Goal: Task Accomplishment & Management: Use online tool/utility

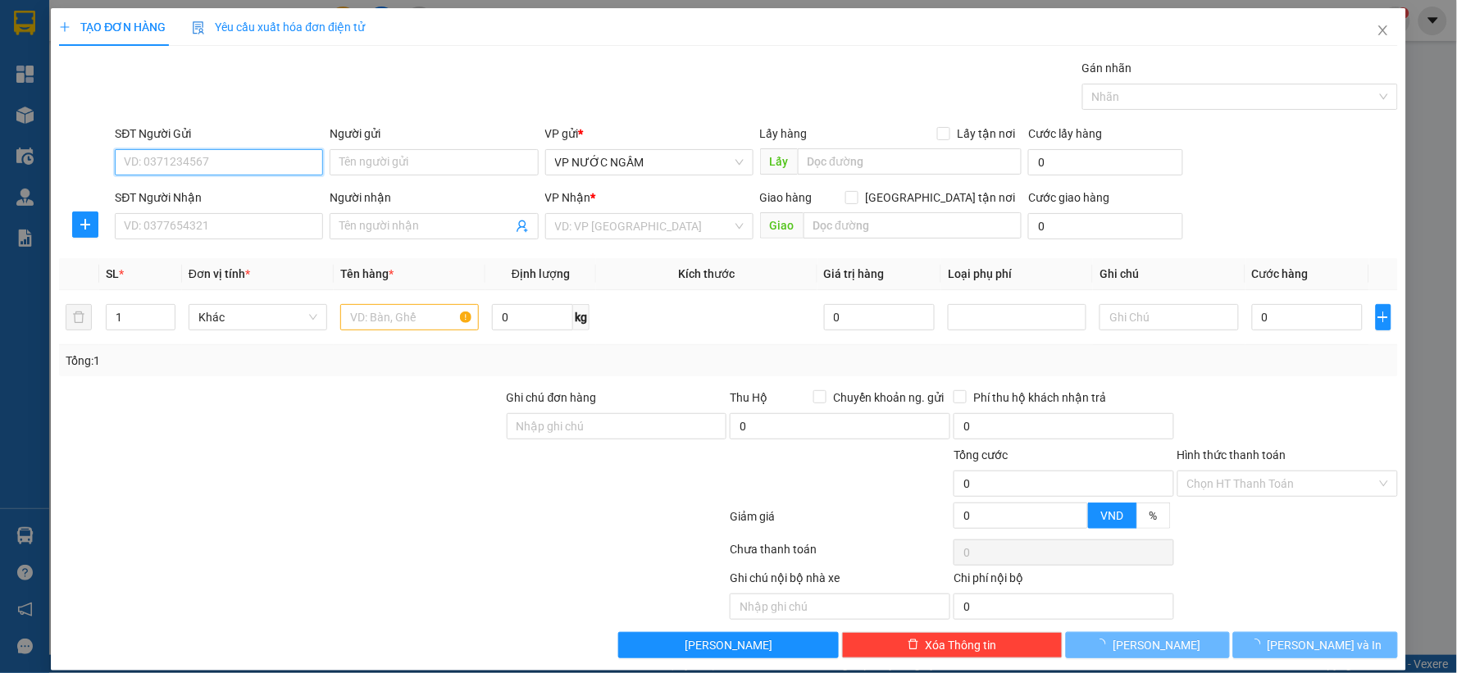
click at [239, 154] on input "SĐT Người Gửi" at bounding box center [219, 162] width 208 height 26
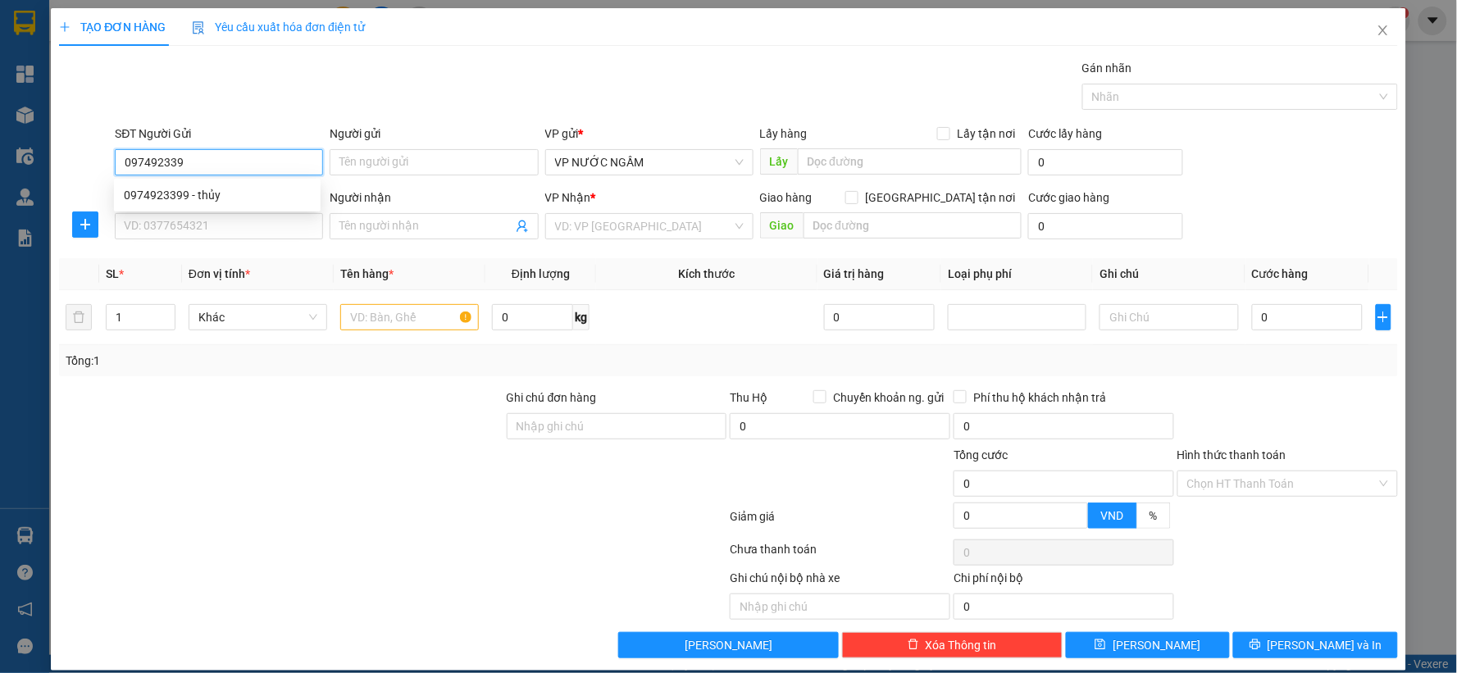
type input "0974923399"
click at [145, 189] on div "0974923399 - thủy" at bounding box center [217, 195] width 187 height 18
type input "thủy"
type input "0974923399"
click at [156, 233] on input "SĐT Người Nhận" at bounding box center [219, 226] width 208 height 26
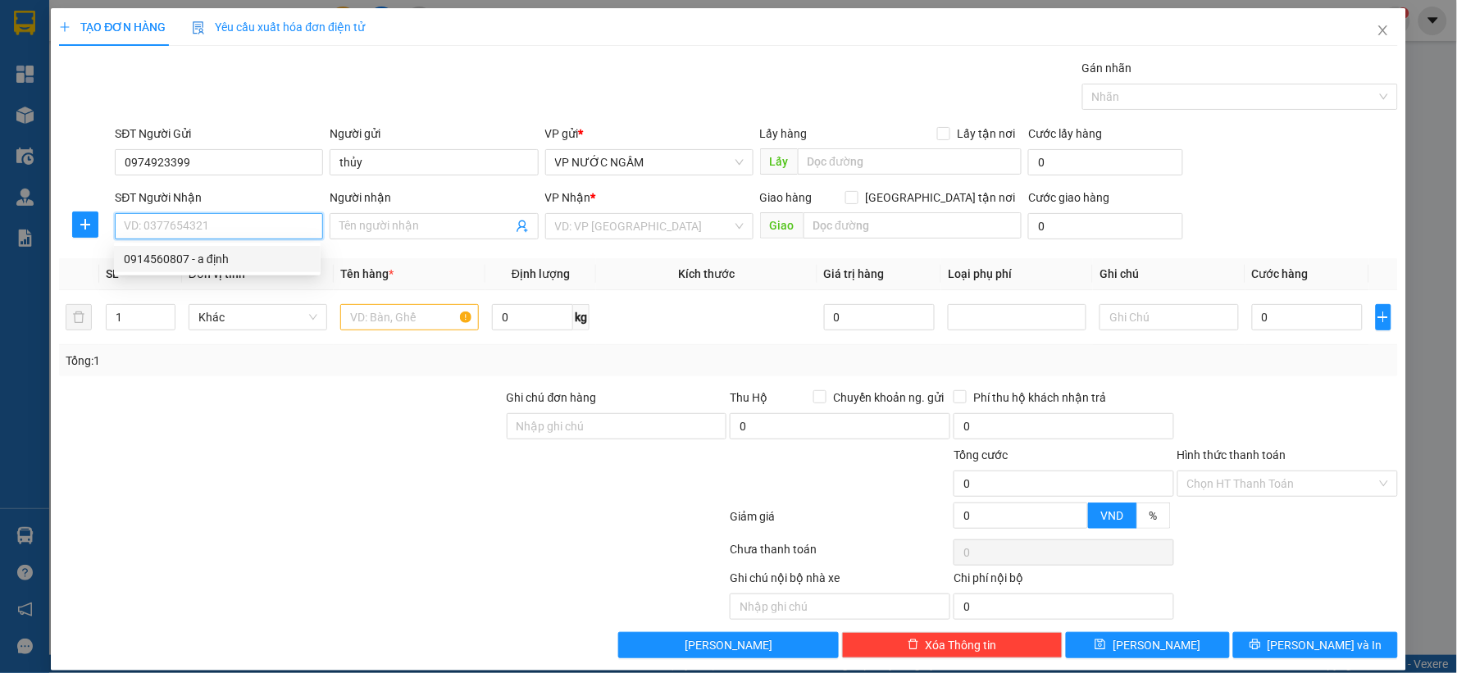
click at [144, 263] on div "0914560807 - a định" at bounding box center [217, 259] width 187 height 18
type input "0914560807"
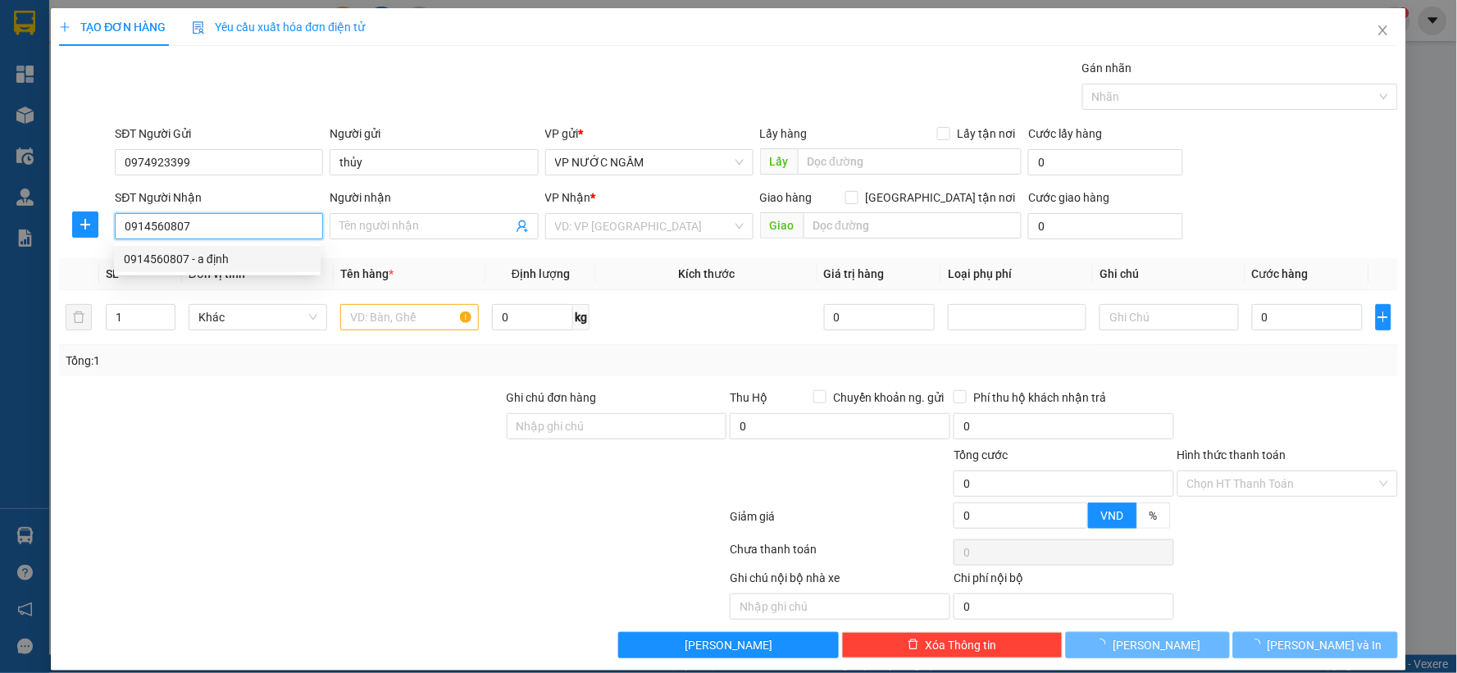
type input "a định"
checkbox input "true"
type input "65 lê nin"
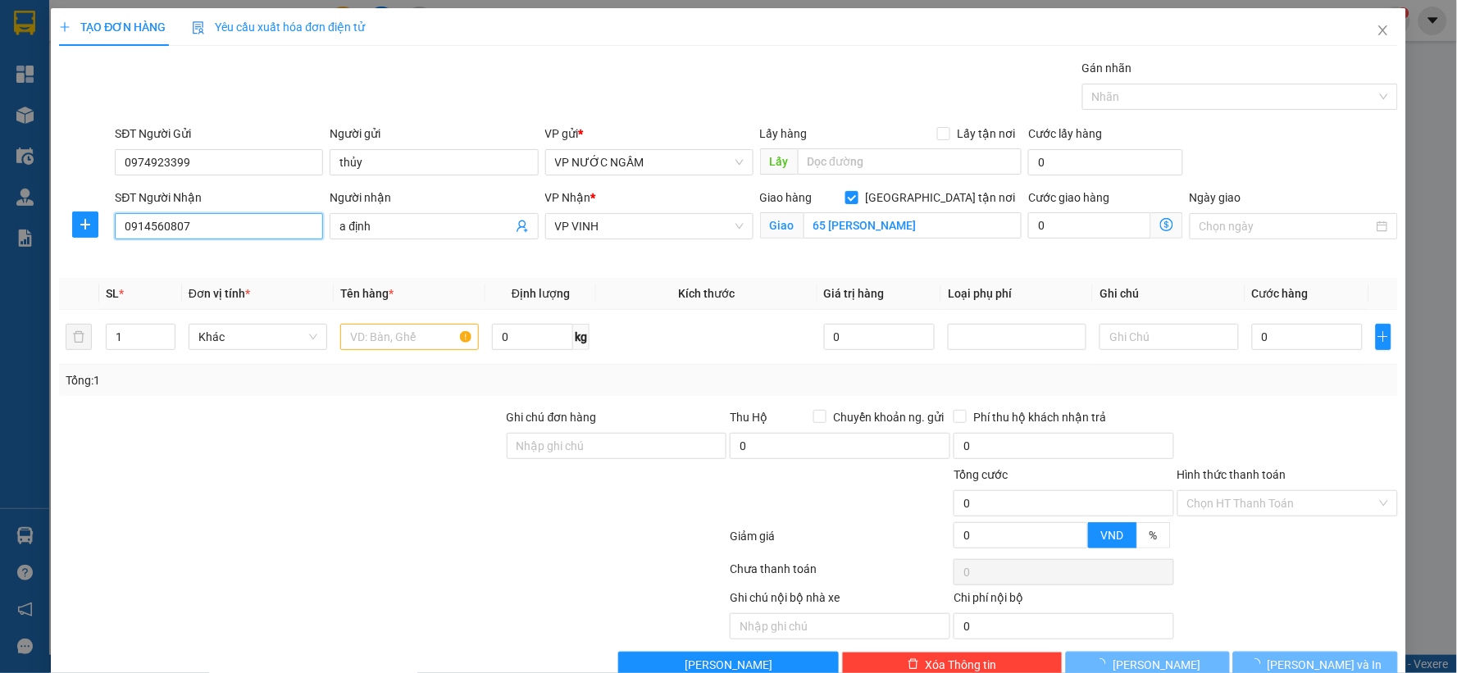
type input "10"
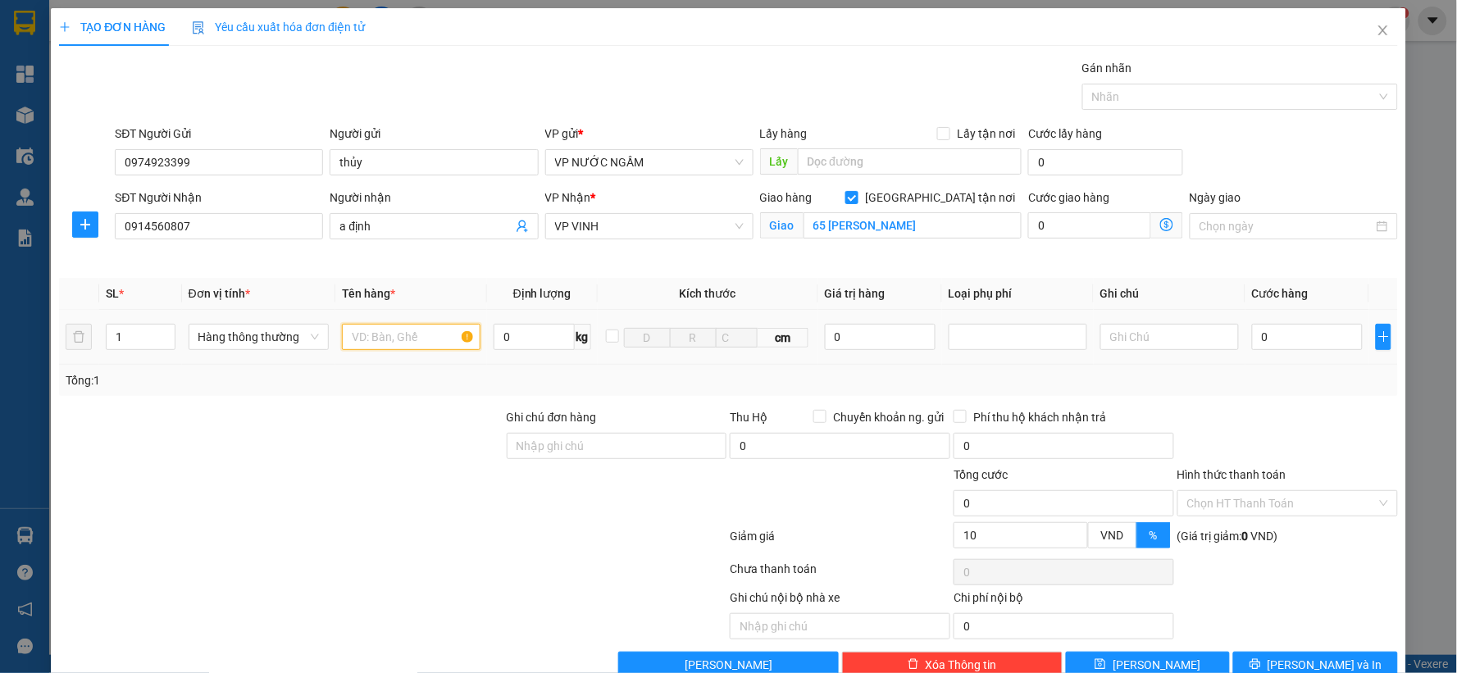
click at [370, 338] on input "text" at bounding box center [411, 337] width 139 height 26
type input "o"
type input "ô"
type input "ốc huong"
click at [1261, 330] on input "0" at bounding box center [1307, 337] width 111 height 26
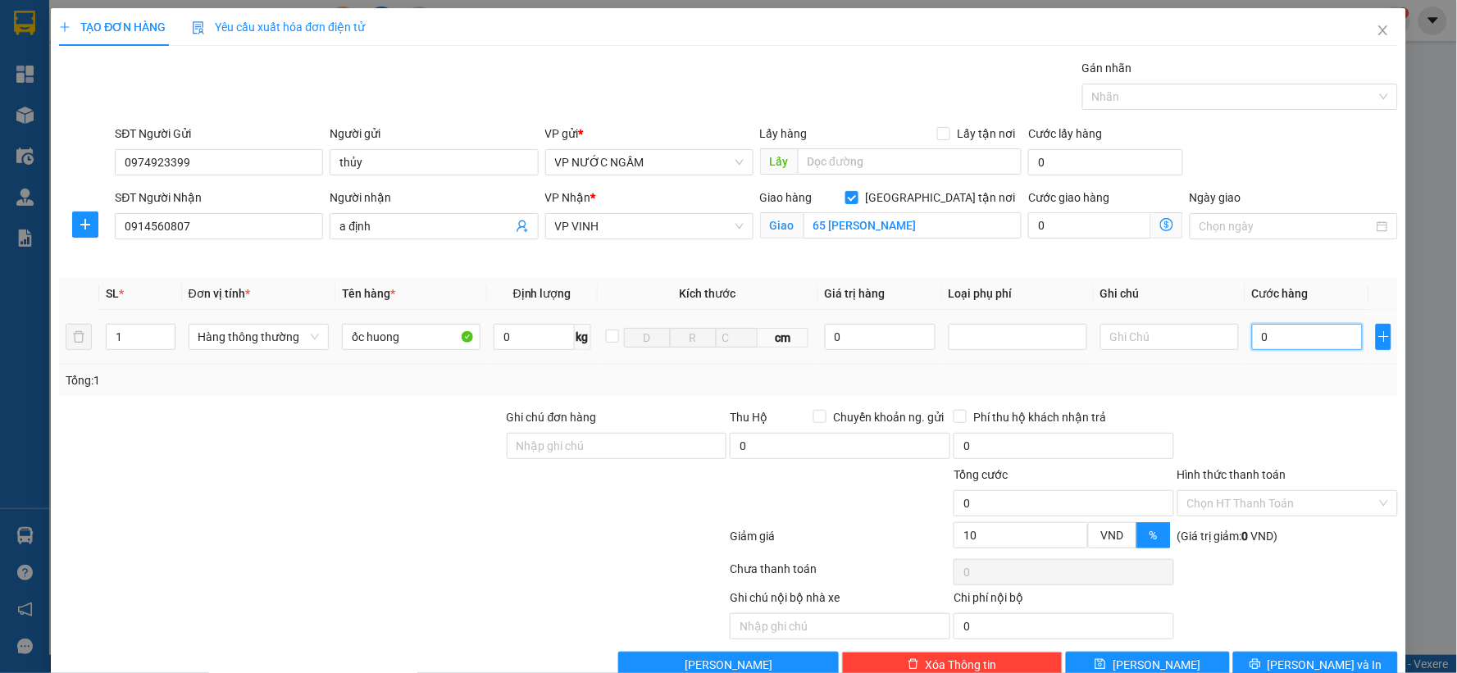
type input "7"
type input "701"
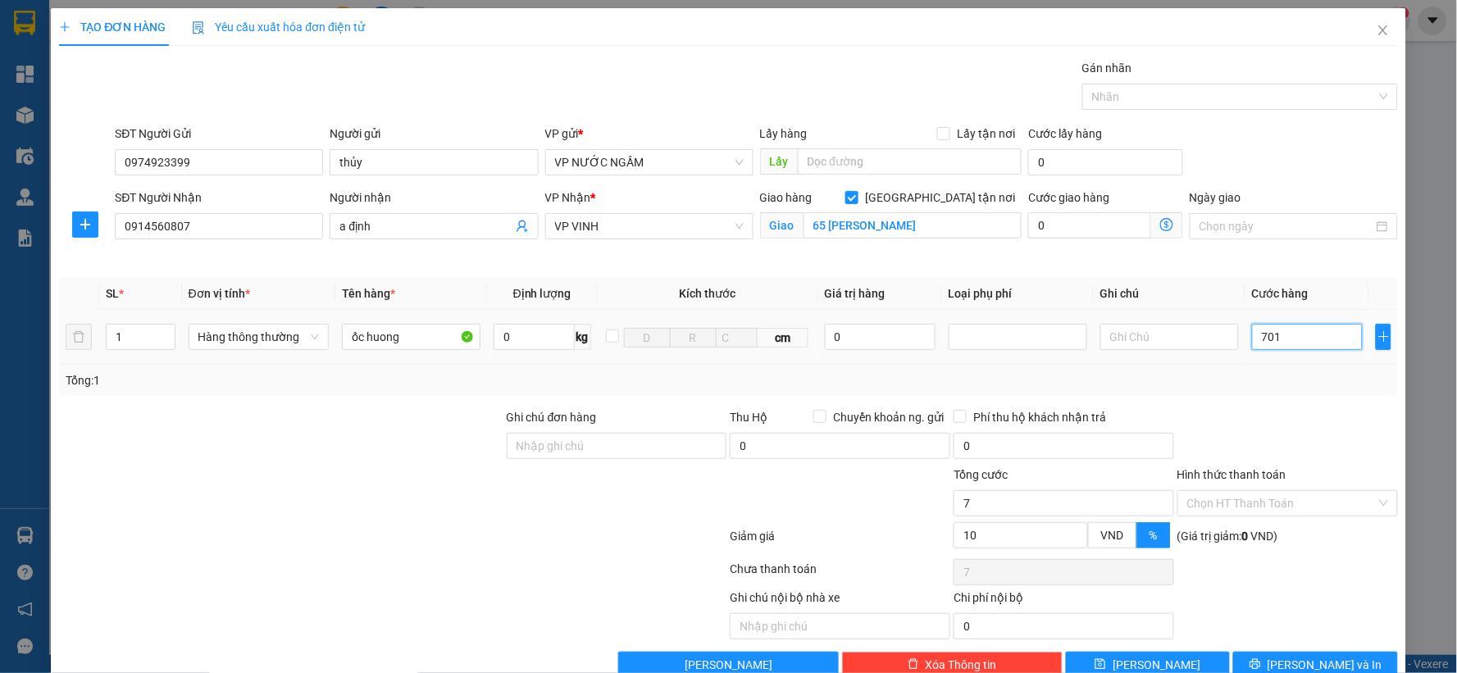
type input "701"
type input "7.010"
type input "6.010"
type input "70.100"
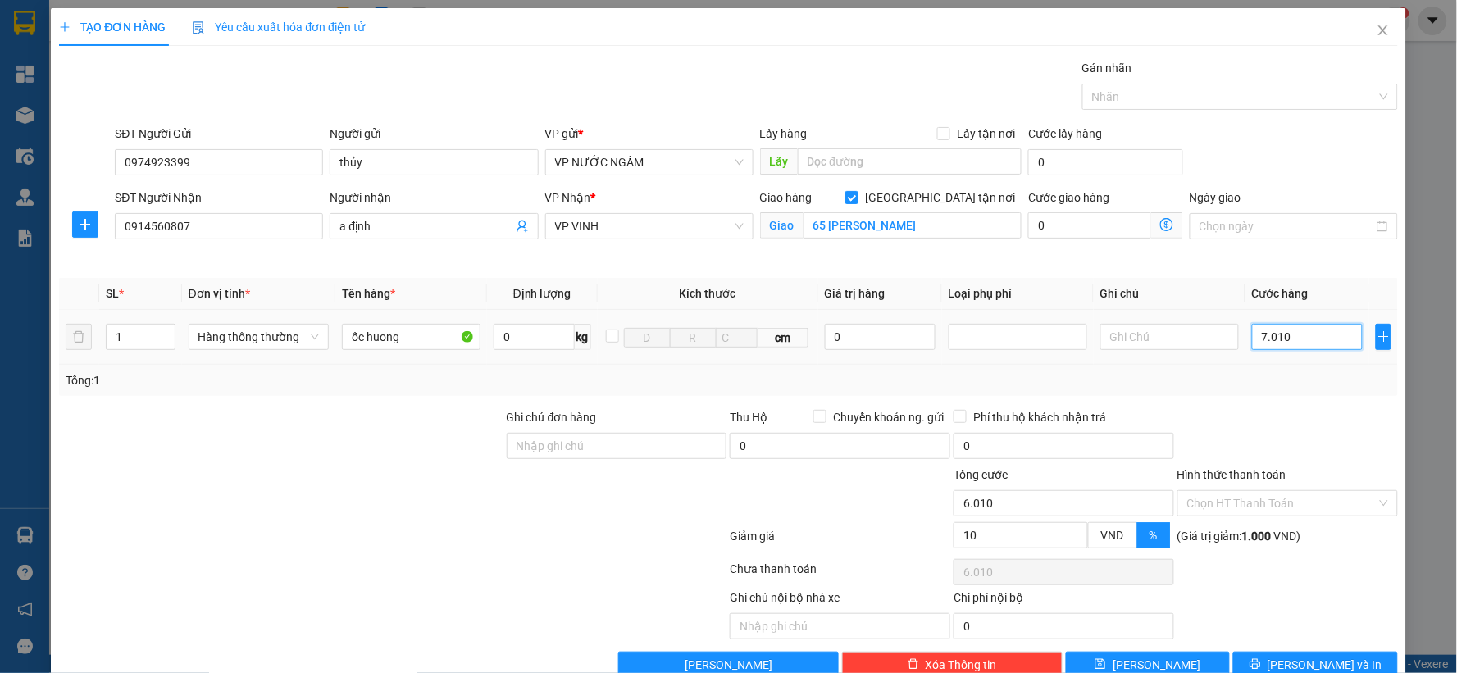
type input "63.100"
type input "701.000"
type input "631.000"
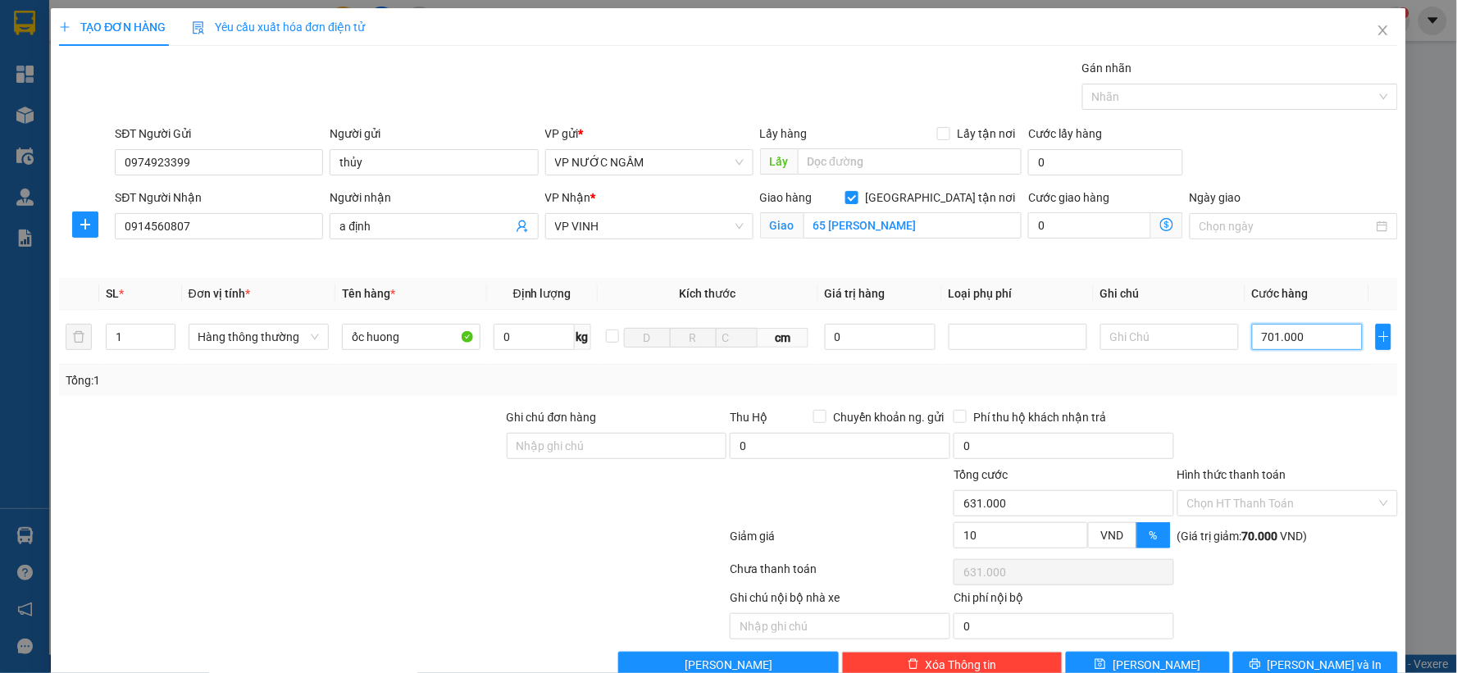
type input "70.100"
type input "63.100"
type input "7.010"
type input "6.010"
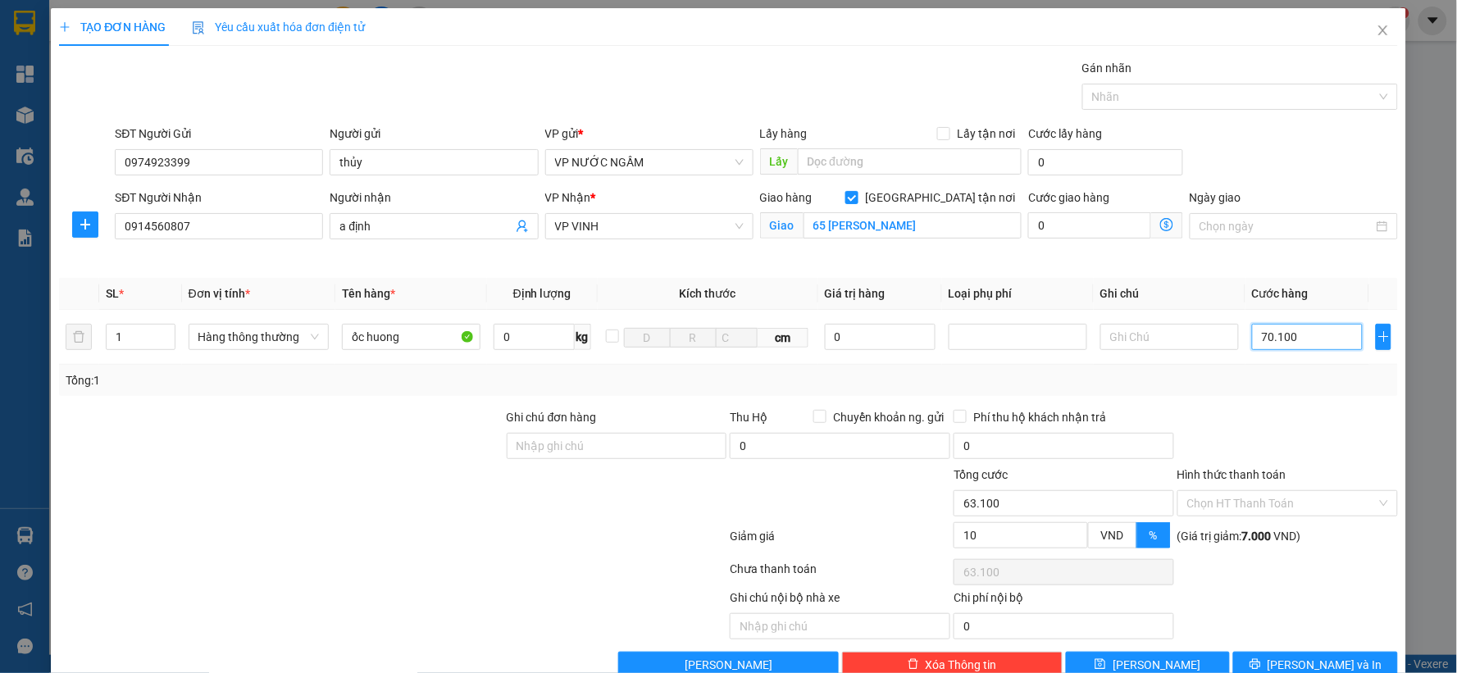
type input "6.010"
type input "0"
type input "07"
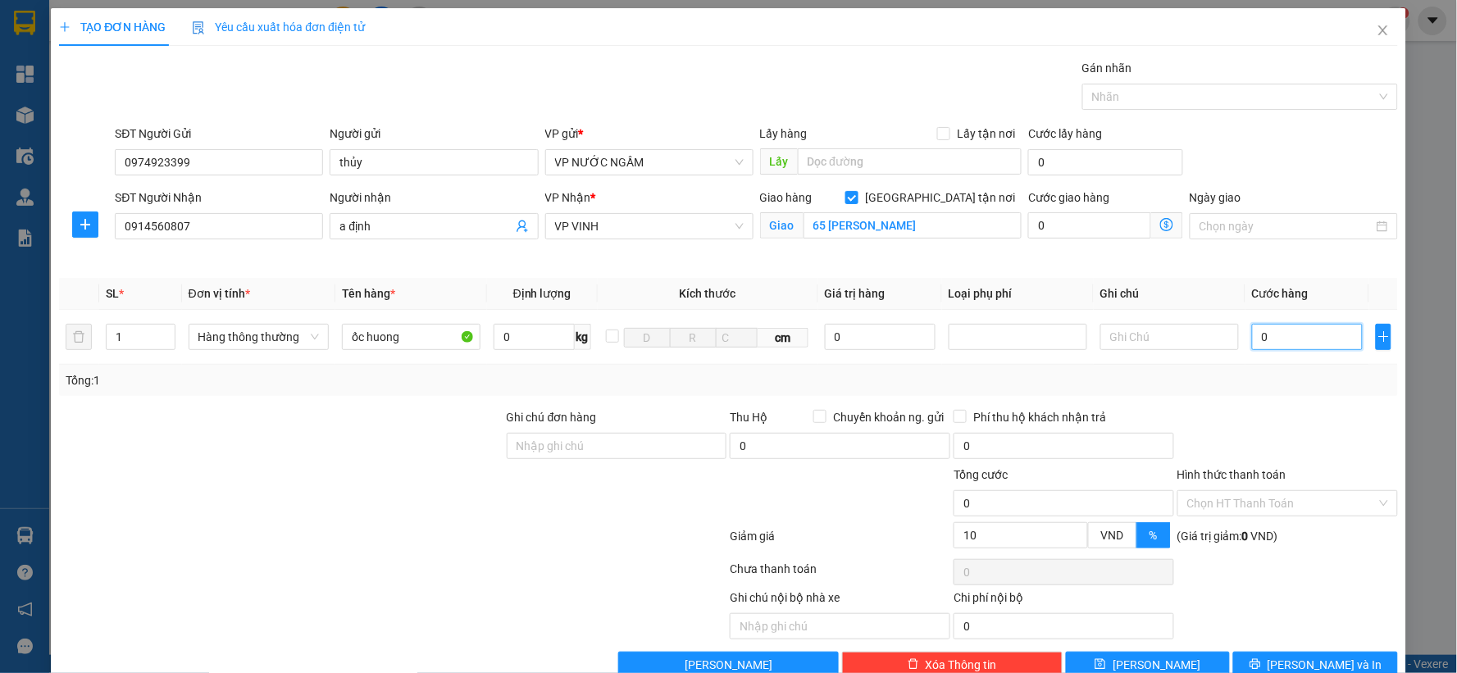
type input "7"
type input "070"
type input "70"
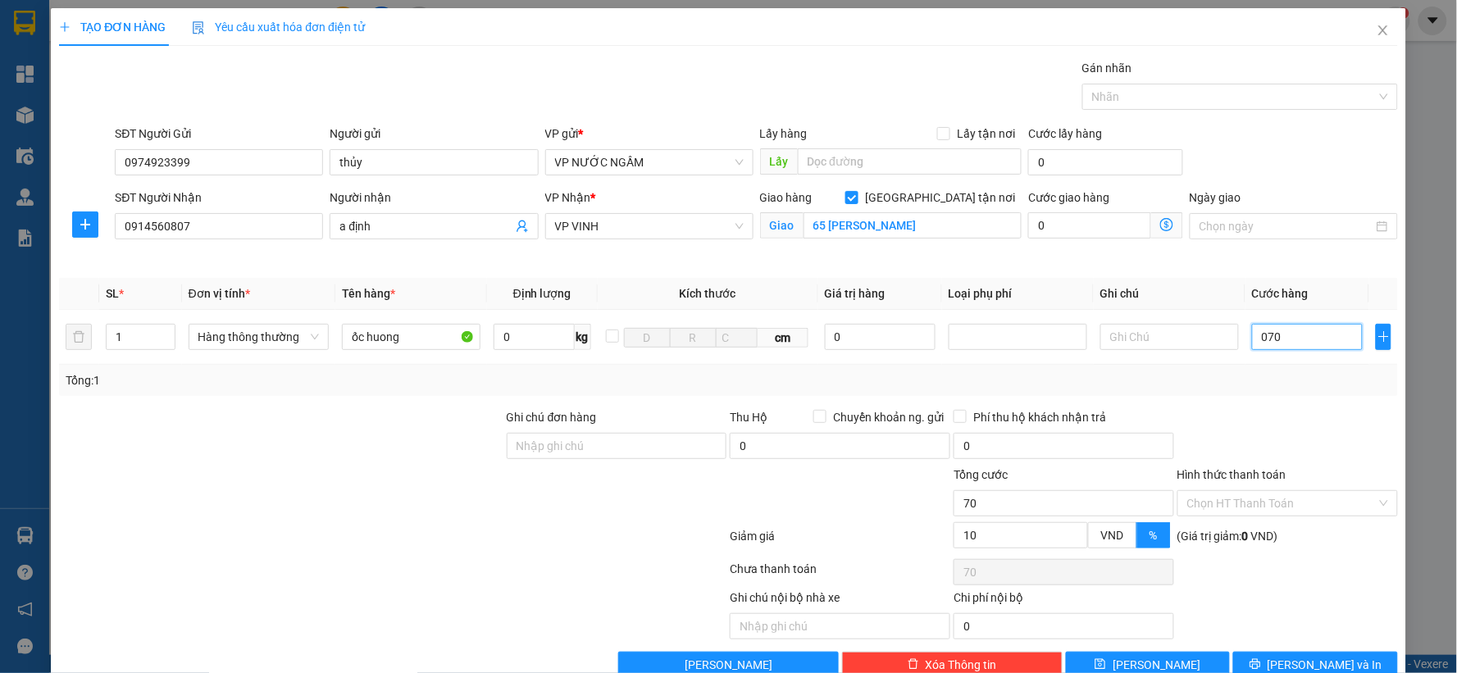
type input "0.700"
type input "700"
type input "07.000"
type input "6.000"
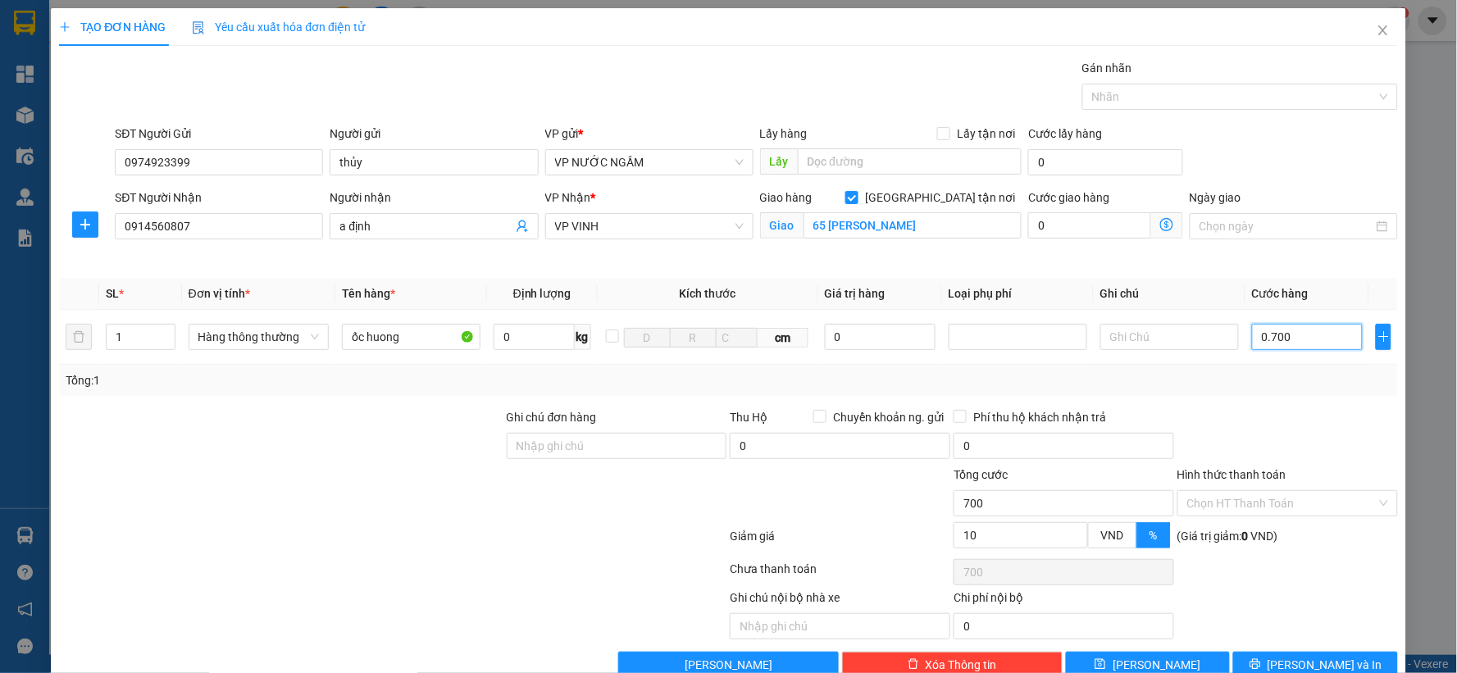
type input "6.000"
type input "070.000"
type input "63.000"
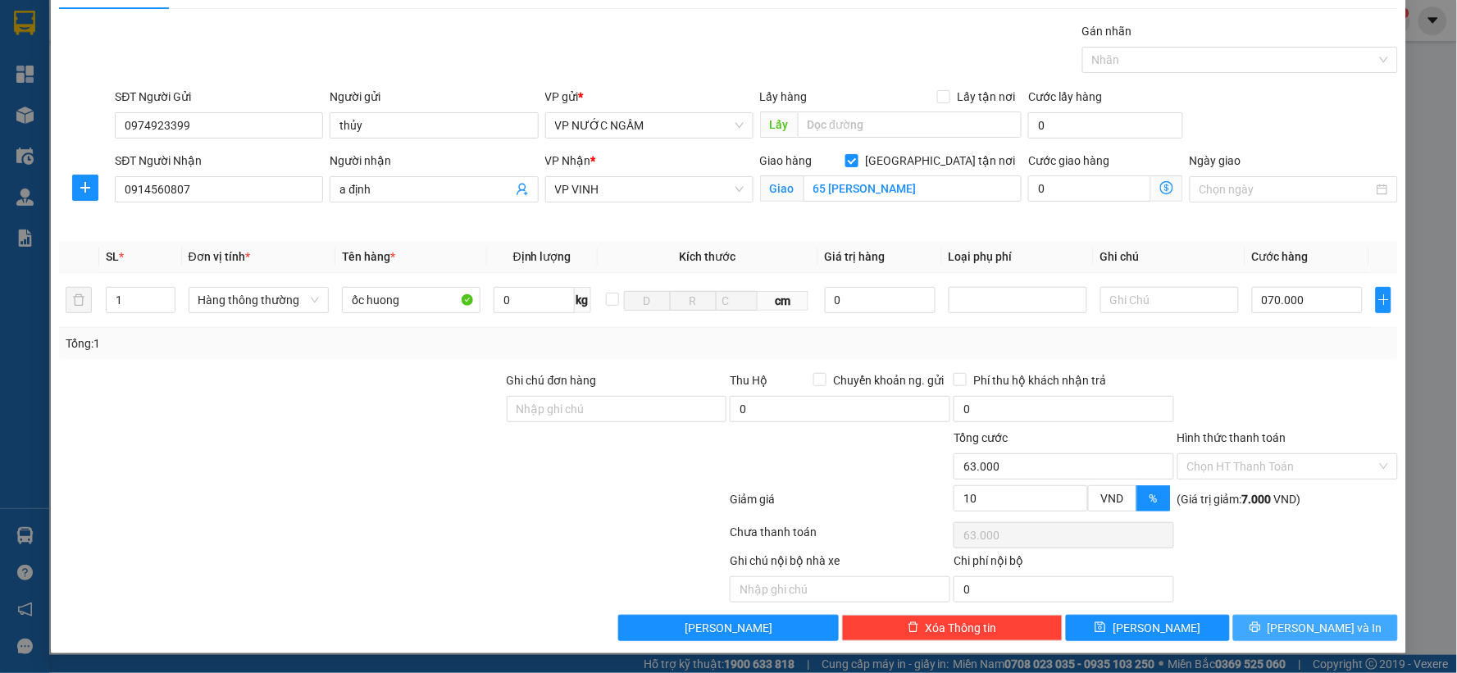
type input "70.000"
click at [1261, 629] on icon "printer" at bounding box center [1255, 627] width 11 height 11
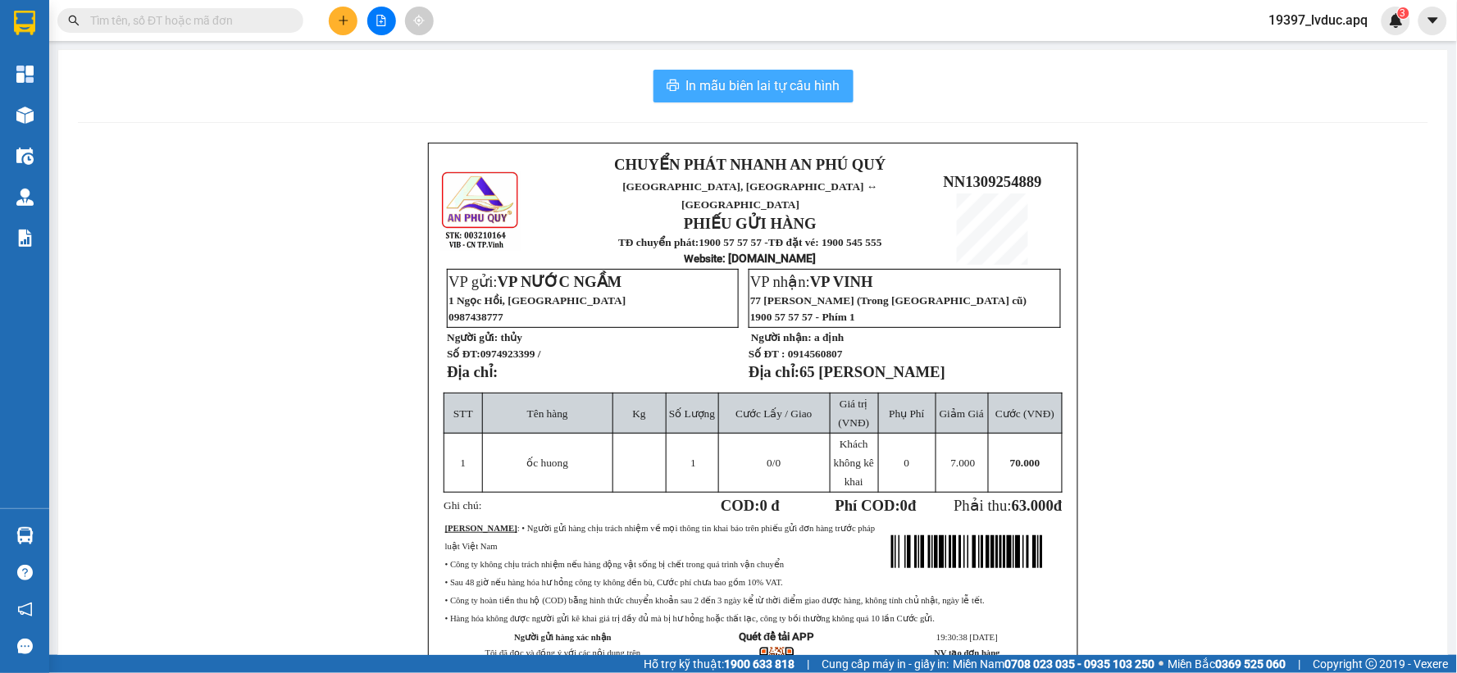
click at [747, 80] on span "In mẫu biên lai tự cấu hình" at bounding box center [763, 85] width 154 height 20
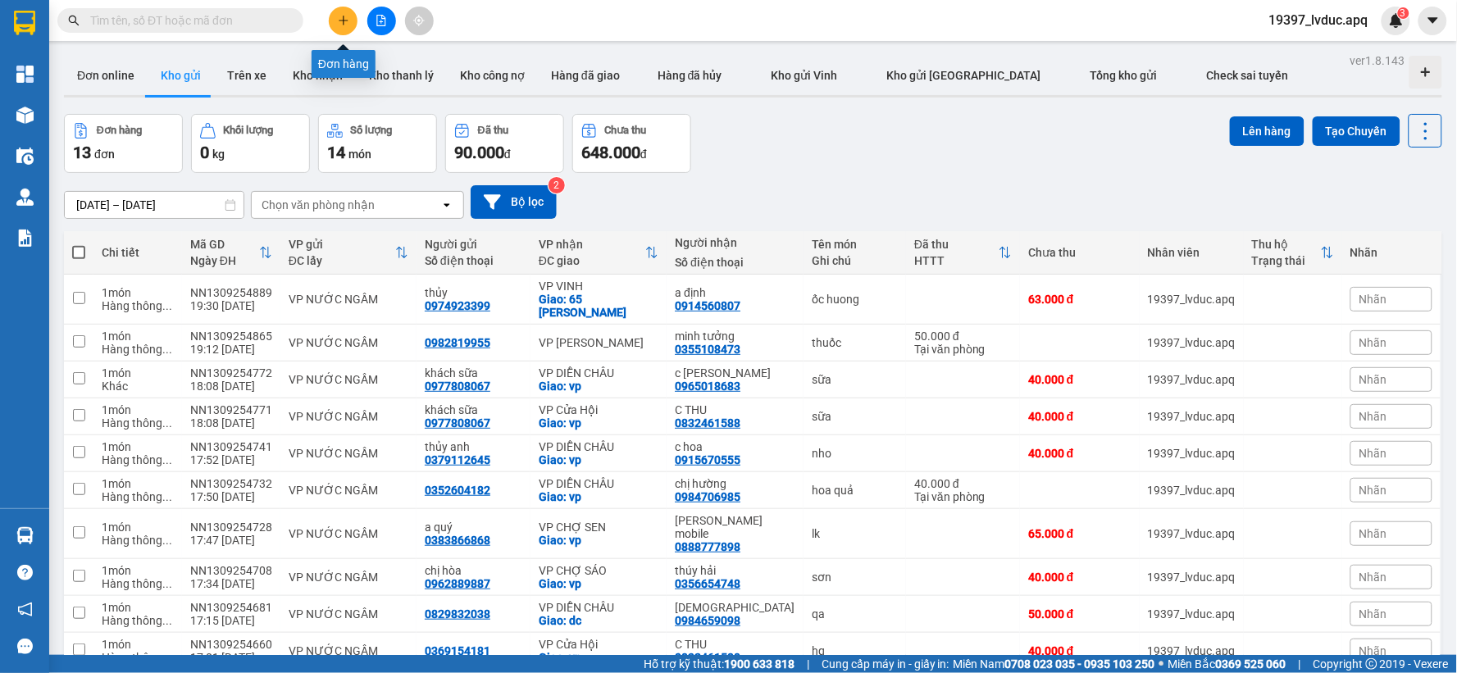
click at [348, 8] on button at bounding box center [343, 21] width 29 height 29
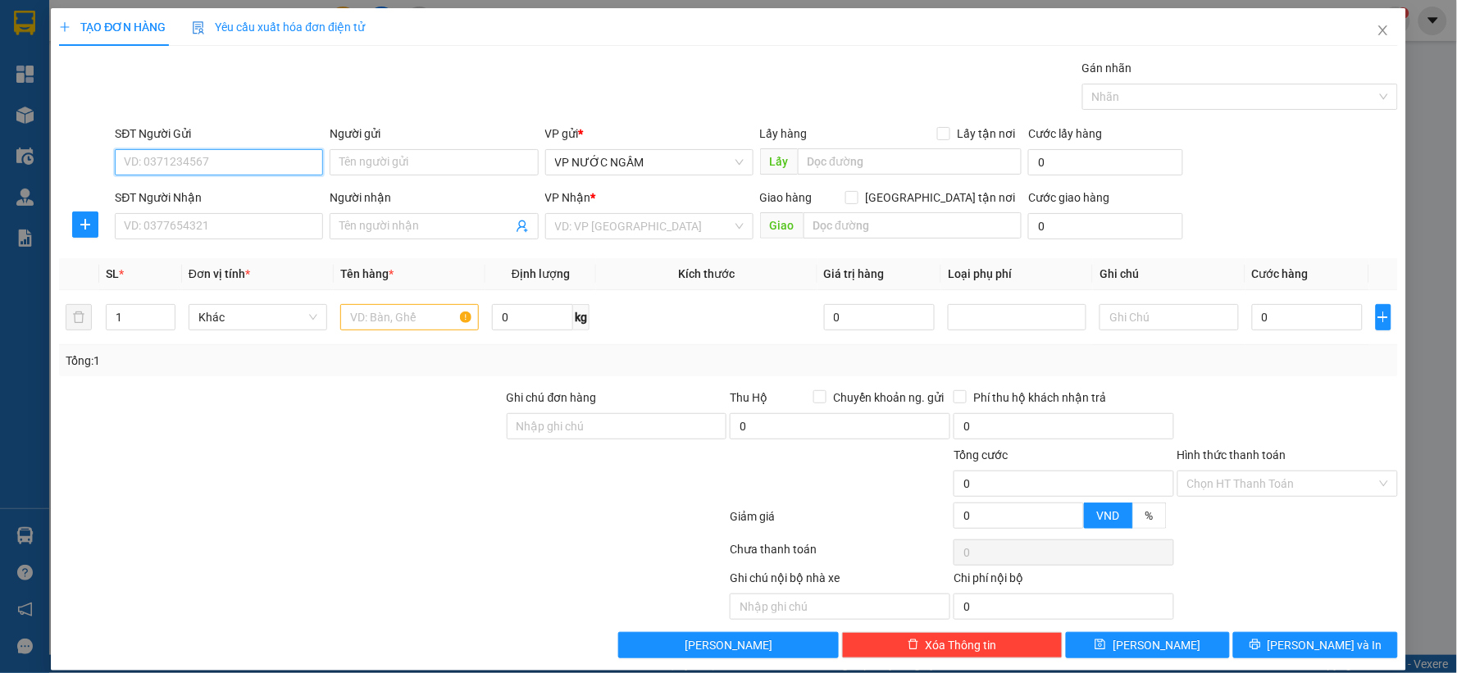
click at [177, 154] on input "SĐT Người Gửi" at bounding box center [219, 162] width 208 height 26
type input "0986897155"
click at [177, 189] on div "0986897155 - abac" at bounding box center [217, 195] width 187 height 18
type input "abac"
type input "0986897155"
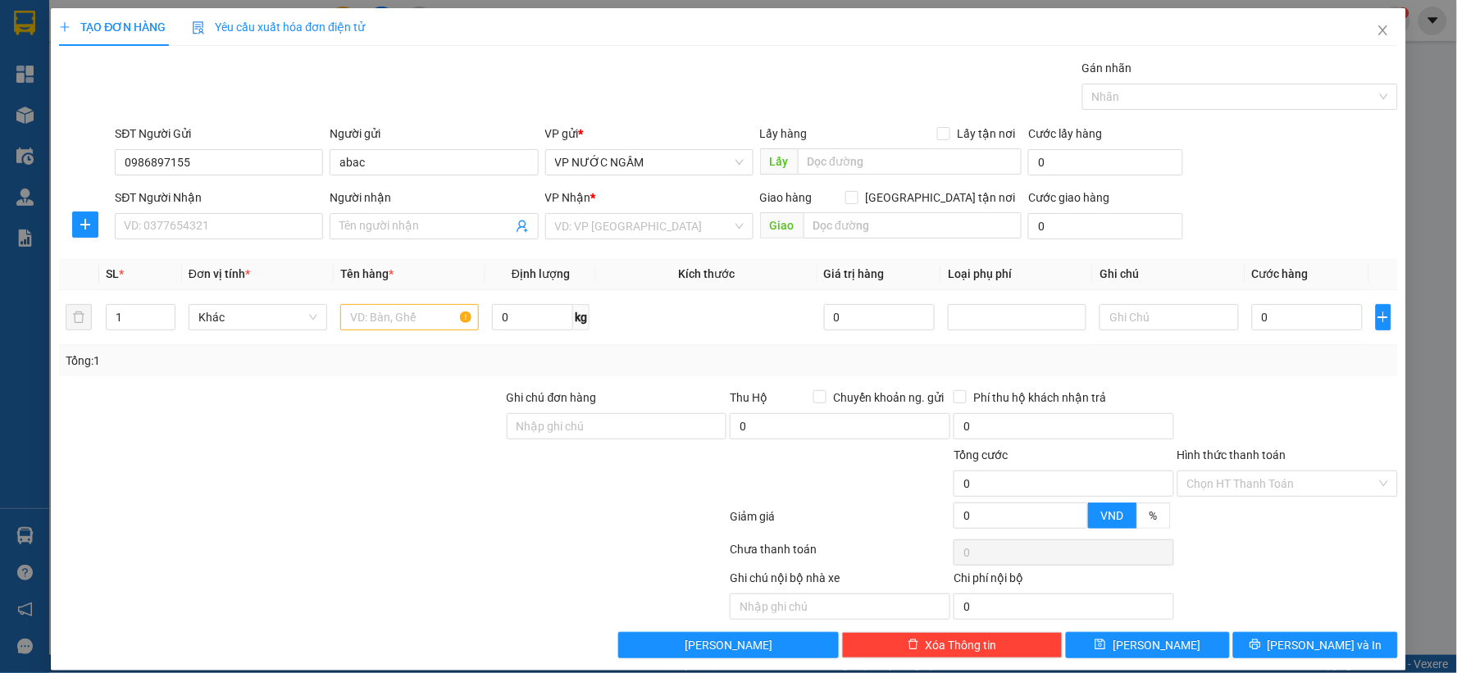
click at [175, 243] on div "SĐT Người Nhận VD: 0377654321" at bounding box center [219, 217] width 208 height 57
click at [178, 235] on input "SĐT Người Nhận" at bounding box center [219, 226] width 208 height 26
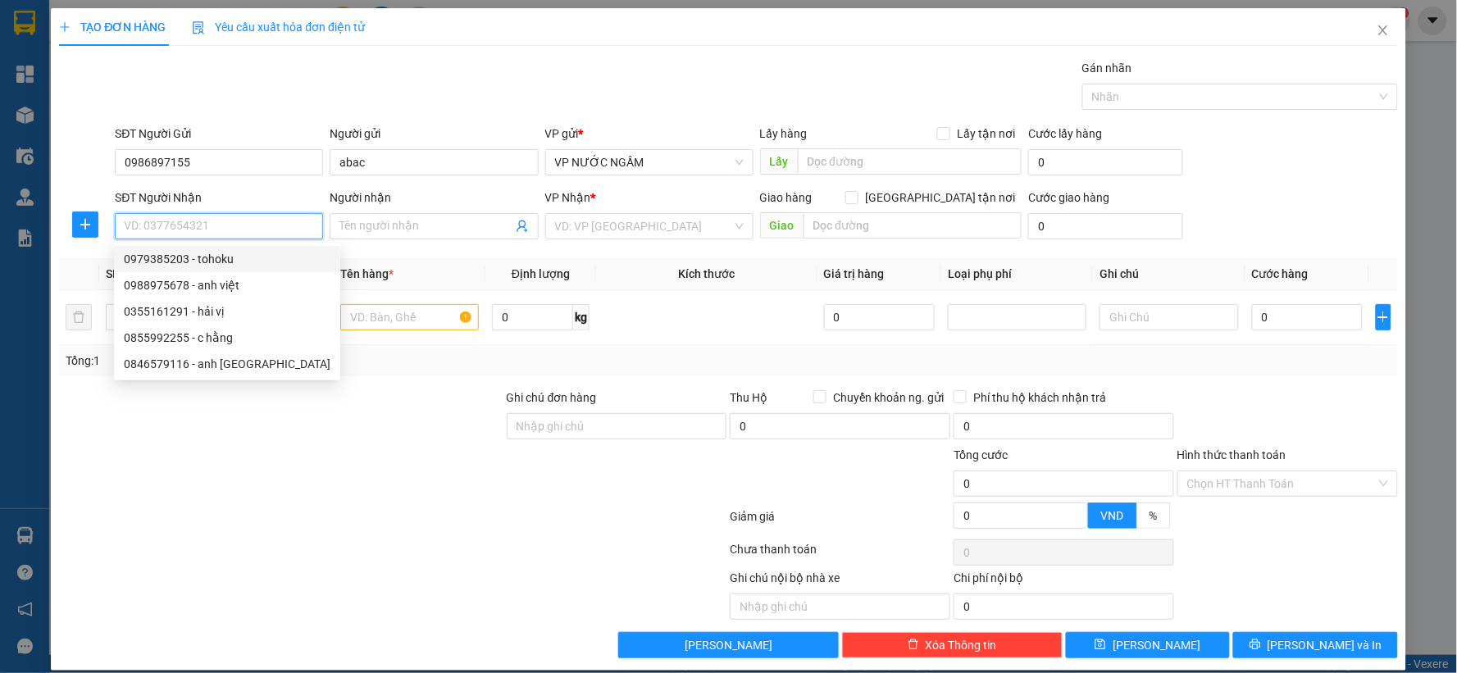
click at [189, 257] on div "0979385203 - tohoku" at bounding box center [227, 259] width 207 height 18
type input "0979385203"
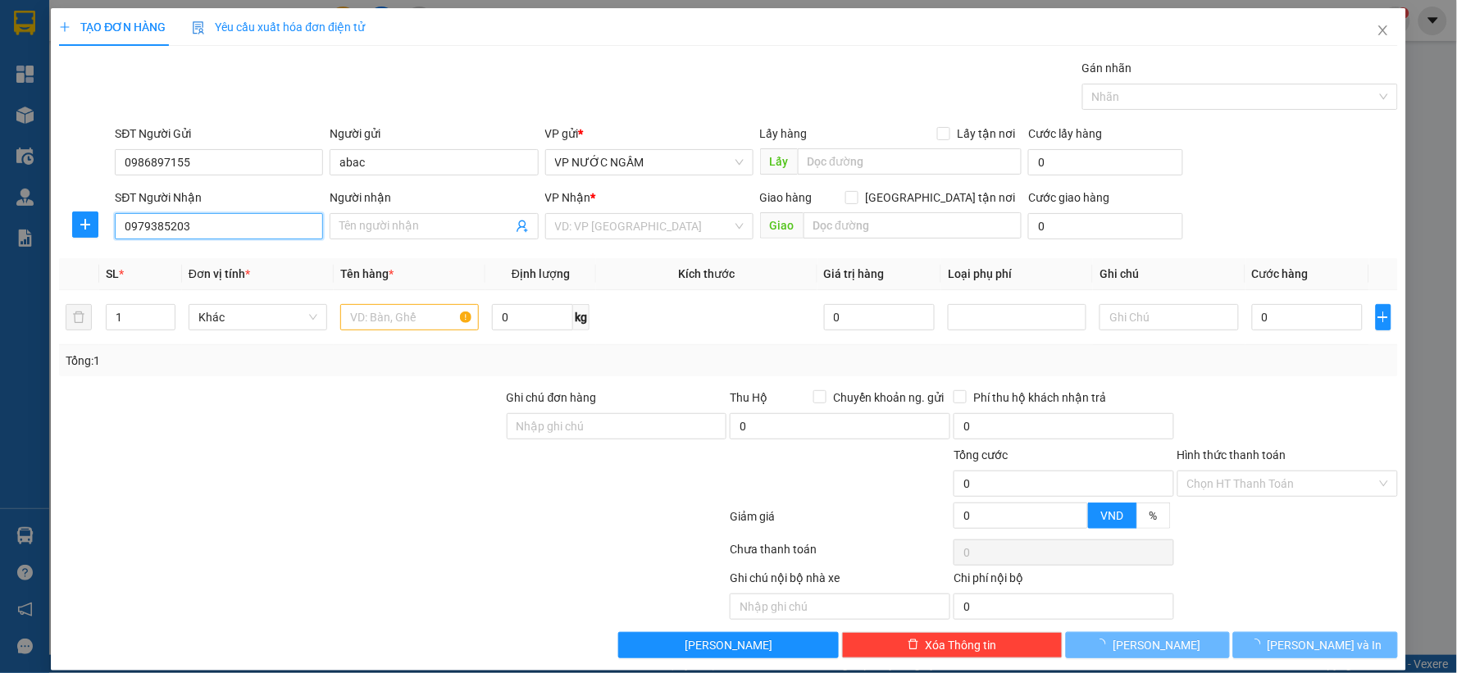
type input "tohoku"
checkbox input "true"
type input "57 đại lộ lê nin"
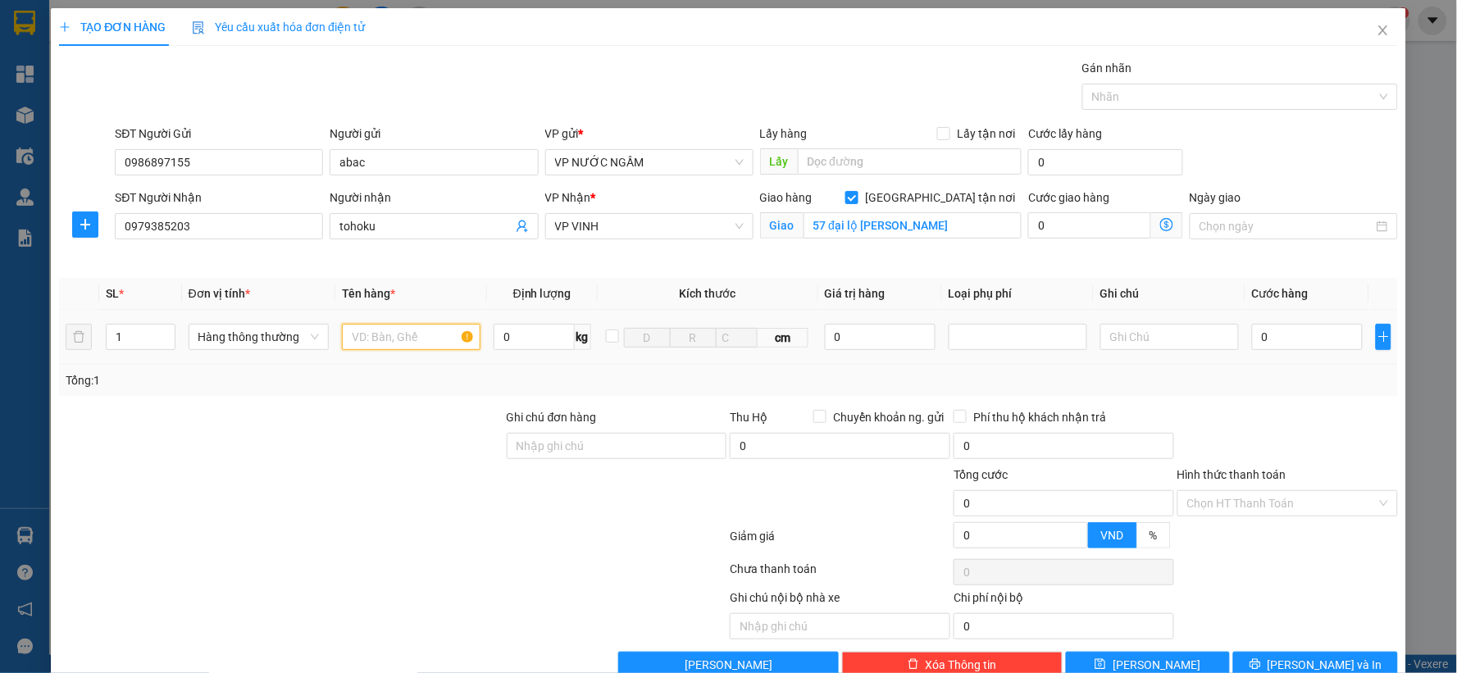
click at [357, 346] on input "text" at bounding box center [411, 337] width 139 height 26
type input "d"
type input "đồ ăn"
click at [1265, 341] on input "0" at bounding box center [1307, 337] width 111 height 26
type input "4"
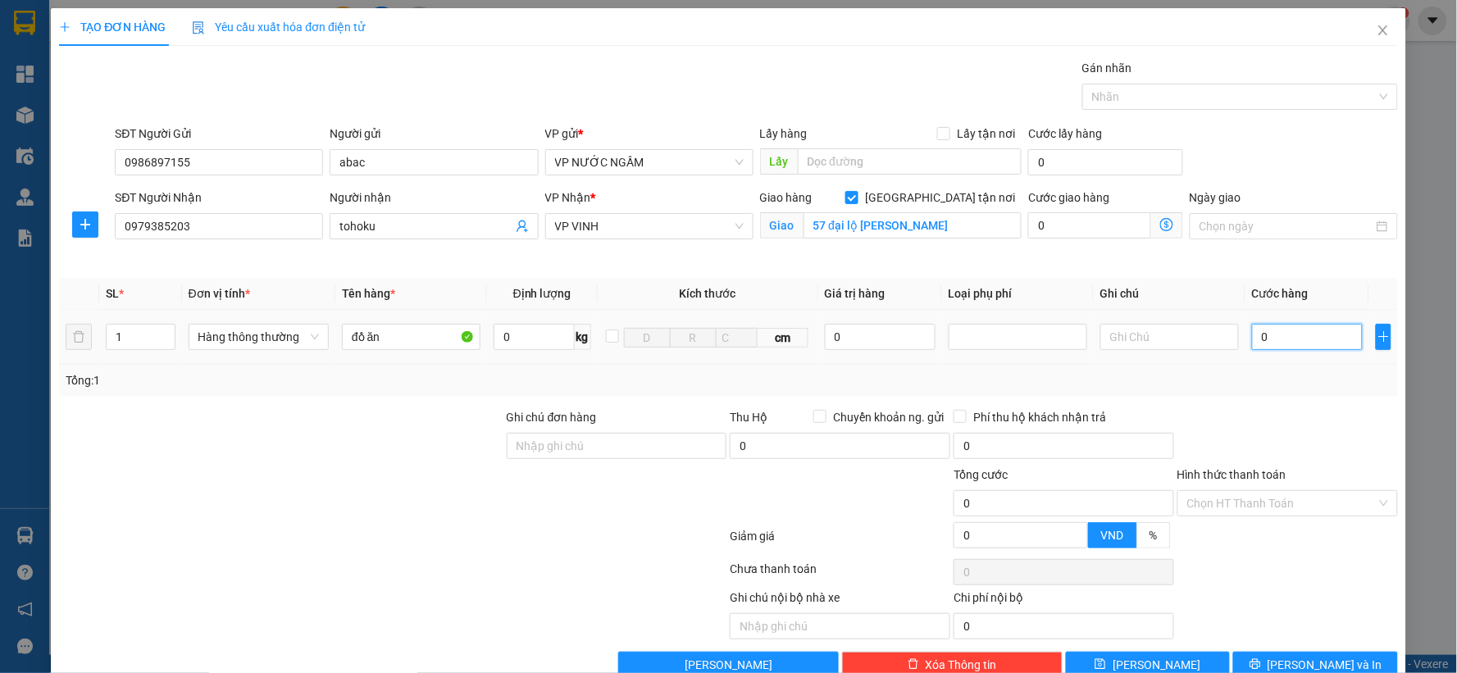
type input "4"
type input "40"
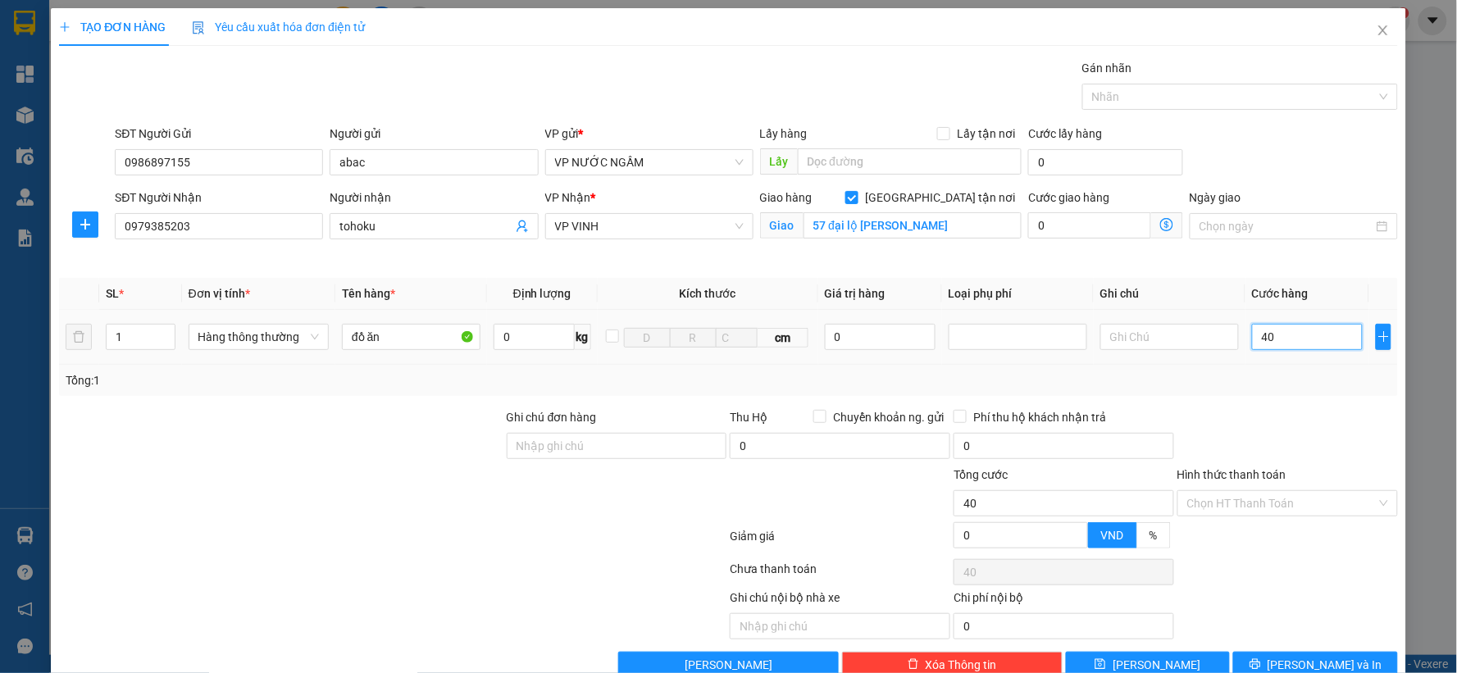
type input "400"
type input "4.000"
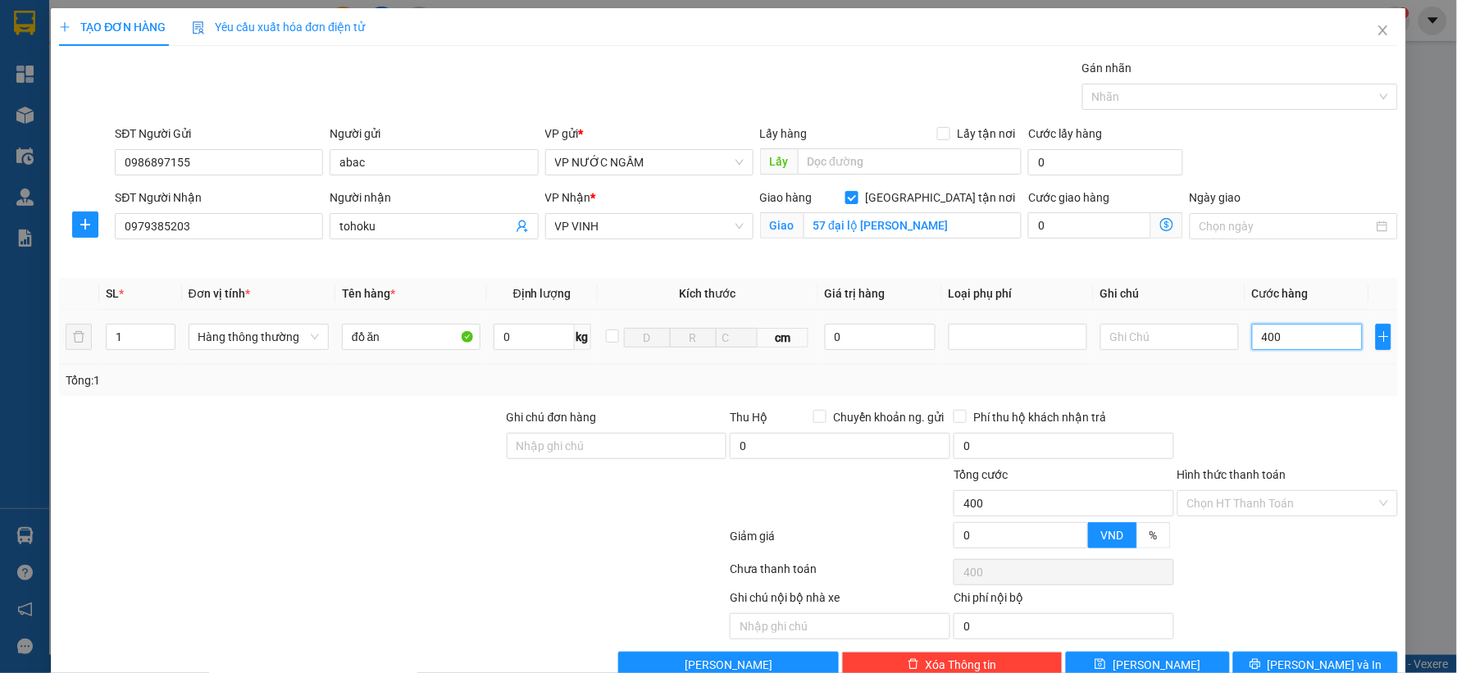
type input "4.000"
type input "40.000"
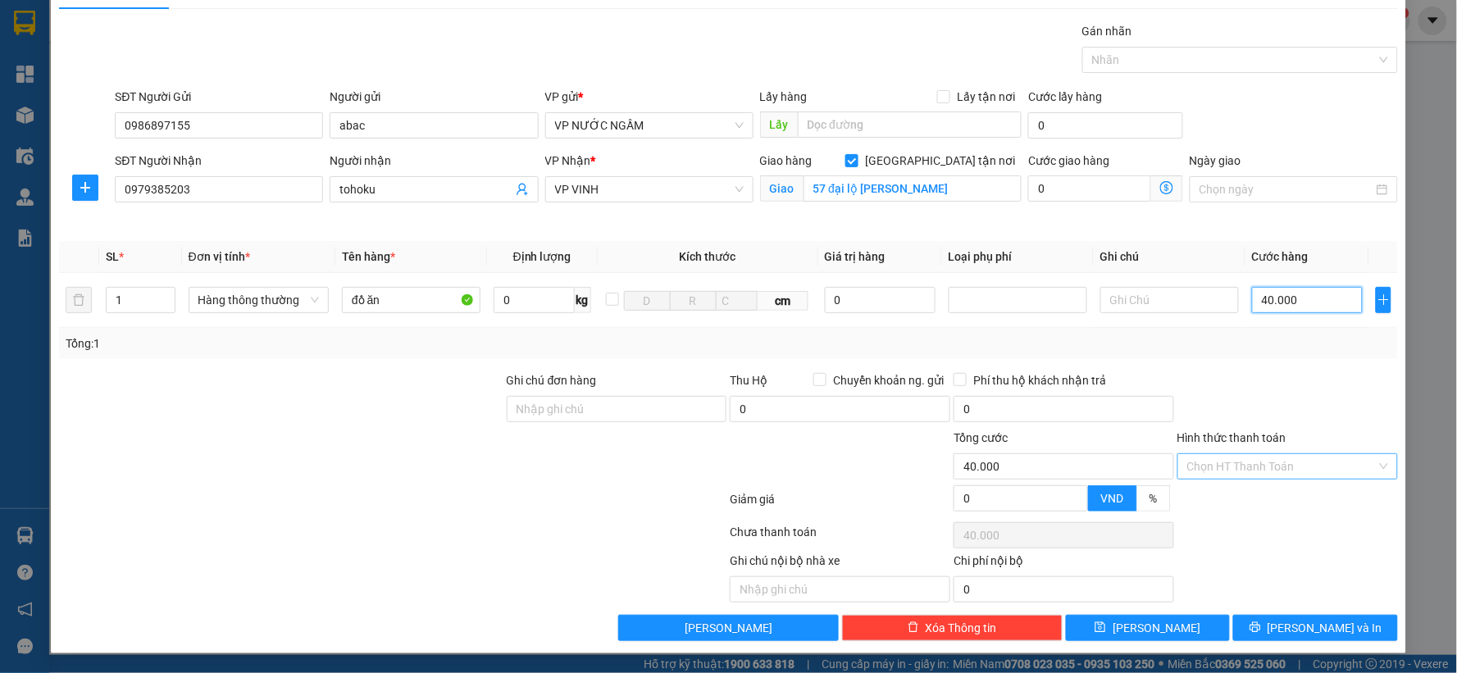
type input "40.000"
click at [1274, 462] on input "Hình thức thanh toán" at bounding box center [1281, 466] width 189 height 25
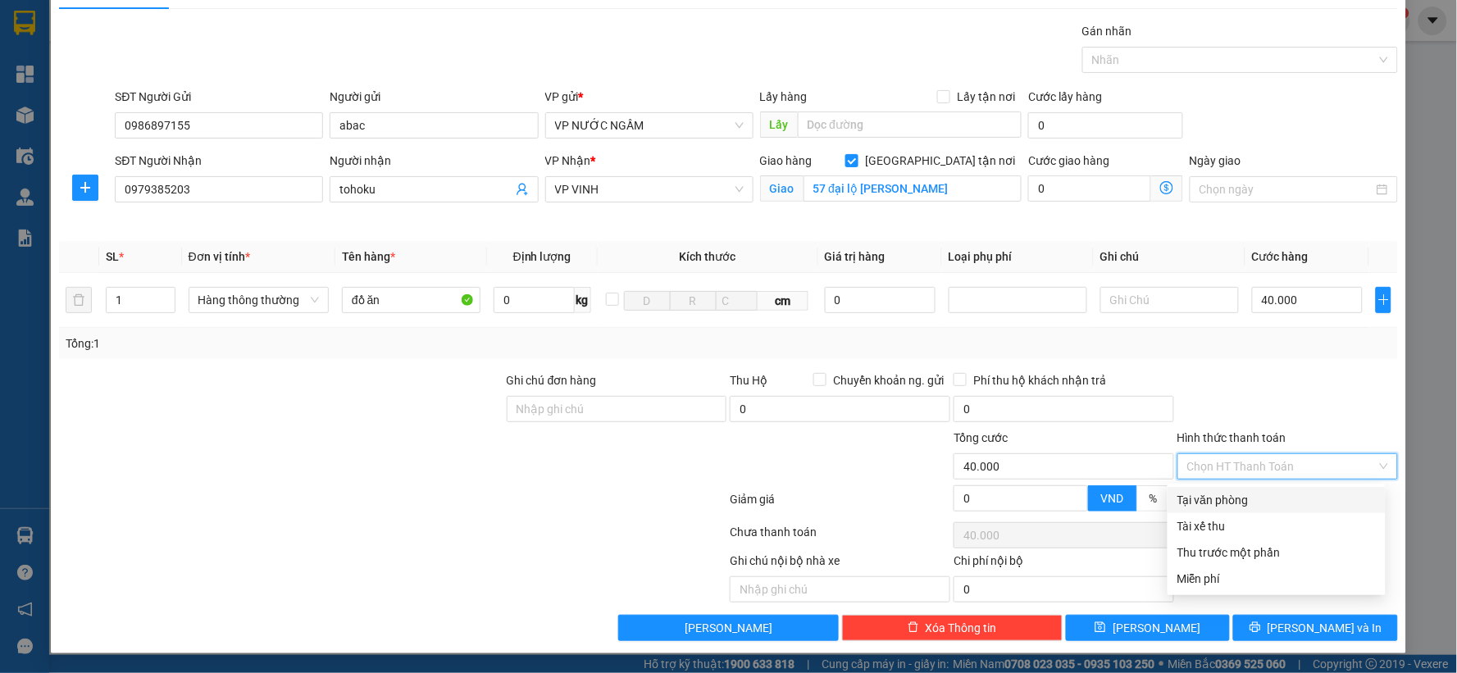
click at [1274, 494] on div "Tại văn phòng" at bounding box center [1276, 500] width 198 height 18
type input "0"
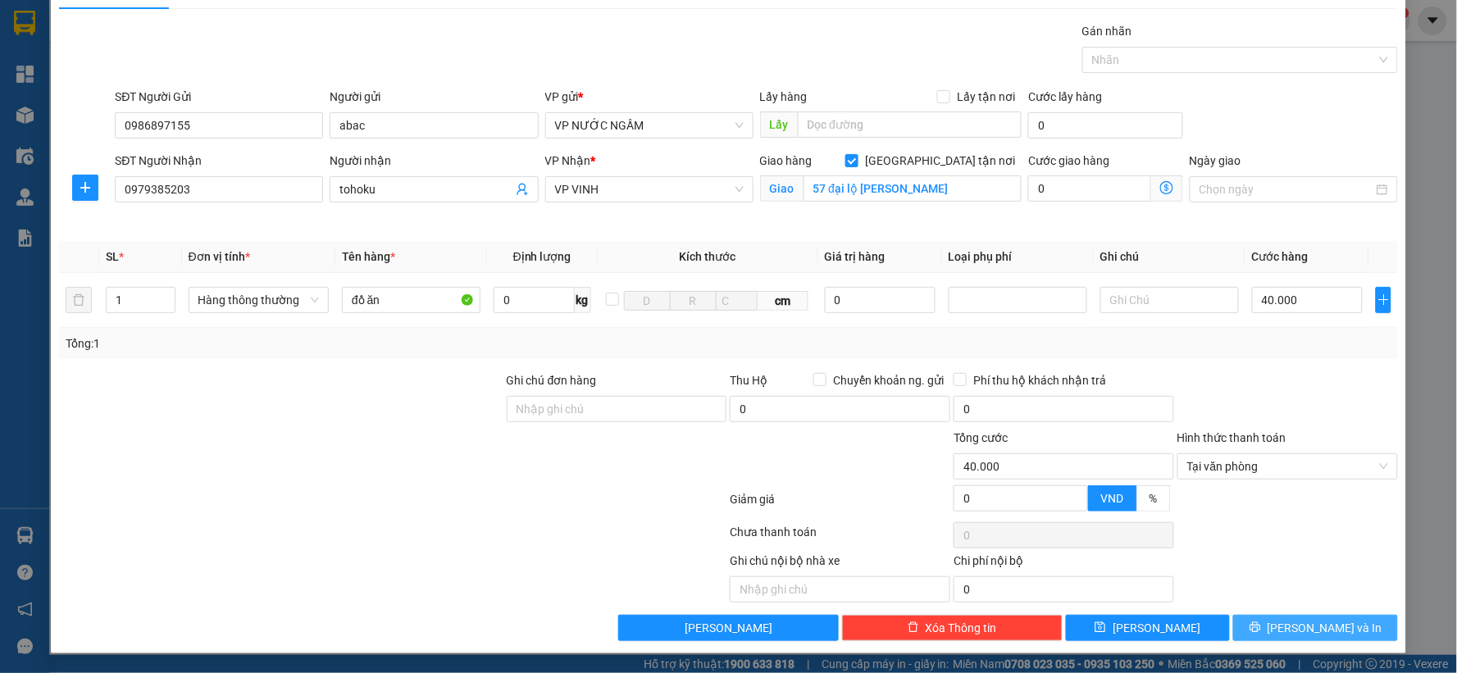
click at [1298, 623] on span "[PERSON_NAME] và In" at bounding box center [1325, 628] width 115 height 18
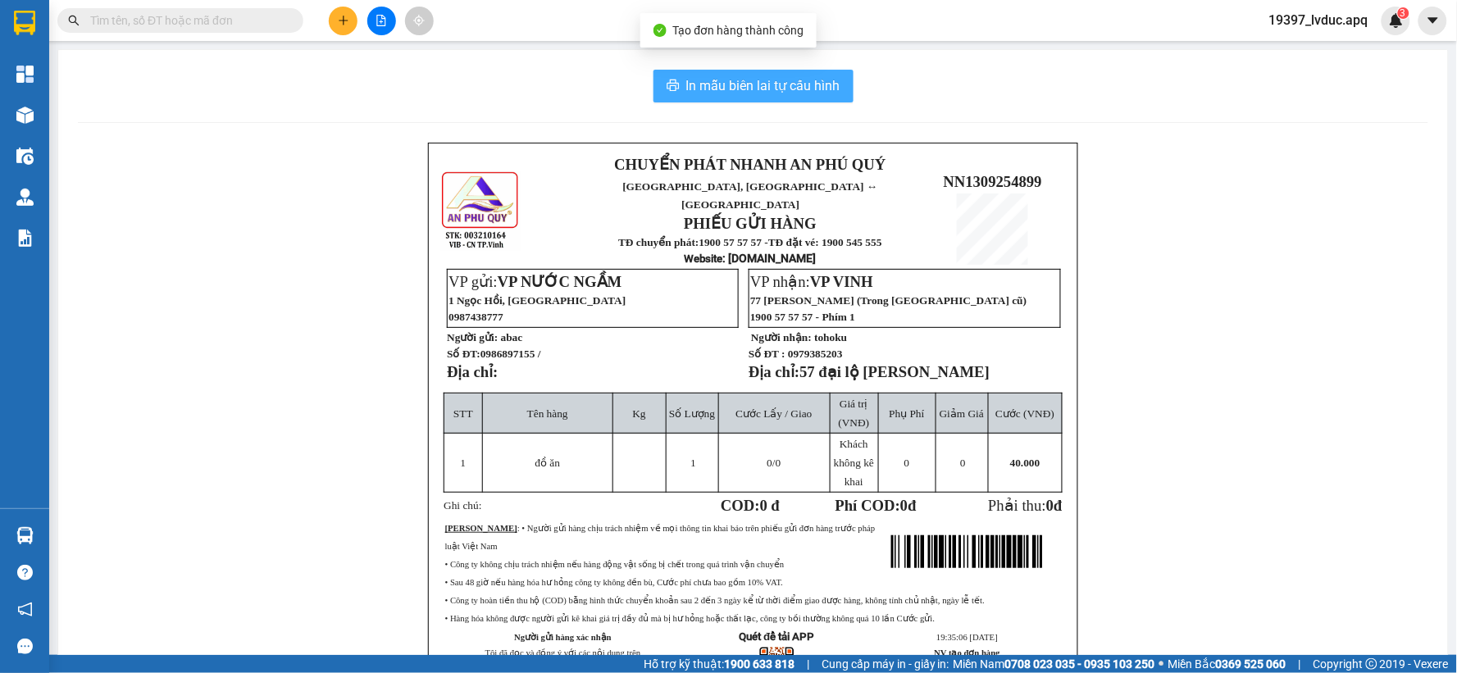
click at [724, 78] on span "In mẫu biên lai tự cấu hình" at bounding box center [763, 85] width 154 height 20
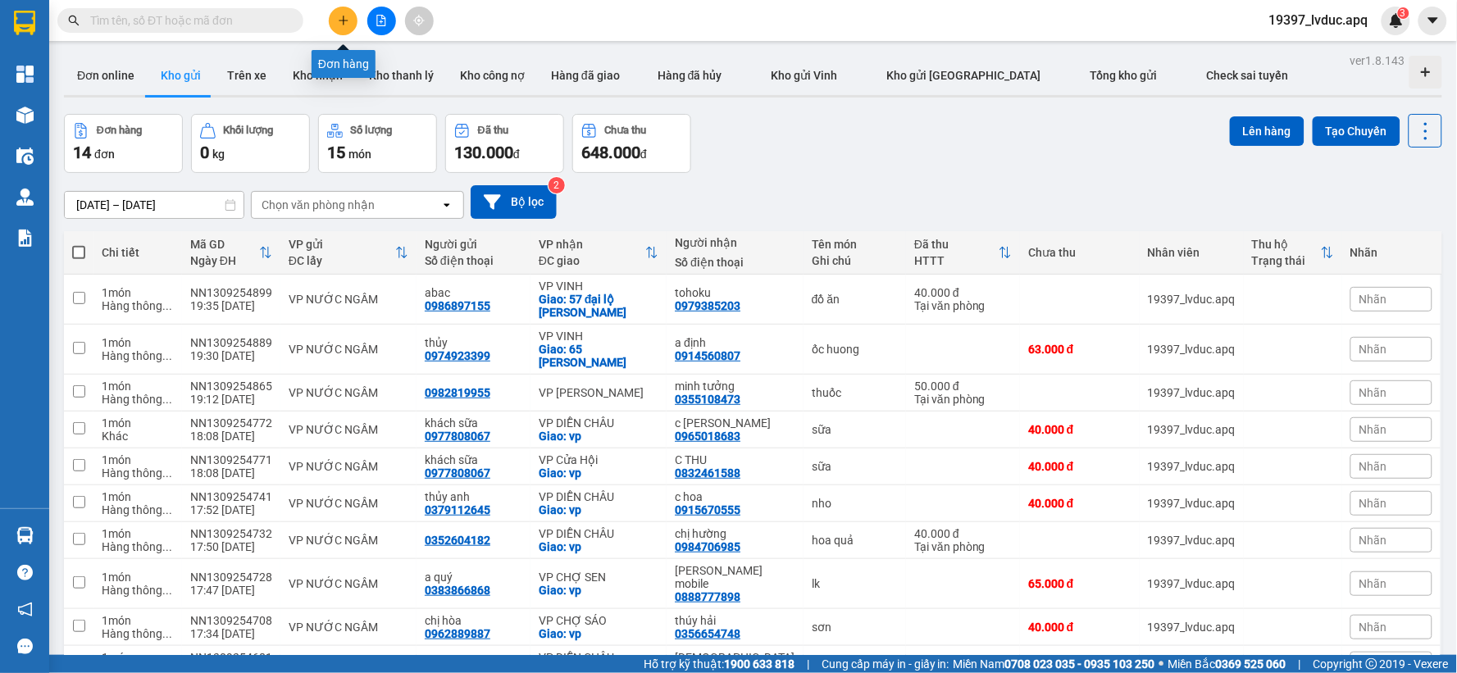
click at [338, 16] on icon "plus" at bounding box center [343, 20] width 11 height 11
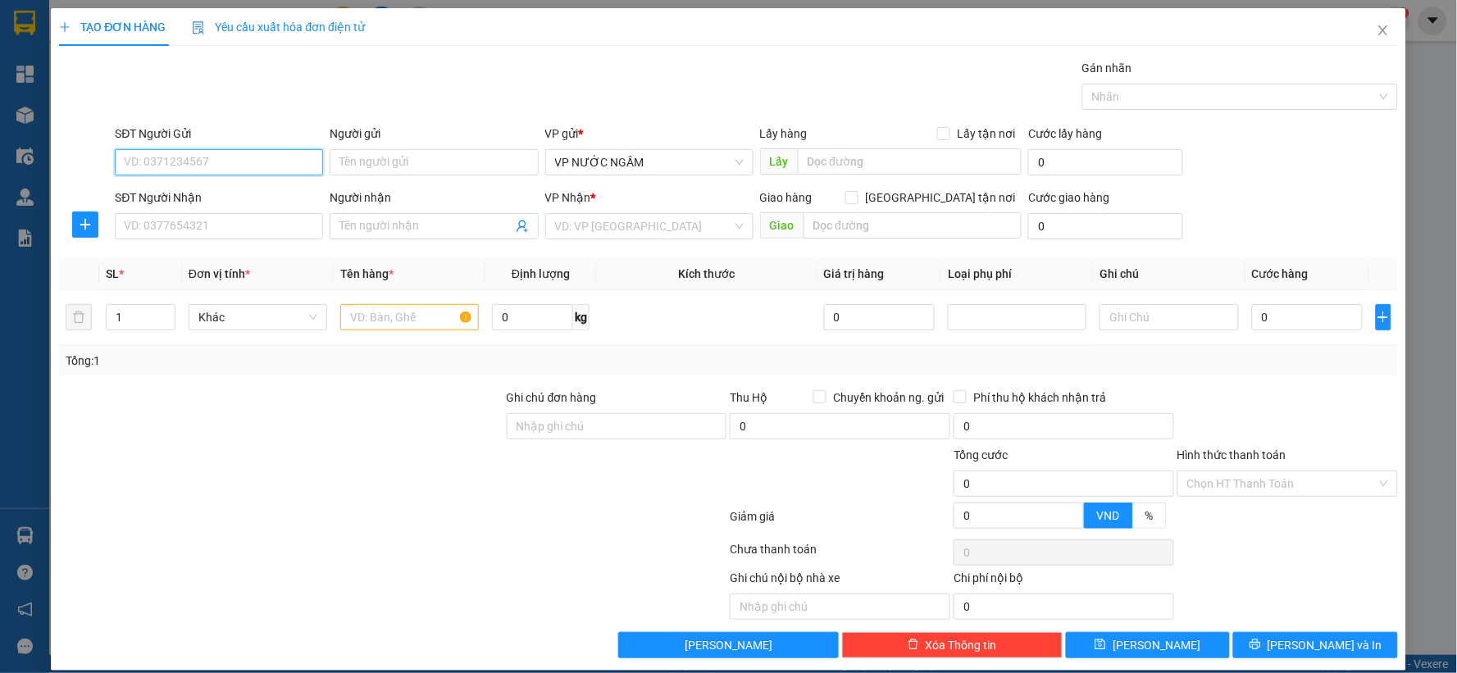
click at [219, 157] on input "SĐT Người Gửi" at bounding box center [219, 162] width 208 height 26
click at [203, 190] on div "0986897155 - abac" at bounding box center [217, 195] width 187 height 18
type input "0986897155"
type input "abac"
type input "0986897155"
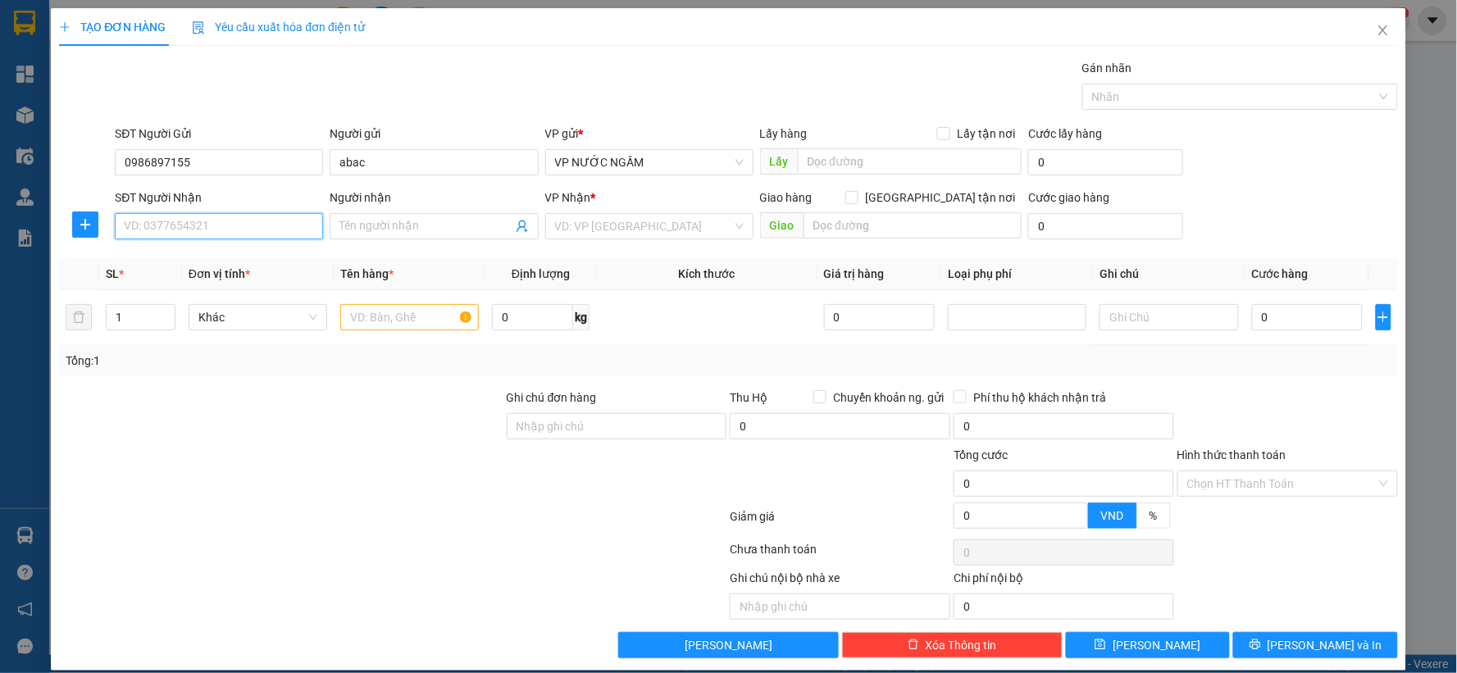
click at [194, 227] on input "SĐT Người Nhận" at bounding box center [219, 226] width 208 height 26
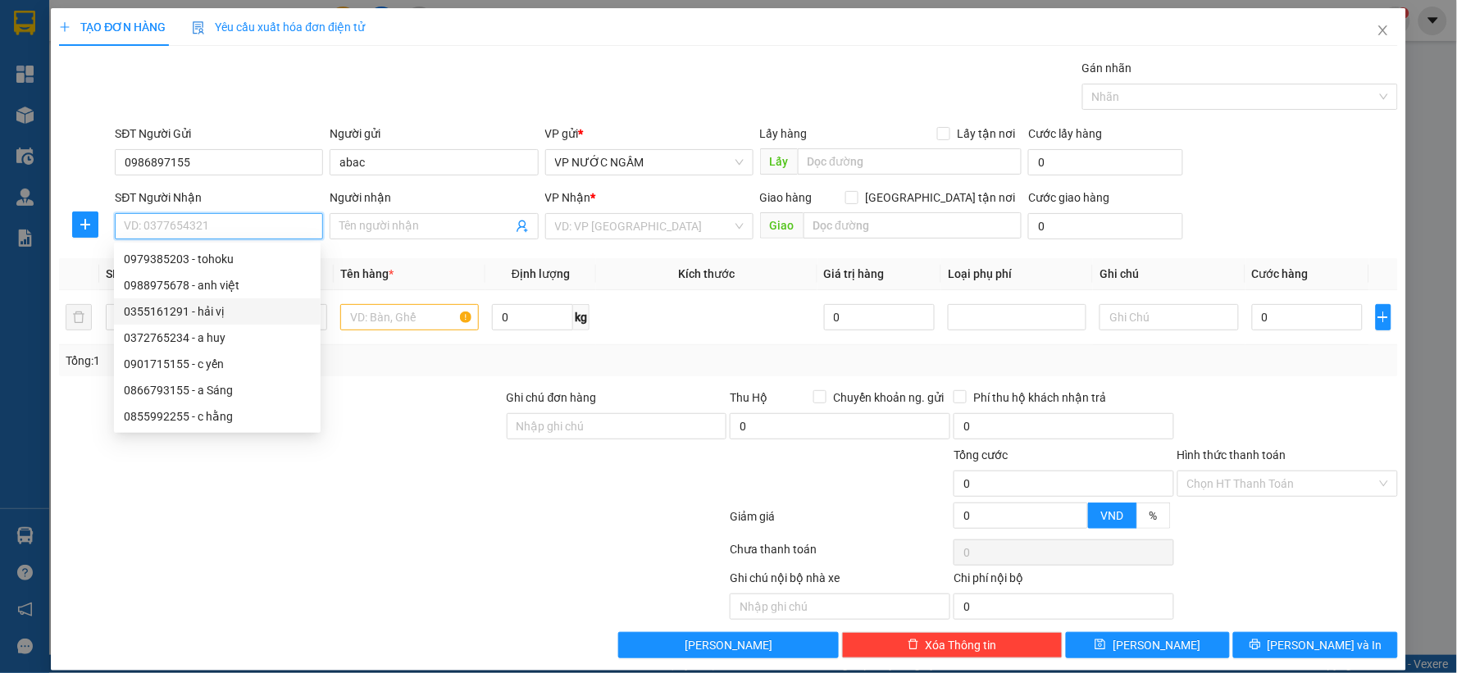
click at [192, 314] on div "0355161291 - hải vị" at bounding box center [217, 312] width 187 height 18
type input "0355161291"
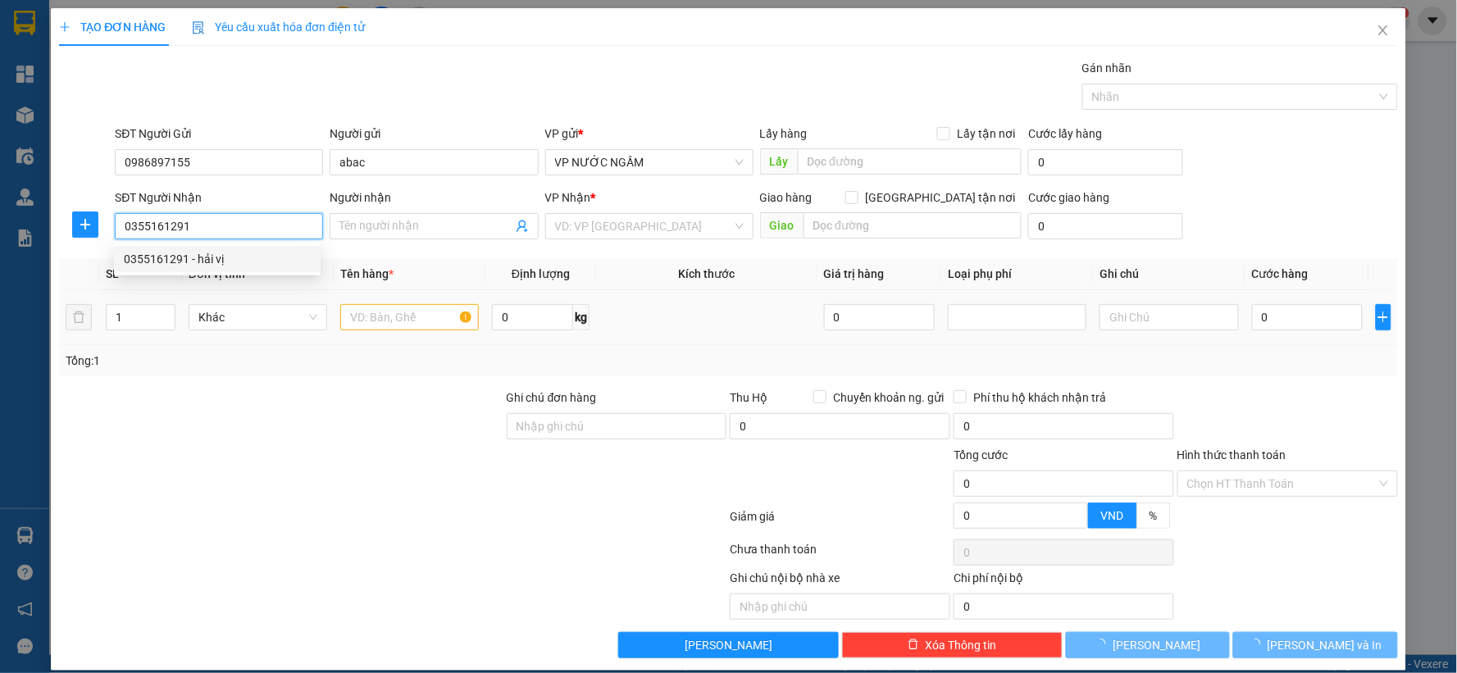
type input "hải vị"
checkbox input "true"
type input "hadico vinh tân"
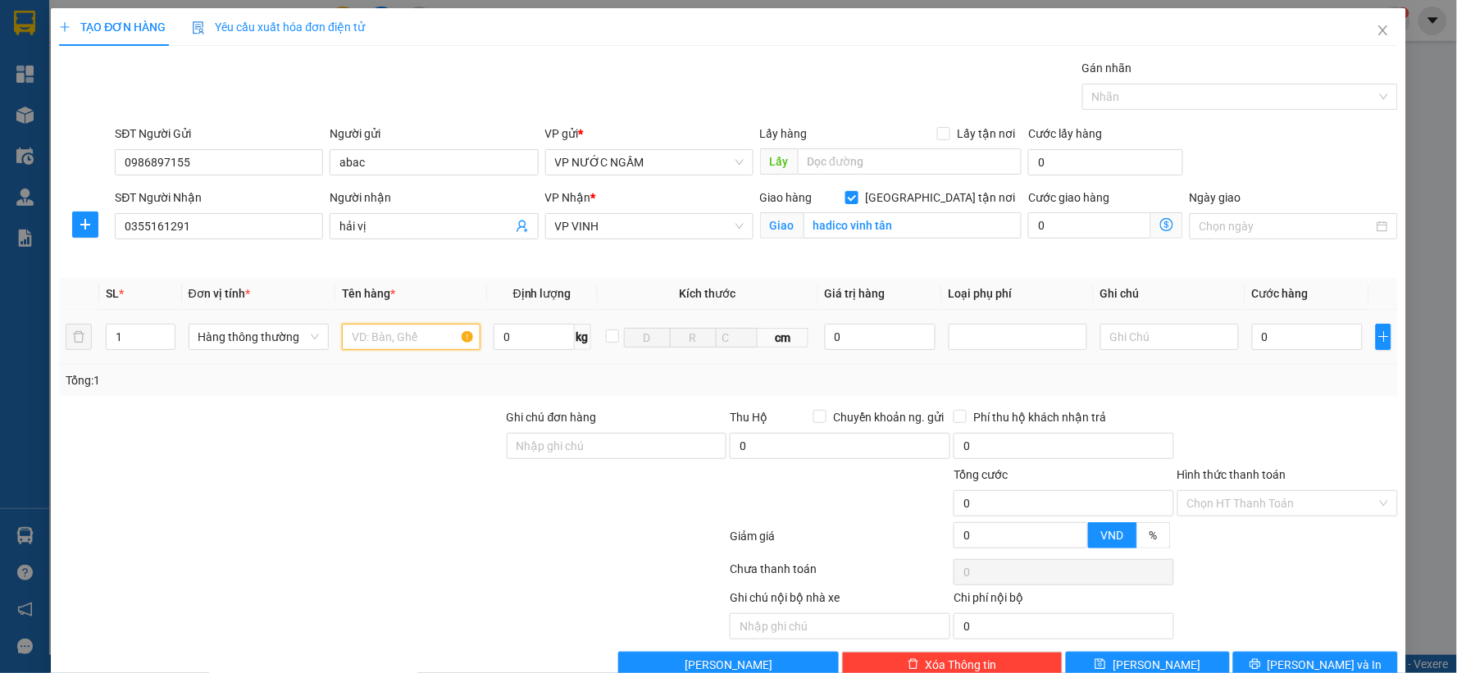
click at [358, 335] on input "text" at bounding box center [411, 337] width 139 height 26
type input "d"
type input "đồ ăn"
type input "4"
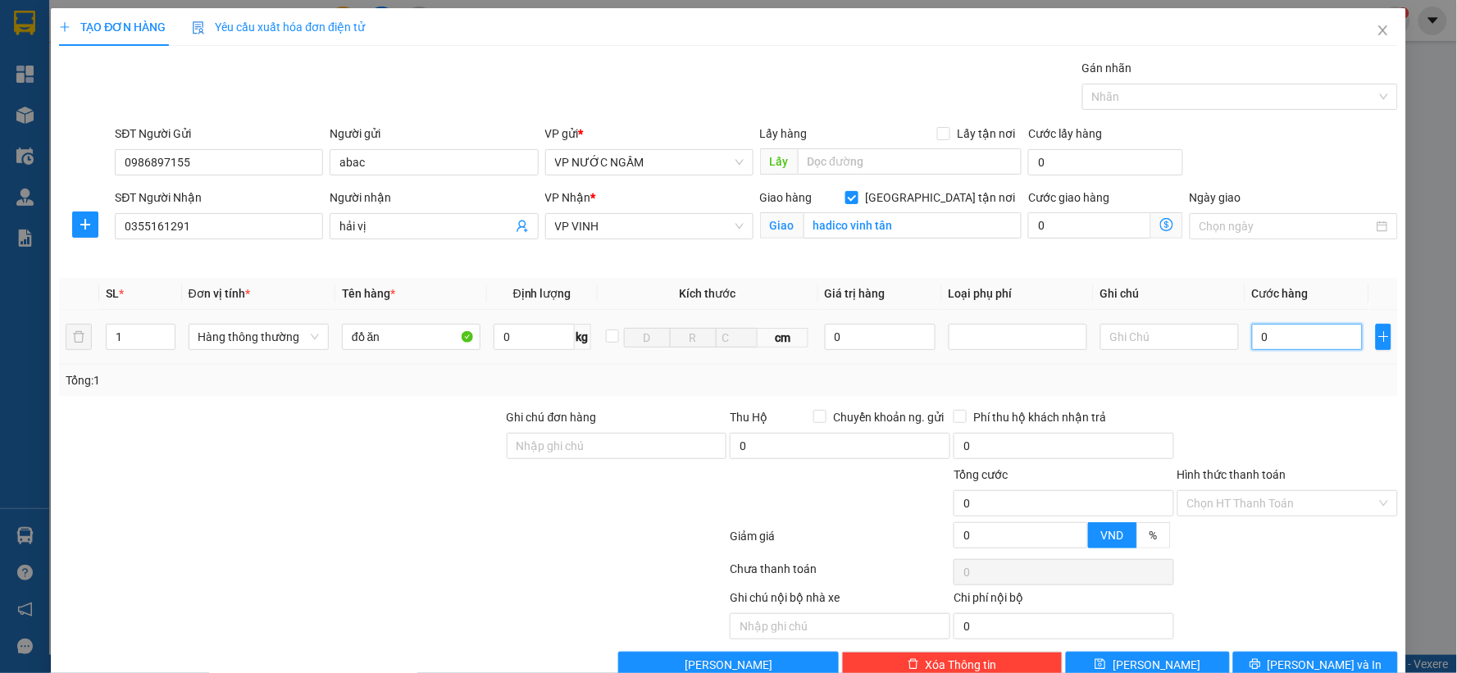
type input "4"
type input "40"
type input "400"
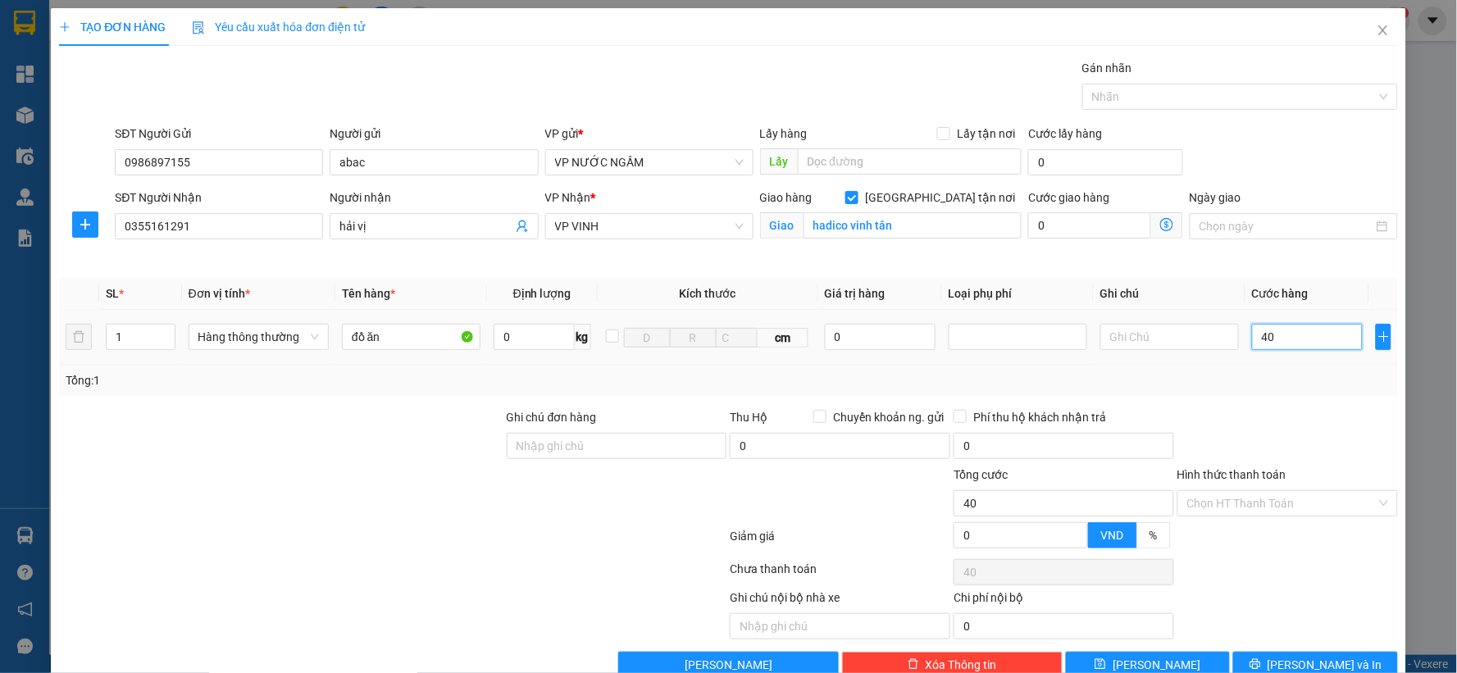
type input "400"
type input "4.000"
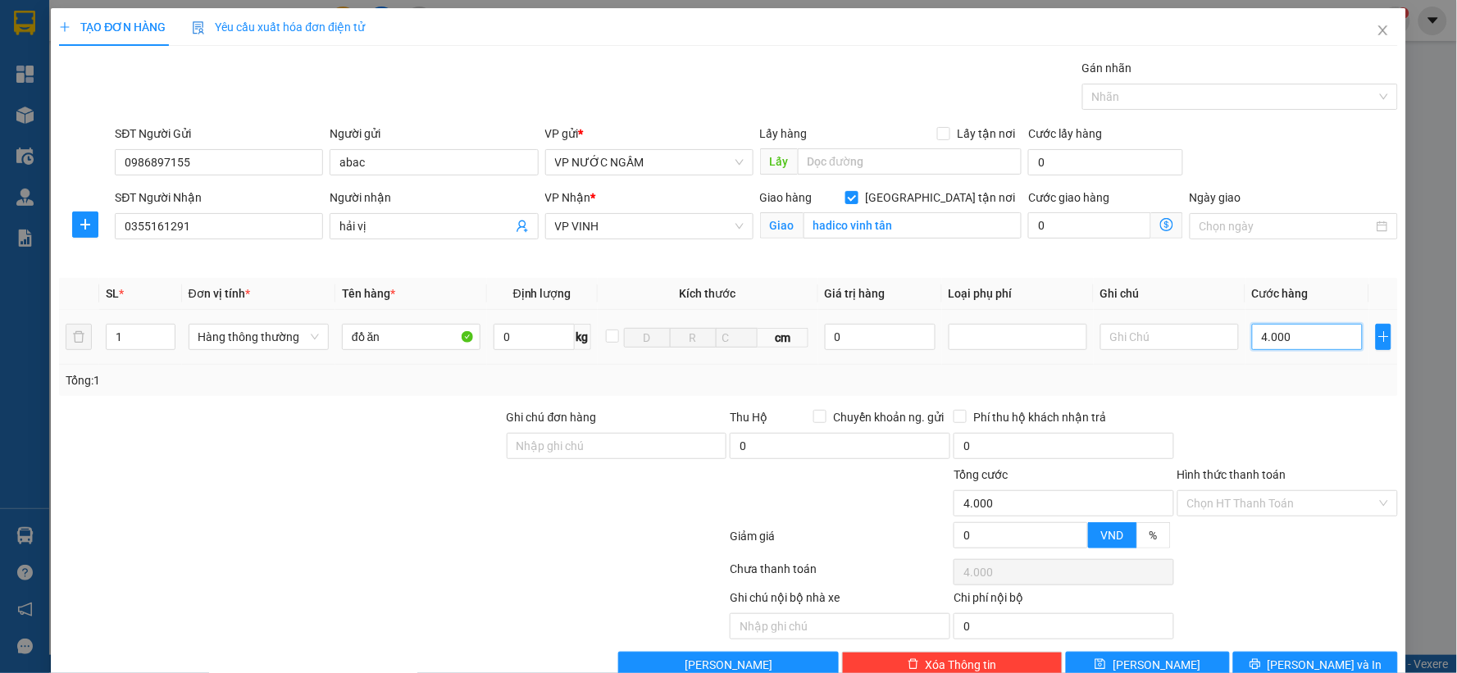
type input "40.000"
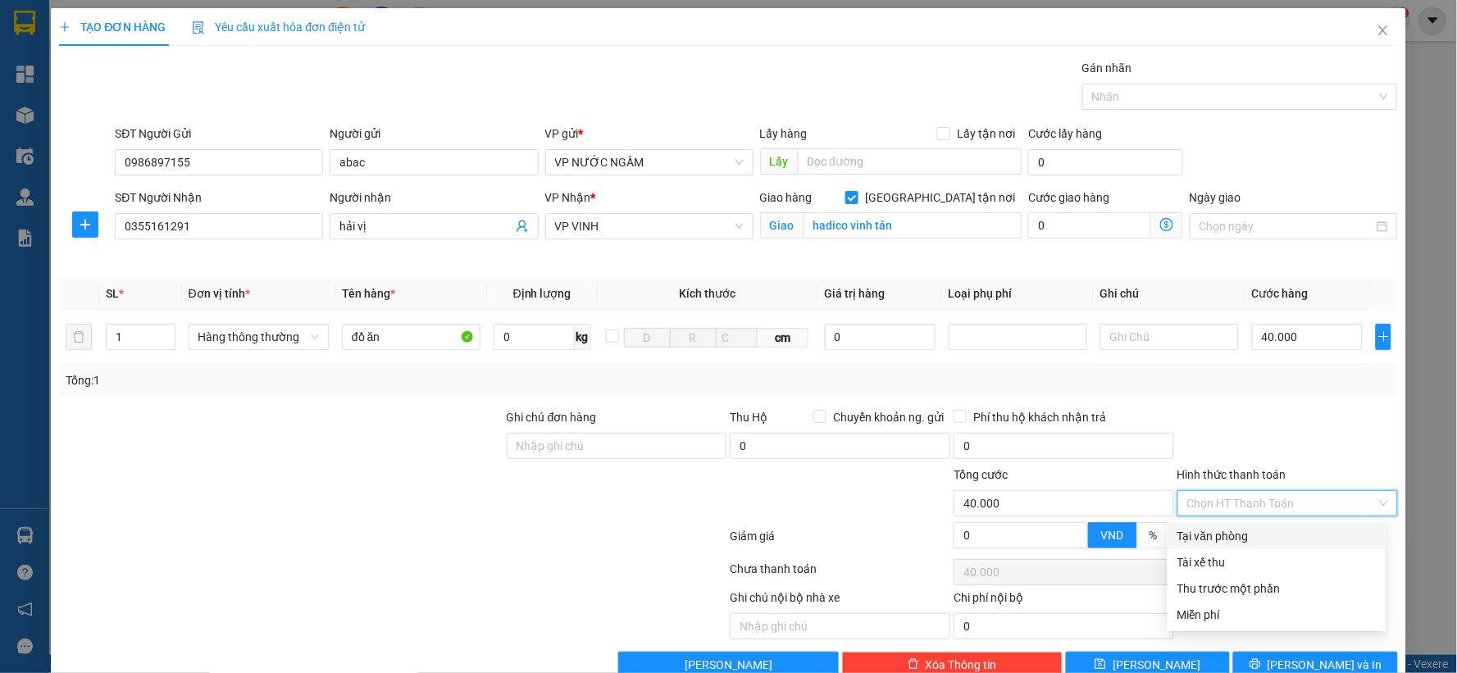
click at [1252, 510] on input "Hình thức thanh toán" at bounding box center [1281, 503] width 189 height 25
click at [1256, 533] on div "Tại văn phòng" at bounding box center [1276, 536] width 198 height 18
type input "0"
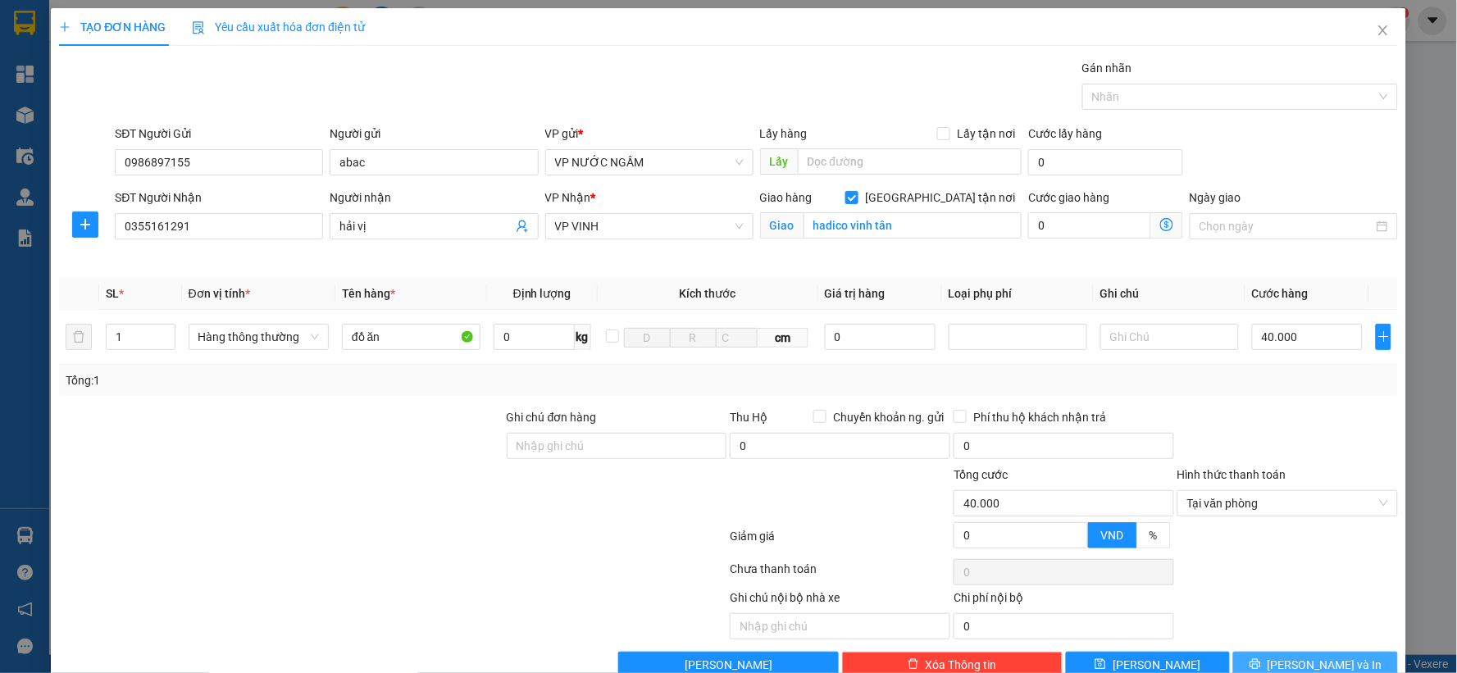
click at [1273, 654] on button "[PERSON_NAME] và In" at bounding box center [1315, 665] width 165 height 26
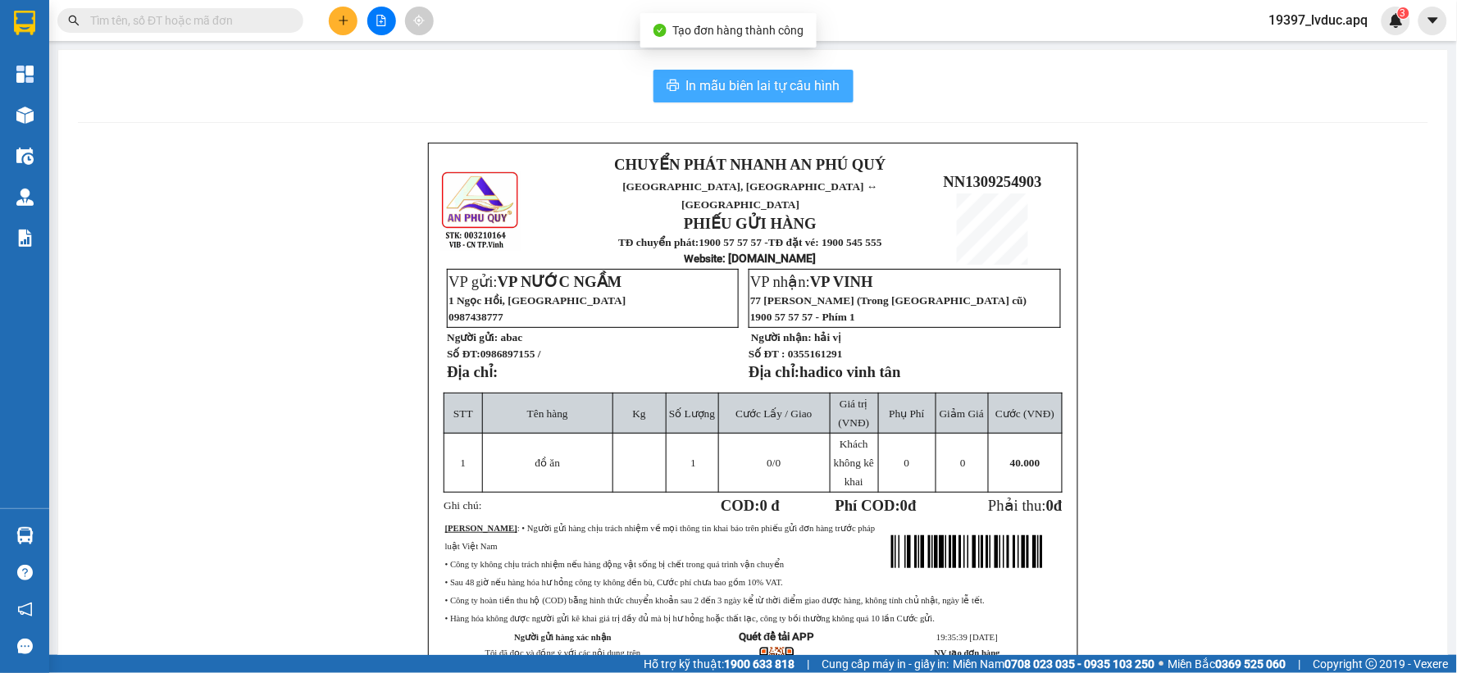
click at [713, 89] on span "In mẫu biên lai tự cấu hình" at bounding box center [763, 85] width 154 height 20
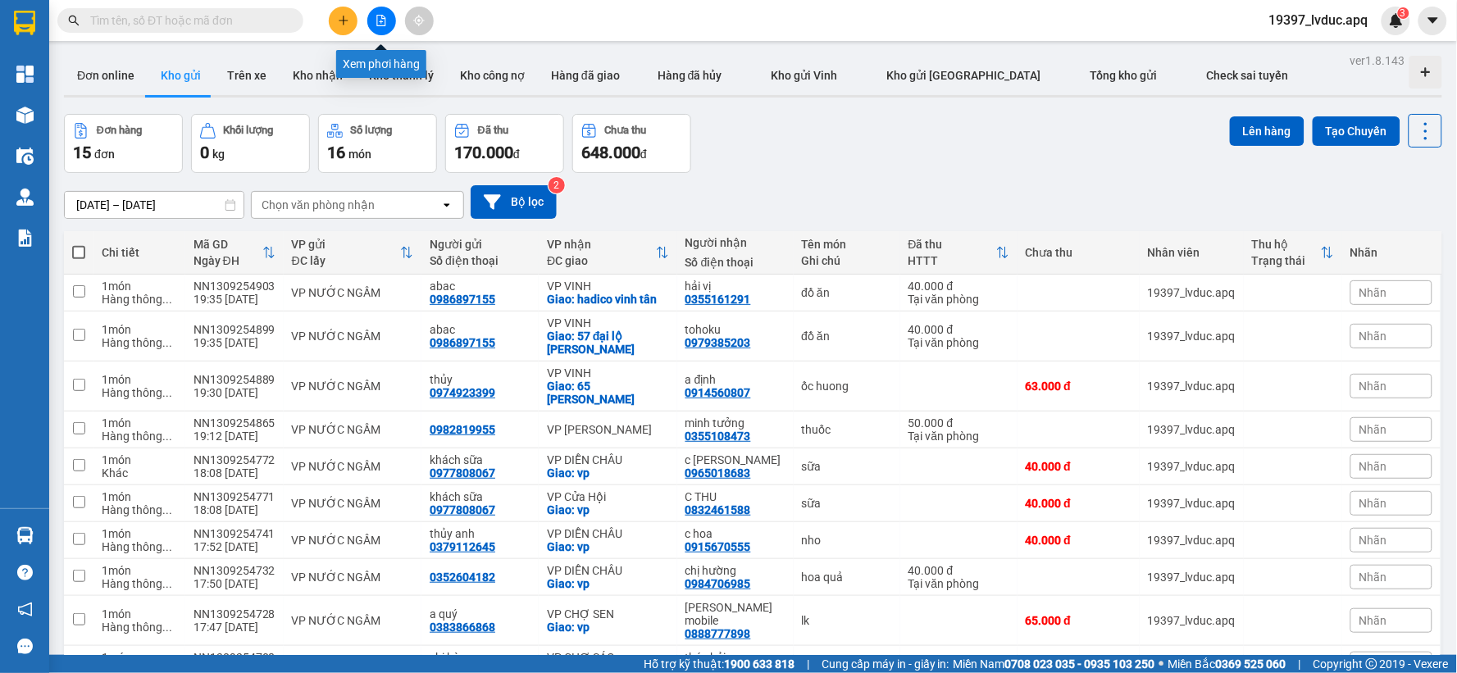
click at [386, 21] on icon "file-add" at bounding box center [381, 20] width 11 height 11
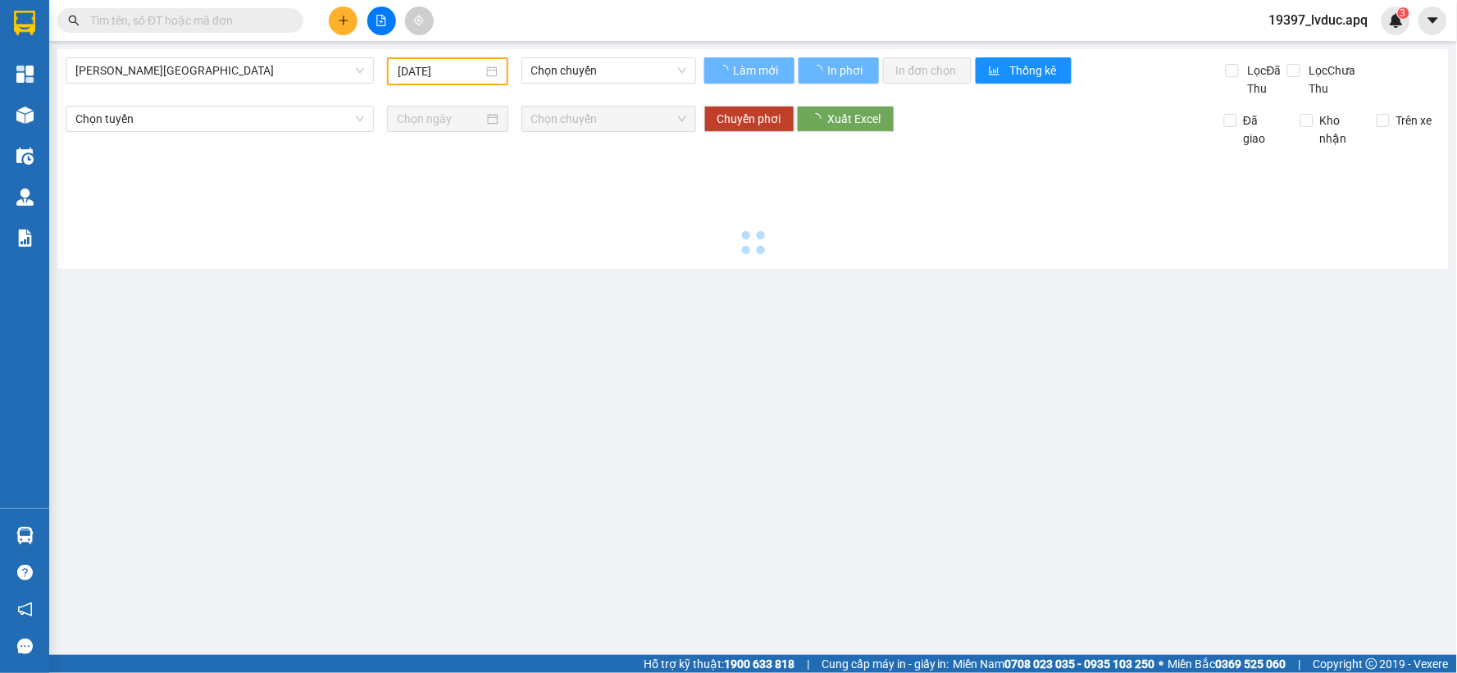
click at [378, 20] on icon "file-add" at bounding box center [381, 20] width 11 height 11
type input "[DATE]"
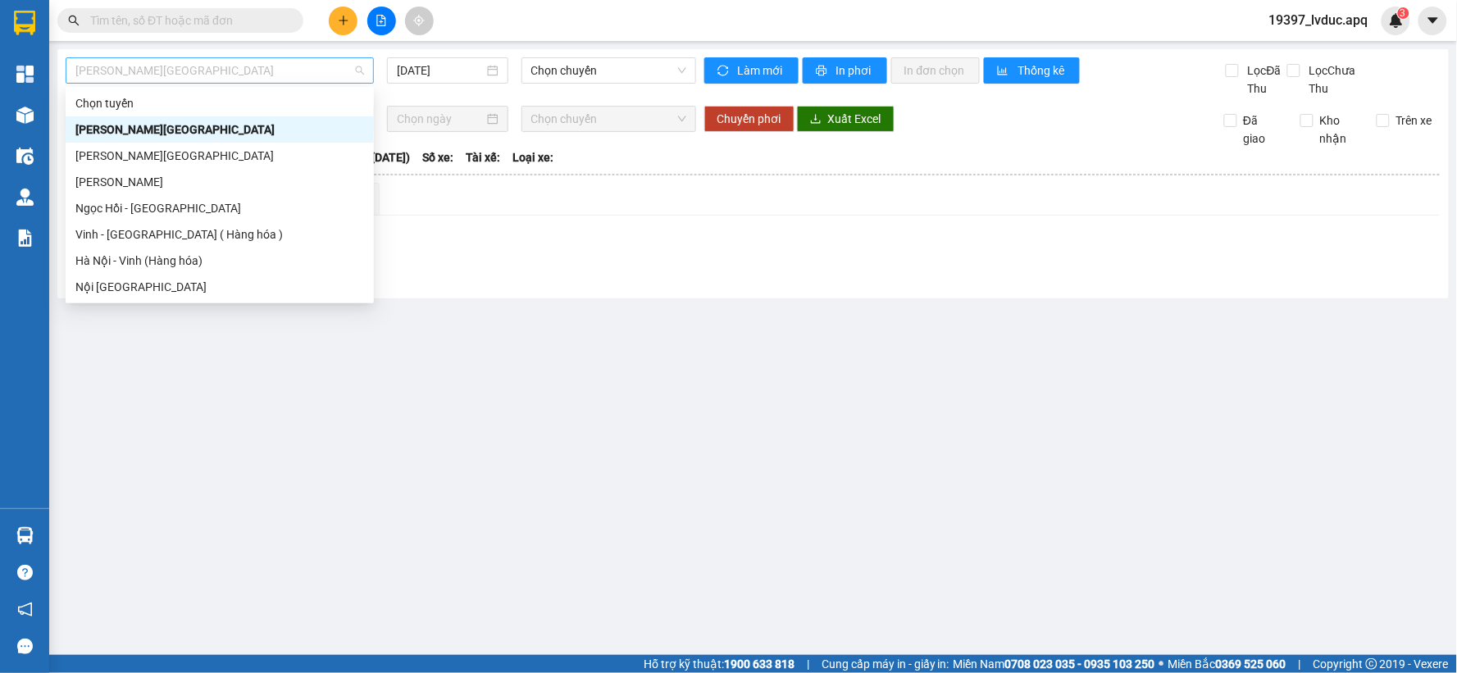
click at [308, 77] on span "[PERSON_NAME][GEOGRAPHIC_DATA]" at bounding box center [219, 70] width 289 height 25
click at [280, 236] on div "Vinh - [GEOGRAPHIC_DATA] ( Hàng hóa )" at bounding box center [219, 234] width 289 height 18
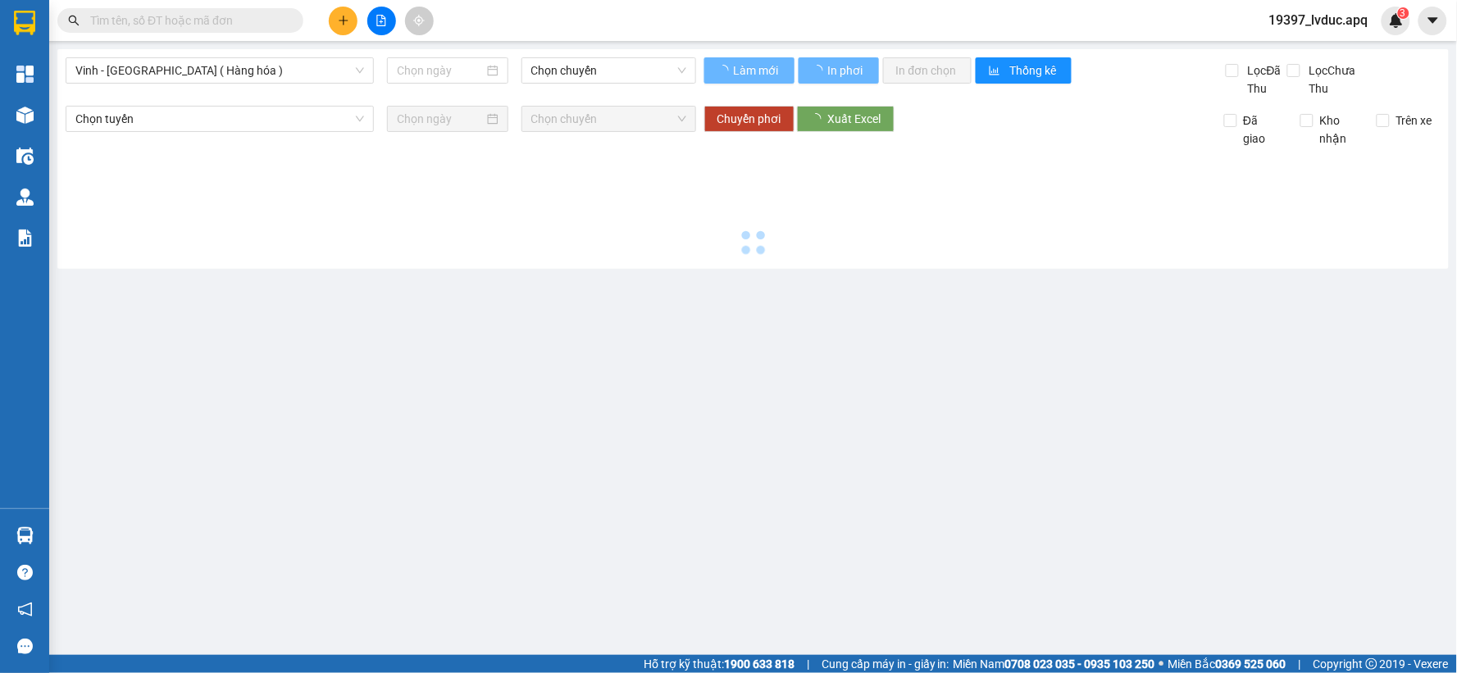
type input "[DATE]"
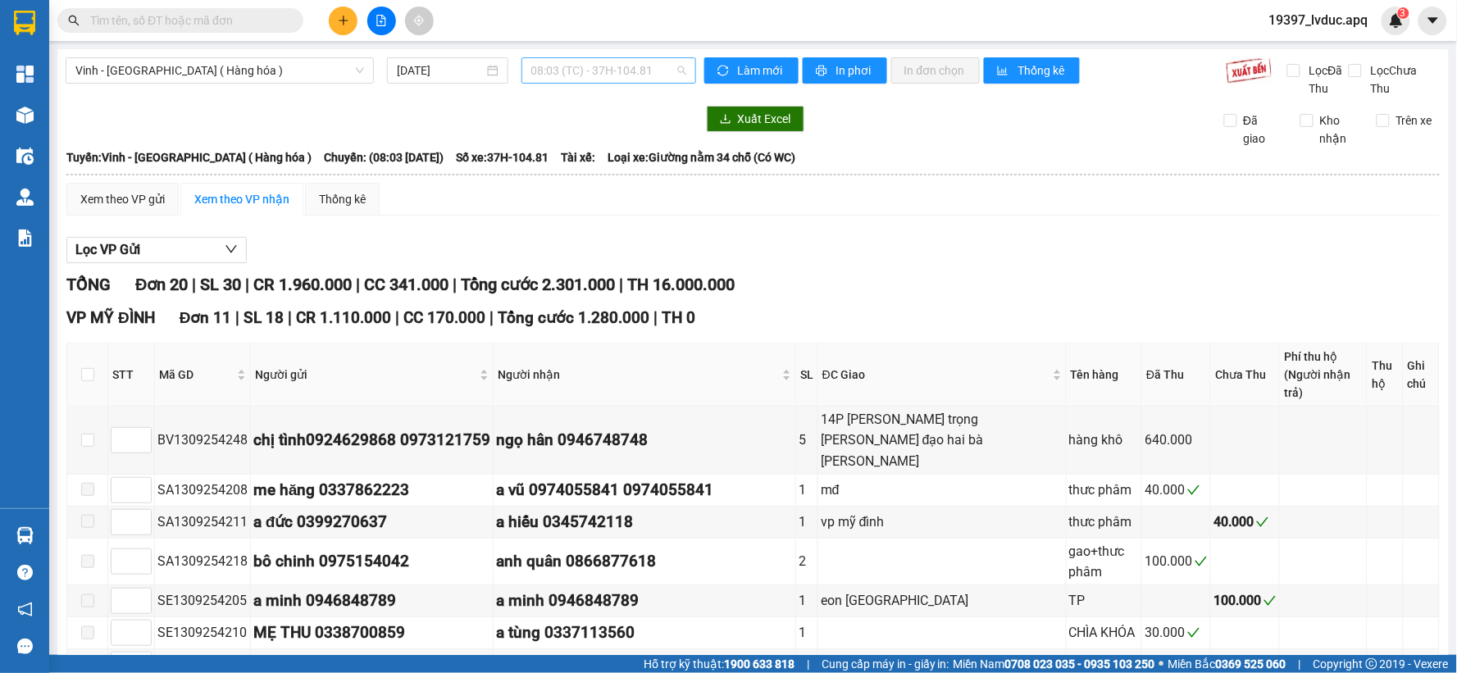
click at [587, 82] on span "08:03 (TC) - 37H-104.81" at bounding box center [608, 70] width 155 height 25
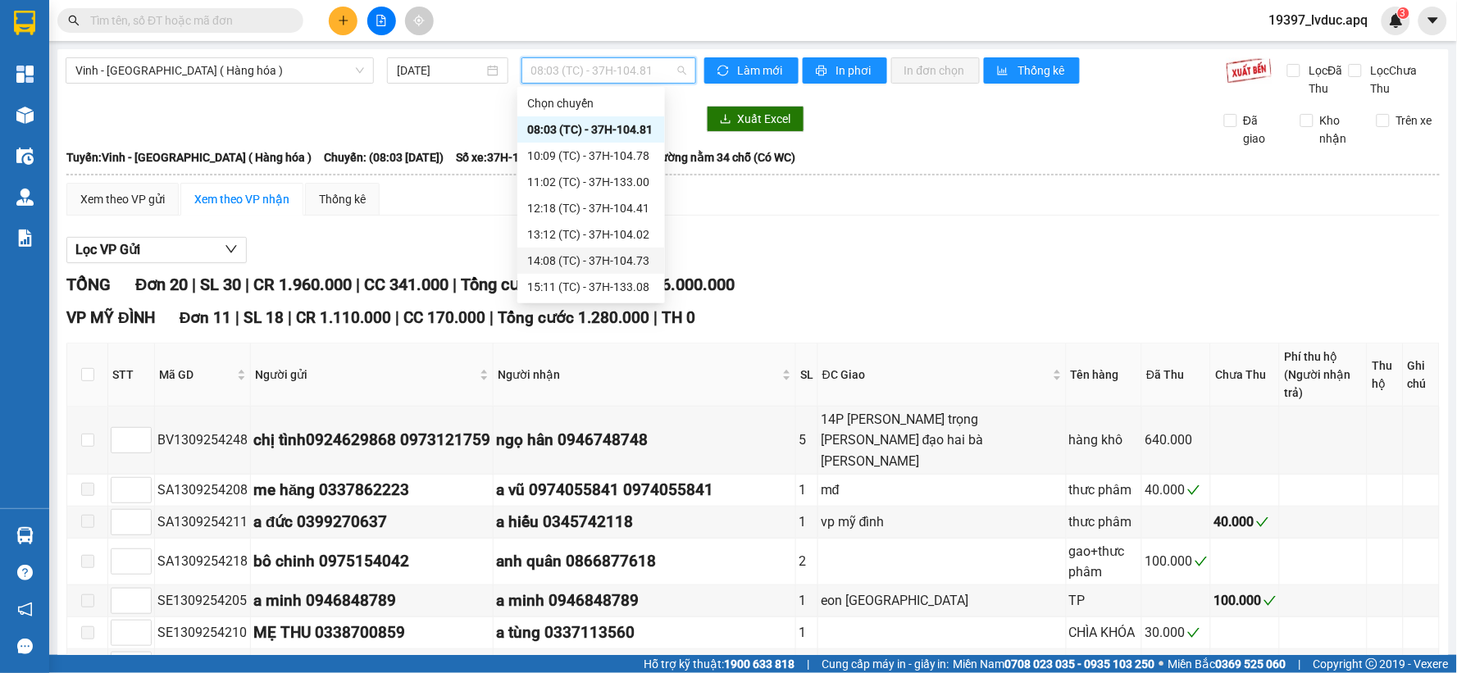
click at [578, 257] on div "14:08 (TC) - 37H-104.73" at bounding box center [591, 261] width 128 height 18
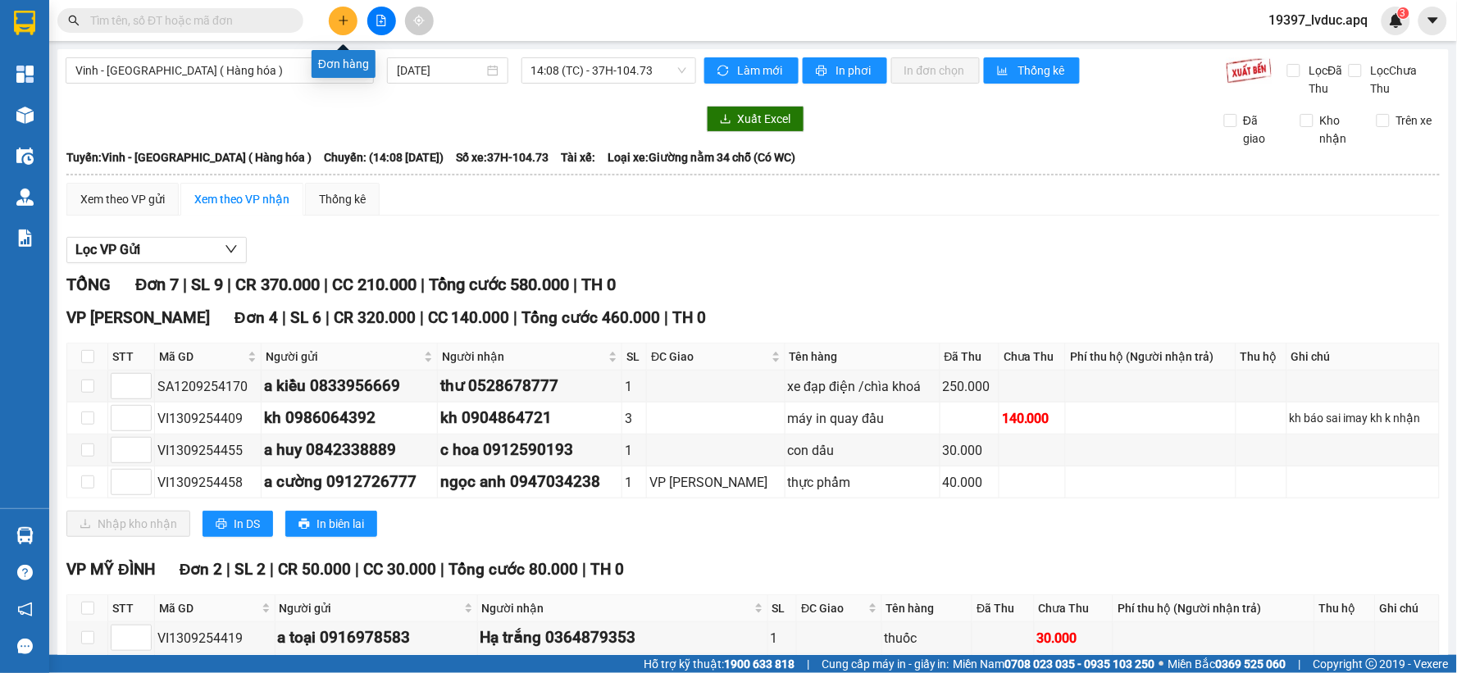
click at [331, 21] on button at bounding box center [343, 21] width 29 height 29
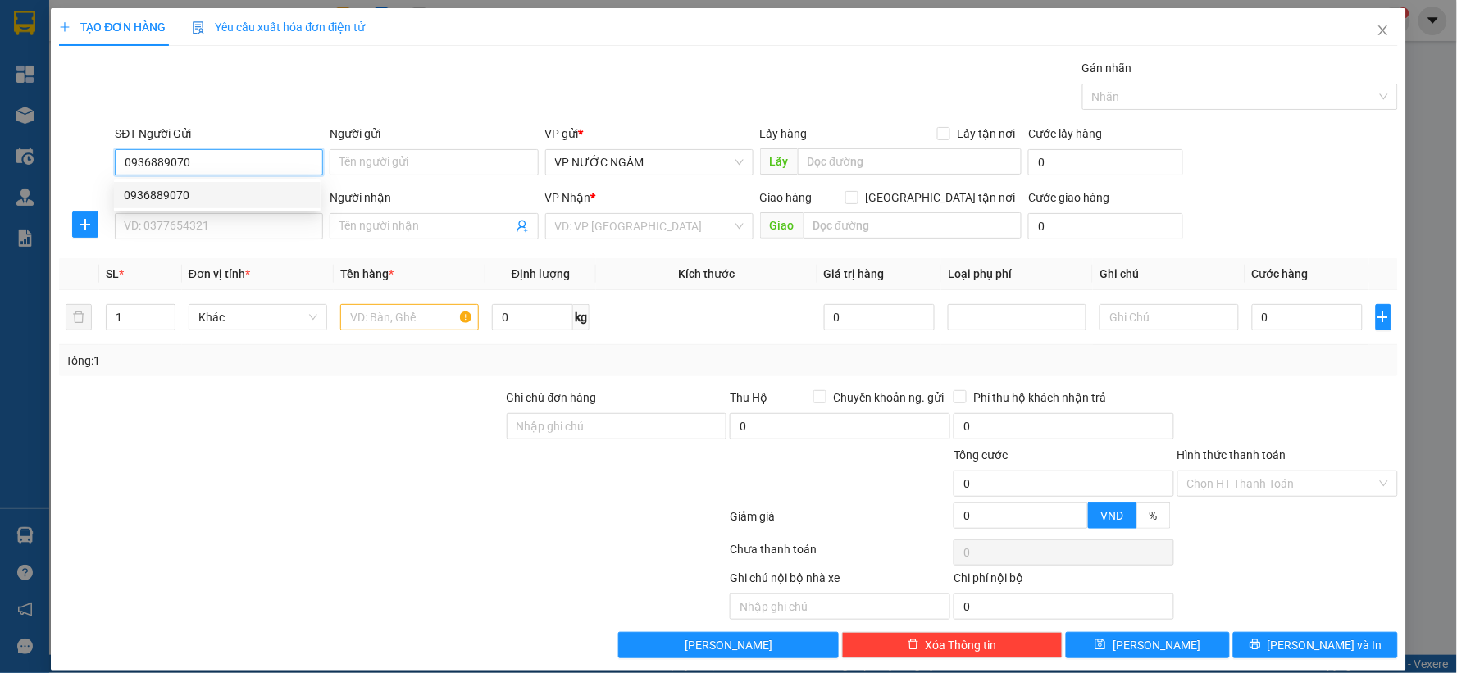
type input "0936889070"
click at [166, 208] on div "0936889070 0936889070" at bounding box center [217, 195] width 207 height 33
click at [171, 227] on input "SĐT Người Nhận" at bounding box center [219, 226] width 208 height 26
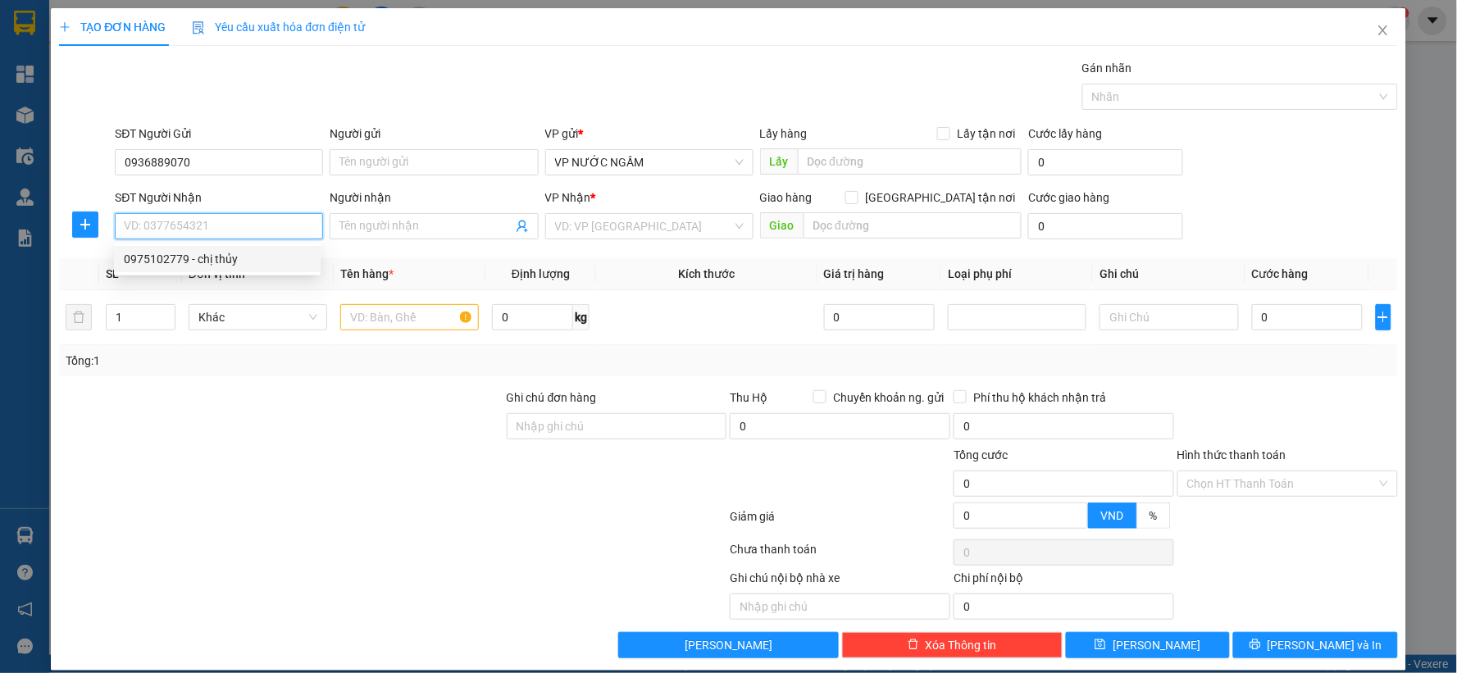
click at [160, 254] on div "0975102779 - chị thủy" at bounding box center [217, 259] width 187 height 18
type input "0975102779"
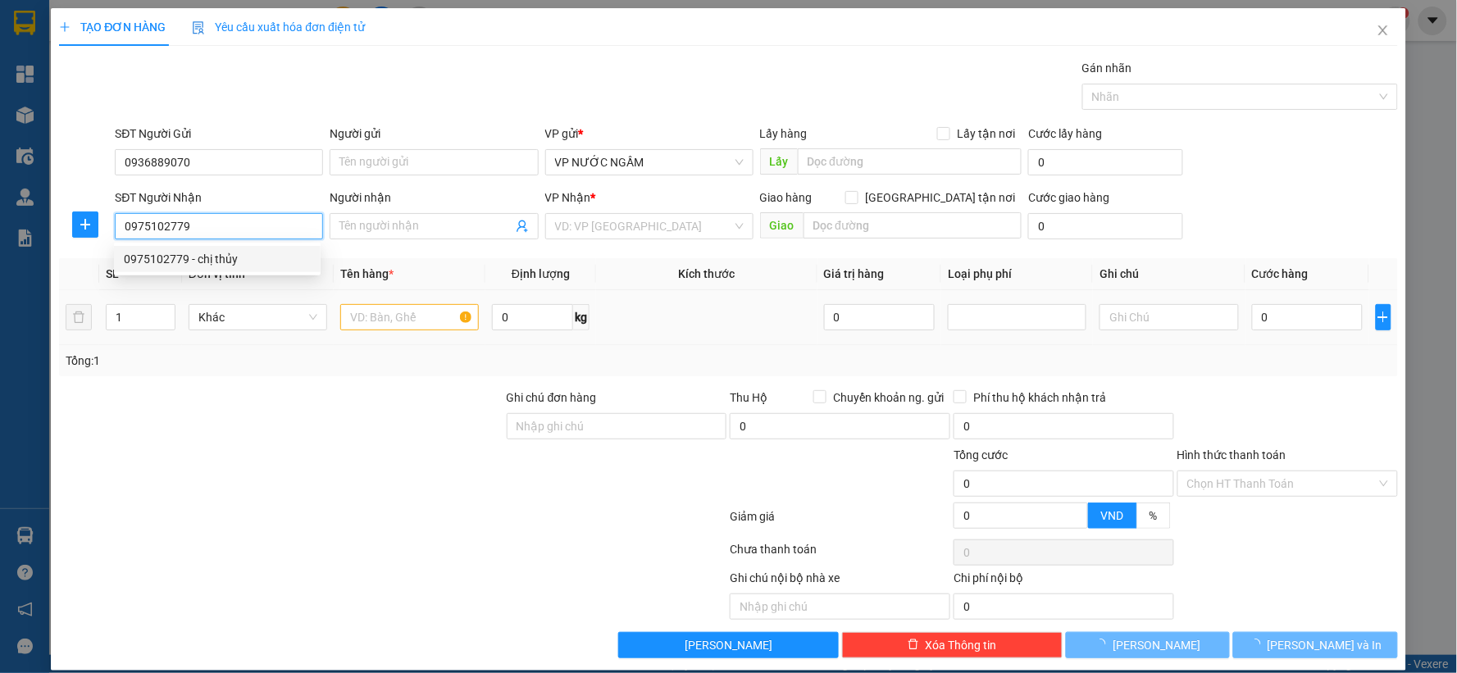
type input "chị thủy"
checkbox input "true"
type input "4 ngõ 15 nguyễn văn trỗi, bến thủy"
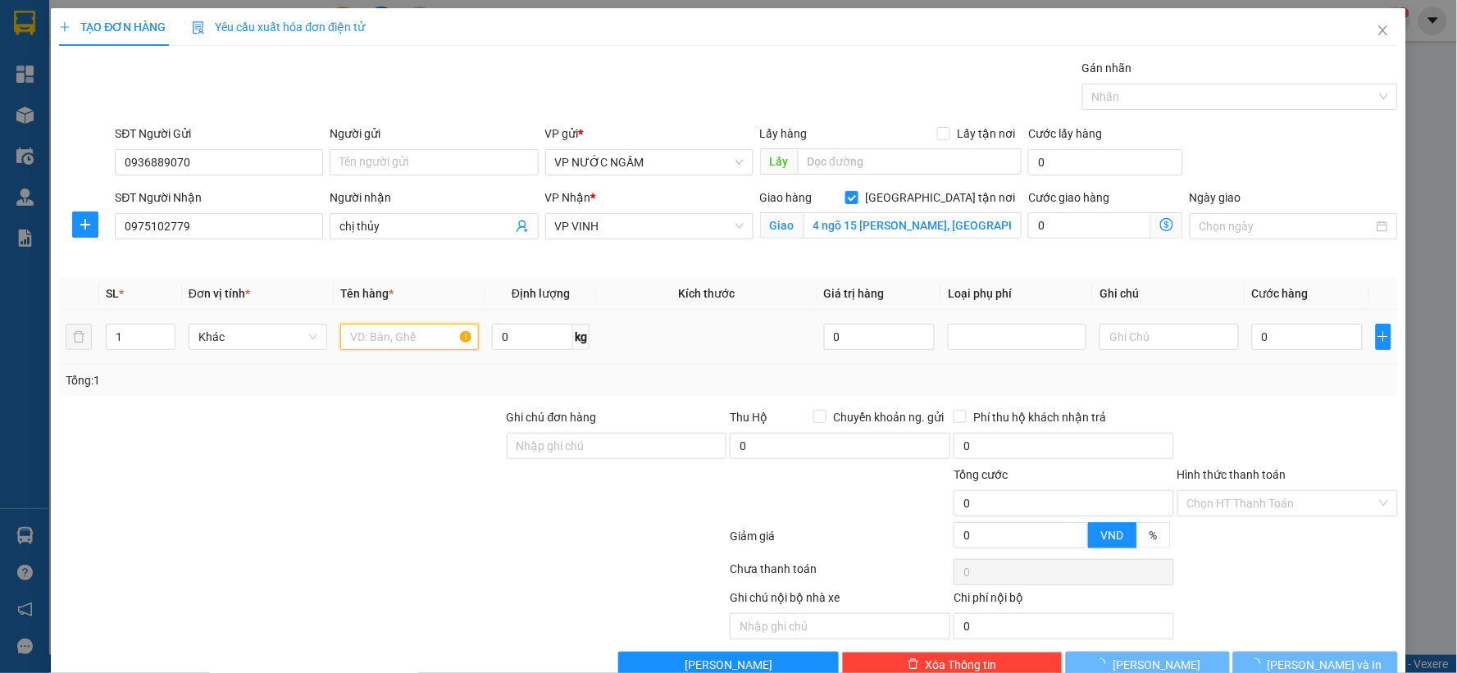
click at [364, 326] on input "text" at bounding box center [409, 337] width 139 height 26
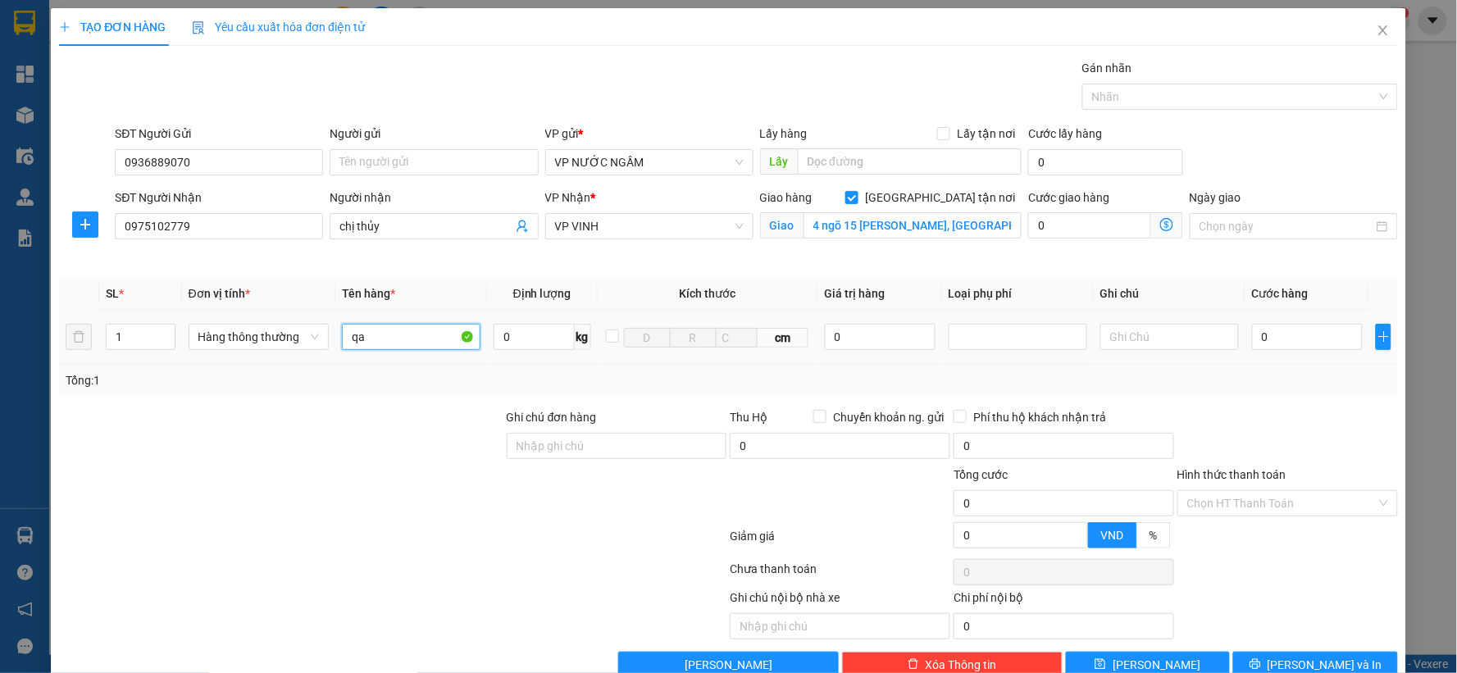
type input "qa"
click at [1264, 350] on div "0" at bounding box center [1307, 337] width 111 height 33
click at [1257, 348] on input "0" at bounding box center [1307, 337] width 111 height 26
type input "40"
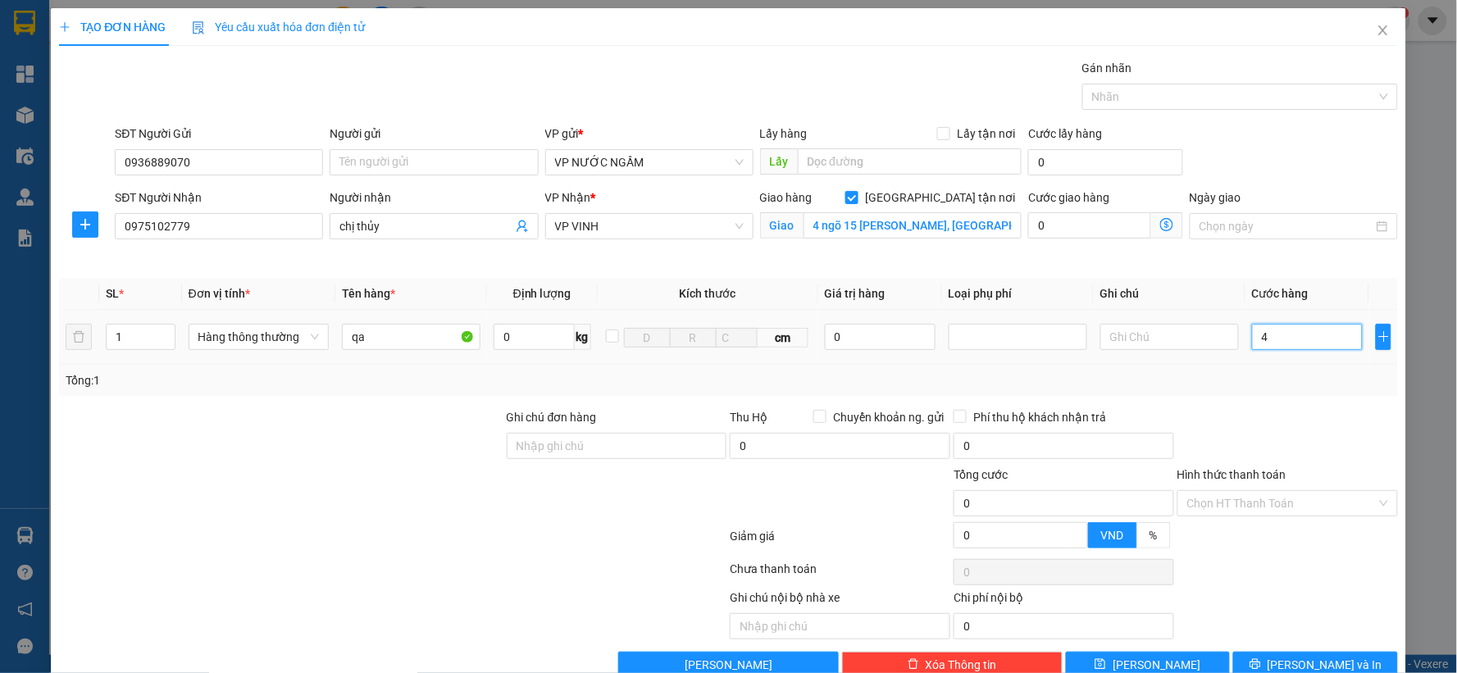
type input "40"
type input "40.000"
click at [1203, 439] on div at bounding box center [1288, 436] width 224 height 57
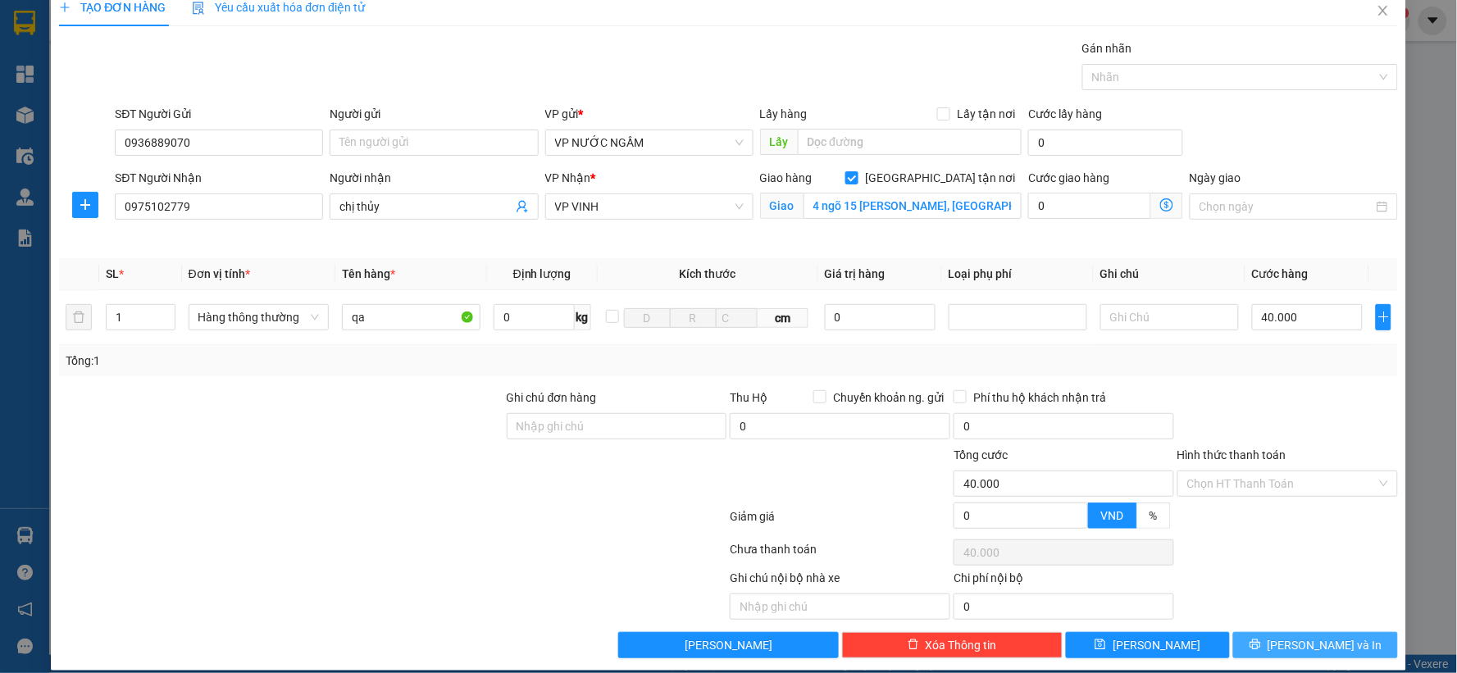
scroll to position [37, 0]
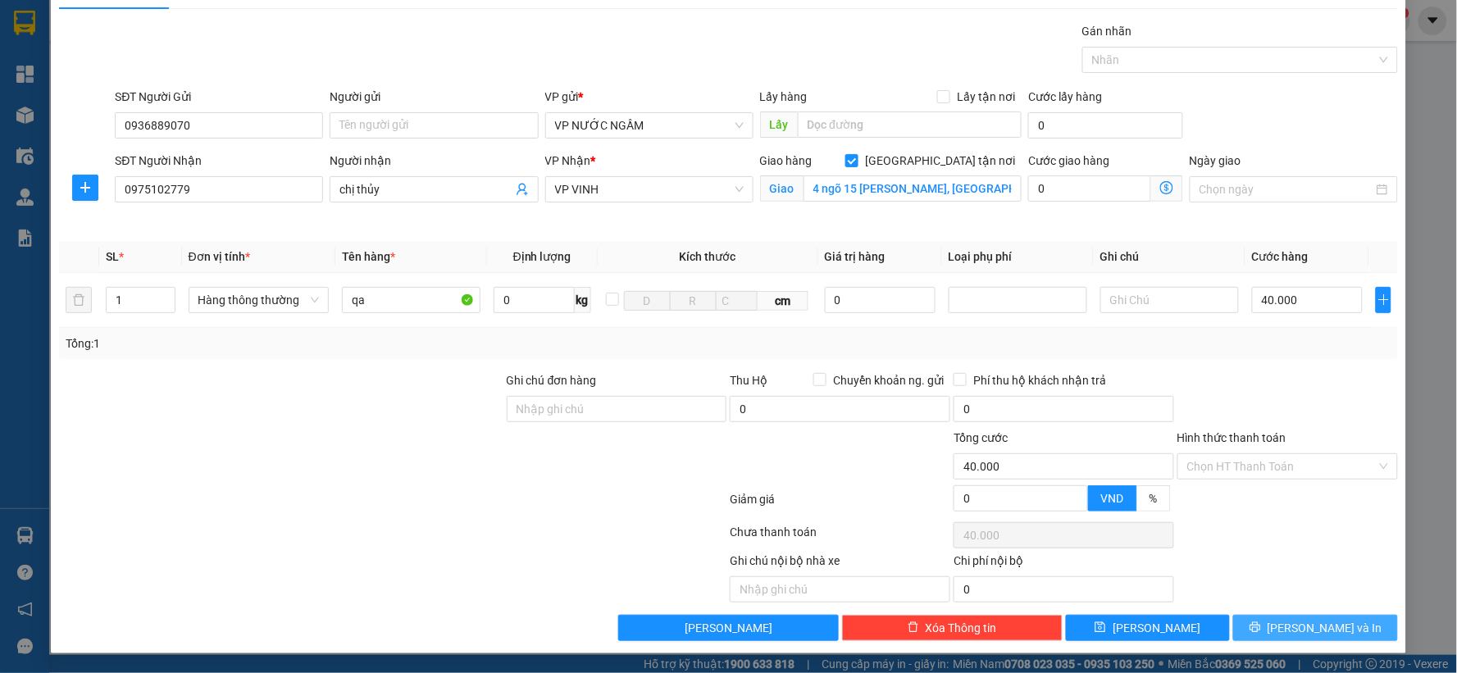
click at [1264, 621] on button "[PERSON_NAME] và In" at bounding box center [1315, 628] width 165 height 26
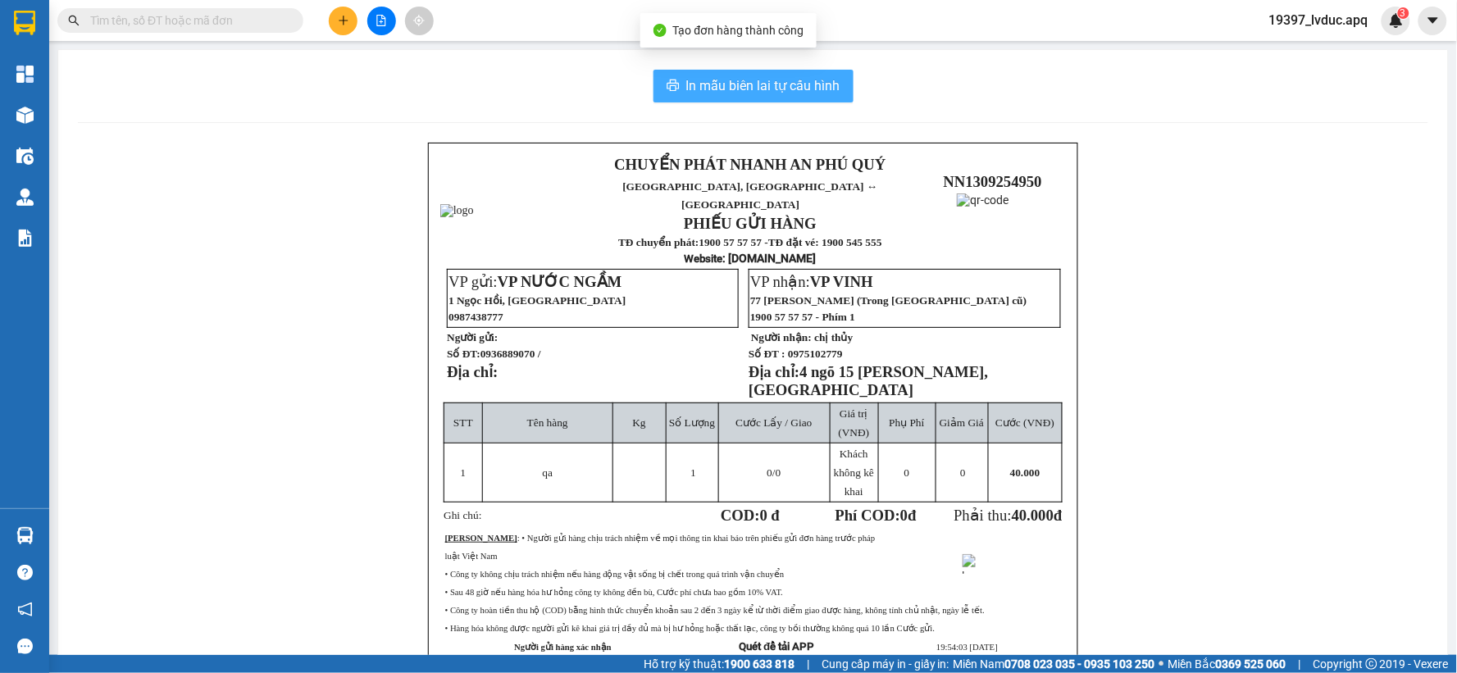
click at [756, 79] on span "In mẫu biên lai tự cấu hình" at bounding box center [763, 85] width 154 height 20
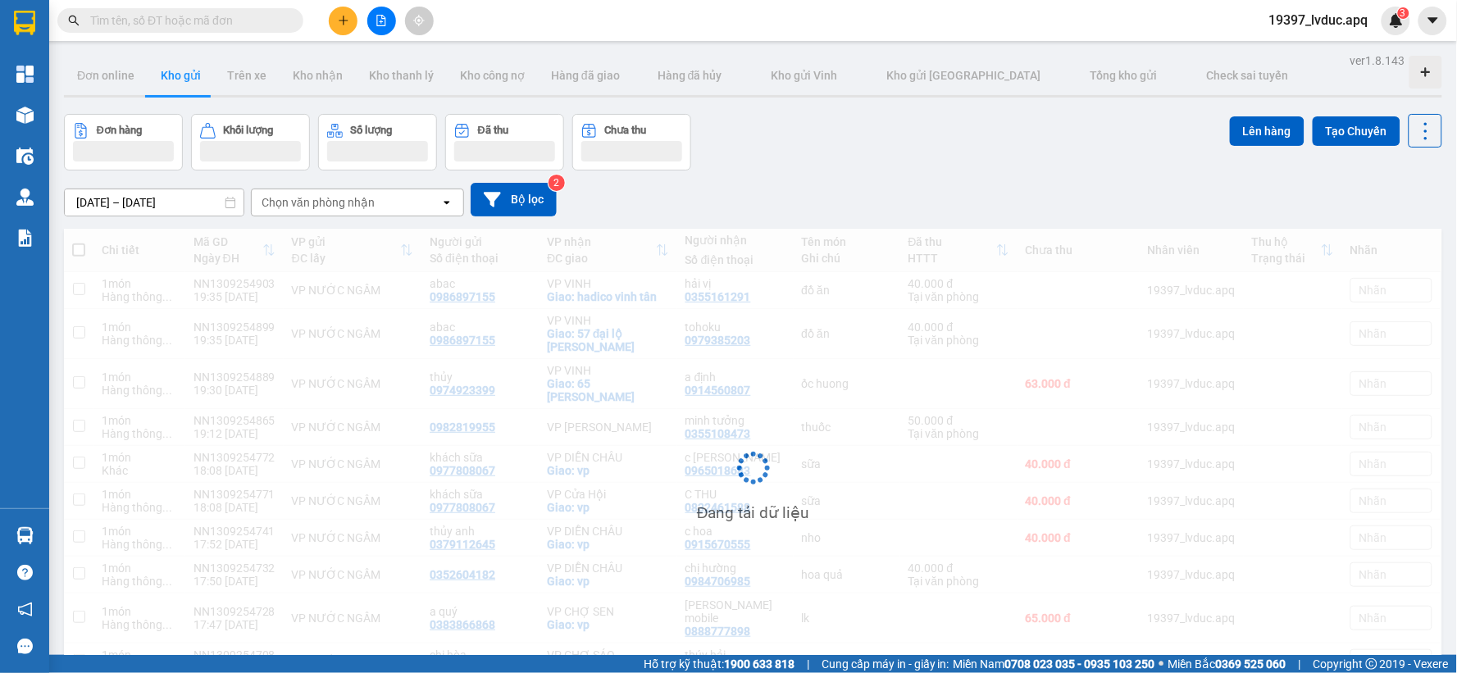
click at [350, 11] on button at bounding box center [343, 21] width 29 height 29
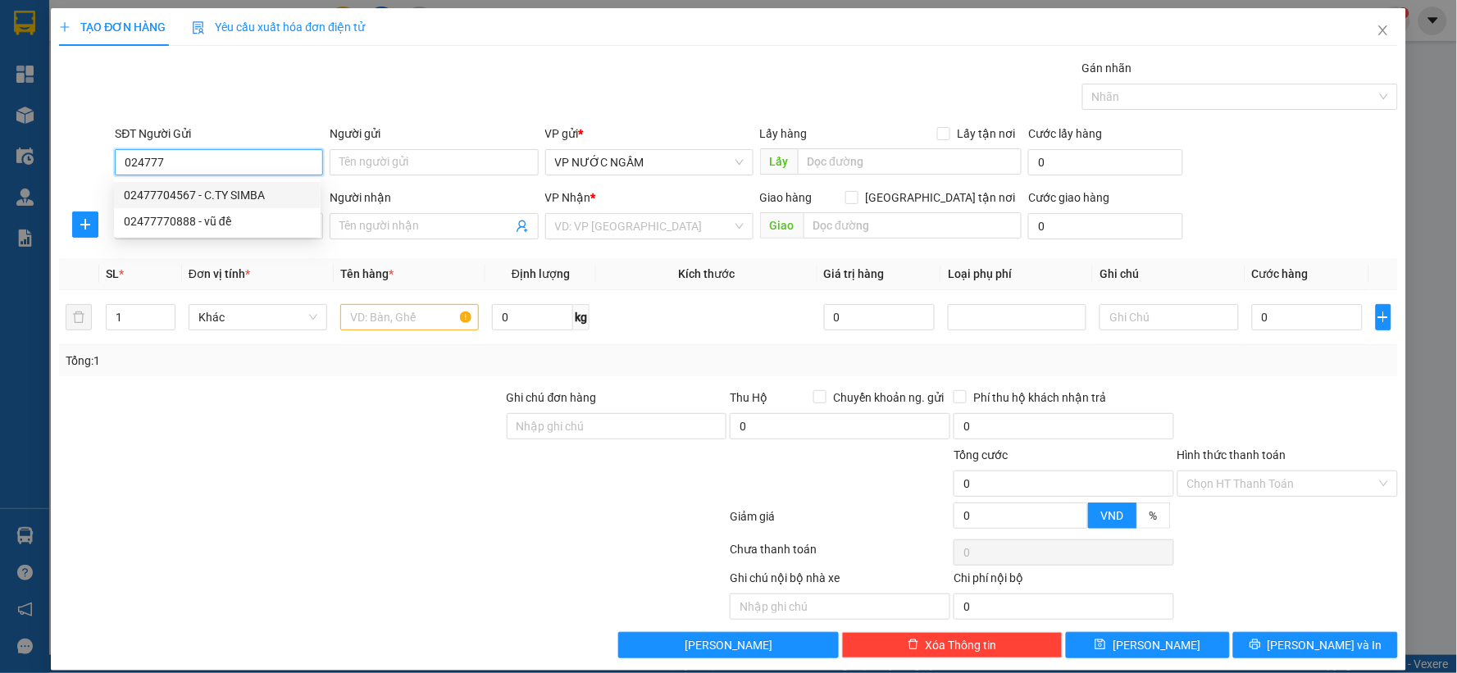
click at [164, 184] on div "02477704567 - C.TY SIMBA" at bounding box center [217, 195] width 207 height 26
type input "02477704567"
type input "C.TY SIMBA"
click at [183, 164] on input "02477704567" at bounding box center [219, 162] width 208 height 26
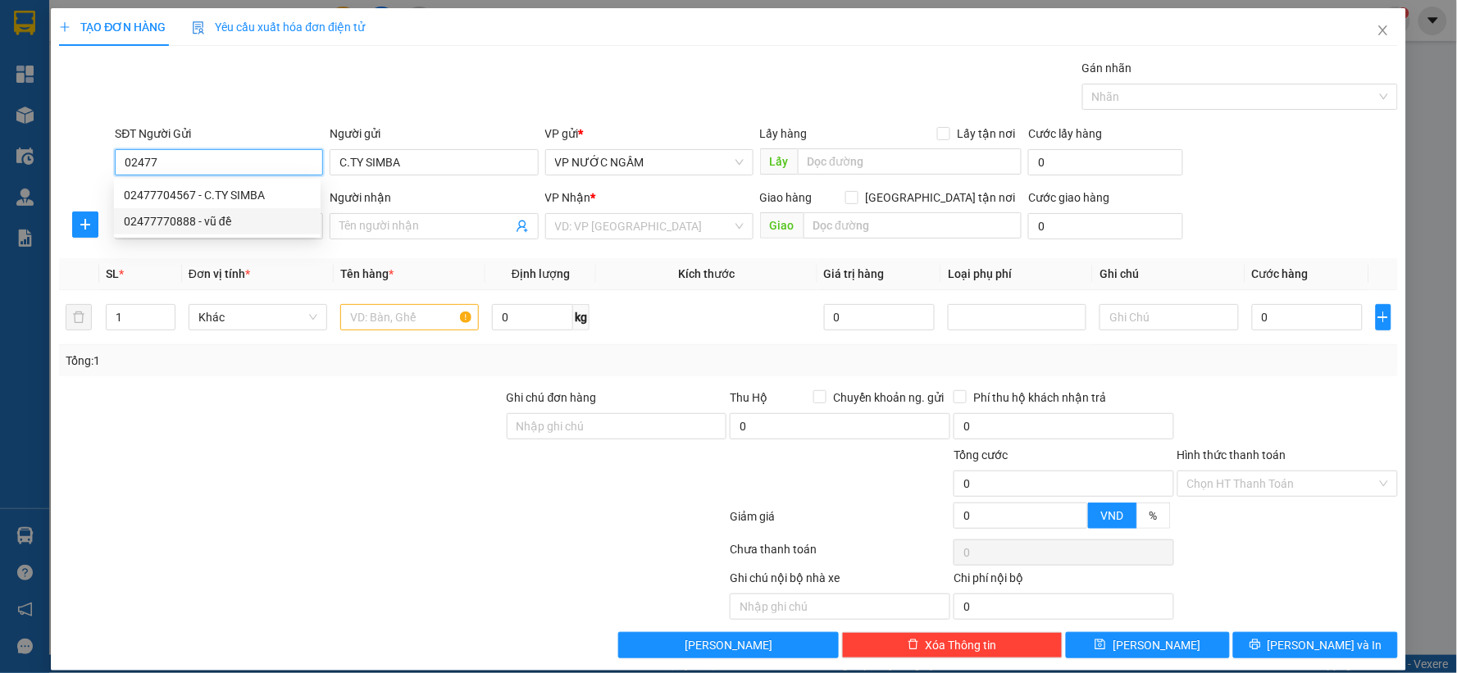
click at [189, 223] on div "02477770888 - vũ đề" at bounding box center [217, 221] width 187 height 18
type input "02477770888"
type input "vũ đề"
type input "02477770888"
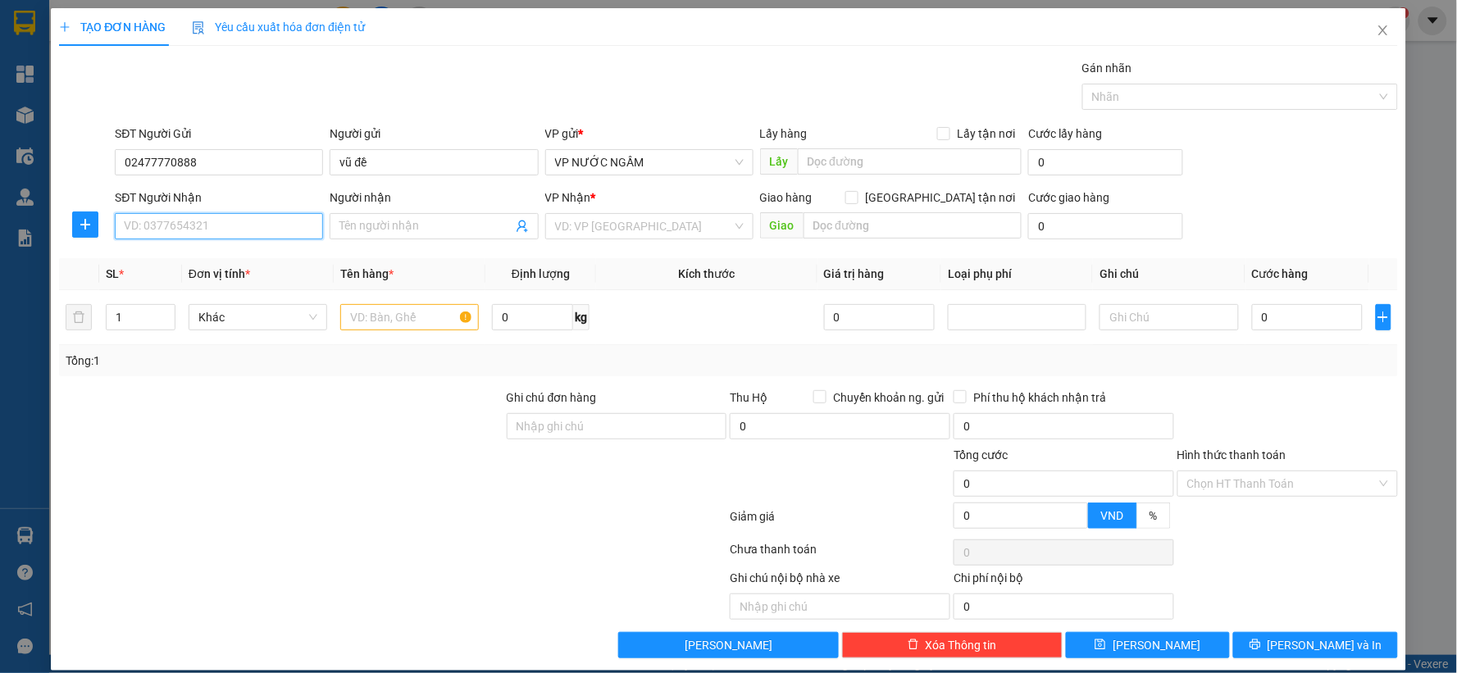
click at [184, 232] on input "SĐT Người Nhận" at bounding box center [219, 226] width 208 height 26
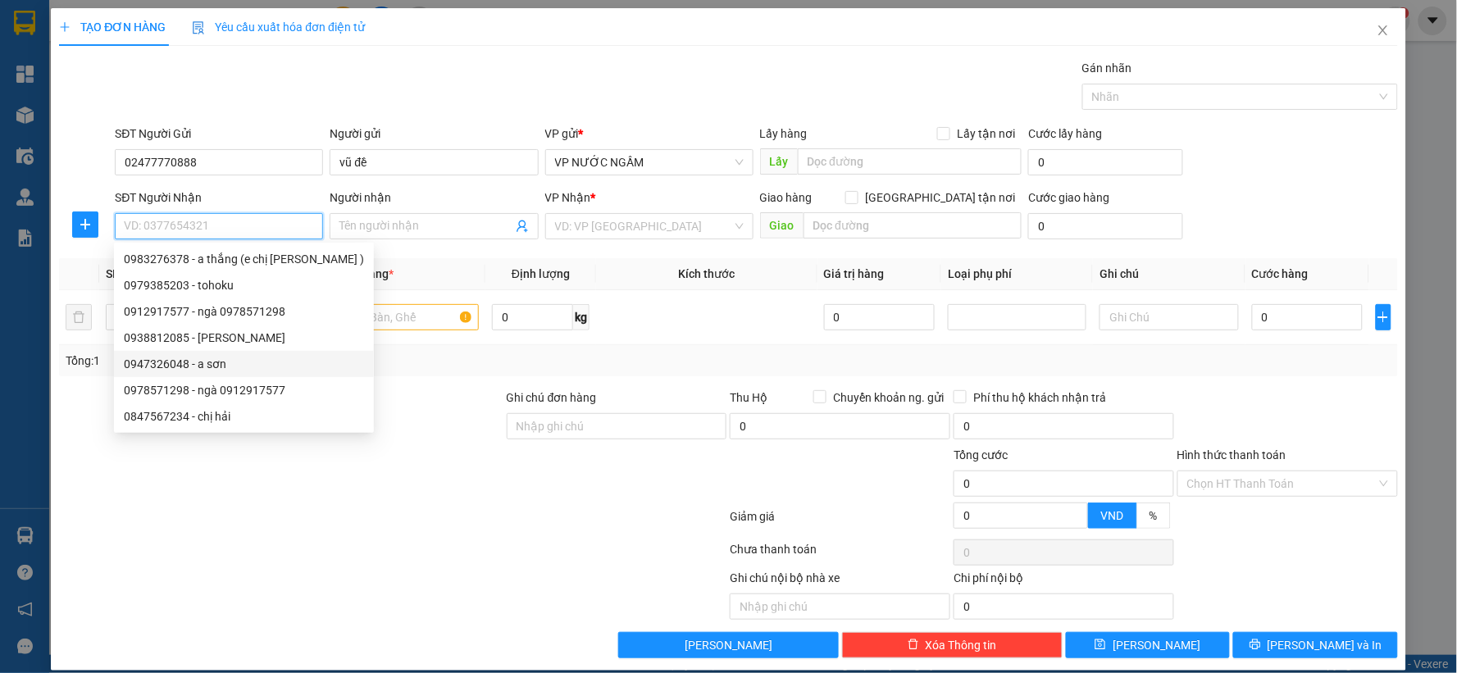
click at [210, 357] on div "0947326048 - a sơn" at bounding box center [244, 364] width 240 height 18
type input "0947326048"
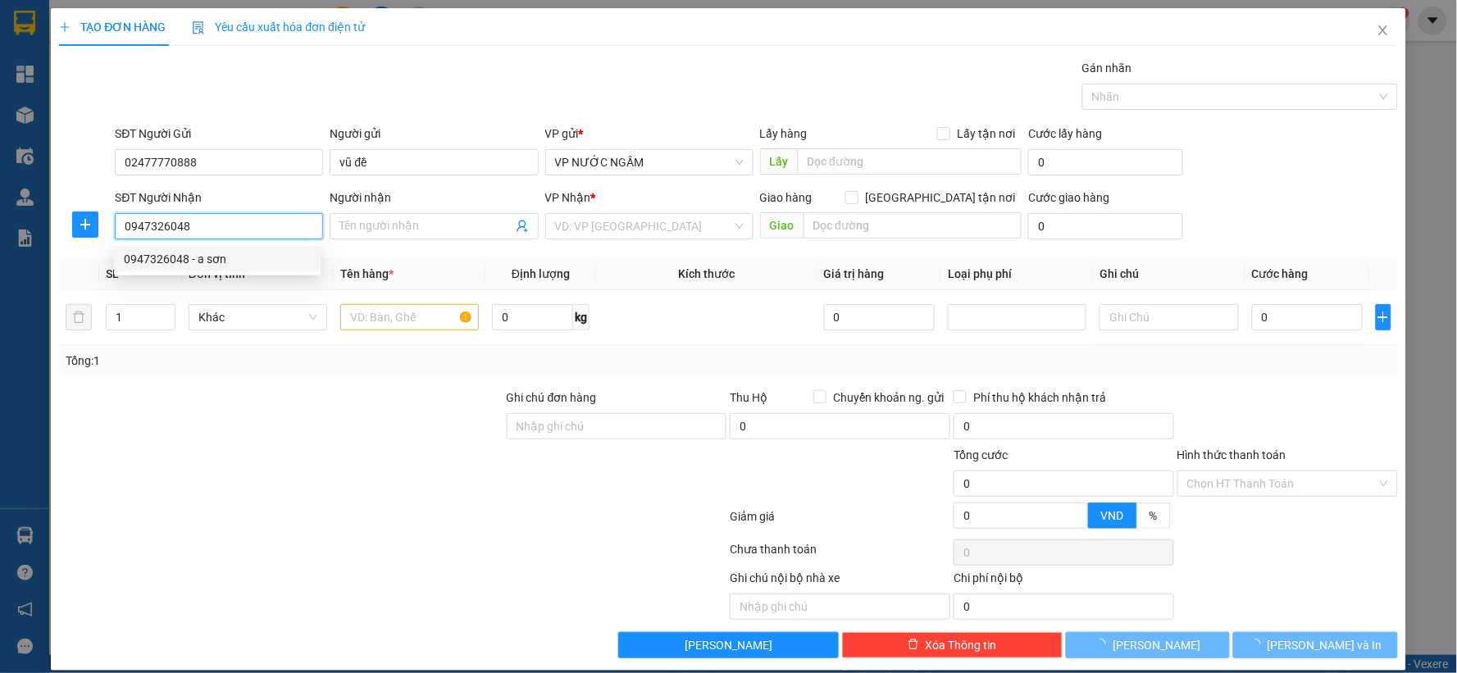
type input "a sơn"
checkbox input "true"
type input "vp"
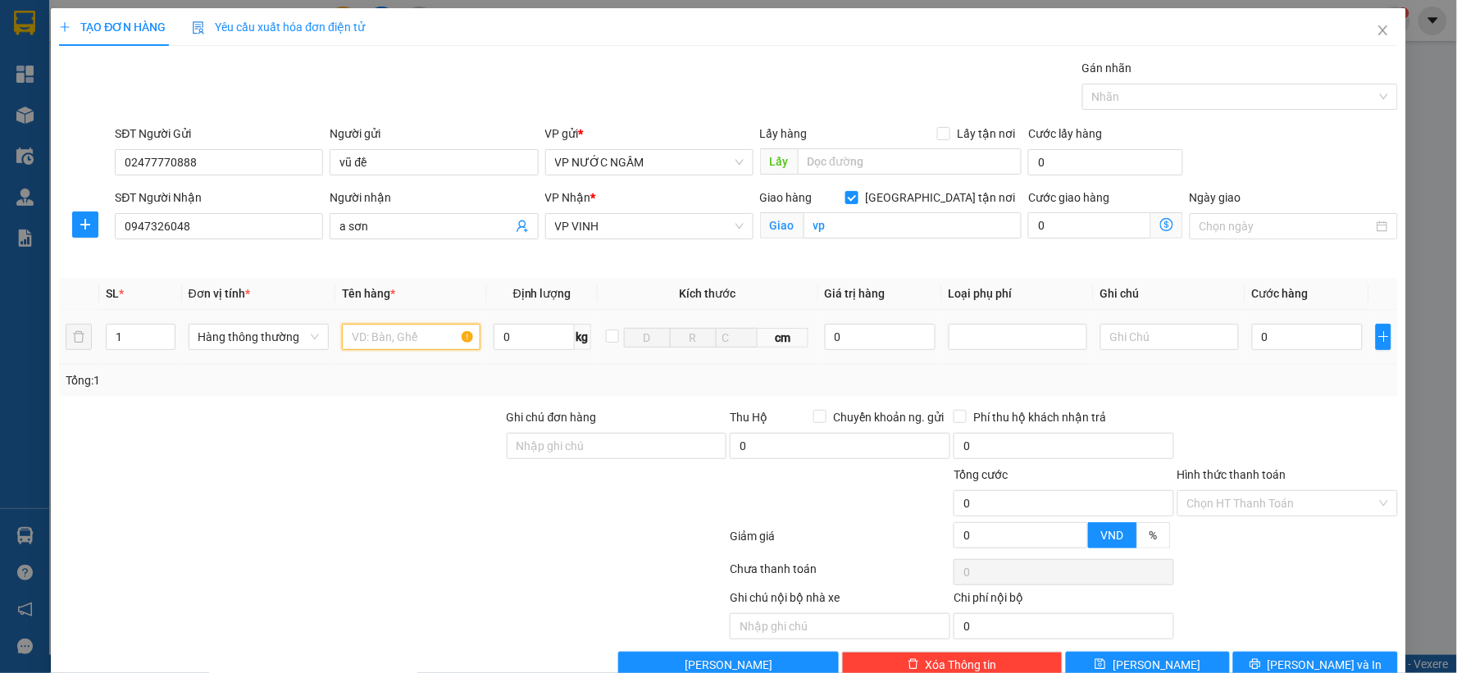
click at [359, 346] on input "text" at bounding box center [411, 337] width 139 height 26
type input "g"
type input "răg"
click at [1283, 326] on input "0" at bounding box center [1307, 337] width 111 height 26
type input "3"
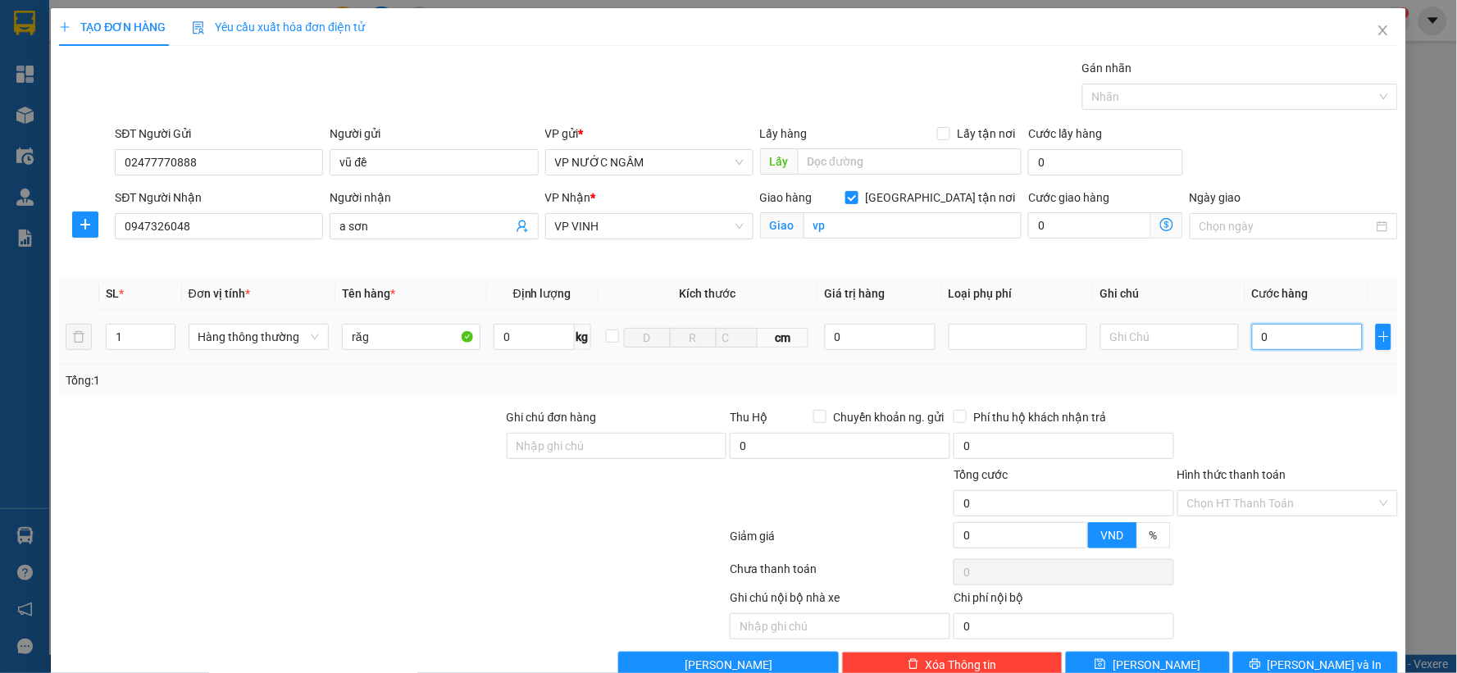
type input "3"
type input "30"
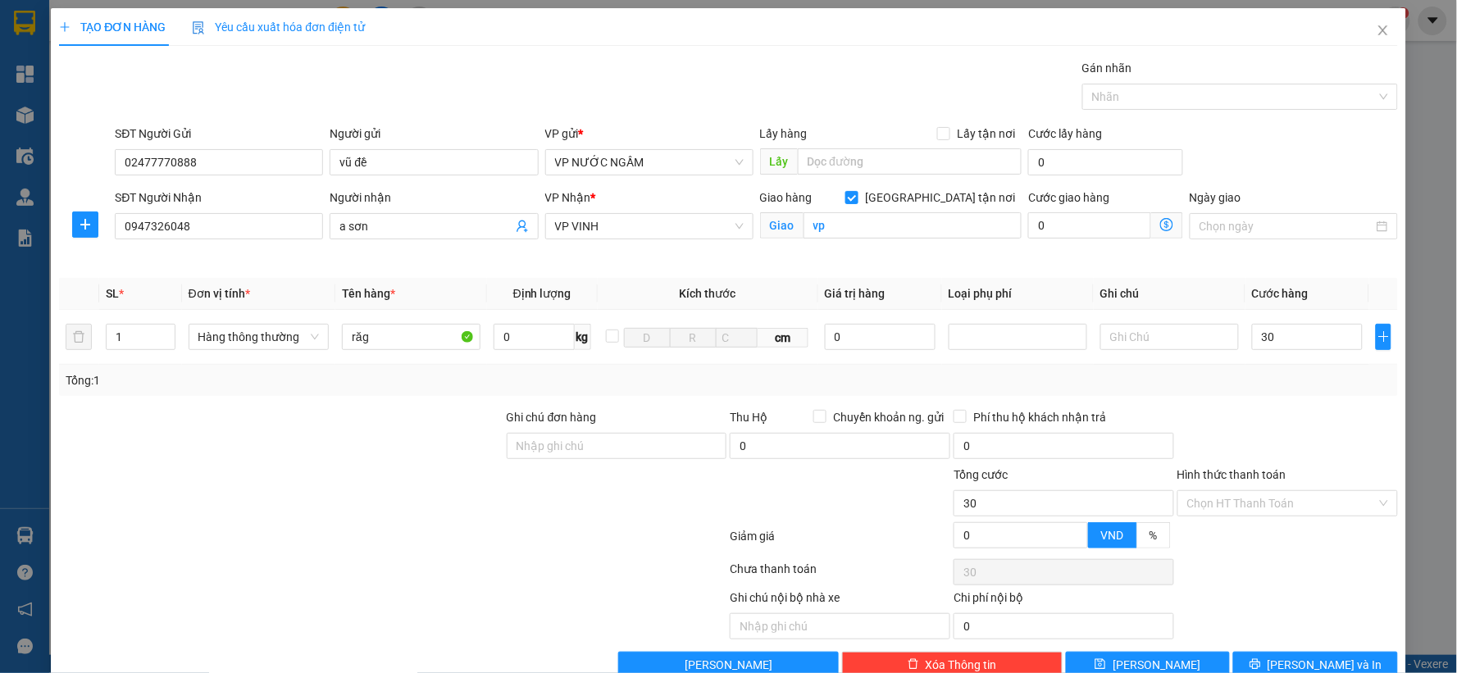
type input "30.000"
click at [1261, 380] on div "Tổng: 1" at bounding box center [729, 380] width 1326 height 18
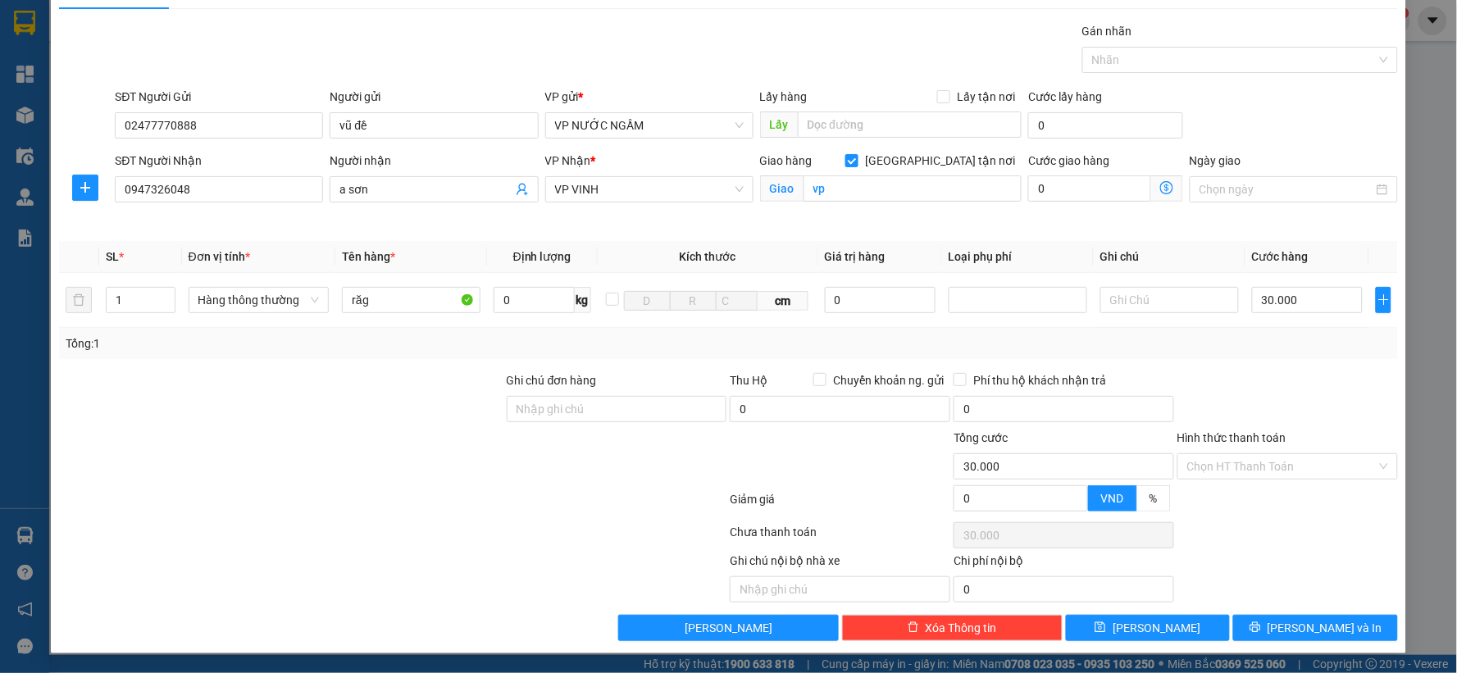
drag, startPoint x: 1273, startPoint y: 482, endPoint x: 1267, endPoint y: 490, distance: 10.5
click at [1273, 484] on div "Hình thức thanh toán Chọn HT Thanh Toán" at bounding box center [1287, 457] width 221 height 57
click at [1248, 470] on input "Hình thức thanh toán" at bounding box center [1281, 466] width 189 height 25
click at [1230, 485] on div "Transit Pickup Surcharge Ids Transit Deliver Surcharge Ids Transit Deliver Surc…" at bounding box center [728, 331] width 1339 height 619
click at [1235, 472] on input "Hình thức thanh toán" at bounding box center [1281, 466] width 189 height 25
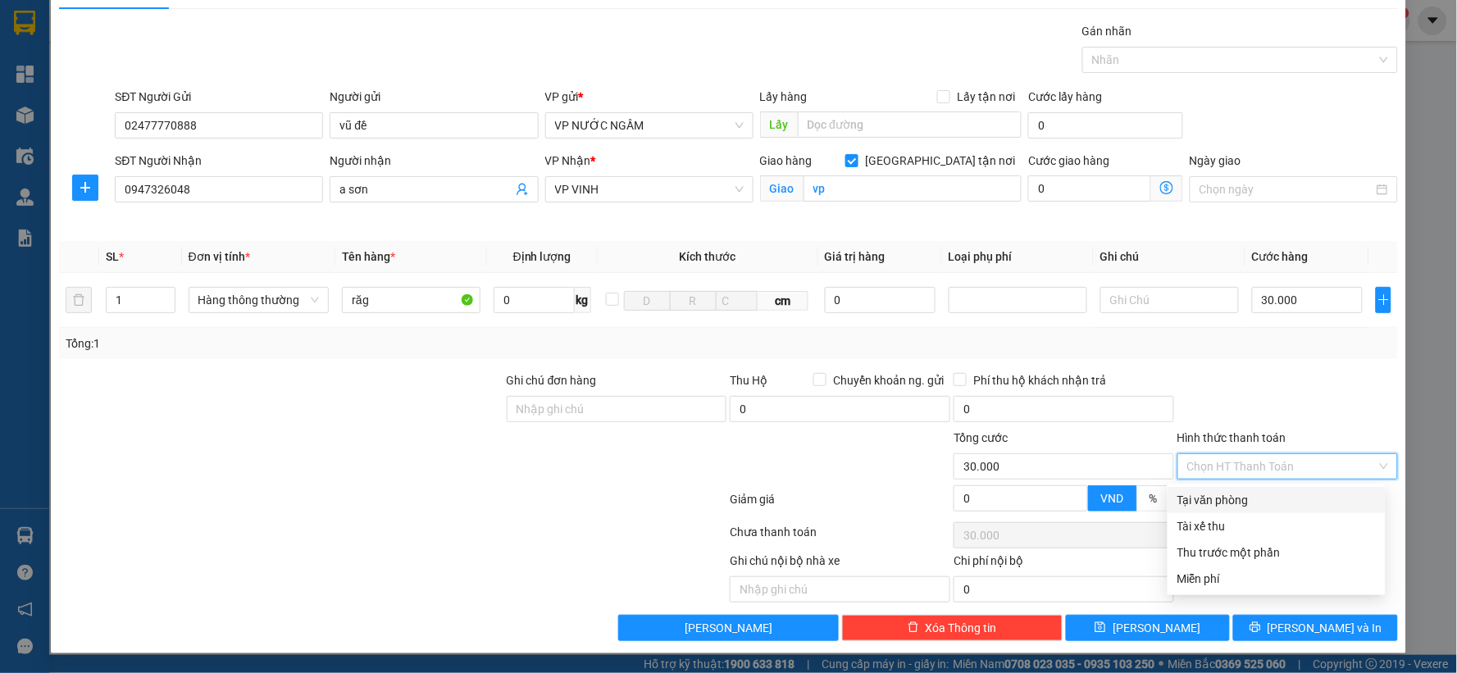
click at [1223, 487] on div "Tại văn phòng" at bounding box center [1277, 500] width 218 height 26
type input "0"
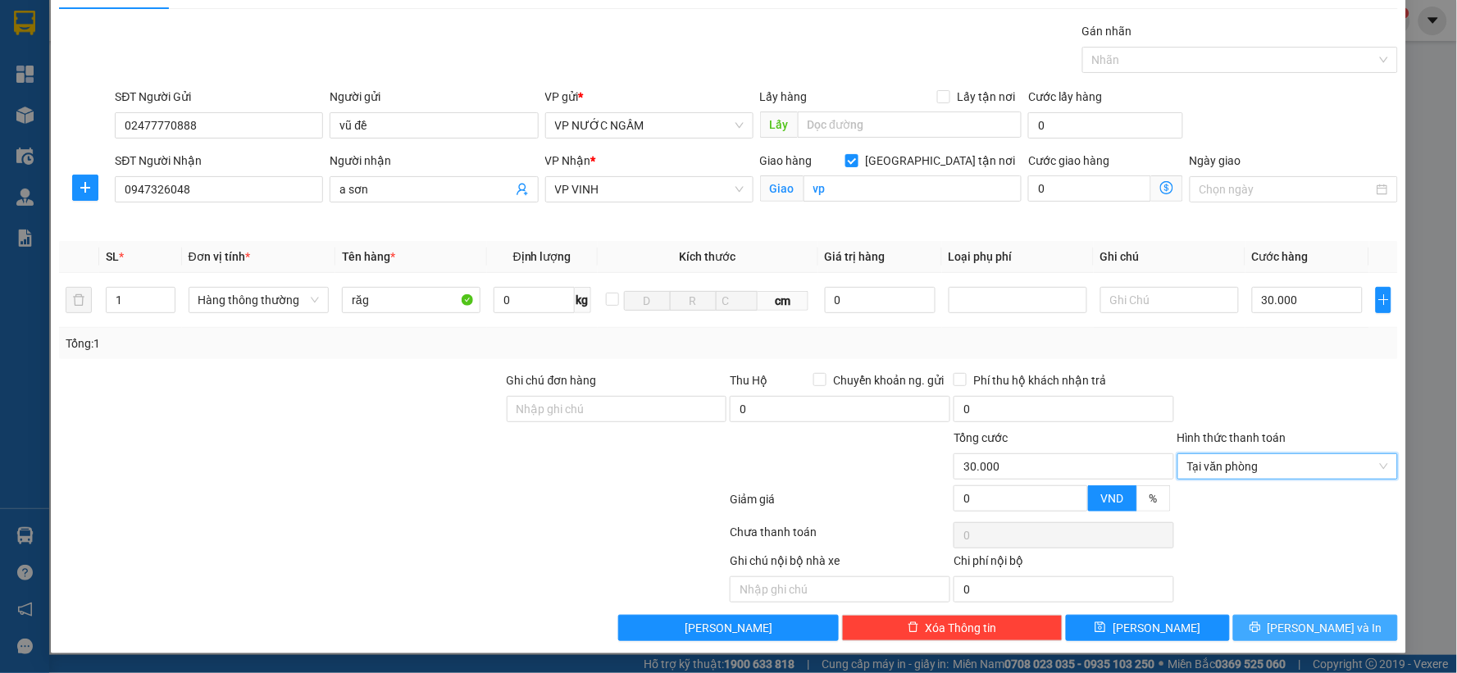
drag, startPoint x: 1261, startPoint y: 630, endPoint x: 1250, endPoint y: 623, distance: 13.2
click at [1261, 630] on button "[PERSON_NAME] và In" at bounding box center [1315, 628] width 165 height 26
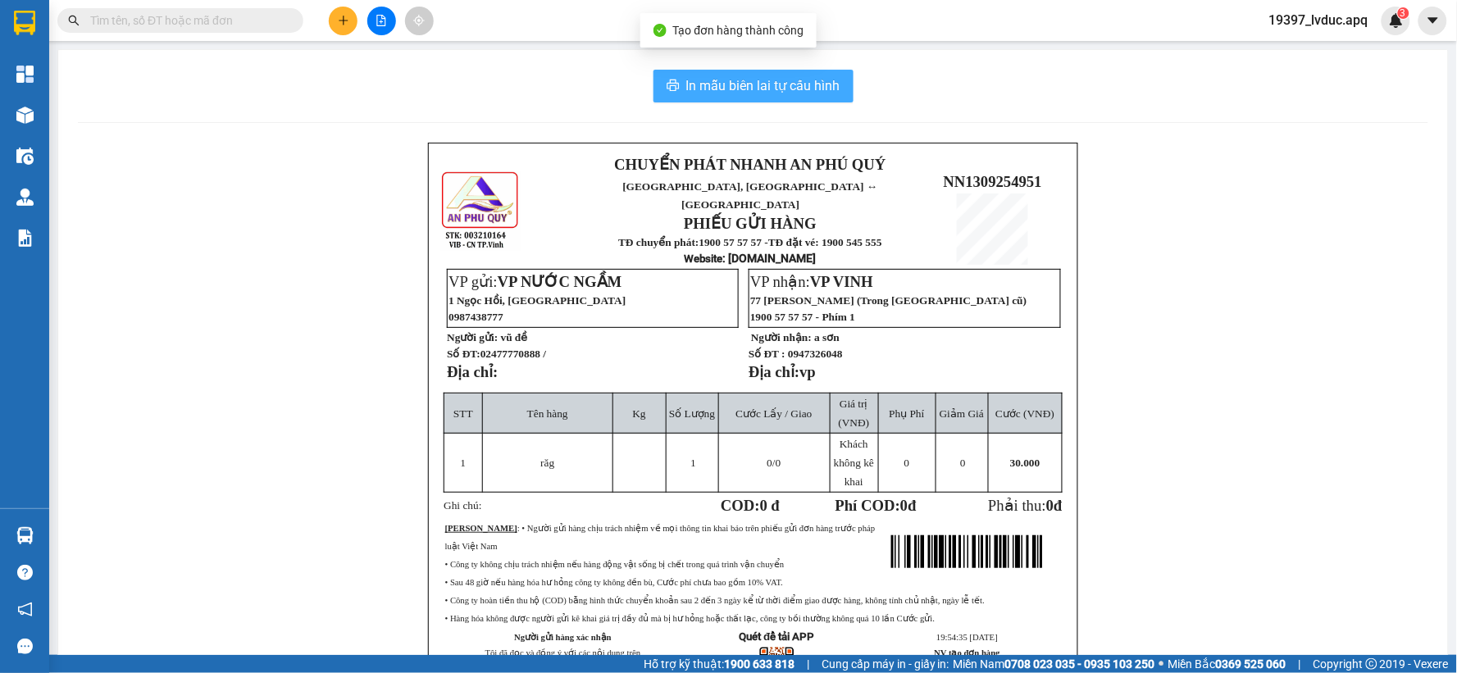
click at [726, 94] on span "In mẫu biên lai tự cấu hình" at bounding box center [763, 85] width 154 height 20
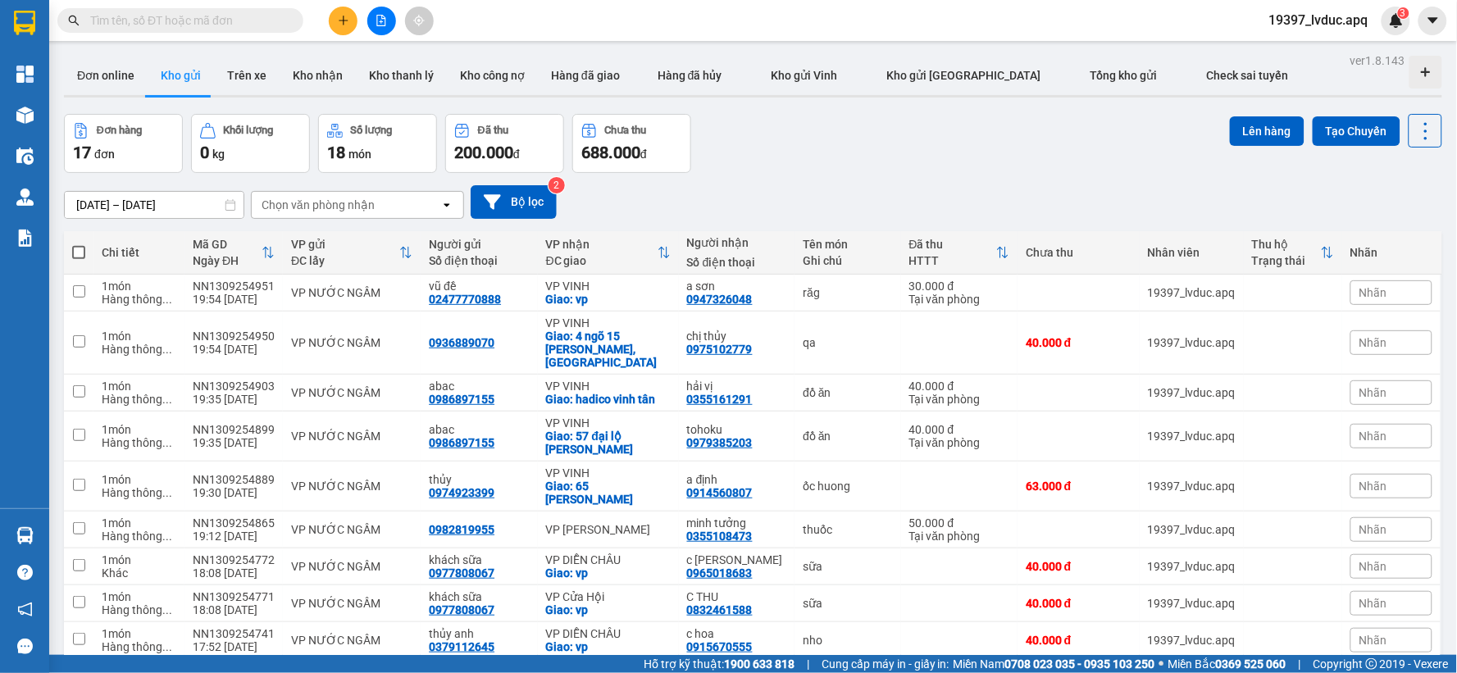
click at [342, 18] on icon "plus" at bounding box center [343, 20] width 11 height 11
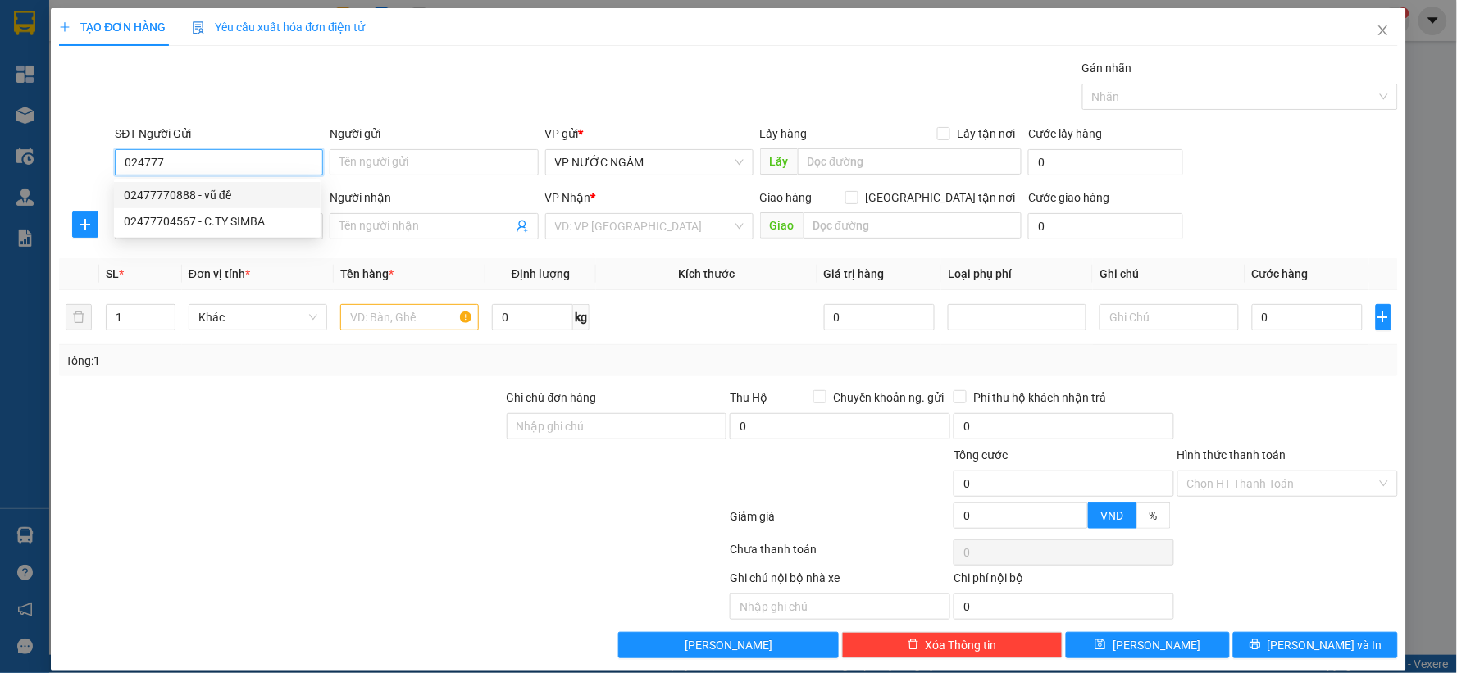
click at [171, 193] on div "02477770888 - vũ đề" at bounding box center [217, 195] width 187 height 18
type input "02477770888"
type input "vũ đề"
type input "02477770888"
click at [174, 219] on input "SĐT Người Nhận" at bounding box center [219, 226] width 208 height 26
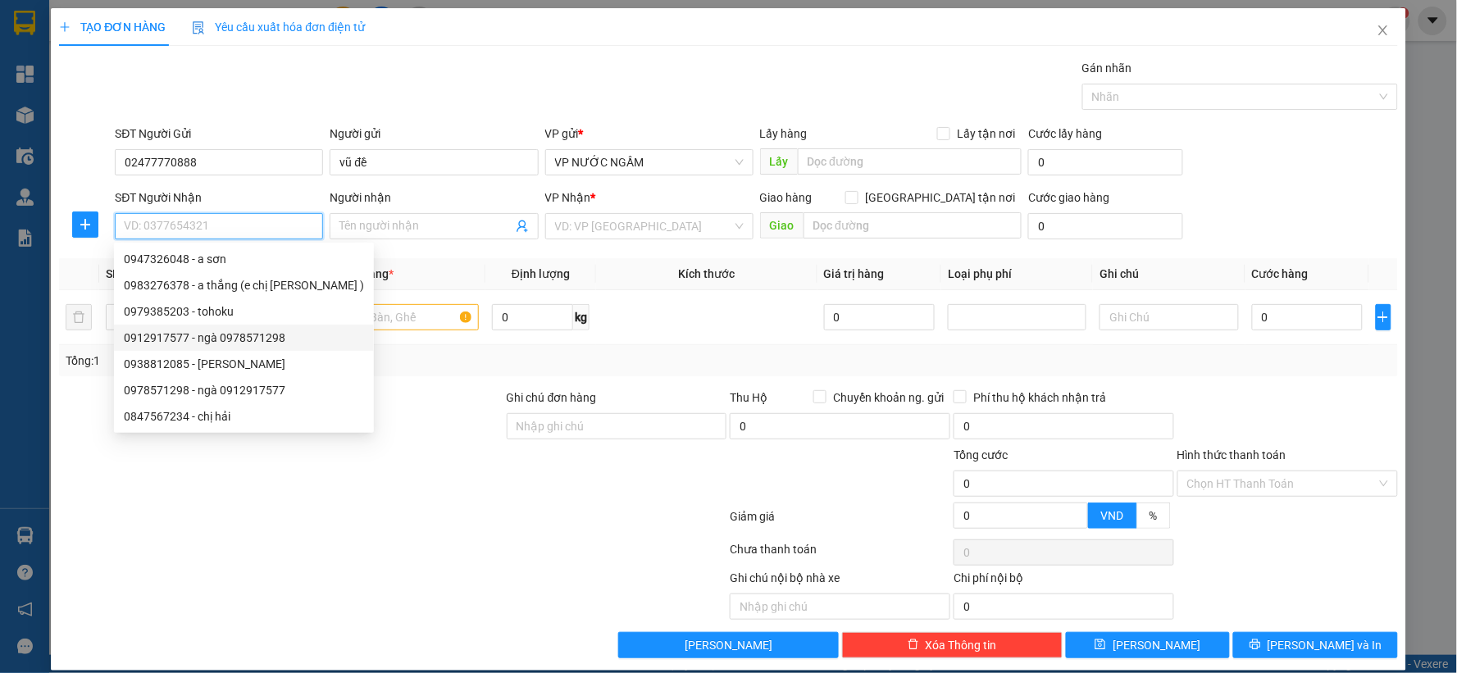
click at [177, 331] on div "0912917577 - ngà 0978571298" at bounding box center [244, 338] width 240 height 18
type input "0912917577"
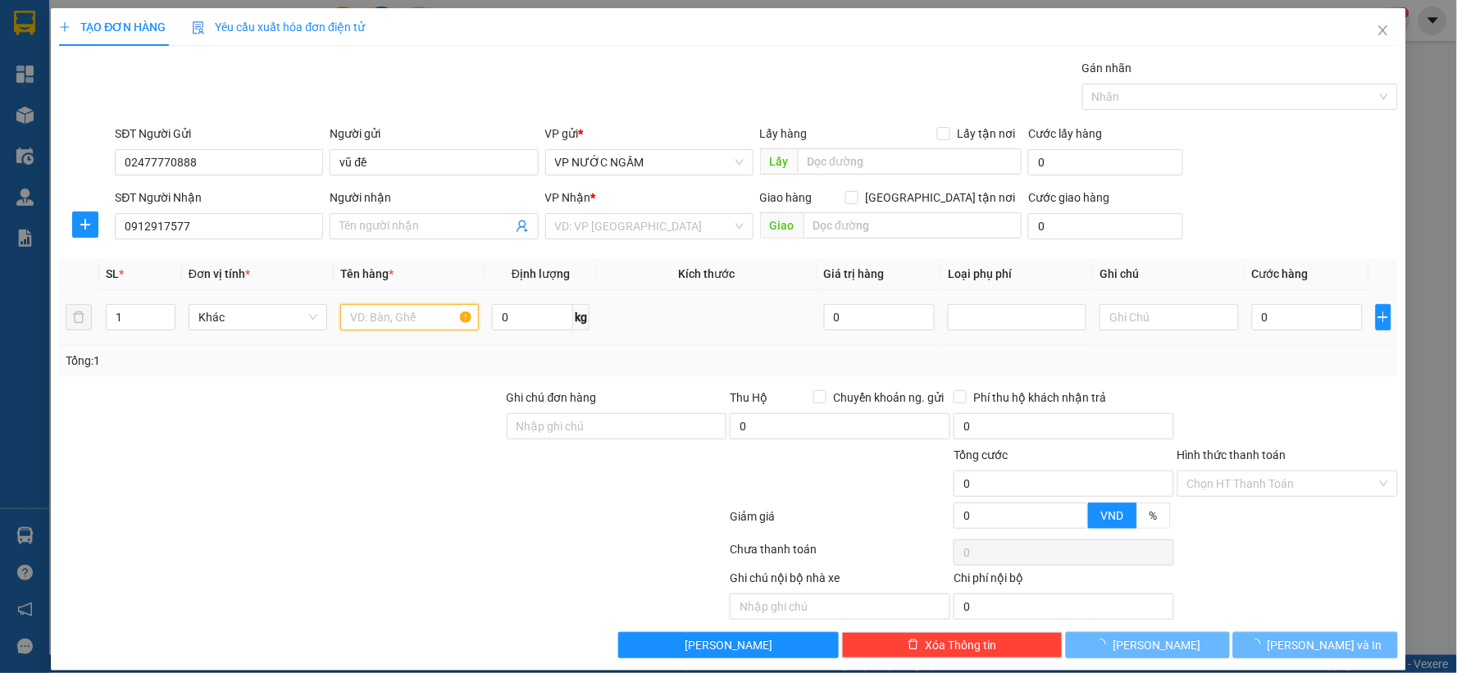
click at [362, 322] on input "text" at bounding box center [409, 317] width 139 height 26
type input "ngà 0978571298"
checkbox input "true"
type input "vp"
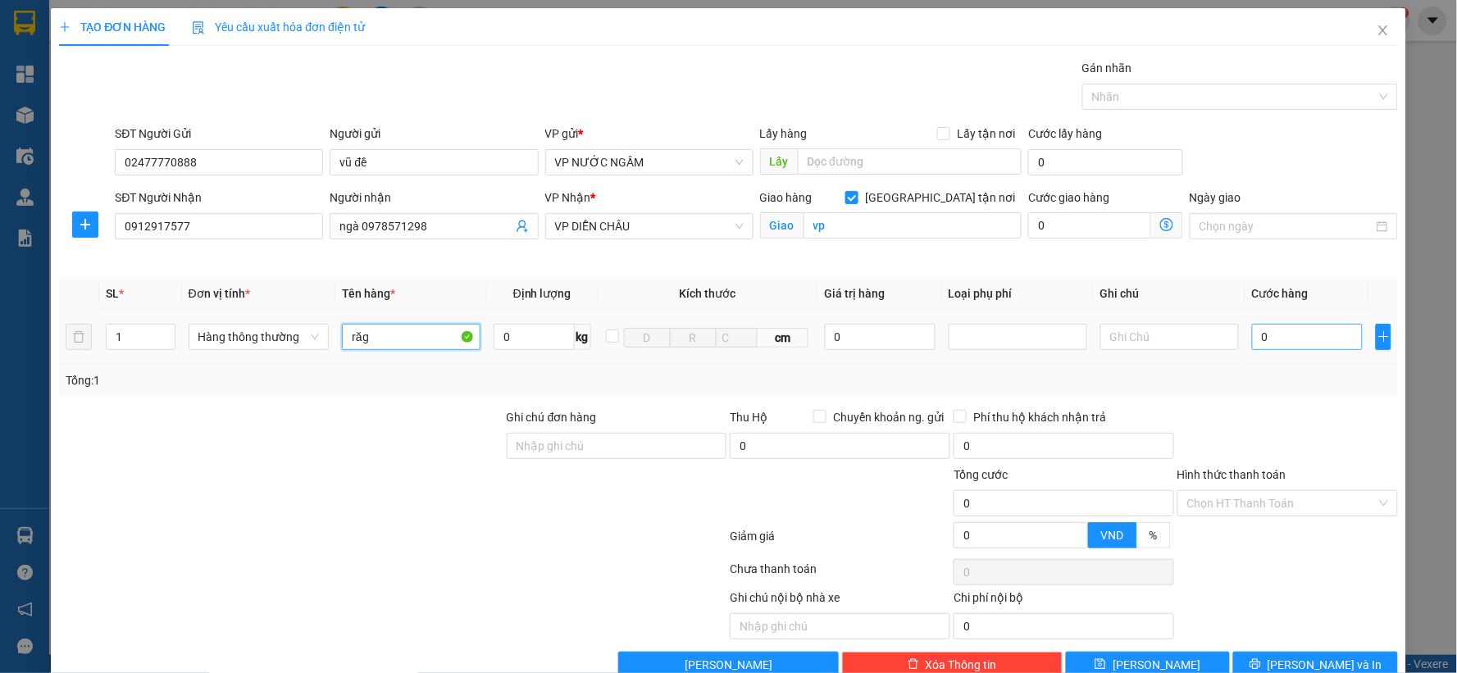
type input "răg"
click at [1283, 330] on input "0" at bounding box center [1307, 337] width 111 height 26
type input "3"
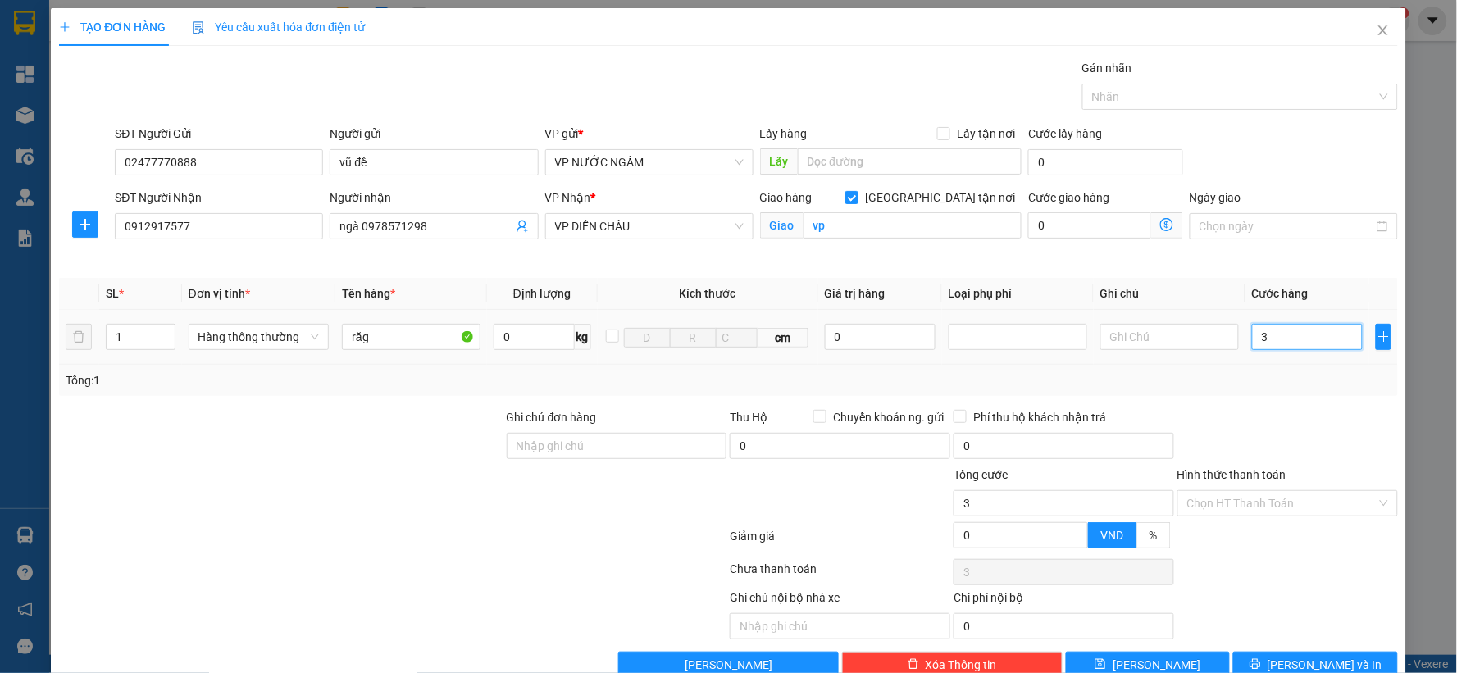
type input "30"
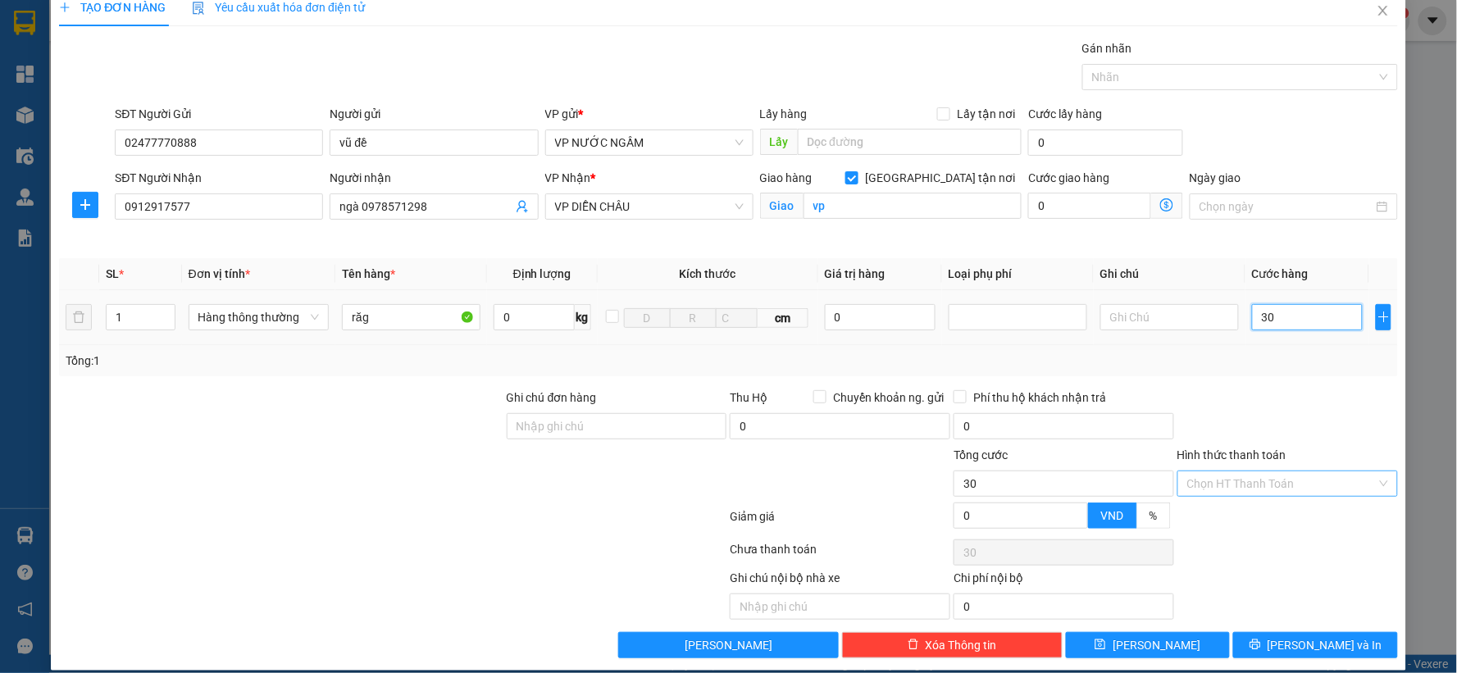
scroll to position [37, 0]
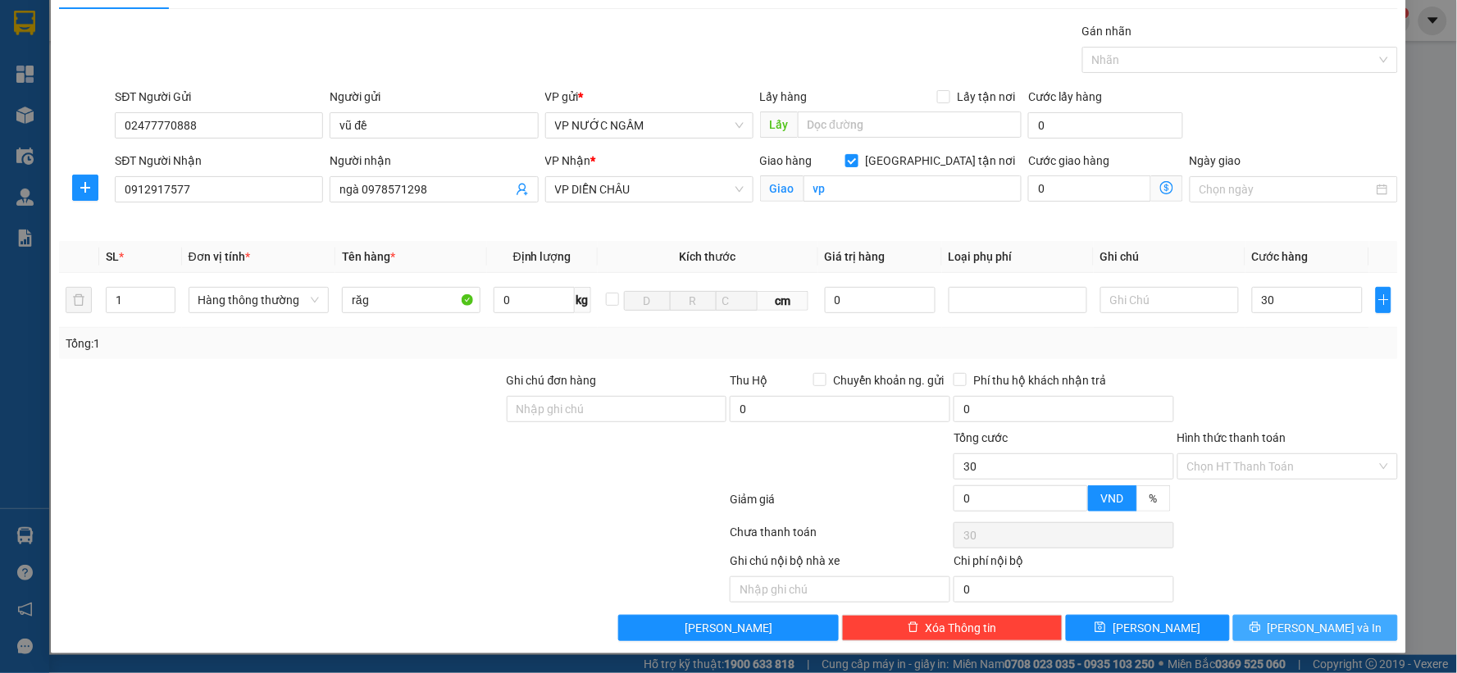
type input "30.000"
click at [1251, 617] on button "[PERSON_NAME] và In" at bounding box center [1315, 628] width 165 height 26
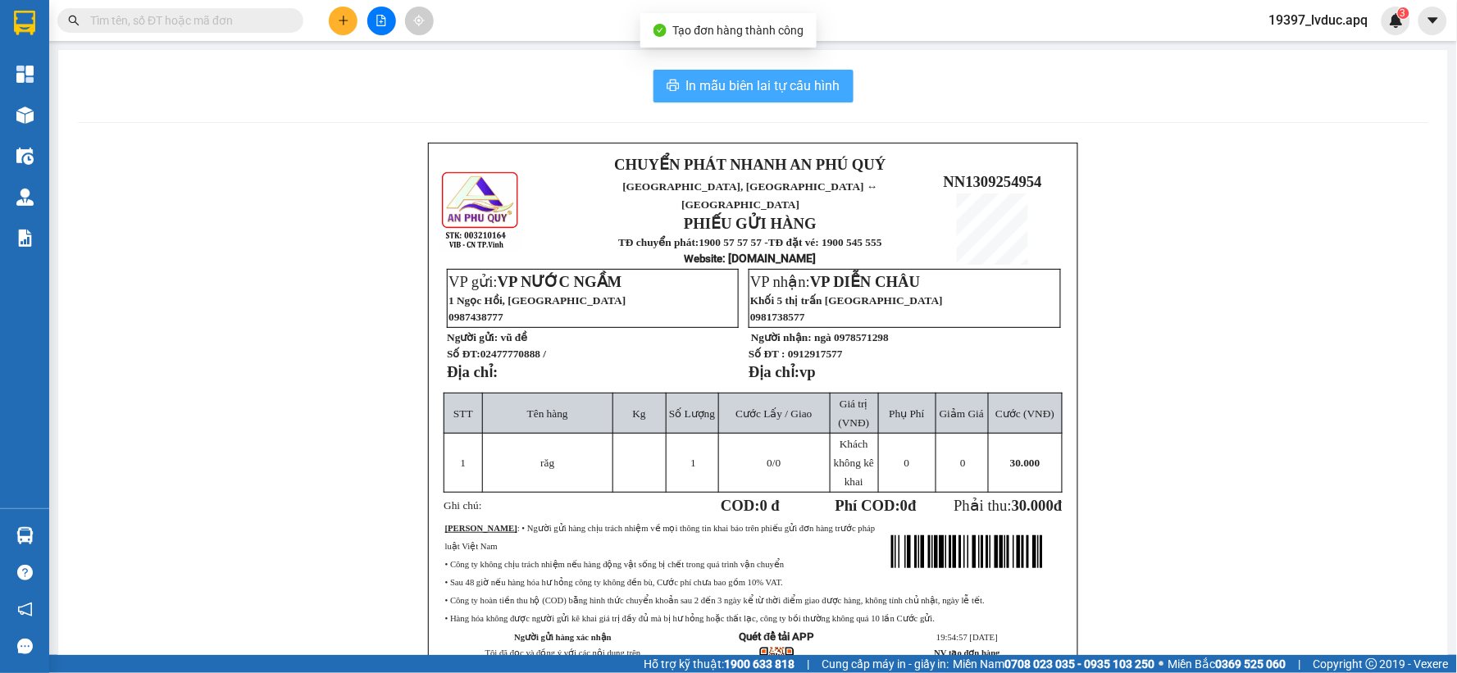
click at [708, 83] on span "In mẫu biên lai tự cấu hình" at bounding box center [763, 85] width 154 height 20
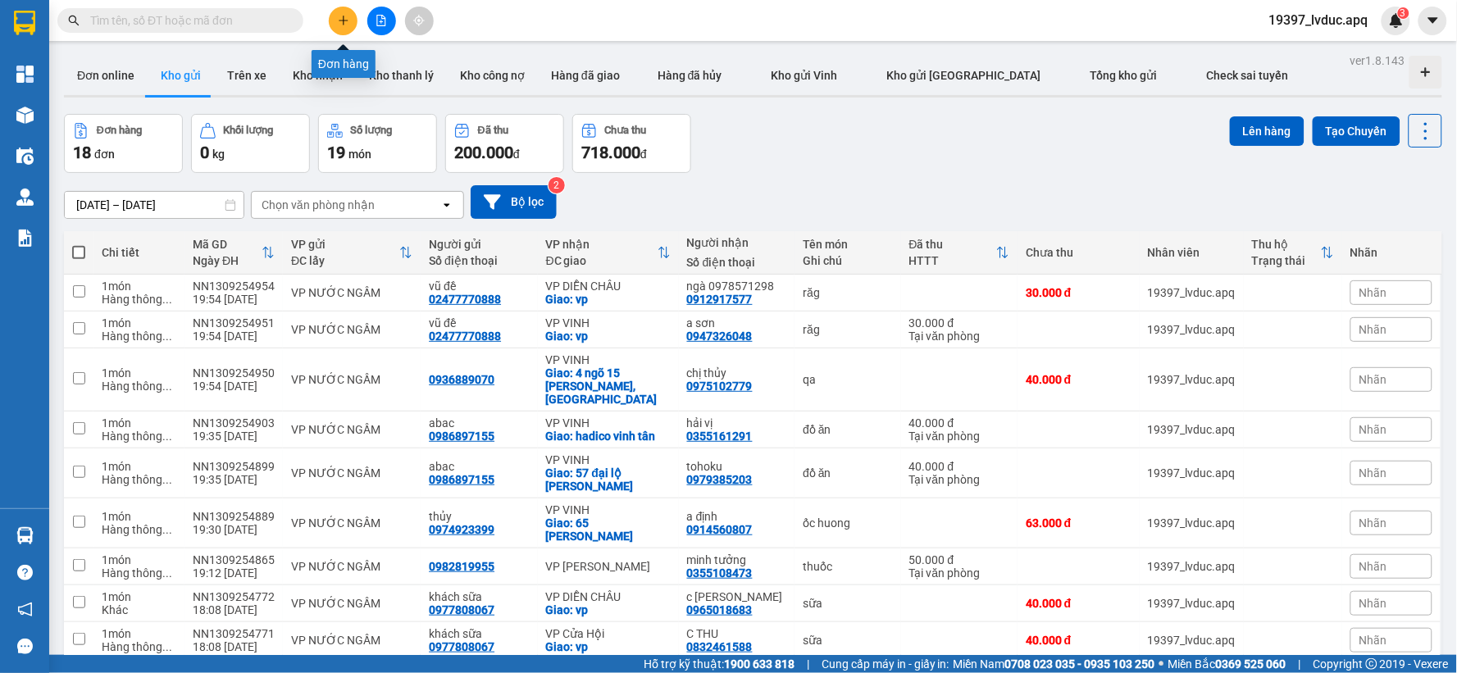
click at [323, 19] on div at bounding box center [381, 21] width 123 height 29
click at [339, 19] on icon "plus" at bounding box center [343, 20] width 11 height 11
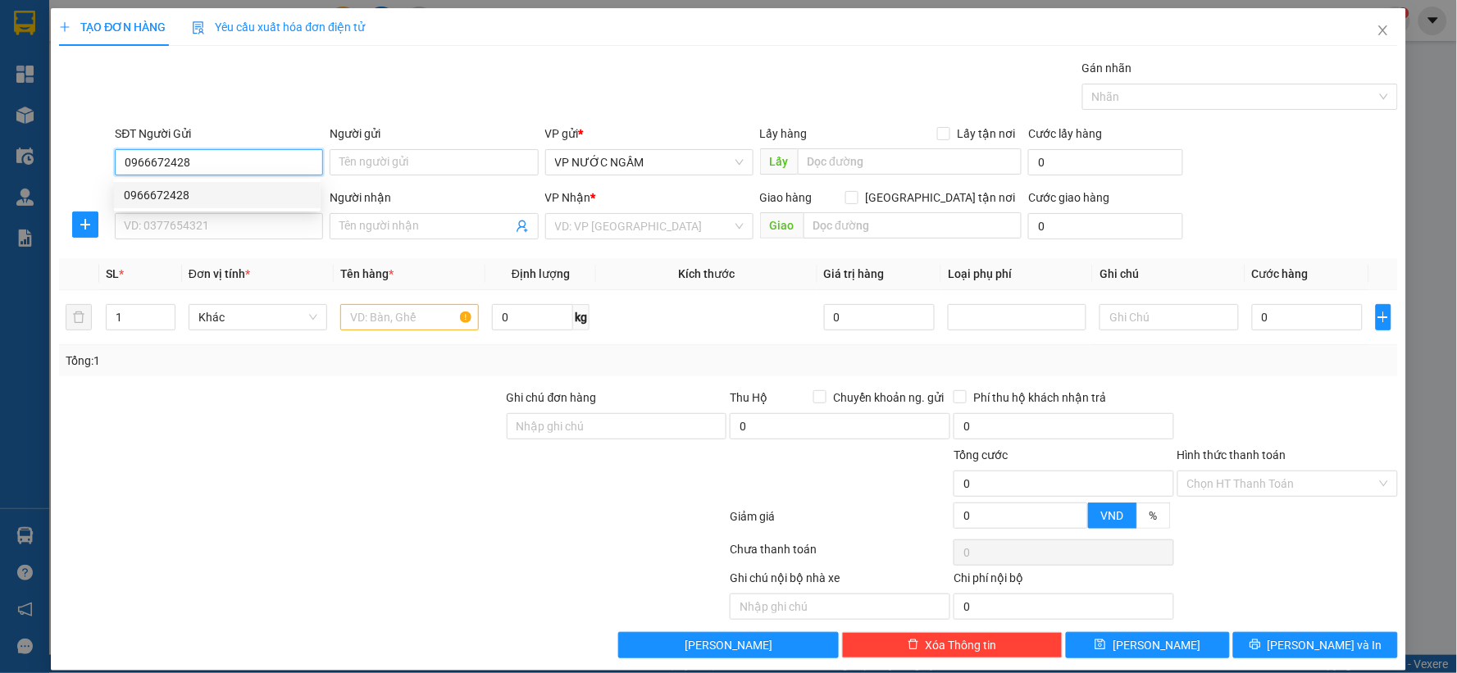
click at [192, 203] on div "0966672428" at bounding box center [217, 195] width 187 height 18
type input "0966672428"
drag, startPoint x: 174, startPoint y: 226, endPoint x: 162, endPoint y: 225, distance: 11.5
click at [174, 230] on input "SĐT Người Nhận" at bounding box center [219, 226] width 208 height 26
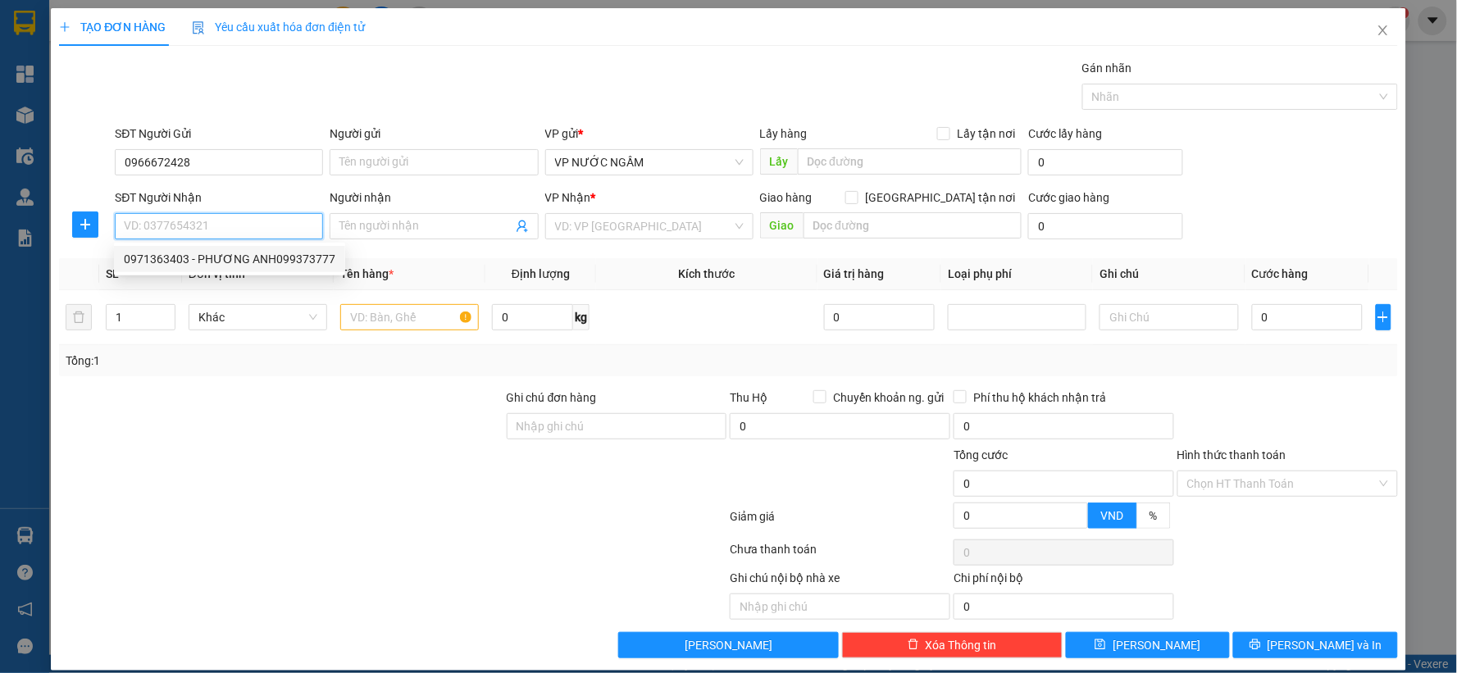
drag, startPoint x: 189, startPoint y: 266, endPoint x: 157, endPoint y: 251, distance: 34.8
click at [189, 266] on div "0971363403 - PHƯƠNG ANH099373777" at bounding box center [230, 259] width 212 height 18
type input "0971363403"
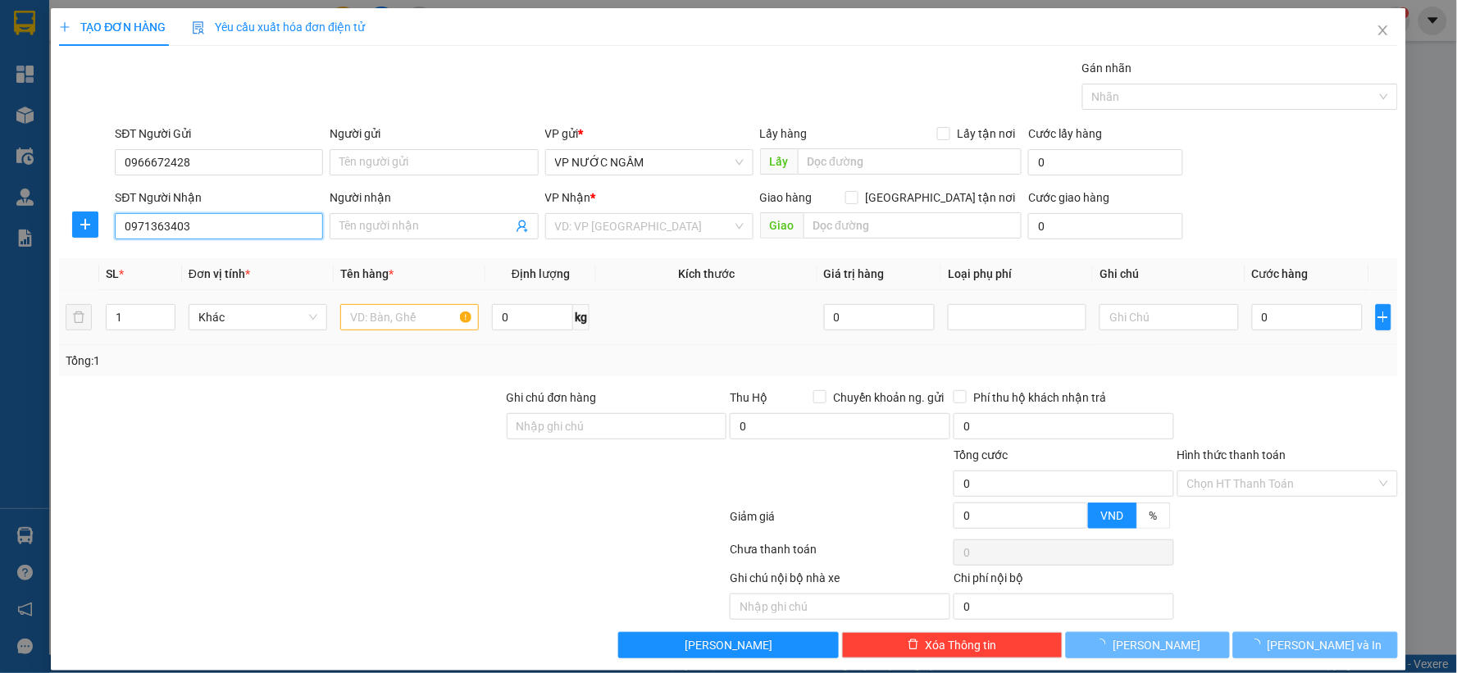
type input "PHƯƠNG ANH099373777"
checkbox input "true"
type input "256 vo nguyen hien"
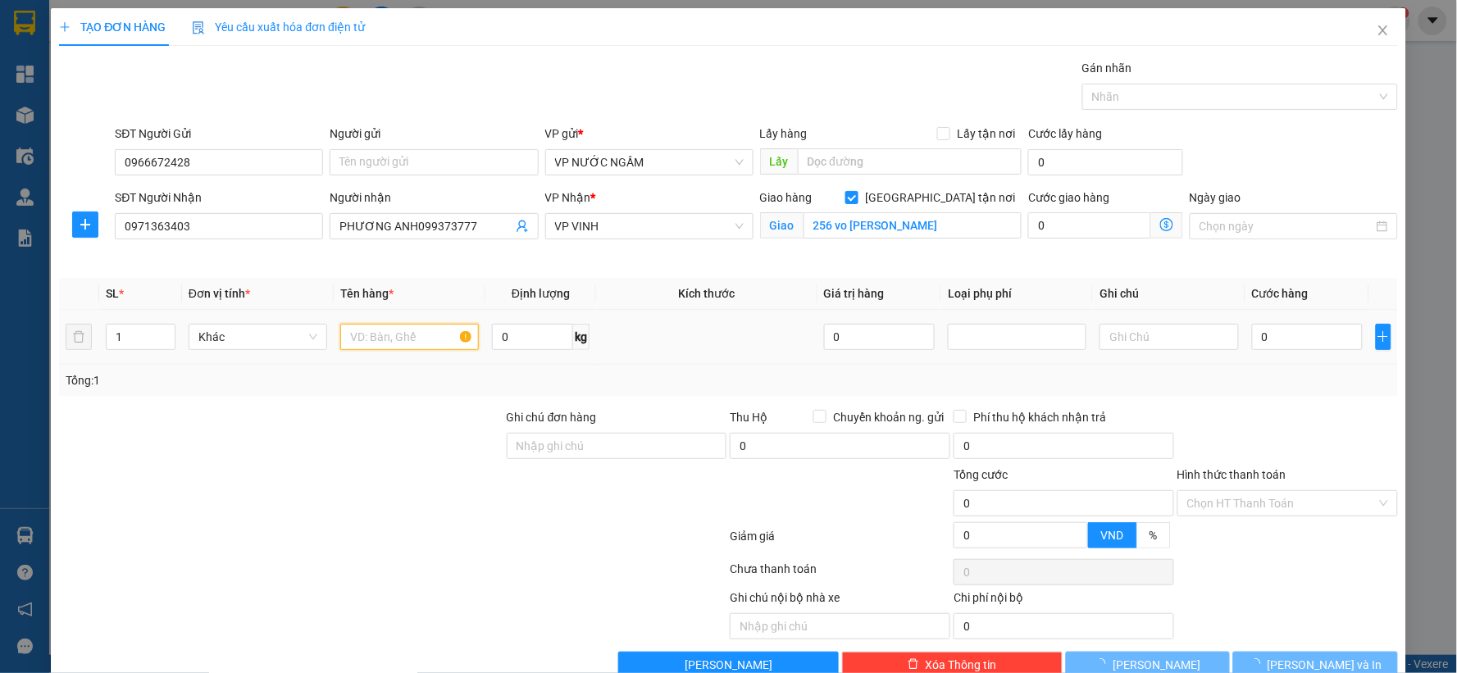
click at [396, 333] on input "text" at bounding box center [409, 337] width 139 height 26
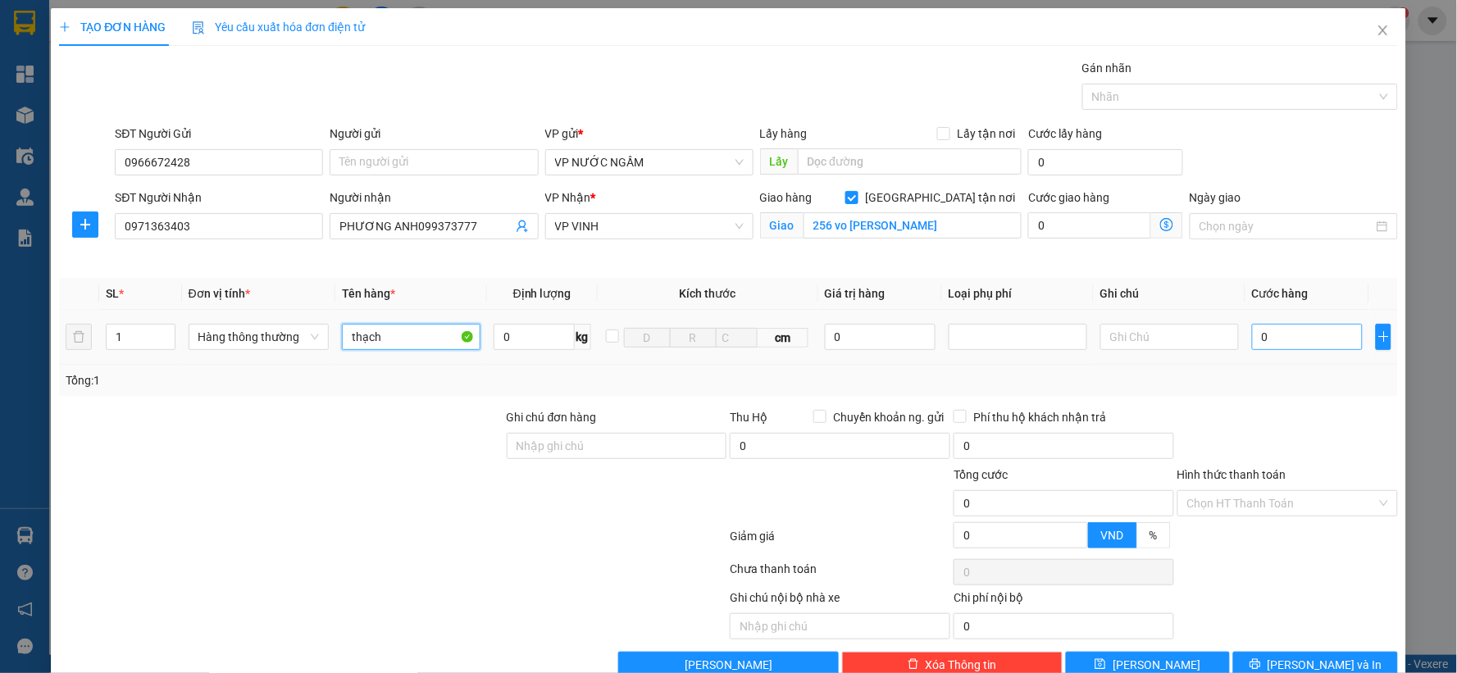
type input "thạch"
click at [1269, 330] on input "0" at bounding box center [1307, 337] width 111 height 26
type input "5"
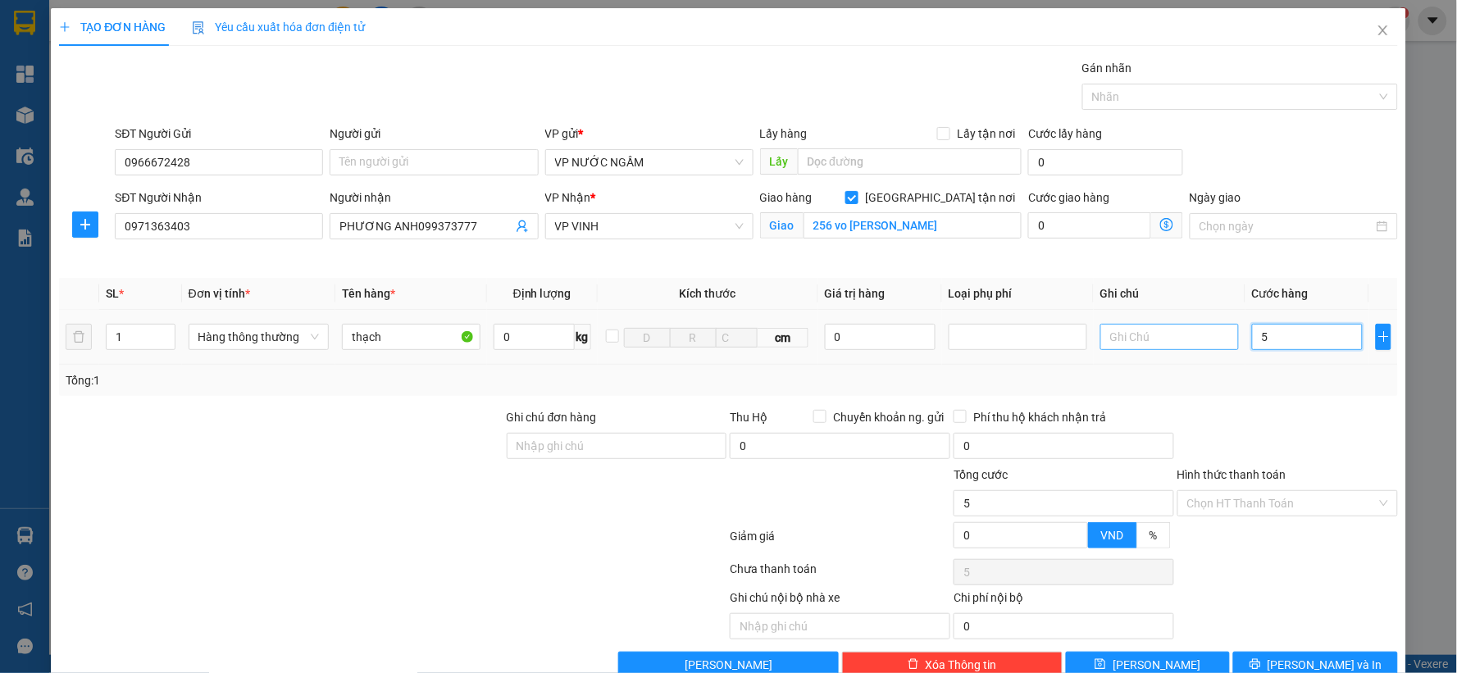
type input "50"
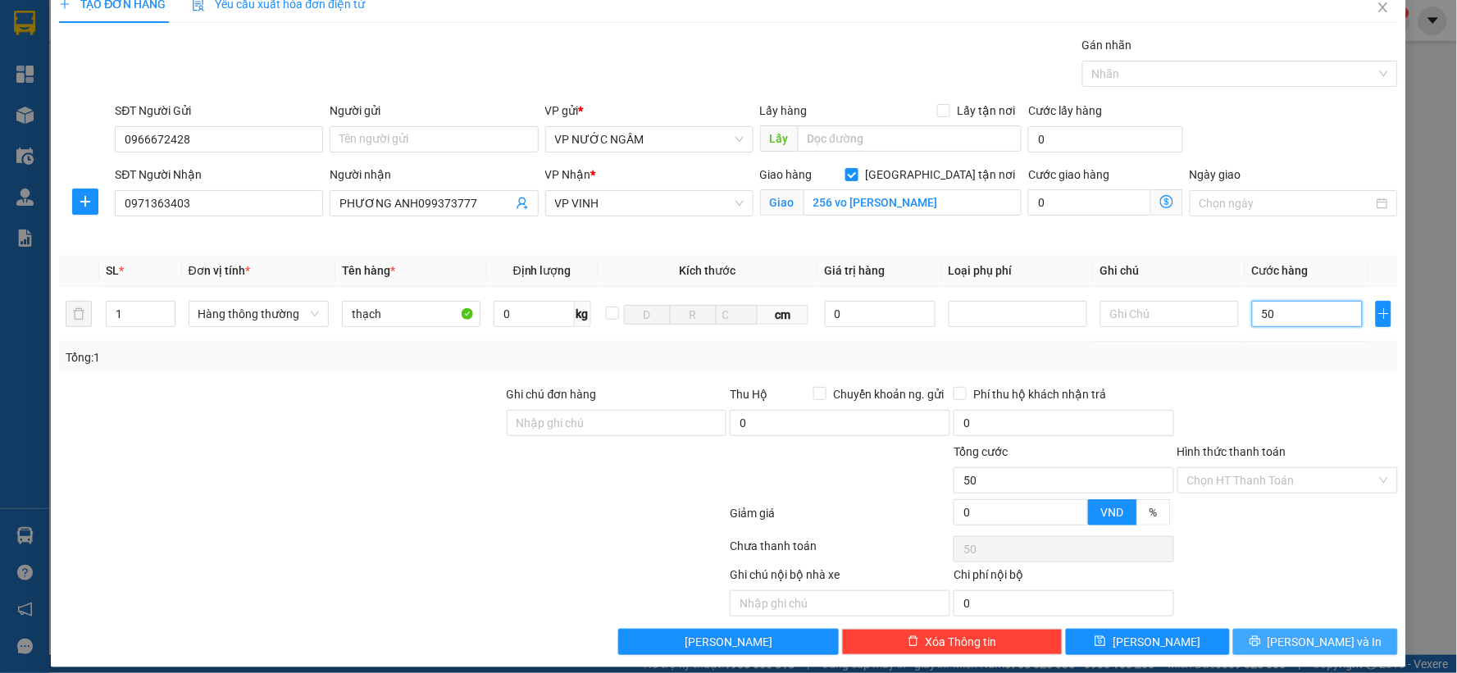
scroll to position [37, 0]
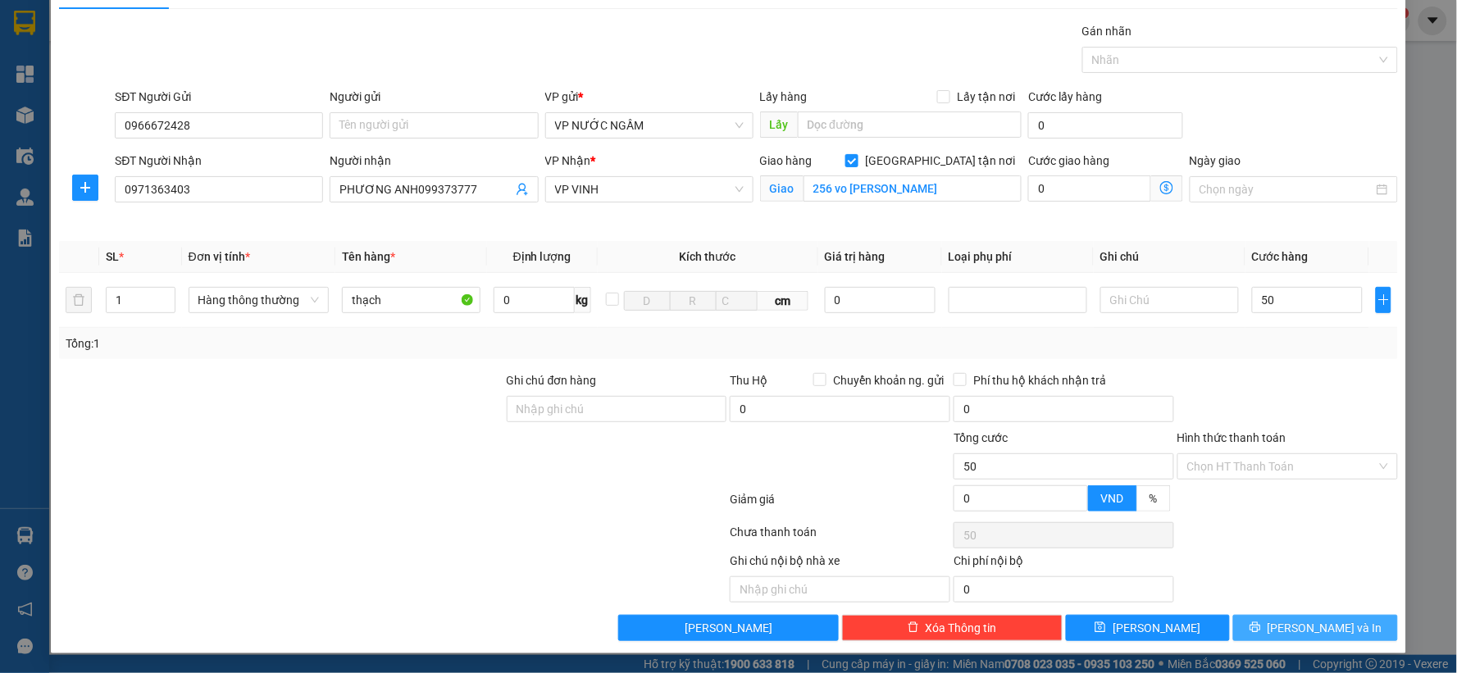
type input "50.000"
click at [1268, 632] on button "[PERSON_NAME] và In" at bounding box center [1315, 628] width 165 height 26
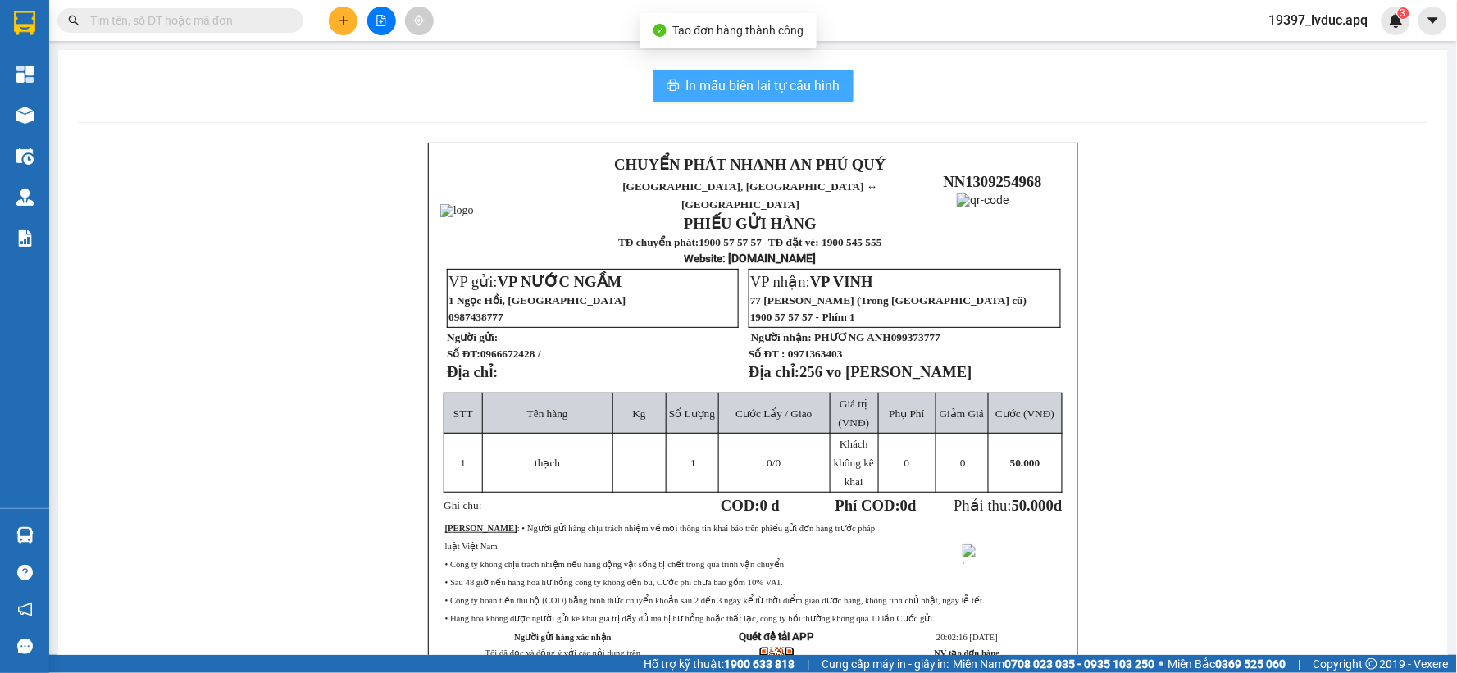
click at [756, 84] on span "In mẫu biên lai tự cấu hình" at bounding box center [763, 85] width 154 height 20
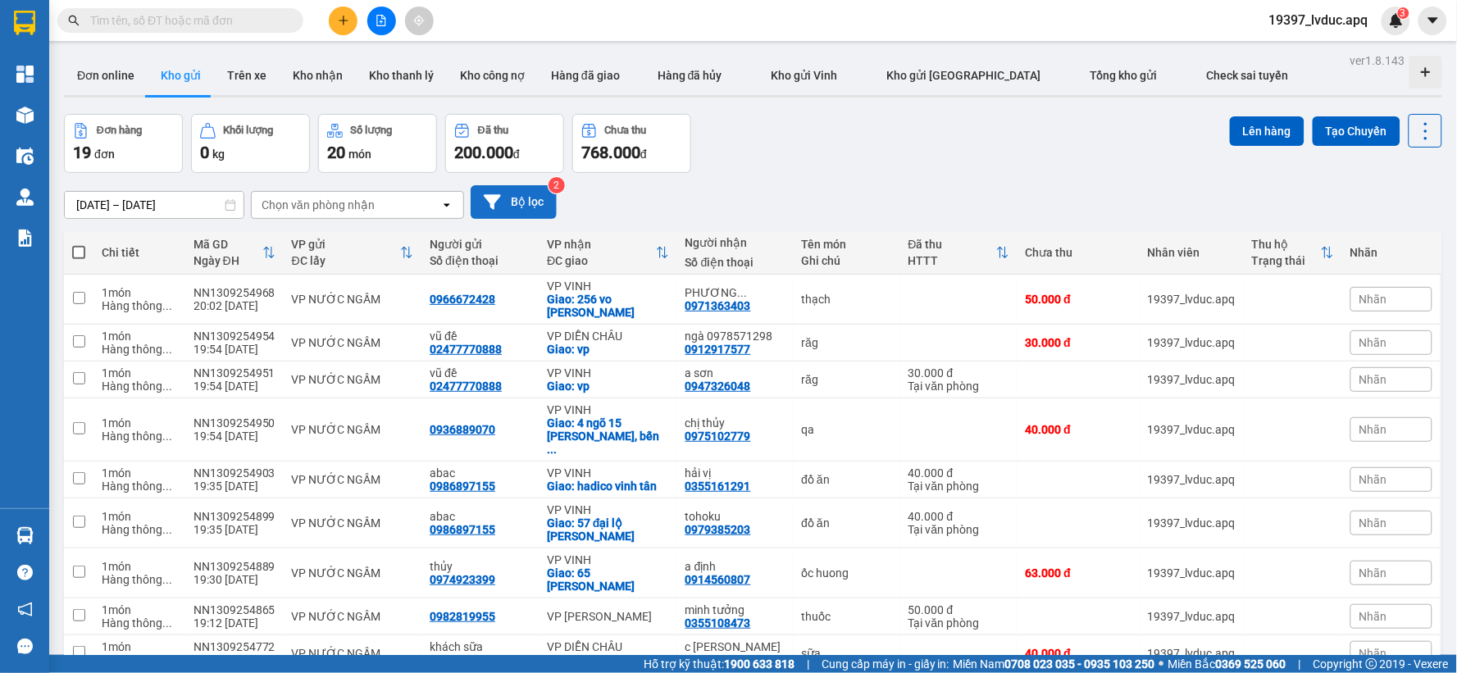
click at [531, 218] on button "Bộ lọc" at bounding box center [514, 202] width 86 height 34
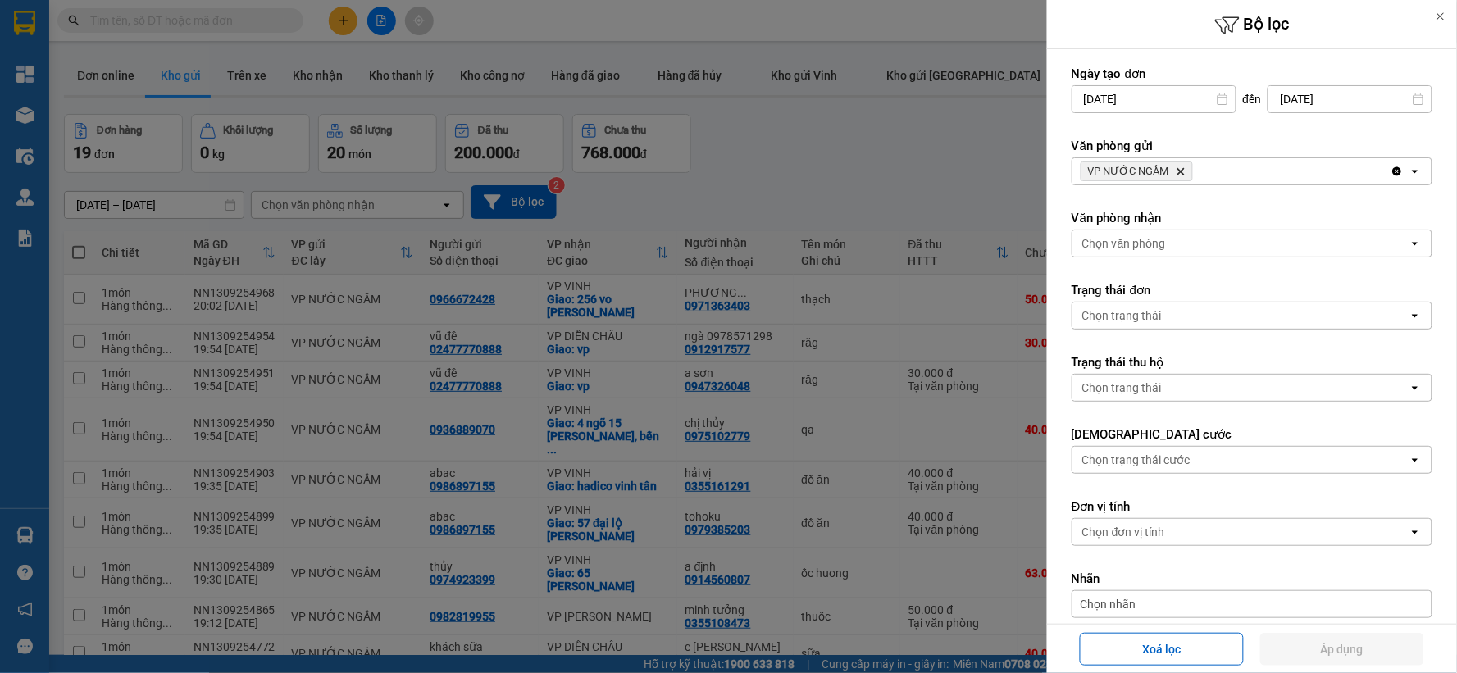
click at [1293, 171] on div "VP NƯỚC NGẦM Delete" at bounding box center [1231, 171] width 318 height 26
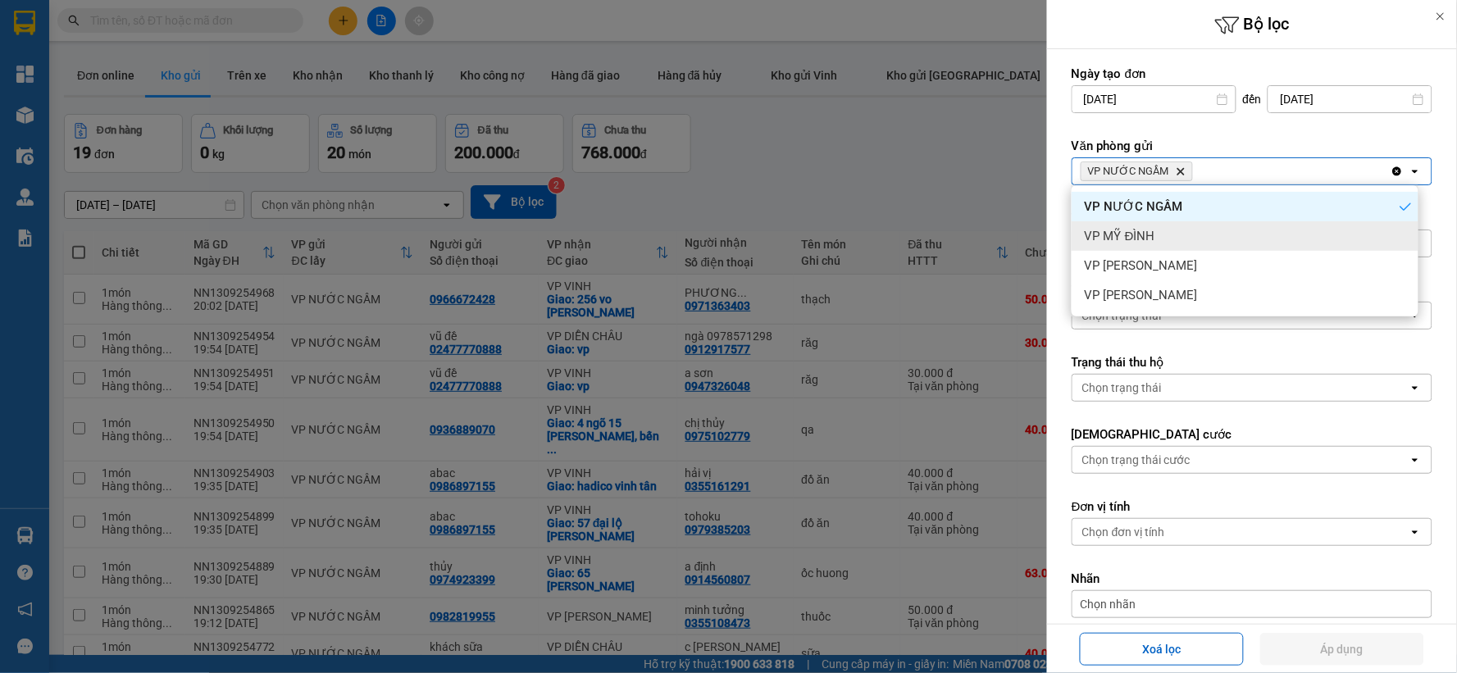
drag, startPoint x: 1184, startPoint y: 240, endPoint x: 1231, endPoint y: 206, distance: 58.1
click at [1189, 238] on div "VP MỸ ĐÌNH" at bounding box center [1245, 236] width 347 height 30
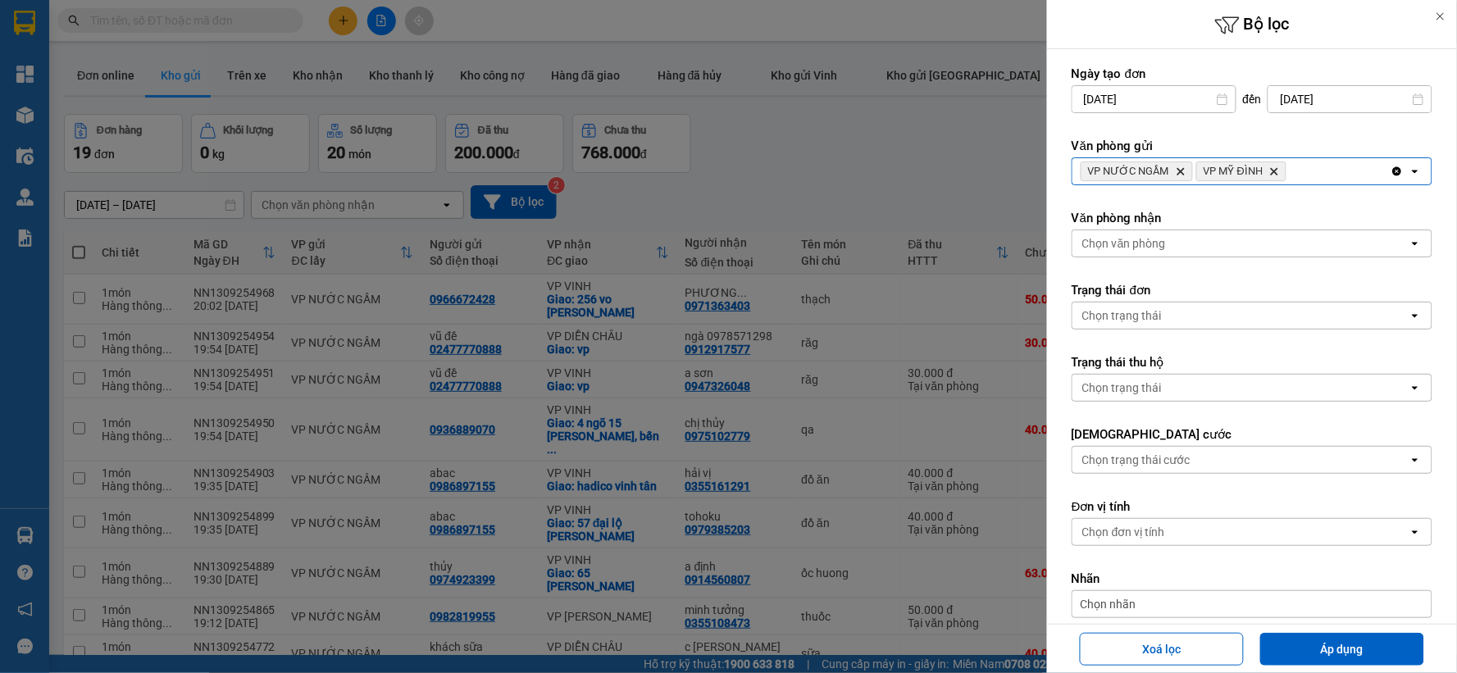
click at [1302, 171] on div "VP NƯỚC NGẦM Delete VP MỸ ĐÌNH Delete" at bounding box center [1231, 171] width 318 height 26
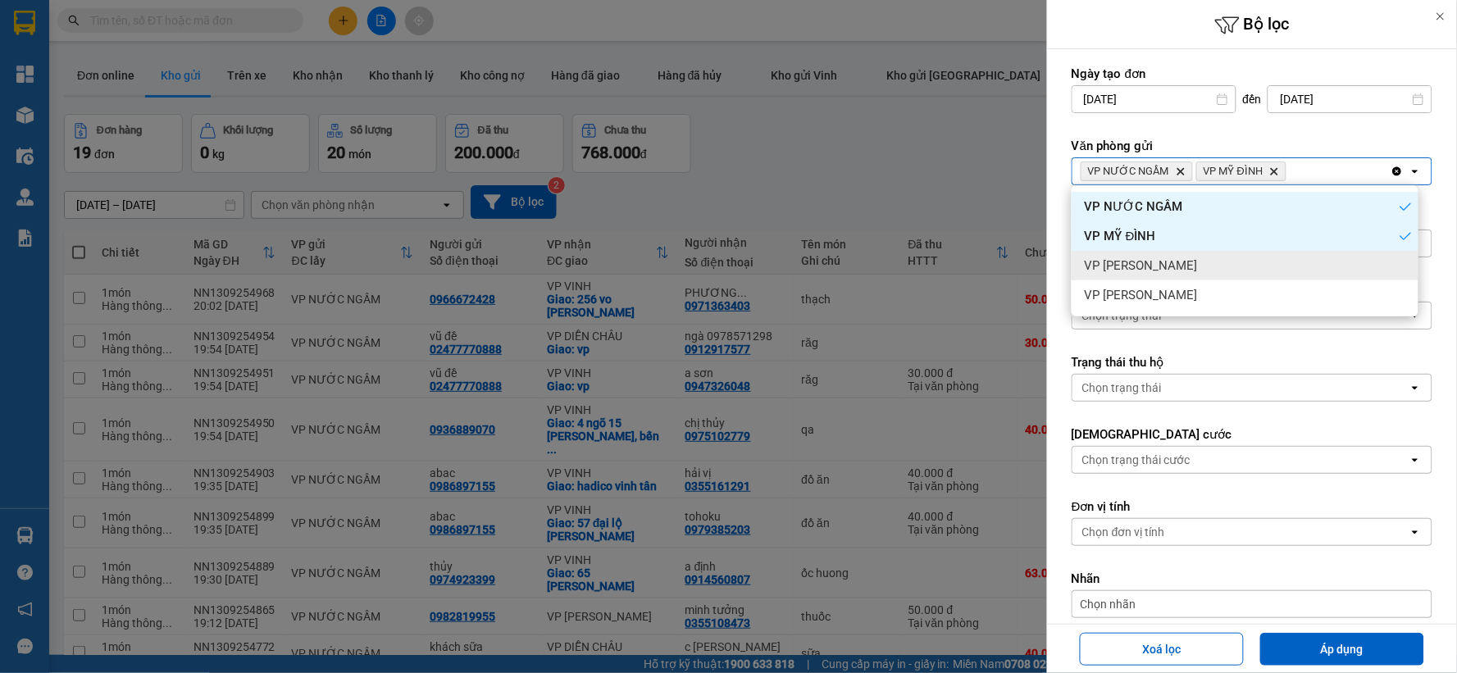
click at [1200, 273] on div "VP [PERSON_NAME]" at bounding box center [1245, 266] width 347 height 30
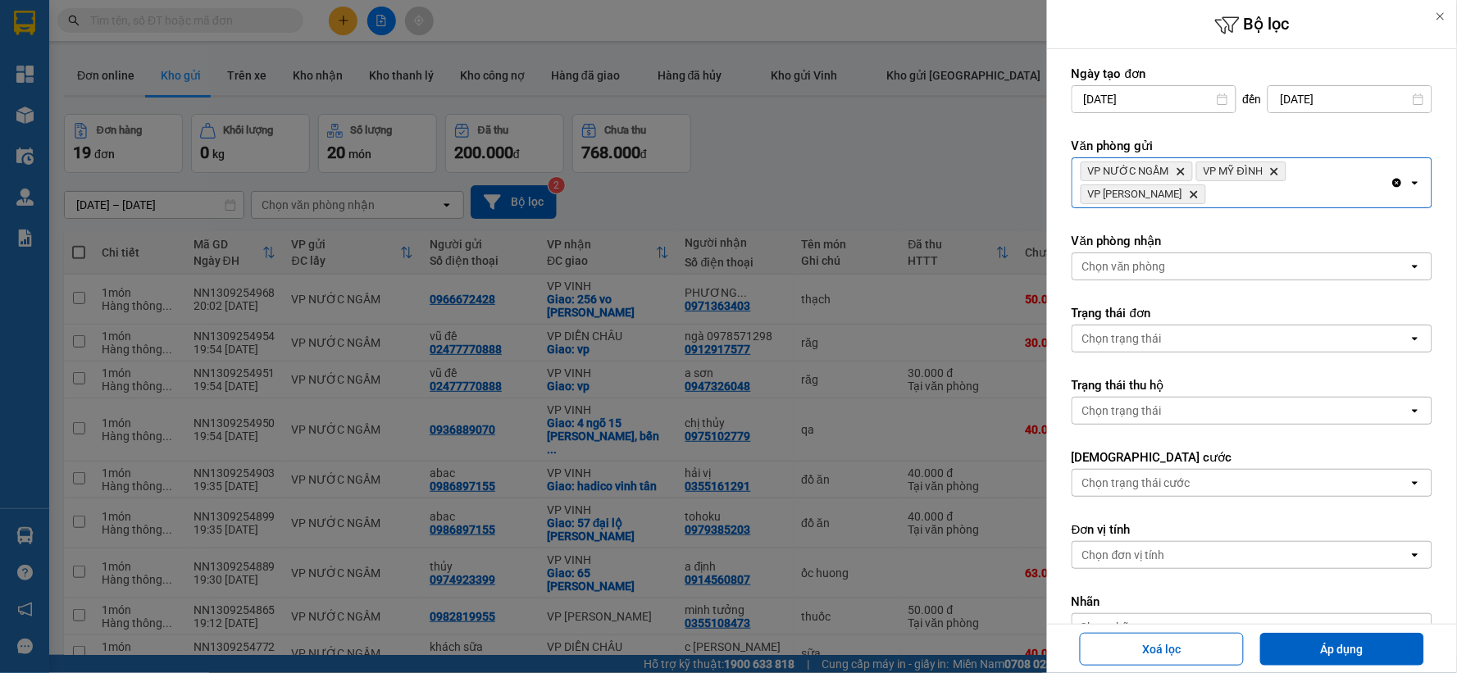
click at [1268, 199] on div "VP NƯỚC NGẦM Delete VP MỸ ĐÌNH Delete VP NGỌC HỒI Delete" at bounding box center [1231, 182] width 318 height 49
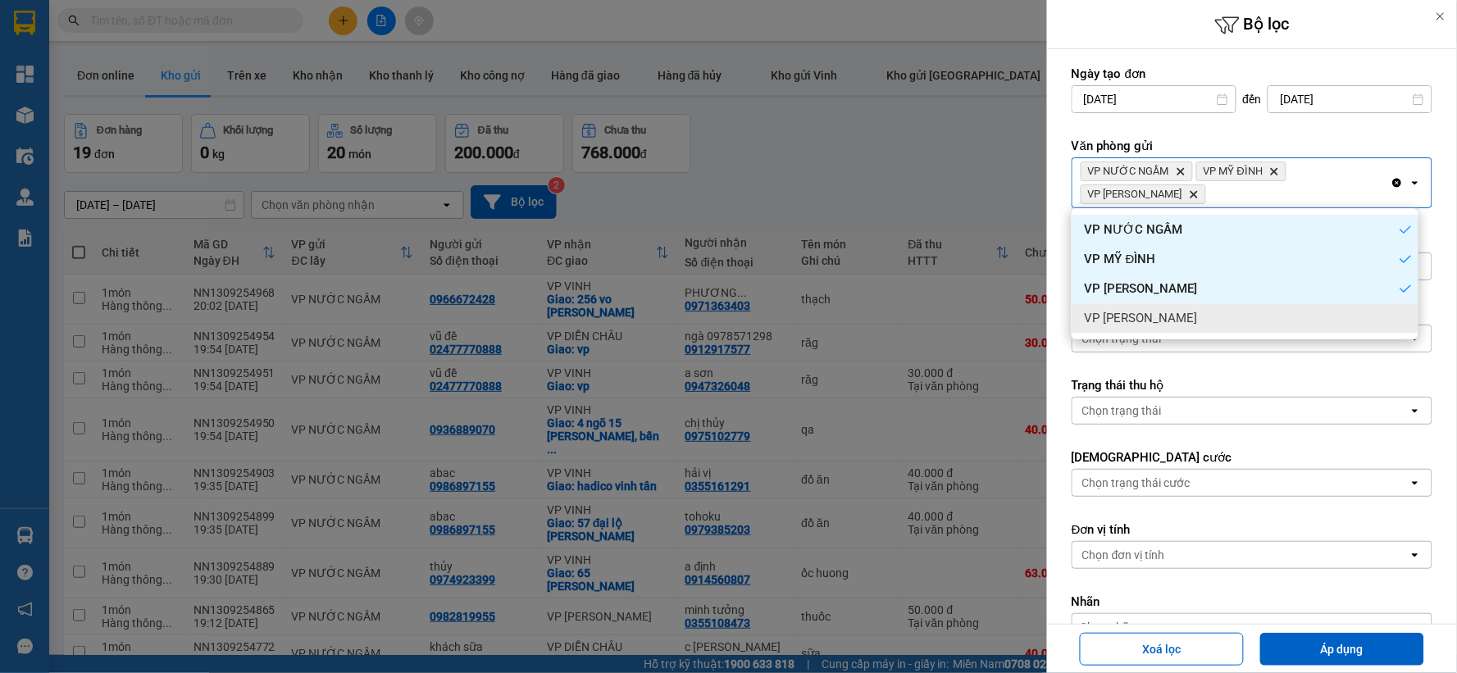
click at [1153, 325] on div "VP [PERSON_NAME]" at bounding box center [1245, 318] width 347 height 30
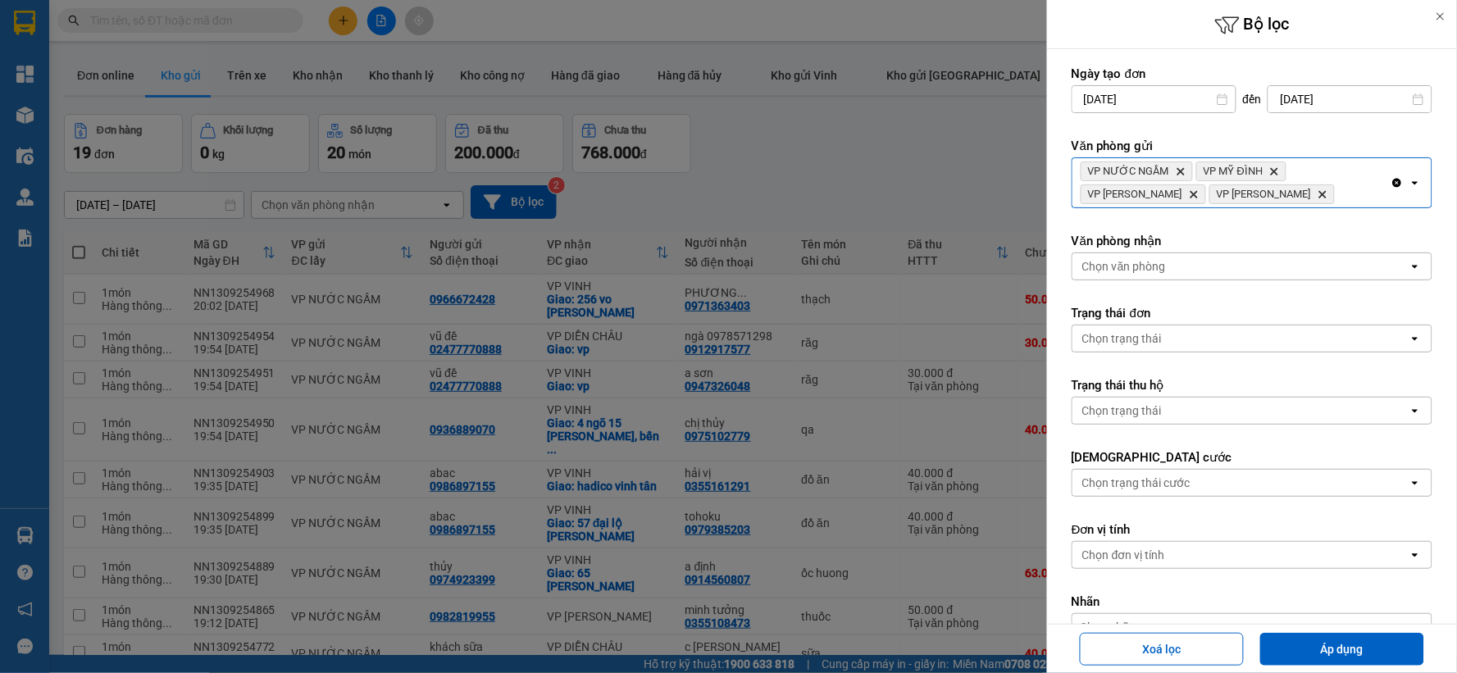
click at [1170, 269] on div "Chọn văn phòng" at bounding box center [1240, 266] width 336 height 26
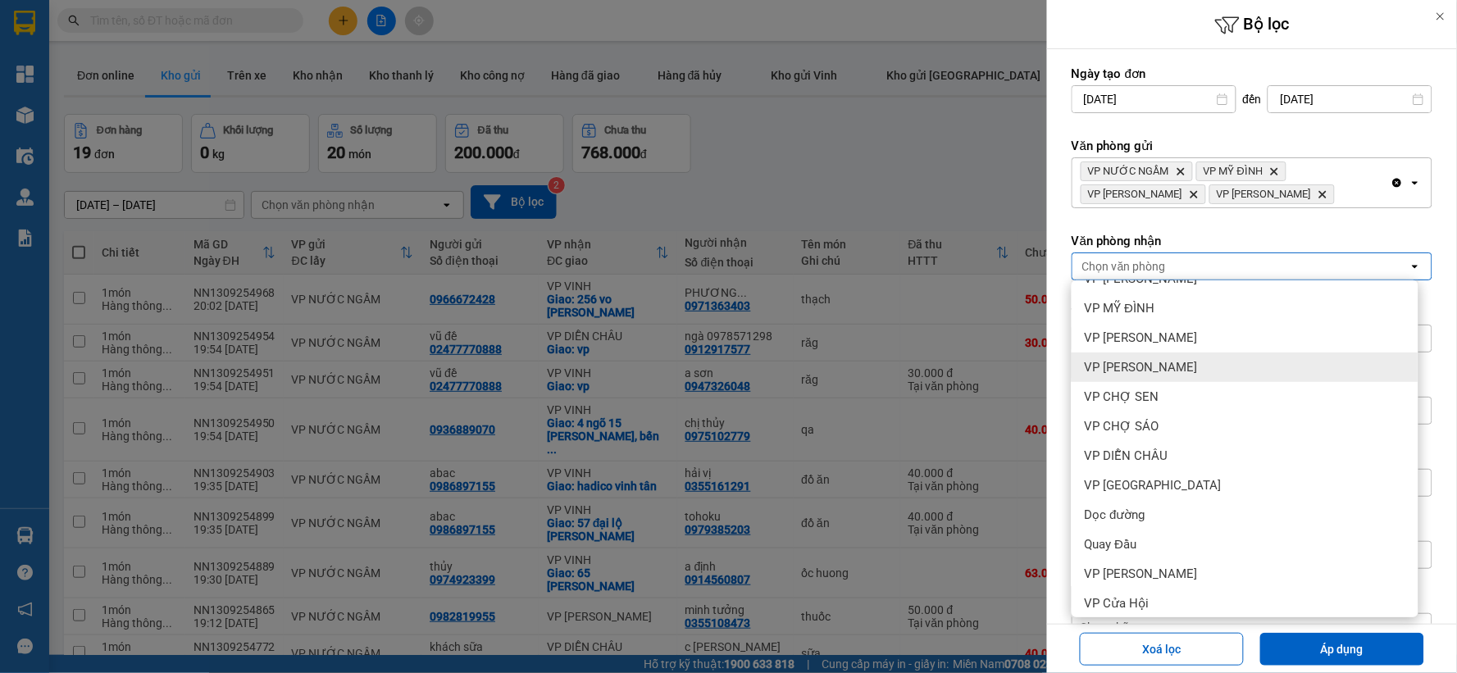
scroll to position [177, 0]
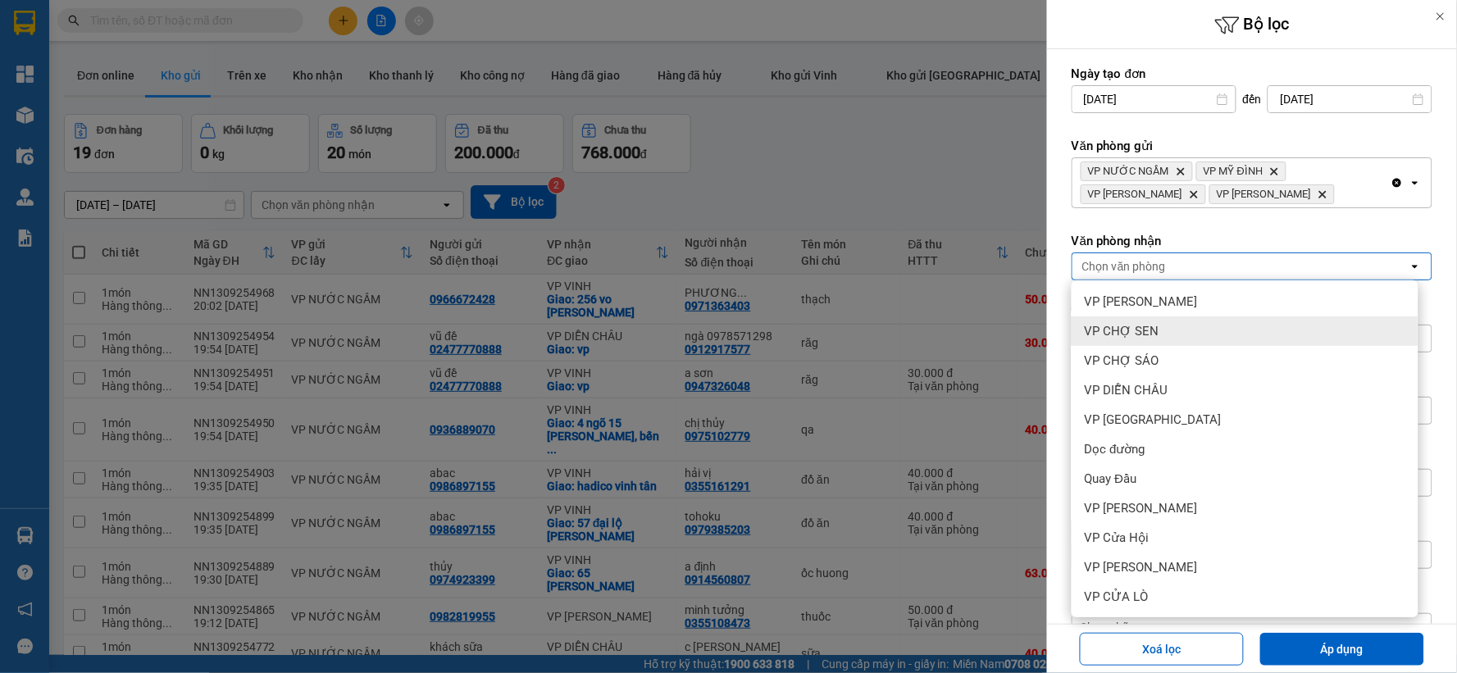
click at [1181, 343] on div "VP CHỢ SEN" at bounding box center [1245, 331] width 347 height 30
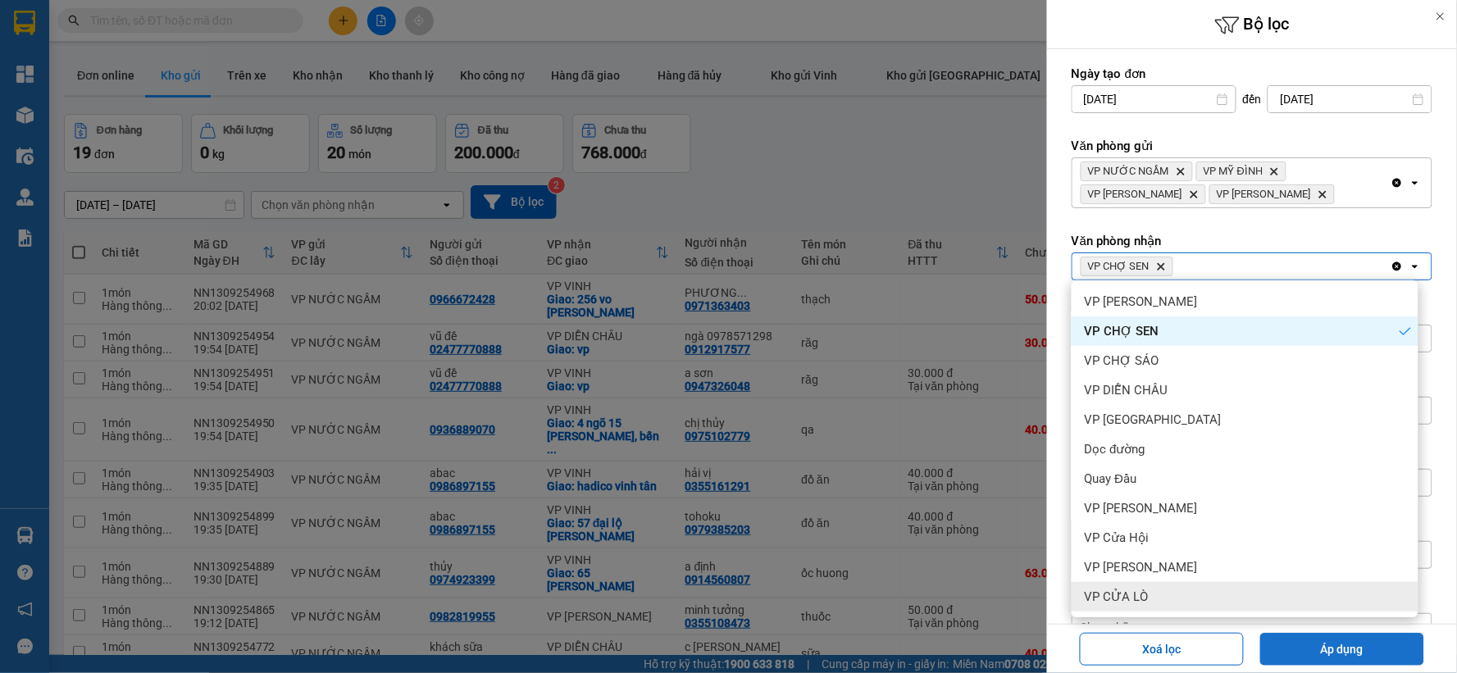
click at [1323, 651] on button "Áp dụng" at bounding box center [1342, 649] width 164 height 33
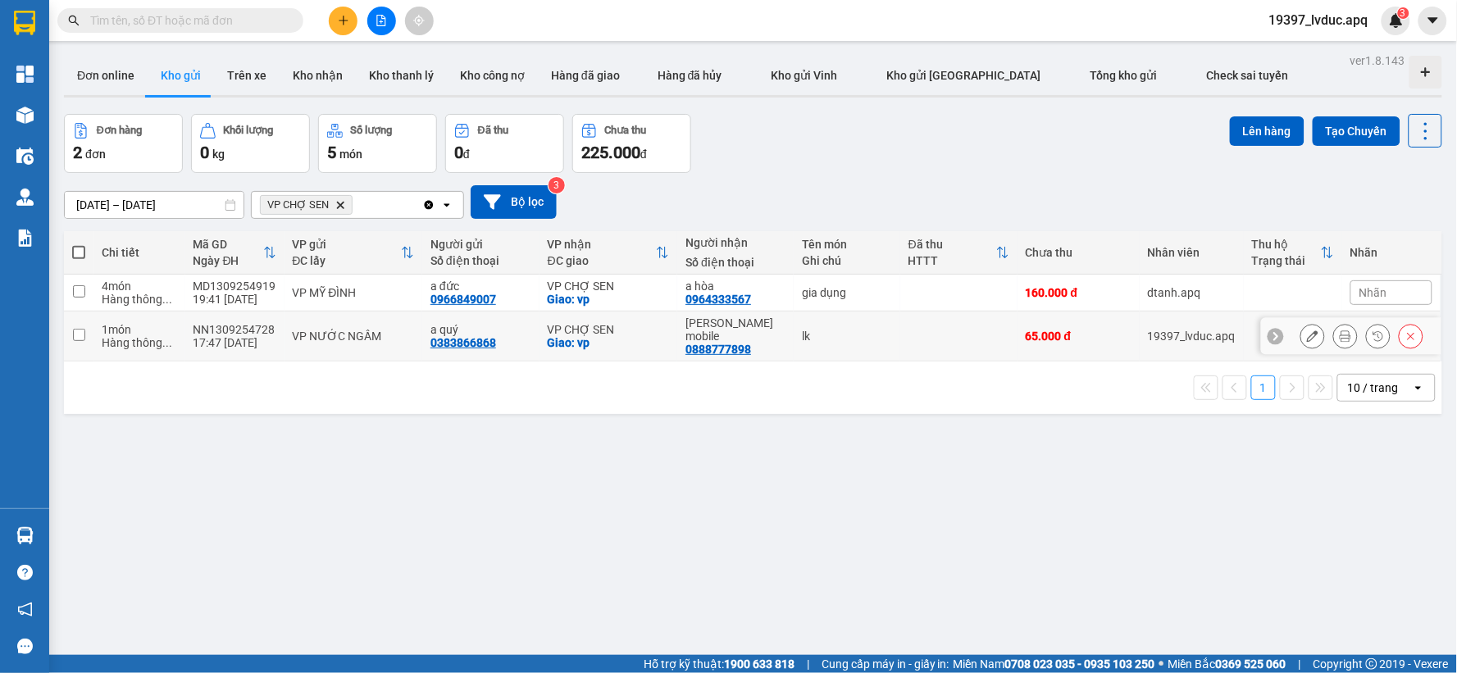
click at [616, 323] on div "VP CHỢ SEN" at bounding box center [608, 329] width 121 height 13
checkbox input "true"
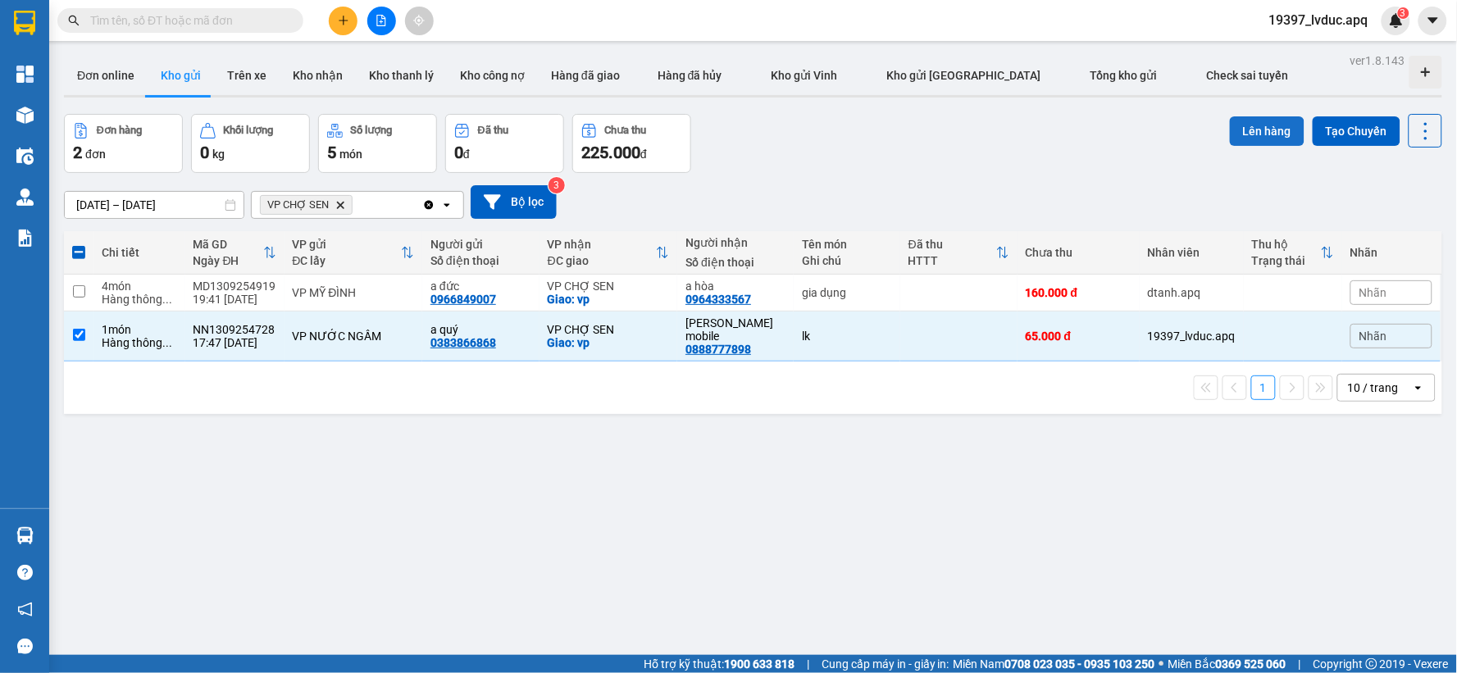
click at [1242, 128] on button "Lên hàng" at bounding box center [1267, 131] width 75 height 30
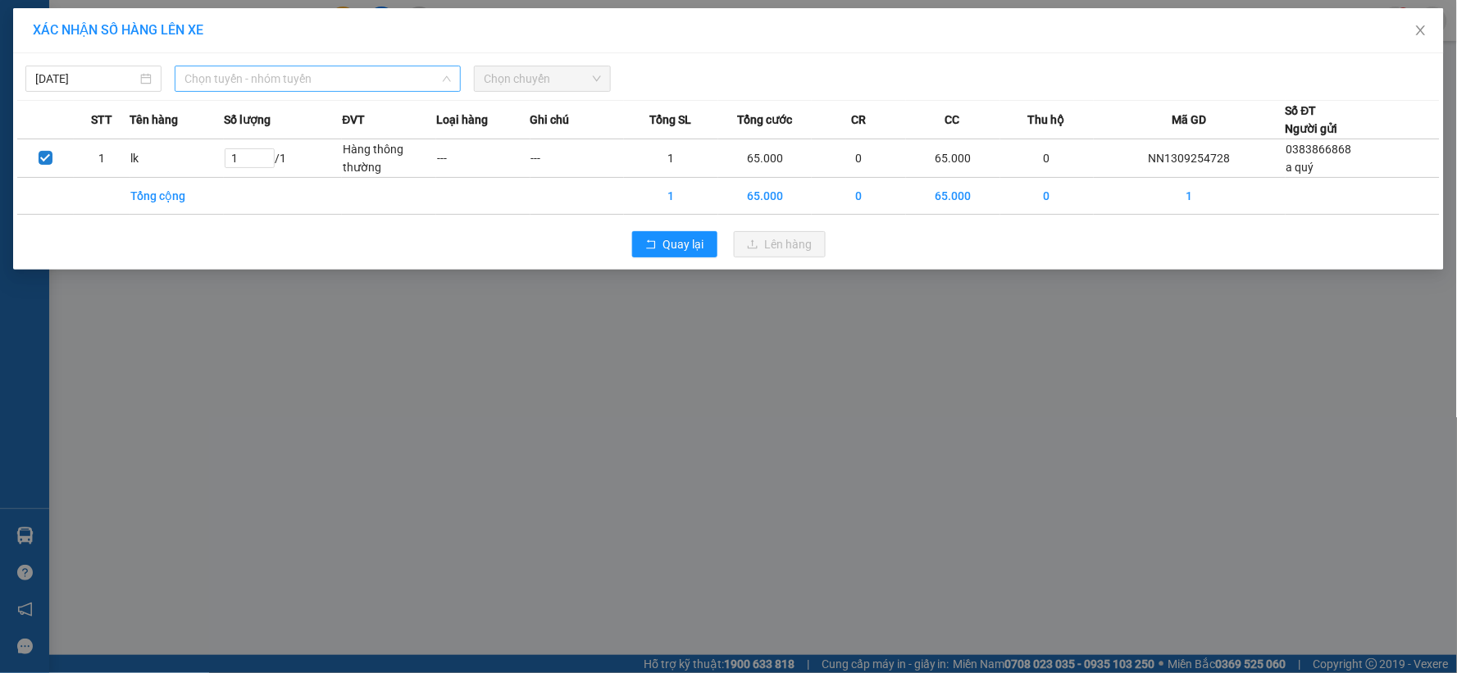
click at [329, 68] on span "Chọn tuyến - nhóm tuyến" at bounding box center [317, 78] width 266 height 25
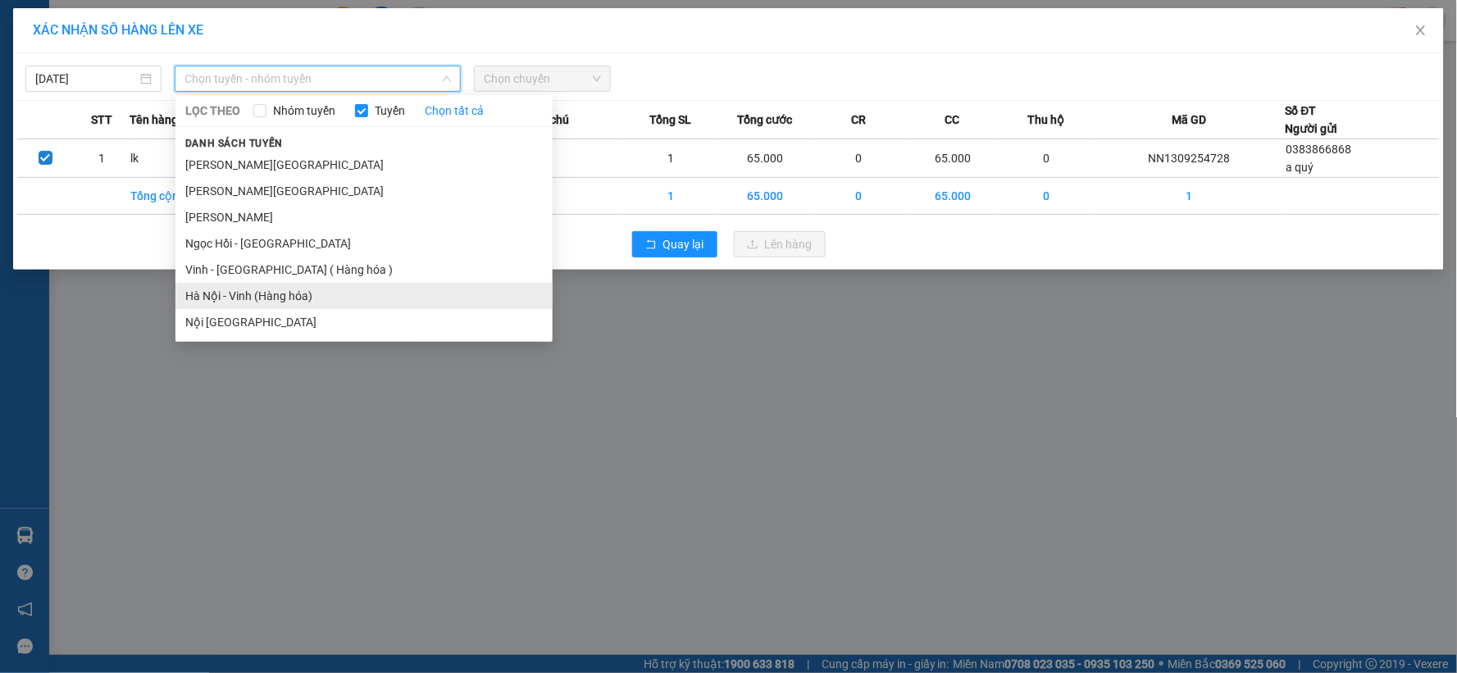
click at [289, 298] on li "Hà Nội - Vinh (Hàng hóa)" at bounding box center [363, 296] width 377 height 26
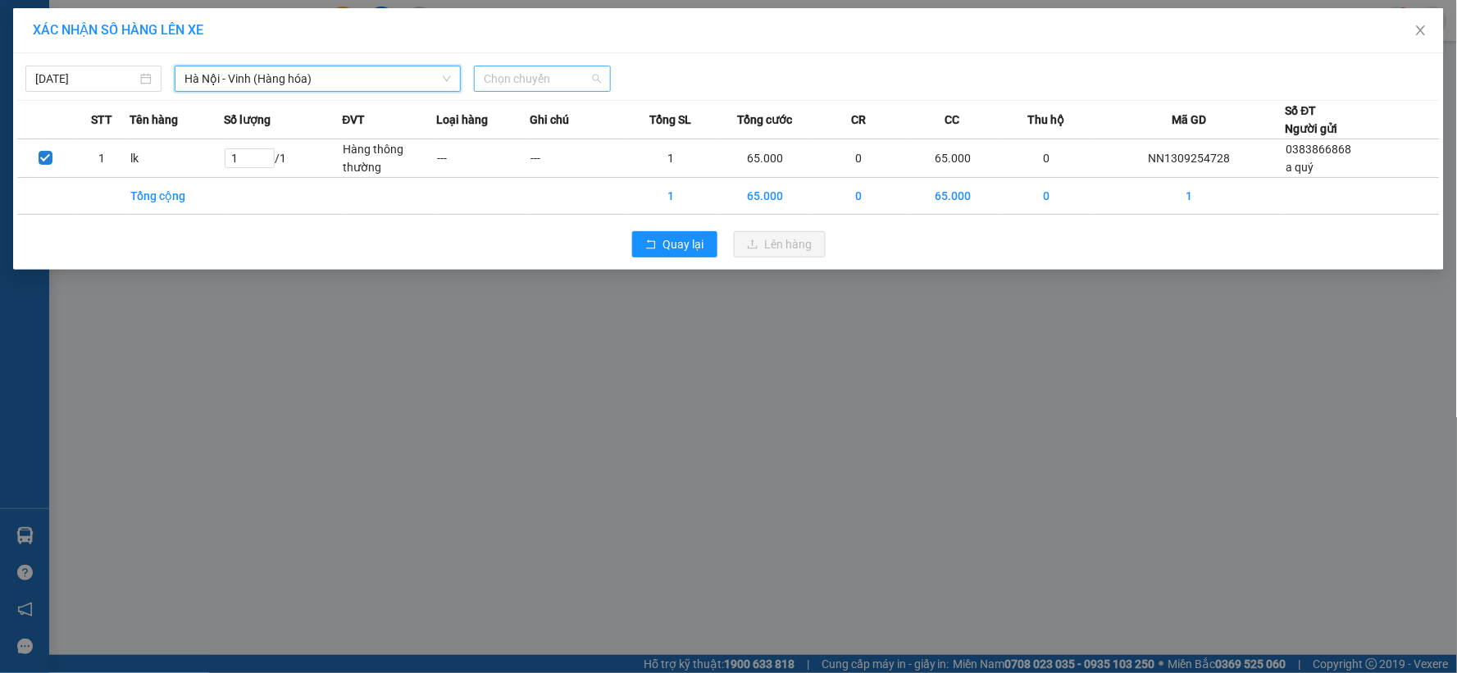
drag, startPoint x: 510, startPoint y: 87, endPoint x: 536, endPoint y: 129, distance: 49.4
click at [511, 86] on span "Chọn chuyến" at bounding box center [542, 78] width 116 height 25
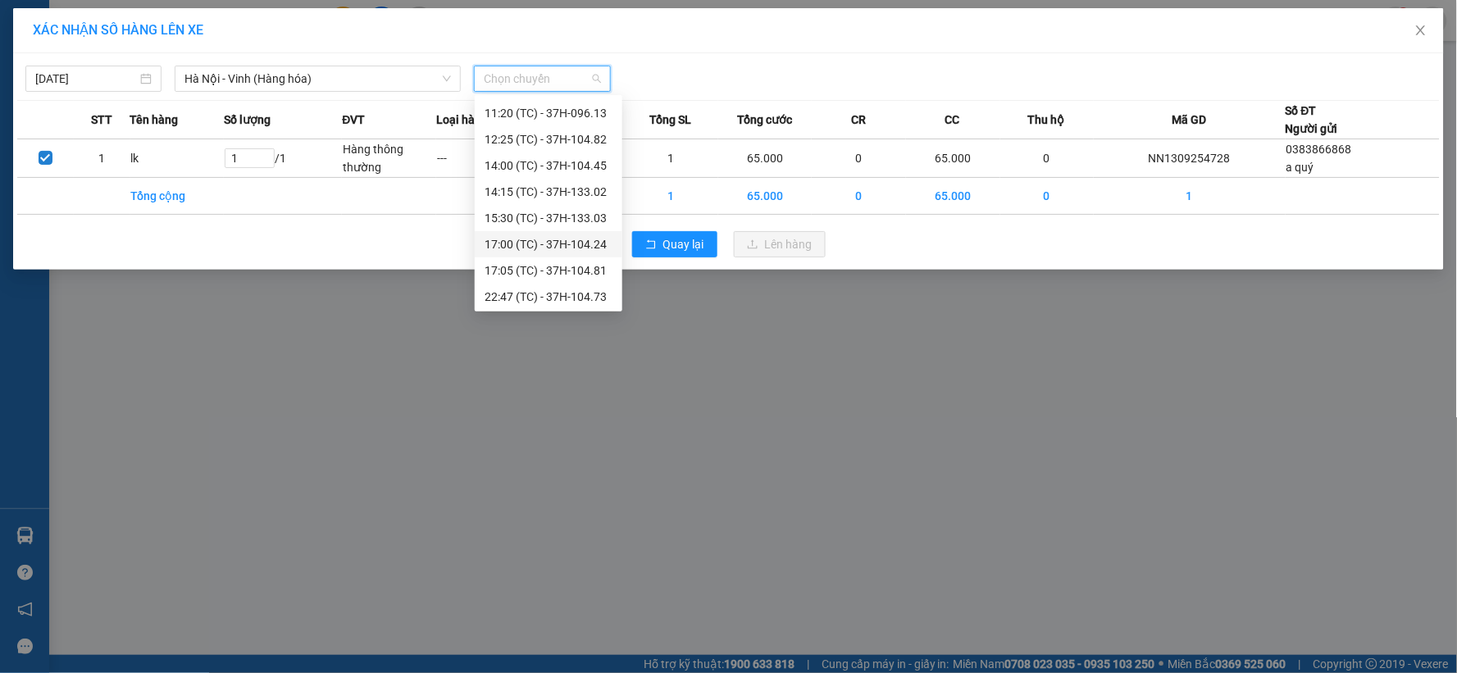
scroll to position [157, 0]
drag, startPoint x: 553, startPoint y: 291, endPoint x: 582, endPoint y: 299, distance: 29.8
click at [554, 292] on div "23:08 (TC) - 37H-104.94" at bounding box center [549, 295] width 128 height 18
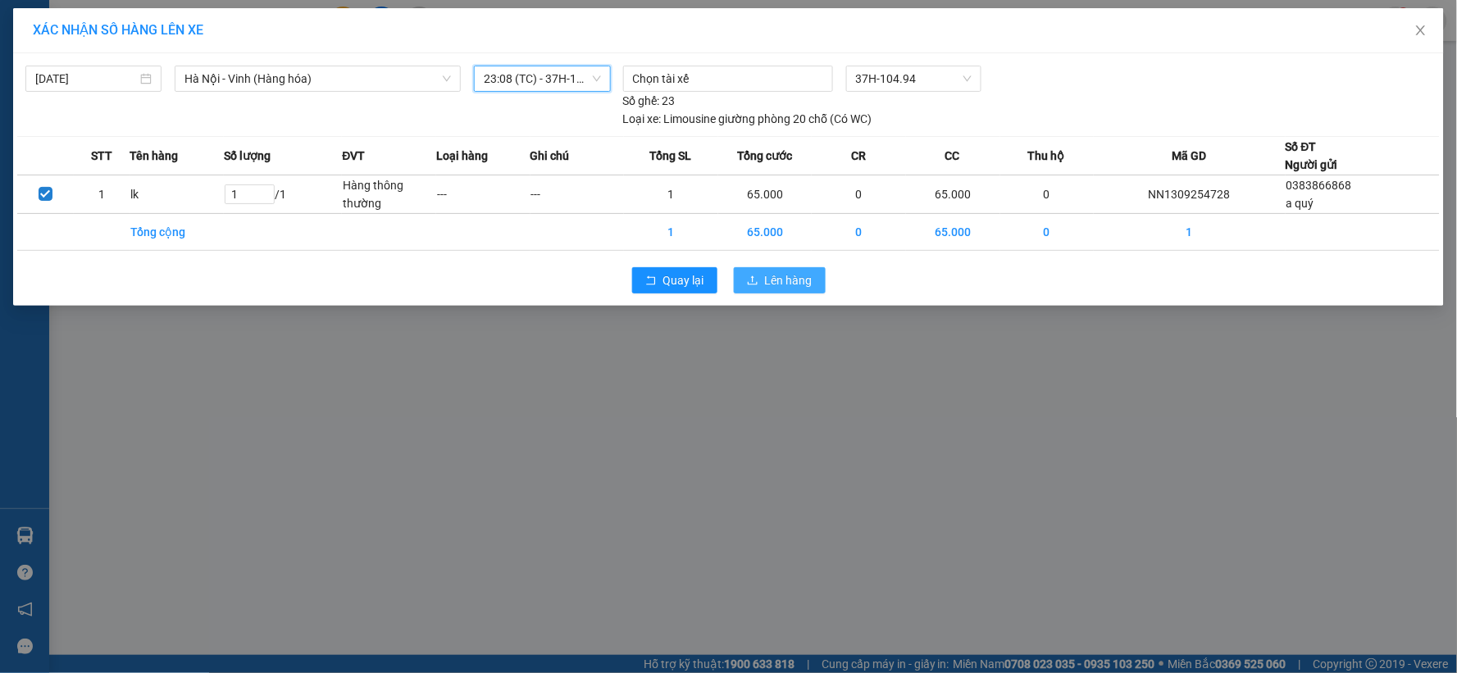
click at [757, 276] on icon "upload" at bounding box center [752, 280] width 11 height 11
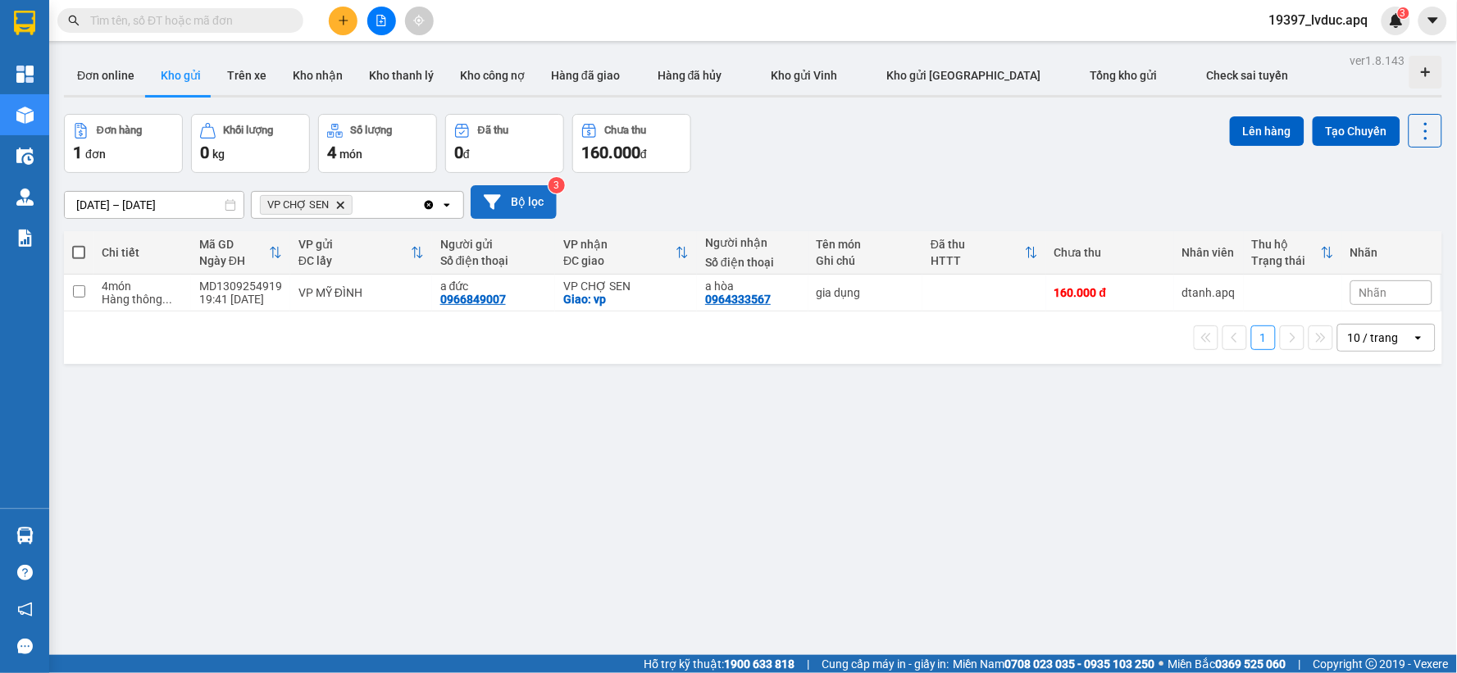
click at [544, 195] on button "Bộ lọc" at bounding box center [514, 202] width 86 height 34
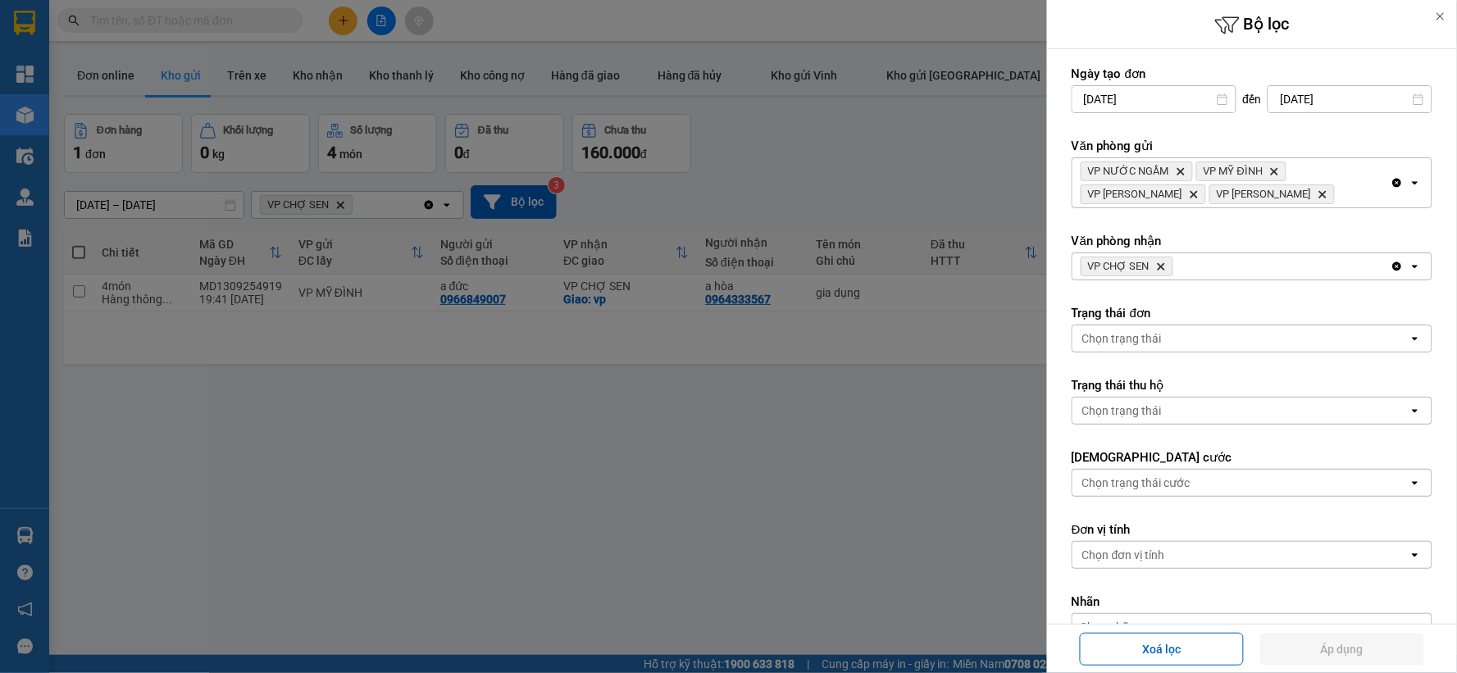
click at [1160, 266] on icon "VP CHỢ SEN, close by backspace" at bounding box center [1161, 266] width 7 height 7
click at [1391, 184] on icon "Clear all" at bounding box center [1397, 182] width 13 height 13
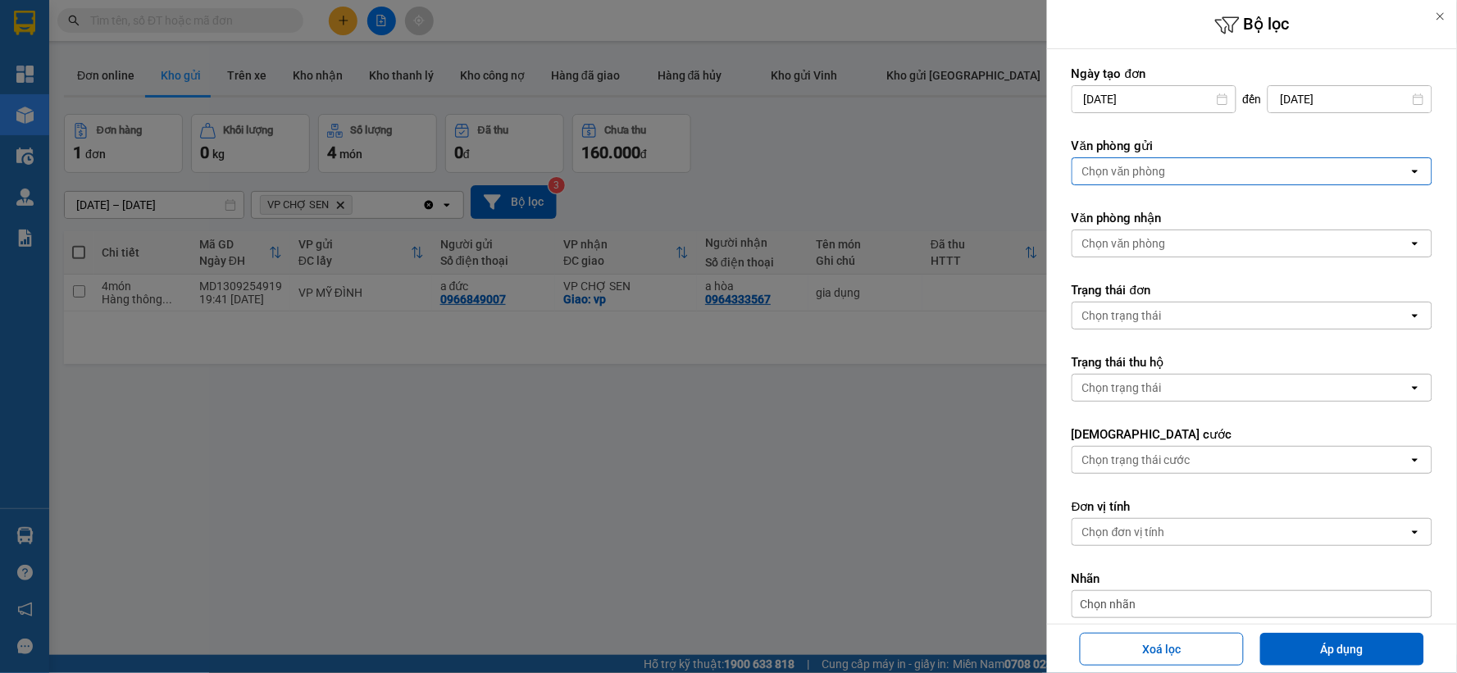
click at [1277, 167] on div "Chọn văn phòng" at bounding box center [1240, 171] width 336 height 26
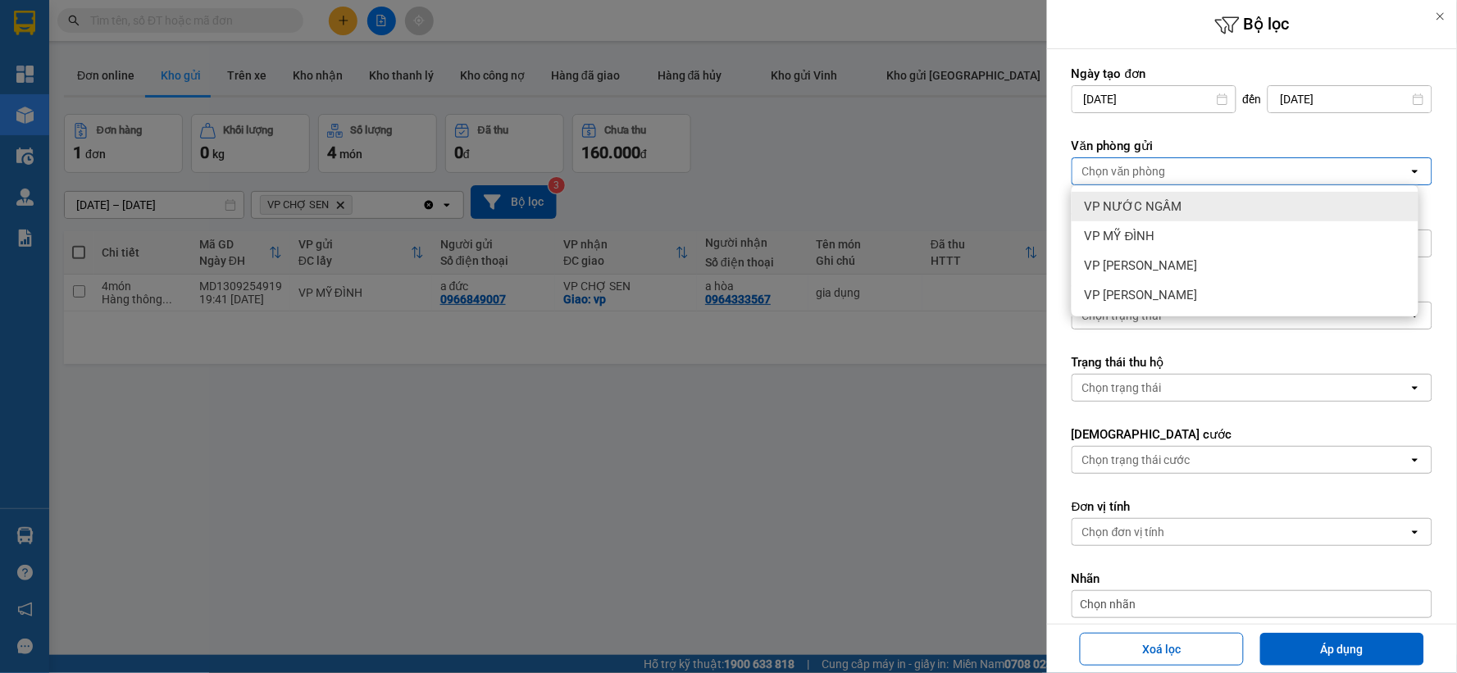
drag, startPoint x: 1236, startPoint y: 207, endPoint x: 1300, endPoint y: 389, distance: 192.2
click at [1235, 208] on div "VP NƯỚC NGẦM" at bounding box center [1245, 207] width 347 height 30
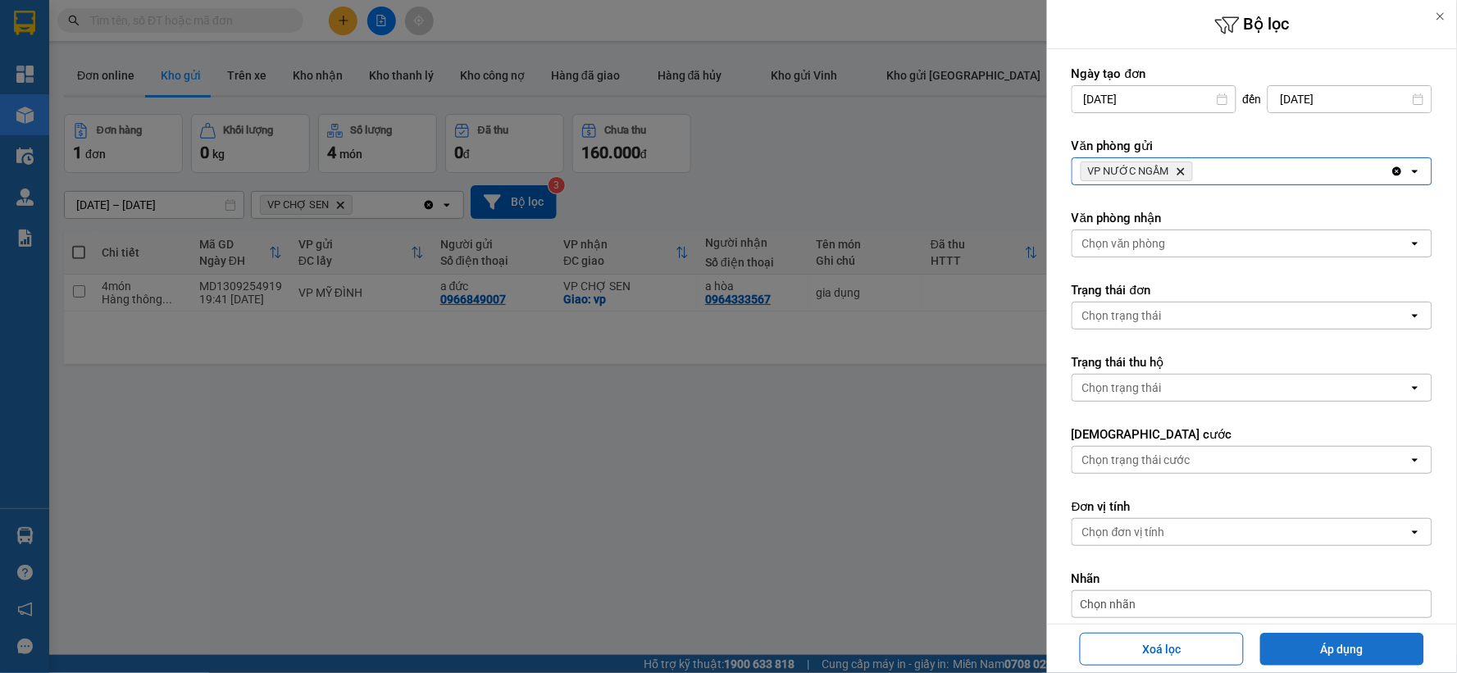
click at [1338, 649] on button "Áp dụng" at bounding box center [1342, 649] width 164 height 33
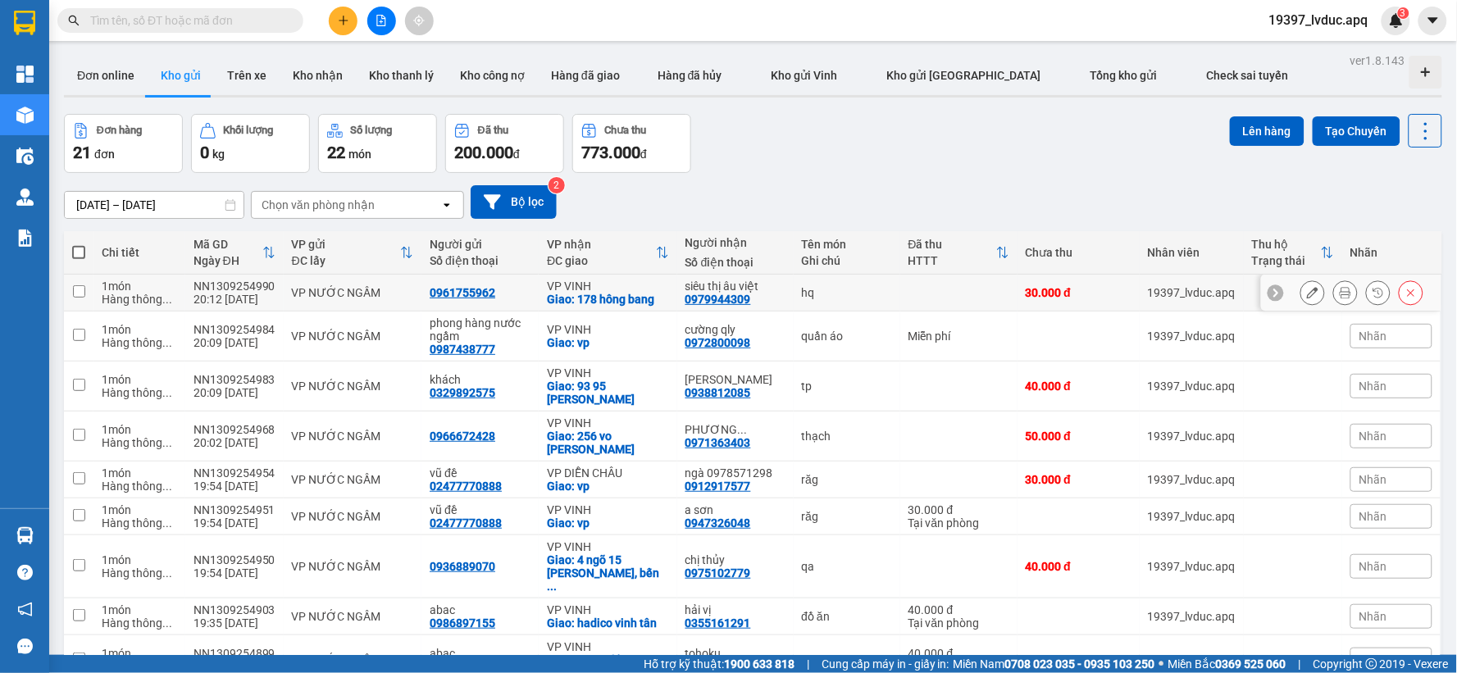
click at [632, 293] on div "Giao: 178 hông bang" at bounding box center [608, 299] width 122 height 13
checkbox input "true"
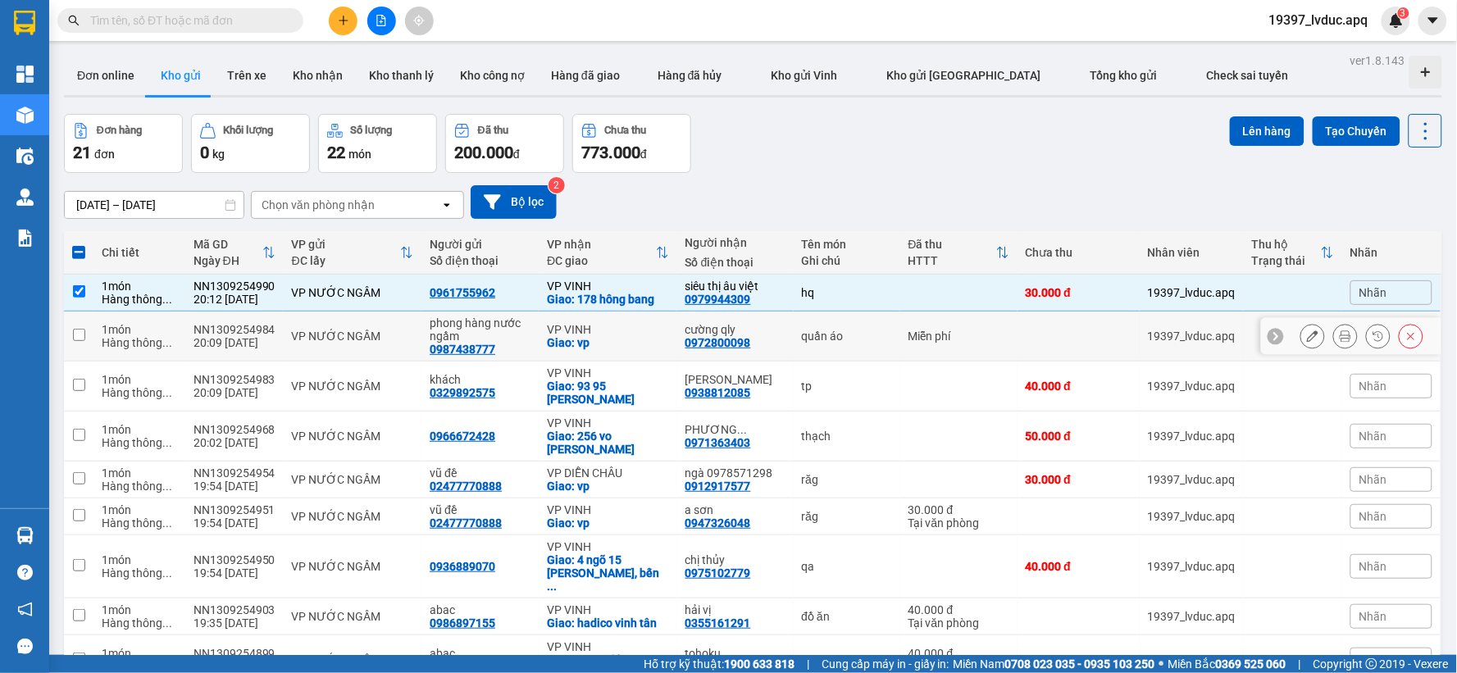
click at [630, 345] on div "Giao: vp" at bounding box center [608, 342] width 122 height 13
checkbox input "true"
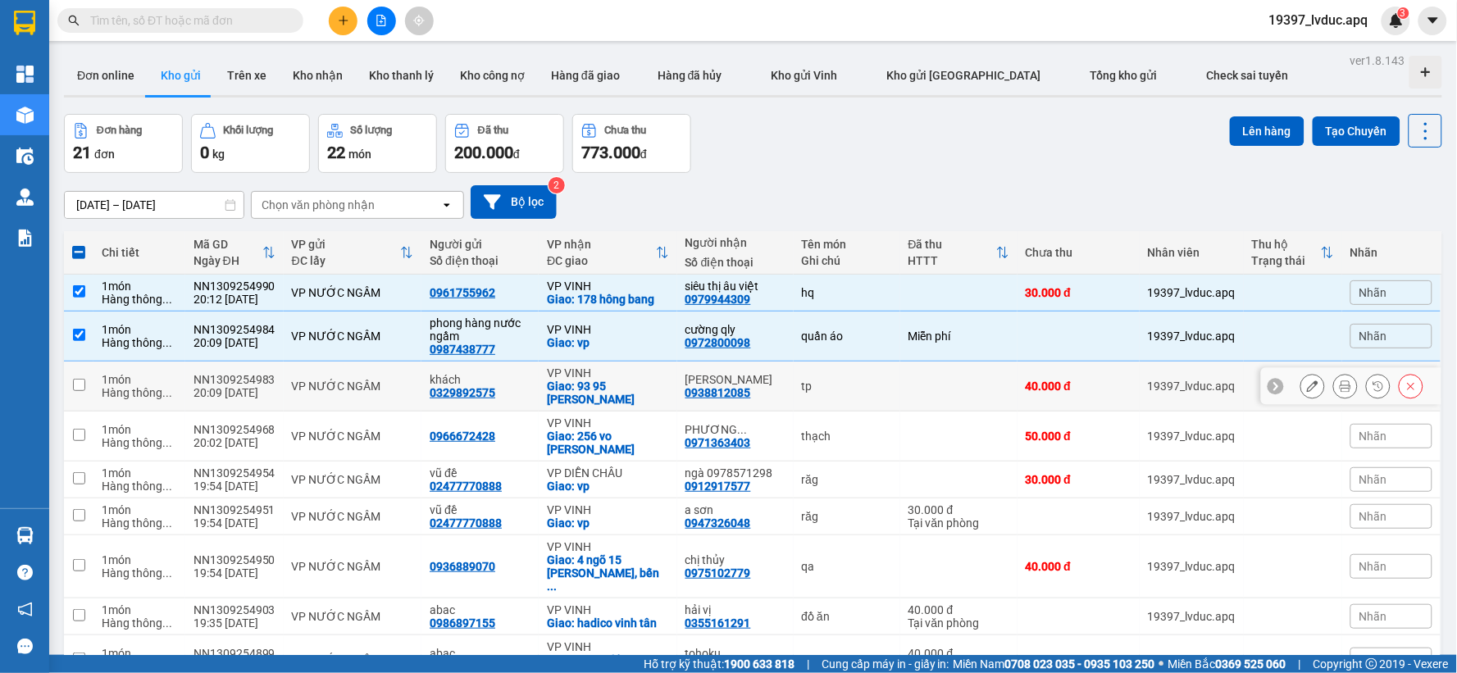
click at [640, 390] on div "Giao: 93 95 lê hoàn" at bounding box center [608, 393] width 122 height 26
checkbox input "true"
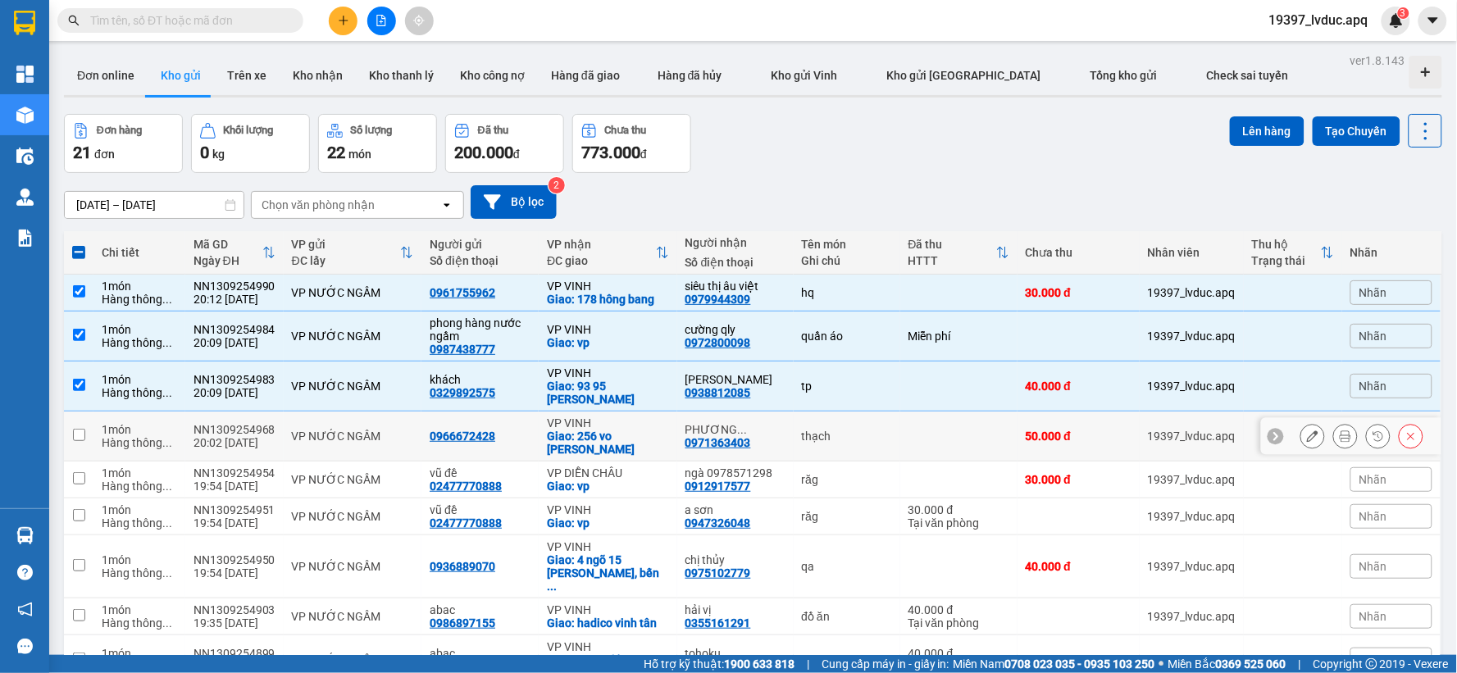
click at [640, 430] on div "Giao: 256 vo nguyen hien" at bounding box center [608, 443] width 122 height 26
checkbox input "true"
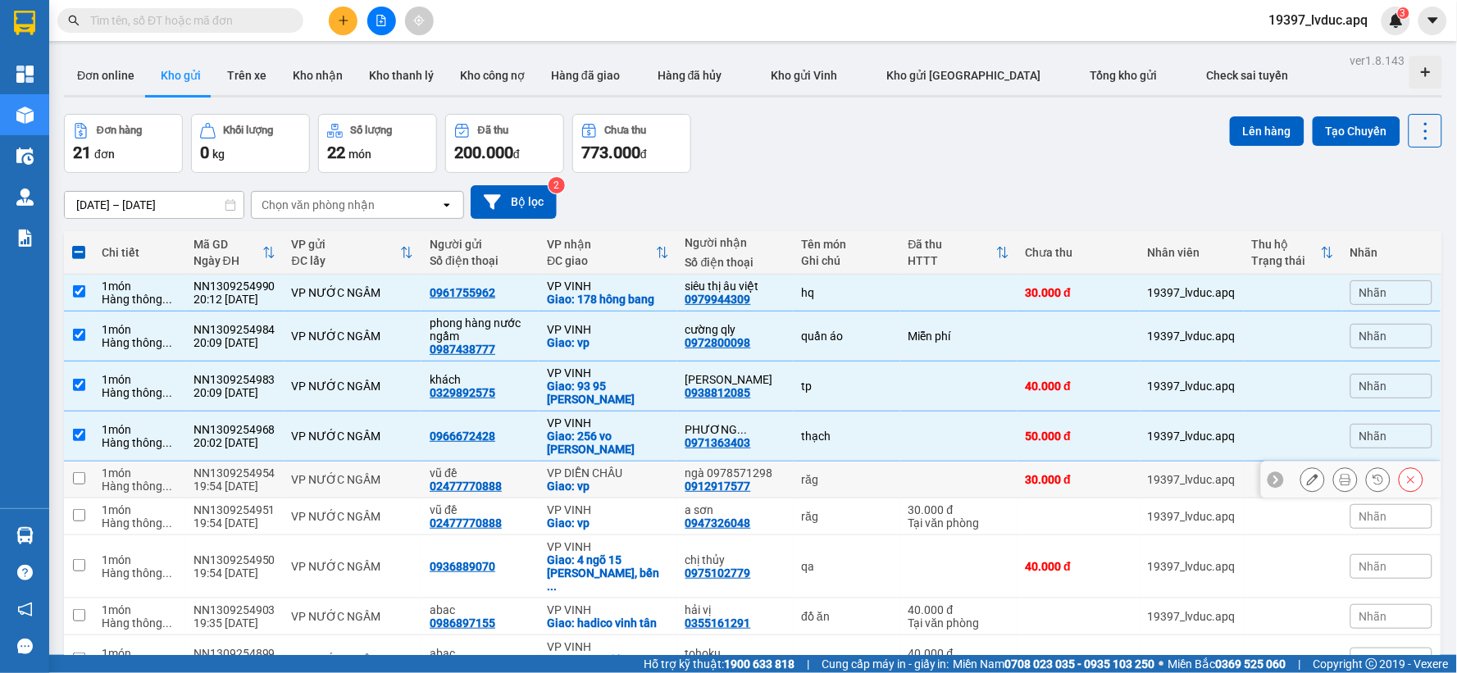
click at [645, 480] on div "Giao: vp" at bounding box center [608, 486] width 122 height 13
checkbox input "true"
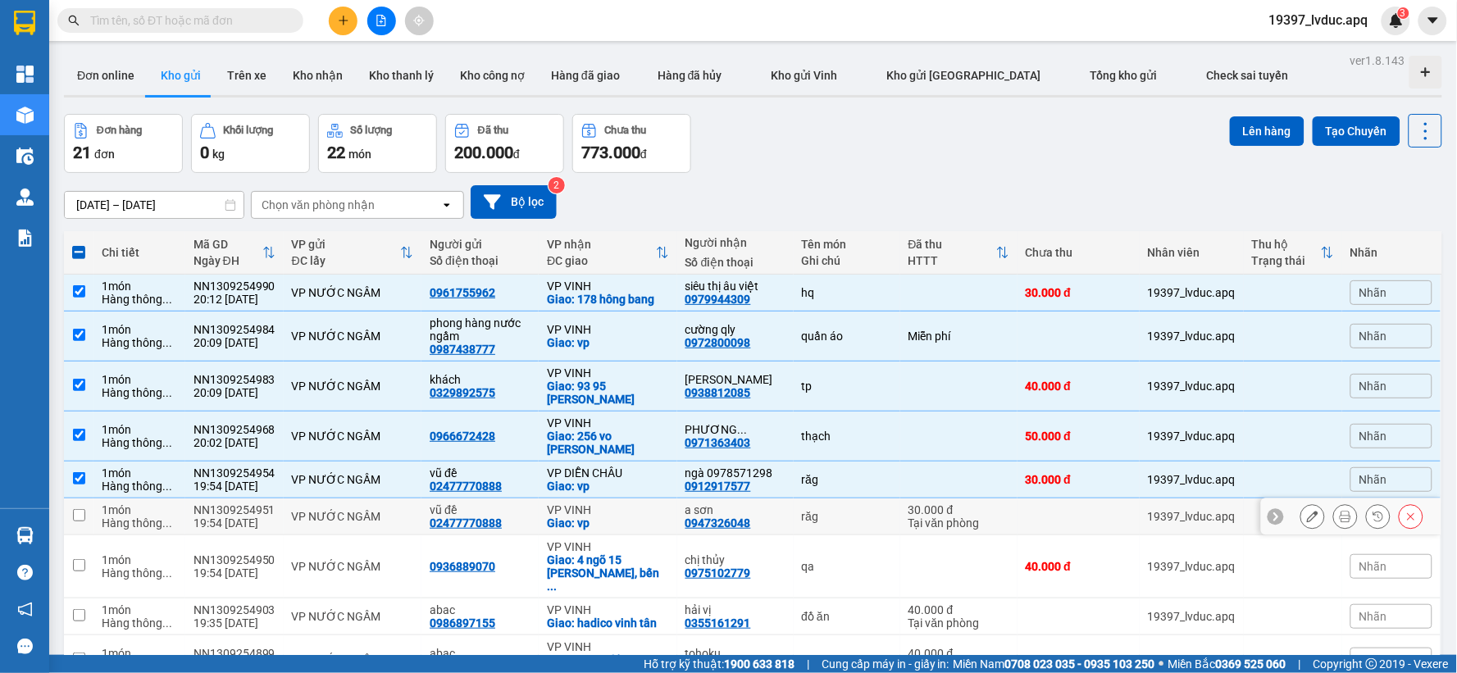
click at [649, 503] on div "VP VINH" at bounding box center [608, 509] width 122 height 13
checkbox input "true"
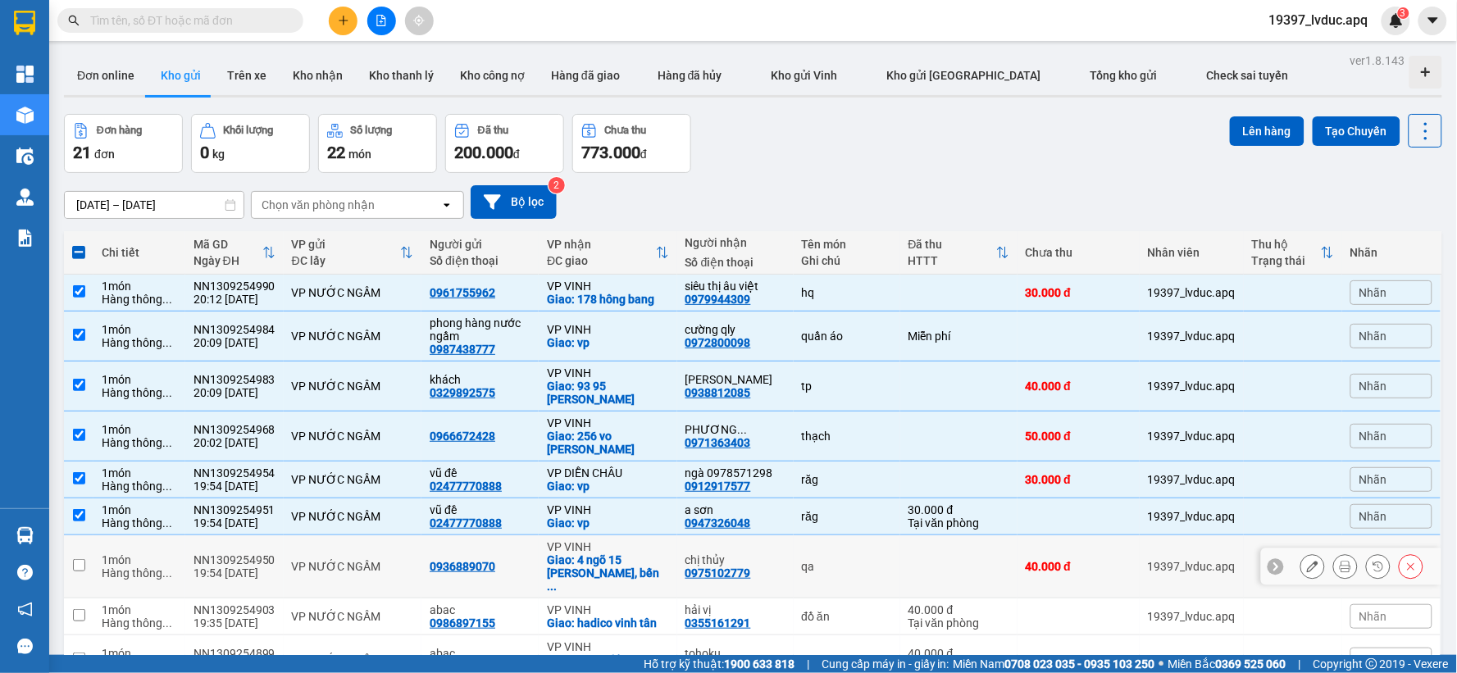
click at [658, 553] on div "Giao: 4 ngõ 15 nguyễn văn trỗi, bến ..." at bounding box center [608, 572] width 122 height 39
checkbox input "true"
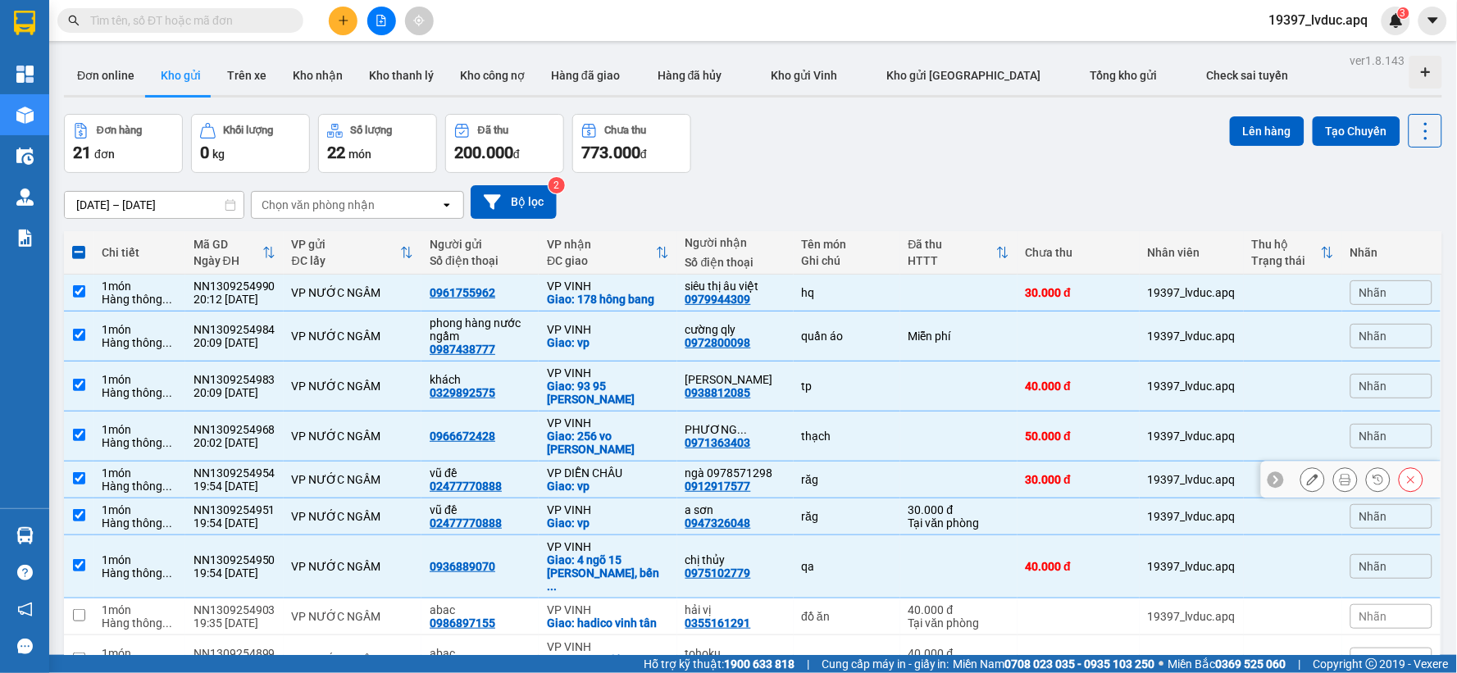
click at [627, 467] on div "VP DIỄN CHÂU" at bounding box center [608, 473] width 122 height 13
checkbox input "false"
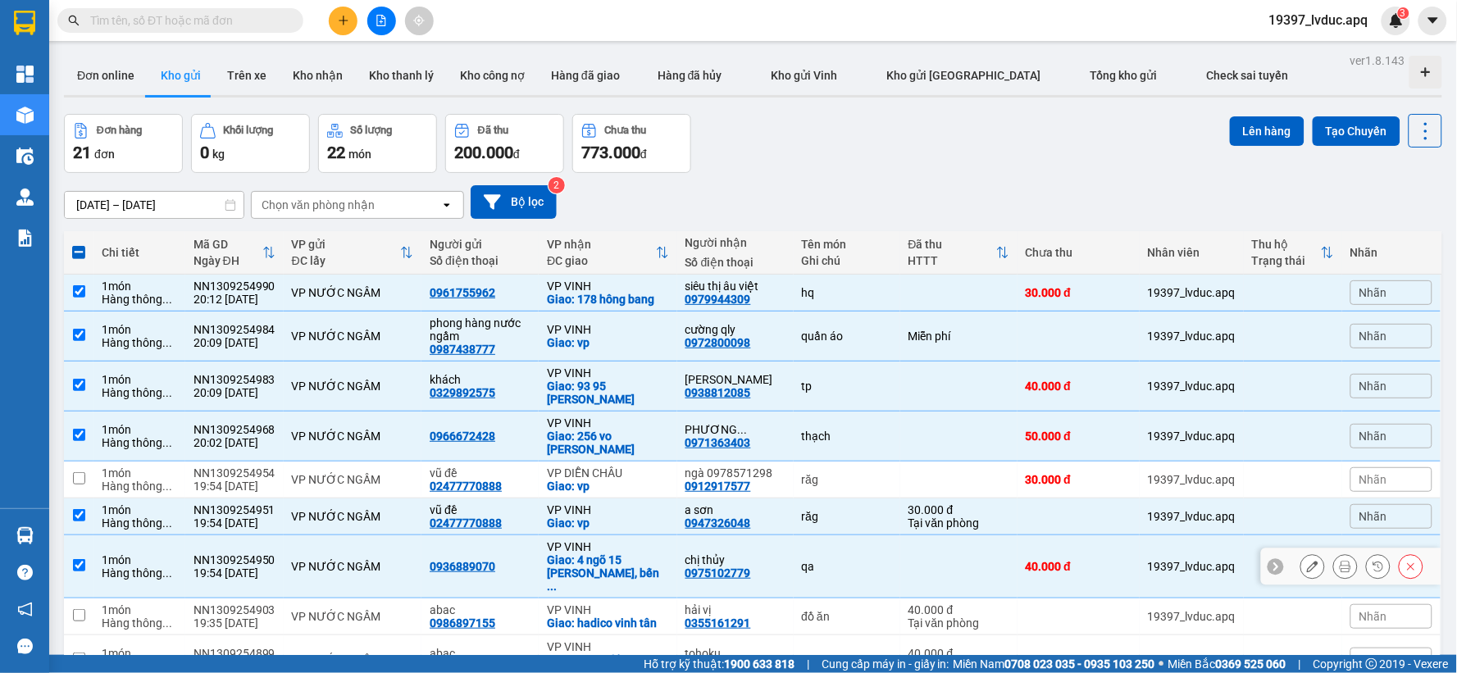
scroll to position [96, 0]
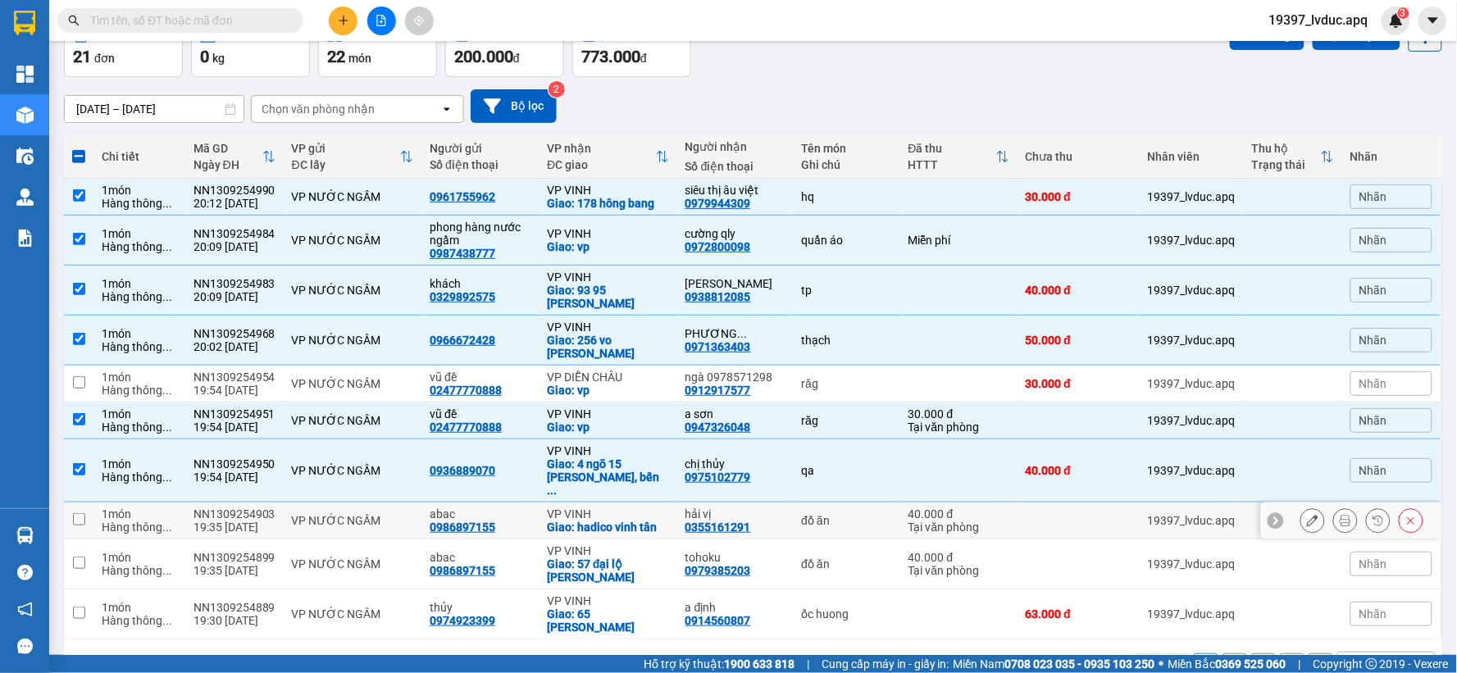
click at [802, 514] on div "đồ ăn" at bounding box center [847, 520] width 90 height 13
checkbox input "true"
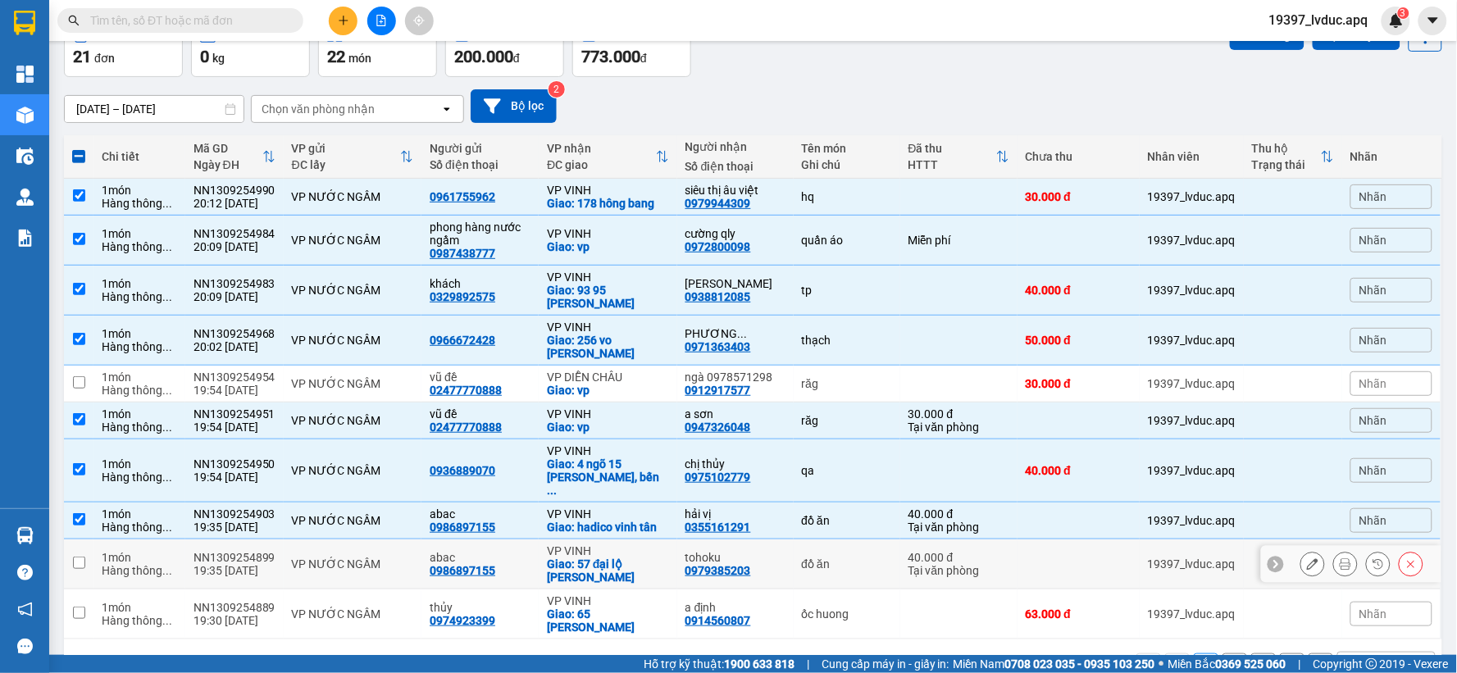
click at [590, 558] on div "Giao: 57 đại lộ lê nin" at bounding box center [608, 571] width 122 height 26
checkbox input "true"
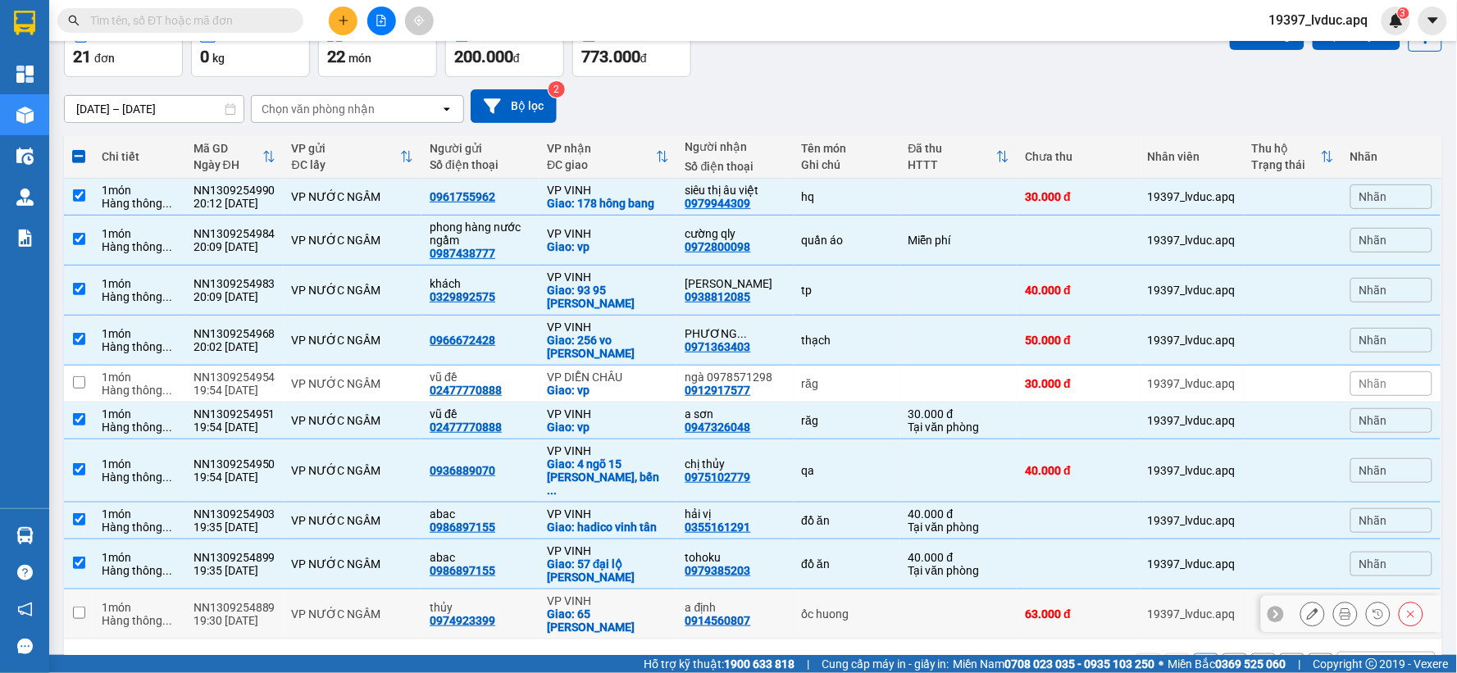
click at [644, 608] on div "Giao: 65 lê nin" at bounding box center [608, 621] width 122 height 26
checkbox input "true"
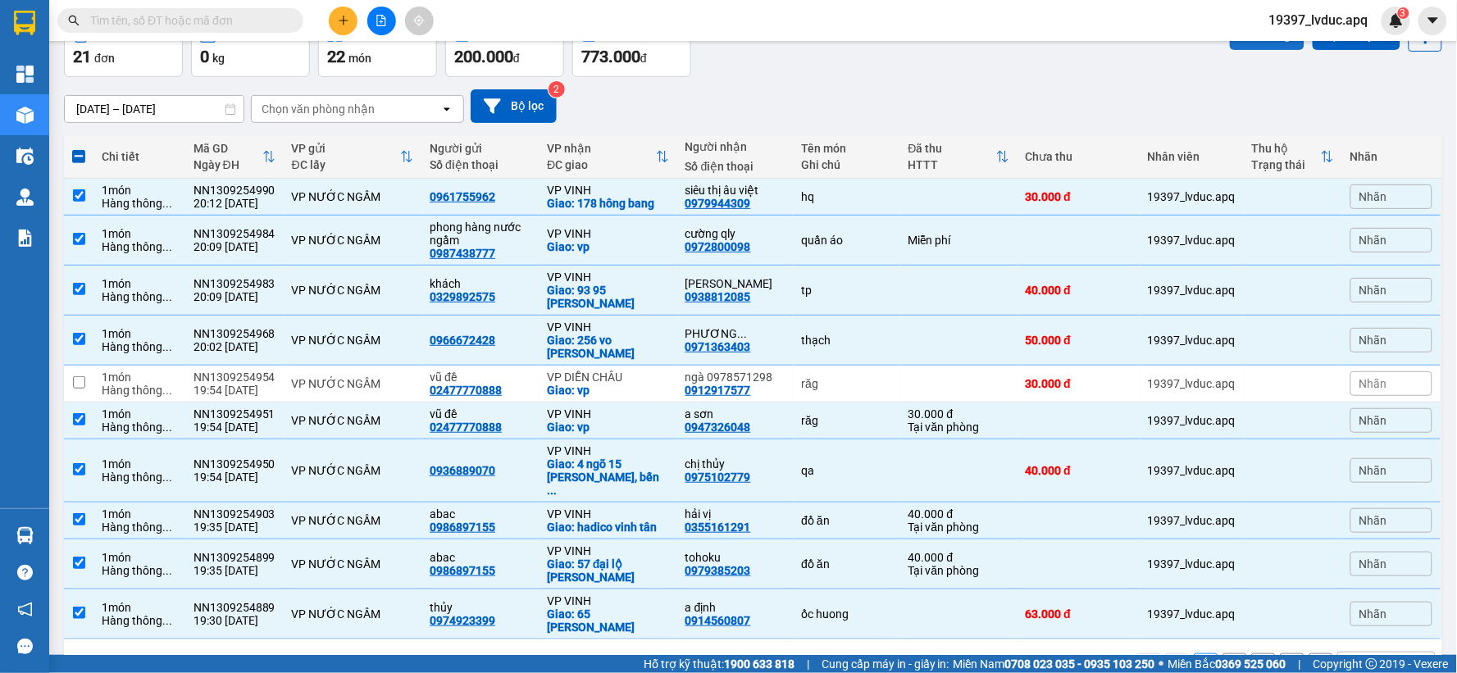
click at [1252, 43] on button "Lên hàng" at bounding box center [1267, 35] width 75 height 30
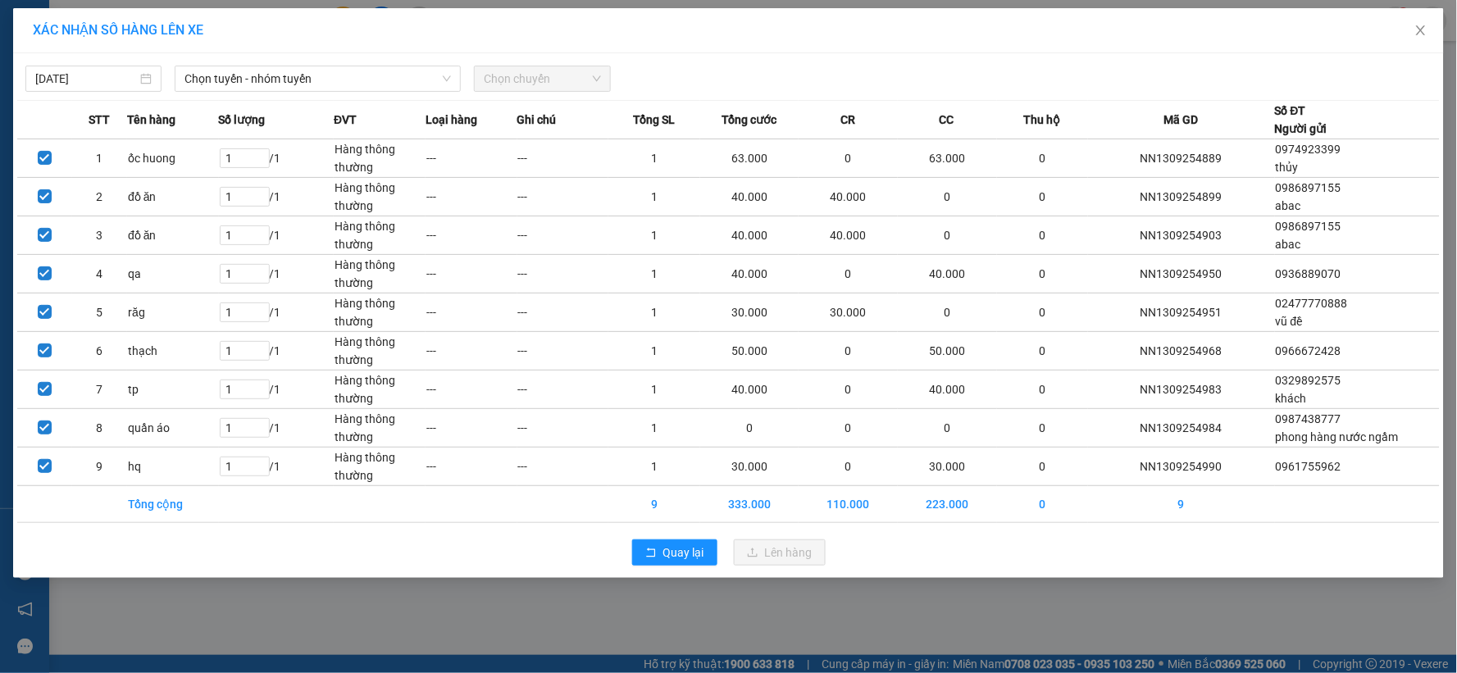
click at [321, 96] on div "13/09/2025 Chọn tuyến - nhóm tuyến Chọn chuyến STT Tên hàng Số lượng ĐVT Loại h…" at bounding box center [728, 315] width 1431 height 525
click at [328, 84] on span "Chọn tuyến - nhóm tuyến" at bounding box center [317, 78] width 266 height 25
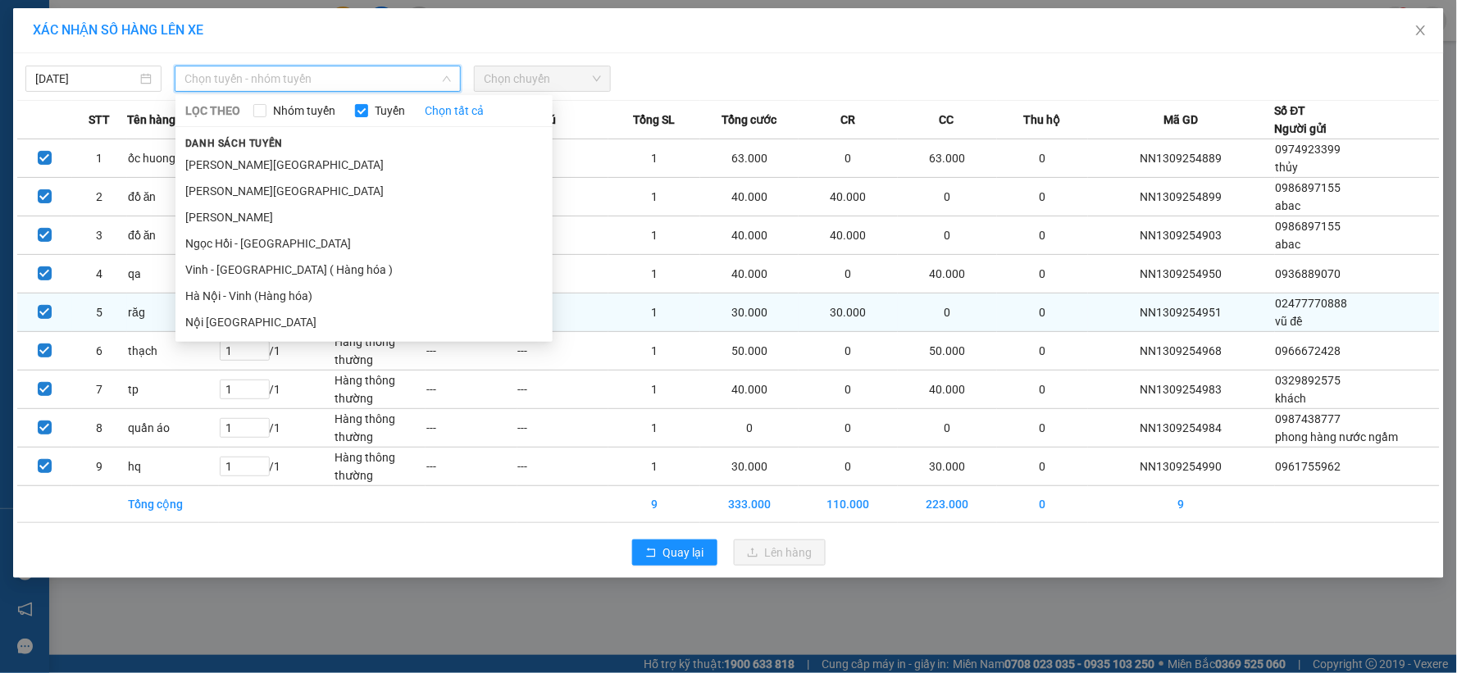
click at [321, 305] on li "Hà Nội - Vinh (Hàng hóa)" at bounding box center [363, 296] width 377 height 26
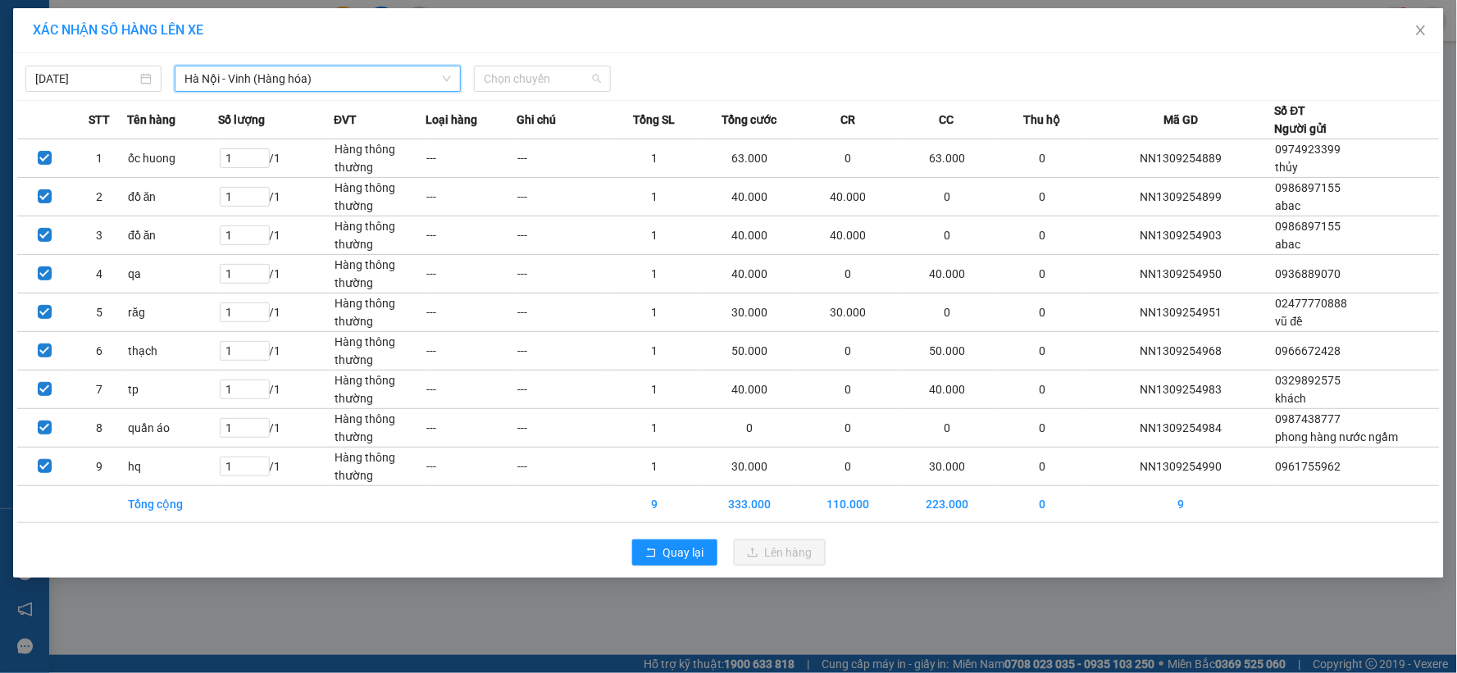
drag, startPoint x: 562, startPoint y: 77, endPoint x: 570, endPoint y: 144, distance: 67.6
click at [562, 83] on span "Chọn chuyến" at bounding box center [542, 78] width 116 height 25
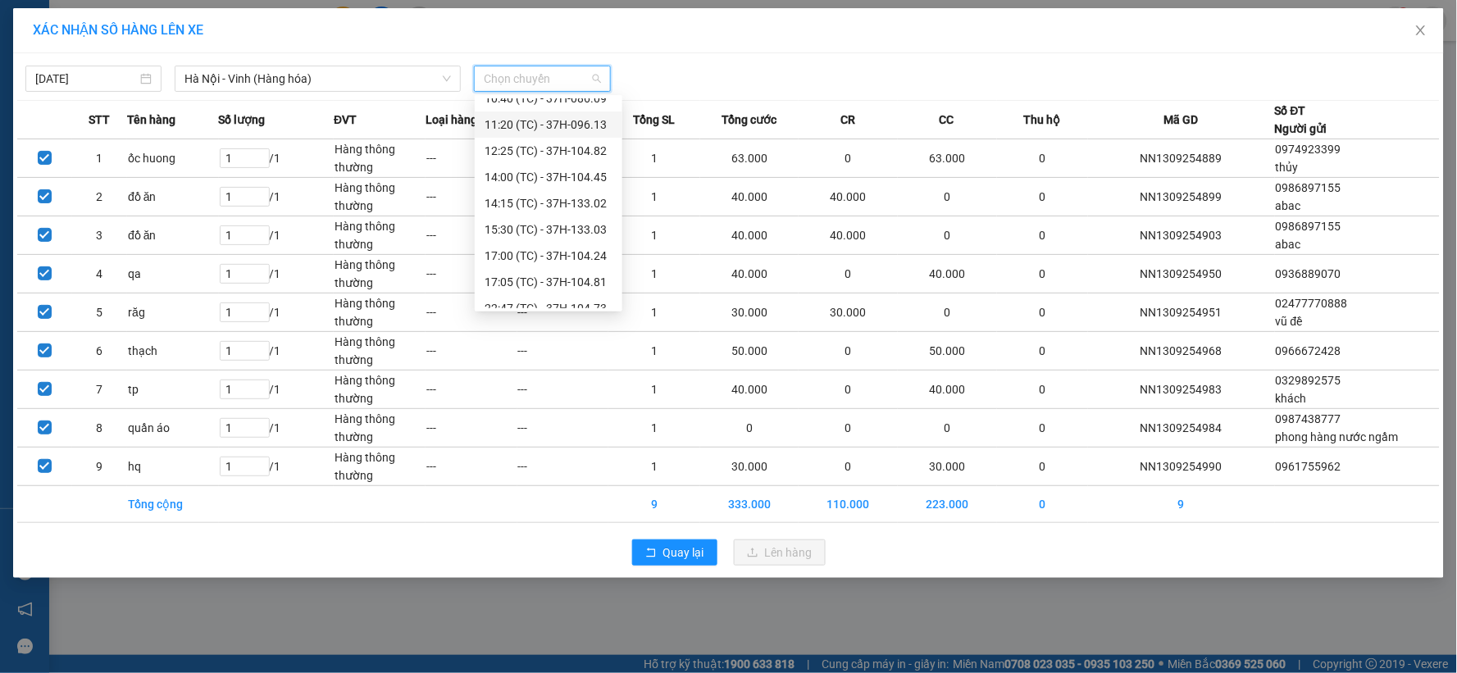
scroll to position [157, 0]
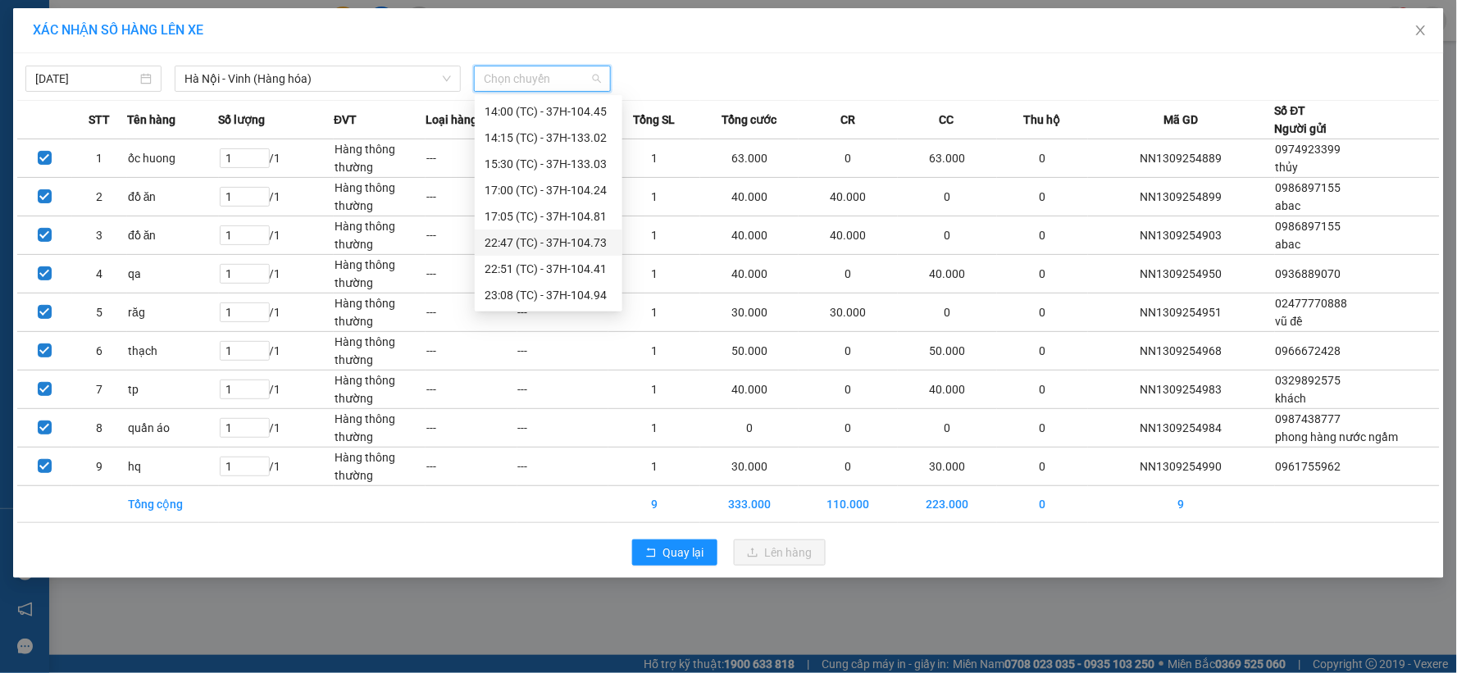
click at [580, 236] on div "22:47 (TC) - 37H-104.73" at bounding box center [549, 243] width 128 height 18
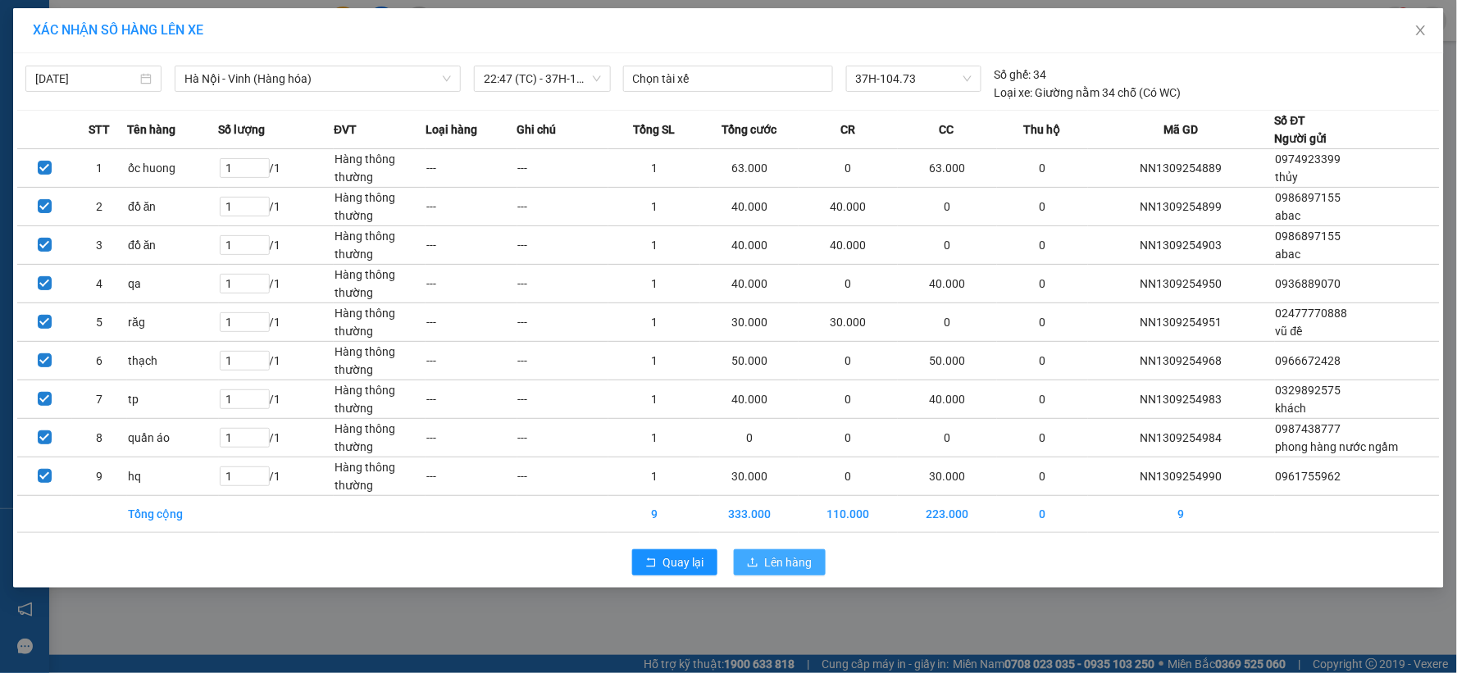
click at [787, 563] on span "Lên hàng" at bounding box center [789, 562] width 48 height 18
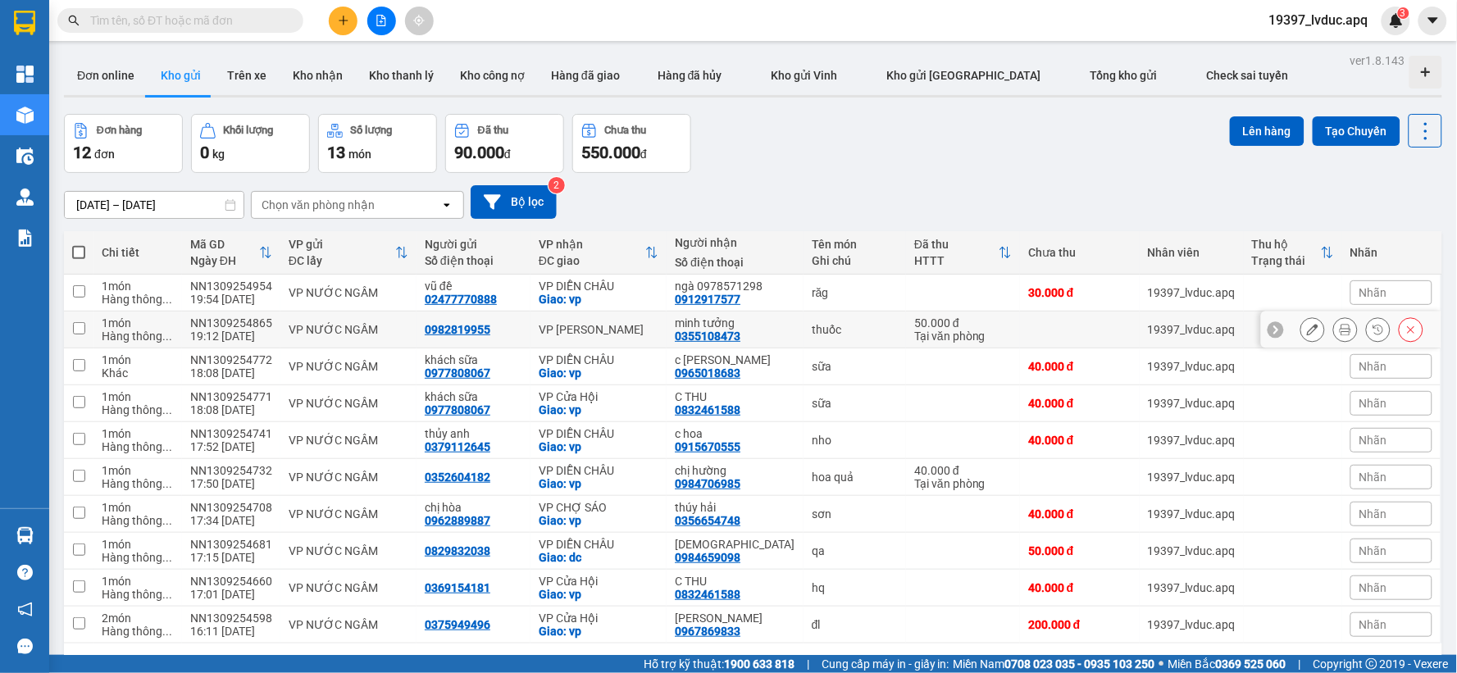
click at [631, 331] on div "VP [PERSON_NAME]" at bounding box center [599, 329] width 120 height 13
checkbox input "true"
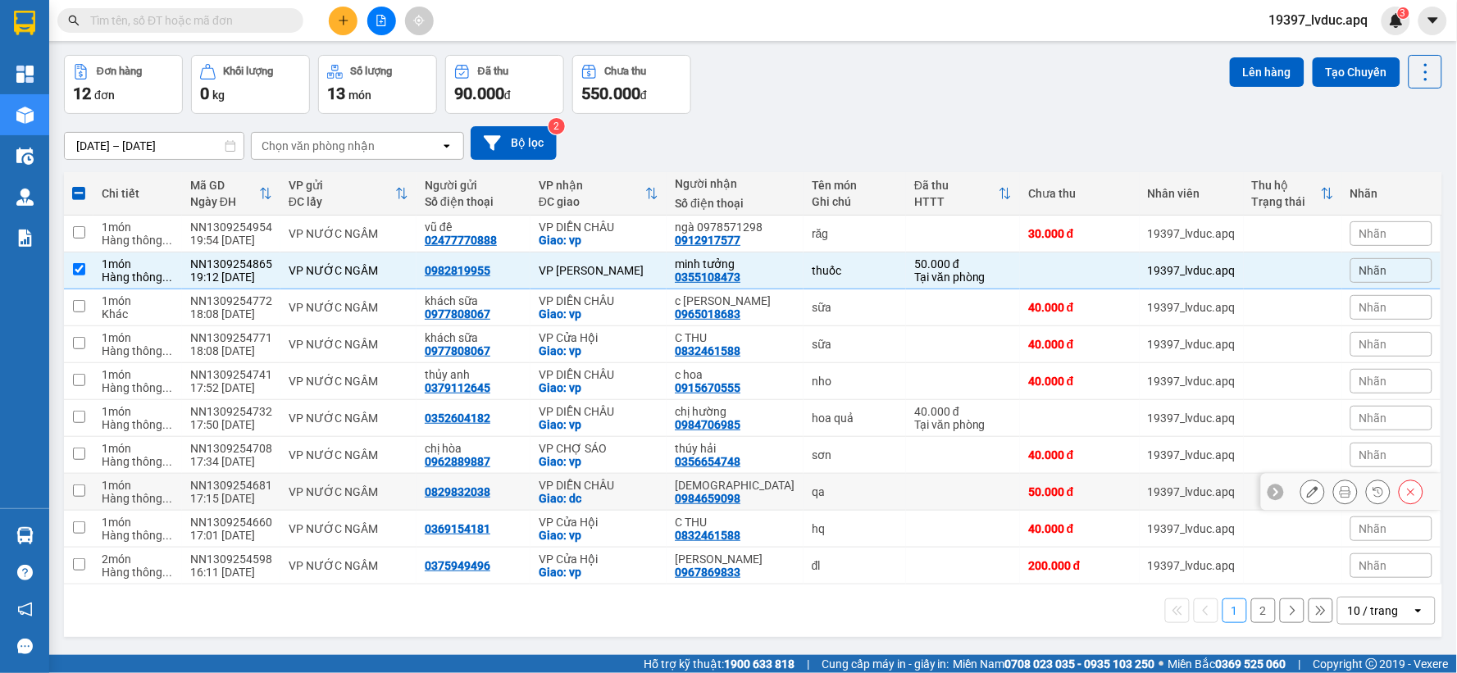
scroll to position [75, 0]
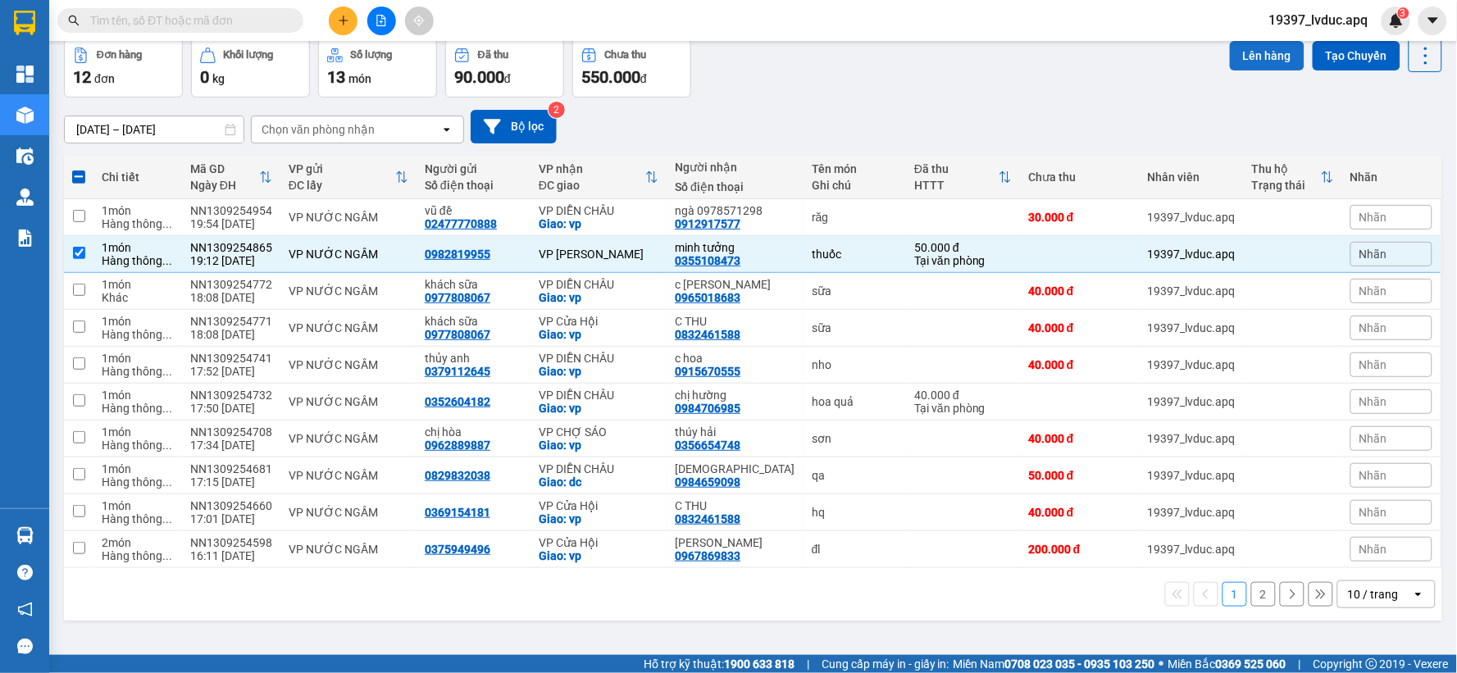
click at [1279, 51] on button "Lên hàng" at bounding box center [1267, 56] width 75 height 30
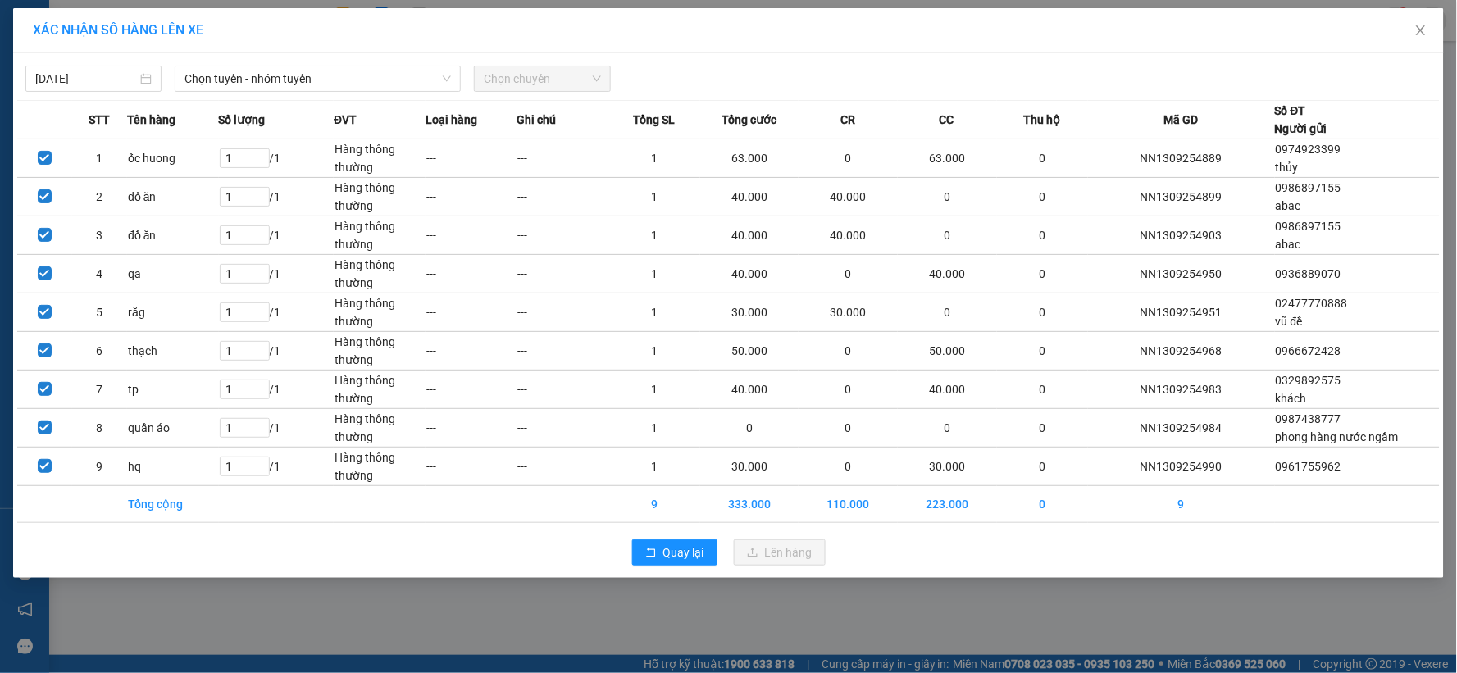
click at [291, 64] on div "13/09/2025 Chọn tuyến - nhóm tuyến Chọn chuyến" at bounding box center [728, 74] width 1423 height 34
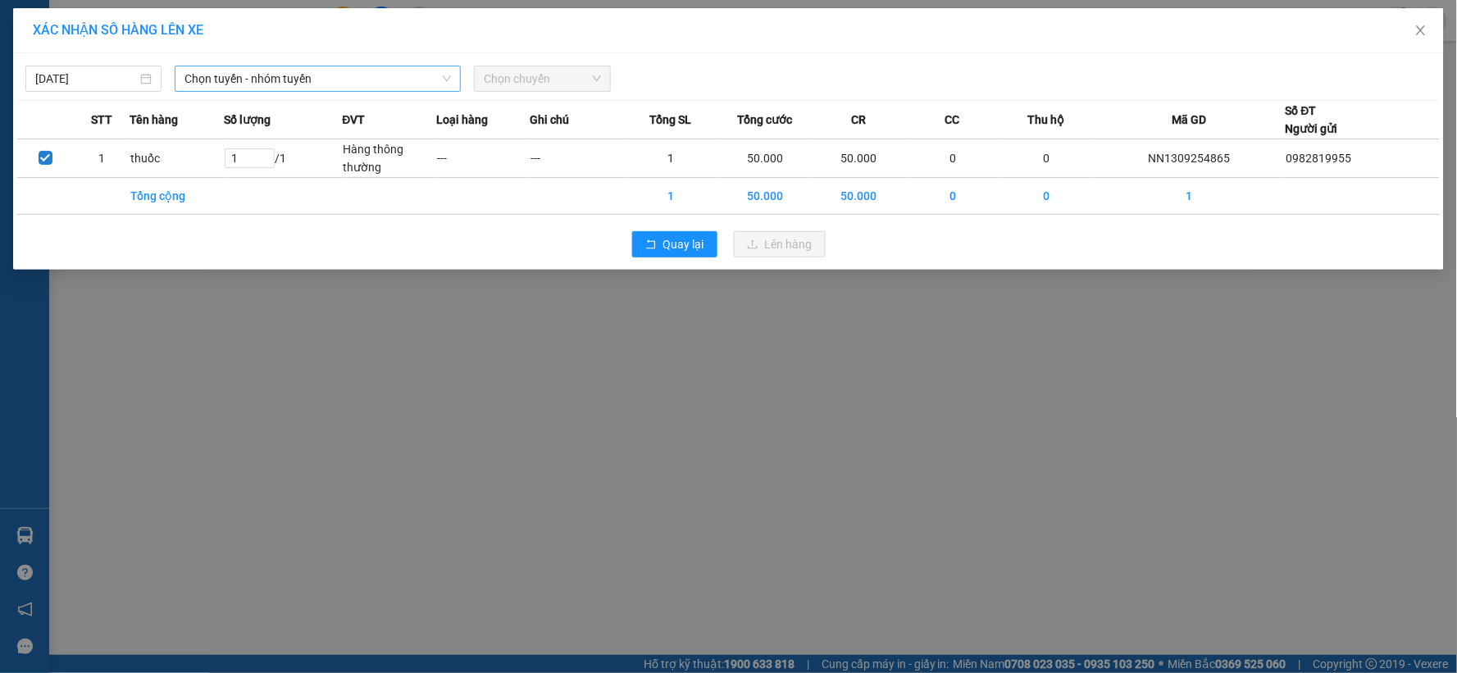
click at [299, 77] on span "Chọn tuyến - nhóm tuyến" at bounding box center [317, 78] width 266 height 25
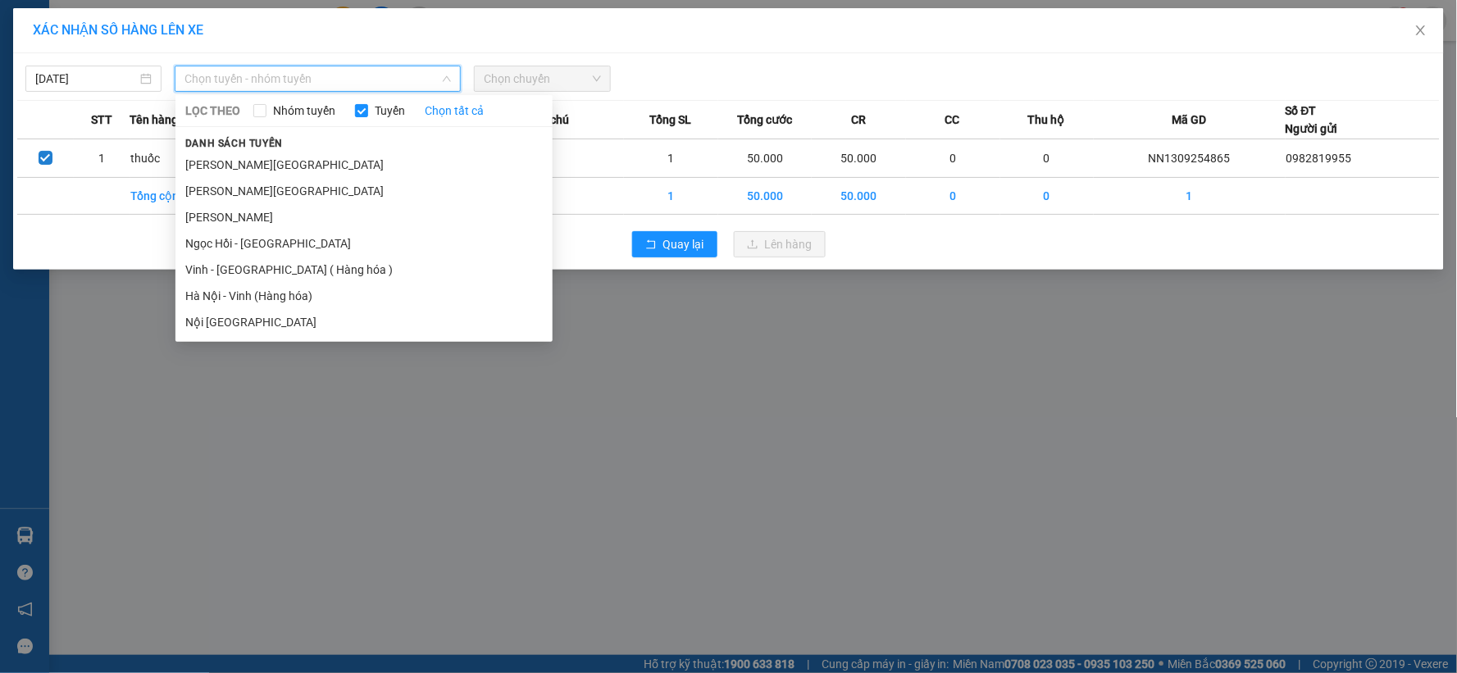
drag, startPoint x: 276, startPoint y: 297, endPoint x: 421, endPoint y: 232, distance: 158.9
click at [276, 296] on li "Hà Nội - Vinh (Hàng hóa)" at bounding box center [363, 296] width 377 height 26
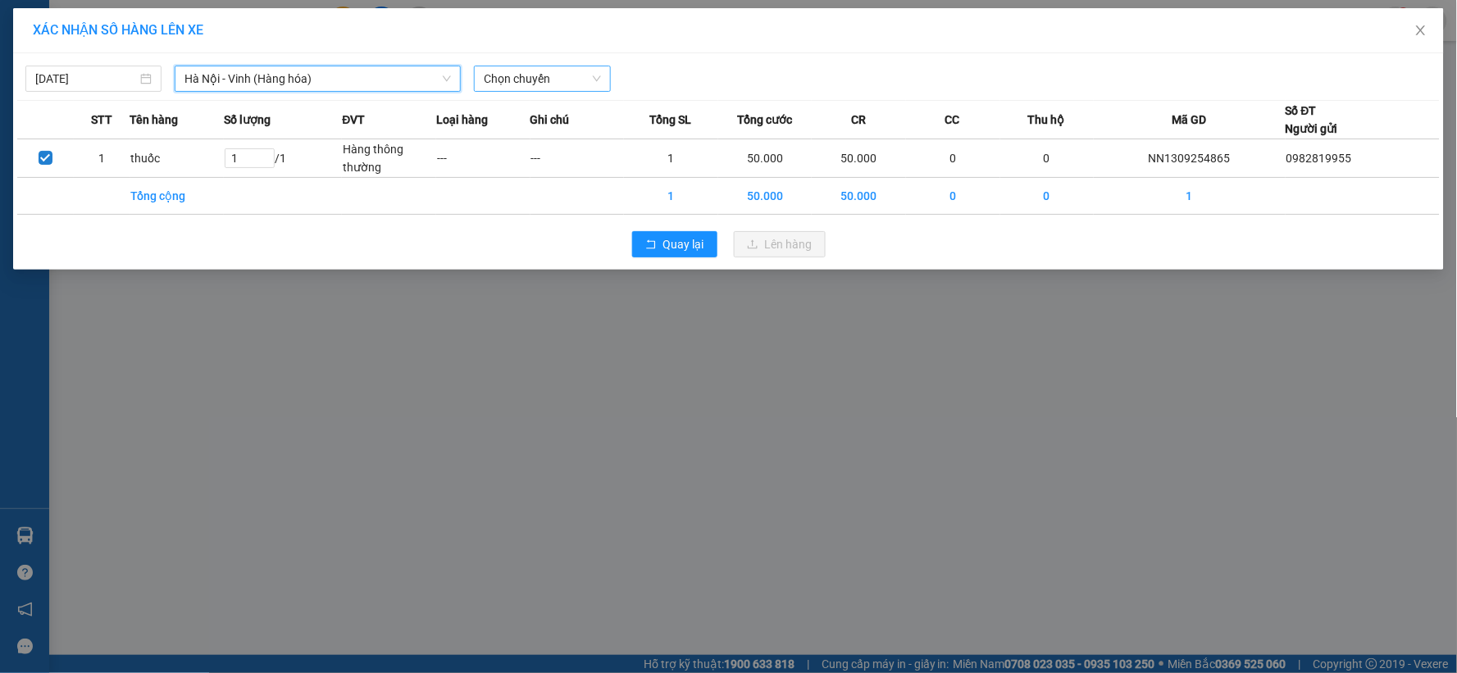
click at [535, 83] on span "Chọn chuyến" at bounding box center [542, 78] width 116 height 25
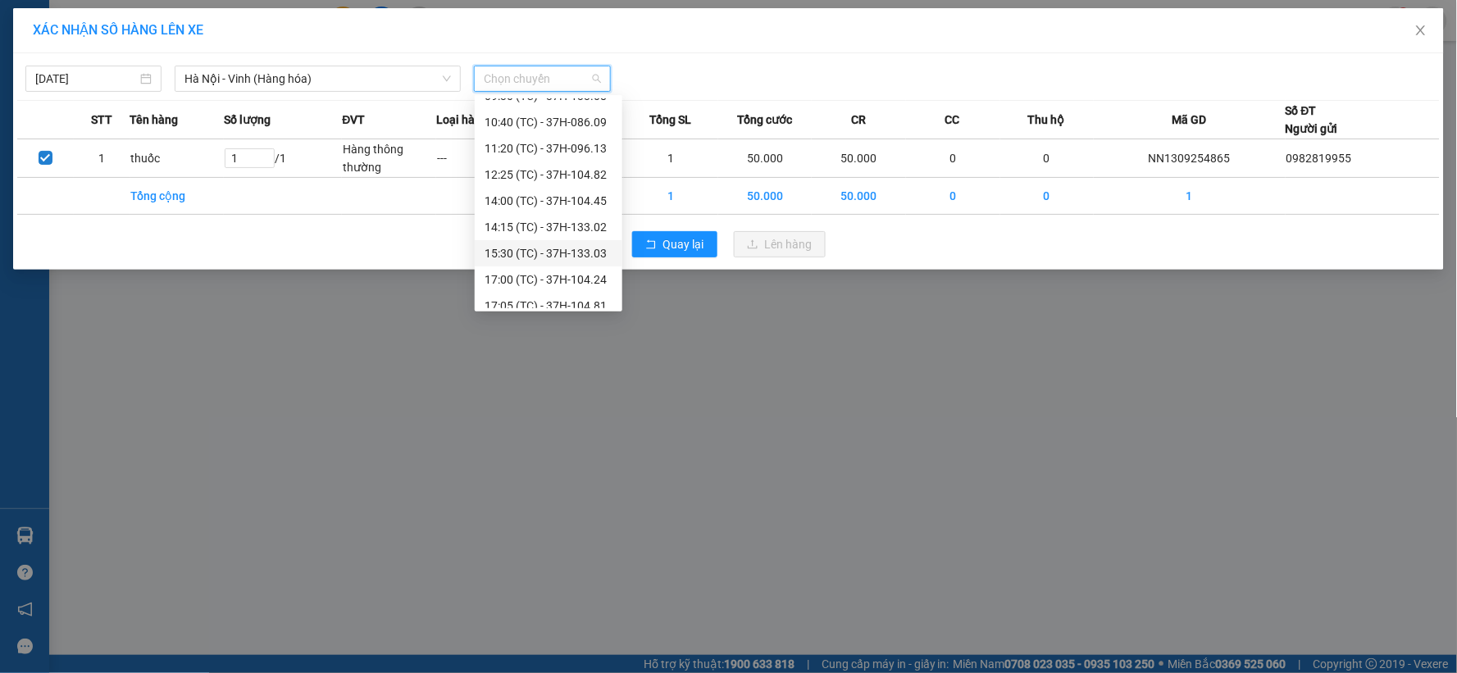
scroll to position [157, 0]
click at [575, 243] on div "22:47 (TC) - 37H-104.73" at bounding box center [549, 243] width 128 height 18
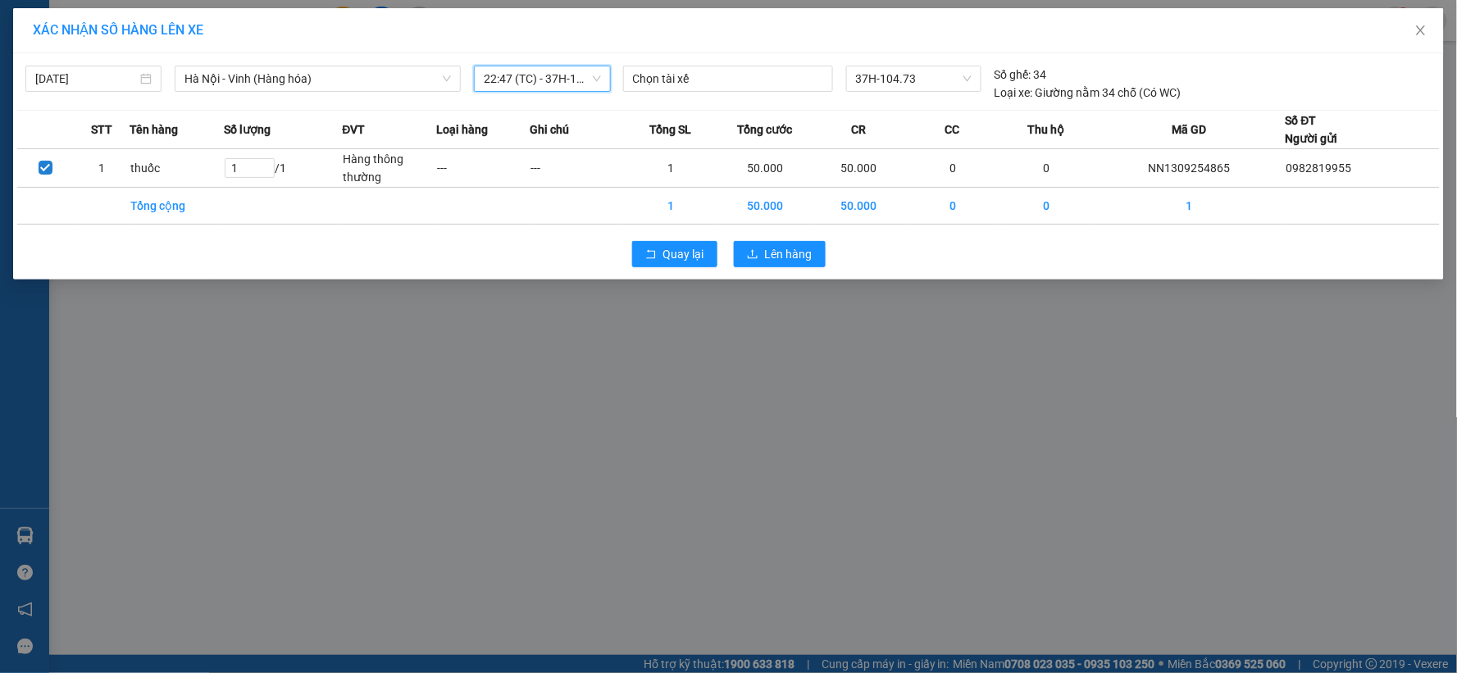
drag, startPoint x: 572, startPoint y: 77, endPoint x: 576, endPoint y: 92, distance: 15.1
click at [574, 80] on span "22:47 (TC) - 37H-104.73" at bounding box center [542, 78] width 116 height 25
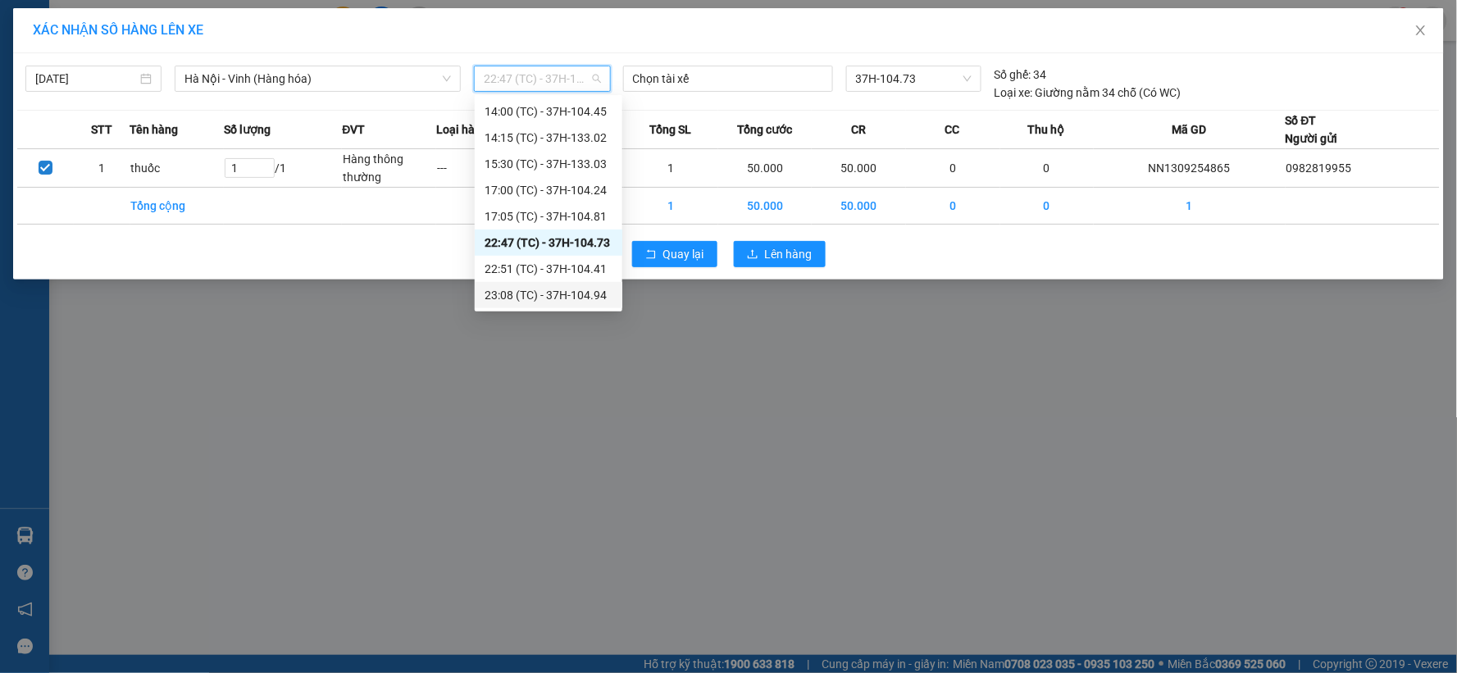
click at [578, 294] on div "23:08 (TC) - 37H-104.94" at bounding box center [549, 295] width 128 height 18
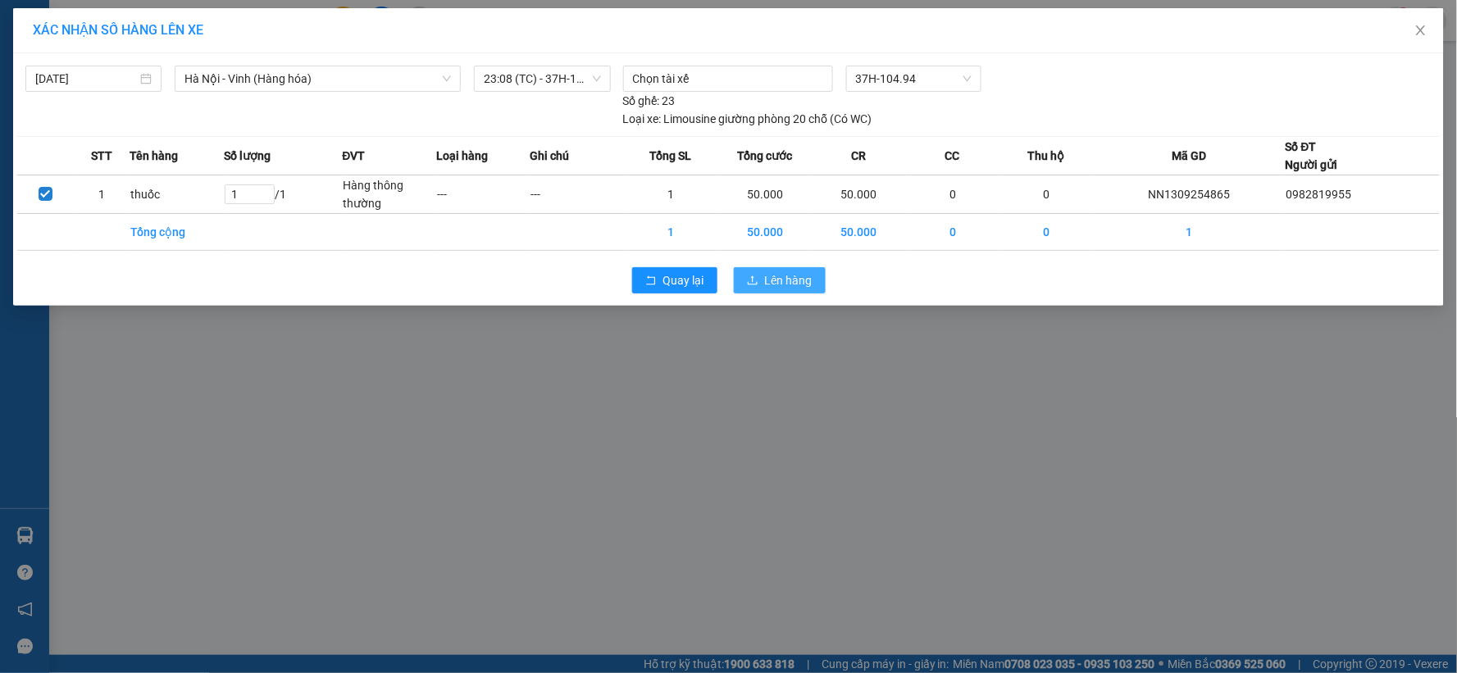
click at [766, 276] on span "Lên hàng" at bounding box center [789, 280] width 48 height 18
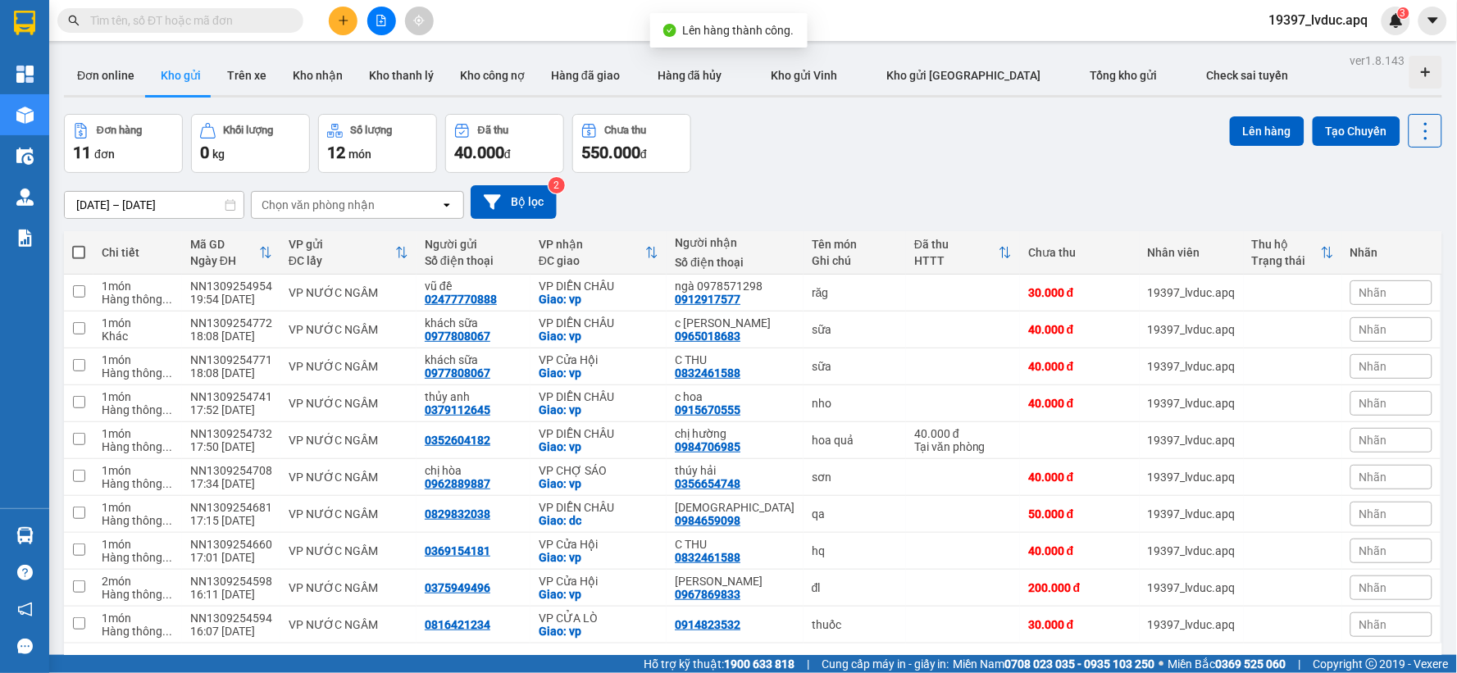
click at [382, 22] on icon "file-add" at bounding box center [381, 20] width 11 height 11
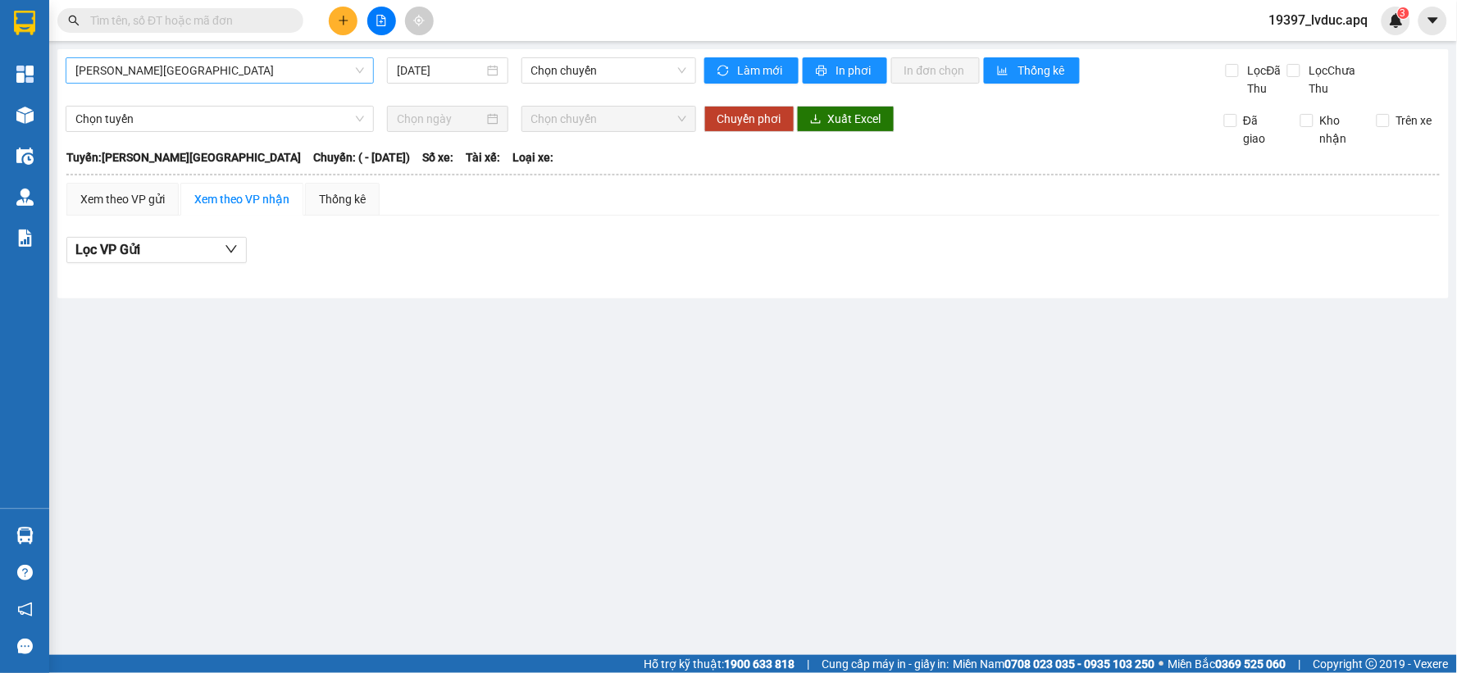
drag, startPoint x: 193, startPoint y: 77, endPoint x: 187, endPoint y: 84, distance: 9.3
click at [193, 80] on span "[PERSON_NAME][GEOGRAPHIC_DATA]" at bounding box center [219, 70] width 289 height 25
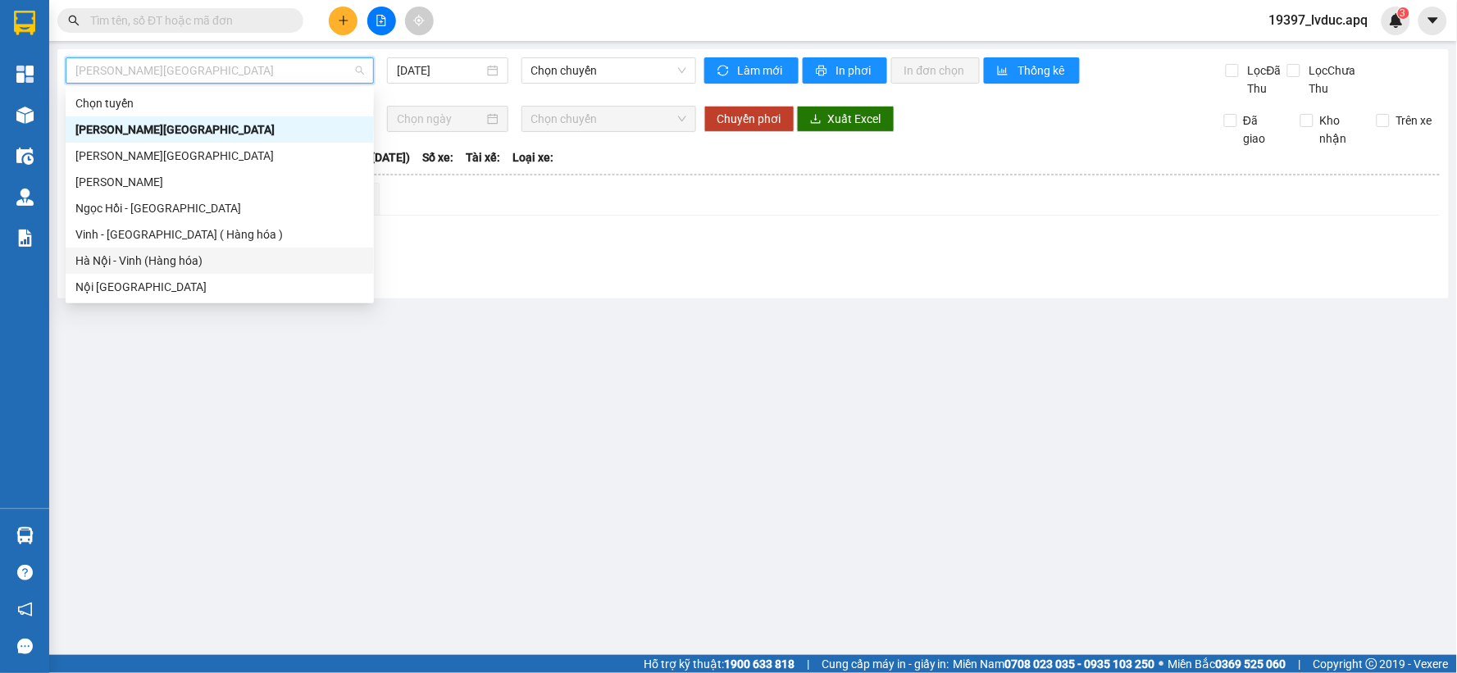
click at [146, 249] on div "Hà Nội - Vinh (Hàng hóa)" at bounding box center [220, 261] width 308 height 26
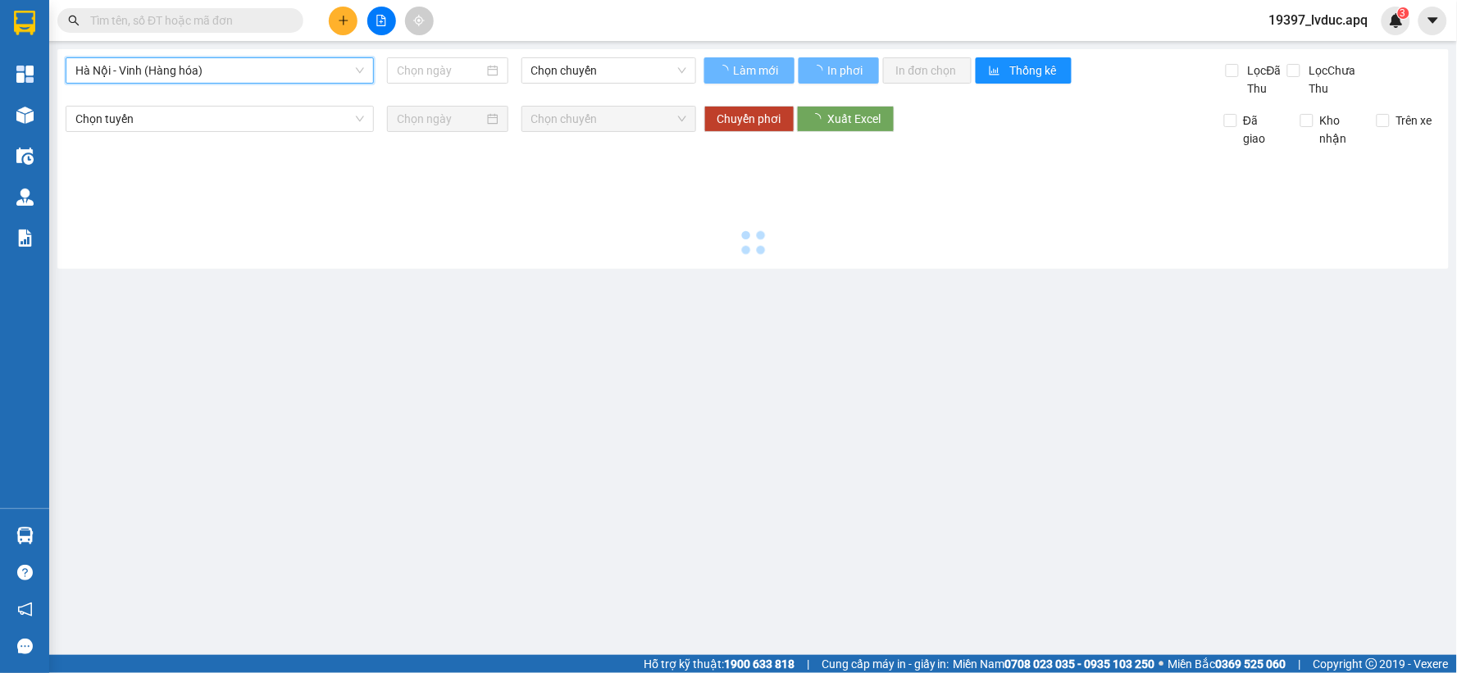
type input "[DATE]"
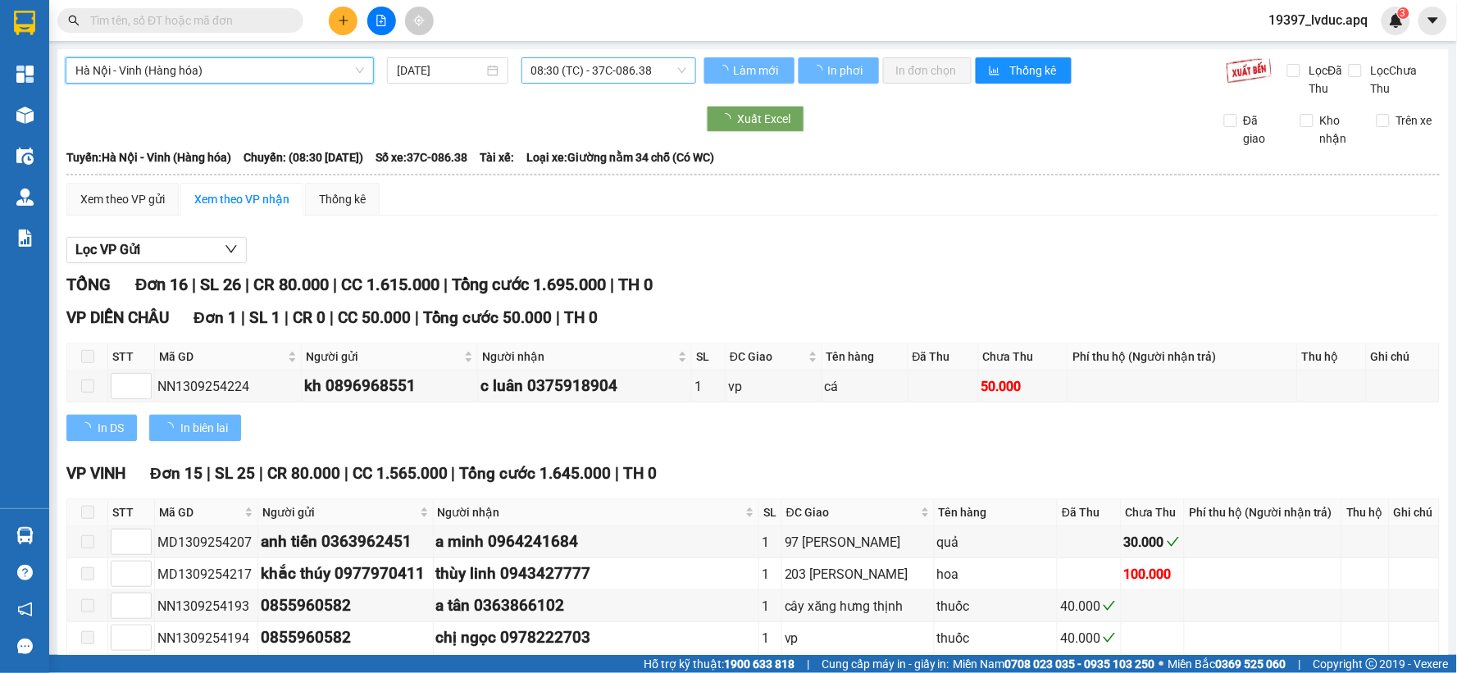
click at [618, 78] on span "08:30 (TC) - 37C-086.38" at bounding box center [608, 70] width 155 height 25
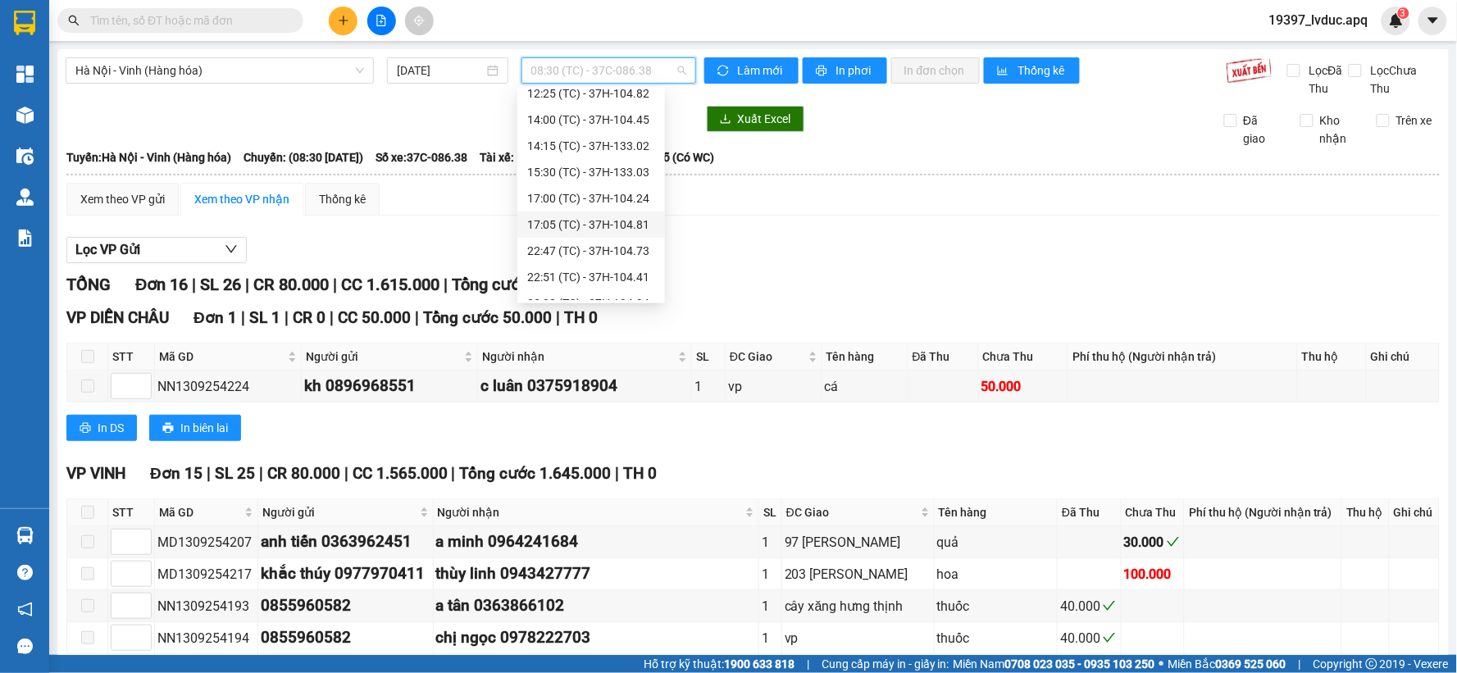
scroll to position [157, 0]
click at [631, 230] on div "22:47 (TC) - 37H-104.73" at bounding box center [591, 234] width 128 height 18
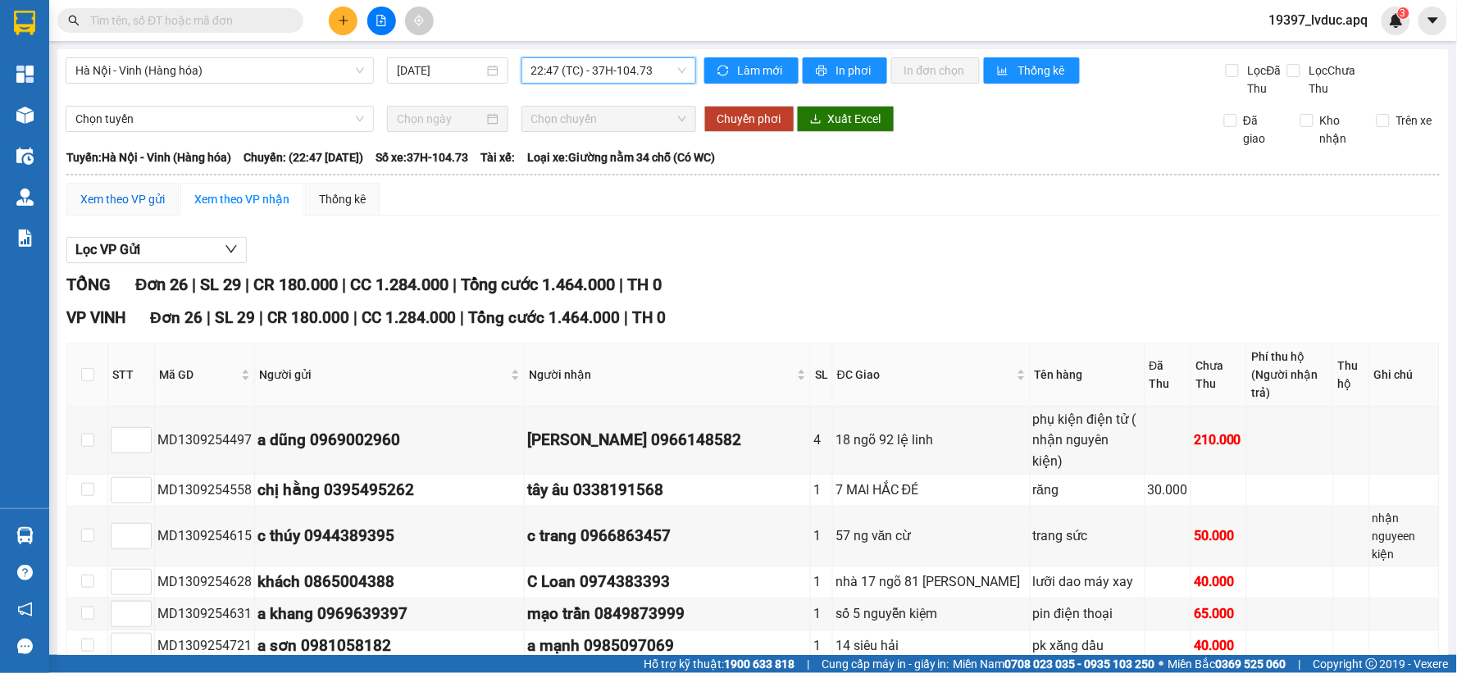
click at [151, 191] on div "Xem theo VP gửi" at bounding box center [122, 199] width 84 height 18
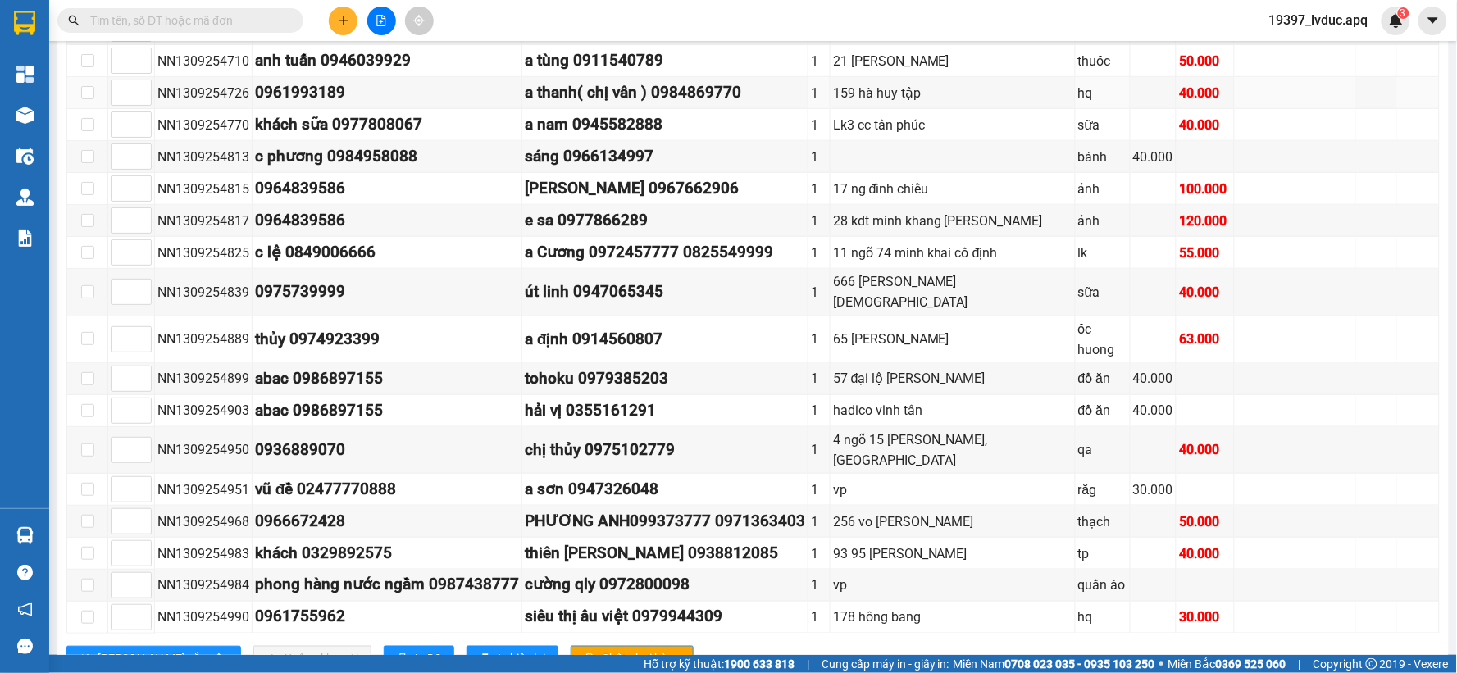
scroll to position [455, 0]
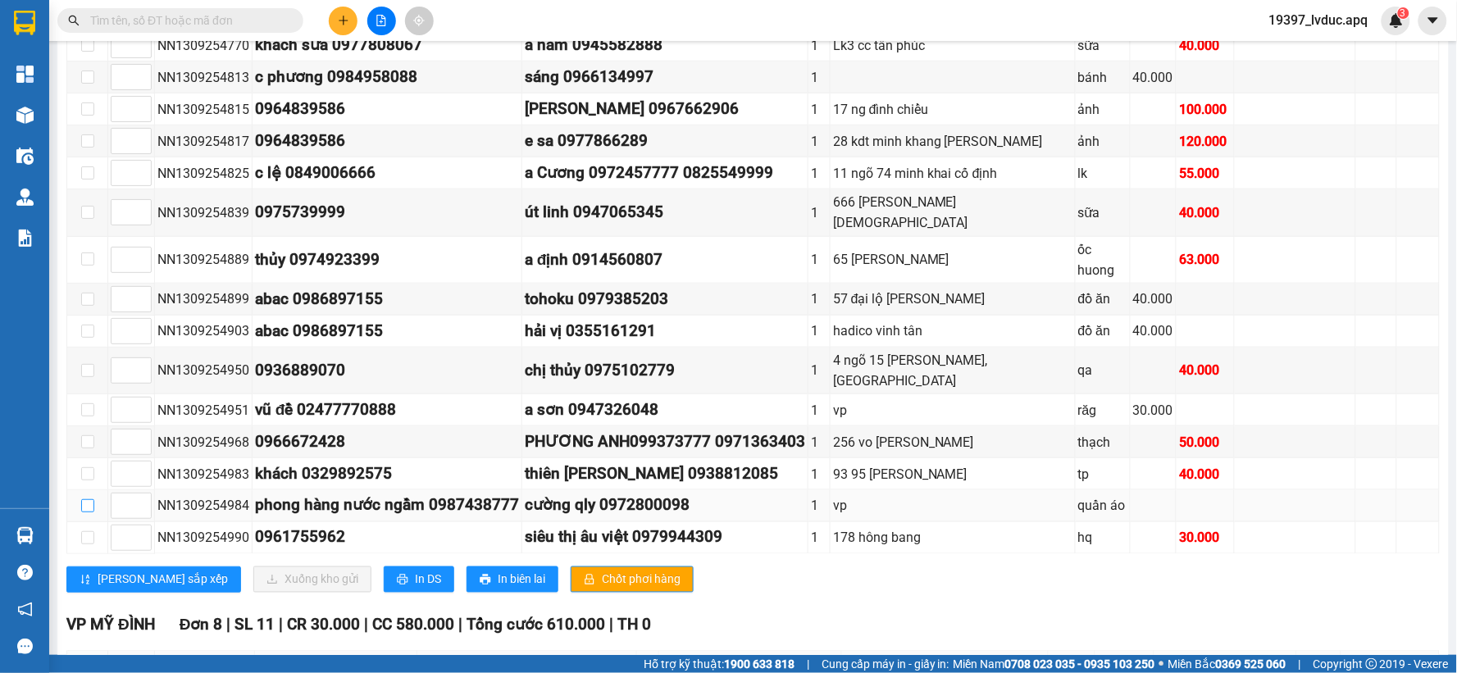
click at [82, 499] on input "checkbox" at bounding box center [87, 505] width 13 height 13
checkbox input "true"
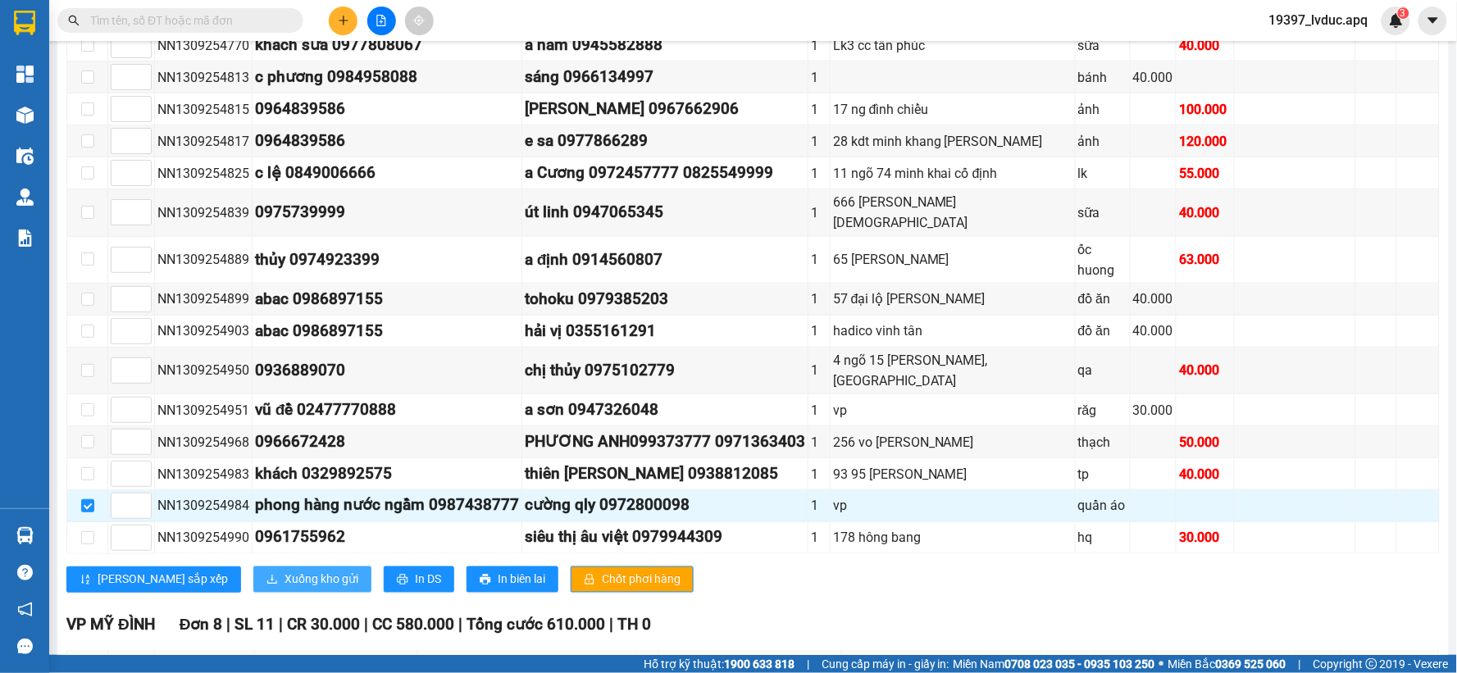
click at [253, 567] on button "Xuống kho gửi" at bounding box center [312, 580] width 118 height 26
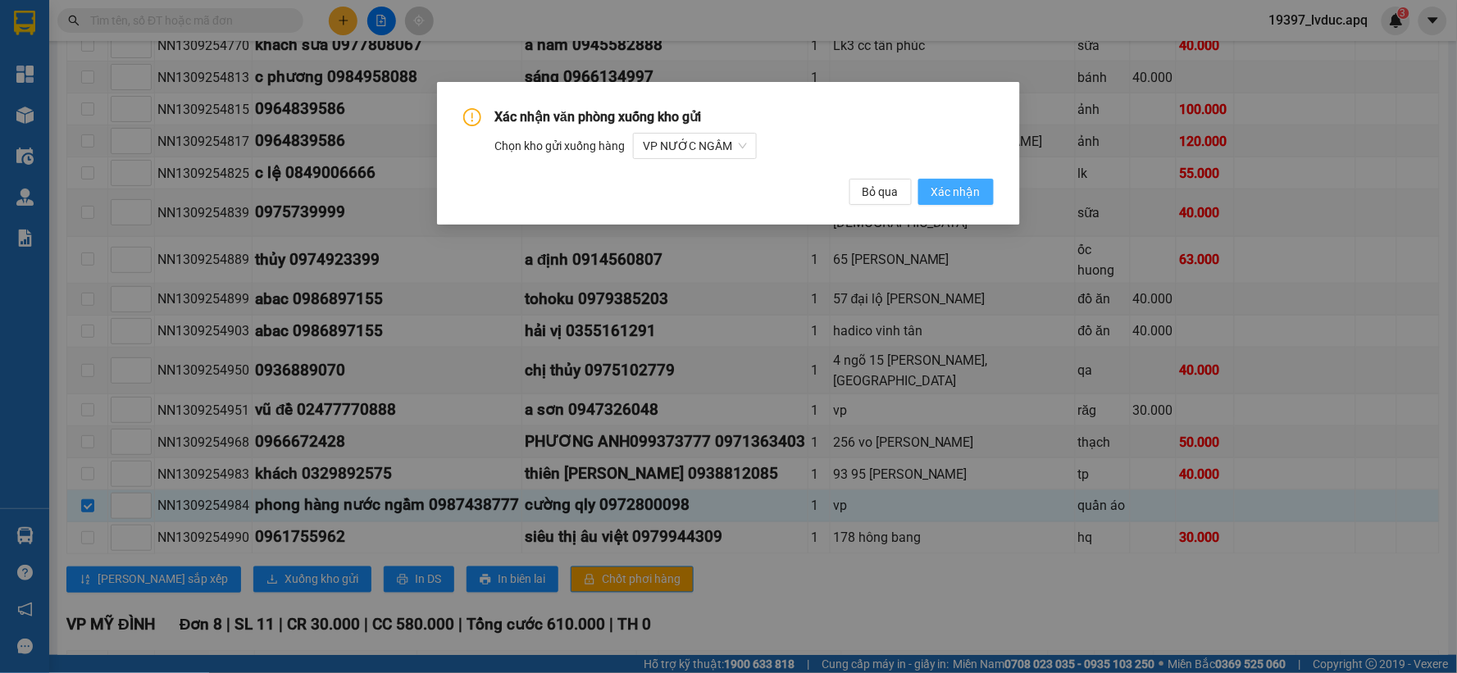
click at [968, 189] on span "Xác nhận" at bounding box center [955, 192] width 49 height 18
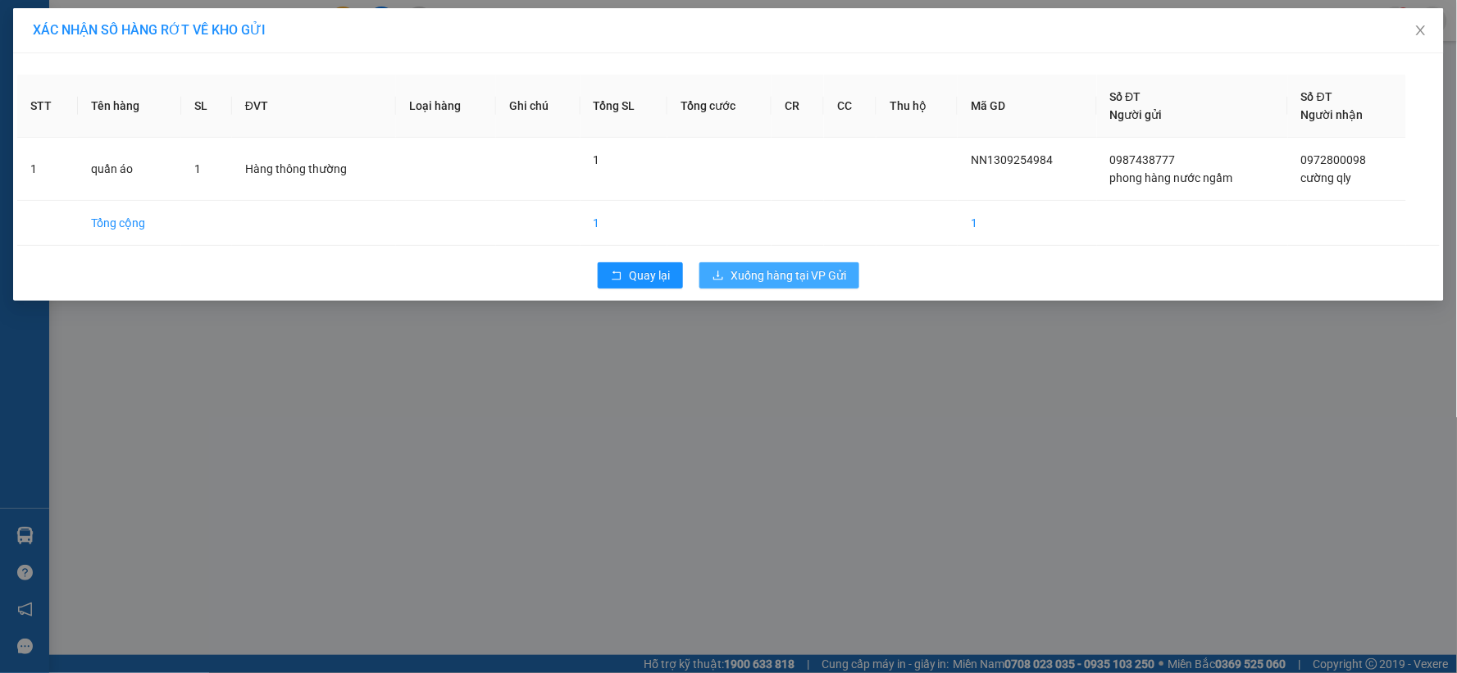
click at [780, 266] on span "Xuống hàng tại VP Gửi" at bounding box center [789, 275] width 116 height 18
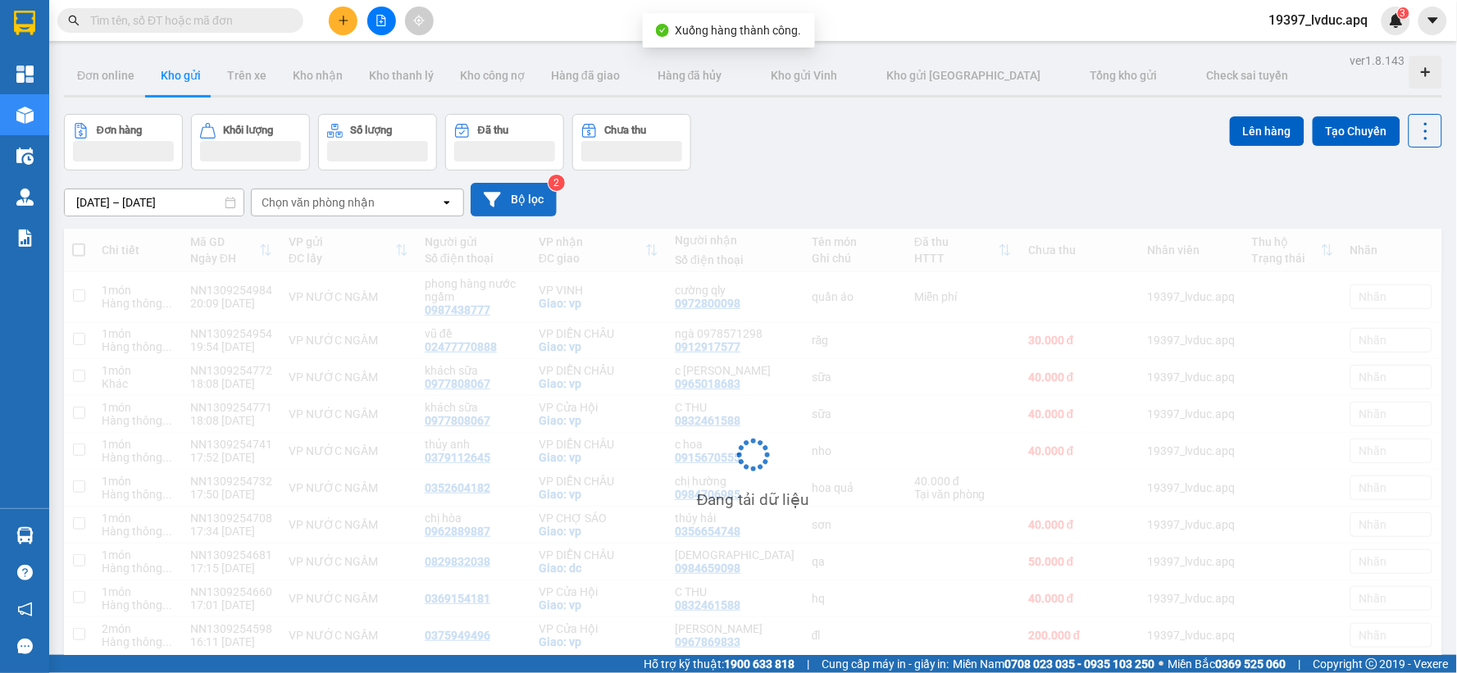
click at [507, 201] on button "Bộ lọc" at bounding box center [514, 200] width 86 height 34
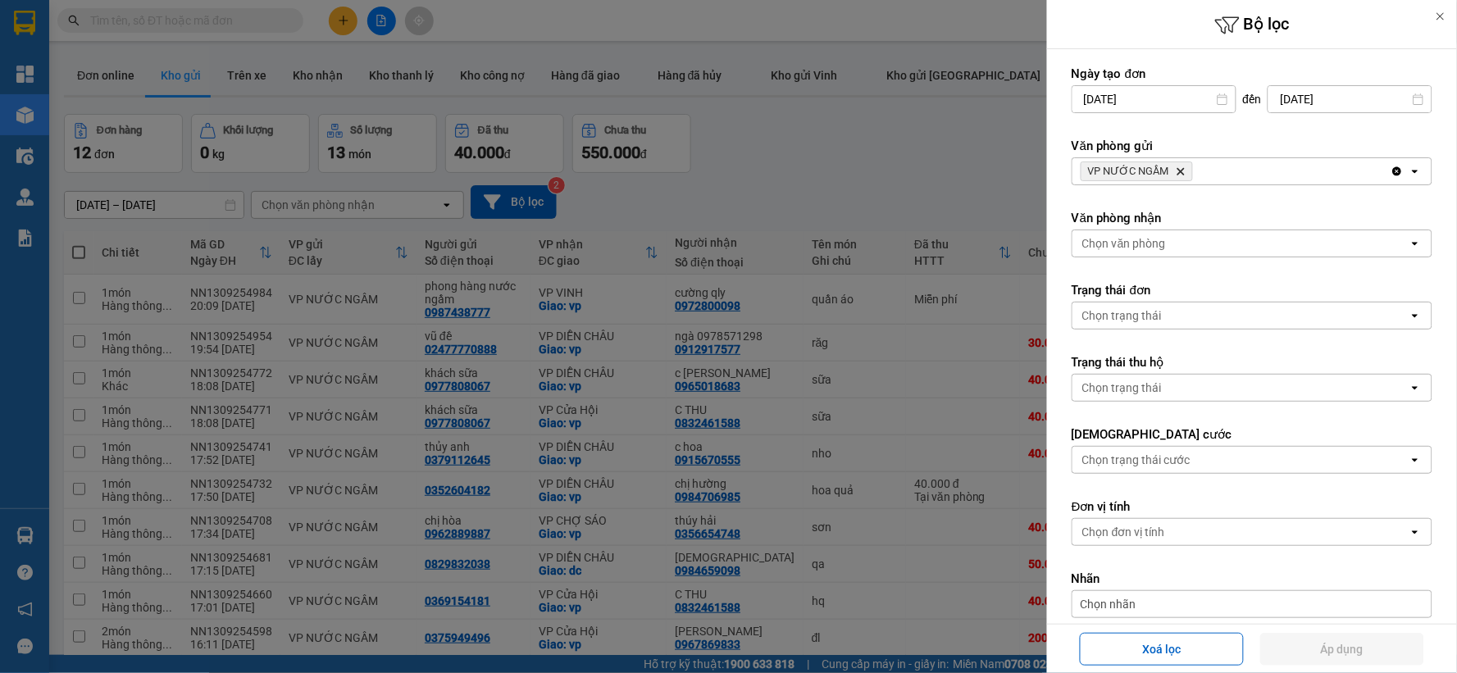
click at [1184, 169] on icon "Delete" at bounding box center [1181, 171] width 10 height 10
click at [1184, 169] on div "VP NƯỚC NGẦM Delete" at bounding box center [1231, 171] width 318 height 26
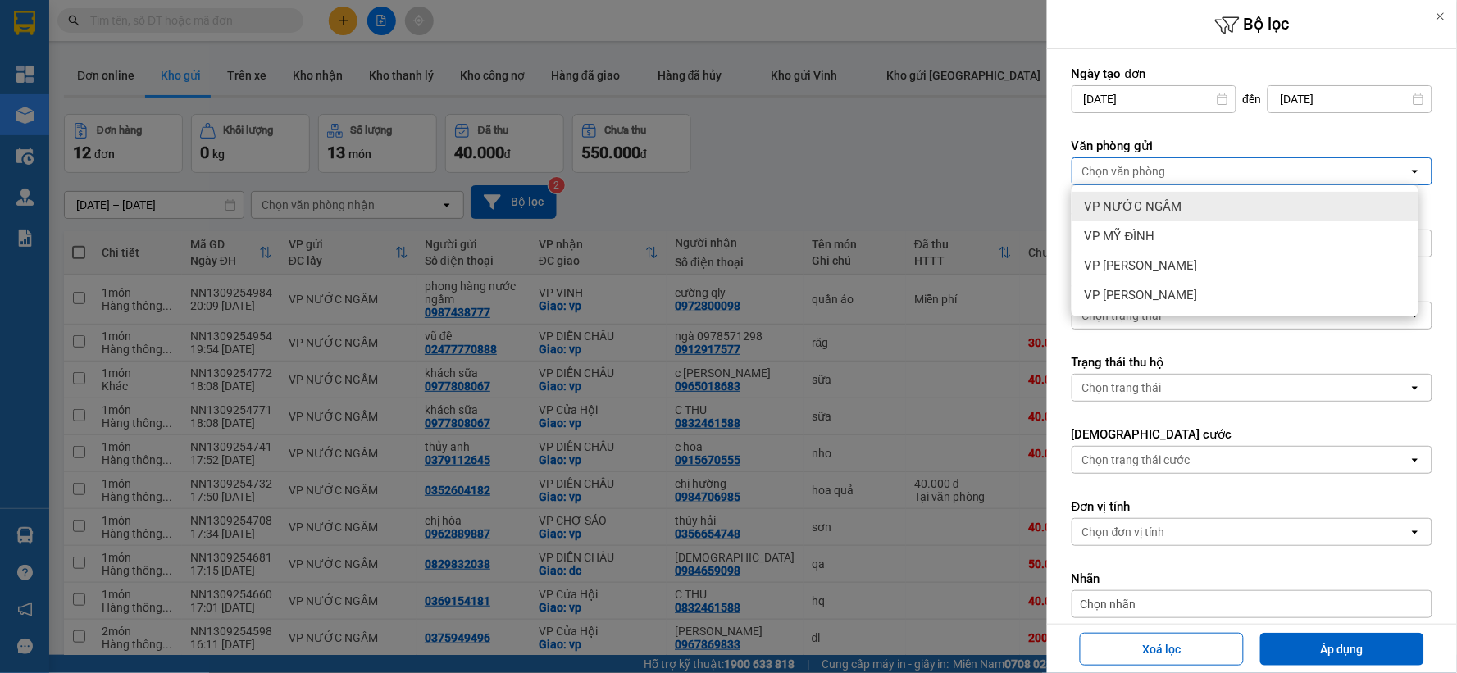
drag, startPoint x: 1177, startPoint y: 210, endPoint x: 1313, endPoint y: 379, distance: 216.4
click at [1182, 211] on div "VP NƯỚC NGẦM" at bounding box center [1245, 207] width 347 height 30
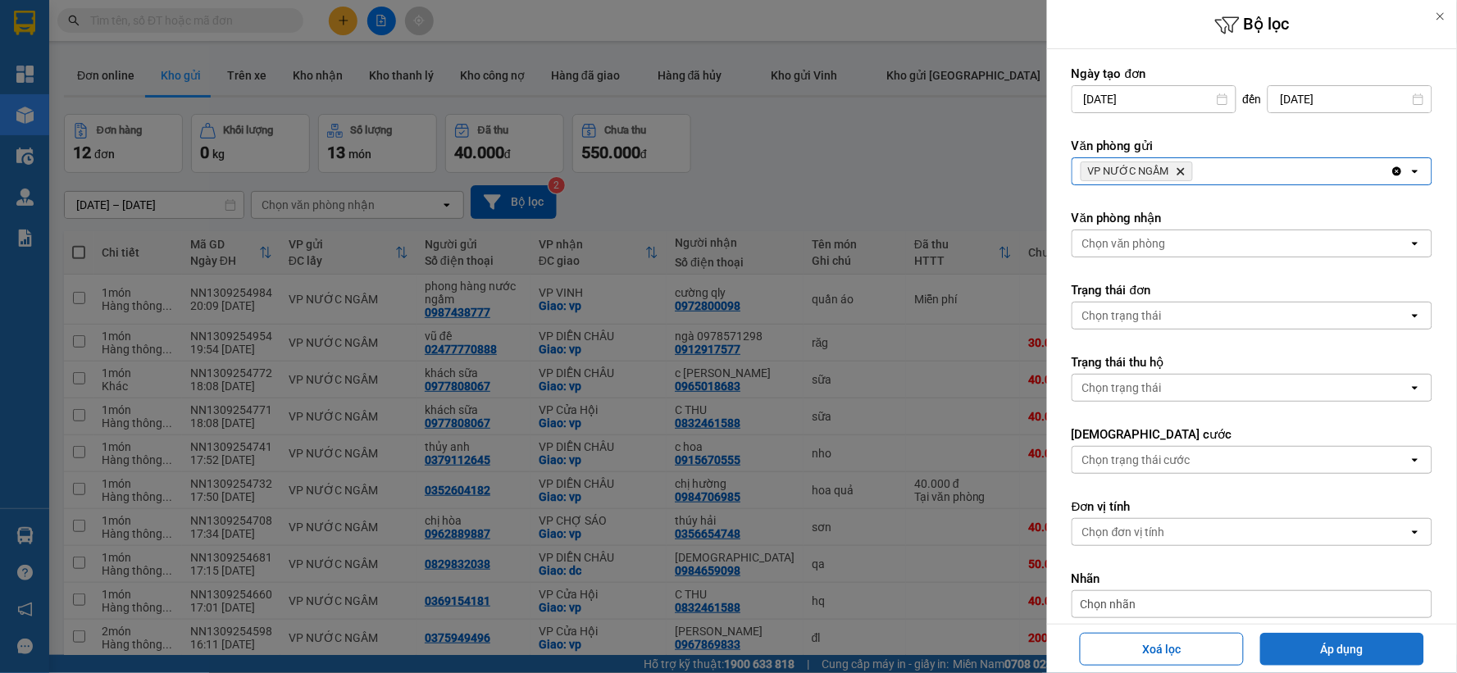
click at [1330, 653] on button "Áp dụng" at bounding box center [1342, 649] width 164 height 33
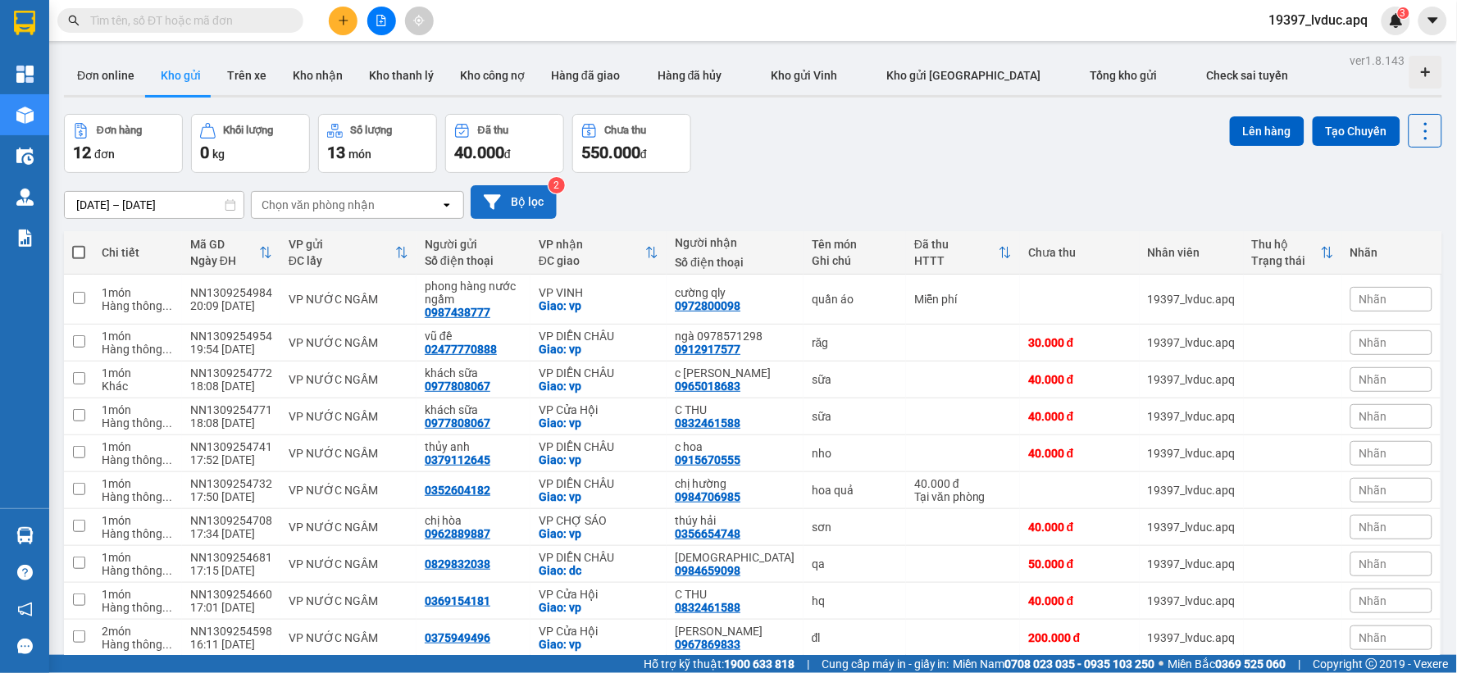
click at [548, 197] on button "Bộ lọc" at bounding box center [514, 202] width 86 height 34
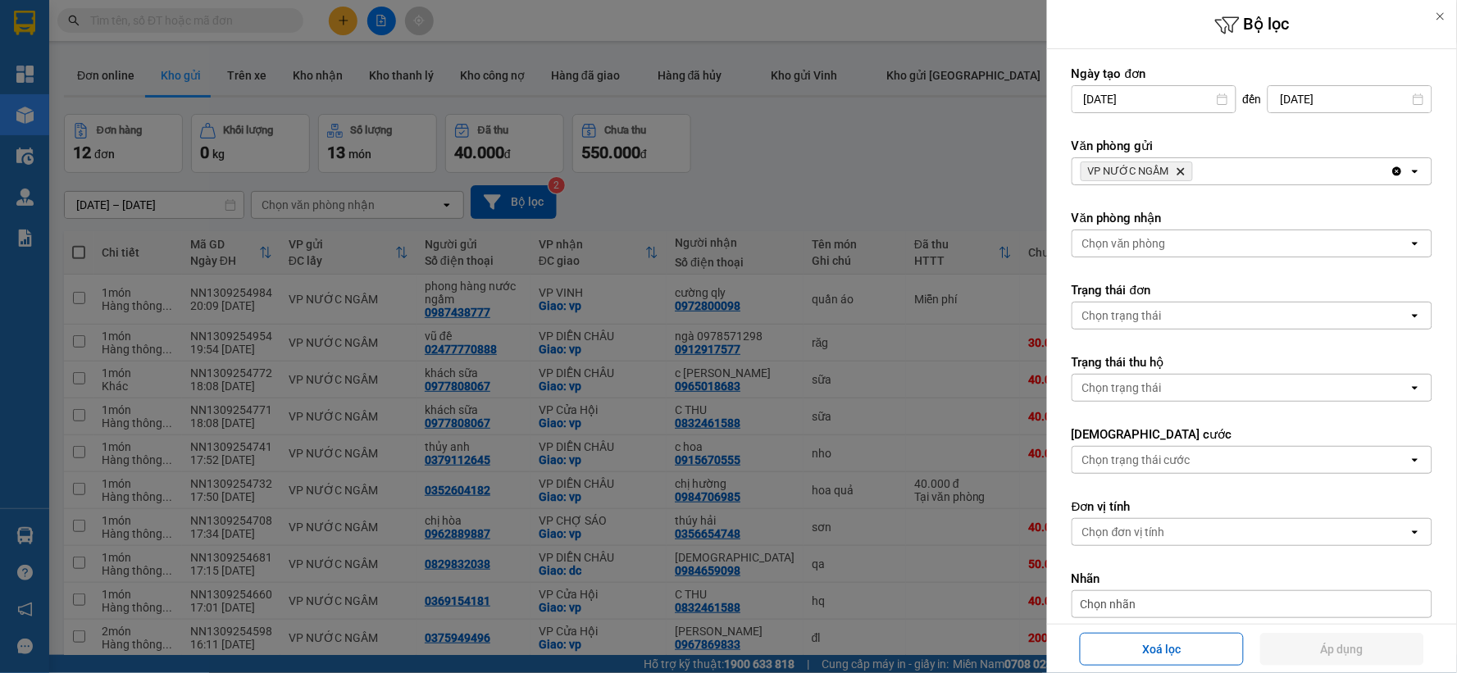
click at [1182, 172] on icon "Delete" at bounding box center [1181, 171] width 10 height 10
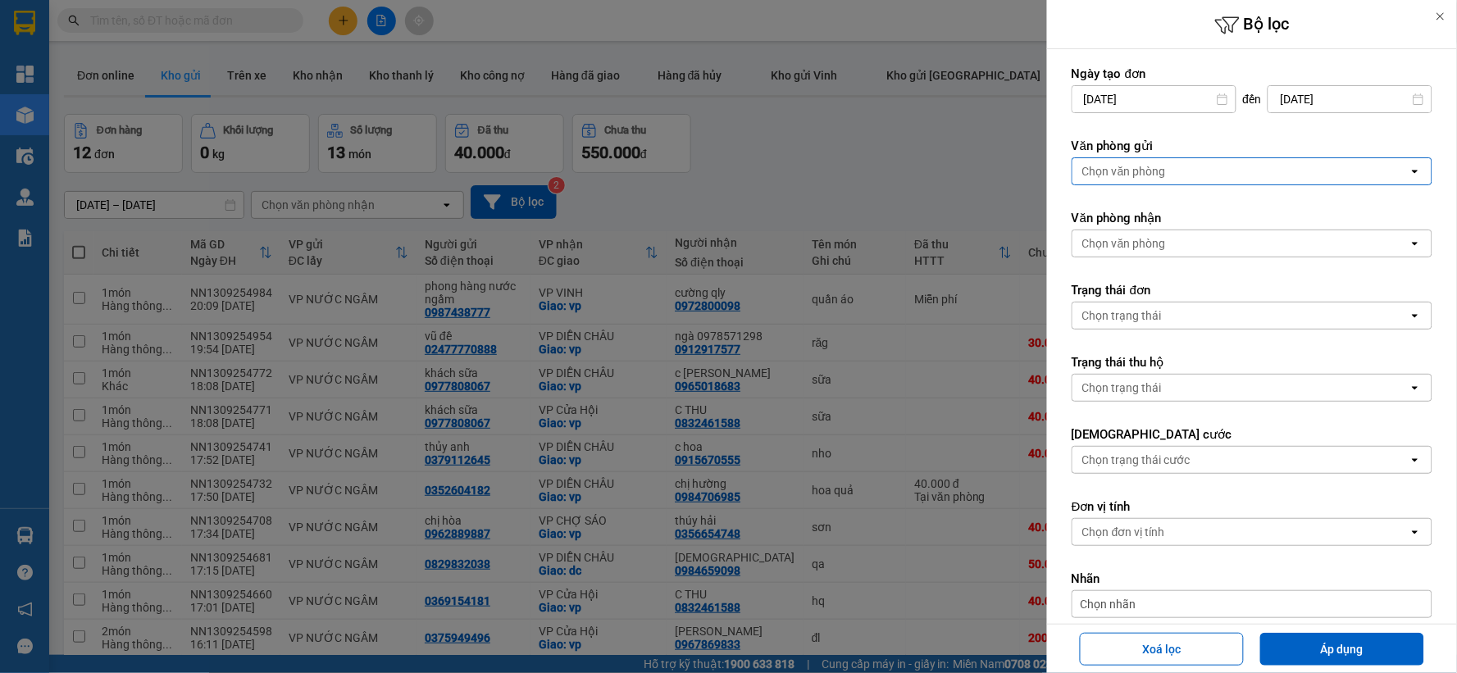
click at [1183, 172] on div "Chọn văn phòng" at bounding box center [1240, 171] width 336 height 26
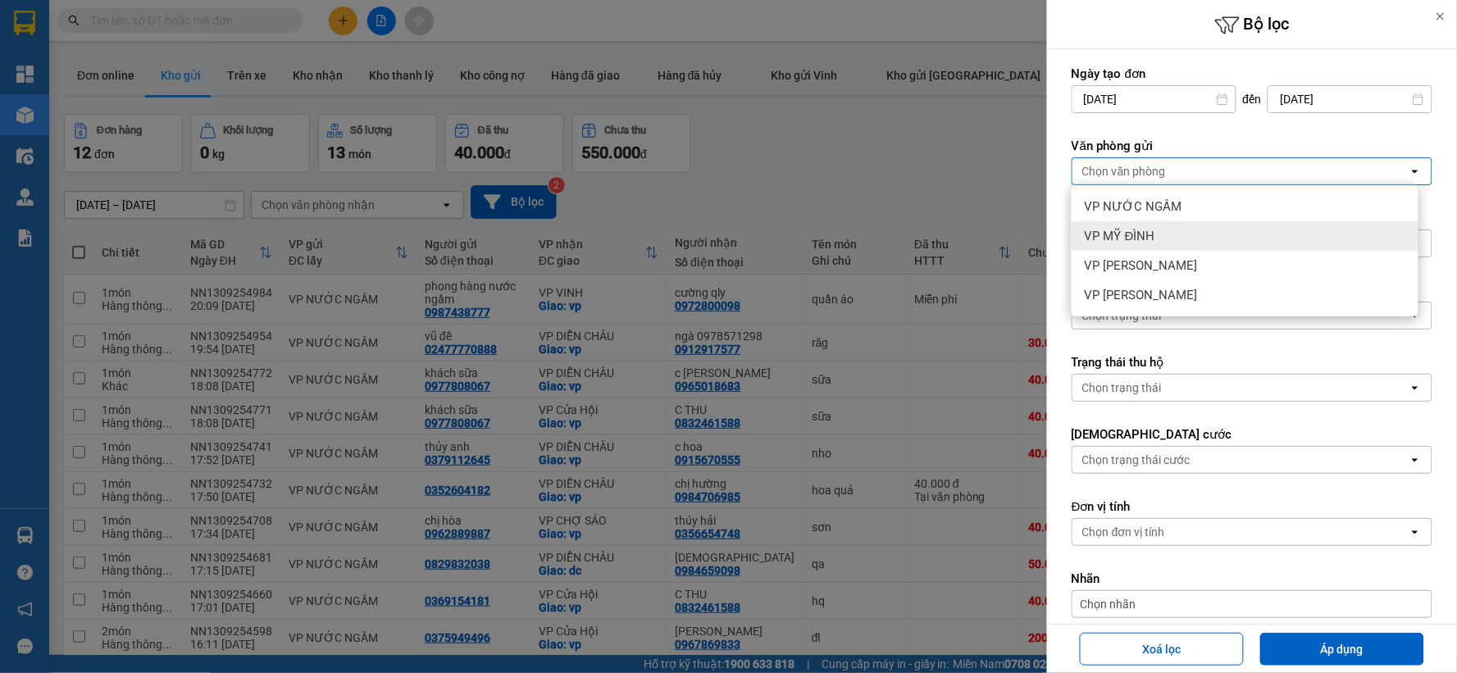
click at [1165, 235] on div "VP MỸ ĐÌNH" at bounding box center [1245, 236] width 347 height 30
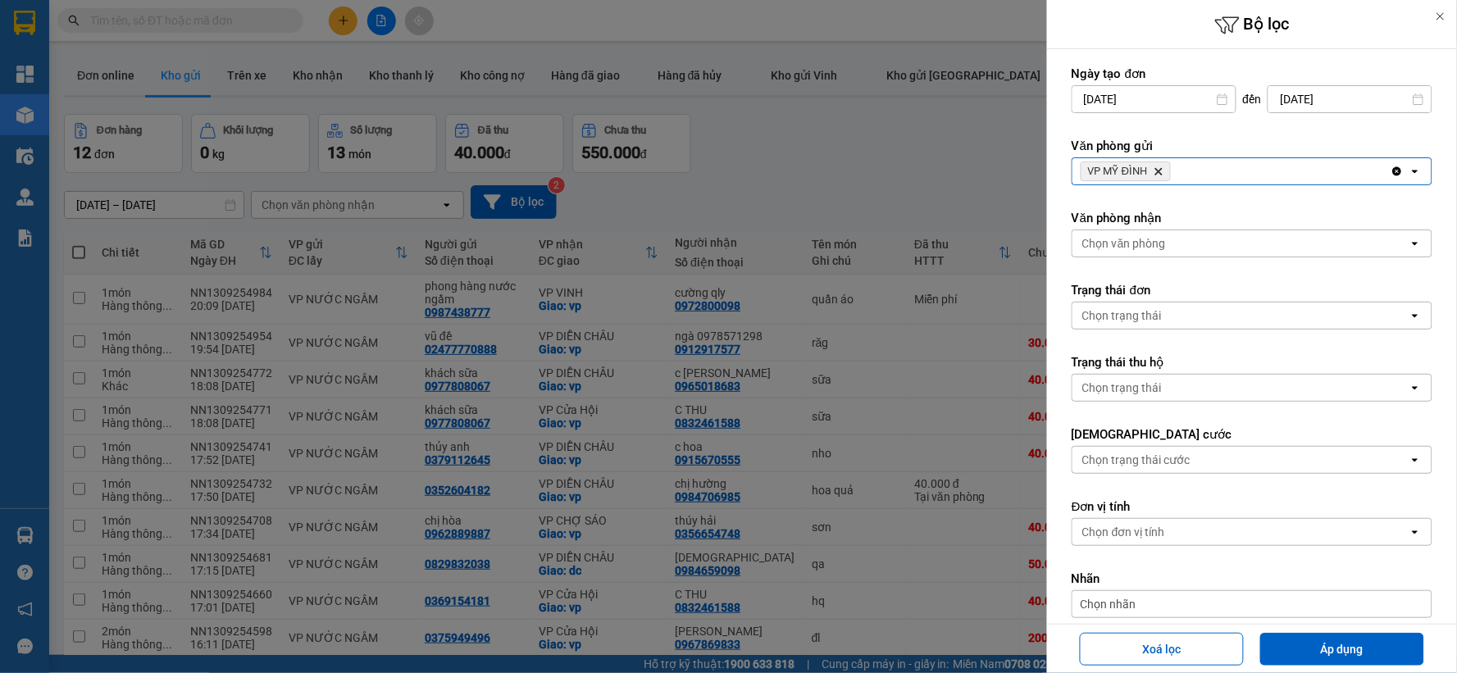
click at [1167, 235] on div "Chọn văn phòng" at bounding box center [1240, 243] width 336 height 26
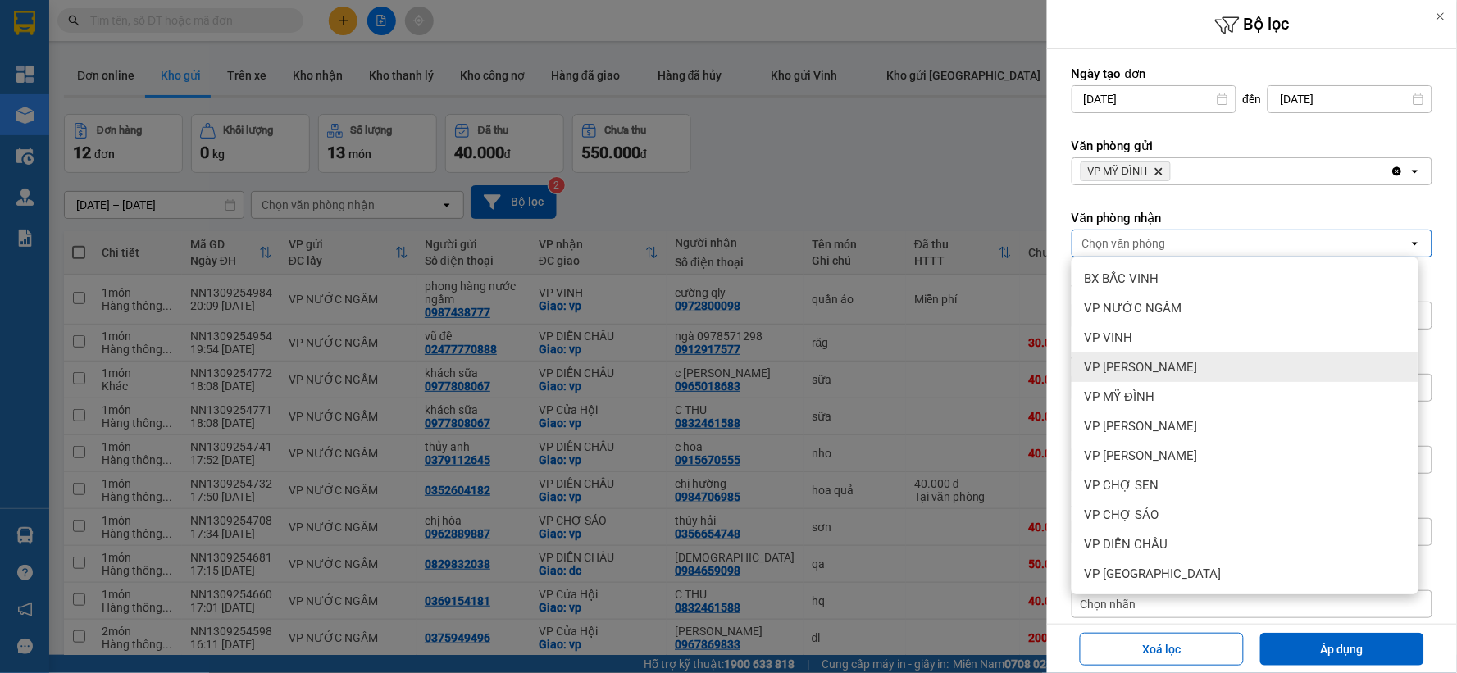
click at [1158, 364] on span "VP [PERSON_NAME]" at bounding box center [1141, 367] width 113 height 16
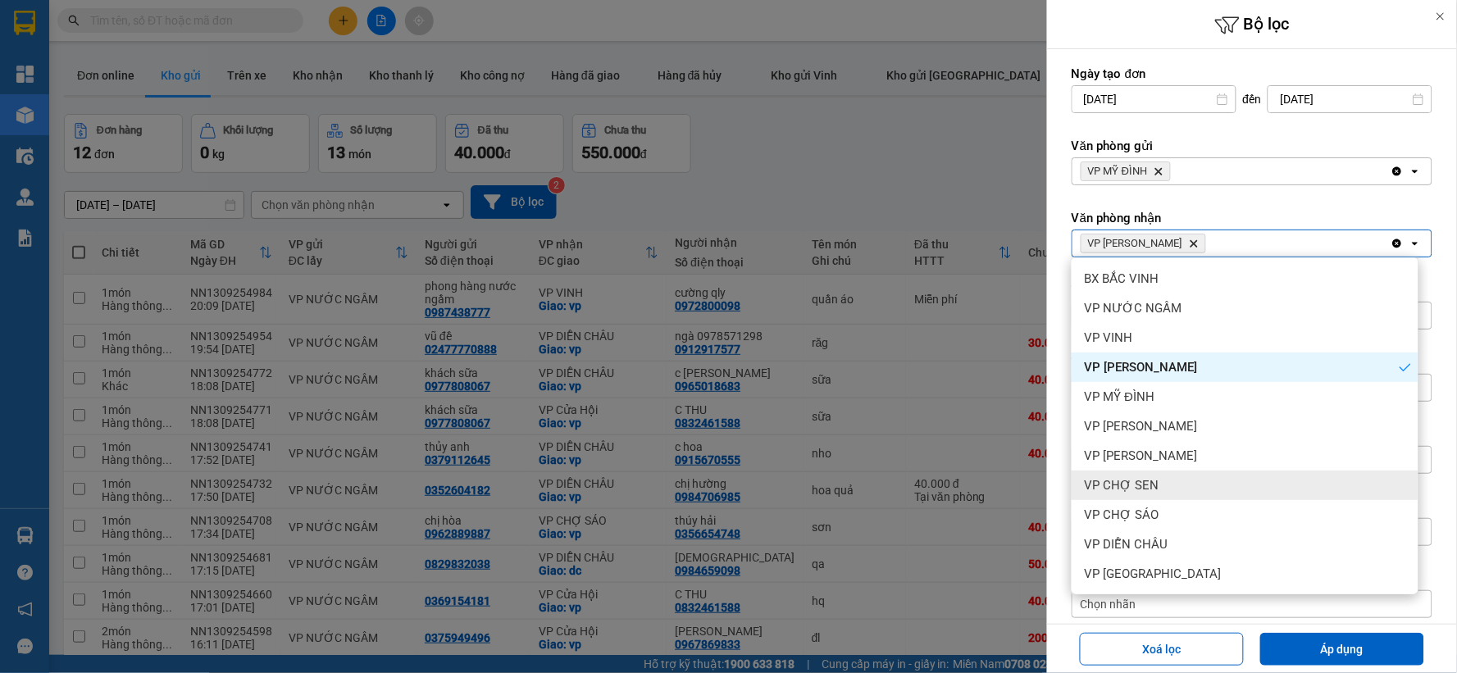
click at [1168, 488] on div "VP CHỢ SEN" at bounding box center [1245, 486] width 347 height 30
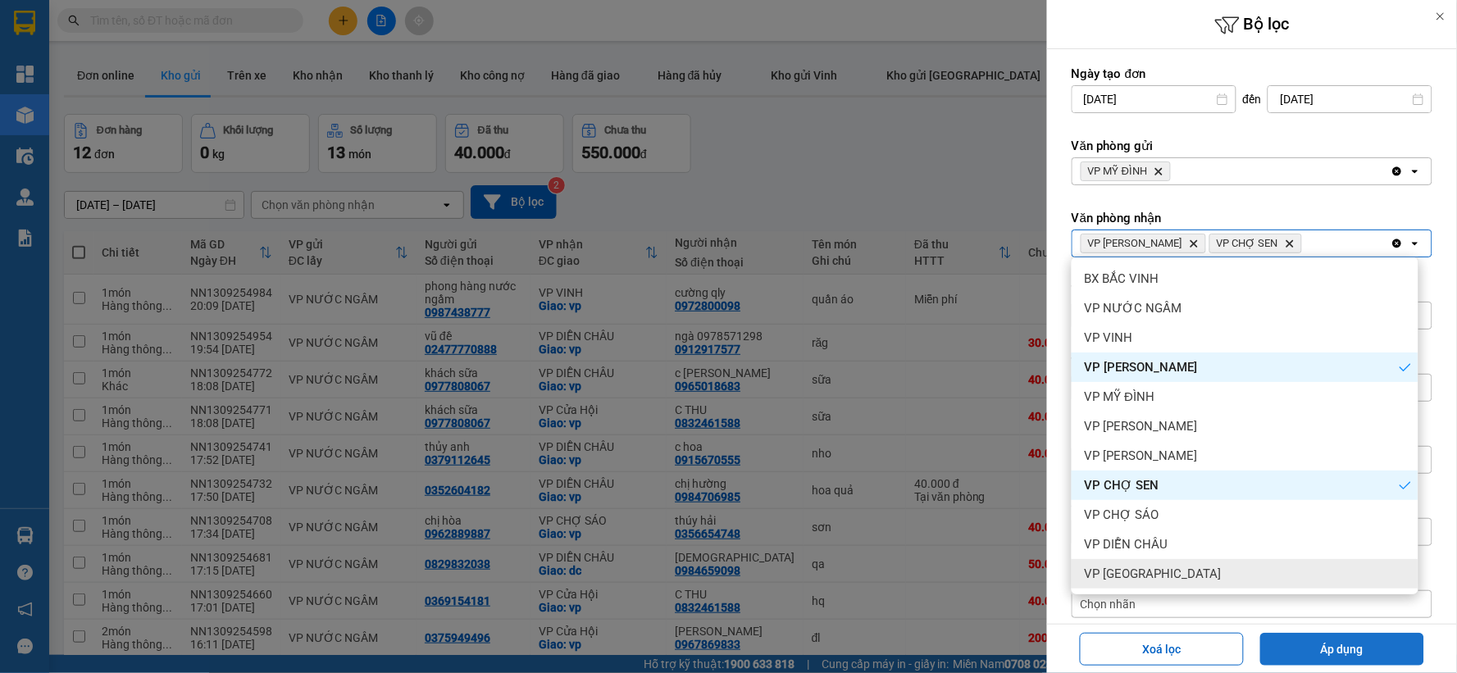
click at [1290, 646] on button "Áp dụng" at bounding box center [1342, 649] width 164 height 33
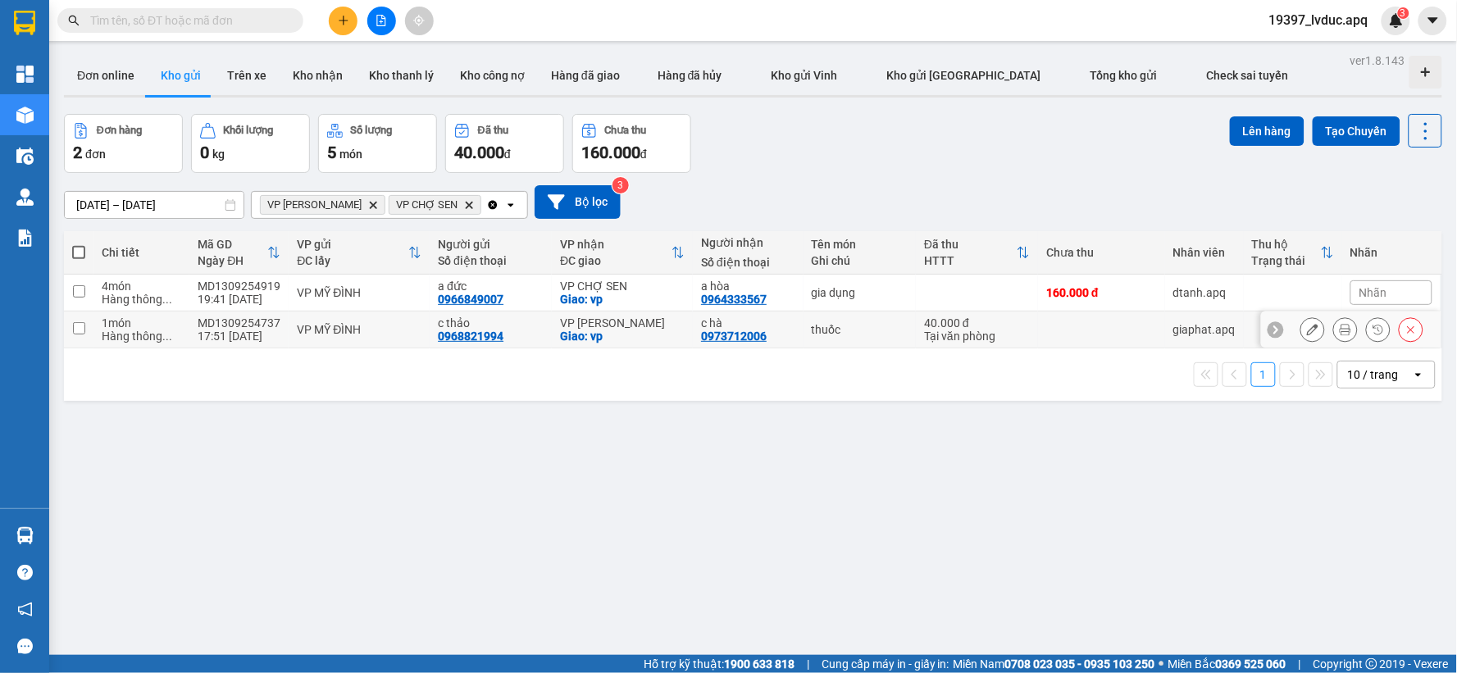
click at [575, 331] on div "Giao: vp" at bounding box center [622, 336] width 125 height 13
checkbox input "true"
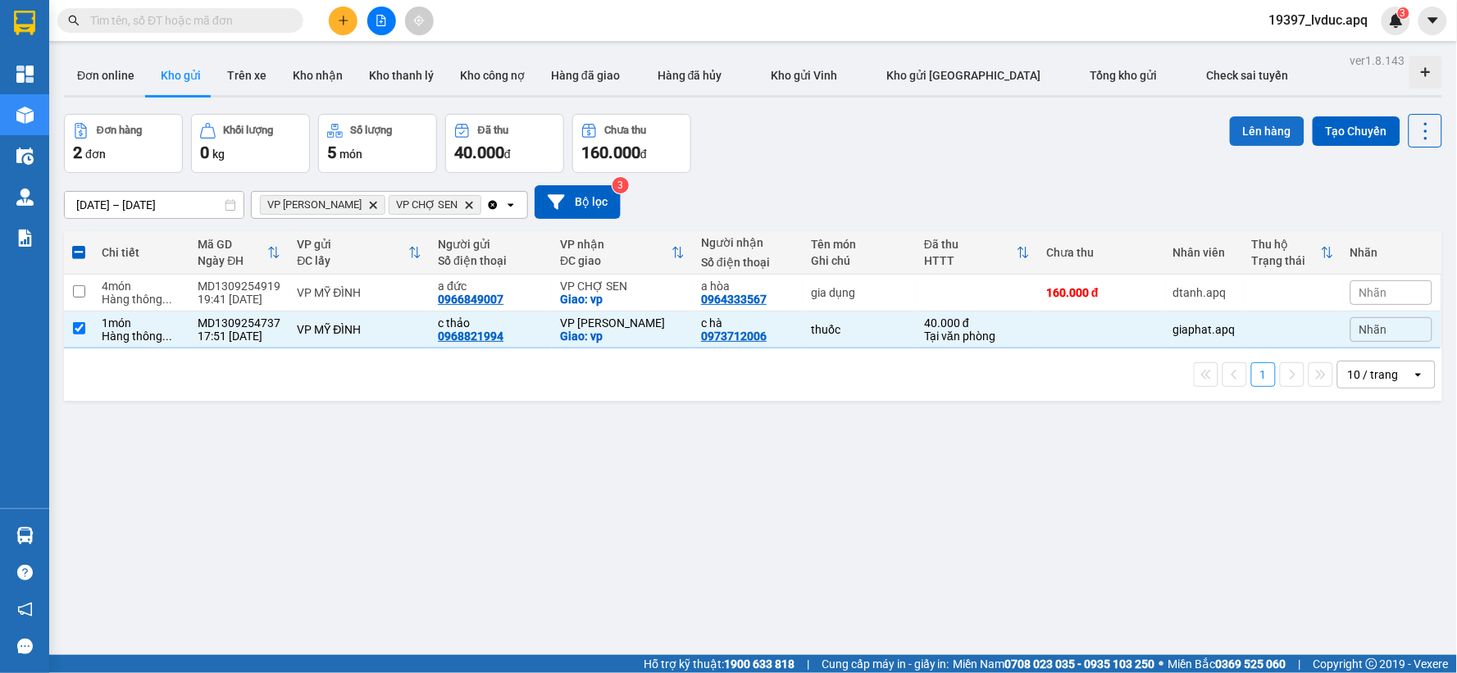
click at [1248, 131] on button "Lên hàng" at bounding box center [1267, 131] width 75 height 30
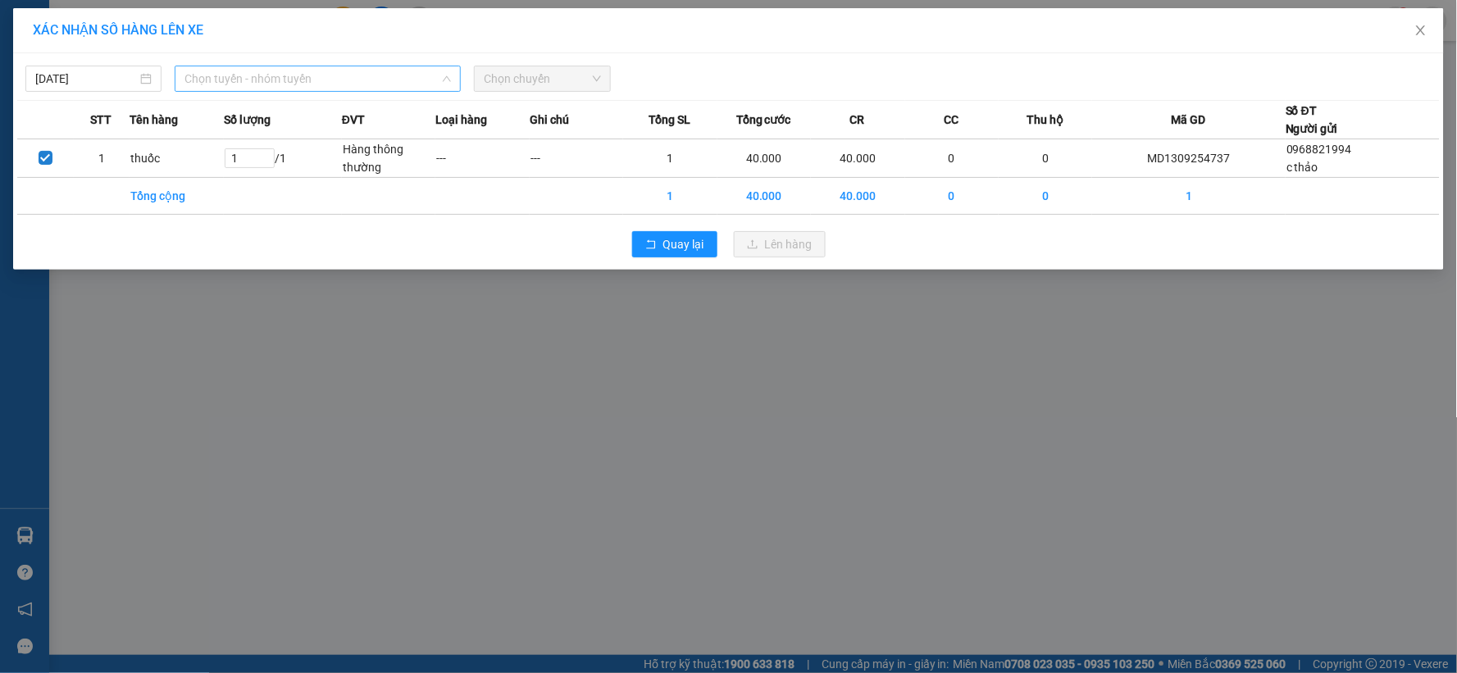
drag, startPoint x: 397, startPoint y: 87, endPoint x: 389, endPoint y: 128, distance: 41.7
click at [396, 87] on span "Chọn tuyến - nhóm tuyến" at bounding box center [317, 78] width 266 height 25
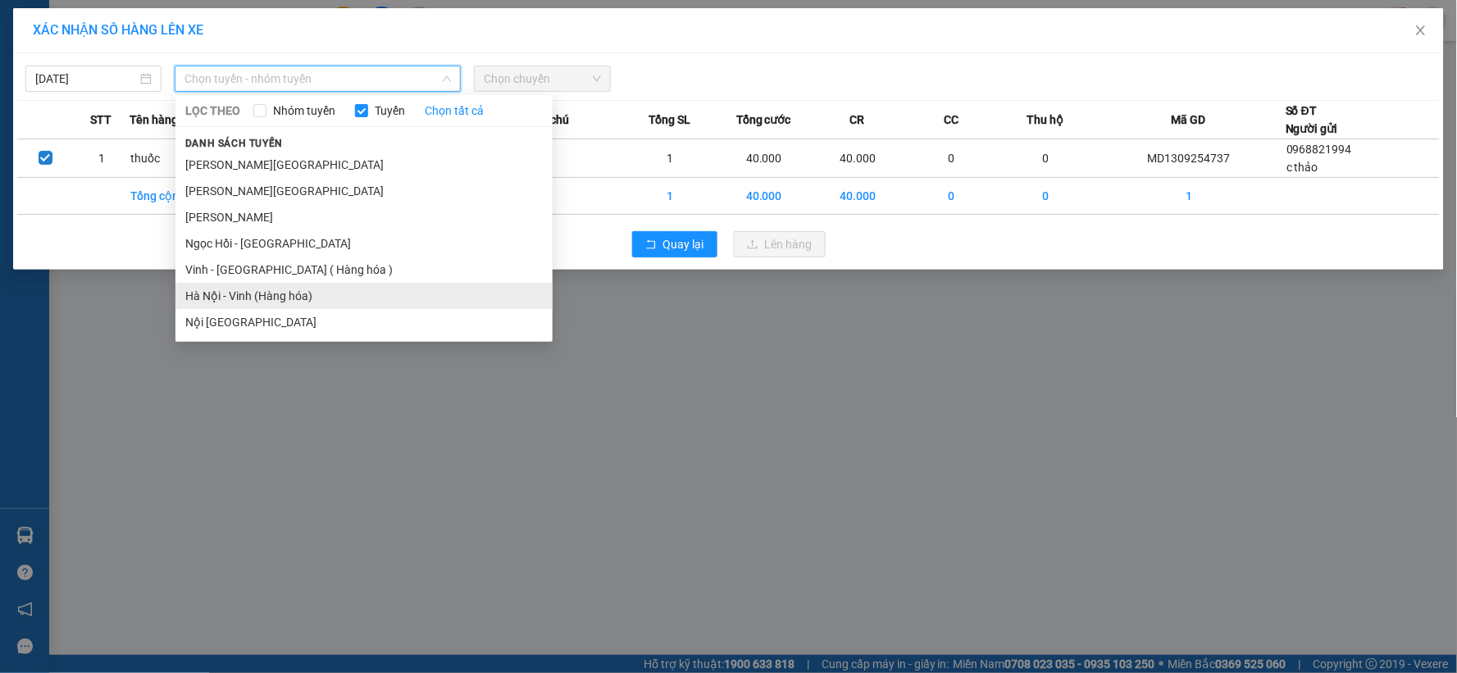
click at [325, 294] on li "Hà Nội - Vinh (Hàng hóa)" at bounding box center [363, 296] width 377 height 26
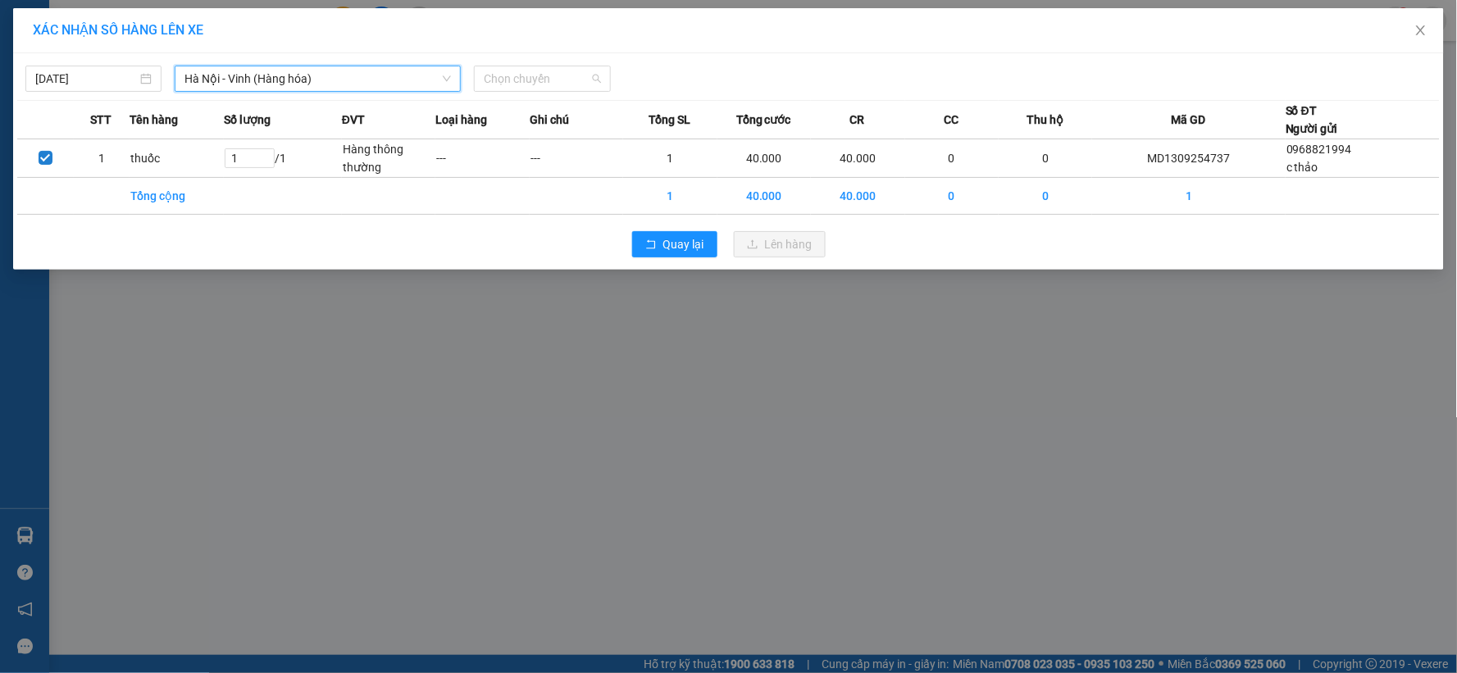
drag, startPoint x: 541, startPoint y: 70, endPoint x: 543, endPoint y: 112, distance: 42.7
click at [541, 80] on span "Chọn chuyến" at bounding box center [542, 78] width 116 height 25
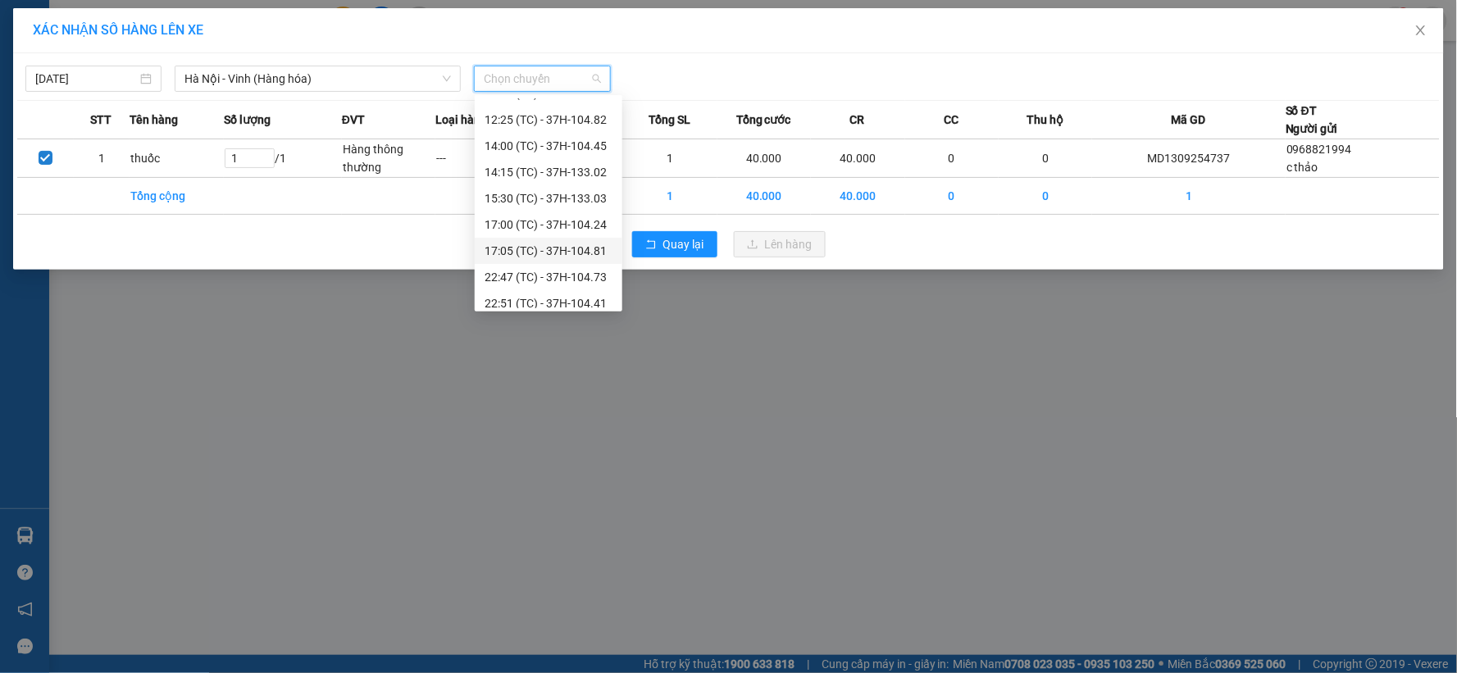
scroll to position [157, 0]
click at [569, 292] on div "23:08 (TC) - 37H-104.94" at bounding box center [549, 295] width 128 height 18
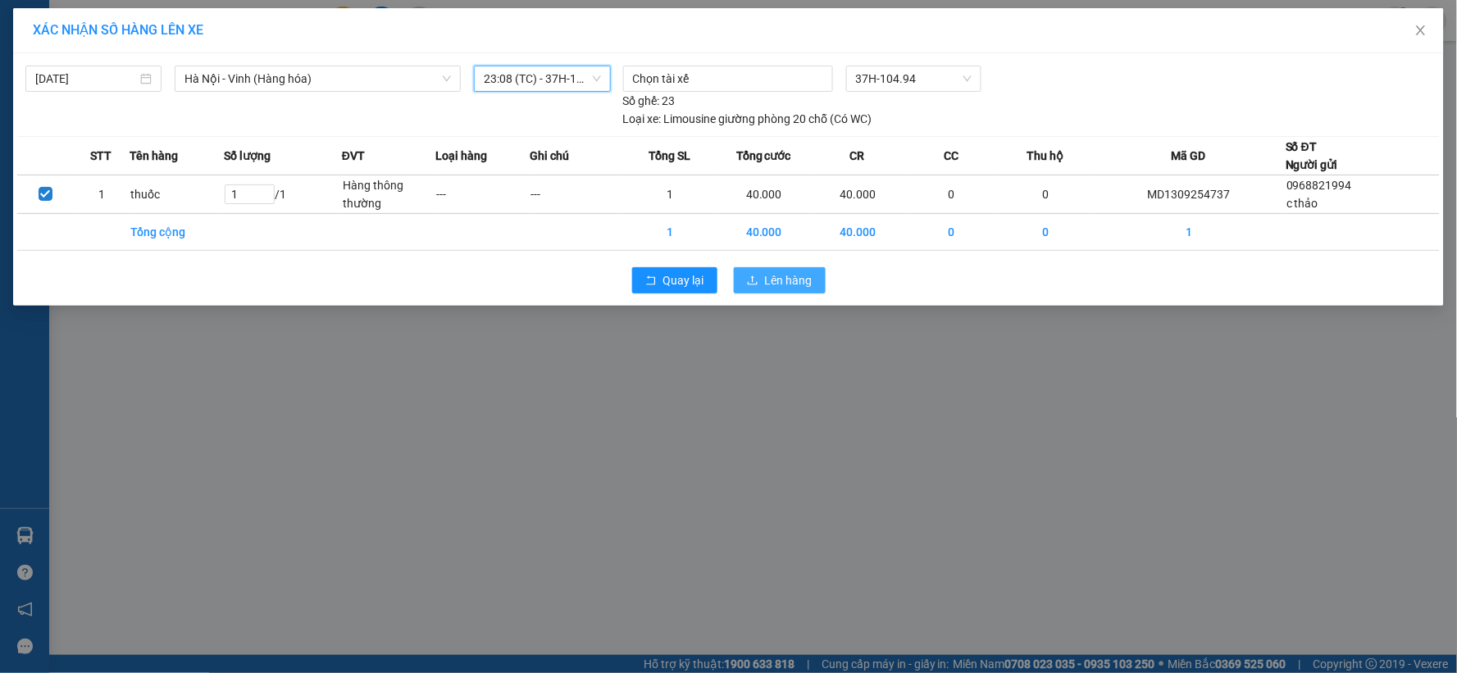
click at [764, 273] on button "Lên hàng" at bounding box center [780, 280] width 92 height 26
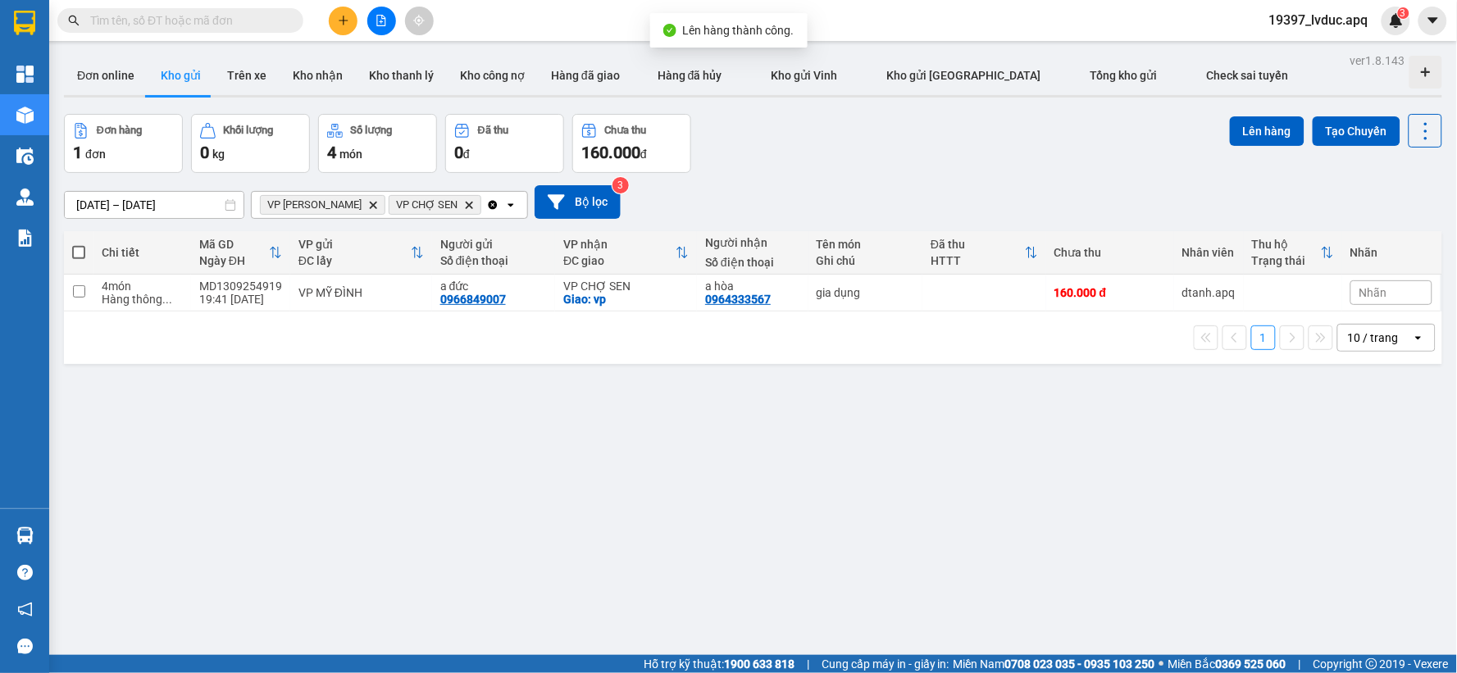
click at [377, 22] on icon "file-add" at bounding box center [381, 20] width 9 height 11
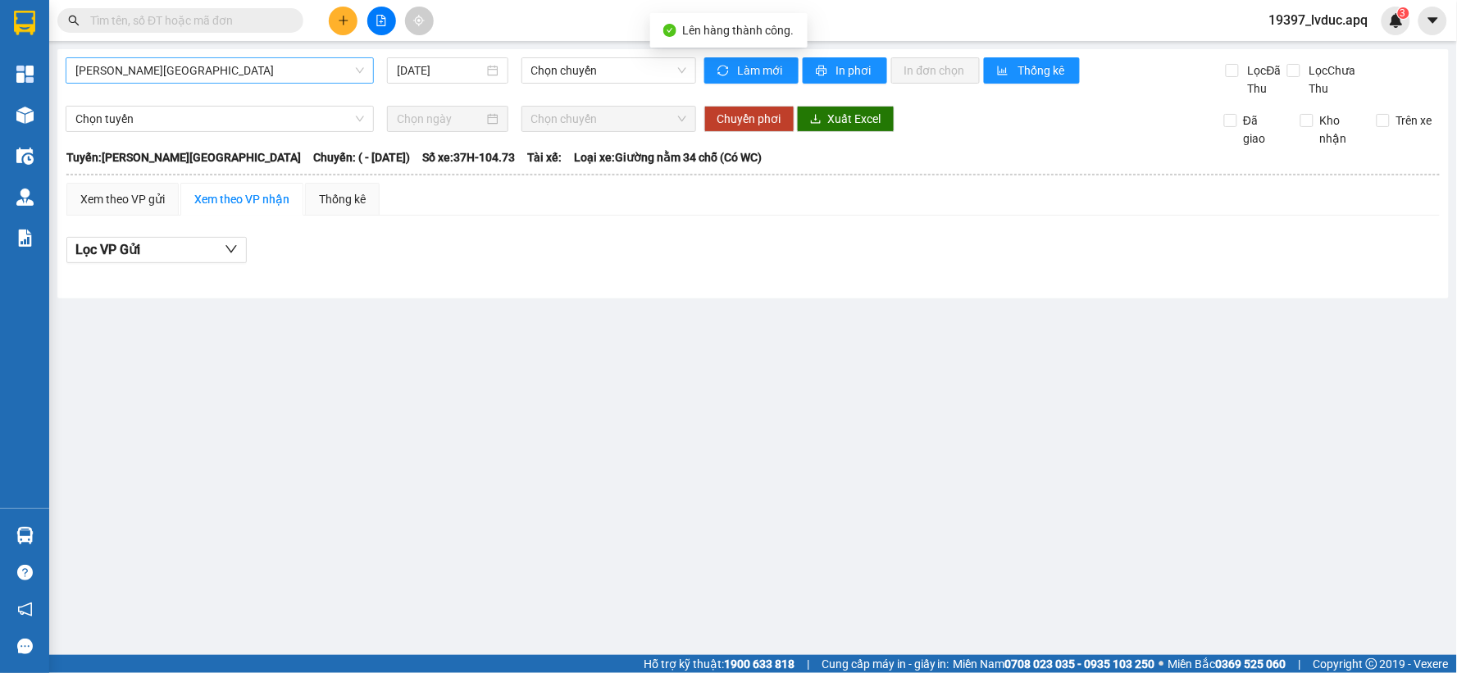
click at [248, 58] on span "[PERSON_NAME][GEOGRAPHIC_DATA]" at bounding box center [219, 70] width 289 height 25
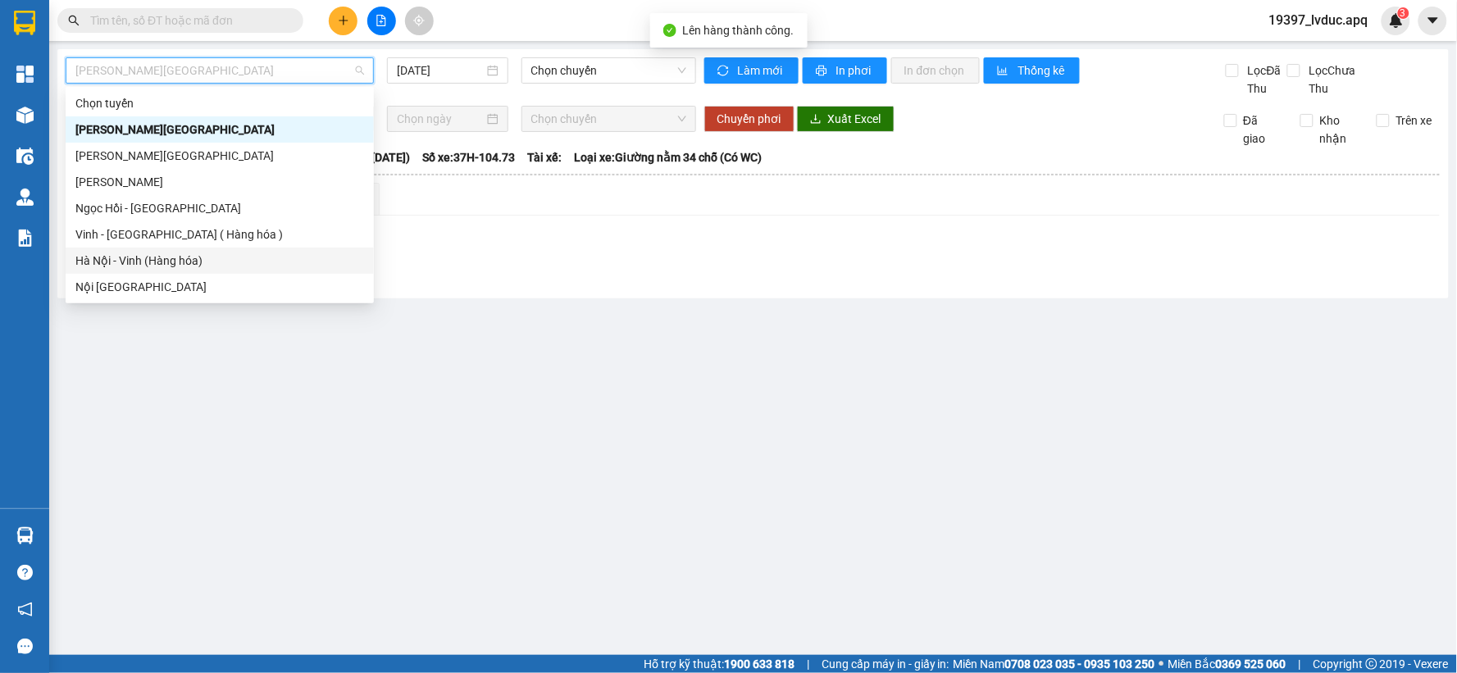
click at [173, 250] on div "Hà Nội - Vinh (Hàng hóa)" at bounding box center [220, 261] width 308 height 26
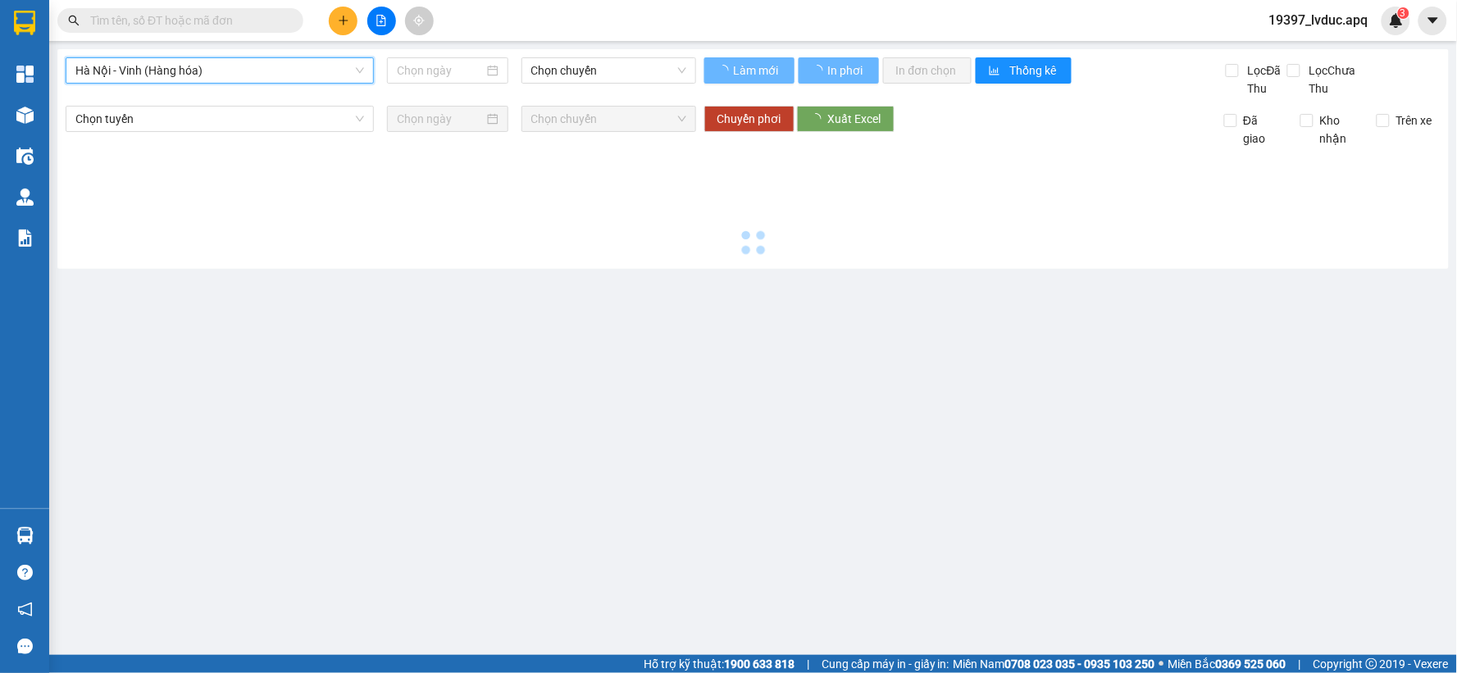
type input "[DATE]"
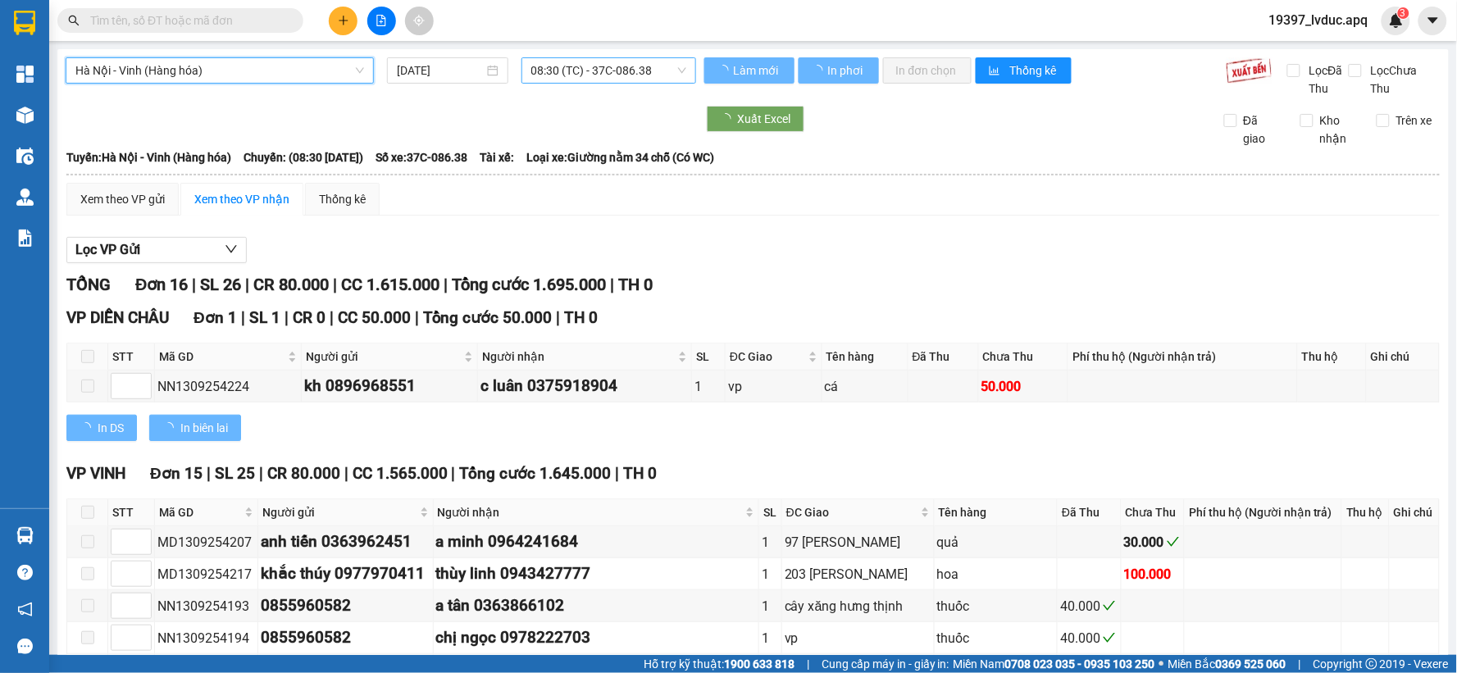
click at [609, 59] on span "08:30 (TC) - 37C-086.38" at bounding box center [608, 70] width 155 height 25
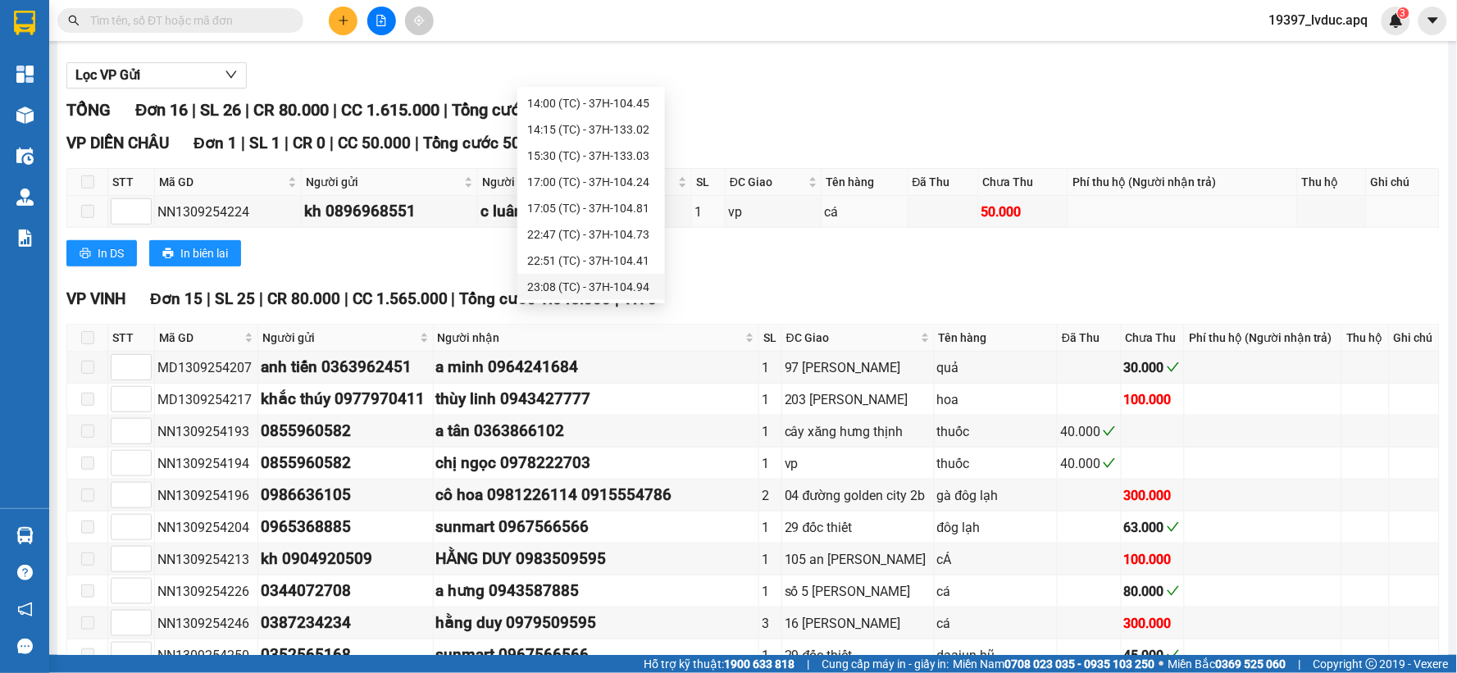
scroll to position [182, 0]
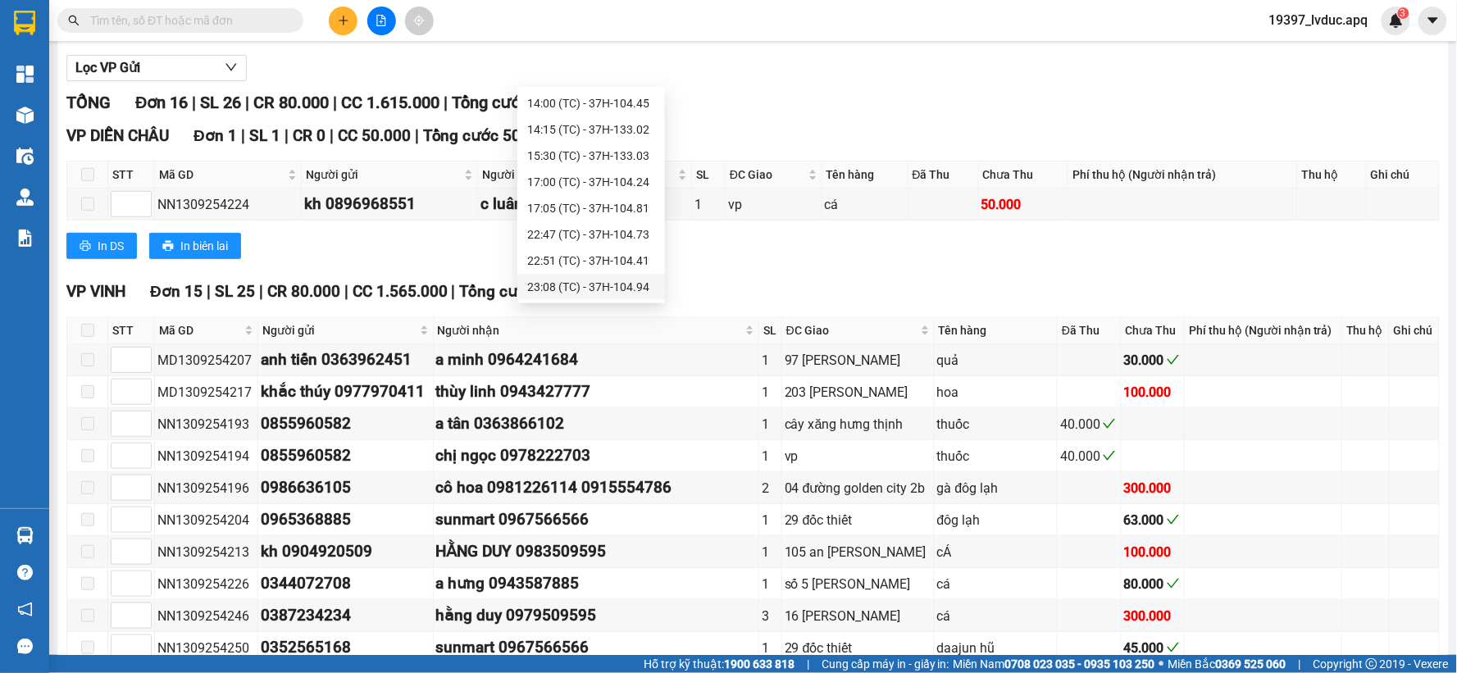
click at [622, 285] on div "23:08 (TC) - 37H-104.94" at bounding box center [591, 287] width 128 height 18
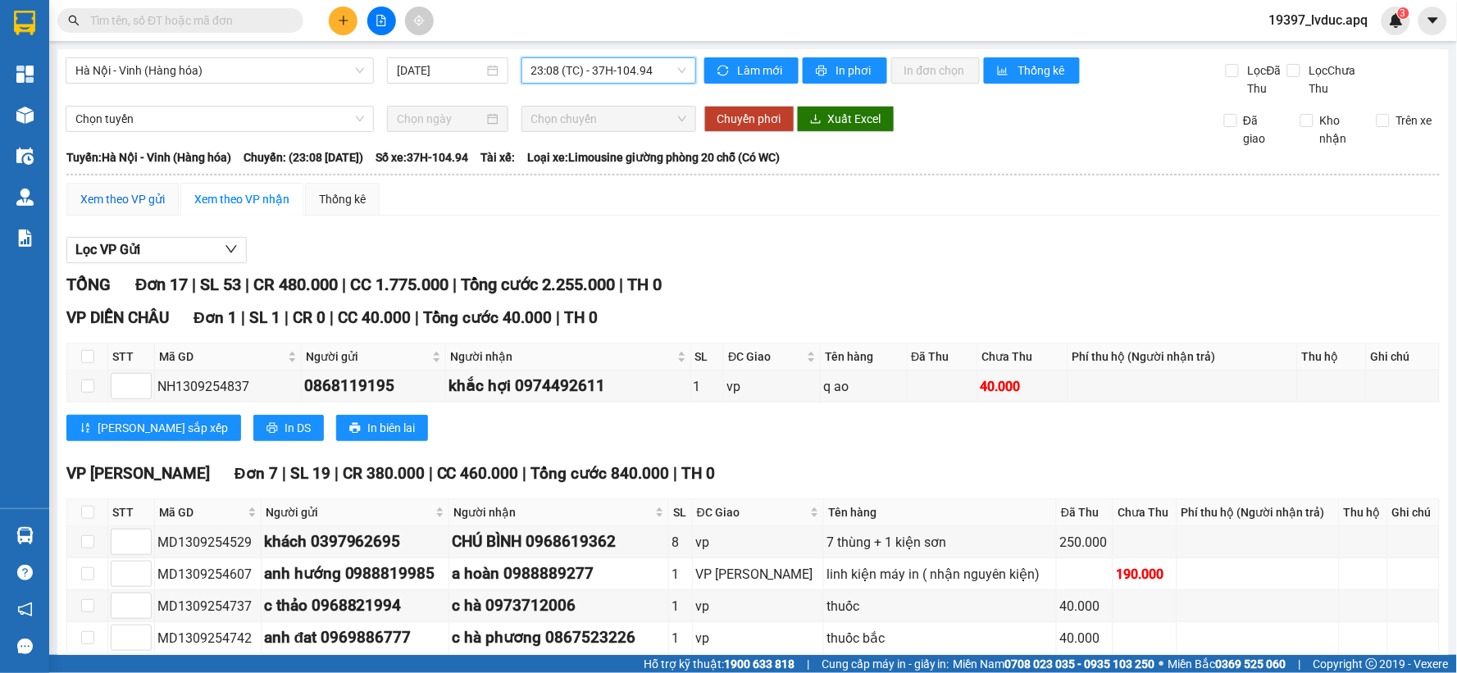
click at [148, 197] on div "Xem theo VP gửi" at bounding box center [122, 199] width 84 height 18
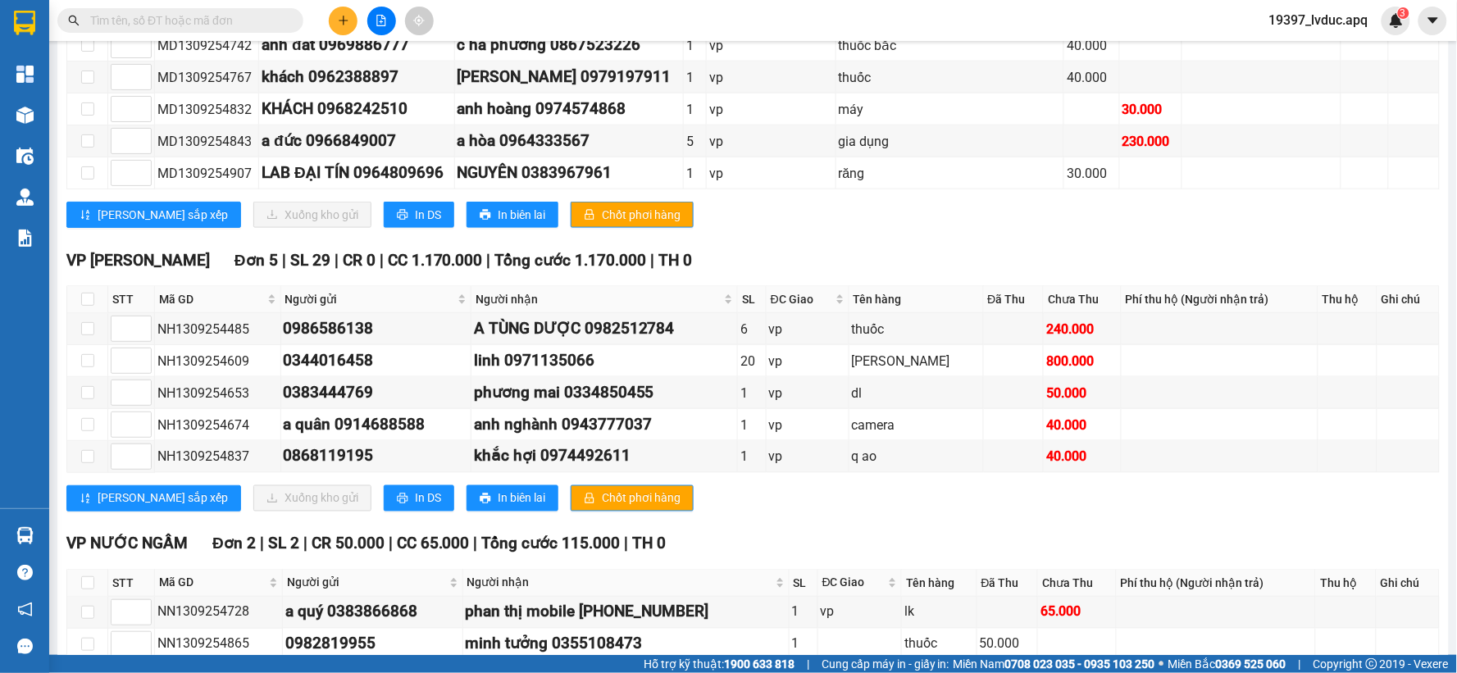
scroll to position [596, 0]
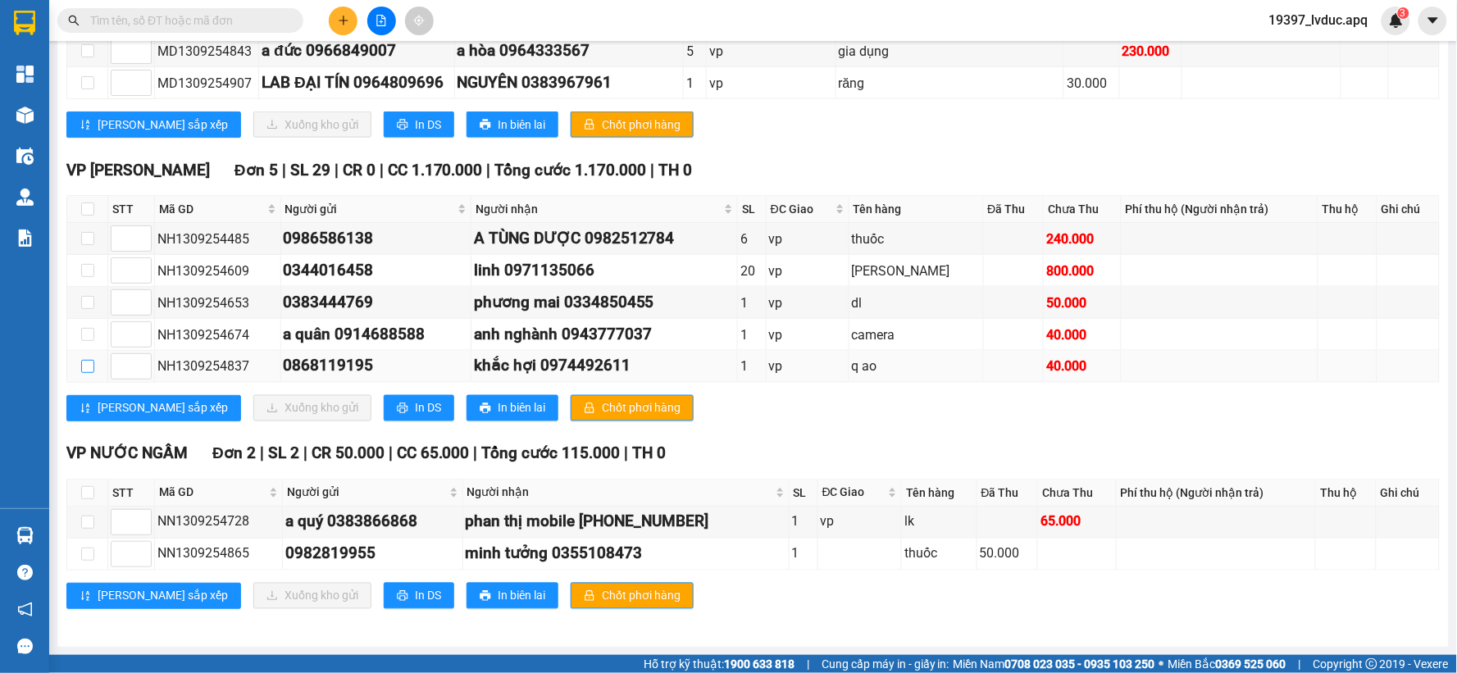
click at [88, 367] on input "checkbox" at bounding box center [87, 366] width 13 height 13
checkbox input "true"
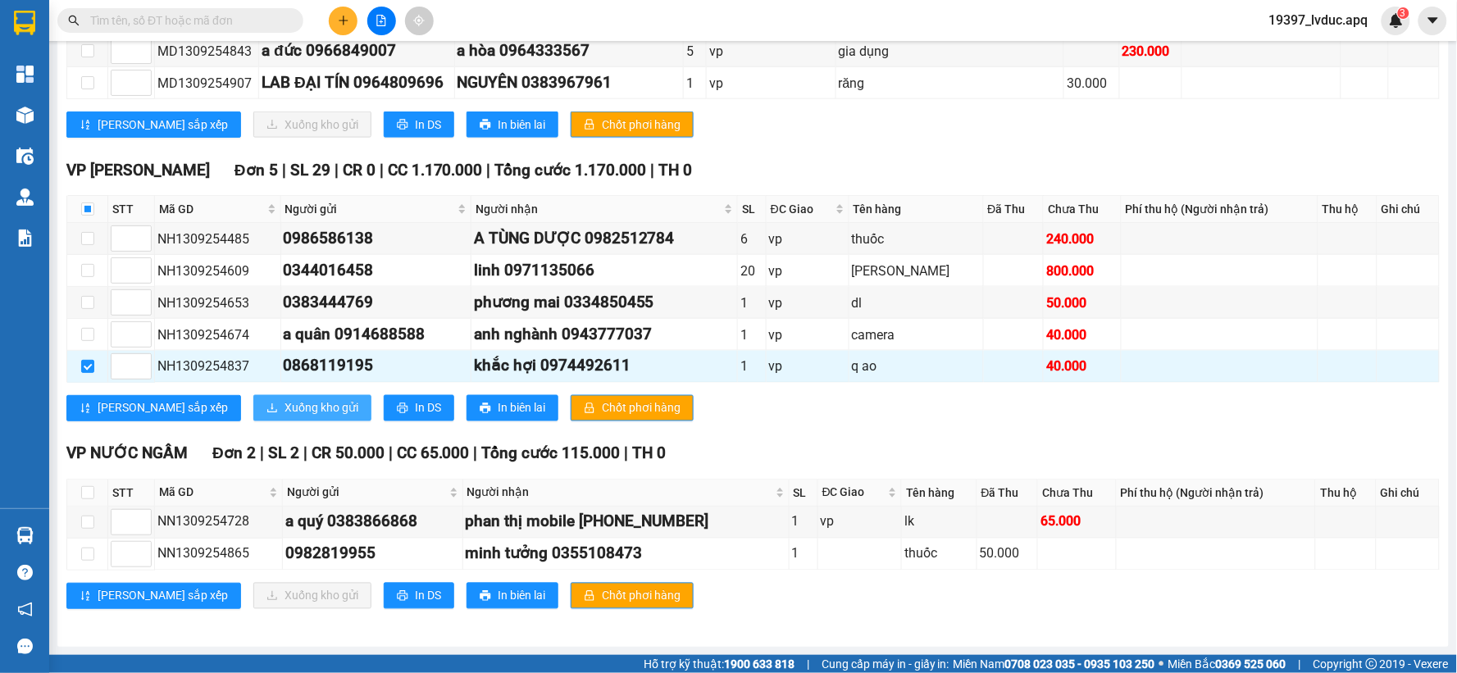
click at [285, 413] on span "Xuống kho gửi" at bounding box center [322, 408] width 74 height 18
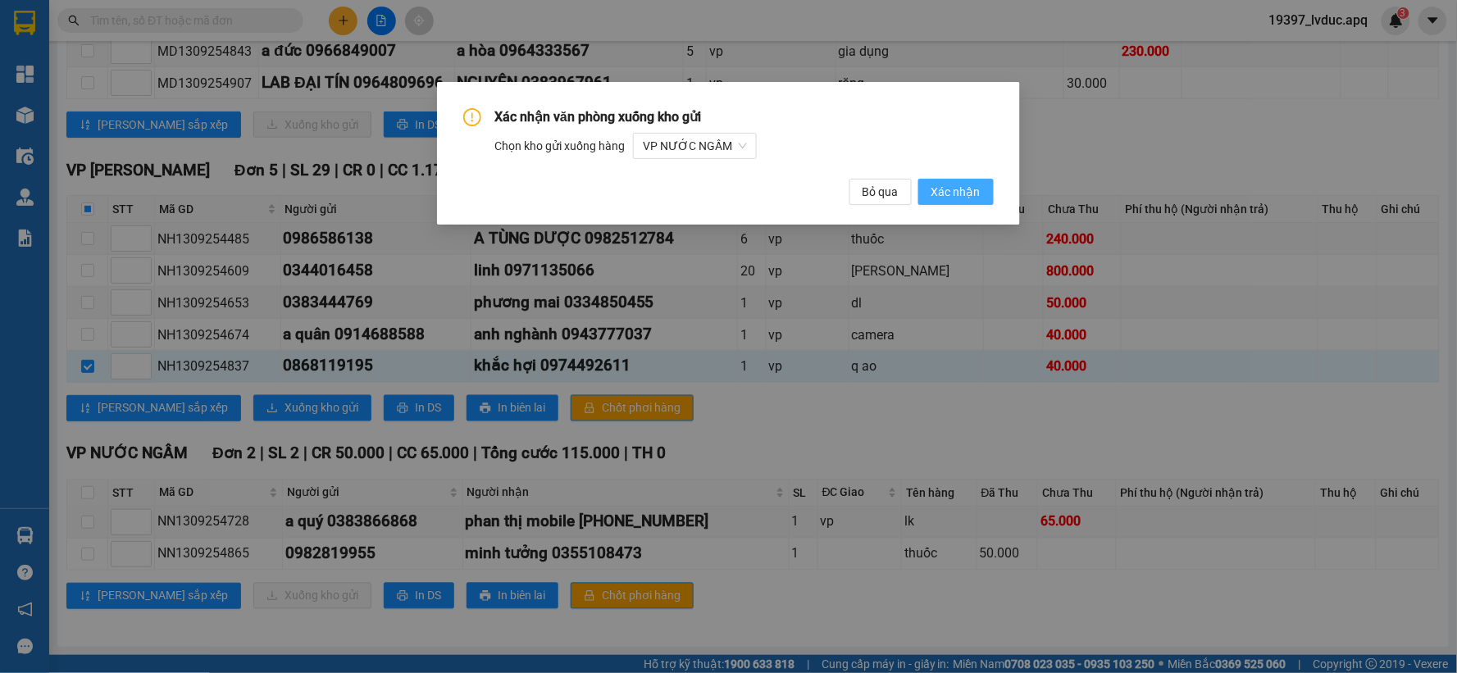
click at [949, 189] on span "Xác nhận" at bounding box center [955, 192] width 49 height 18
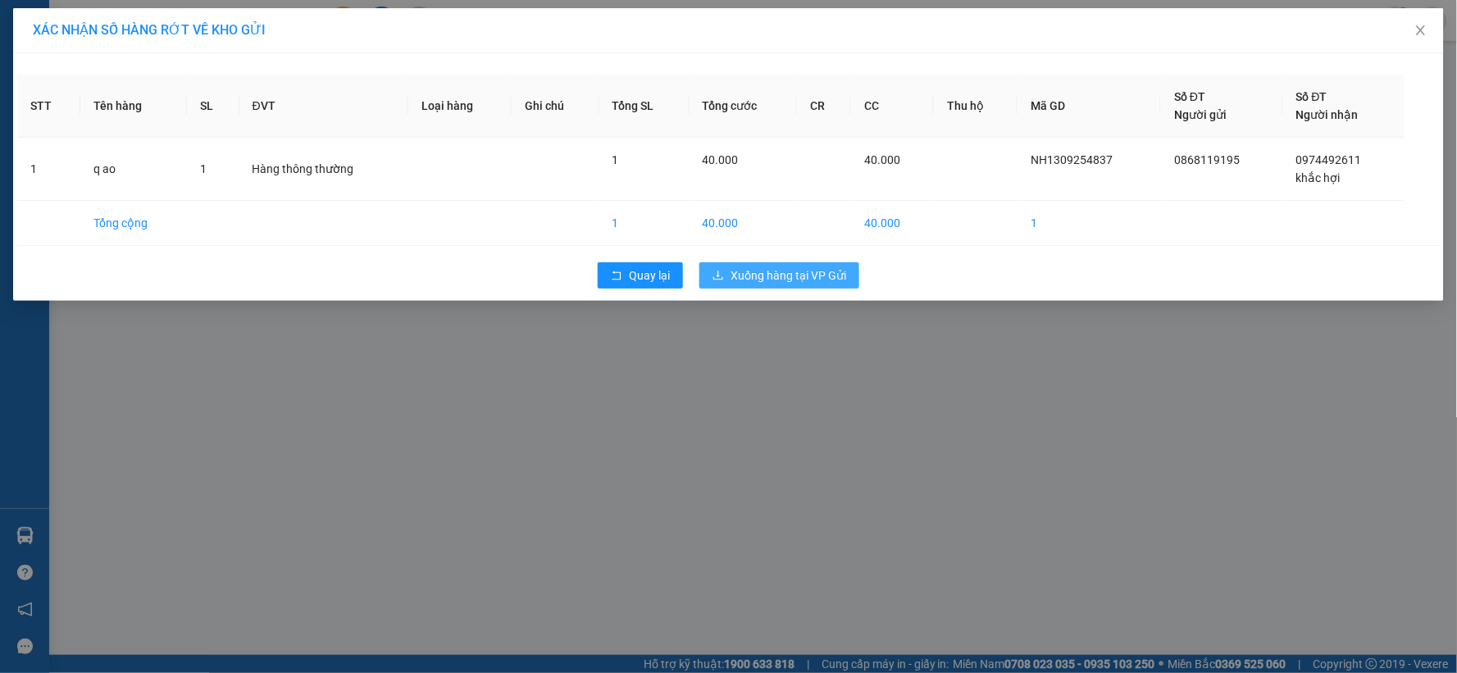
drag, startPoint x: 743, startPoint y: 264, endPoint x: 748, endPoint y: 271, distance: 8.9
click at [749, 271] on button "Xuống hàng tại VP Gửi" at bounding box center [779, 275] width 160 height 26
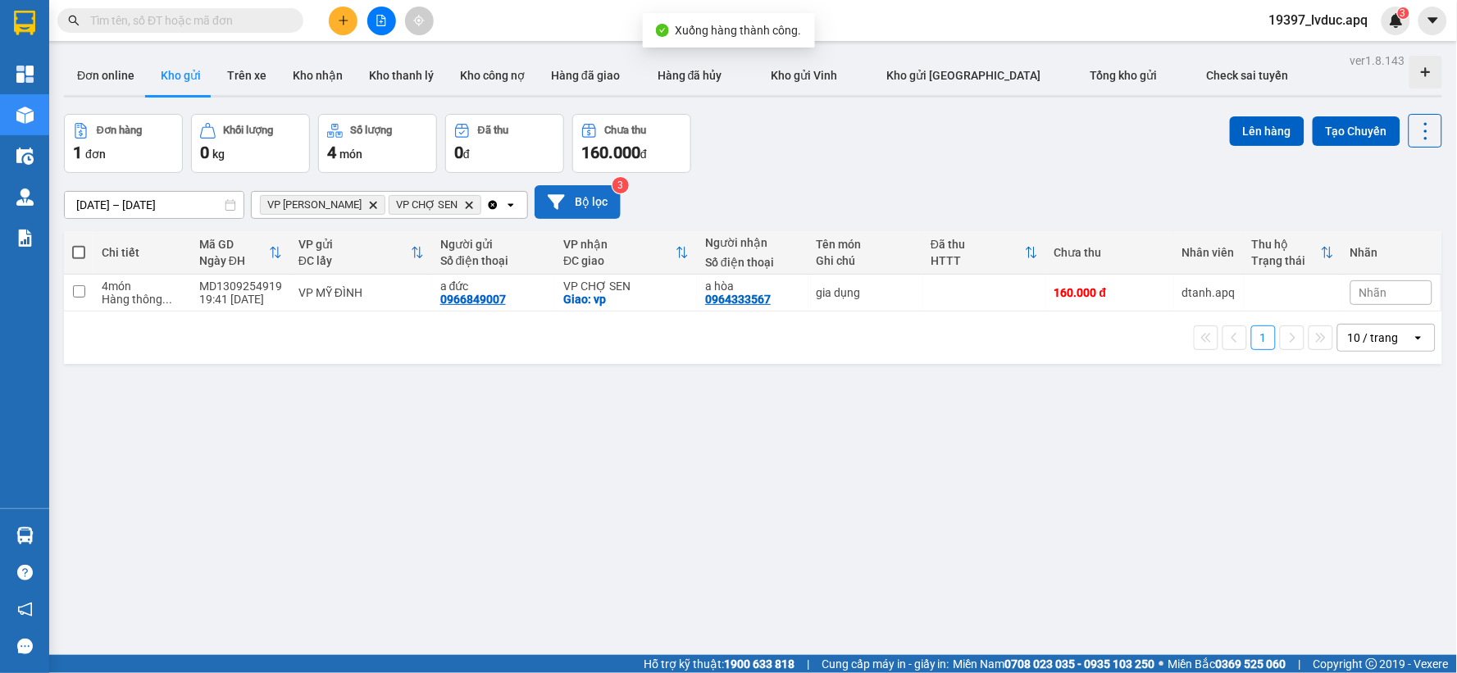
click at [588, 194] on button "Bộ lọc" at bounding box center [578, 202] width 86 height 34
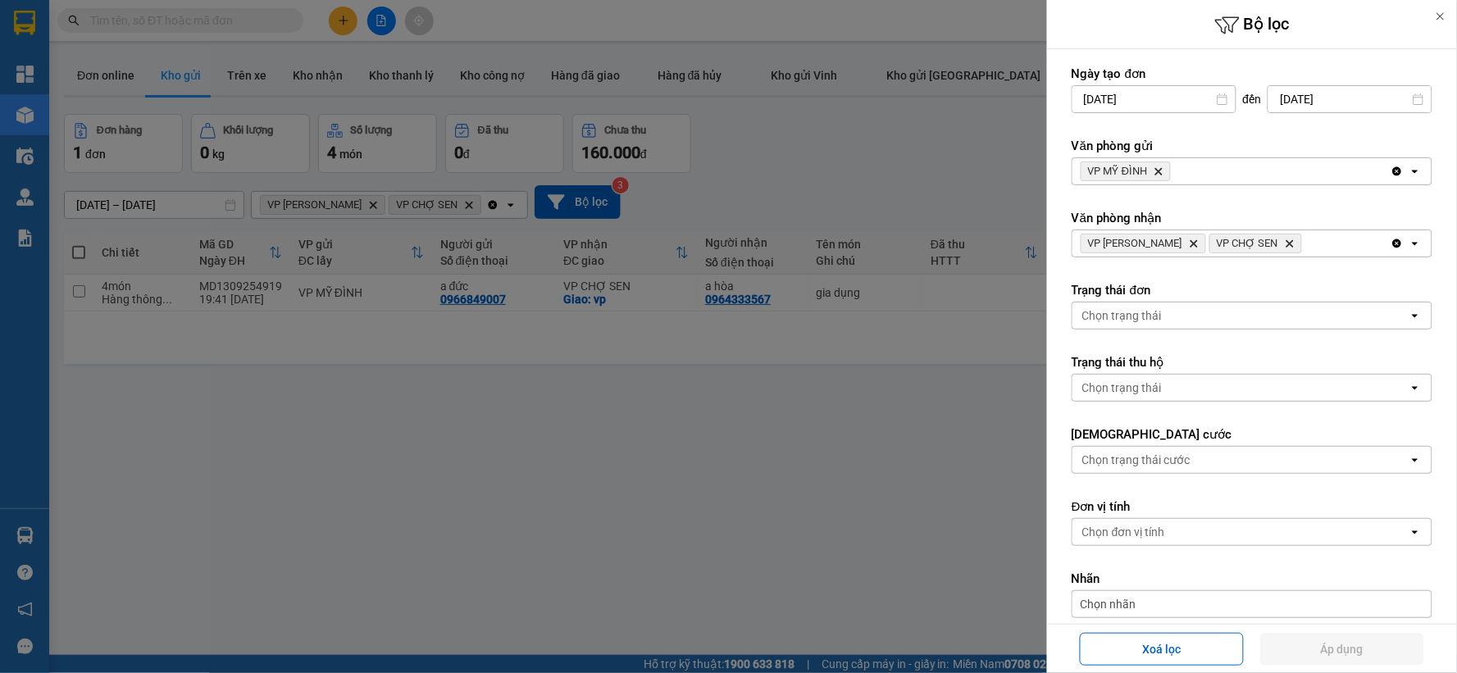
click at [1293, 239] on icon "Delete" at bounding box center [1290, 244] width 10 height 10
click at [1198, 244] on icon "VP THANH CHƯƠNG, close by backspace" at bounding box center [1194, 243] width 7 height 7
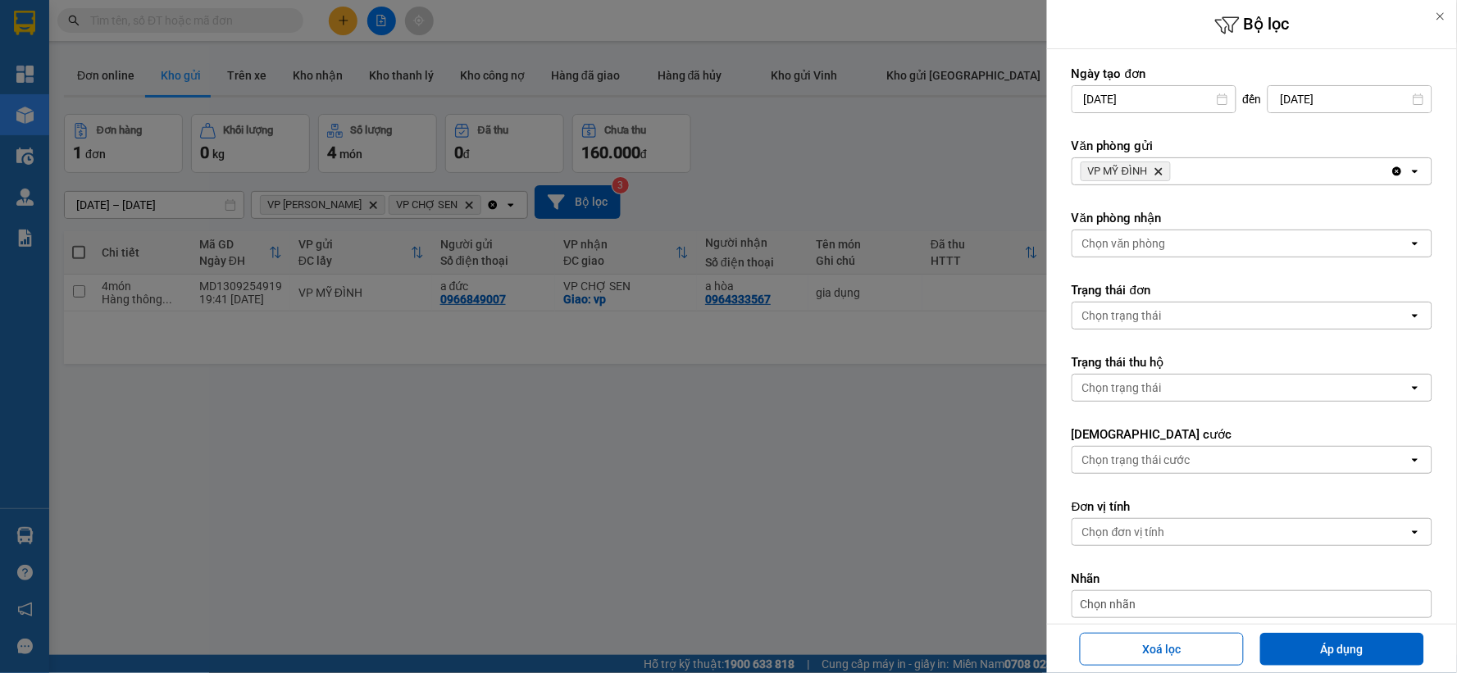
click at [1161, 168] on icon "Delete" at bounding box center [1159, 171] width 10 height 10
click at [1161, 168] on div "Chọn văn phòng" at bounding box center [1124, 171] width 84 height 16
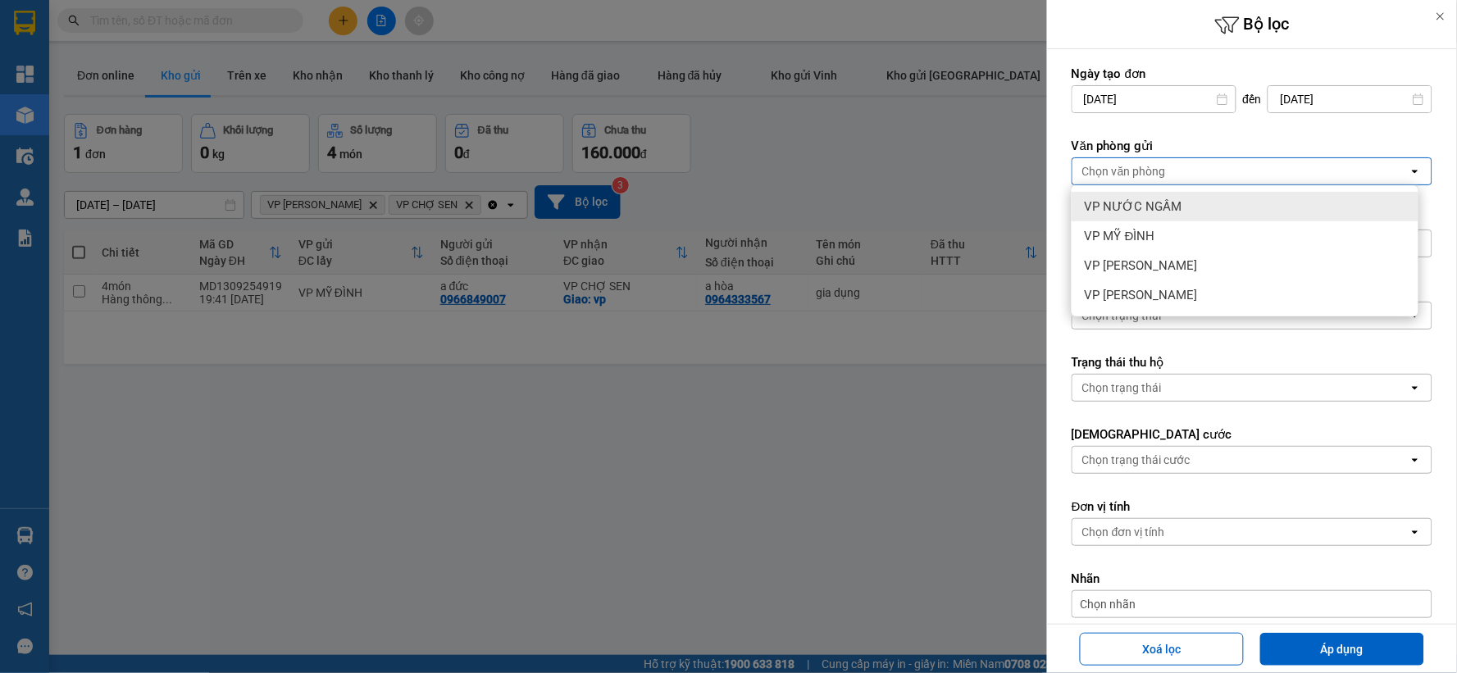
click at [1167, 208] on span "VP NƯỚC NGẦM" at bounding box center [1134, 206] width 98 height 16
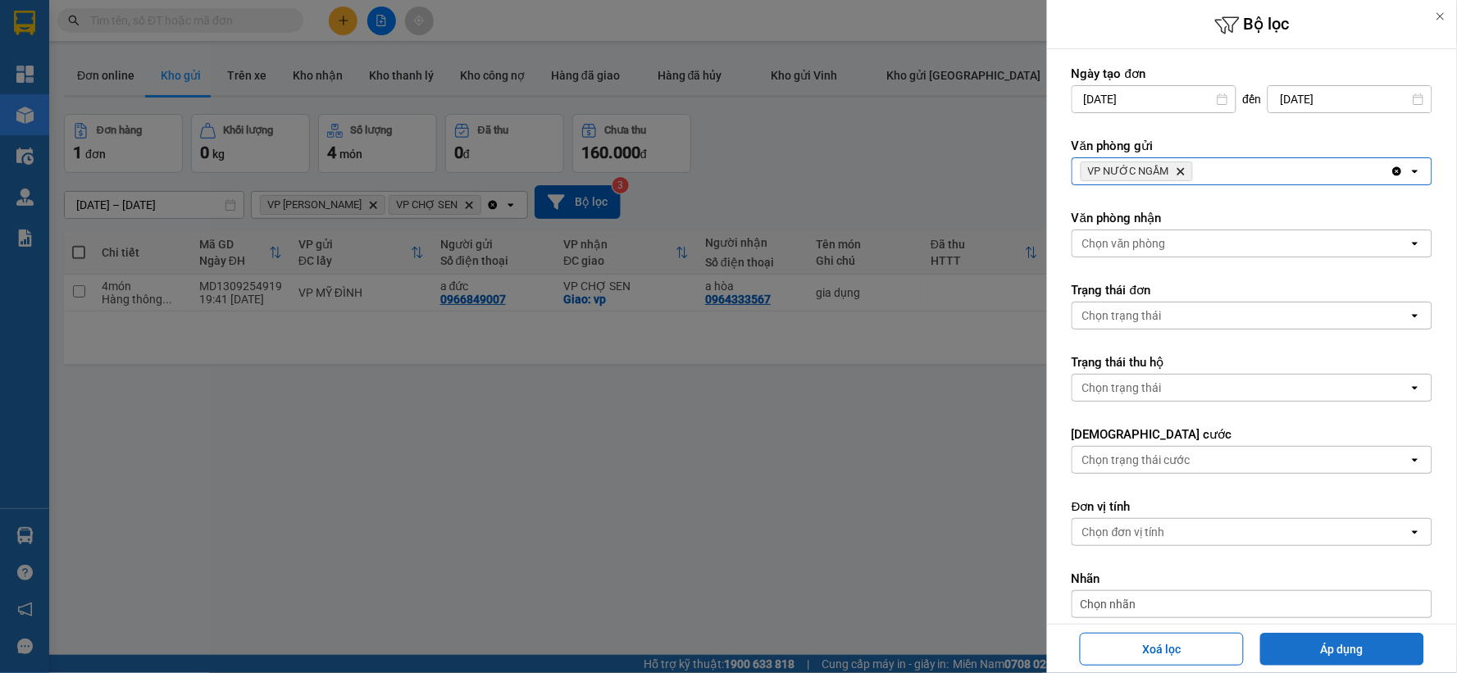
click at [1313, 646] on button "Áp dụng" at bounding box center [1342, 649] width 164 height 33
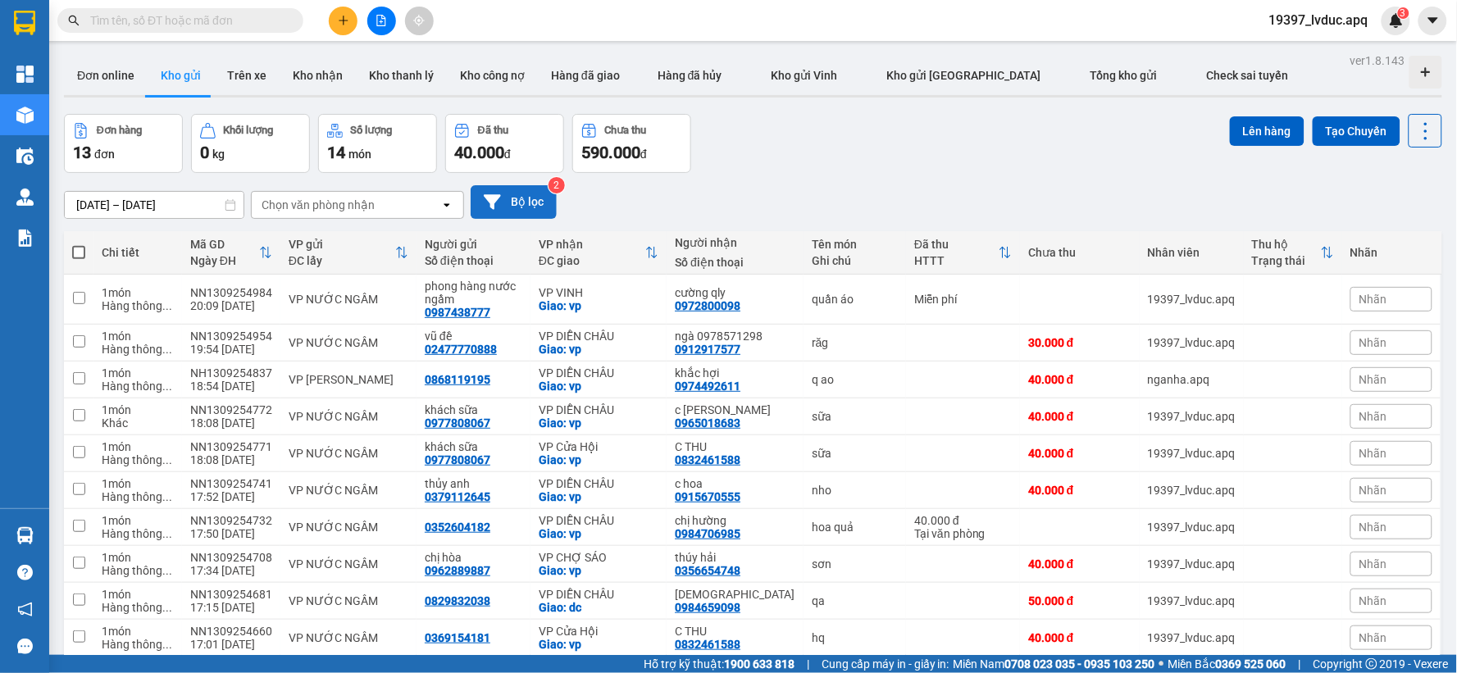
click at [540, 195] on button "Bộ lọc" at bounding box center [514, 202] width 86 height 34
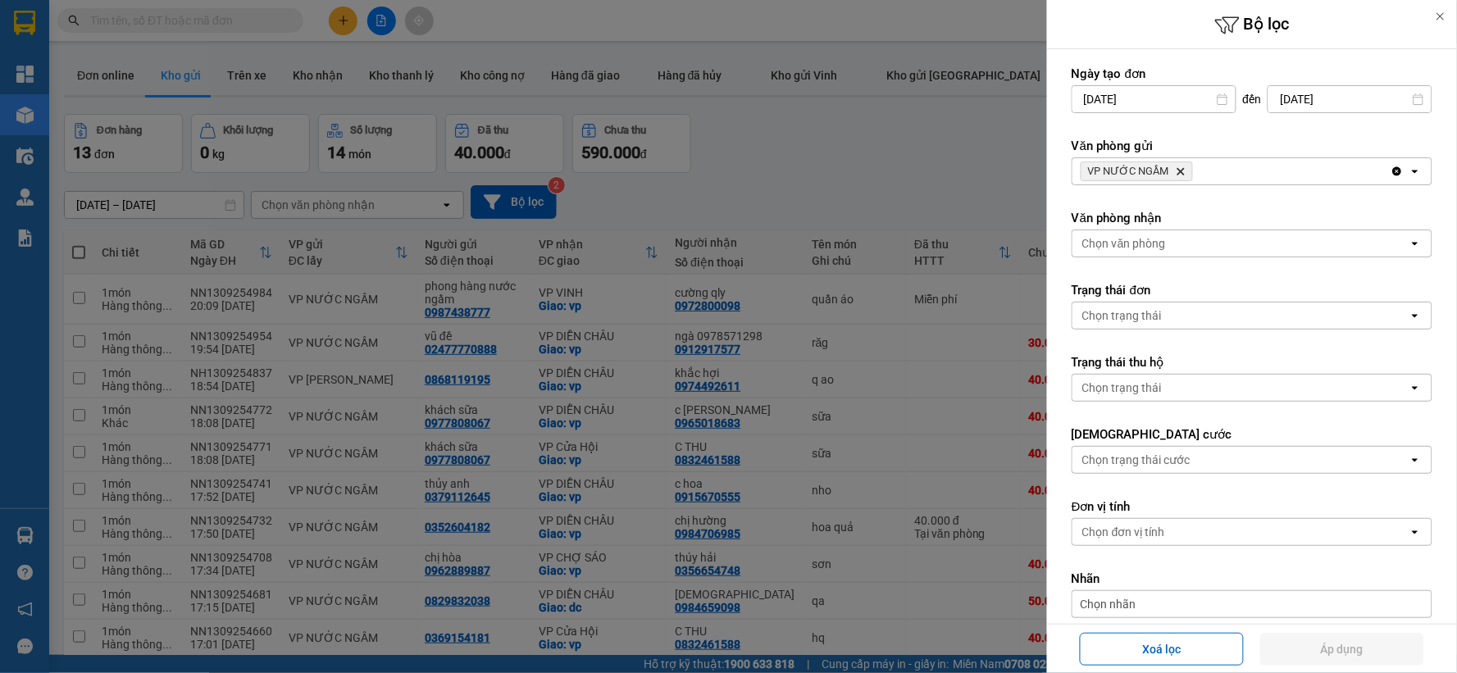
click at [1178, 170] on icon "VP NƯỚC NGẦM, close by backspace" at bounding box center [1180, 171] width 7 height 7
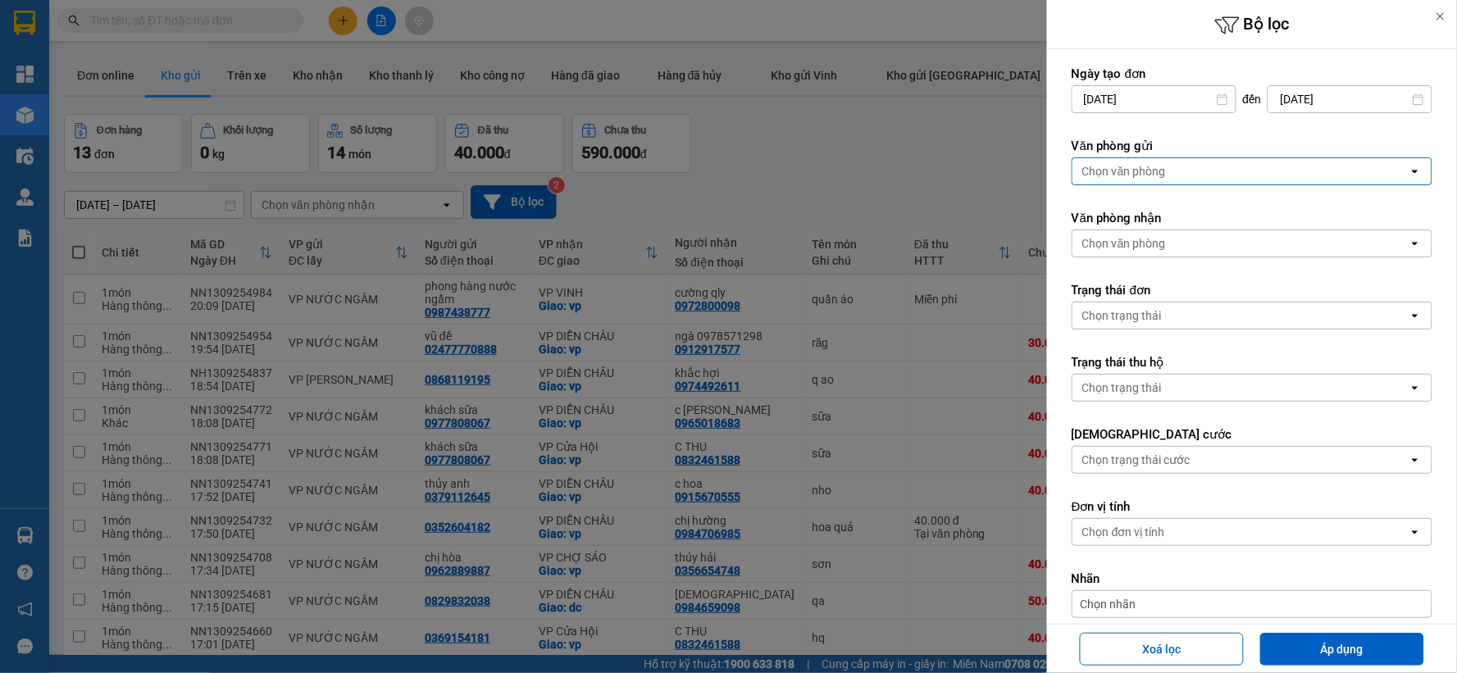
drag, startPoint x: 1178, startPoint y: 170, endPoint x: 1178, endPoint y: 183, distance: 13.1
click at [1179, 170] on div "Chọn văn phòng" at bounding box center [1240, 171] width 336 height 26
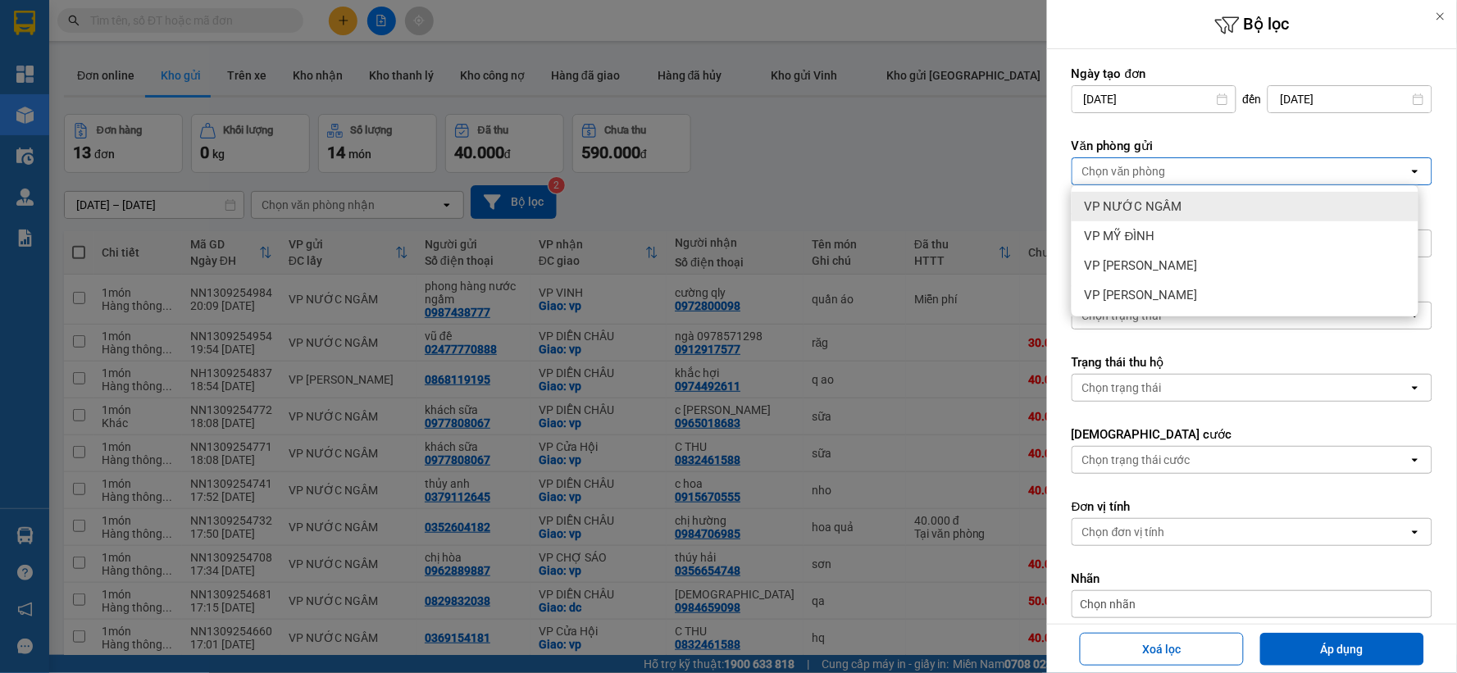
click at [1187, 218] on div "VP NƯỚC NGẦM" at bounding box center [1245, 207] width 347 height 30
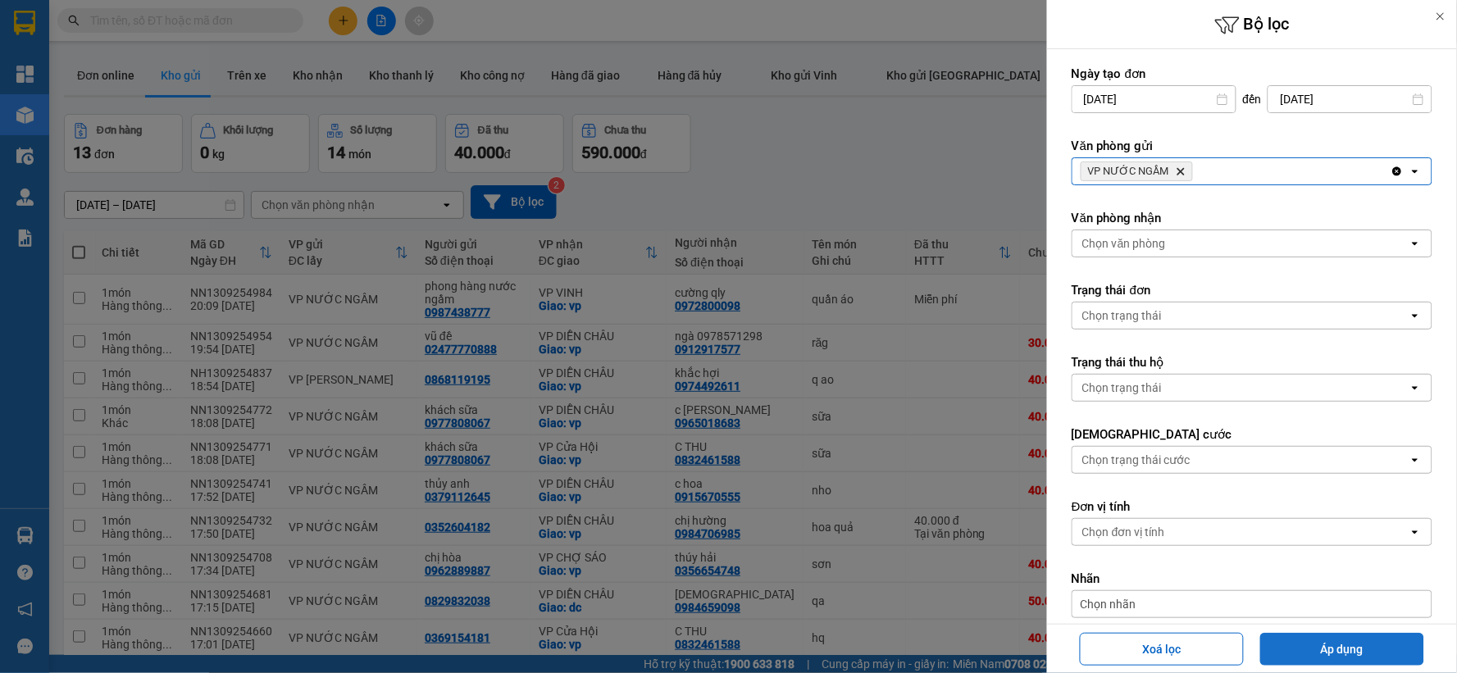
click at [1323, 646] on button "Áp dụng" at bounding box center [1342, 649] width 164 height 33
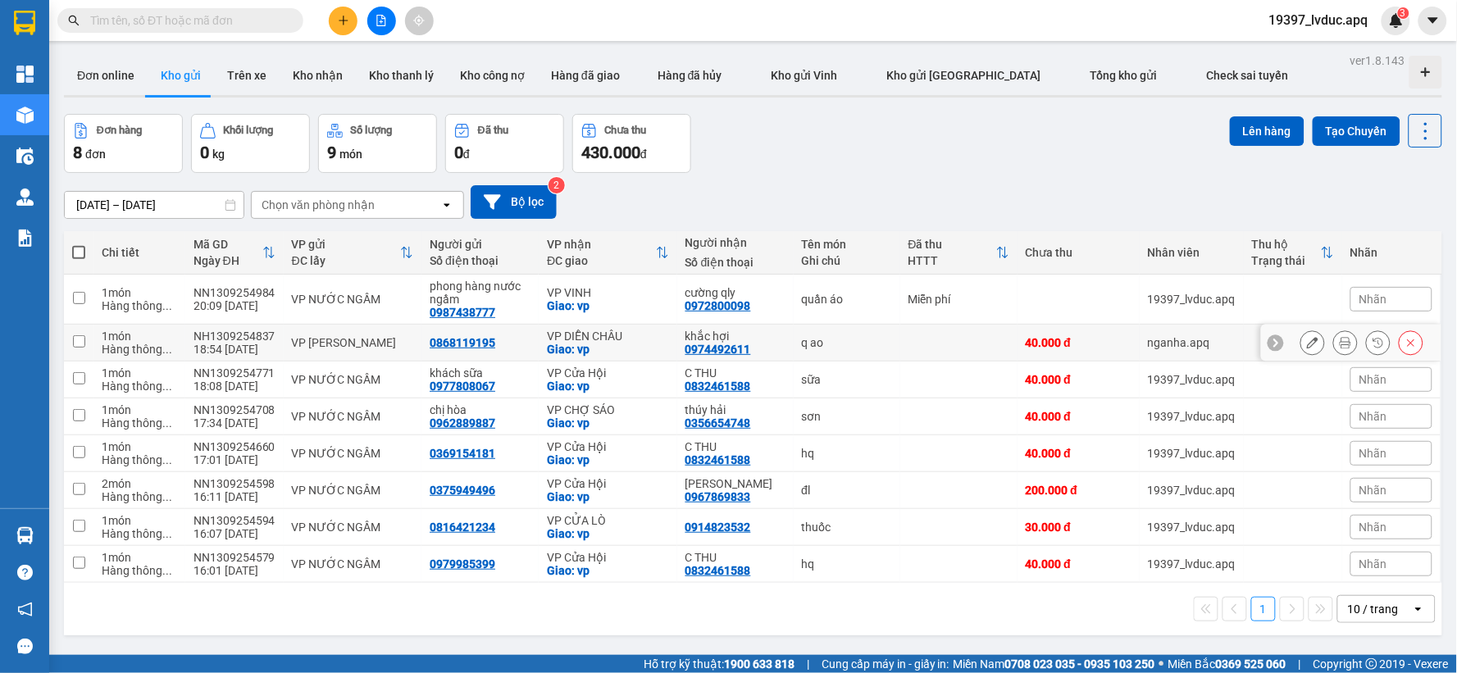
click at [572, 337] on div "VP DIỄN CHÂU" at bounding box center [608, 336] width 122 height 13
checkbox input "true"
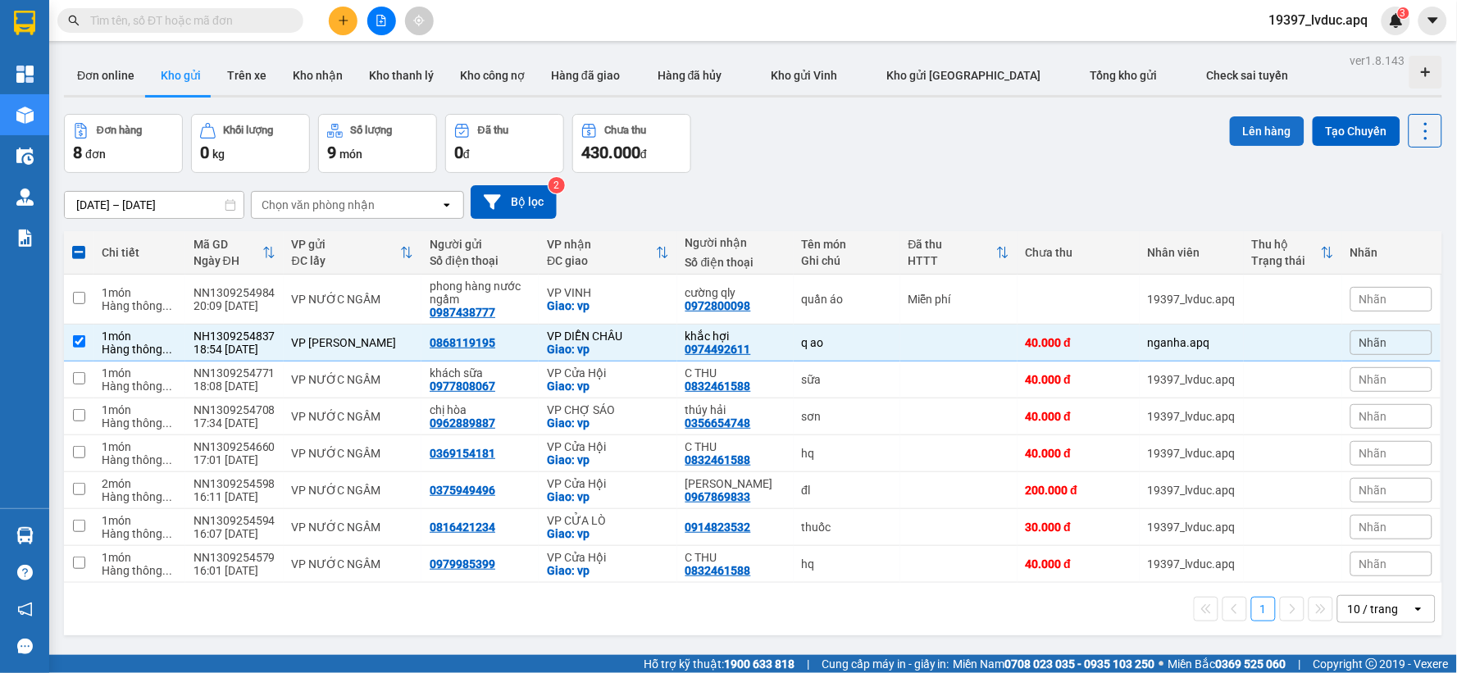
click at [1230, 133] on button "Lên hàng" at bounding box center [1267, 131] width 75 height 30
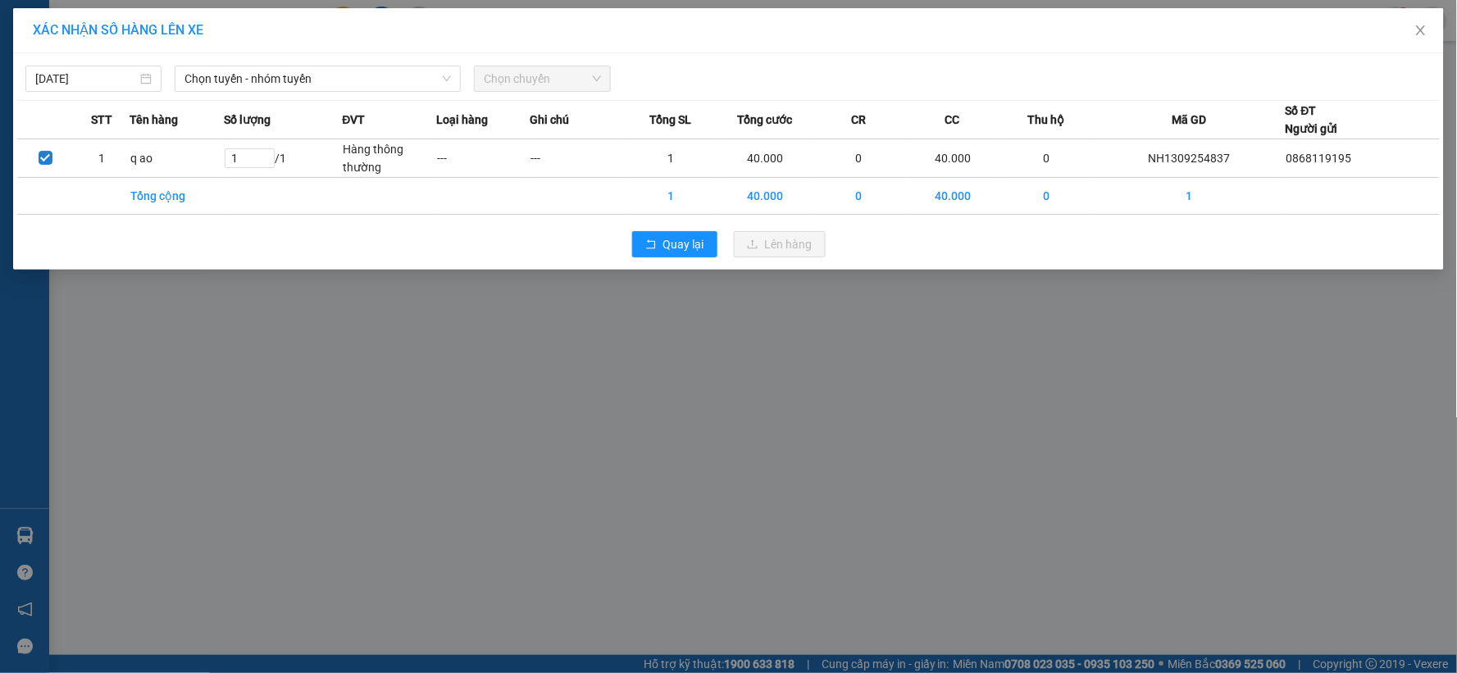
drag, startPoint x: 331, startPoint y: 61, endPoint x: 334, endPoint y: 93, distance: 32.9
click at [329, 61] on div "13/09/2025 Chọn tuyến - nhóm tuyến Chọn chuyến" at bounding box center [728, 74] width 1423 height 34
click at [339, 77] on span "Chọn tuyến - nhóm tuyến" at bounding box center [317, 78] width 266 height 25
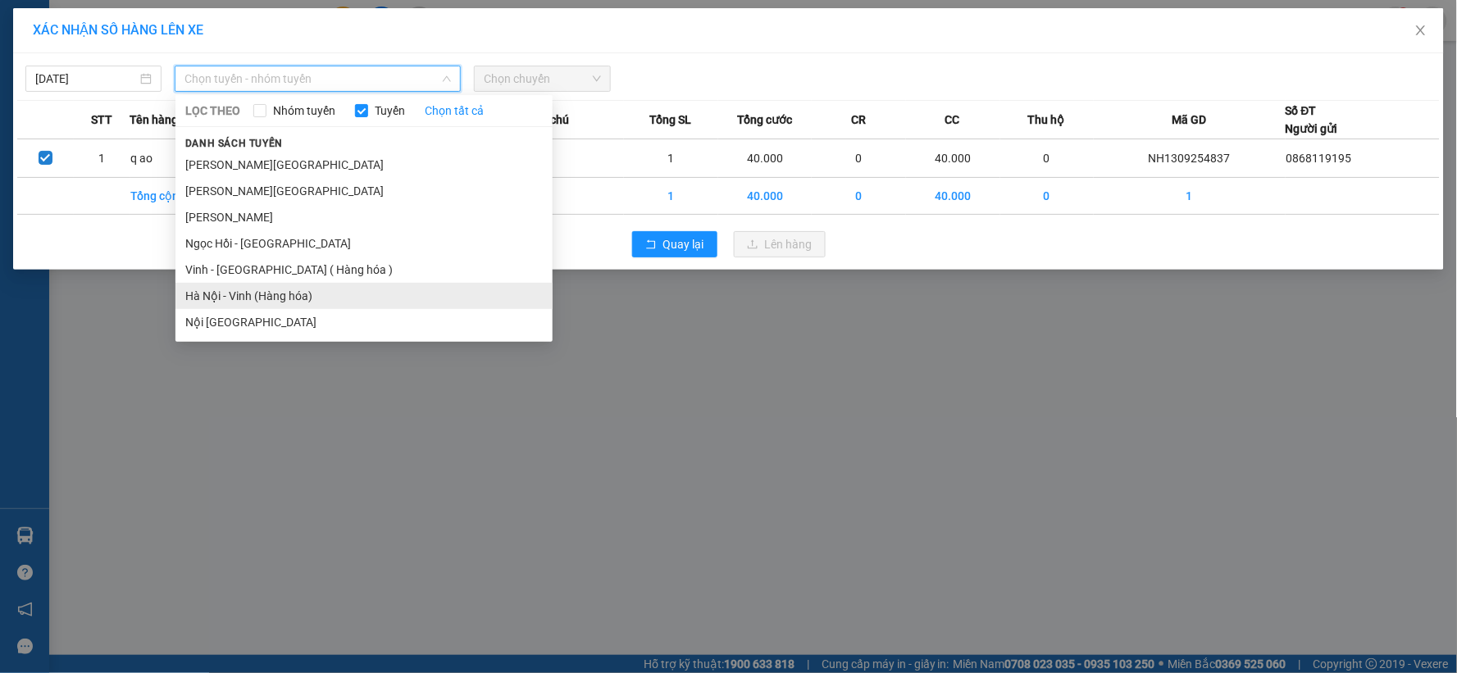
click at [310, 291] on li "Hà Nội - Vinh (Hàng hóa)" at bounding box center [363, 296] width 377 height 26
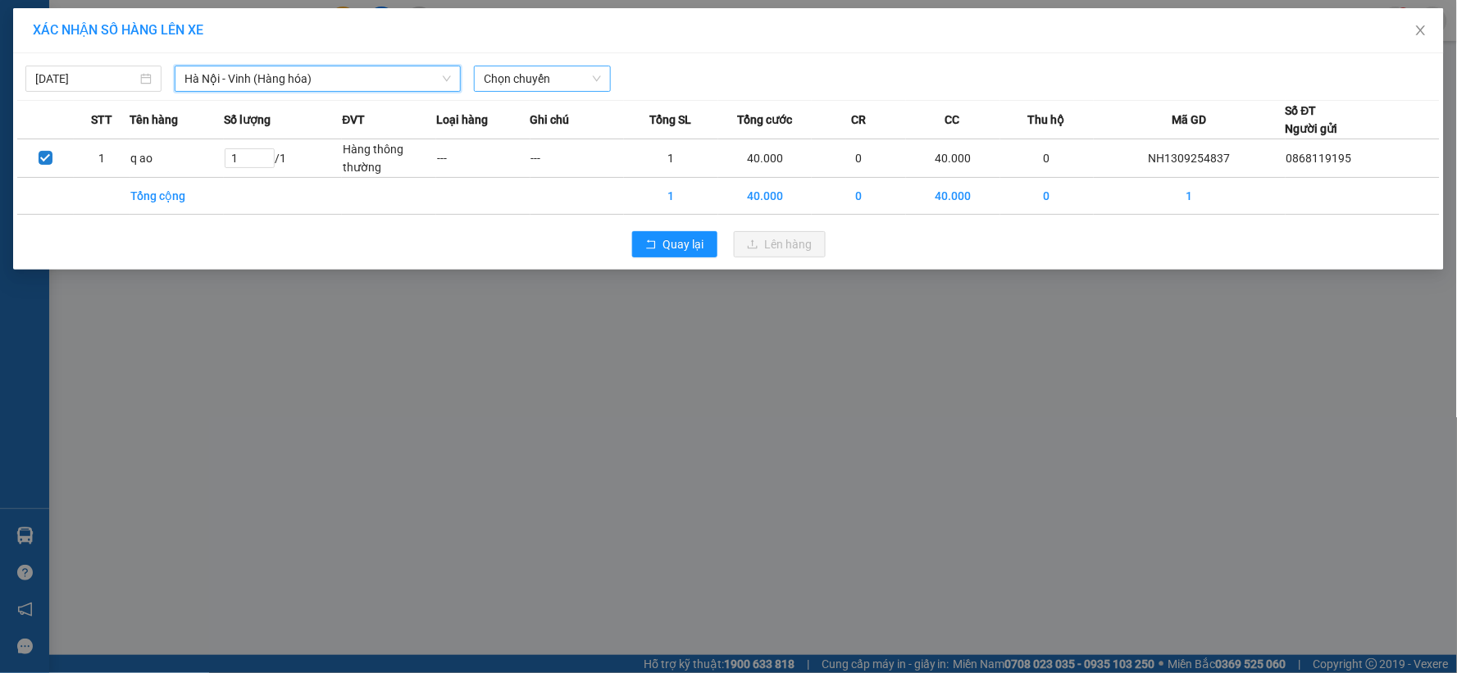
click at [592, 71] on span "Chọn chuyến" at bounding box center [542, 78] width 116 height 25
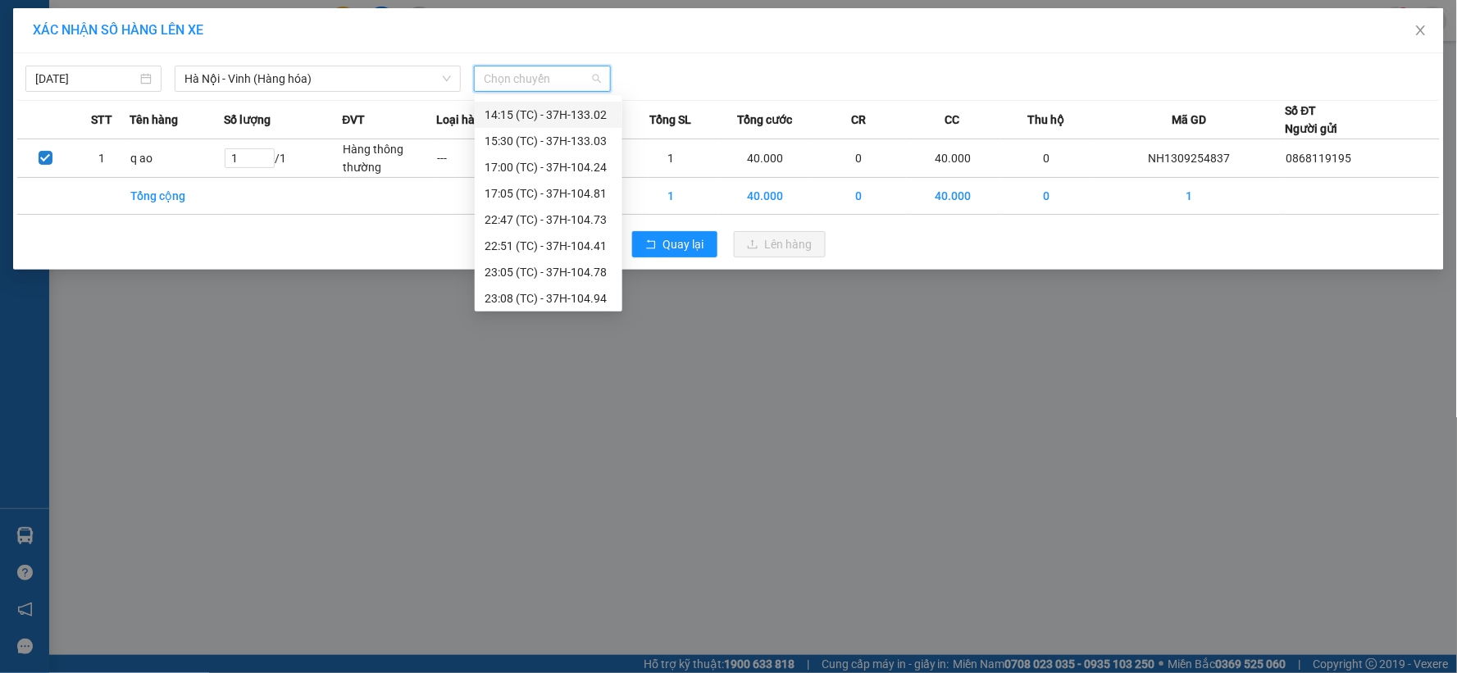
scroll to position [184, 0]
click at [577, 271] on div "23:05 (TC) - 37H-104.78" at bounding box center [549, 269] width 128 height 18
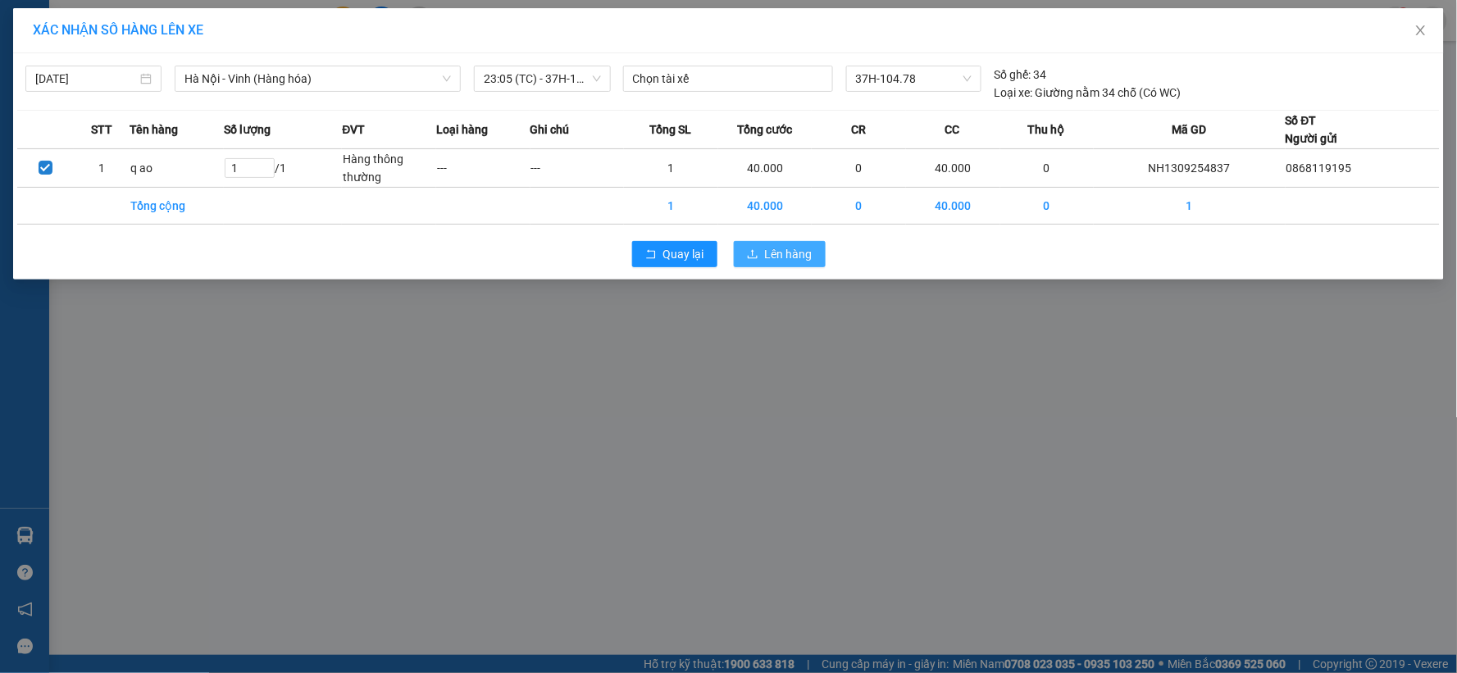
click at [774, 256] on span "Lên hàng" at bounding box center [789, 254] width 48 height 18
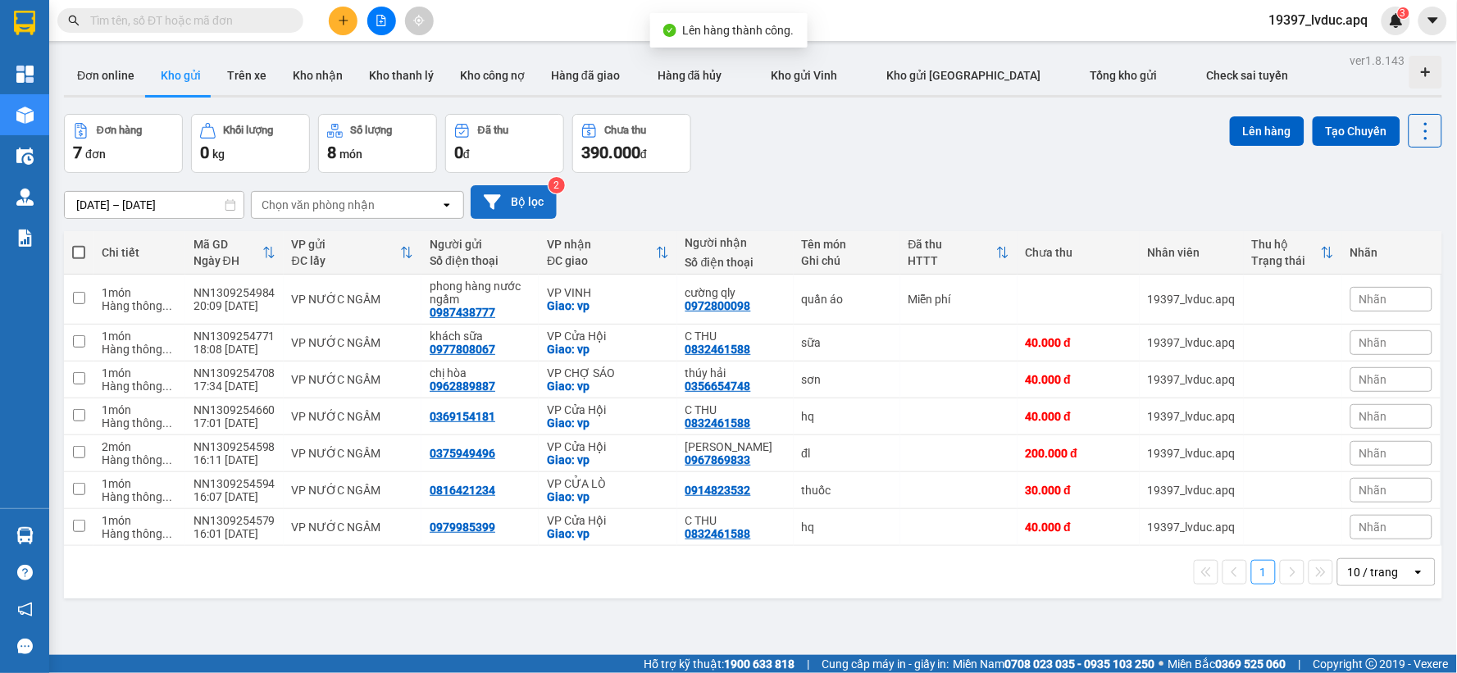
click at [506, 201] on button "Bộ lọc" at bounding box center [514, 202] width 86 height 34
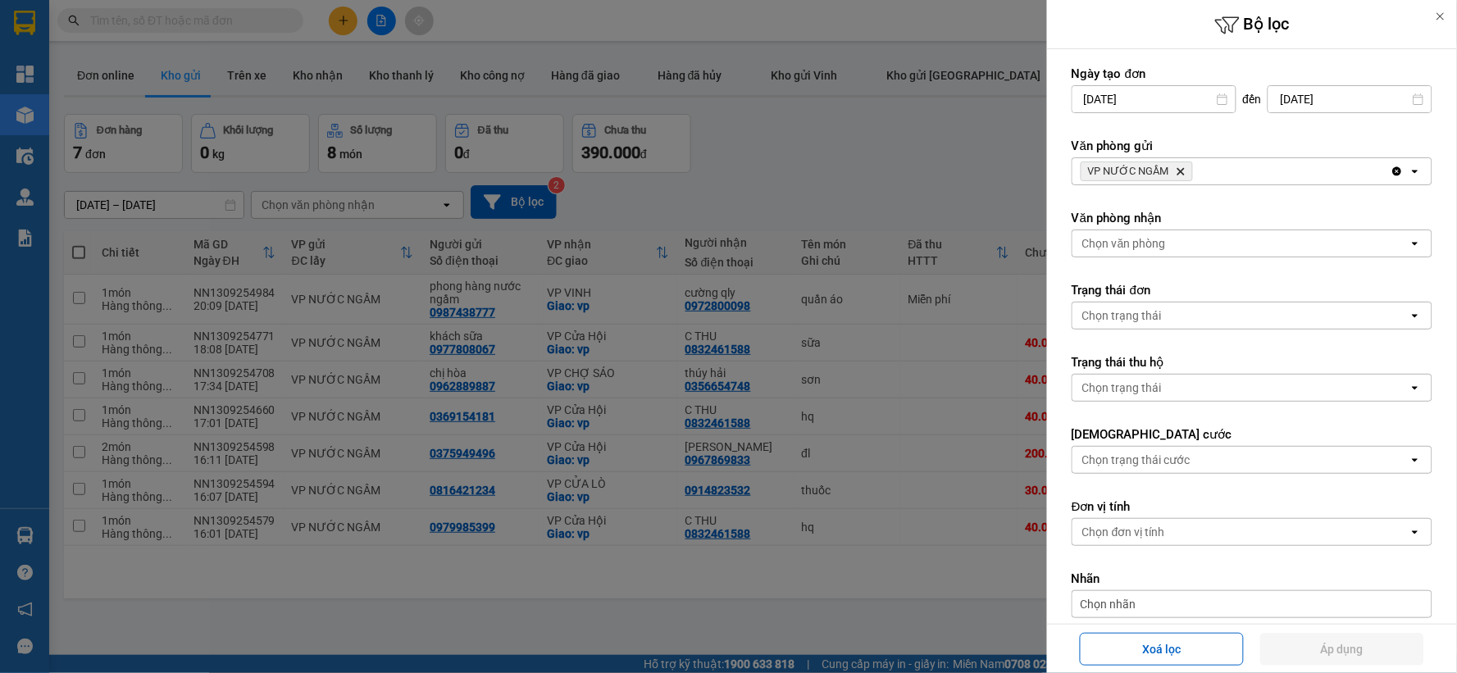
click at [1173, 171] on span "VP NƯỚC NGẦM Delete" at bounding box center [1137, 172] width 112 height 20
click at [1178, 166] on icon "Delete" at bounding box center [1181, 171] width 10 height 10
click at [1178, 166] on div "VP NƯỚC NGẦM Delete" at bounding box center [1231, 171] width 318 height 26
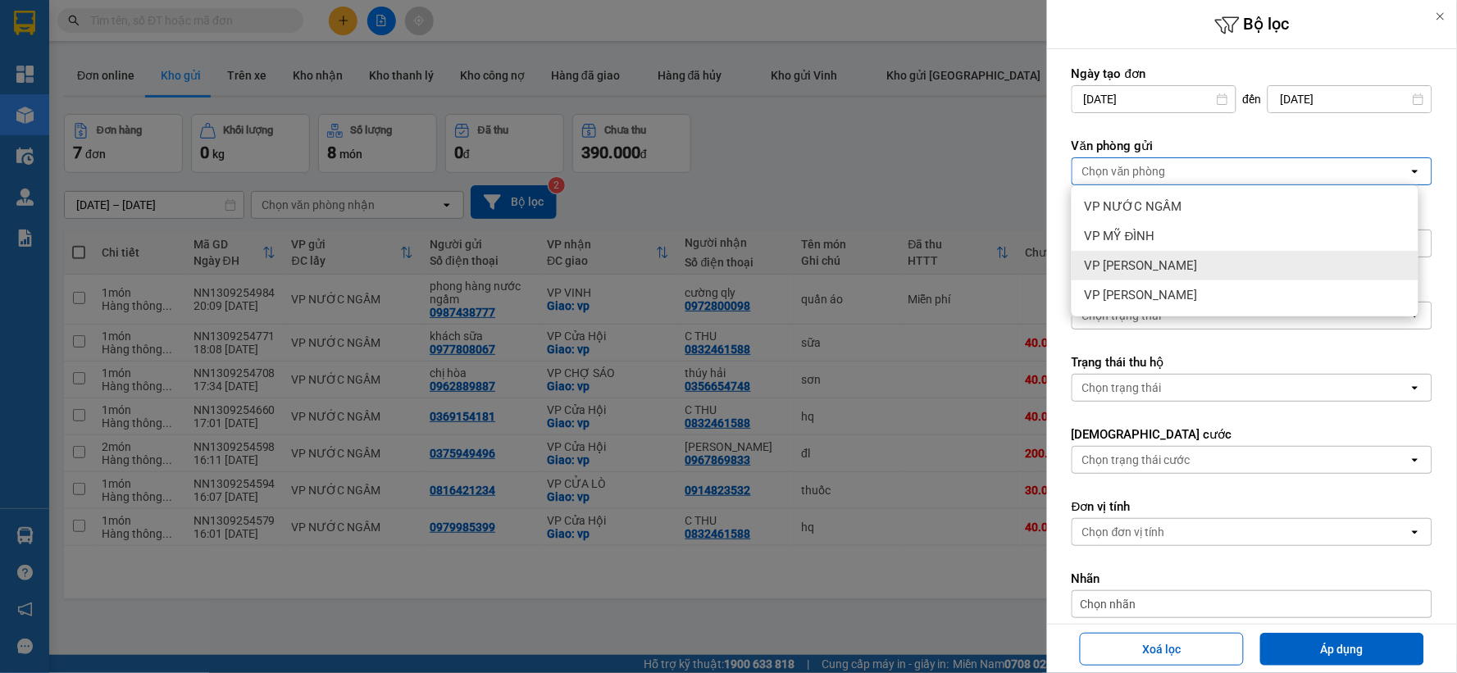
click at [1177, 269] on div "VP [PERSON_NAME]" at bounding box center [1245, 266] width 347 height 30
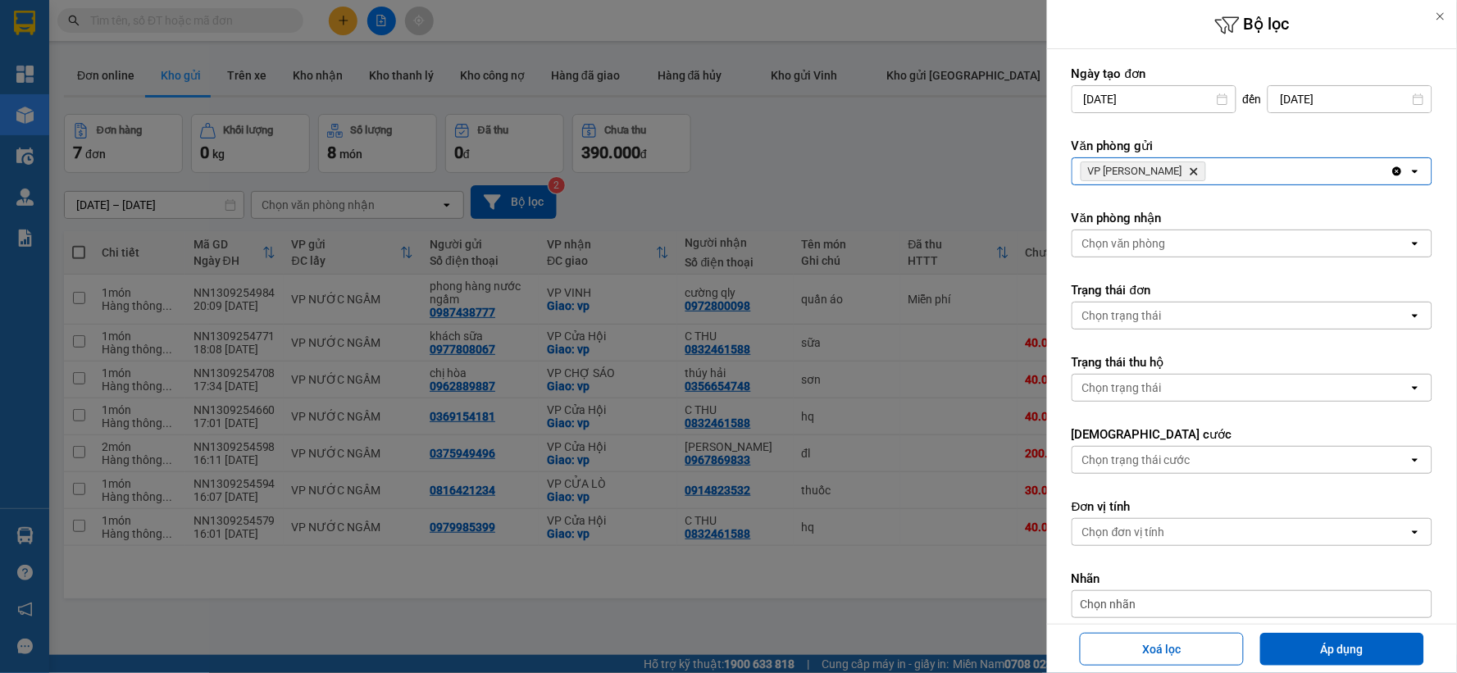
click at [1181, 246] on div "Chọn văn phòng" at bounding box center [1240, 243] width 336 height 26
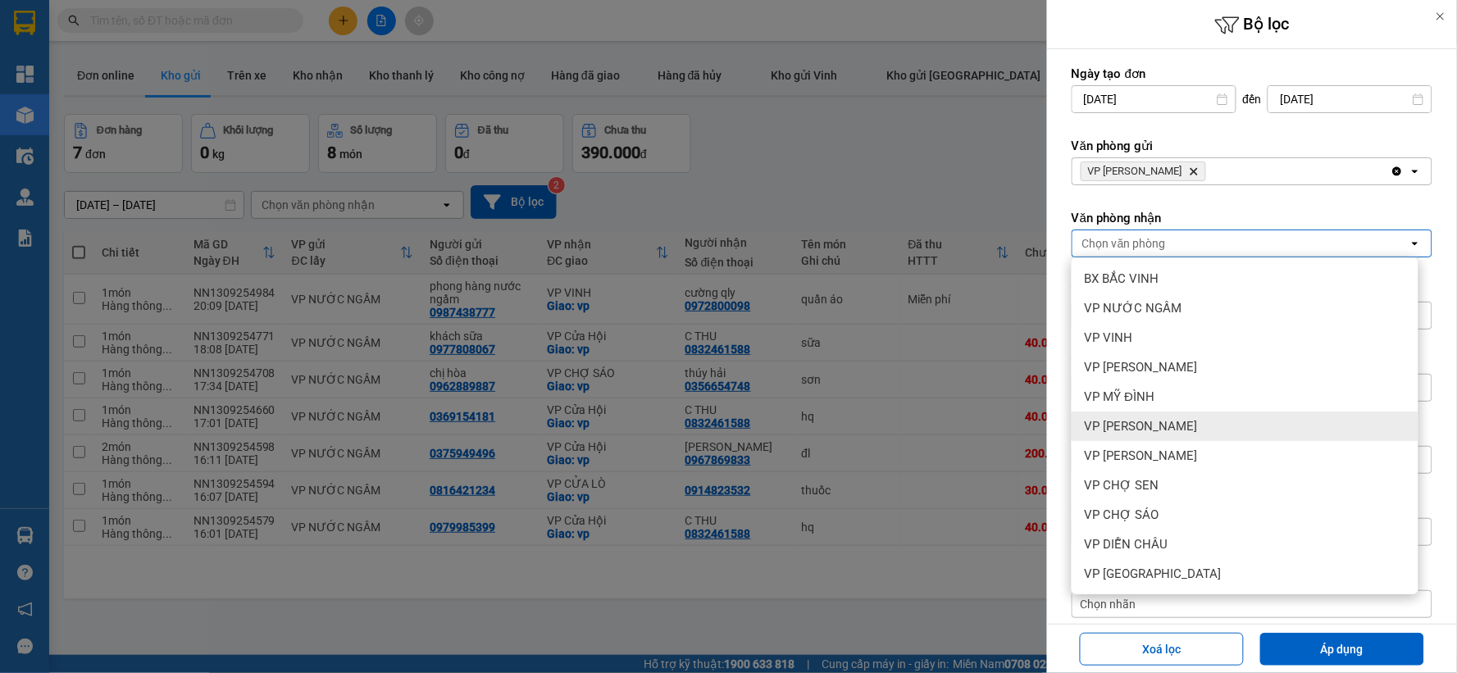
scroll to position [177, 0]
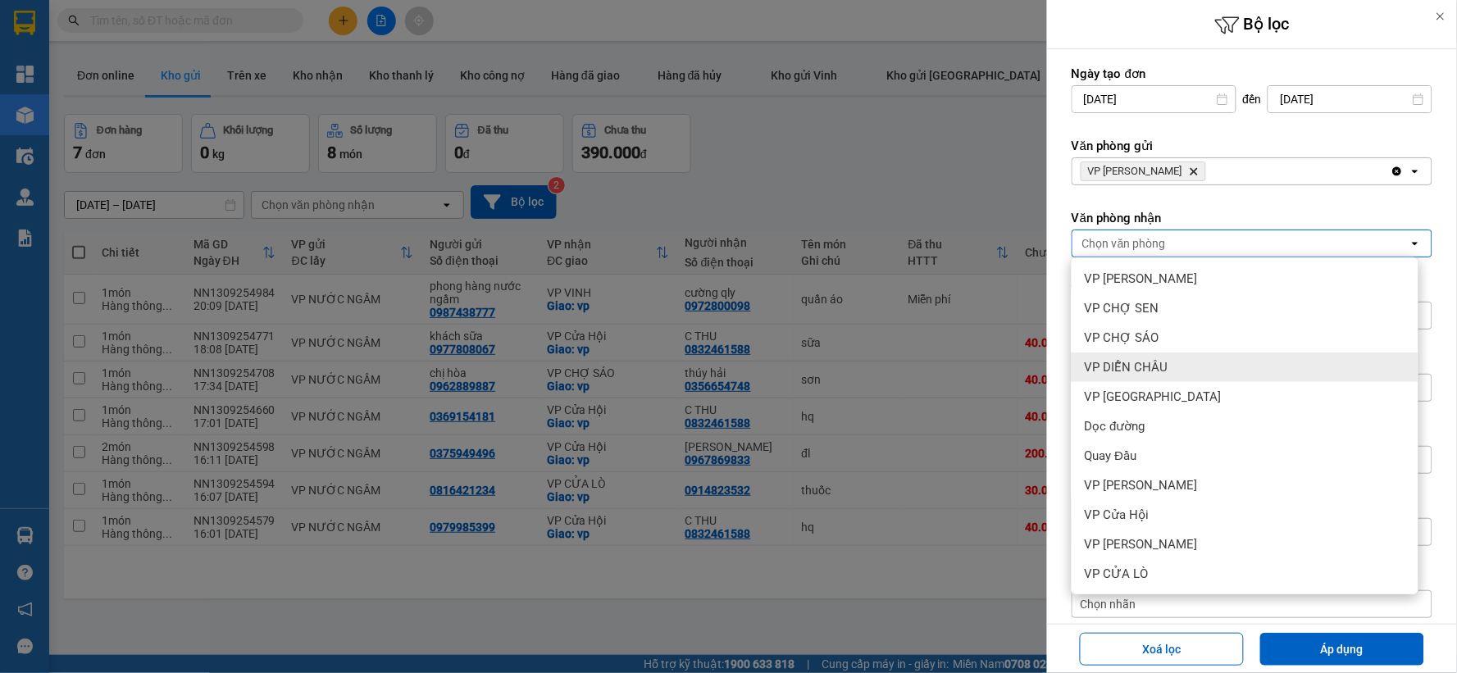
click at [1211, 362] on div "VP DIỄN CHÂU" at bounding box center [1245, 368] width 347 height 30
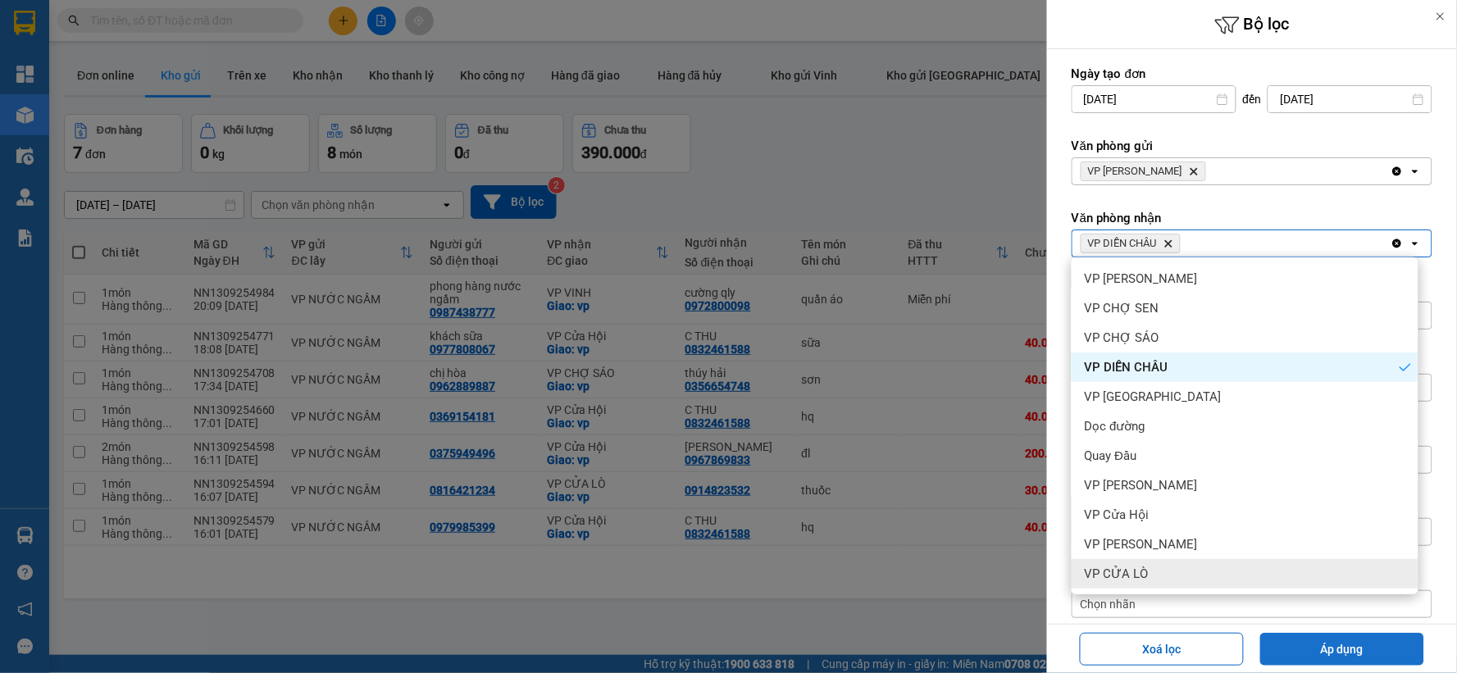
click at [1313, 658] on button "Áp dụng" at bounding box center [1342, 649] width 164 height 33
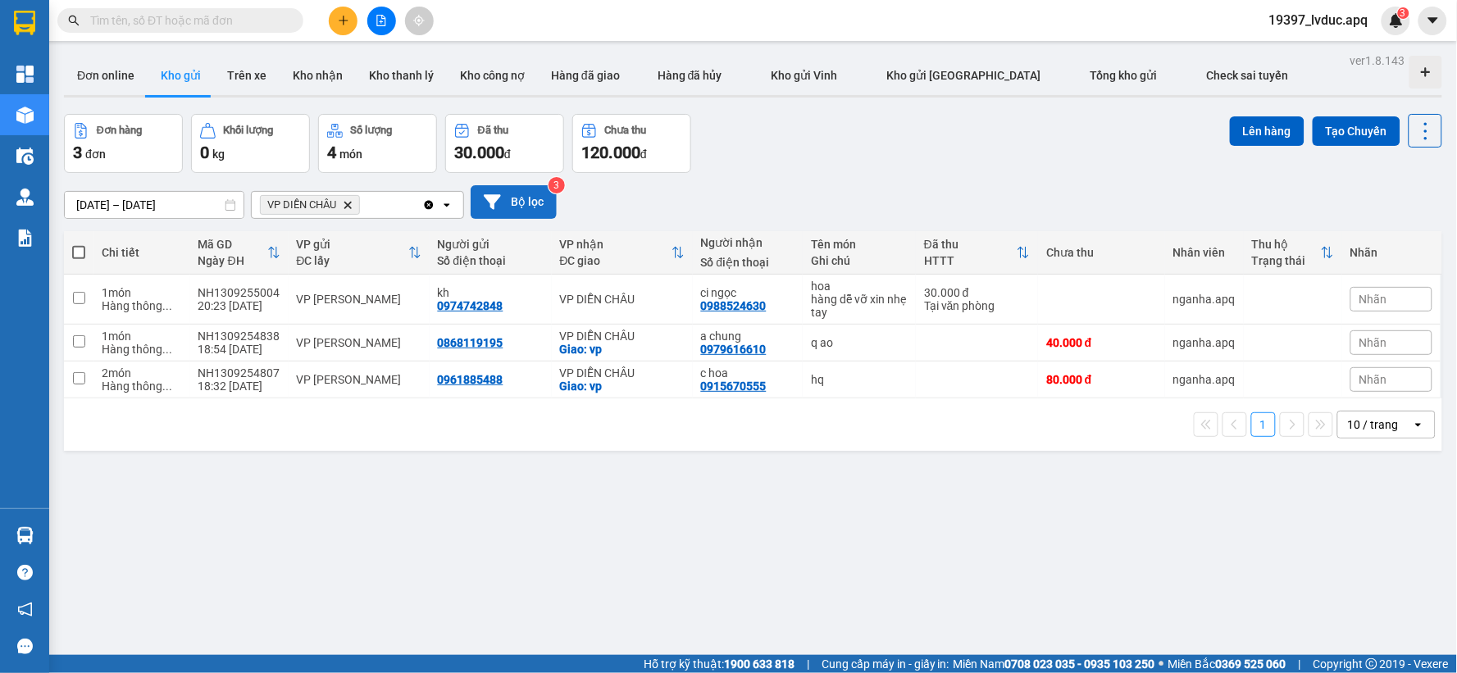
click at [526, 195] on button "Bộ lọc" at bounding box center [514, 202] width 86 height 34
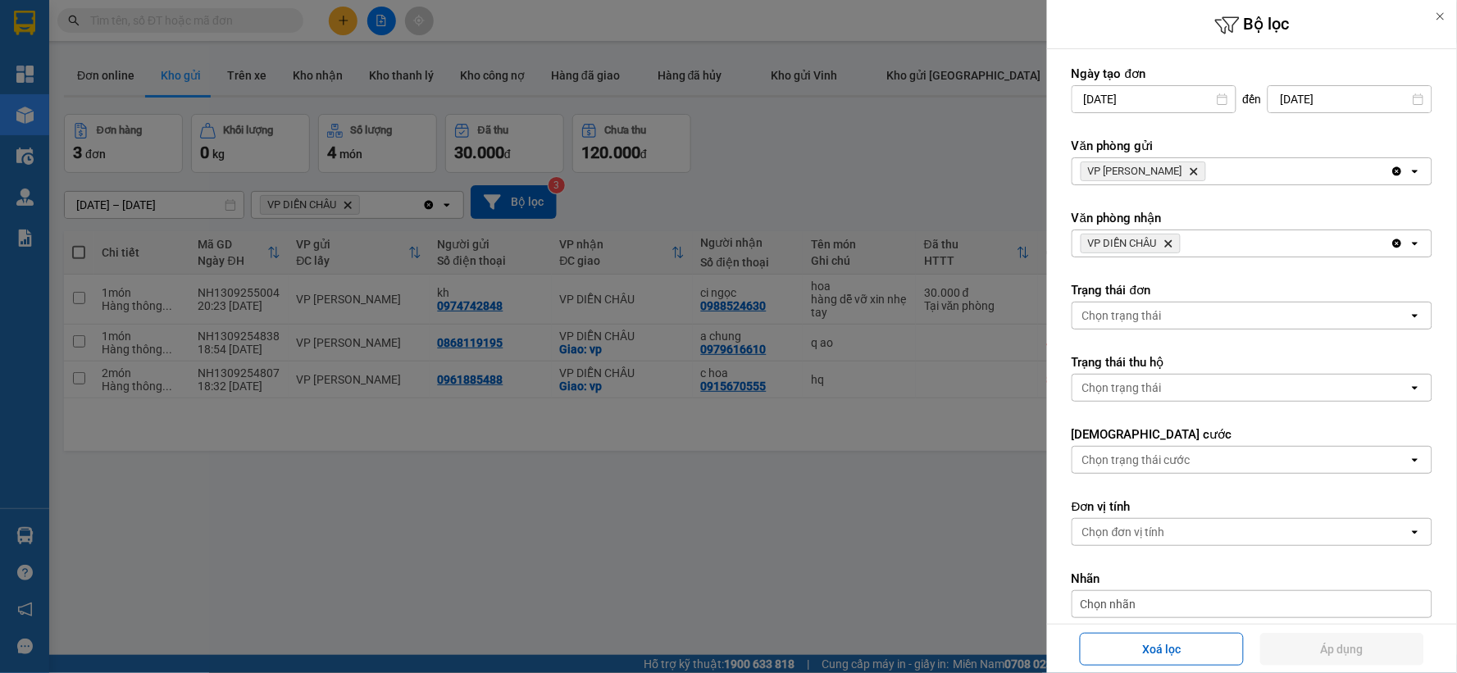
drag, startPoint x: 1173, startPoint y: 241, endPoint x: 1178, endPoint y: 230, distance: 12.5
click at [1173, 240] on icon "VP DIỄN CHÂU, close by backspace" at bounding box center [1168, 243] width 7 height 7
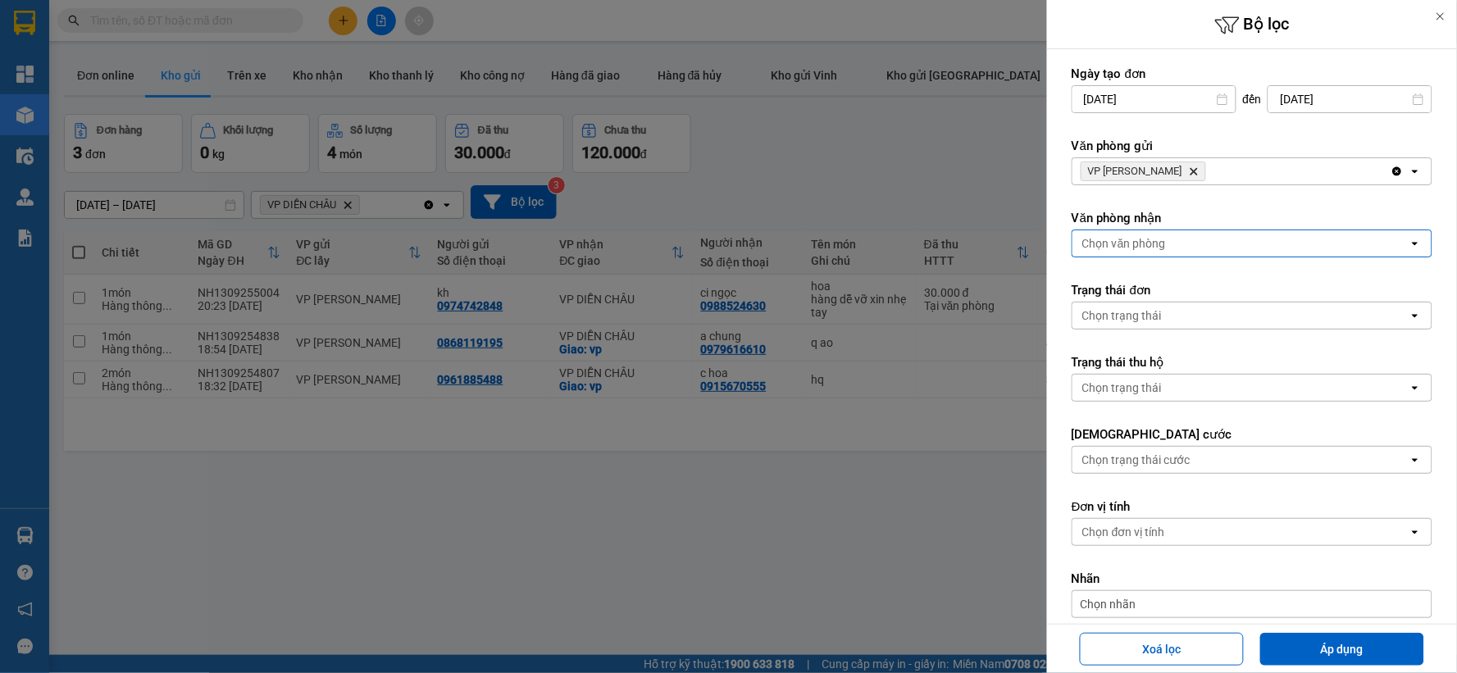
click at [1217, 177] on div "VP NGỌC HỒI Delete" at bounding box center [1231, 171] width 318 height 26
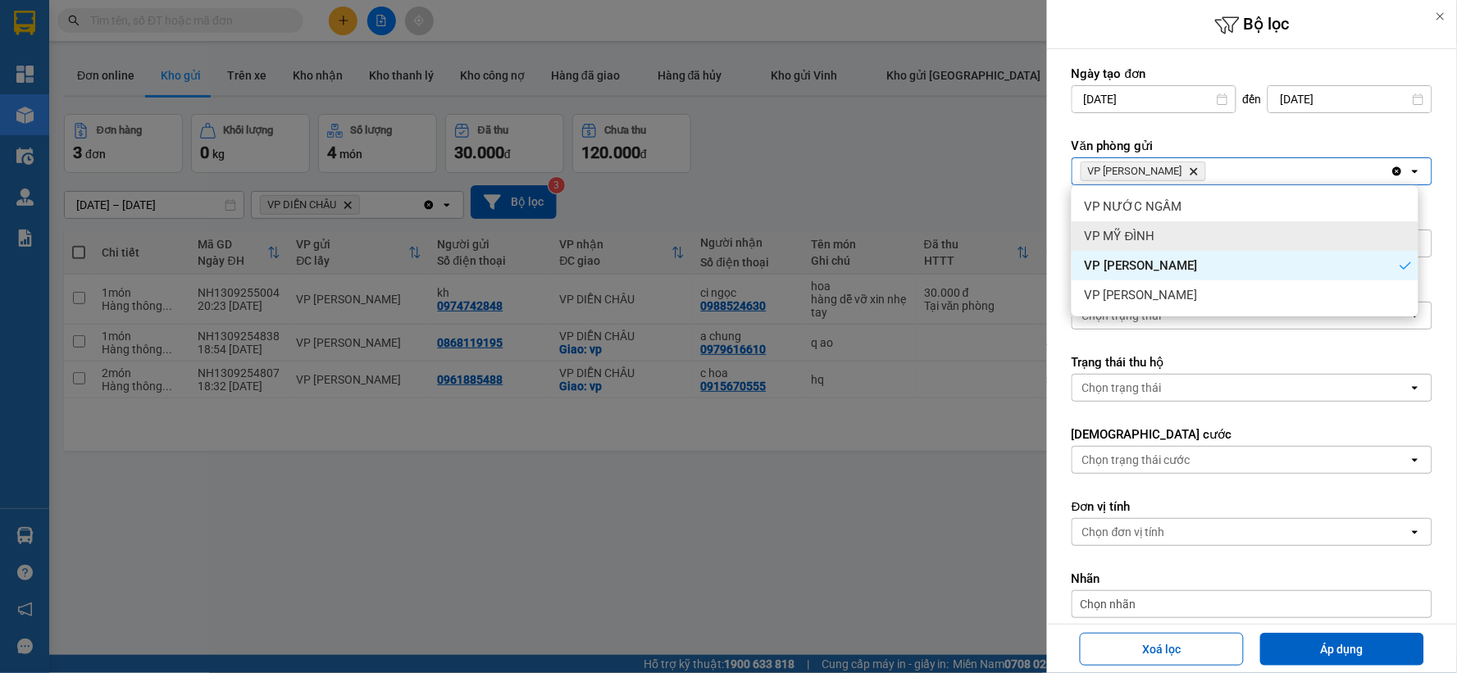
drag, startPoint x: 1160, startPoint y: 231, endPoint x: 1331, endPoint y: 183, distance: 177.3
click at [1171, 224] on div "VP MỸ ĐÌNH" at bounding box center [1245, 236] width 347 height 30
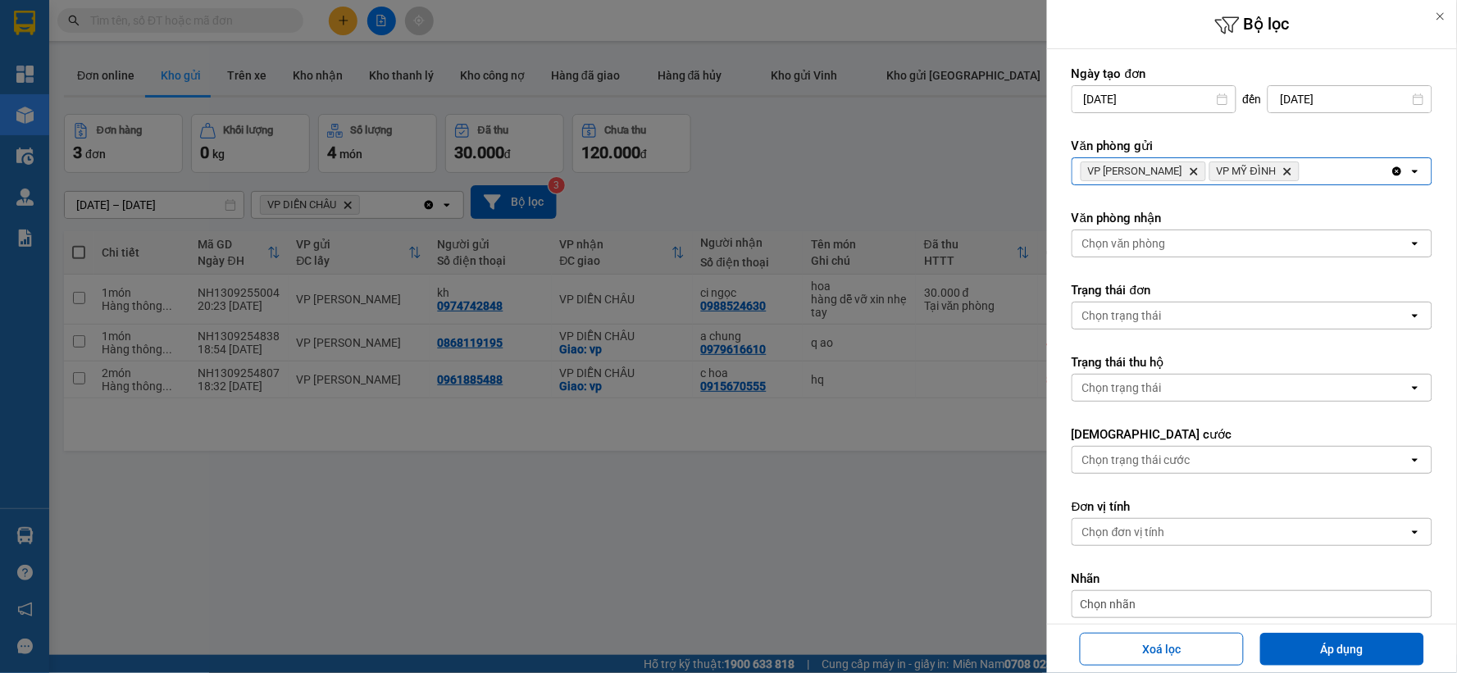
click at [1331, 179] on div "VP NGỌC HỒI Delete VP MỸ ĐÌNH Delete" at bounding box center [1231, 171] width 318 height 26
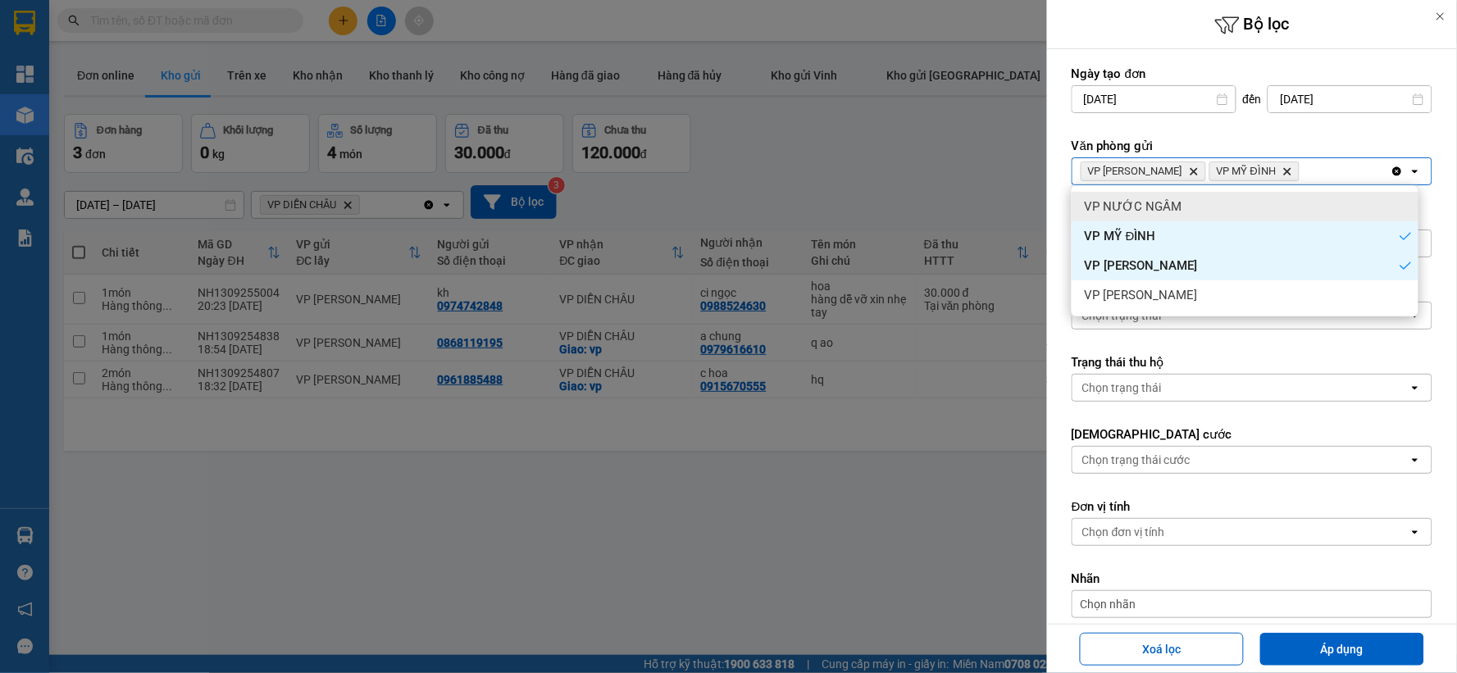
click at [1238, 215] on div "VP NƯỚC NGẦM" at bounding box center [1245, 207] width 347 height 30
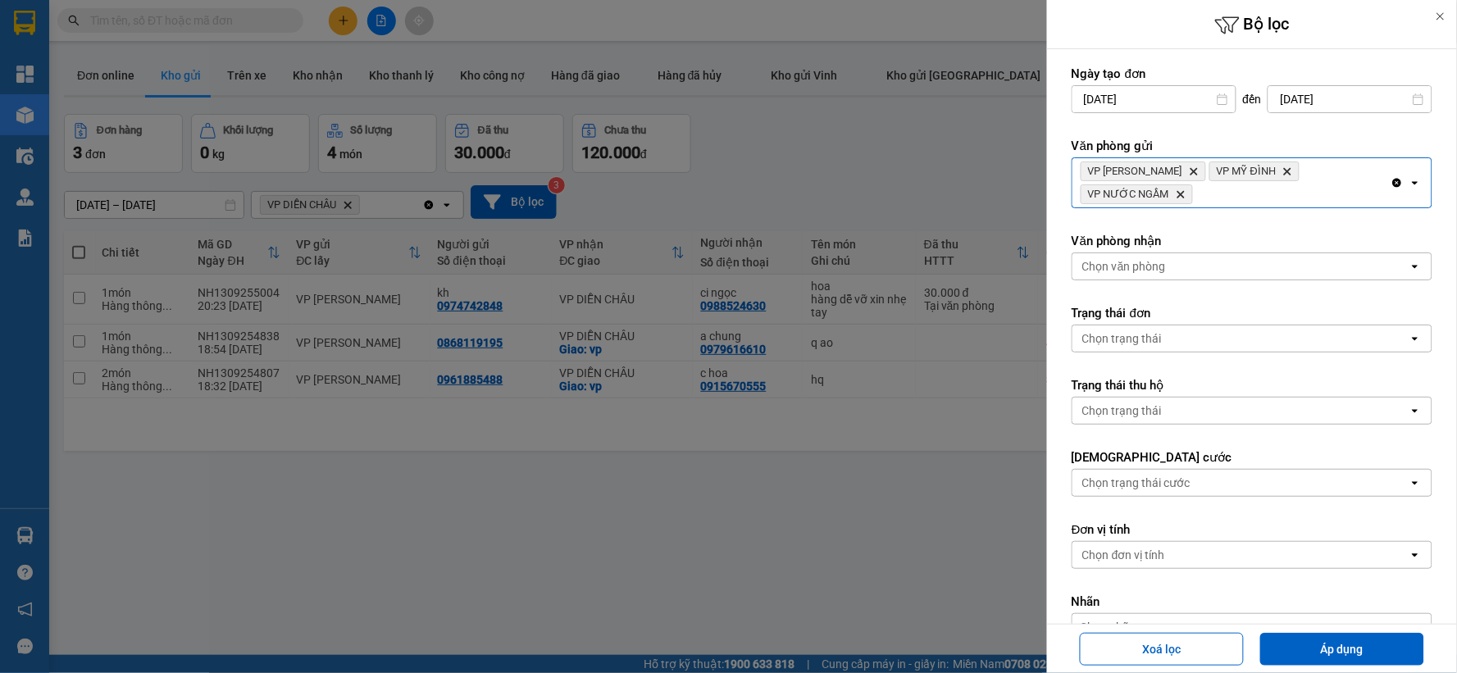
click at [1259, 198] on div "VP NGỌC HỒI Delete VP MỸ ĐÌNH Delete VP NƯỚC NGẦM Delete" at bounding box center [1231, 182] width 318 height 49
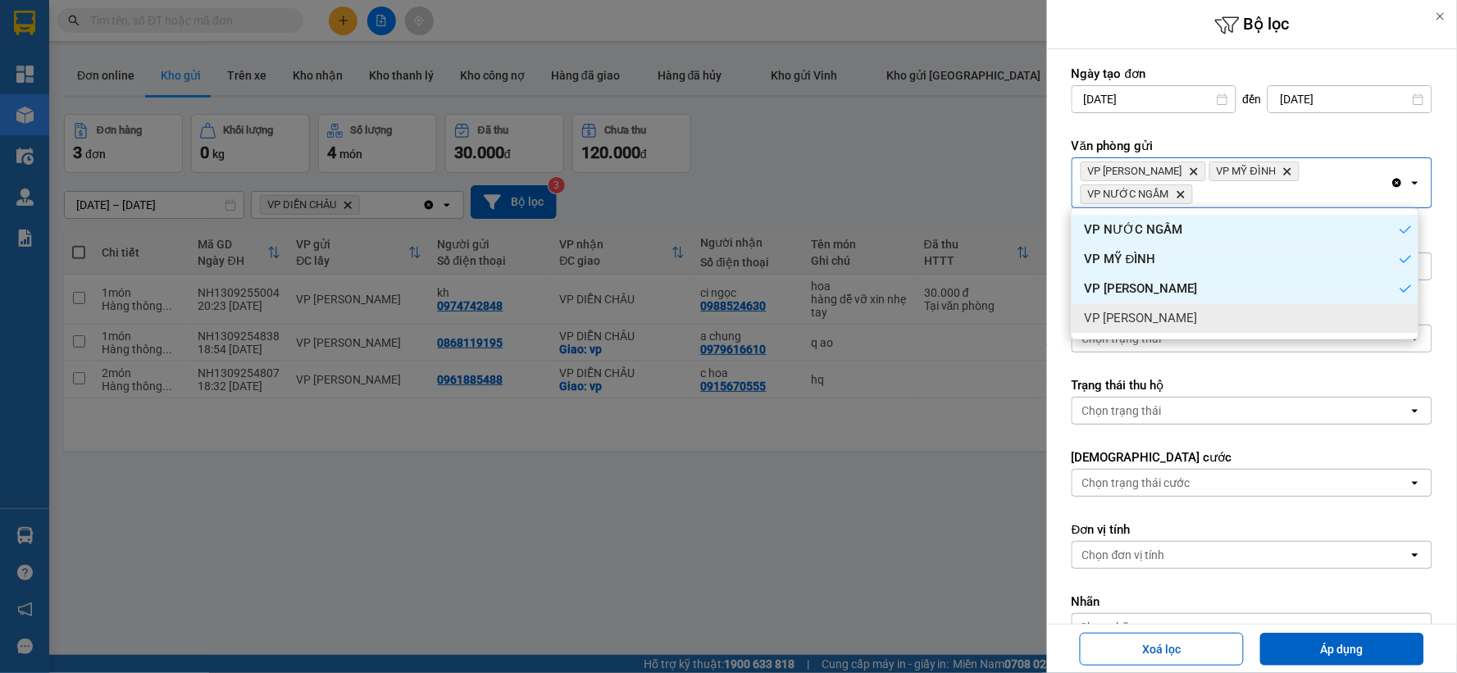
click at [1167, 321] on div "VP [PERSON_NAME]" at bounding box center [1245, 318] width 347 height 30
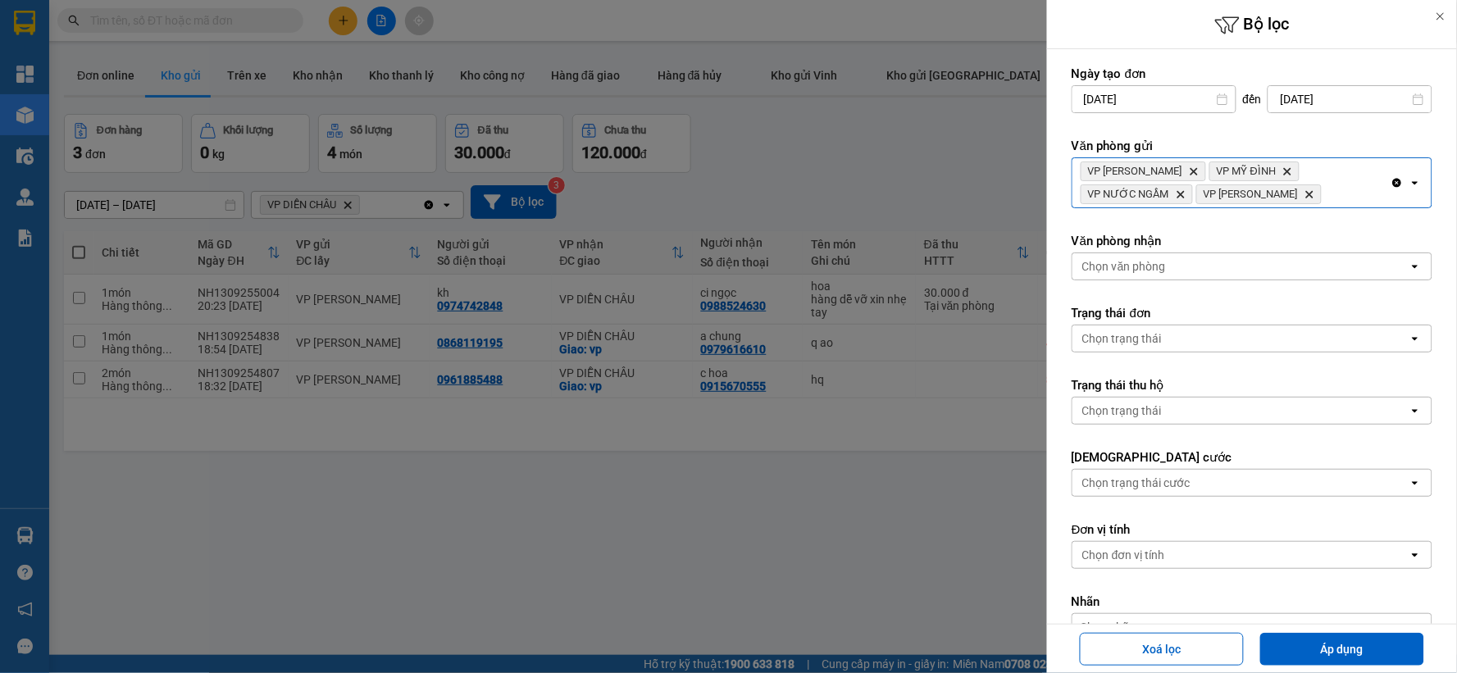
click at [1200, 269] on div "Chọn văn phòng" at bounding box center [1240, 266] width 336 height 26
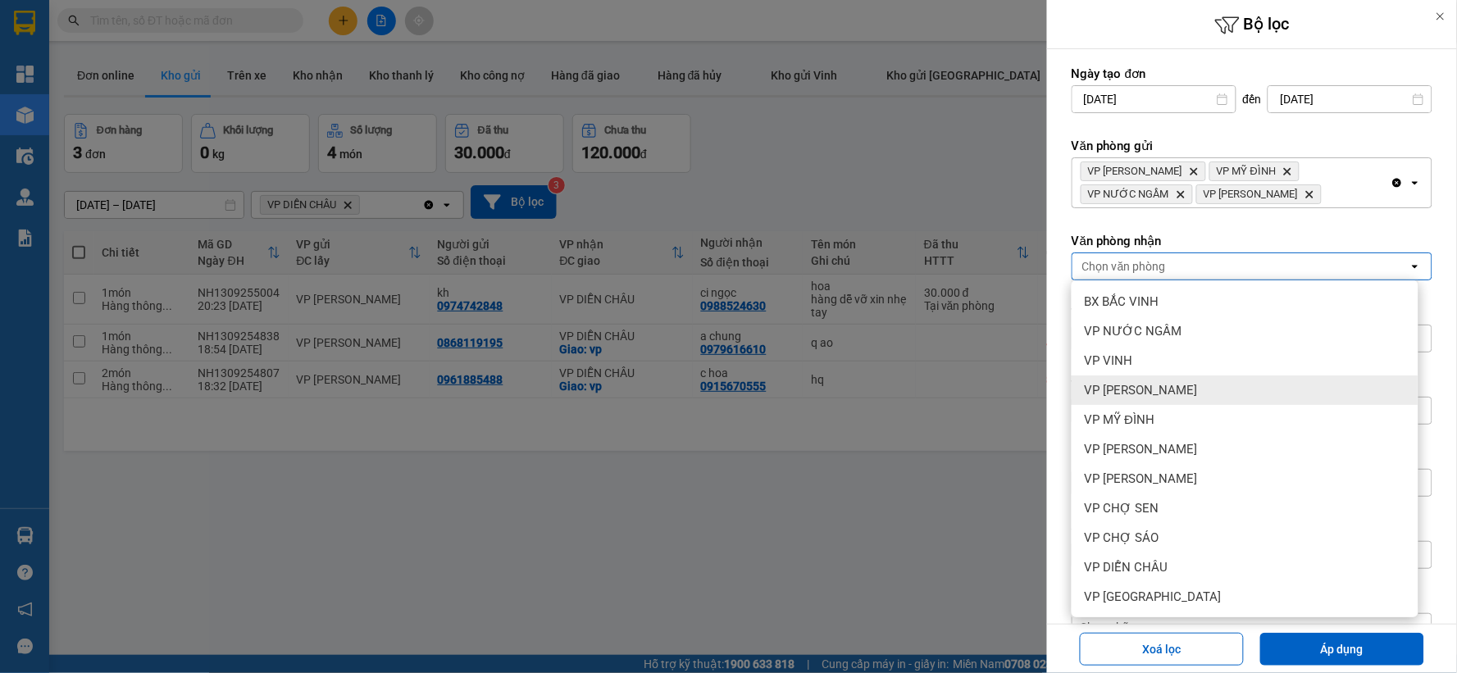
click at [1191, 389] on span "VP [PERSON_NAME]" at bounding box center [1141, 390] width 113 height 16
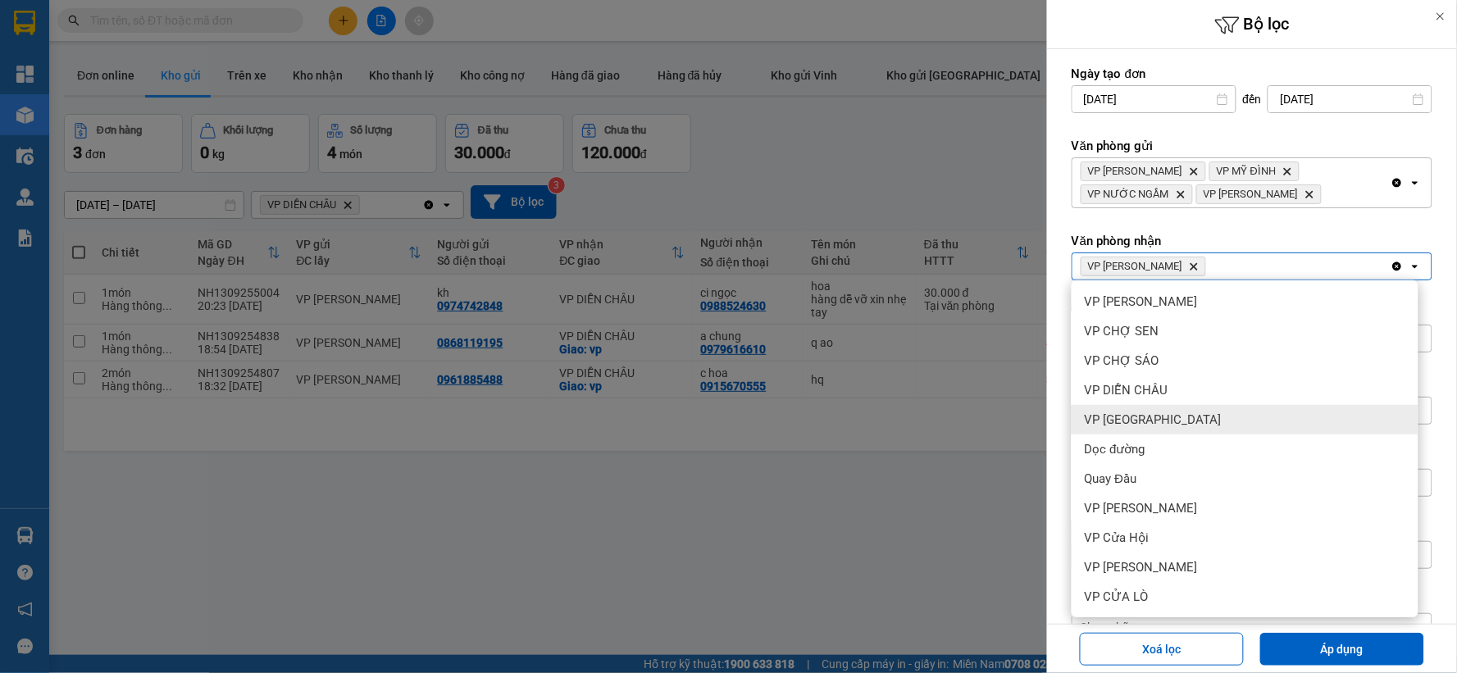
click at [1199, 416] on div "VP [GEOGRAPHIC_DATA]" at bounding box center [1245, 420] width 347 height 30
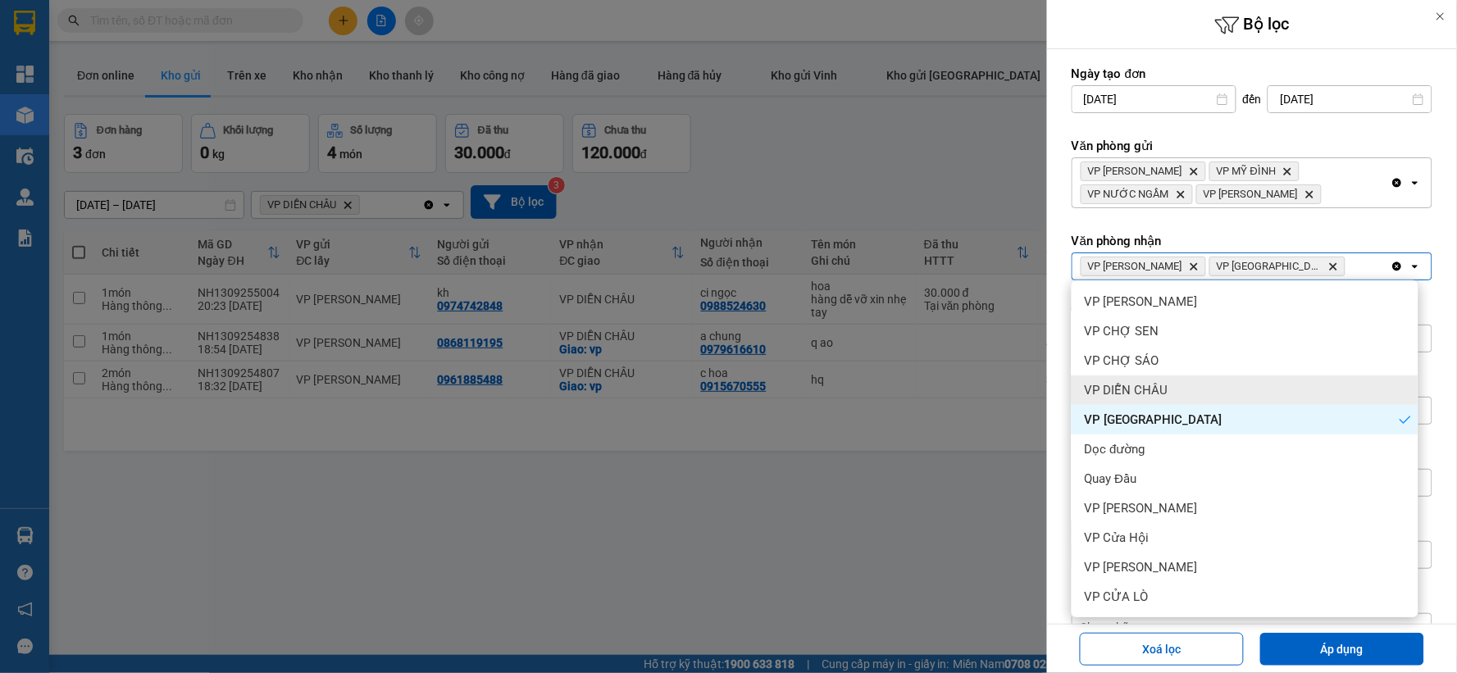
click at [1197, 392] on div "VP DIỄN CHÂU" at bounding box center [1245, 391] width 347 height 30
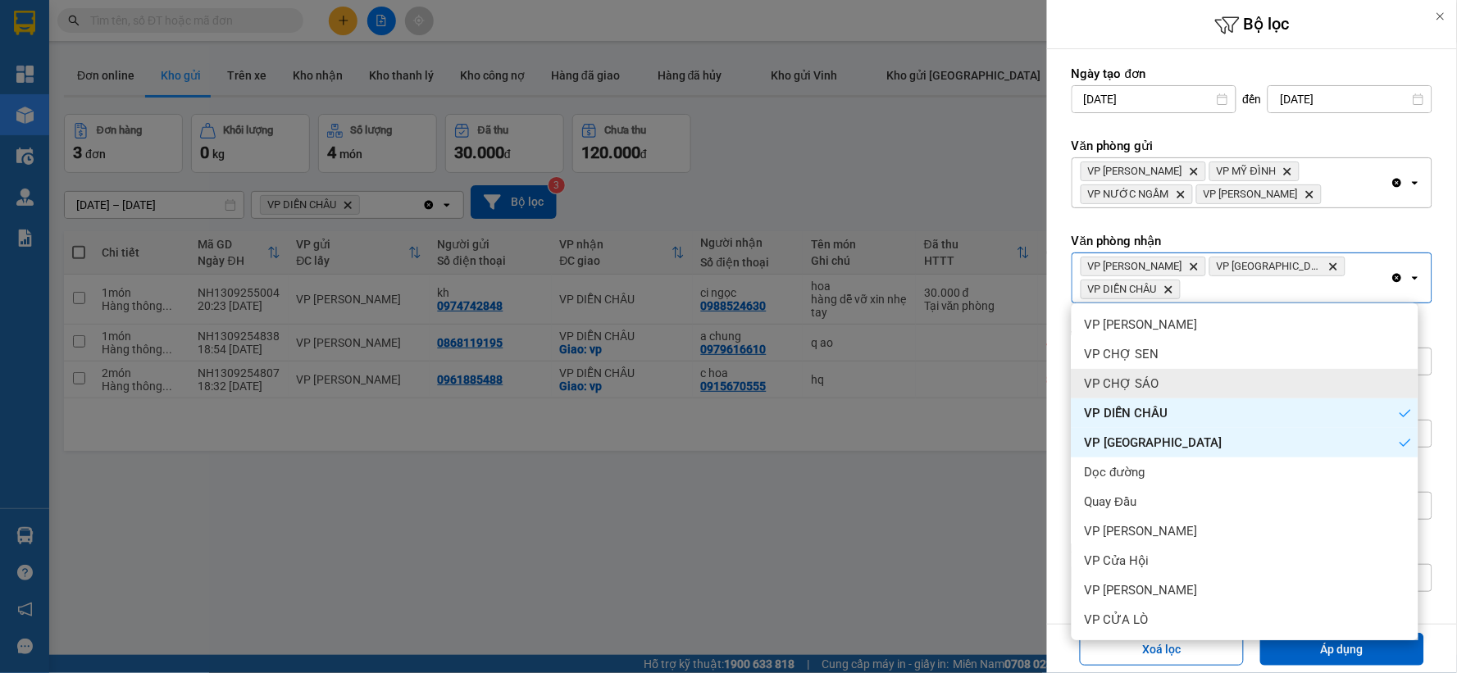
click at [1195, 378] on div "VP CHỢ SÁO" at bounding box center [1245, 384] width 347 height 30
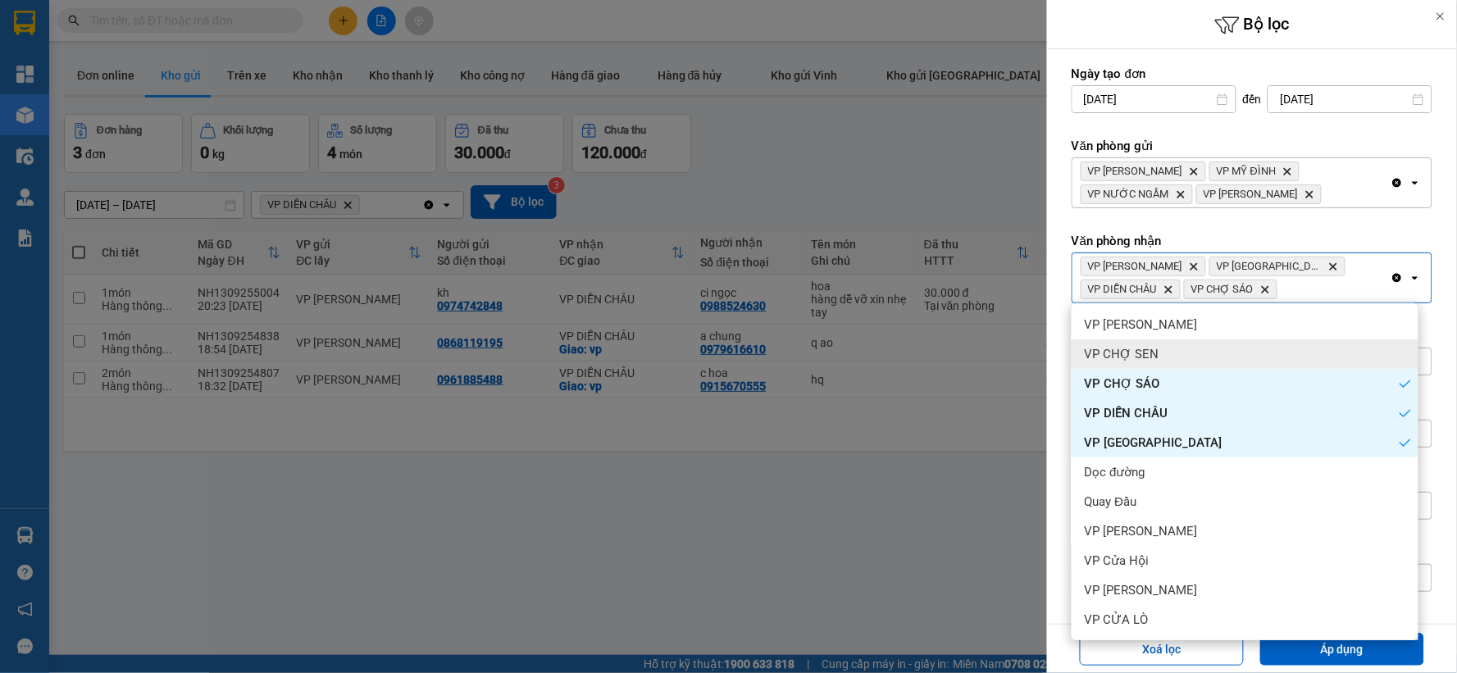
click at [1206, 358] on div "VP CHỢ SEN" at bounding box center [1245, 354] width 347 height 30
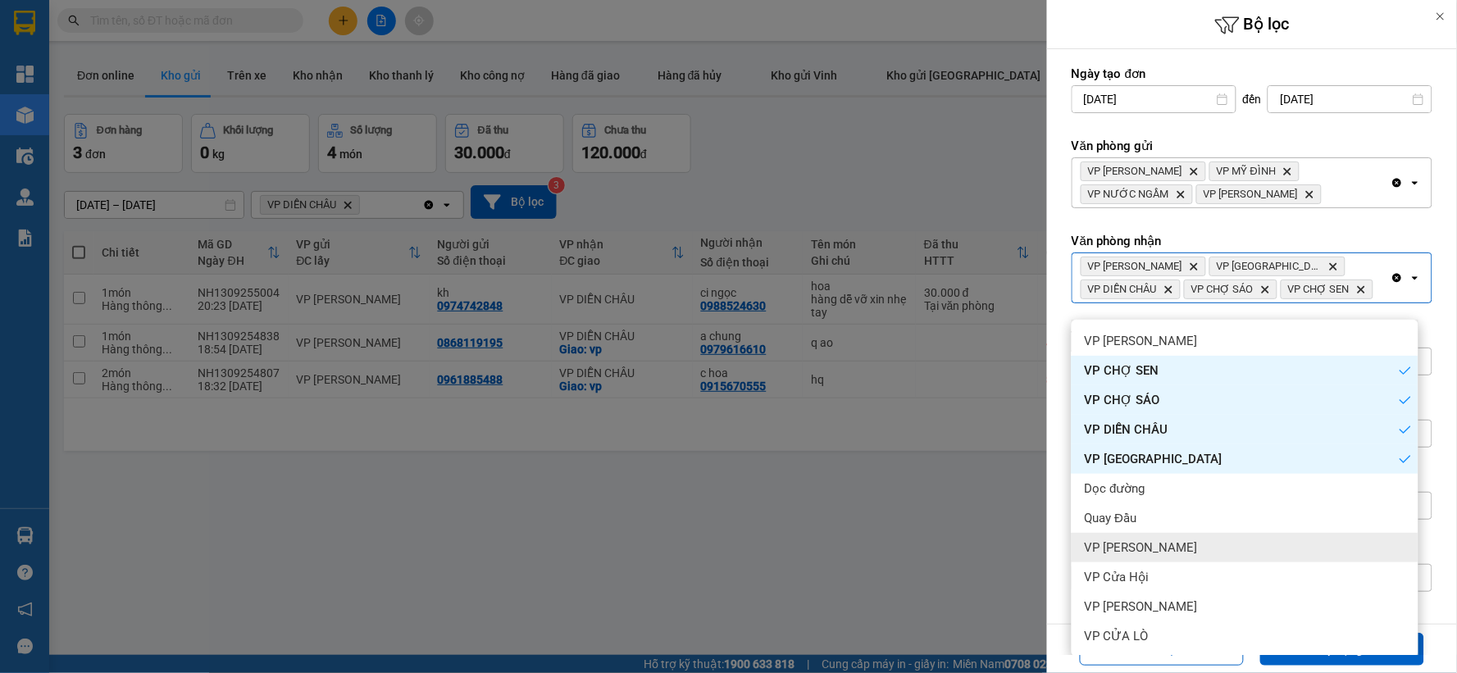
click at [1190, 549] on div "VP [PERSON_NAME]" at bounding box center [1245, 548] width 347 height 30
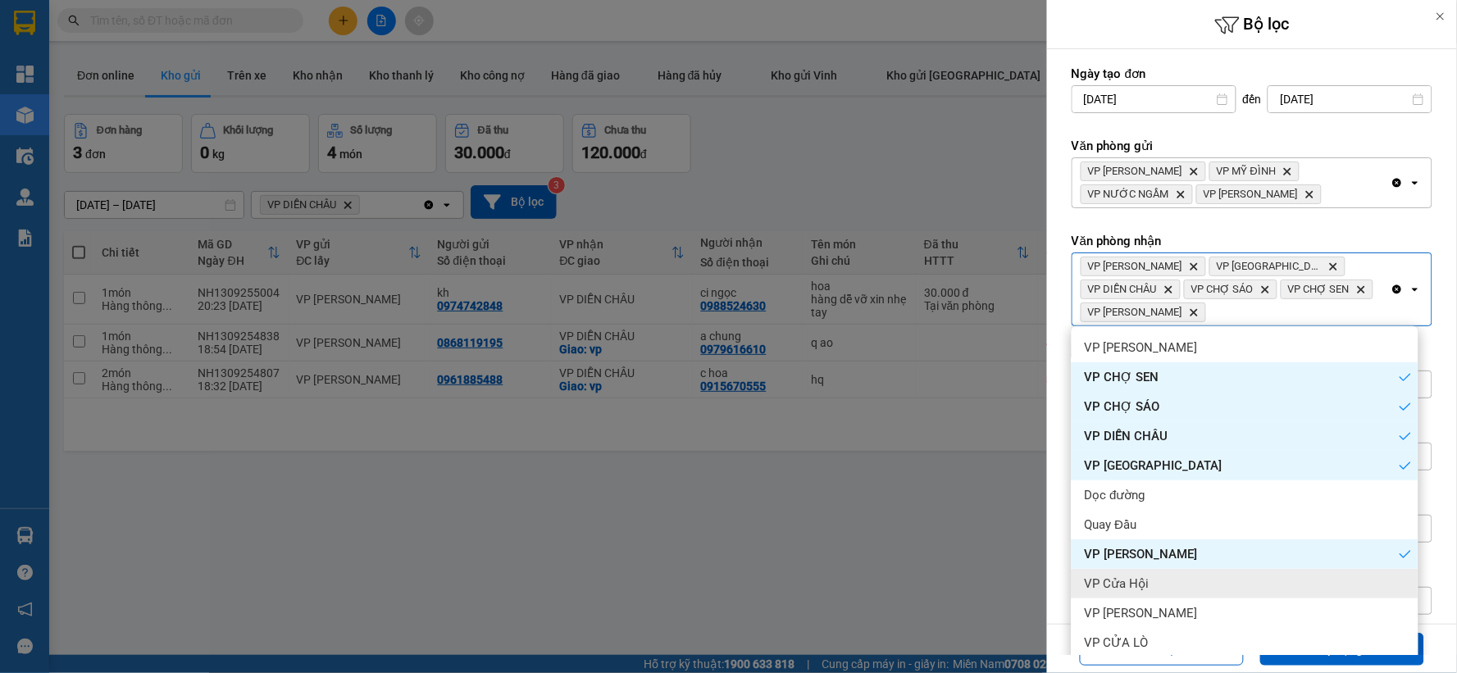
click at [1160, 584] on div "VP Cửa Hội" at bounding box center [1245, 584] width 347 height 30
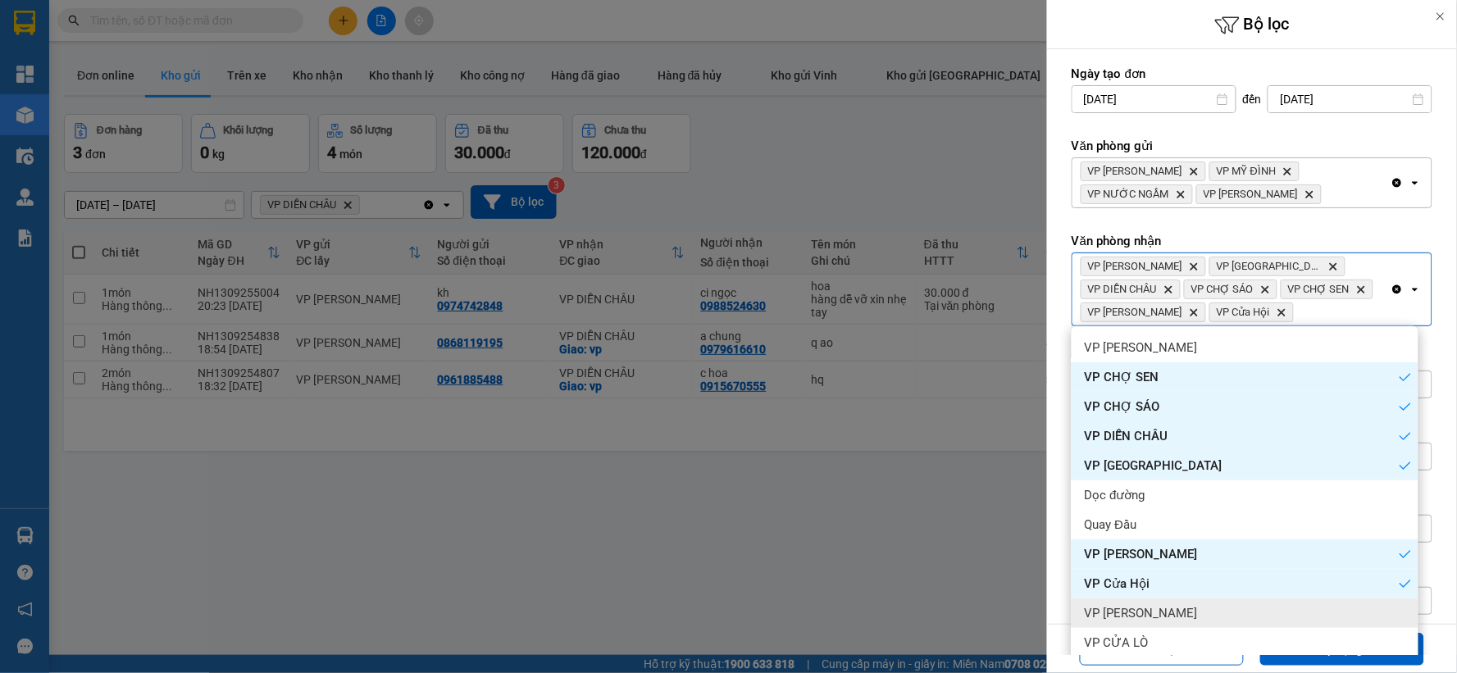
click at [1154, 610] on span "VP [PERSON_NAME]" at bounding box center [1141, 613] width 113 height 16
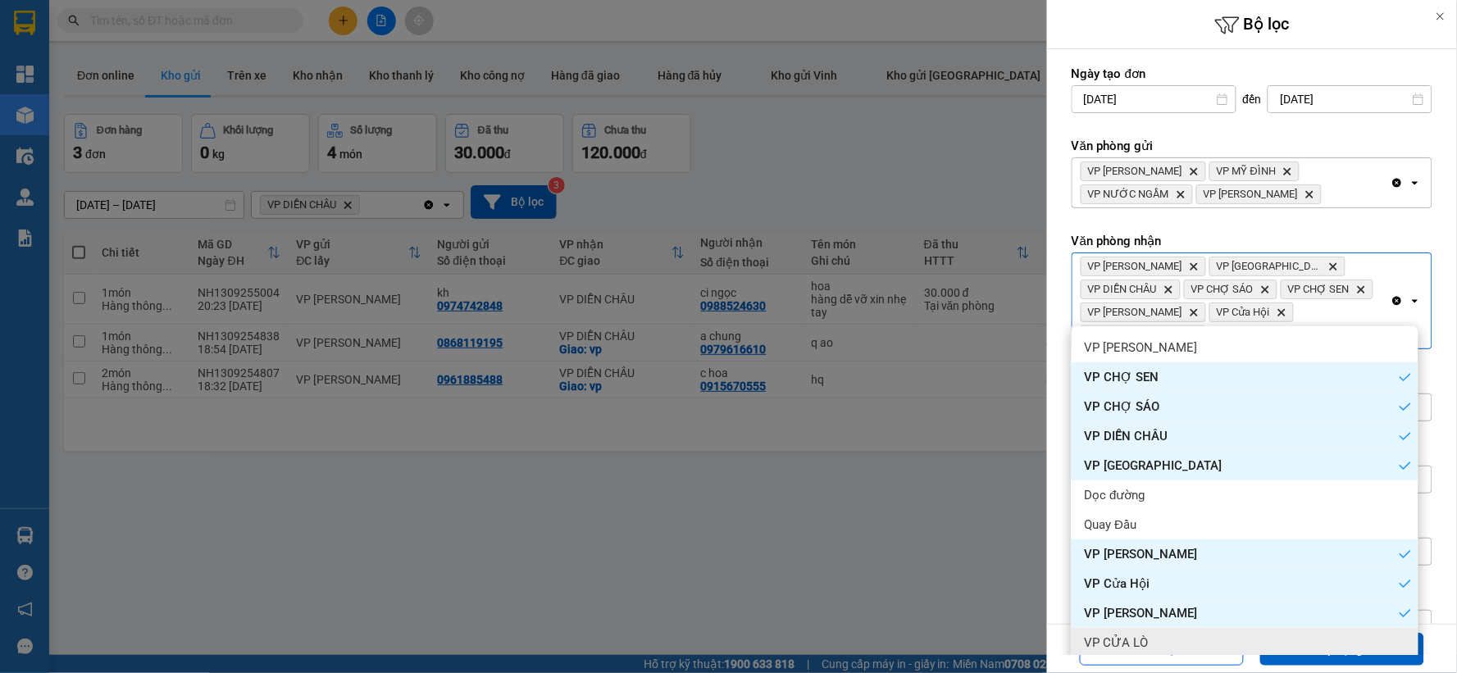
click at [1145, 640] on span "VP CỬA LÒ" at bounding box center [1117, 643] width 64 height 16
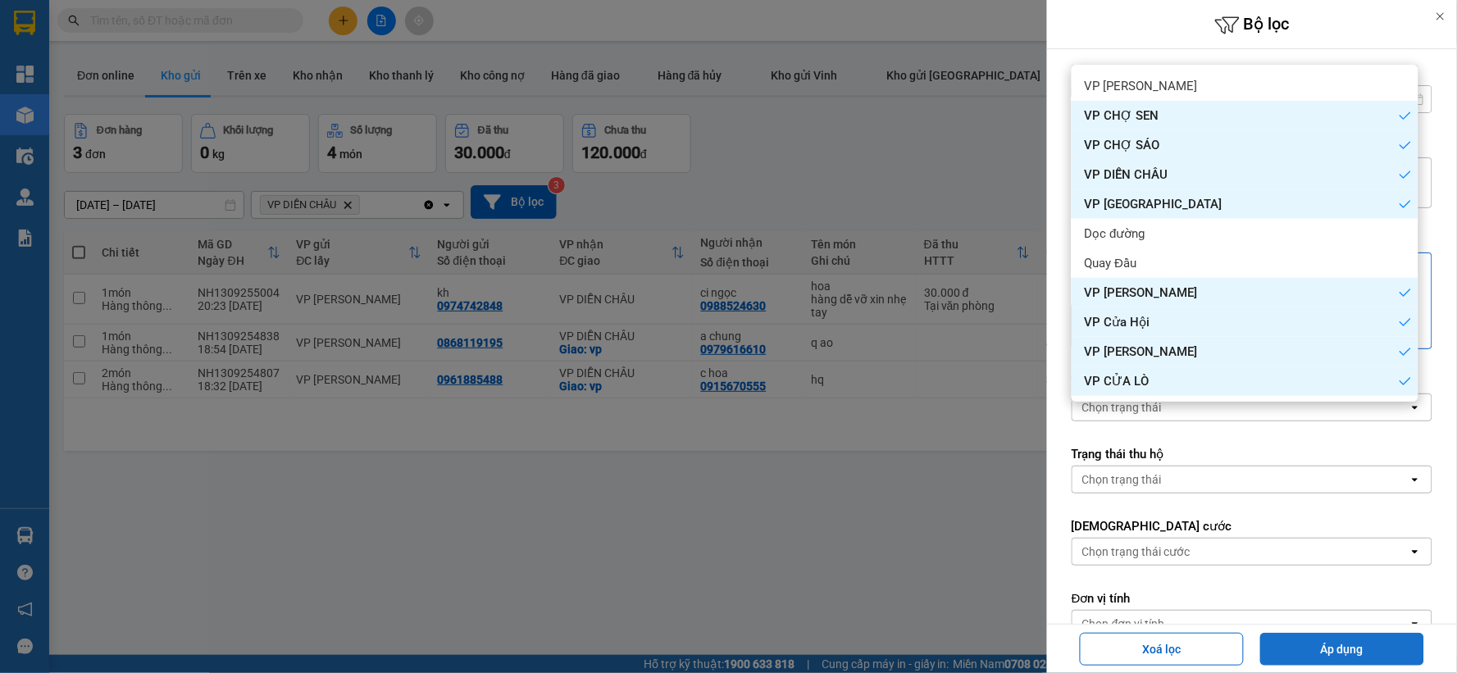
click at [1304, 653] on button "Áp dụng" at bounding box center [1342, 649] width 164 height 33
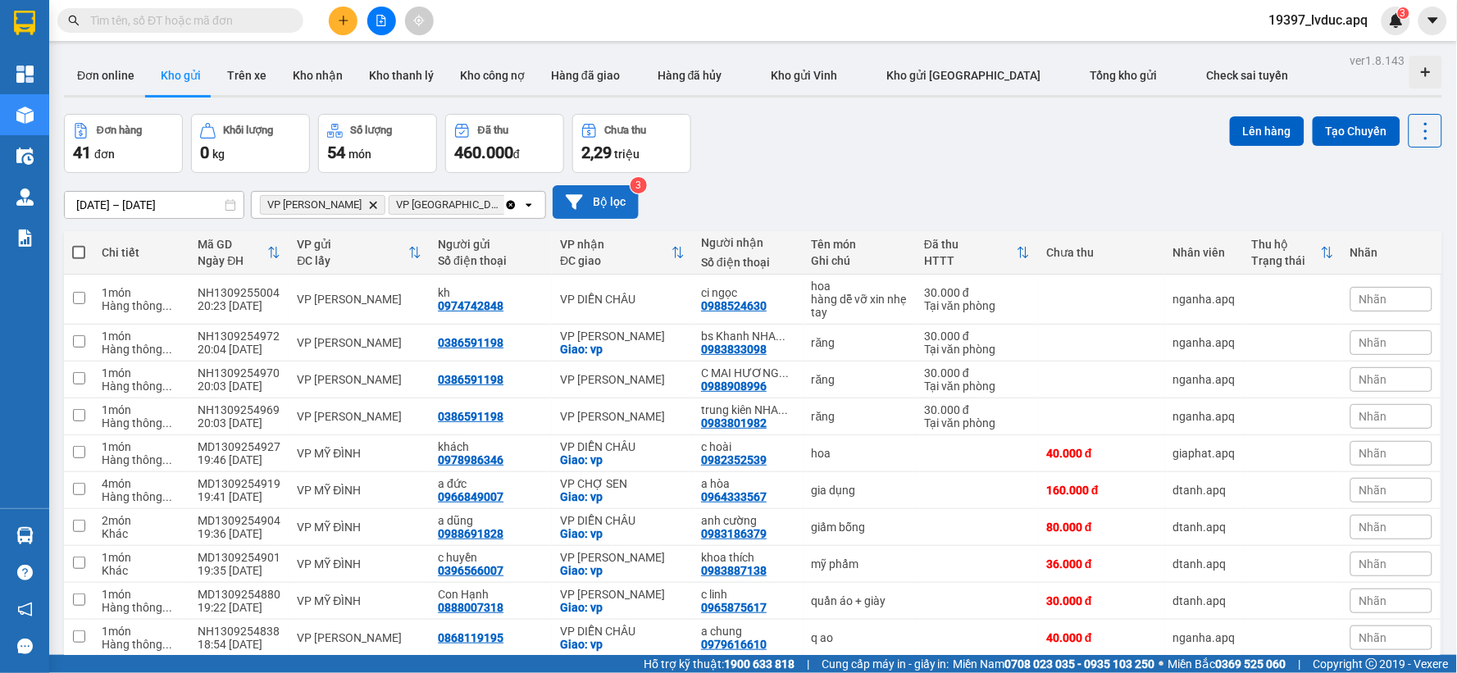
click at [594, 205] on button "Bộ lọc" at bounding box center [596, 202] width 86 height 34
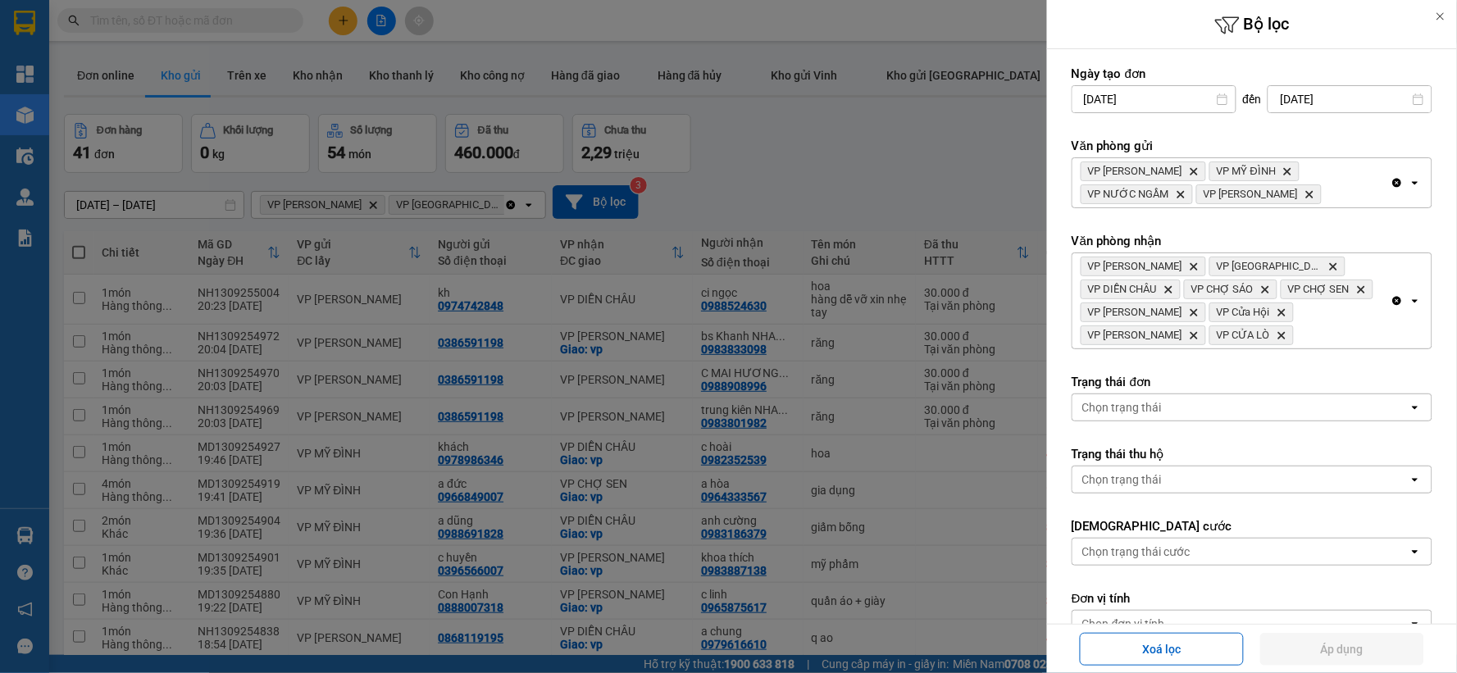
drag, startPoint x: 1388, startPoint y: 179, endPoint x: 1358, endPoint y: 179, distance: 30.3
click at [1391, 179] on icon "Clear all" at bounding box center [1397, 182] width 13 height 13
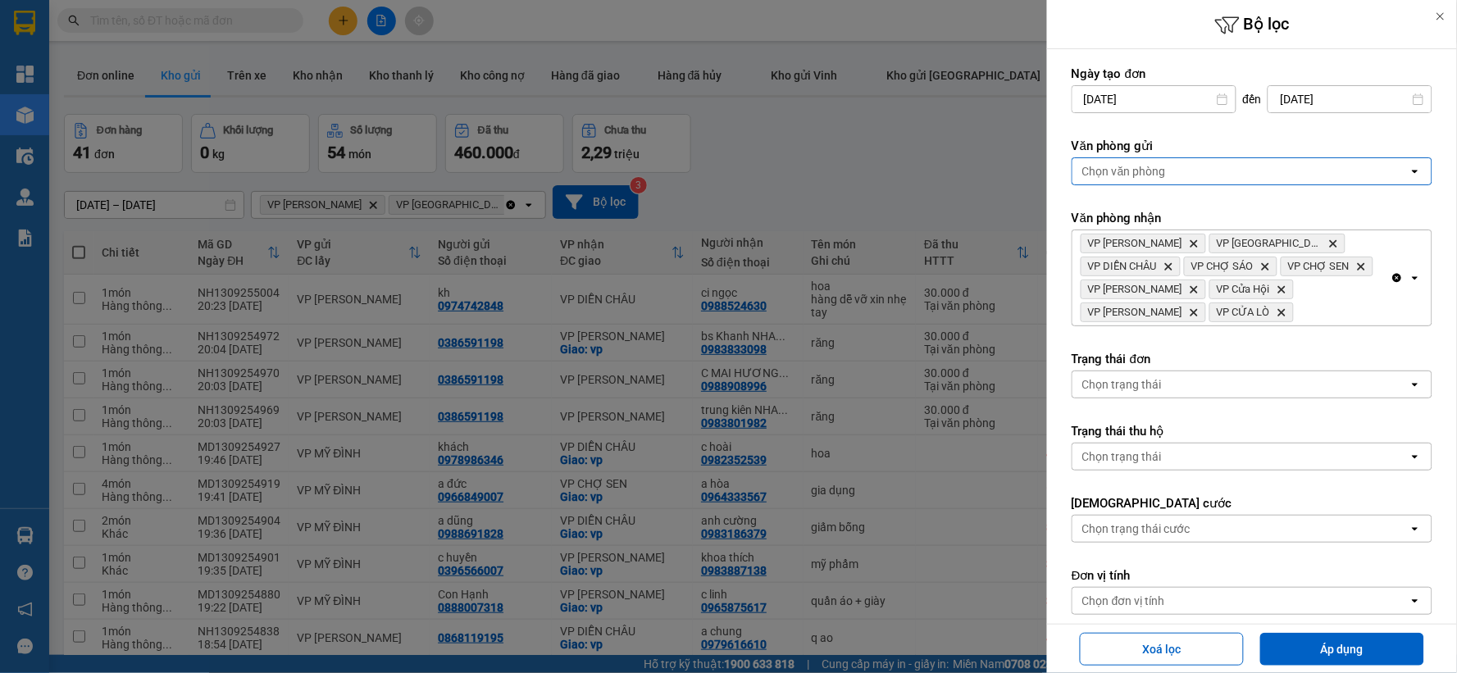
drag, startPoint x: 1322, startPoint y: 178, endPoint x: 1198, endPoint y: 178, distance: 123.8
click at [1318, 178] on div "Chọn văn phòng" at bounding box center [1240, 171] width 336 height 26
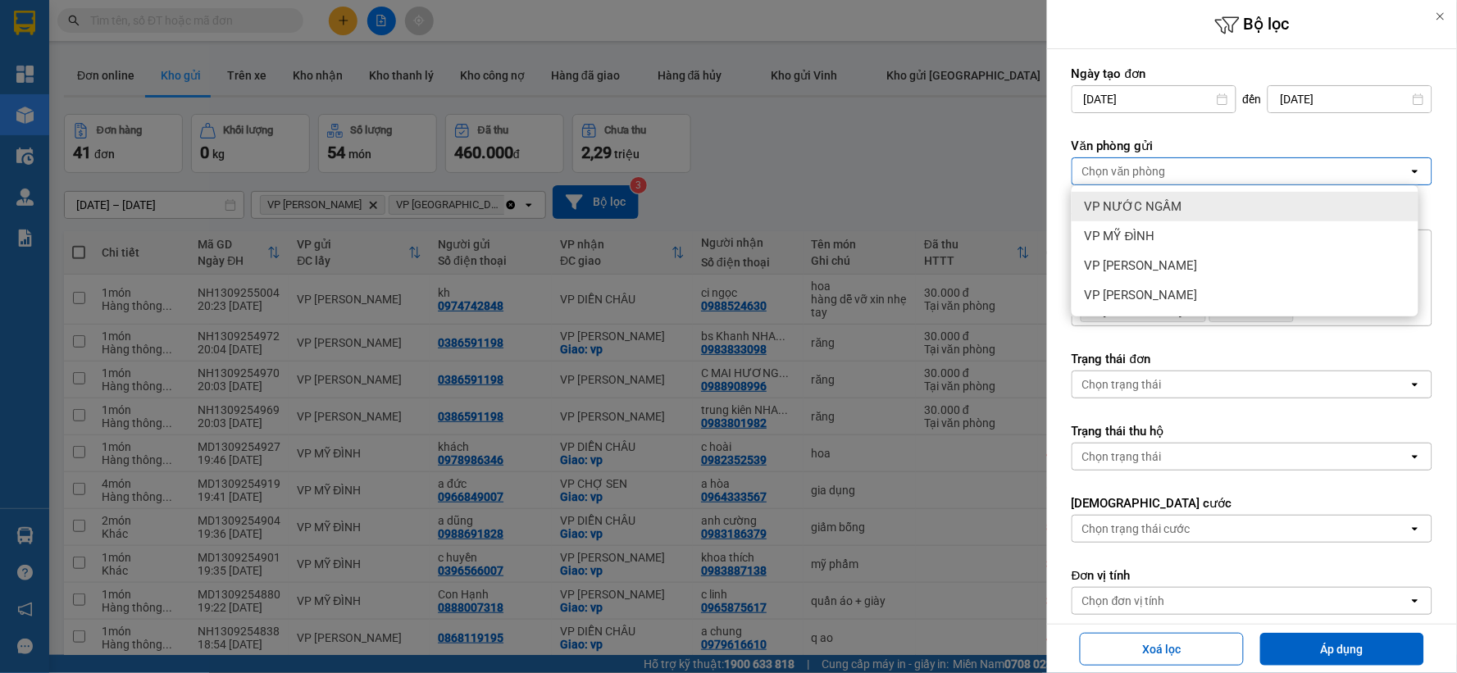
click at [1149, 207] on span "VP NƯỚC NGẦM" at bounding box center [1134, 206] width 98 height 16
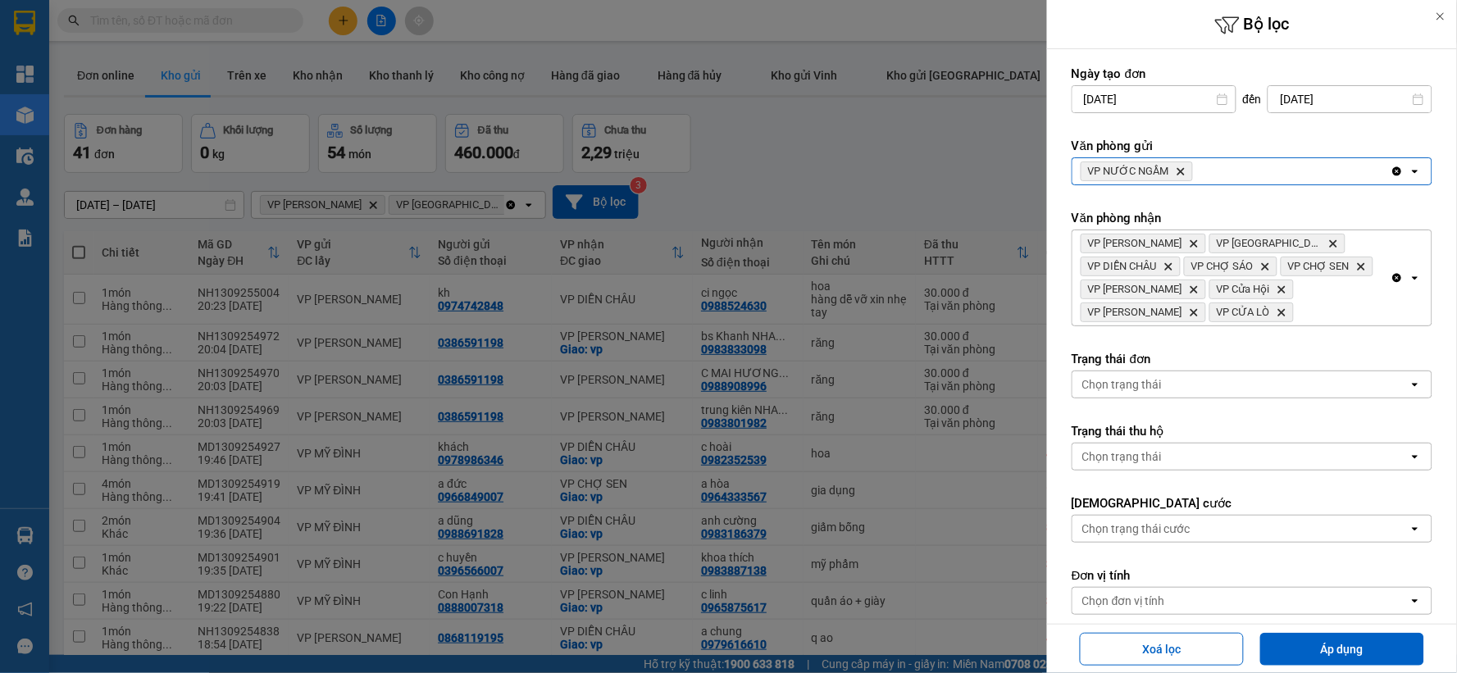
click at [1177, 173] on icon "VP NƯỚC NGẦM, close by backspace" at bounding box center [1180, 171] width 7 height 7
click at [1177, 173] on div "Chọn văn phòng" at bounding box center [1240, 171] width 336 height 26
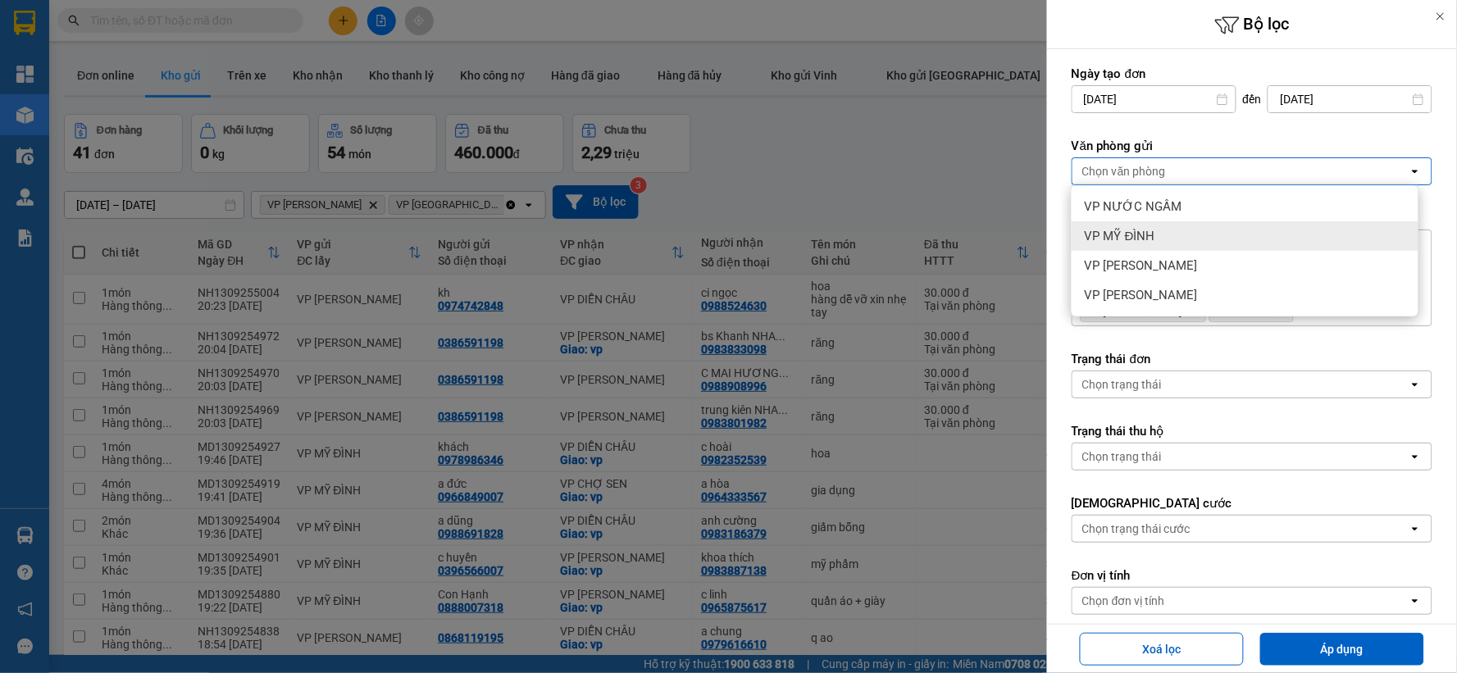
click at [1164, 231] on div "VP MỸ ĐÌNH" at bounding box center [1245, 236] width 347 height 30
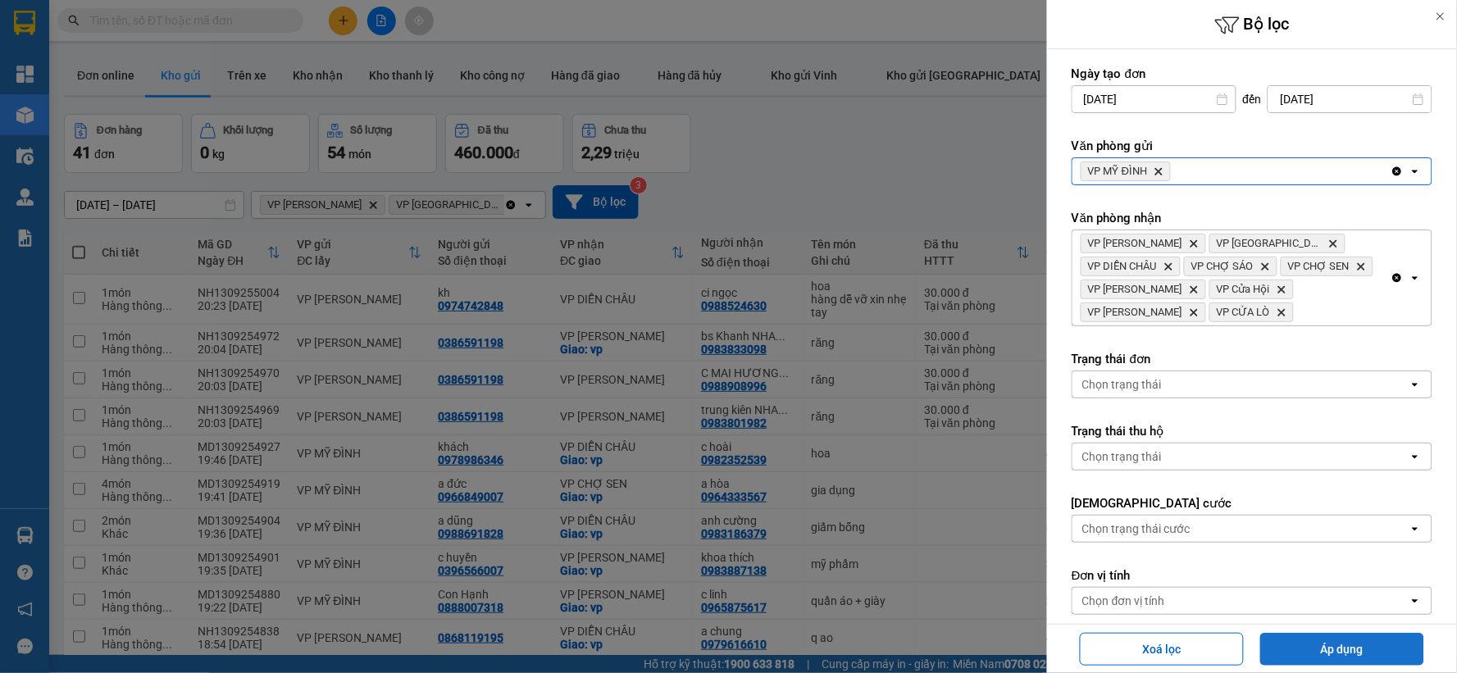
click at [1285, 640] on button "Áp dụng" at bounding box center [1342, 649] width 164 height 33
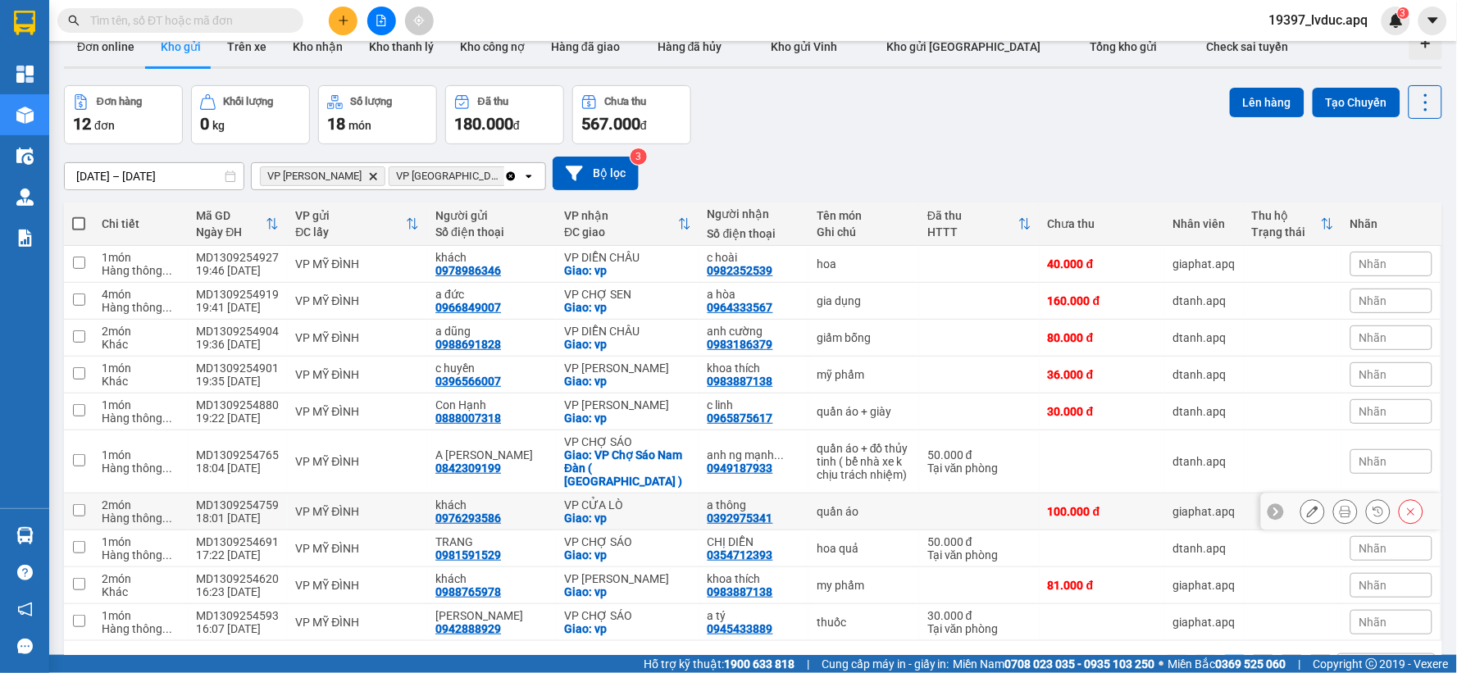
scroll to position [75, 0]
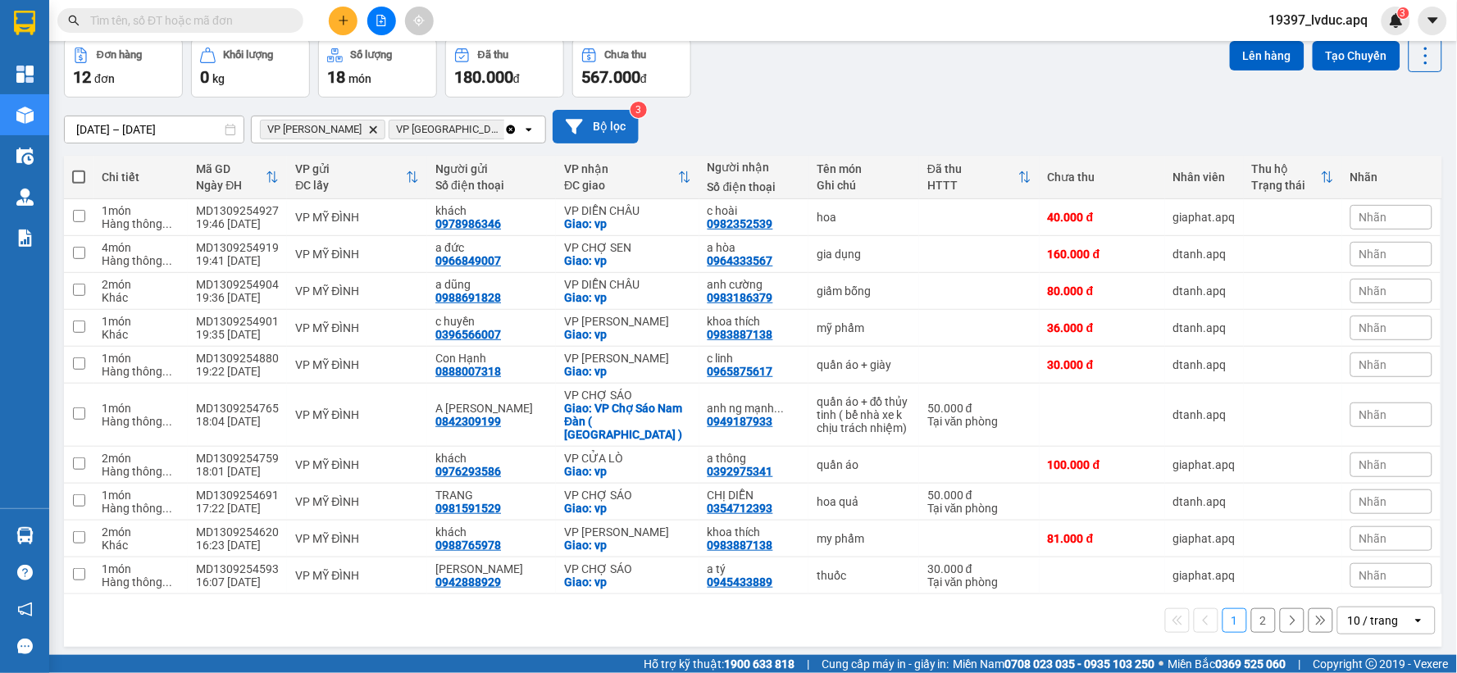
click at [603, 117] on button "Bộ lọc" at bounding box center [596, 127] width 86 height 34
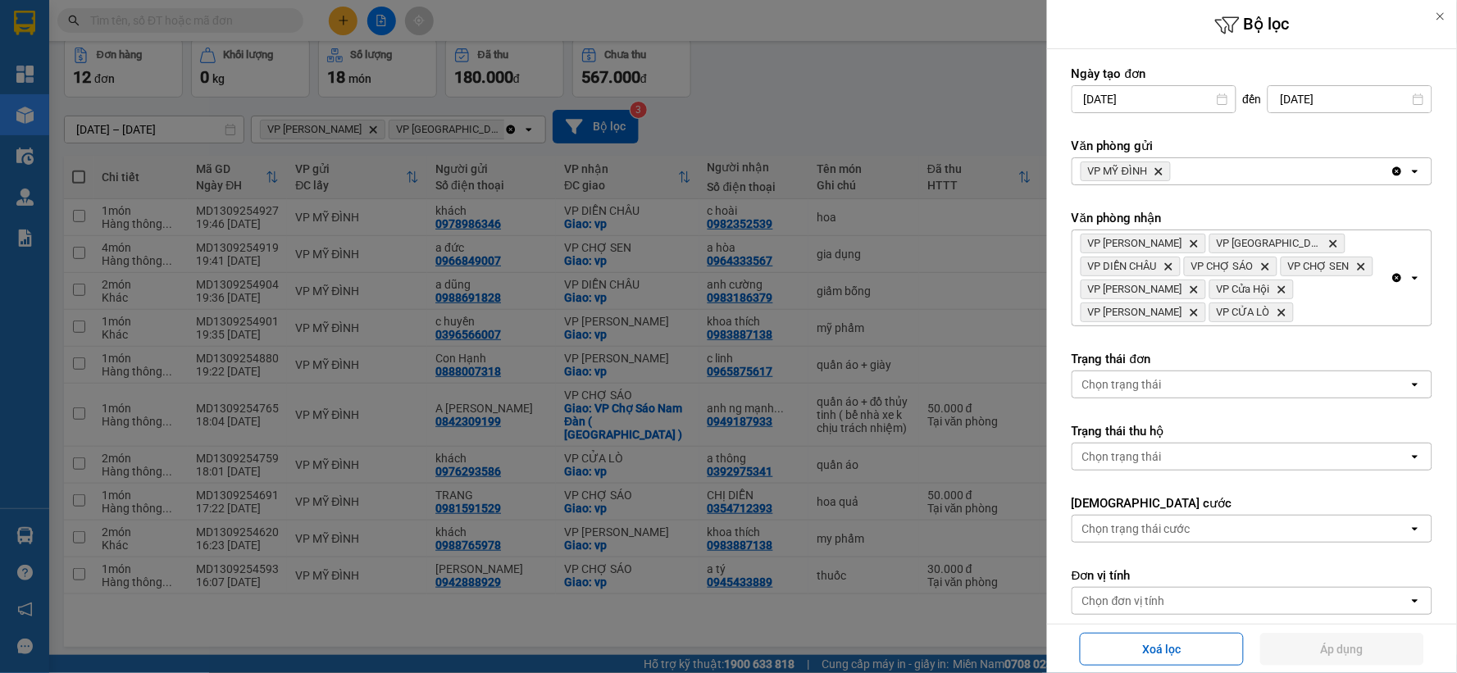
click at [1157, 169] on icon "VP MỸ ĐÌNH, close by backspace" at bounding box center [1158, 171] width 7 height 7
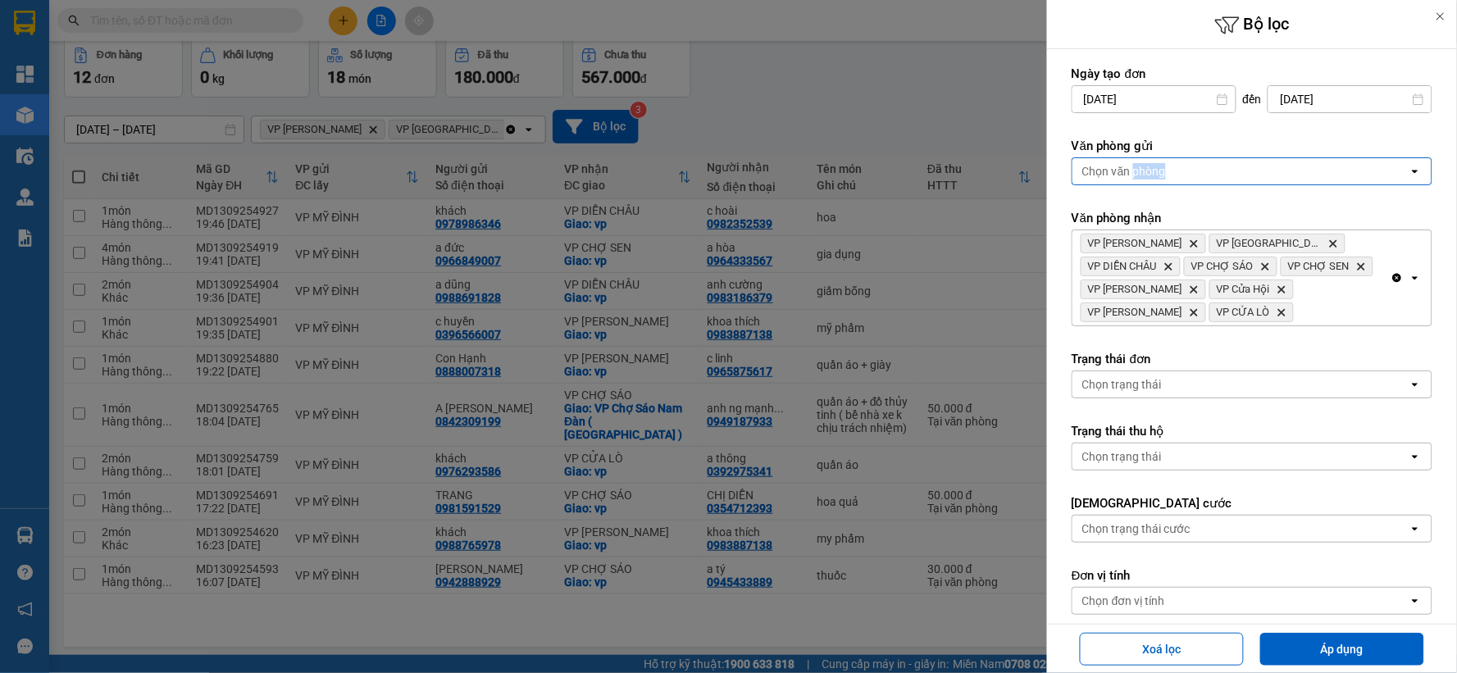
click at [1158, 170] on div "Chọn văn phòng" at bounding box center [1124, 171] width 84 height 16
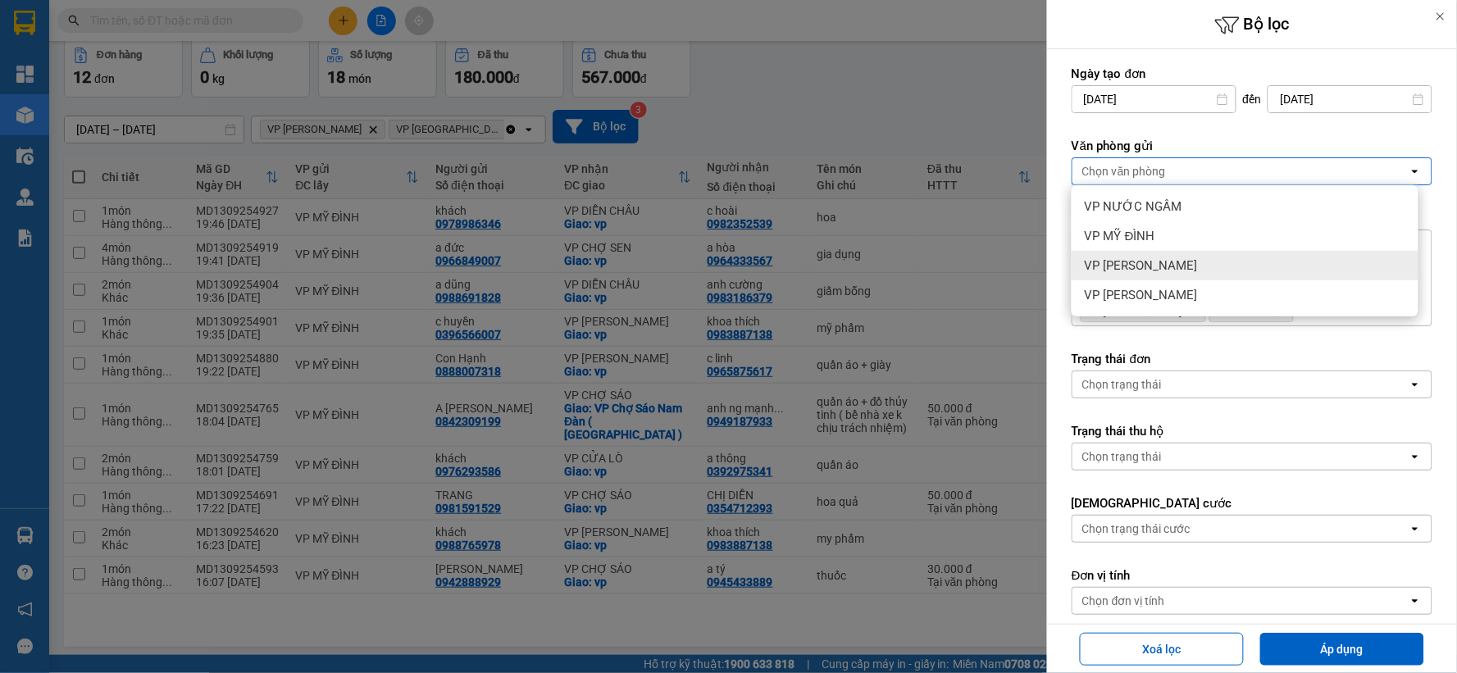
click at [1140, 252] on div "VP [PERSON_NAME]" at bounding box center [1245, 266] width 347 height 30
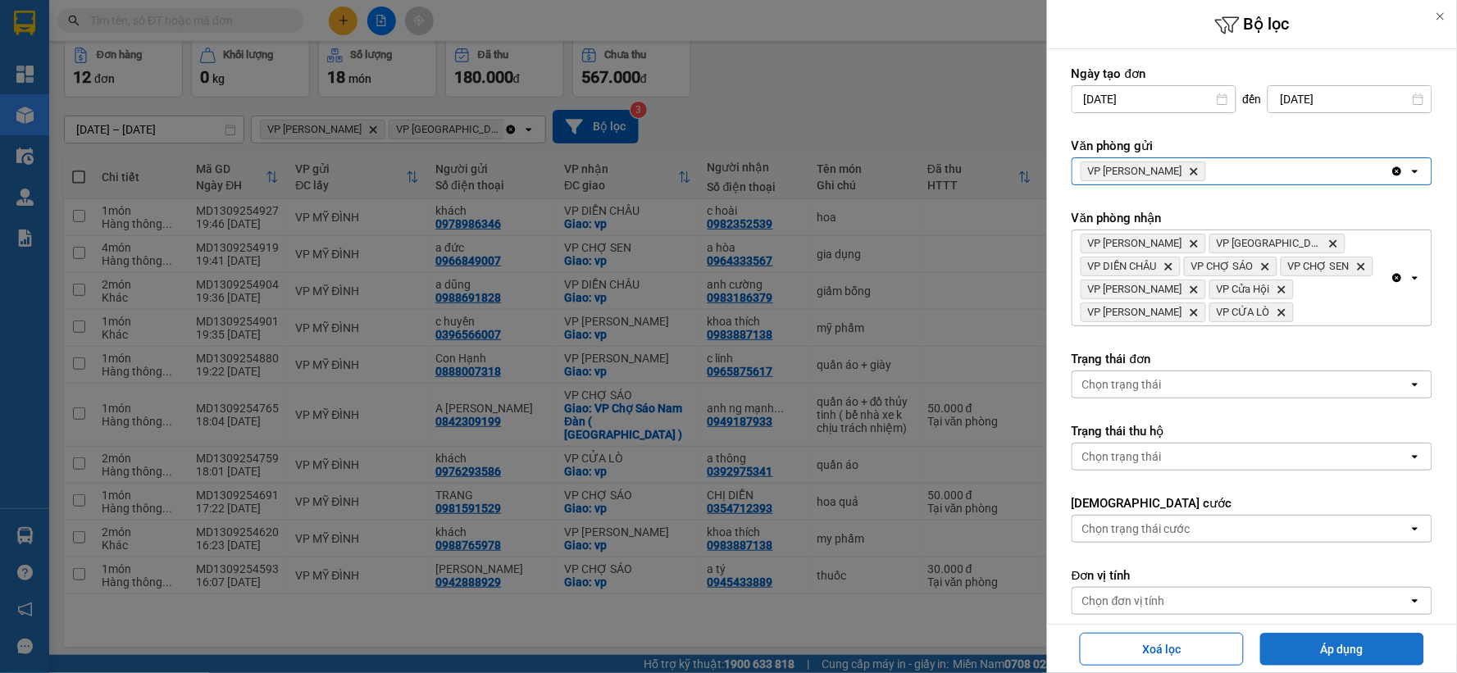
click at [1290, 645] on button "Áp dụng" at bounding box center [1342, 649] width 164 height 33
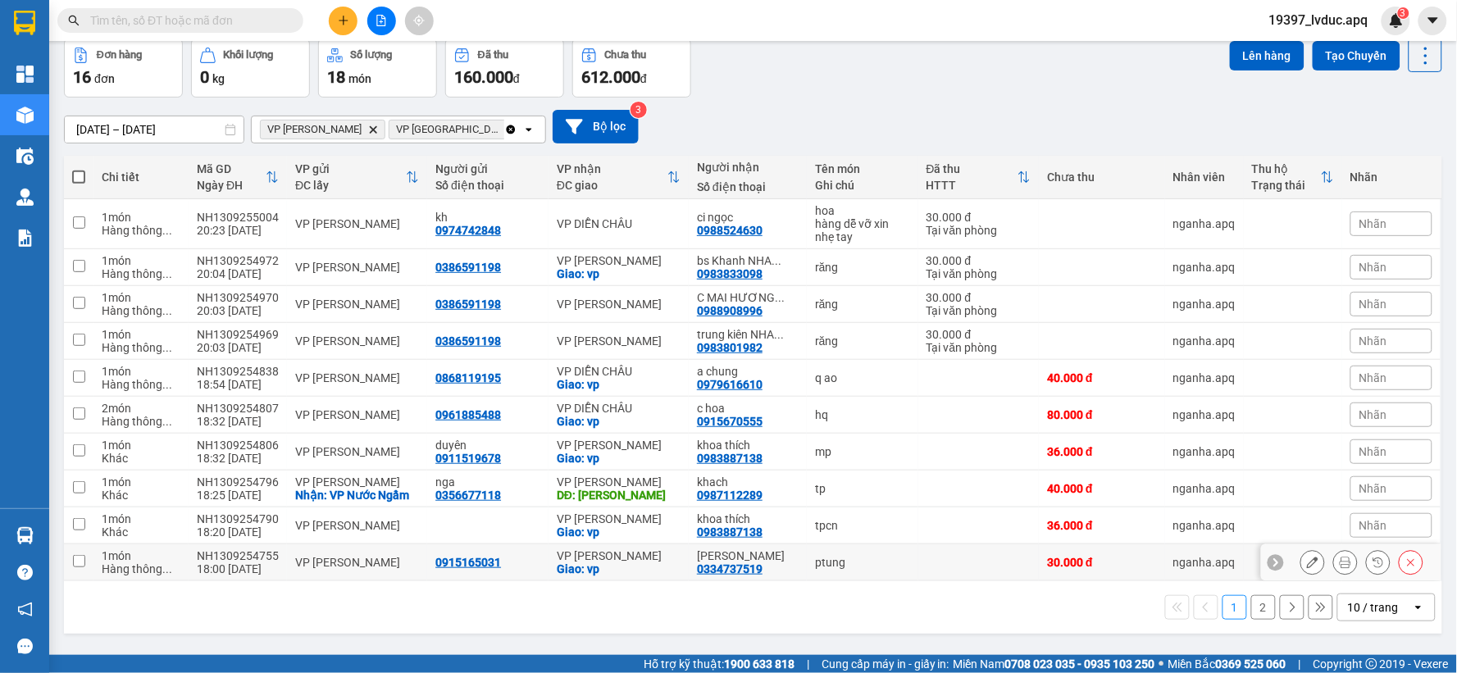
click at [637, 562] on div "VP [PERSON_NAME]" at bounding box center [619, 555] width 124 height 13
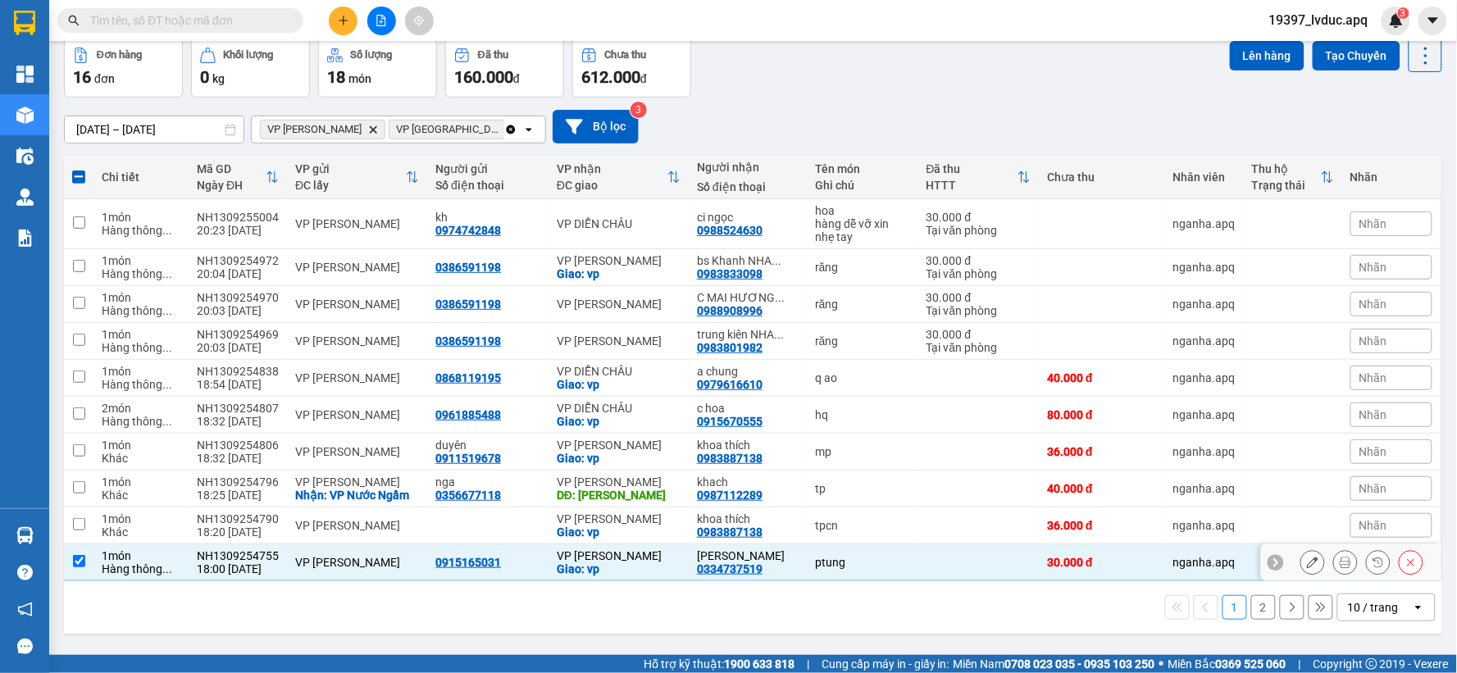
click at [638, 561] on div "VP [PERSON_NAME]" at bounding box center [619, 555] width 124 height 13
checkbox input "false"
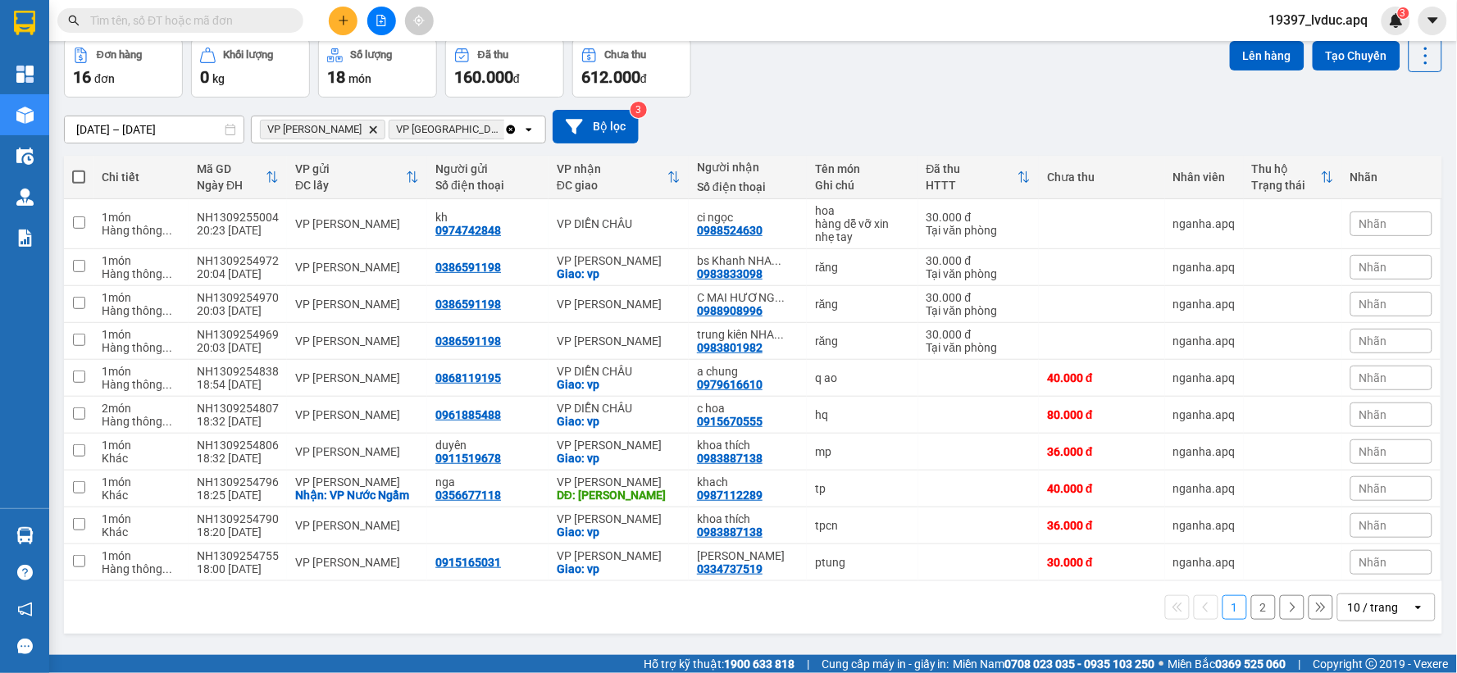
click at [1396, 607] on div "10 / trang" at bounding box center [1375, 607] width 74 height 26
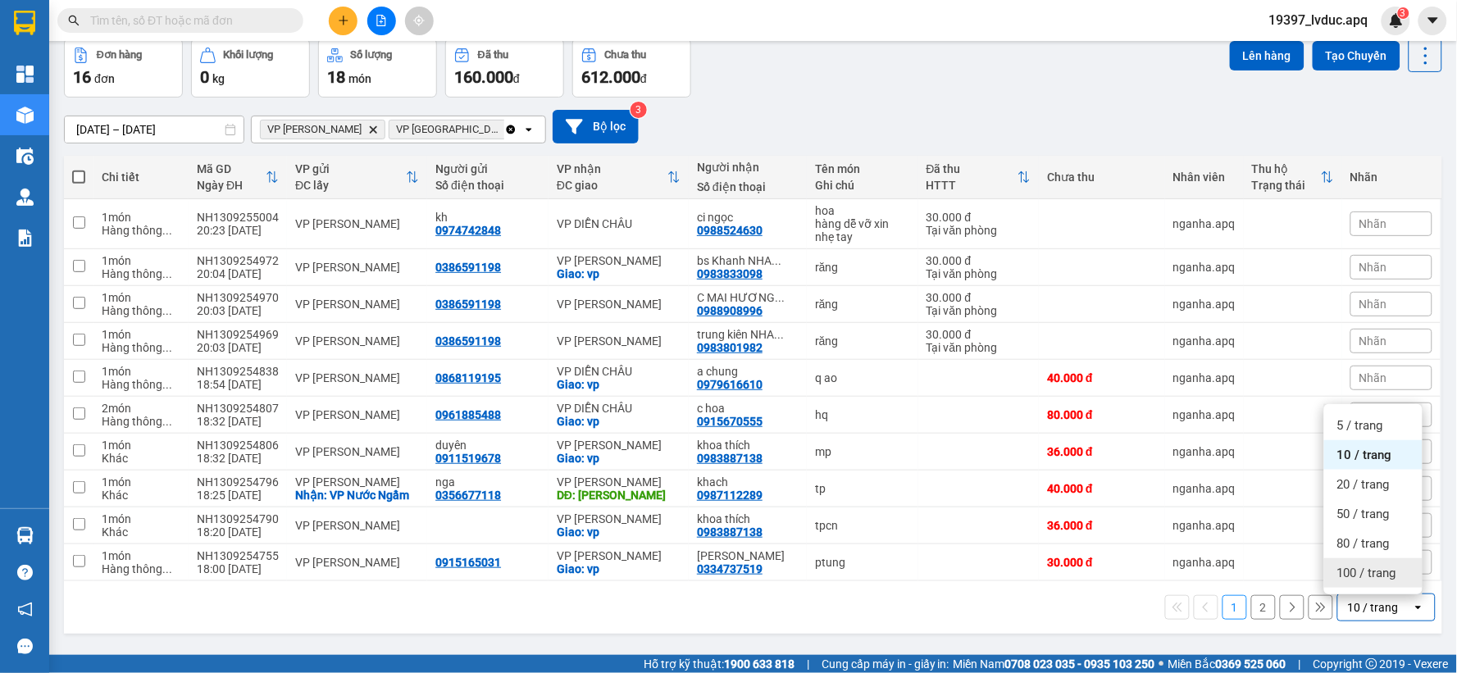
click at [1396, 577] on span "100 / trang" at bounding box center [1366, 573] width 59 height 16
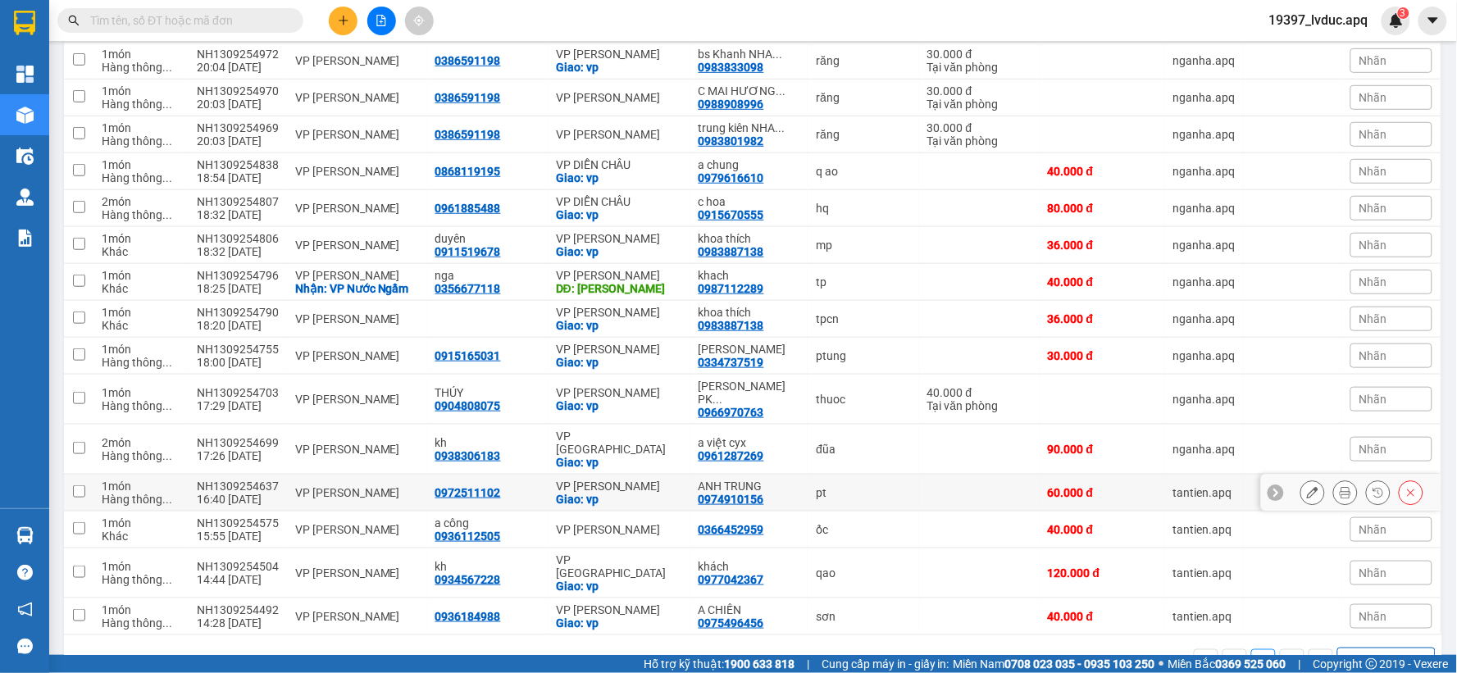
scroll to position [292, 0]
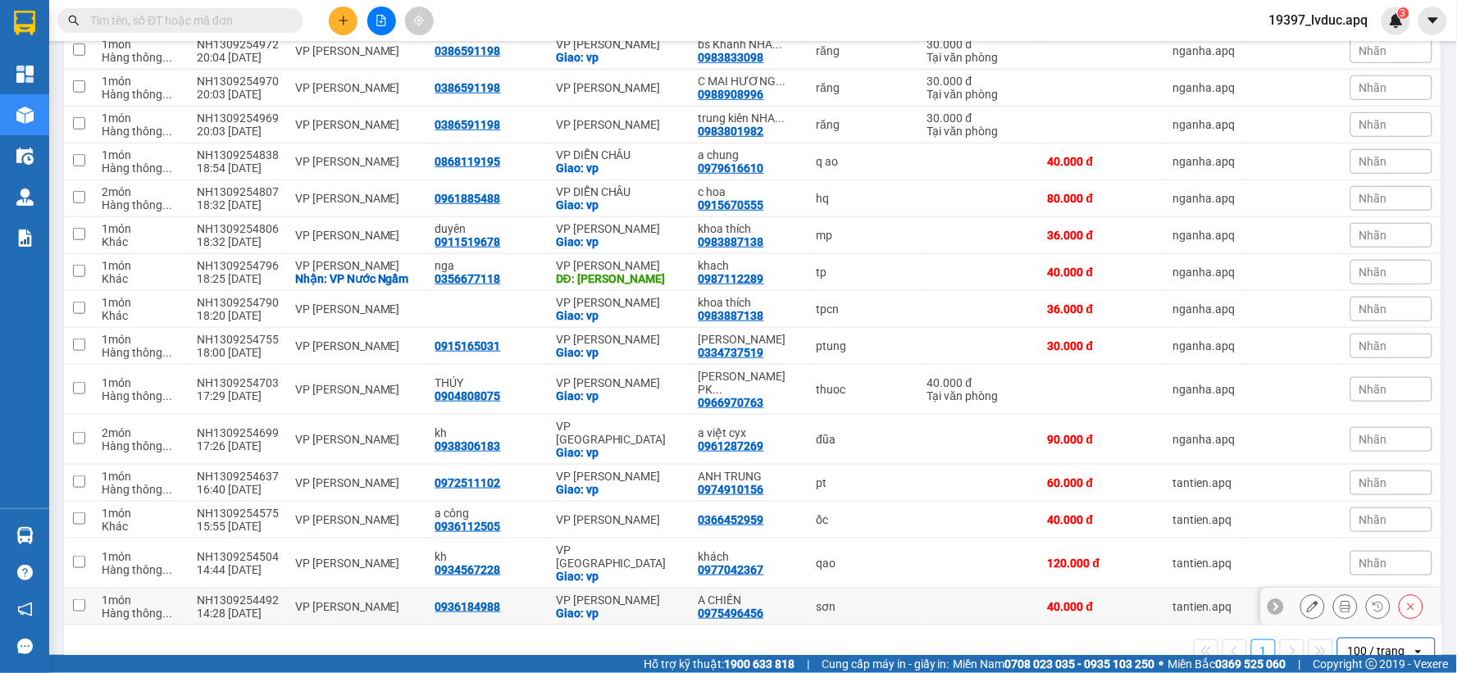
click at [567, 594] on div "VP [PERSON_NAME]" at bounding box center [619, 600] width 126 height 13
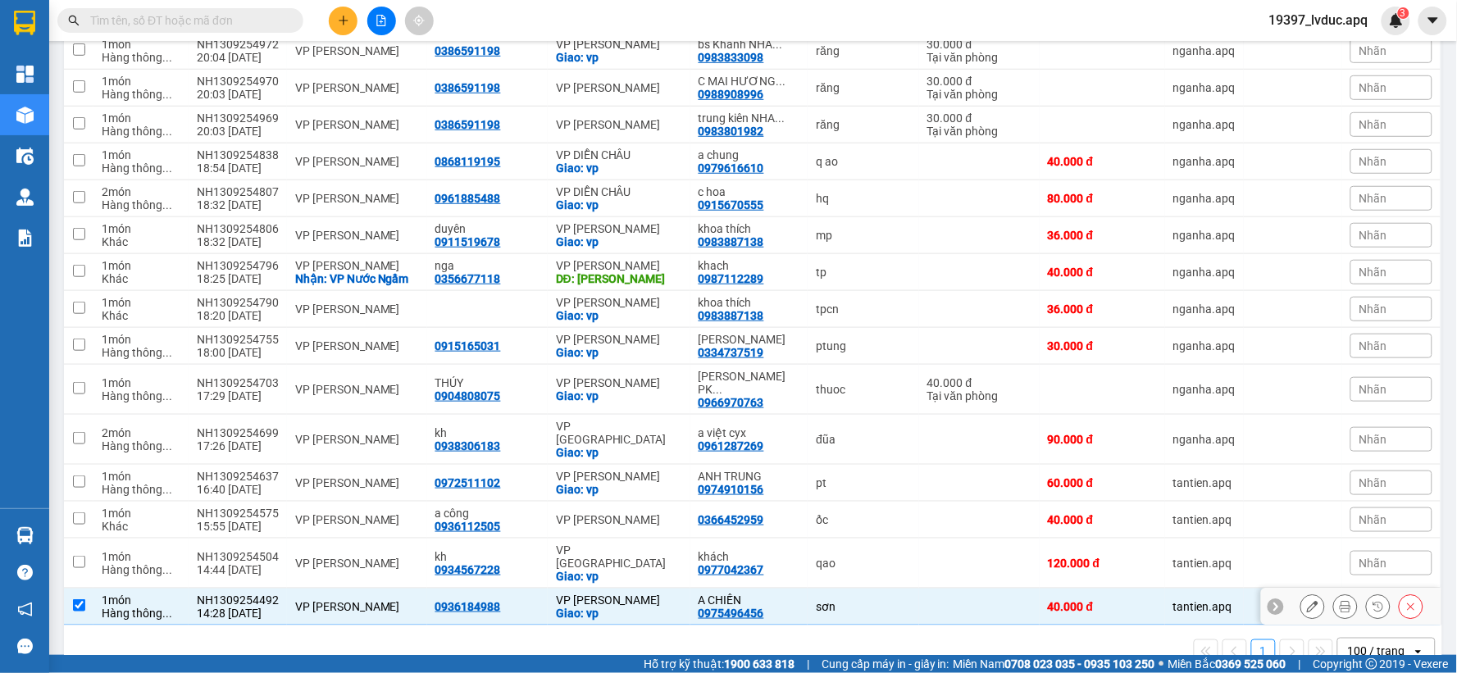
click at [587, 594] on div "VP [PERSON_NAME]" at bounding box center [619, 600] width 126 height 13
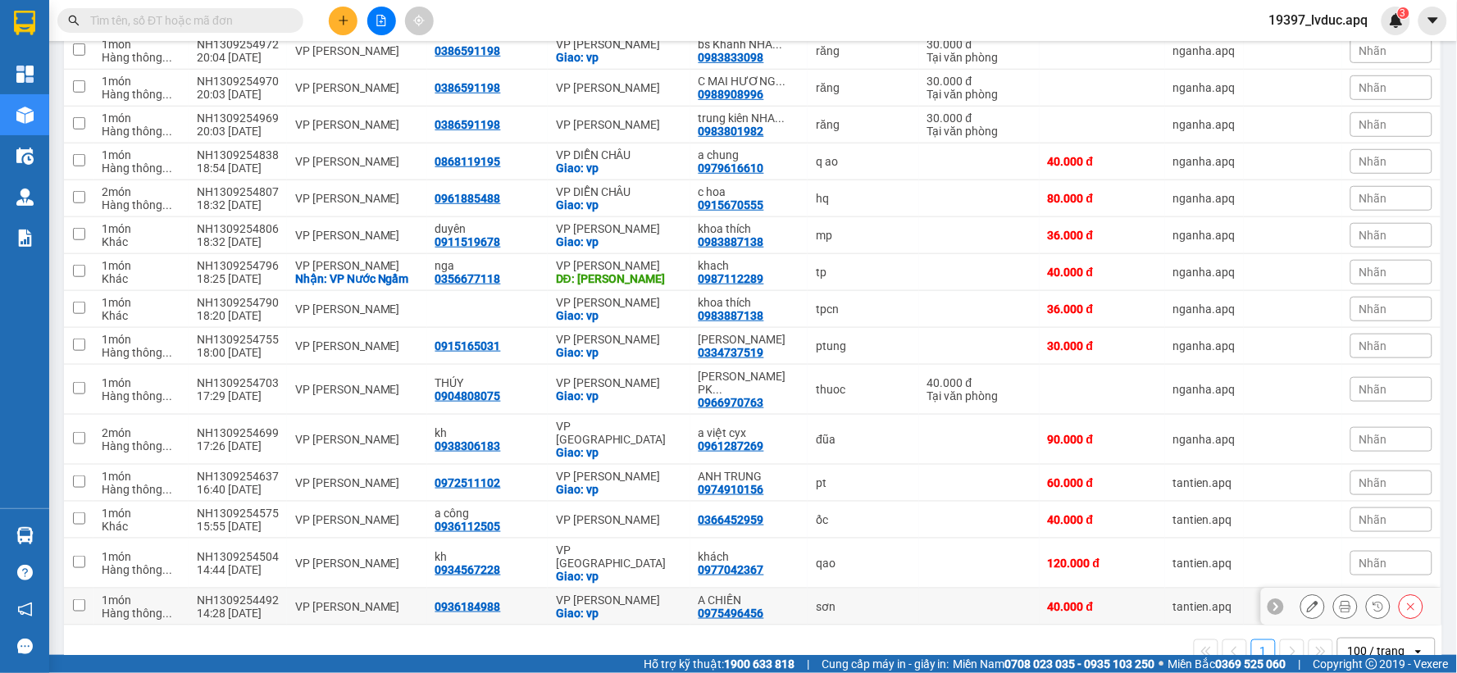
click at [587, 594] on div "VP [PERSON_NAME]" at bounding box center [619, 600] width 126 height 13
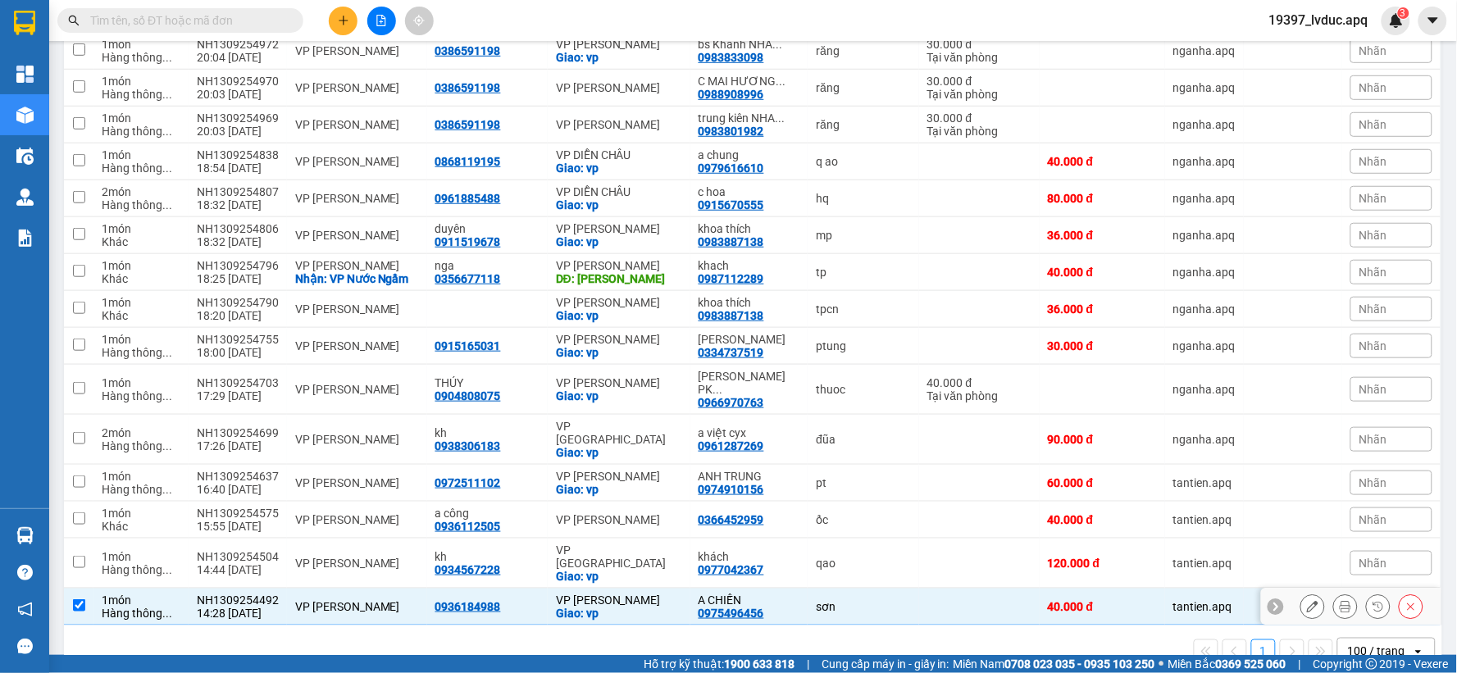
click at [787, 594] on div "A CHIẾN" at bounding box center [750, 600] width 102 height 13
checkbox input "false"
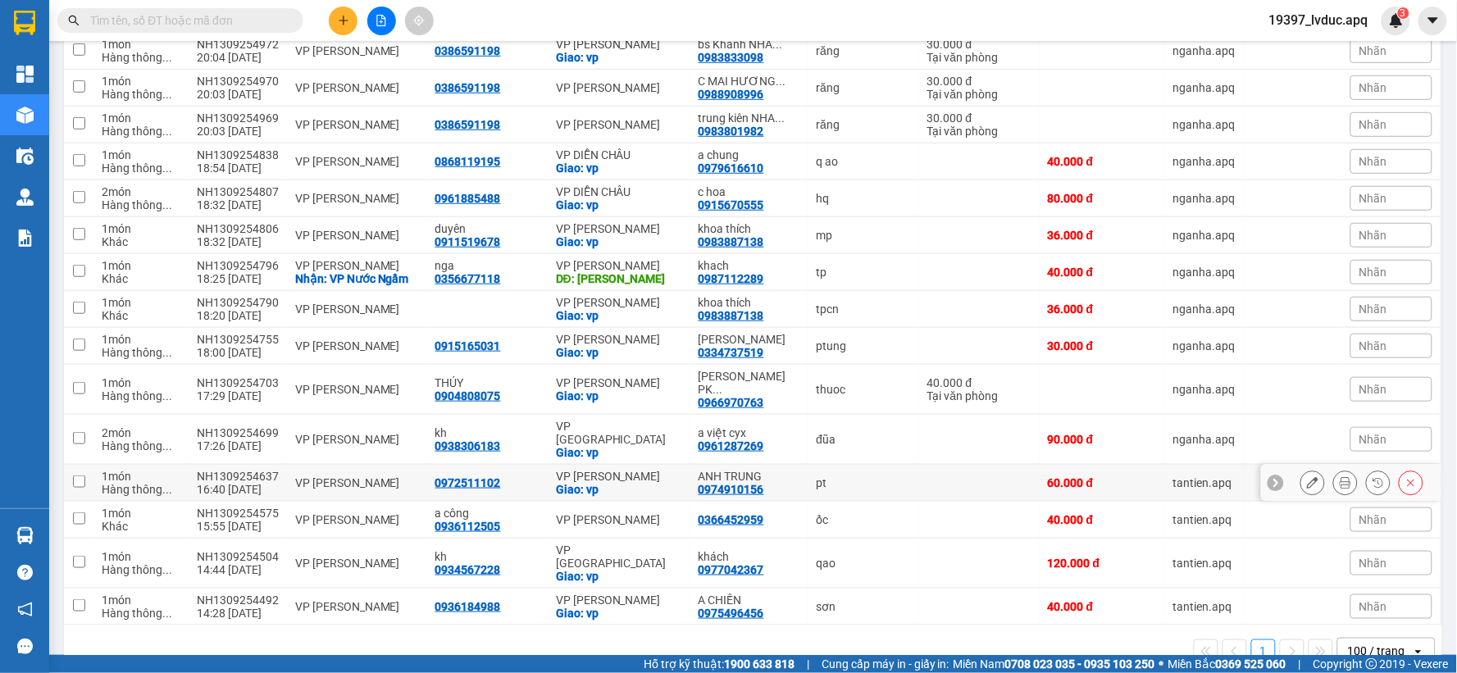
click at [556, 470] on div "VP [PERSON_NAME]" at bounding box center [619, 476] width 126 height 13
checkbox input "true"
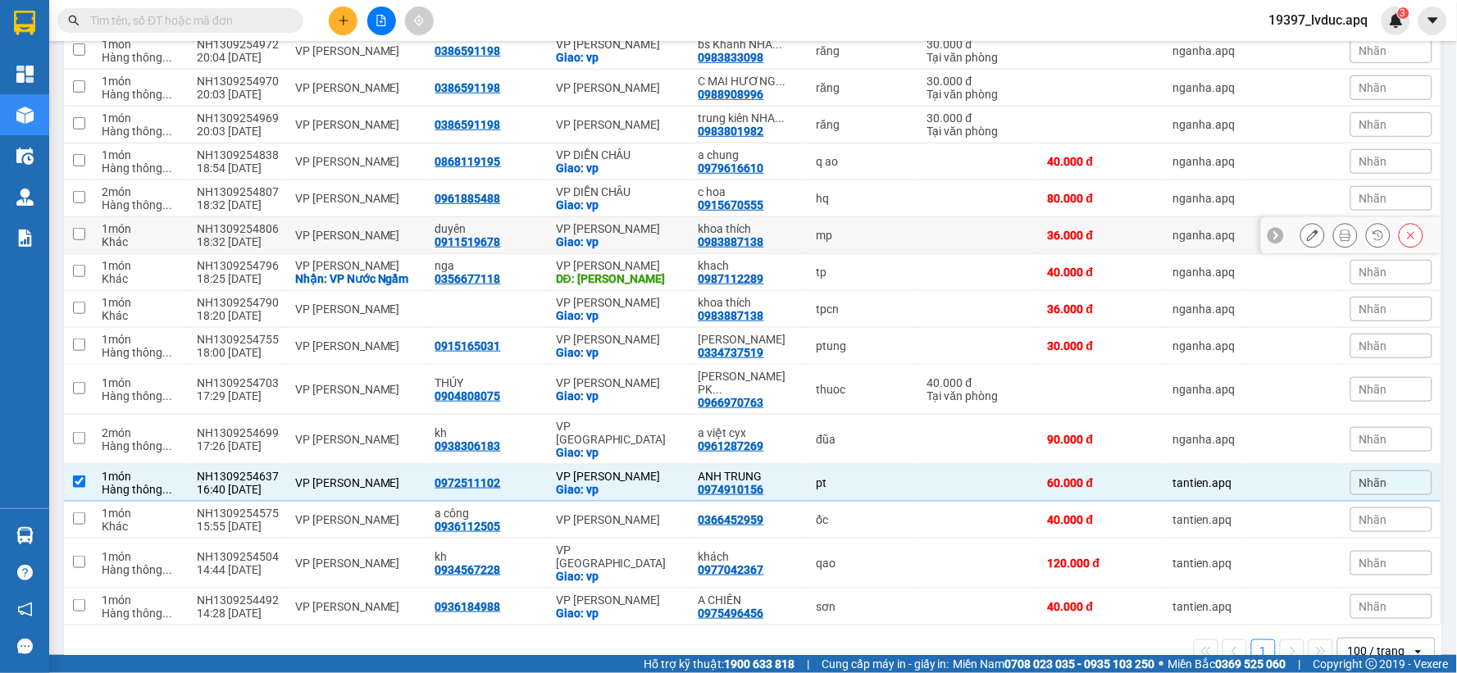
scroll to position [0, 0]
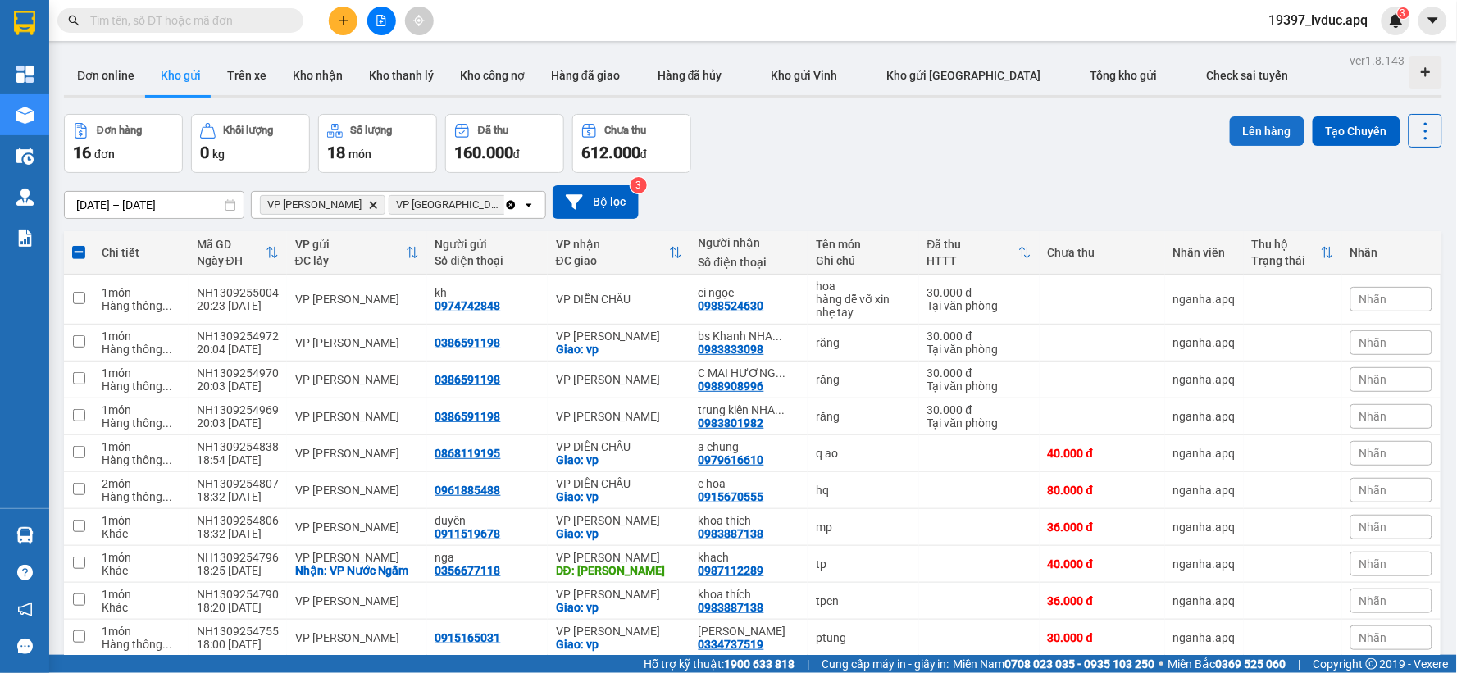
click at [1242, 135] on button "Lên hàng" at bounding box center [1267, 131] width 75 height 30
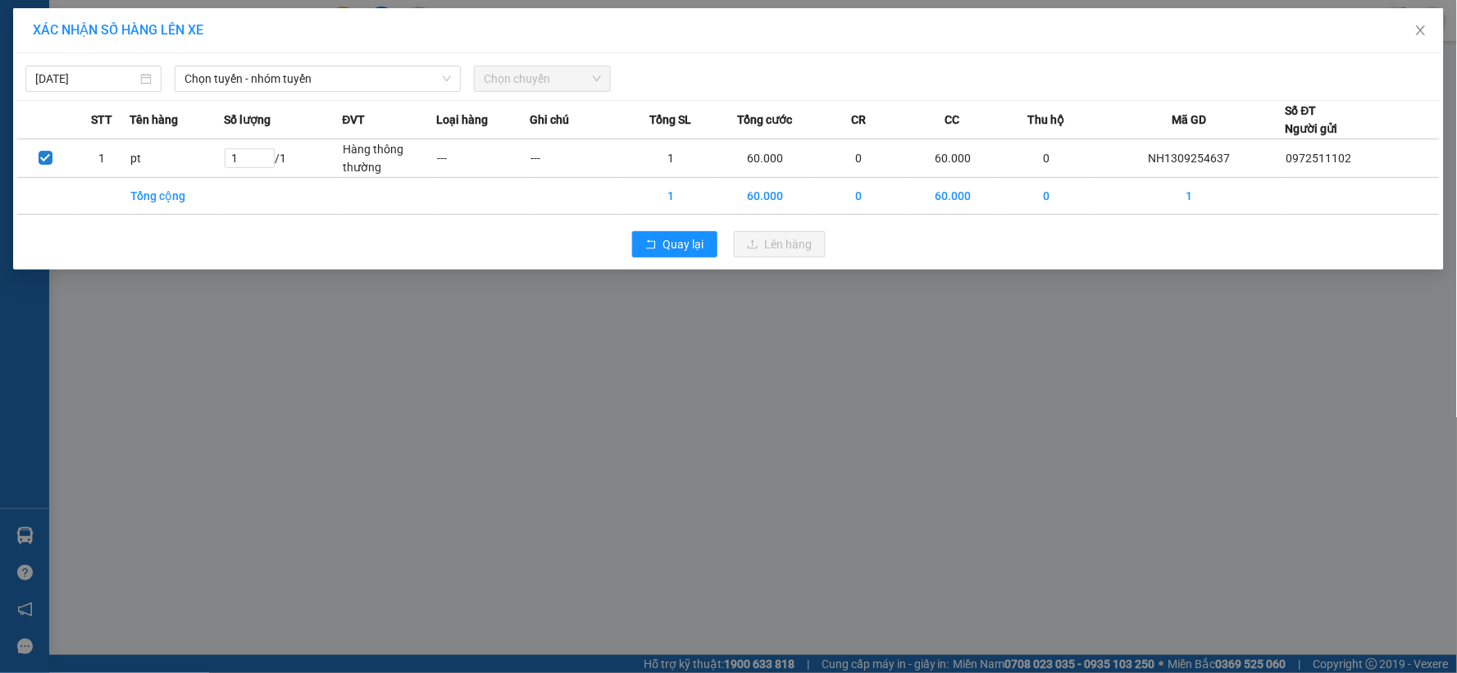
click at [576, 451] on div "XÁC NHẬN SỐ HÀNG LÊN XE 13/09/2025 Chọn tuyến - nhóm tuyến Chọn chuyến STT Tên …" at bounding box center [728, 336] width 1457 height 673
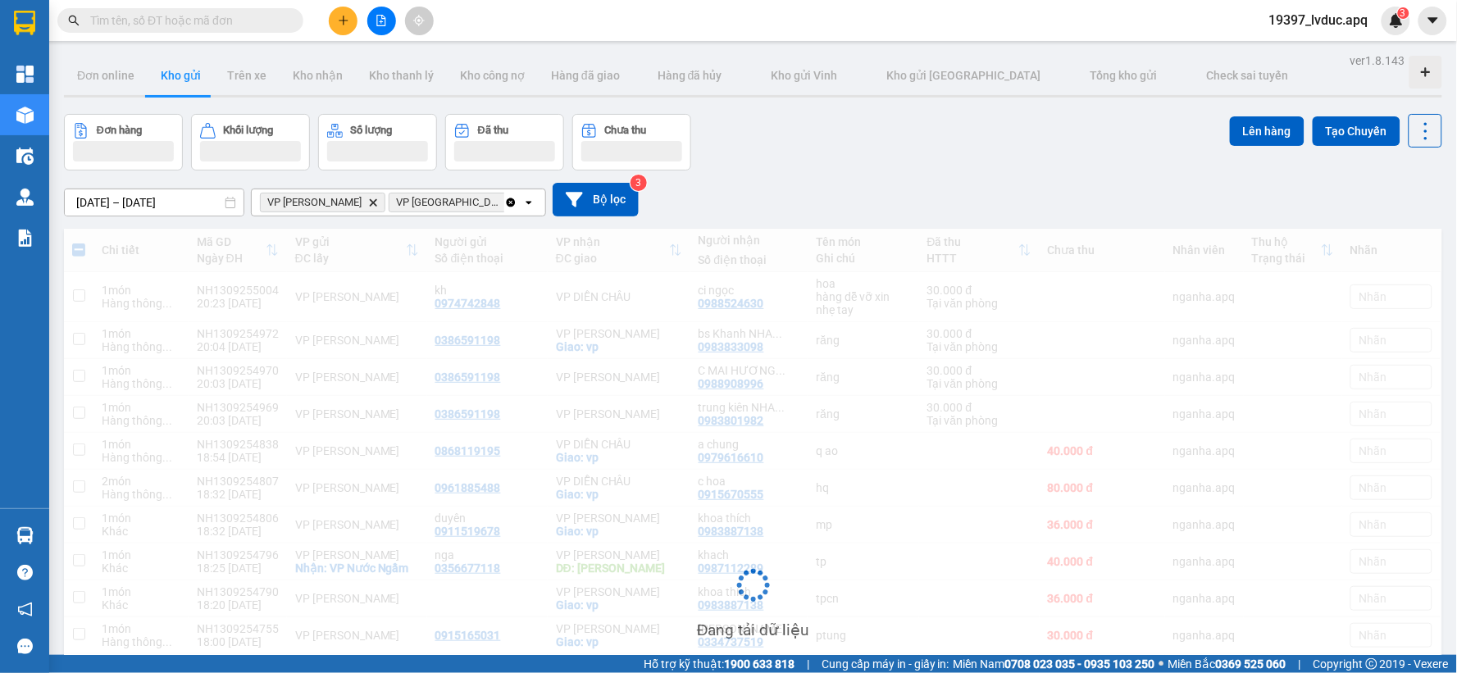
drag, startPoint x: 576, startPoint y: 451, endPoint x: 1026, endPoint y: 365, distance: 458.3
click at [1021, 371] on div "Đang tải dữ liệu" at bounding box center [753, 598] width 1378 height 739
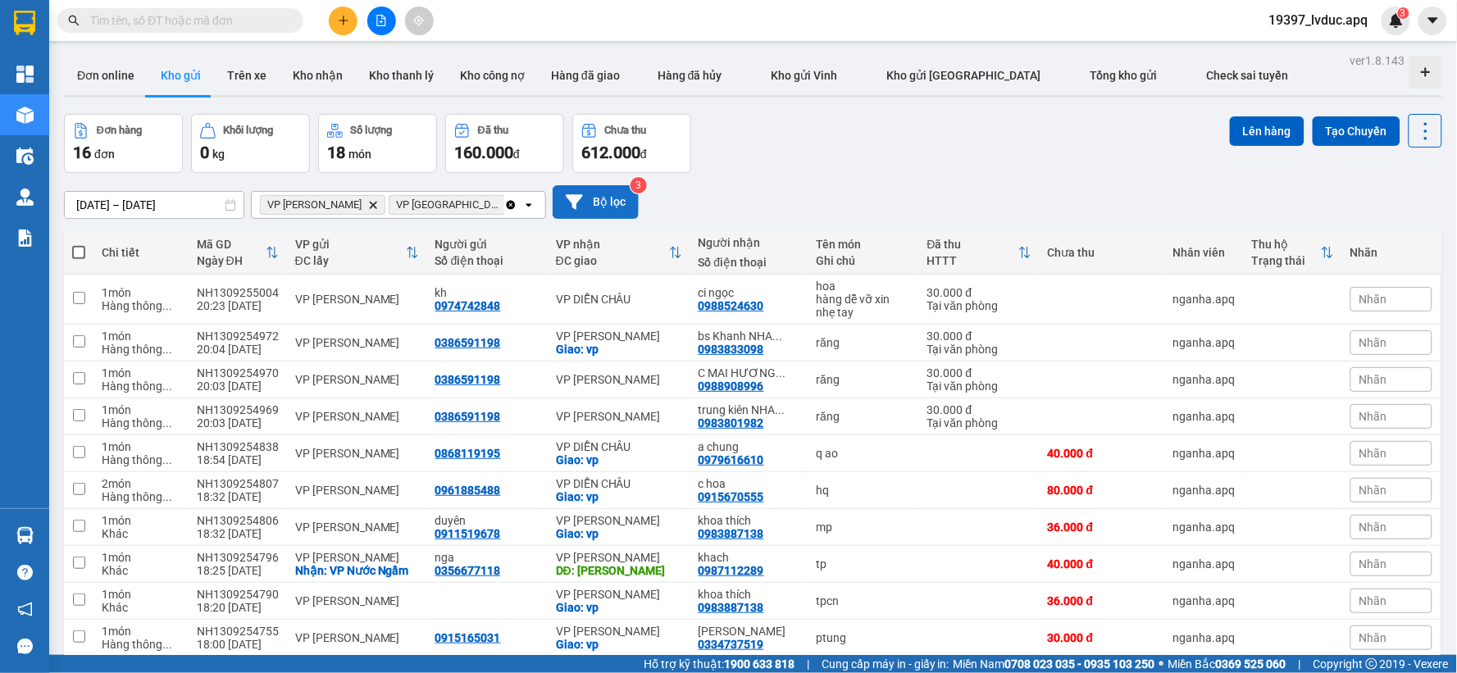
click at [612, 200] on button "Bộ lọc" at bounding box center [596, 202] width 86 height 34
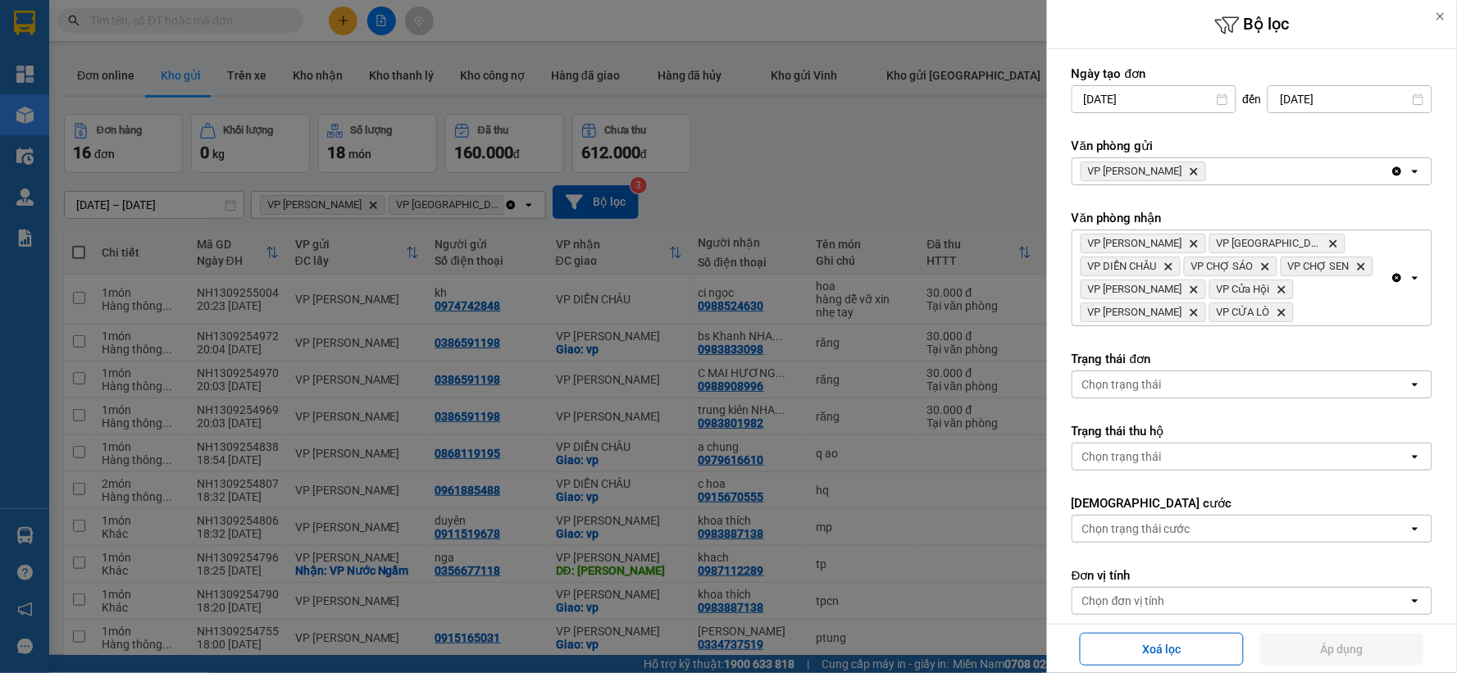
click at [1191, 169] on icon "VP NGỌC HỒI, close by backspace" at bounding box center [1194, 171] width 7 height 7
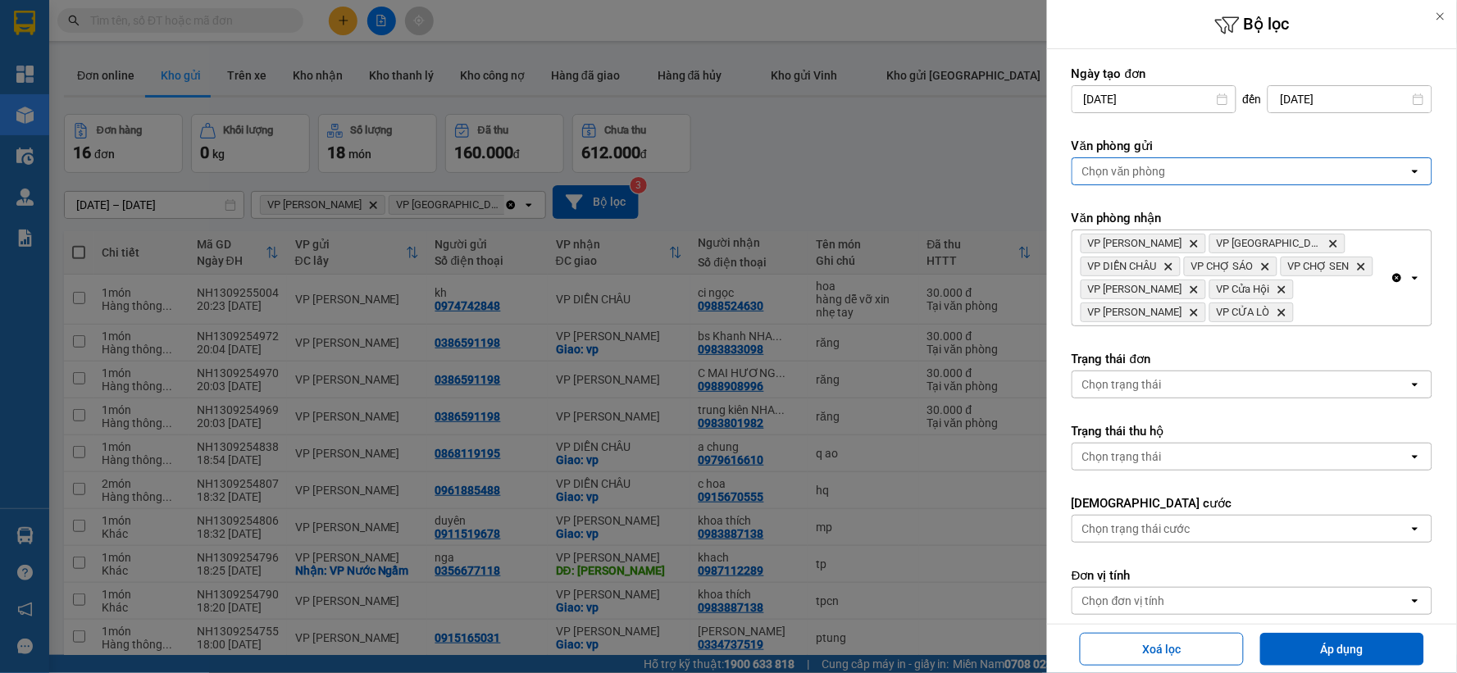
click at [1164, 169] on div "Chọn văn phòng" at bounding box center [1124, 171] width 84 height 16
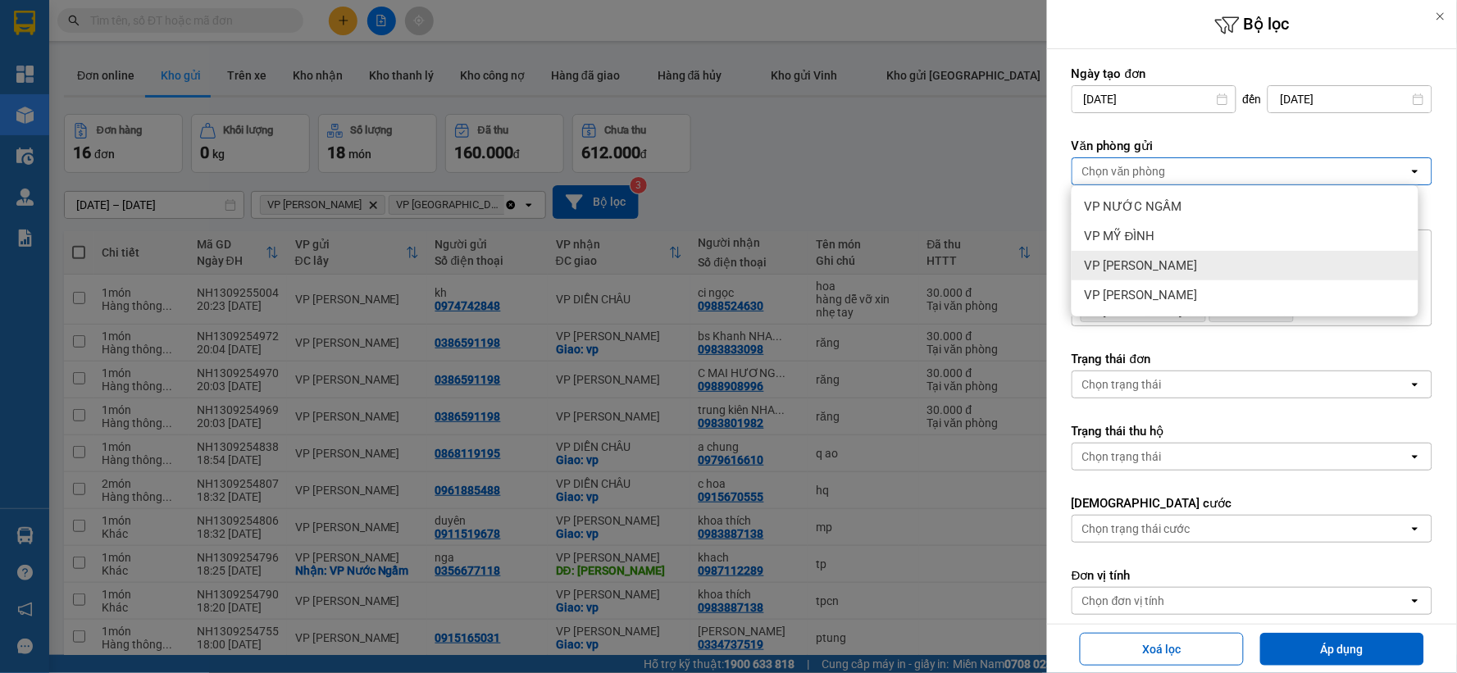
click at [1177, 268] on div "VP [PERSON_NAME]" at bounding box center [1245, 266] width 347 height 30
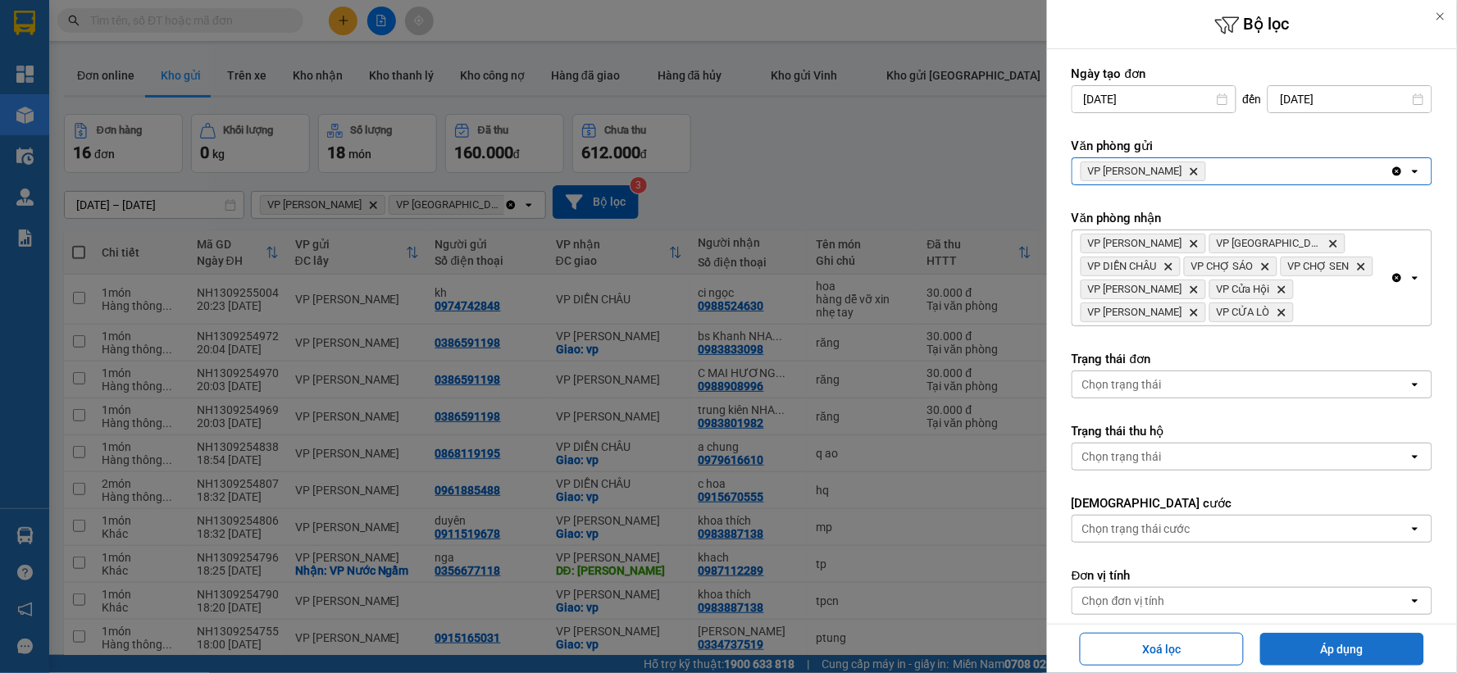
drag, startPoint x: 1348, startPoint y: 648, endPoint x: 1355, endPoint y: 652, distance: 8.4
click at [1354, 649] on button "Áp dụng" at bounding box center [1342, 649] width 164 height 33
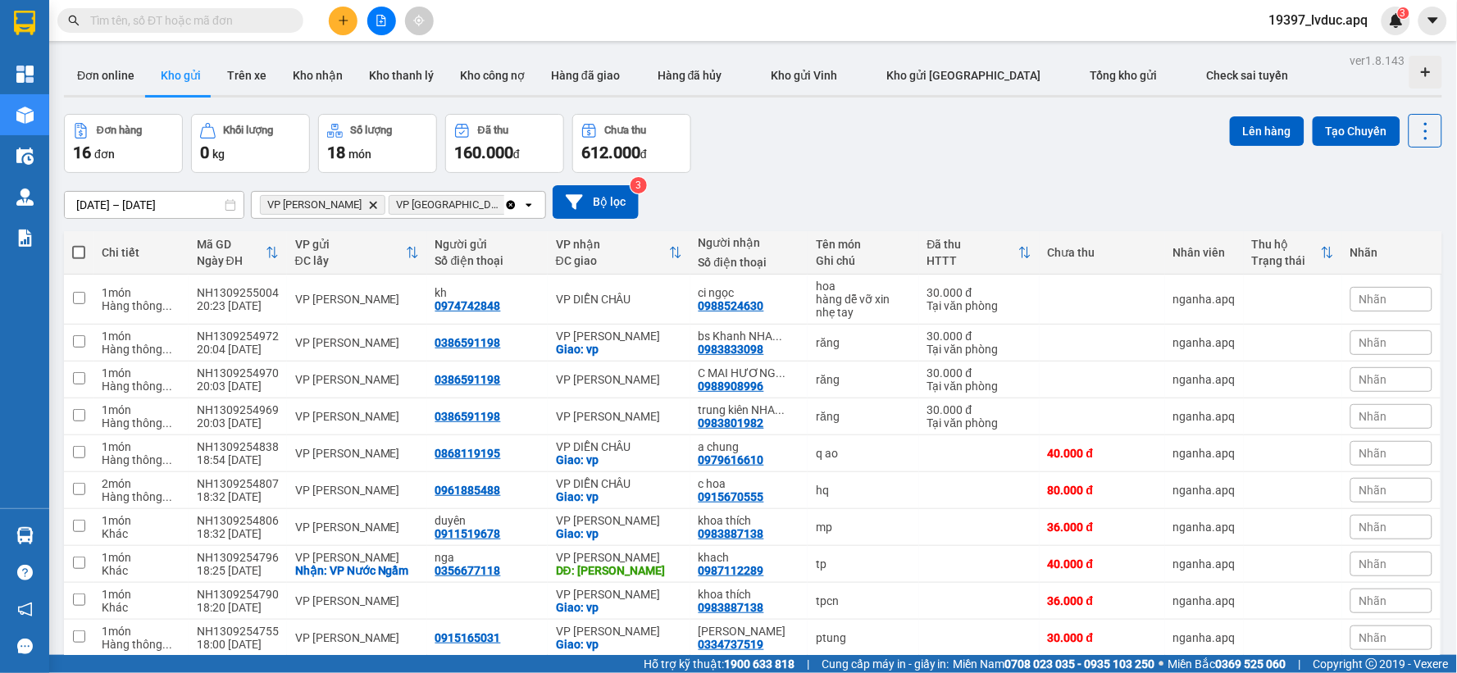
click at [343, 33] on button at bounding box center [343, 21] width 29 height 29
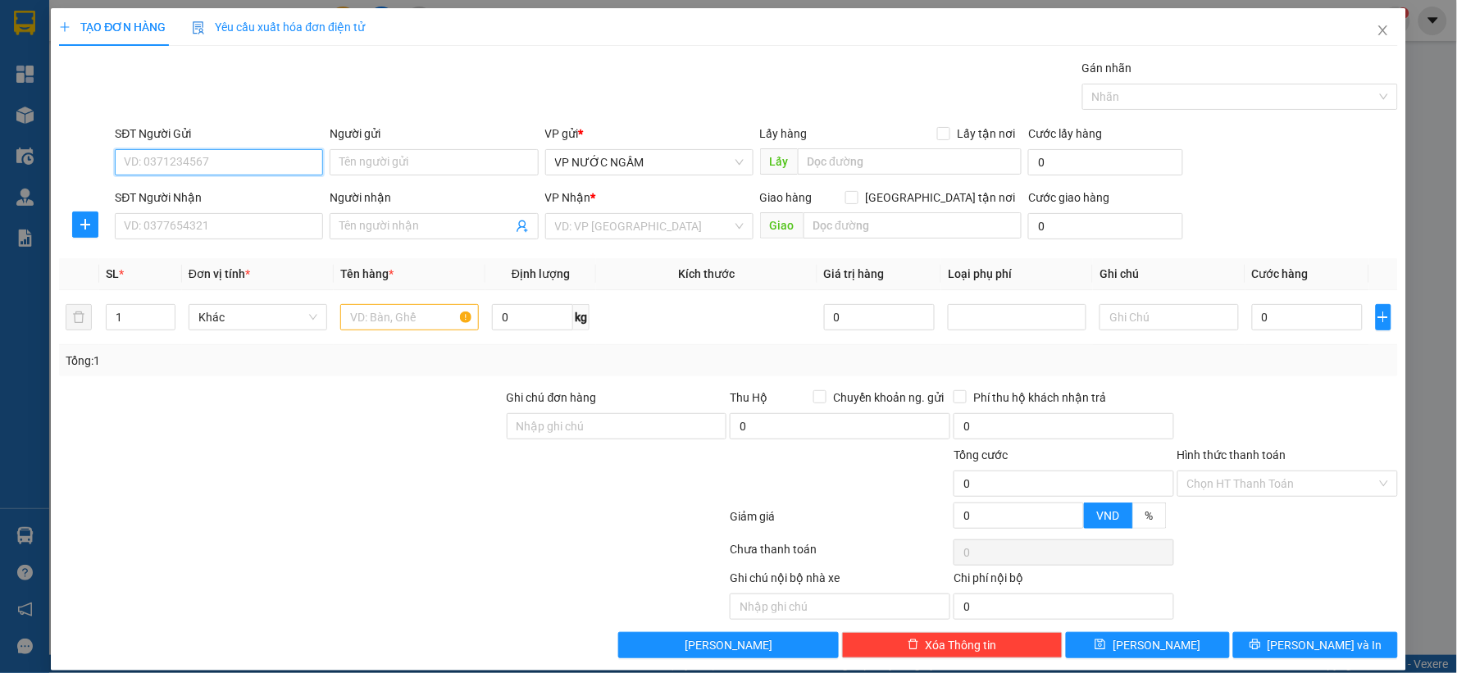
click at [216, 168] on input "SĐT Người Gửi" at bounding box center [219, 162] width 208 height 26
type input "0399787659"
click at [220, 200] on div "0399787659 - a diệu" at bounding box center [217, 195] width 187 height 18
type input "a diệu"
type input "0399787659"
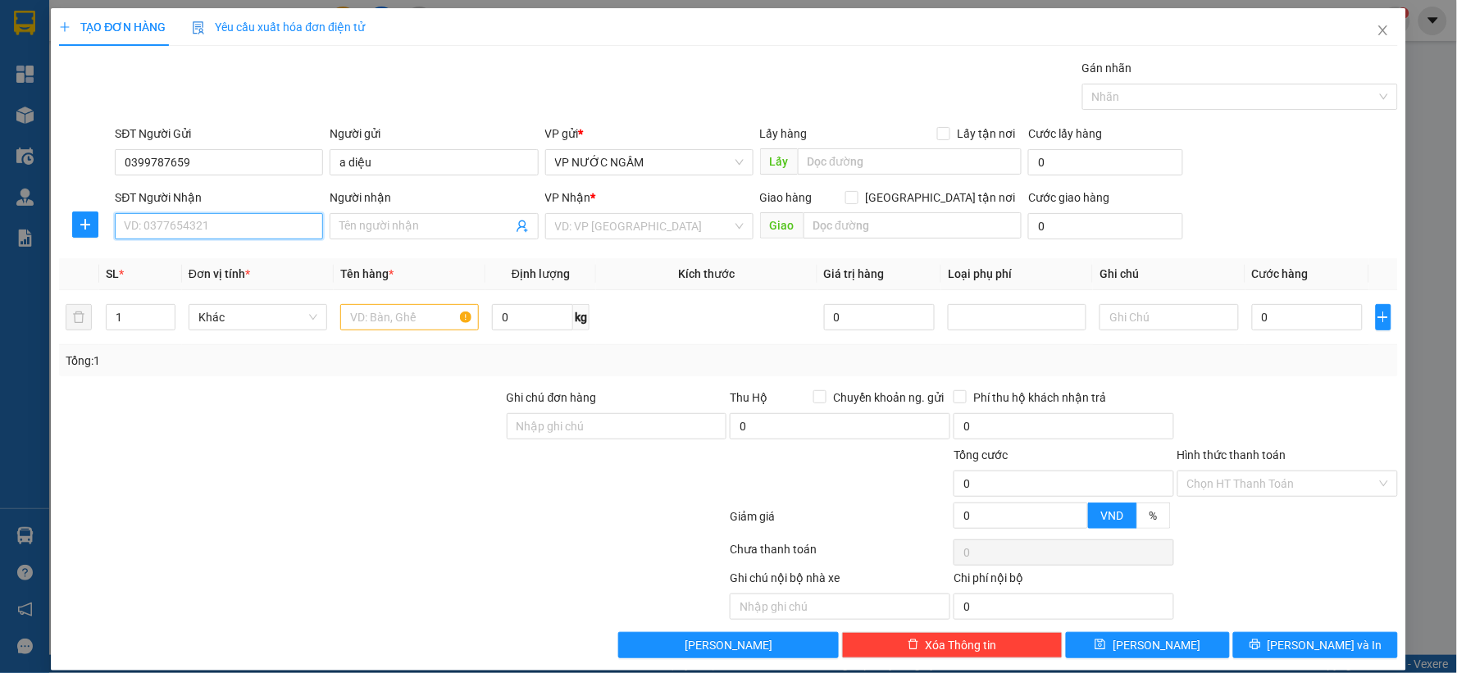
click at [220, 235] on input "SĐT Người Nhận" at bounding box center [219, 226] width 208 height 26
click at [214, 252] on div "0943803744 - c vân" at bounding box center [217, 259] width 187 height 18
type input "0943803744"
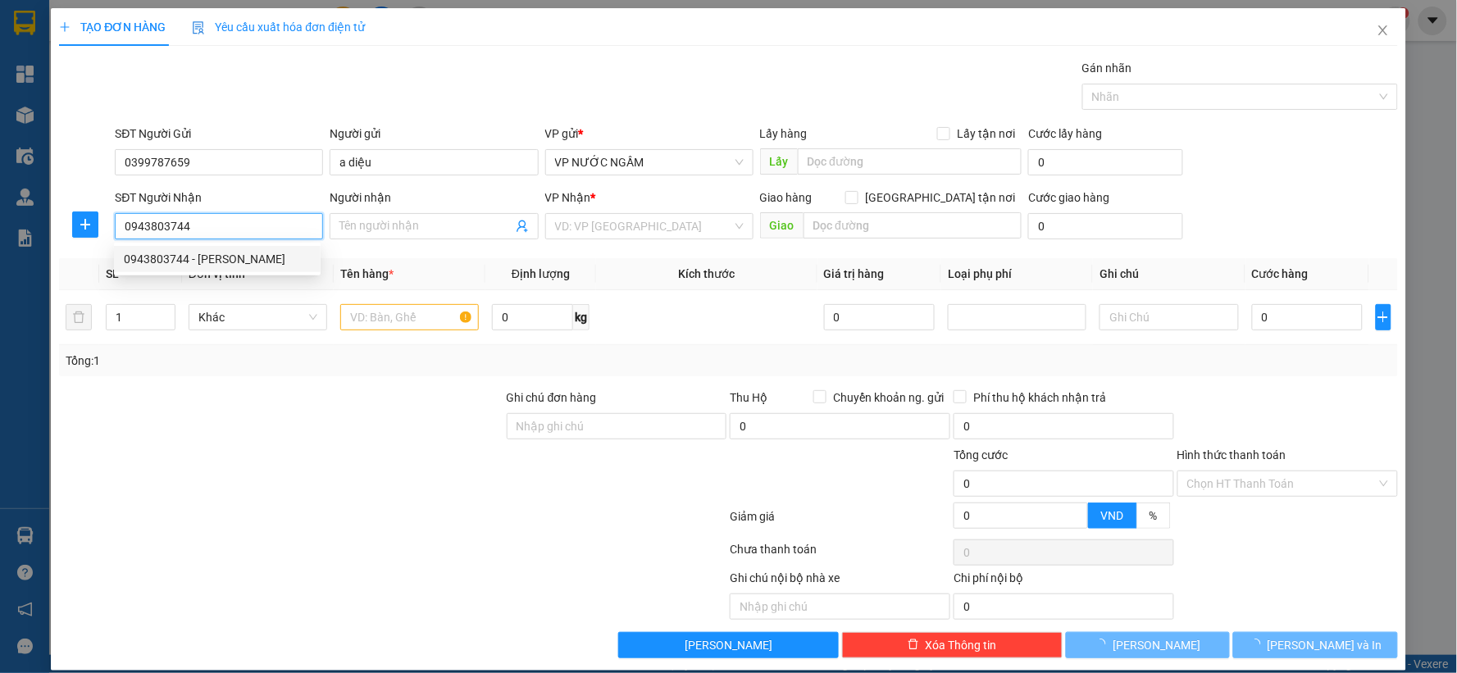
type input "c vân"
checkbox input "true"
type input "9 [PERSON_NAME]"
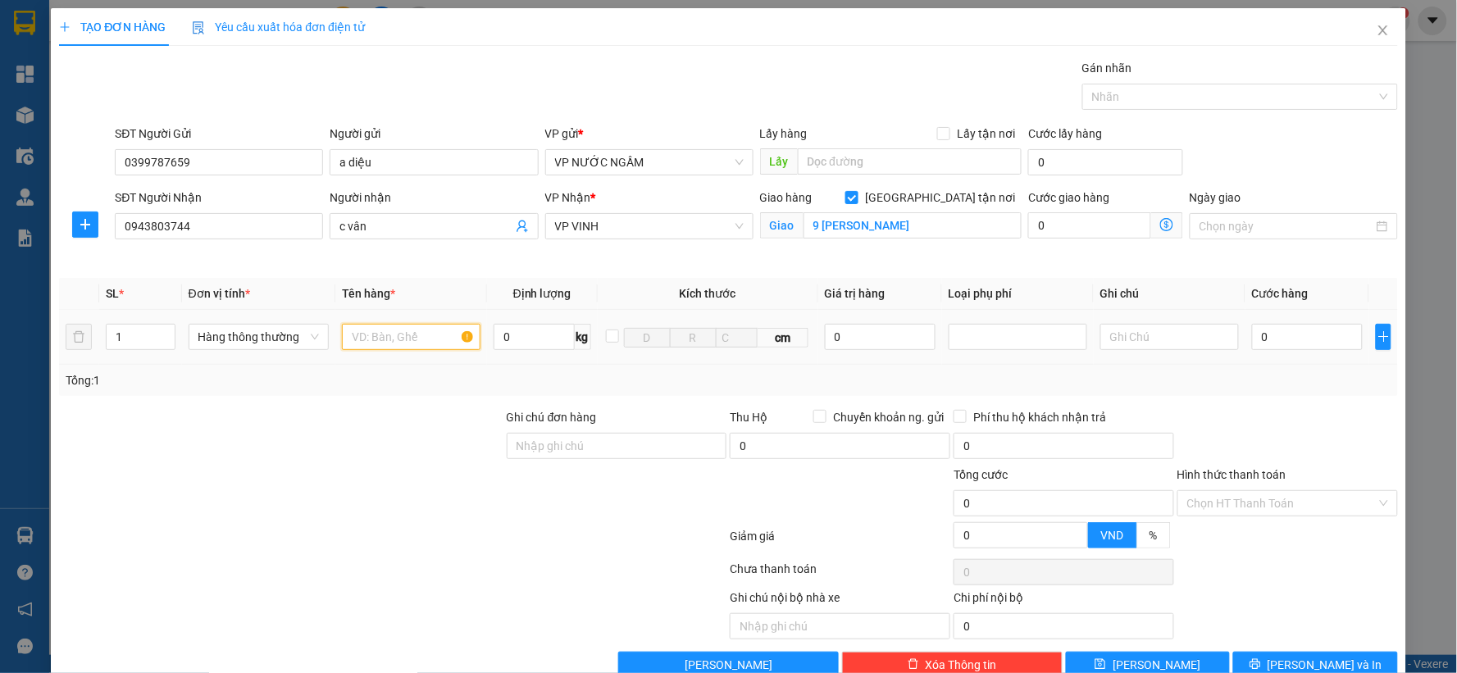
click at [400, 343] on input "text" at bounding box center [411, 337] width 139 height 26
type input "d"
type input "đồ ăn"
click at [1274, 331] on input "0" at bounding box center [1307, 337] width 111 height 26
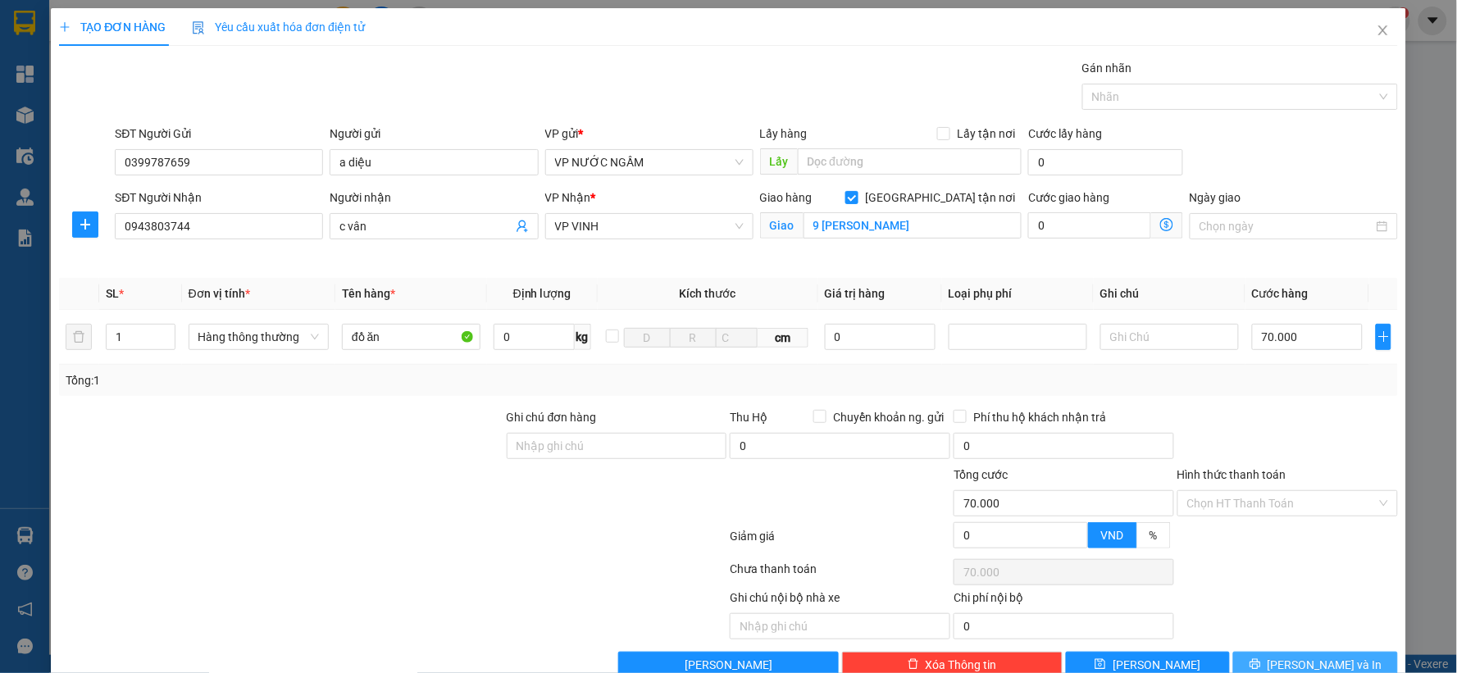
click at [1265, 666] on button "[PERSON_NAME] và In" at bounding box center [1315, 665] width 165 height 26
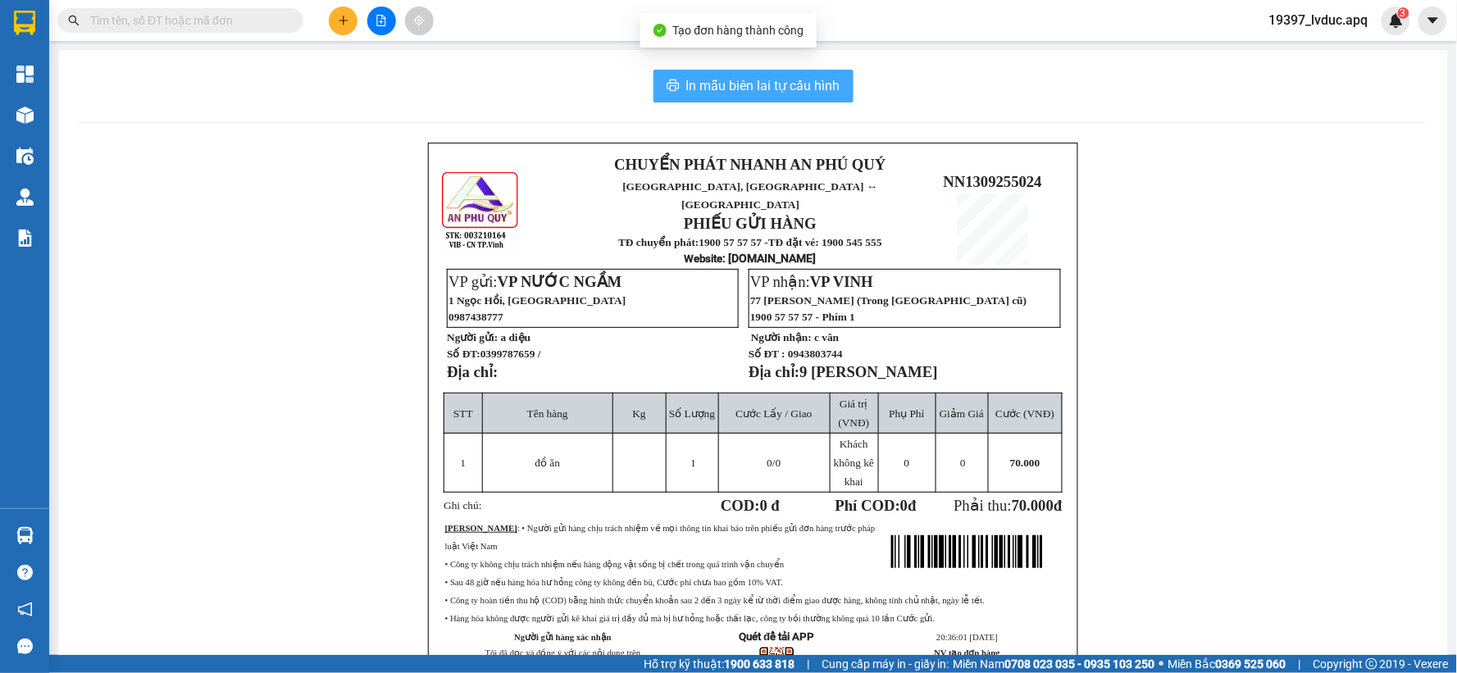
click at [773, 93] on span "In mẫu biên lai tự cấu hình" at bounding box center [763, 85] width 154 height 20
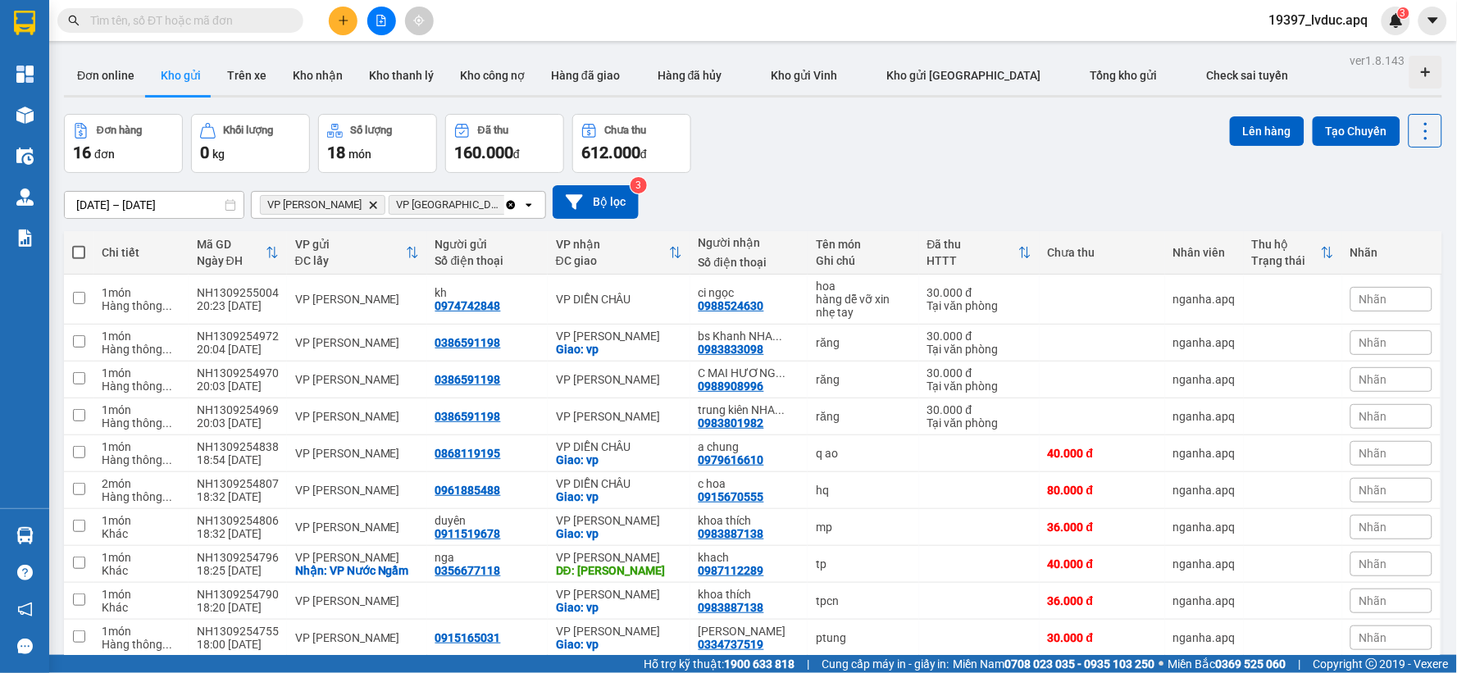
click at [382, 25] on icon "file-add" at bounding box center [381, 20] width 11 height 11
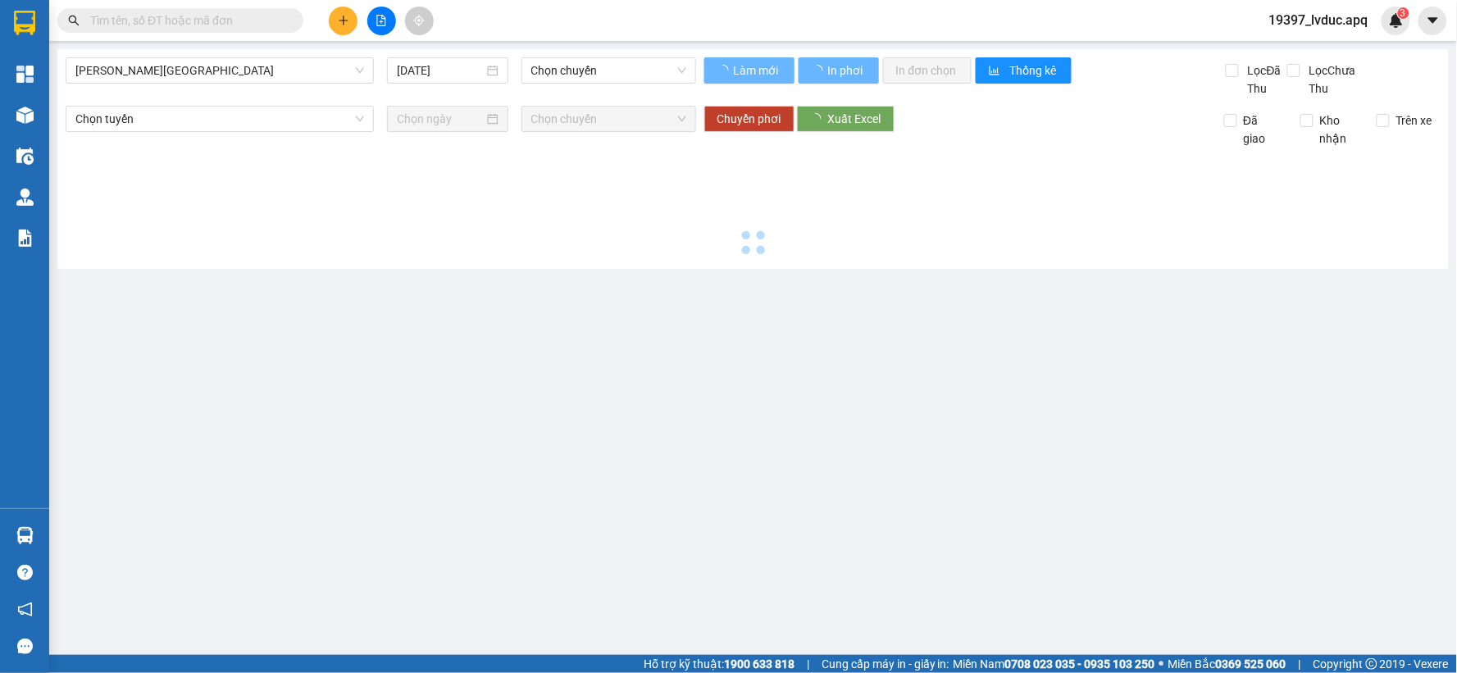
click at [194, 82] on div "Gia Lâm - Mỹ Đình 13/09/2025 Chọn chuyến" at bounding box center [381, 77] width 631 height 40
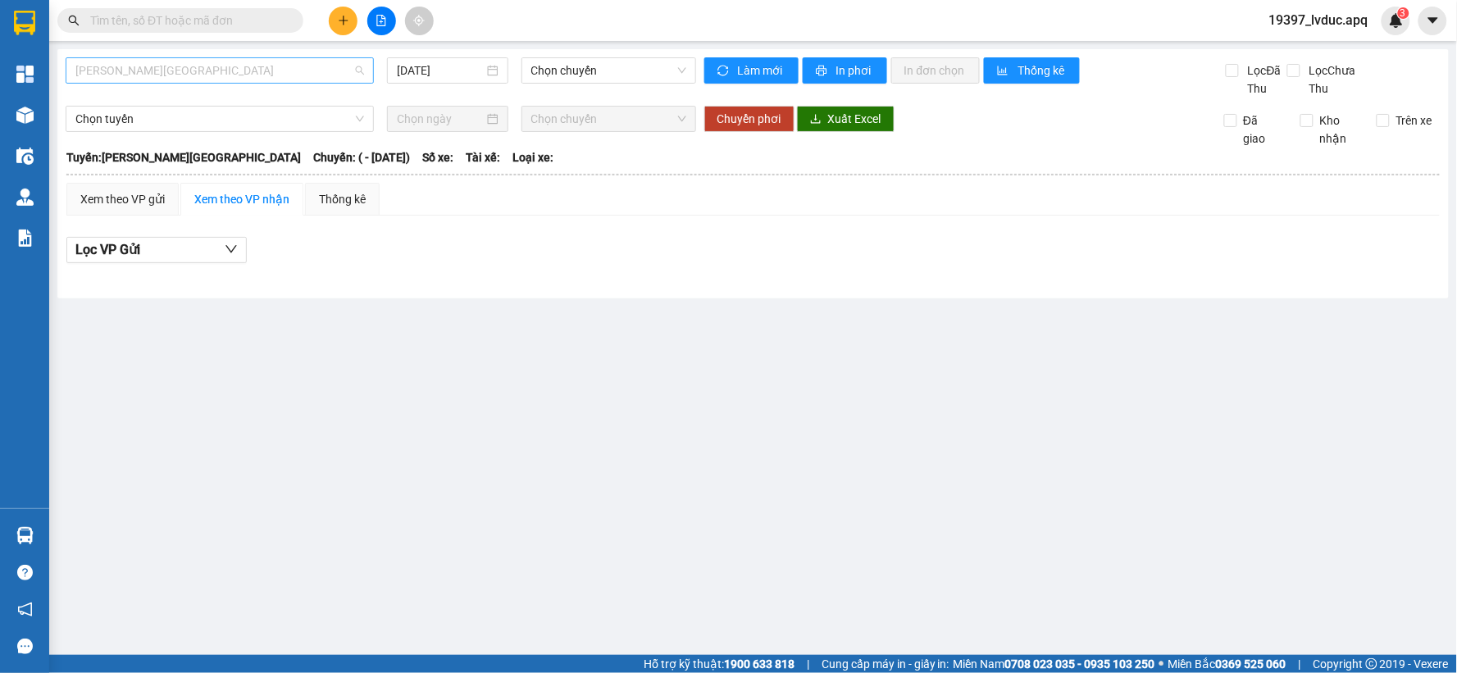
click at [195, 71] on span "[PERSON_NAME][GEOGRAPHIC_DATA]" at bounding box center [219, 70] width 289 height 25
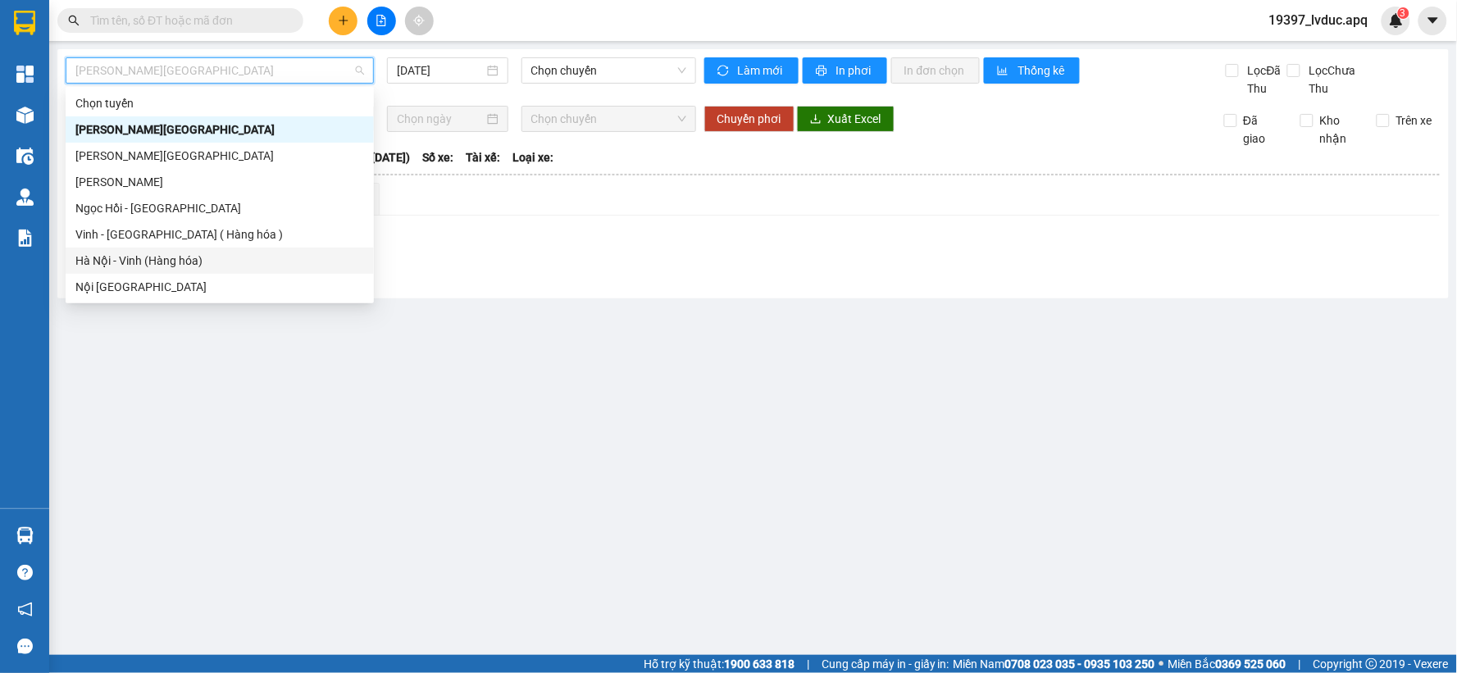
click at [121, 257] on div "Hà Nội - Vinh (Hàng hóa)" at bounding box center [219, 261] width 289 height 18
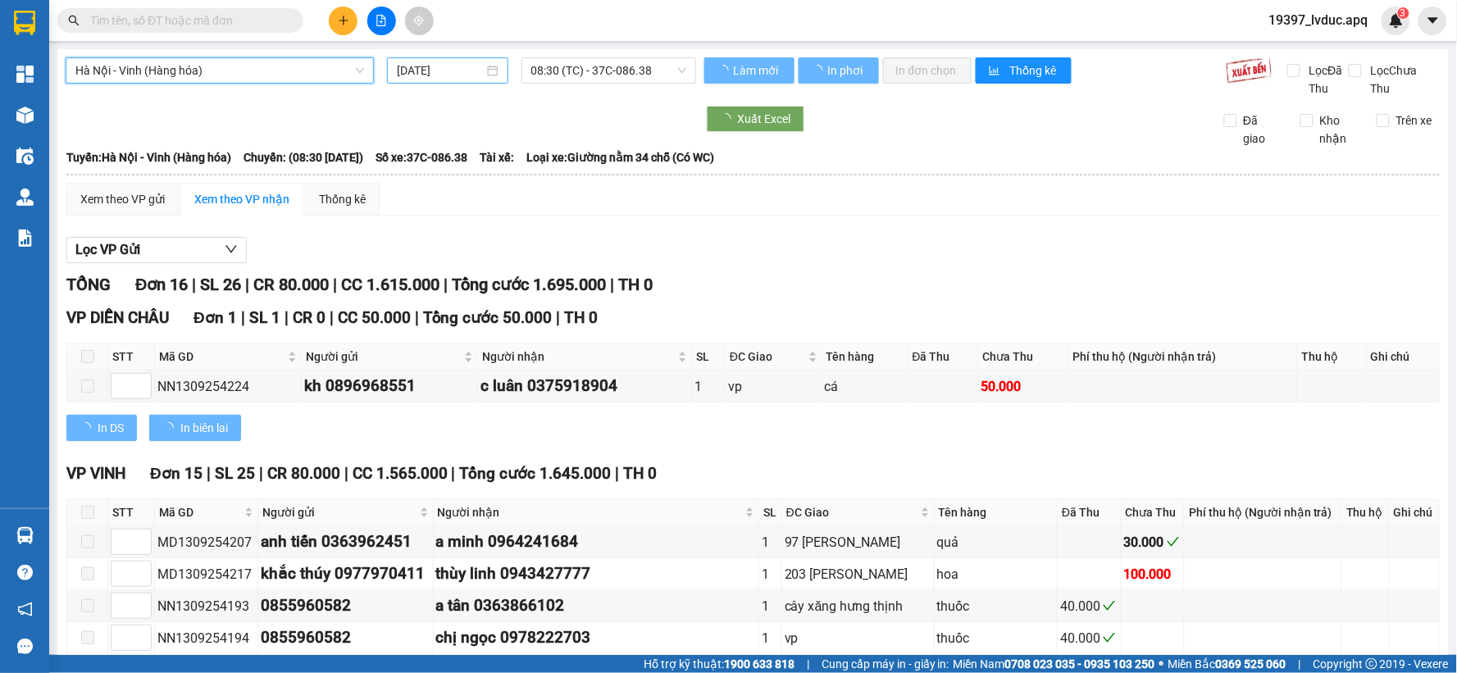
click at [438, 82] on div "[DATE]" at bounding box center [447, 70] width 121 height 26
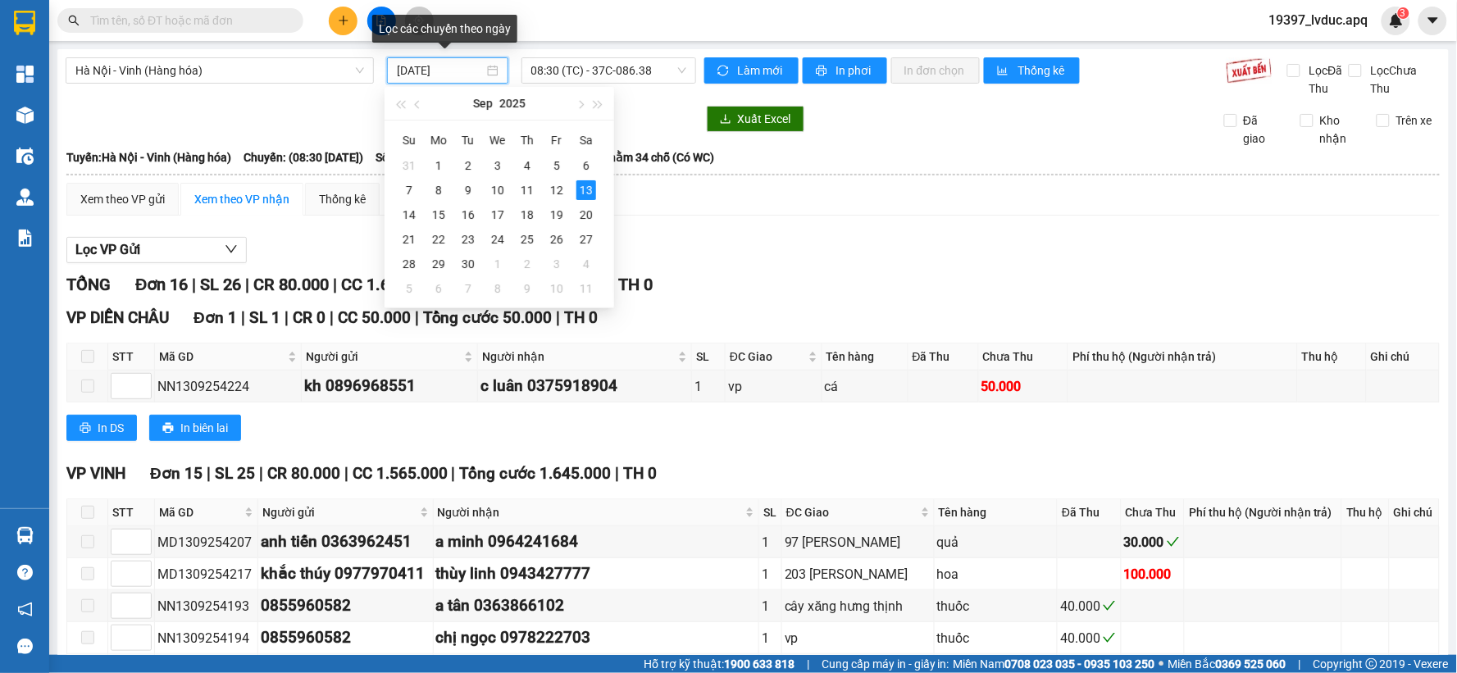
click at [432, 61] on input "[DATE]" at bounding box center [440, 70] width 86 height 18
click at [552, 190] on div "12" at bounding box center [557, 190] width 20 height 20
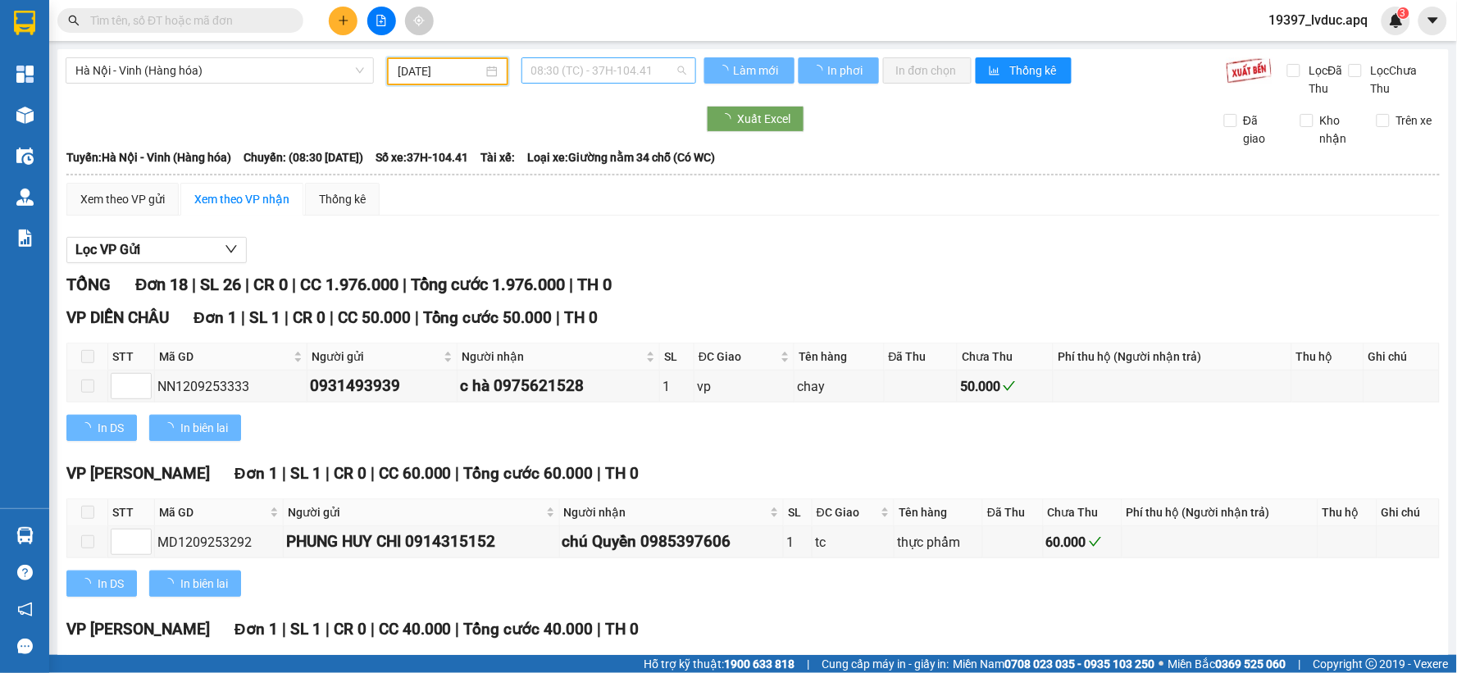
click at [572, 71] on span "08:30 (TC) - 37H-104.41" at bounding box center [608, 70] width 155 height 25
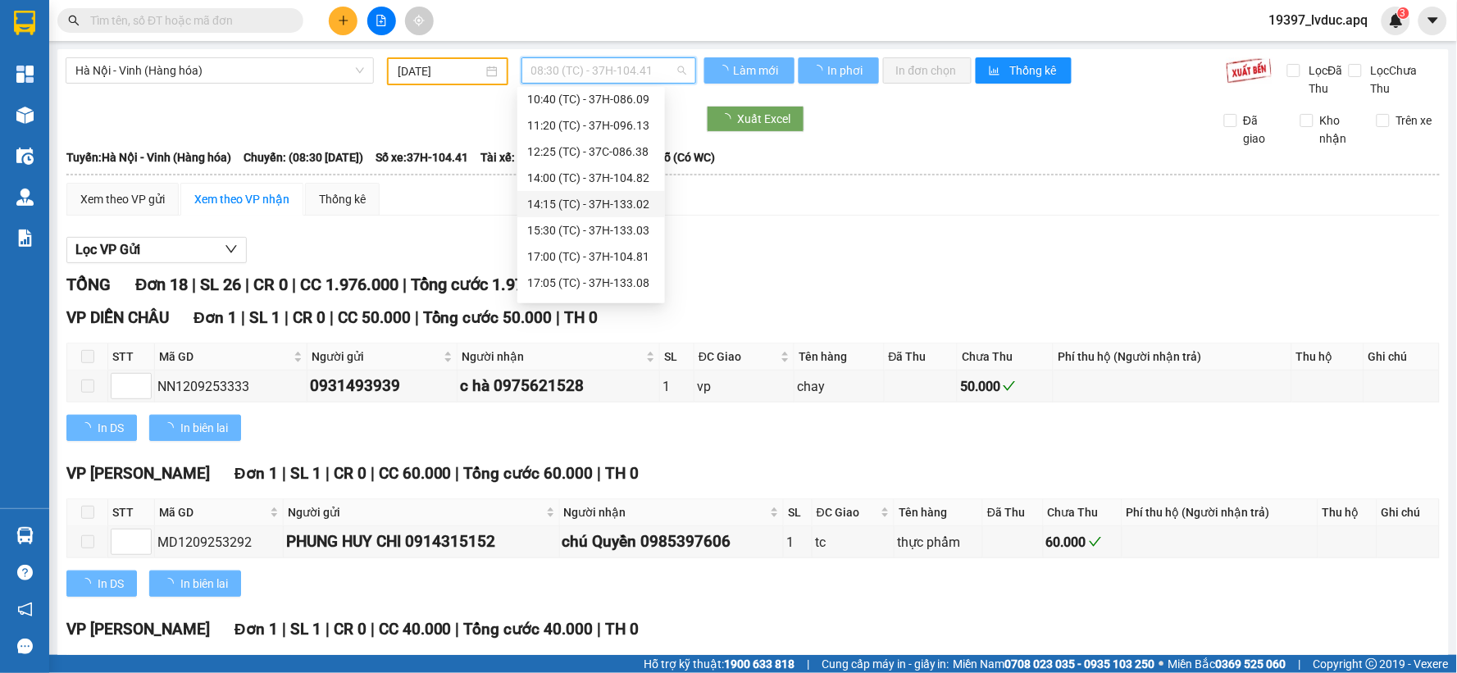
scroll to position [289, 0]
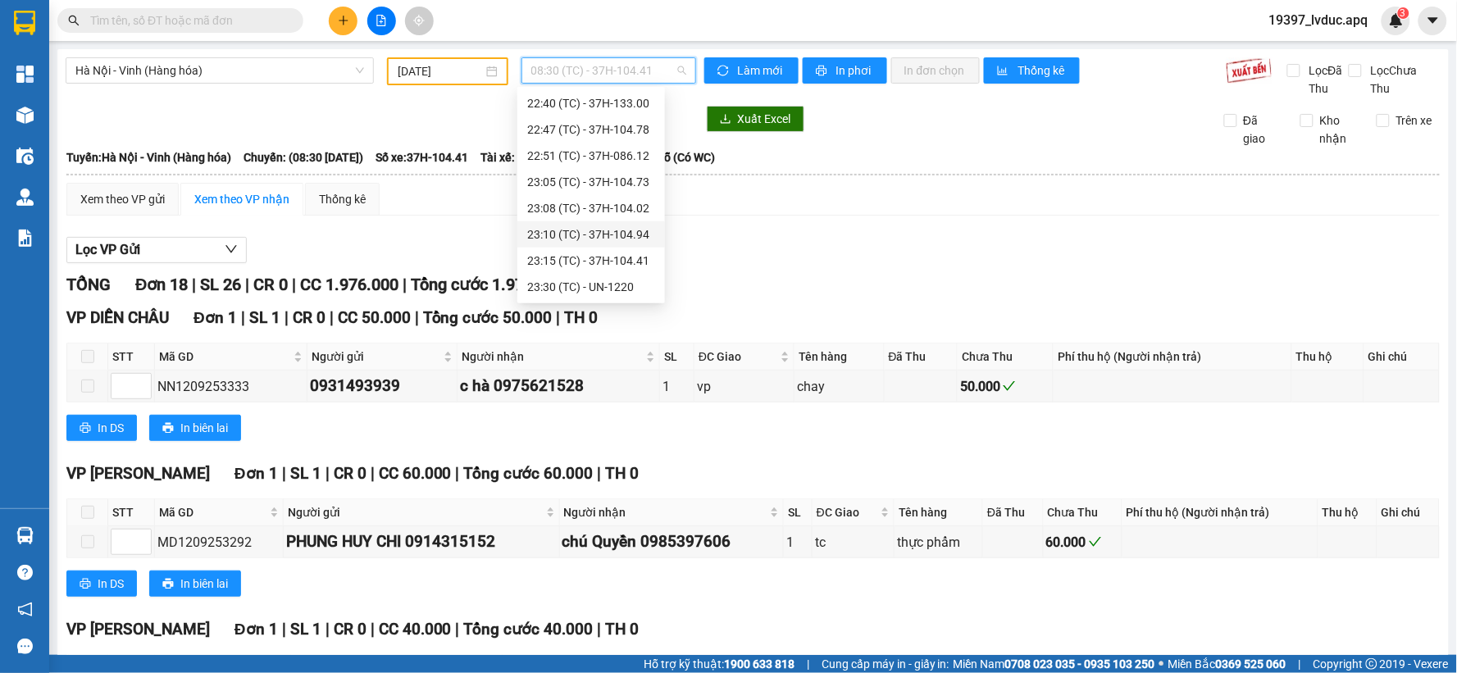
click at [611, 239] on div "23:10 (TC) - 37H-104.94" at bounding box center [591, 234] width 128 height 18
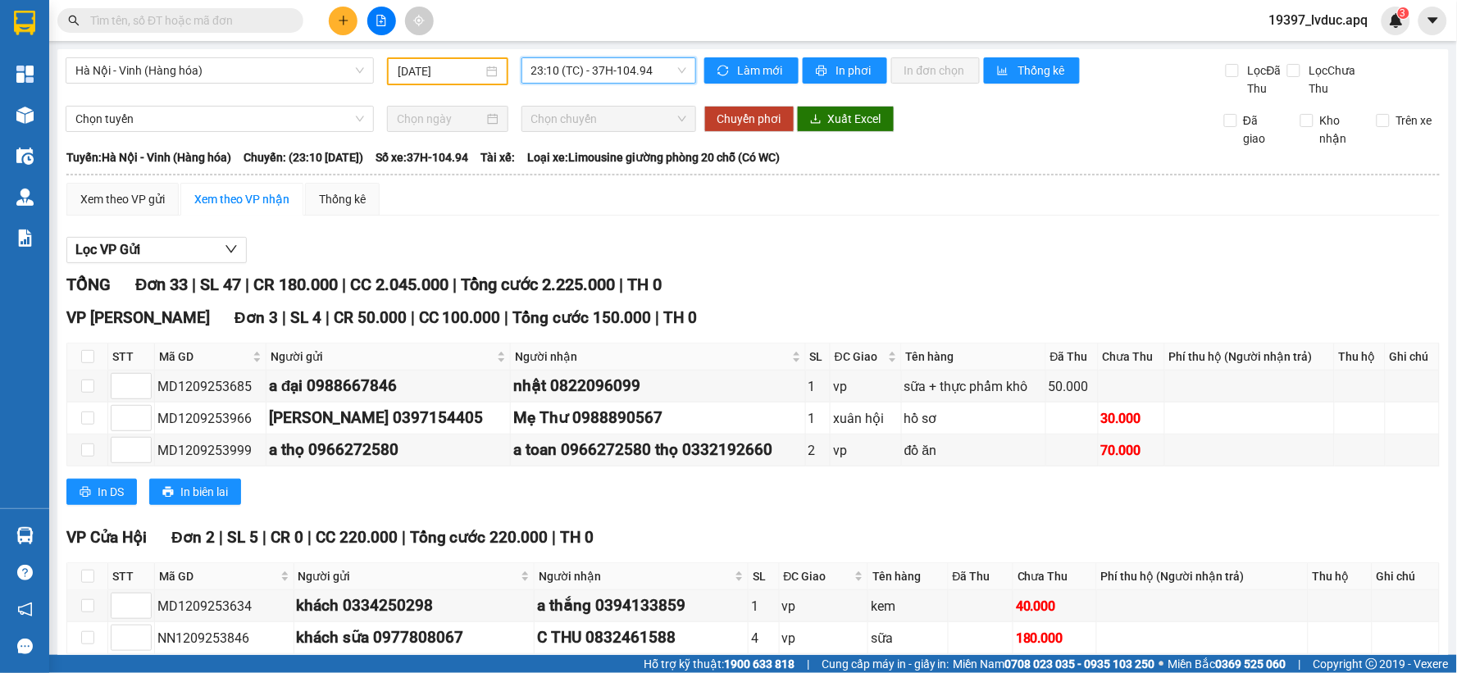
click at [566, 68] on span "23:10 (TC) - 37H-104.94" at bounding box center [608, 70] width 155 height 25
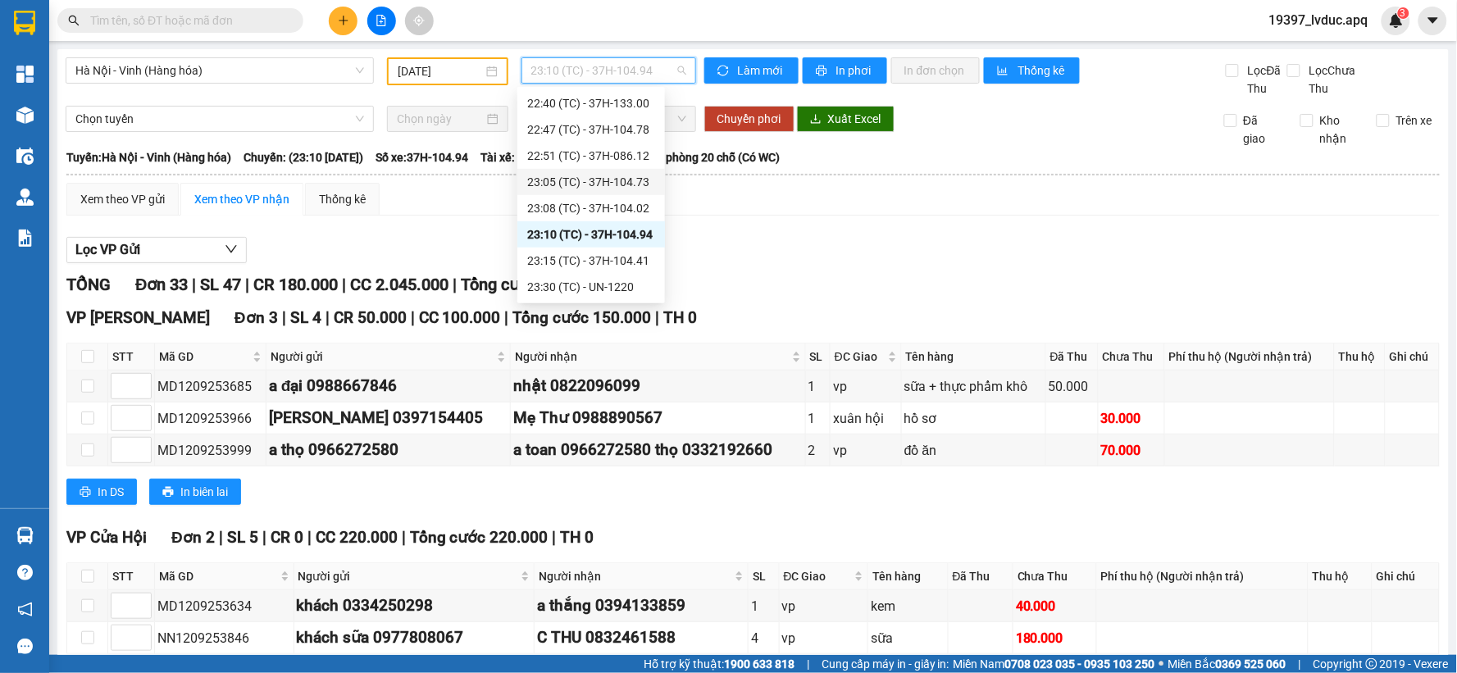
click at [594, 181] on div "23:05 (TC) - 37H-104.73" at bounding box center [591, 182] width 128 height 18
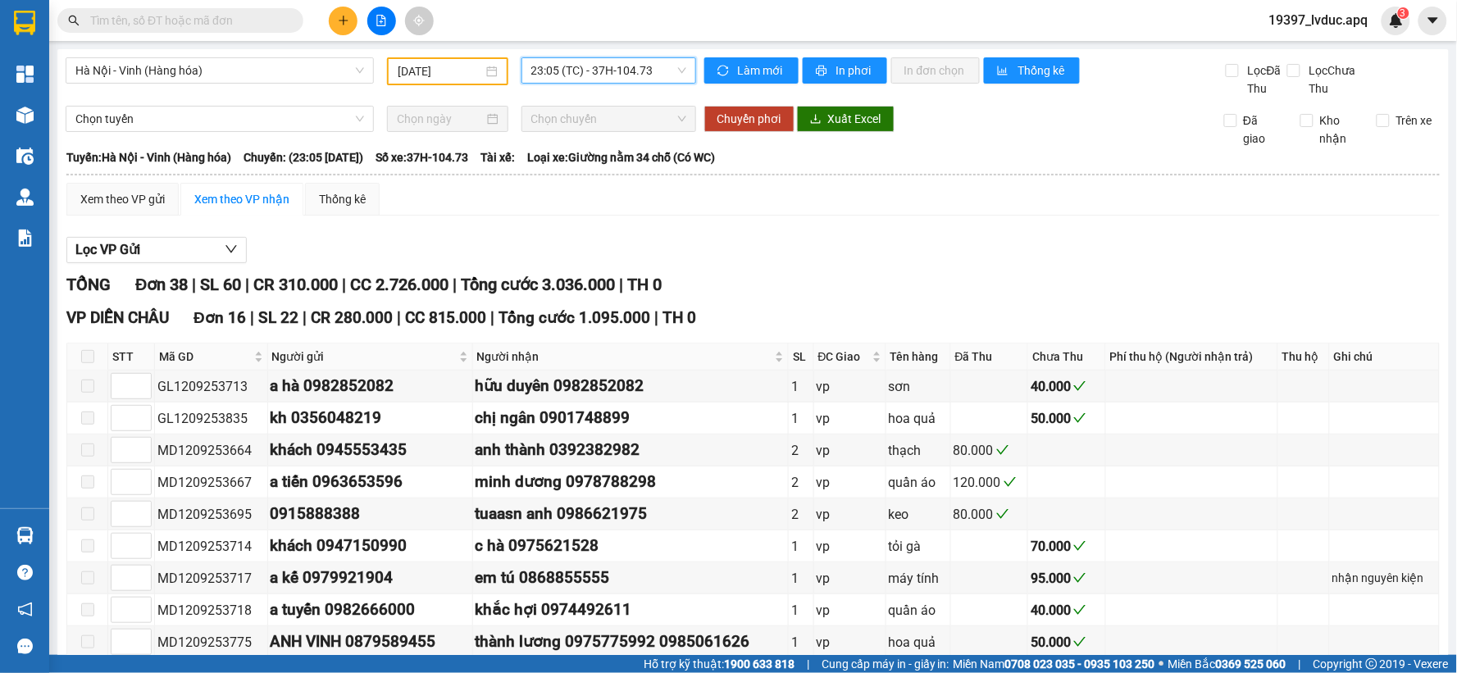
click at [624, 63] on span "23:05 (TC) - 37H-104.73" at bounding box center [608, 70] width 155 height 25
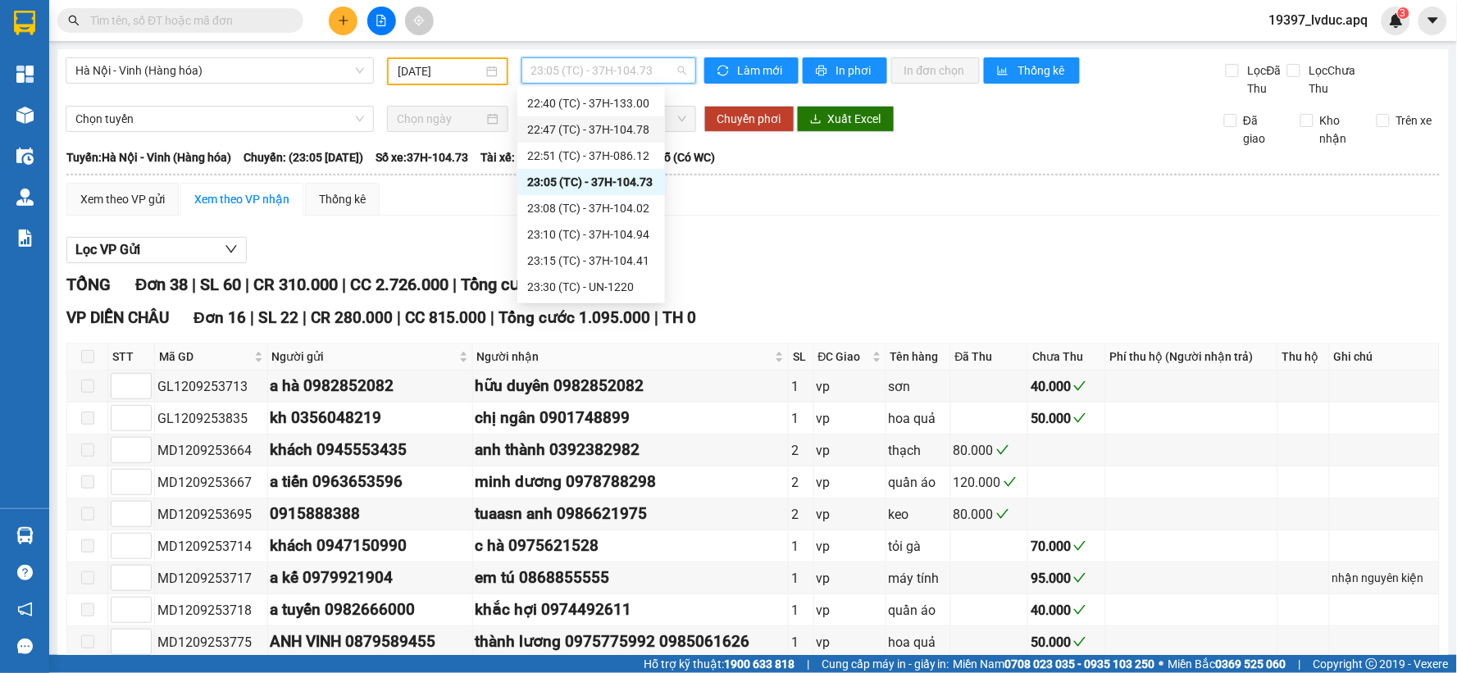
click at [630, 131] on div "22:47 (TC) - 37H-104.78" at bounding box center [591, 130] width 128 height 18
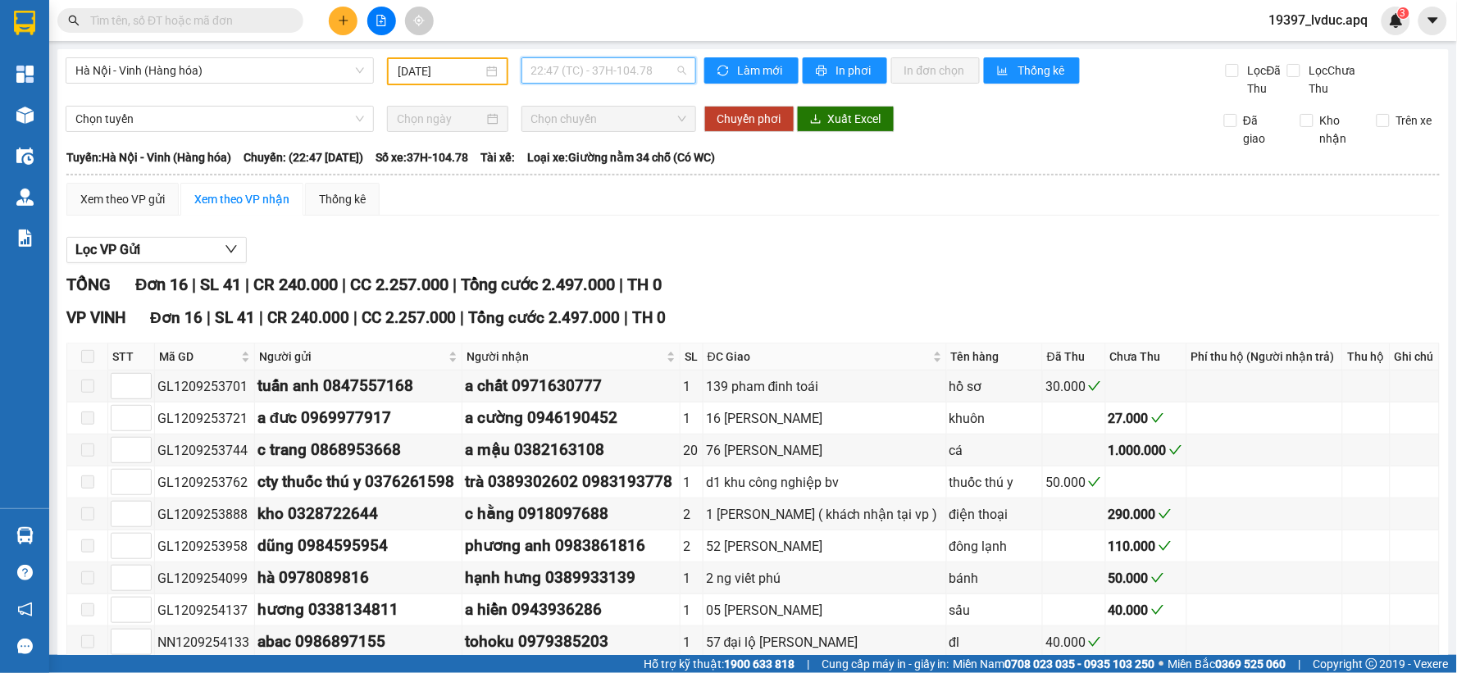
click at [586, 83] on div "22:47 (TC) - 37H-104.78" at bounding box center [608, 70] width 175 height 26
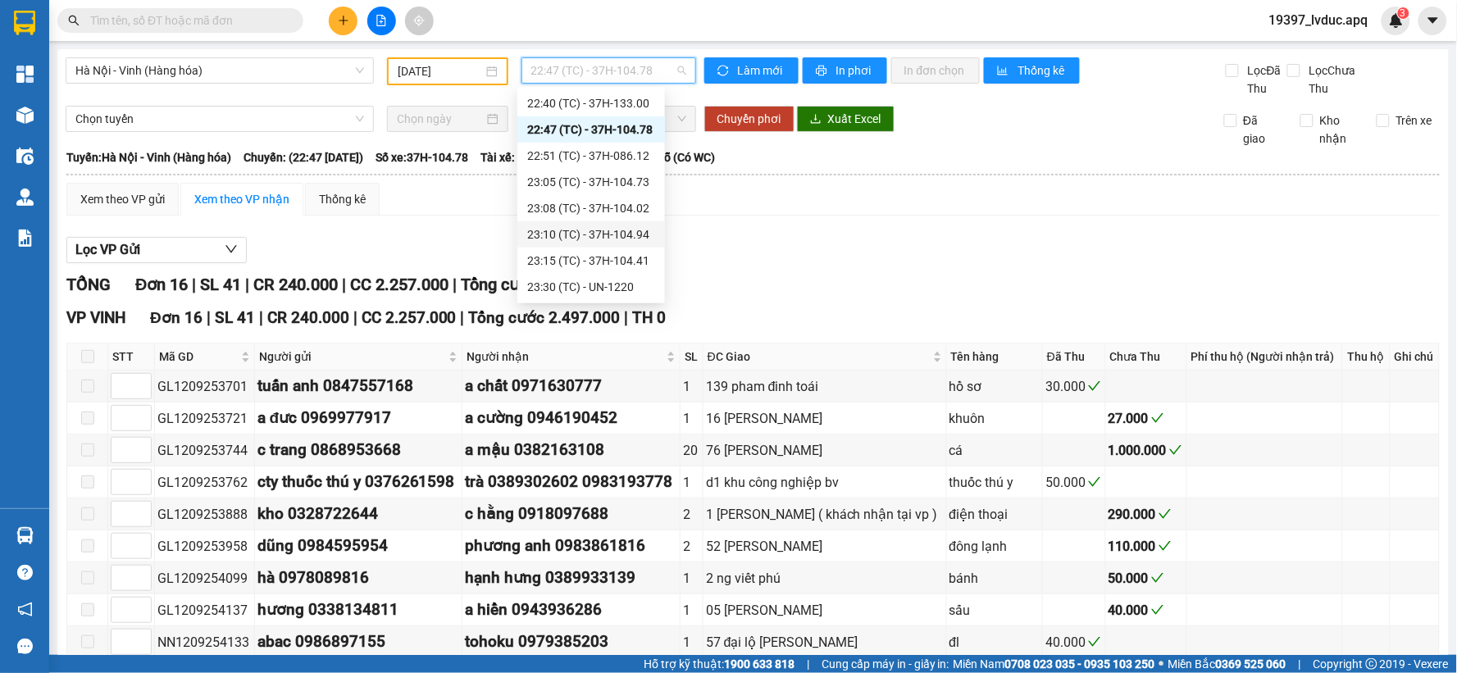
click at [634, 236] on div "23:10 (TC) - 37H-104.94" at bounding box center [591, 234] width 128 height 18
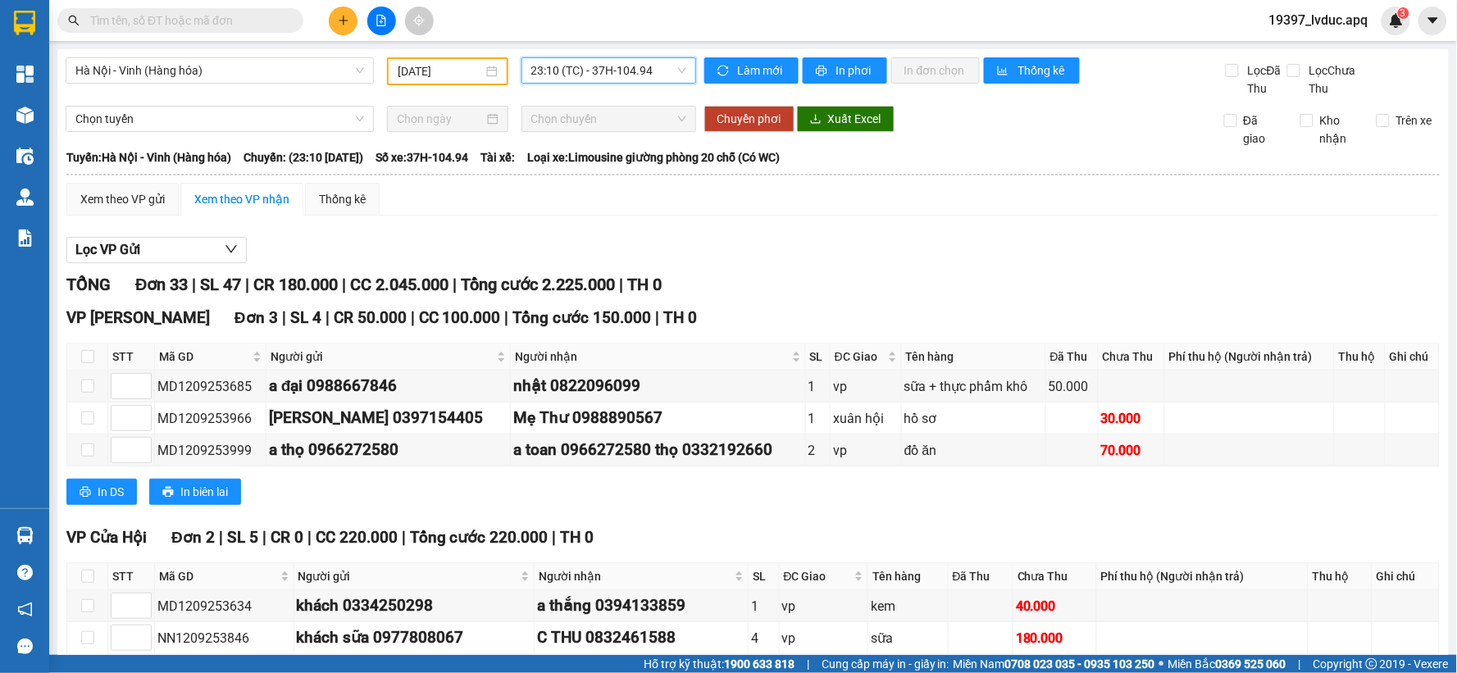
click at [594, 71] on span "23:10 (TC) - 37H-104.94" at bounding box center [608, 70] width 155 height 25
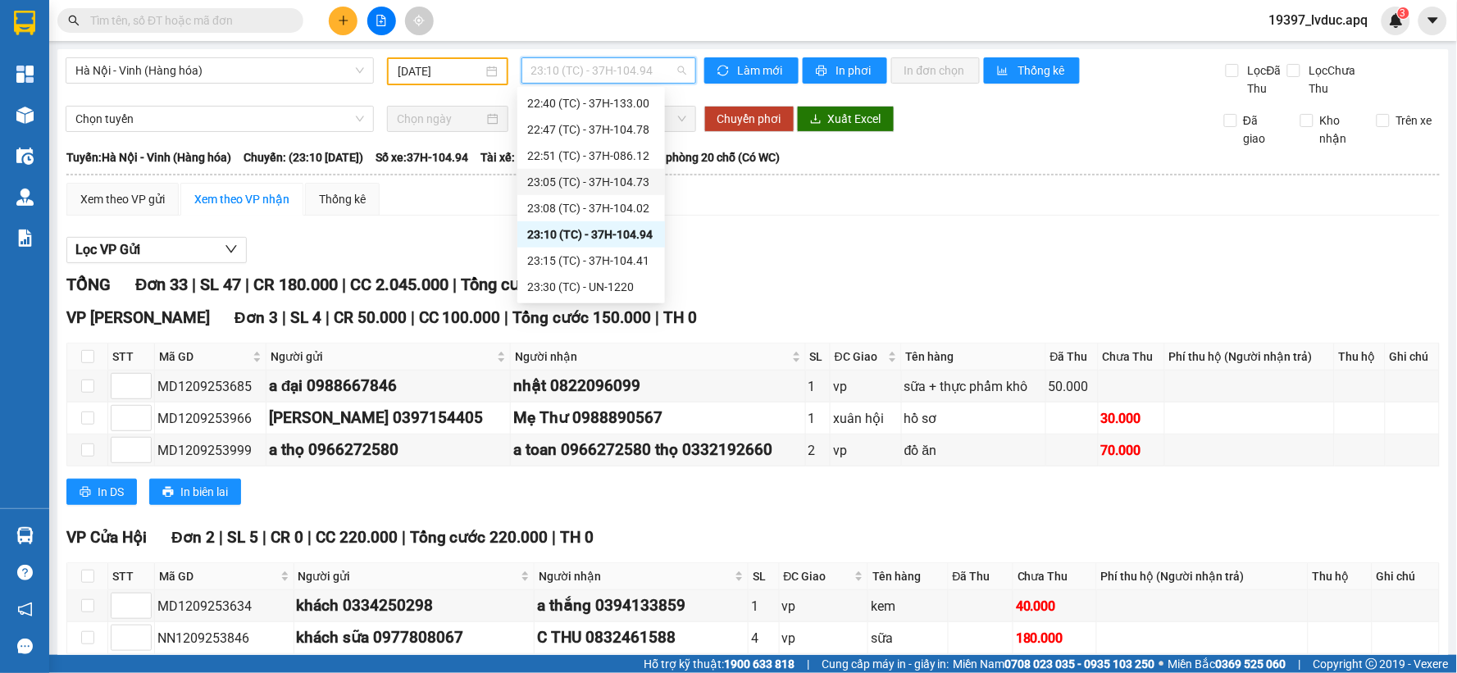
click at [617, 175] on div "23:05 (TC) - 37H-104.73" at bounding box center [591, 182] width 128 height 18
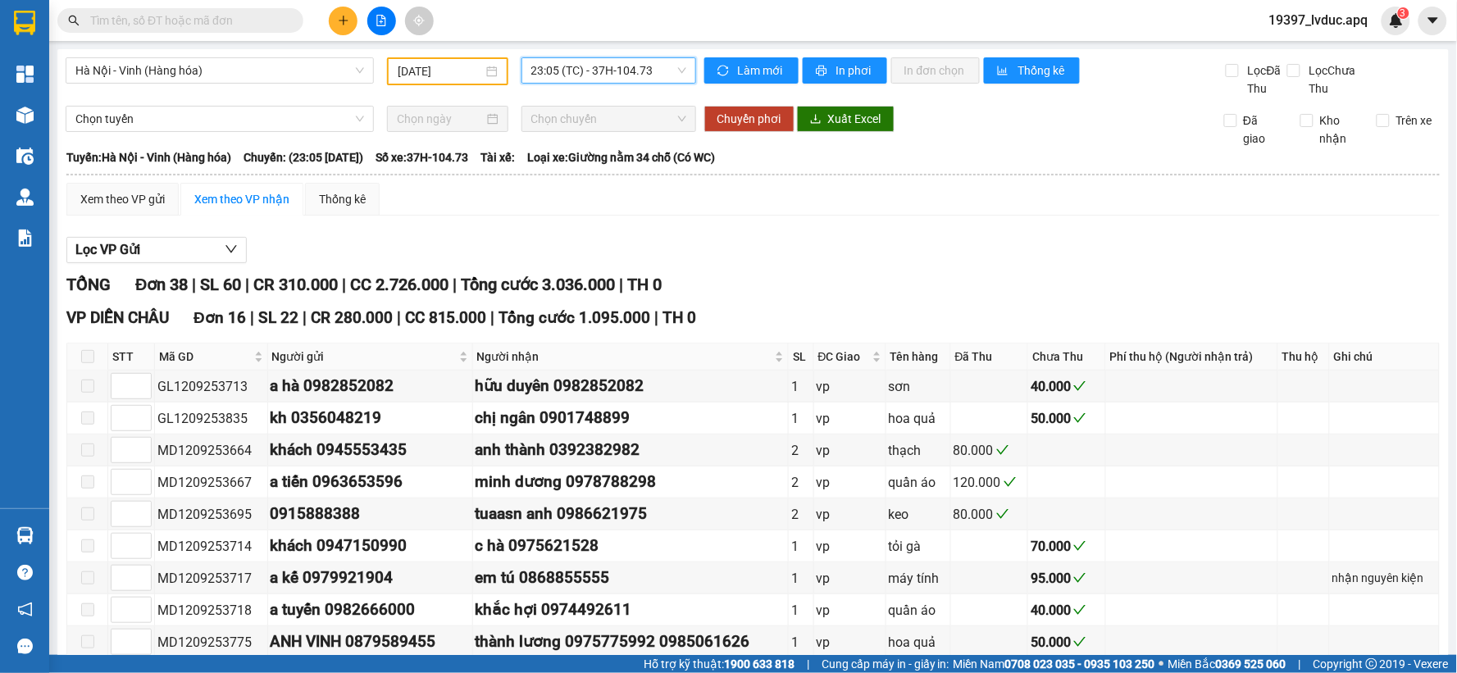
click at [617, 78] on span "23:05 (TC) - 37H-104.73" at bounding box center [608, 70] width 155 height 25
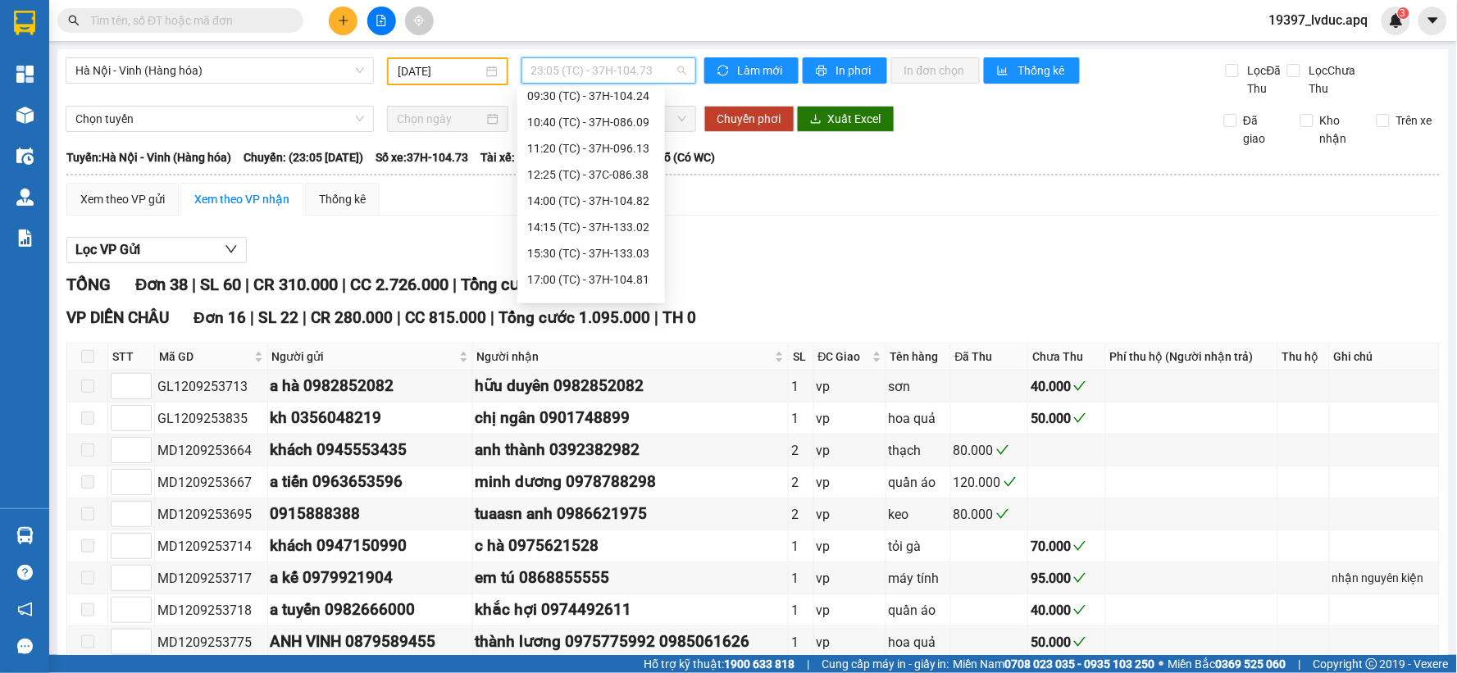
scroll to position [15, 0]
click at [602, 263] on div "14:15 (TC) - 37H-133.02" at bounding box center [591, 272] width 128 height 18
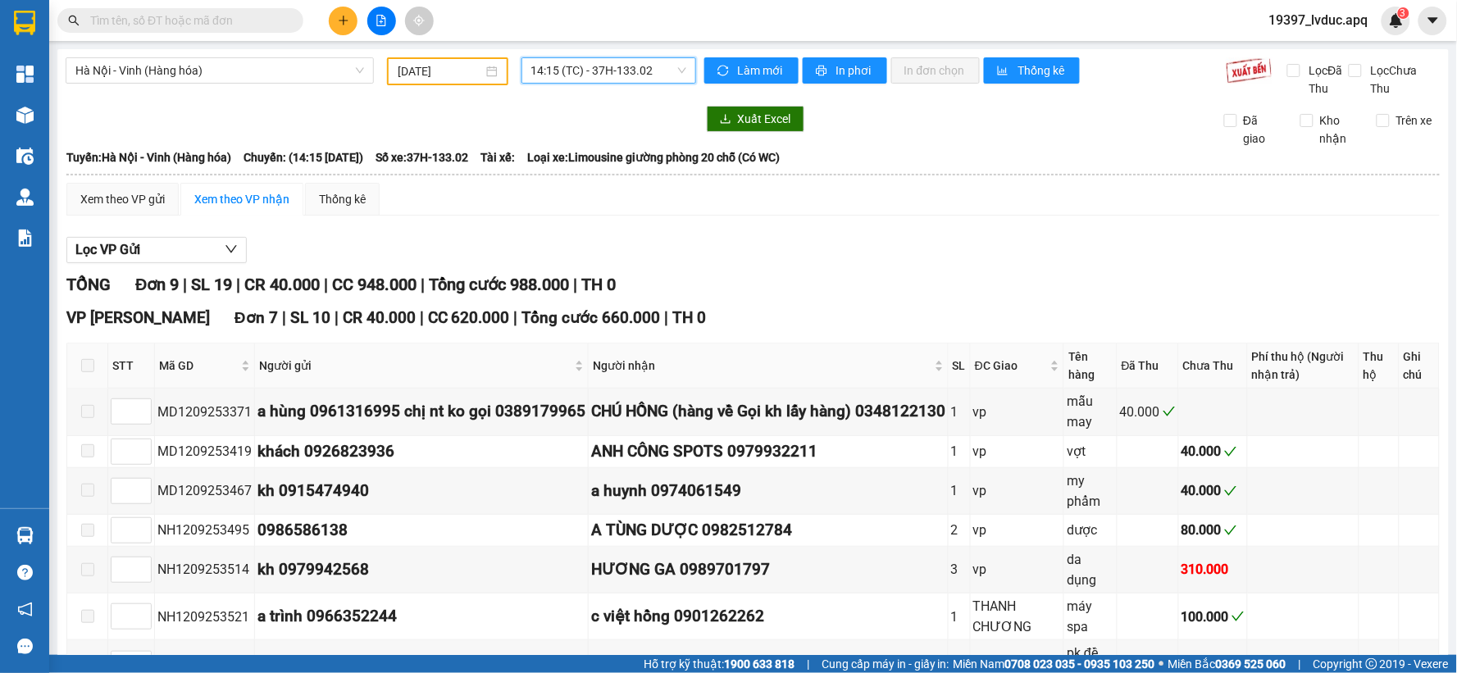
click at [603, 71] on span "14:15 (TC) - 37H-133.02" at bounding box center [608, 70] width 155 height 25
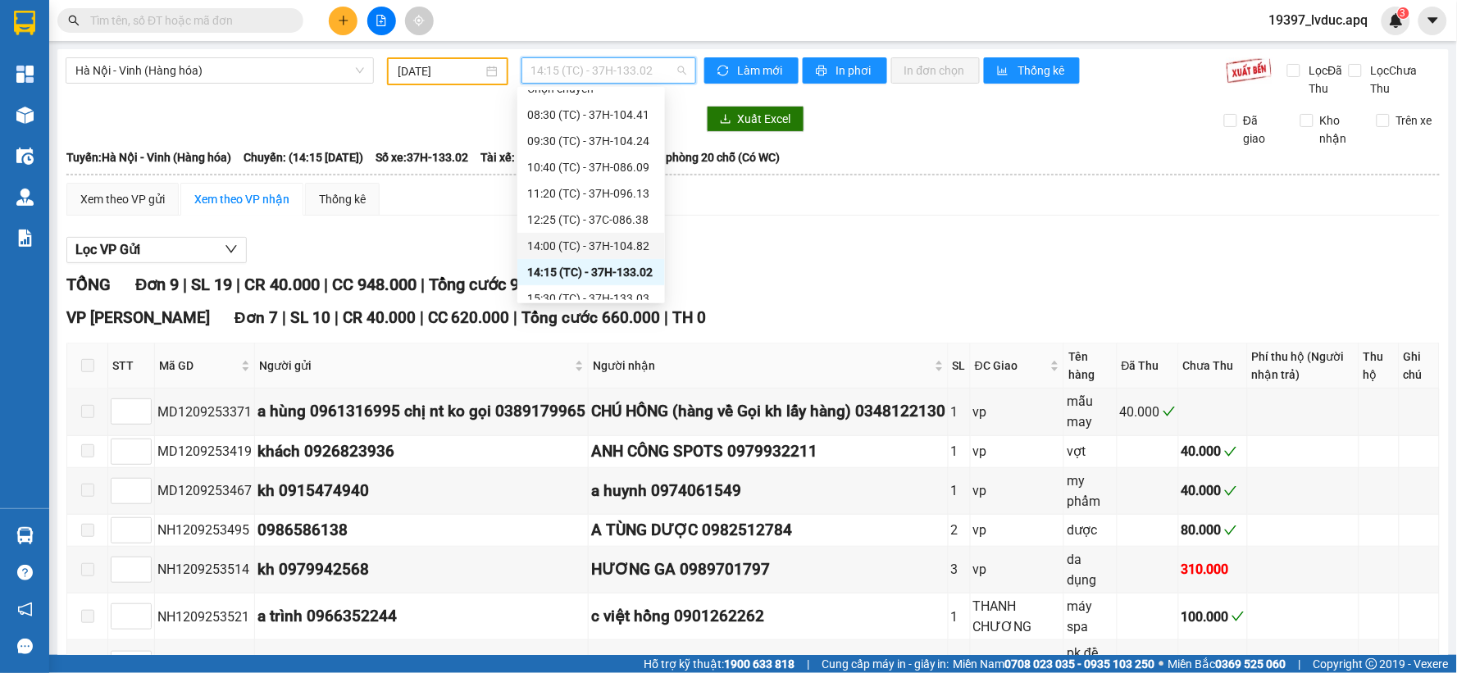
click at [586, 242] on div "14:00 (TC) - 37H-104.82" at bounding box center [591, 246] width 128 height 18
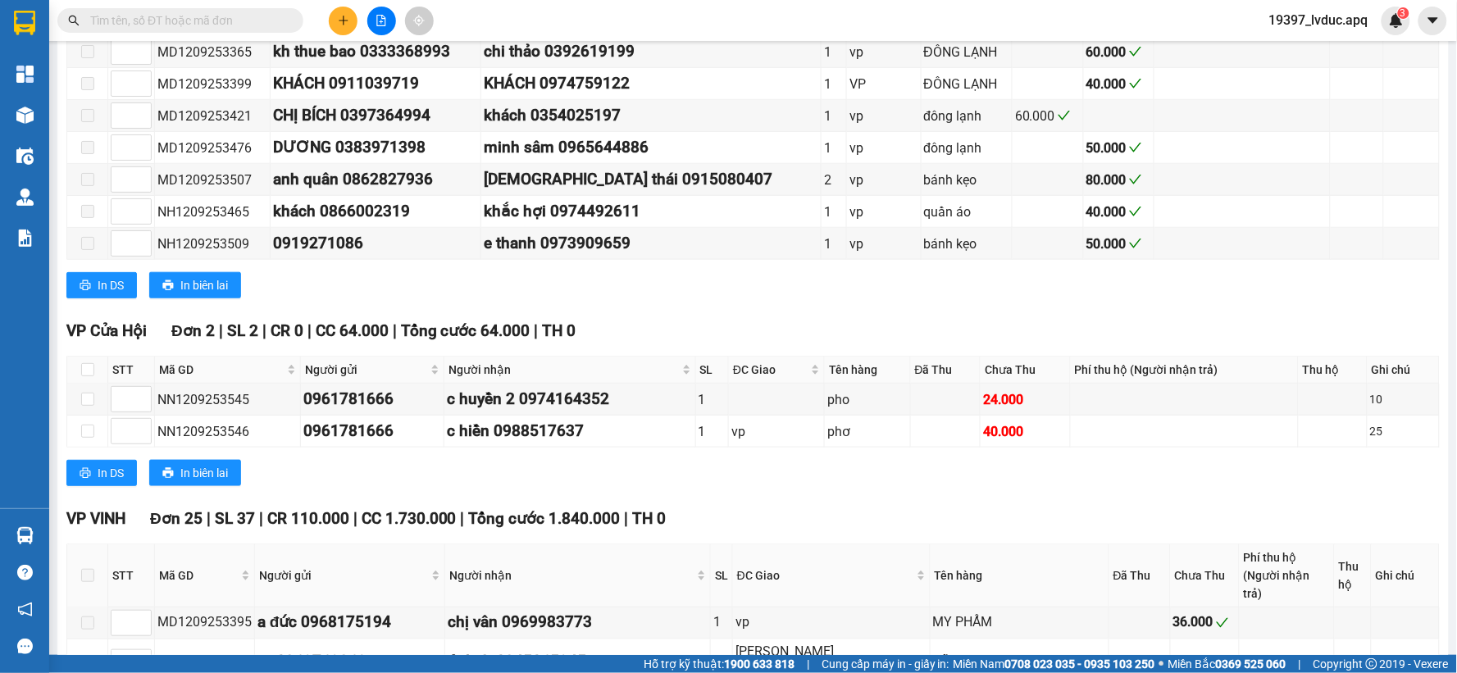
scroll to position [364, 0]
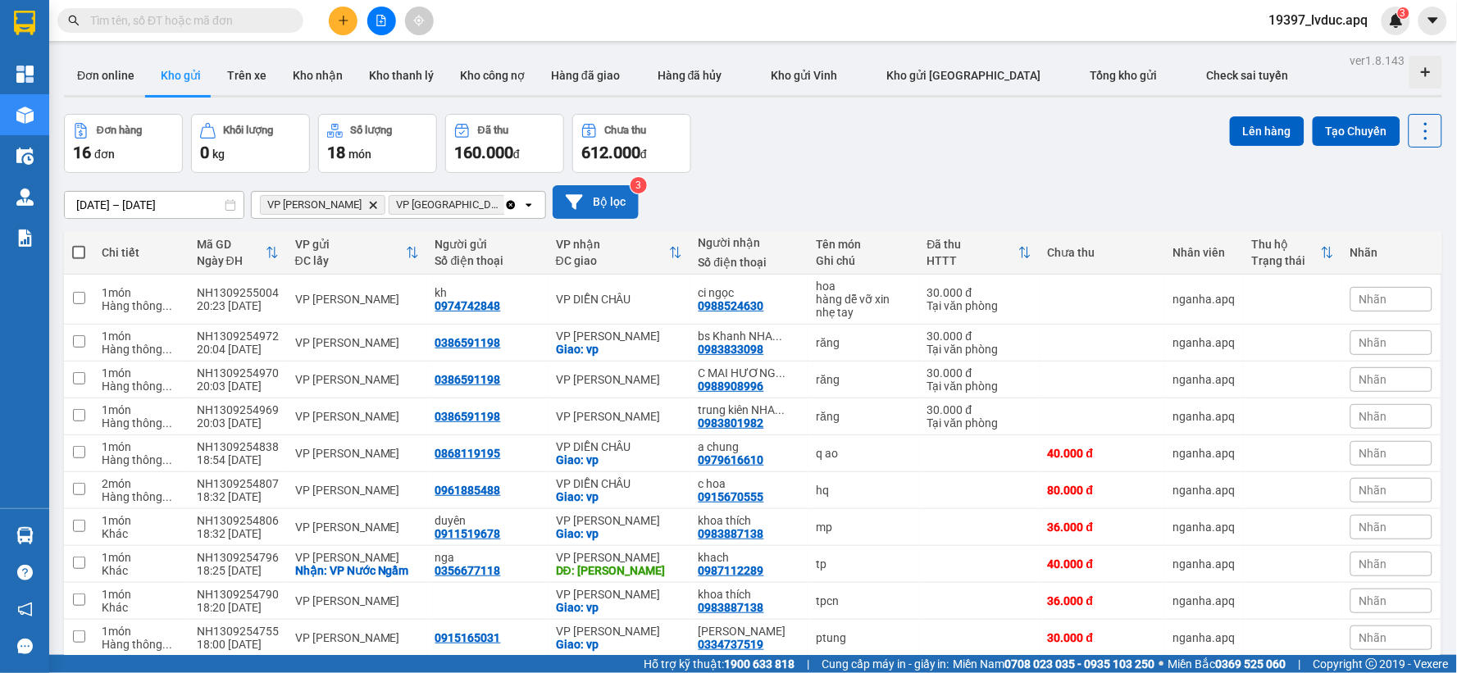
click at [587, 198] on button "Bộ lọc" at bounding box center [596, 202] width 86 height 34
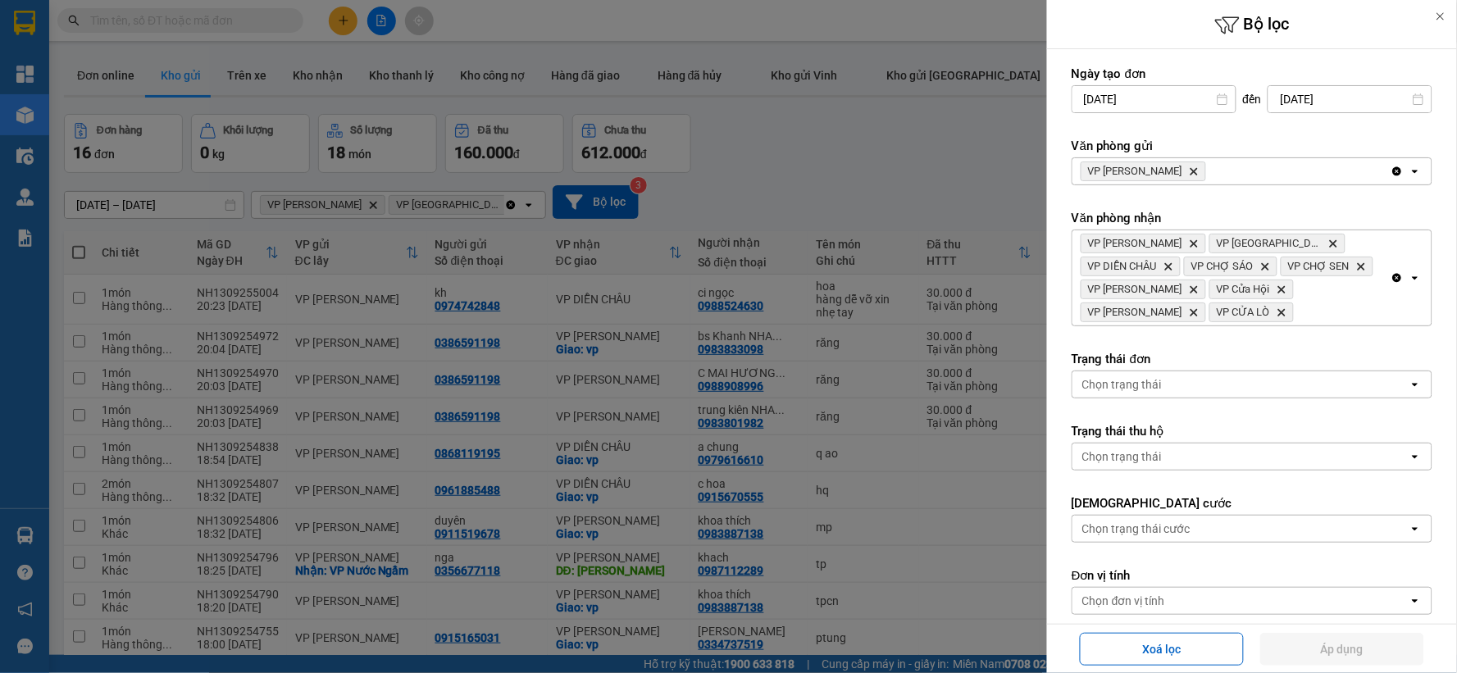
click at [1219, 165] on div "VP NGỌC HỒI Delete" at bounding box center [1231, 171] width 318 height 26
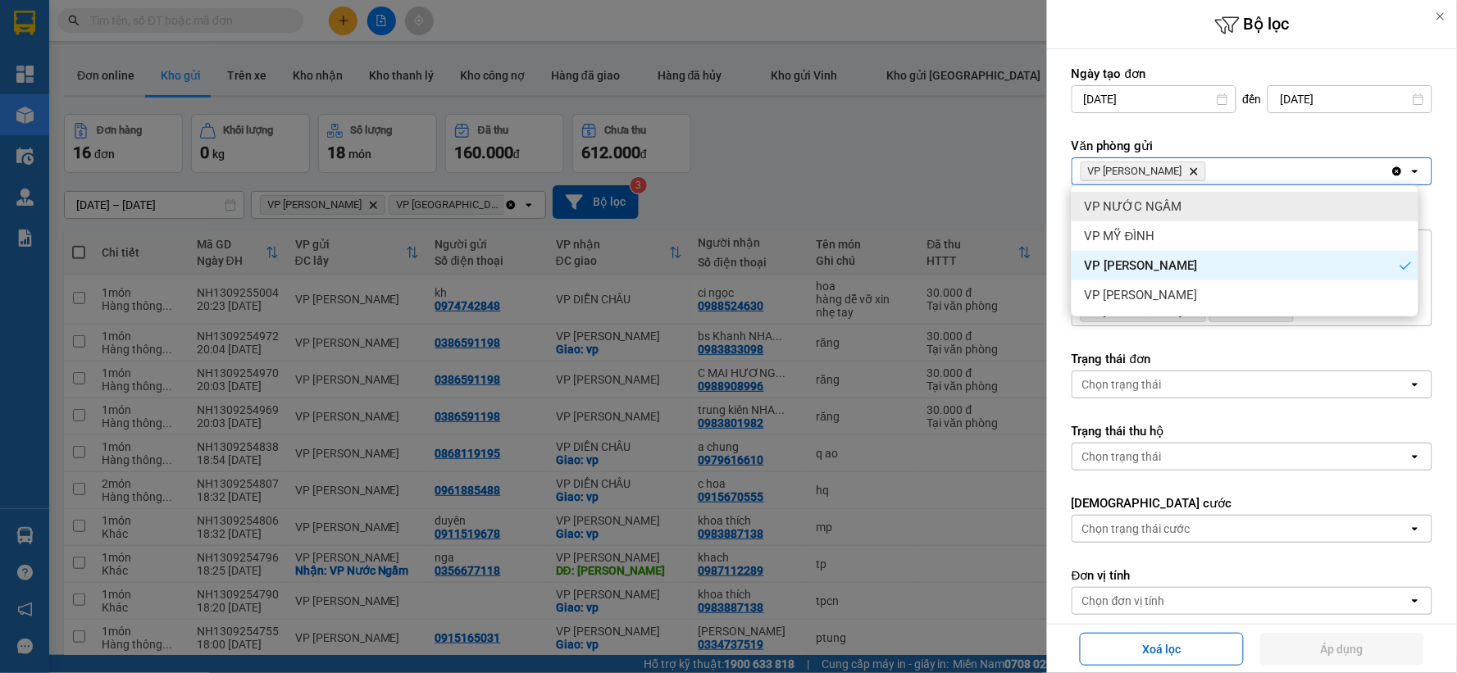
click at [1182, 216] on div "VP NƯỚC NGẦM" at bounding box center [1245, 207] width 347 height 30
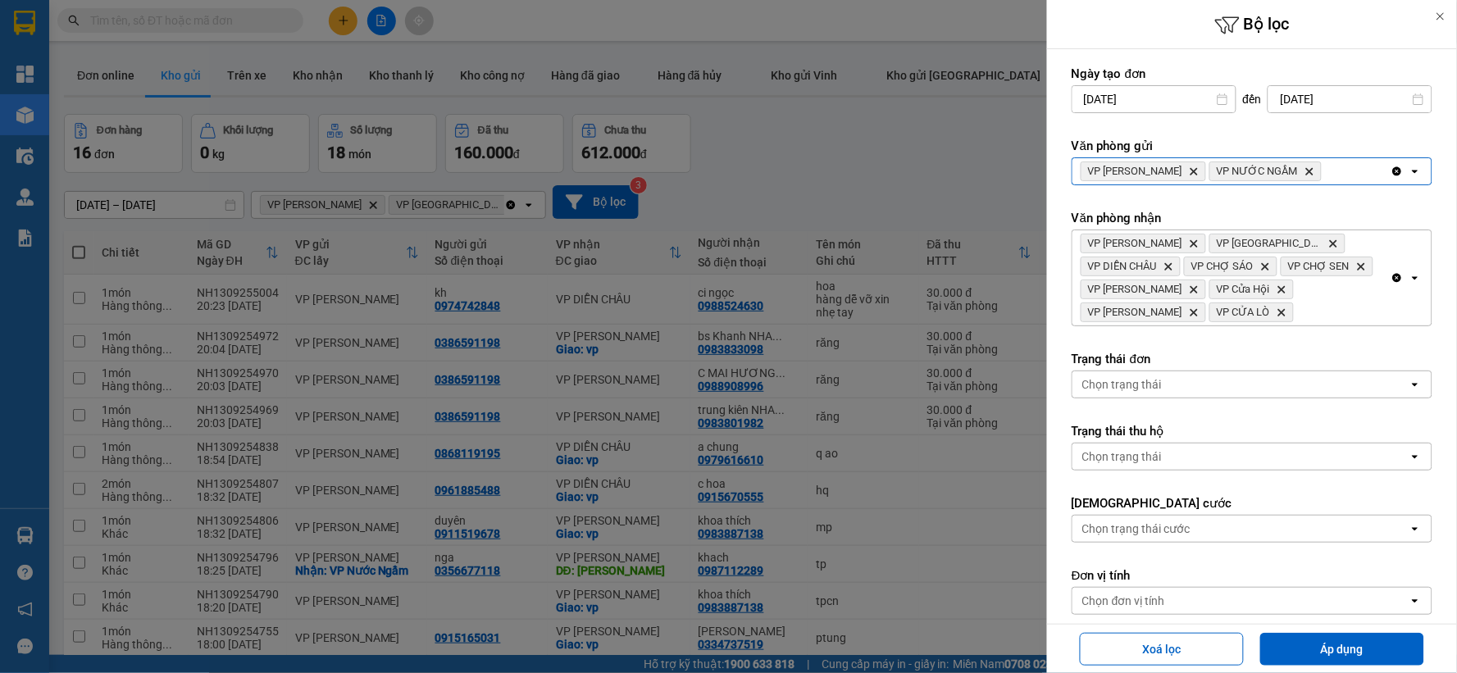
drag, startPoint x: 1309, startPoint y: 170, endPoint x: 1297, endPoint y: 180, distance: 15.7
click at [1308, 175] on div "VP NGỌC HỒI Delete VP NƯỚC NGẦM Delete" at bounding box center [1231, 171] width 318 height 26
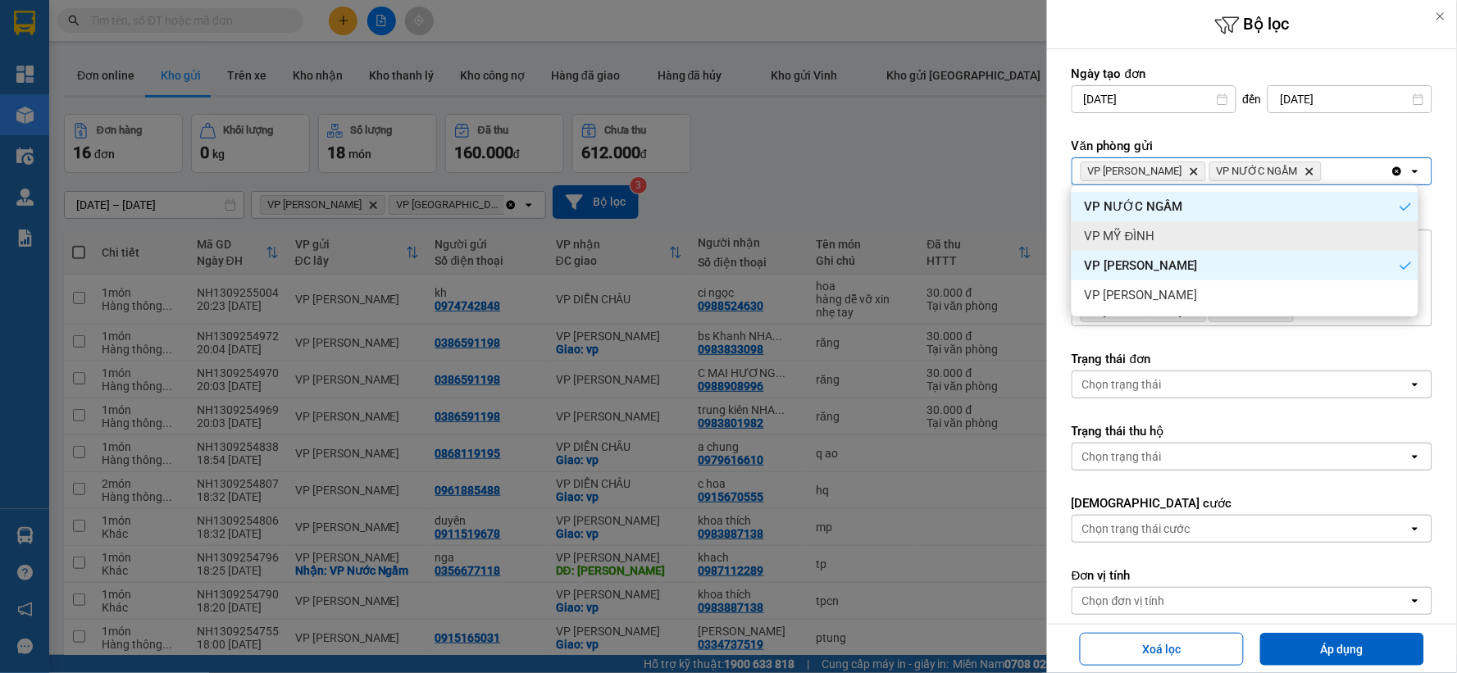
drag, startPoint x: 1177, startPoint y: 240, endPoint x: 1296, endPoint y: 215, distance: 122.4
click at [1177, 242] on div "VP MỸ ĐÌNH" at bounding box center [1245, 236] width 347 height 30
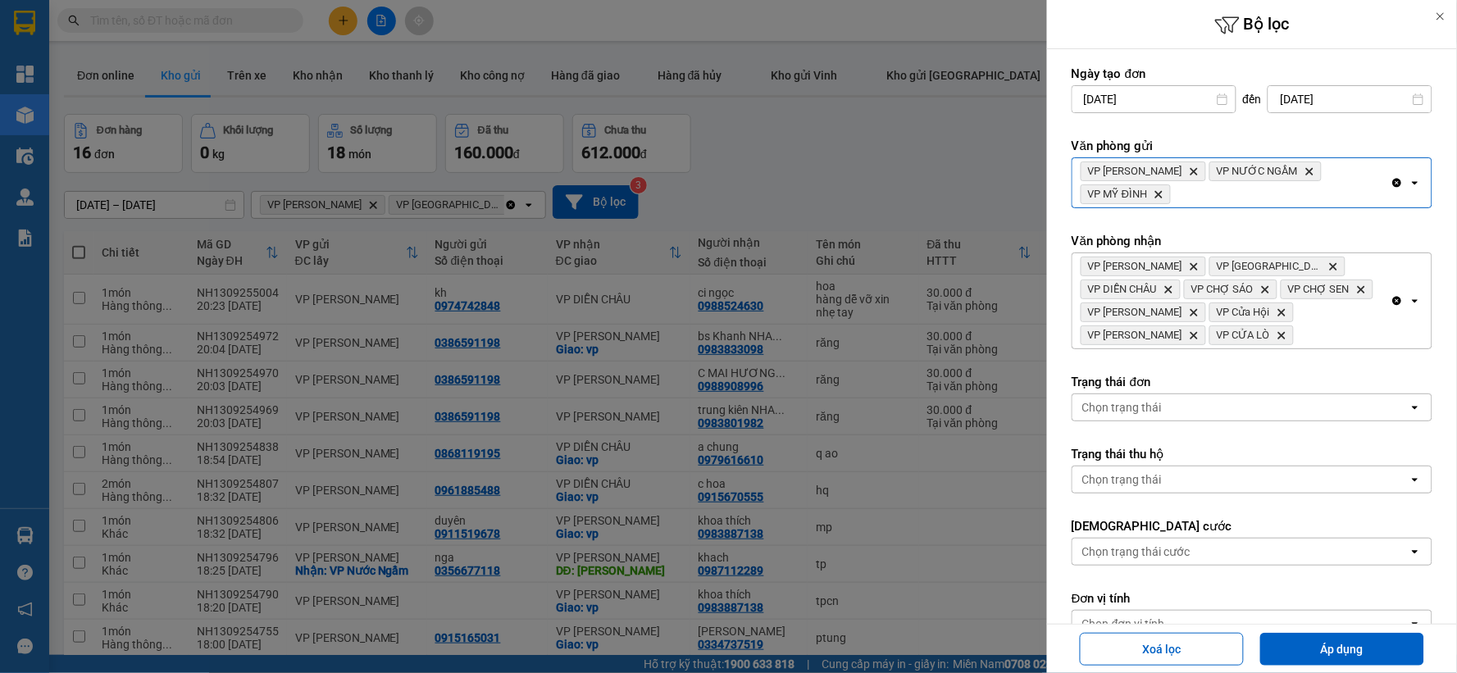
drag, startPoint x: 1312, startPoint y: 189, endPoint x: 1305, endPoint y: 199, distance: 11.8
click at [1310, 190] on div "VP NGỌC HỒI Delete VP NƯỚC NGẦM Delete VP MỸ ĐÌNH Delete" at bounding box center [1231, 182] width 318 height 49
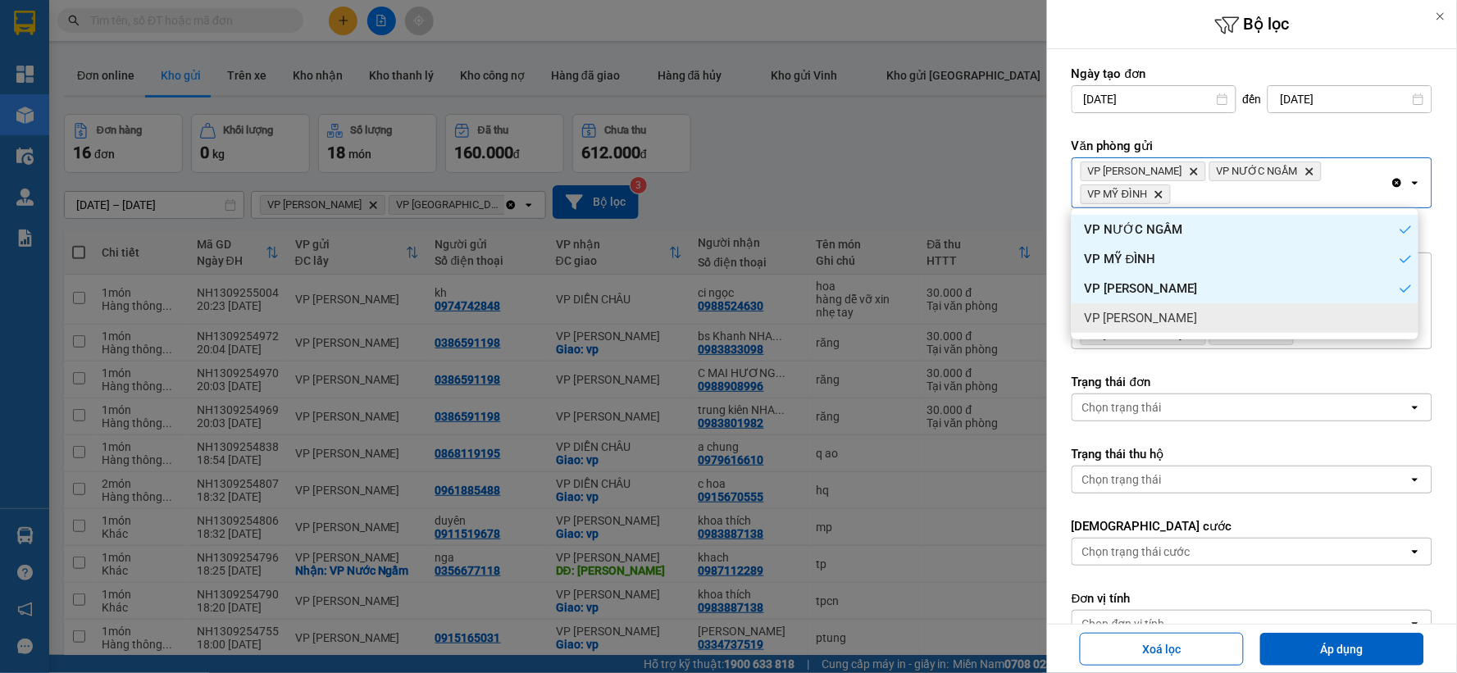
click at [1204, 309] on div "VP [PERSON_NAME]" at bounding box center [1245, 318] width 347 height 30
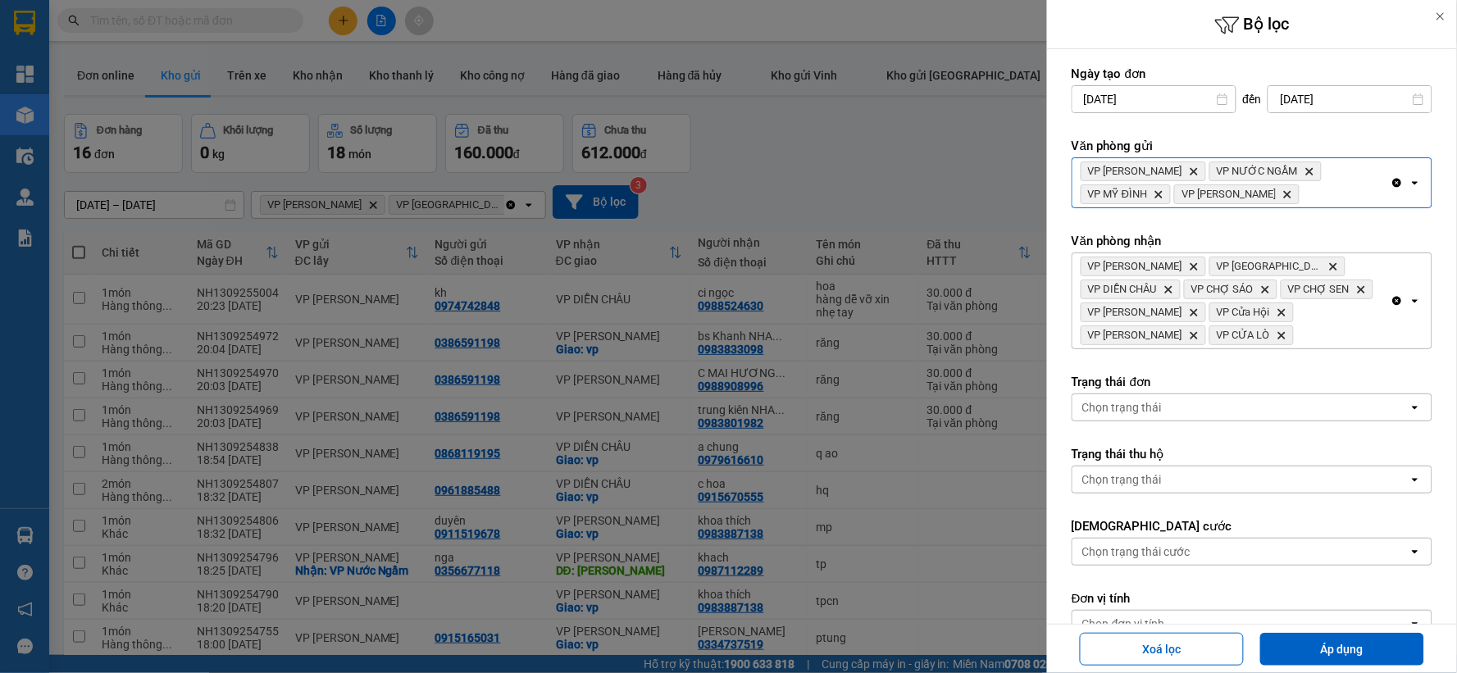
click at [1393, 301] on icon "Clear all" at bounding box center [1397, 301] width 9 height 9
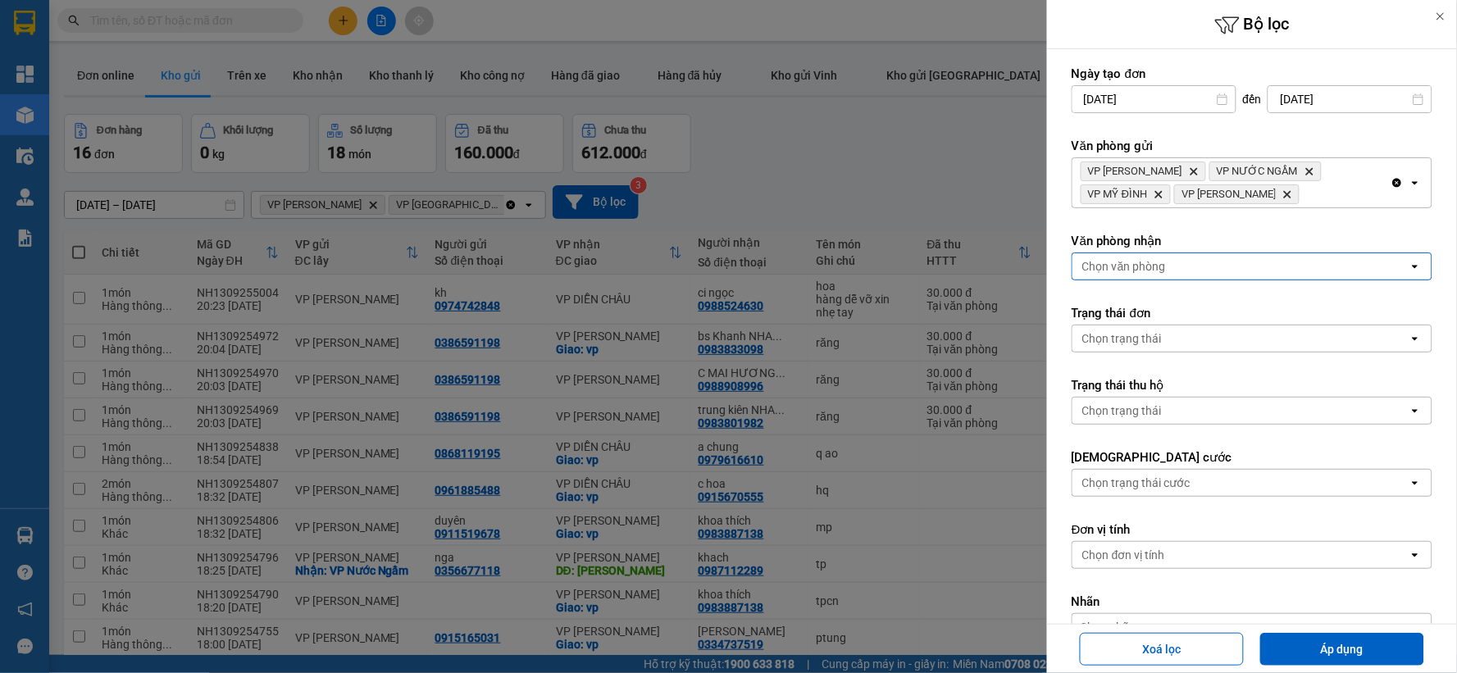
drag, startPoint x: 1280, startPoint y: 273, endPoint x: 1266, endPoint y: 273, distance: 13.9
click at [1279, 273] on div "Chọn văn phòng" at bounding box center [1240, 266] width 336 height 26
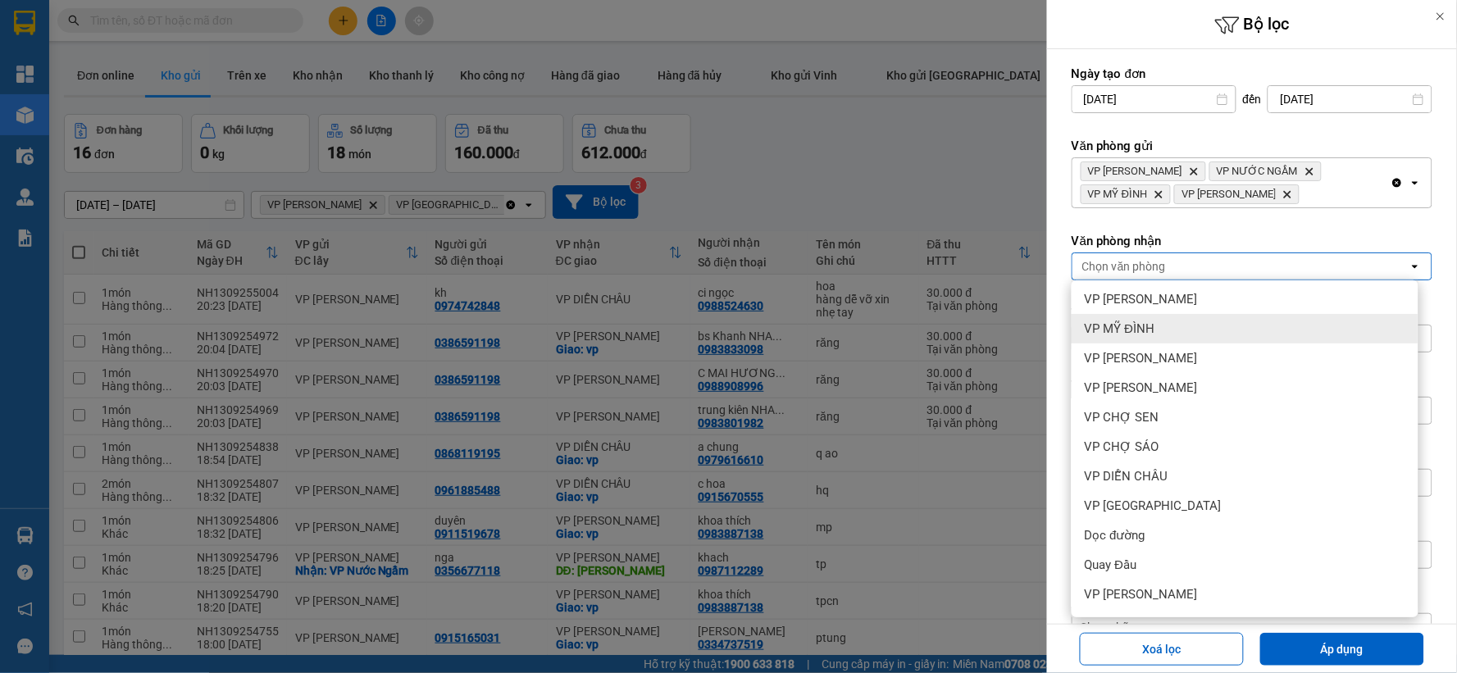
scroll to position [177, 0]
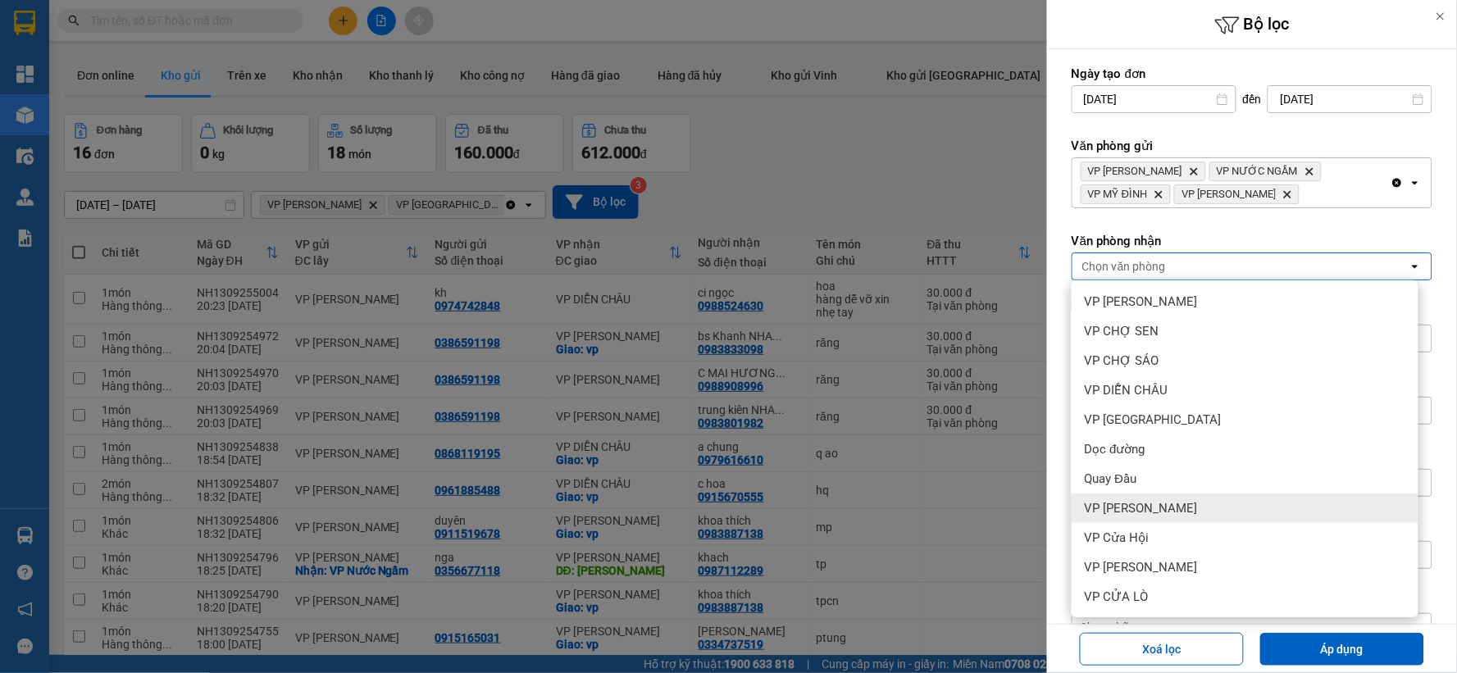
click at [1210, 504] on div "VP [PERSON_NAME]" at bounding box center [1245, 509] width 347 height 30
click at [1210, 501] on div "VP [PERSON_NAME]" at bounding box center [1245, 509] width 347 height 30
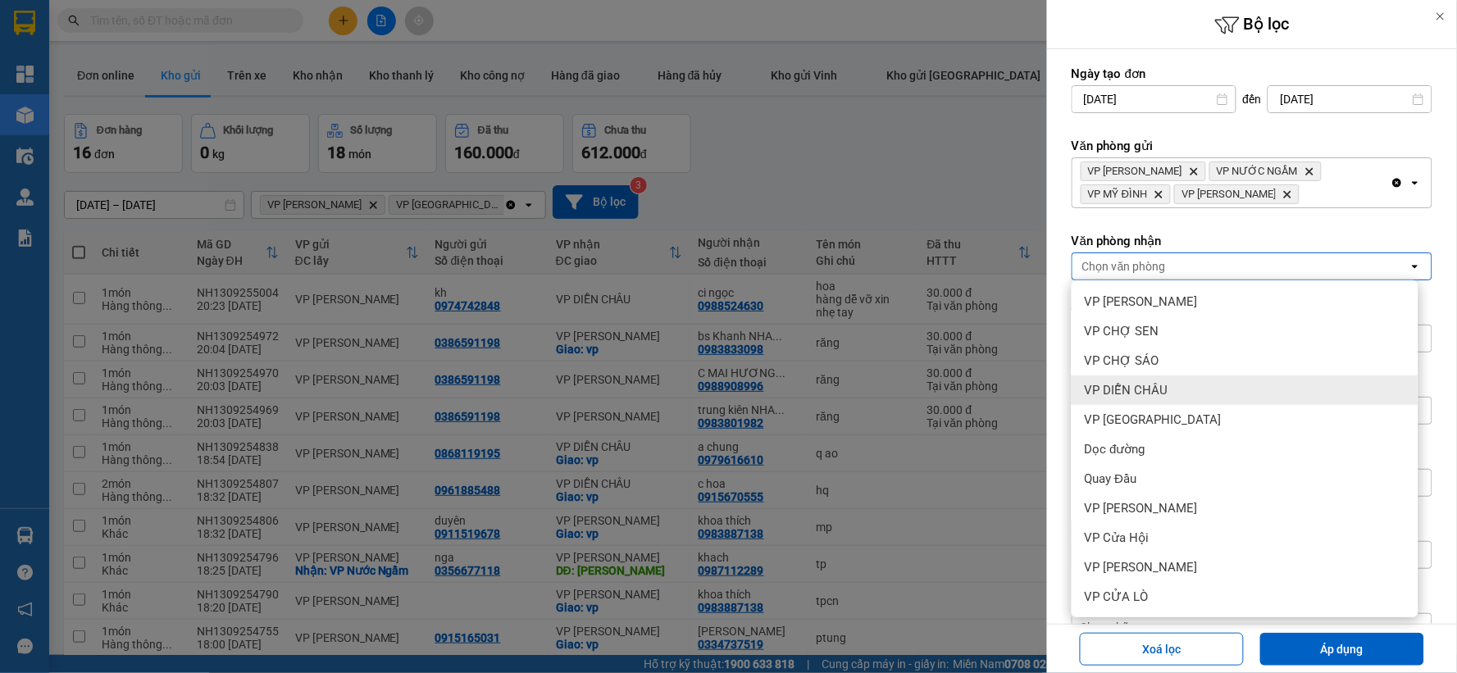
click at [1205, 392] on div "VP DIỄN CHÂU" at bounding box center [1245, 391] width 347 height 30
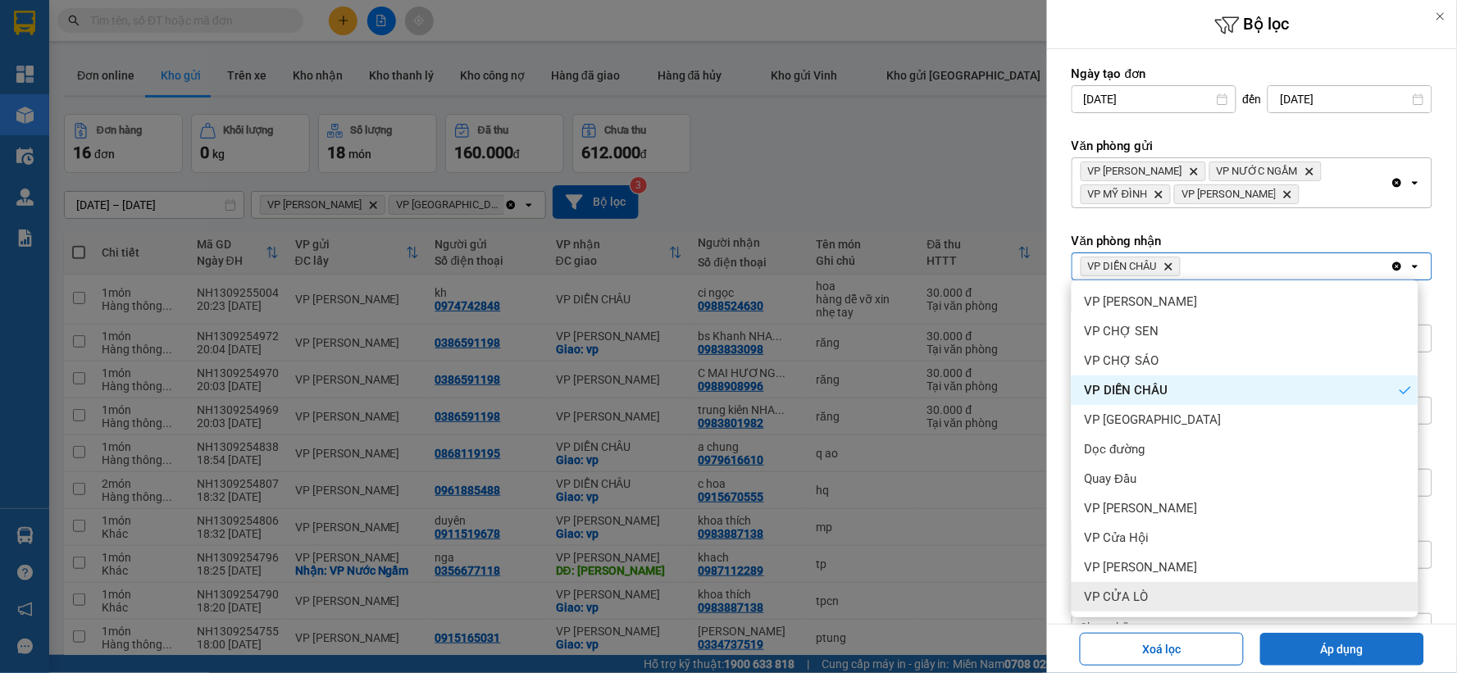
click at [1321, 650] on button "Áp dụng" at bounding box center [1342, 649] width 164 height 33
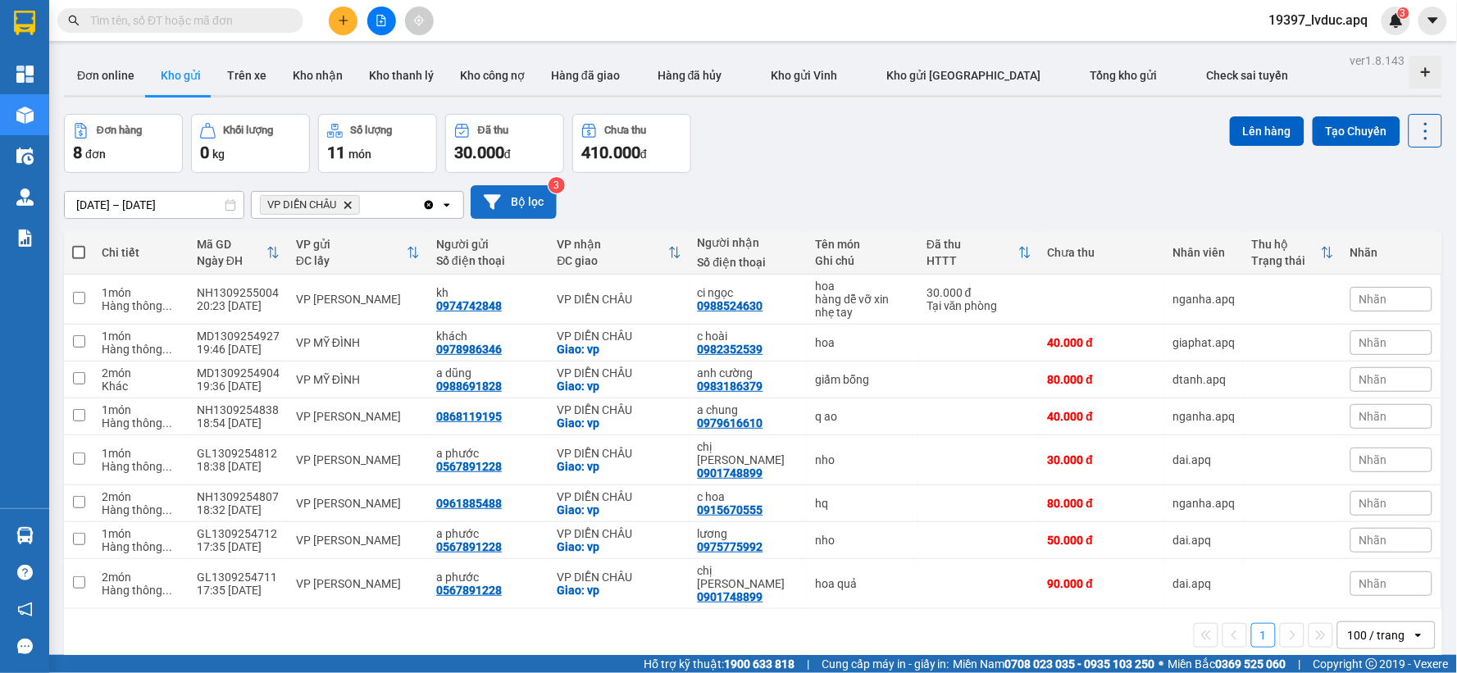
click at [525, 199] on button "Bộ lọc" at bounding box center [514, 202] width 86 height 34
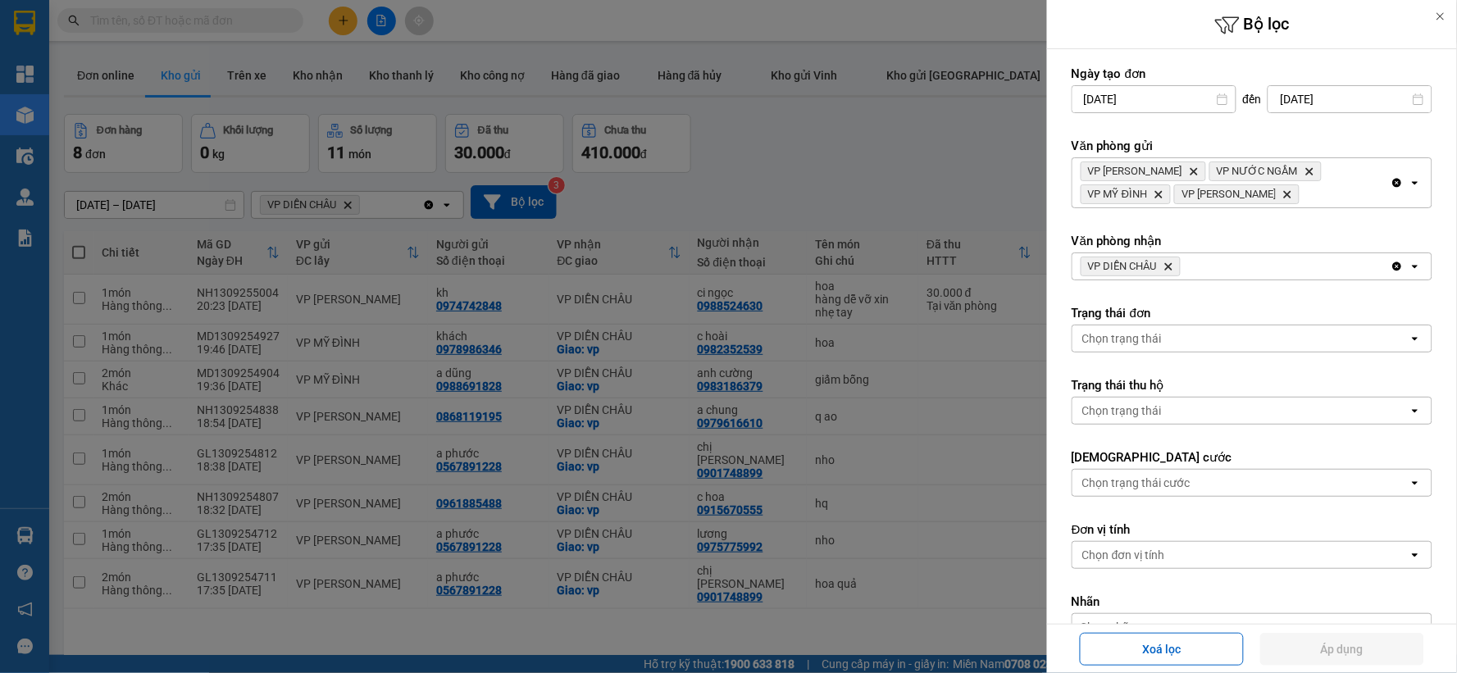
click at [1171, 262] on icon "Delete" at bounding box center [1169, 267] width 10 height 10
click at [1171, 261] on div "Chọn văn phòng" at bounding box center [1240, 266] width 336 height 26
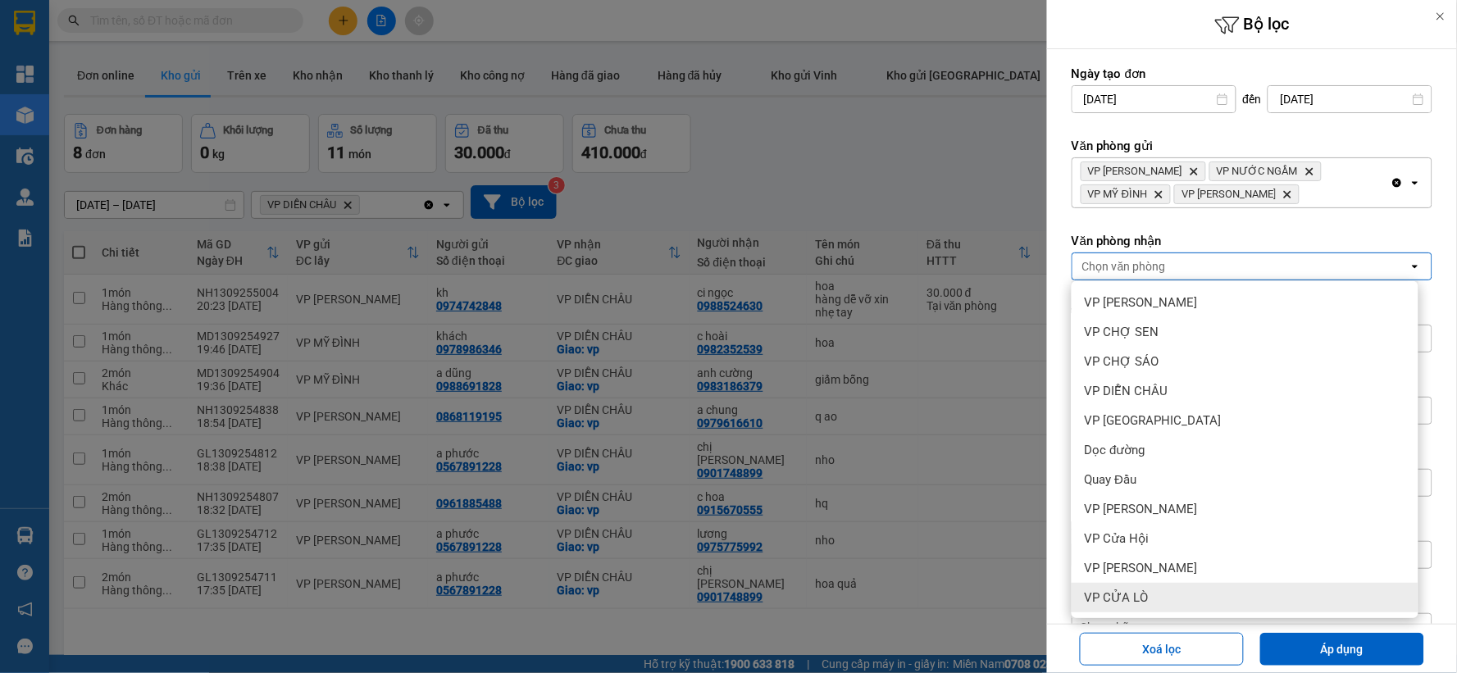
scroll to position [75, 0]
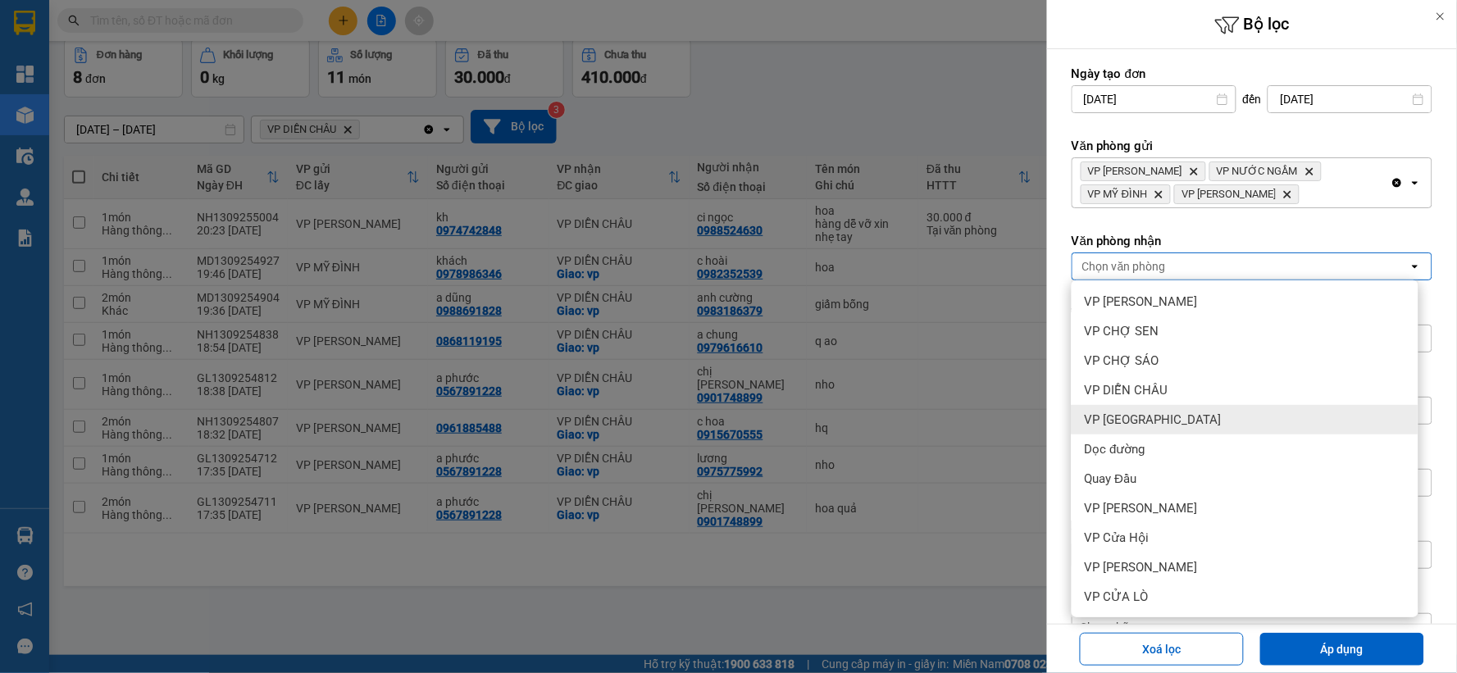
click at [1182, 426] on div "VP [GEOGRAPHIC_DATA]" at bounding box center [1245, 420] width 347 height 30
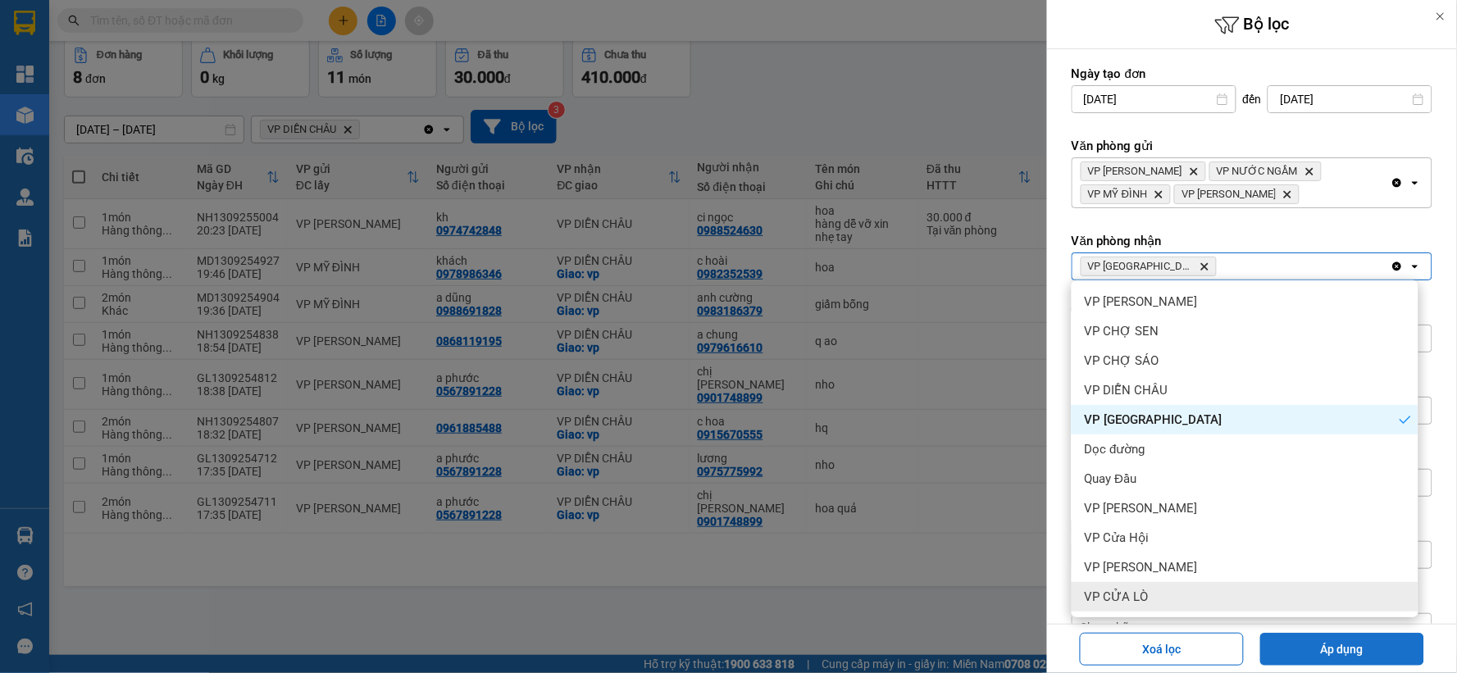
click at [1318, 659] on button "Áp dụng" at bounding box center [1342, 649] width 164 height 33
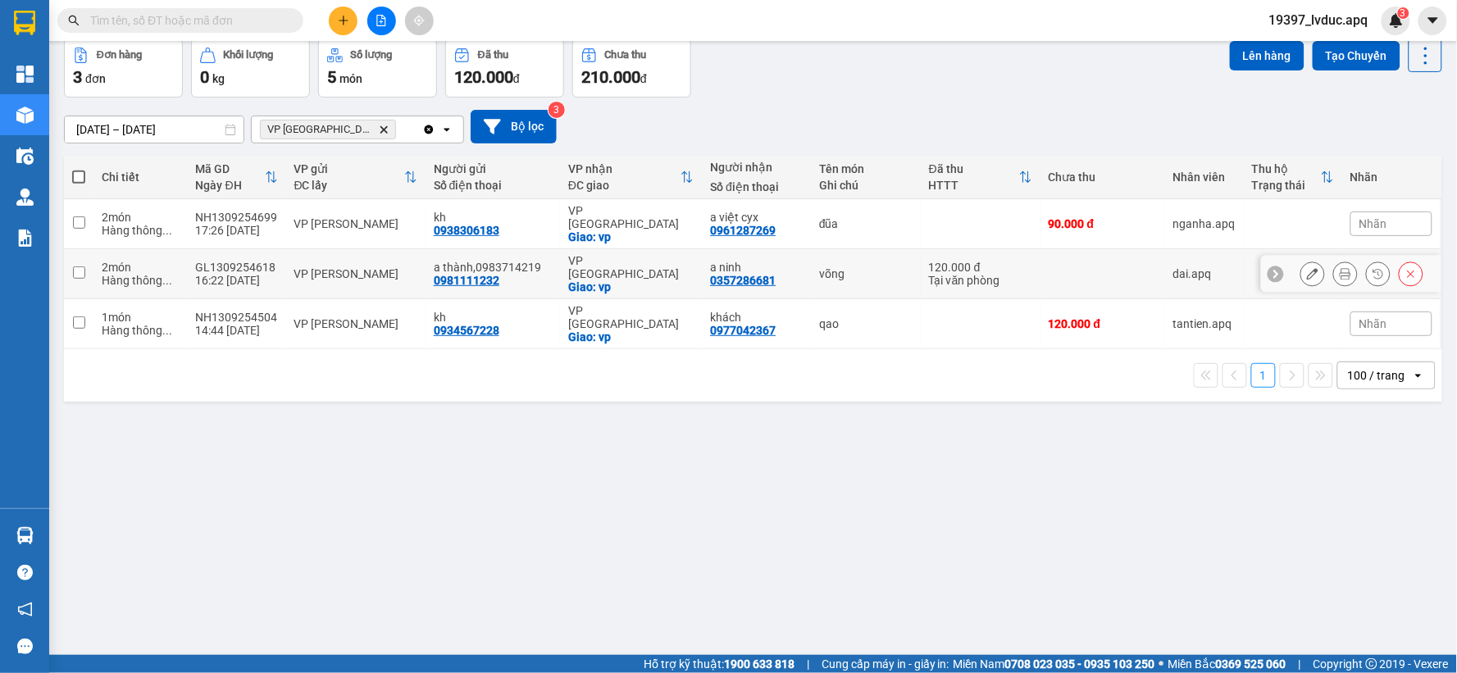
click at [300, 267] on div "VP [PERSON_NAME]" at bounding box center [355, 273] width 123 height 13
checkbox input "true"
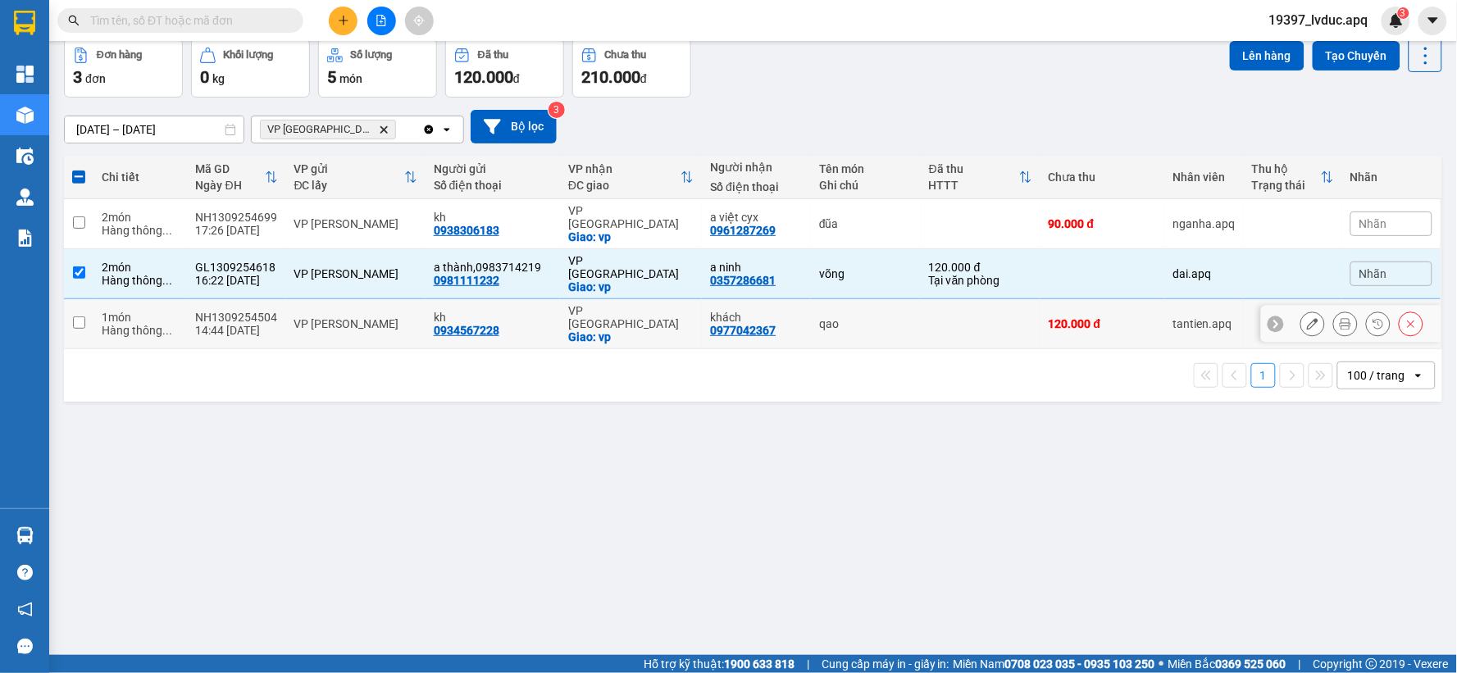
click at [300, 317] on div "VP [PERSON_NAME]" at bounding box center [355, 323] width 123 height 13
checkbox input "true"
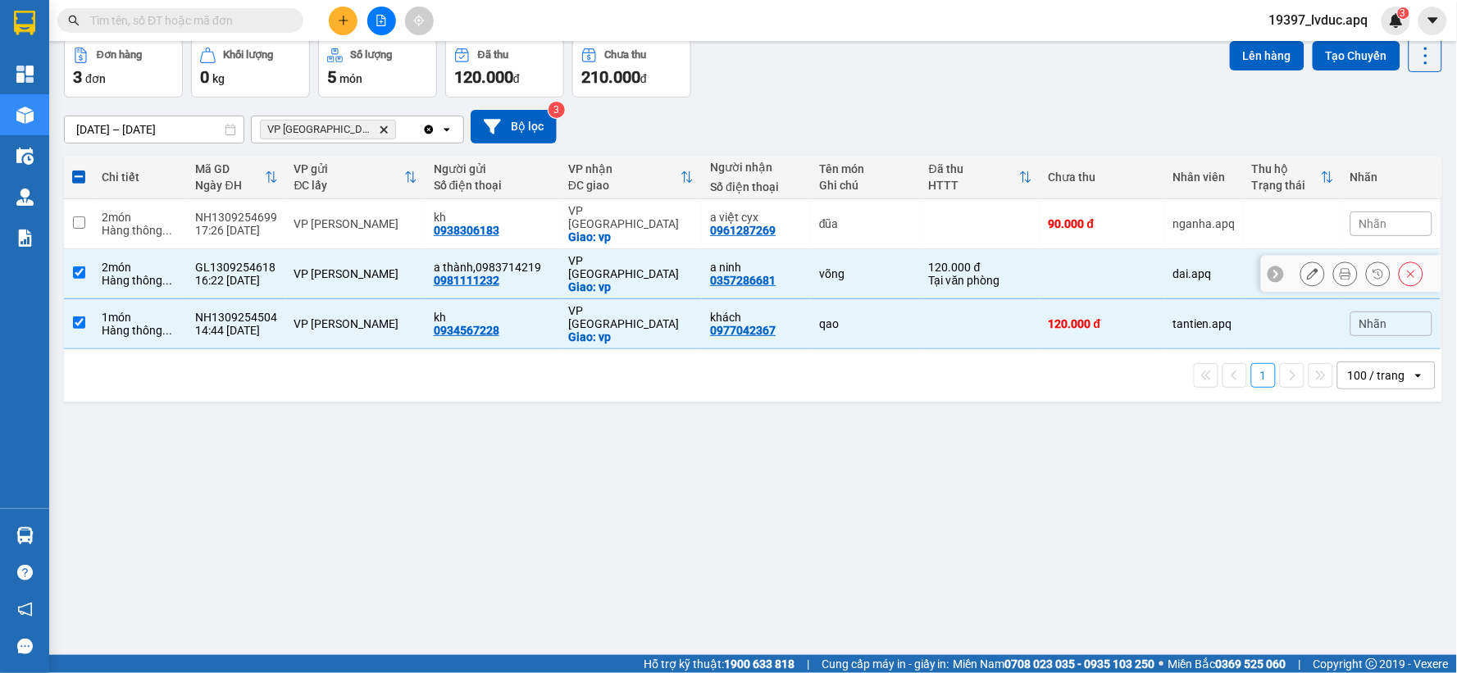
click at [244, 274] on div "16:22 [DATE]" at bounding box center [237, 280] width 82 height 13
checkbox input "false"
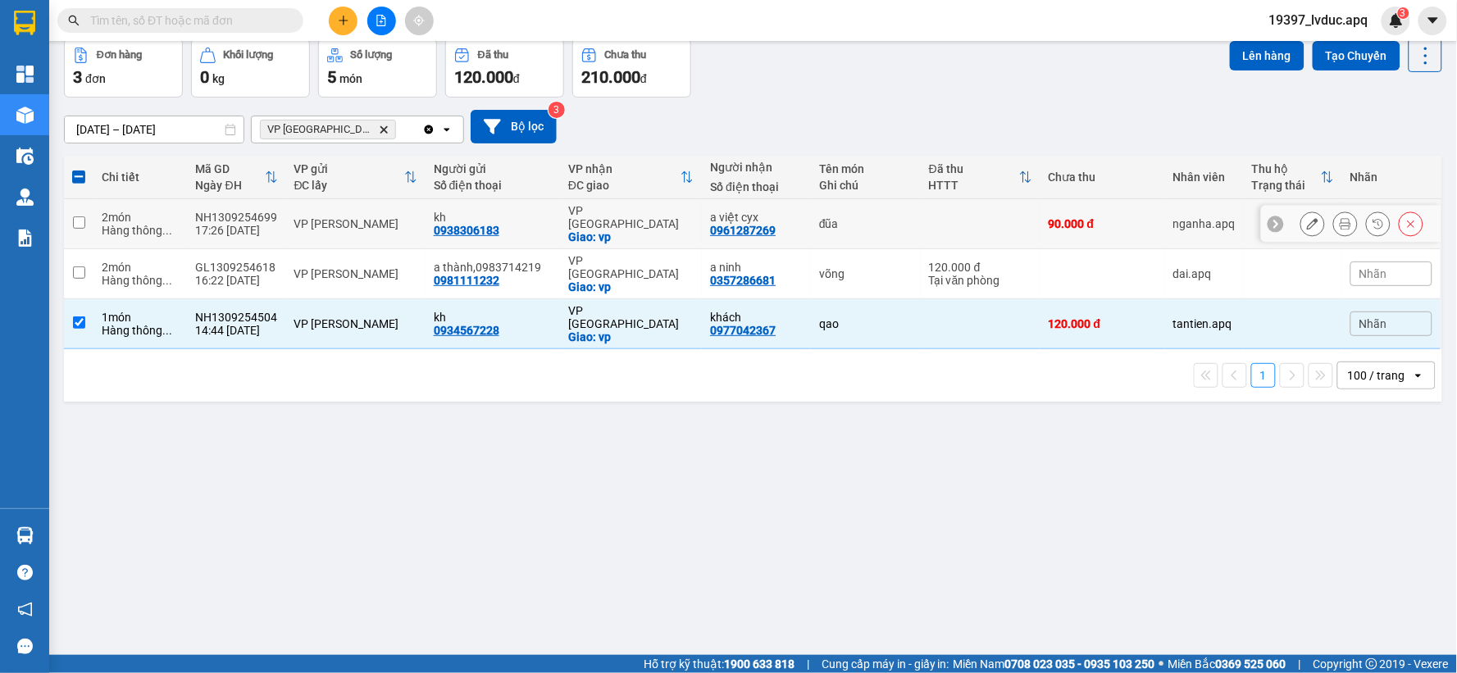
click at [276, 217] on td "NH1309254699 17:26 13/09" at bounding box center [237, 224] width 98 height 50
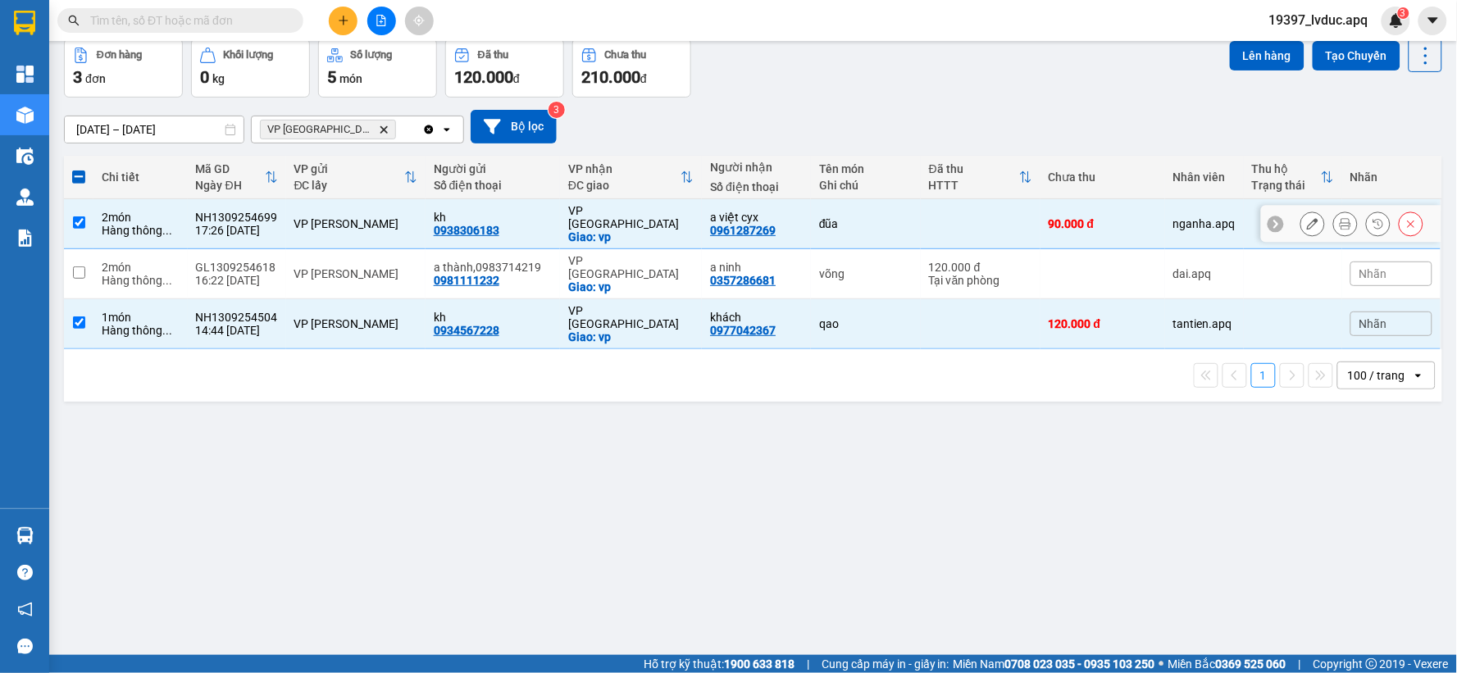
click at [720, 211] on div "a việt cyx" at bounding box center [756, 217] width 93 height 13
checkbox input "false"
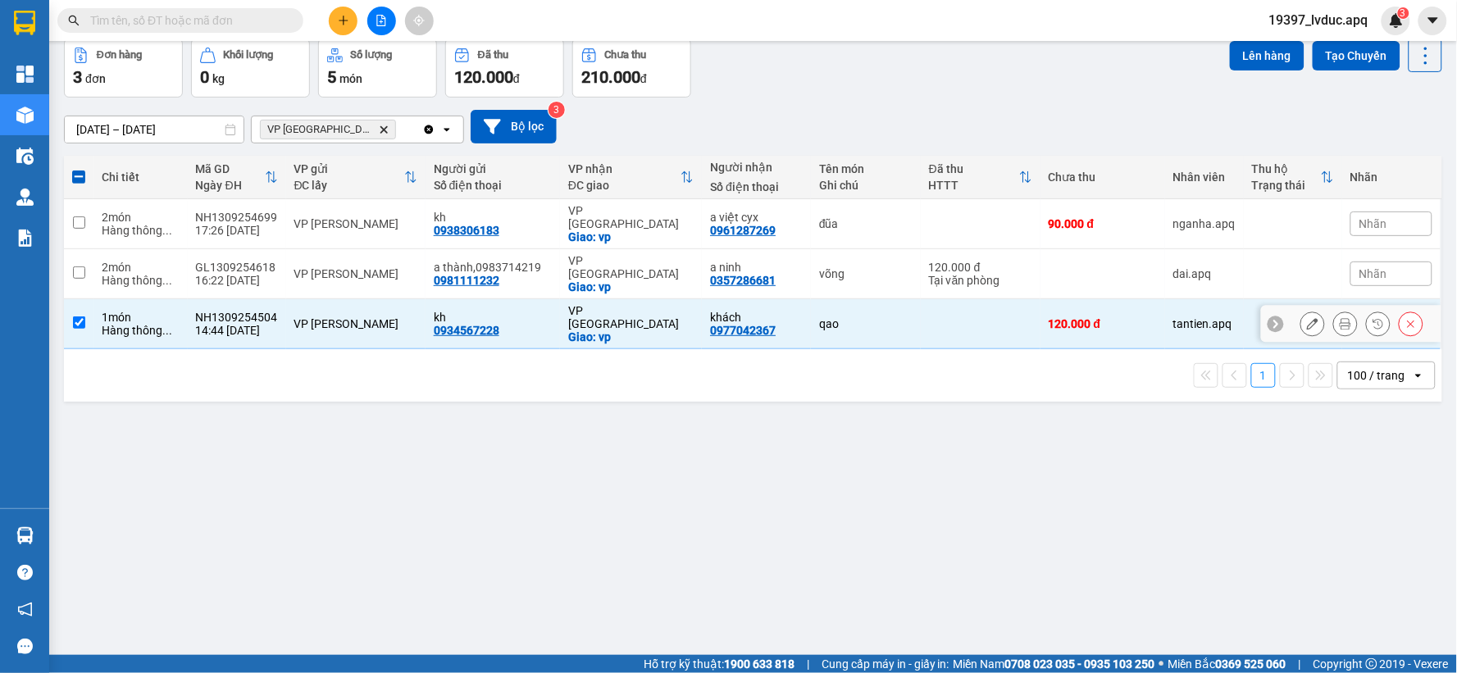
click at [751, 324] on div "0977042367" at bounding box center [743, 330] width 66 height 13
click at [521, 311] on div "kh" at bounding box center [493, 317] width 118 height 13
checkbox input "false"
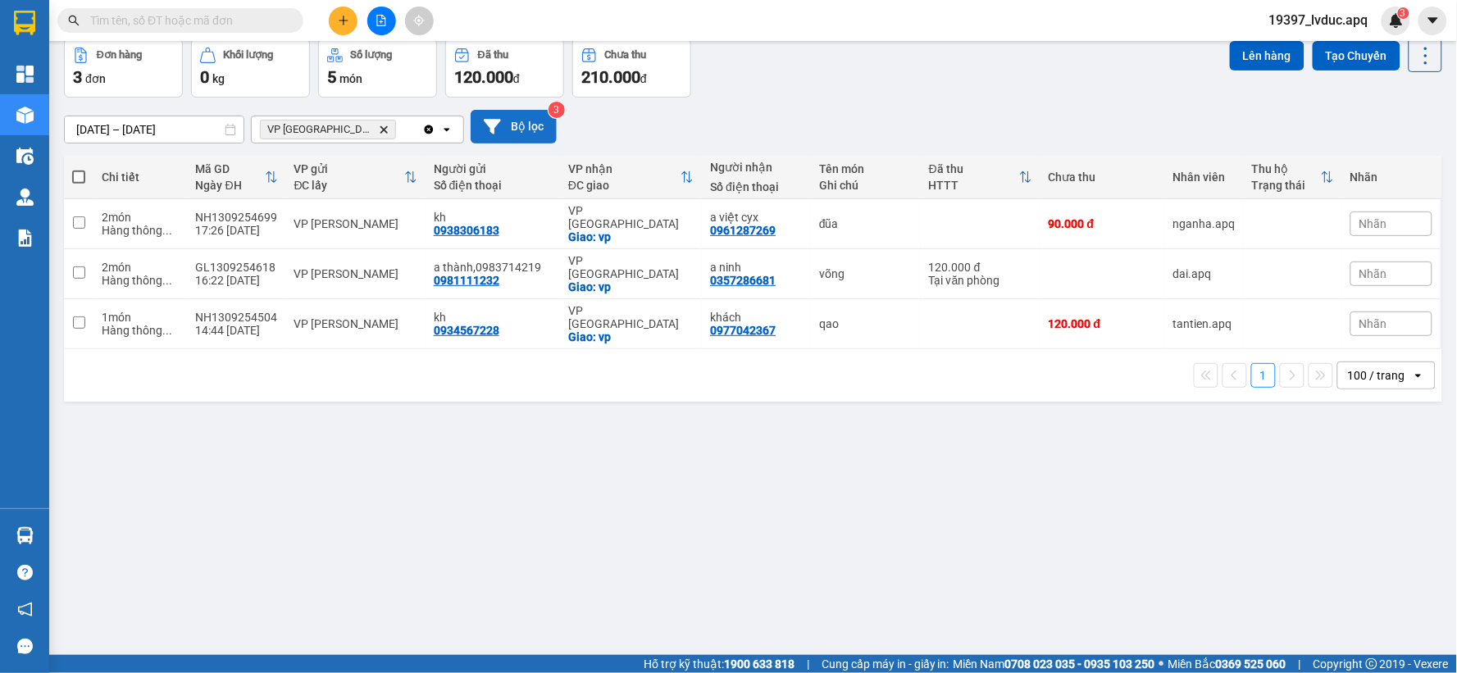
click at [522, 133] on button "Bộ lọc" at bounding box center [514, 127] width 86 height 34
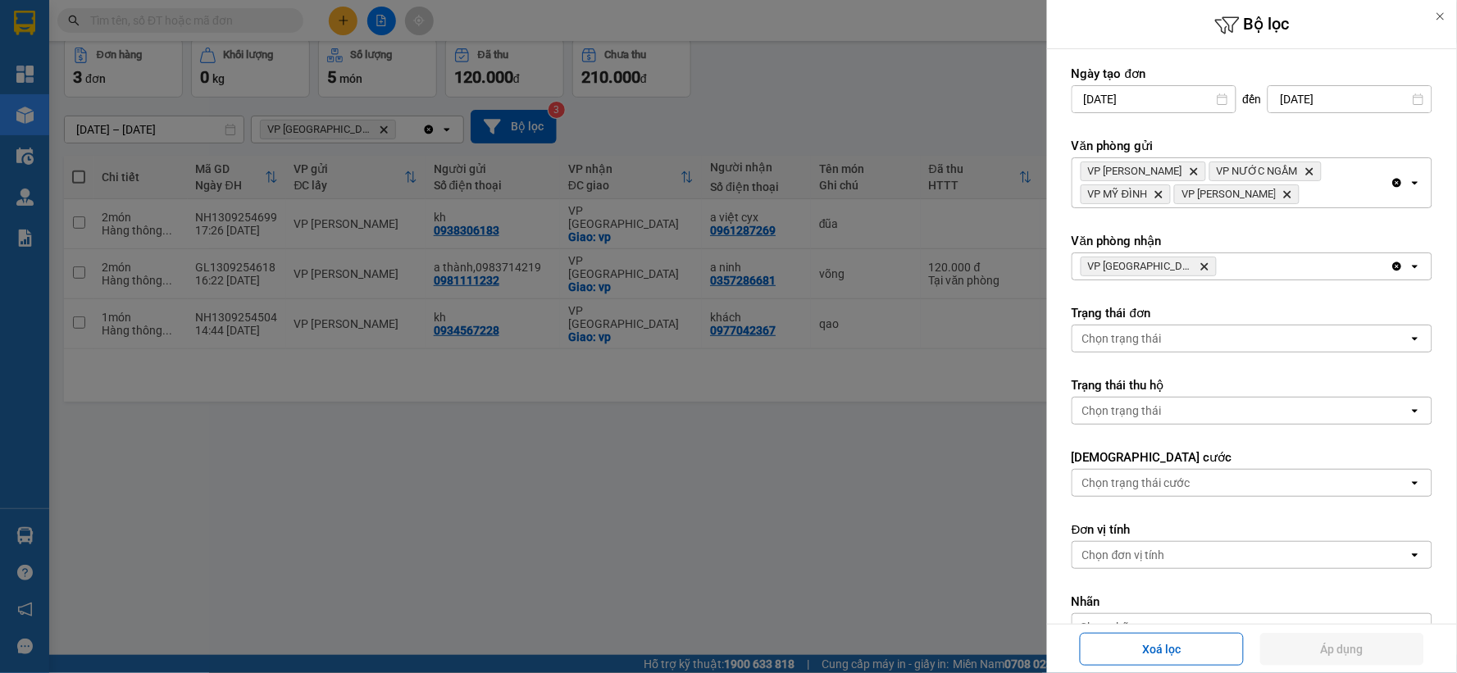
click at [1186, 262] on span "VP Cầu Yên Xuân Delete" at bounding box center [1149, 267] width 136 height 20
click at [1391, 186] on icon "Clear all" at bounding box center [1397, 182] width 13 height 13
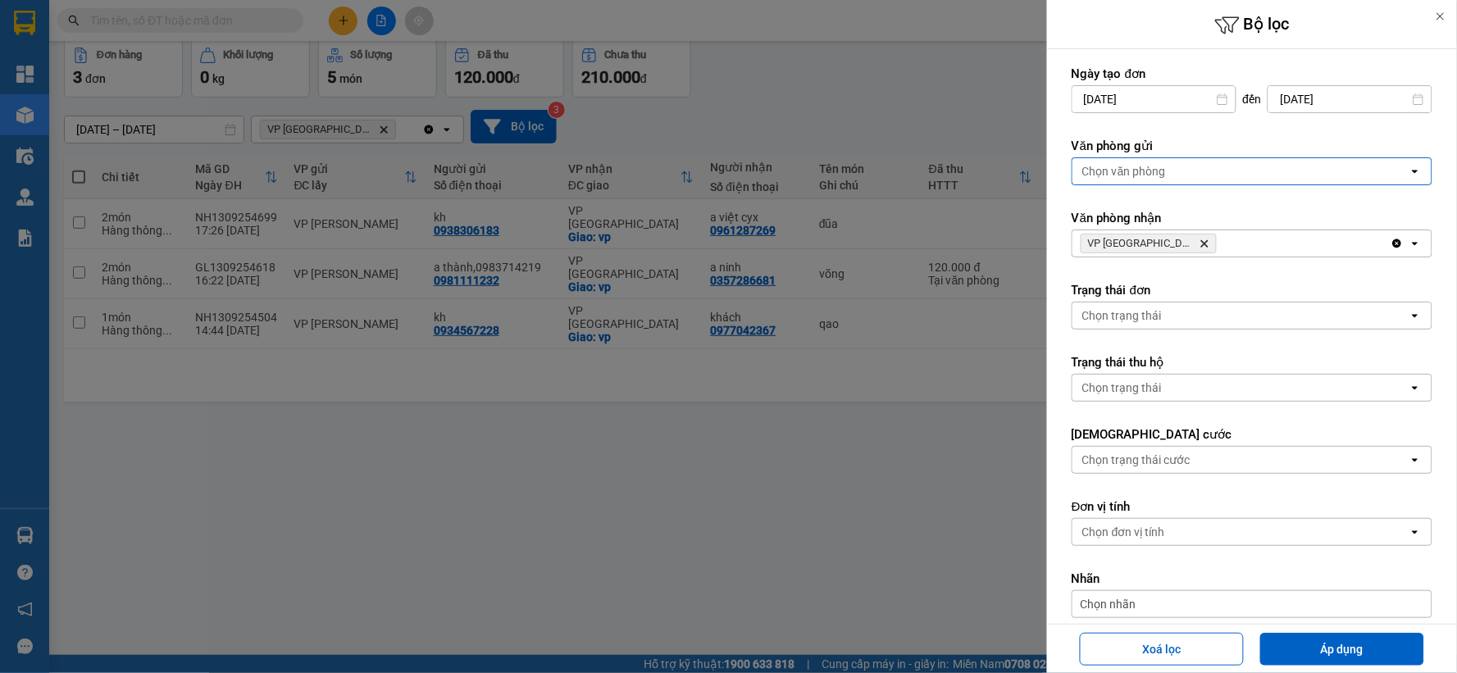
drag, startPoint x: 1355, startPoint y: 176, endPoint x: 1251, endPoint y: 166, distance: 103.8
click at [1350, 176] on div "Chọn văn phòng" at bounding box center [1240, 171] width 336 height 26
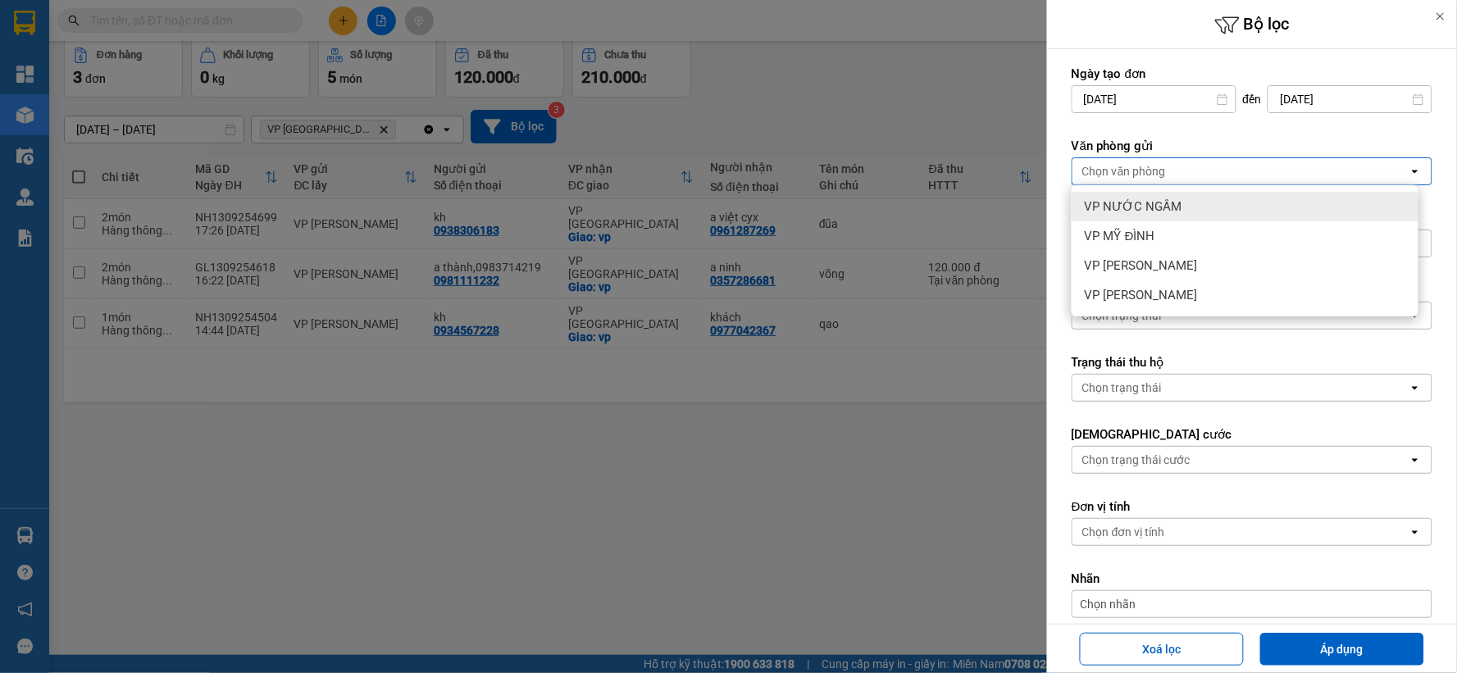
drag, startPoint x: 1192, startPoint y: 208, endPoint x: 1200, endPoint y: 253, distance: 44.9
click at [1195, 218] on div "VP NƯỚC NGẦM" at bounding box center [1245, 207] width 347 height 30
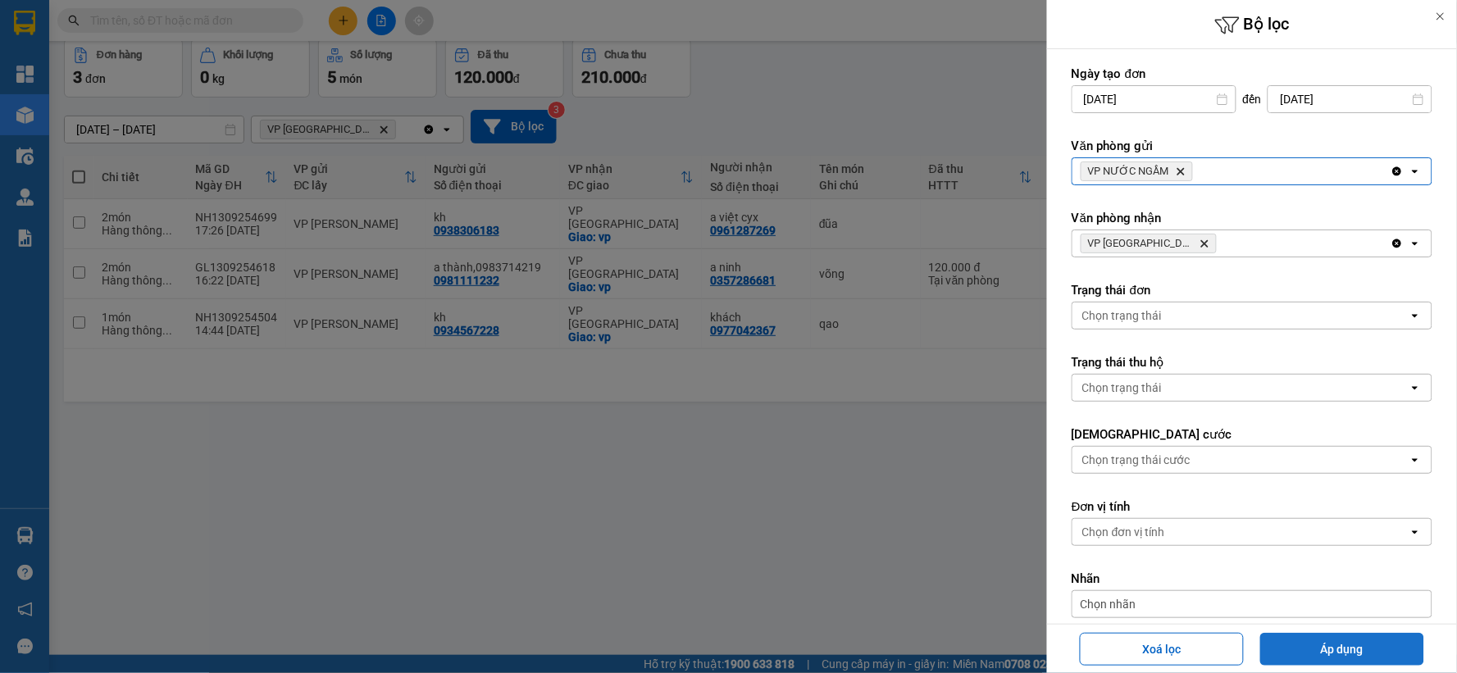
click at [1305, 658] on button "Áp dụng" at bounding box center [1342, 649] width 164 height 33
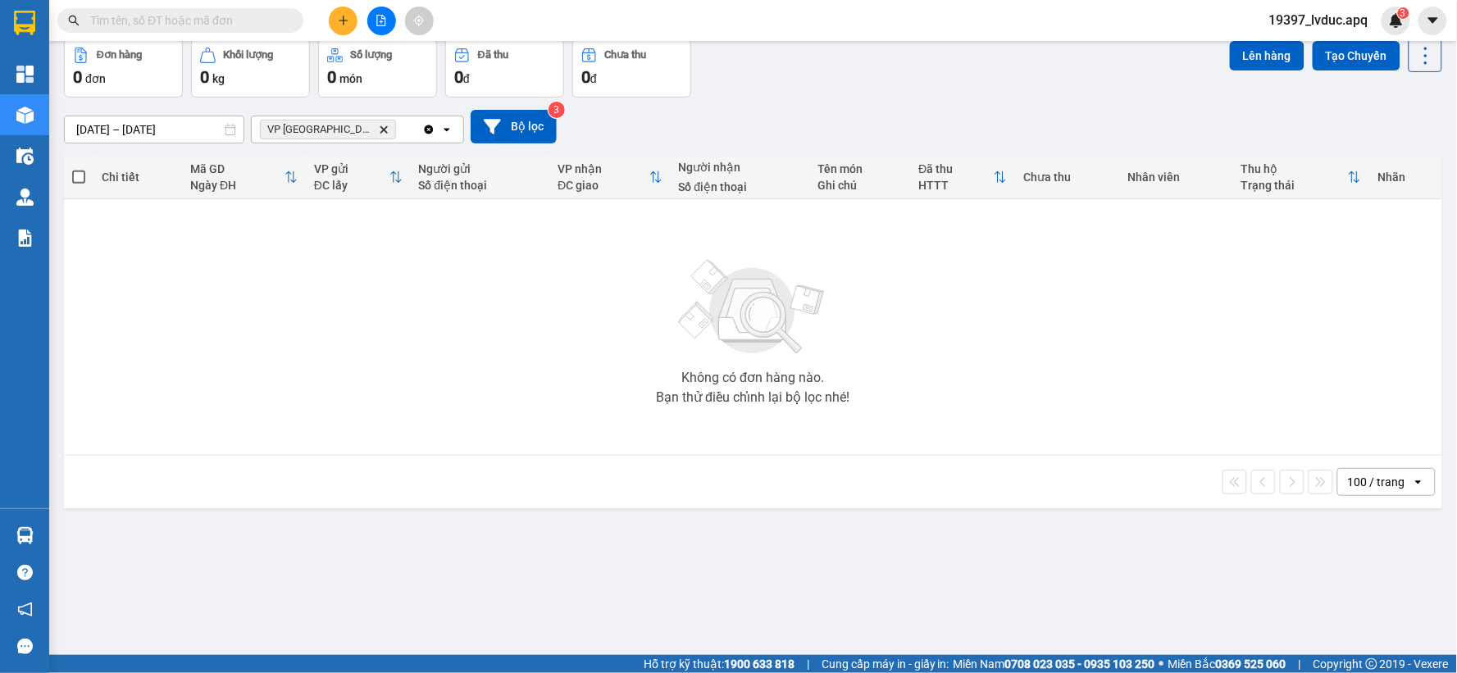
click at [380, 126] on icon "VP Cầu Yên Xuân, close by backspace" at bounding box center [383, 128] width 7 height 7
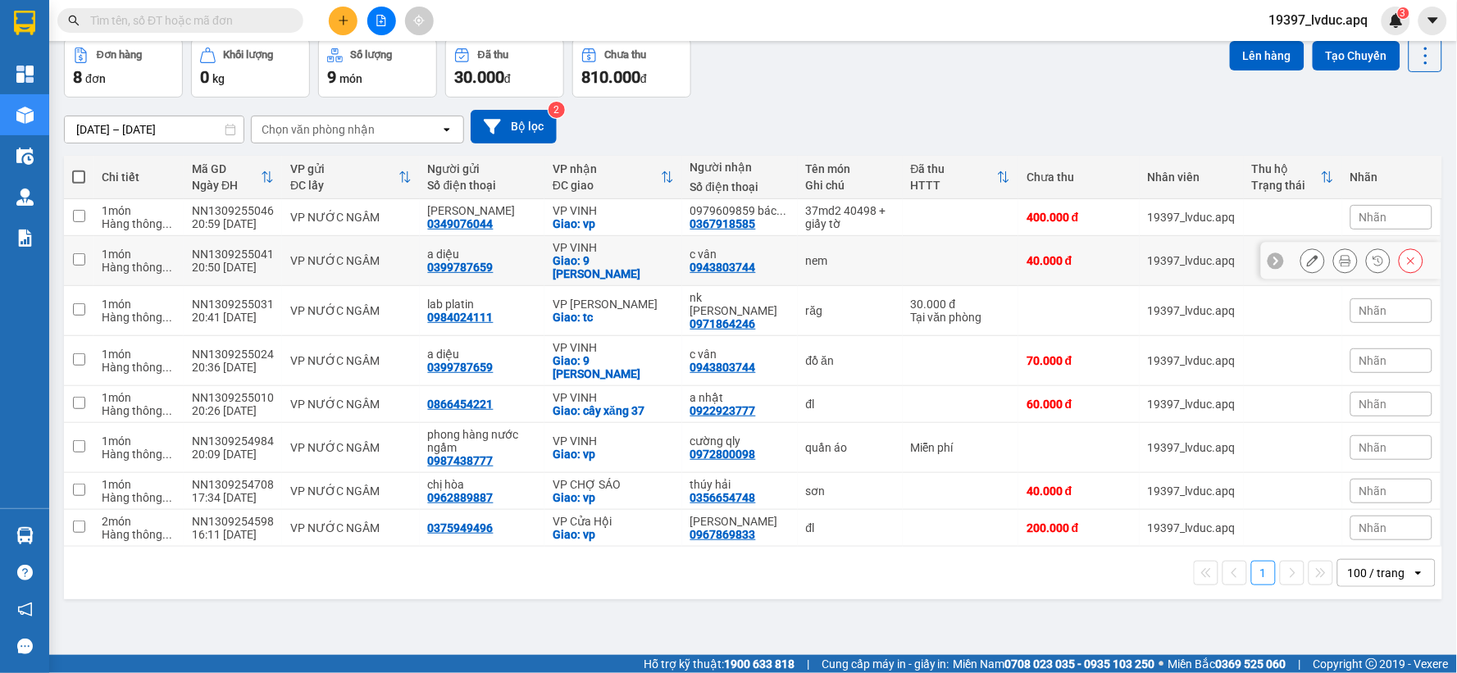
click at [624, 250] on div "VP VINH" at bounding box center [613, 247] width 121 height 13
checkbox input "true"
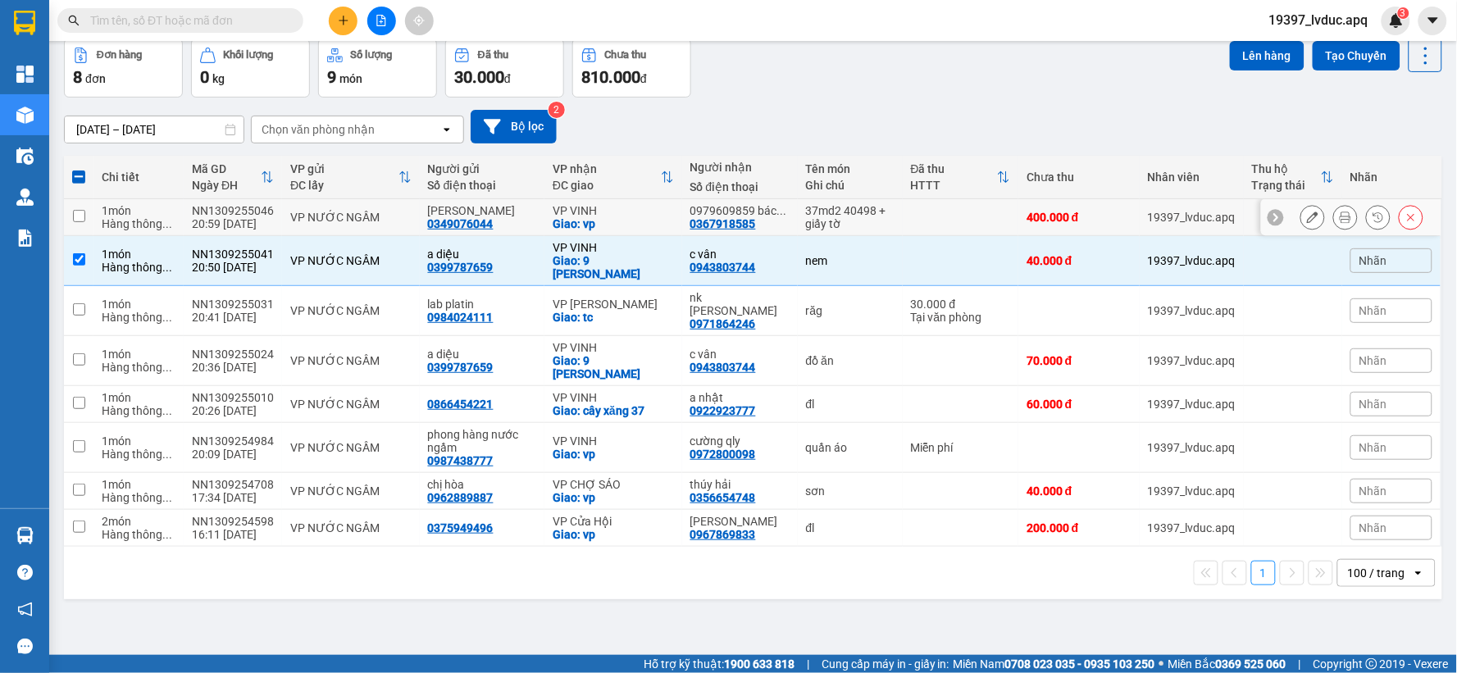
click at [652, 228] on div "Giao: vp" at bounding box center [613, 223] width 121 height 13
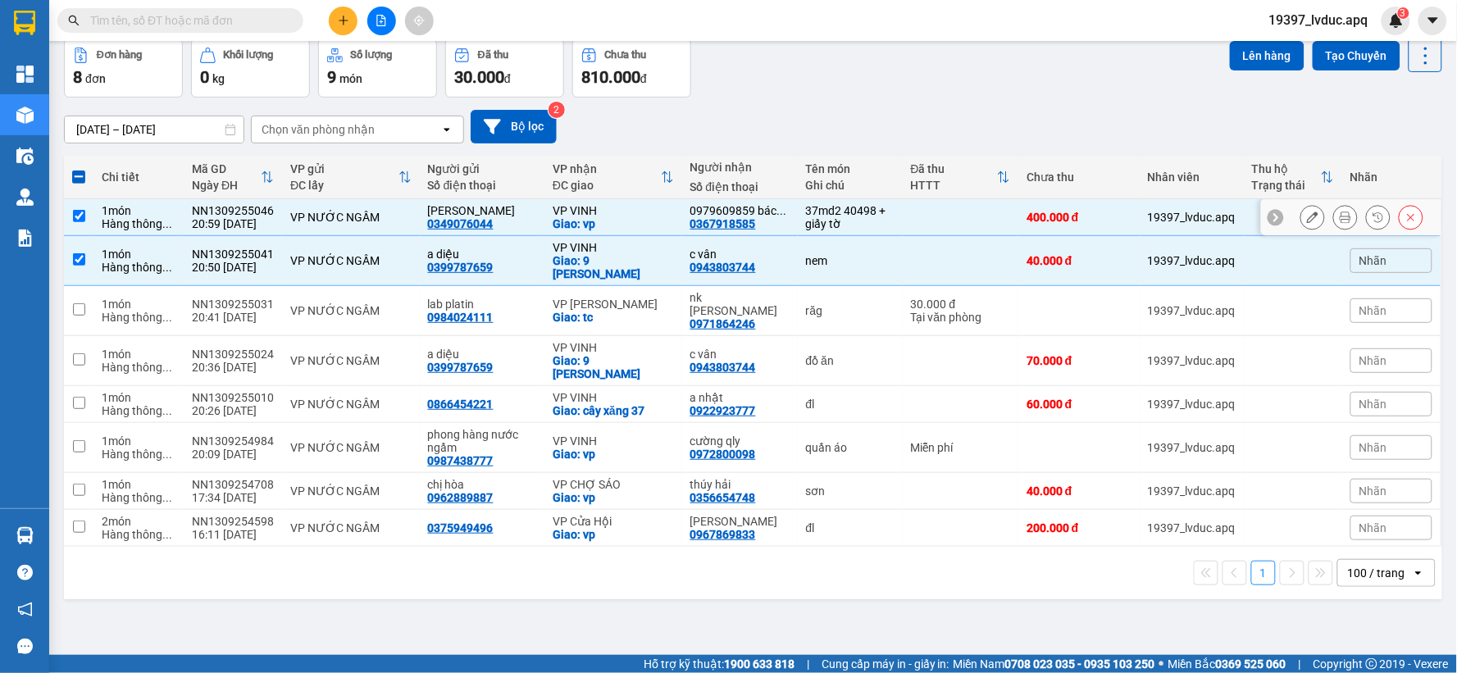
click at [653, 217] on div "Giao: vp" at bounding box center [613, 223] width 121 height 13
checkbox input "false"
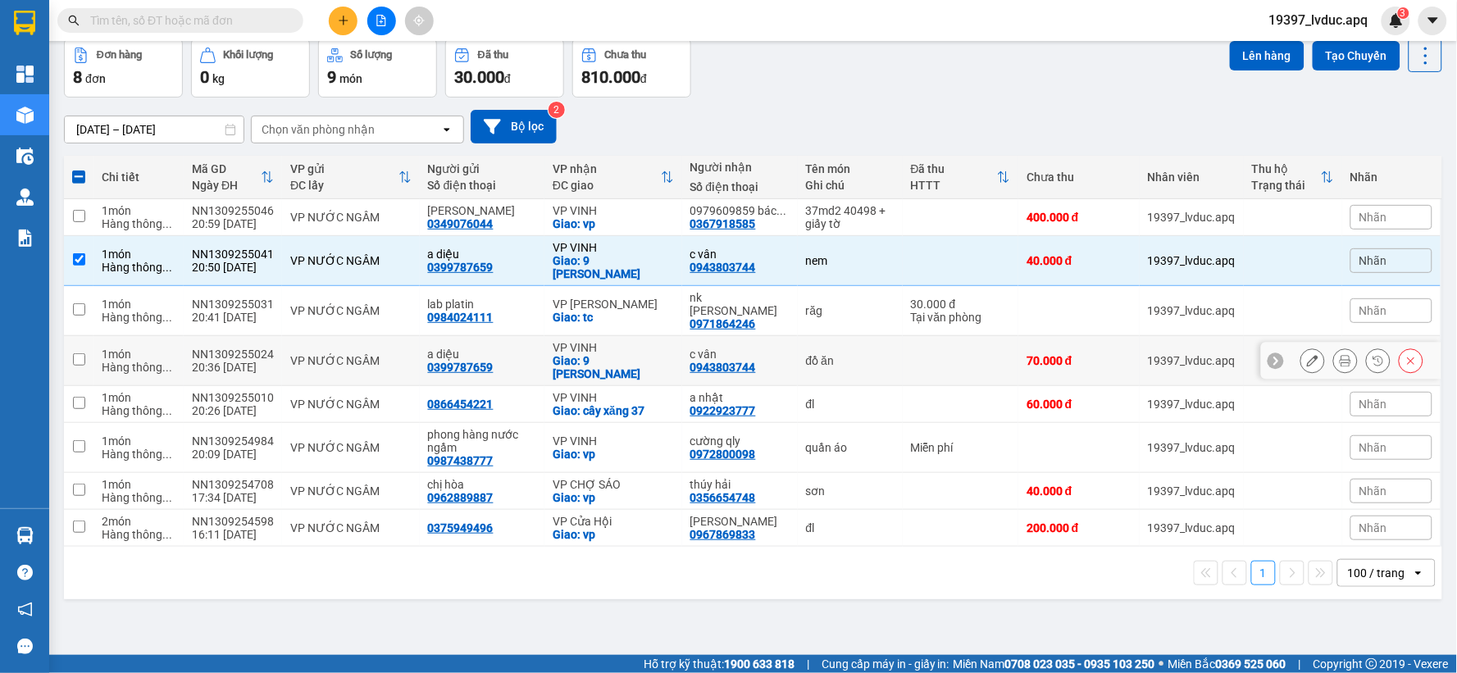
click at [643, 354] on div "Giao: 9 nguyễn chích" at bounding box center [613, 367] width 121 height 26
checkbox input "true"
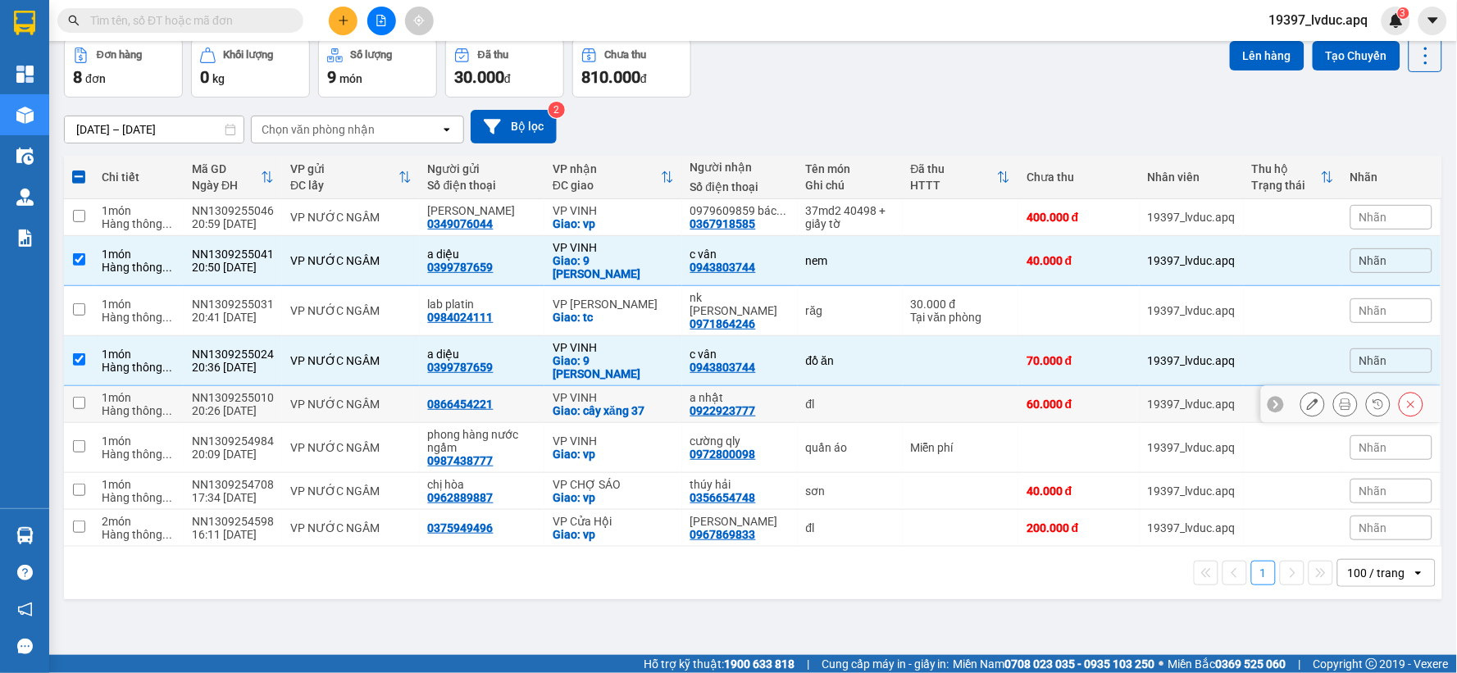
click at [617, 386] on td "VP VINH Giao: cây xăng 37" at bounding box center [613, 404] width 138 height 37
checkbox input "true"
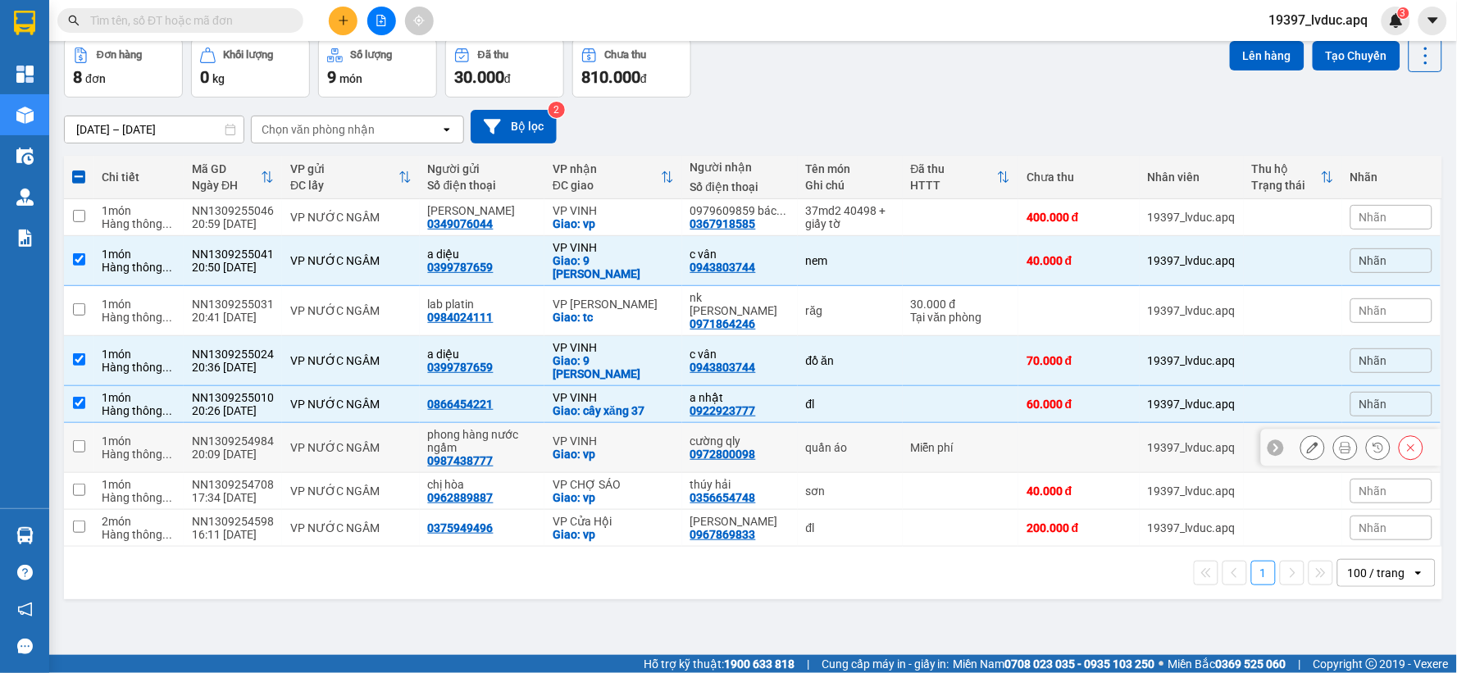
click at [619, 448] on div "Giao: vp" at bounding box center [613, 454] width 121 height 13
checkbox input "true"
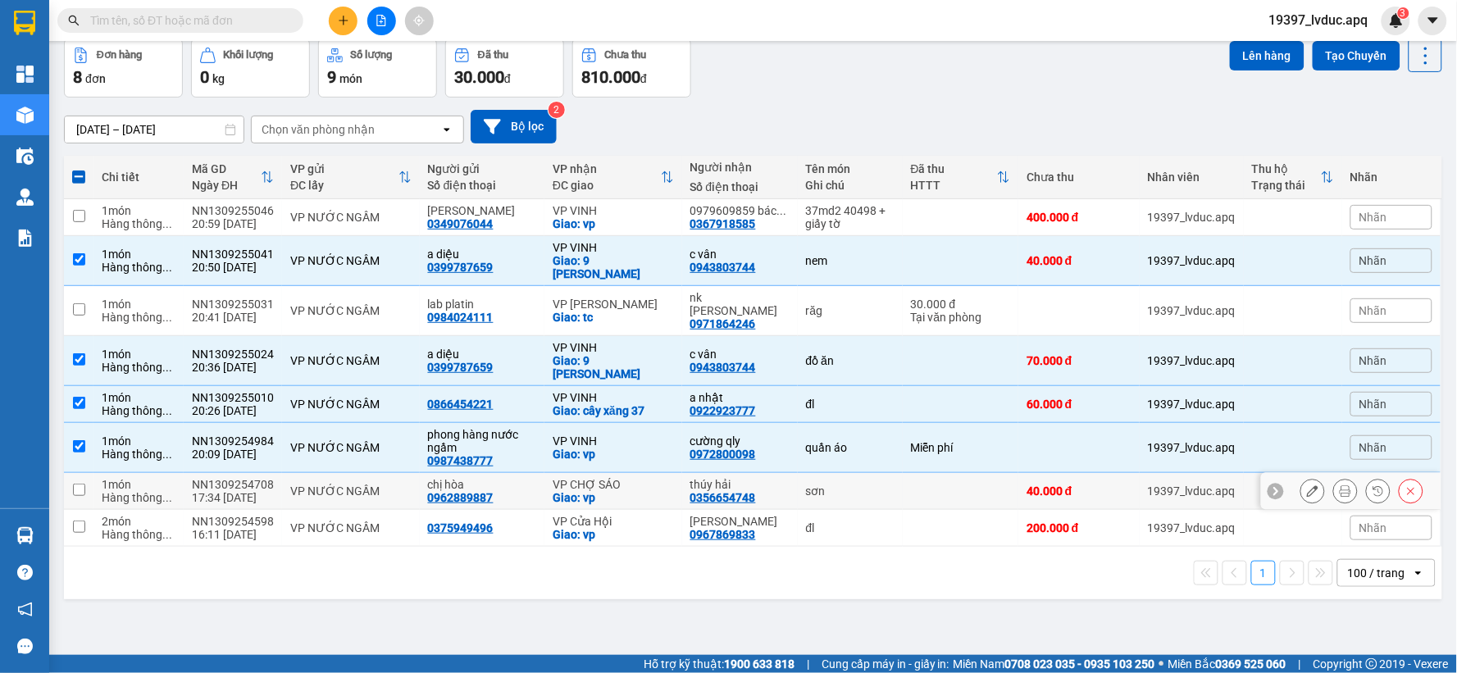
click at [627, 478] on div "VP CHỢ SÁO" at bounding box center [613, 484] width 121 height 13
checkbox input "true"
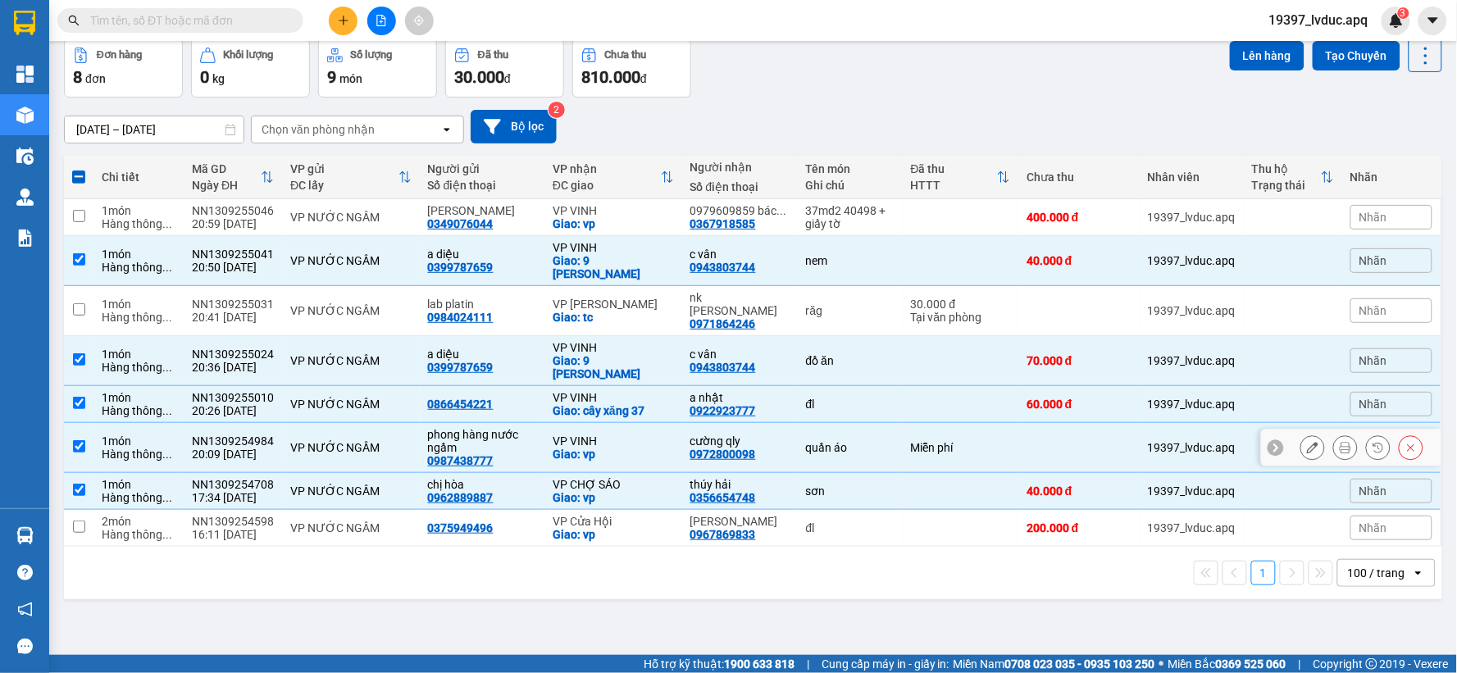
click at [640, 435] on div "VP VINH" at bounding box center [613, 441] width 121 height 13
checkbox input "false"
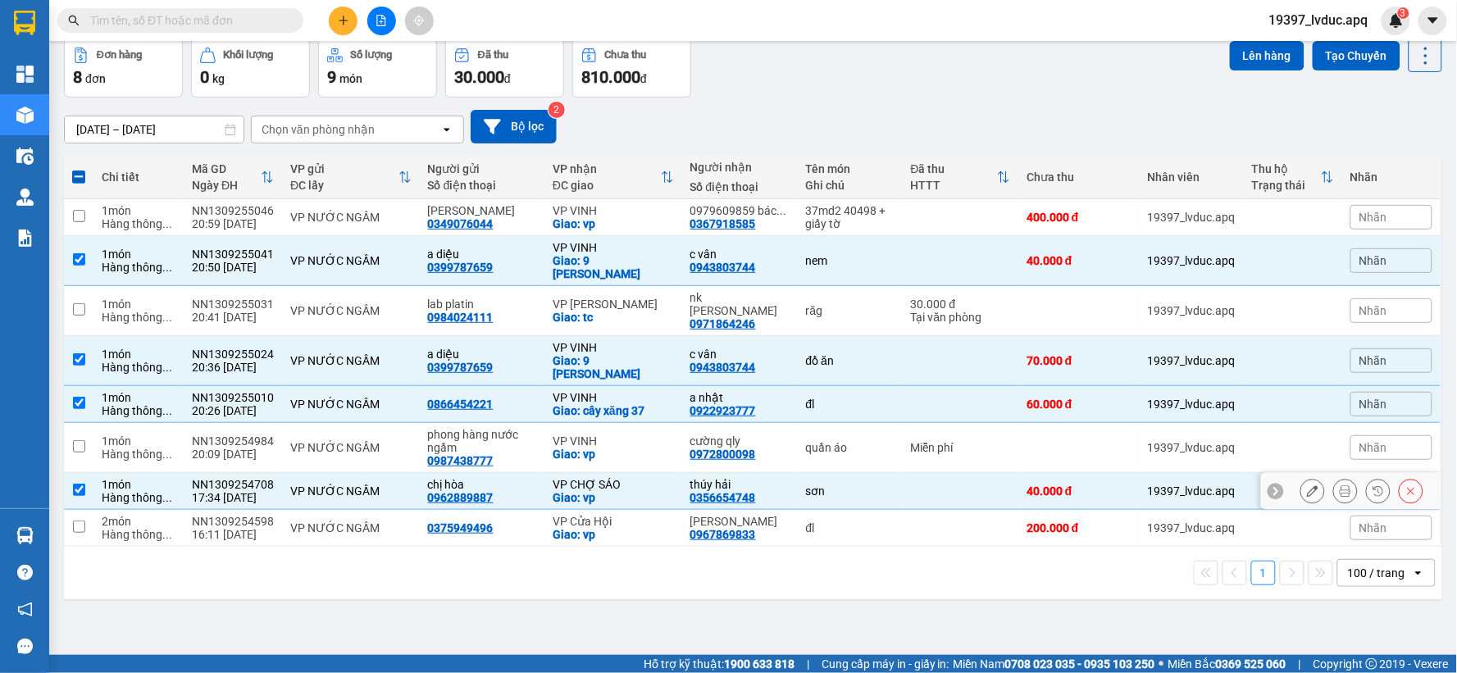
click at [622, 478] on div "VP CHỢ SÁO" at bounding box center [613, 484] width 121 height 13
checkbox input "false"
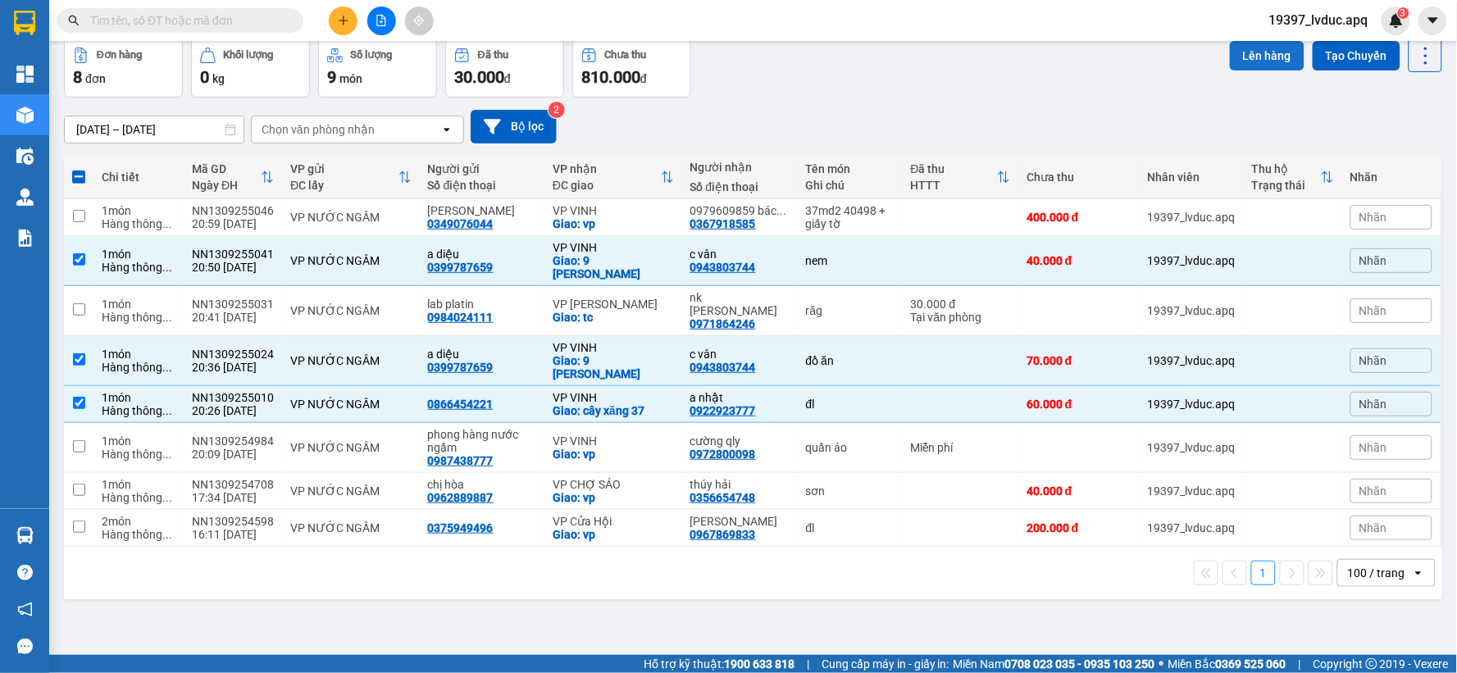
click at [1258, 55] on button "Lên hàng" at bounding box center [1267, 56] width 75 height 30
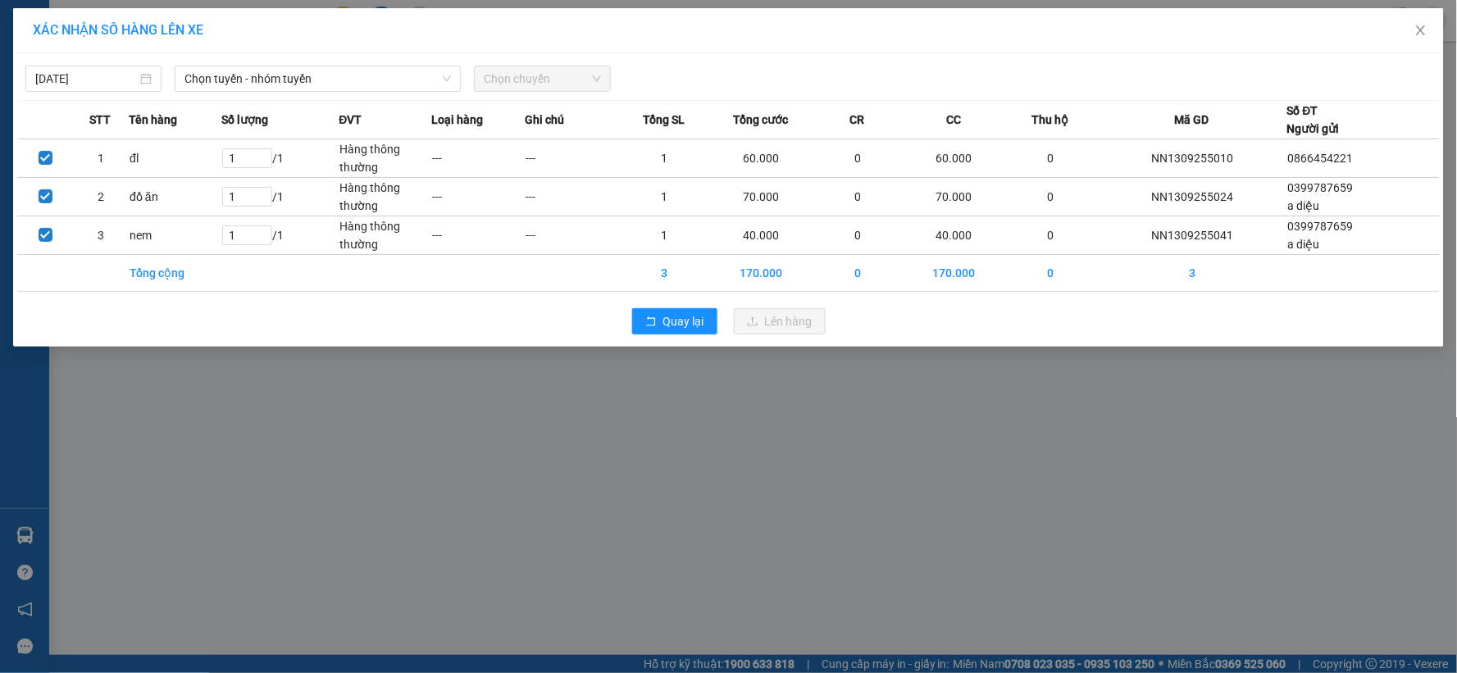
drag, startPoint x: 317, startPoint y: 75, endPoint x: 320, endPoint y: 93, distance: 18.2
click at [318, 83] on span "Chọn tuyến - nhóm tuyến" at bounding box center [317, 78] width 266 height 25
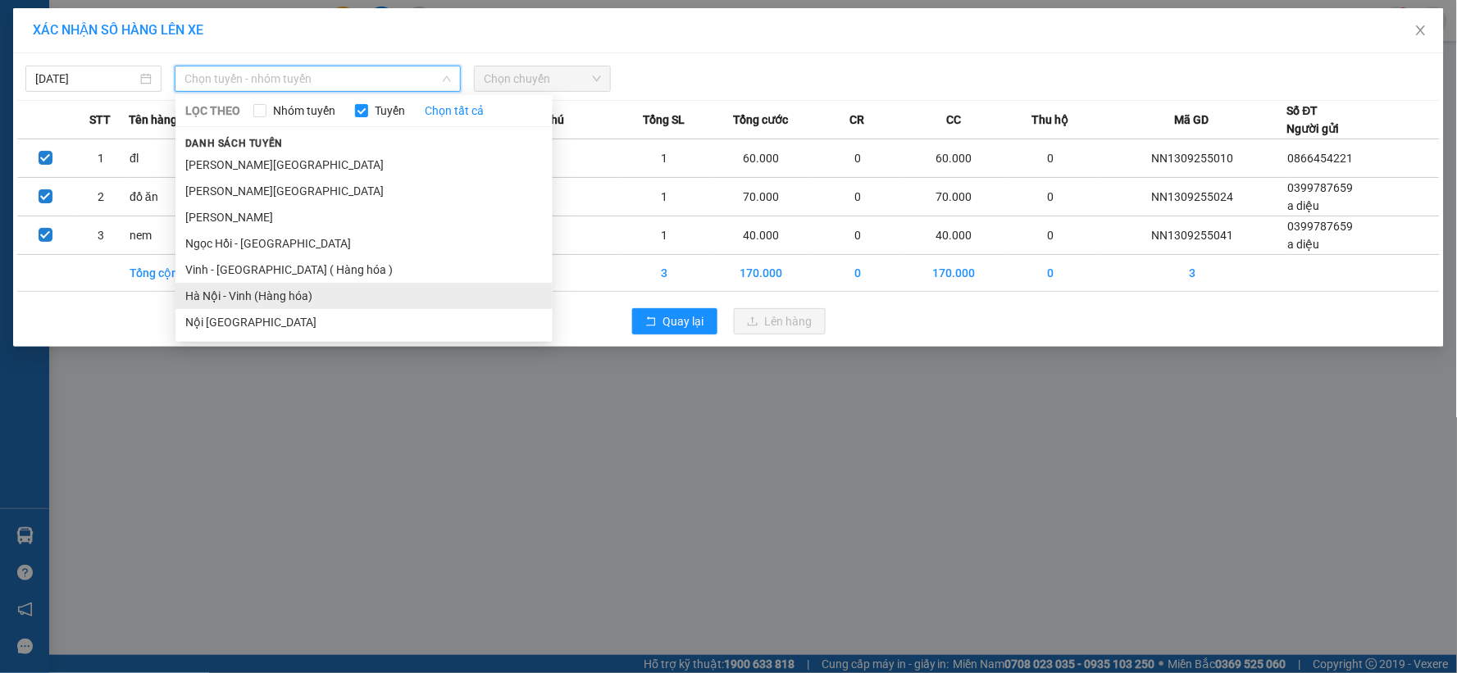
click at [288, 296] on li "Hà Nội - Vinh (Hàng hóa)" at bounding box center [363, 296] width 377 height 26
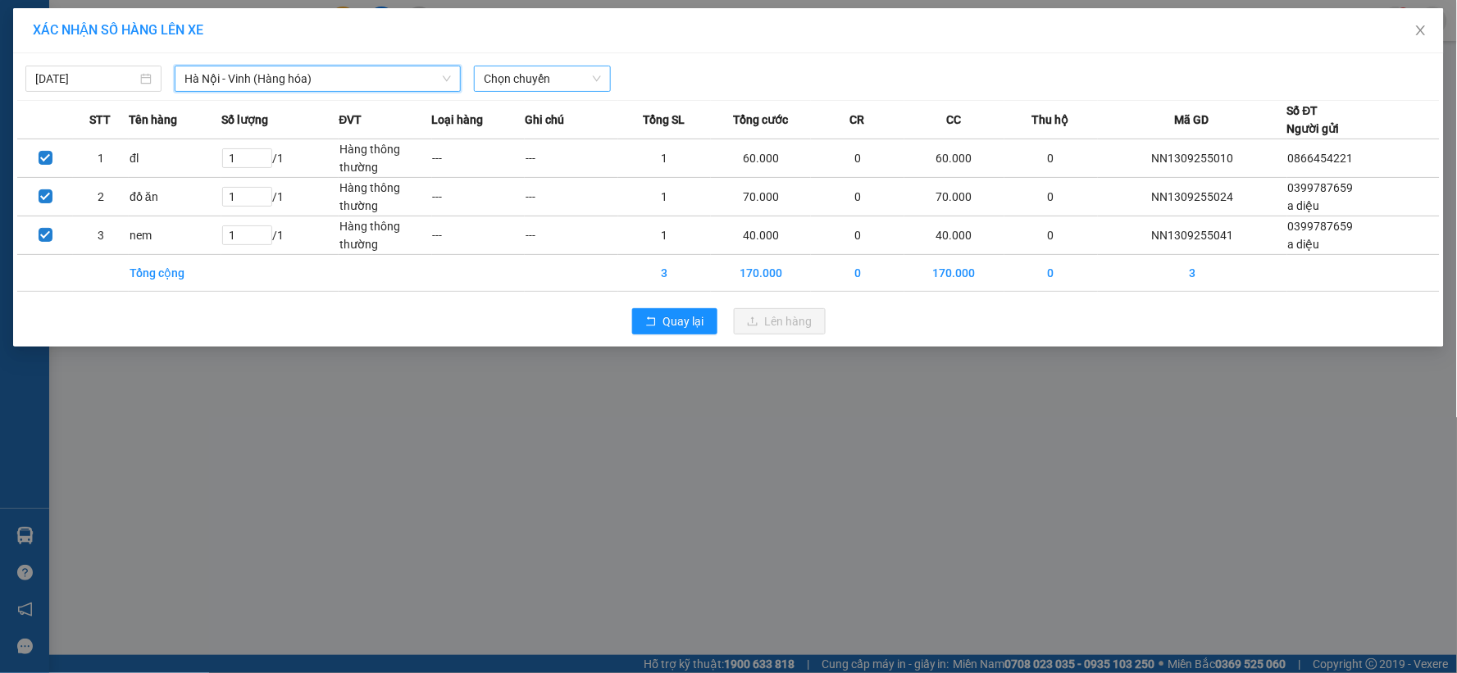
click at [513, 80] on span "Chọn chuyến" at bounding box center [542, 78] width 116 height 25
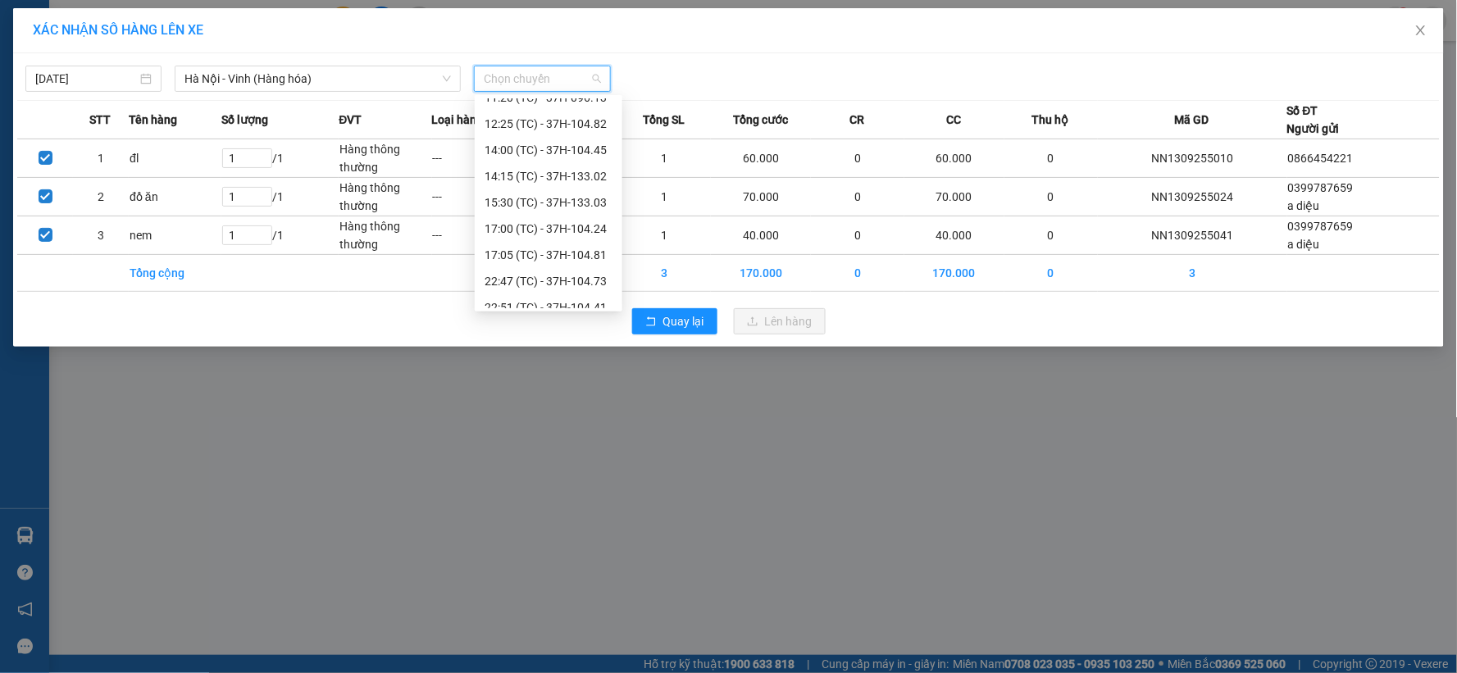
scroll to position [210, 0]
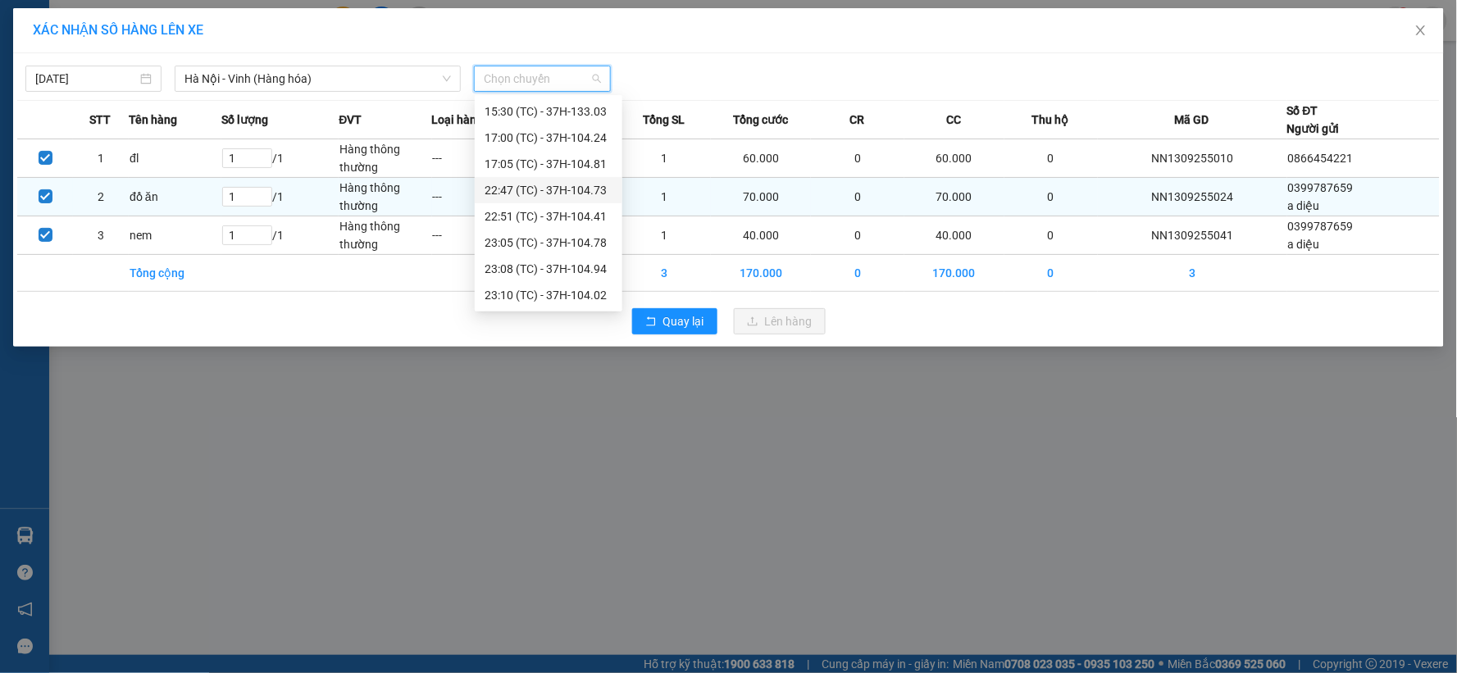
drag, startPoint x: 591, startPoint y: 193, endPoint x: 600, endPoint y: 192, distance: 9.1
click at [591, 192] on div "22:47 (TC) - 37H-104.73" at bounding box center [549, 190] width 128 height 18
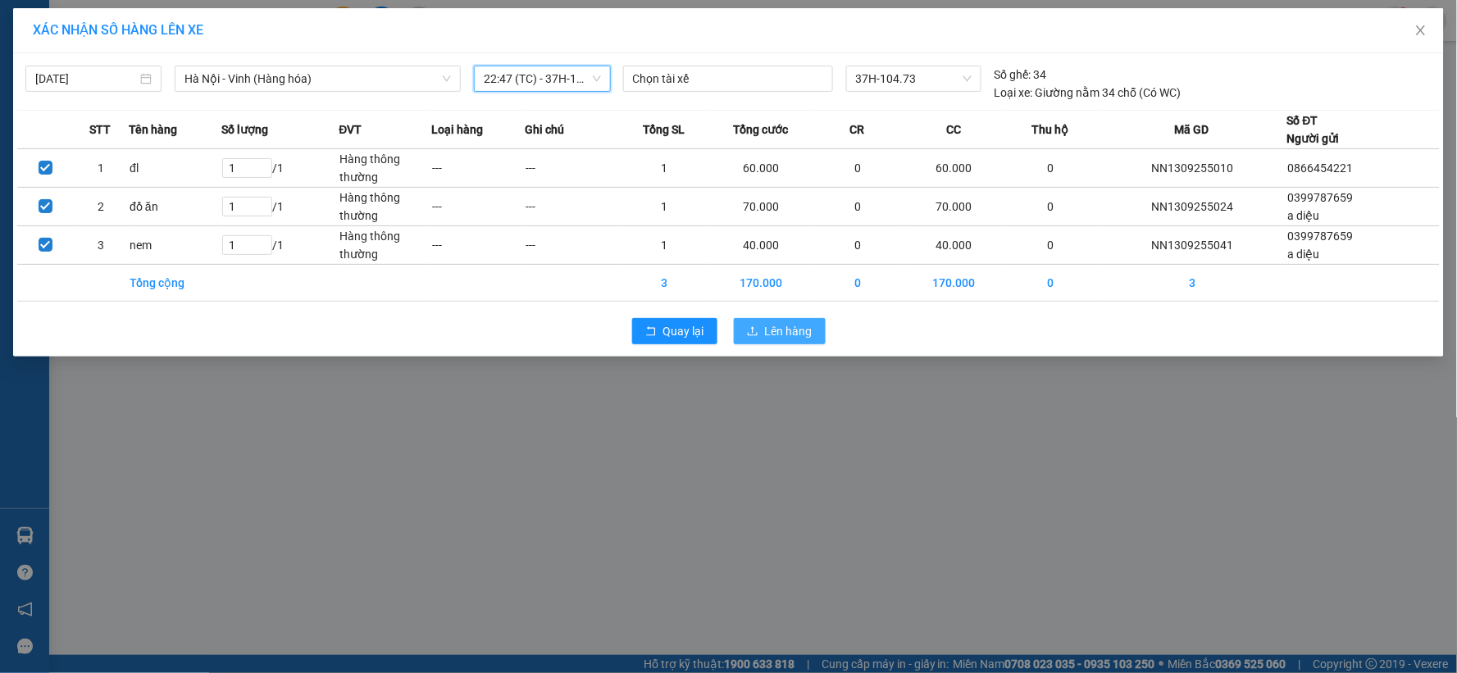
click at [761, 321] on button "Lên hàng" at bounding box center [780, 331] width 92 height 26
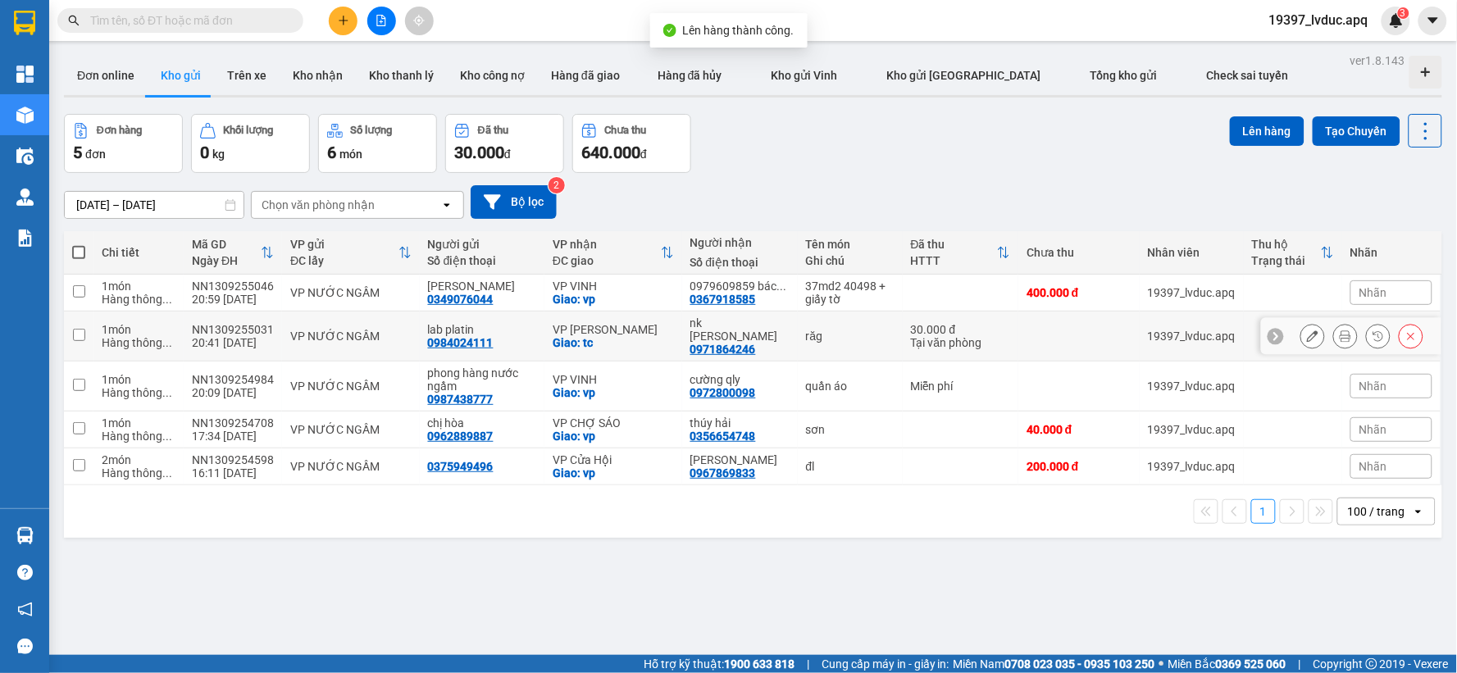
click at [640, 323] on div "VP [PERSON_NAME]" at bounding box center [613, 329] width 121 height 13
checkbox input "true"
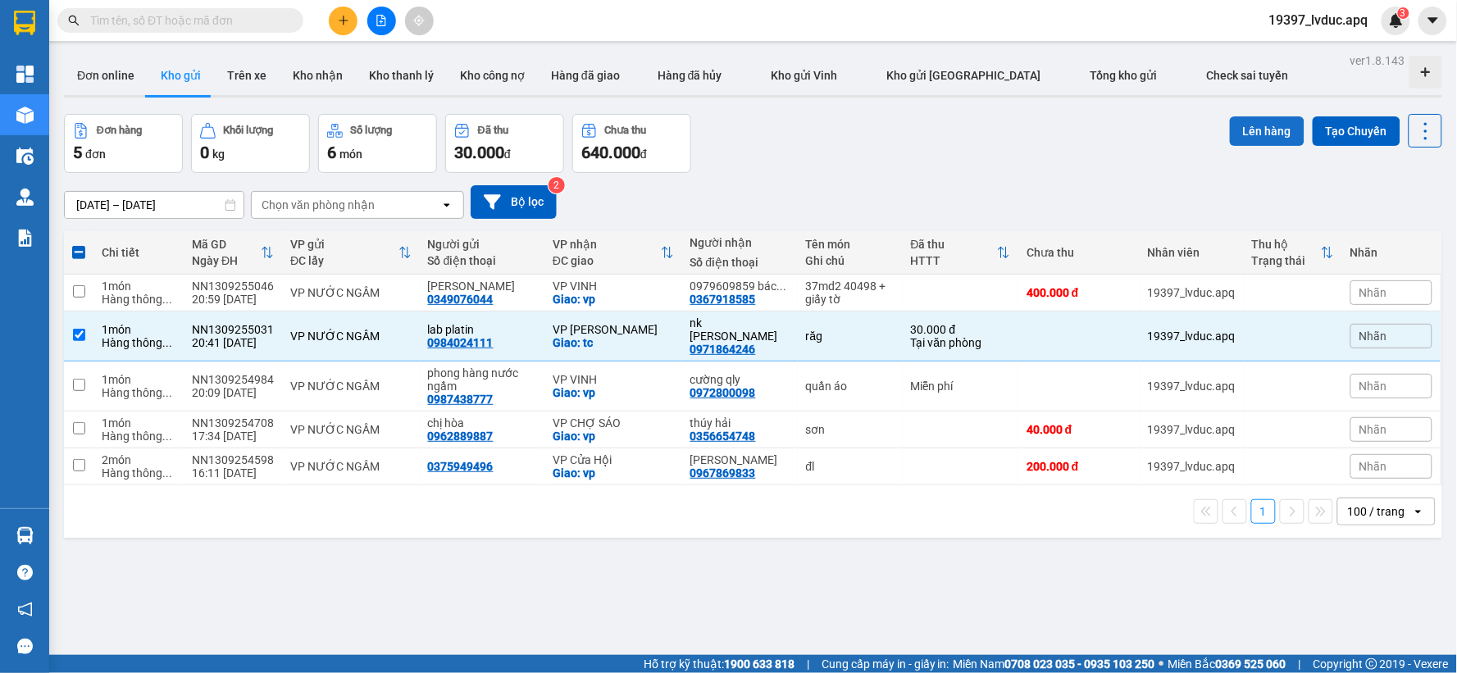
click at [1255, 140] on button "Lên hàng" at bounding box center [1267, 131] width 75 height 30
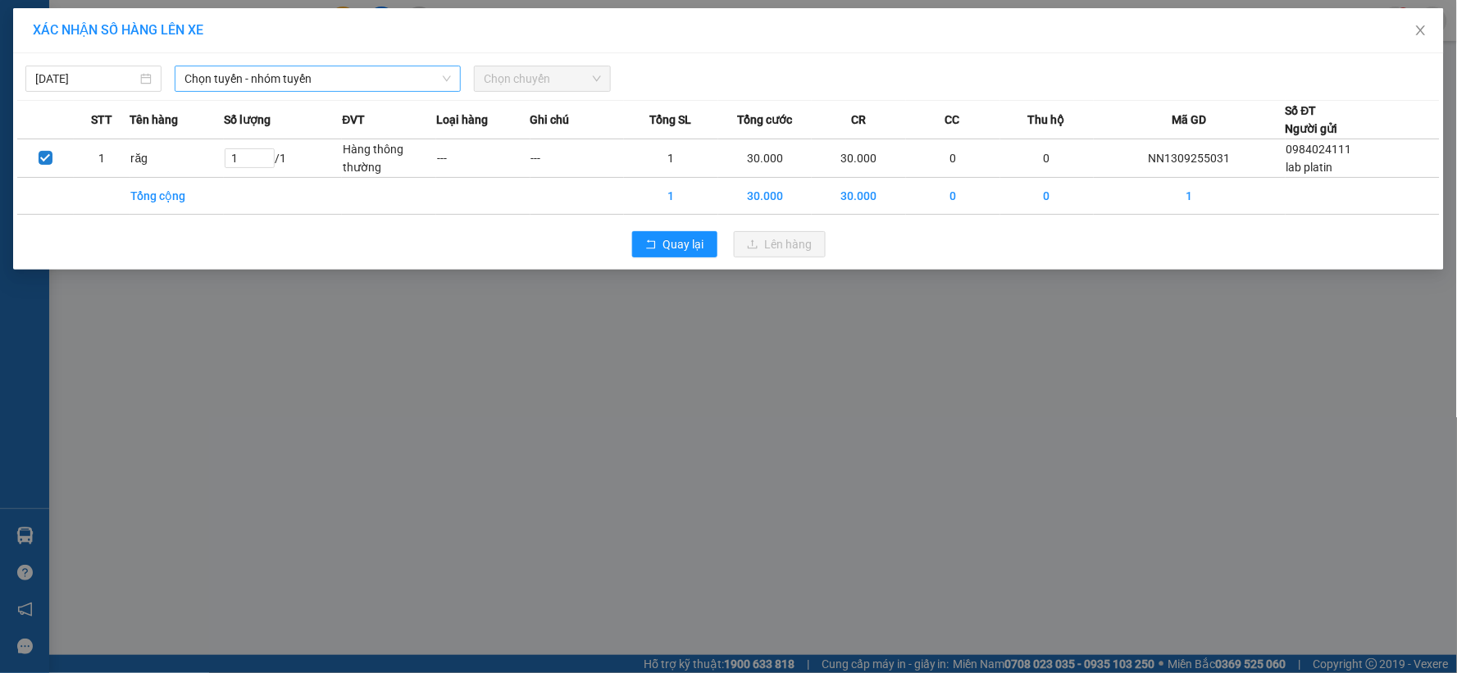
drag, startPoint x: 230, startPoint y: 72, endPoint x: 236, endPoint y: 93, distance: 21.3
click at [231, 72] on span "Chọn tuyến - nhóm tuyến" at bounding box center [317, 78] width 266 height 25
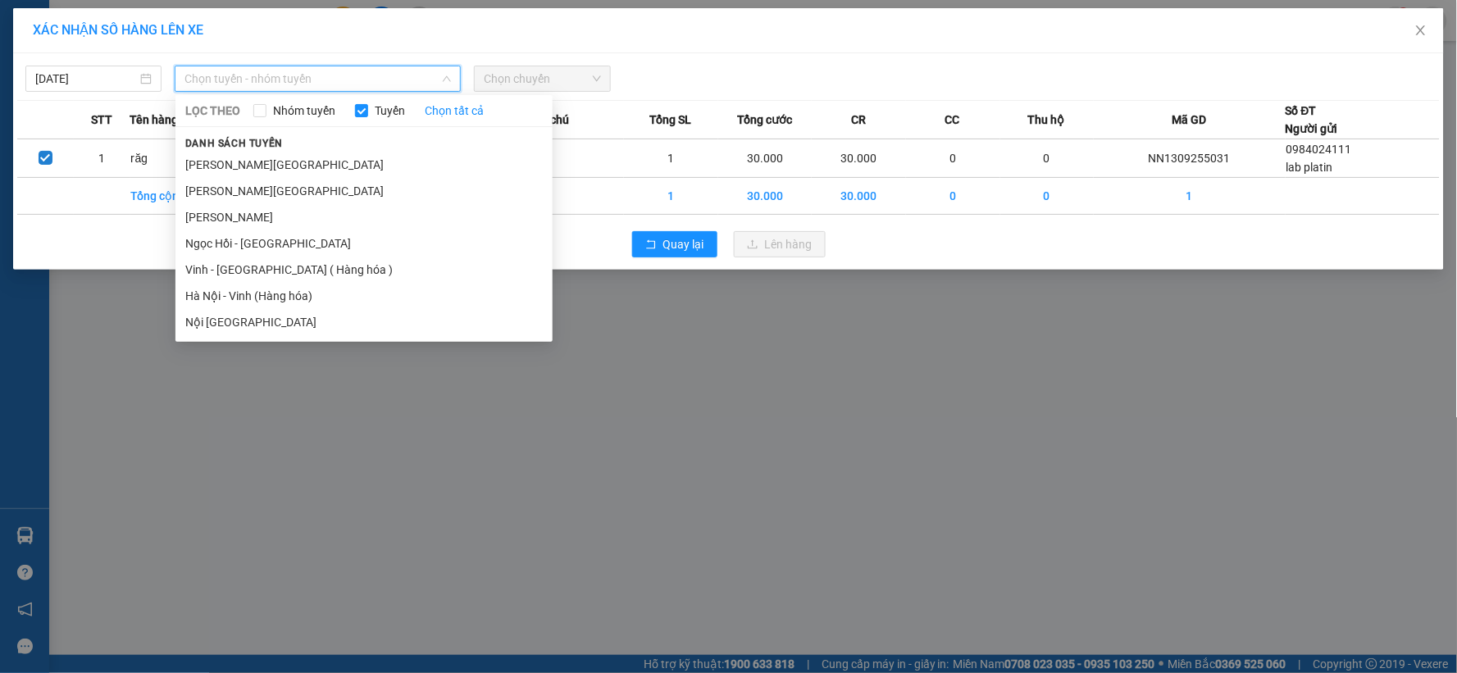
drag, startPoint x: 235, startPoint y: 291, endPoint x: 572, endPoint y: 116, distance: 379.2
click at [239, 295] on li "Hà Nội - Vinh (Hàng hóa)" at bounding box center [363, 296] width 377 height 26
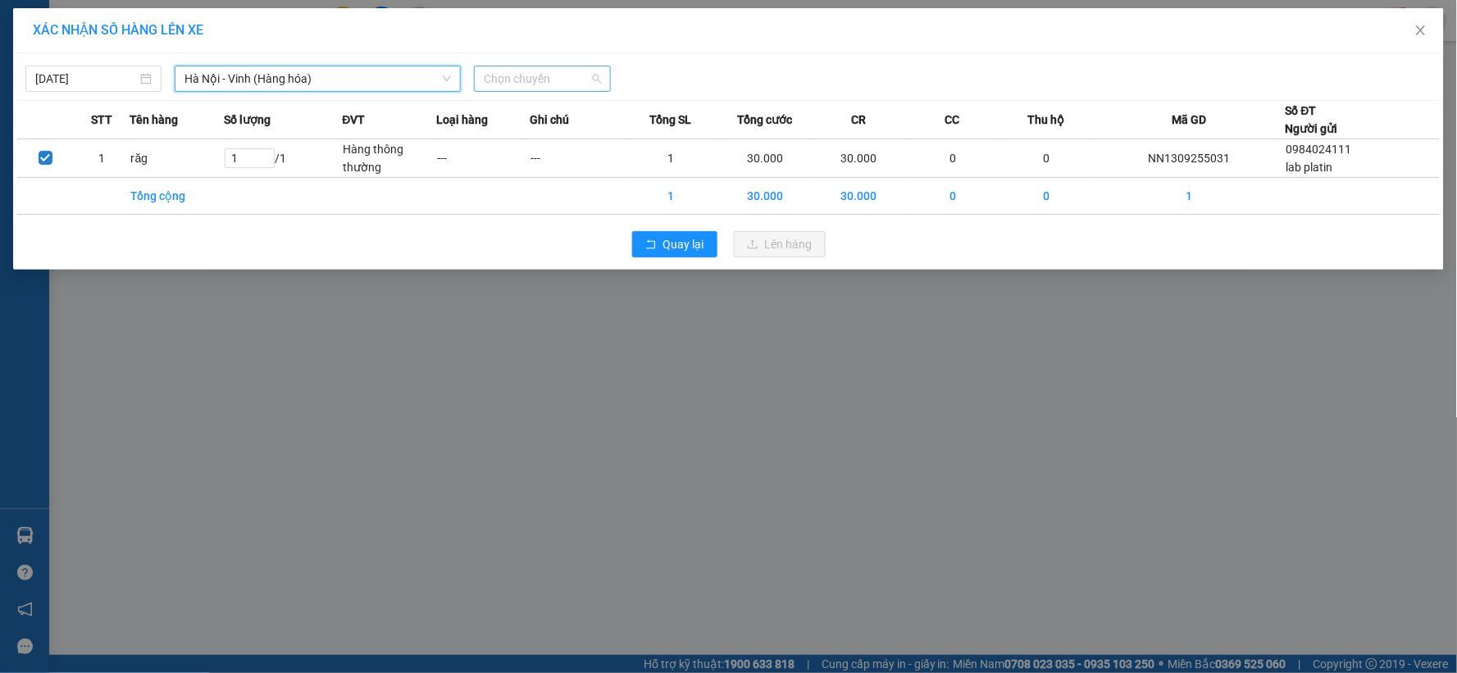
drag, startPoint x: 521, startPoint y: 84, endPoint x: 556, endPoint y: 119, distance: 49.3
click at [530, 89] on span "Chọn chuyến" at bounding box center [542, 78] width 116 height 25
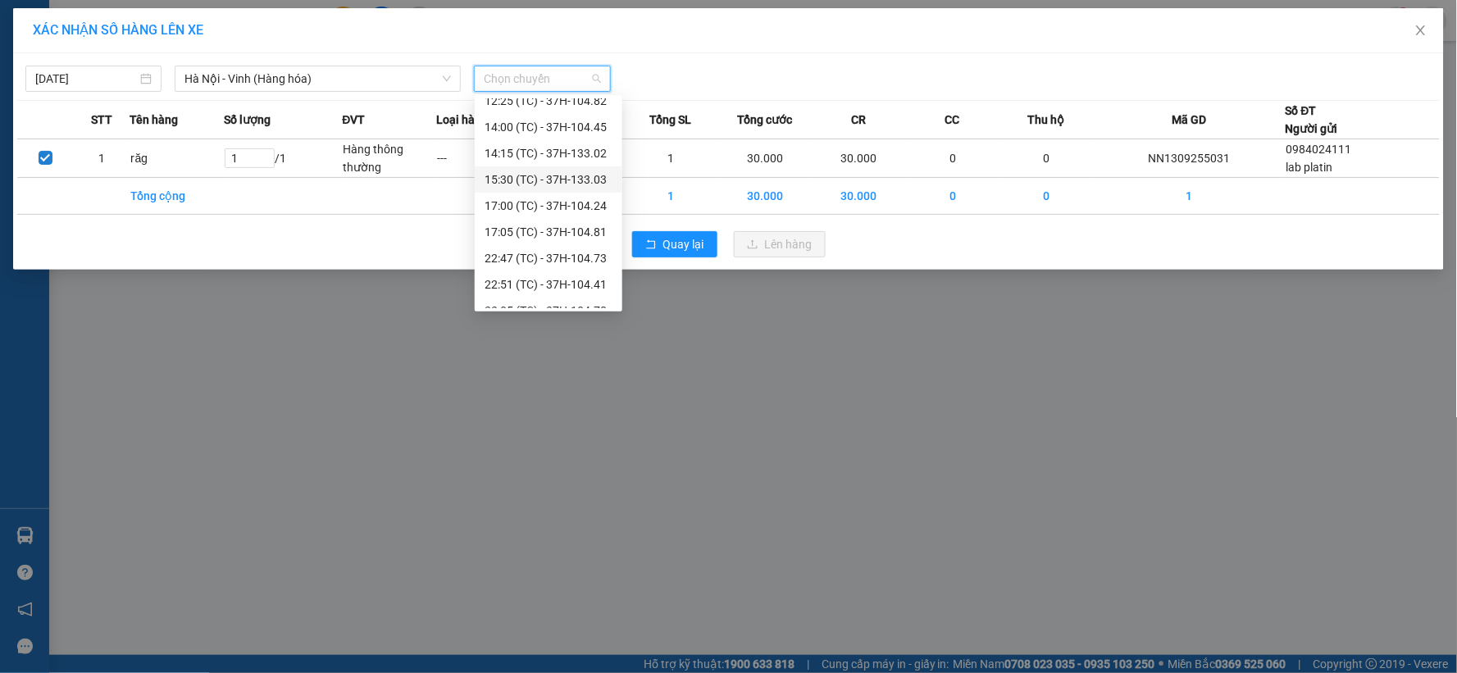
scroll to position [210, 0]
click at [665, 357] on div "XÁC NHẬN SỐ HÀNG LÊN XE 13/09/2025 Hà Nội - Vinh (Hàng hóa) LỌC THEO Nhóm tuyến…" at bounding box center [728, 336] width 1457 height 673
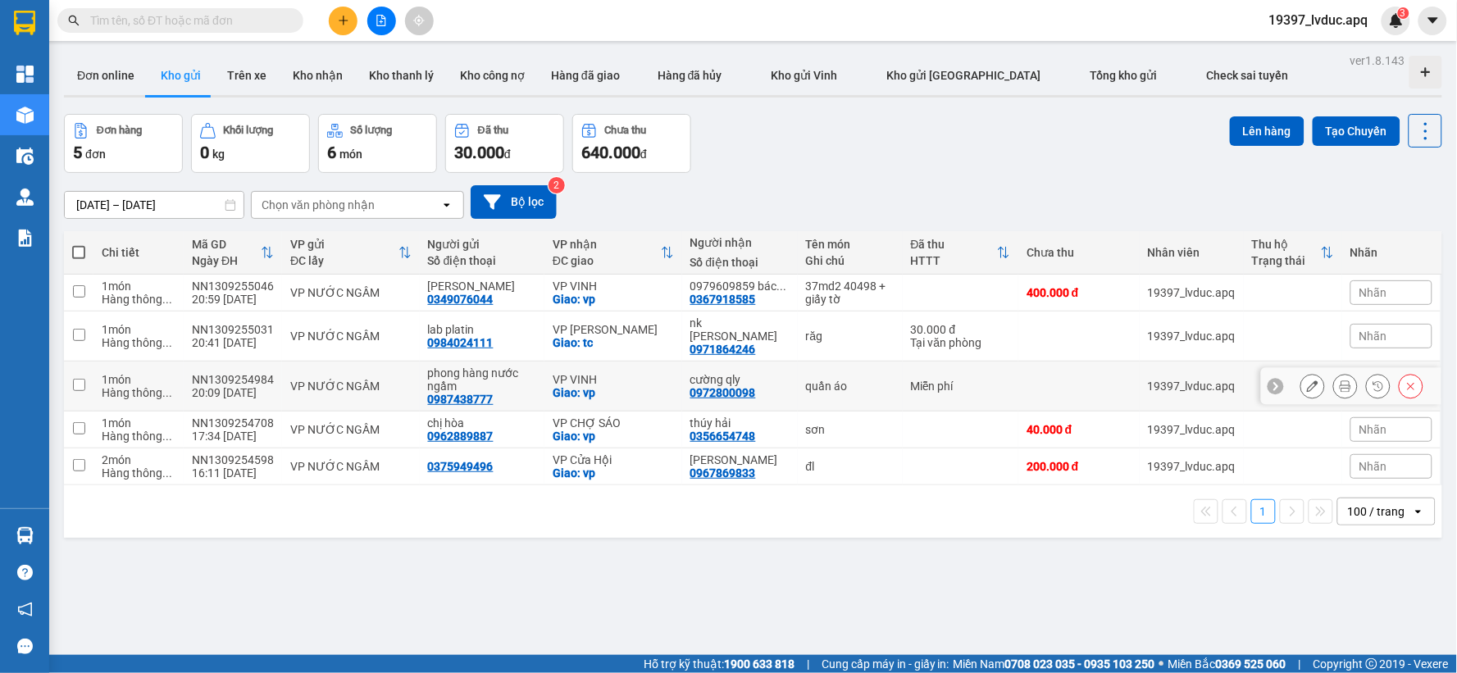
click at [579, 373] on div "VP VINH" at bounding box center [613, 379] width 121 height 13
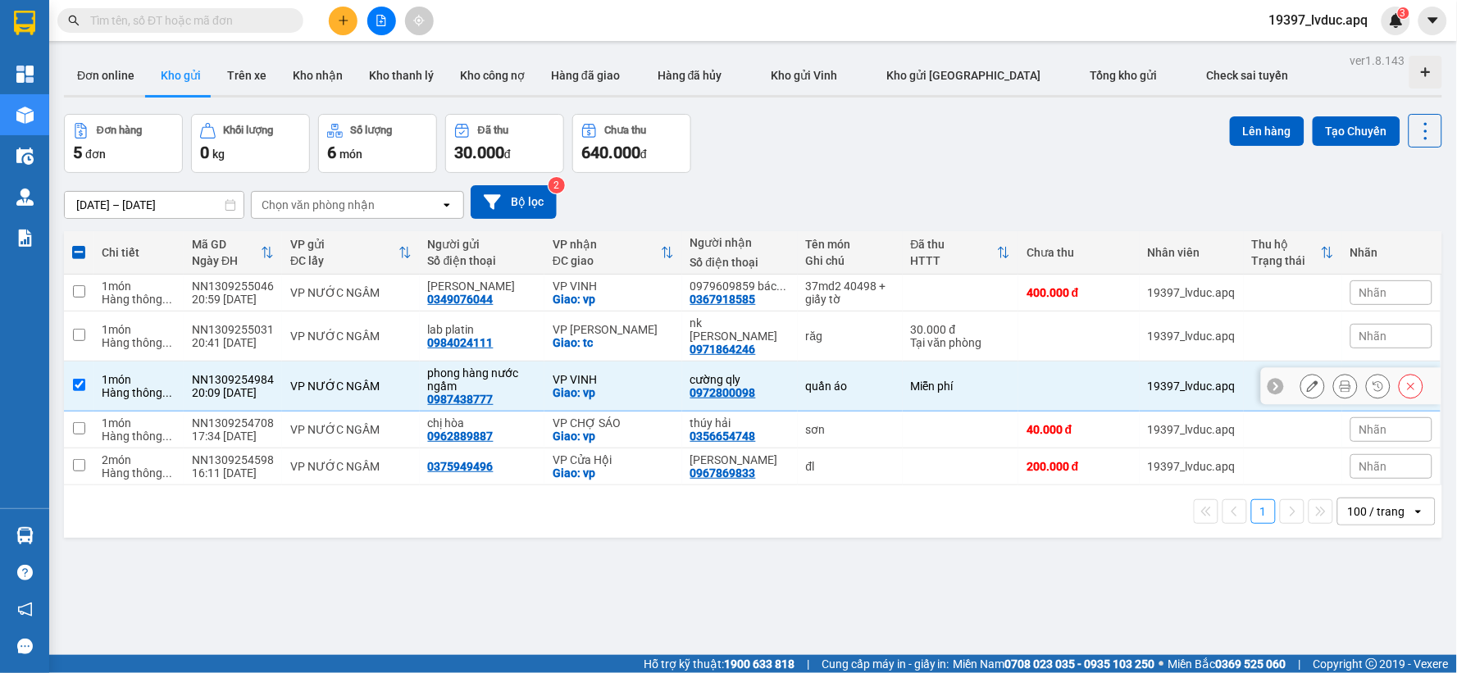
click at [579, 373] on div "VP VINH" at bounding box center [613, 379] width 121 height 13
checkbox input "false"
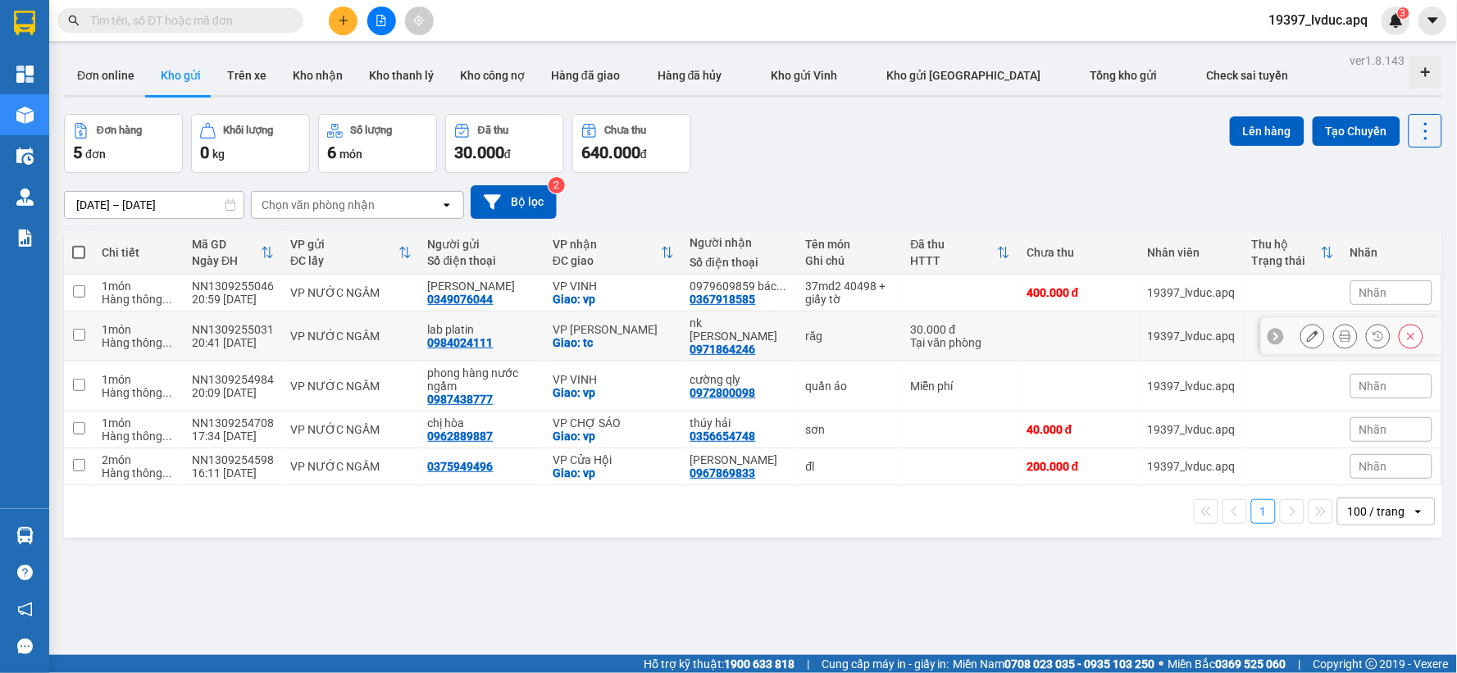
drag, startPoint x: 601, startPoint y: 320, endPoint x: 724, endPoint y: 317, distance: 123.0
click at [603, 323] on div "VP [PERSON_NAME]" at bounding box center [613, 329] width 121 height 13
checkbox input "true"
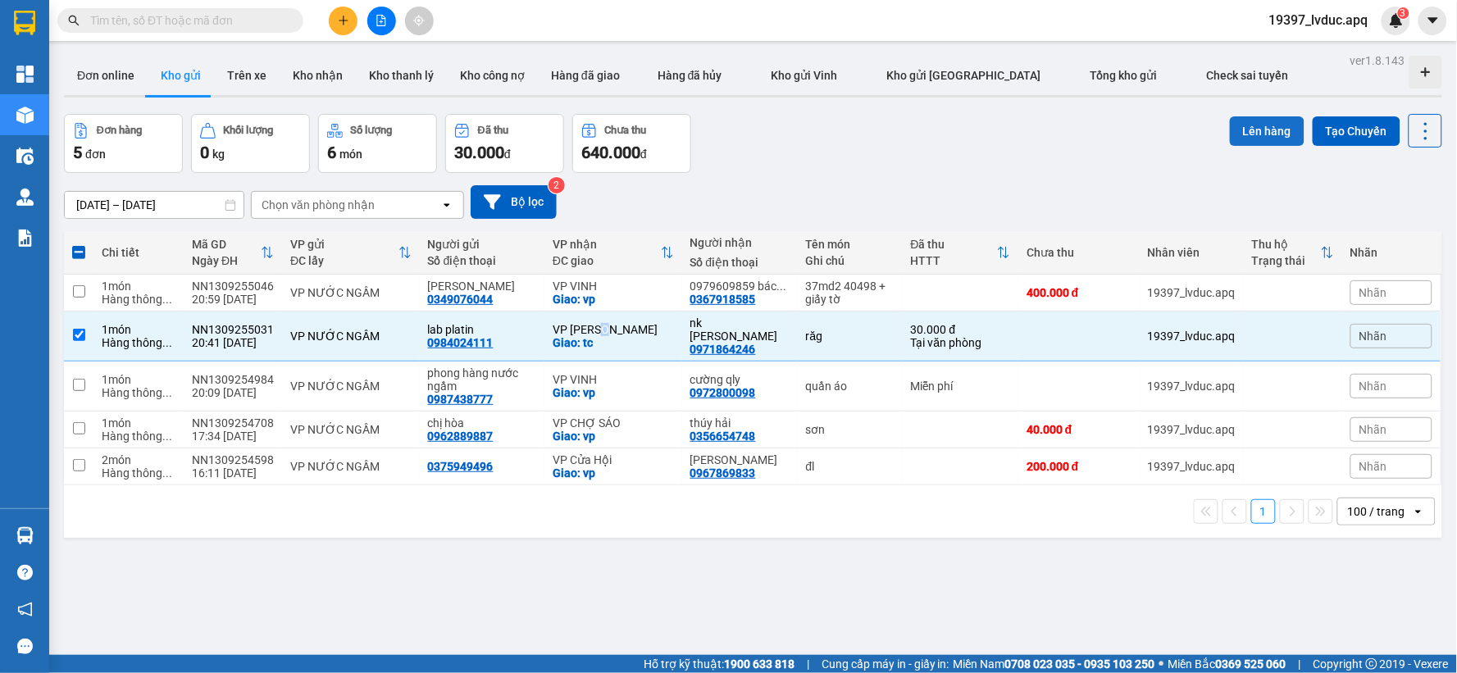
click at [1271, 143] on button "Lên hàng" at bounding box center [1267, 131] width 75 height 30
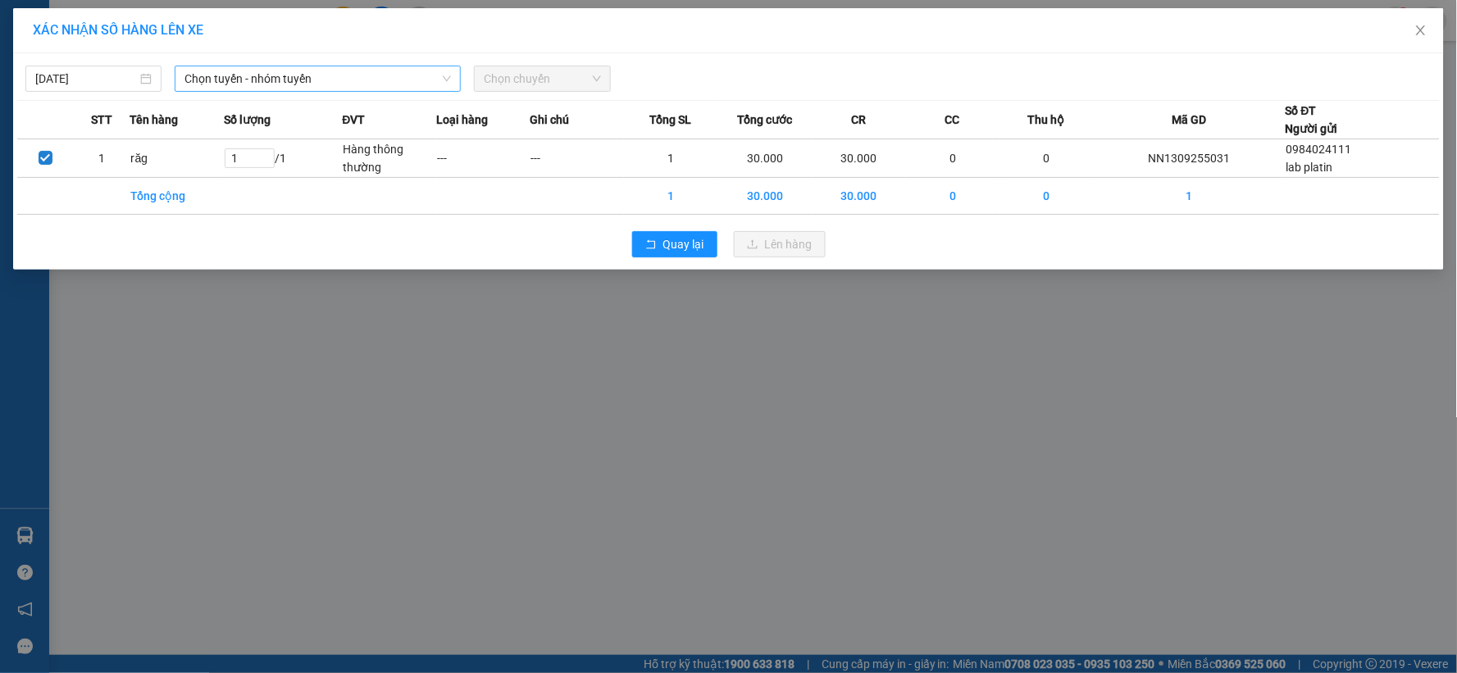
drag, startPoint x: 384, startPoint y: 94, endPoint x: 386, endPoint y: 83, distance: 11.7
click at [384, 93] on div "13/09/2025 Chọn tuyến - nhóm tuyến Chọn chuyến STT Tên hàng Số lượng ĐVT Loại h…" at bounding box center [728, 161] width 1431 height 216
click at [386, 83] on span "Chọn tuyến - nhóm tuyến" at bounding box center [317, 78] width 266 height 25
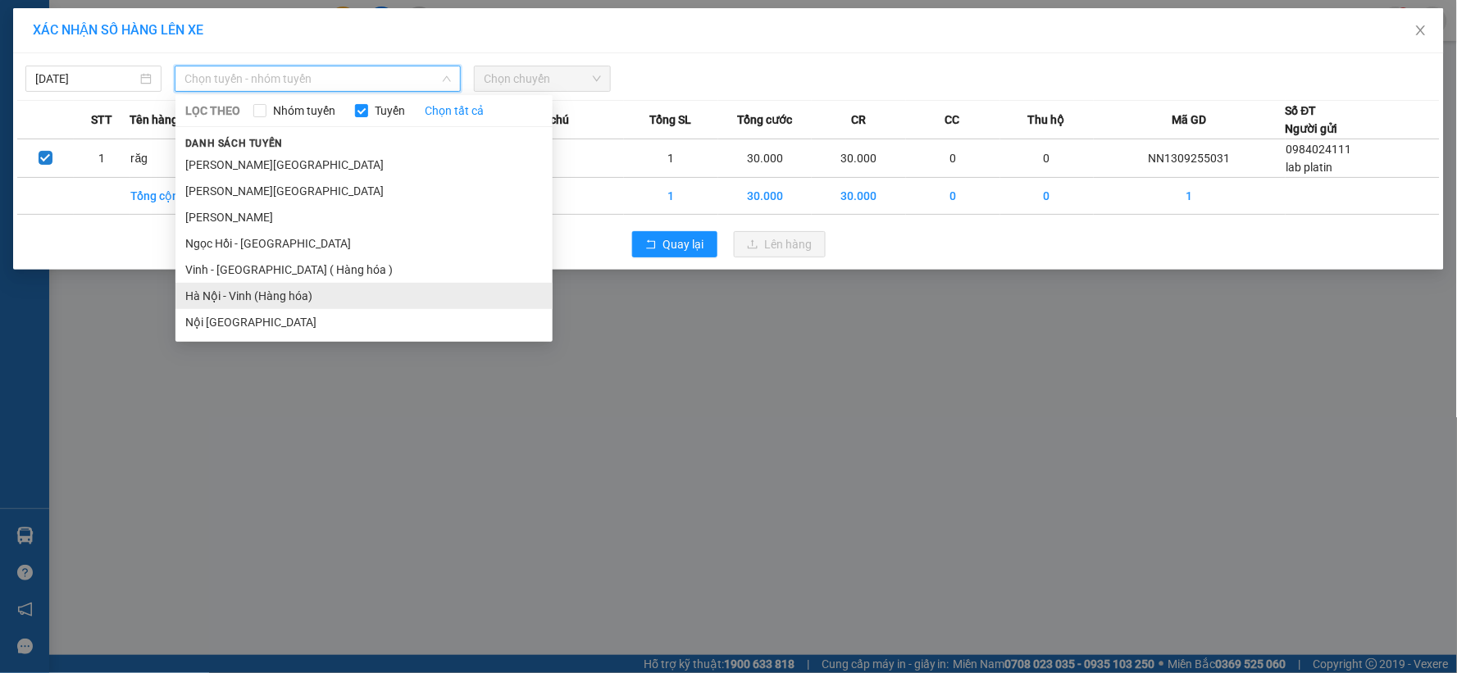
click at [312, 291] on li "Hà Nội - Vinh (Hàng hóa)" at bounding box center [363, 296] width 377 height 26
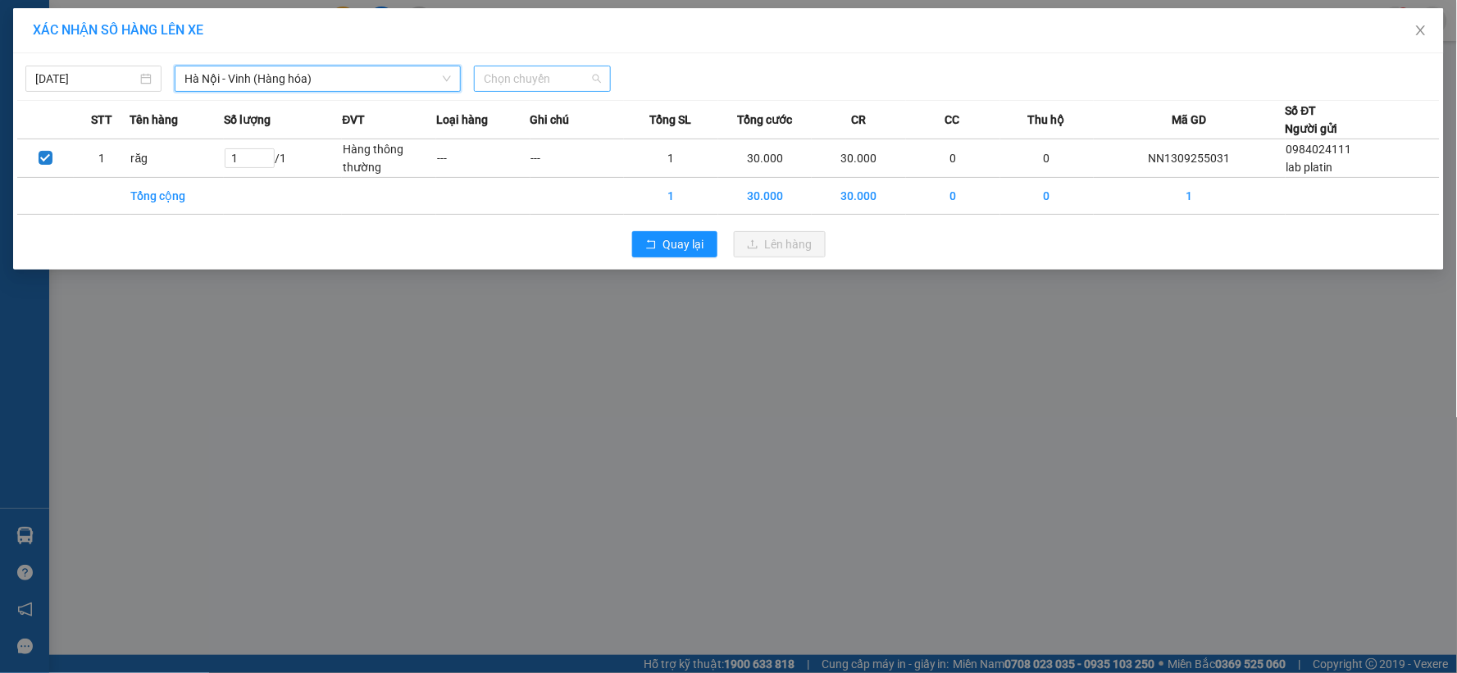
click at [501, 78] on span "Chọn chuyến" at bounding box center [542, 78] width 116 height 25
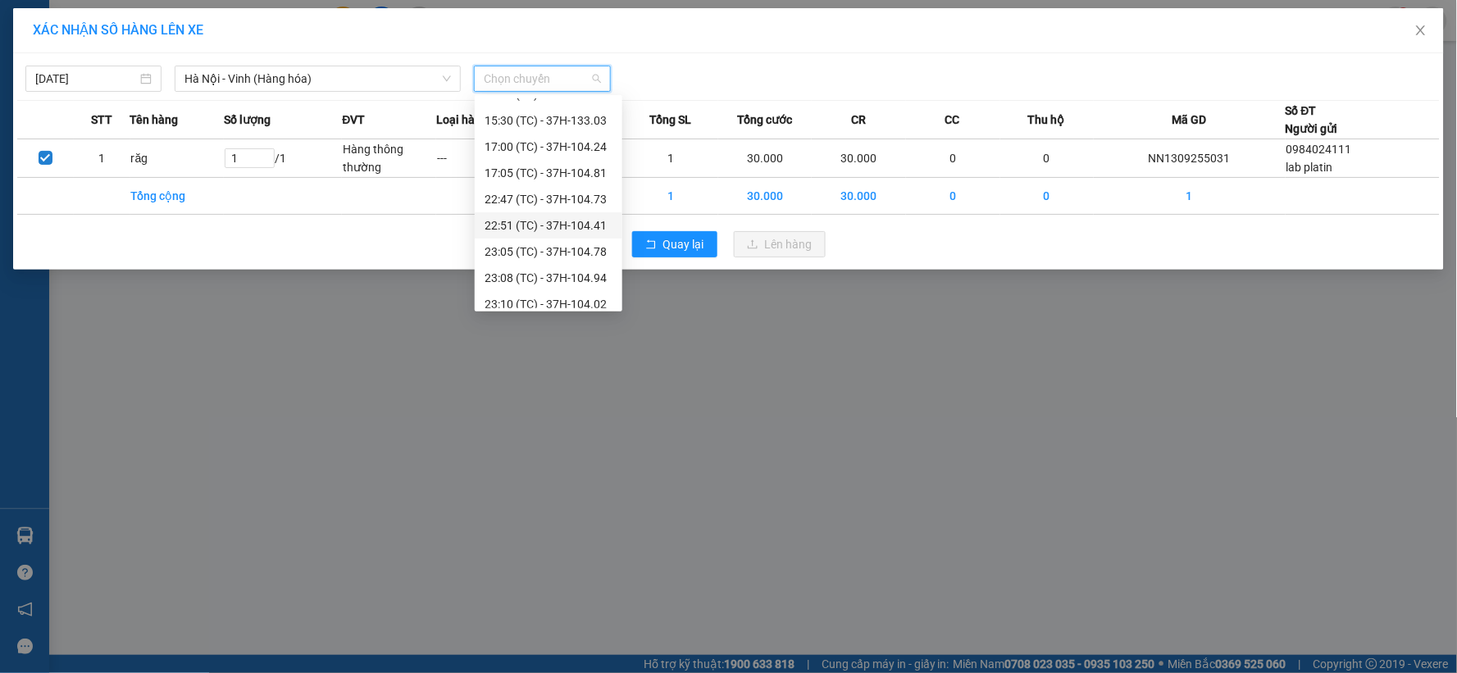
scroll to position [210, 0]
click at [572, 266] on div "23:08 (TC) - 37H-104.94" at bounding box center [549, 269] width 128 height 18
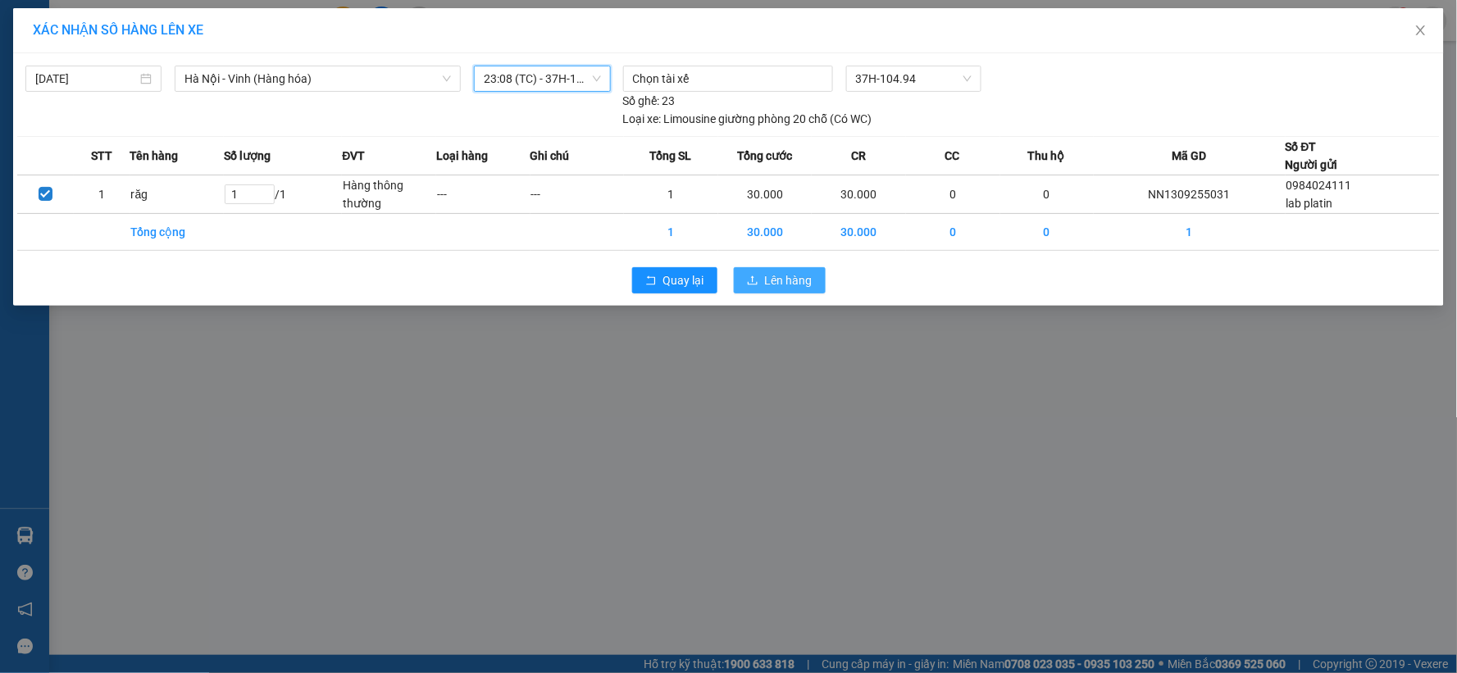
click at [774, 269] on button "Lên hàng" at bounding box center [780, 280] width 92 height 26
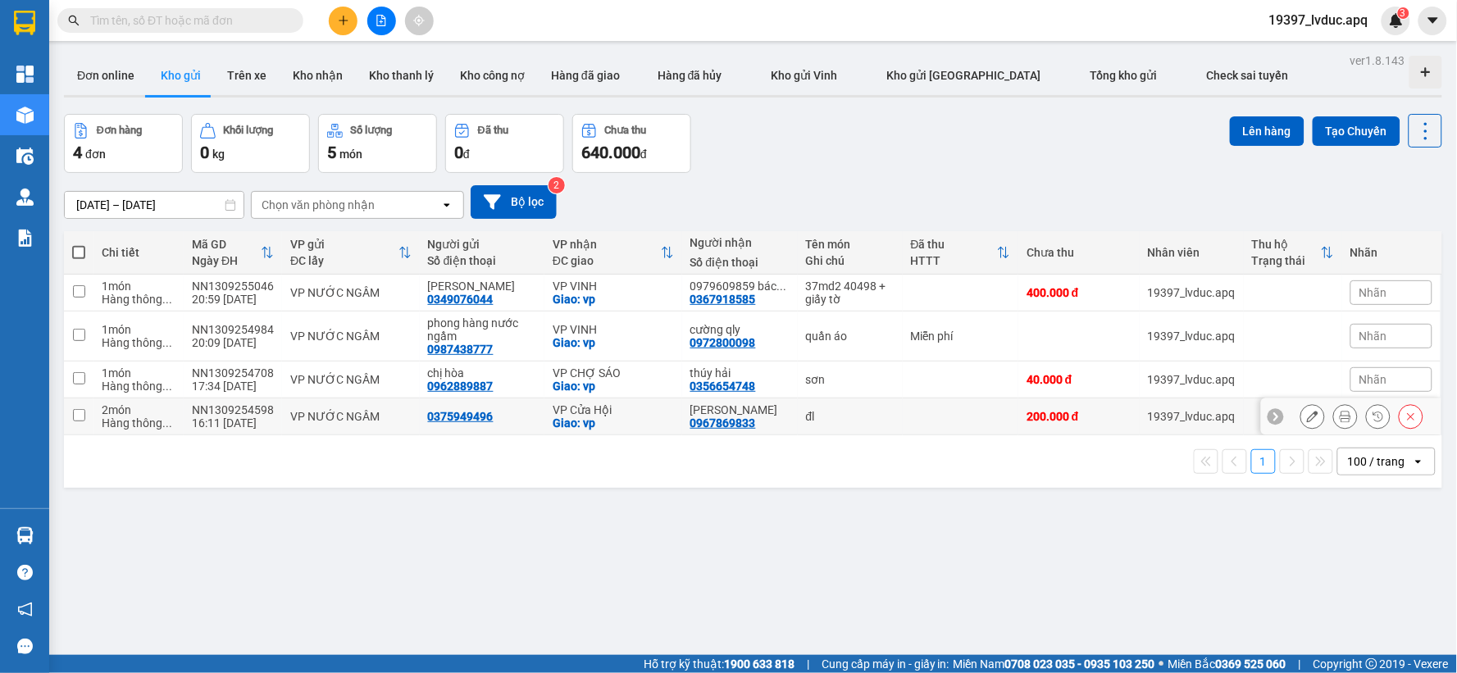
click at [629, 408] on div "VP Cửa Hội" at bounding box center [613, 409] width 121 height 13
checkbox input "true"
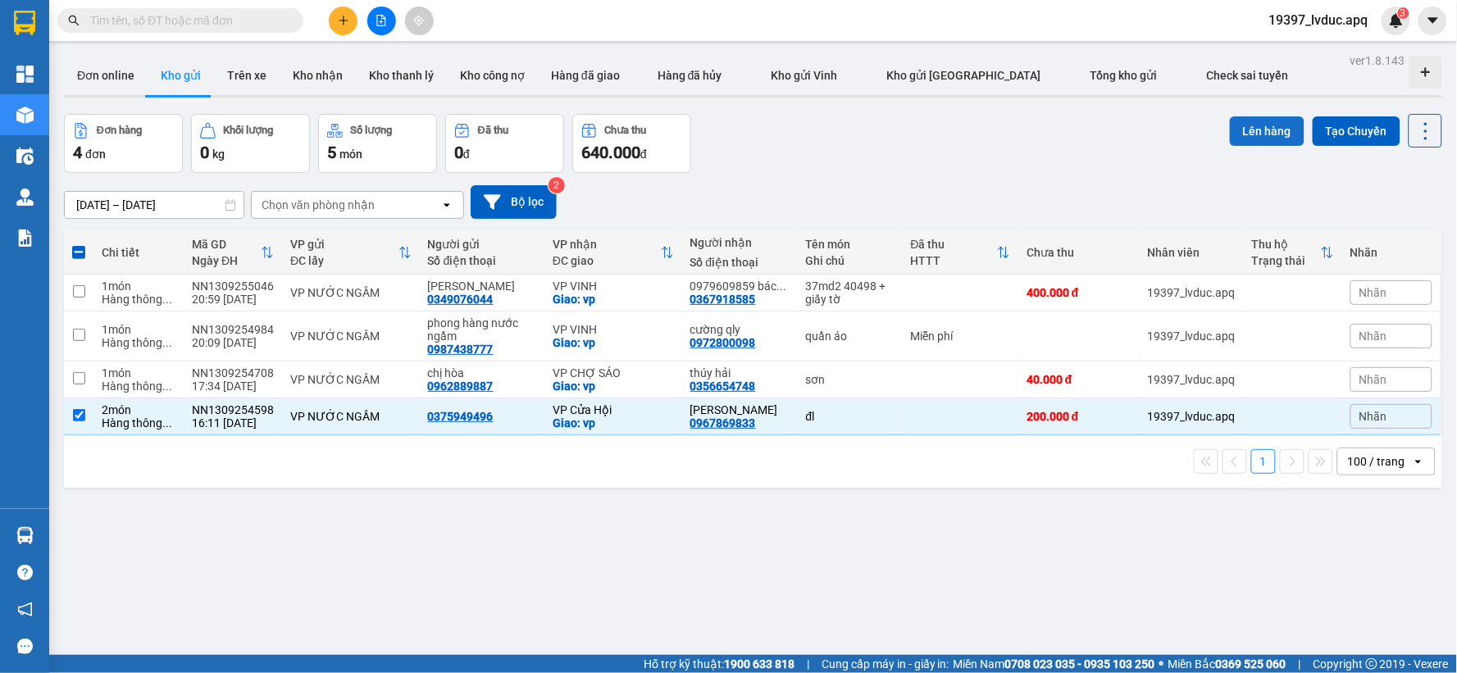
click at [1251, 127] on button "Lên hàng" at bounding box center [1267, 131] width 75 height 30
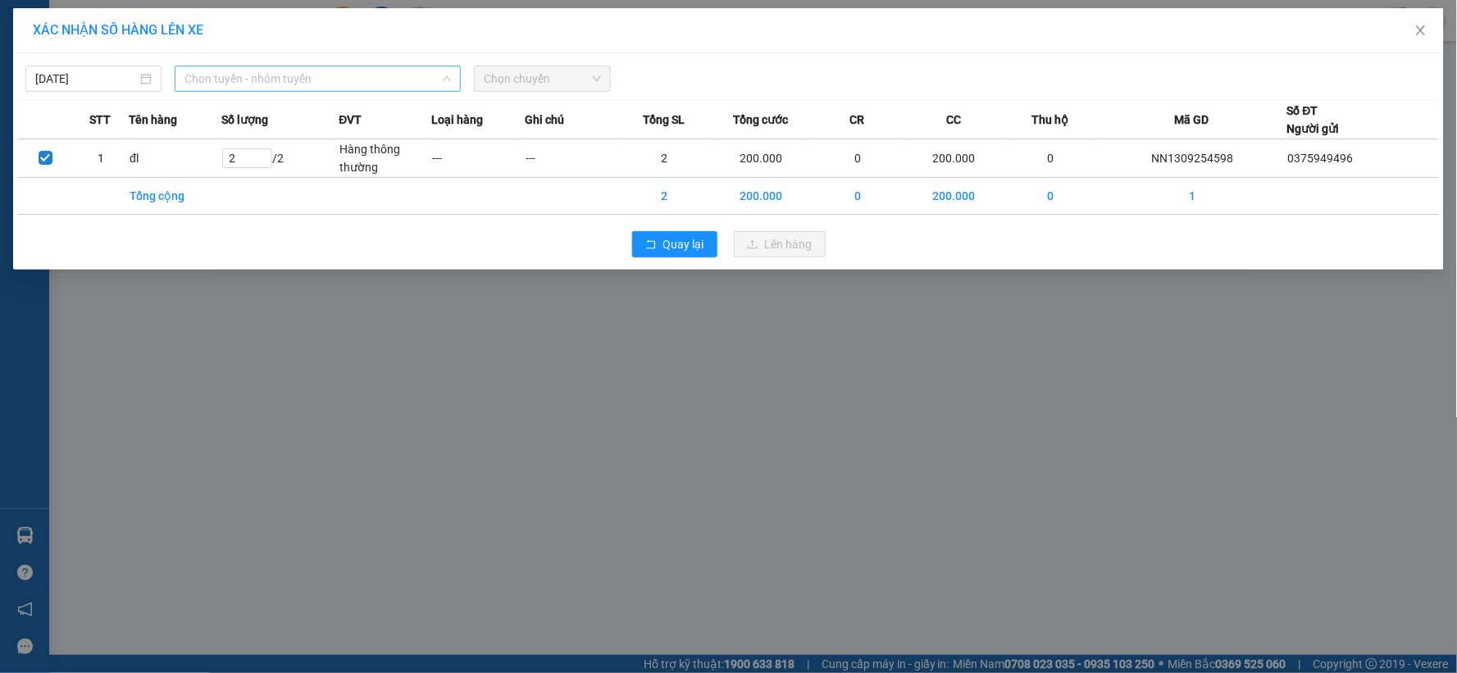
drag, startPoint x: 298, startPoint y: 70, endPoint x: 299, endPoint y: 78, distance: 8.4
click at [299, 77] on span "Chọn tuyến - nhóm tuyến" at bounding box center [317, 78] width 266 height 25
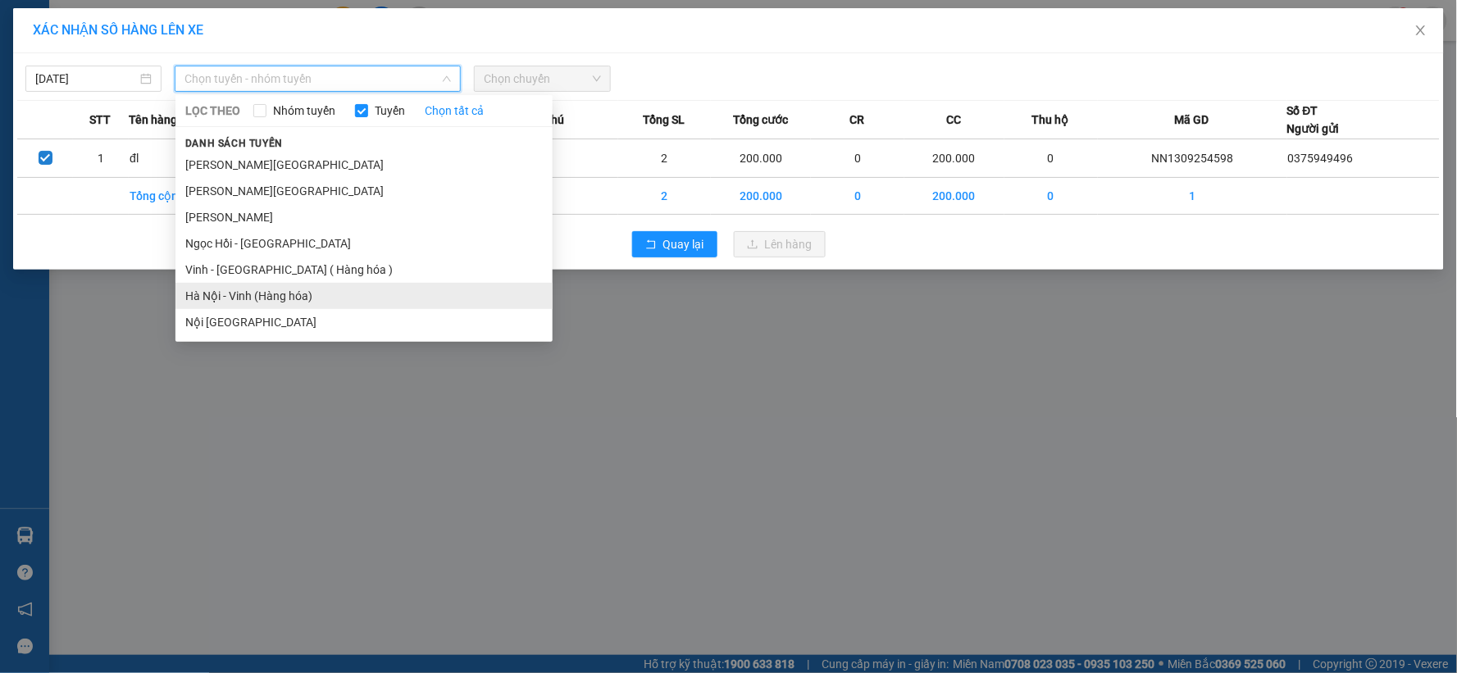
click at [289, 293] on li "Hà Nội - Vinh (Hàng hóa)" at bounding box center [363, 296] width 377 height 26
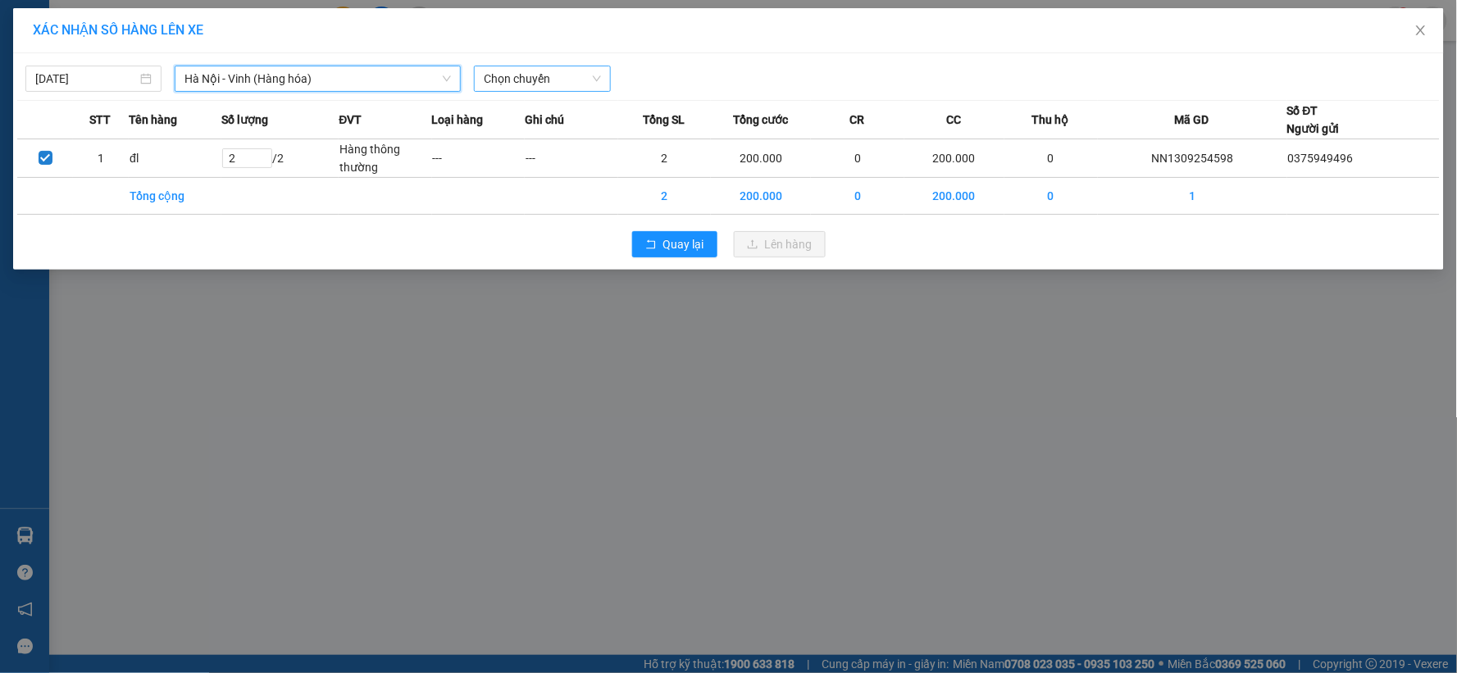
click at [518, 74] on span "Chọn chuyến" at bounding box center [542, 78] width 116 height 25
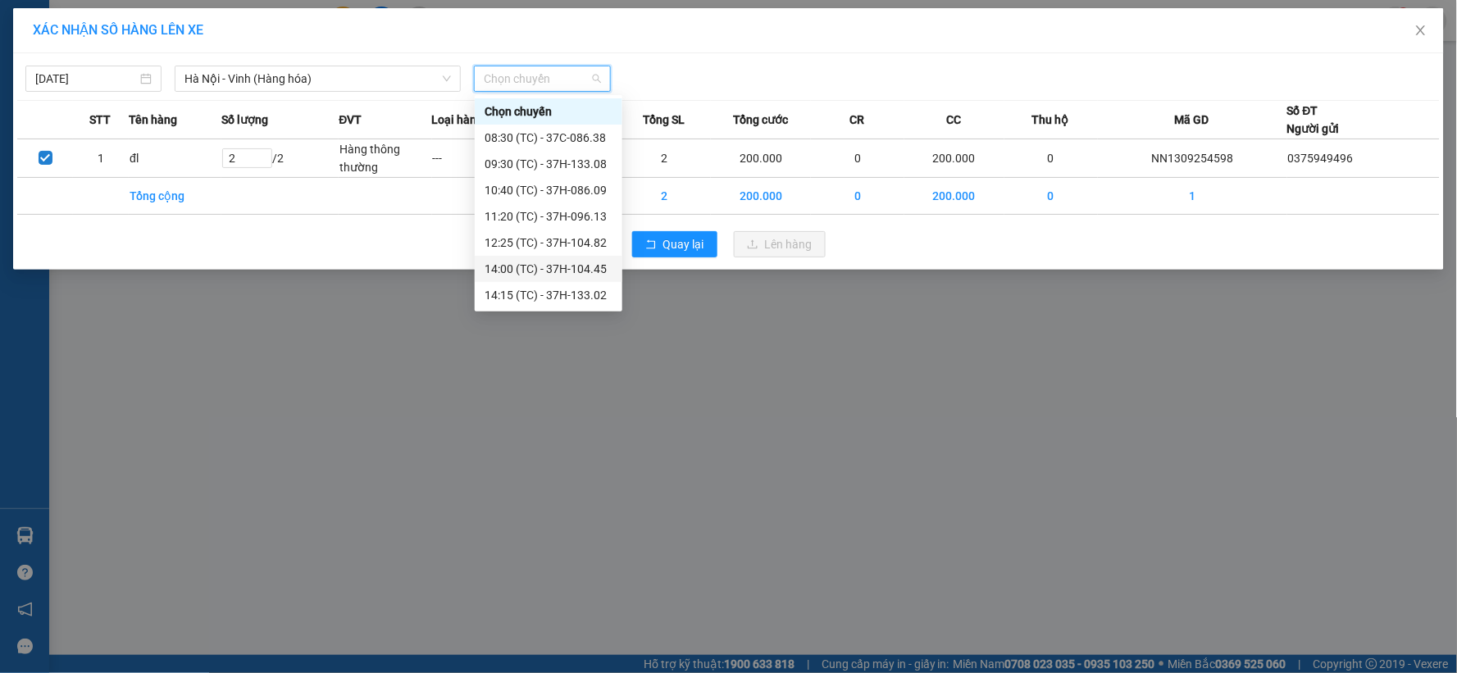
scroll to position [210, 0]
click at [589, 290] on div "23:10 (TC) - 37H-104.02" at bounding box center [549, 295] width 128 height 18
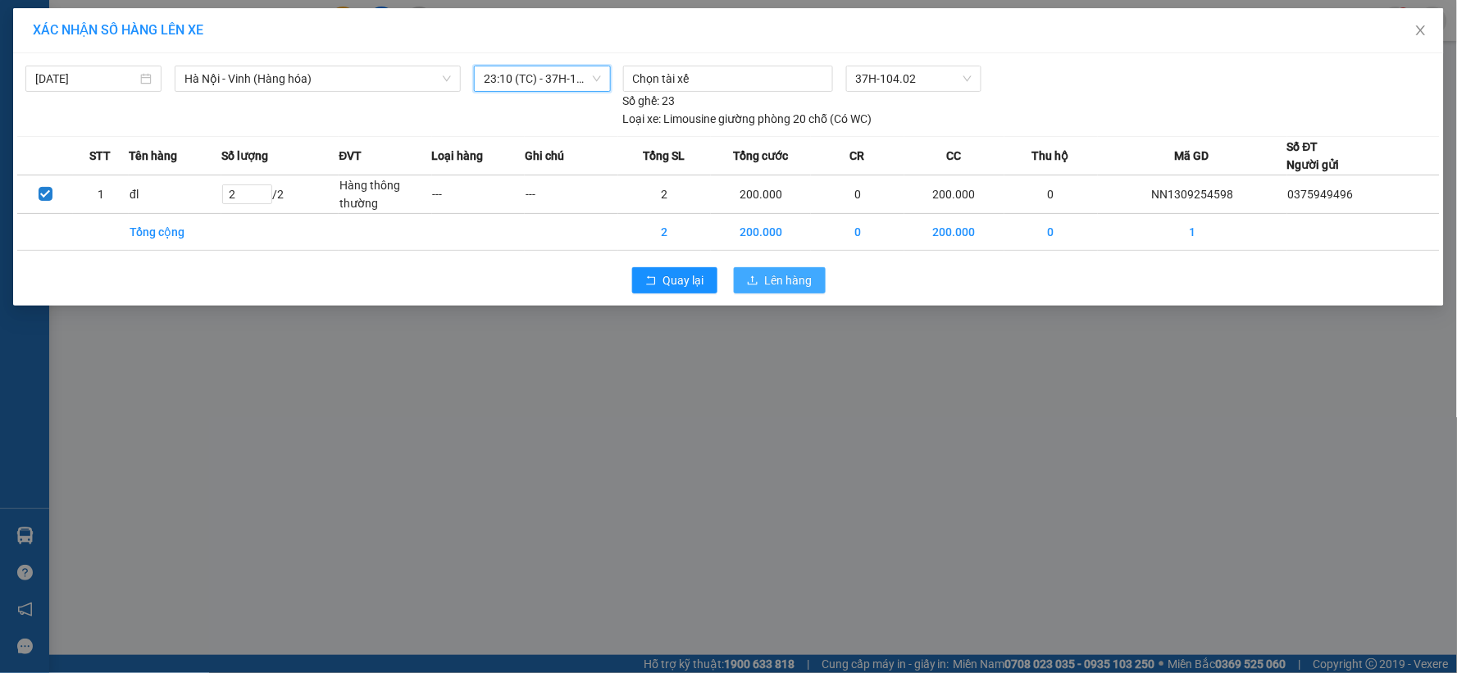
click at [790, 287] on span "Lên hàng" at bounding box center [789, 280] width 48 height 18
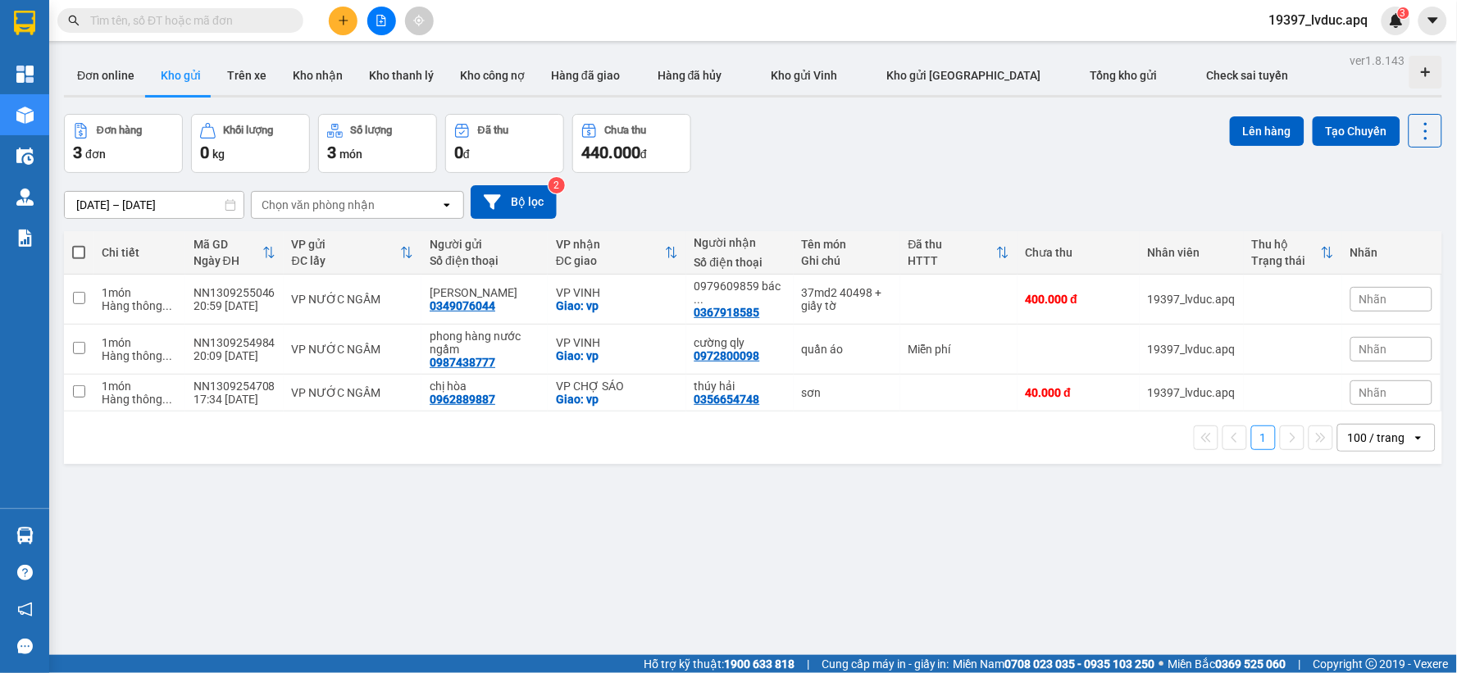
click at [178, 29] on input "text" at bounding box center [187, 20] width 194 height 18
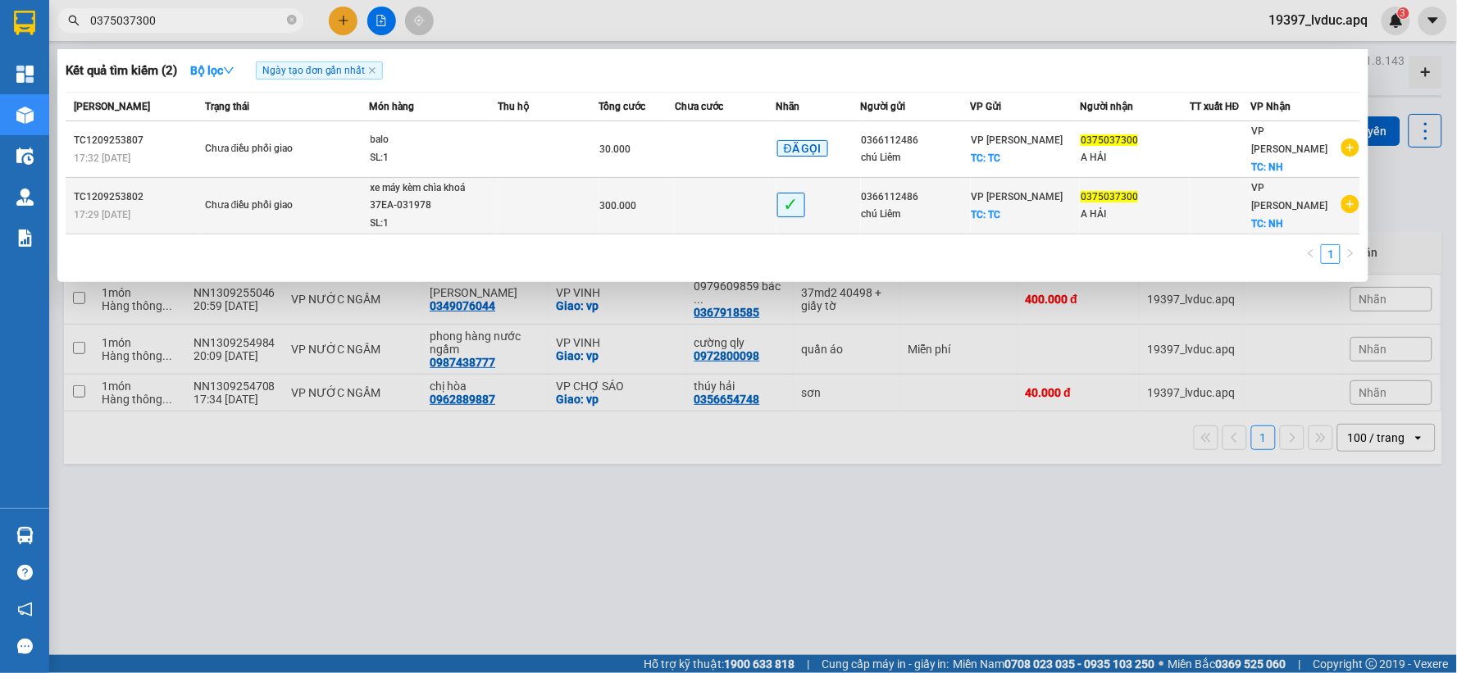
type input "0375037300"
click at [525, 180] on td at bounding box center [549, 206] width 102 height 57
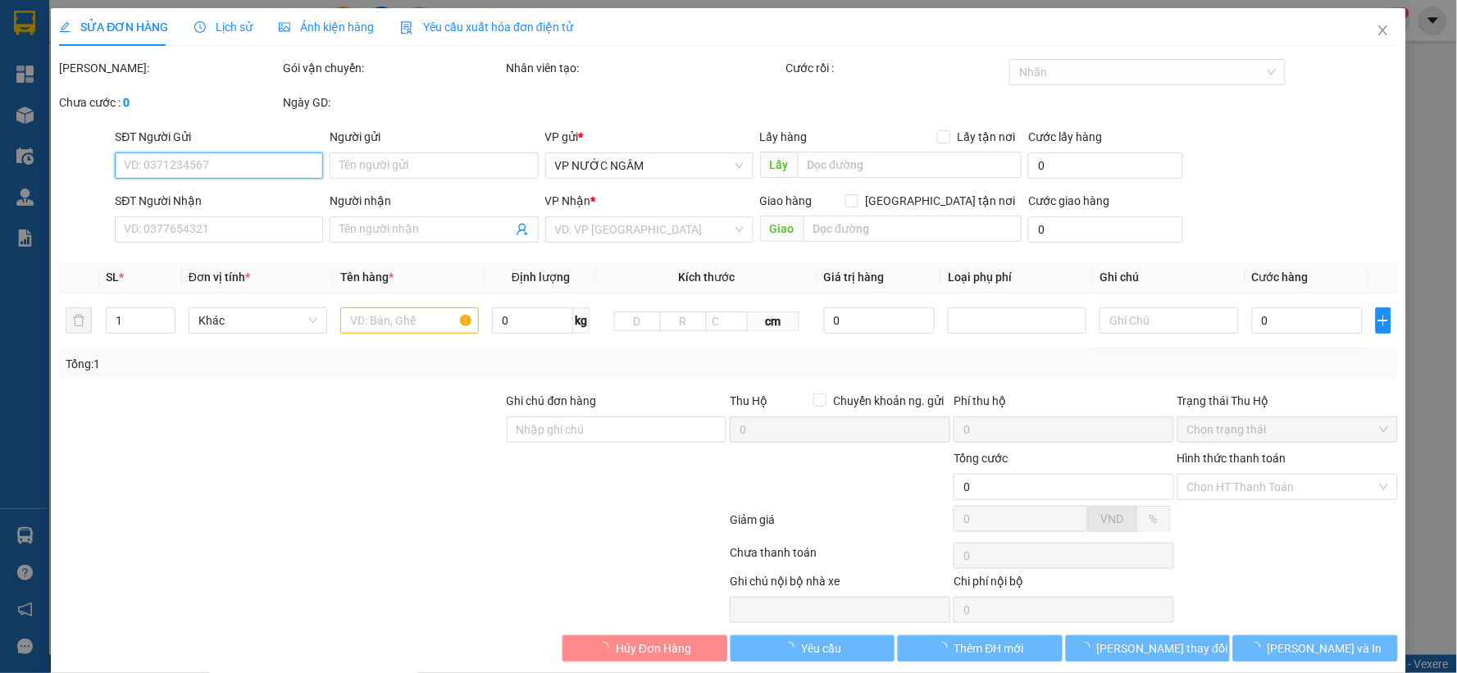
type input "0366112486"
type input "chú Liêm"
checkbox input "true"
type input "TC"
type input "0375037300"
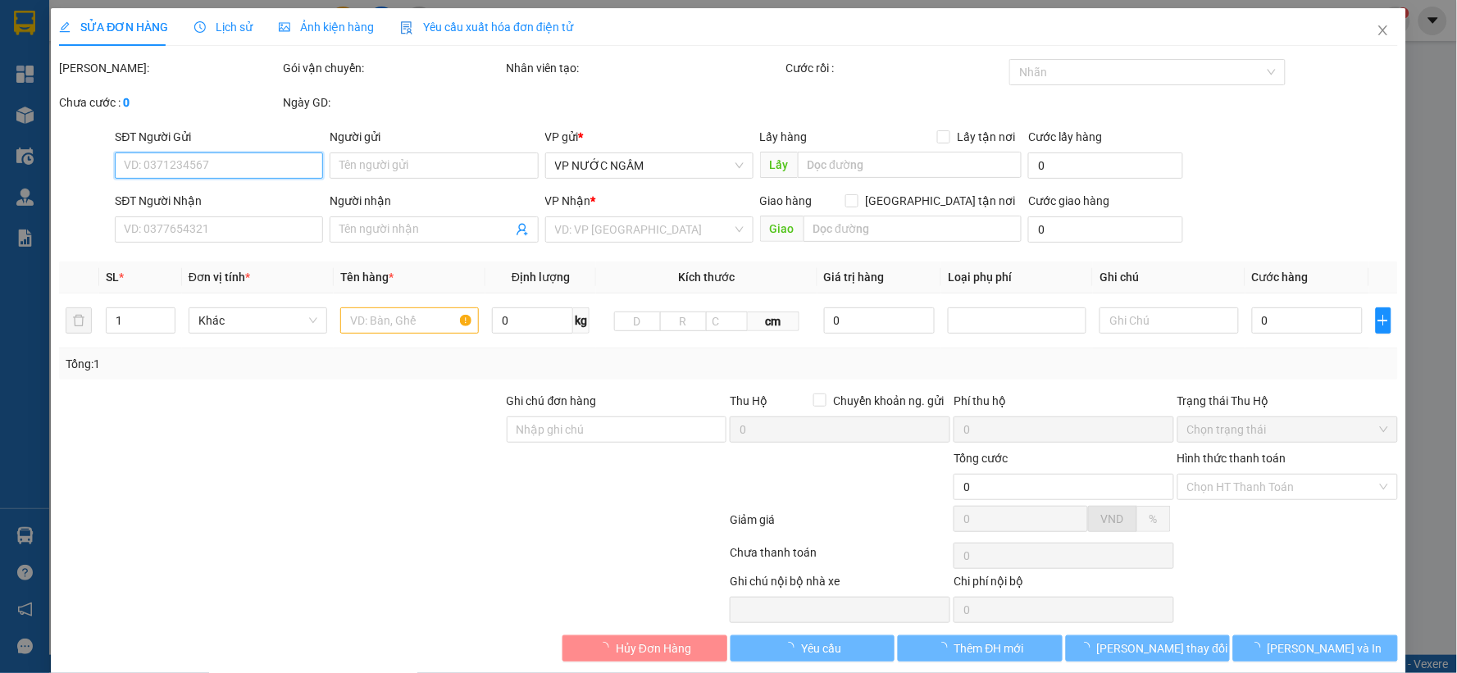
type input "A HẢI"
checkbox input "true"
type input "NH"
type input "300.000"
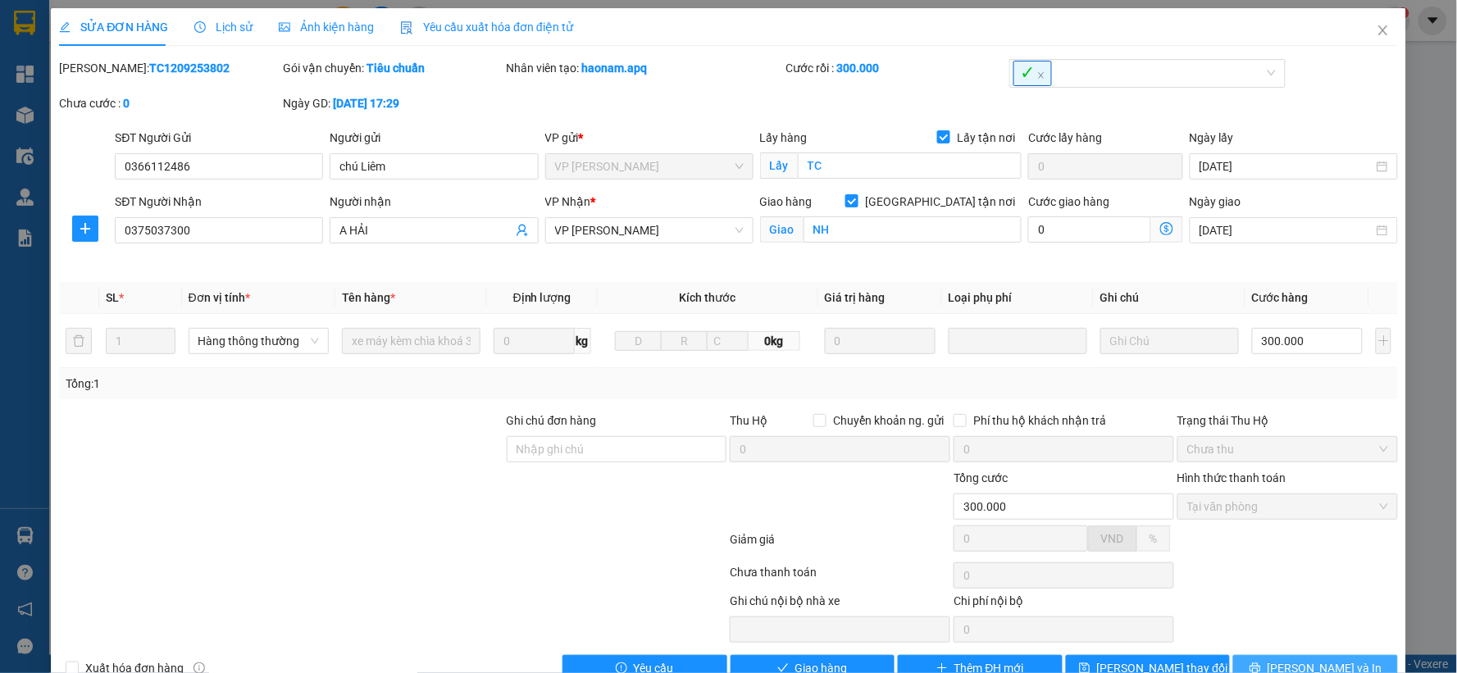
click at [1309, 667] on span "[PERSON_NAME] và In" at bounding box center [1325, 668] width 115 height 18
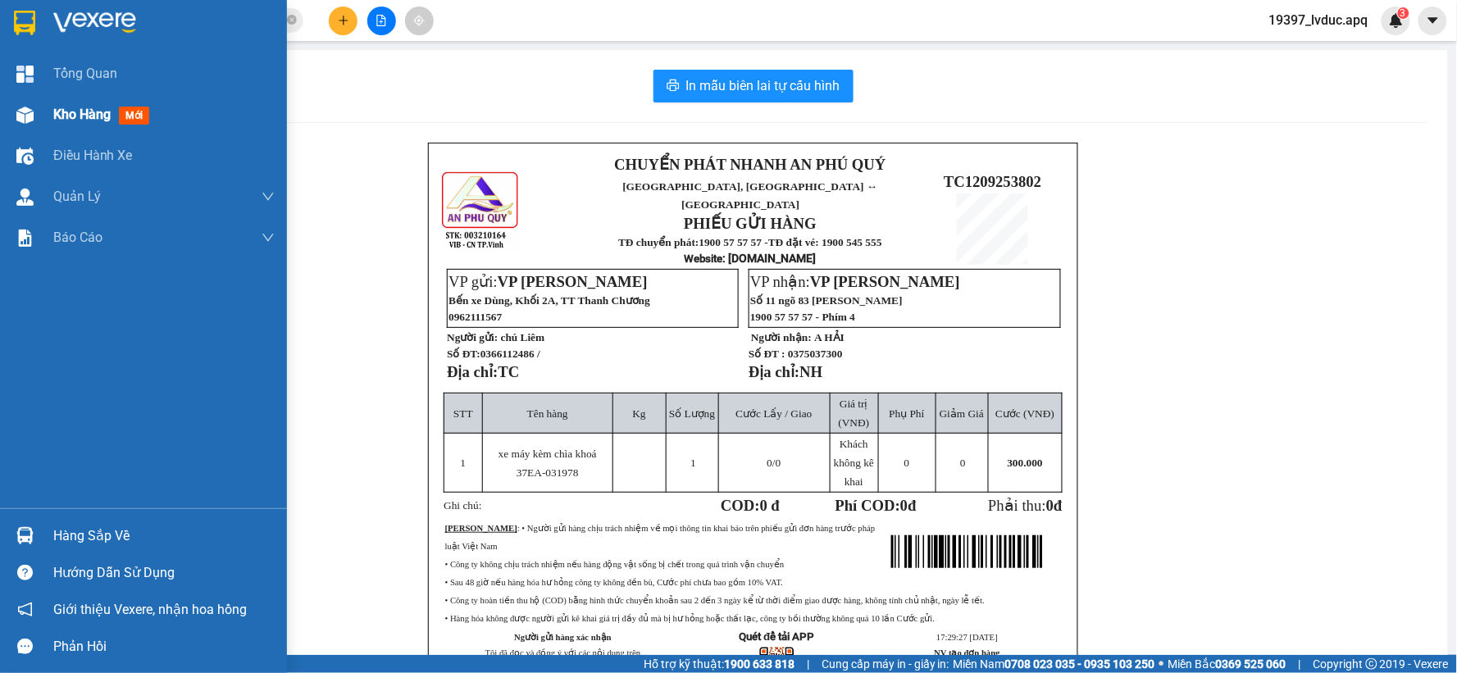
click at [29, 117] on img at bounding box center [24, 115] width 17 height 17
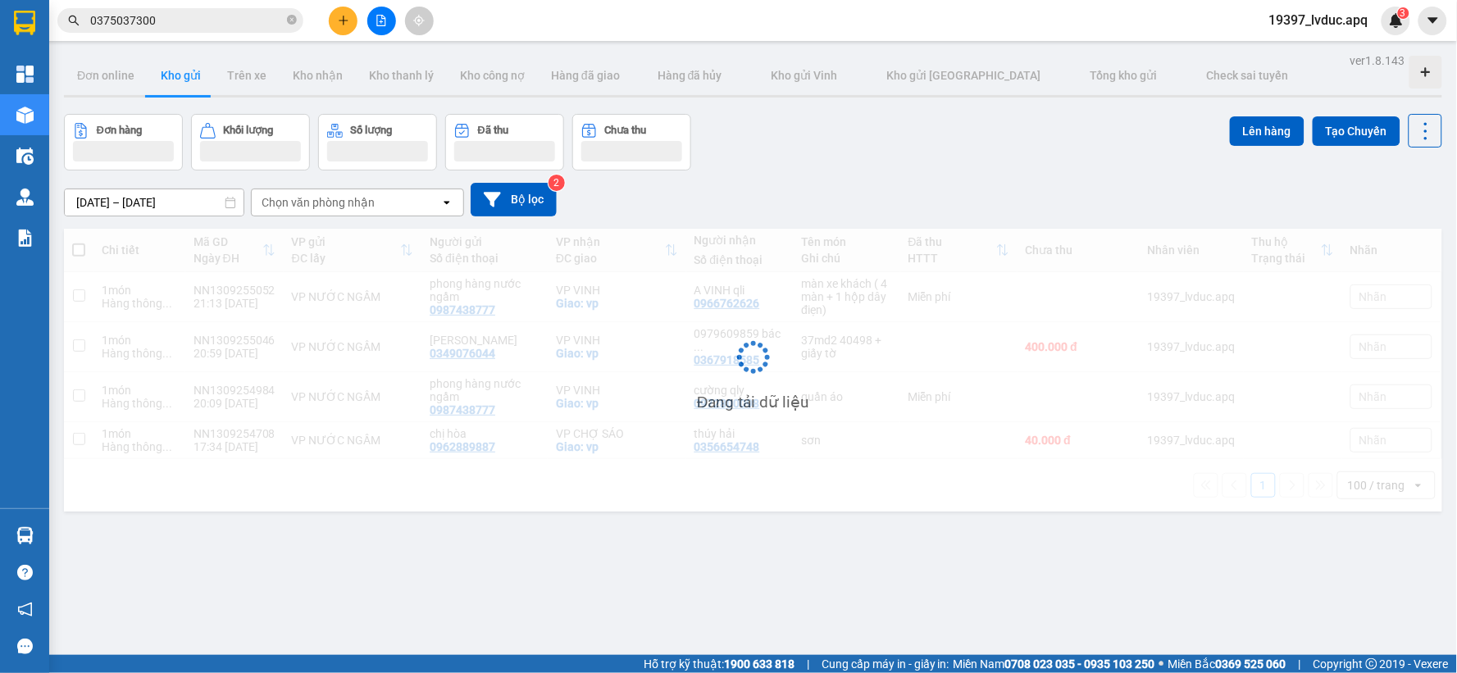
click at [556, 202] on div "11/09/2025 – 13/09/2025 Press the down arrow key to interact with the calendar …" at bounding box center [753, 200] width 1378 height 34
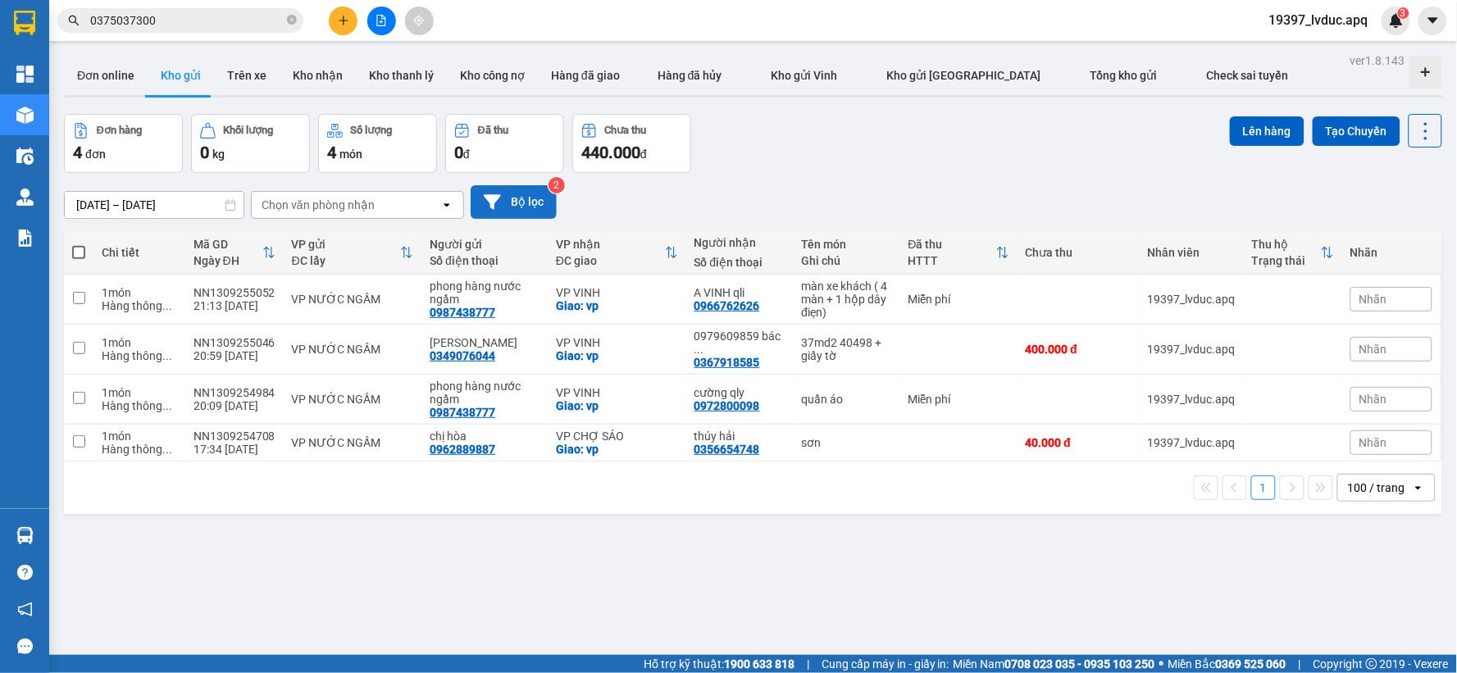
click at [536, 198] on button "Bộ lọc" at bounding box center [514, 202] width 86 height 34
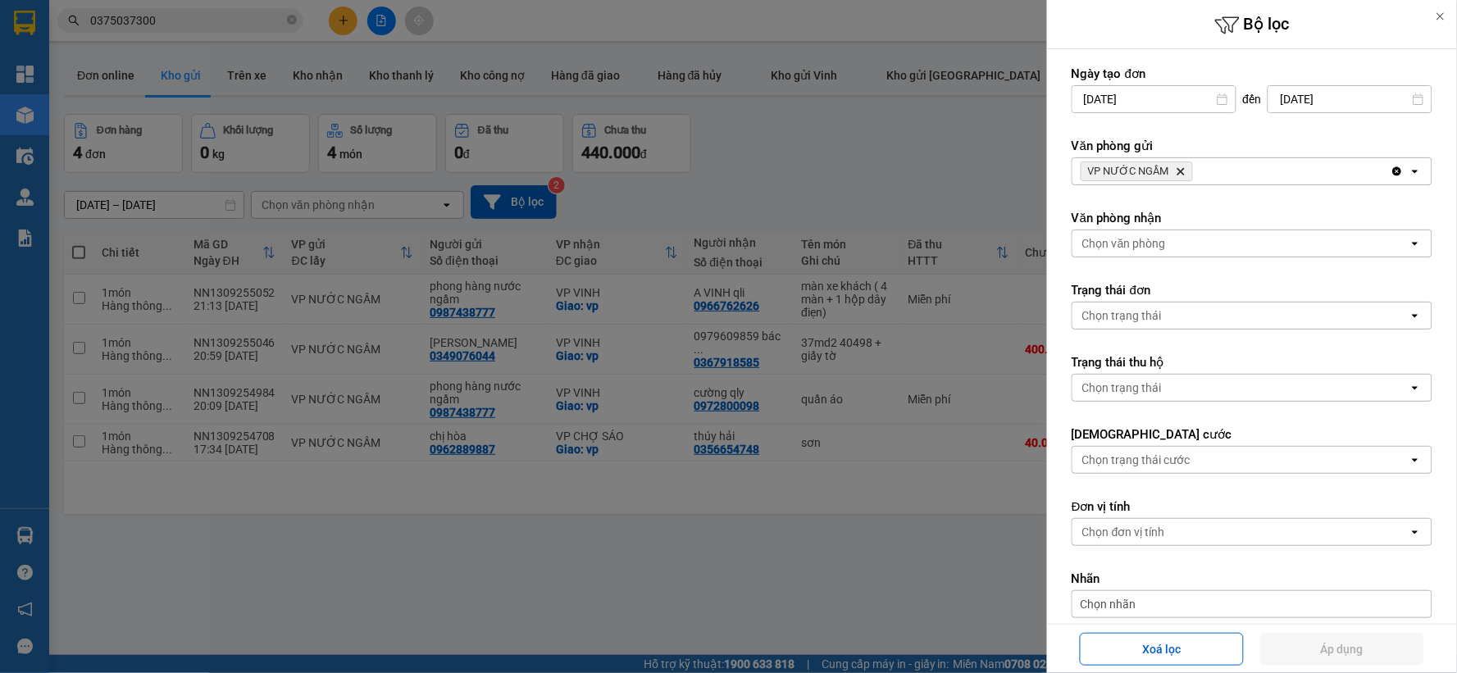
click at [1241, 167] on div "VP NƯỚC NGẦM Delete" at bounding box center [1231, 171] width 318 height 26
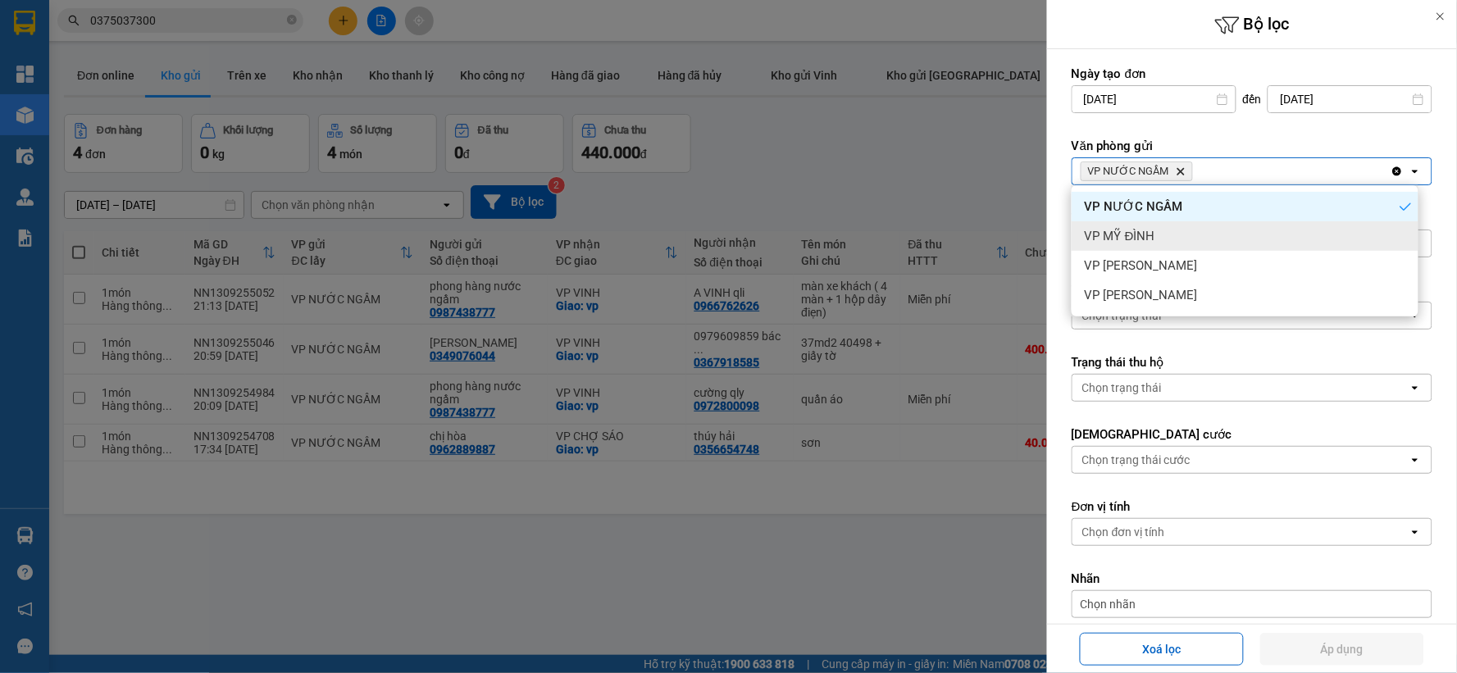
drag, startPoint x: 1187, startPoint y: 243, endPoint x: 1197, endPoint y: 235, distance: 12.3
click at [1187, 242] on div "VP MỸ ĐÌNH" at bounding box center [1245, 236] width 347 height 30
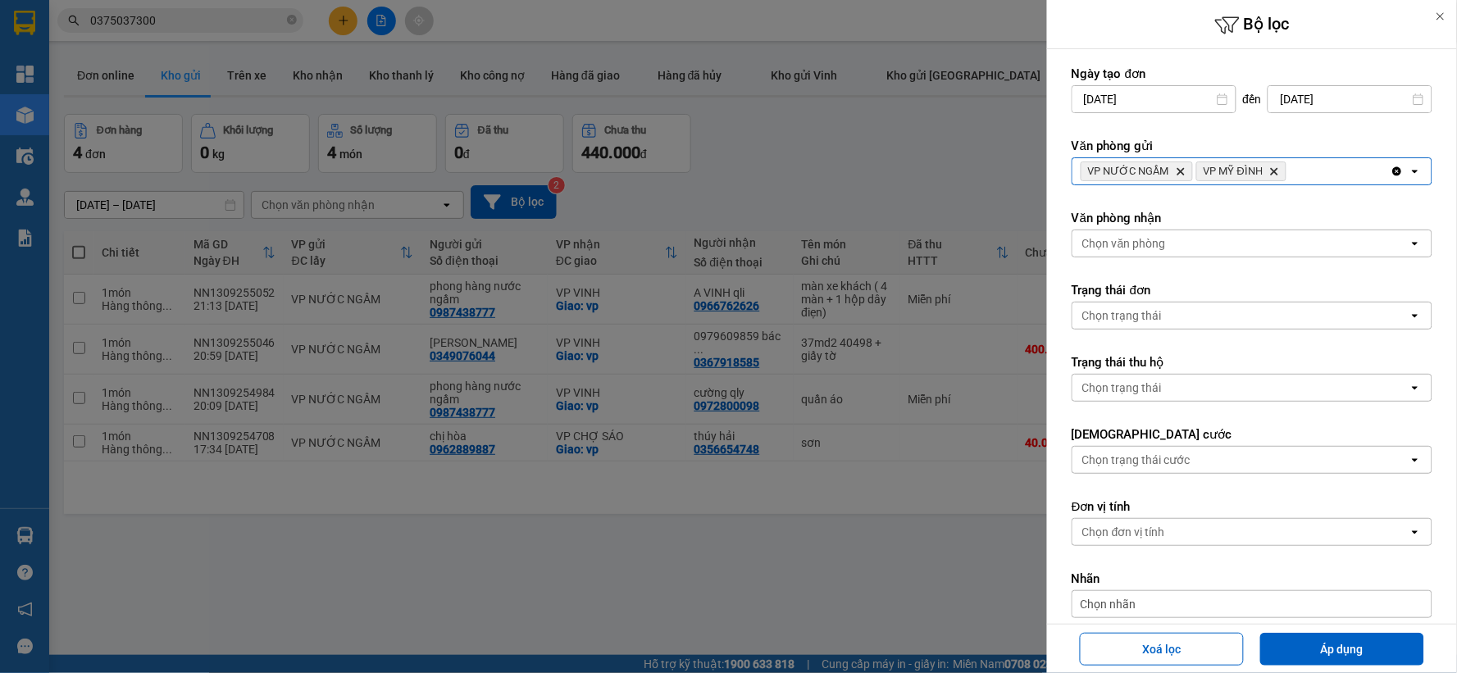
click at [1308, 178] on div "VP NƯỚC NGẦM Delete VP MỸ ĐÌNH Delete" at bounding box center [1231, 171] width 318 height 26
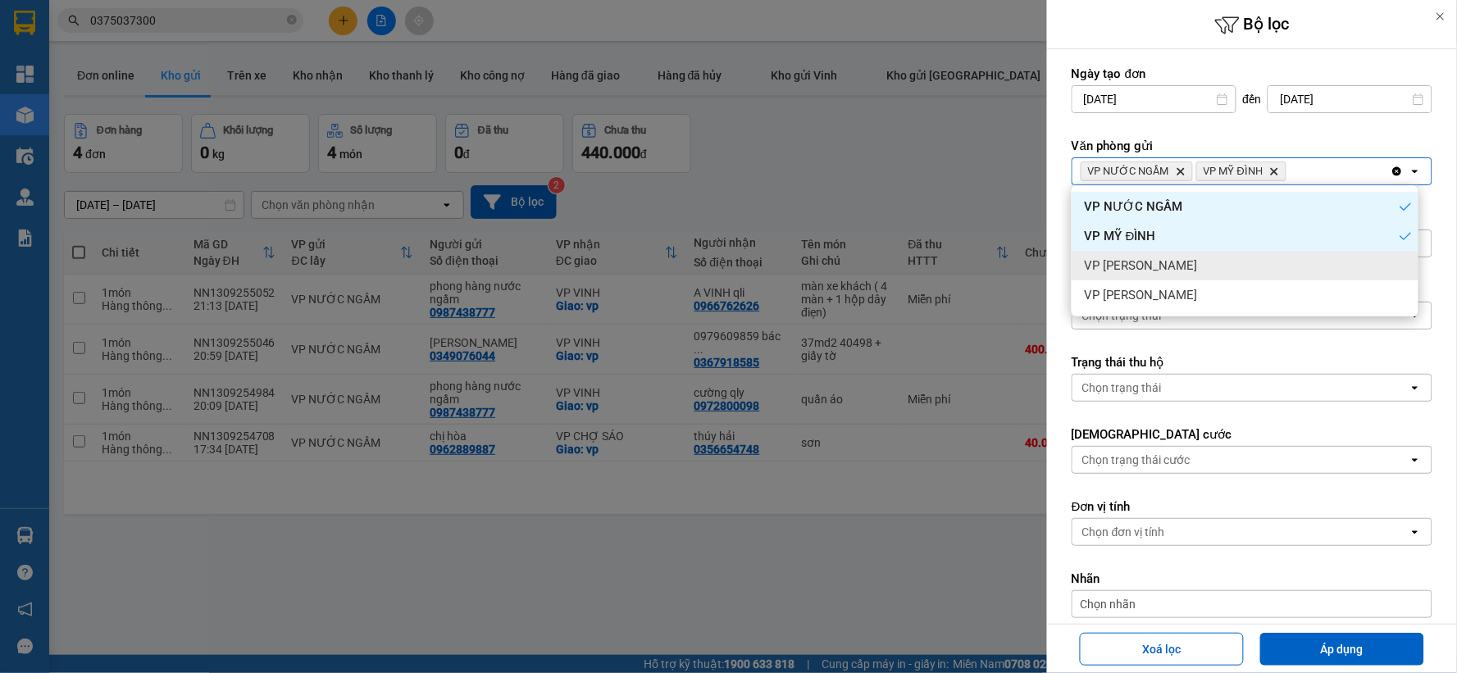
click at [1178, 258] on div "VP [PERSON_NAME]" at bounding box center [1245, 266] width 347 height 30
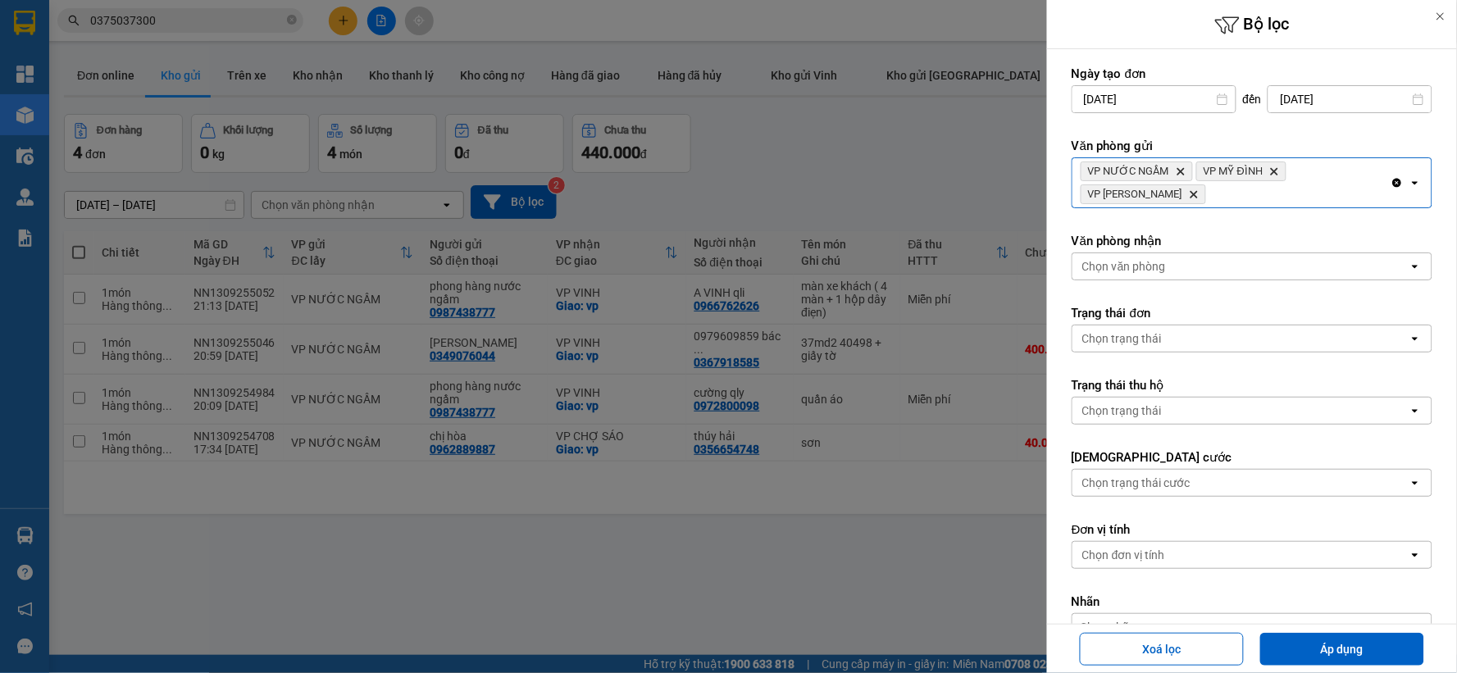
click at [1291, 200] on div "VP NƯỚC NGẦM Delete VP MỸ ĐÌNH Delete VP NGỌC HỒI Delete" at bounding box center [1231, 182] width 318 height 49
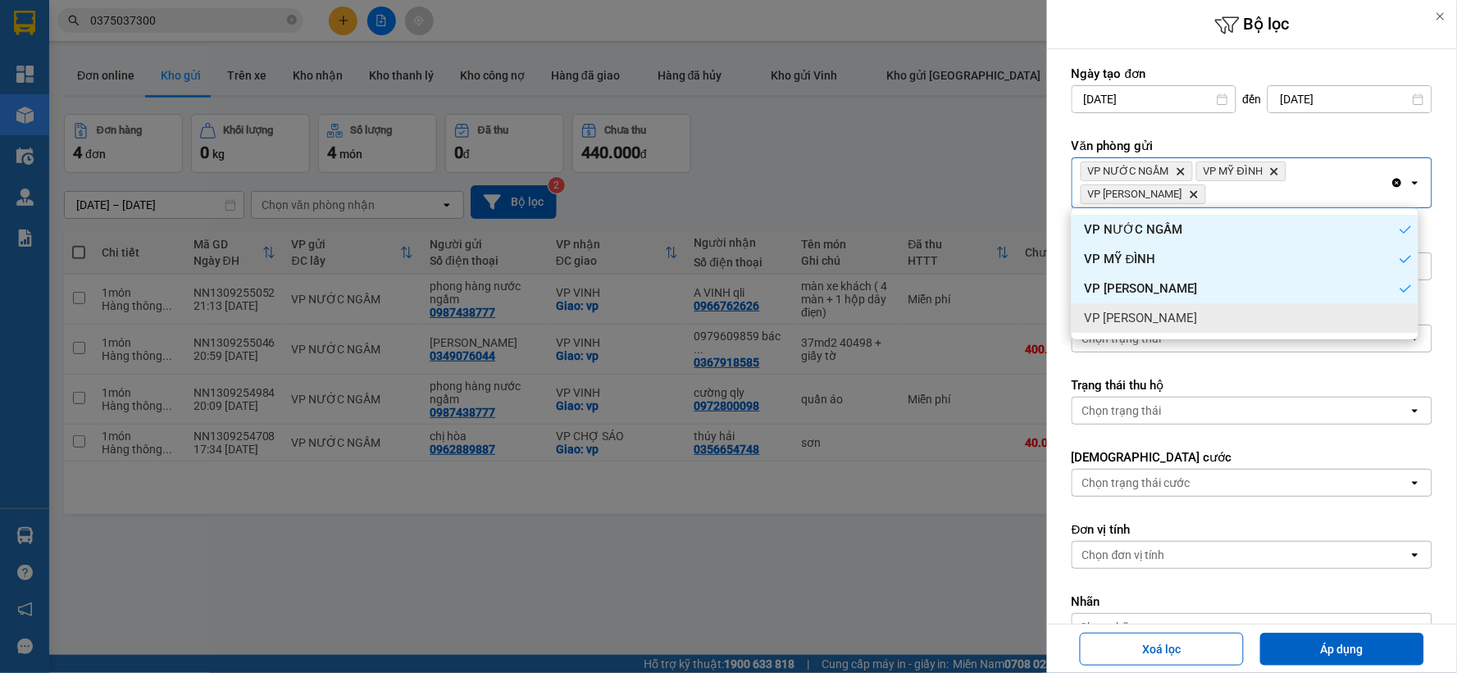
click at [1236, 312] on div "VP [PERSON_NAME]" at bounding box center [1245, 318] width 347 height 30
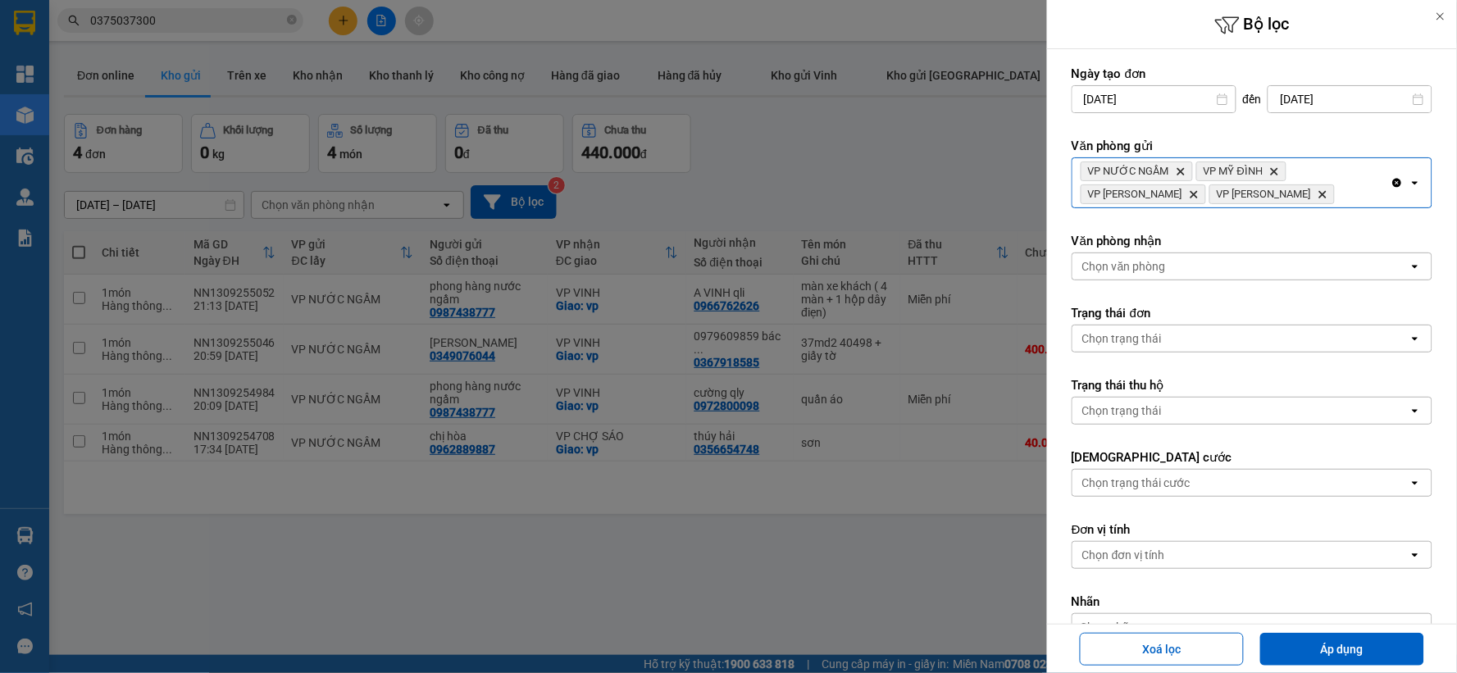
click at [1232, 272] on div "Chọn văn phòng" at bounding box center [1240, 266] width 336 height 26
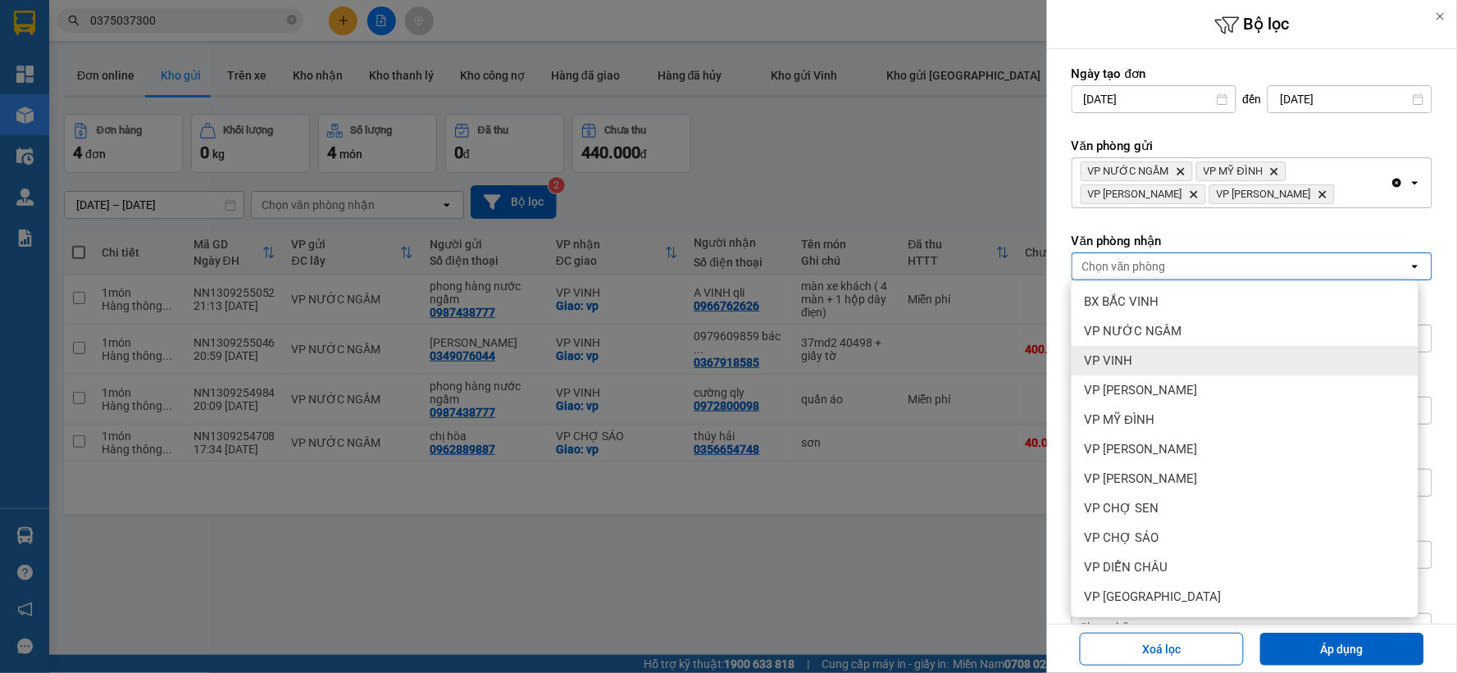
scroll to position [177, 0]
click at [1212, 359] on div "VP CHỢ SÁO" at bounding box center [1245, 361] width 347 height 30
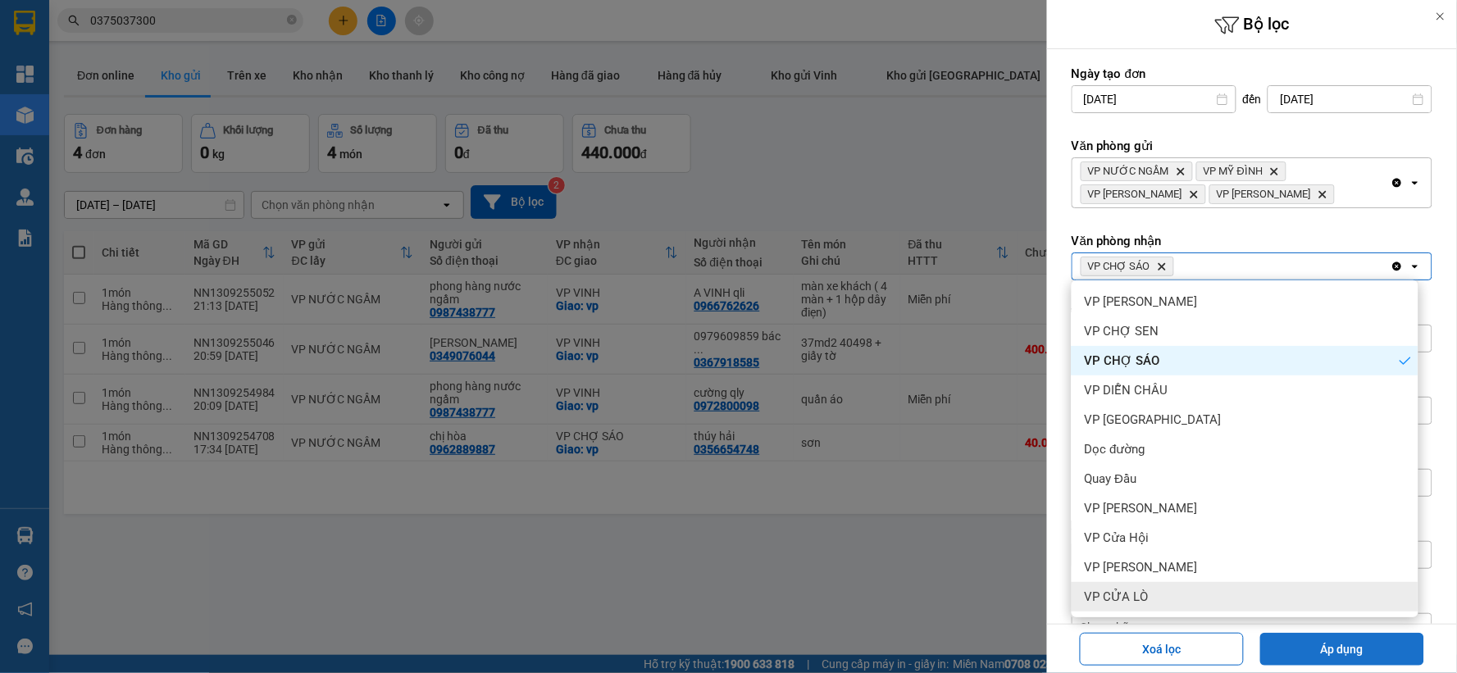
click at [1310, 640] on button "Áp dụng" at bounding box center [1342, 649] width 164 height 33
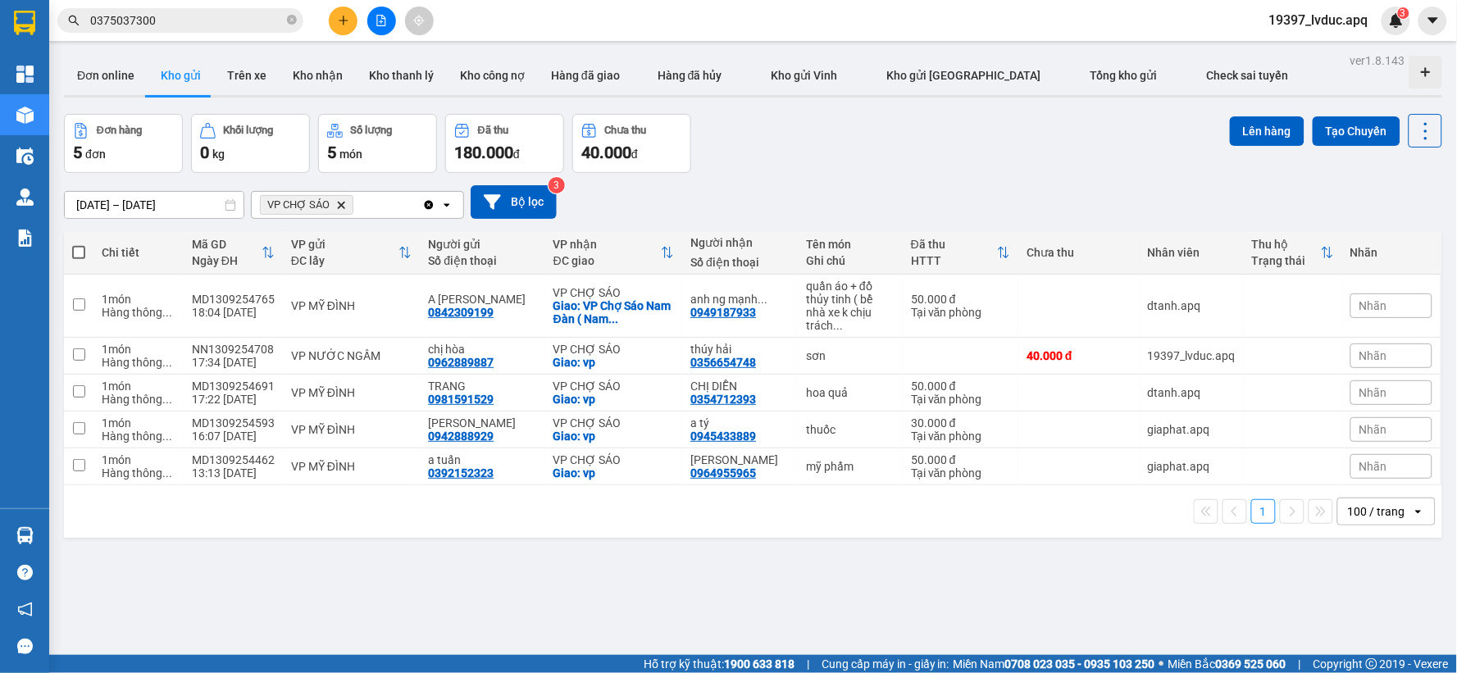
click at [84, 248] on span at bounding box center [78, 252] width 13 height 13
click at [79, 244] on input "checkbox" at bounding box center [79, 244] width 0 height 0
checkbox input "true"
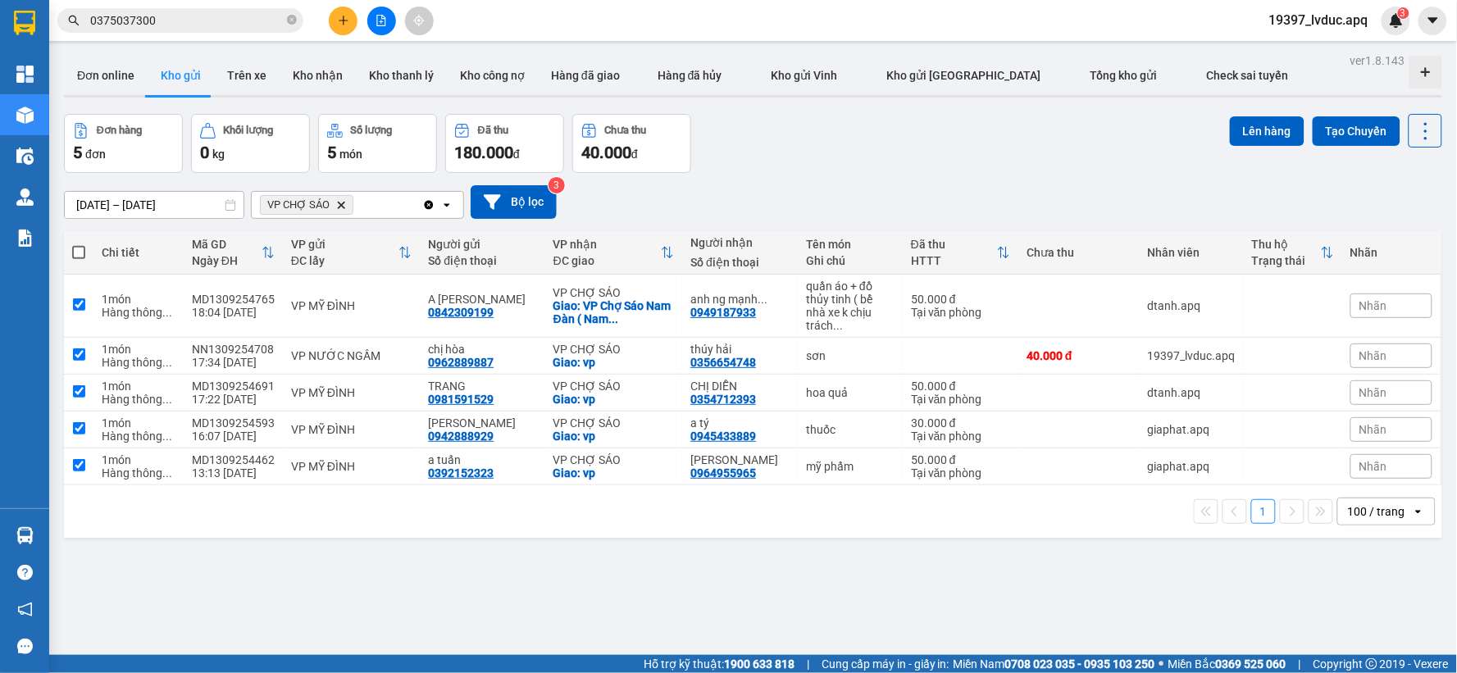
checkbox input "true"
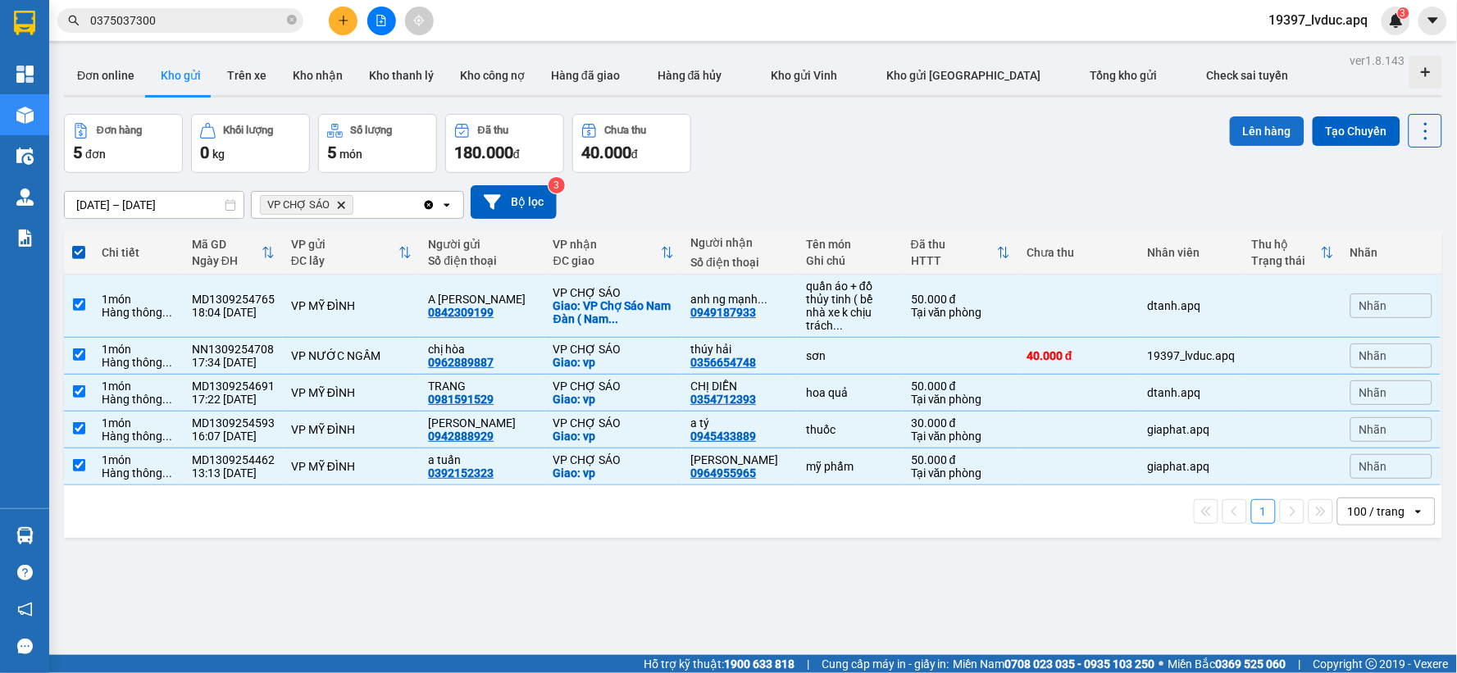
click at [1234, 133] on button "Lên hàng" at bounding box center [1267, 131] width 75 height 30
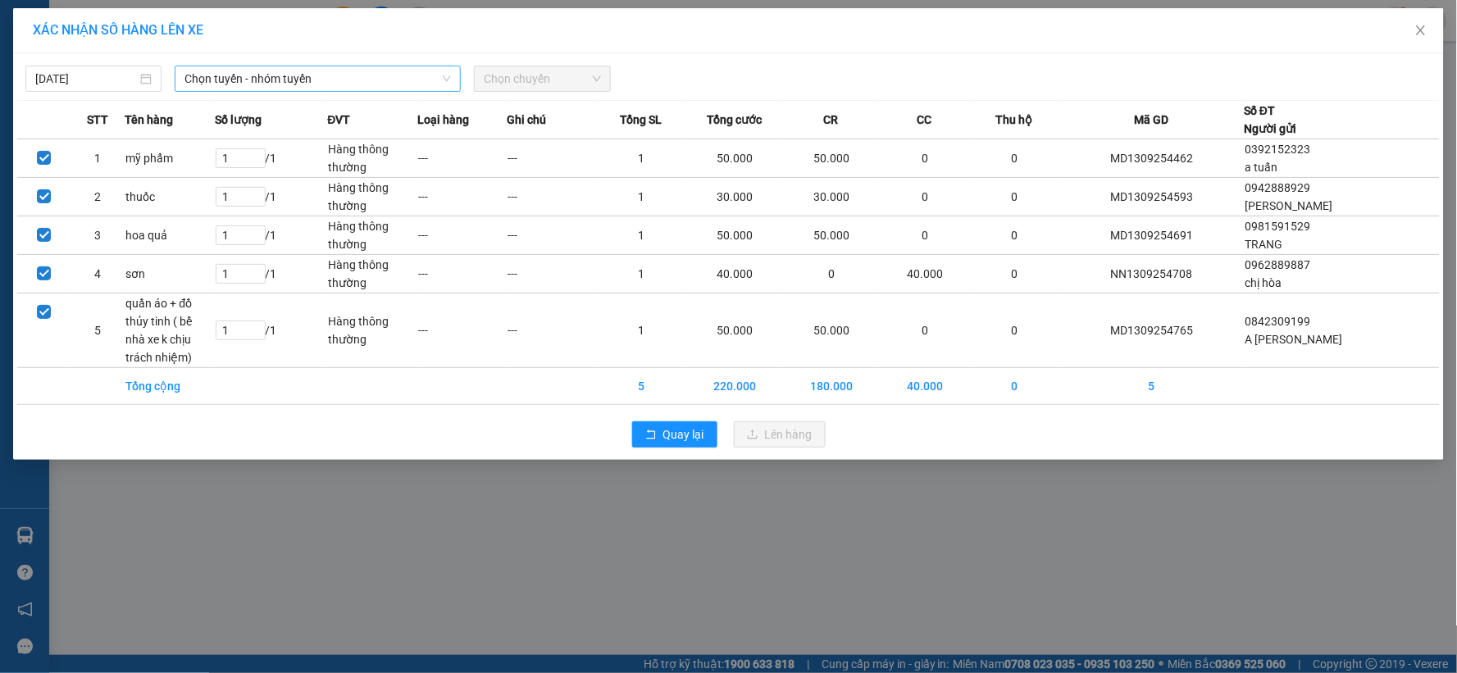
click at [421, 84] on span "Chọn tuyến - nhóm tuyến" at bounding box center [317, 78] width 266 height 25
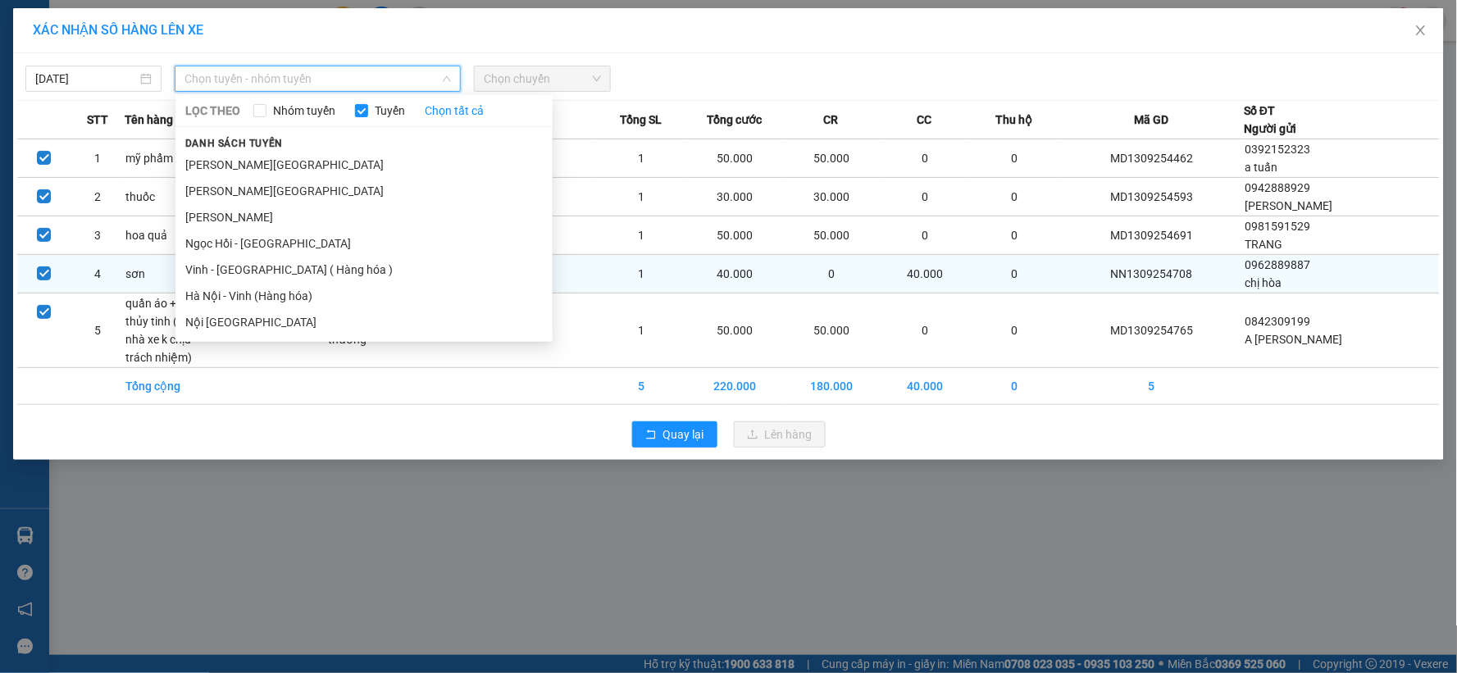
drag, startPoint x: 290, startPoint y: 298, endPoint x: 296, endPoint y: 283, distance: 15.8
click at [290, 297] on li "Hà Nội - Vinh (Hàng hóa)" at bounding box center [363, 296] width 377 height 26
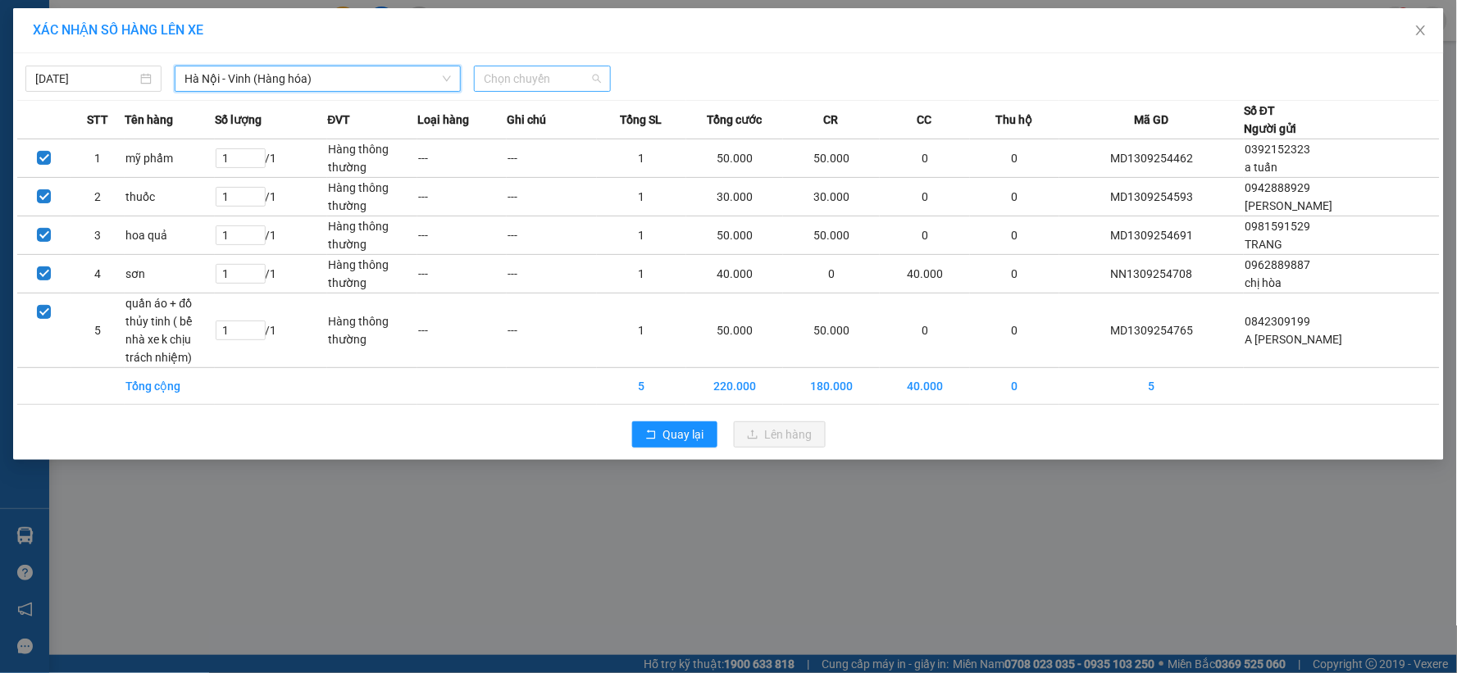
click at [568, 80] on span "Chọn chuyến" at bounding box center [542, 78] width 116 height 25
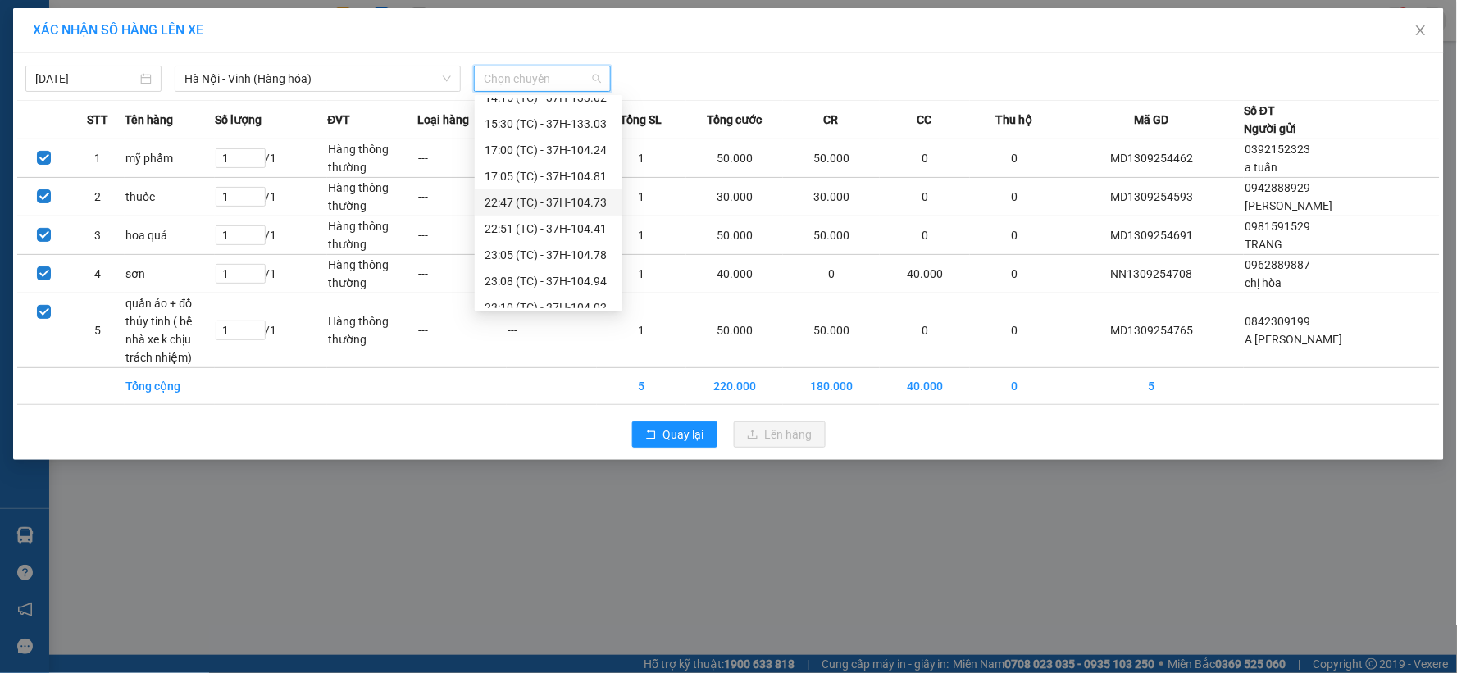
scroll to position [210, 0]
click at [616, 470] on div "XÁC NHẬN SỐ HÀNG LÊN XE 13/09/2025 Hà Nội - Vinh (Hàng hóa) LỌC THEO Nhóm tuyến…" at bounding box center [728, 336] width 1457 height 673
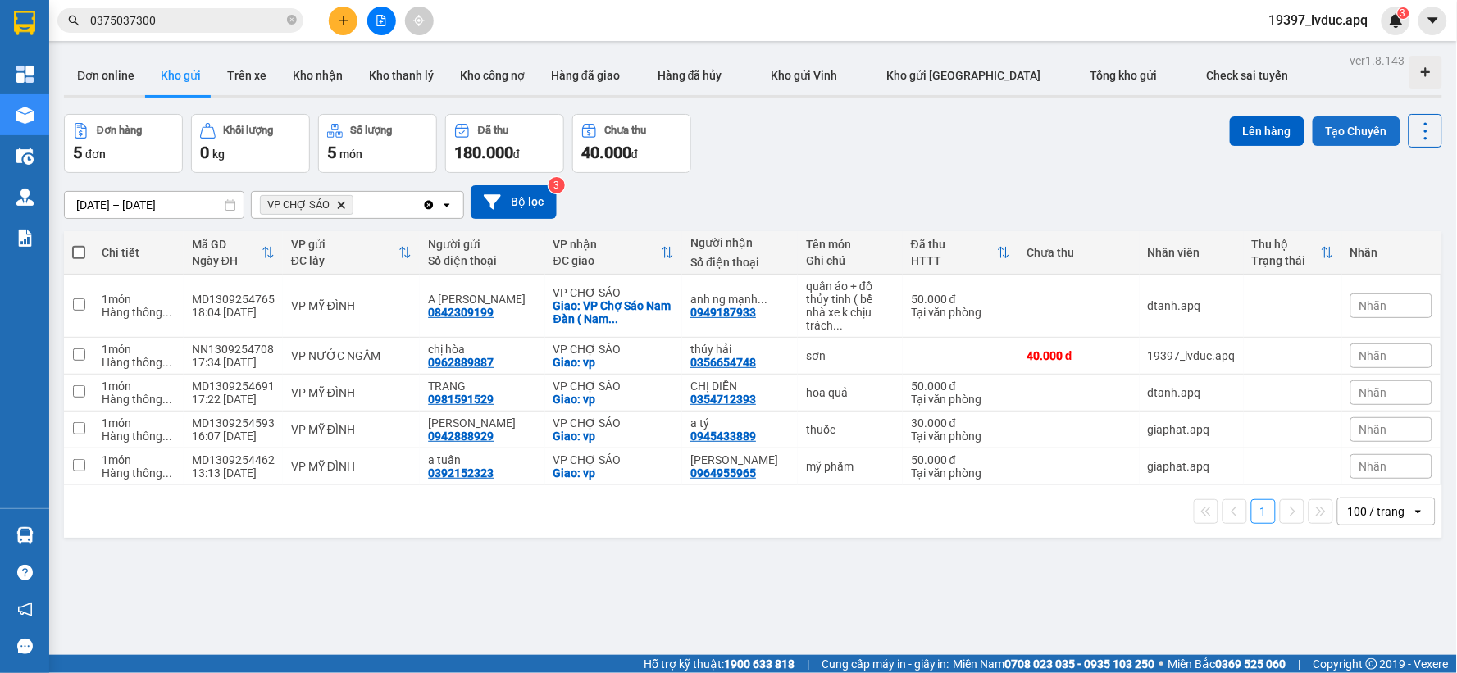
click at [1322, 126] on button "Tạo Chuyến" at bounding box center [1357, 131] width 88 height 30
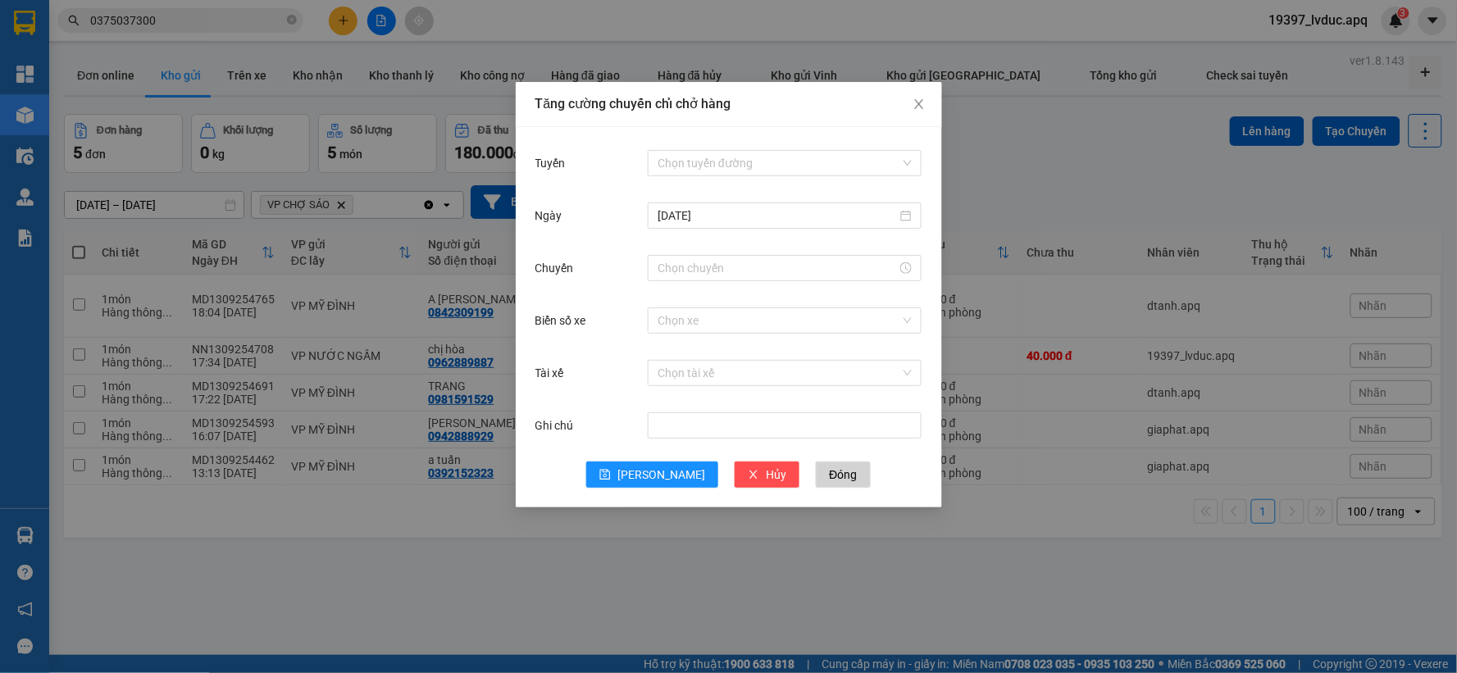
drag, startPoint x: 695, startPoint y: 162, endPoint x: 704, endPoint y: 176, distance: 16.9
click at [698, 165] on input "Tuyến" at bounding box center [779, 163] width 243 height 25
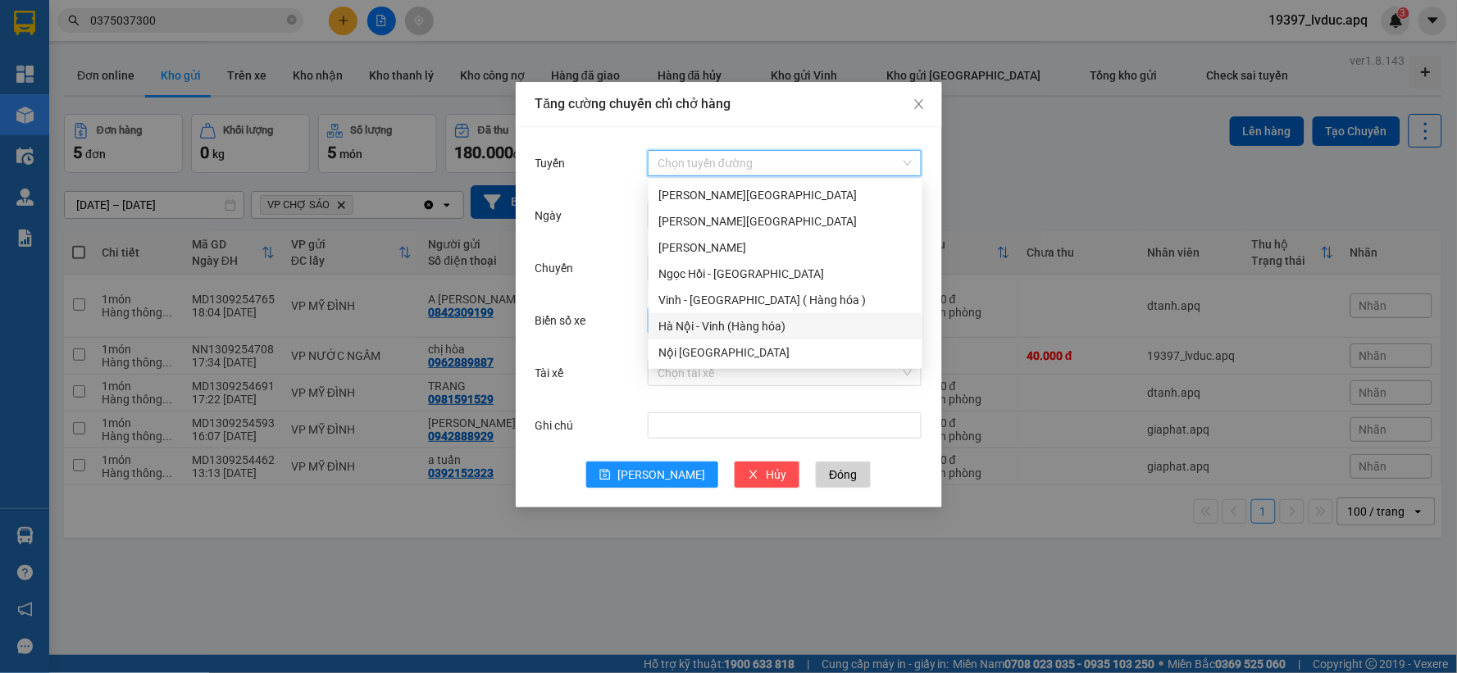
click at [703, 321] on div "Hà Nội - Vinh (Hàng hóa)" at bounding box center [785, 326] width 254 height 18
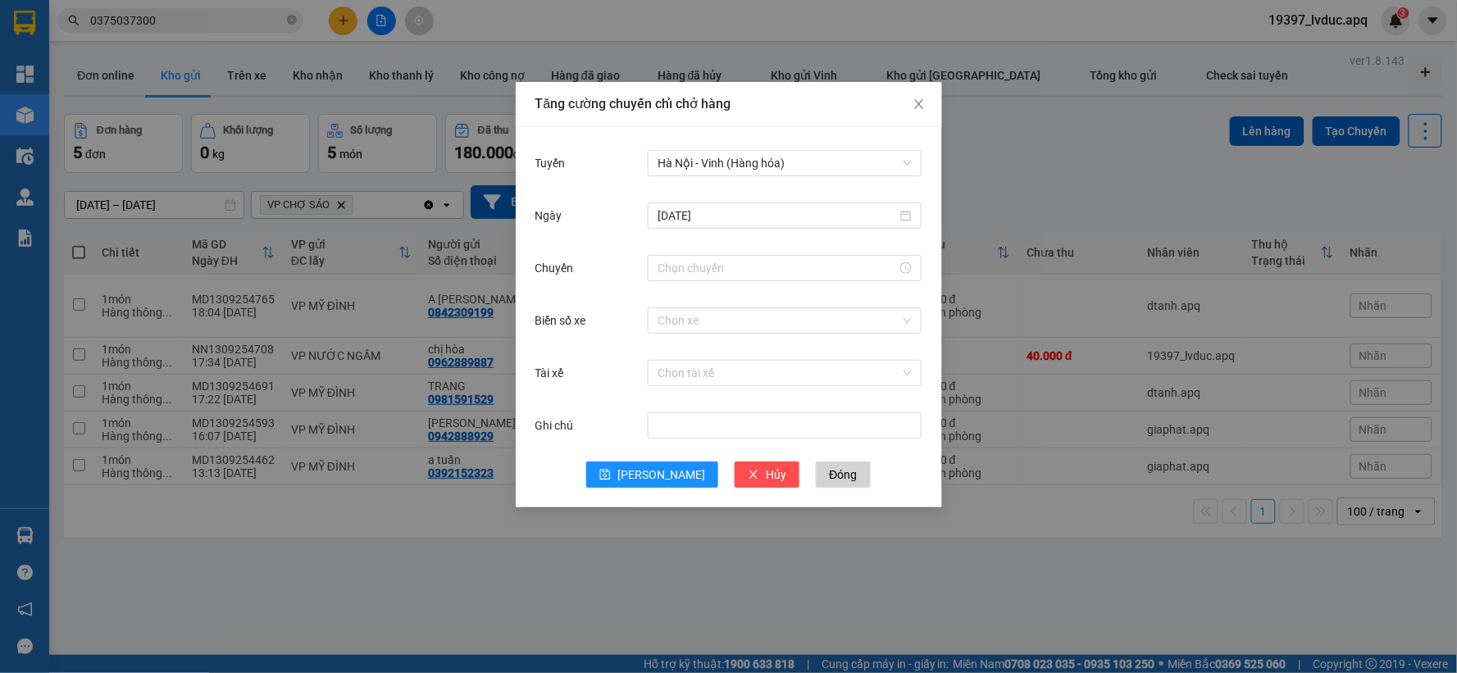
click at [697, 247] on div "Ngày 13/09/2025" at bounding box center [728, 225] width 387 height 52
click at [699, 275] on input "Chuyến" at bounding box center [777, 268] width 239 height 18
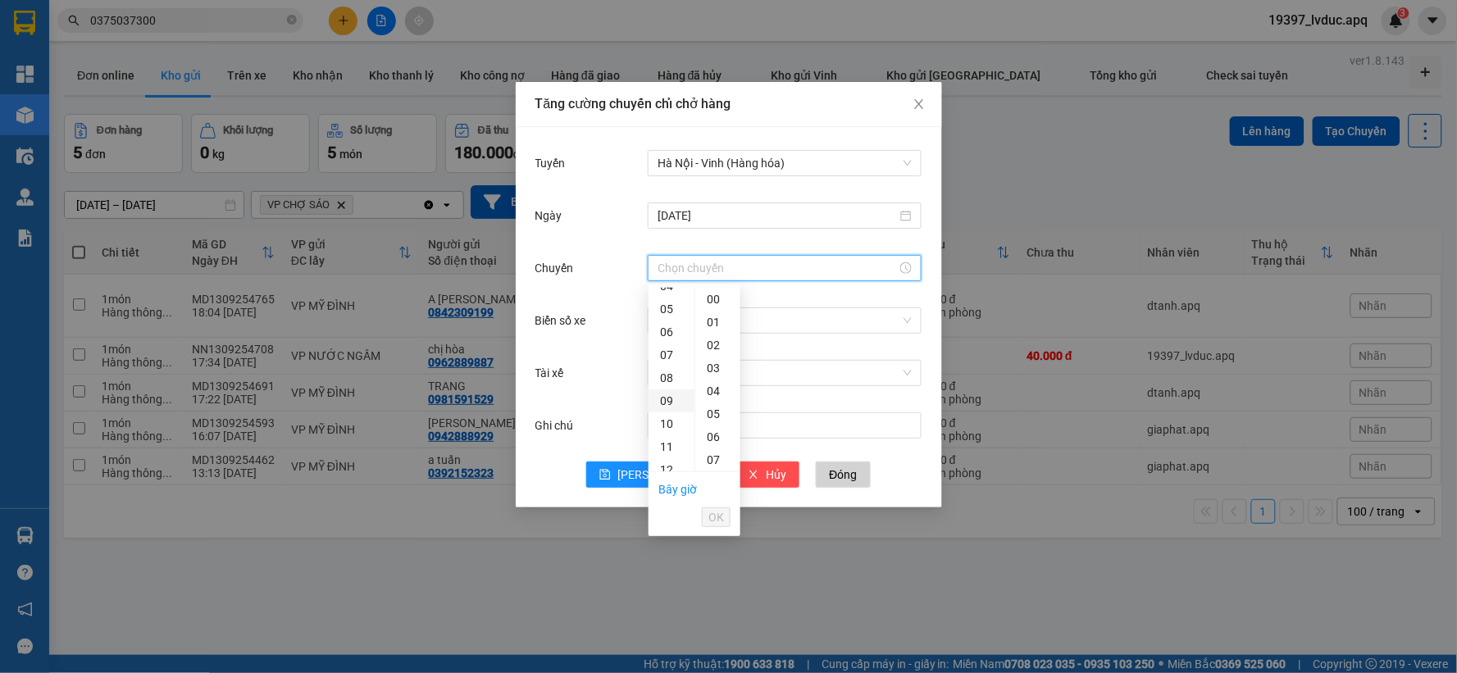
scroll to position [273, 0]
click at [668, 367] on div "23" at bounding box center [672, 372] width 46 height 23
click at [717, 364] on div "15" at bounding box center [717, 370] width 45 height 23
type input "23:15"
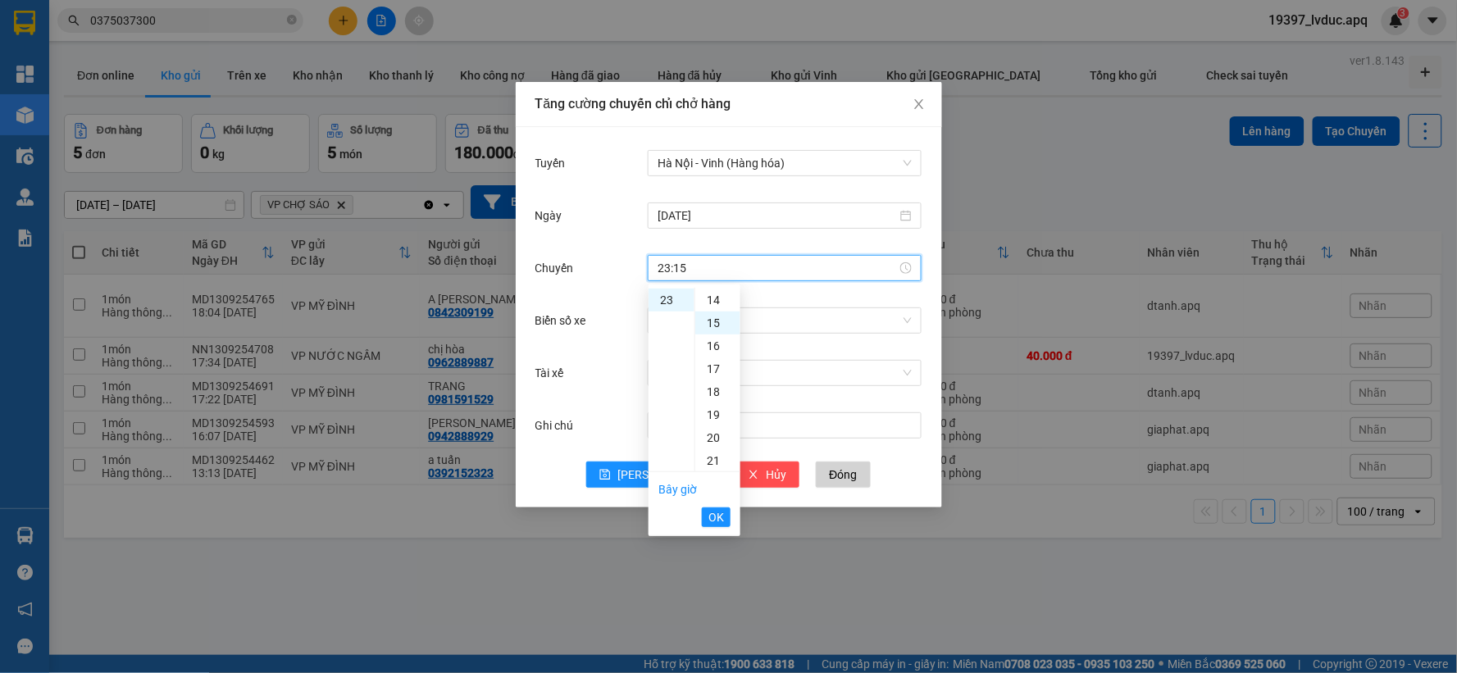
scroll to position [344, 0]
click at [717, 509] on span "OK" at bounding box center [716, 517] width 16 height 18
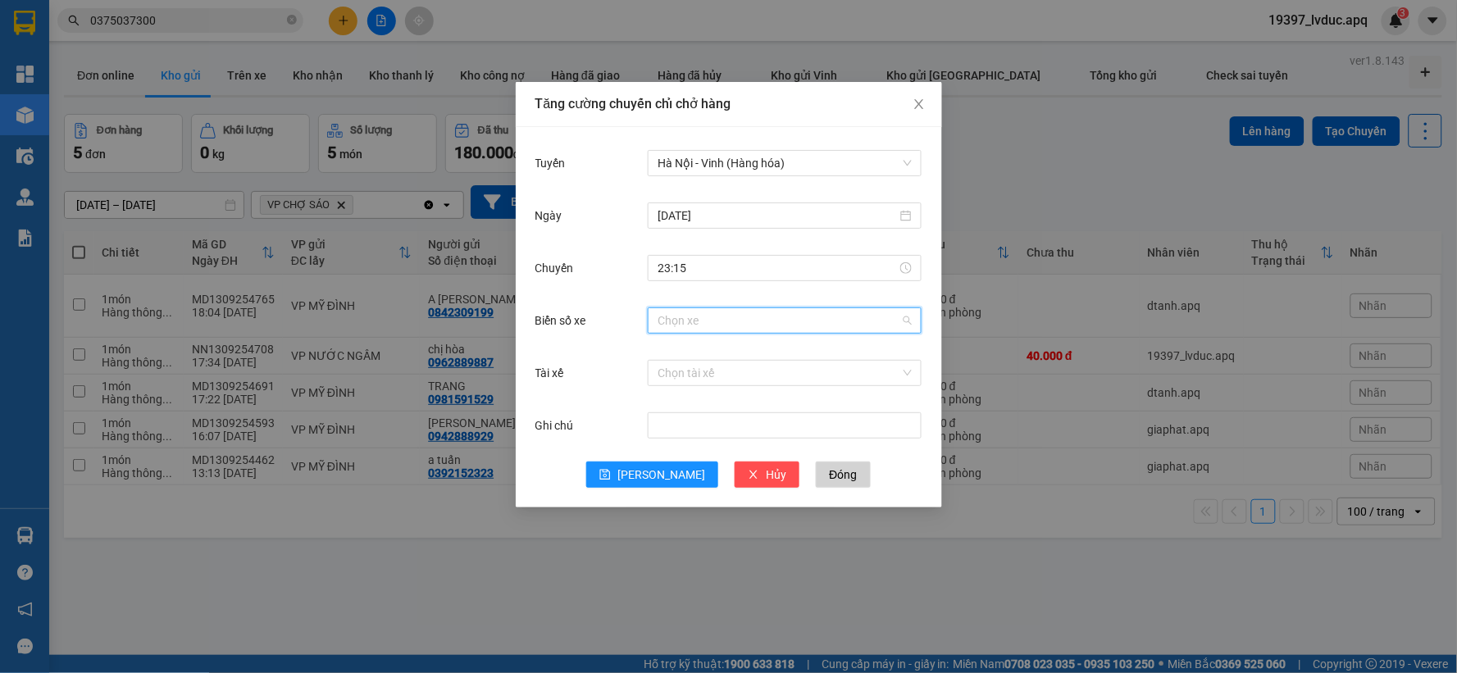
click at [709, 312] on input "Biển số xe" at bounding box center [779, 320] width 243 height 25
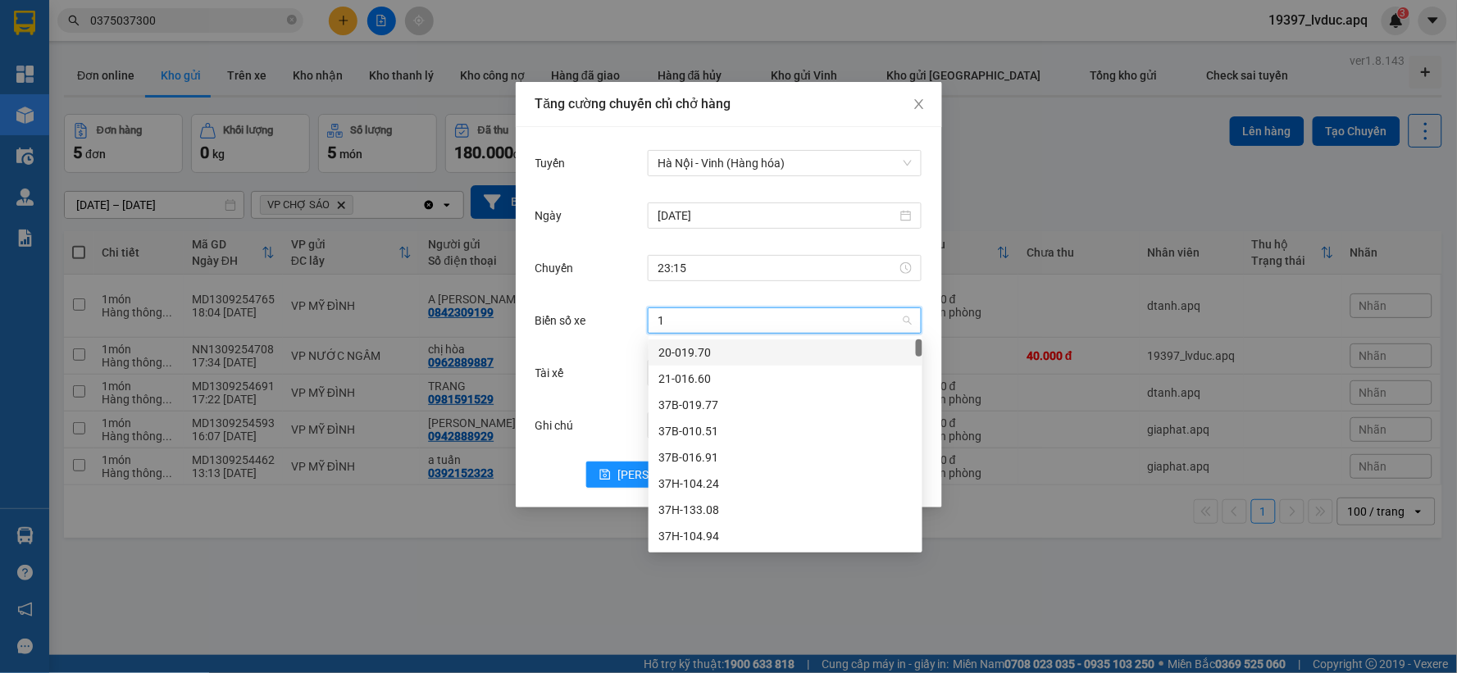
type input "12"
click at [726, 361] on div "37H-086.12" at bounding box center [785, 353] width 254 height 18
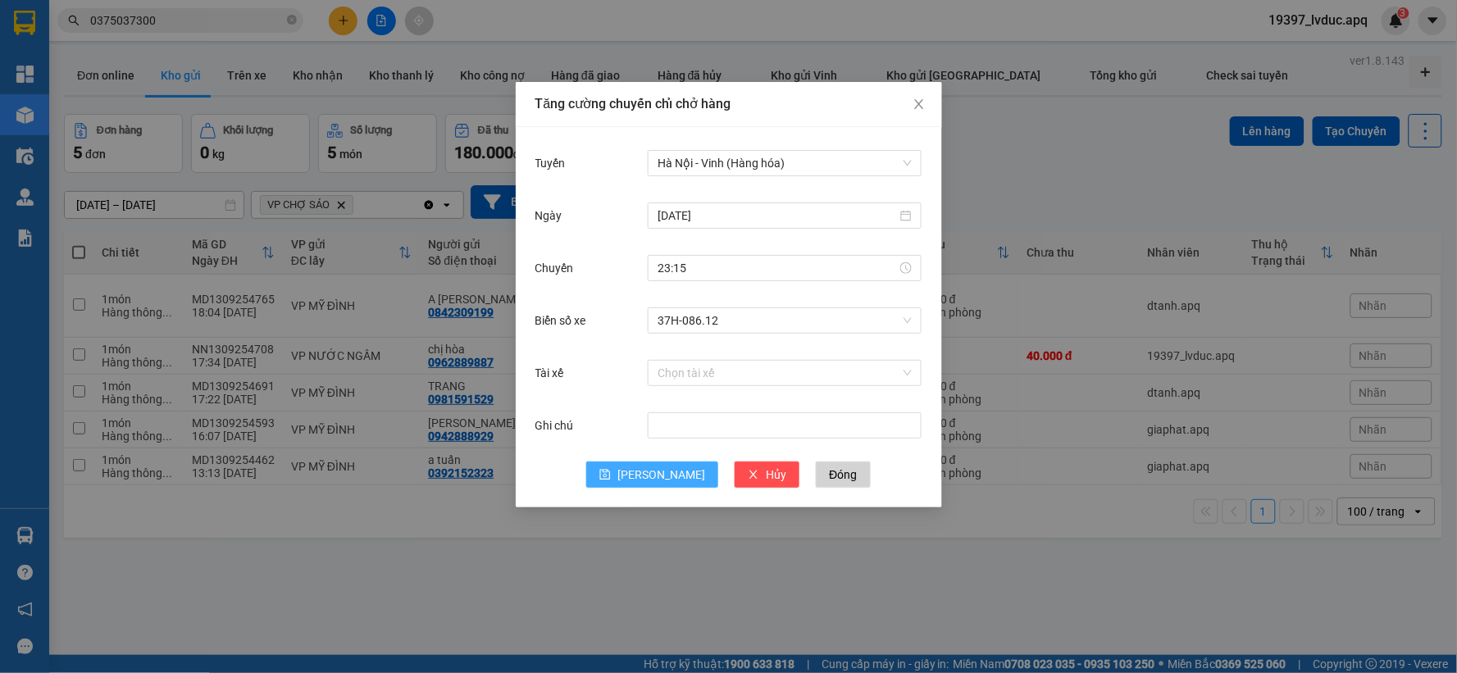
click at [651, 474] on button "[PERSON_NAME]" at bounding box center [652, 475] width 132 height 26
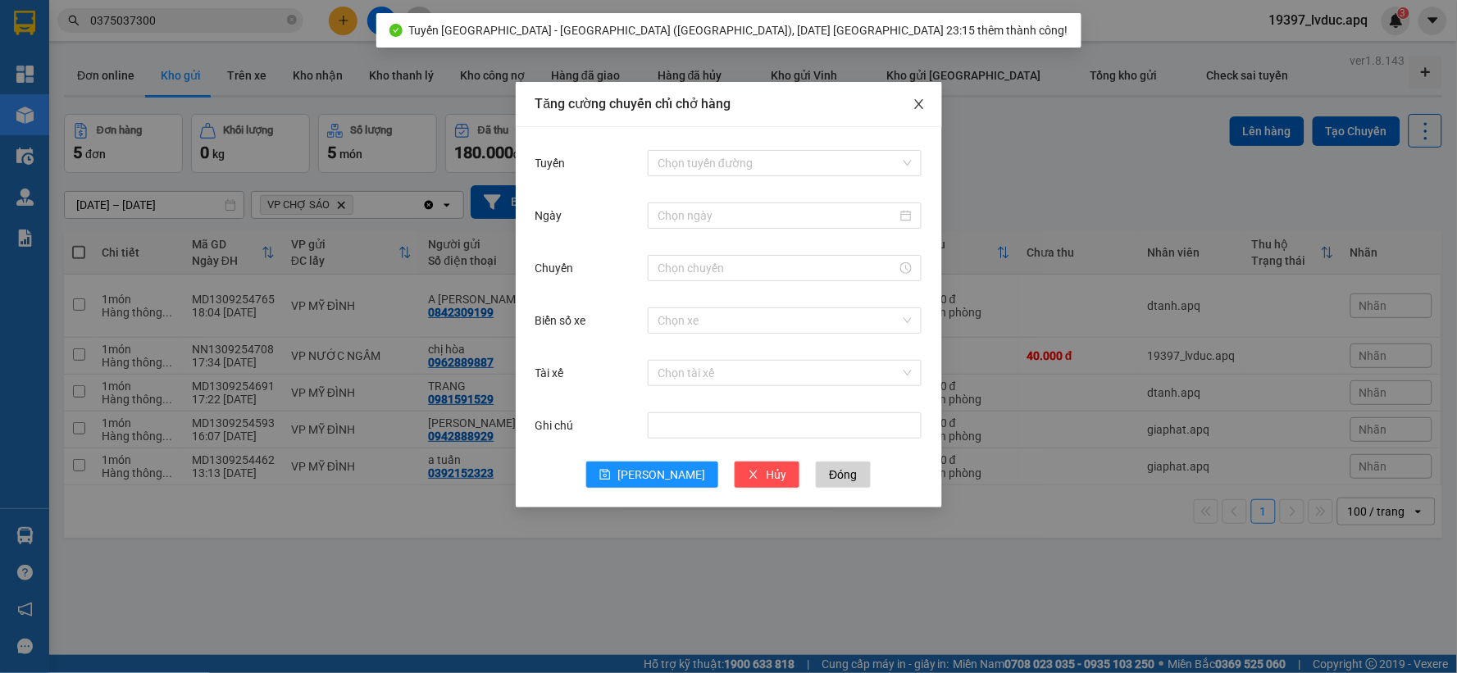
click at [922, 96] on span "Close" at bounding box center [919, 105] width 46 height 46
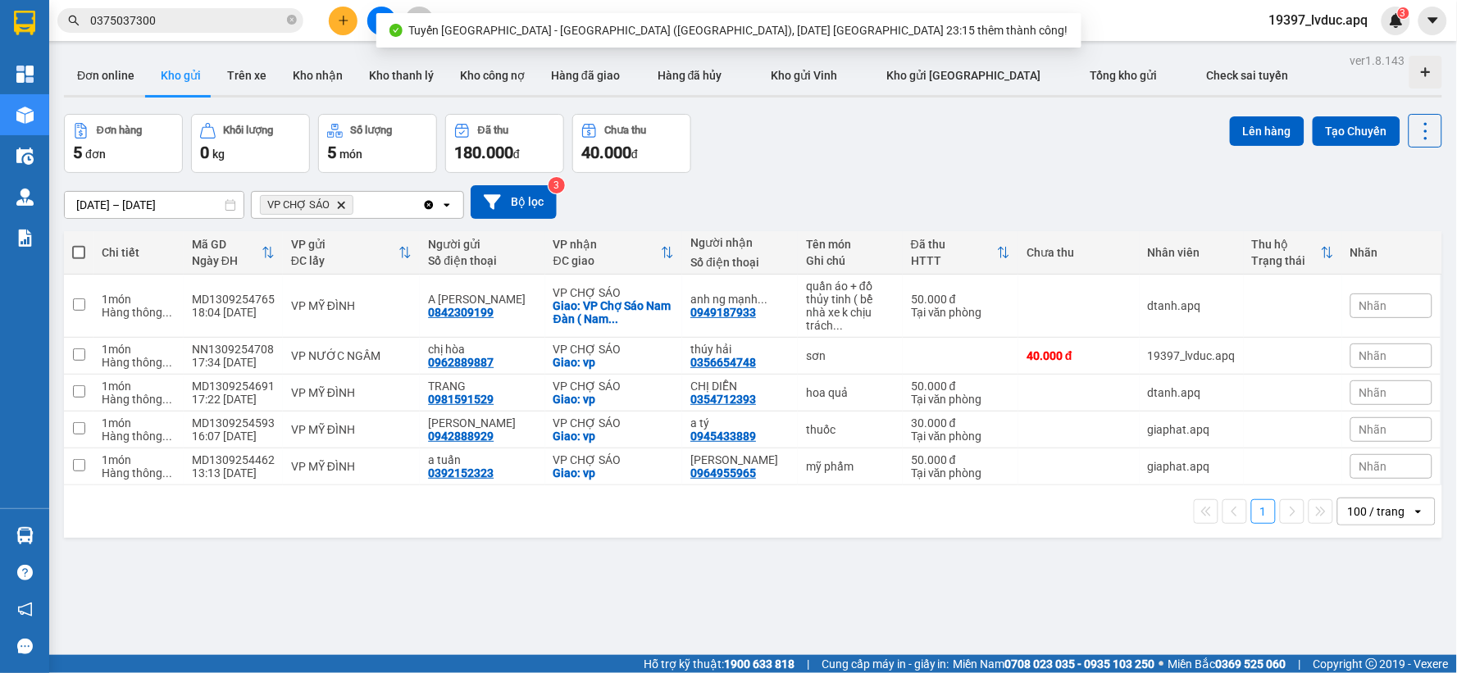
click at [80, 244] on label at bounding box center [78, 252] width 13 height 16
click at [79, 244] on input "checkbox" at bounding box center [79, 244] width 0 height 0
checkbox input "true"
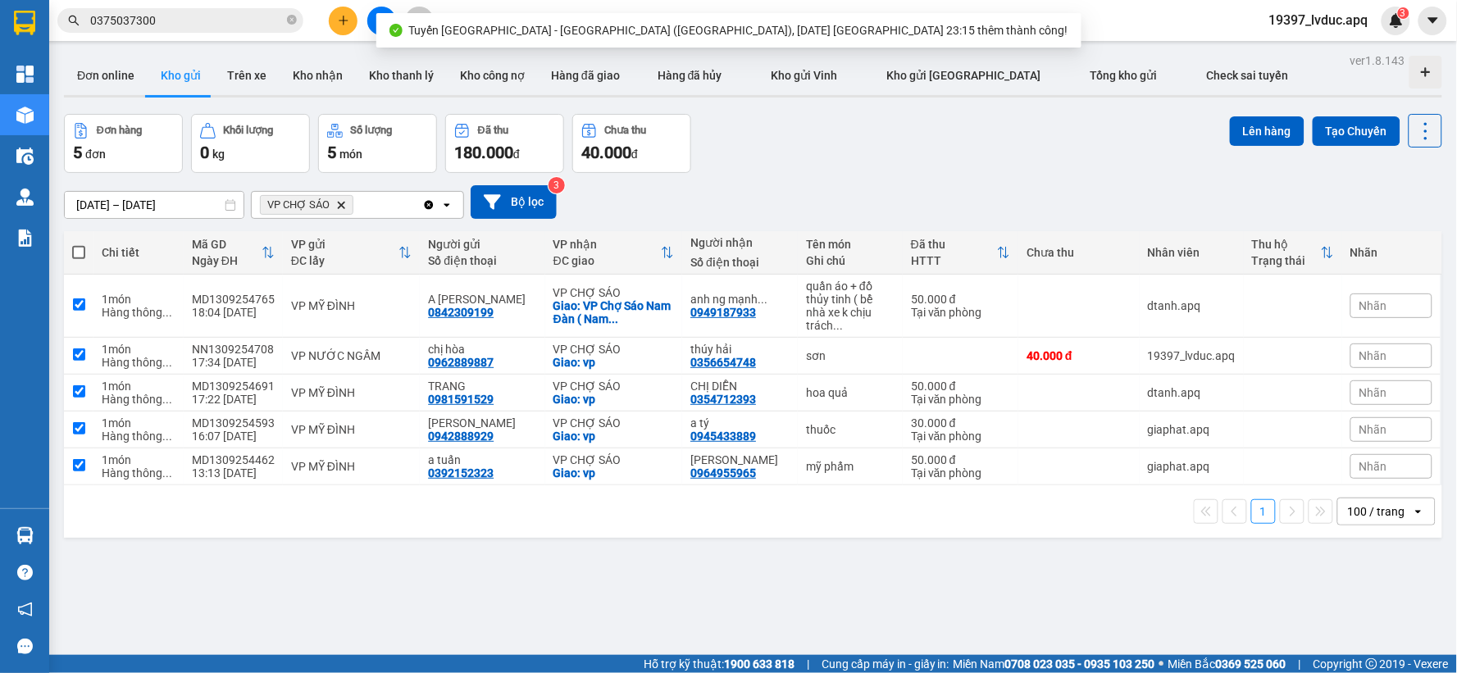
checkbox input "true"
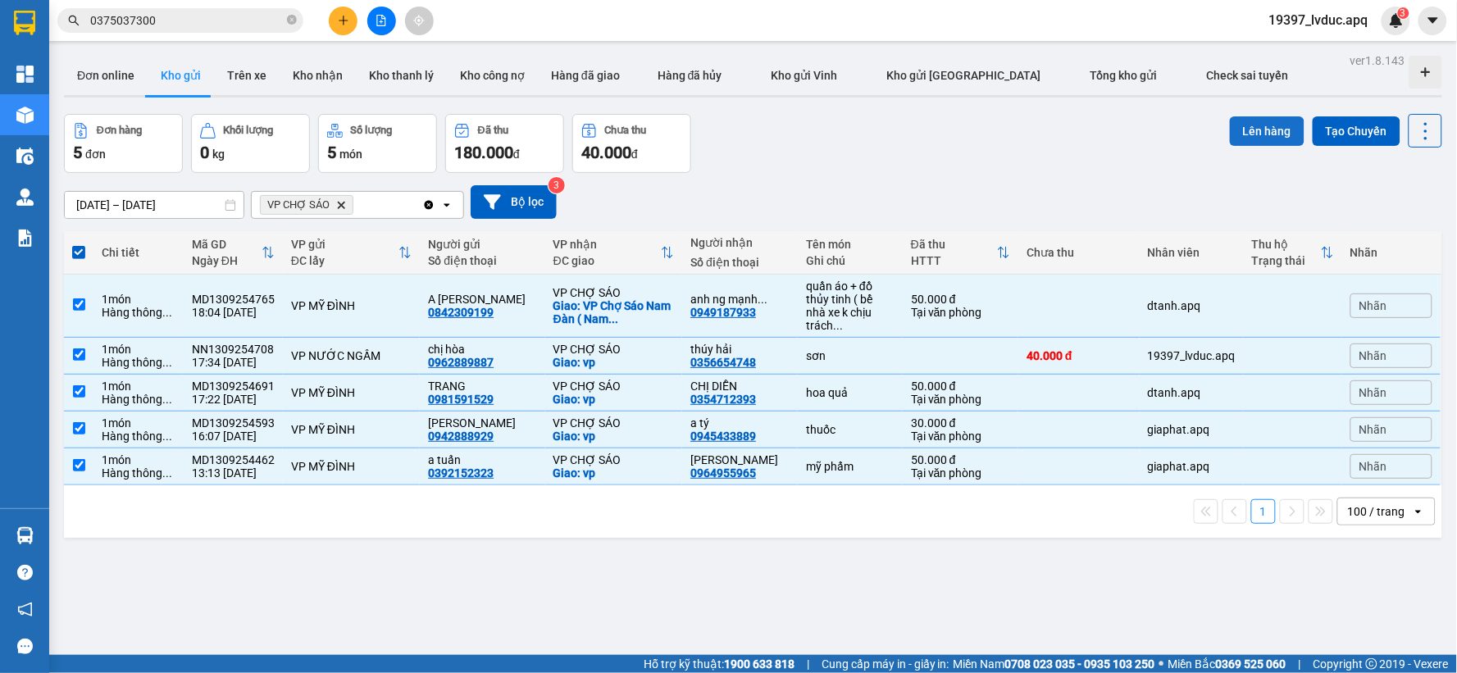
click at [1236, 117] on button "Lên hàng" at bounding box center [1267, 131] width 75 height 30
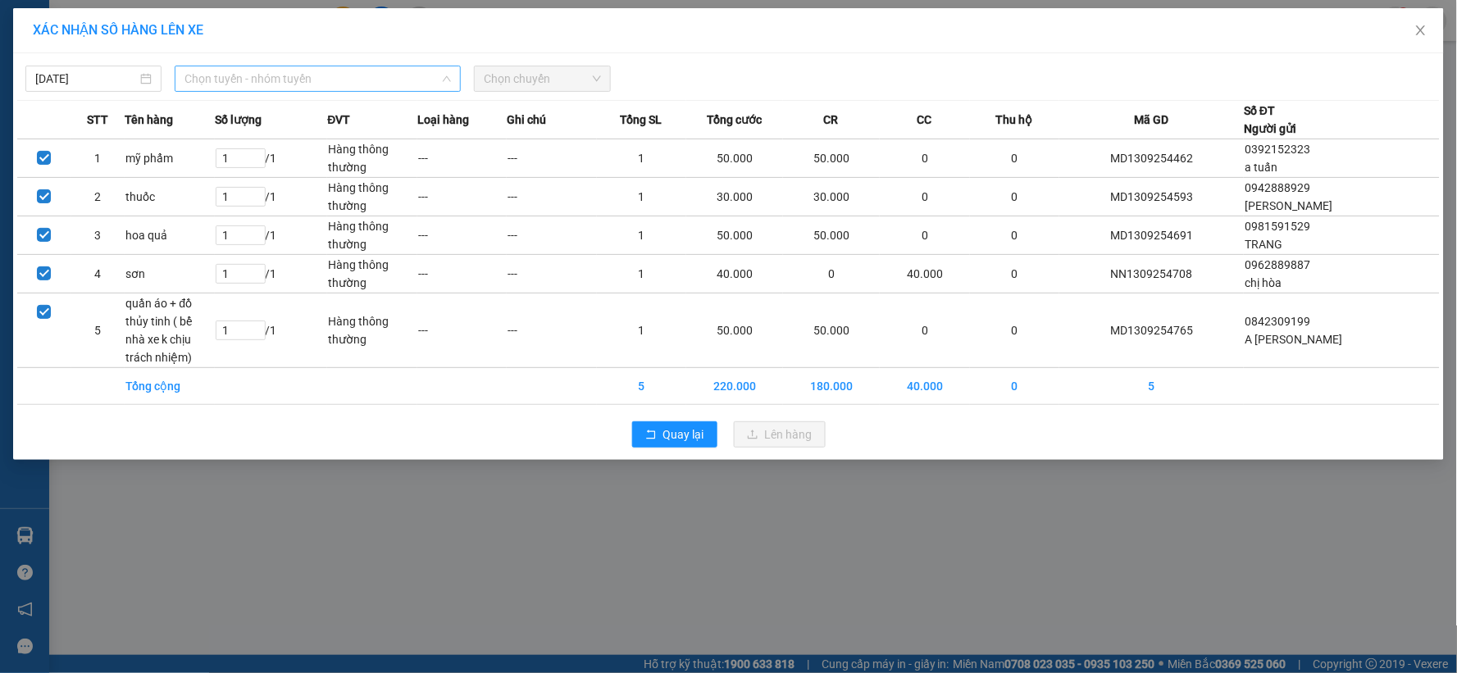
drag, startPoint x: 230, startPoint y: 78, endPoint x: 253, endPoint y: 217, distance: 141.3
click at [230, 79] on span "Chọn tuyến - nhóm tuyến" at bounding box center [317, 78] width 266 height 25
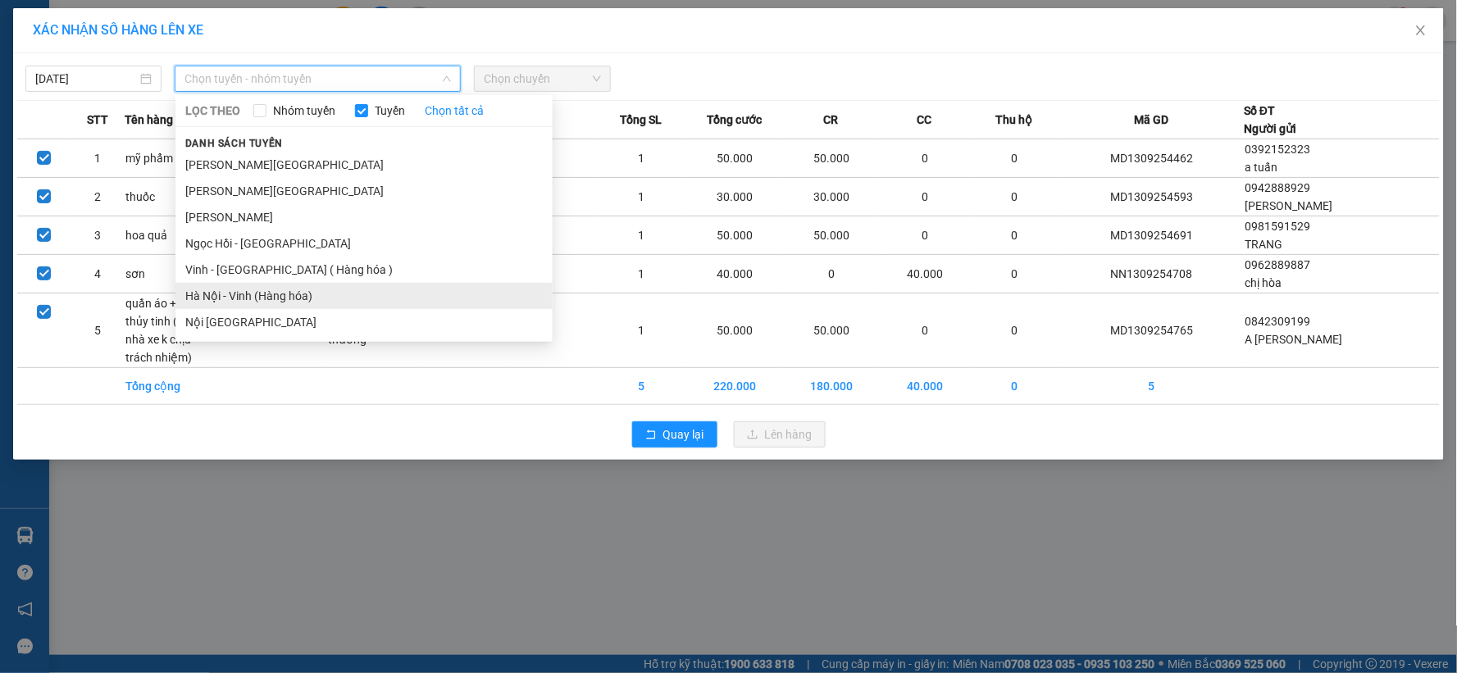
click at [234, 297] on li "Hà Nội - Vinh (Hàng hóa)" at bounding box center [363, 296] width 377 height 26
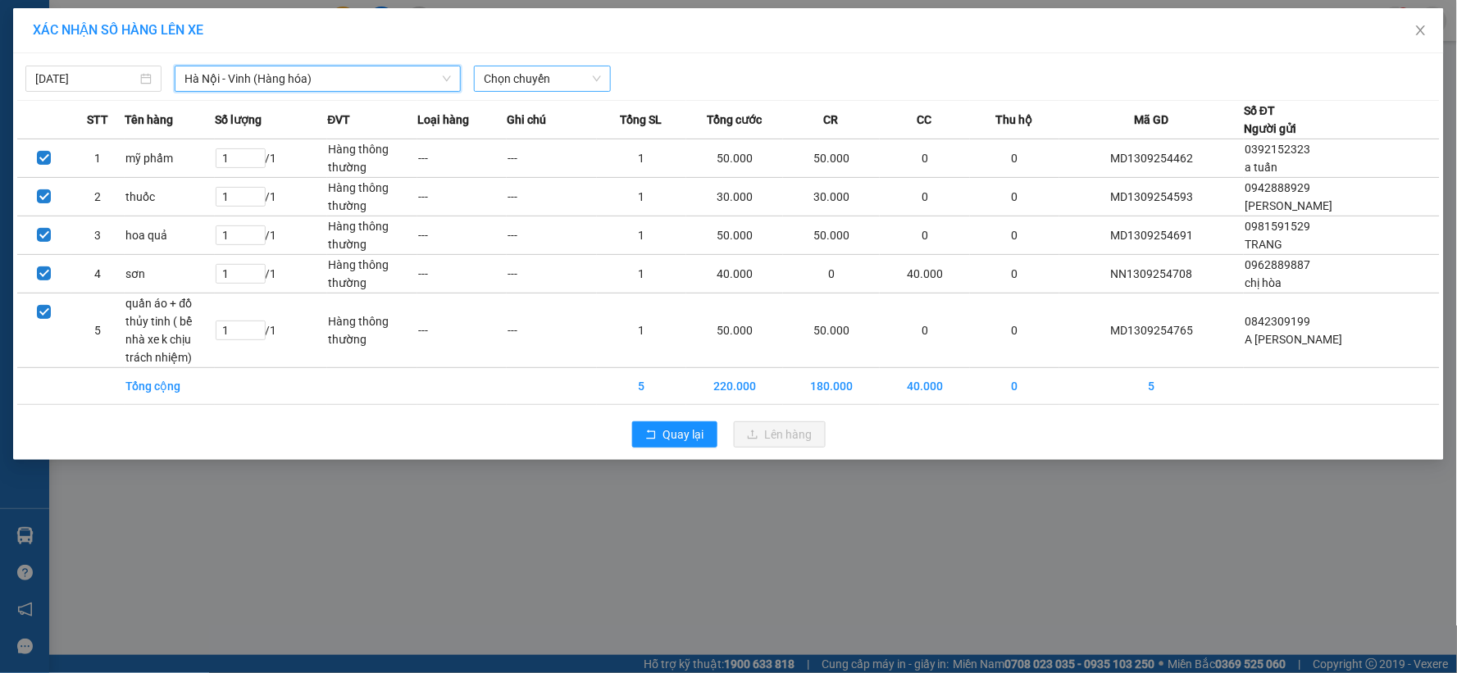
click at [546, 89] on span "Chọn chuyến" at bounding box center [542, 78] width 116 height 25
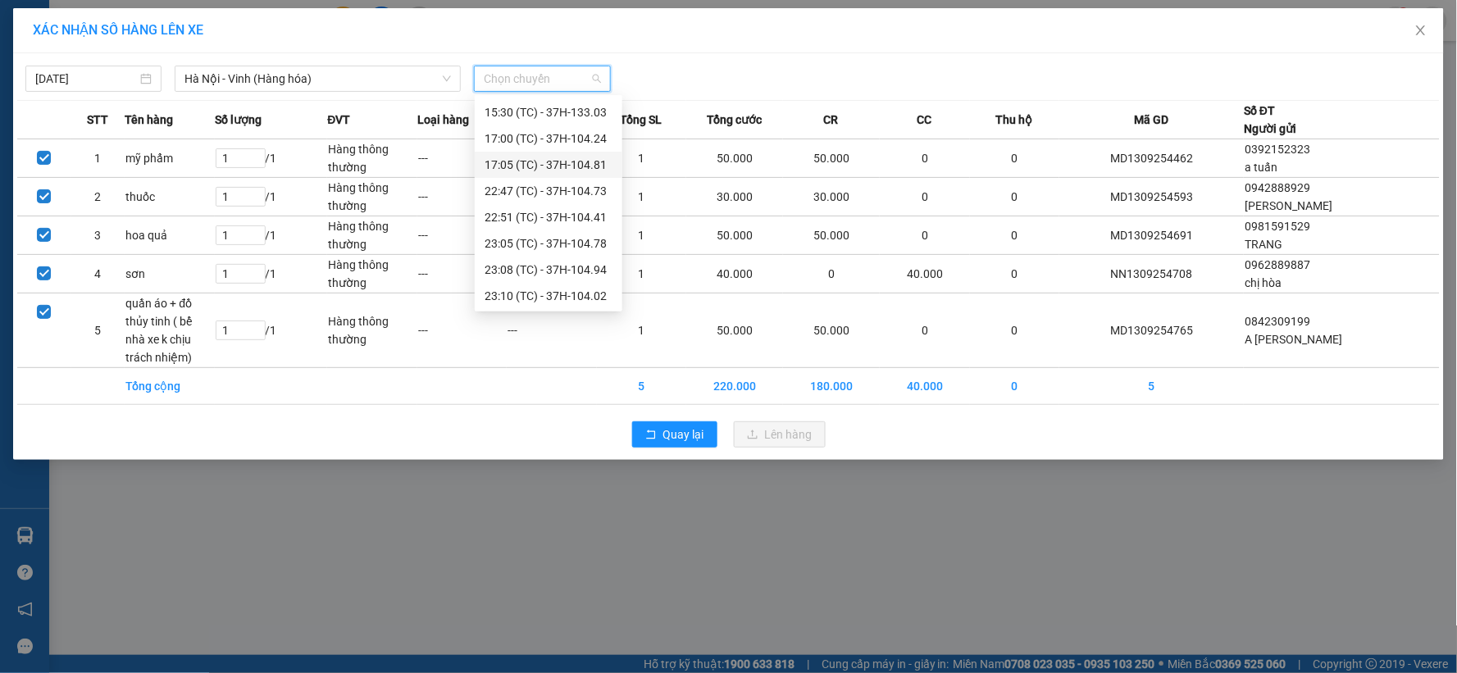
scroll to position [236, 0]
click at [546, 298] on div "23:15 (TC) - 37H-086.12" at bounding box center [549, 295] width 128 height 18
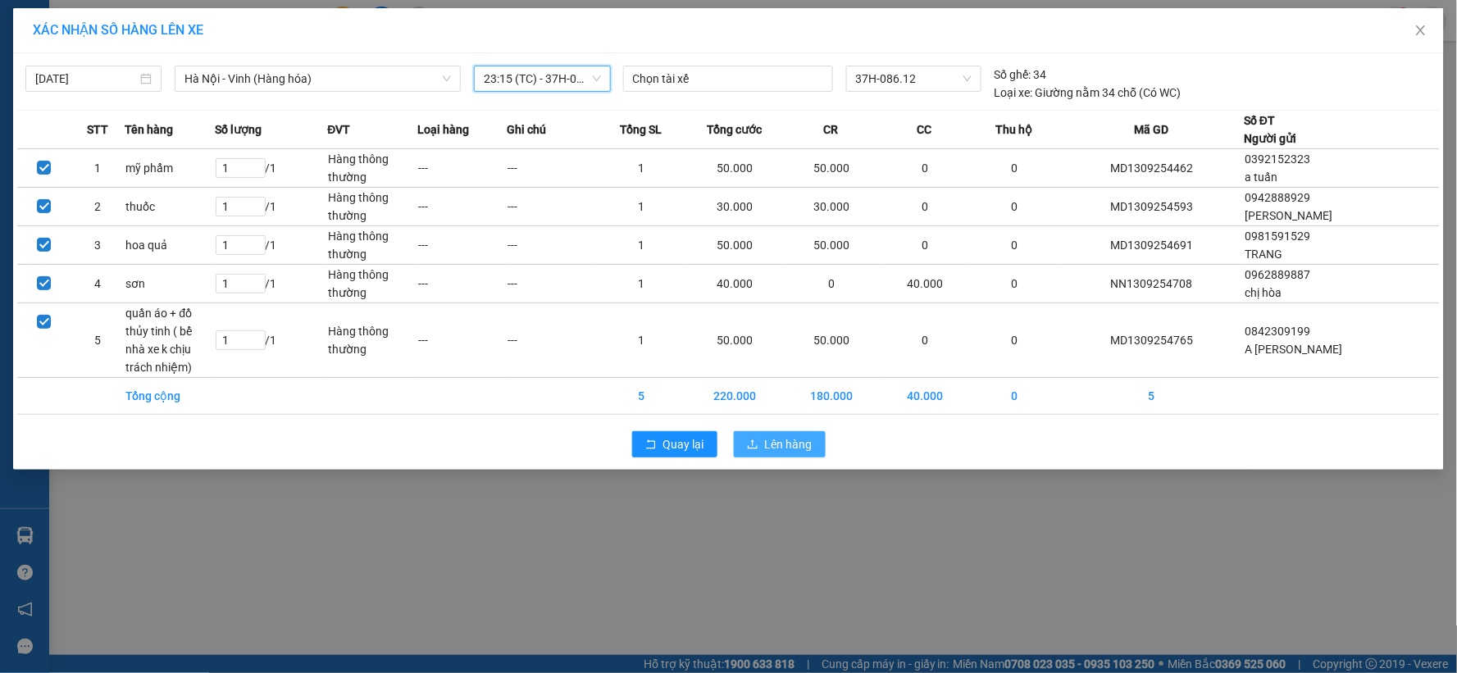
click at [773, 440] on span "Lên hàng" at bounding box center [789, 444] width 48 height 18
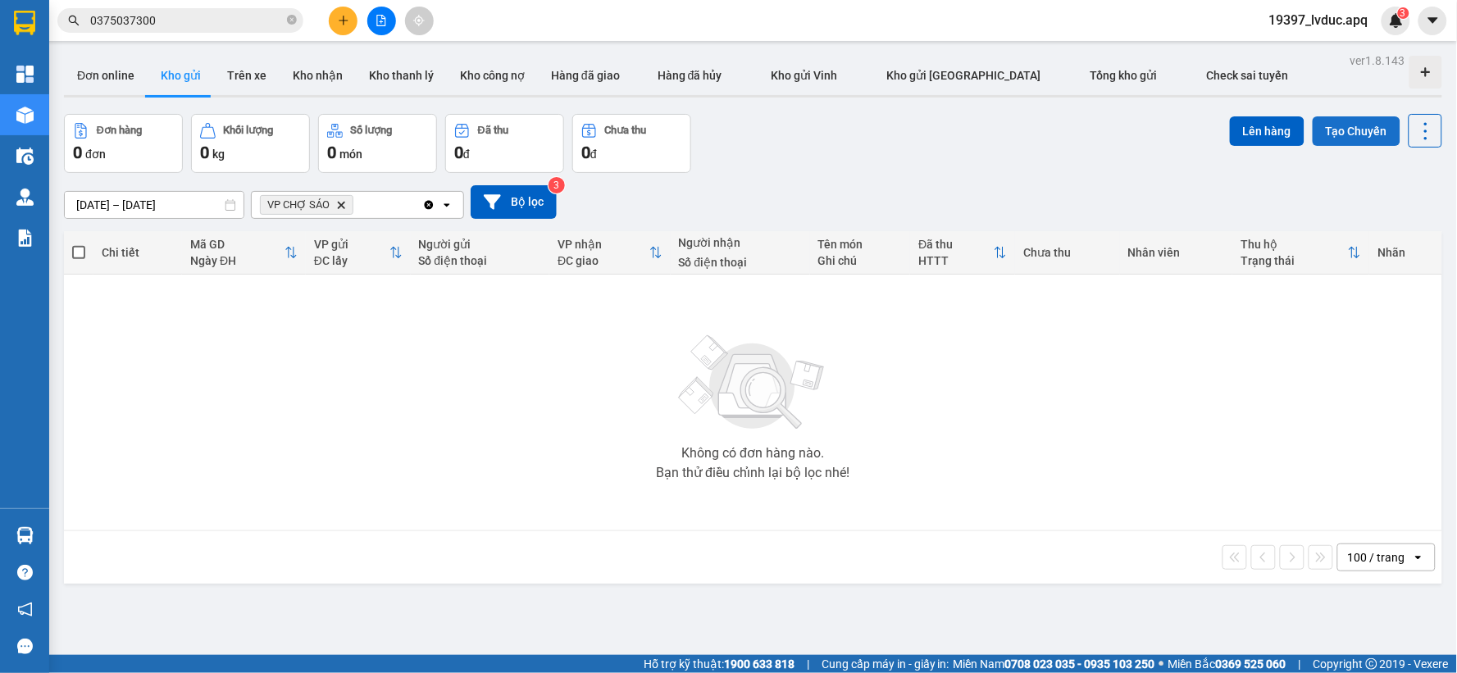
click at [1348, 124] on button "Tạo Chuyến" at bounding box center [1357, 131] width 88 height 30
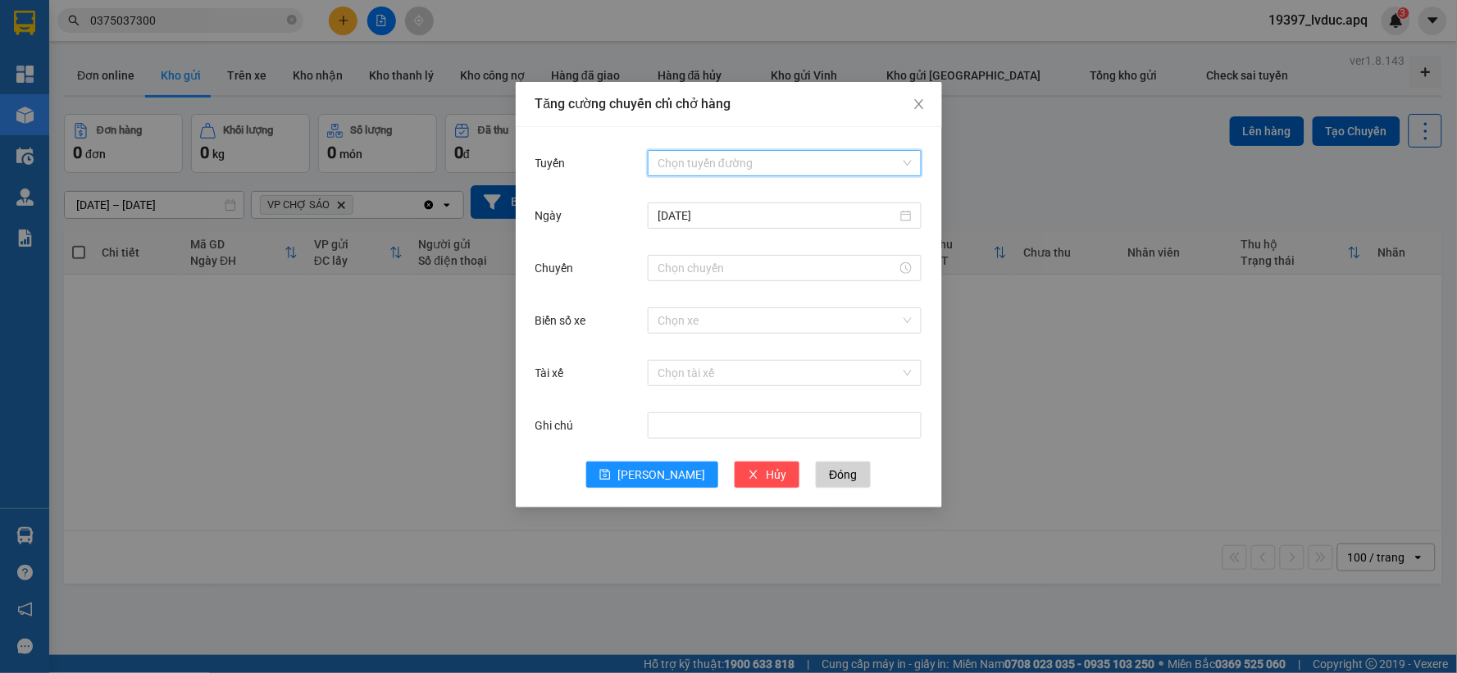
click at [703, 168] on input "Tuyến" at bounding box center [779, 163] width 243 height 25
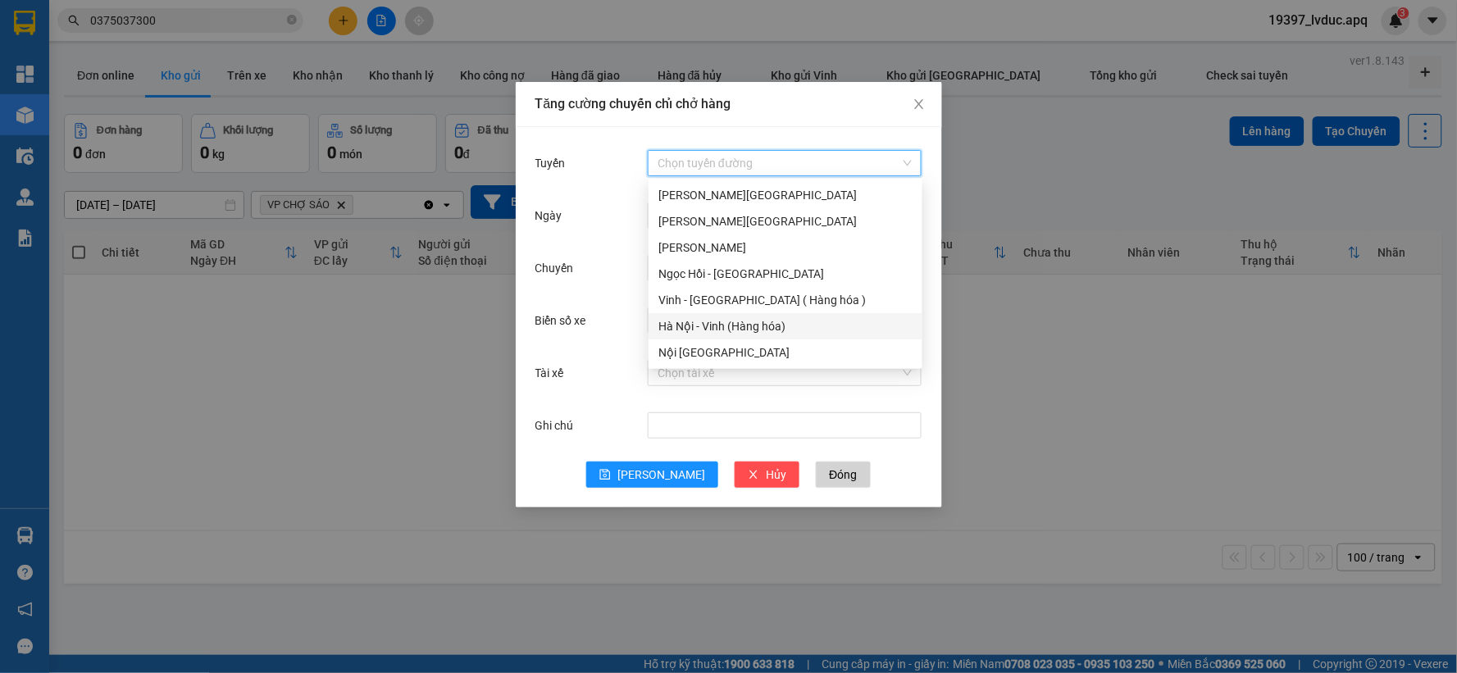
click at [705, 326] on div "Hà Nội - Vinh (Hàng hóa)" at bounding box center [785, 326] width 254 height 18
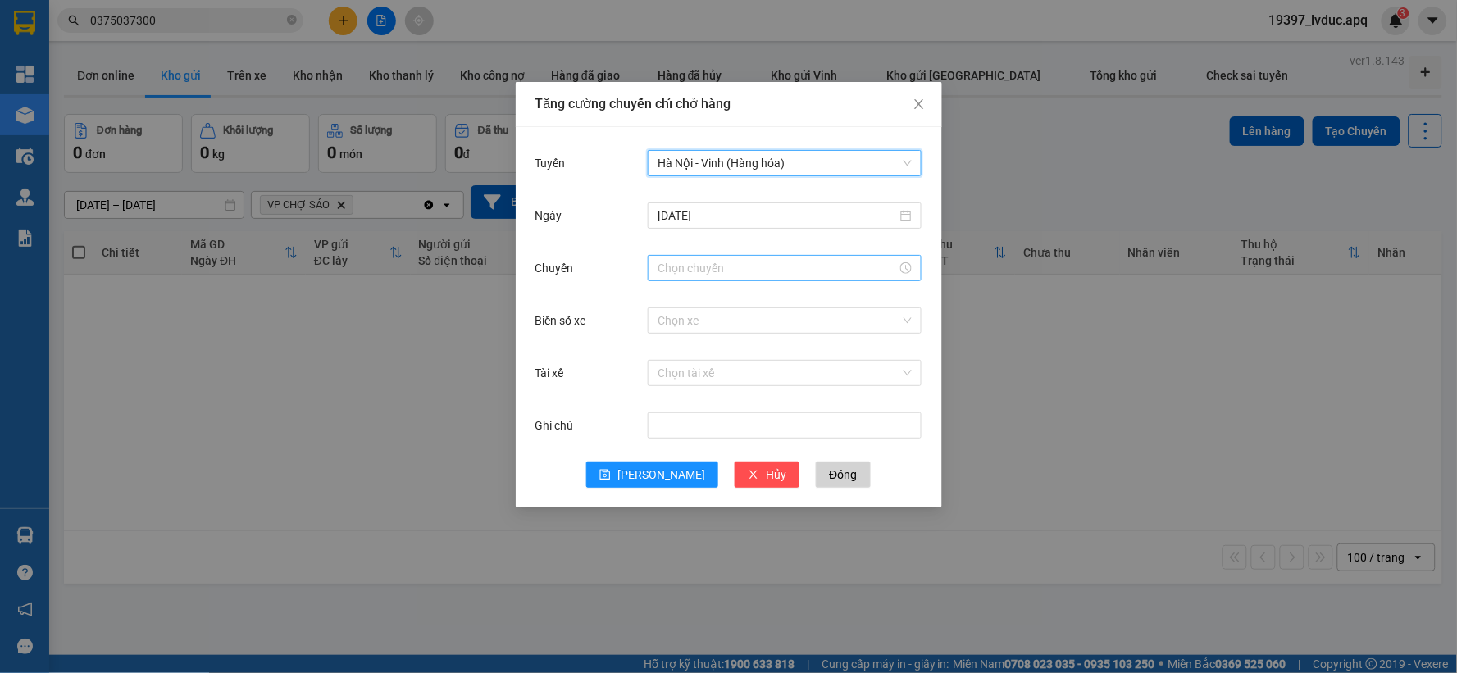
click at [724, 266] on input "Chuyến" at bounding box center [777, 268] width 239 height 18
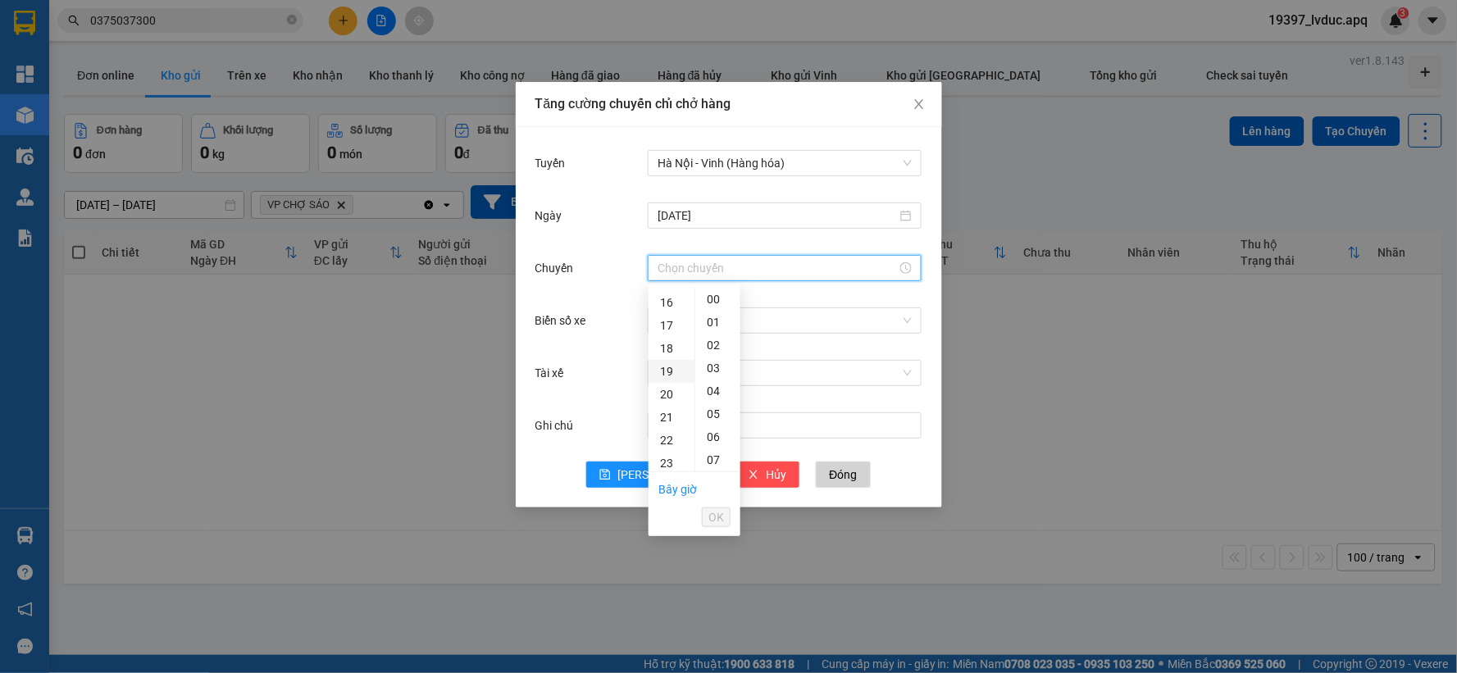
scroll to position [455, 0]
drag, startPoint x: 670, startPoint y: 347, endPoint x: 681, endPoint y: 339, distance: 13.0
click at [669, 347] on div "22" at bounding box center [672, 349] width 46 height 23
click at [713, 397] on div "40" at bounding box center [717, 397] width 45 height 23
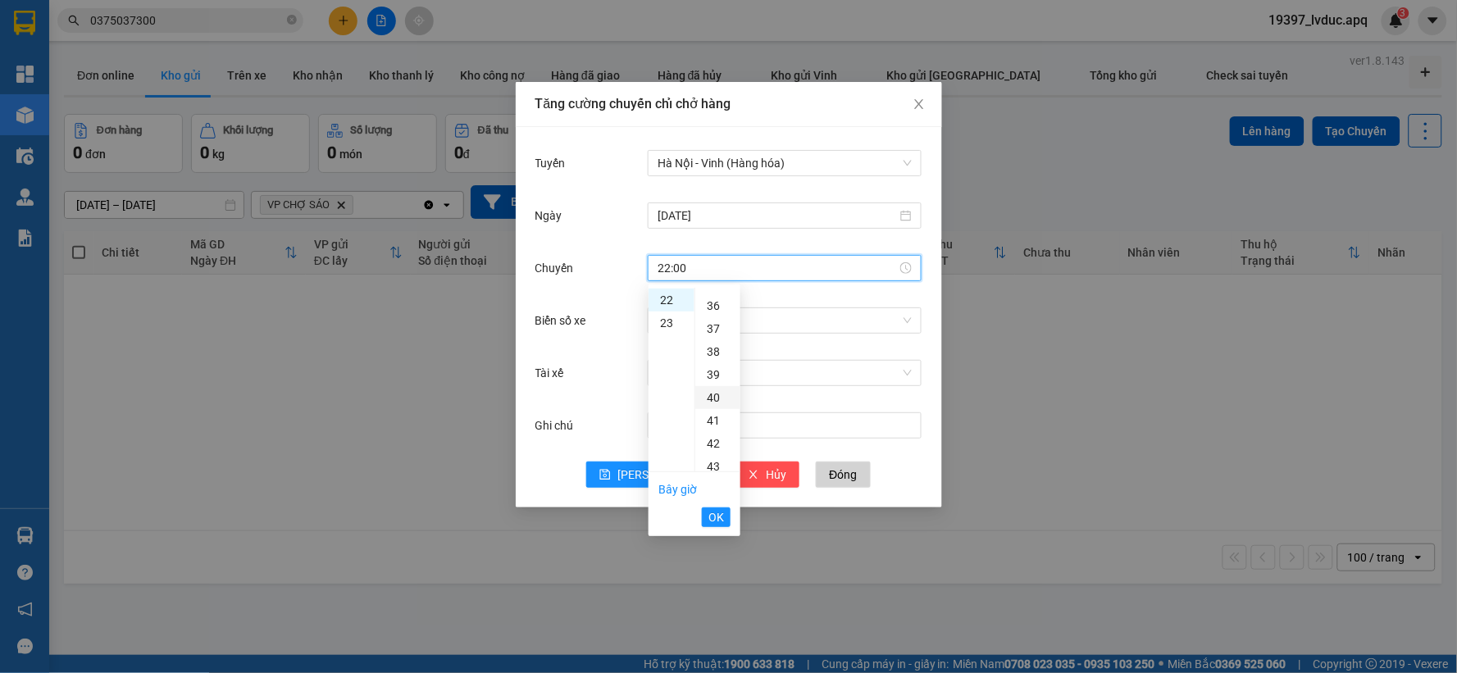
type input "22:40"
drag, startPoint x: 712, startPoint y: 523, endPoint x: 726, endPoint y: 492, distance: 34.1
click at [711, 521] on span "OK" at bounding box center [716, 517] width 16 height 18
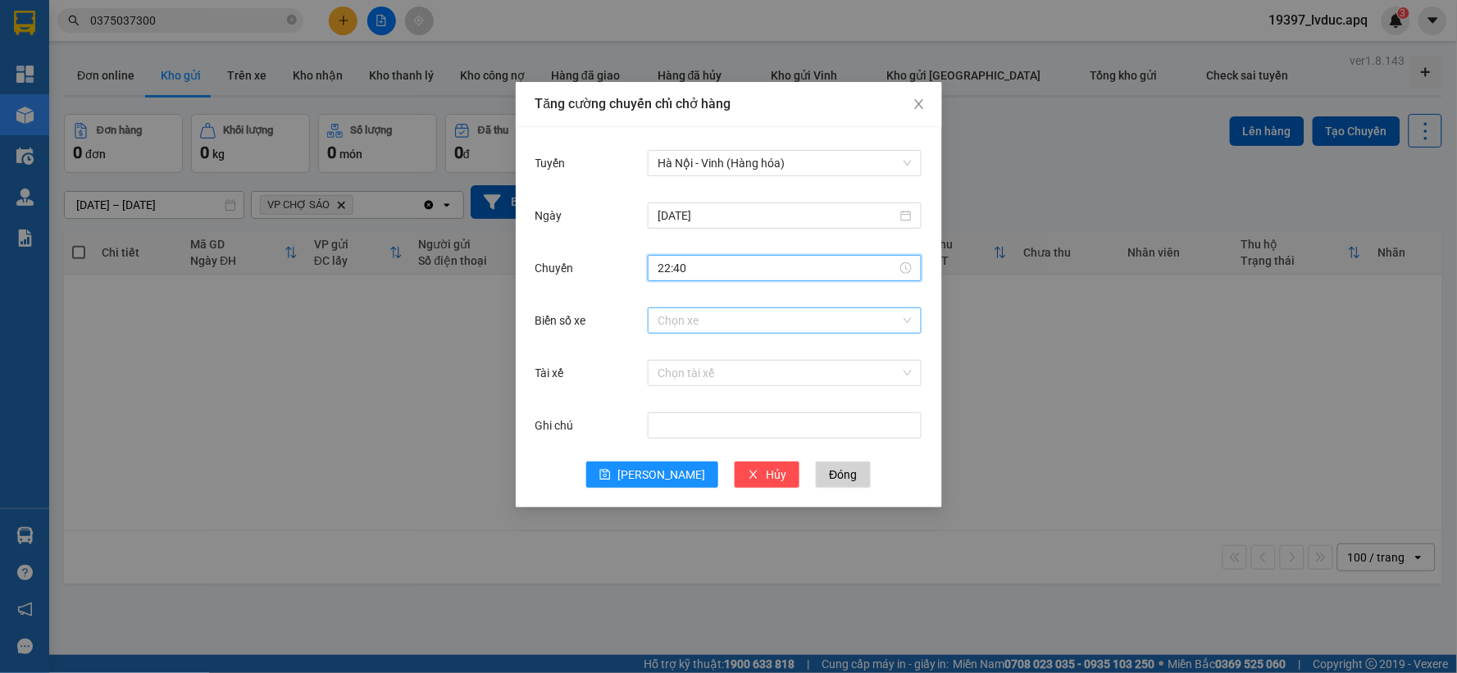
click at [739, 326] on input "Biển số xe" at bounding box center [779, 320] width 243 height 25
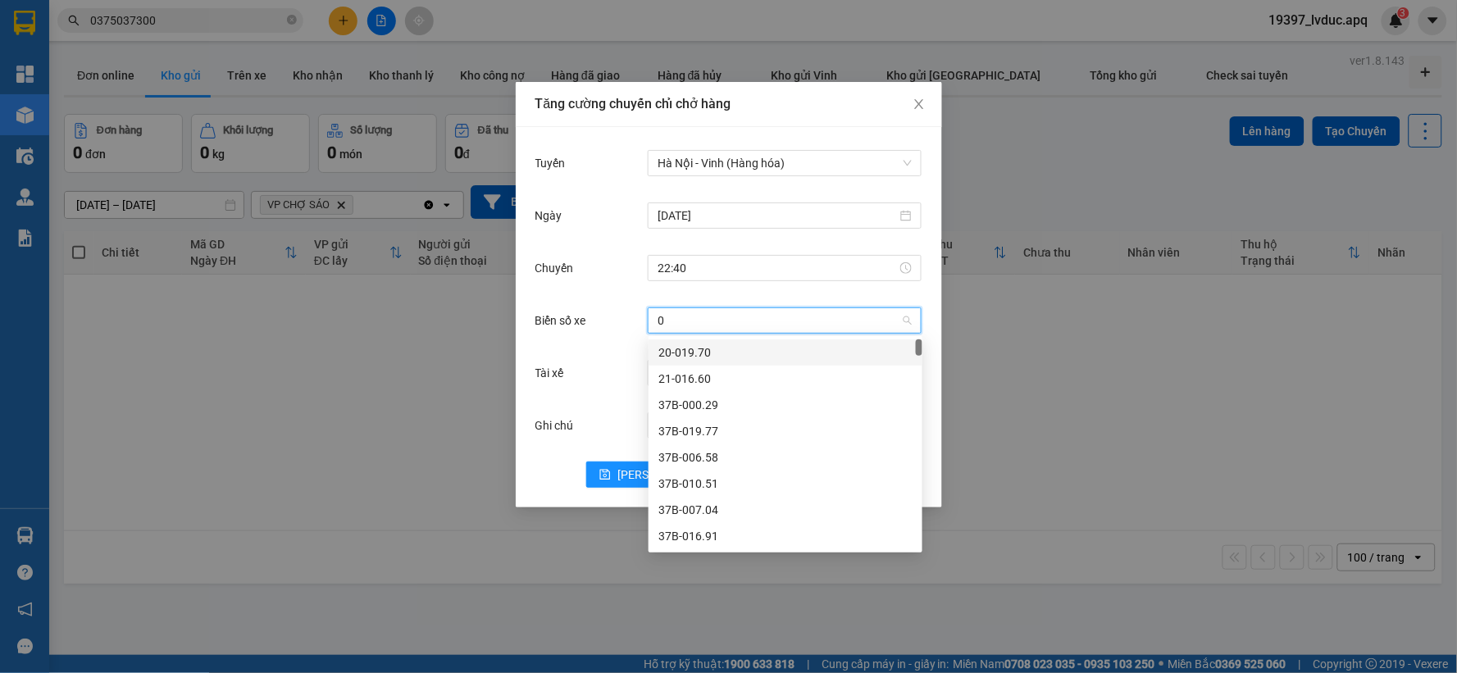
type input "08"
click at [725, 356] on div "37H-133.08" at bounding box center [785, 353] width 254 height 18
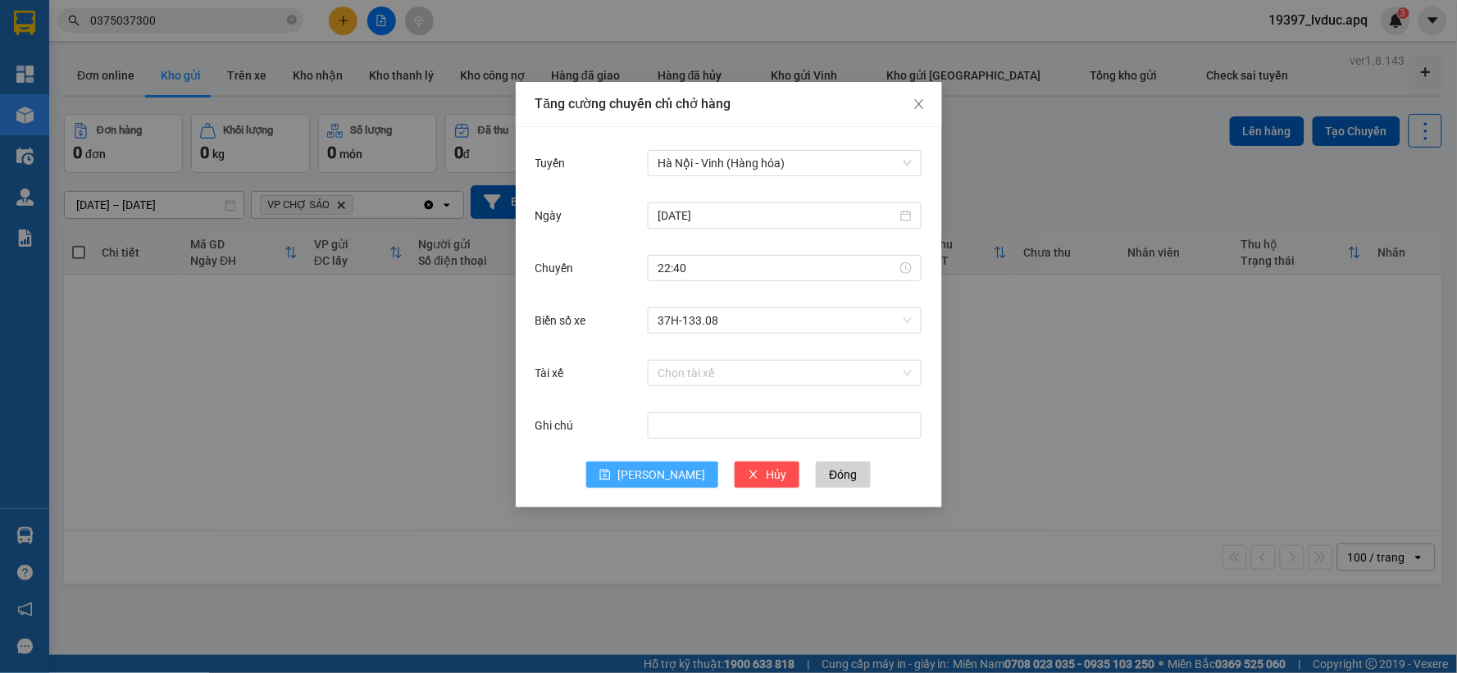
click at [672, 480] on button "[PERSON_NAME]" at bounding box center [652, 475] width 132 height 26
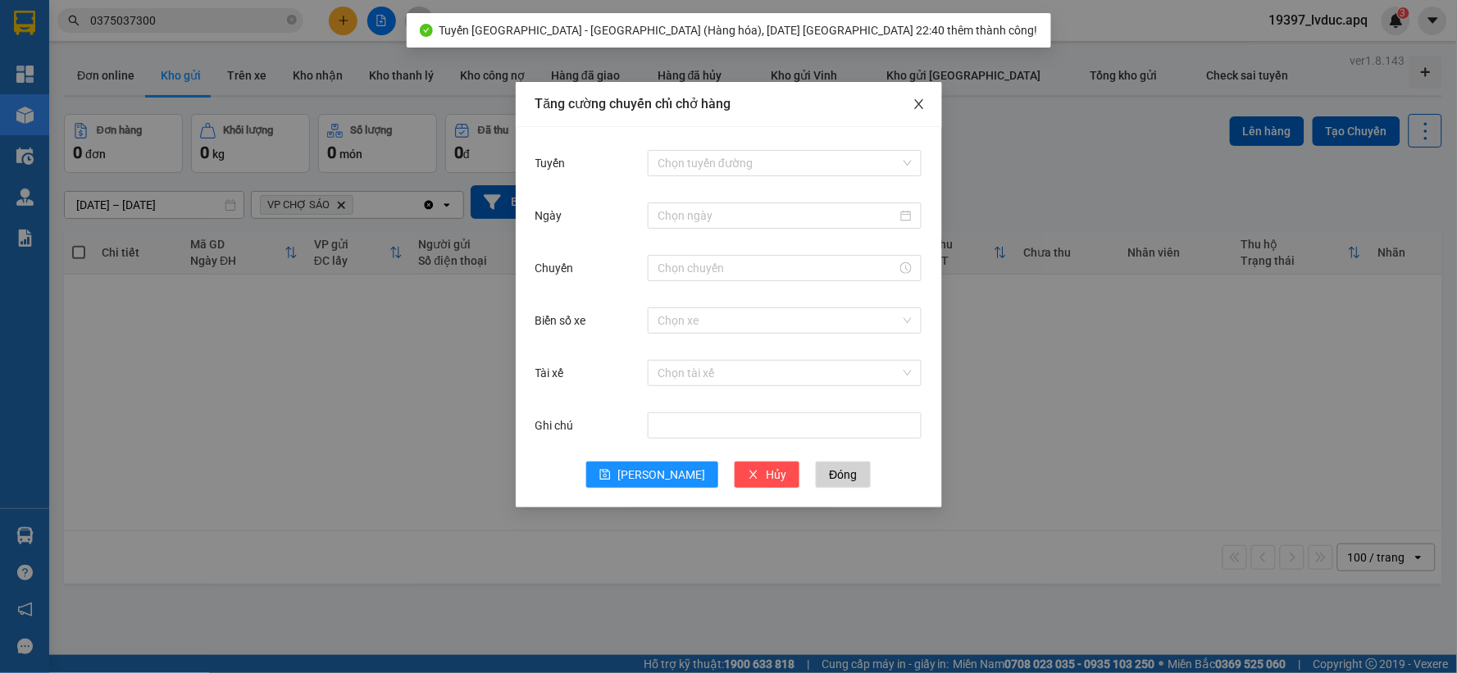
drag, startPoint x: 920, startPoint y: 105, endPoint x: 899, endPoint y: 111, distance: 21.3
click at [917, 105] on icon "close" at bounding box center [919, 104] width 13 height 13
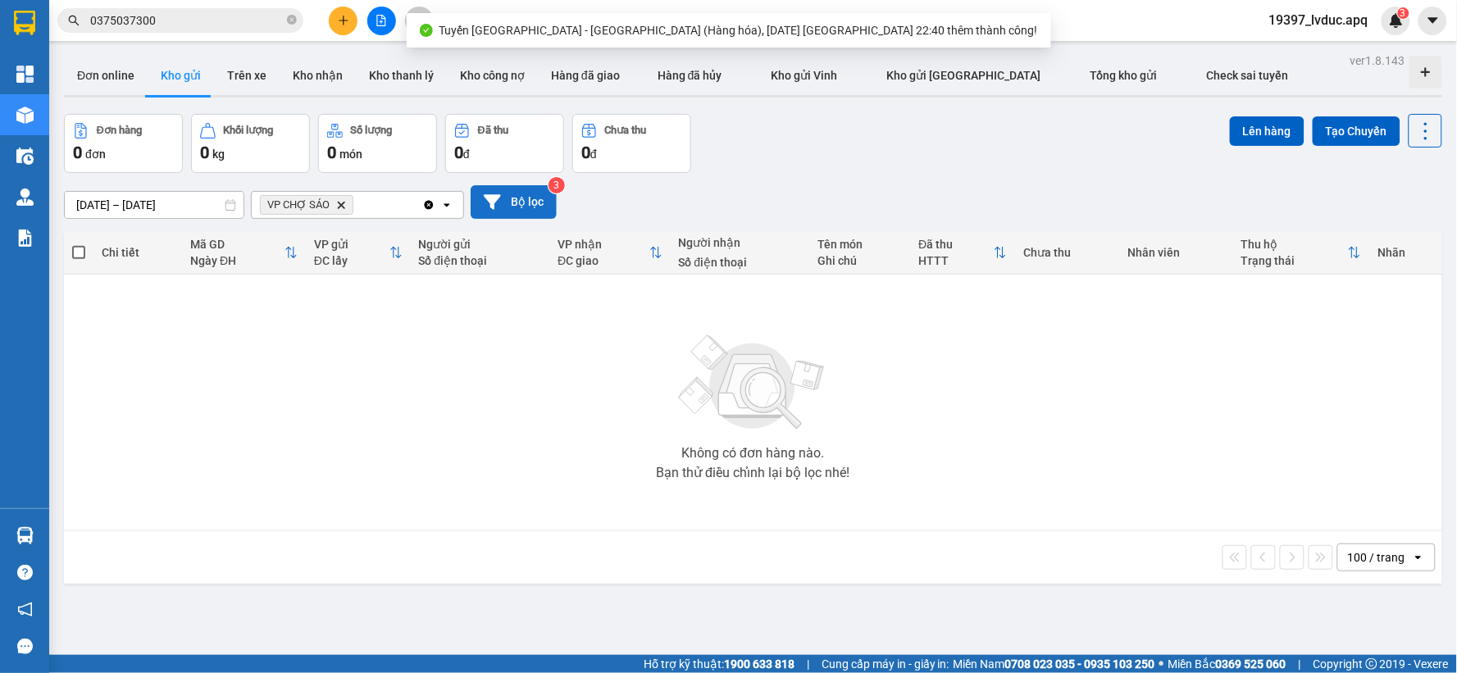
click at [499, 192] on button "Bộ lọc" at bounding box center [514, 202] width 86 height 34
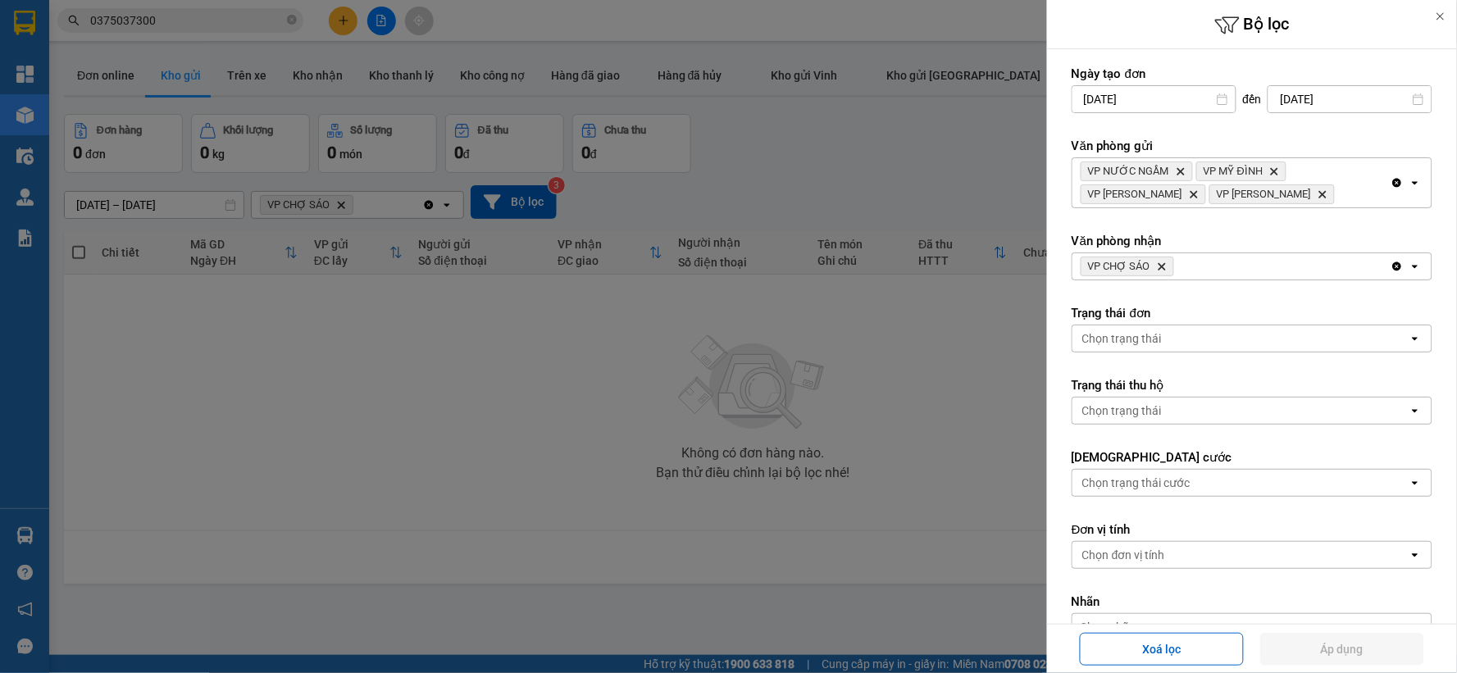
click at [1159, 266] on icon "VP CHỢ SÁO, close by backspace" at bounding box center [1162, 266] width 7 height 7
click at [1376, 183] on div "VP NƯỚC NGẦM Delete VP MỸ ĐÌNH Delete VP NGỌC HỒI Delete VP GIA LÂM Delete" at bounding box center [1231, 182] width 318 height 49
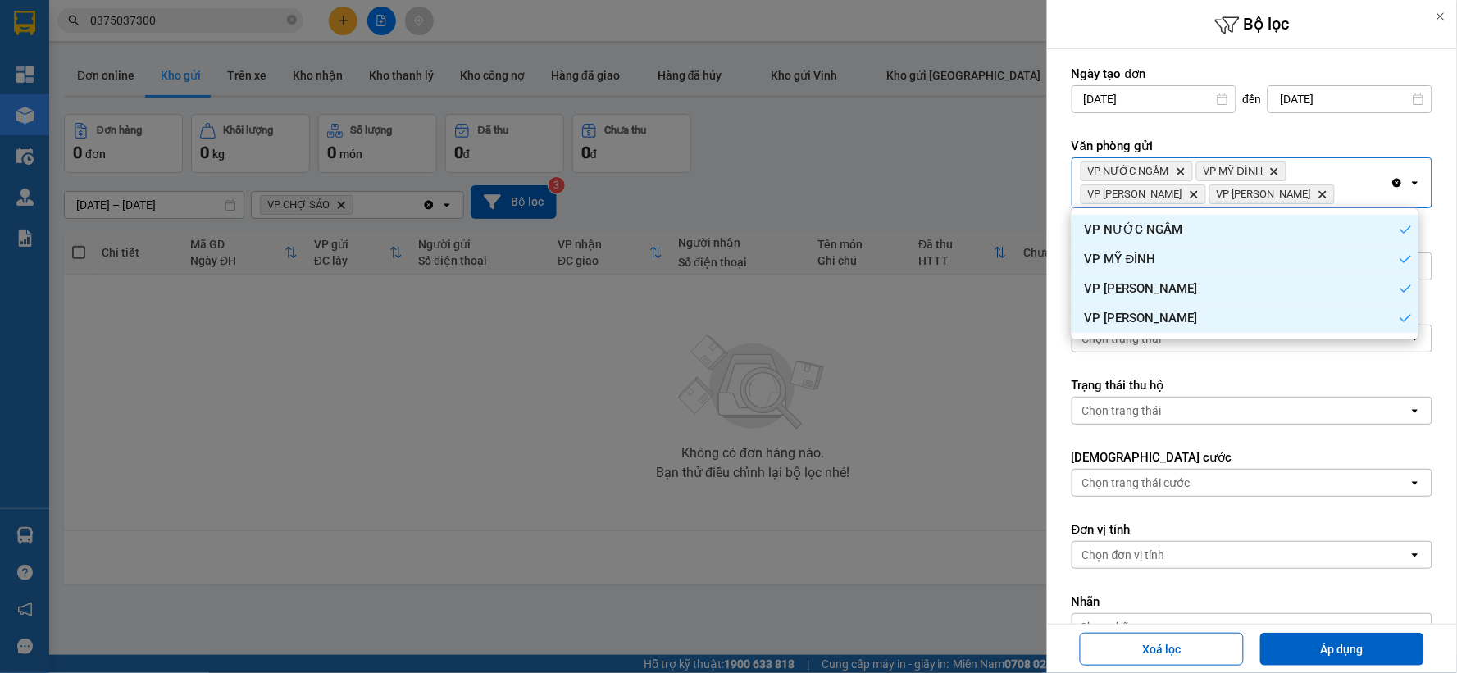
click at [1393, 184] on icon "Clear all" at bounding box center [1397, 183] width 9 height 9
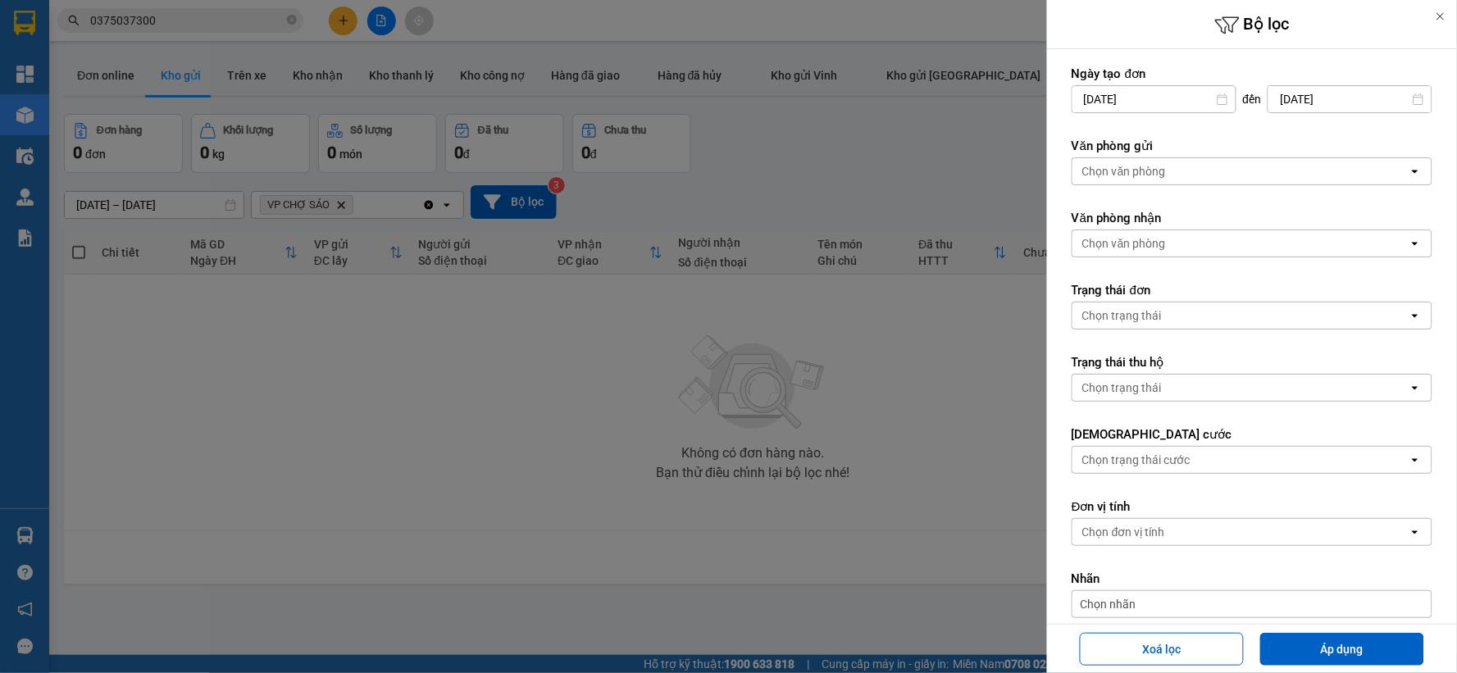
click at [1182, 178] on div "Chọn văn phòng" at bounding box center [1240, 171] width 336 height 26
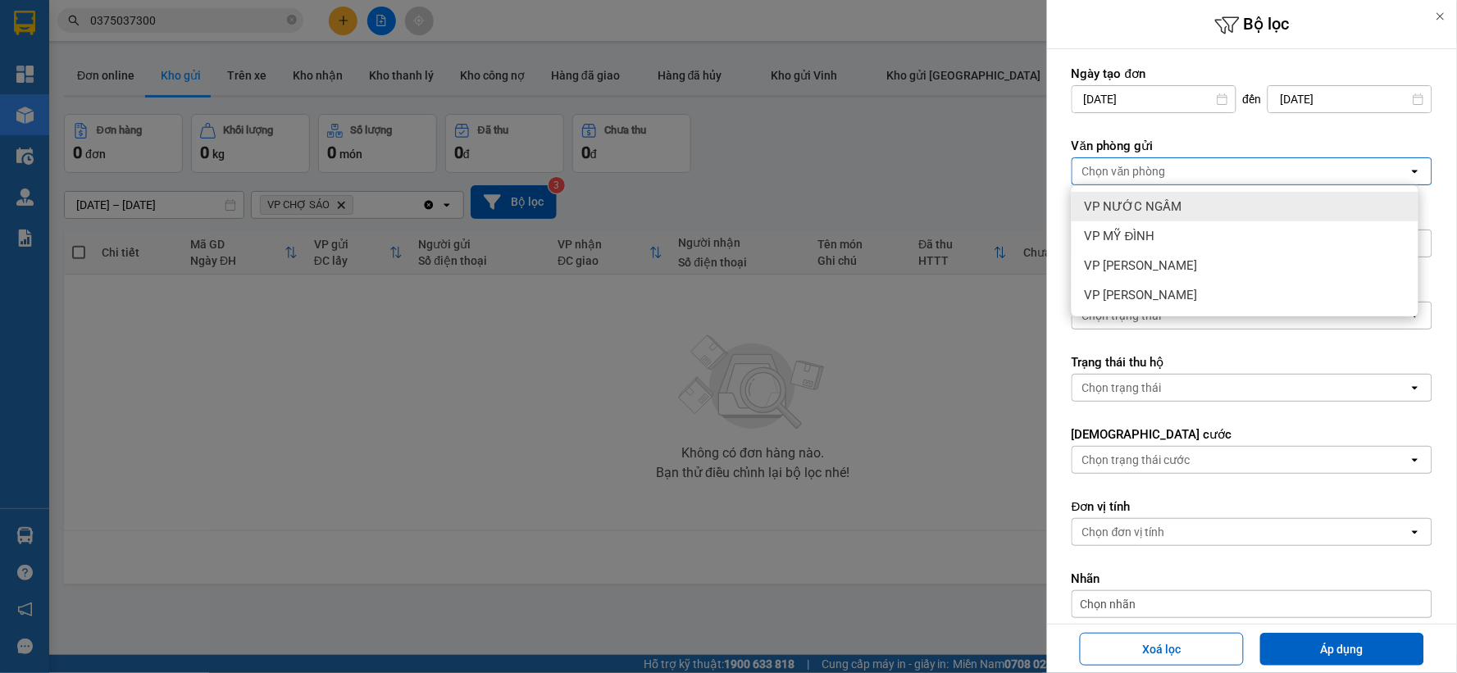
drag, startPoint x: 1187, startPoint y: 201, endPoint x: 1200, endPoint y: 283, distance: 83.0
click at [1187, 202] on div "VP NƯỚC NGẦM" at bounding box center [1245, 207] width 347 height 30
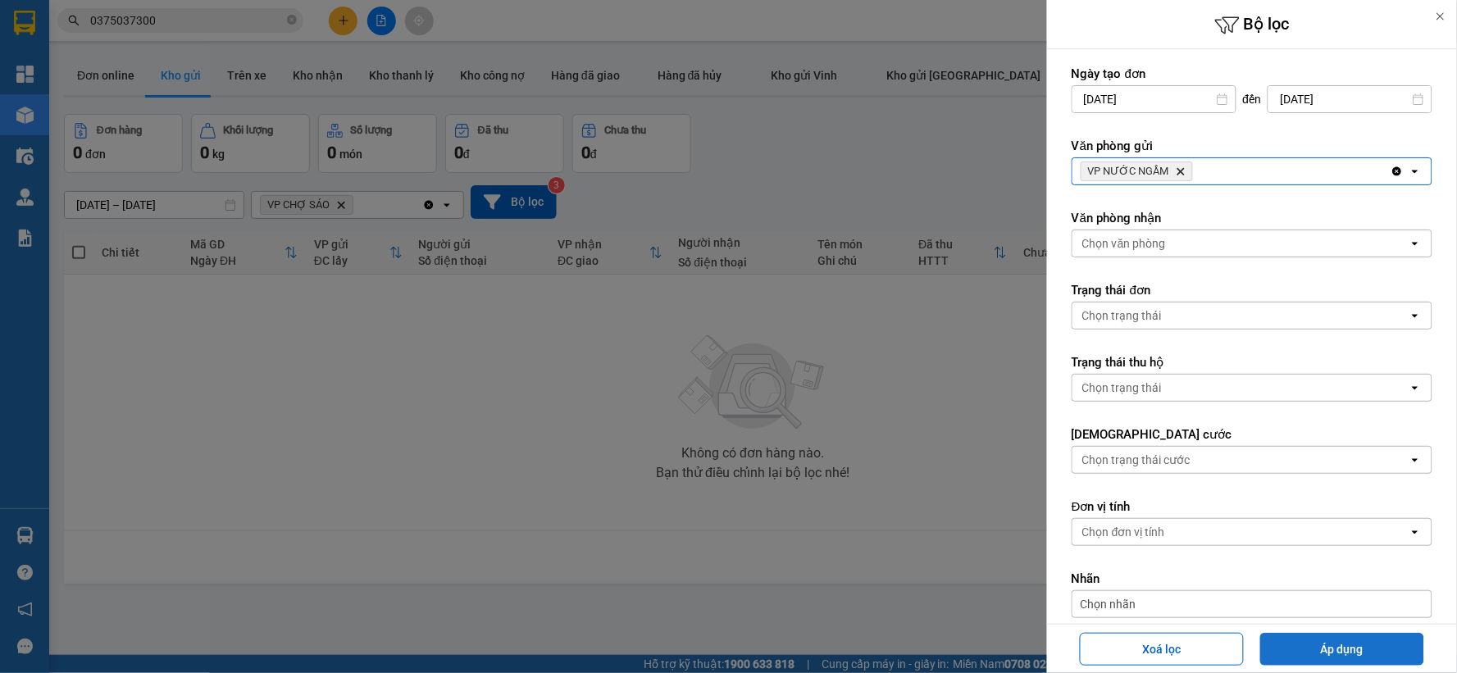
click at [1284, 636] on button "Áp dụng" at bounding box center [1342, 649] width 164 height 33
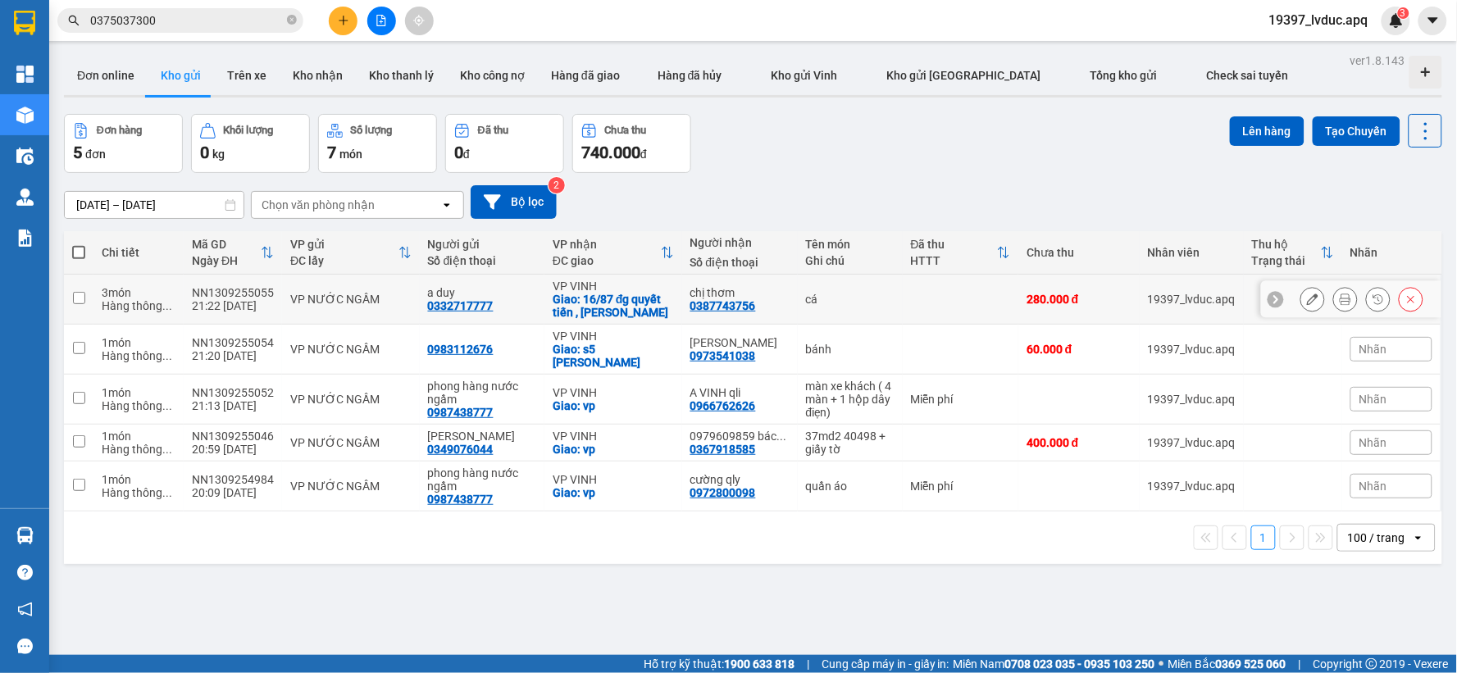
click at [656, 310] on div "Giao: 16/87 đg quyết tiến , nghi kim" at bounding box center [613, 306] width 121 height 26
checkbox input "true"
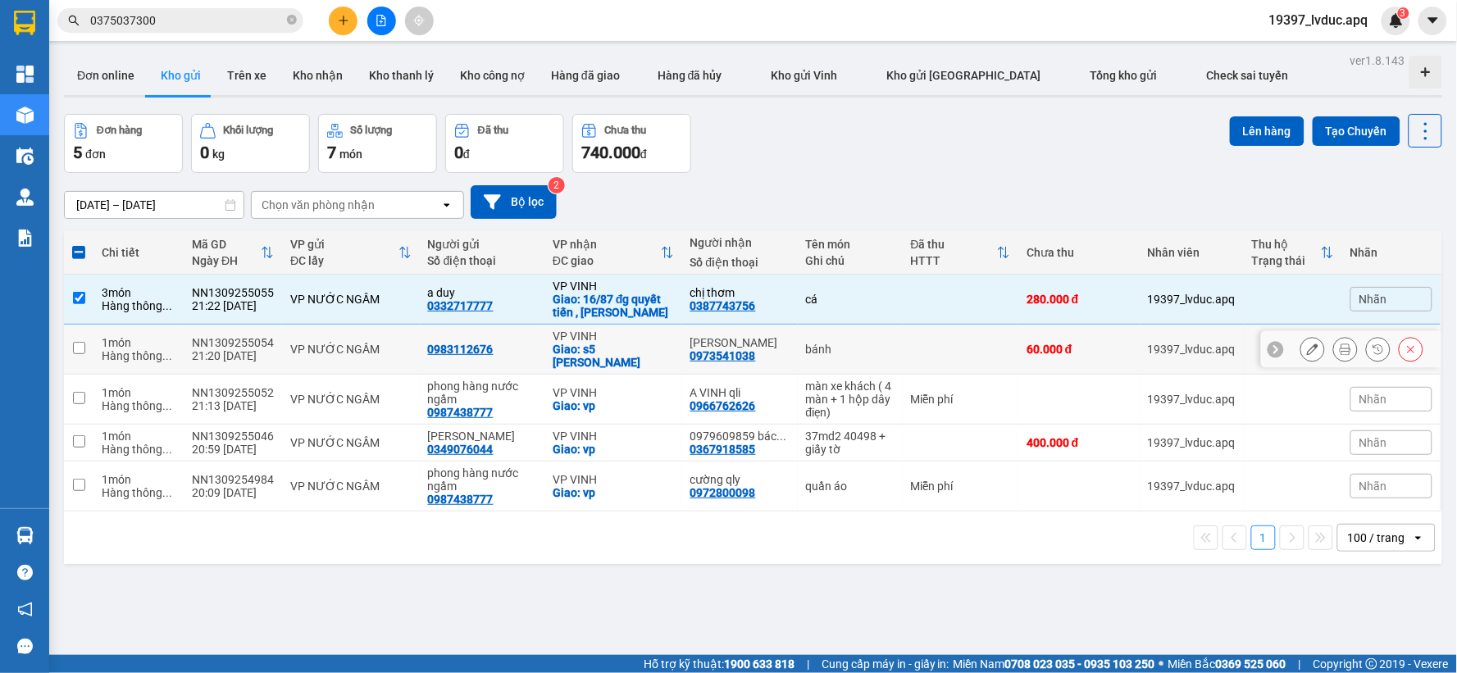
click at [690, 337] on div "xuân thủy" at bounding box center [739, 342] width 99 height 13
checkbox input "true"
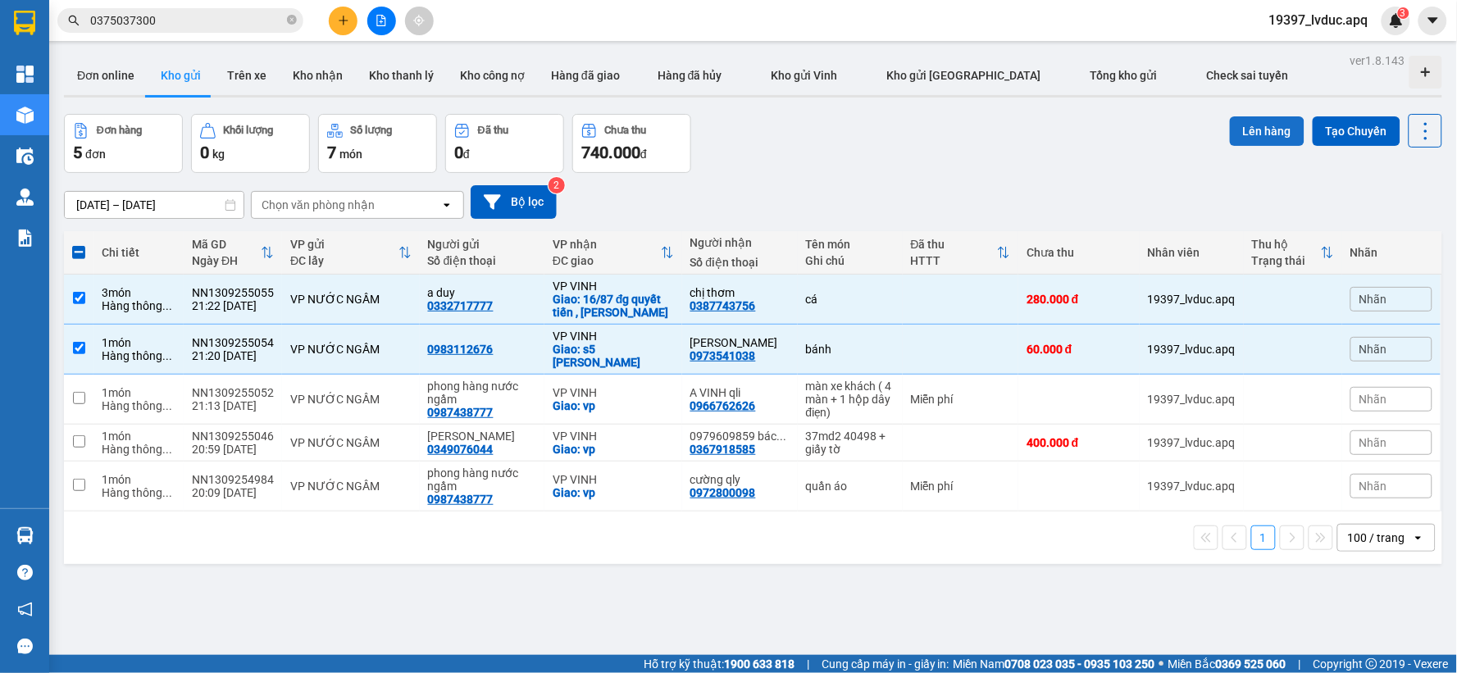
click at [1249, 129] on button "Lên hàng" at bounding box center [1267, 131] width 75 height 30
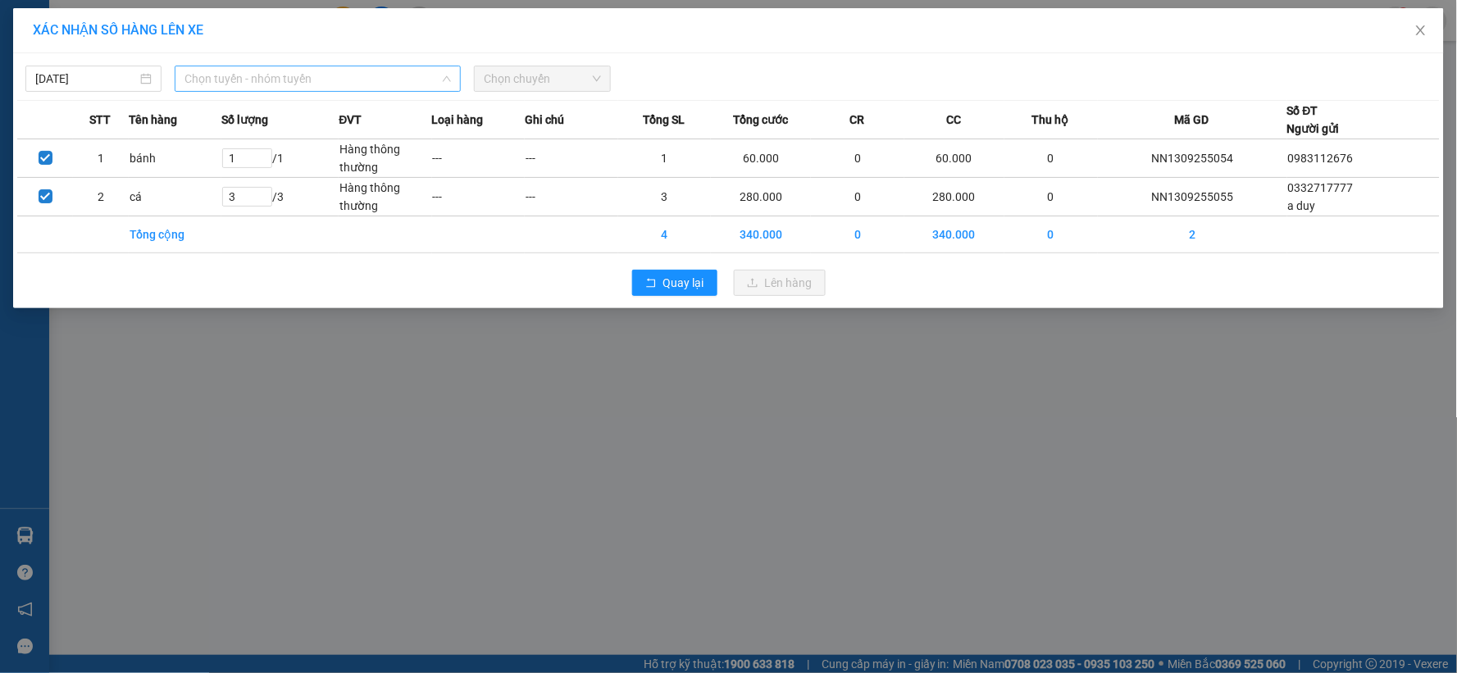
drag, startPoint x: 320, startPoint y: 70, endPoint x: 355, endPoint y: 248, distance: 182.2
click at [320, 71] on span "Chọn tuyến - nhóm tuyến" at bounding box center [317, 78] width 266 height 25
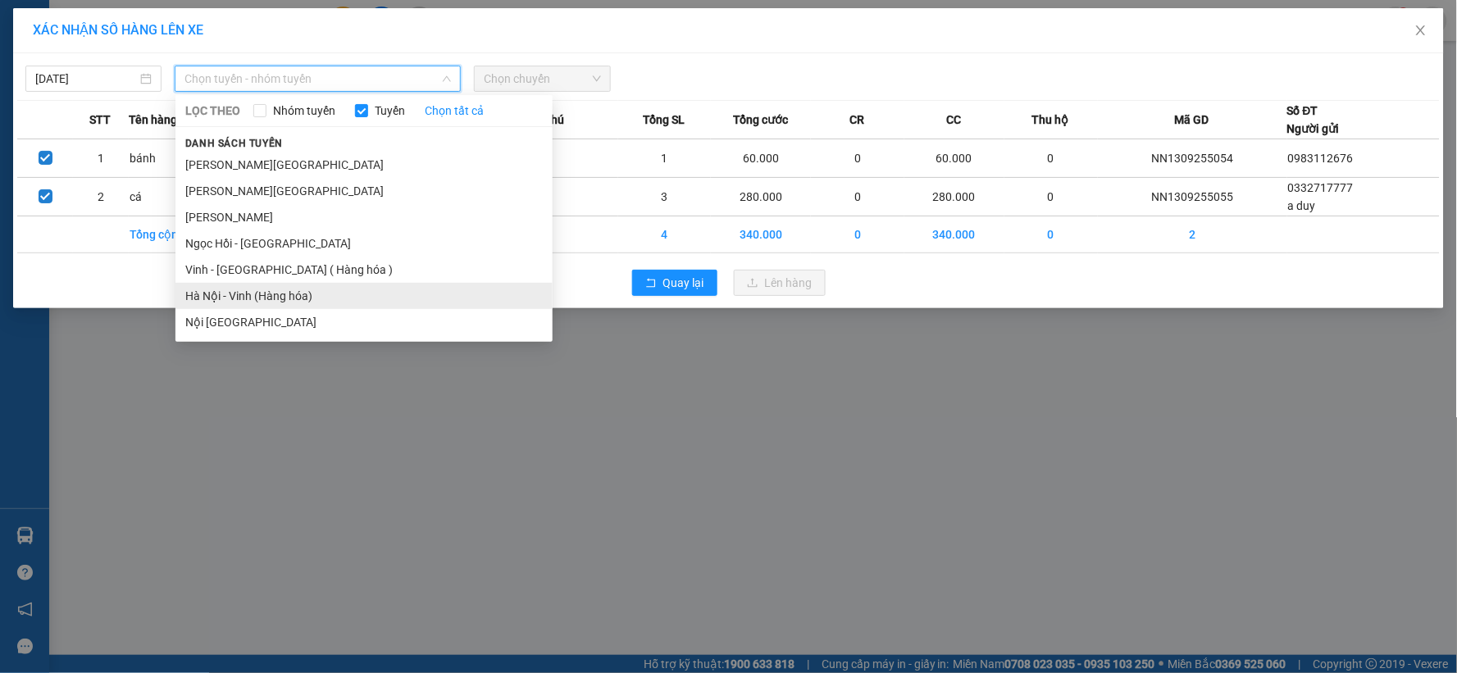
click at [335, 302] on li "Hà Nội - Vinh (Hàng hóa)" at bounding box center [363, 296] width 377 height 26
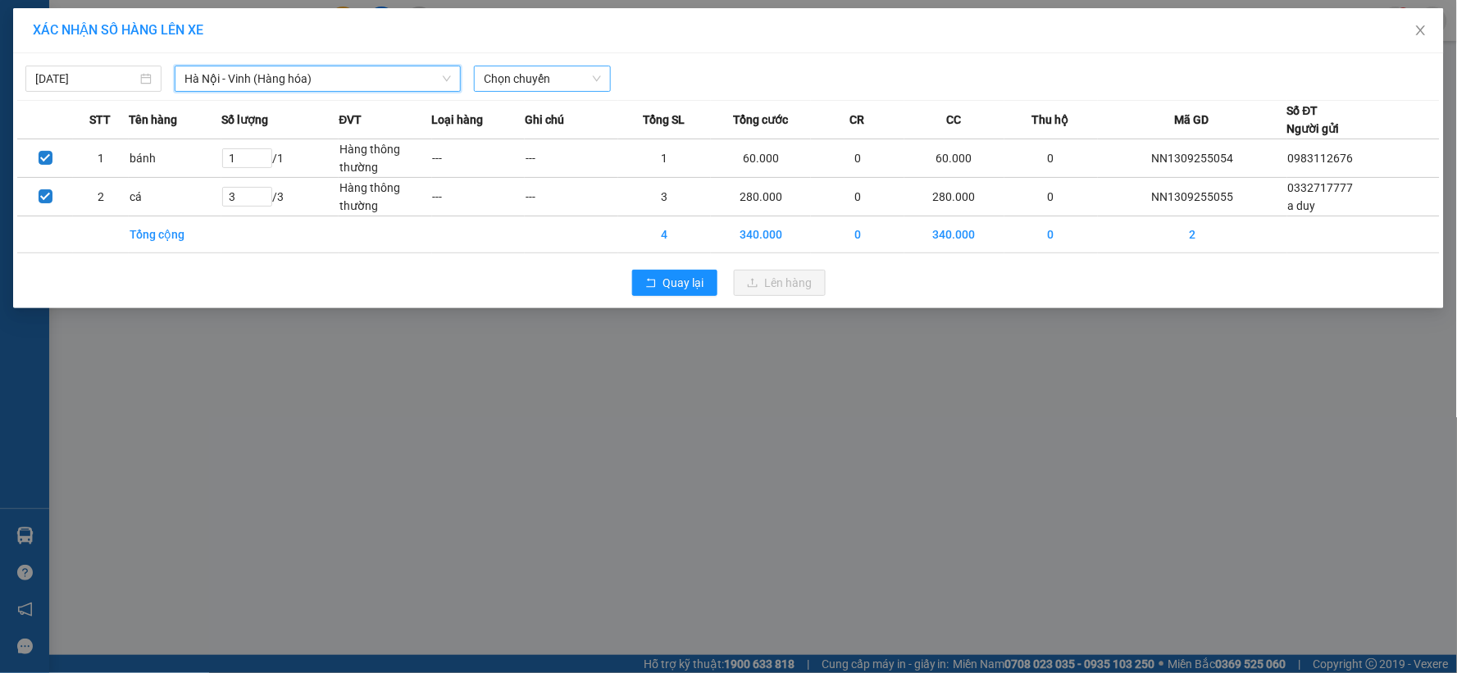
click at [582, 69] on span "Chọn chuyến" at bounding box center [542, 78] width 116 height 25
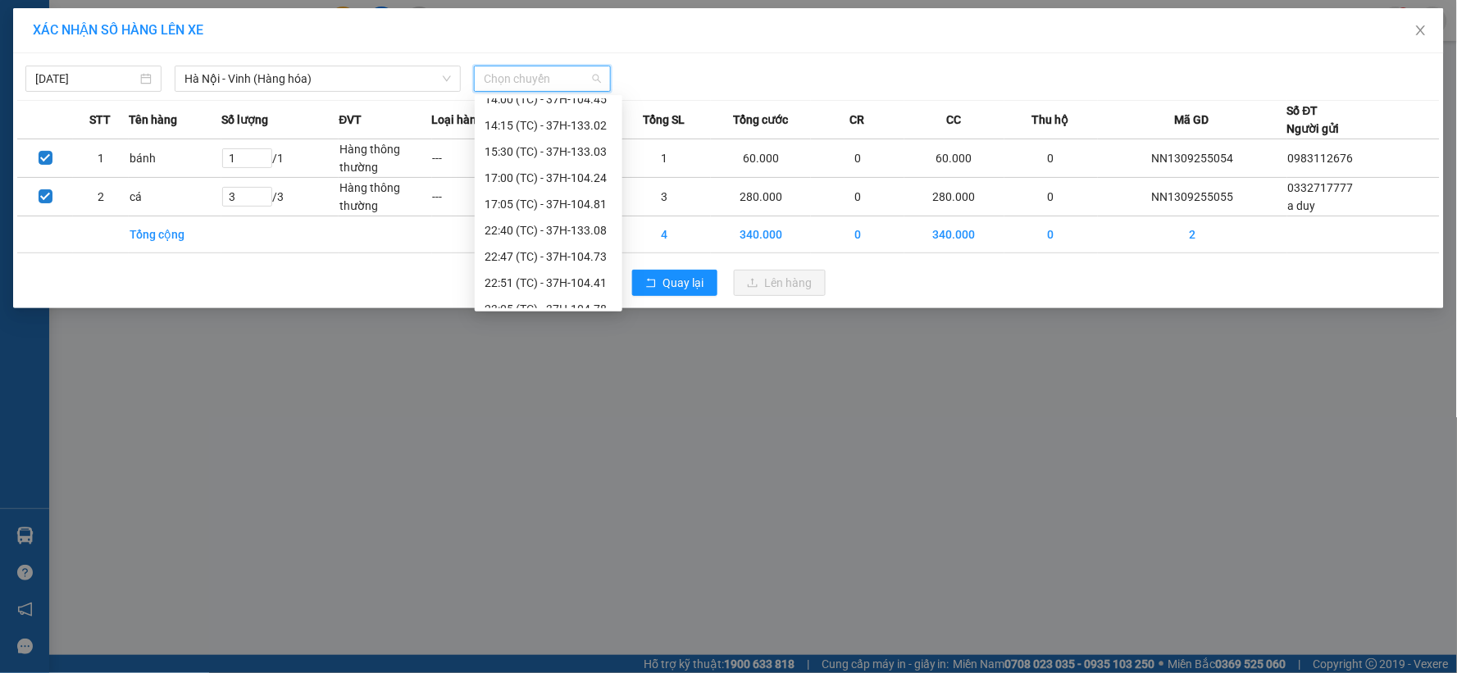
scroll to position [262, 0]
drag, startPoint x: 585, startPoint y: 134, endPoint x: 641, endPoint y: 198, distance: 85.5
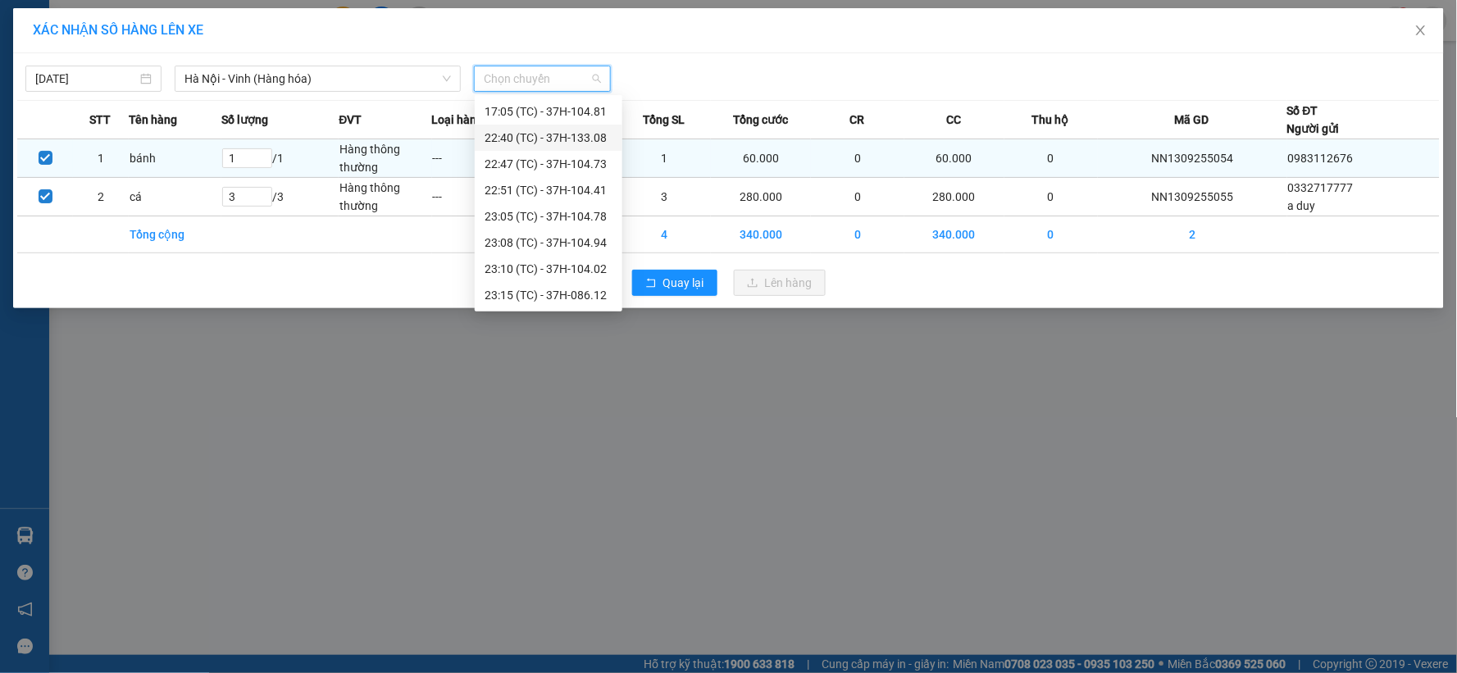
click at [586, 133] on div "22:40 (TC) - 37H-133.08" at bounding box center [549, 138] width 128 height 18
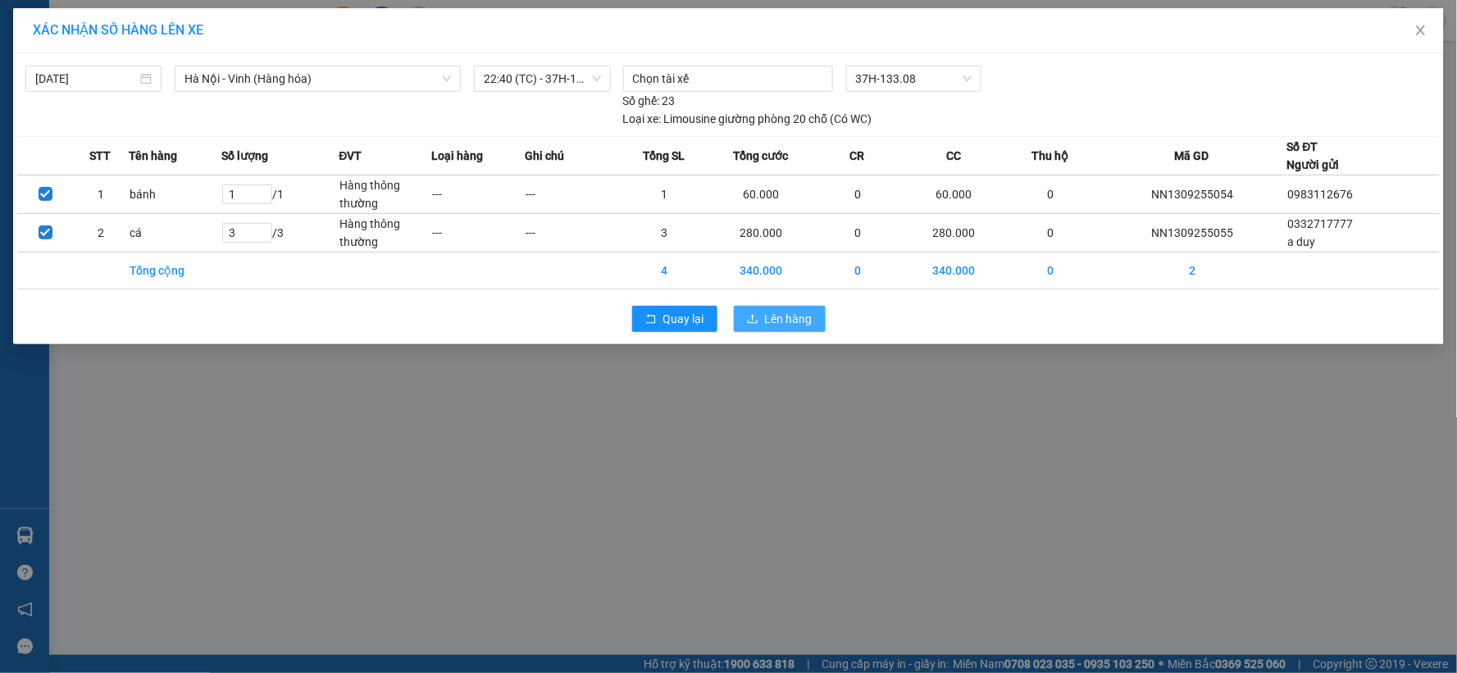
click at [773, 312] on span "Lên hàng" at bounding box center [789, 319] width 48 height 18
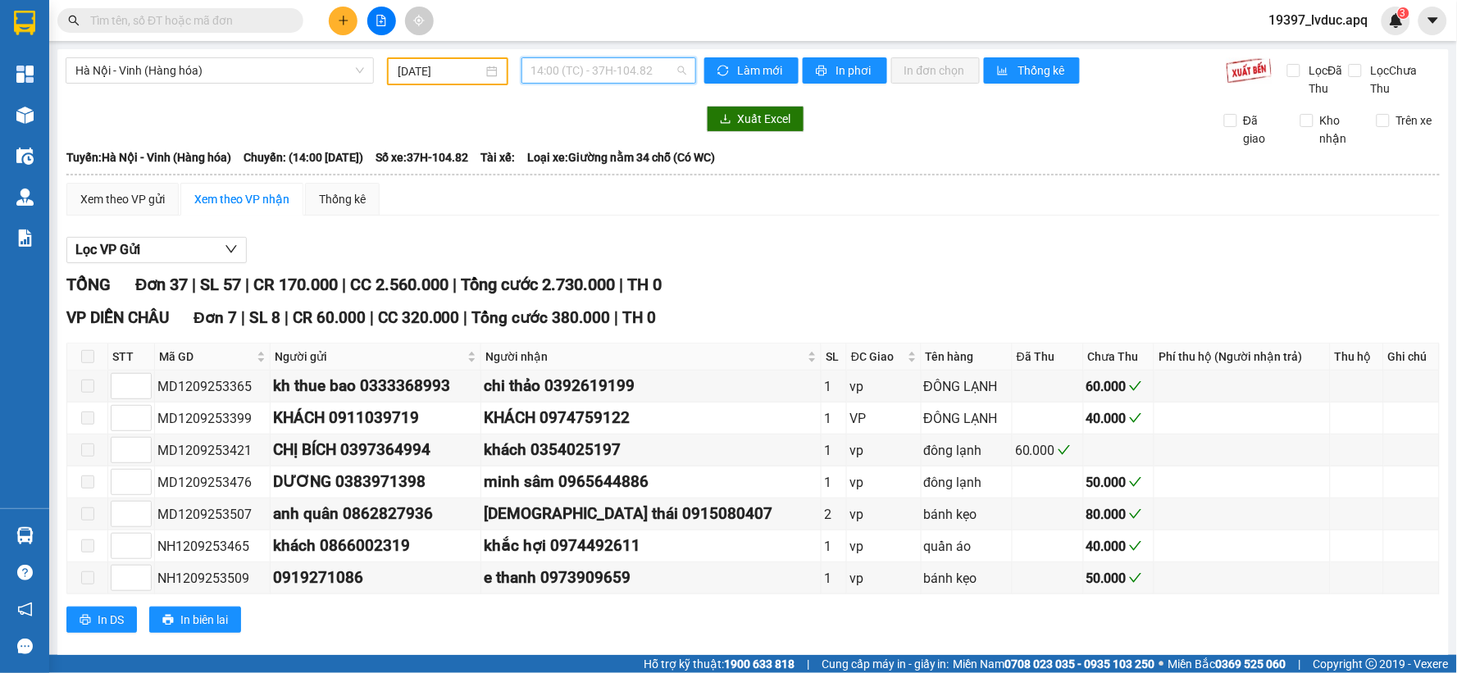
click at [576, 61] on span "14:00 (TC) - 37H-104.82" at bounding box center [608, 70] width 155 height 25
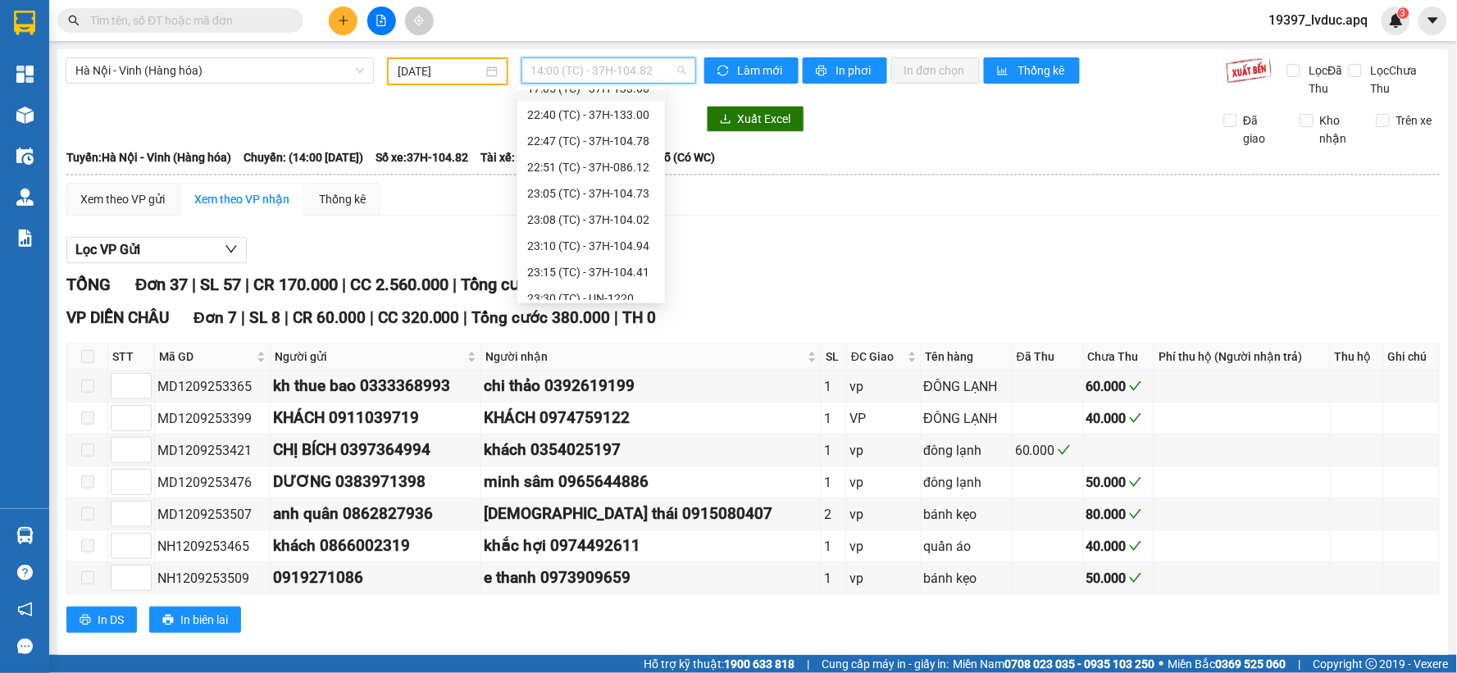
scroll to position [289, 0]
click at [630, 226] on div "23:10 (TC) - 37H-104.94" at bounding box center [591, 234] width 128 height 18
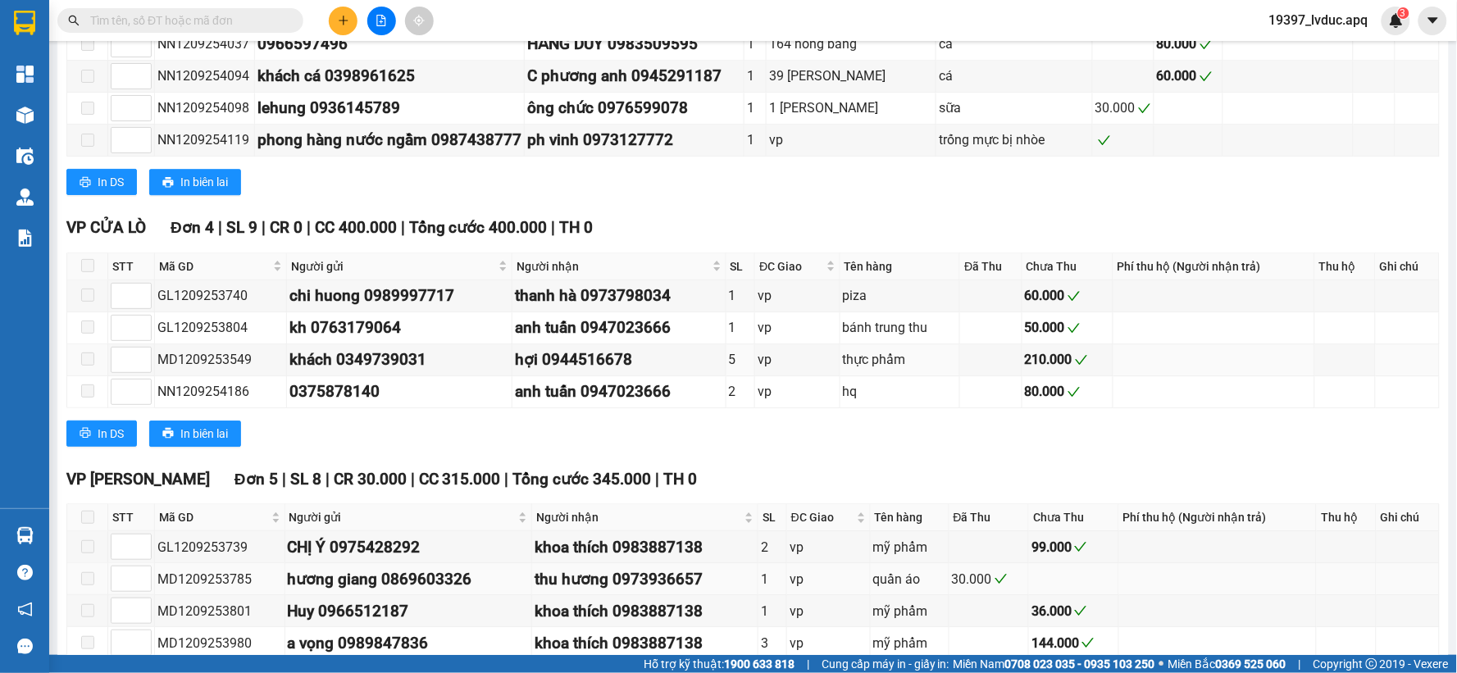
scroll to position [1422, 0]
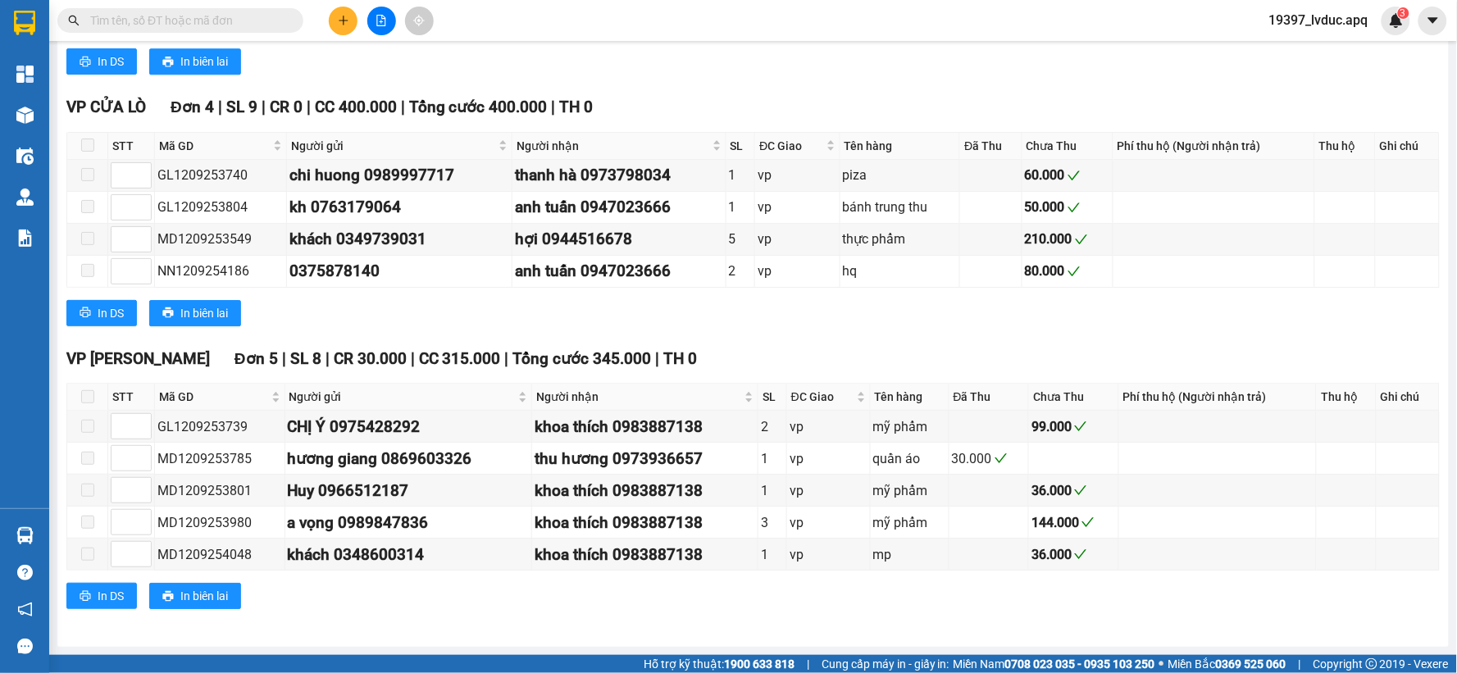
click at [232, 26] on input "text" at bounding box center [187, 20] width 194 height 18
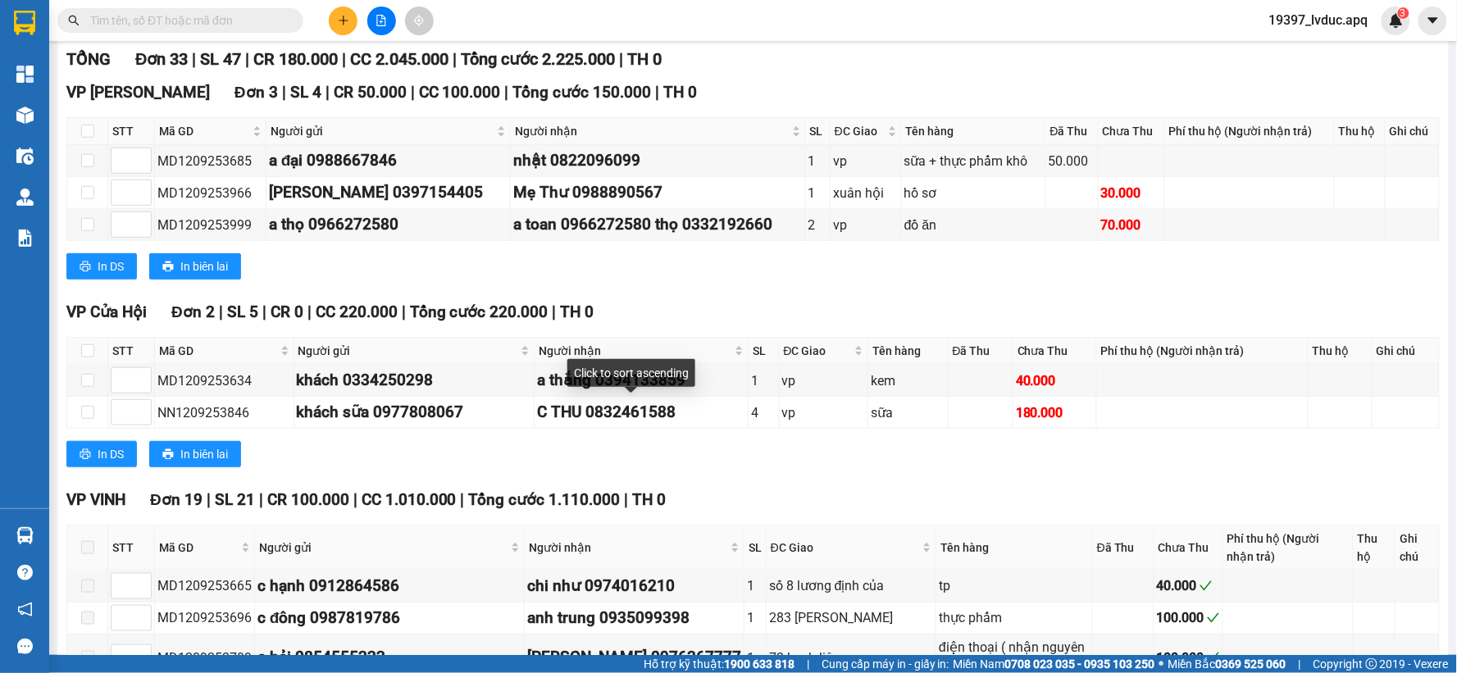
scroll to position [0, 0]
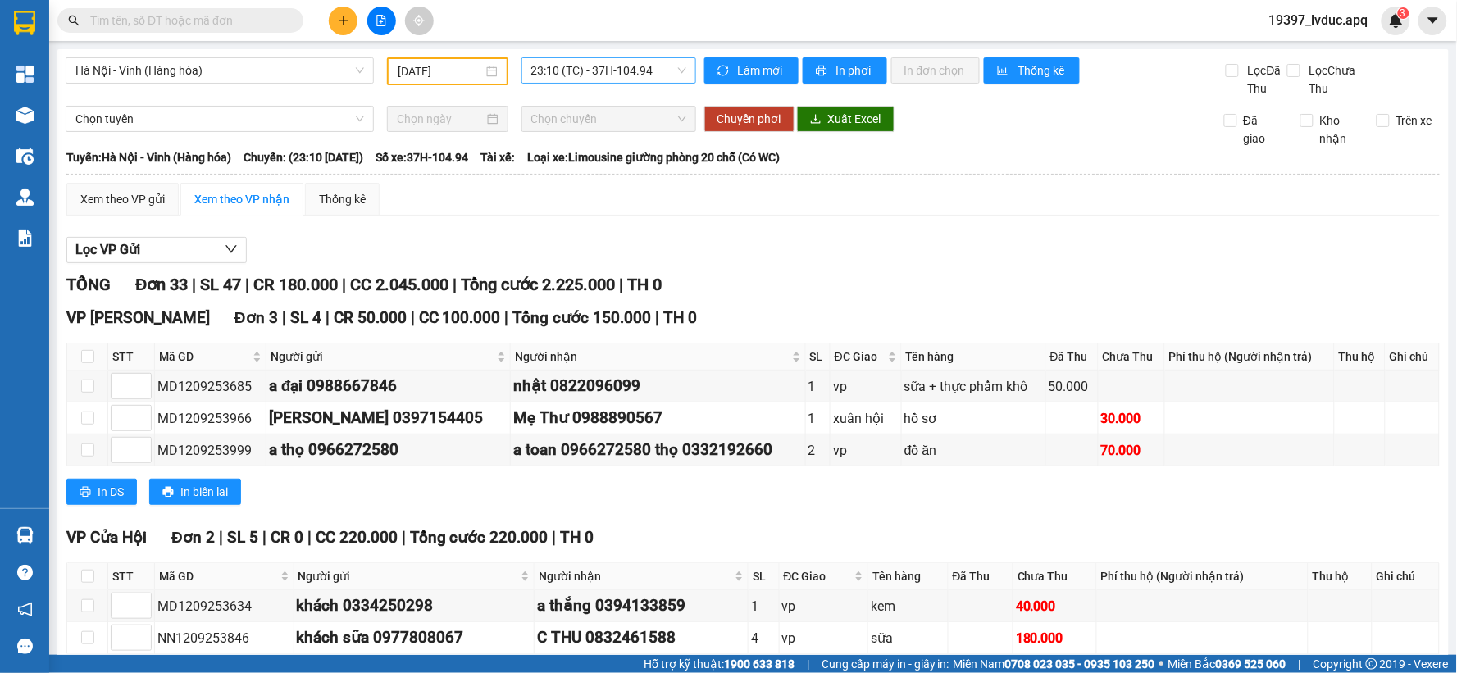
click at [597, 76] on span "23:10 (TC) - 37H-104.94" at bounding box center [608, 70] width 155 height 25
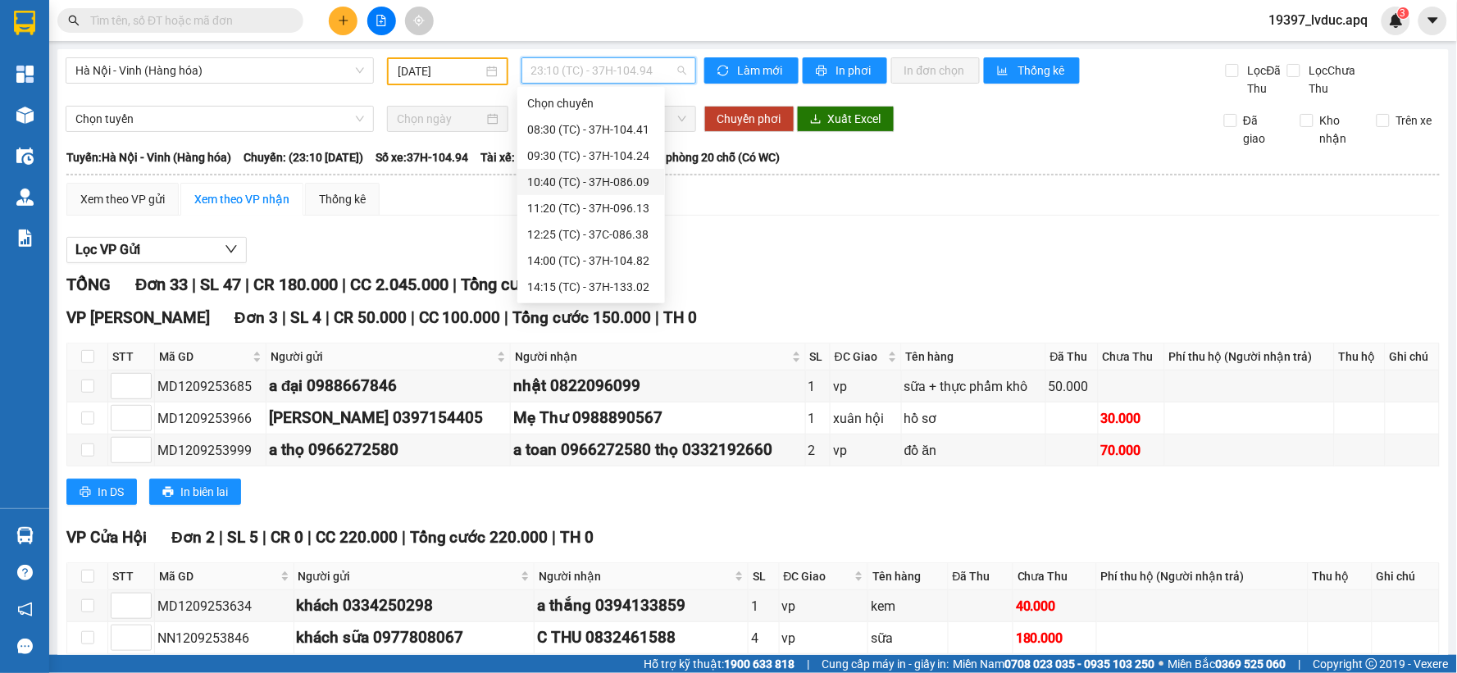
click at [611, 184] on div "10:40 (TC) - 37H-086.09" at bounding box center [591, 182] width 128 height 18
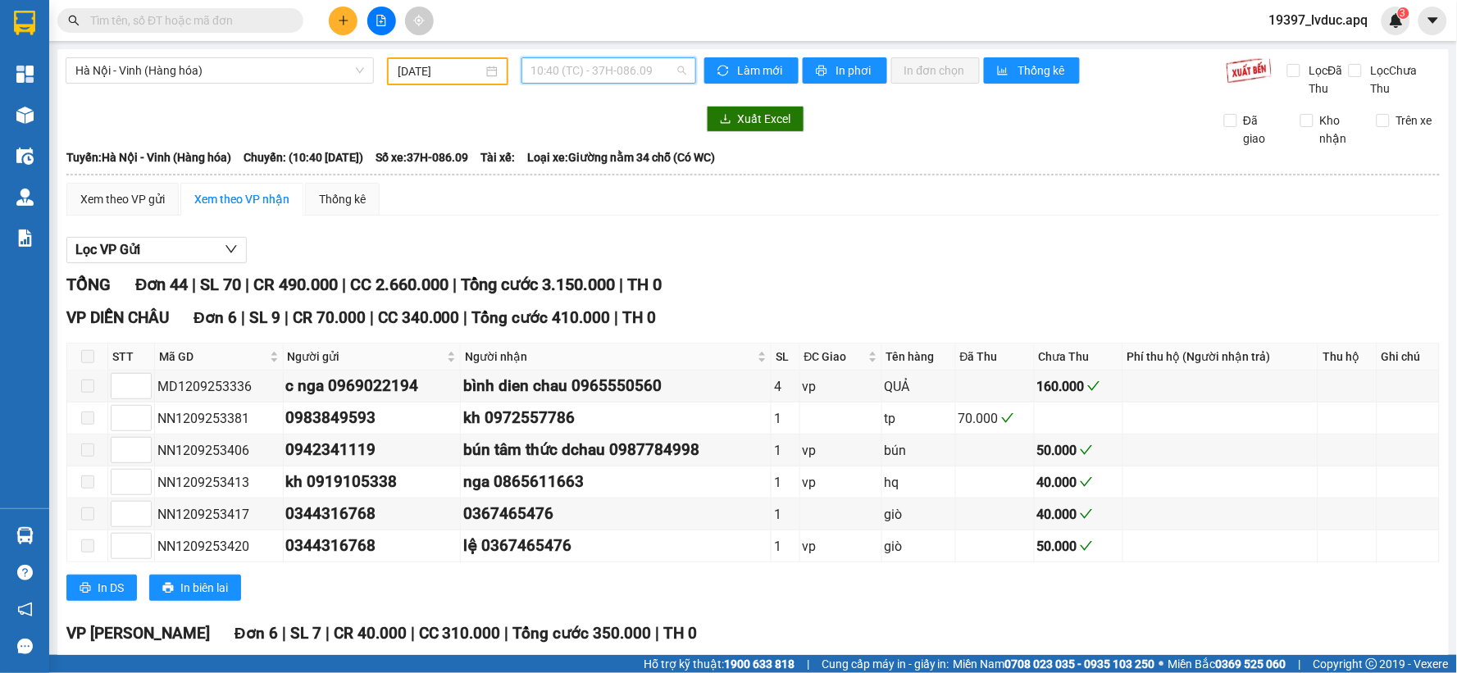
click at [590, 72] on span "10:40 (TC) - 37H-086.09" at bounding box center [608, 70] width 155 height 25
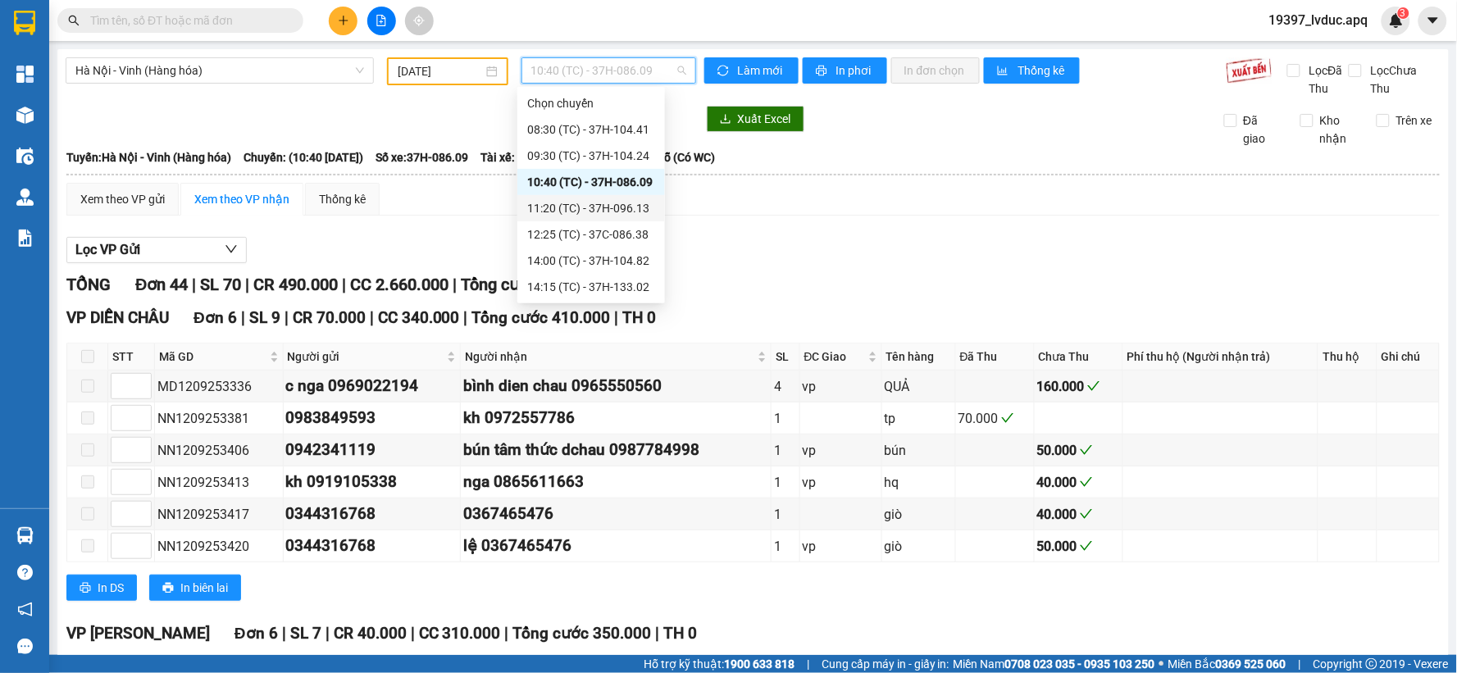
click at [578, 213] on div "11:20 (TC) - 37H-096.13" at bounding box center [591, 208] width 128 height 18
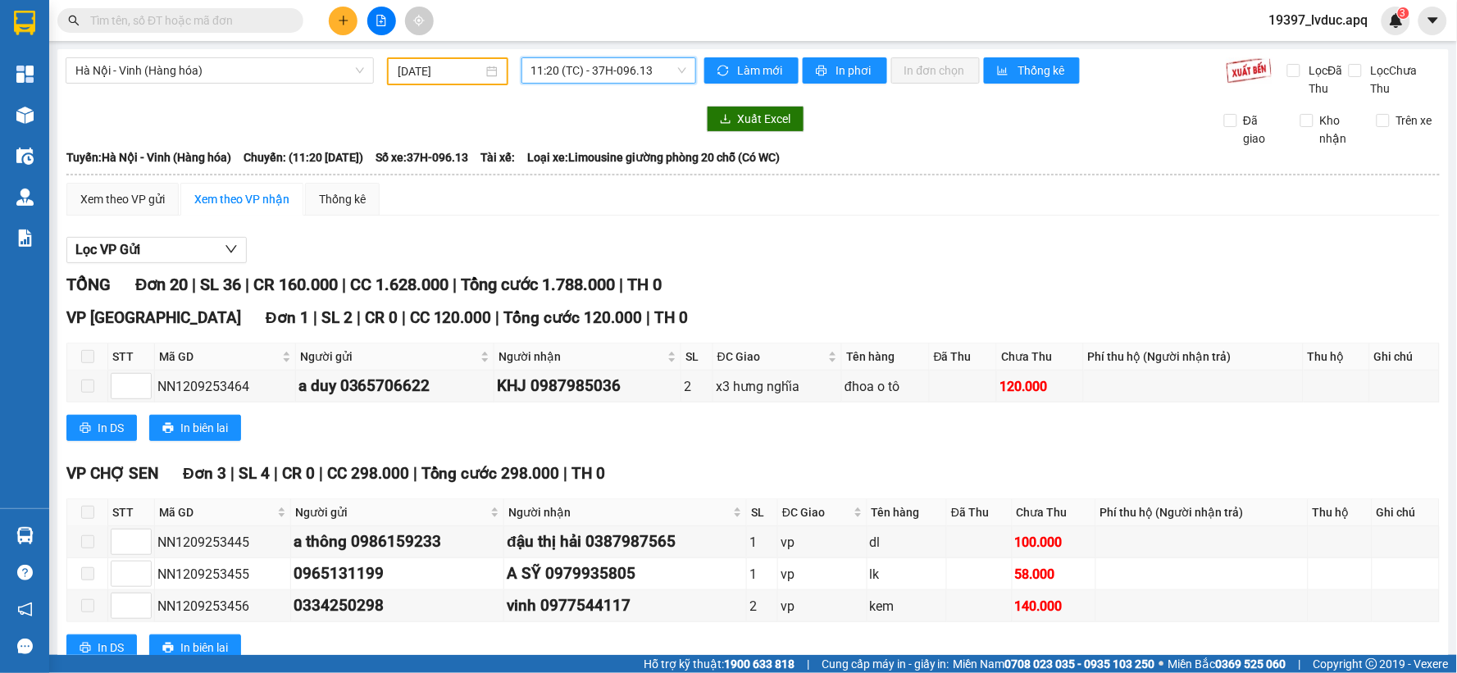
click at [580, 88] on div "Hà Nội - Vinh (Hàng hóa) [DATE] 11:20 11:20 (TC) - 37H-096.13" at bounding box center [381, 77] width 631 height 40
drag, startPoint x: 589, startPoint y: 67, endPoint x: 589, endPoint y: 90, distance: 23.0
click at [589, 68] on span "11:20 (TC) - 37H-096.13" at bounding box center [608, 70] width 155 height 25
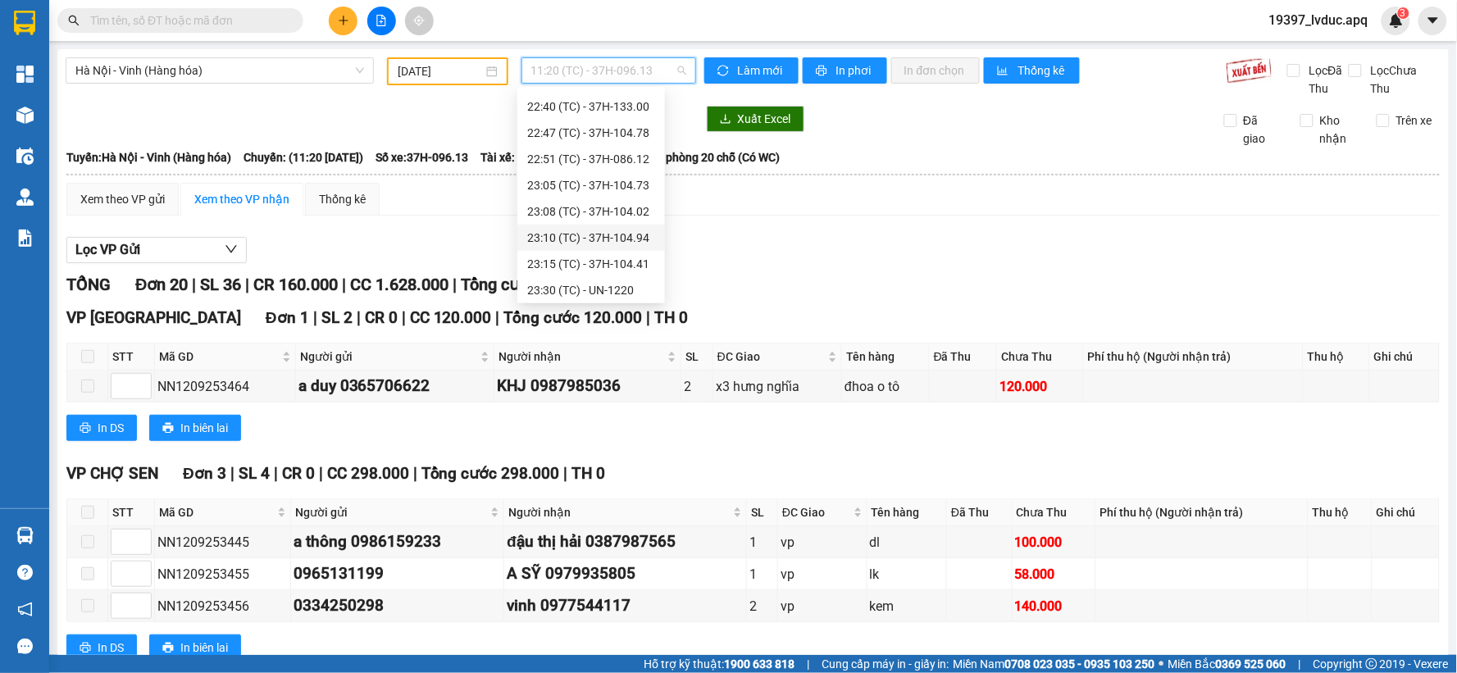
scroll to position [289, 0]
click at [441, 80] on div "[DATE]" at bounding box center [447, 71] width 121 height 28
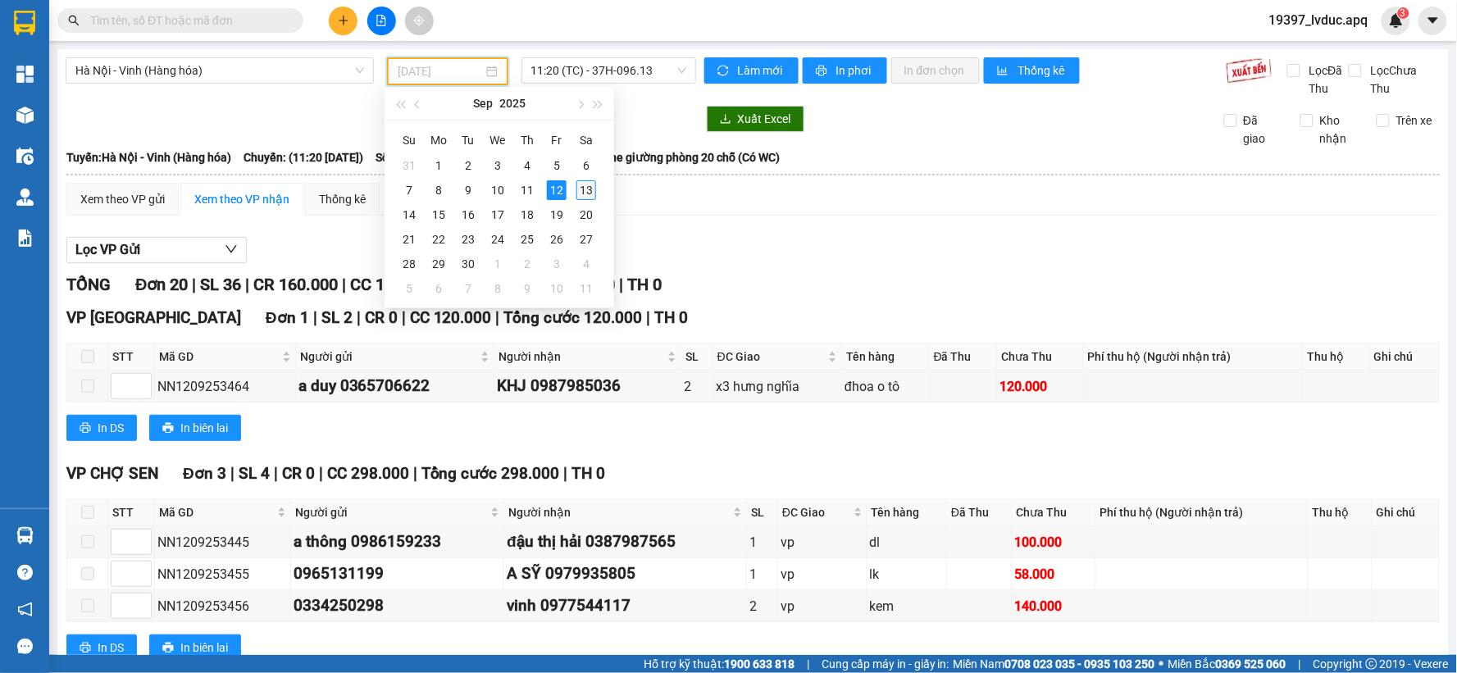
click at [585, 191] on div "13" at bounding box center [586, 190] width 20 height 20
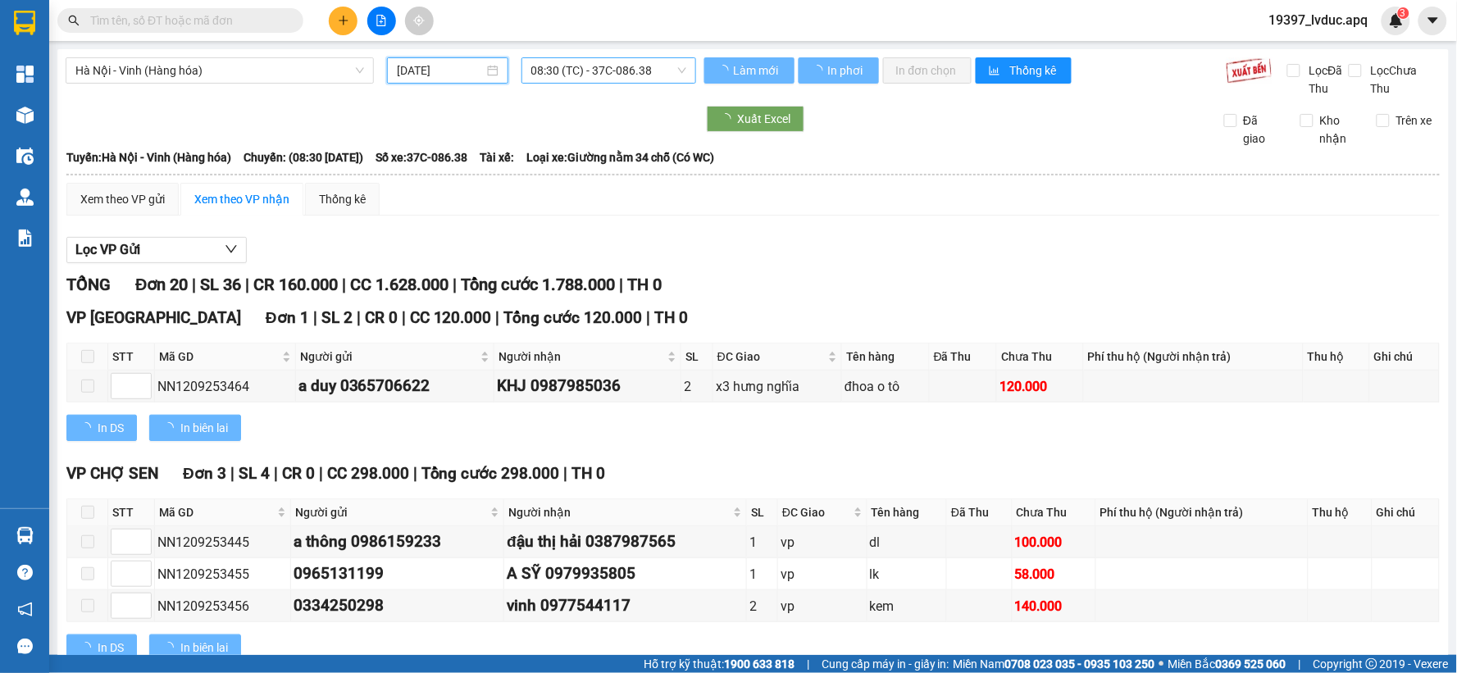
type input "[DATE]"
click at [608, 71] on span "08:30 (TC) - 37C-086.38" at bounding box center [608, 70] width 155 height 25
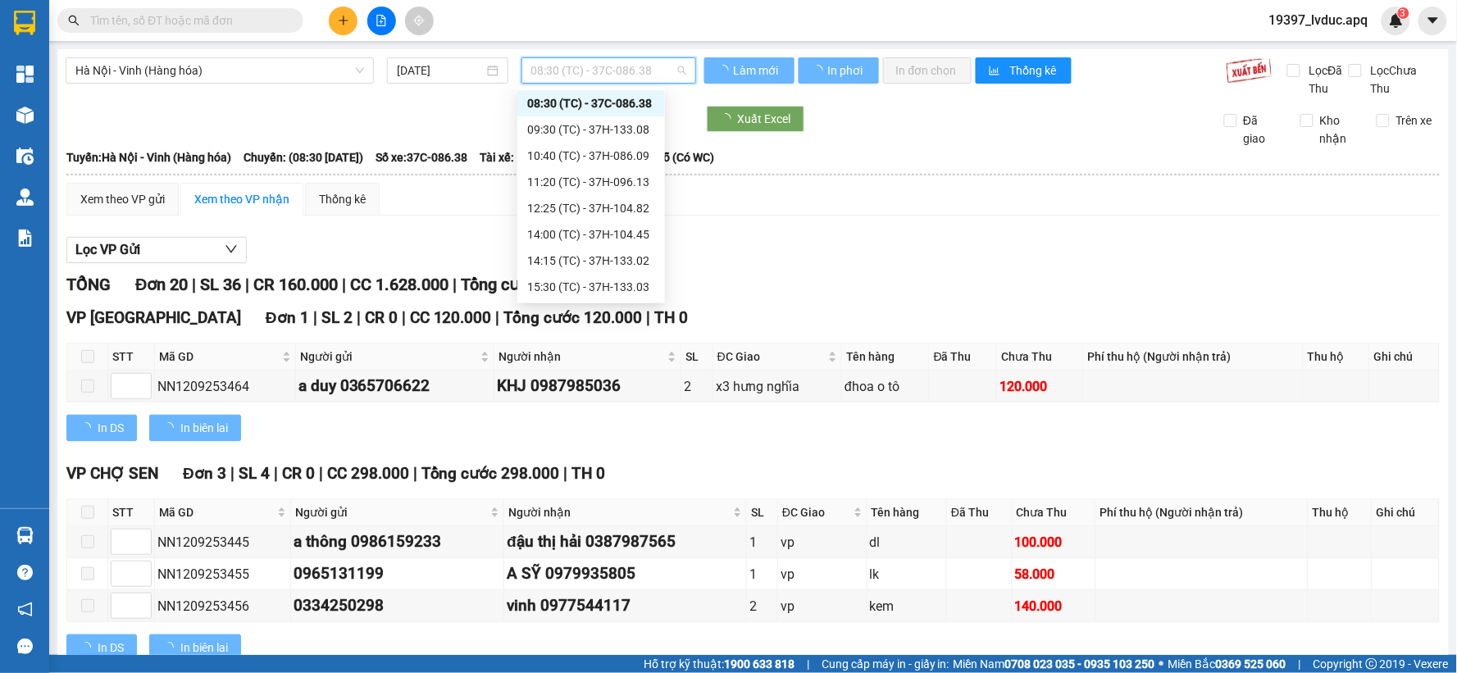
scroll to position [184, 0]
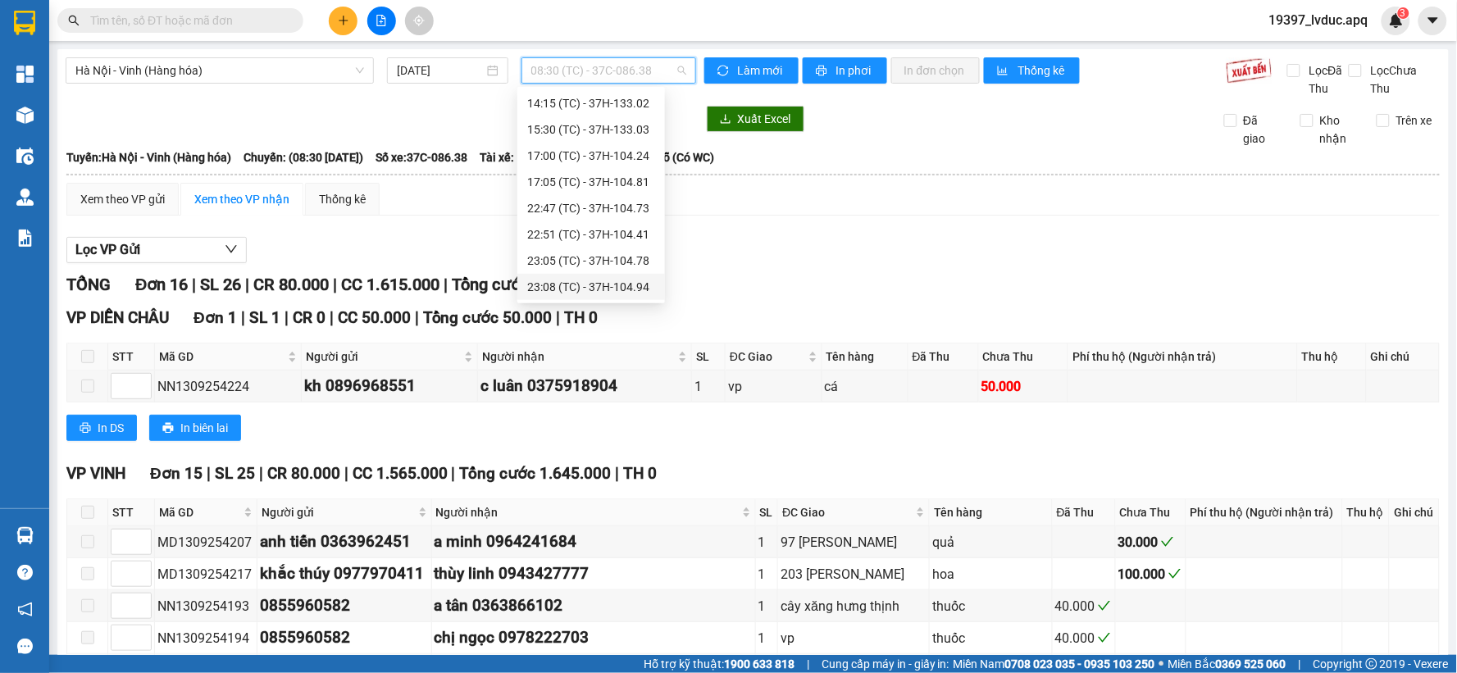
click at [610, 293] on div "23:08 (TC) - 37H-104.94" at bounding box center [591, 287] width 128 height 18
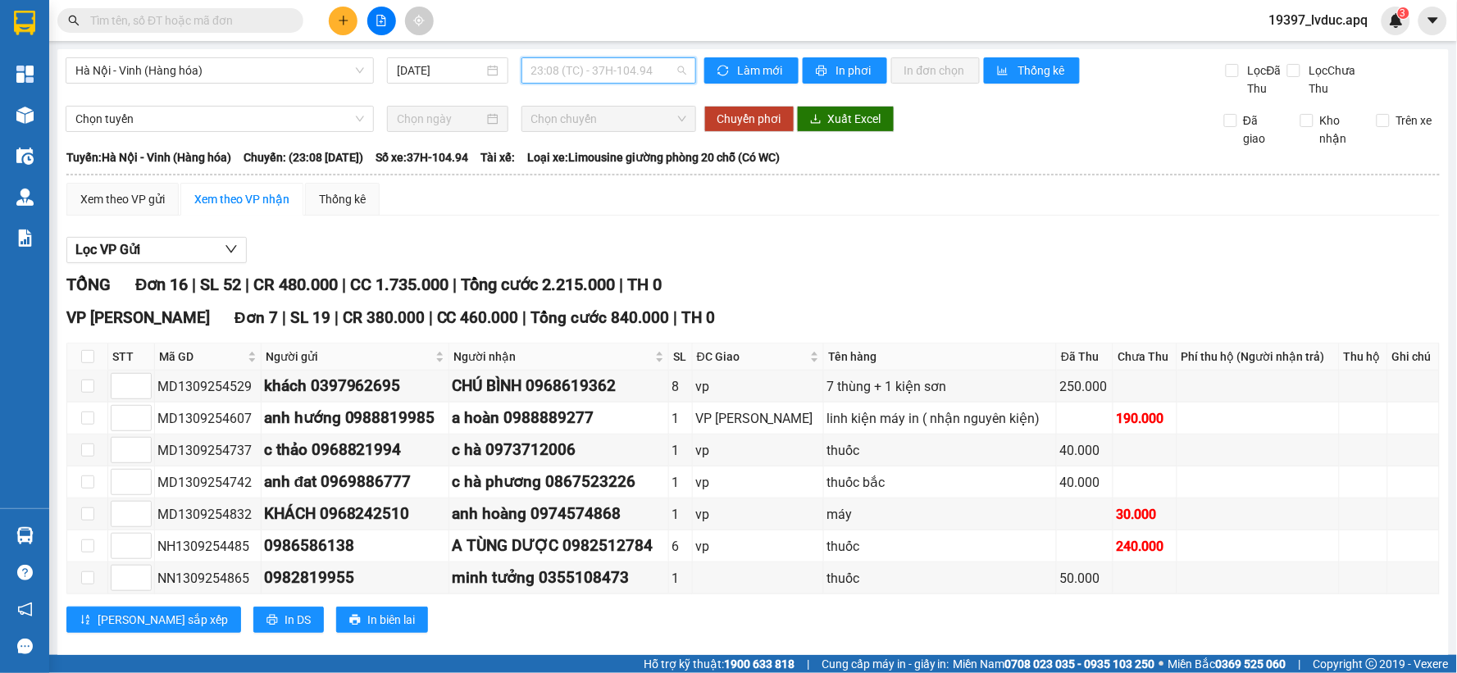
click at [651, 75] on span "23:08 (TC) - 37H-104.94" at bounding box center [608, 70] width 155 height 25
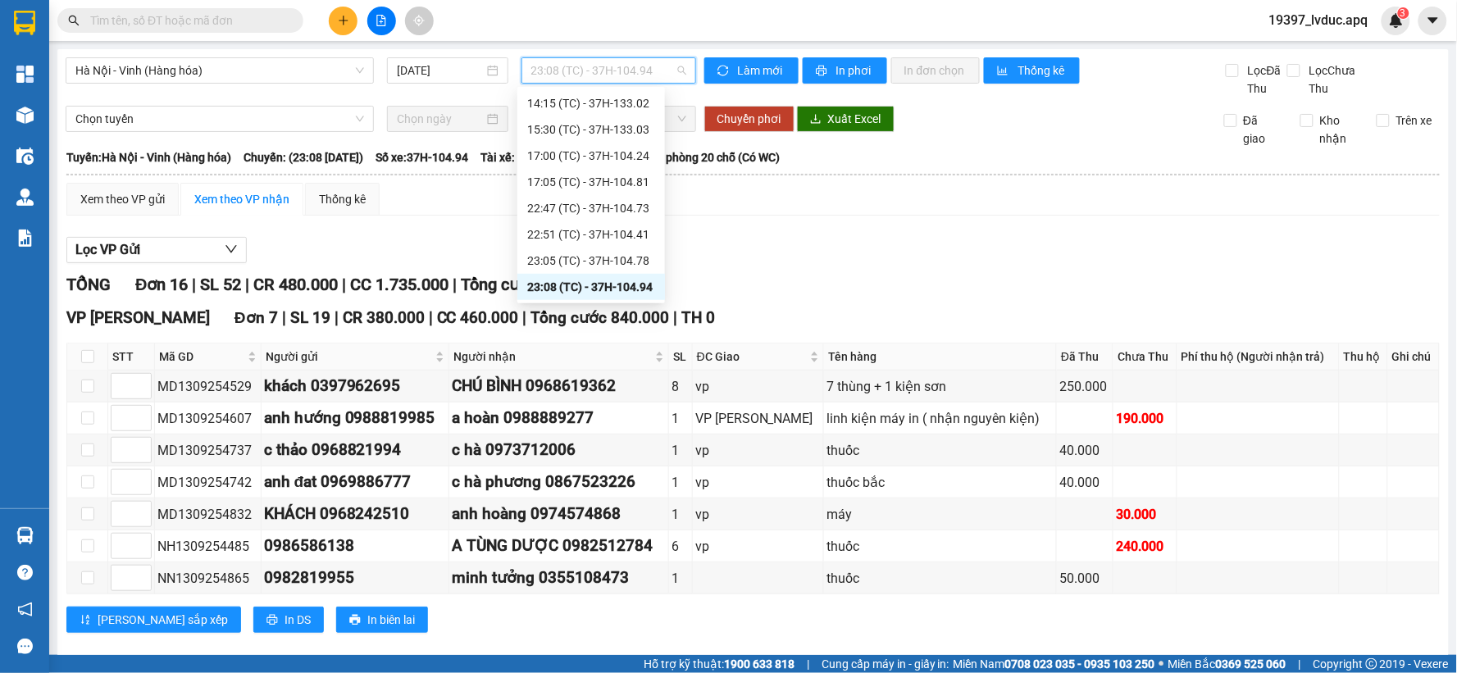
click at [628, 280] on div "23:08 (TC) - 37H-104.94" at bounding box center [591, 287] width 128 height 18
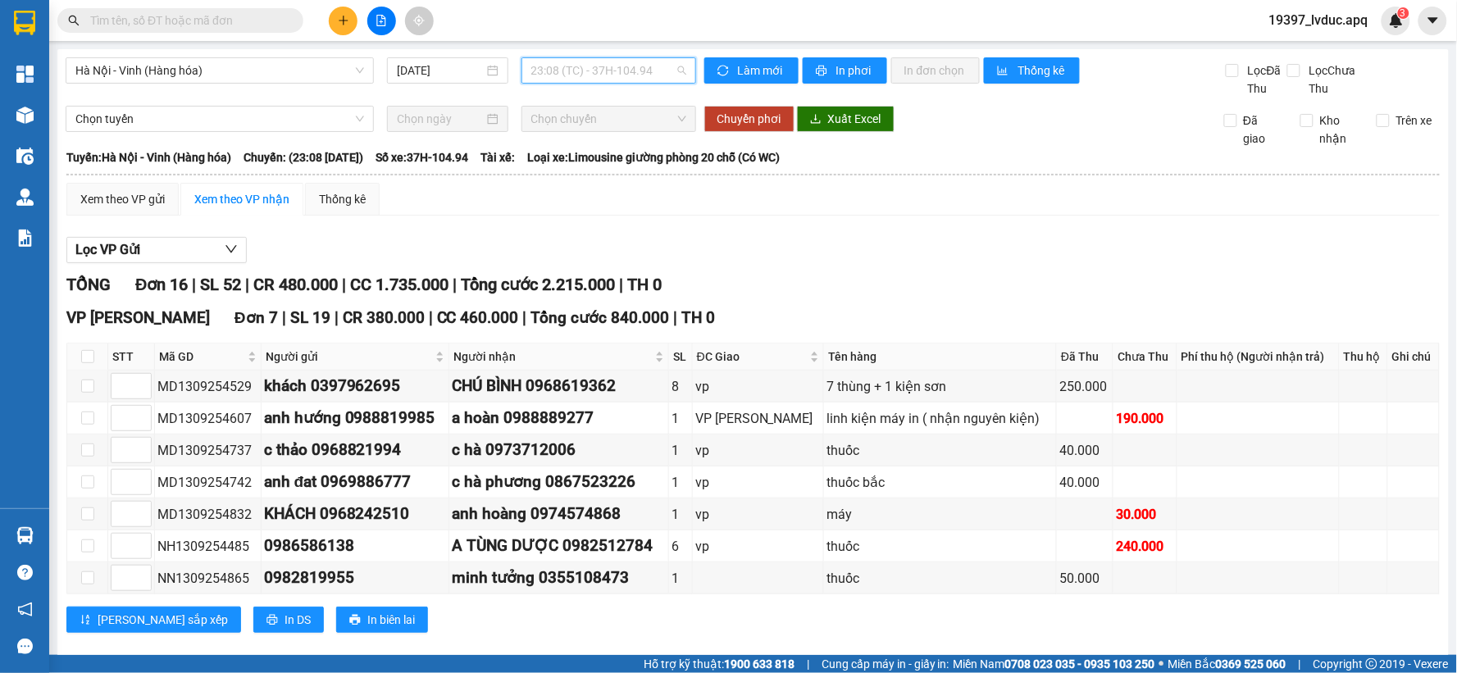
click at [617, 61] on span "23:08 (TC) - 37H-104.94" at bounding box center [608, 70] width 155 height 25
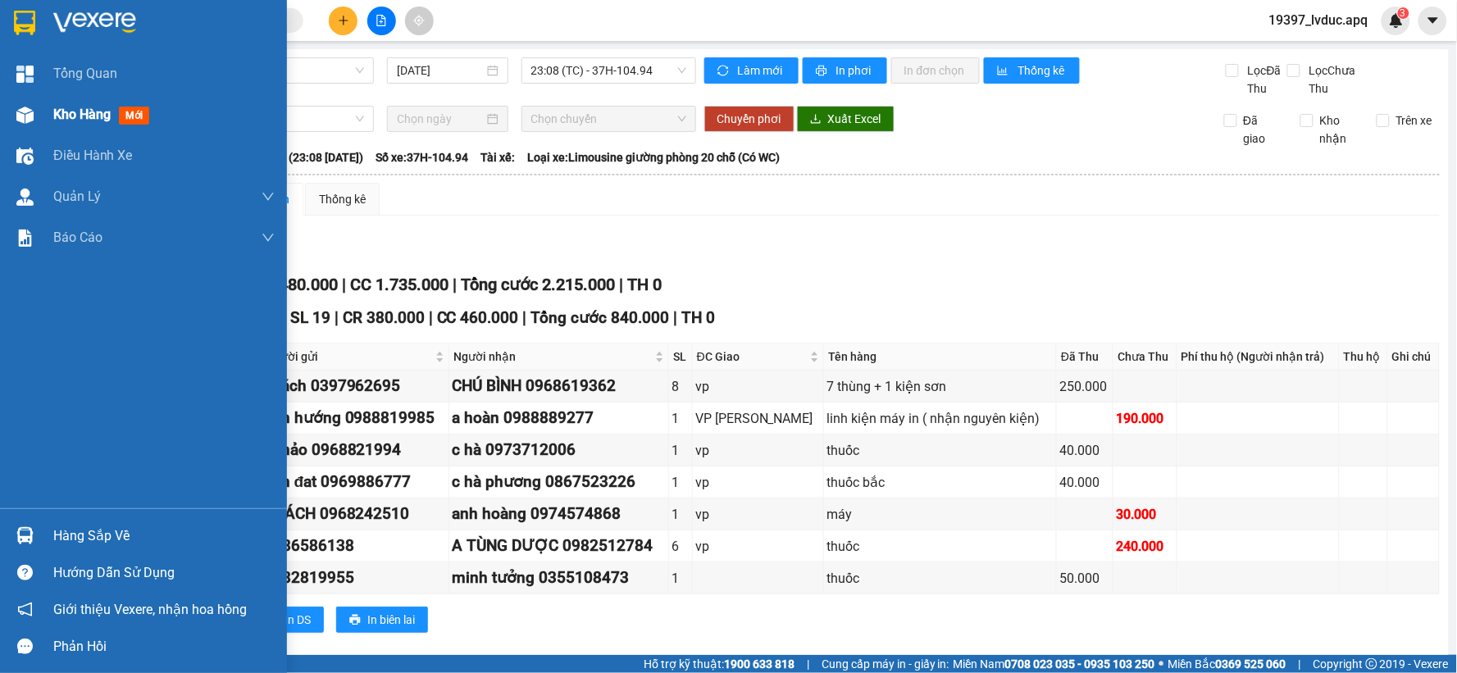
click at [34, 108] on div at bounding box center [25, 115] width 29 height 29
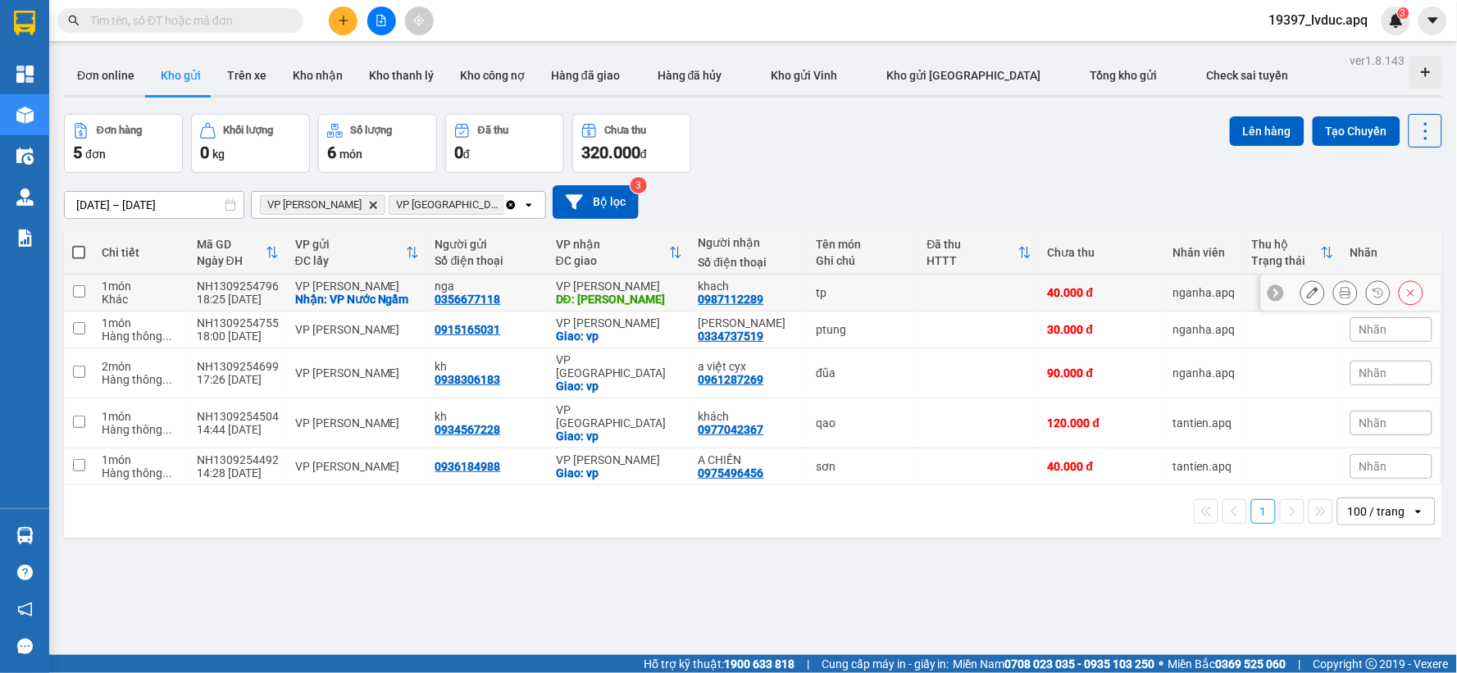
click at [626, 305] on div "DĐ: [PERSON_NAME]" at bounding box center [619, 299] width 126 height 13
checkbox input "true"
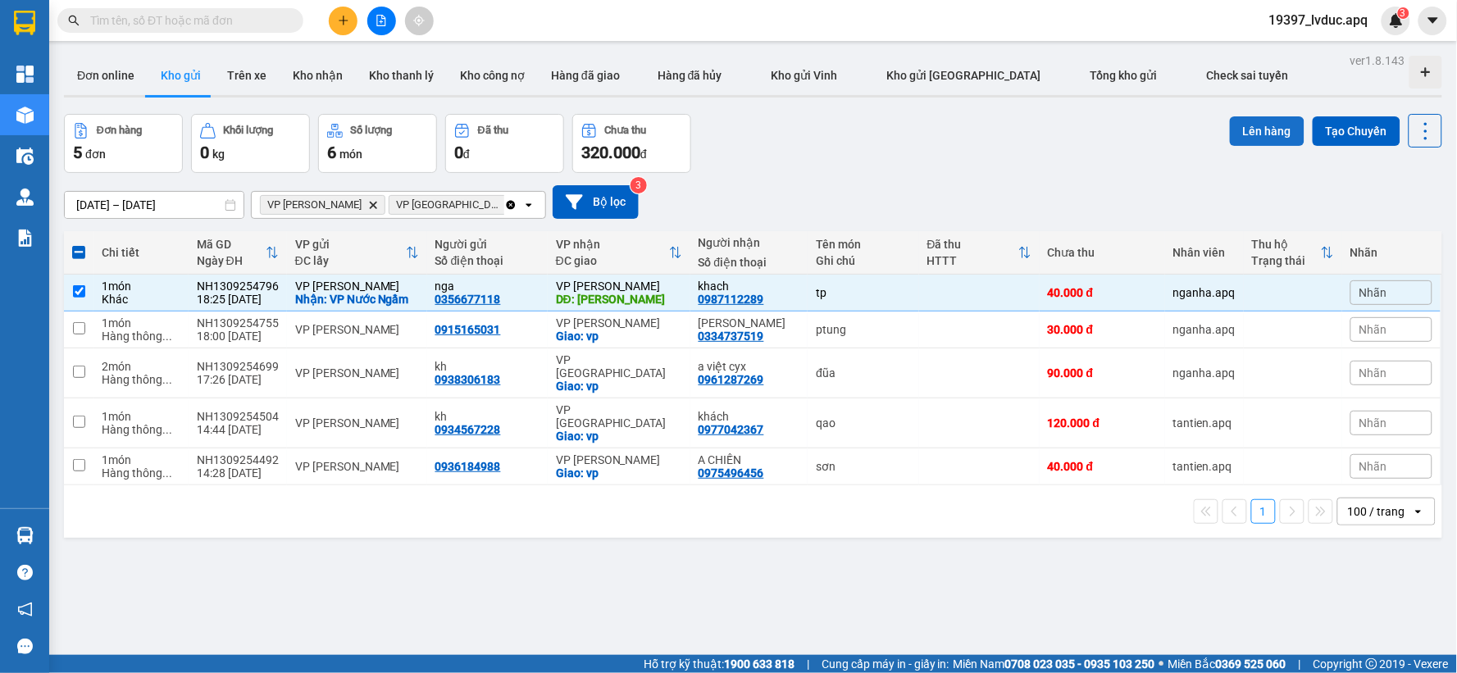
click at [1241, 128] on button "Lên hàng" at bounding box center [1267, 131] width 75 height 30
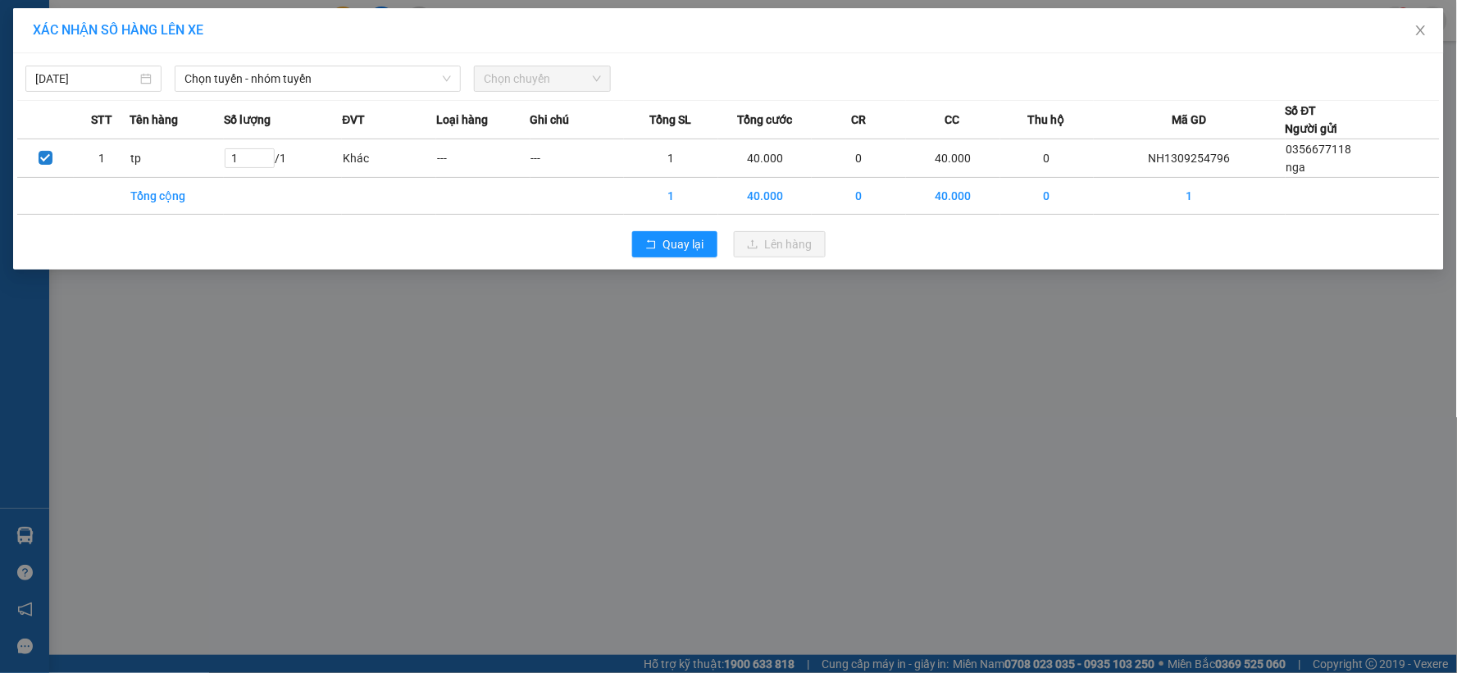
click at [271, 93] on div "[DATE] Chọn tuyến - nhóm tuyến Chọn chuyến STT Tên hàng Số lượng ĐVT Loại hàng …" at bounding box center [728, 161] width 1431 height 216
drag, startPoint x: 271, startPoint y: 75, endPoint x: 266, endPoint y: 132, distance: 57.6
click at [272, 80] on span "Chọn tuyến - nhóm tuyến" at bounding box center [317, 78] width 266 height 25
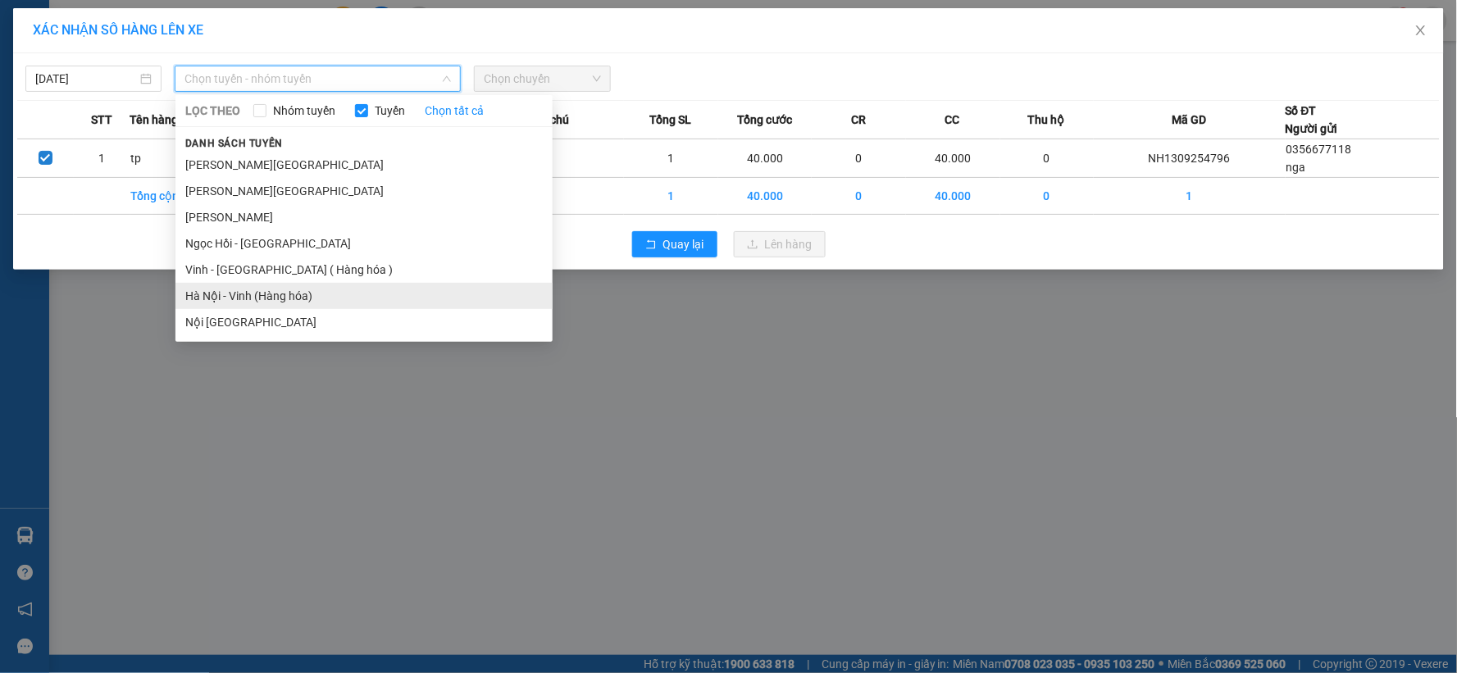
click at [283, 295] on li "Hà Nội - Vinh (Hàng hóa)" at bounding box center [363, 296] width 377 height 26
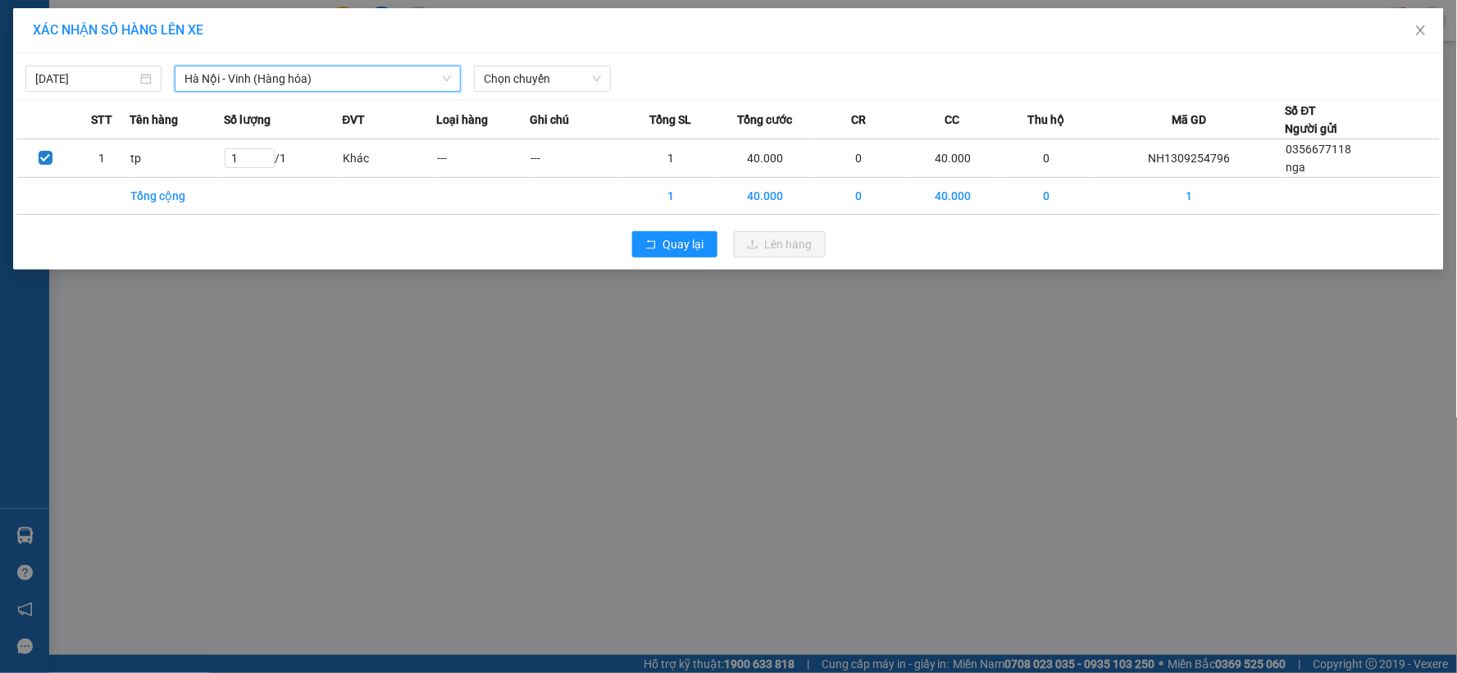
click at [585, 88] on span "Chọn chuyến" at bounding box center [542, 78] width 116 height 25
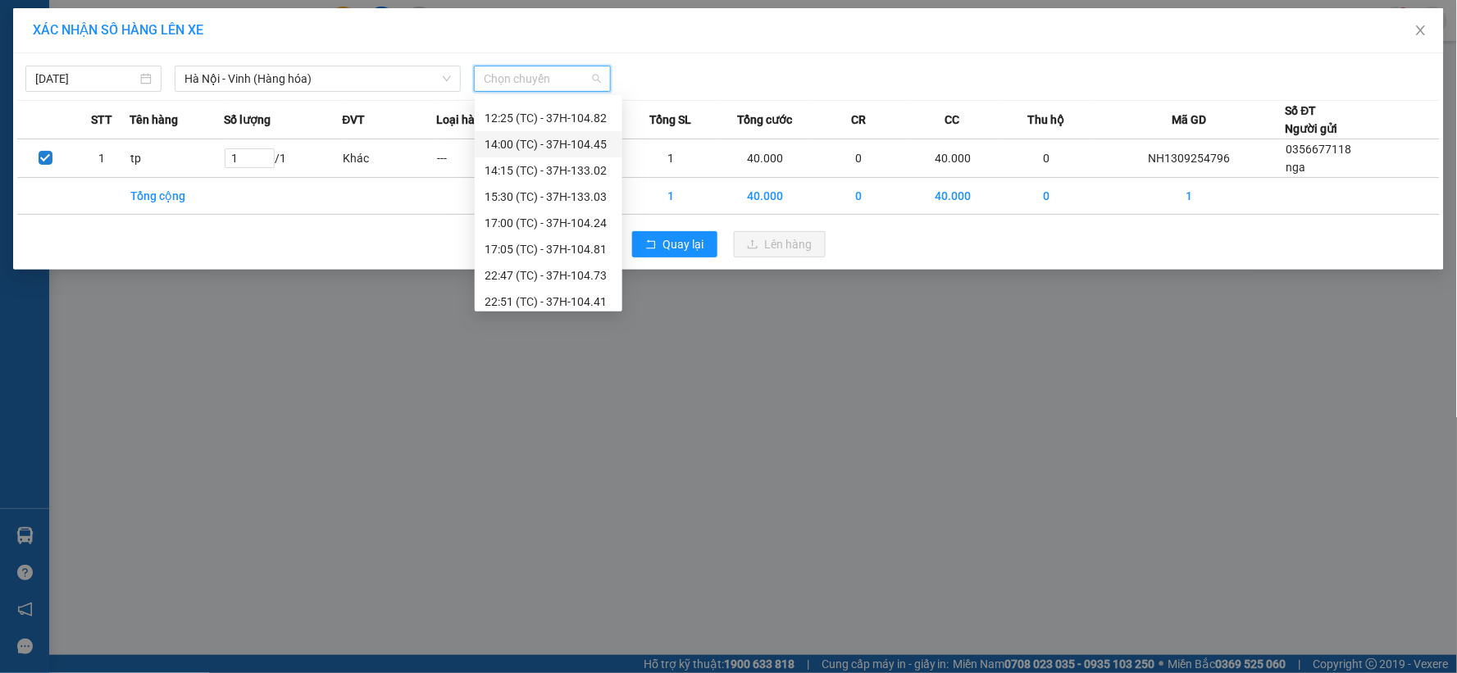
scroll to position [210, 0]
drag, startPoint x: 584, startPoint y: 293, endPoint x: 644, endPoint y: 267, distance: 65.0
click at [585, 292] on div "23:10 (TC) - 37H-104.02" at bounding box center [549, 295] width 128 height 18
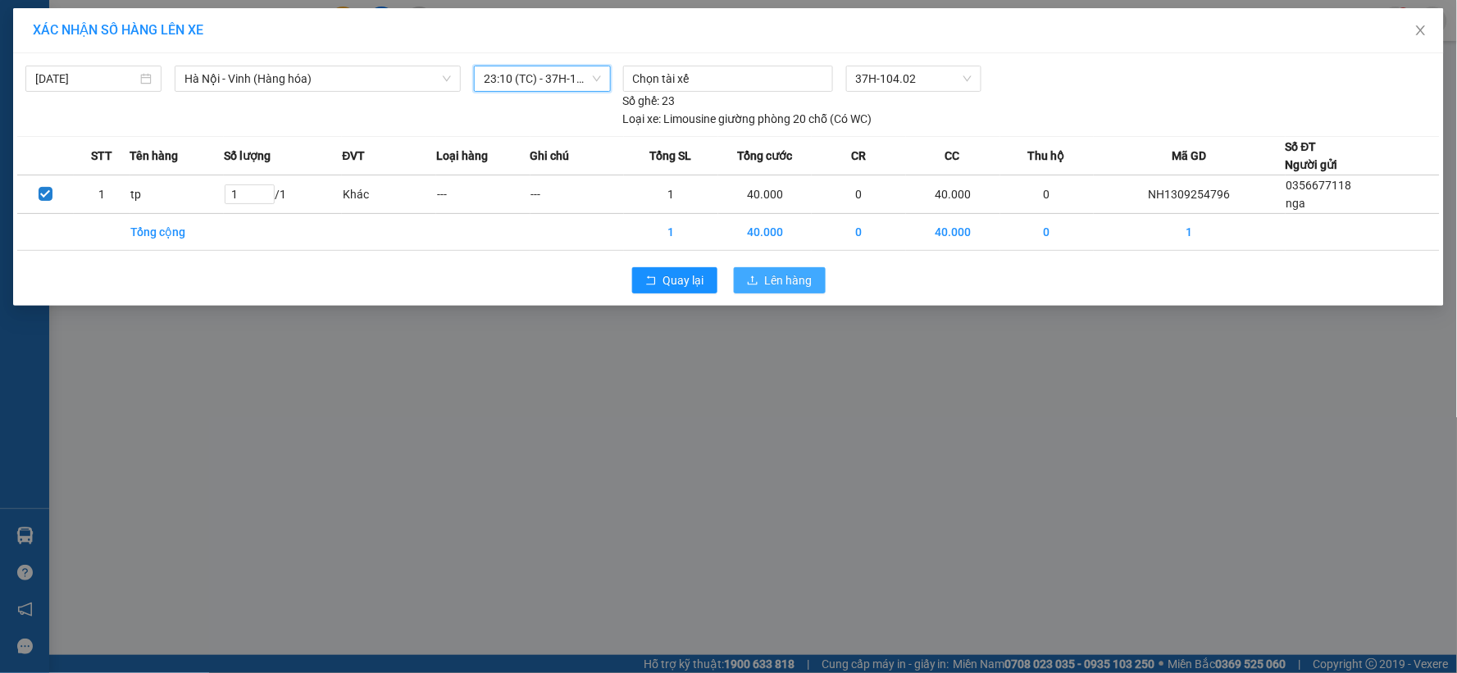
click at [779, 282] on span "Lên hàng" at bounding box center [789, 280] width 48 height 18
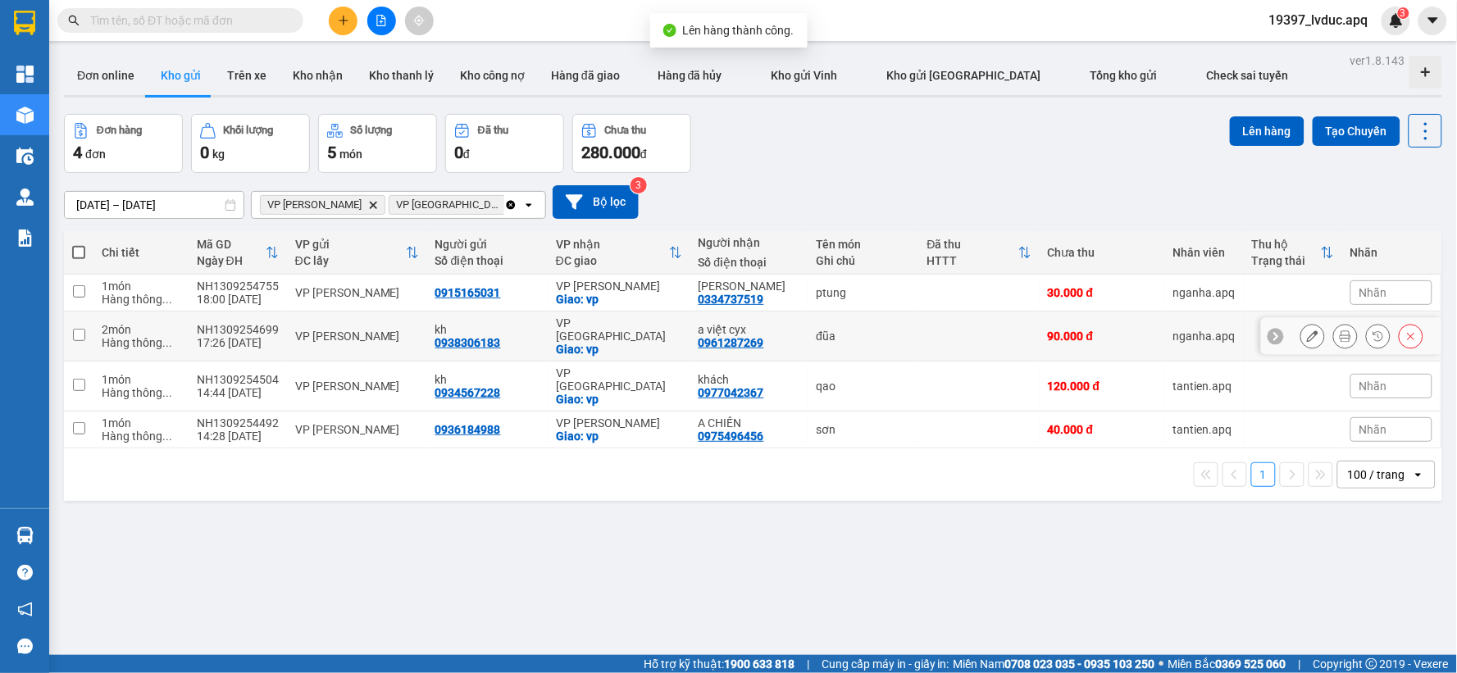
click at [562, 322] on div "VP [GEOGRAPHIC_DATA]" at bounding box center [619, 329] width 126 height 26
checkbox input "true"
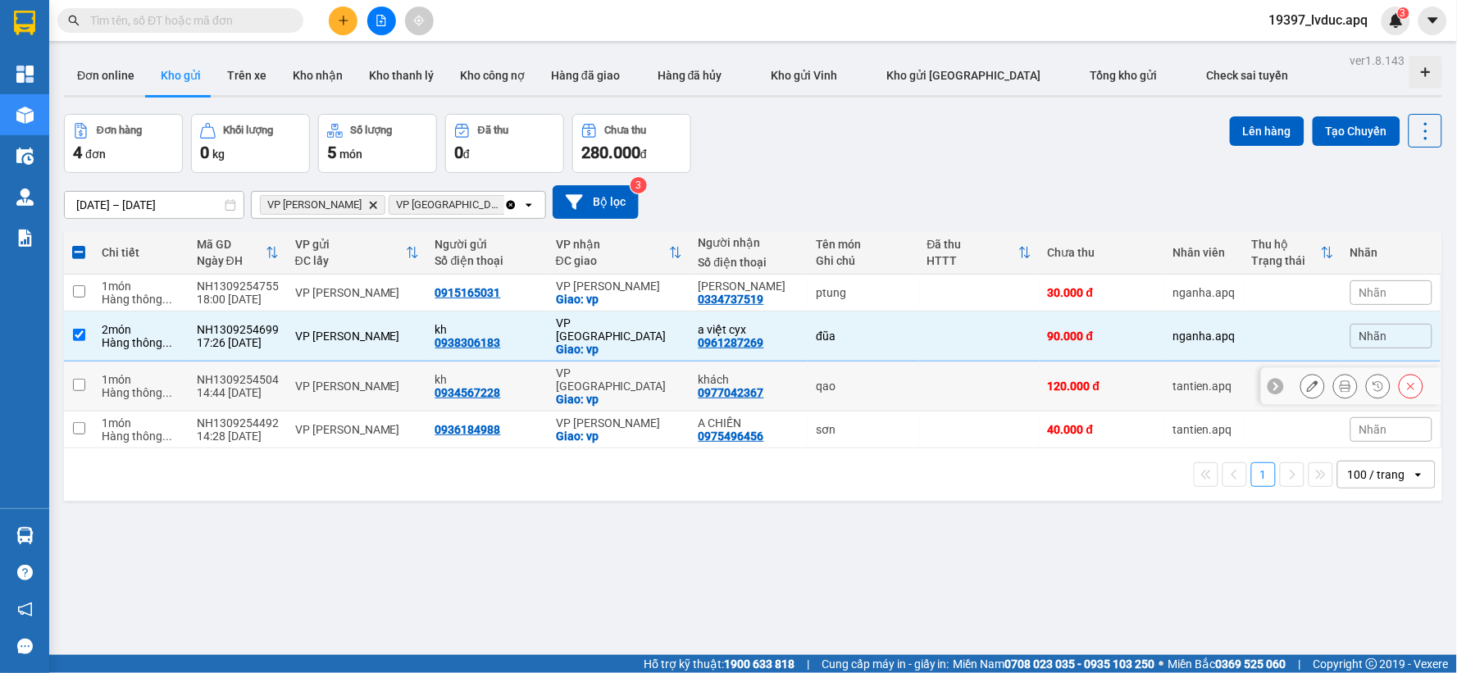
click at [583, 367] on div "VP [GEOGRAPHIC_DATA]" at bounding box center [619, 380] width 126 height 26
checkbox input "true"
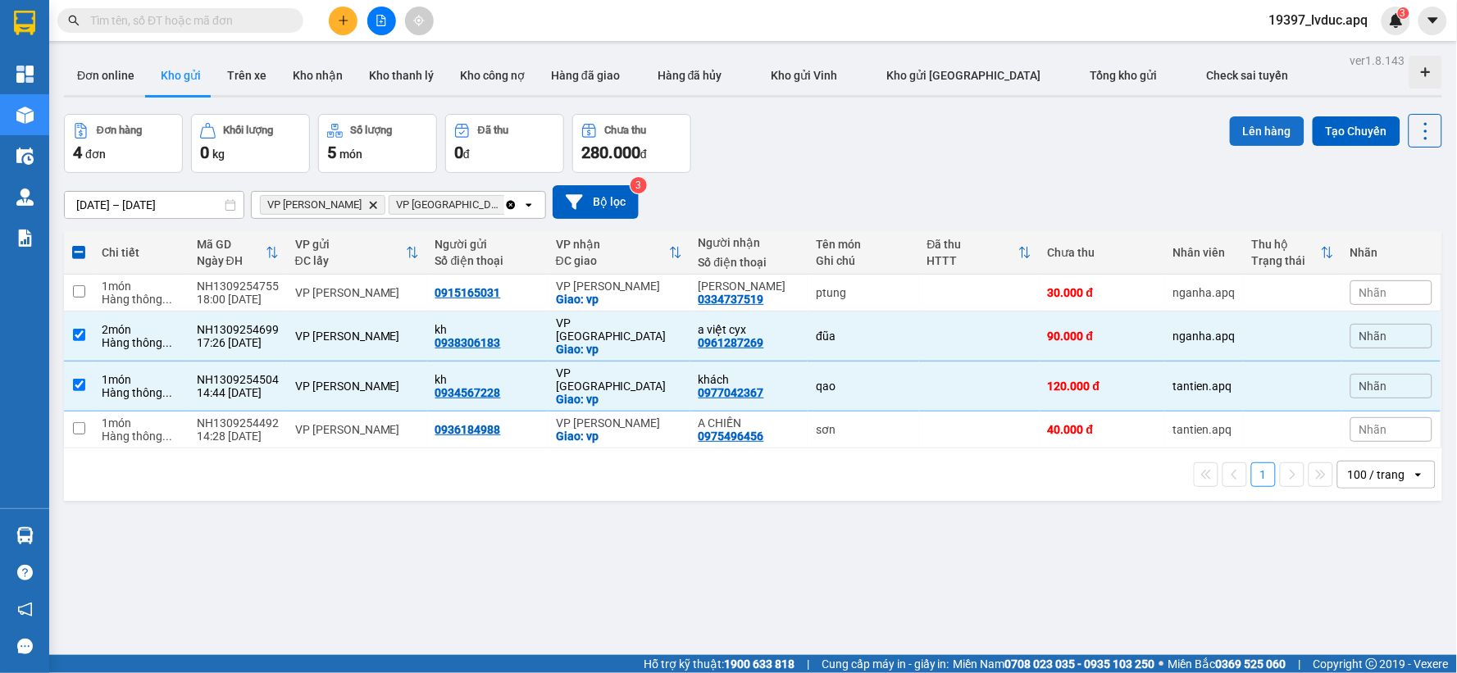
click at [1250, 134] on button "Lên hàng" at bounding box center [1267, 131] width 75 height 30
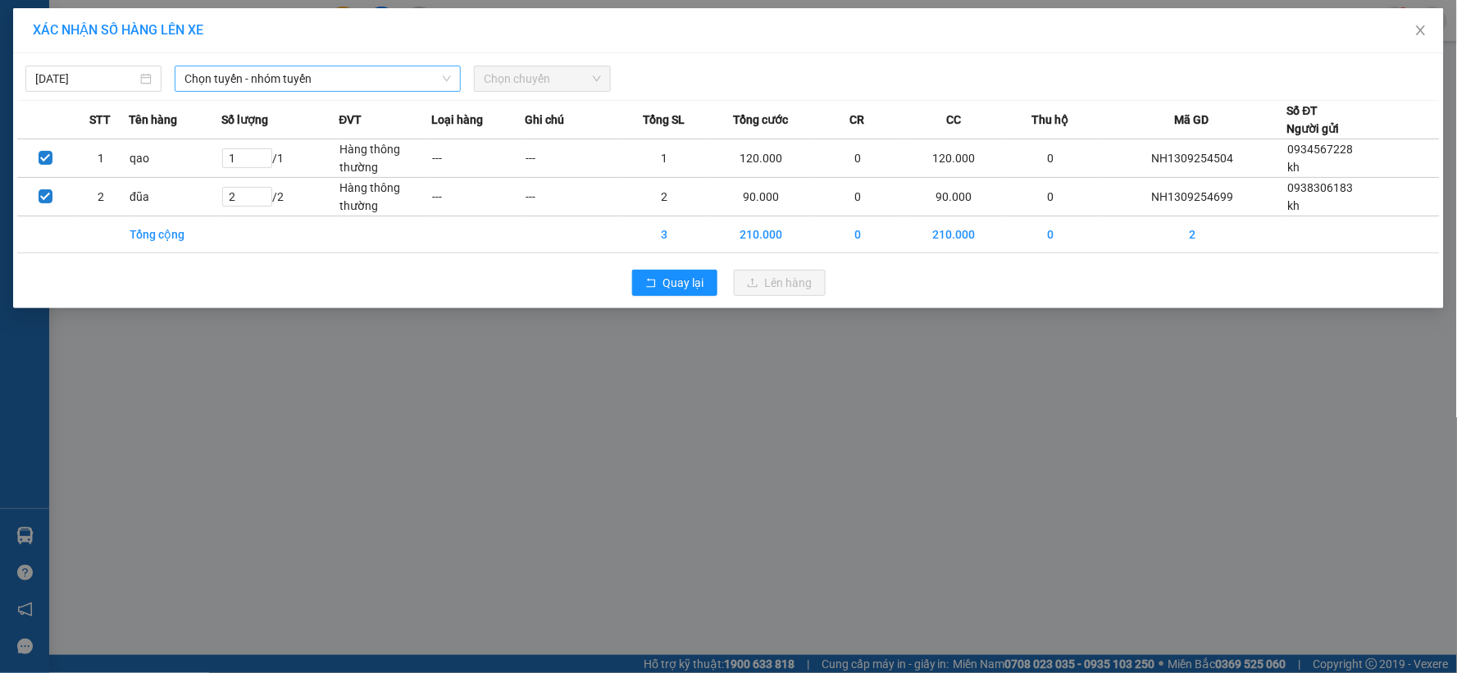
click at [273, 86] on span "Chọn tuyến - nhóm tuyến" at bounding box center [317, 78] width 266 height 25
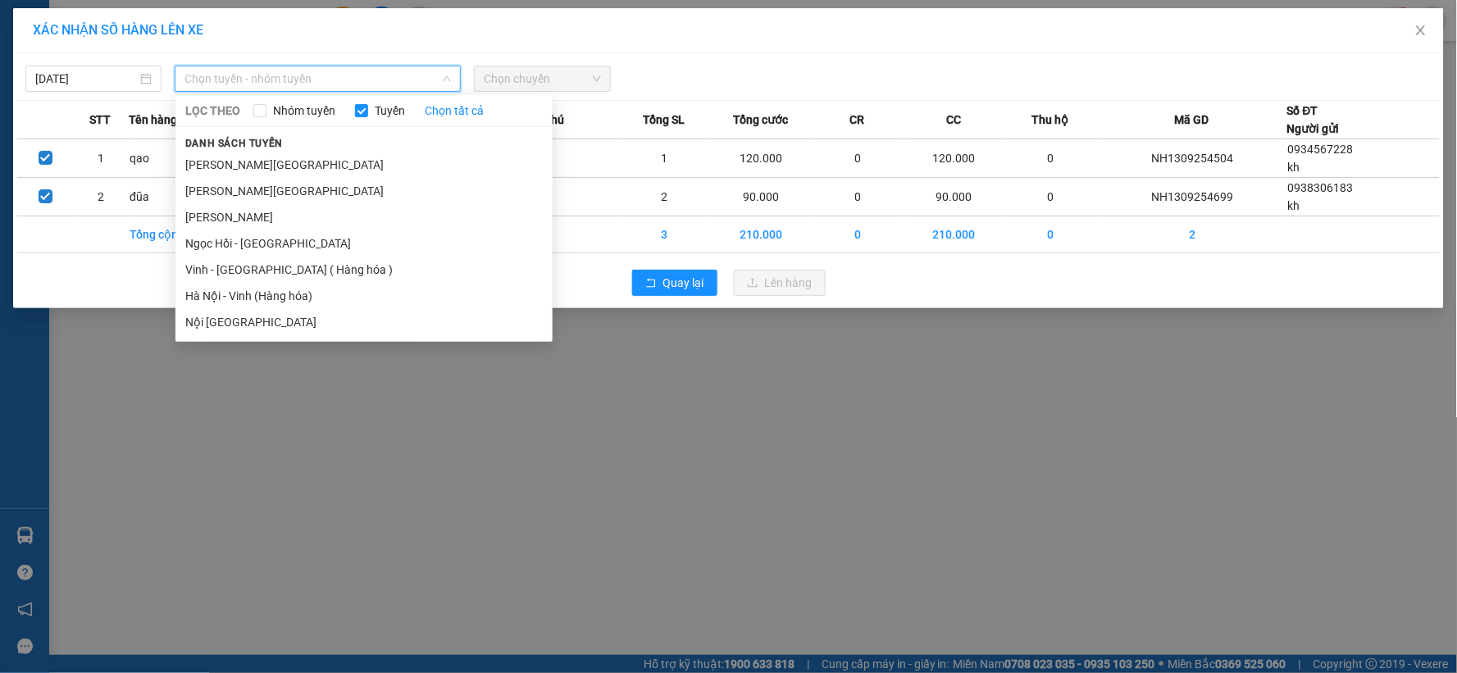
drag, startPoint x: 261, startPoint y: 305, endPoint x: 276, endPoint y: 289, distance: 22.6
click at [263, 305] on li "Hà Nội - Vinh (Hàng hóa)" at bounding box center [363, 296] width 377 height 26
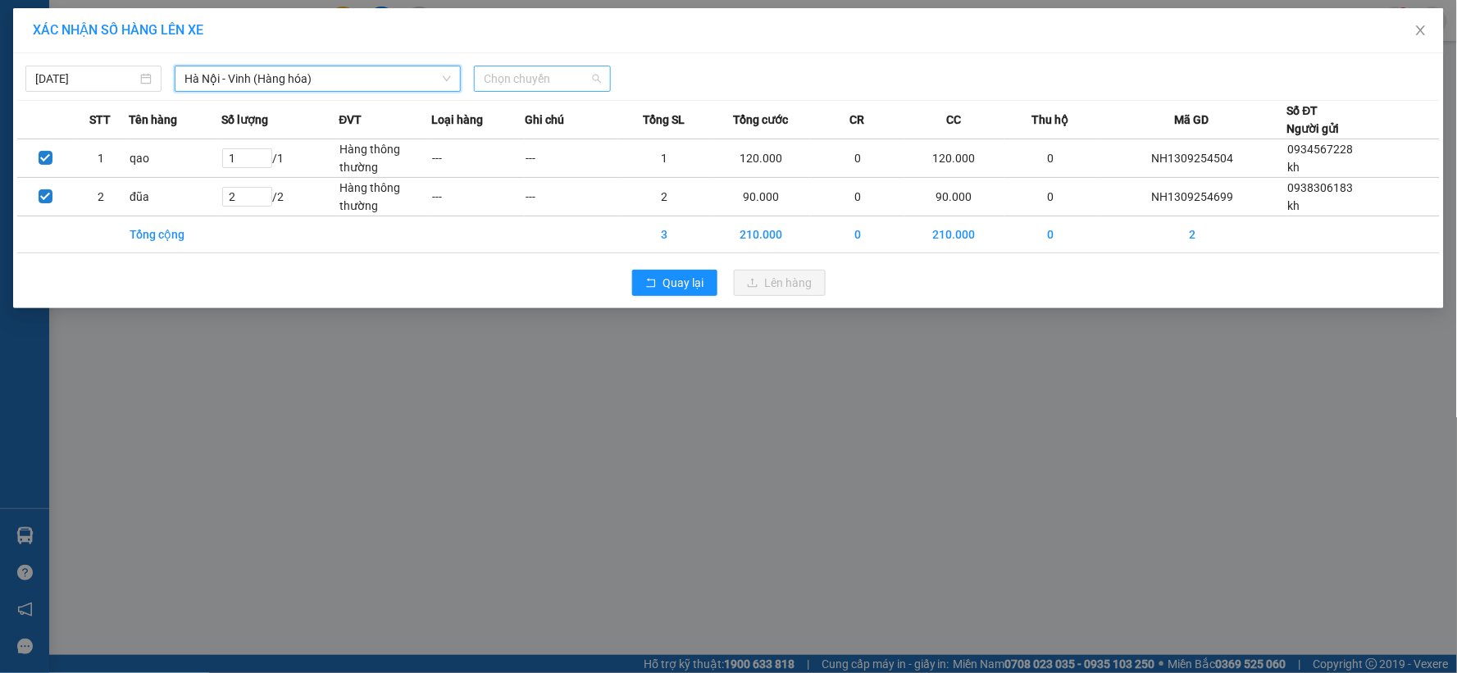
click at [536, 76] on span "Chọn chuyến" at bounding box center [542, 78] width 116 height 25
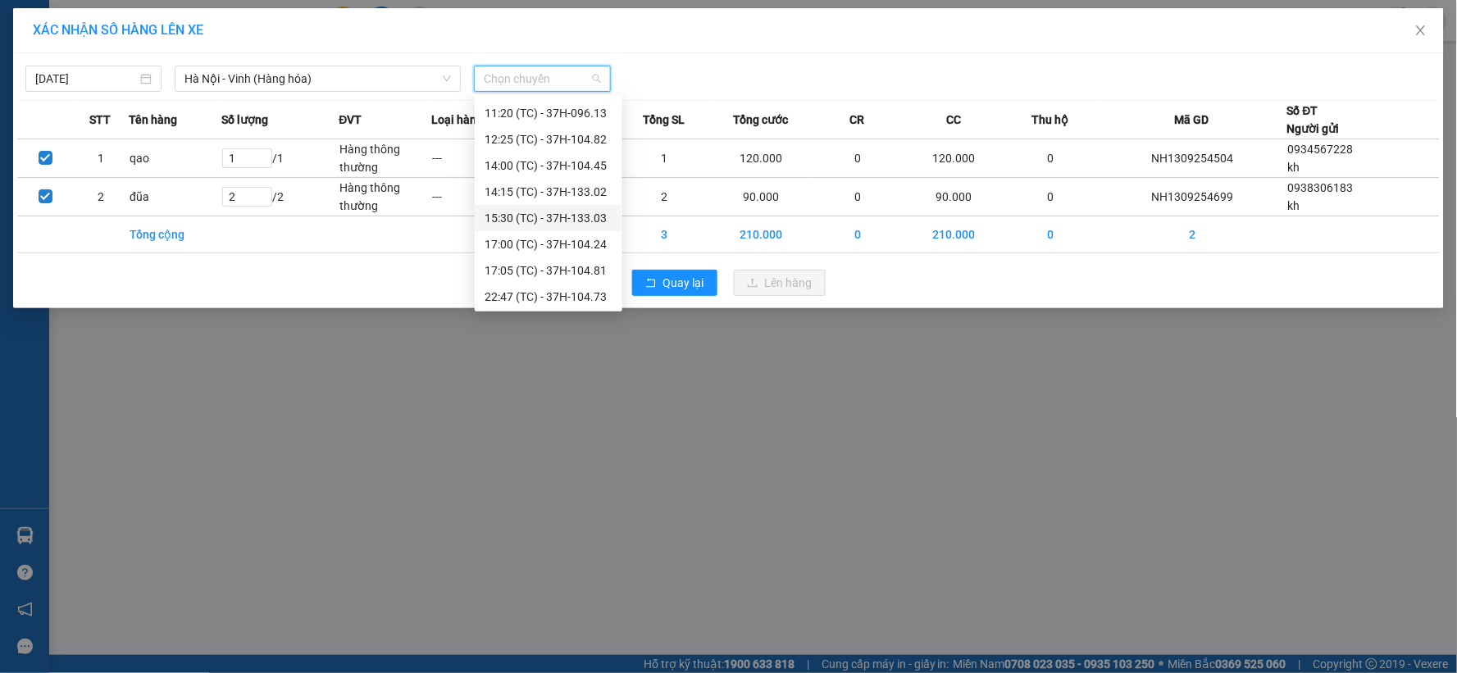
scroll to position [210, 0]
drag, startPoint x: 559, startPoint y: 235, endPoint x: 612, endPoint y: 249, distance: 54.3
click at [561, 239] on div "23:05 (TC) - 37H-104.78" at bounding box center [549, 243] width 128 height 18
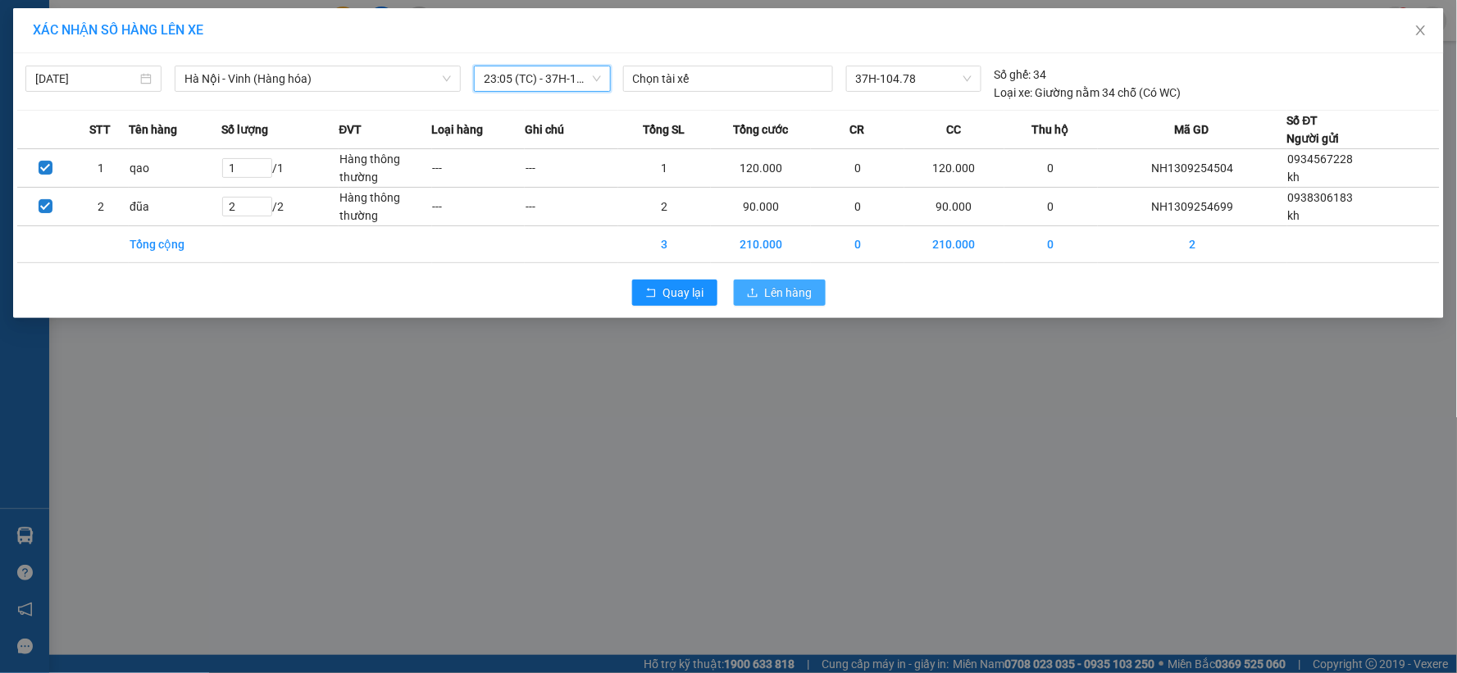
click at [772, 282] on div "Quay lại Lên hàng" at bounding box center [728, 292] width 1423 height 43
click at [776, 285] on span "Lên hàng" at bounding box center [789, 293] width 48 height 18
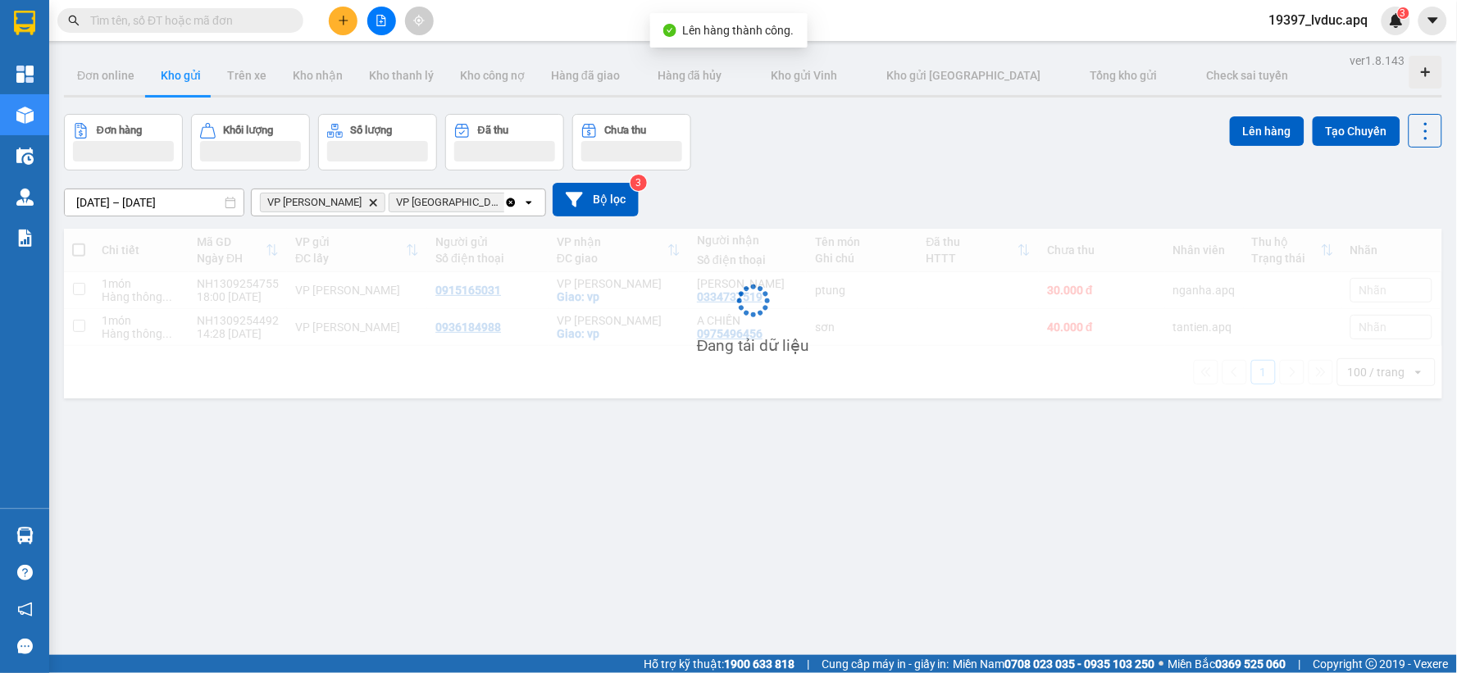
click at [210, 23] on input "text" at bounding box center [187, 20] width 194 height 18
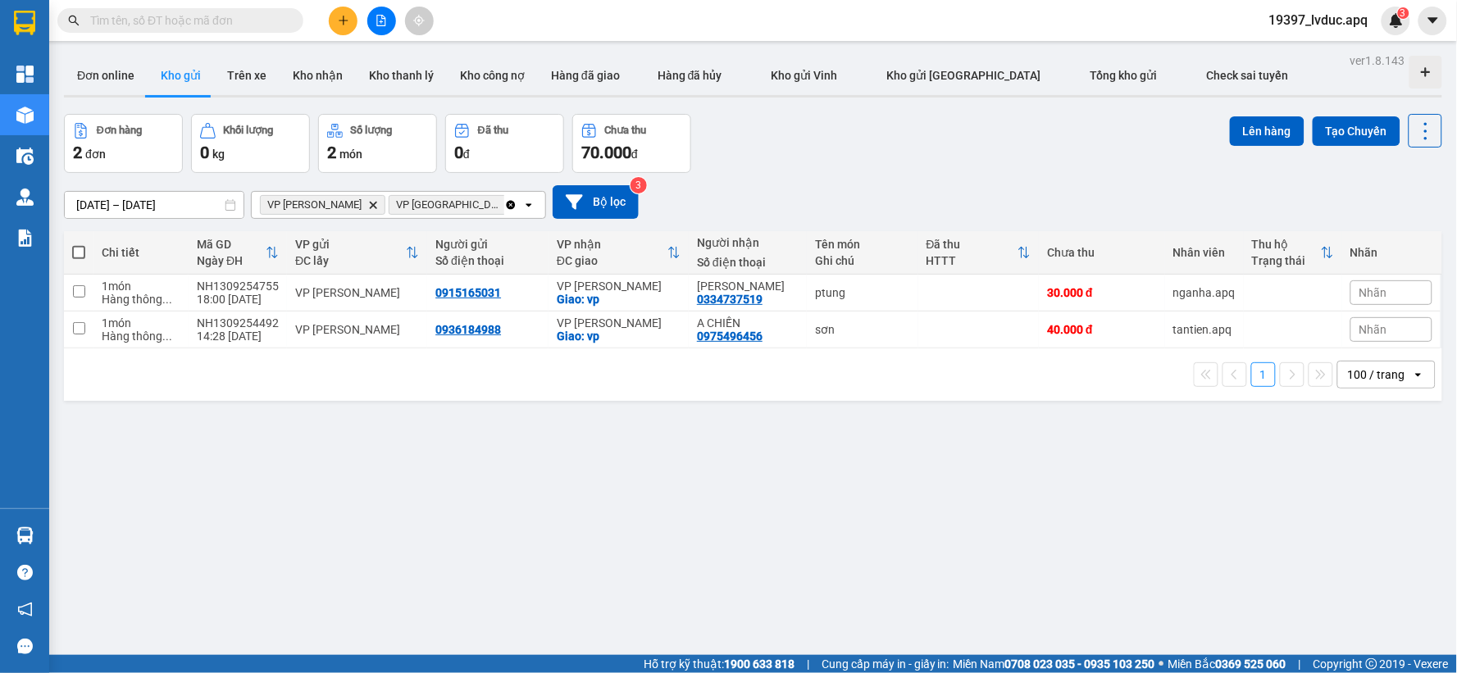
click at [348, 19] on icon "plus" at bounding box center [343, 20] width 11 height 11
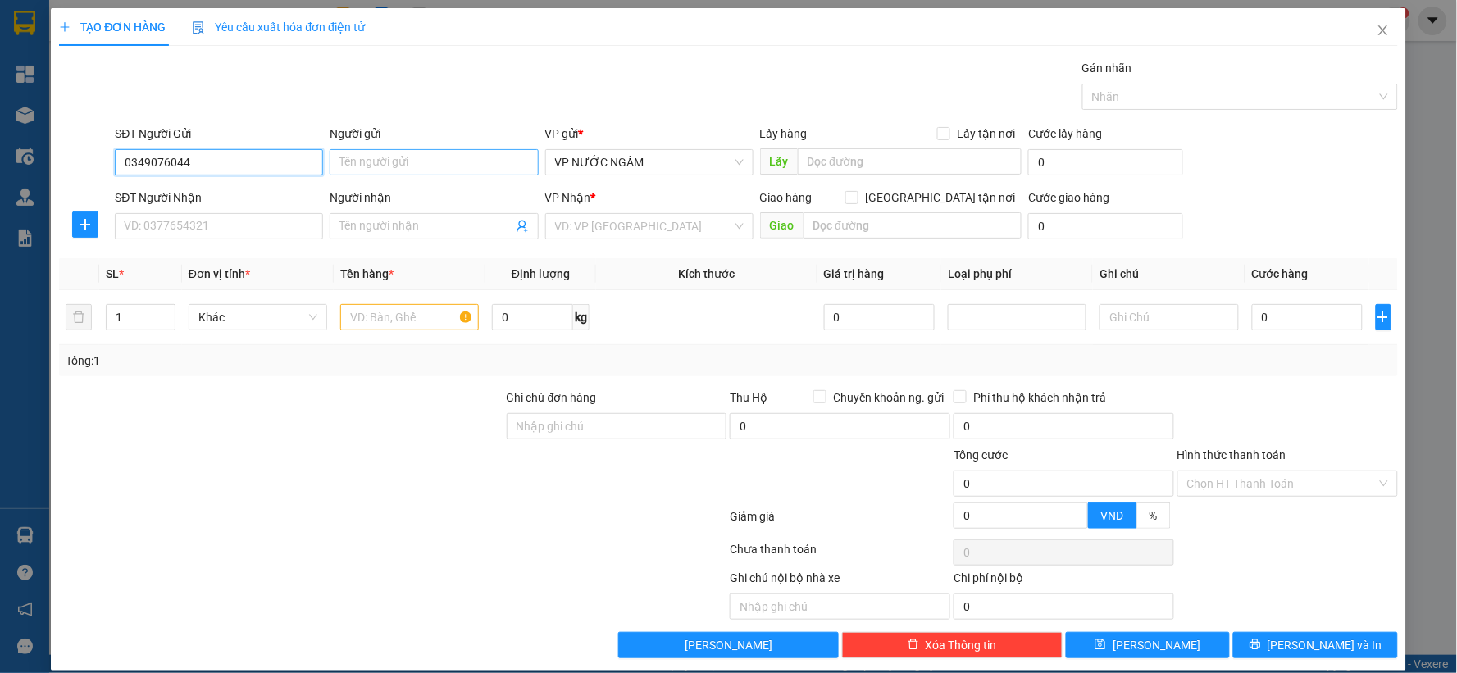
type input "0349076044"
click at [380, 157] on input "Người gửi" at bounding box center [434, 162] width 208 height 26
type input "[PERSON_NAME]"
click at [131, 222] on input "SĐT Người Nhận" at bounding box center [219, 226] width 208 height 26
type input "0367918585"
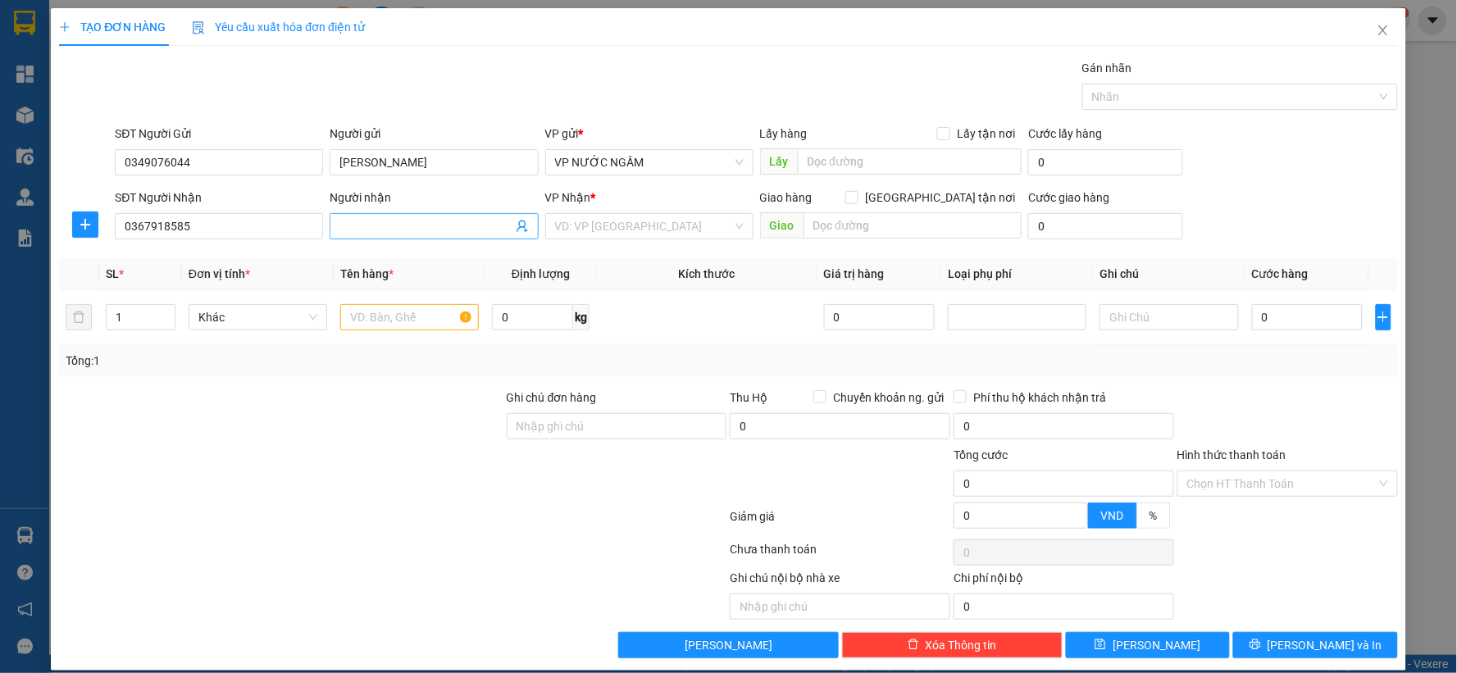
click at [407, 231] on input "Người nhận" at bounding box center [425, 226] width 172 height 18
type input "0979609859 bác lan quân"
click at [361, 316] on input "text" at bounding box center [409, 317] width 139 height 26
click at [1277, 314] on input "0" at bounding box center [1308, 317] width 112 height 26
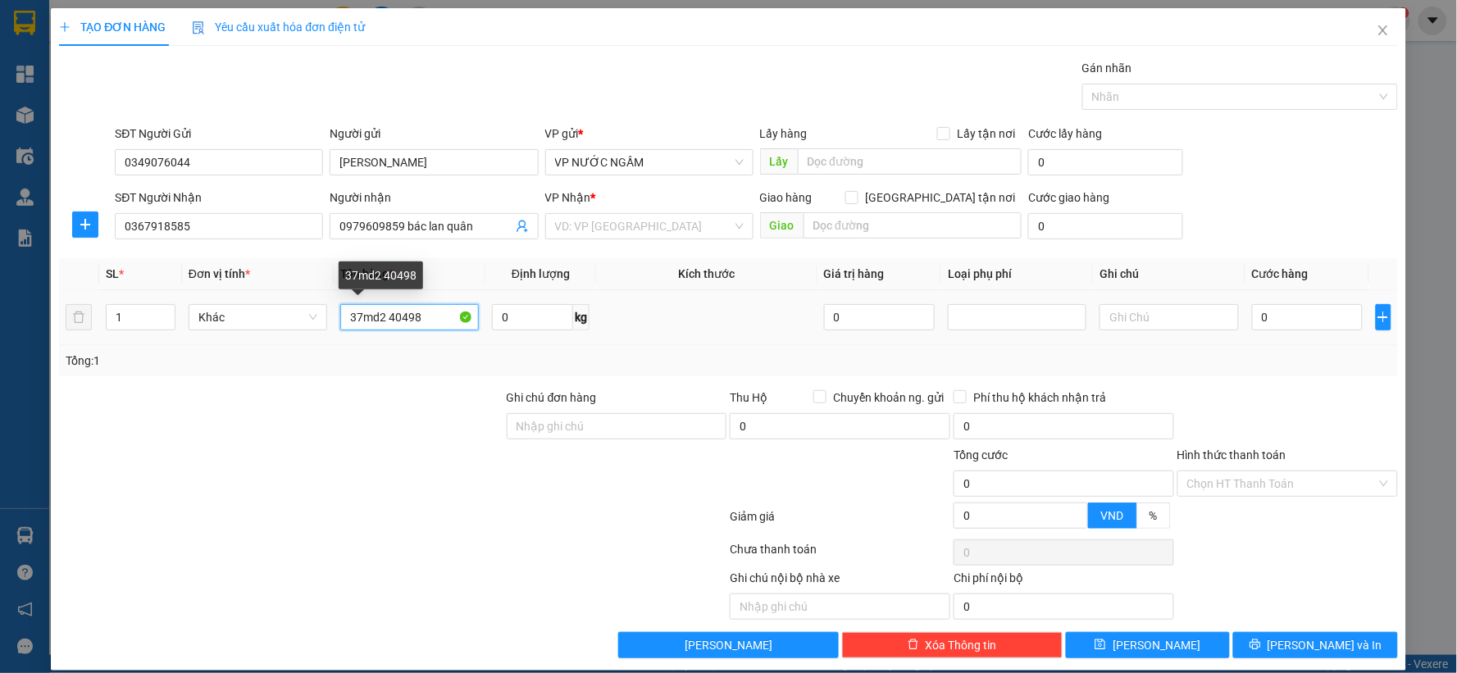
click at [435, 321] on input "37md2 40498" at bounding box center [409, 317] width 139 height 26
type input "37md2 40498 + giấy tờ"
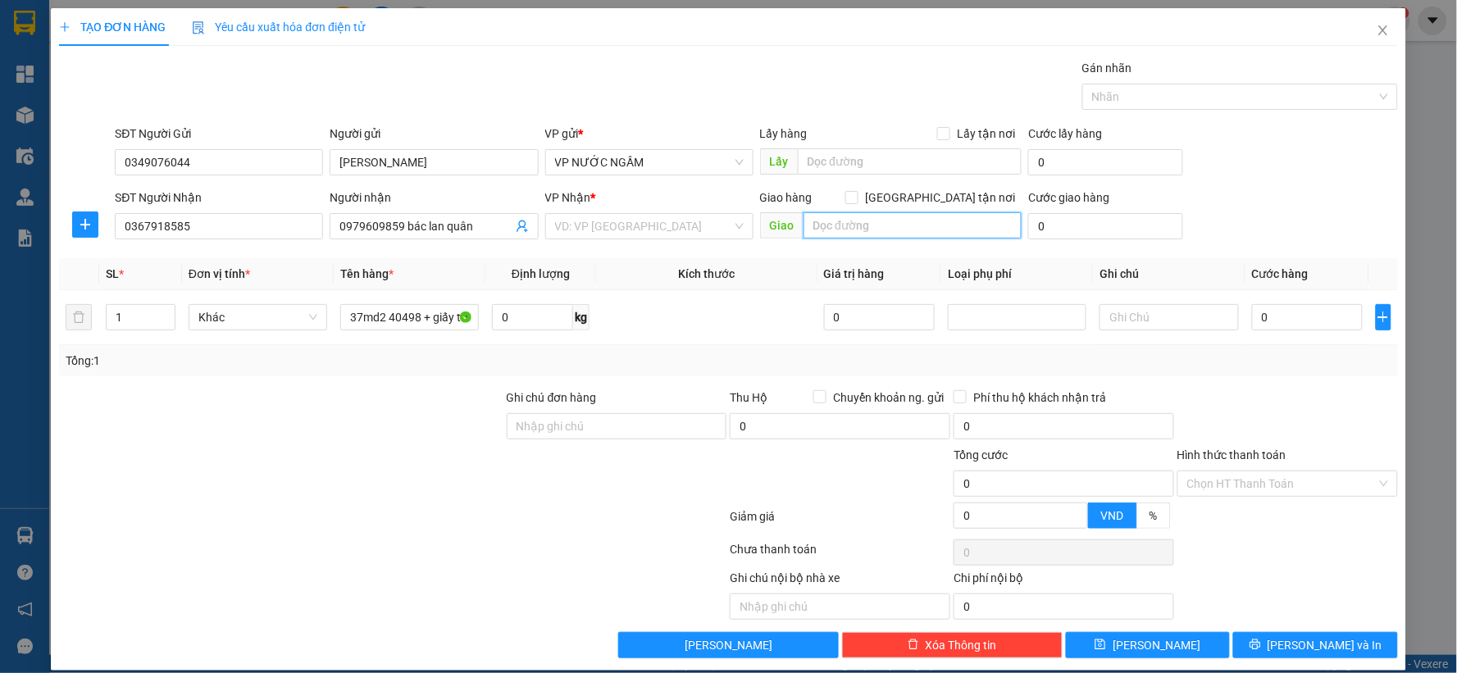
click at [813, 213] on input "text" at bounding box center [913, 225] width 219 height 26
click at [668, 226] on input "search" at bounding box center [643, 226] width 177 height 25
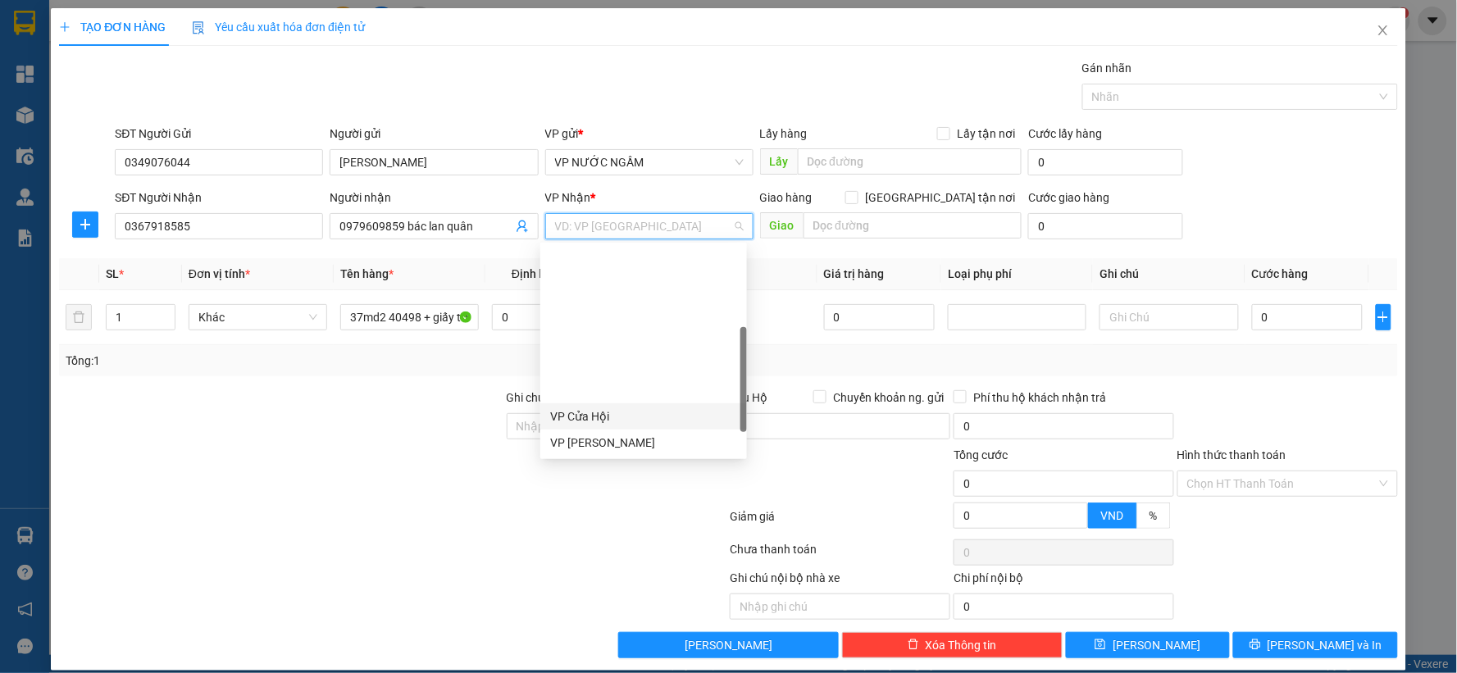
scroll to position [235, 0]
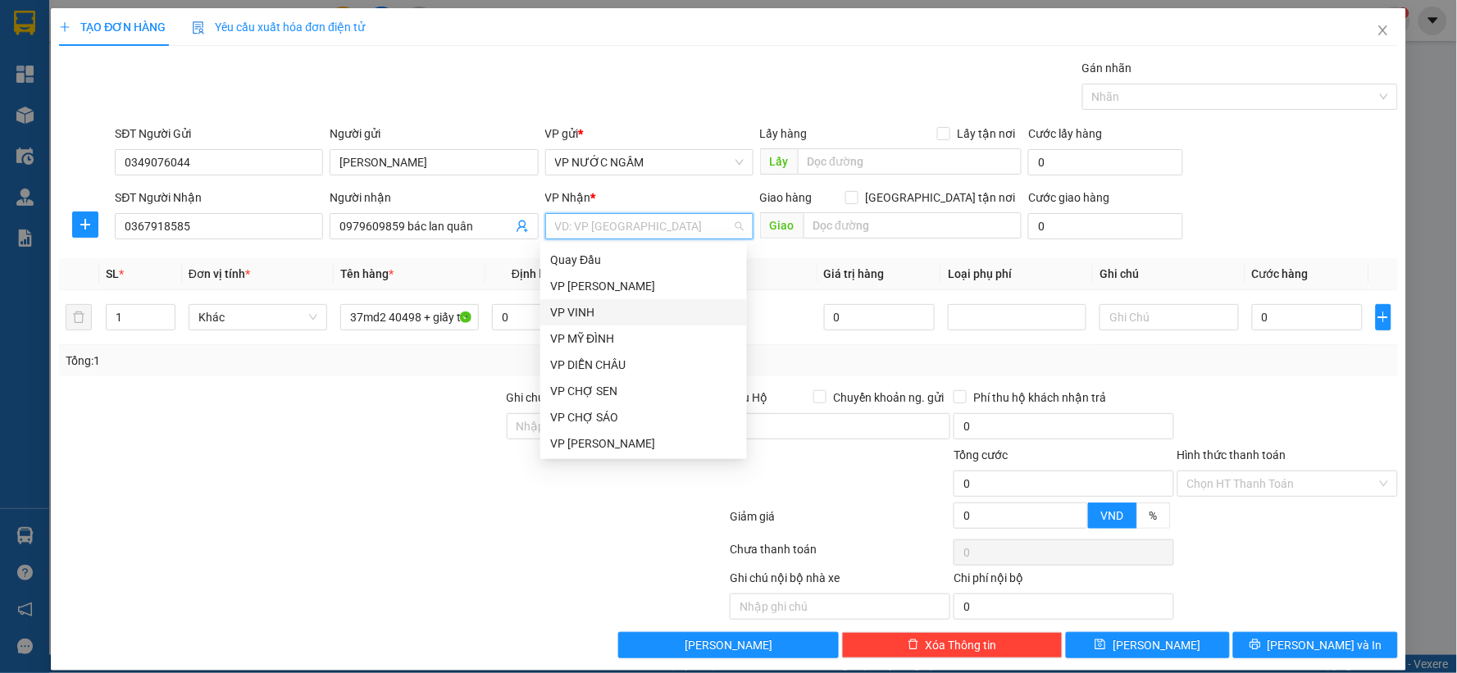
click at [625, 313] on div "VP VINH" at bounding box center [643, 312] width 187 height 18
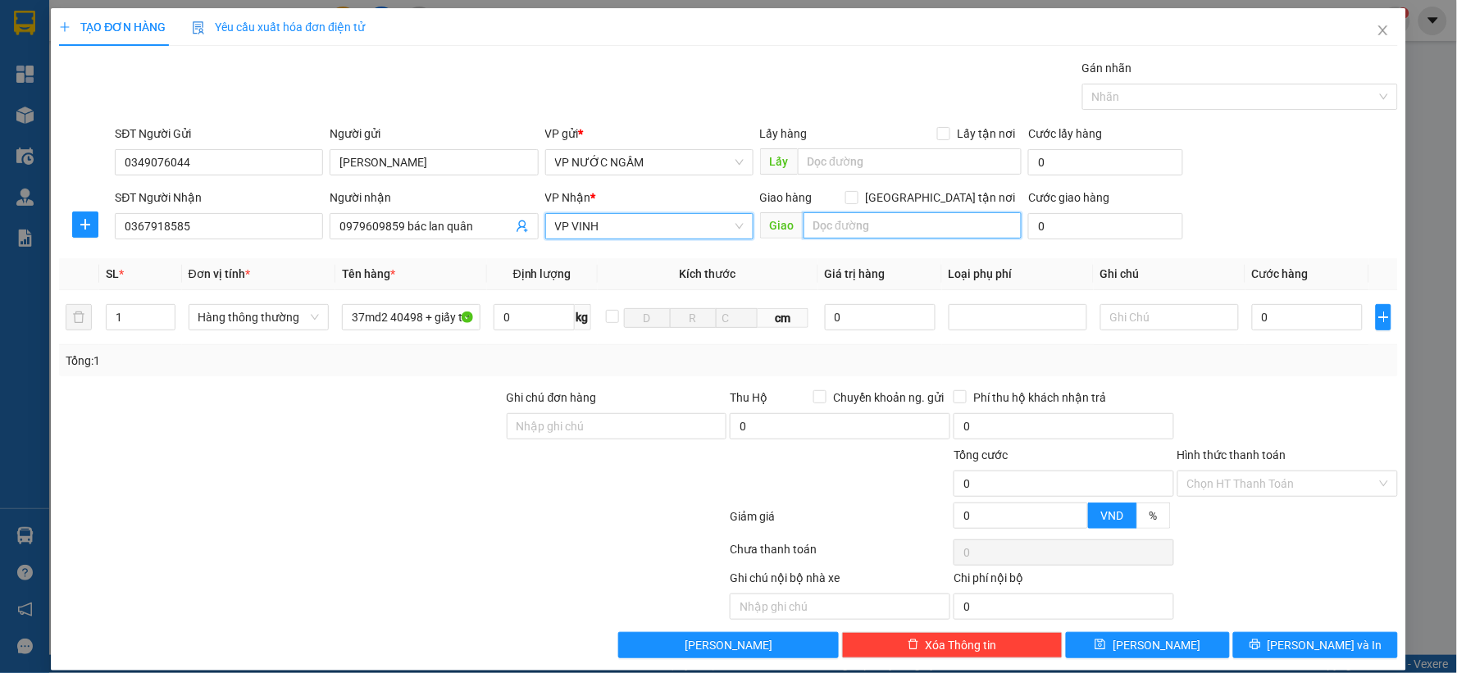
click at [834, 234] on input "text" at bounding box center [913, 225] width 219 height 26
type input "vp"
click at [933, 191] on label "[GEOGRAPHIC_DATA] tận nơi" at bounding box center [933, 198] width 176 height 18
click at [857, 198] on input "[GEOGRAPHIC_DATA] tận nơi" at bounding box center [850, 196] width 11 height 11
checkbox input "true"
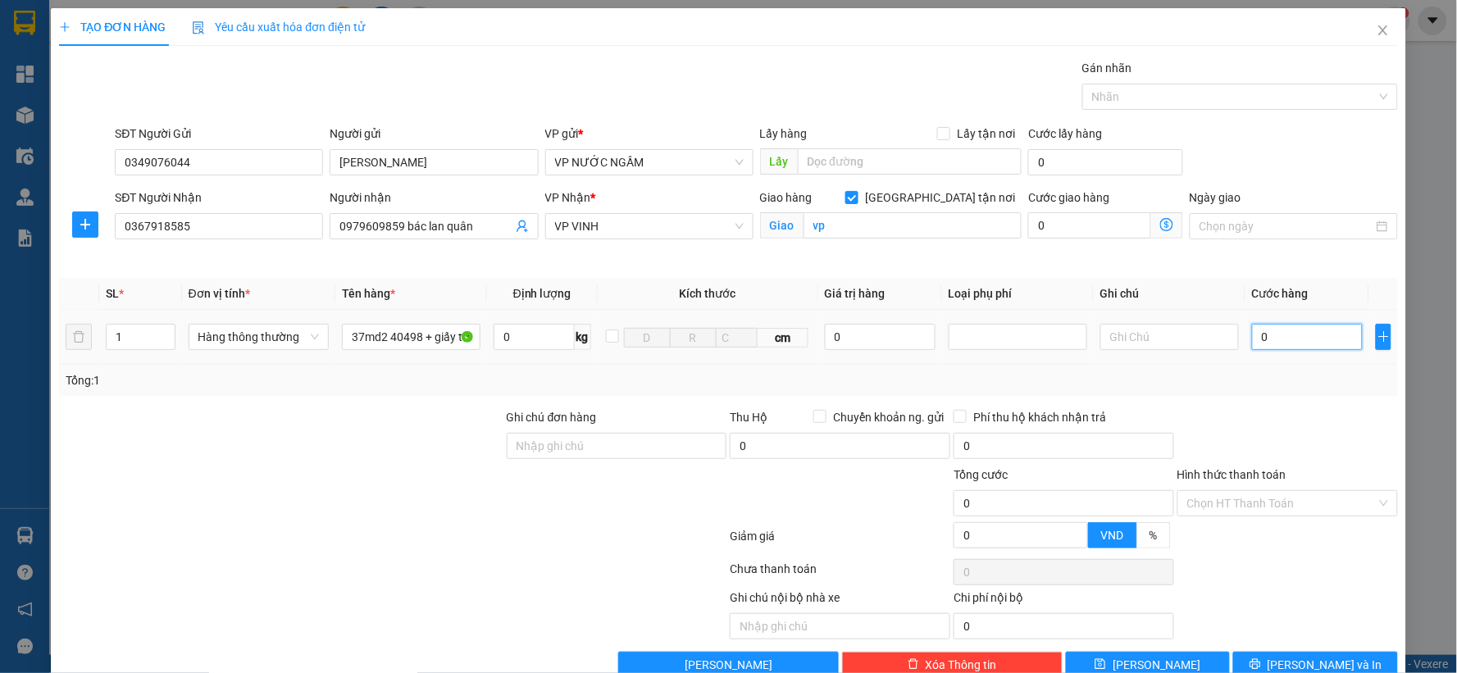
click at [1265, 331] on input "0" at bounding box center [1307, 337] width 111 height 26
type input "4"
type input "40"
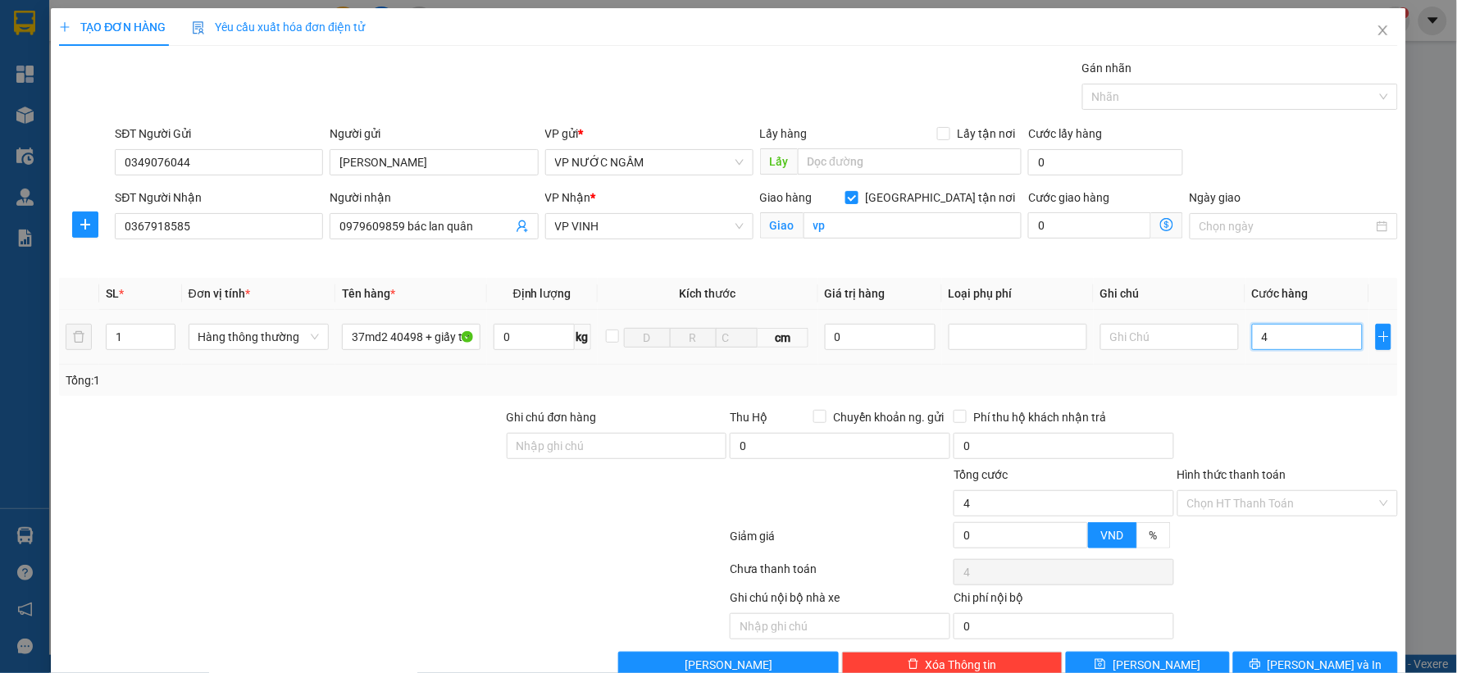
type input "40"
type input "400"
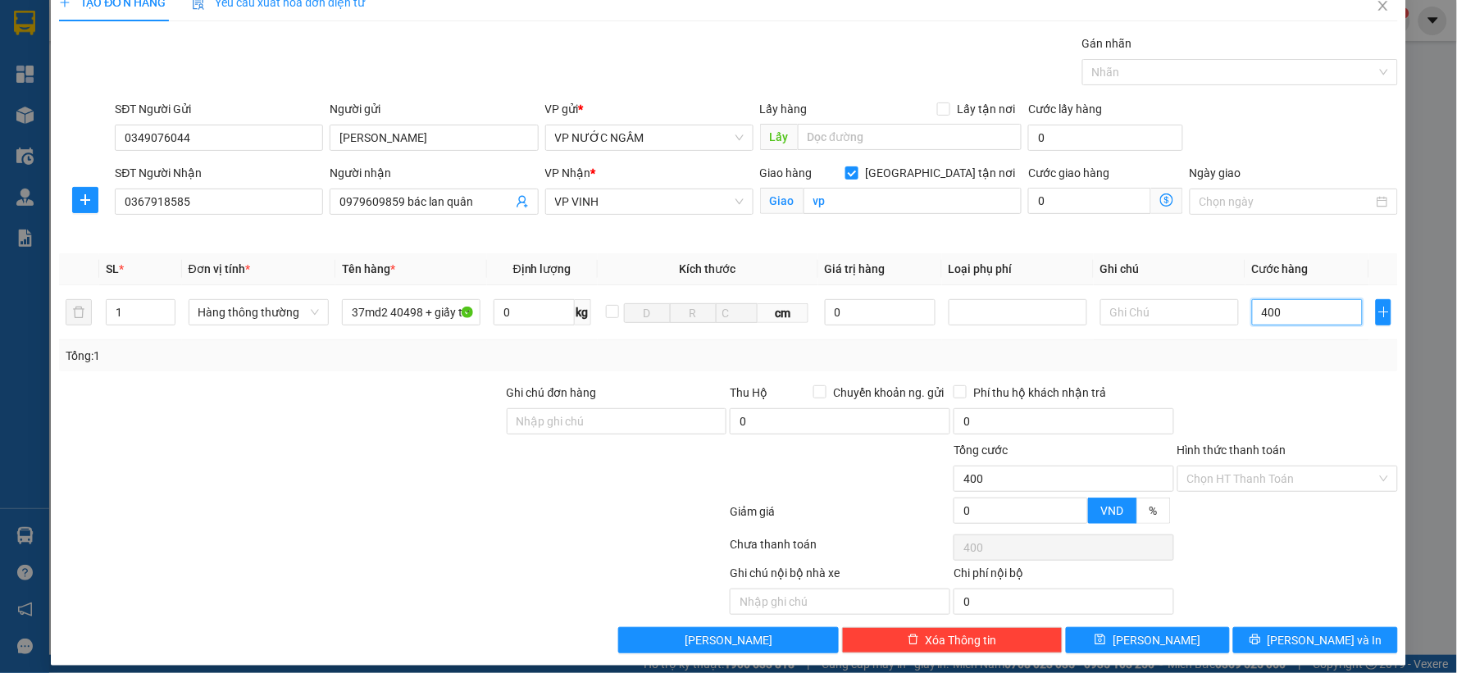
scroll to position [37, 0]
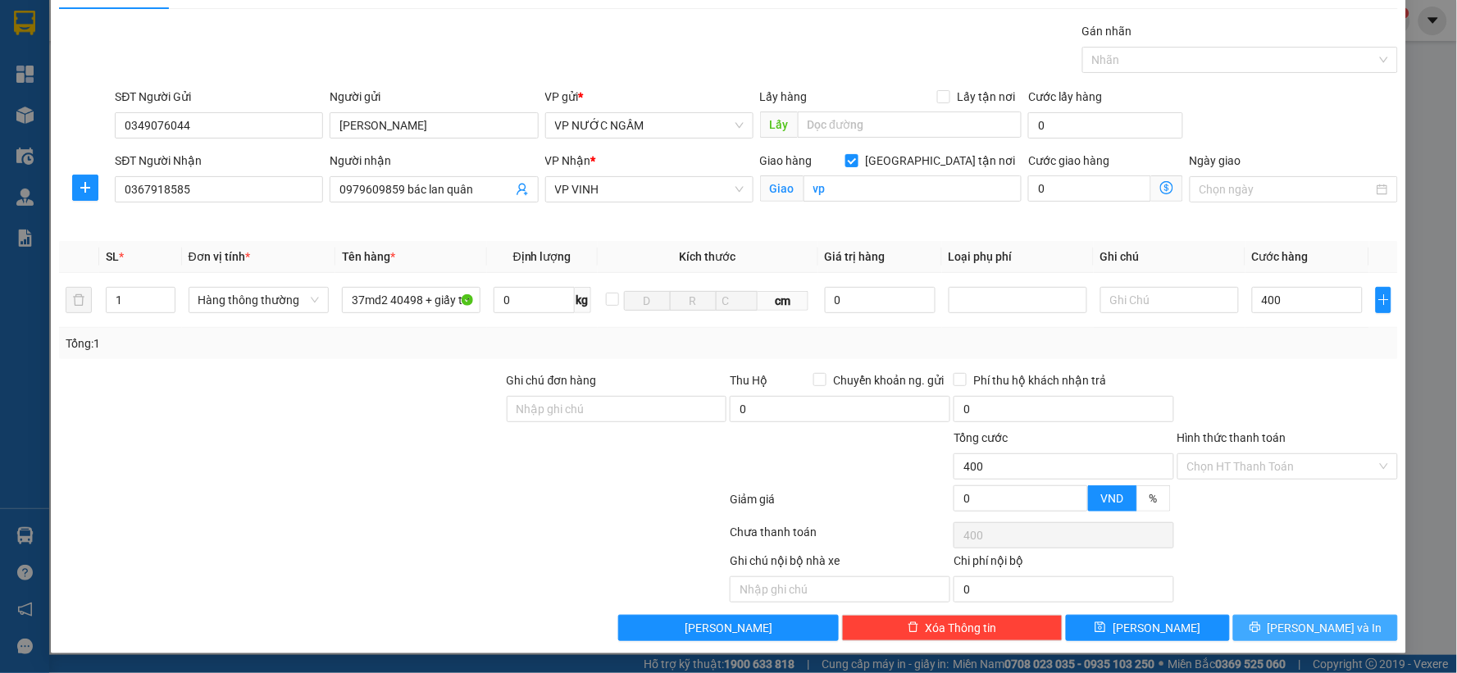
type input "400.000"
click at [1261, 626] on icon "printer" at bounding box center [1255, 627] width 11 height 11
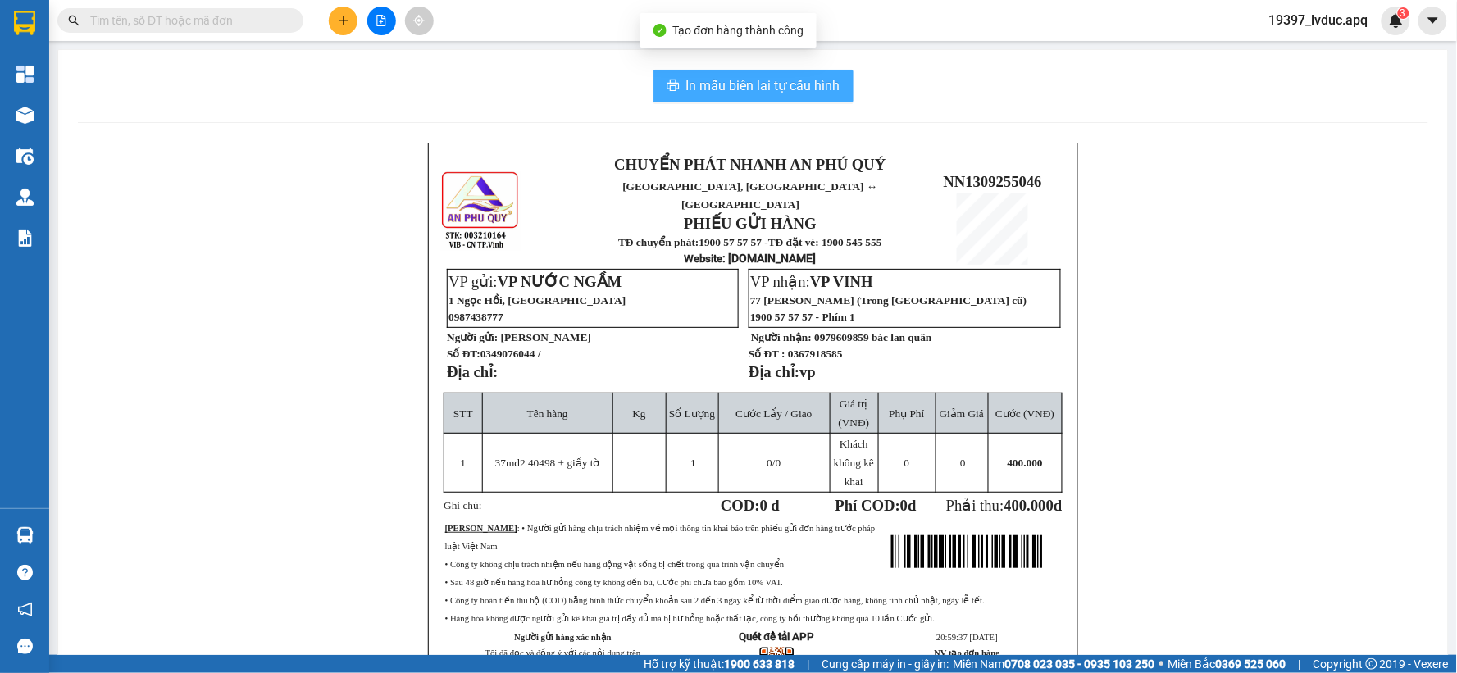
click at [751, 82] on span "In mẫu biên lai tự cấu hình" at bounding box center [763, 85] width 154 height 20
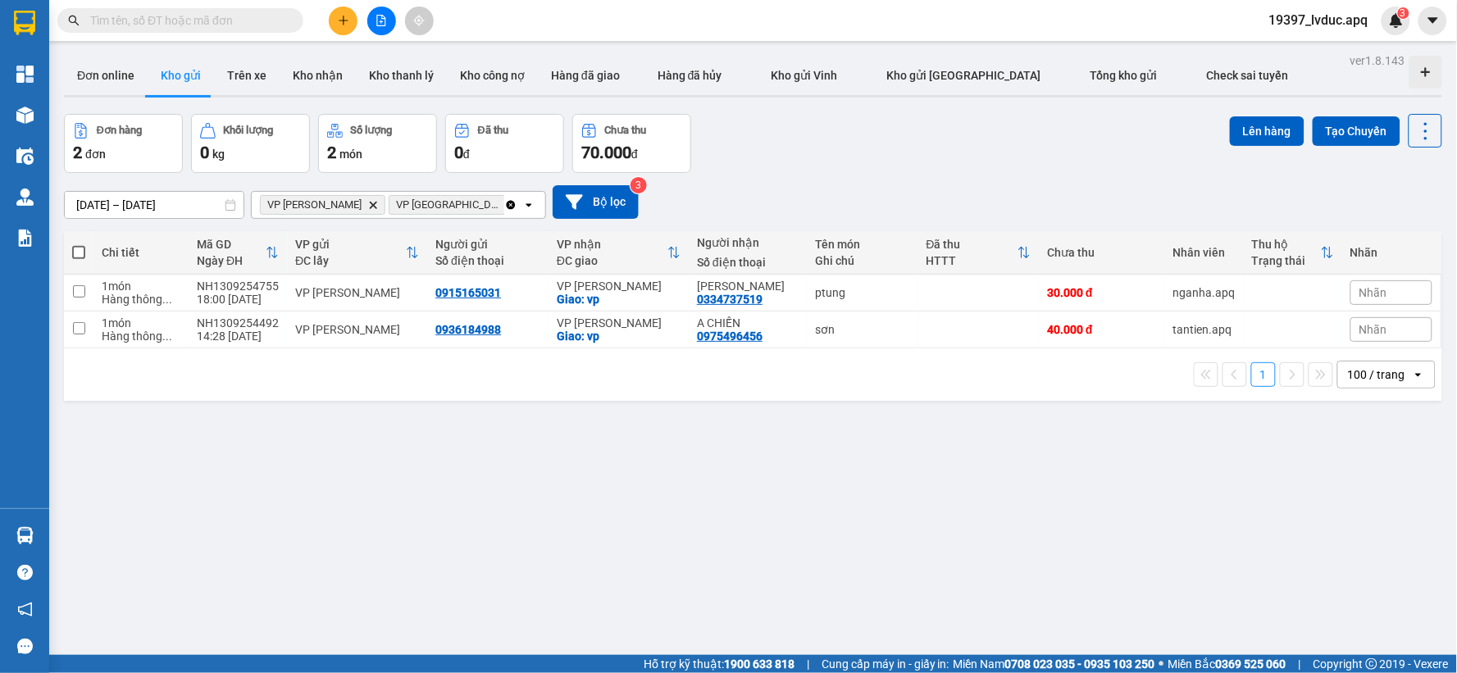
click at [767, 114] on div "Đơn hàng 2 đơn Khối lượng 0 kg Số lượng 2 món Đã thu 0 đ Chưa thu 70.000 đ Lên …" at bounding box center [753, 143] width 1378 height 59
click at [822, 200] on div "[DATE] – [DATE] Press the down arrow key to interact with the calendar and sele…" at bounding box center [753, 202] width 1378 height 34
click at [544, 333] on td "0936184988" at bounding box center [487, 330] width 121 height 37
checkbox input "true"
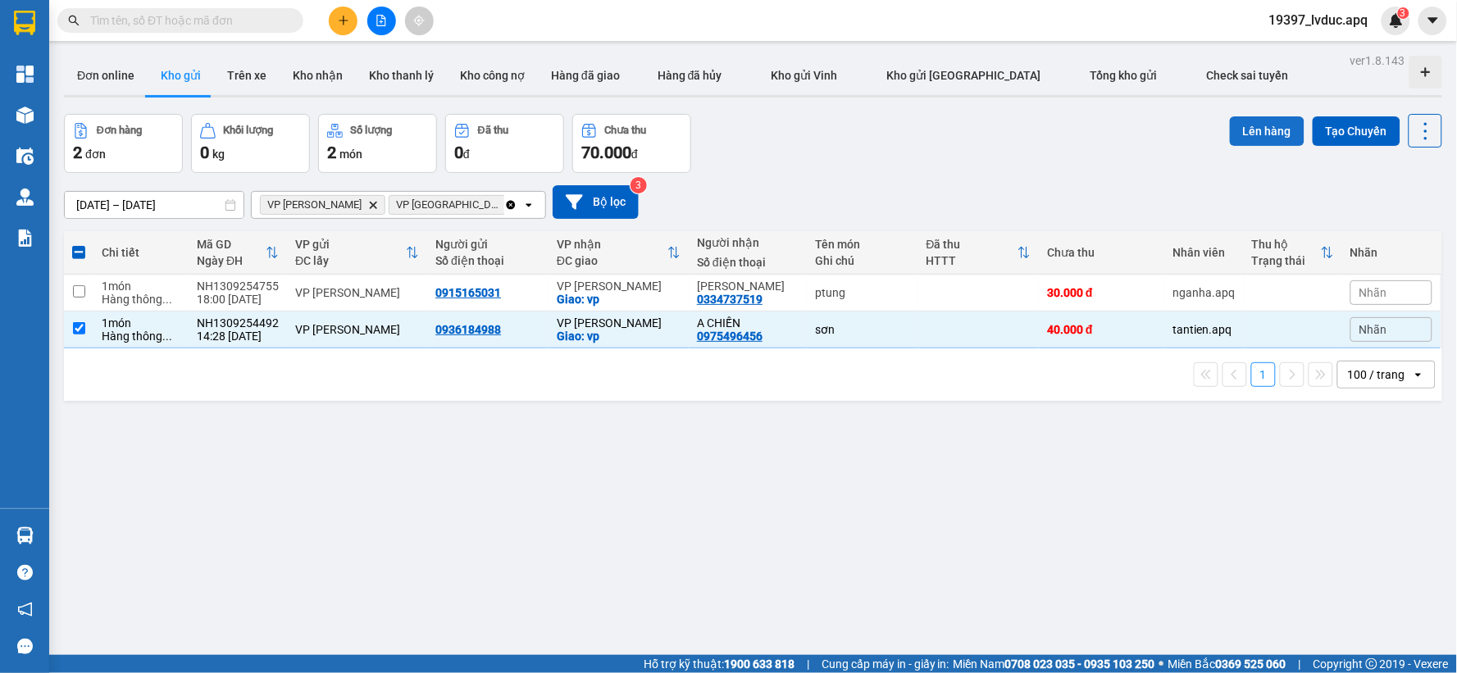
click at [1259, 121] on button "Lên hàng" at bounding box center [1267, 131] width 75 height 30
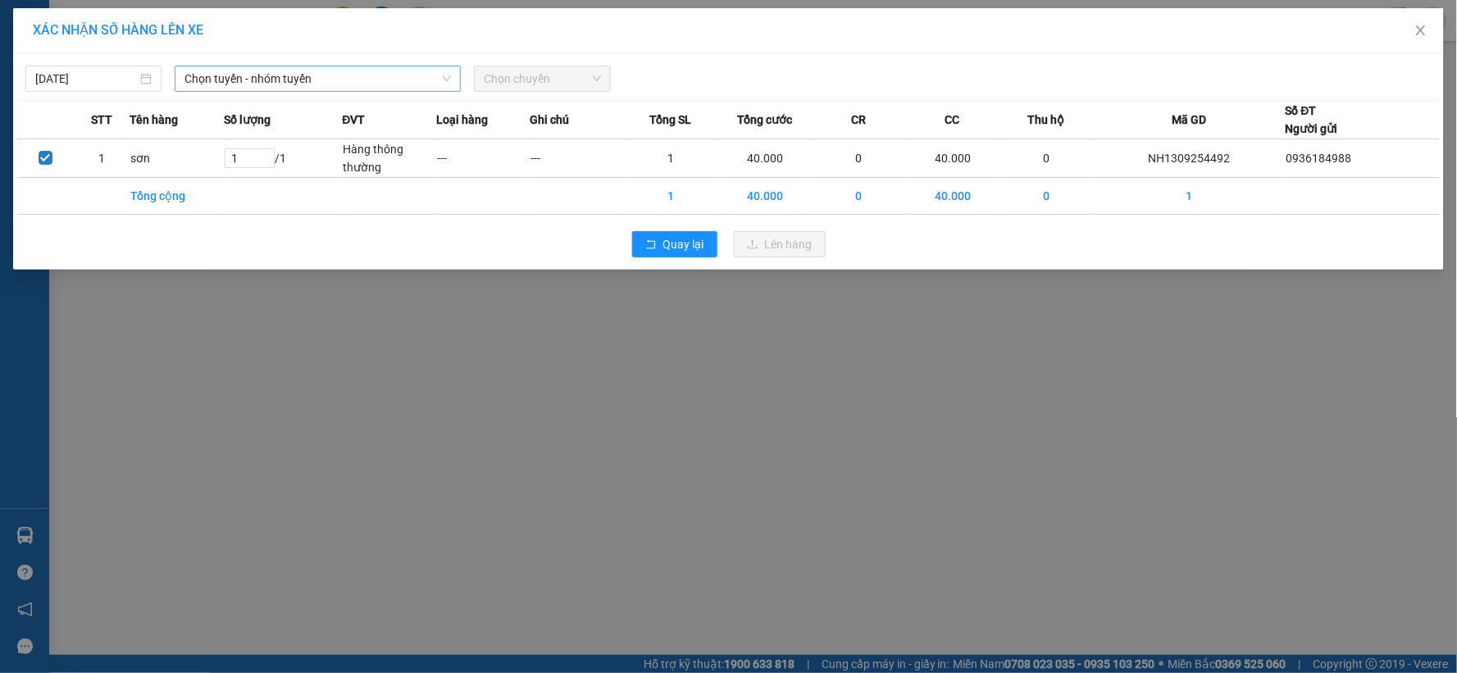
drag, startPoint x: 258, startPoint y: 98, endPoint x: 267, endPoint y: 90, distance: 12.2
click at [258, 99] on div "[DATE] Chọn tuyến - nhóm tuyến Chọn chuyến STT Tên hàng Số lượng ĐVT Loại hàng …" at bounding box center [728, 161] width 1431 height 216
drag, startPoint x: 268, startPoint y: 80, endPoint x: 276, endPoint y: 84, distance: 8.4
click at [271, 80] on span "Chọn tuyến - nhóm tuyến" at bounding box center [317, 78] width 266 height 25
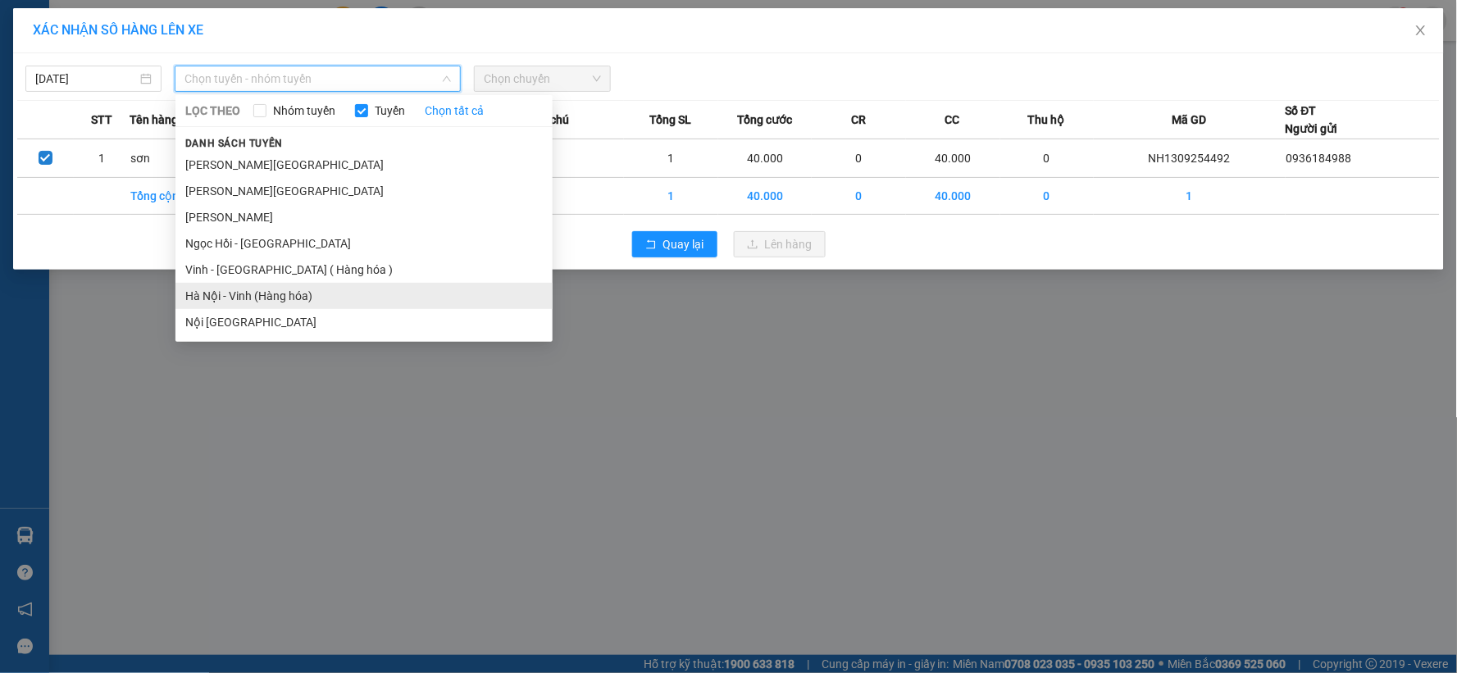
drag, startPoint x: 277, startPoint y: 285, endPoint x: 392, endPoint y: 225, distance: 129.5
click at [277, 287] on li "Hà Nội - Vinh (Hàng hóa)" at bounding box center [363, 296] width 377 height 26
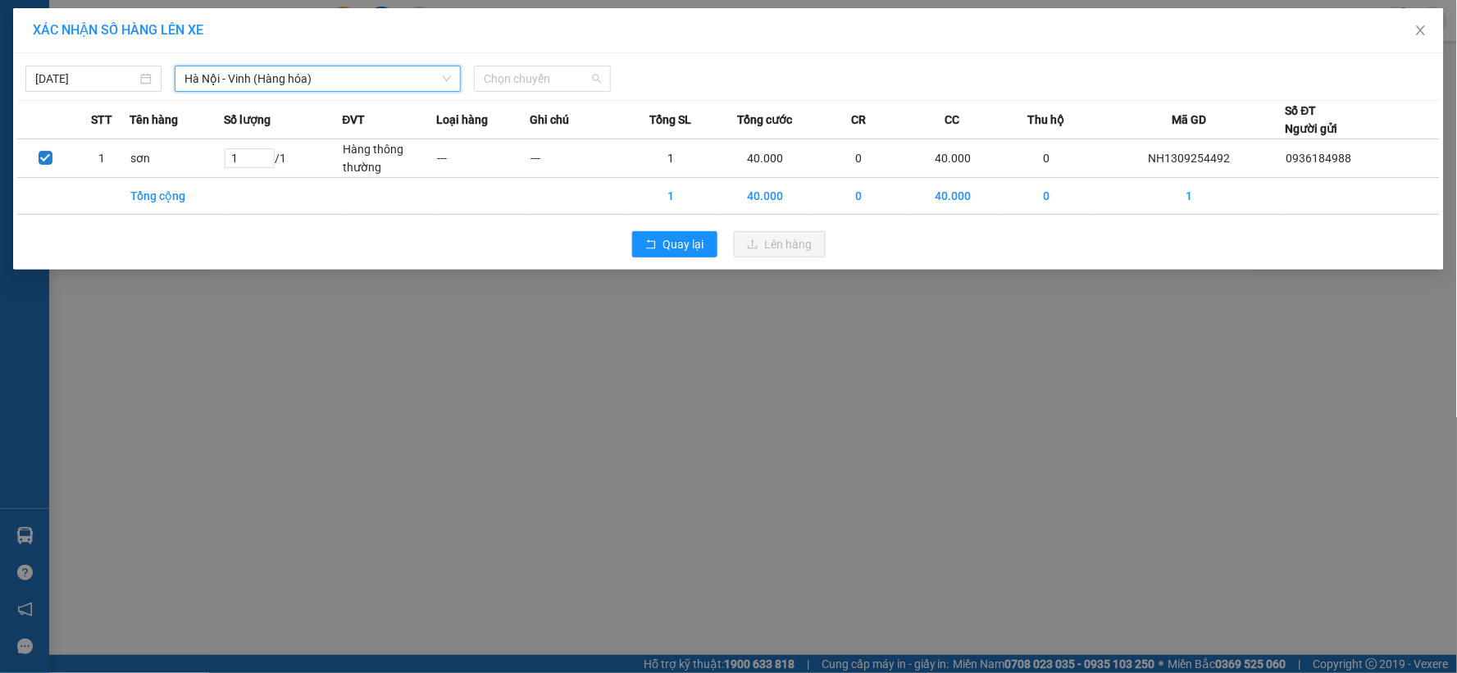
drag, startPoint x: 589, startPoint y: 72, endPoint x: 572, endPoint y: 139, distance: 69.2
click at [586, 76] on span "Chọn chuyến" at bounding box center [542, 78] width 116 height 25
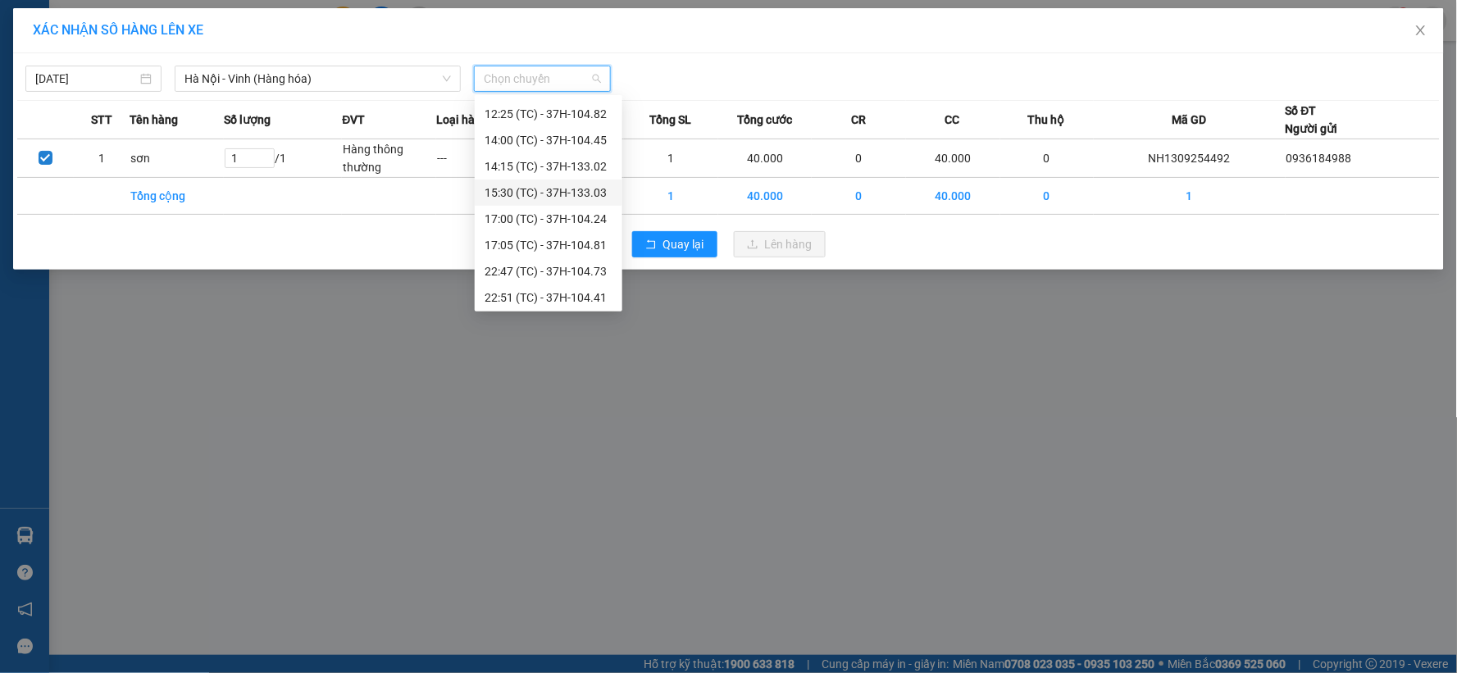
scroll to position [210, 0]
click at [586, 216] on div "22:51 (TC) - 37H-104.41" at bounding box center [549, 216] width 128 height 18
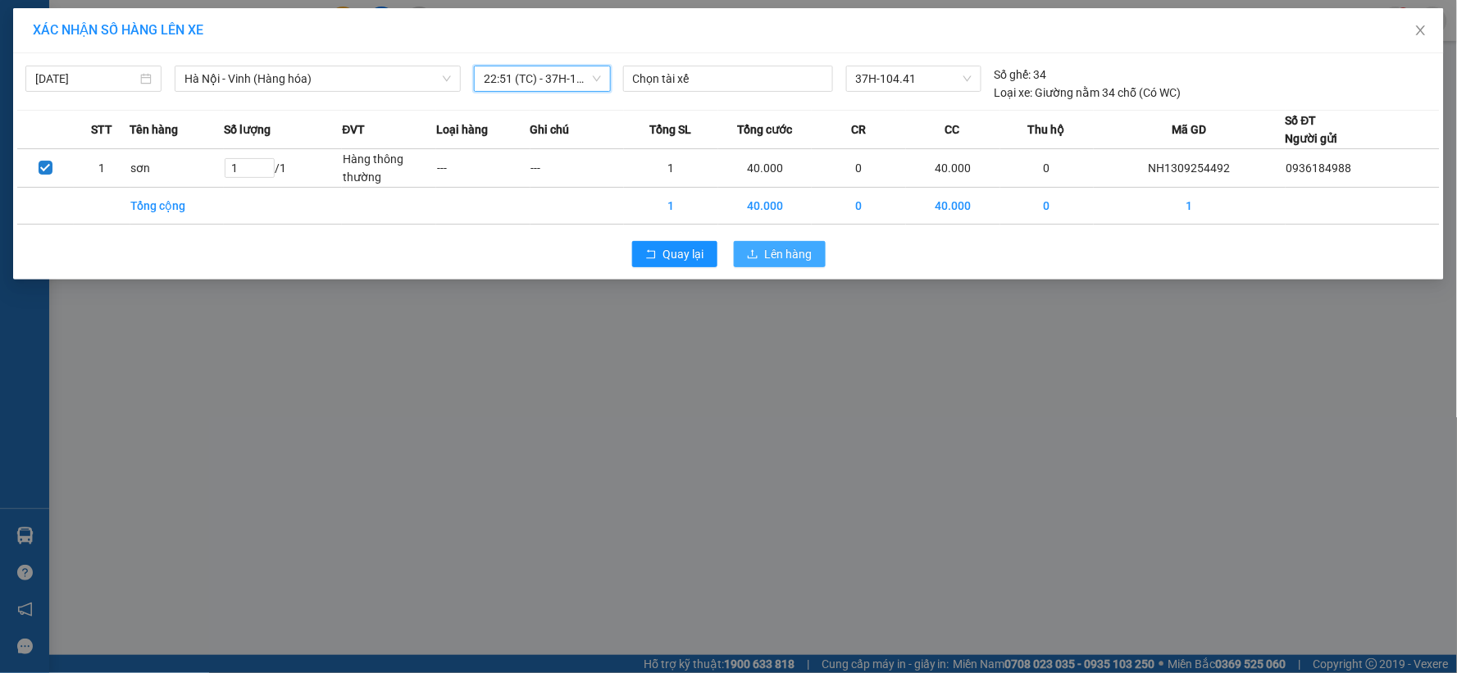
click at [801, 251] on span "Lên hàng" at bounding box center [789, 254] width 48 height 18
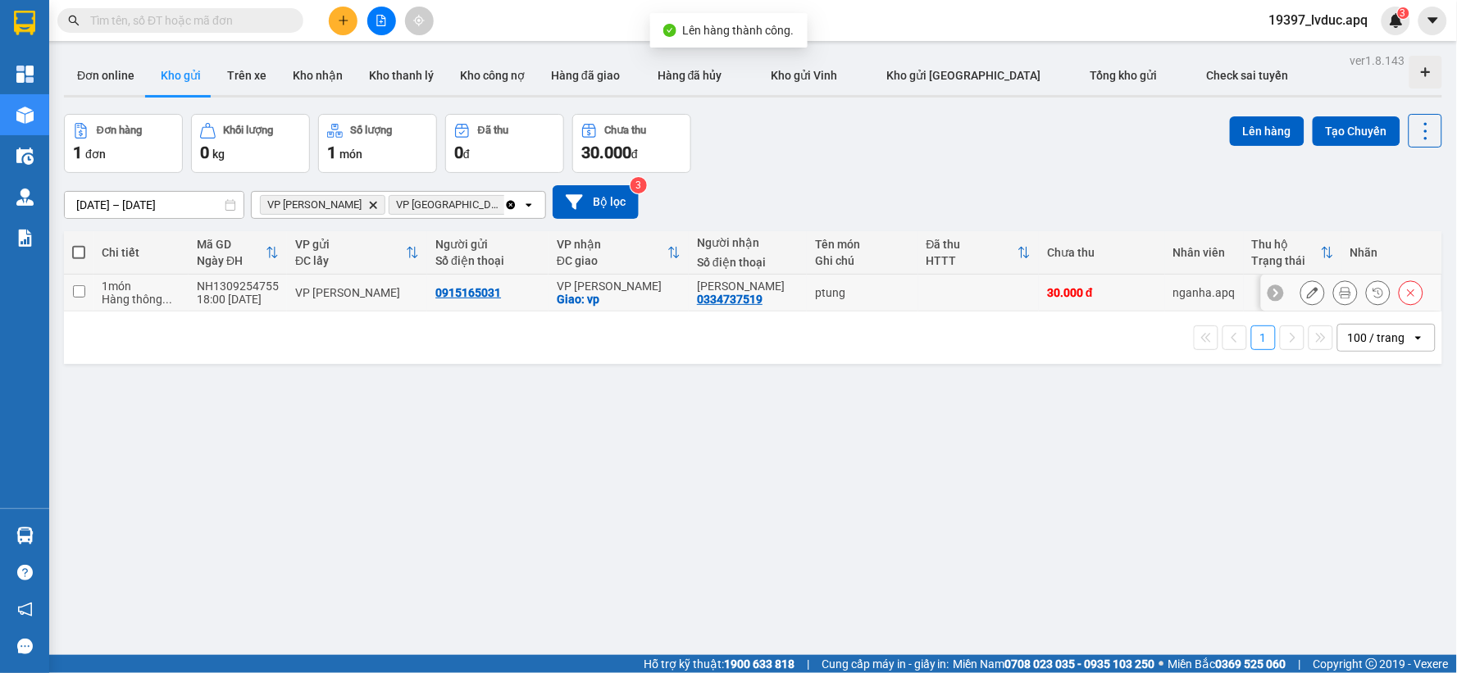
click at [599, 283] on div "VP [PERSON_NAME]" at bounding box center [619, 286] width 124 height 13
checkbox input "true"
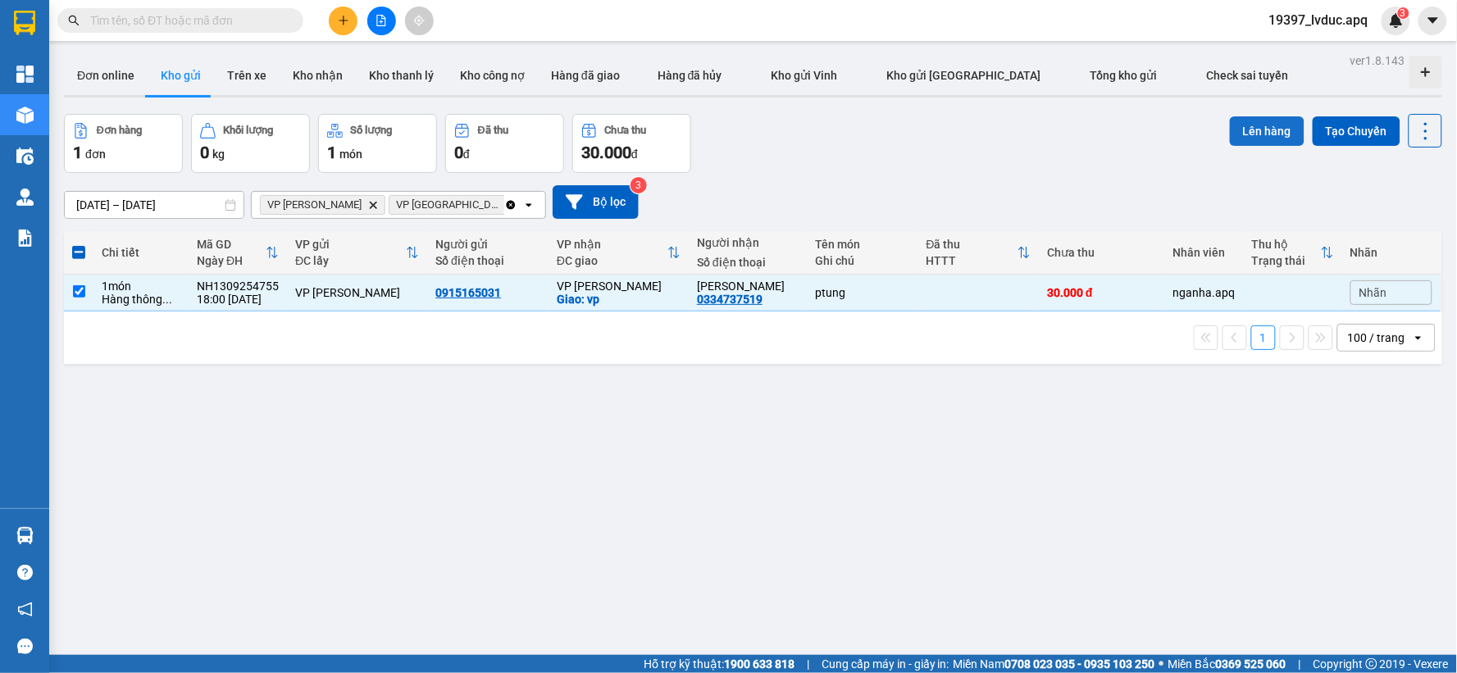
click at [1232, 129] on button "Lên hàng" at bounding box center [1267, 131] width 75 height 30
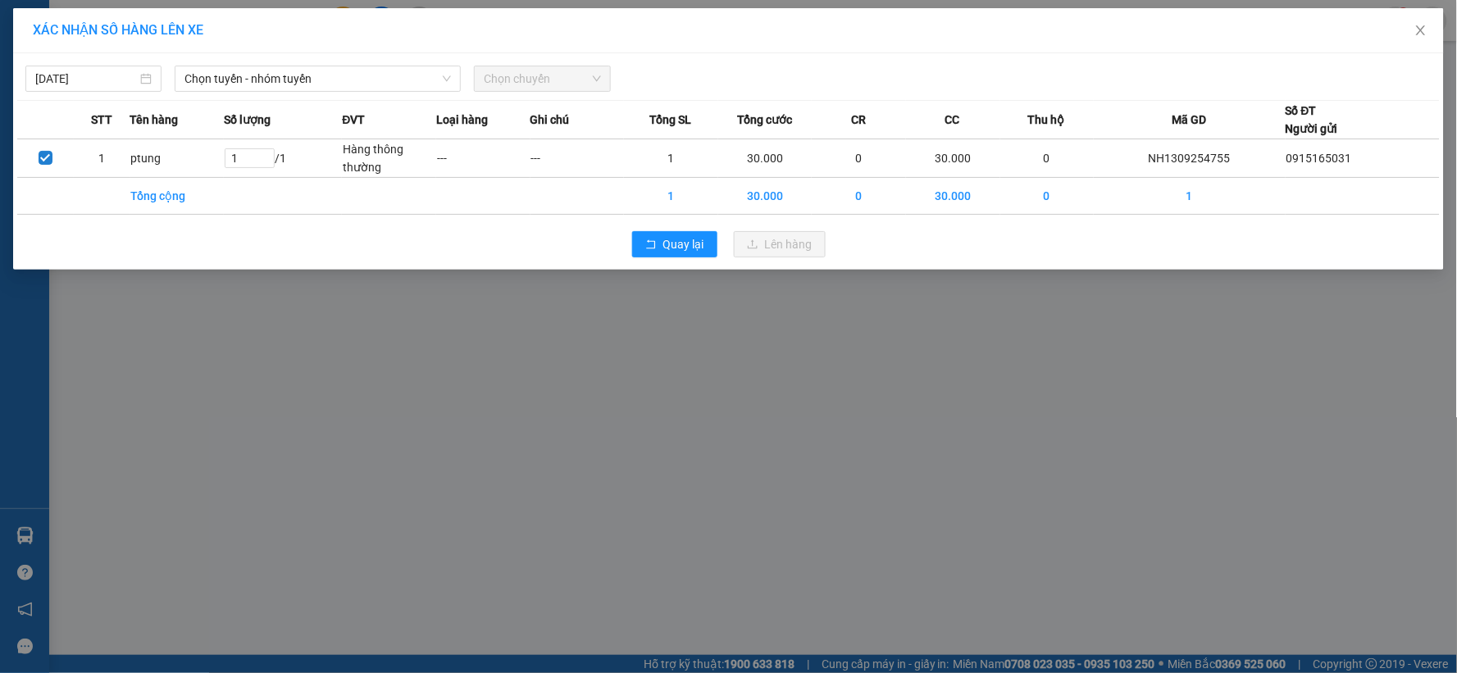
click at [349, 93] on div "[DATE] Chọn tuyến - nhóm tuyến Chọn chuyến STT Tên hàng Số lượng ĐVT Loại hàng …" at bounding box center [728, 161] width 1431 height 216
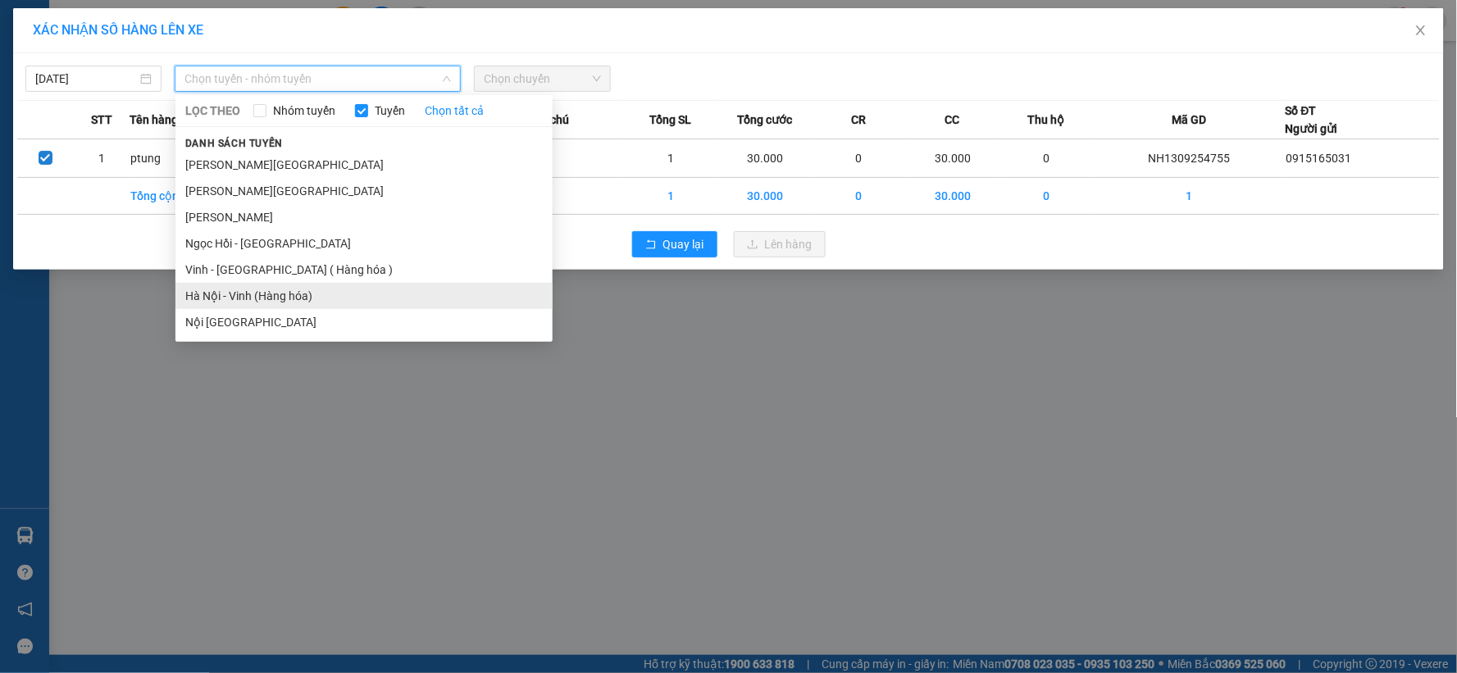
click at [303, 297] on li "Hà Nội - Vinh (Hàng hóa)" at bounding box center [363, 296] width 377 height 26
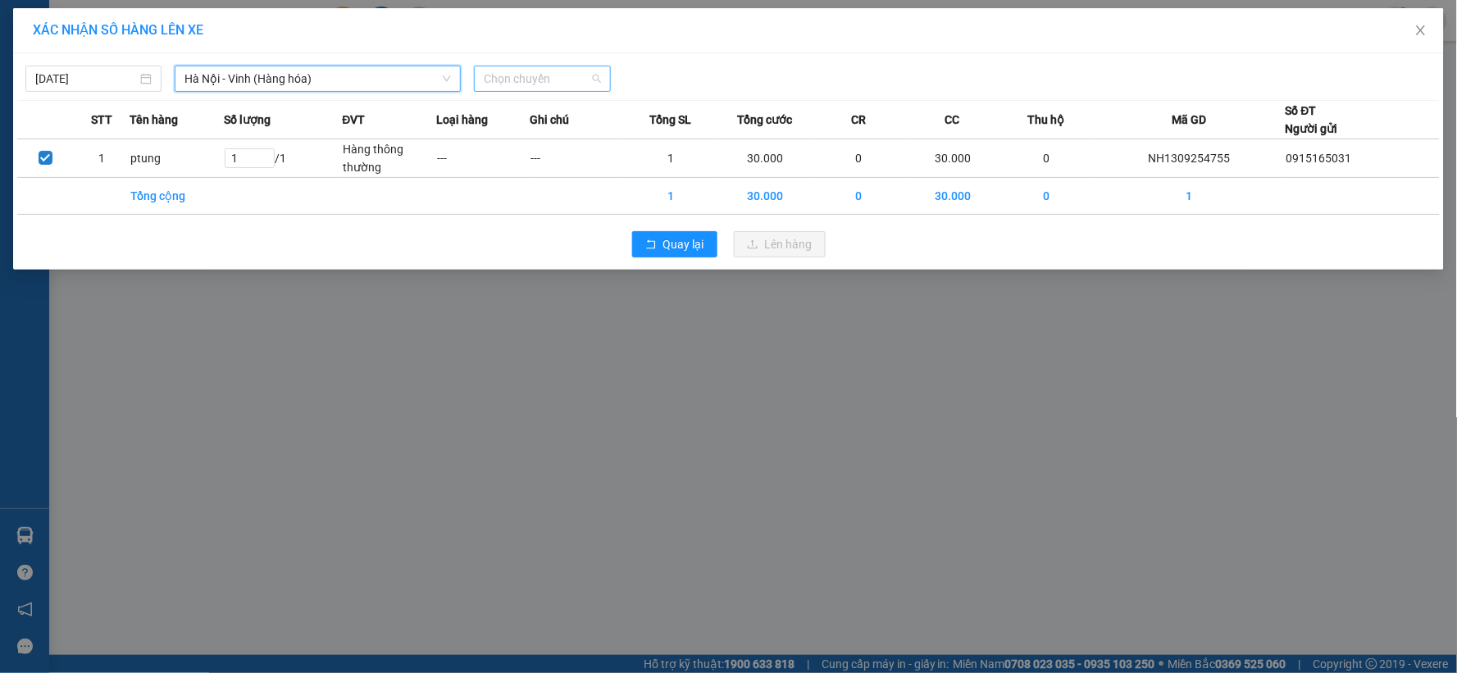
click at [560, 80] on span "Chọn chuyến" at bounding box center [542, 78] width 116 height 25
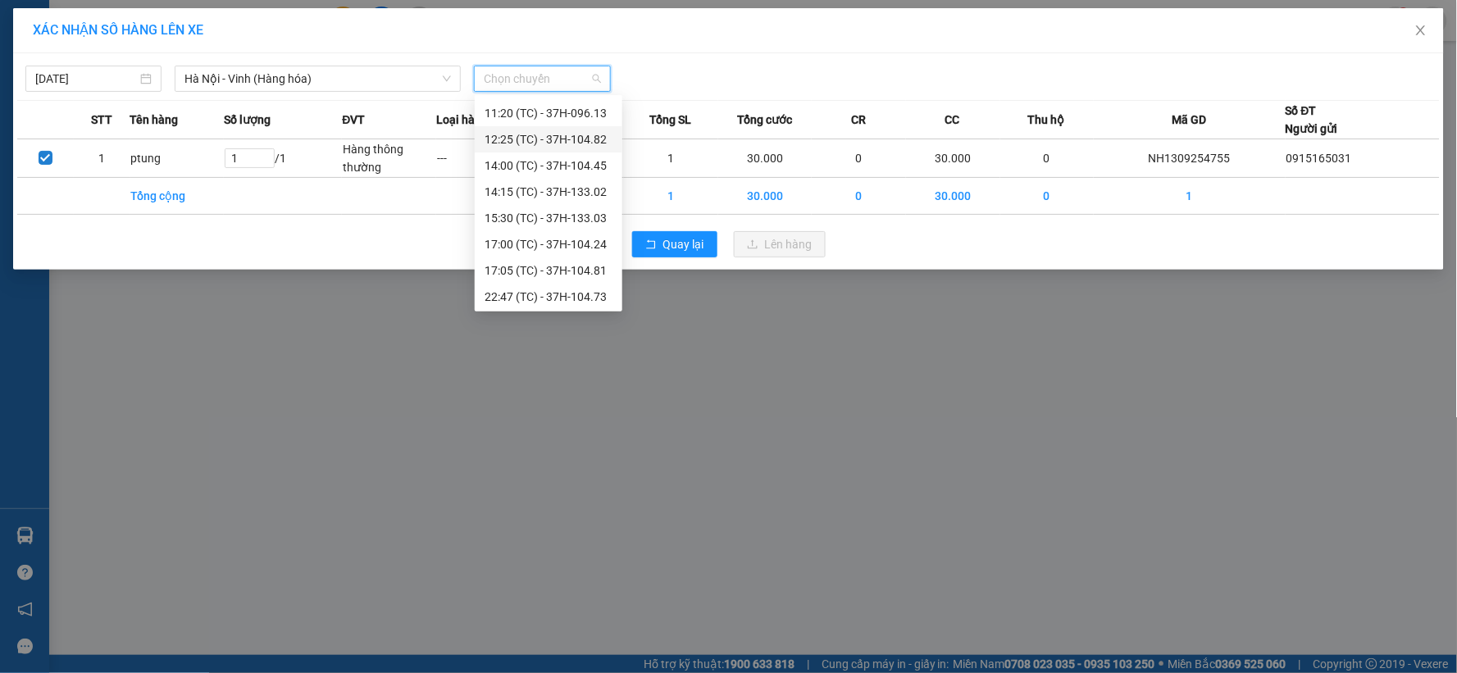
scroll to position [210, 0]
drag, startPoint x: 591, startPoint y: 267, endPoint x: 804, endPoint y: 263, distance: 212.4
click at [592, 267] on div "23:08 (TC) - 37H-104.94" at bounding box center [549, 269] width 128 height 18
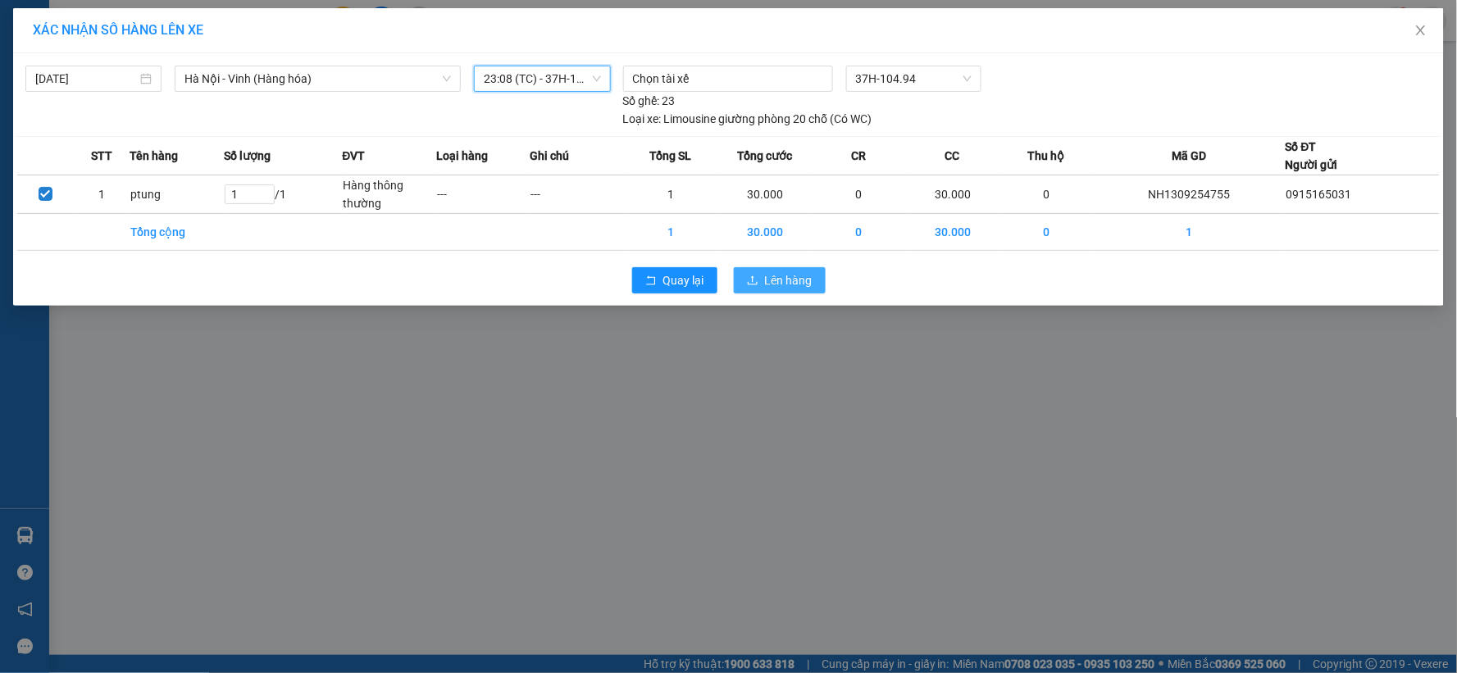
click at [802, 280] on span "Lên hàng" at bounding box center [789, 280] width 48 height 18
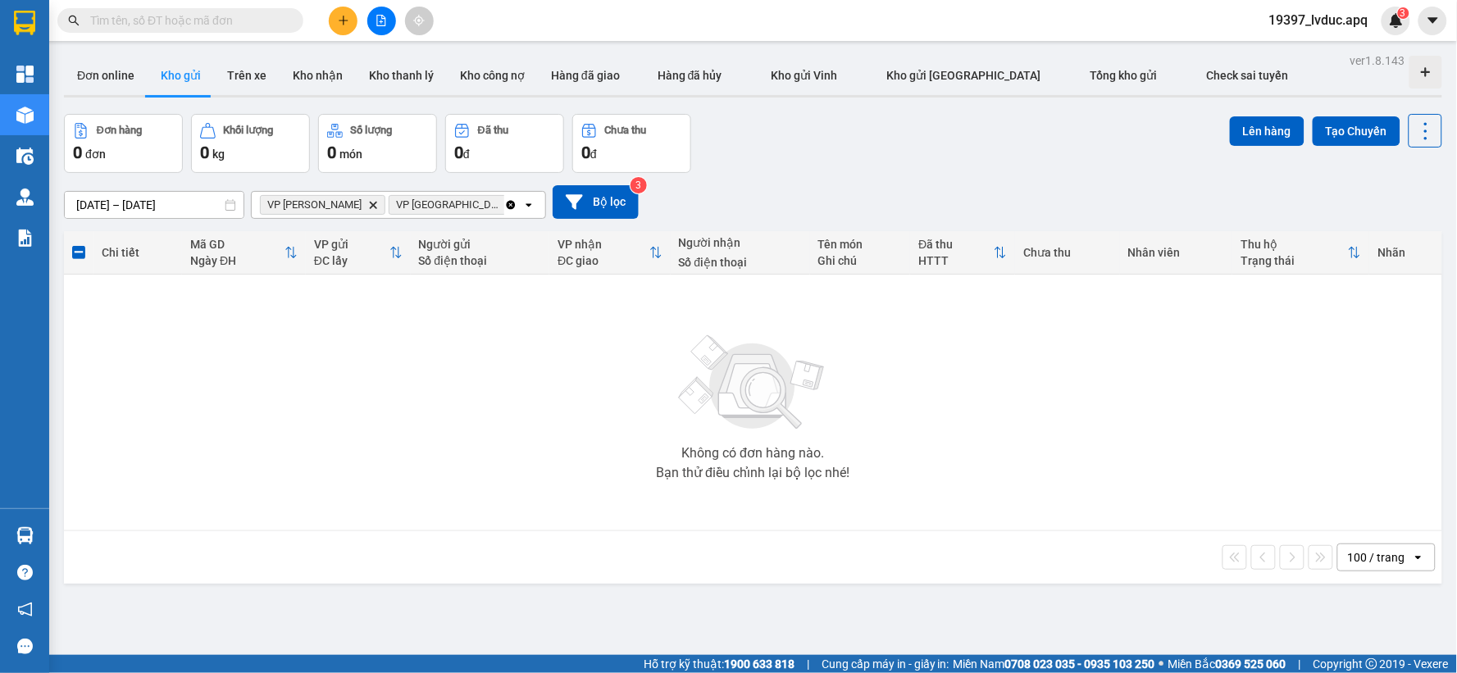
click at [646, 185] on div "[DATE] – [DATE] Press the down arrow key to interact with the calendar and sele…" at bounding box center [753, 202] width 1378 height 34
click at [613, 198] on button "Bộ lọc" at bounding box center [596, 202] width 86 height 34
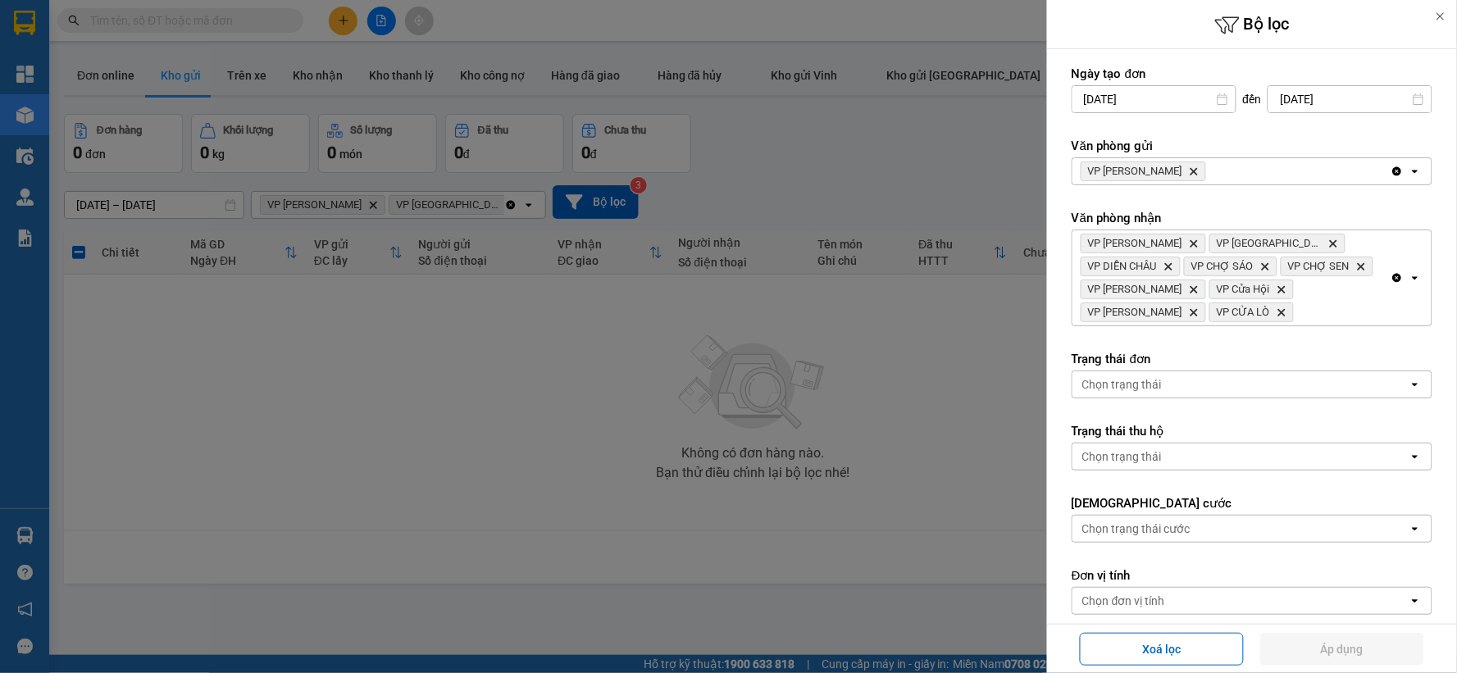
click at [979, 173] on div at bounding box center [728, 336] width 1457 height 673
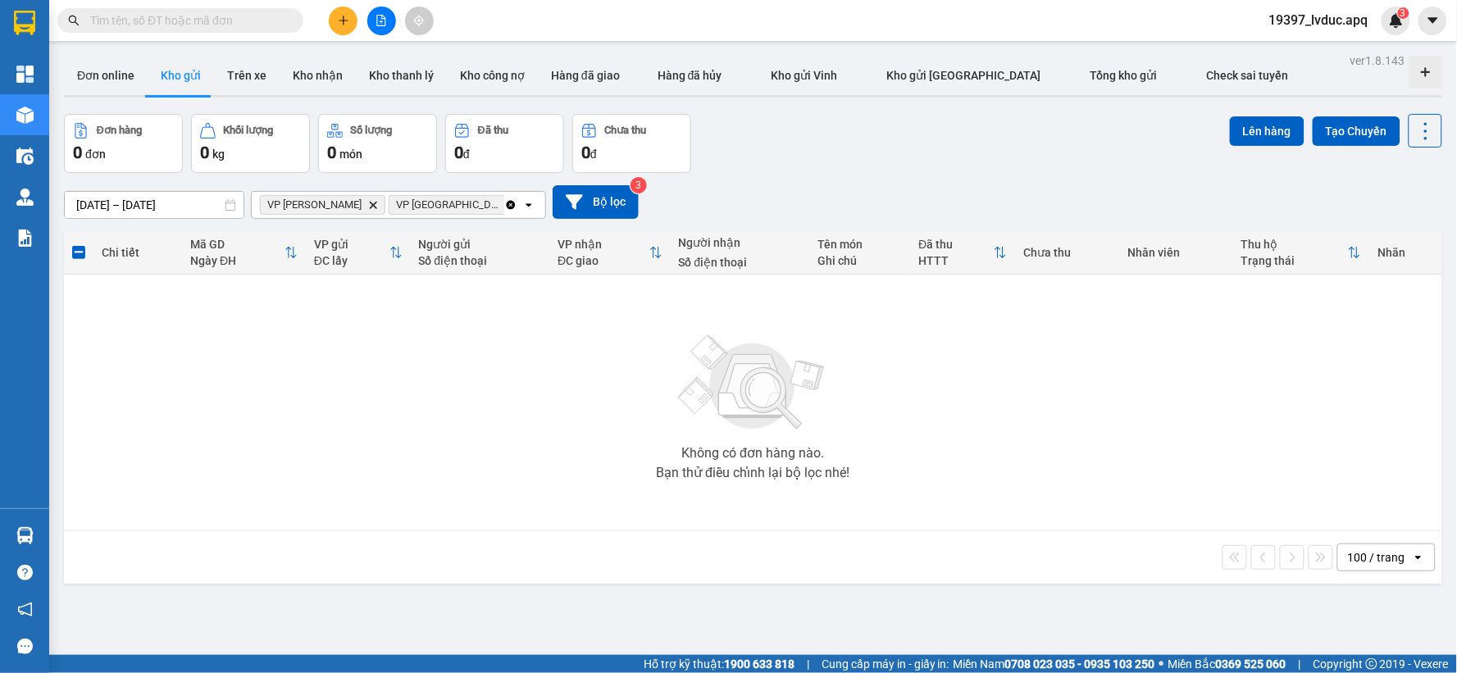
drag, startPoint x: 367, startPoint y: 29, endPoint x: 377, endPoint y: 25, distance: 11.2
click at [371, 27] on div at bounding box center [381, 21] width 123 height 29
click at [383, 21] on icon "file-add" at bounding box center [381, 20] width 11 height 11
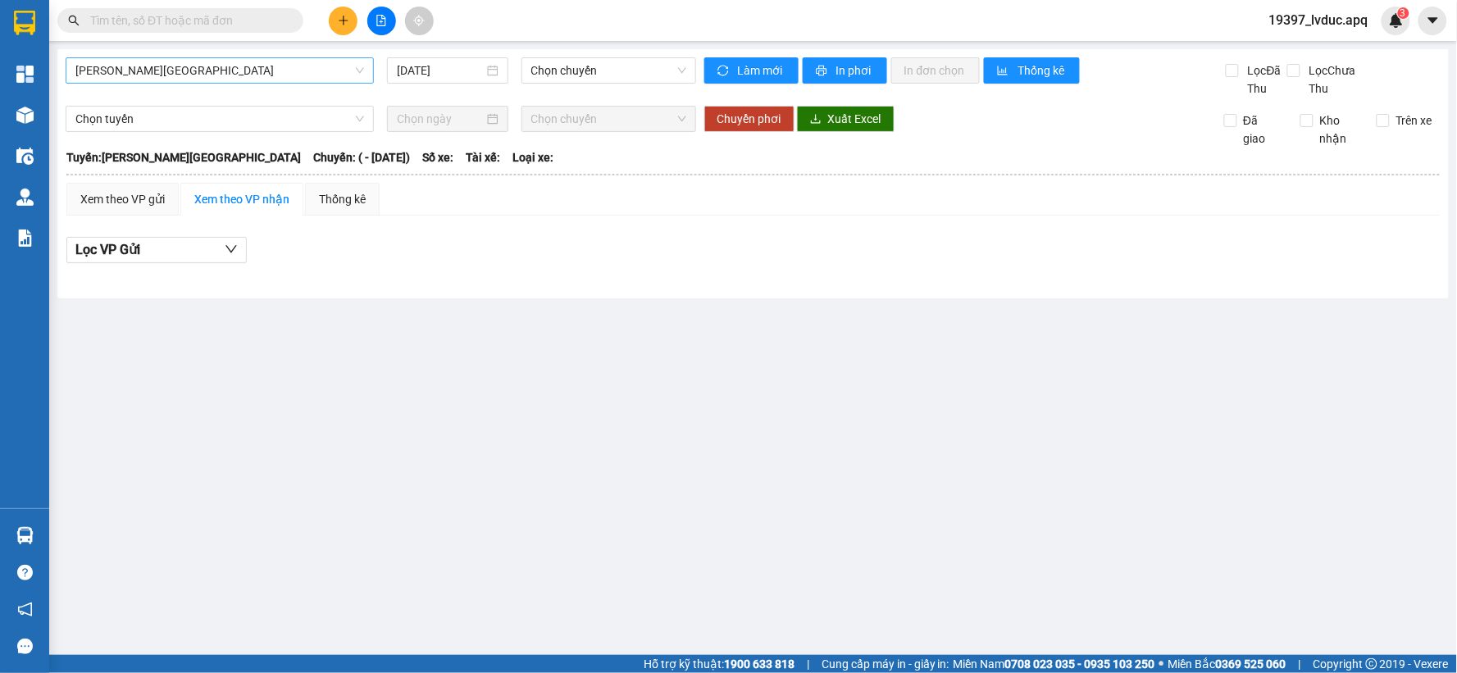
click at [239, 80] on span "[PERSON_NAME][GEOGRAPHIC_DATA]" at bounding box center [219, 70] width 289 height 25
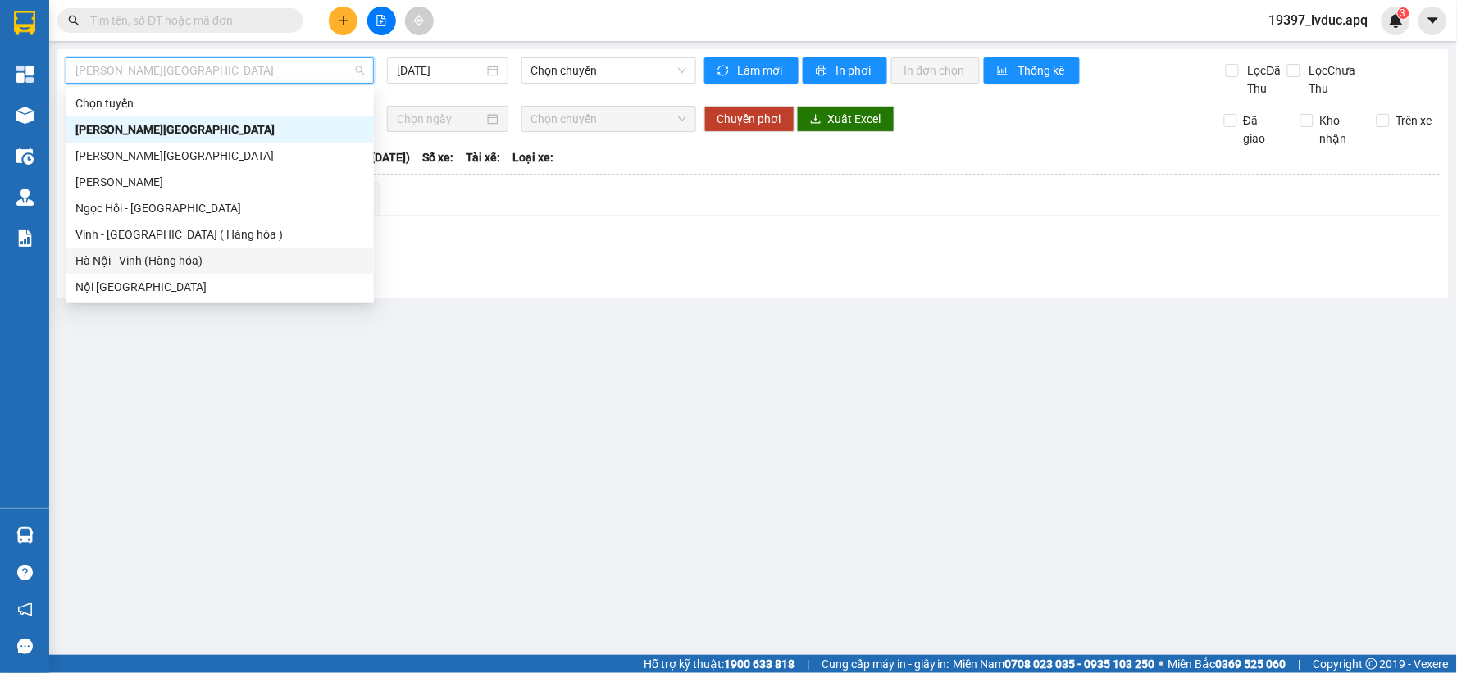
click at [166, 269] on div "Hà Nội - Vinh (Hàng hóa)" at bounding box center [219, 261] width 289 height 18
type input "[DATE]"
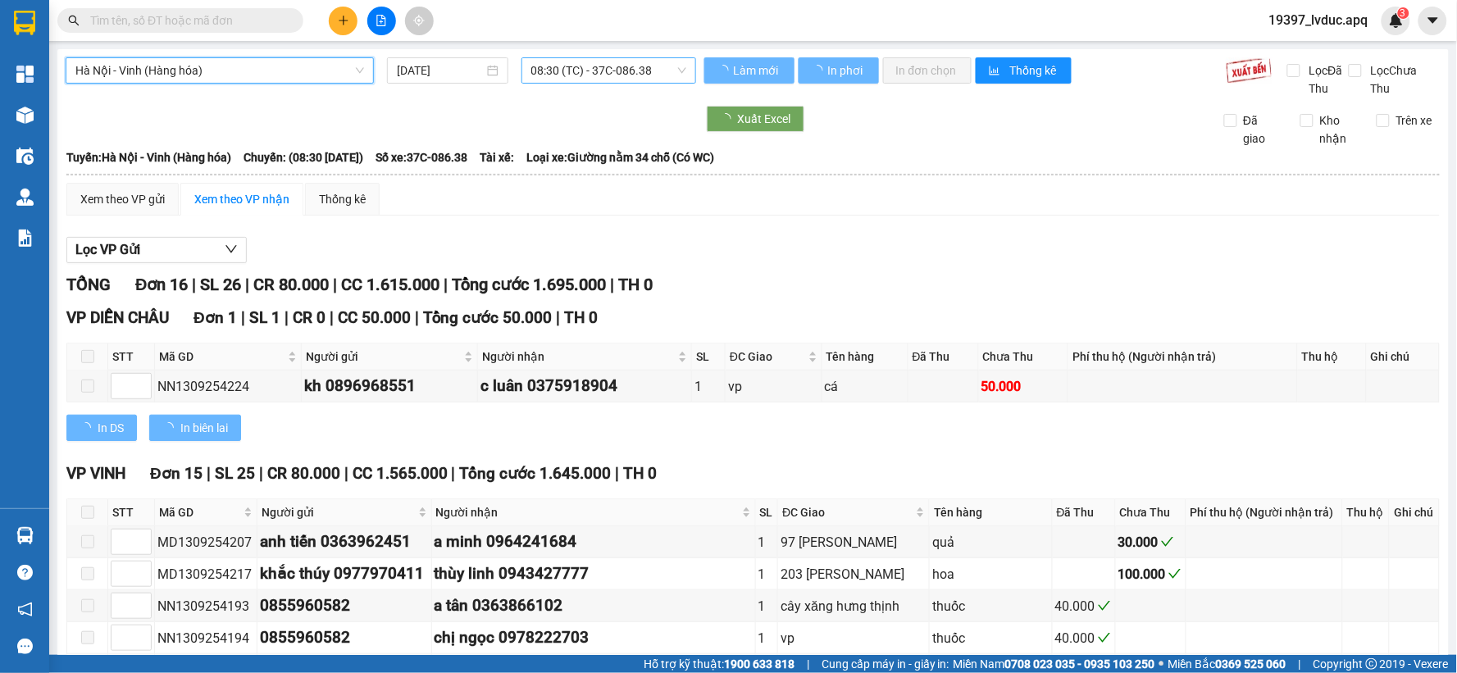
click at [562, 75] on span "08:30 (TC) - 37C-086.38" at bounding box center [608, 70] width 155 height 25
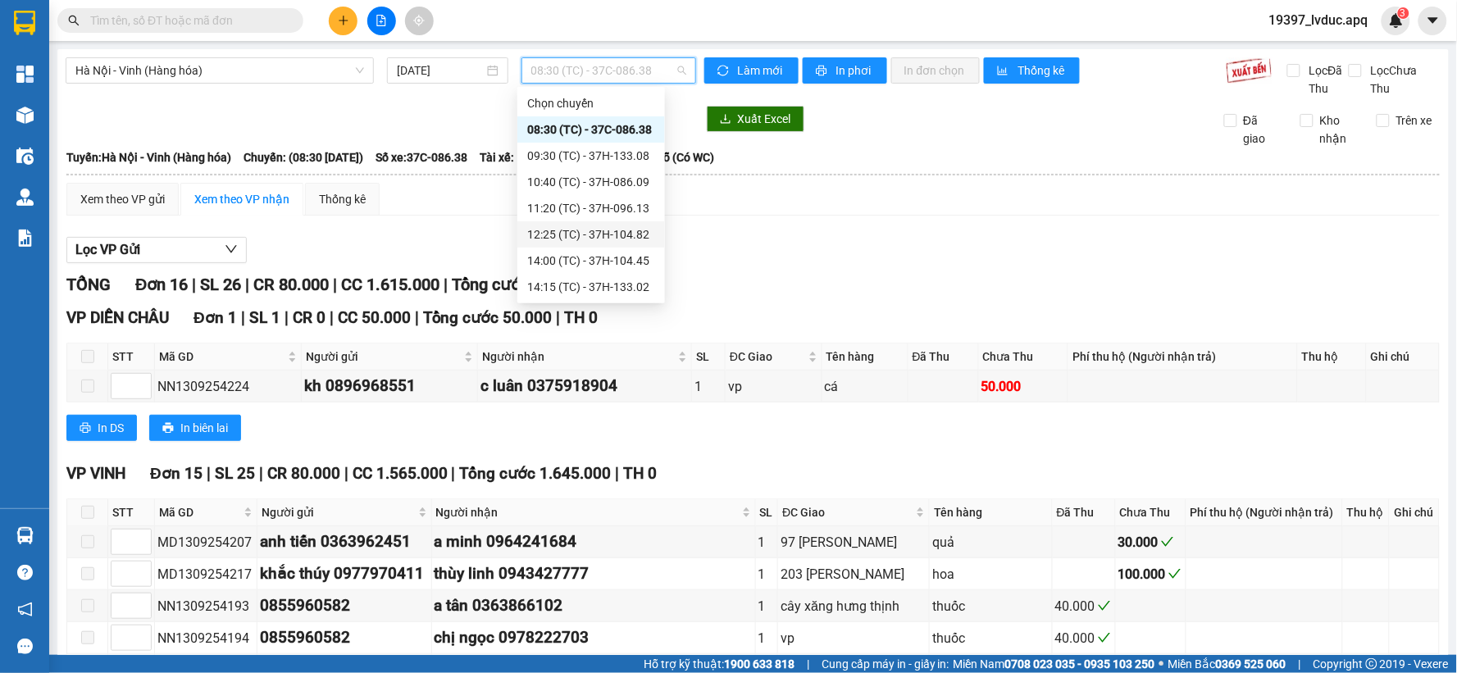
scroll to position [210, 0]
click at [599, 228] on div "23:05 (TC) - 37H-104.78" at bounding box center [591, 234] width 128 height 18
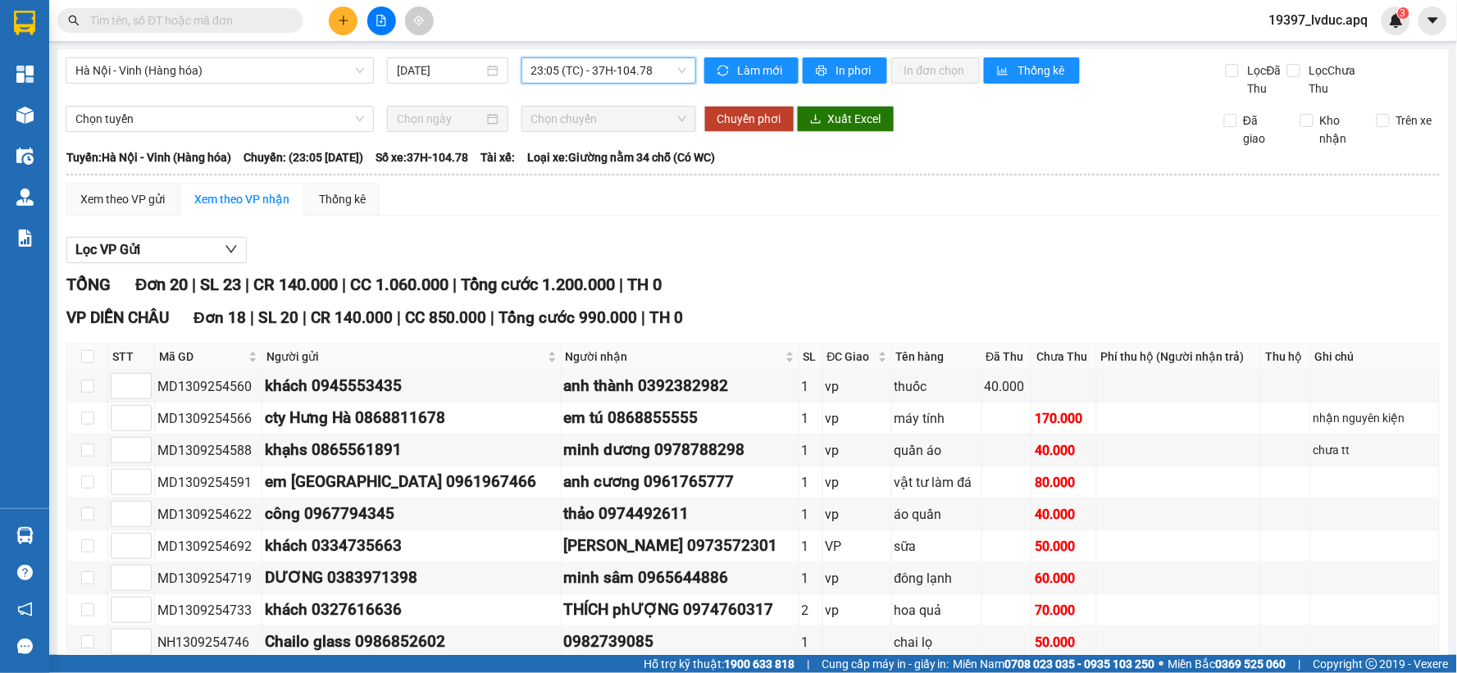
click at [618, 71] on span "23:05 (TC) - 37H-104.78" at bounding box center [608, 70] width 155 height 25
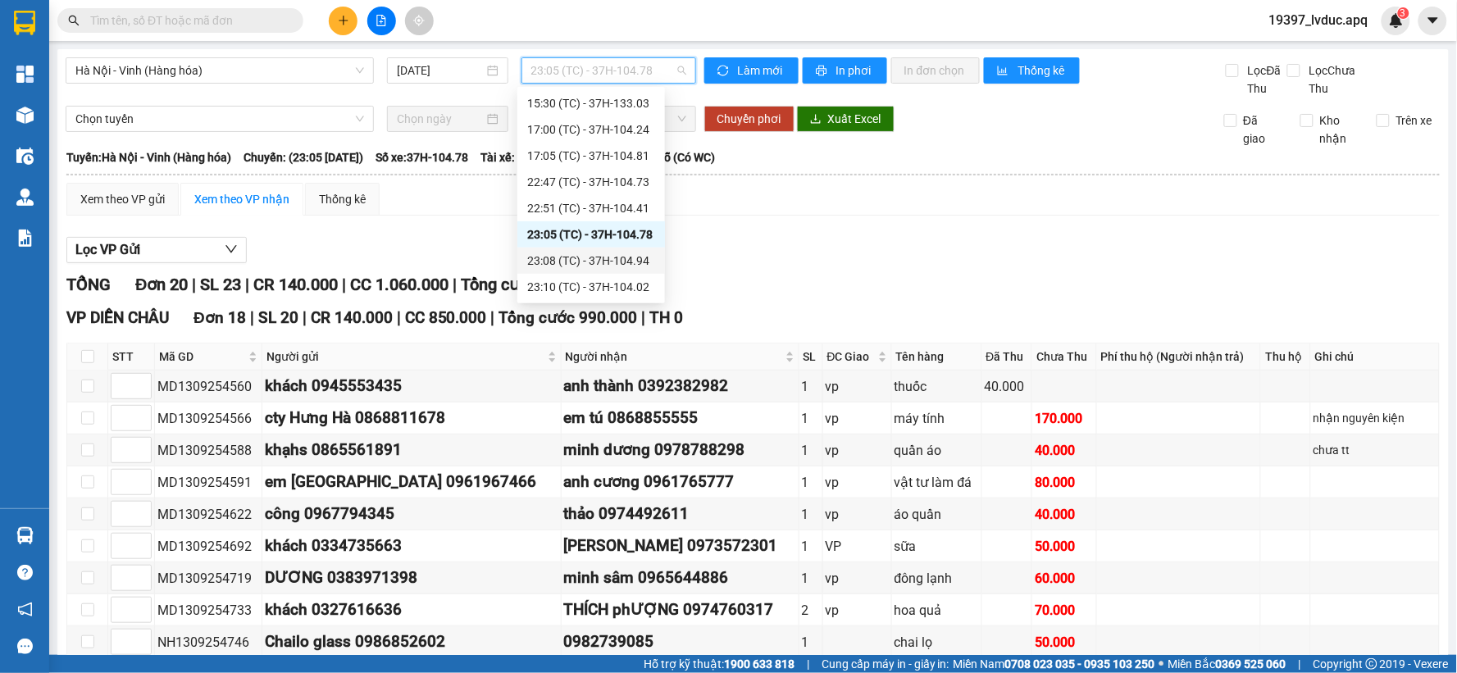
click at [627, 261] on div "23:08 (TC) - 37H-104.94" at bounding box center [591, 261] width 128 height 18
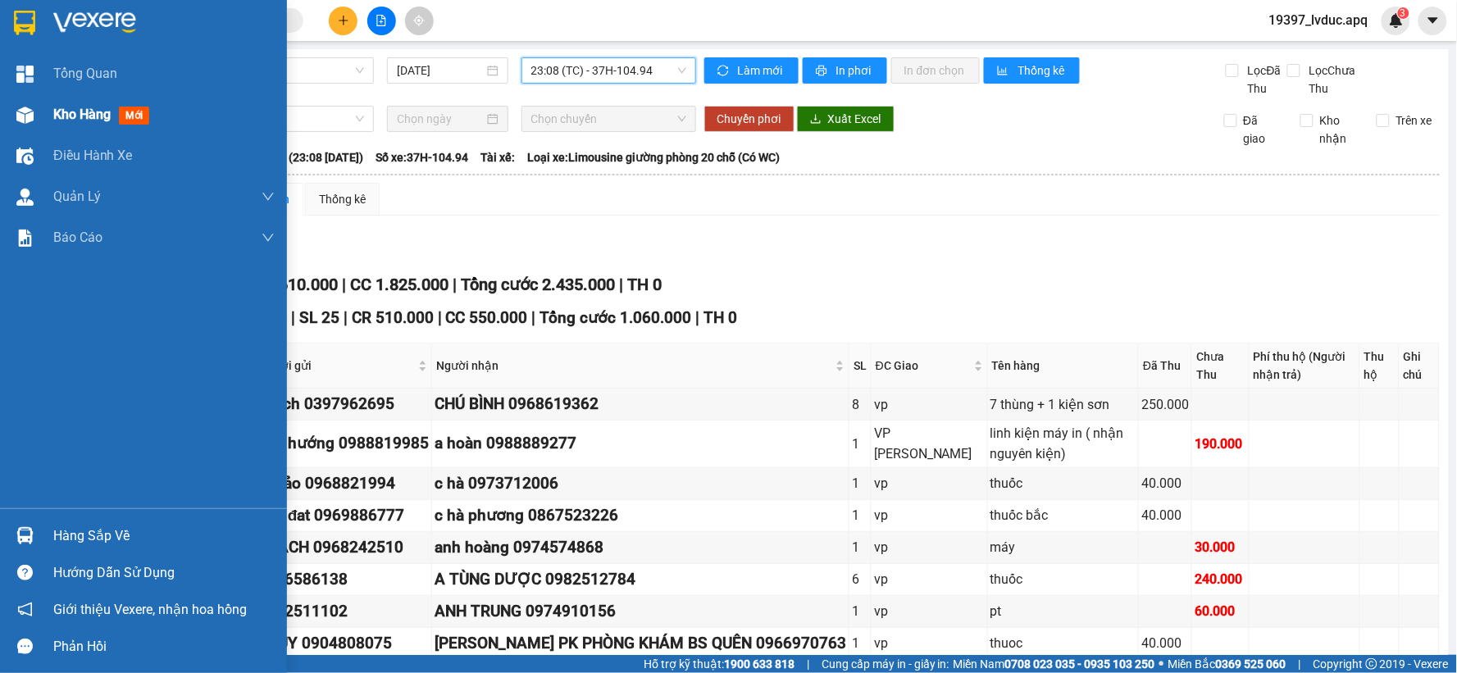
drag, startPoint x: 47, startPoint y: 125, endPoint x: 55, endPoint y: 128, distance: 8.6
click at [48, 127] on div "Kho hàng mới" at bounding box center [143, 114] width 287 height 41
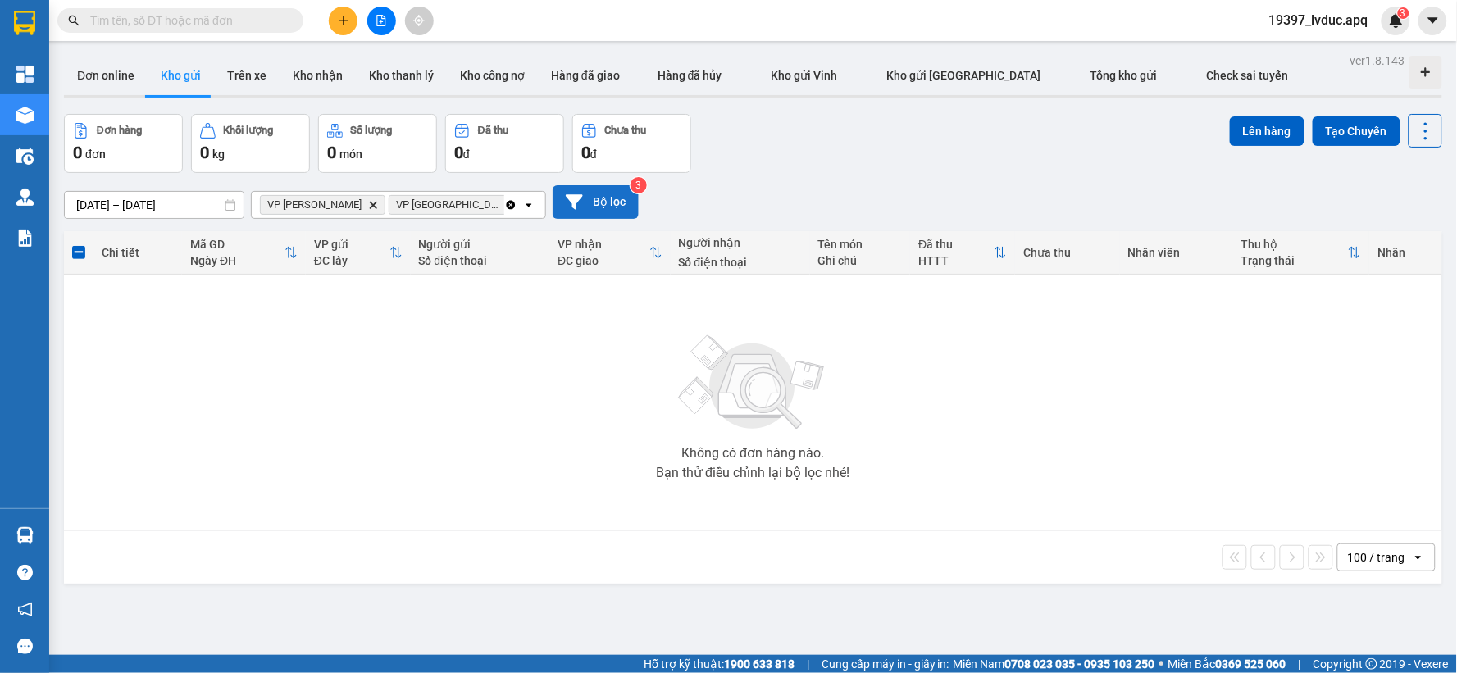
click at [603, 193] on button "Bộ lọc" at bounding box center [596, 202] width 86 height 34
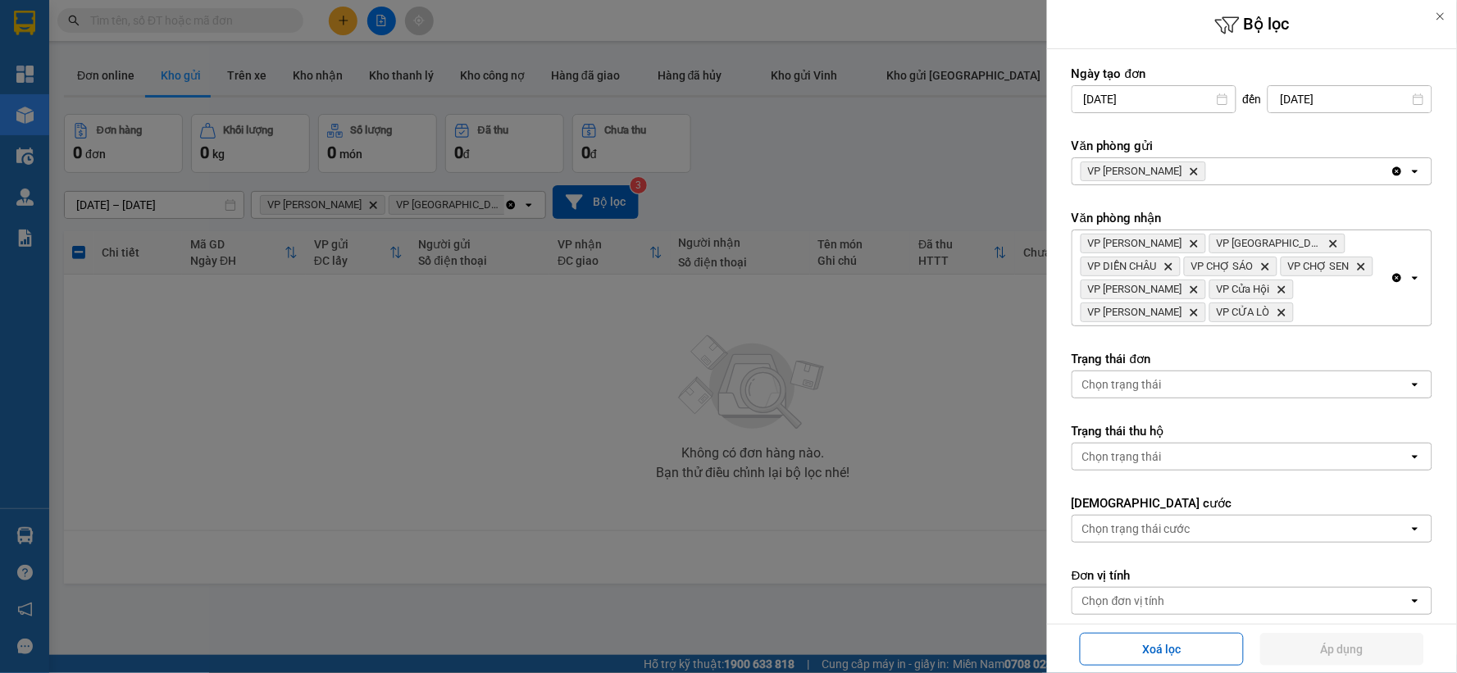
click at [1191, 172] on icon "VP NGỌC HỒI, close by backspace" at bounding box center [1194, 171] width 7 height 7
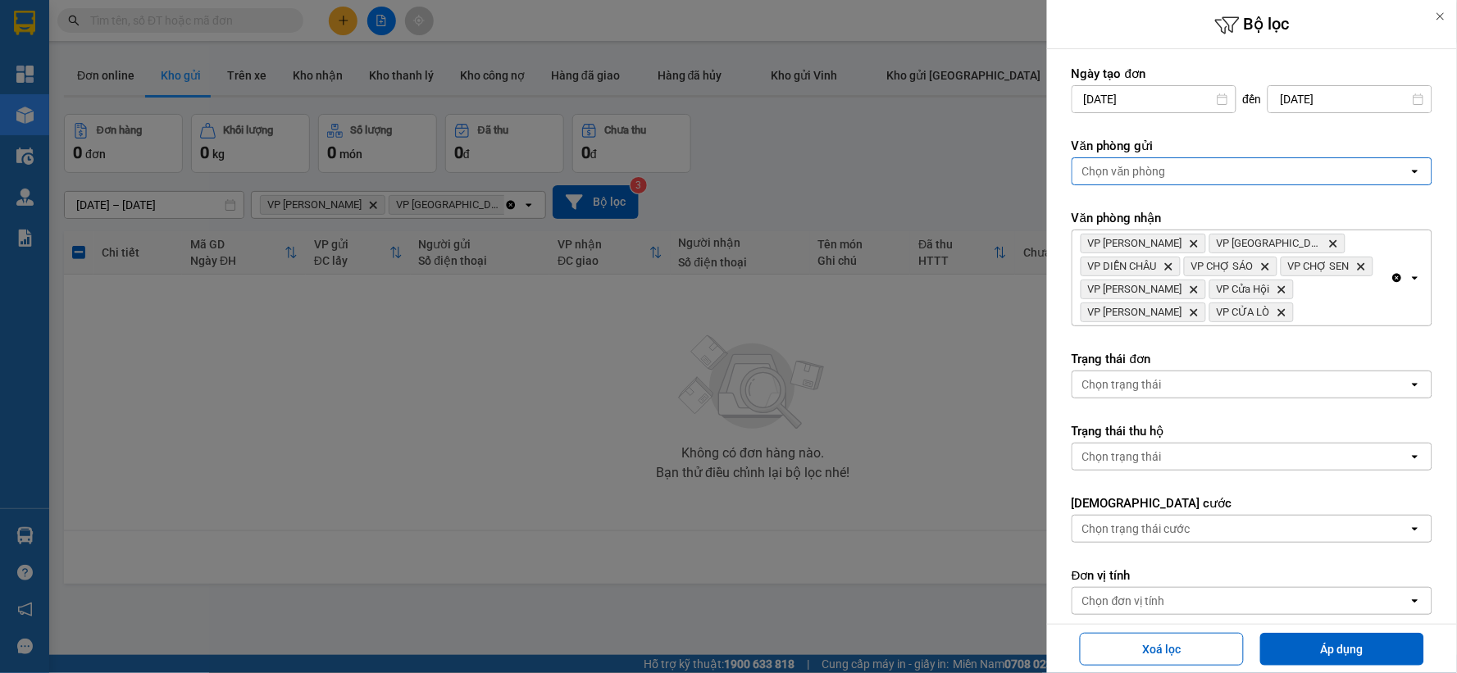
click at [1167, 172] on div "Chọn văn phòng" at bounding box center [1240, 171] width 336 height 26
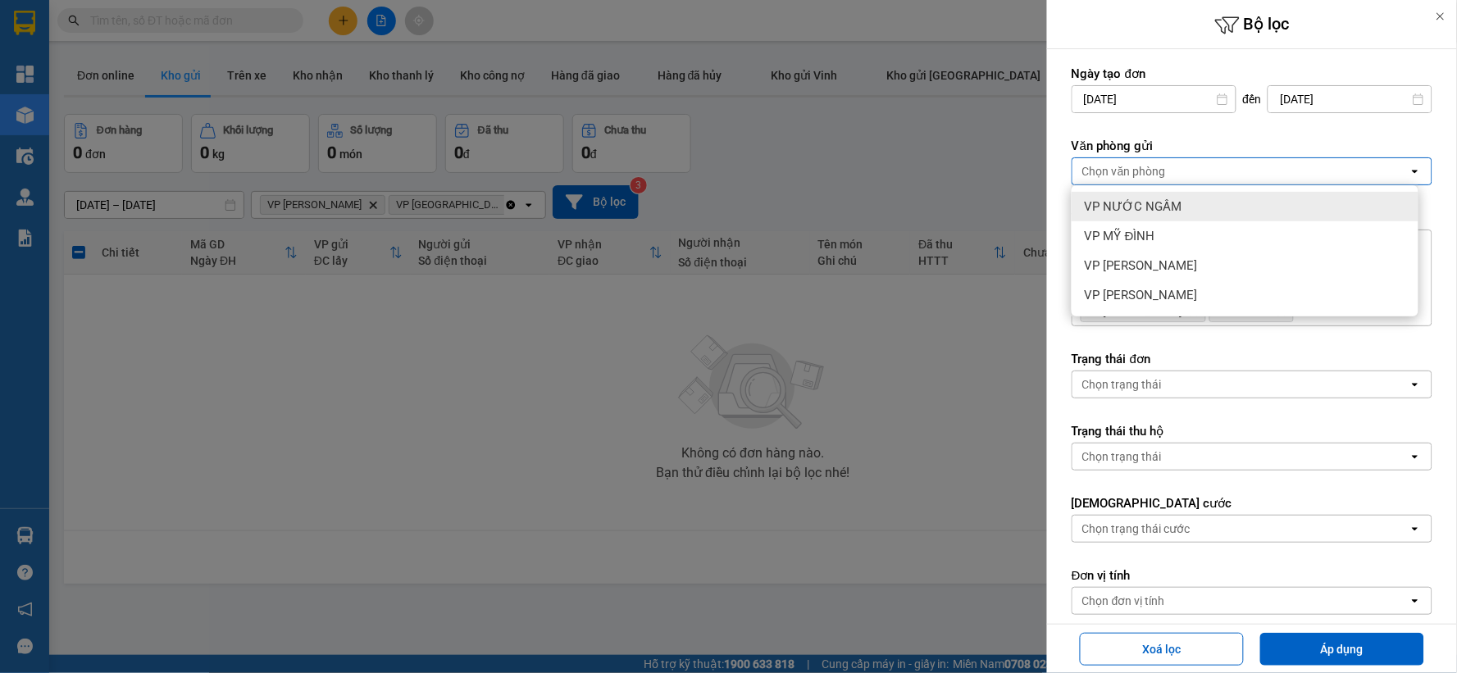
click at [841, 98] on div at bounding box center [728, 336] width 1457 height 673
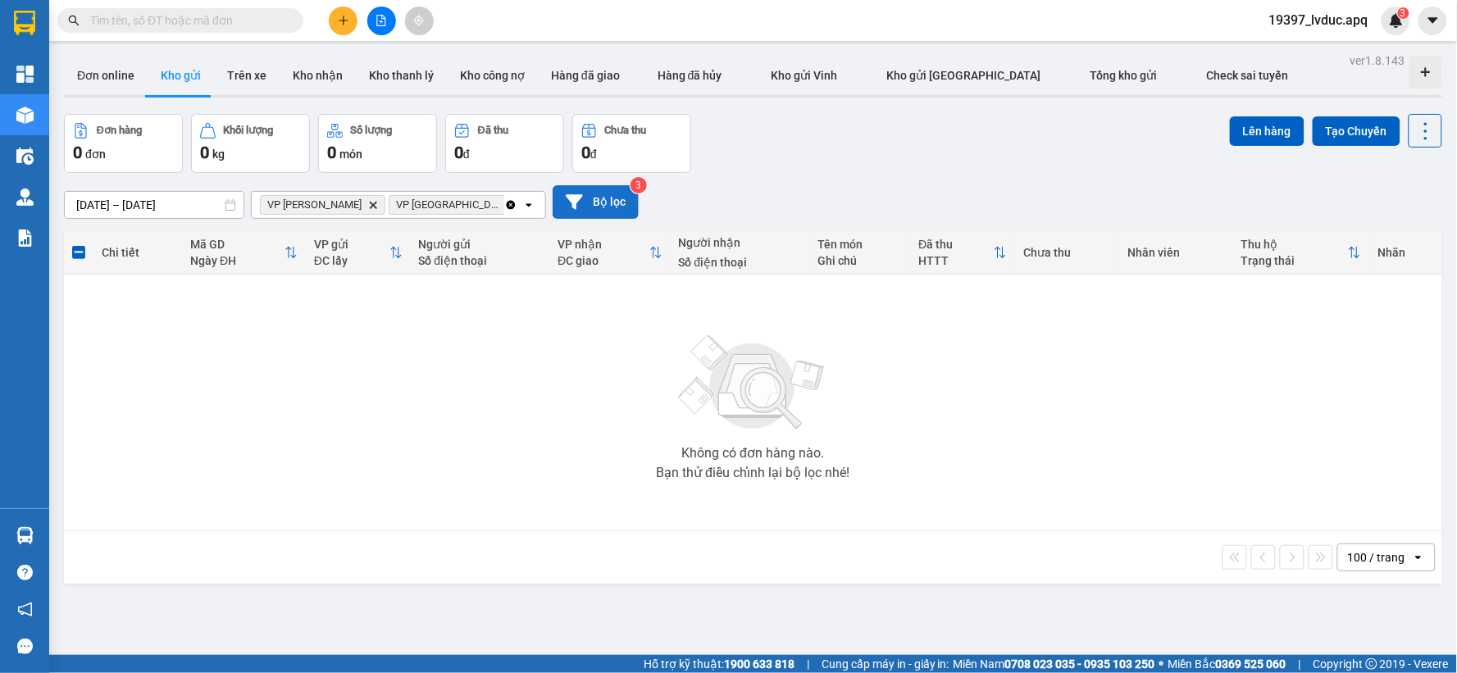
click at [593, 200] on button "Bộ lọc" at bounding box center [596, 202] width 86 height 34
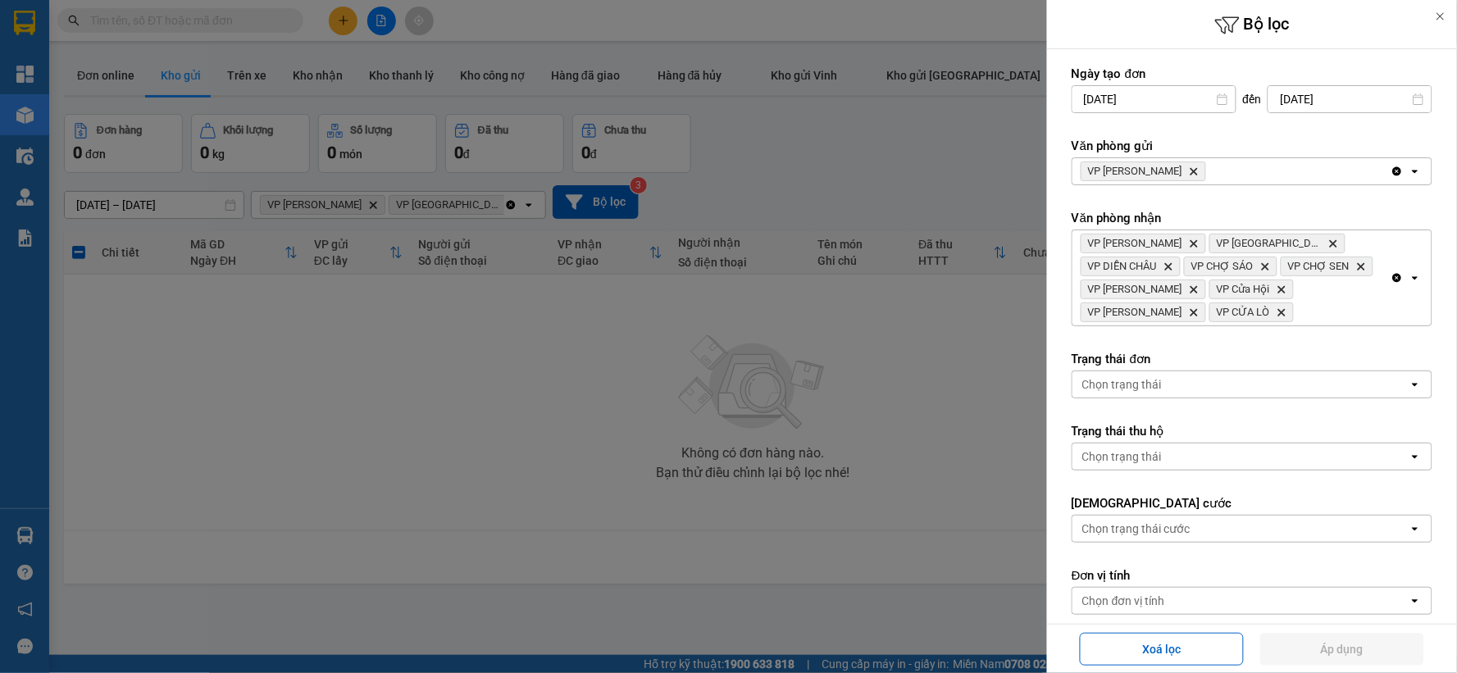
click at [1189, 166] on icon "Delete" at bounding box center [1194, 171] width 10 height 10
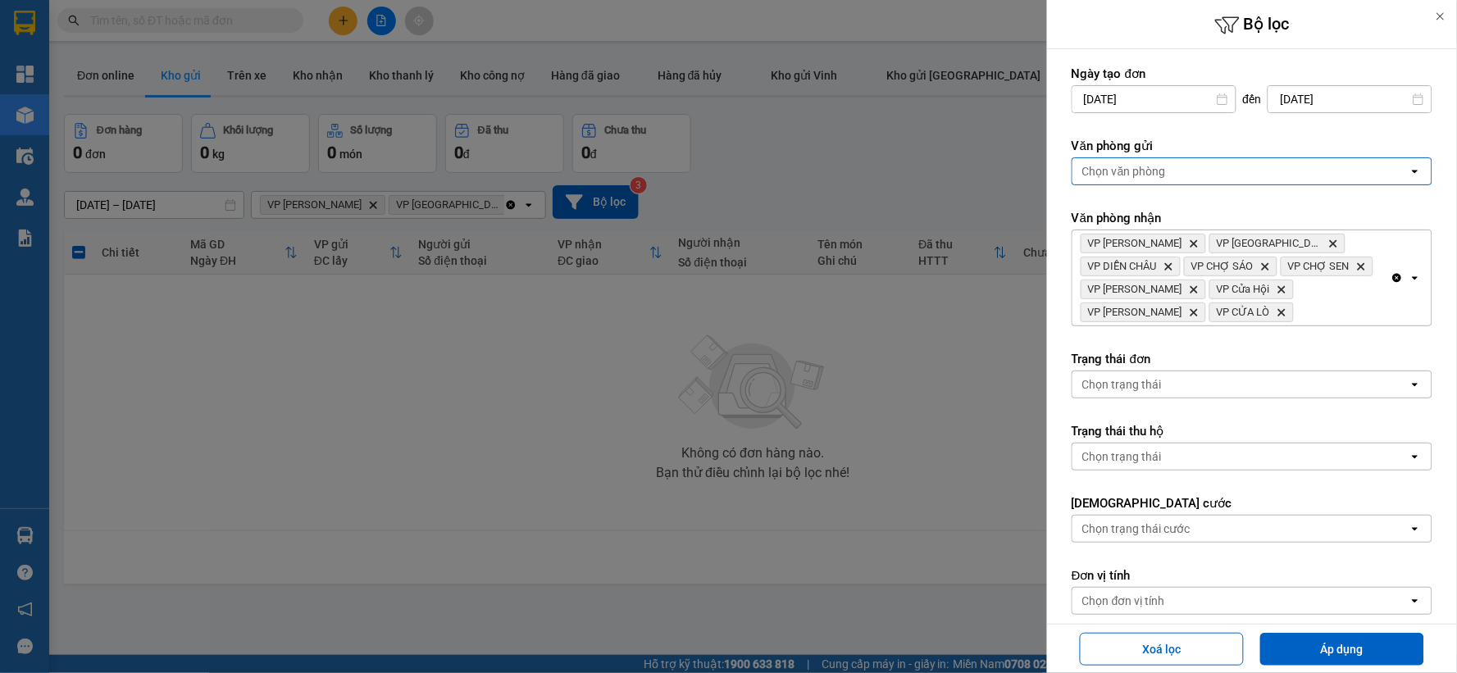
click at [1166, 166] on div "Chọn văn phòng" at bounding box center [1240, 171] width 336 height 26
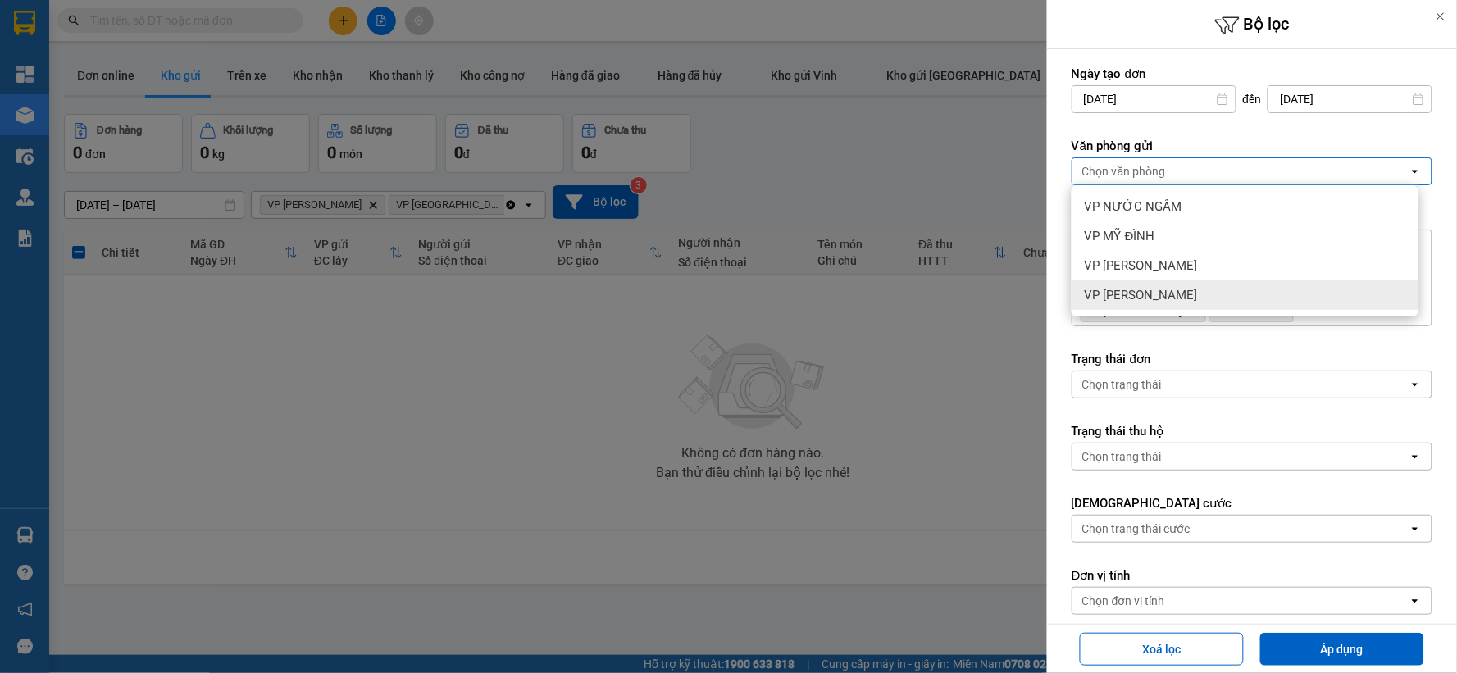
click at [1158, 285] on div "VP [PERSON_NAME]" at bounding box center [1245, 295] width 347 height 30
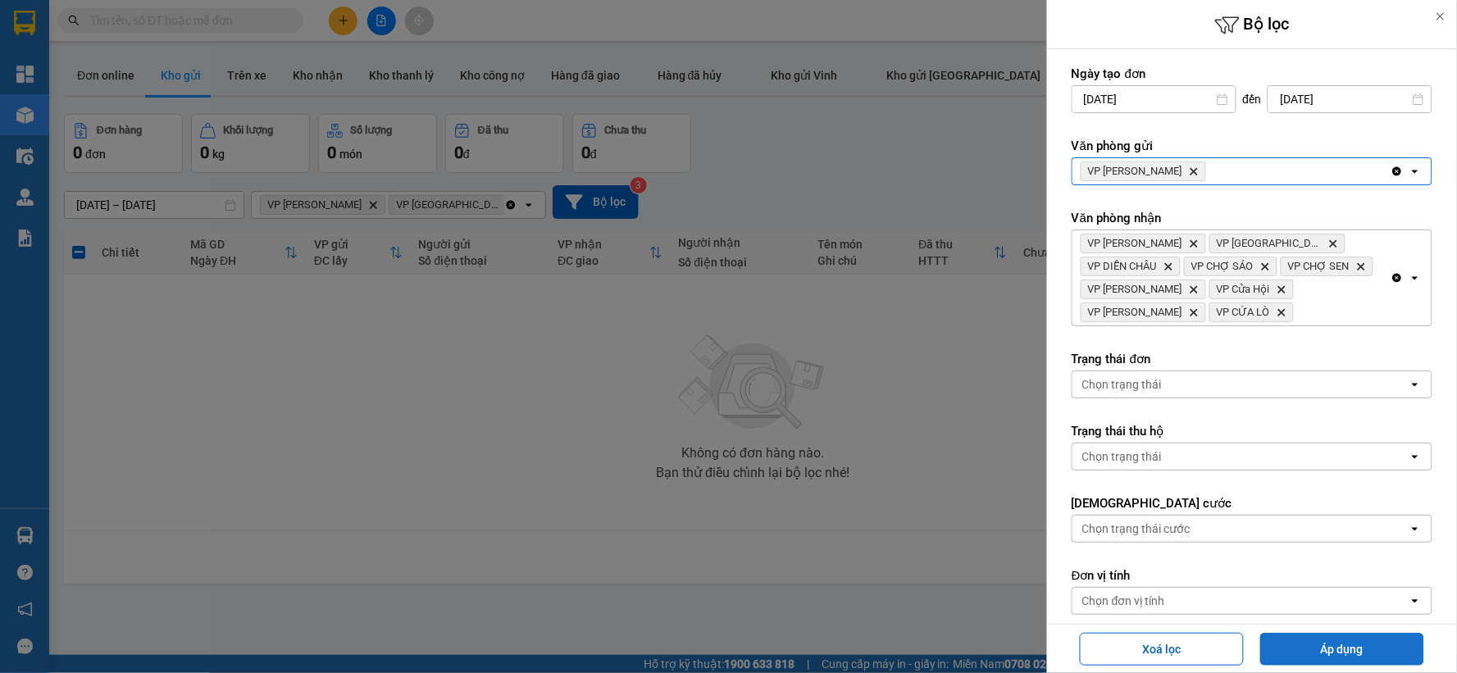
click at [1294, 659] on button "Áp dụng" at bounding box center [1342, 649] width 164 height 33
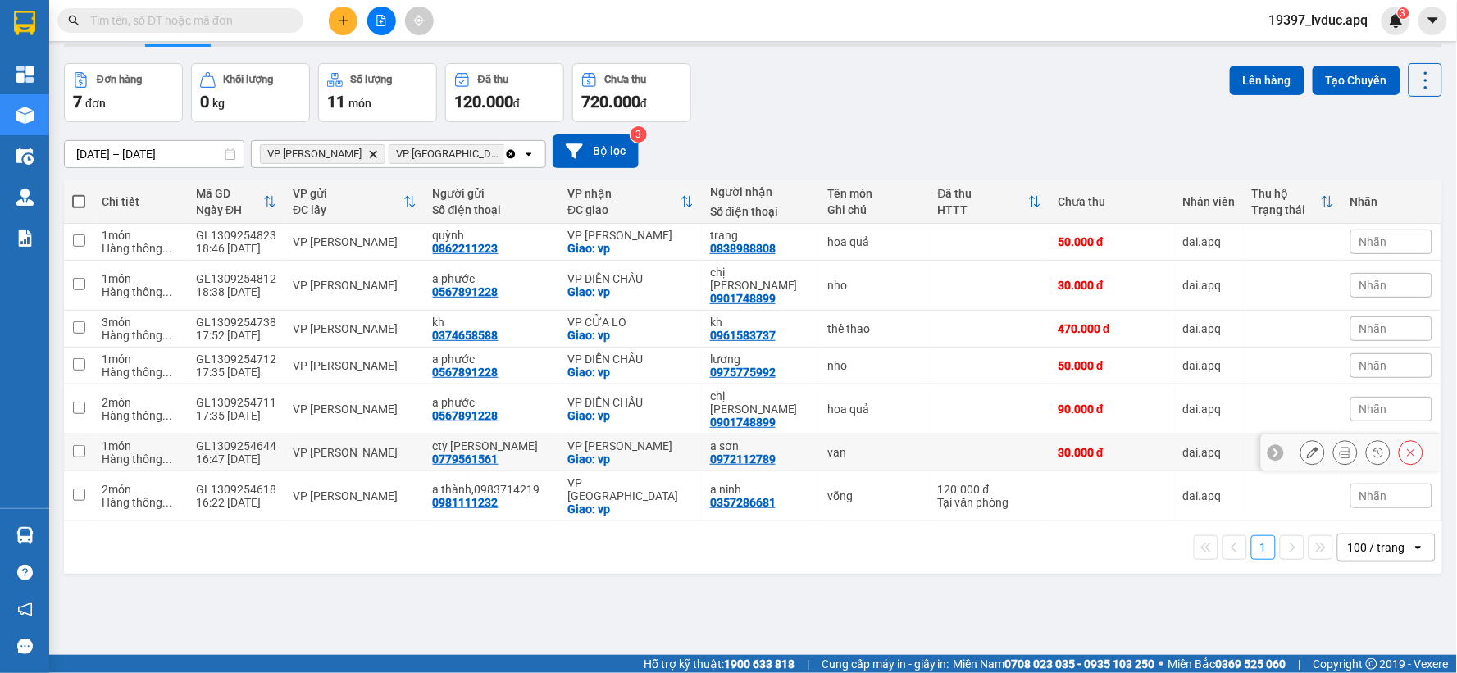
scroll to position [75, 0]
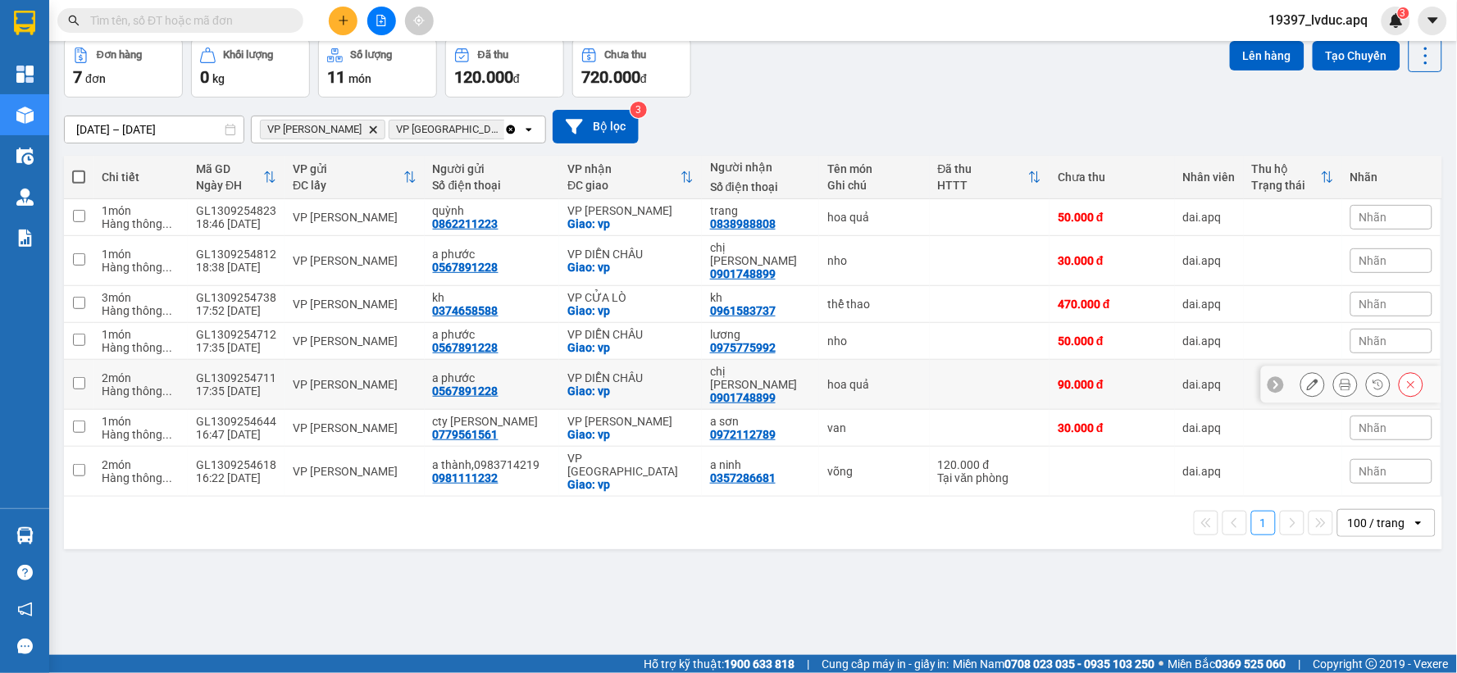
click at [668, 360] on td "VP DIỄN [PERSON_NAME]: vp" at bounding box center [630, 385] width 143 height 50
checkbox input "true"
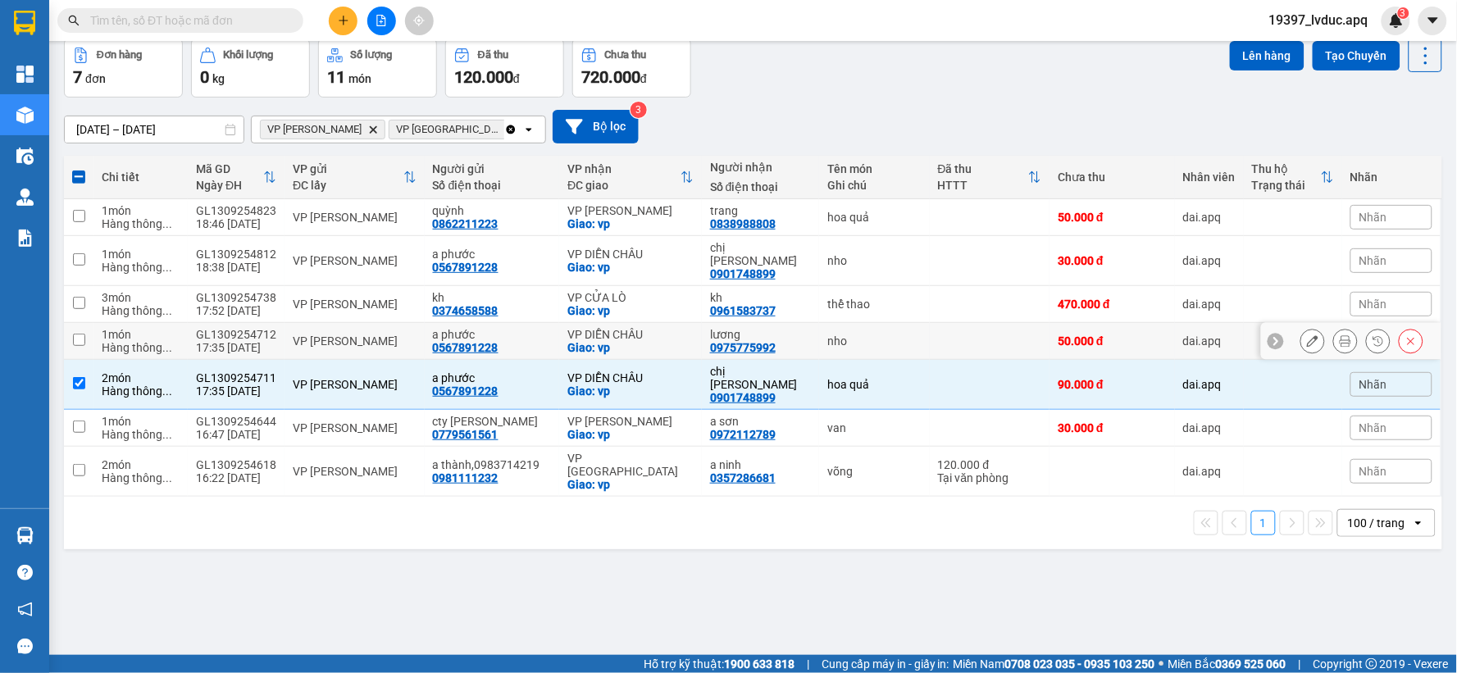
click at [677, 328] on div "VP DIỄN CHÂU" at bounding box center [630, 334] width 126 height 13
checkbox input "true"
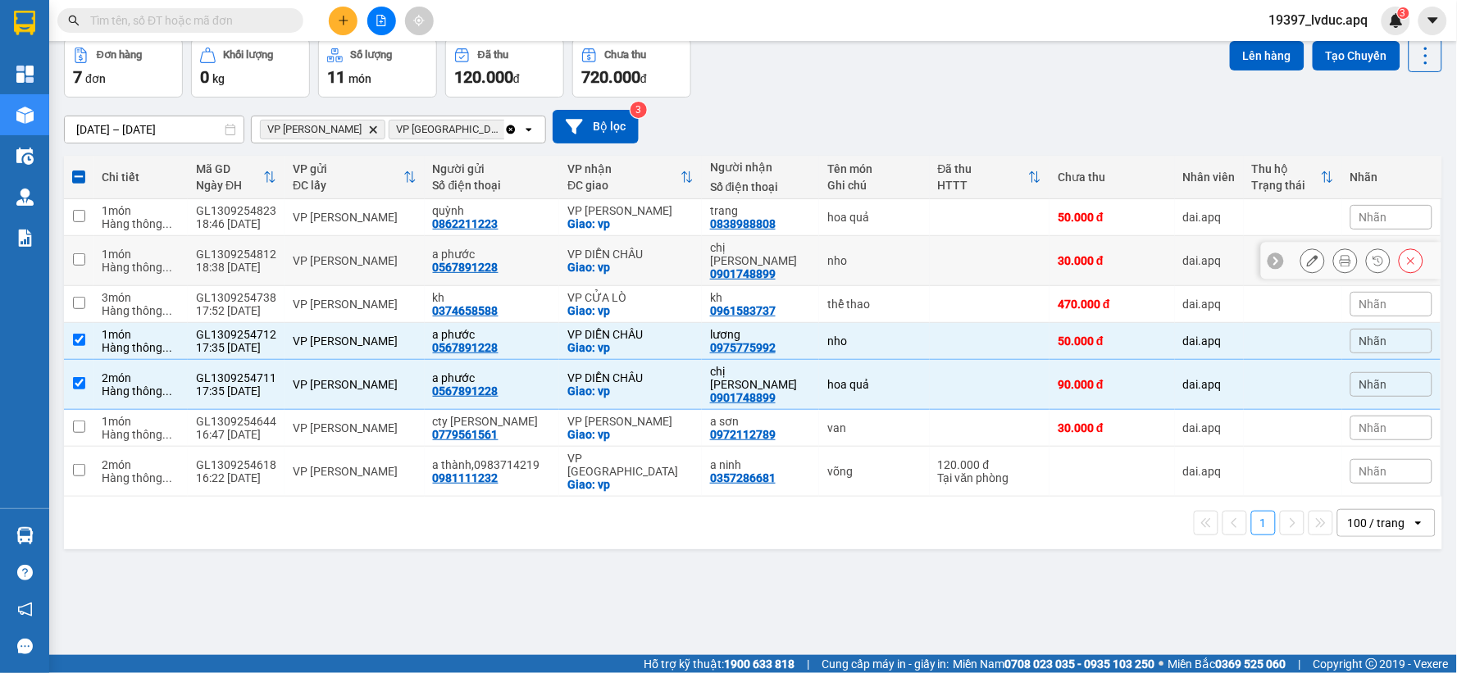
click at [681, 250] on div "VP DIỄN CHÂU" at bounding box center [630, 254] width 126 height 13
checkbox input "true"
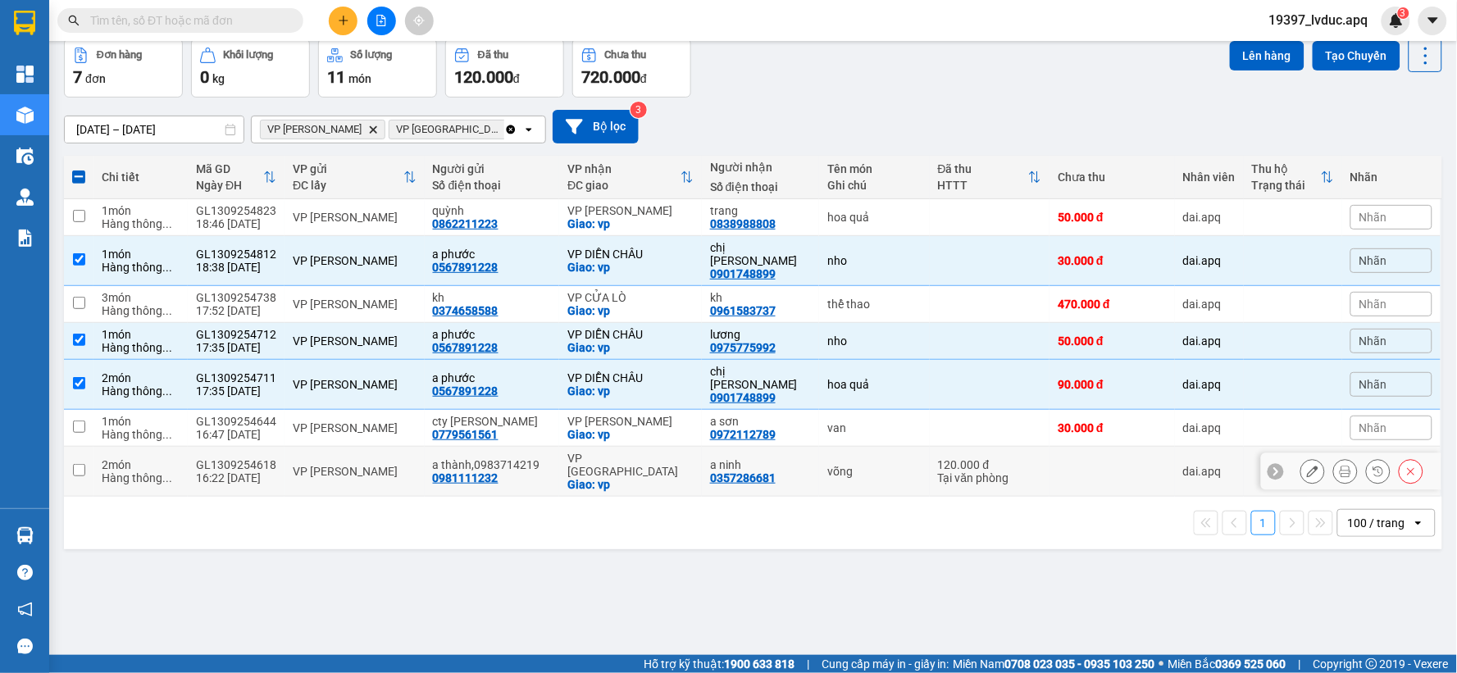
click at [711, 471] on div "0357286681" at bounding box center [743, 477] width 66 height 13
click at [653, 478] on div "Giao: vp" at bounding box center [630, 484] width 126 height 13
checkbox input "true"
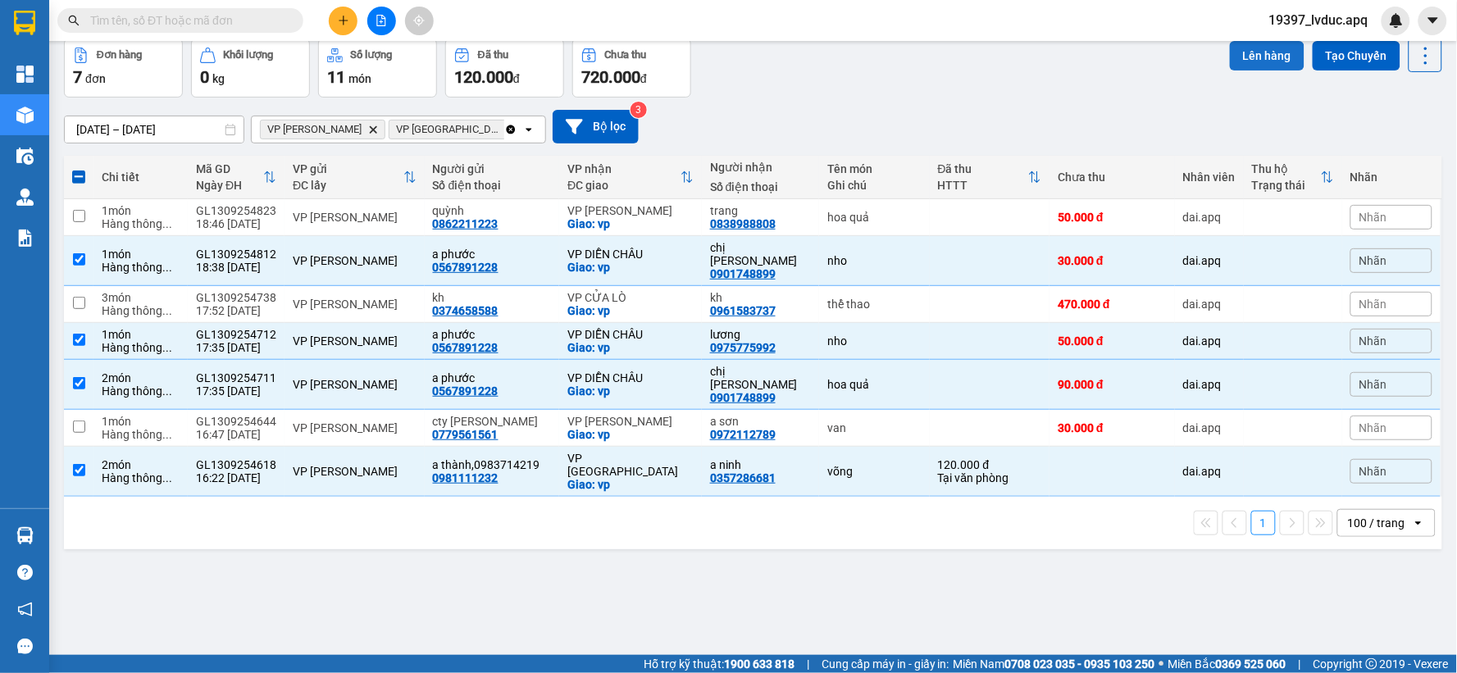
click at [1230, 61] on button "Lên hàng" at bounding box center [1267, 56] width 75 height 30
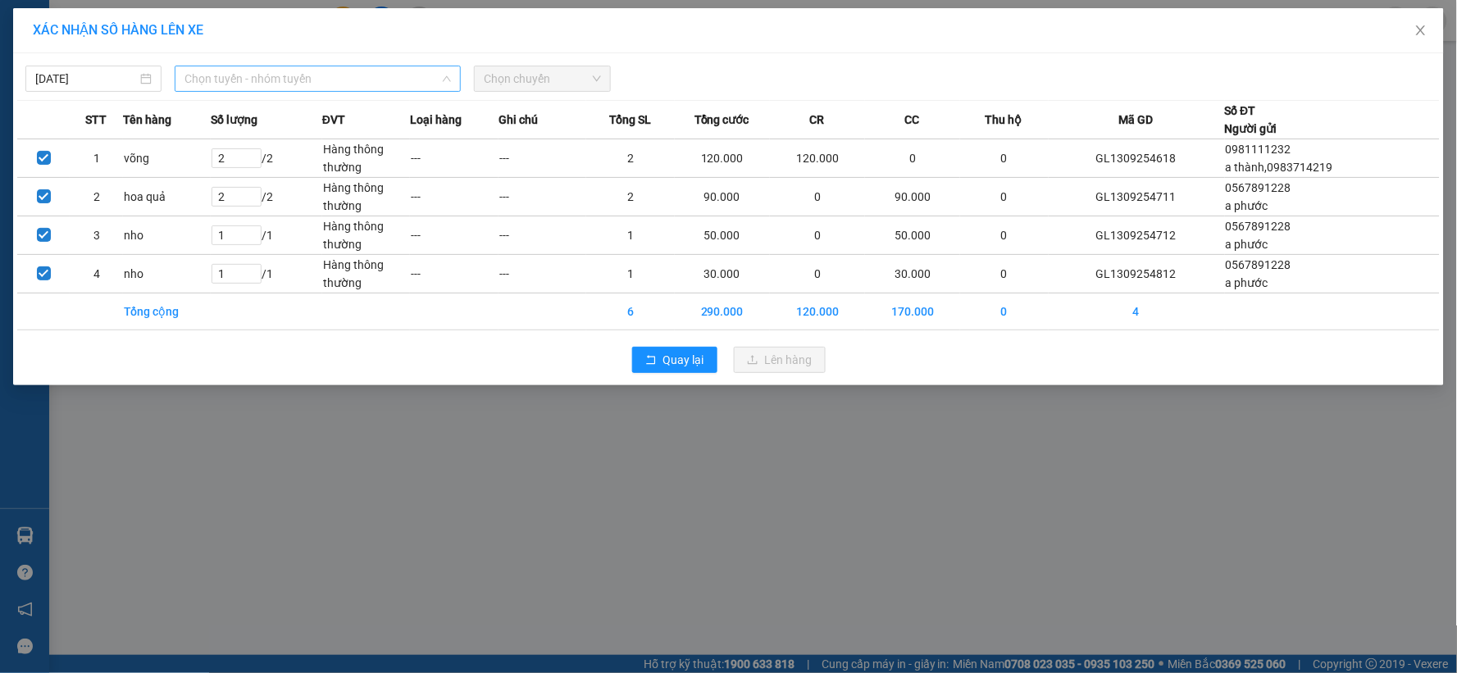
drag, startPoint x: 419, startPoint y: 70, endPoint x: 415, endPoint y: 80, distance: 10.7
click at [417, 75] on span "Chọn tuyến - nhóm tuyến" at bounding box center [317, 78] width 266 height 25
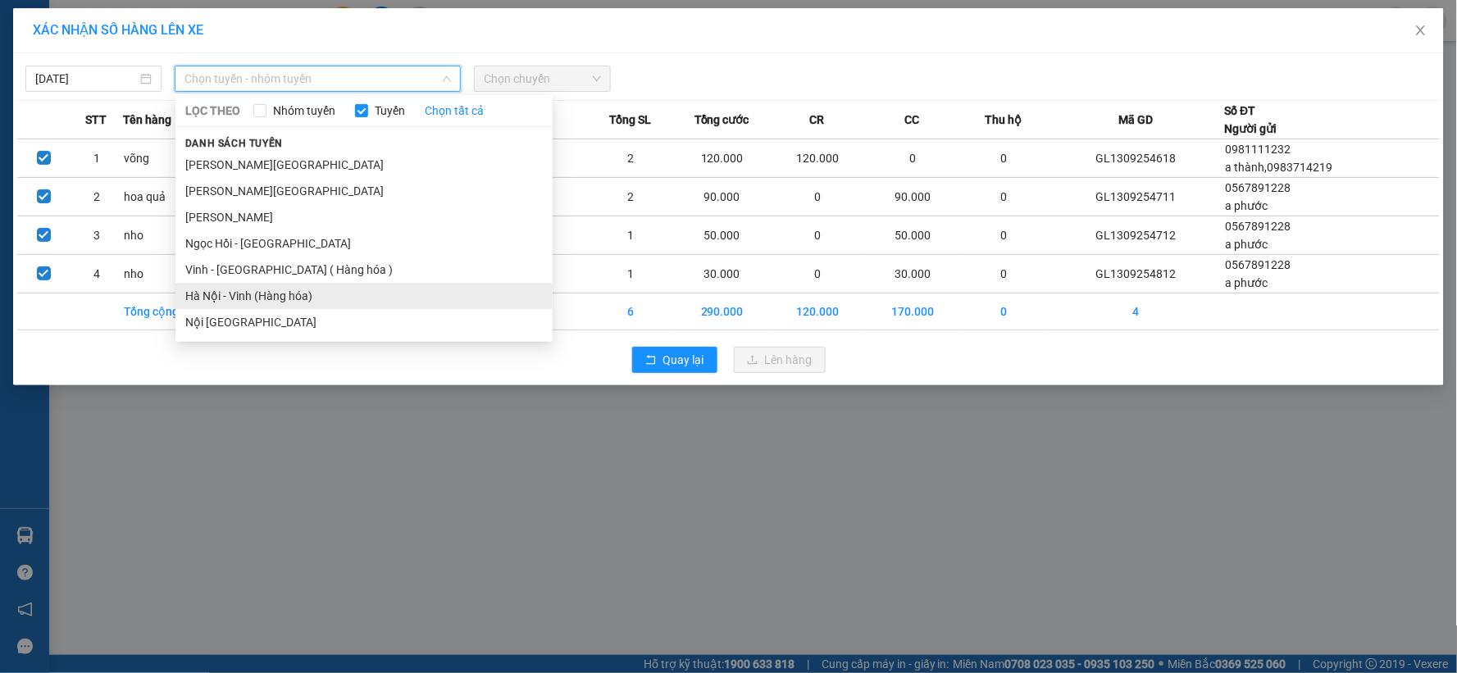
click at [271, 287] on li "Hà Nội - Vinh (Hàng hóa)" at bounding box center [363, 296] width 377 height 26
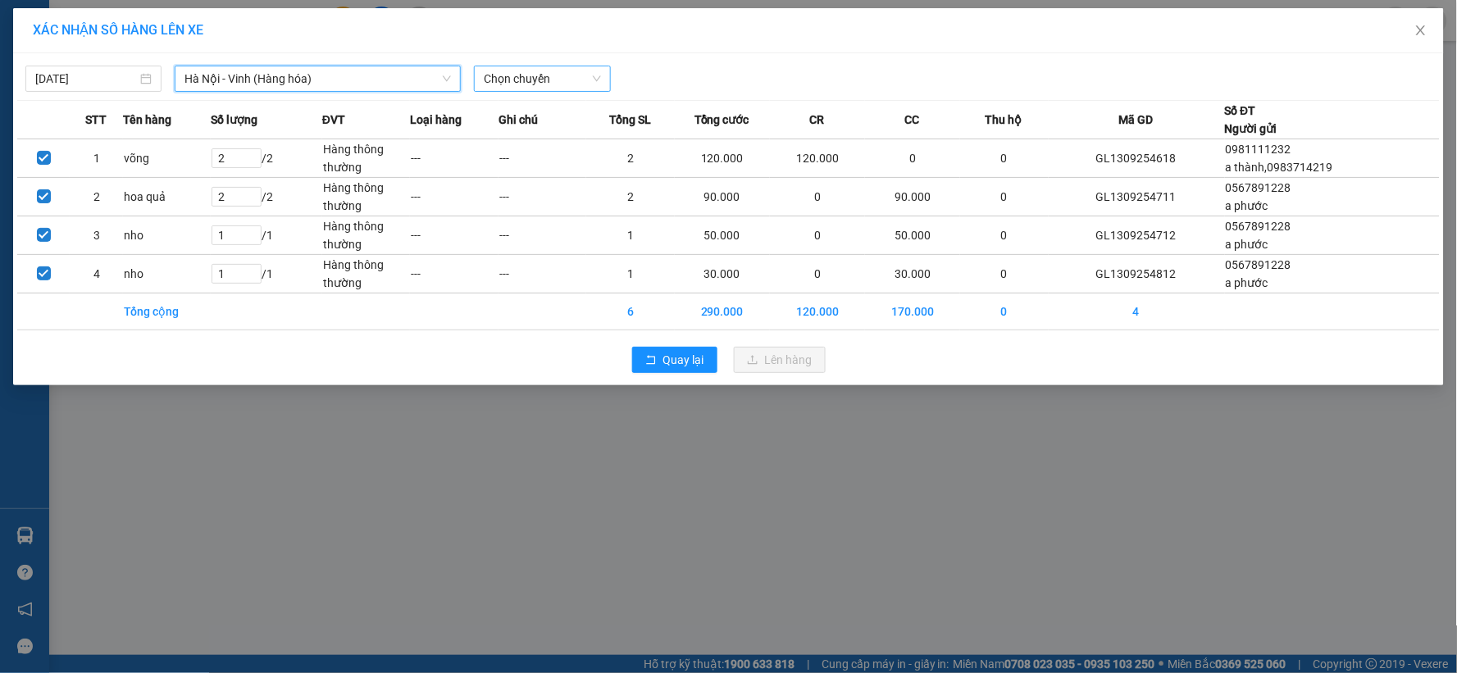
click at [572, 77] on span "Chọn chuyến" at bounding box center [542, 78] width 116 height 25
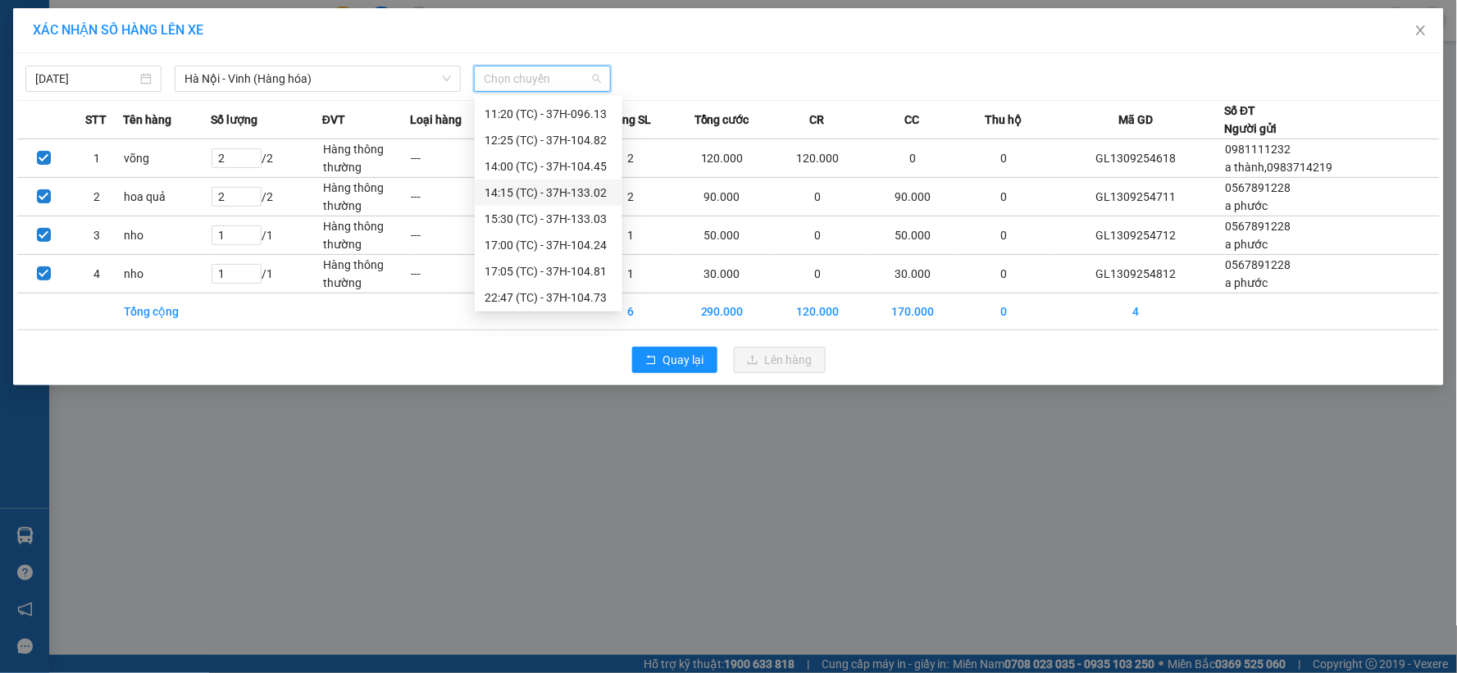
scroll to position [210, 0]
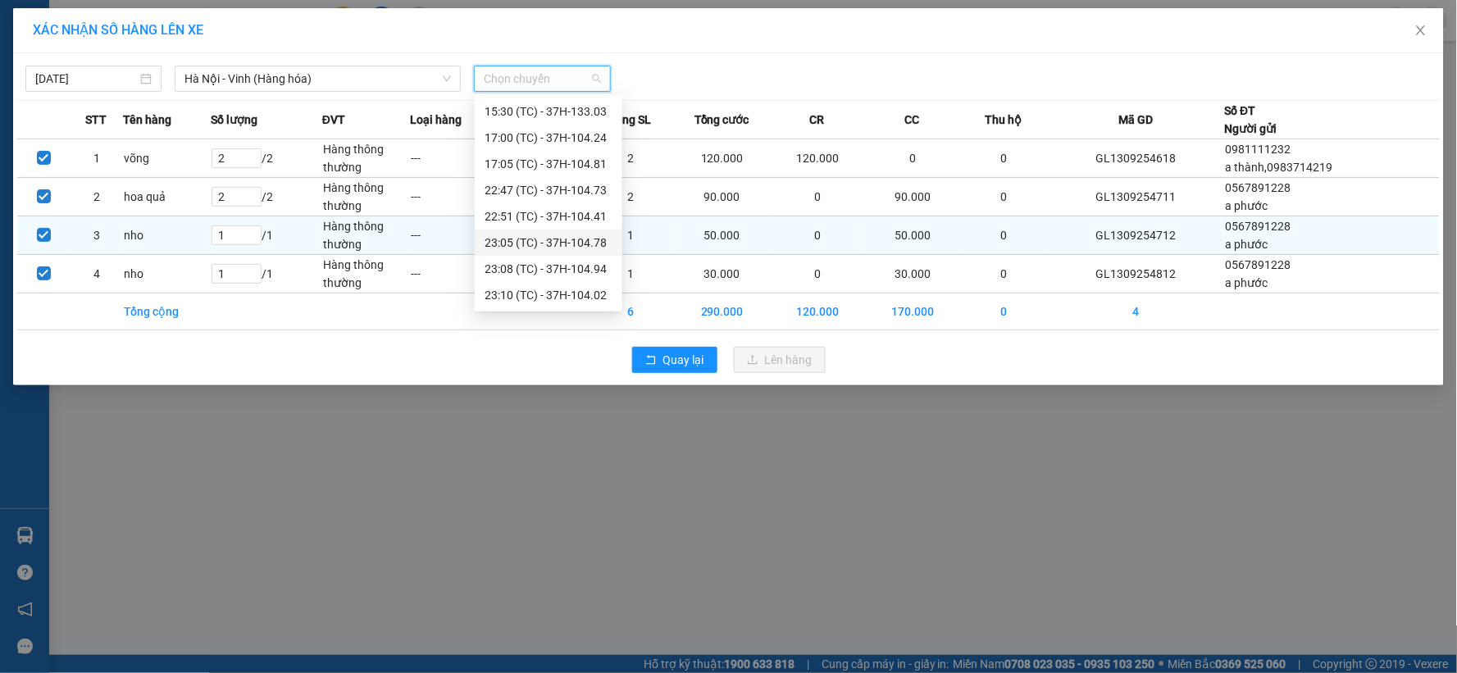
drag, startPoint x: 588, startPoint y: 239, endPoint x: 603, endPoint y: 248, distance: 18.4
click at [588, 239] on div "23:05 (TC) - 37H-104.78" at bounding box center [549, 243] width 128 height 18
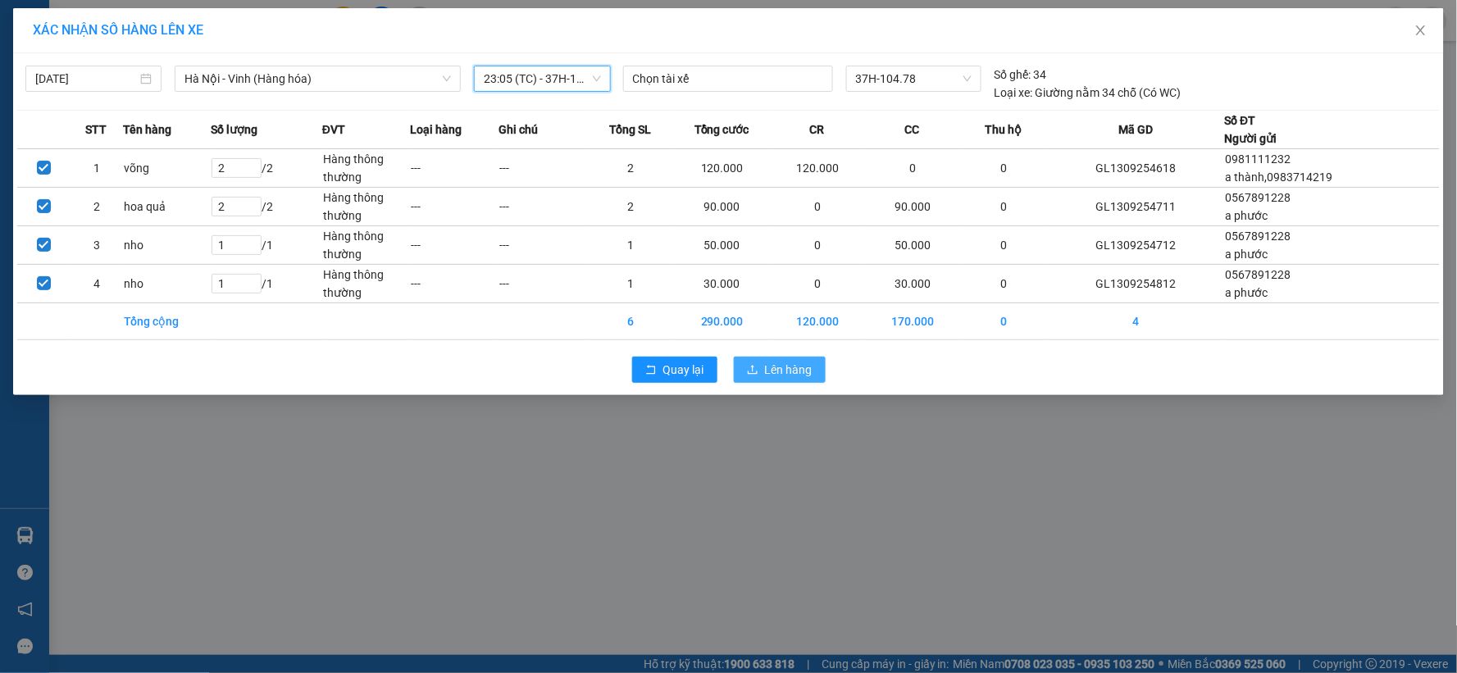
click at [763, 366] on button "Lên hàng" at bounding box center [780, 370] width 92 height 26
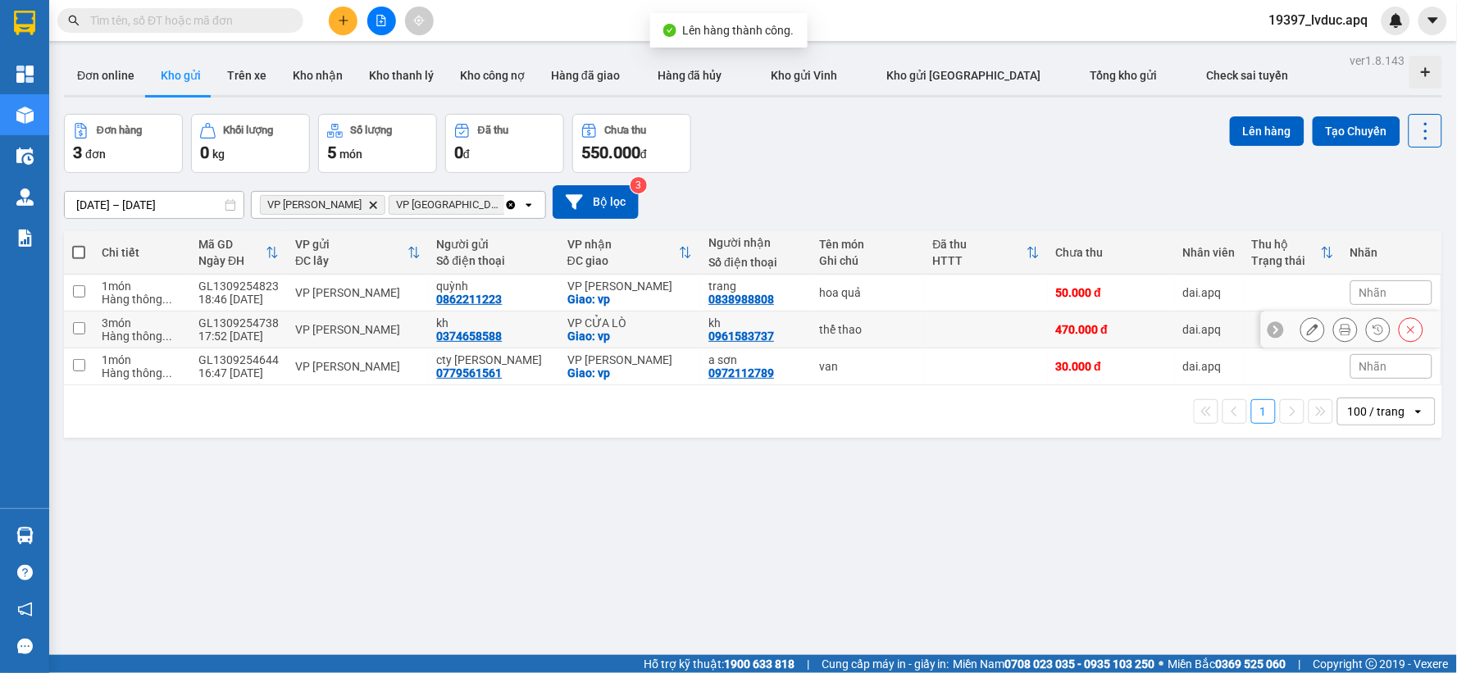
click at [617, 317] on div "VP CỬA LÒ" at bounding box center [629, 322] width 125 height 13
checkbox input "true"
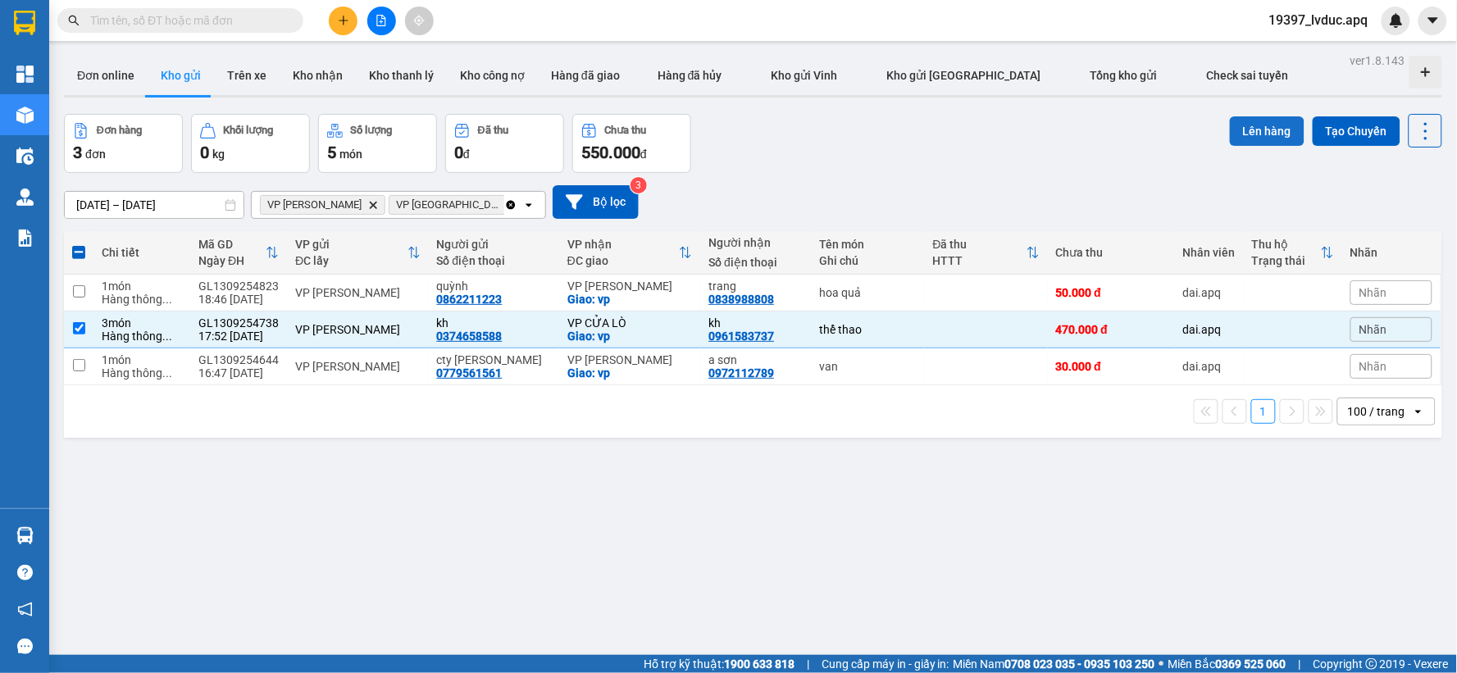
click at [1241, 134] on button "Lên hàng" at bounding box center [1267, 131] width 75 height 30
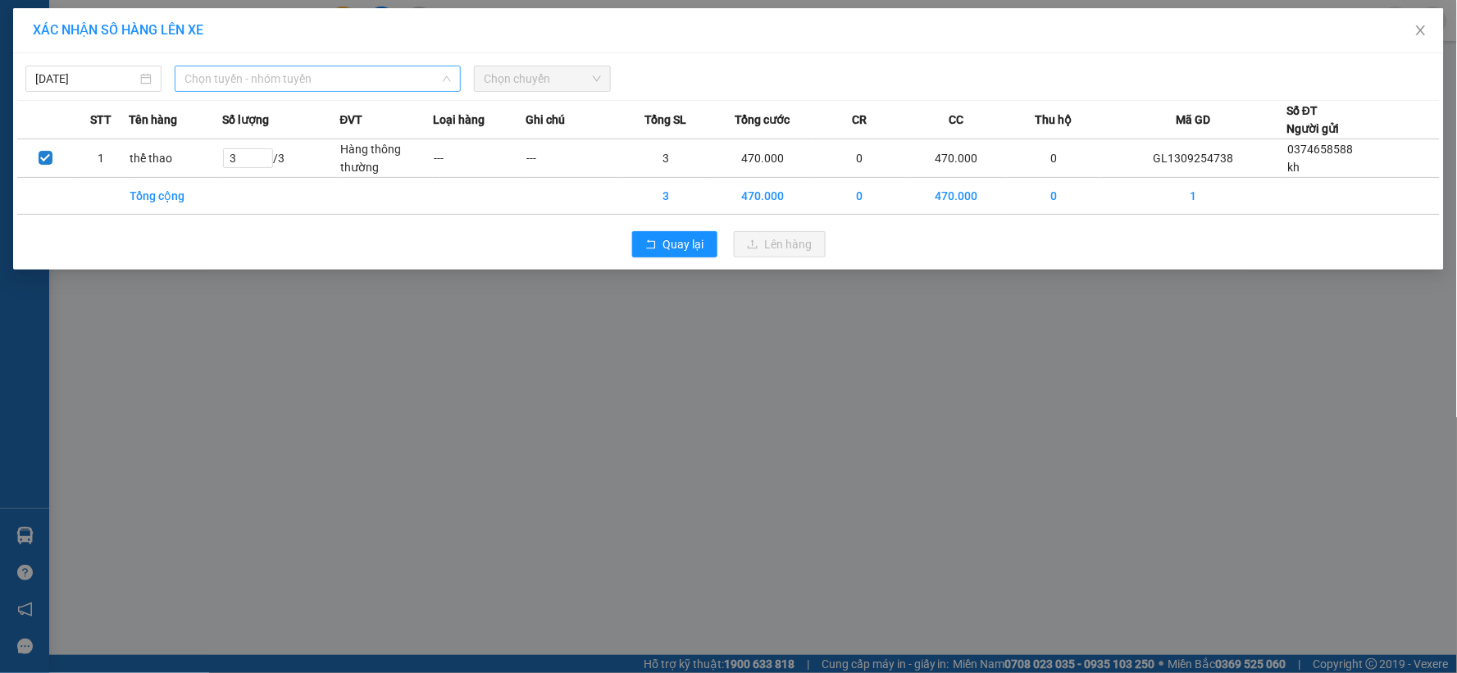
click at [381, 88] on span "Chọn tuyến - nhóm tuyến" at bounding box center [317, 78] width 266 height 25
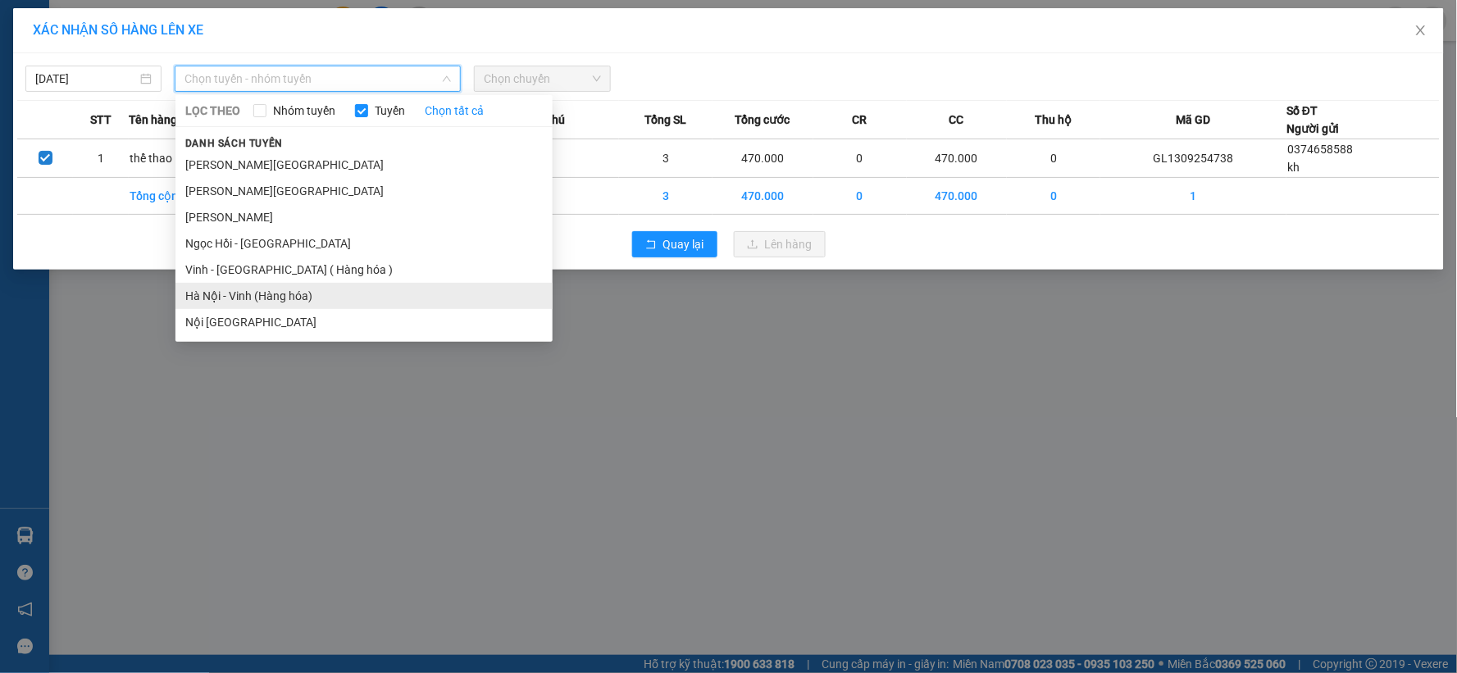
click at [316, 292] on li "Hà Nội - Vinh (Hàng hóa)" at bounding box center [363, 296] width 377 height 26
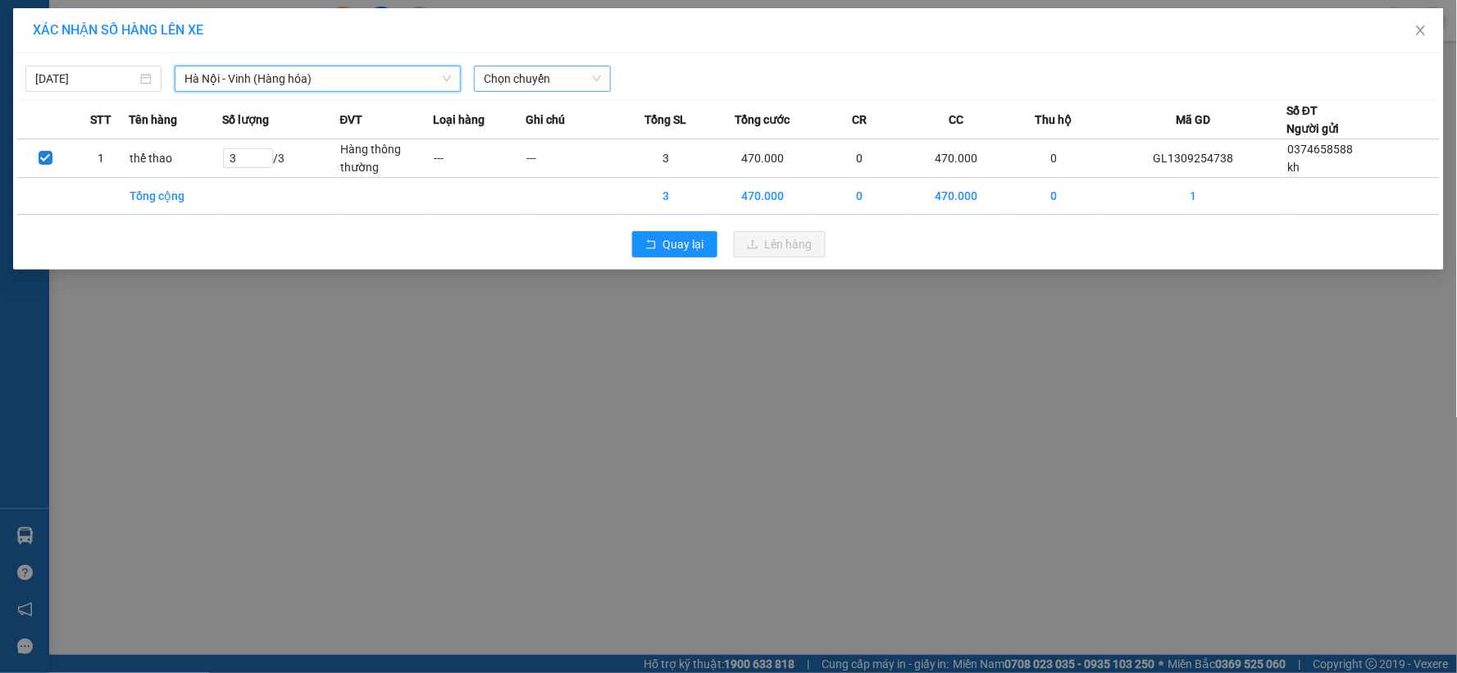
click at [567, 64] on div "[DATE] [GEOGRAPHIC_DATA] - [GEOGRAPHIC_DATA] ([GEOGRAPHIC_DATA]) [GEOGRAPHIC_DA…" at bounding box center [728, 74] width 1423 height 34
click at [564, 83] on span "Chọn chuyến" at bounding box center [542, 78] width 116 height 25
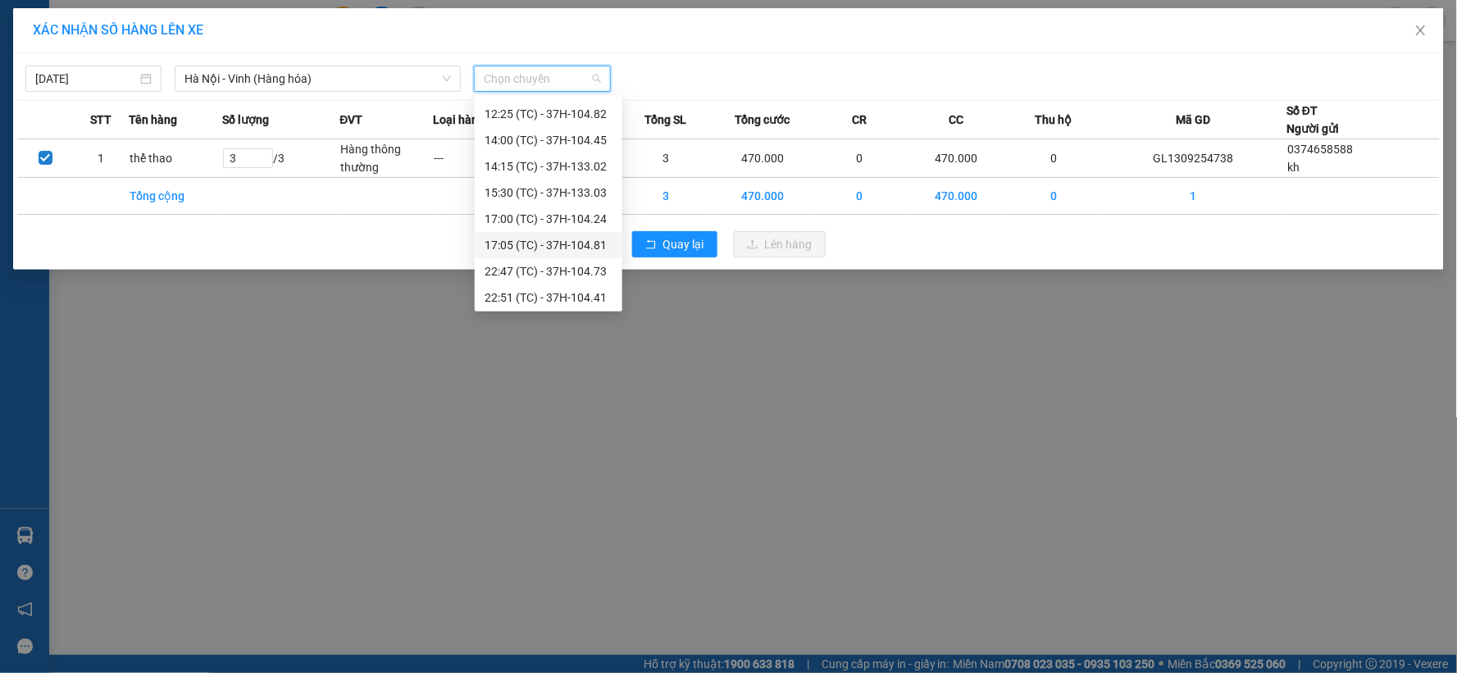
scroll to position [210, 0]
click at [566, 266] on div "23:08 (TC) - 37H-104.94" at bounding box center [549, 269] width 128 height 18
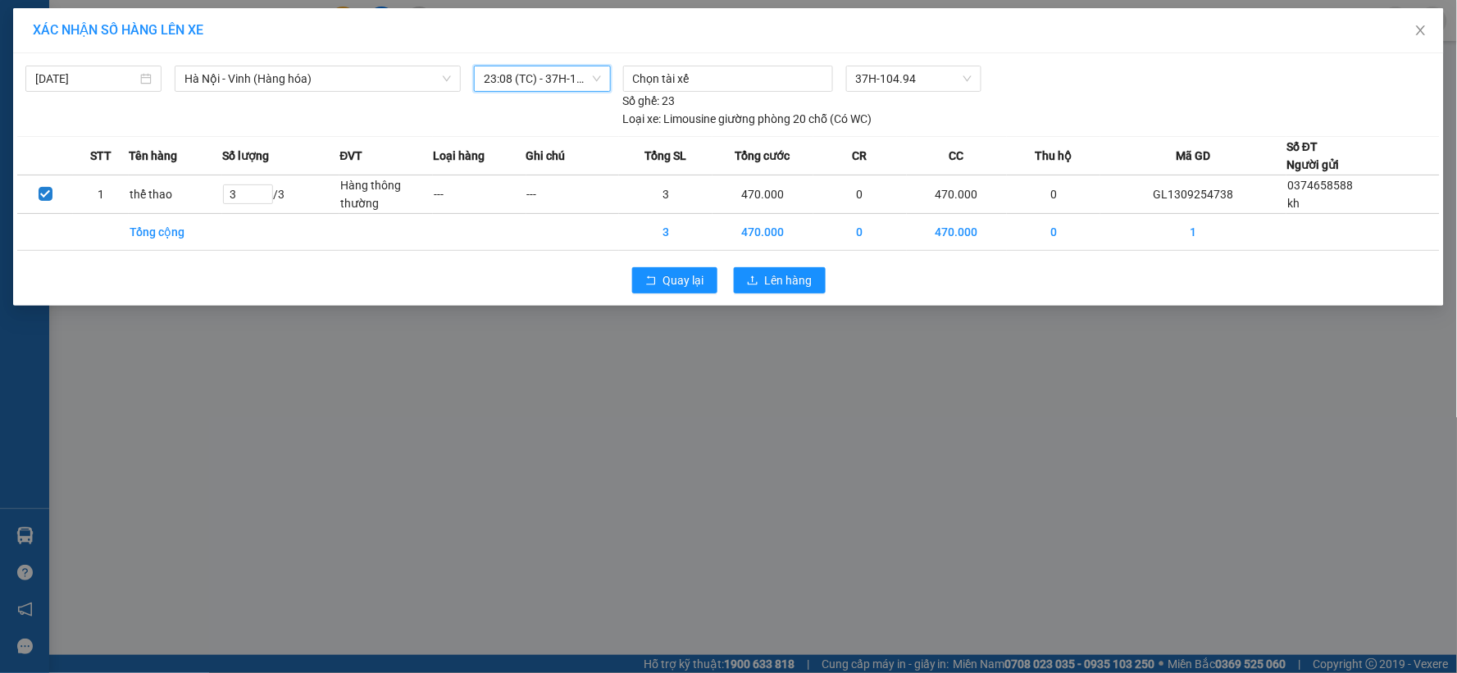
click at [567, 87] on span "23:08 (TC) - 37H-104.94" at bounding box center [542, 78] width 116 height 25
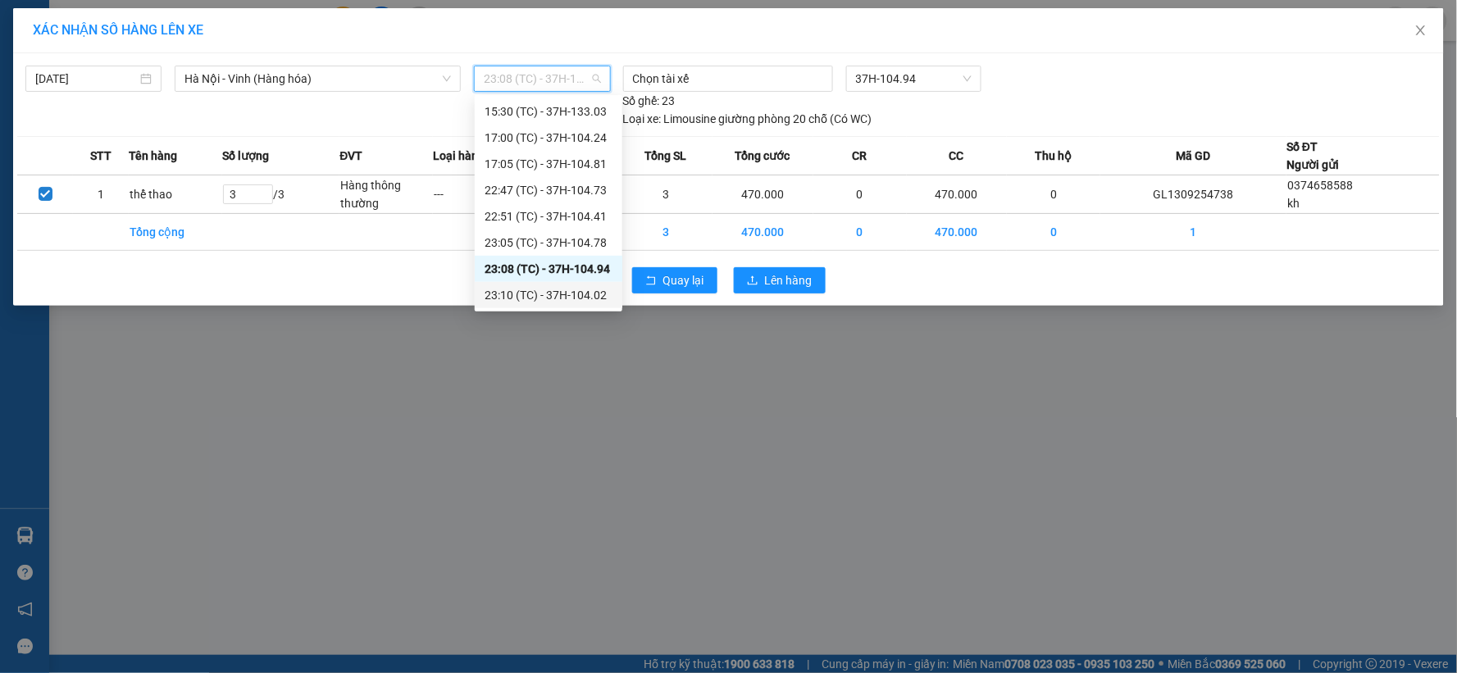
drag, startPoint x: 553, startPoint y: 295, endPoint x: 595, endPoint y: 283, distance: 44.4
click at [553, 292] on div "23:10 (TC) - 37H-104.02" at bounding box center [549, 295] width 128 height 18
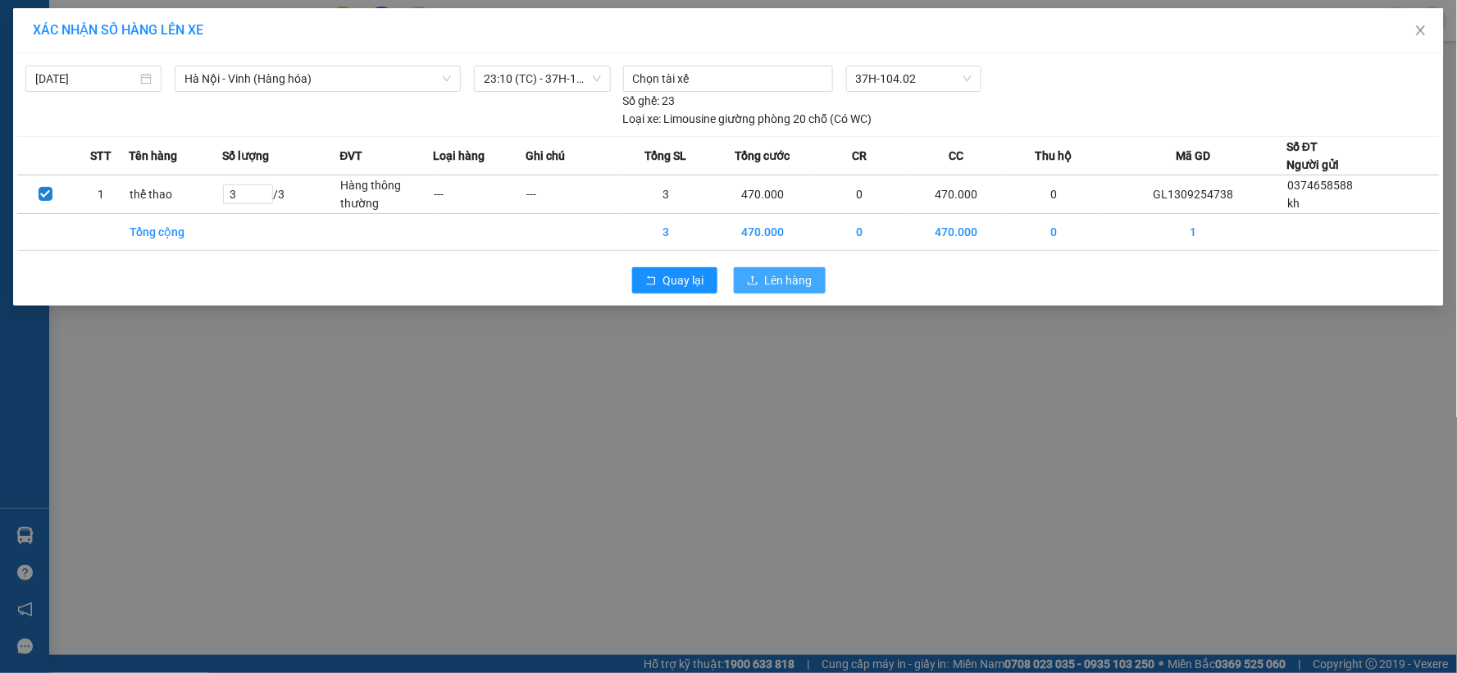
click at [757, 292] on button "Lên hàng" at bounding box center [780, 280] width 92 height 26
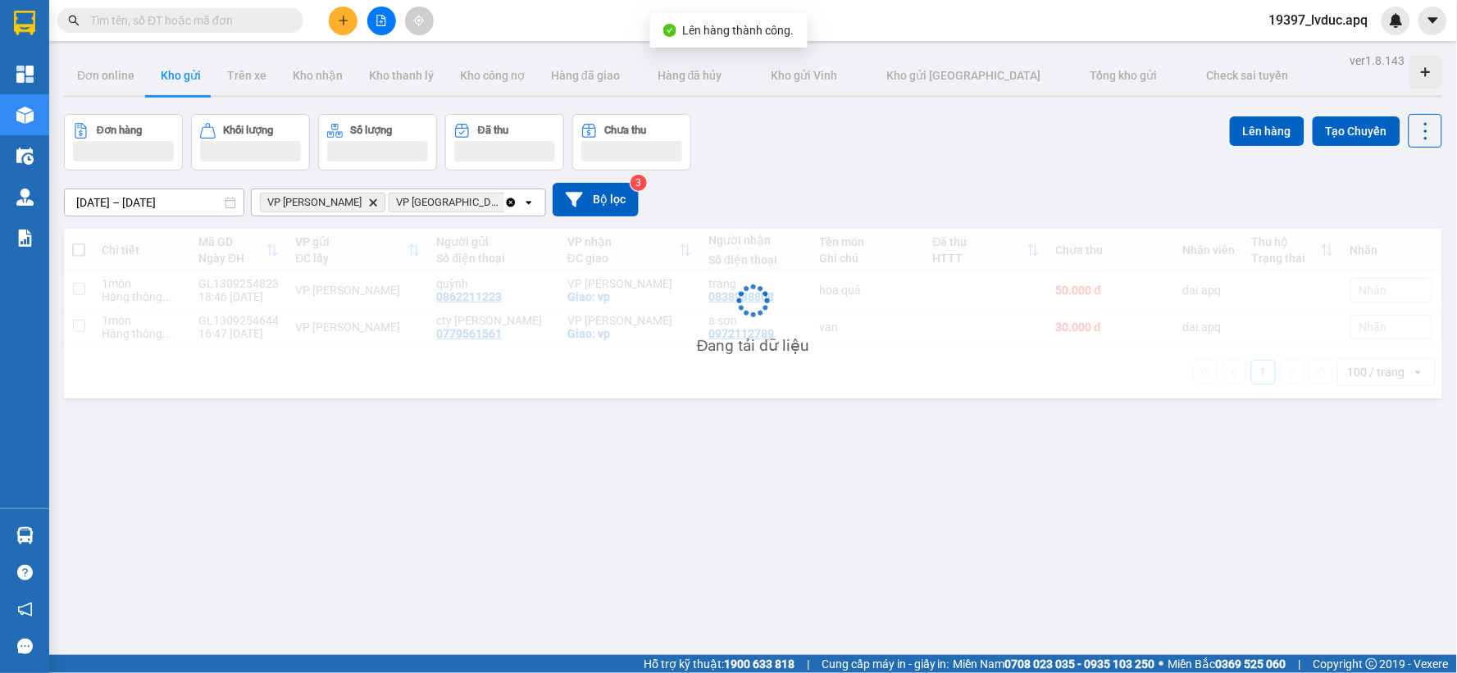
click at [631, 316] on div "VP [PERSON_NAME]" at bounding box center [629, 320] width 125 height 13
checkbox input "true"
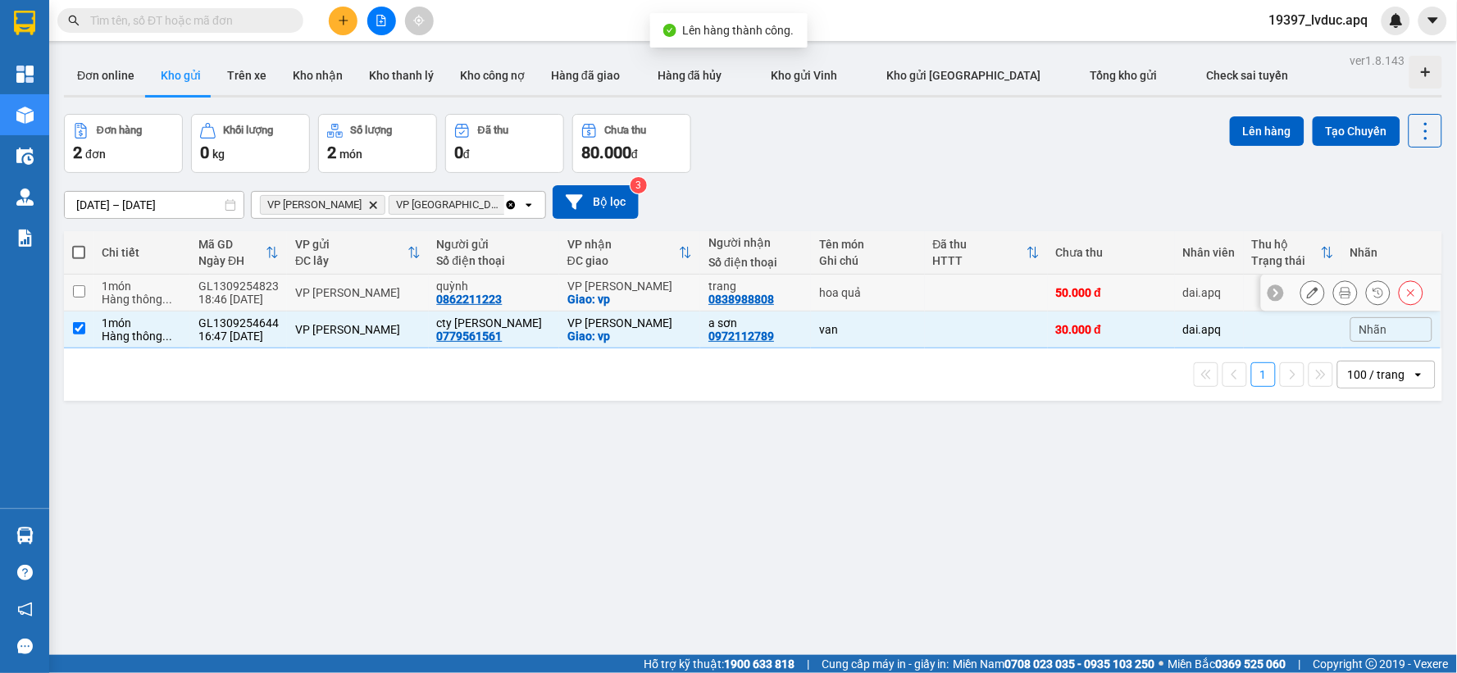
click at [644, 287] on div "VP [PERSON_NAME]" at bounding box center [629, 286] width 125 height 13
checkbox input "true"
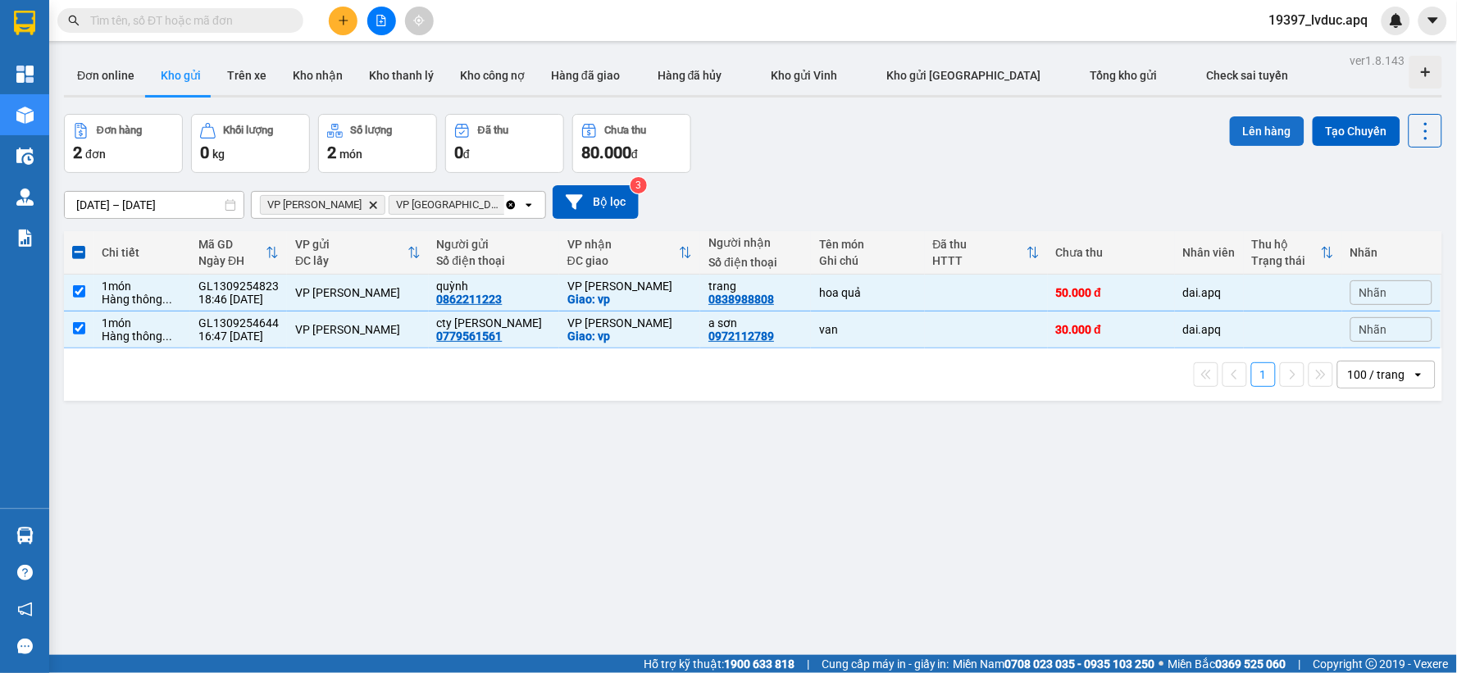
click at [1234, 133] on button "Lên hàng" at bounding box center [1267, 131] width 75 height 30
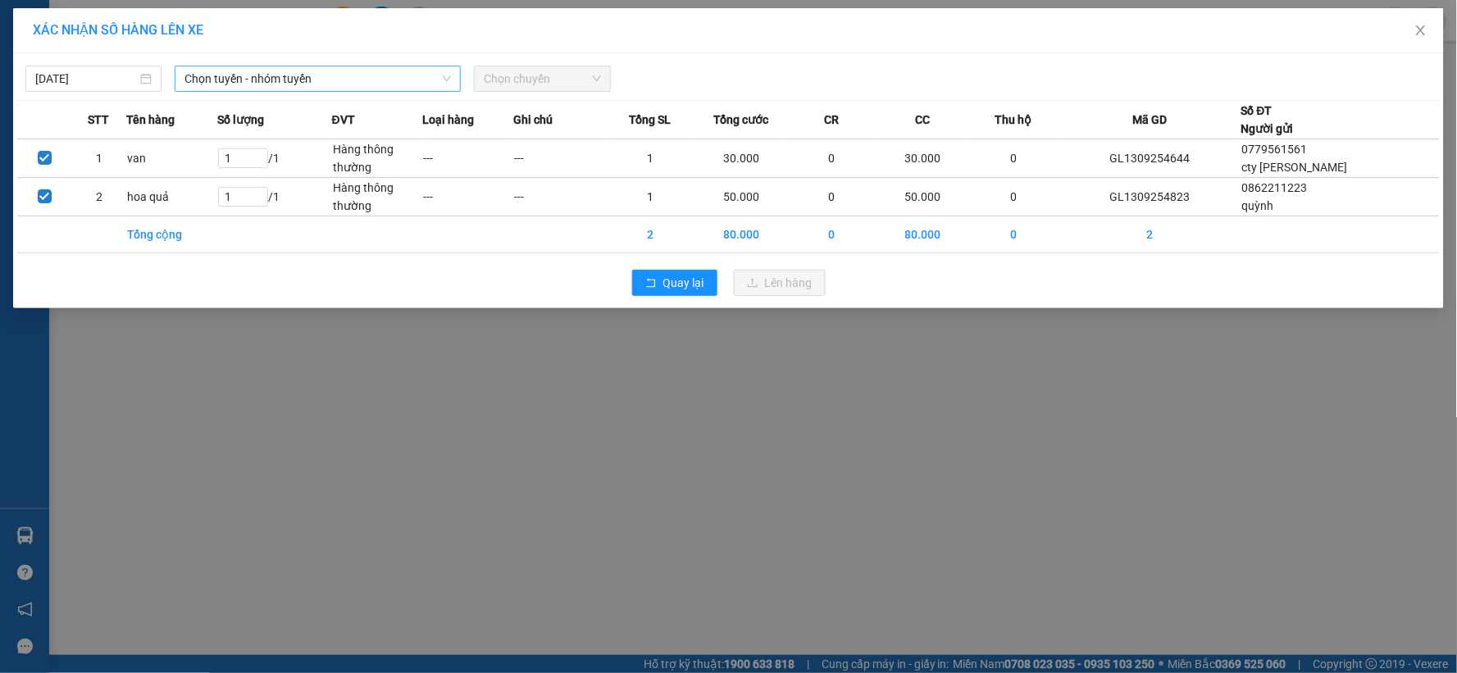
click at [403, 87] on span "Chọn tuyến - nhóm tuyến" at bounding box center [317, 78] width 266 height 25
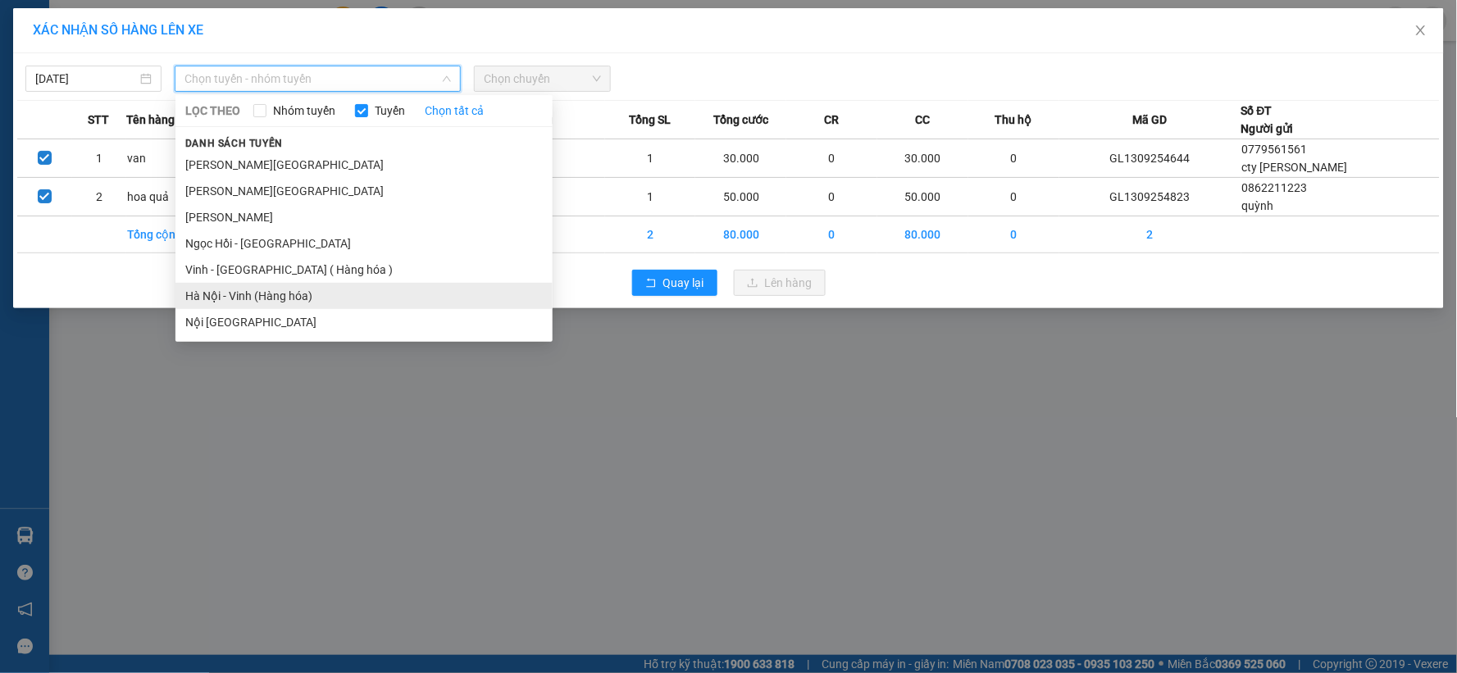
click at [338, 289] on li "Hà Nội - Vinh (Hàng hóa)" at bounding box center [363, 296] width 377 height 26
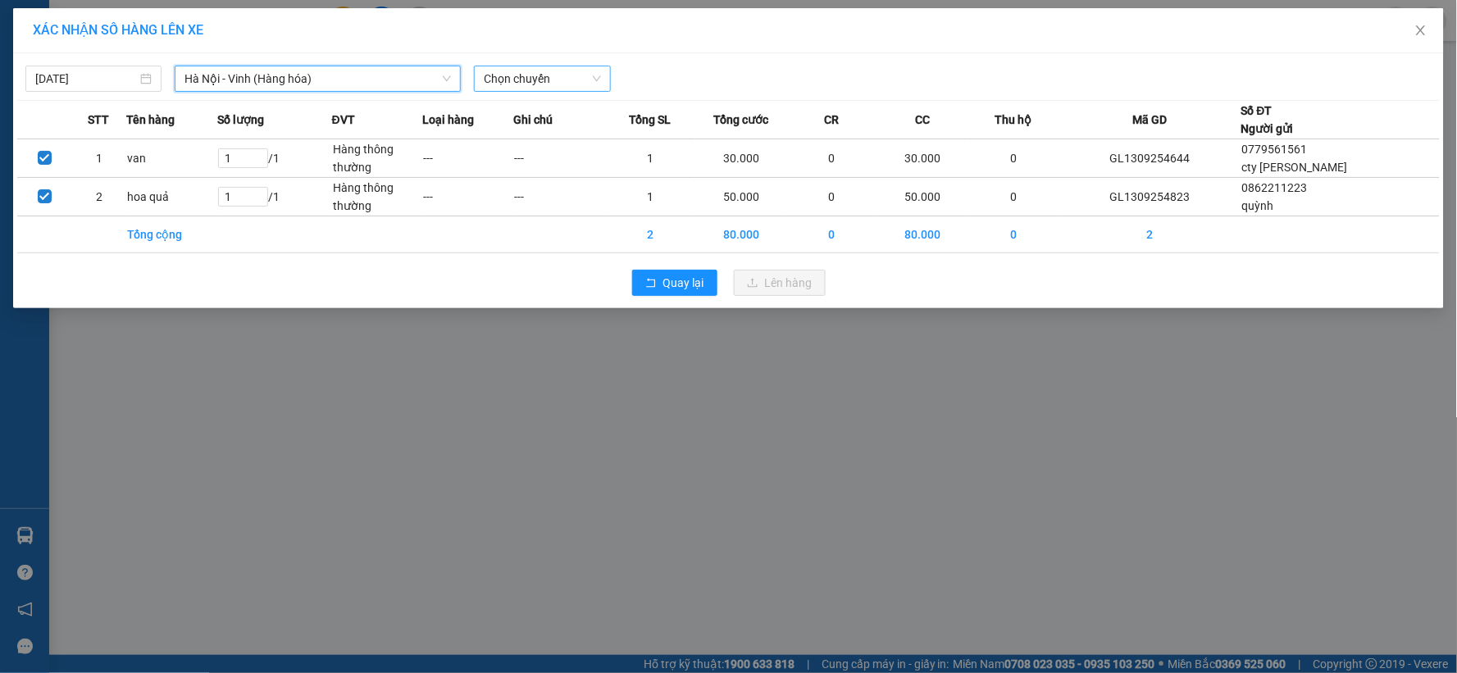
click at [588, 70] on span "Chọn chuyến" at bounding box center [542, 78] width 116 height 25
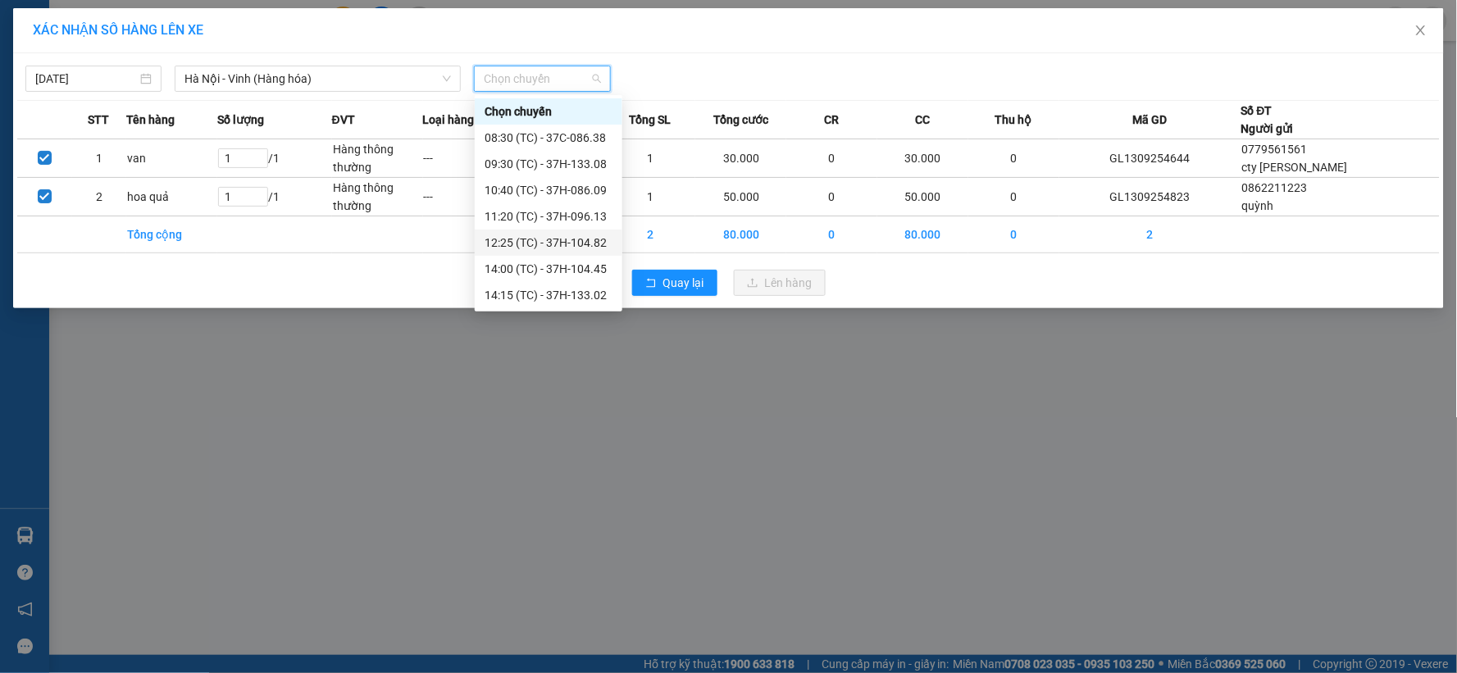
scroll to position [210, 0]
click at [587, 267] on div "23:08 (TC) - 37H-104.94" at bounding box center [549, 269] width 128 height 18
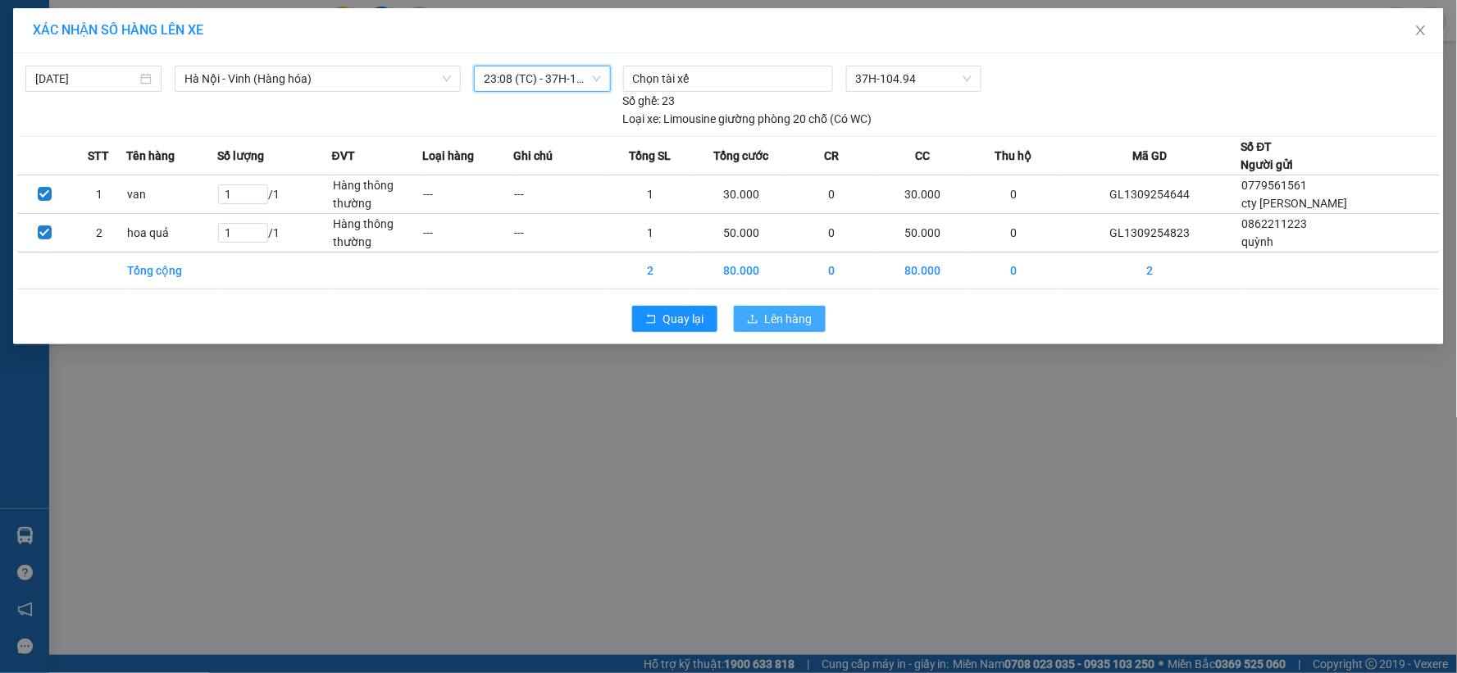
click at [817, 312] on button "Lên hàng" at bounding box center [780, 319] width 92 height 26
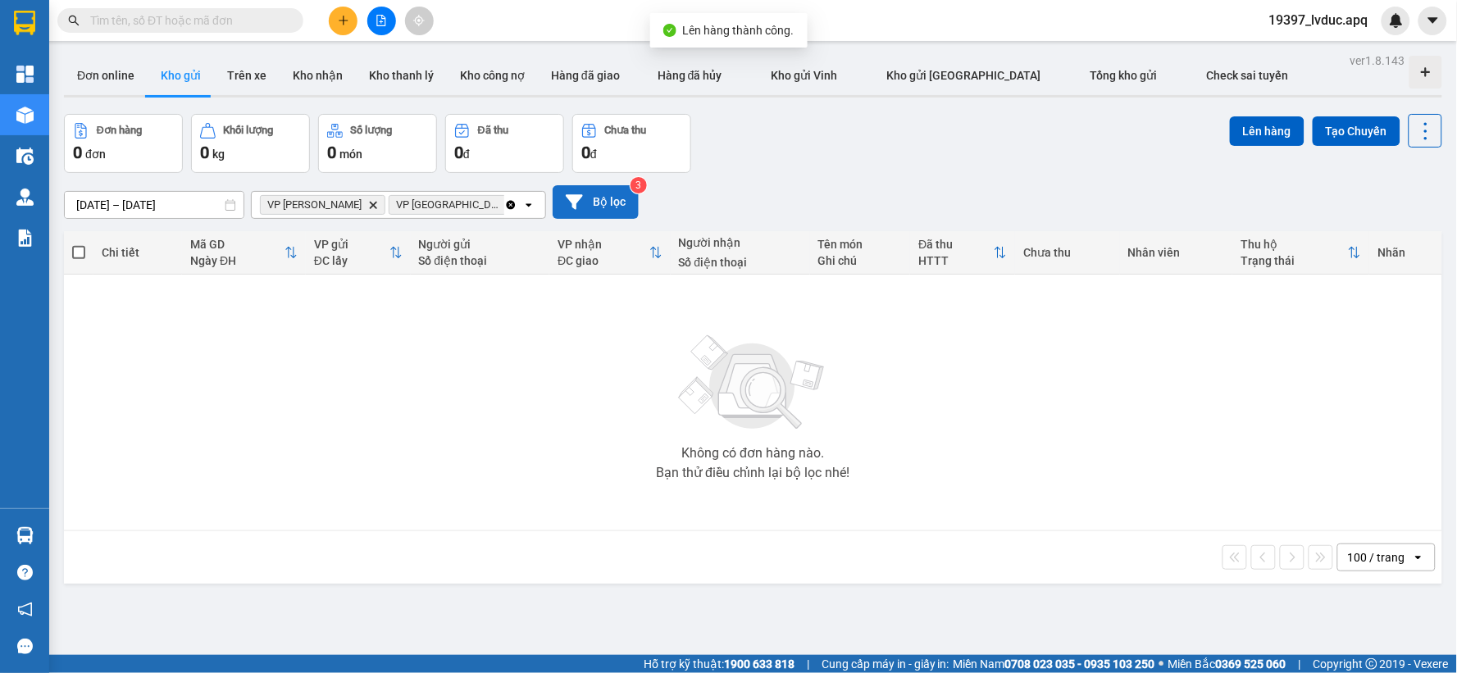
click at [585, 210] on button "Bộ lọc" at bounding box center [596, 202] width 86 height 34
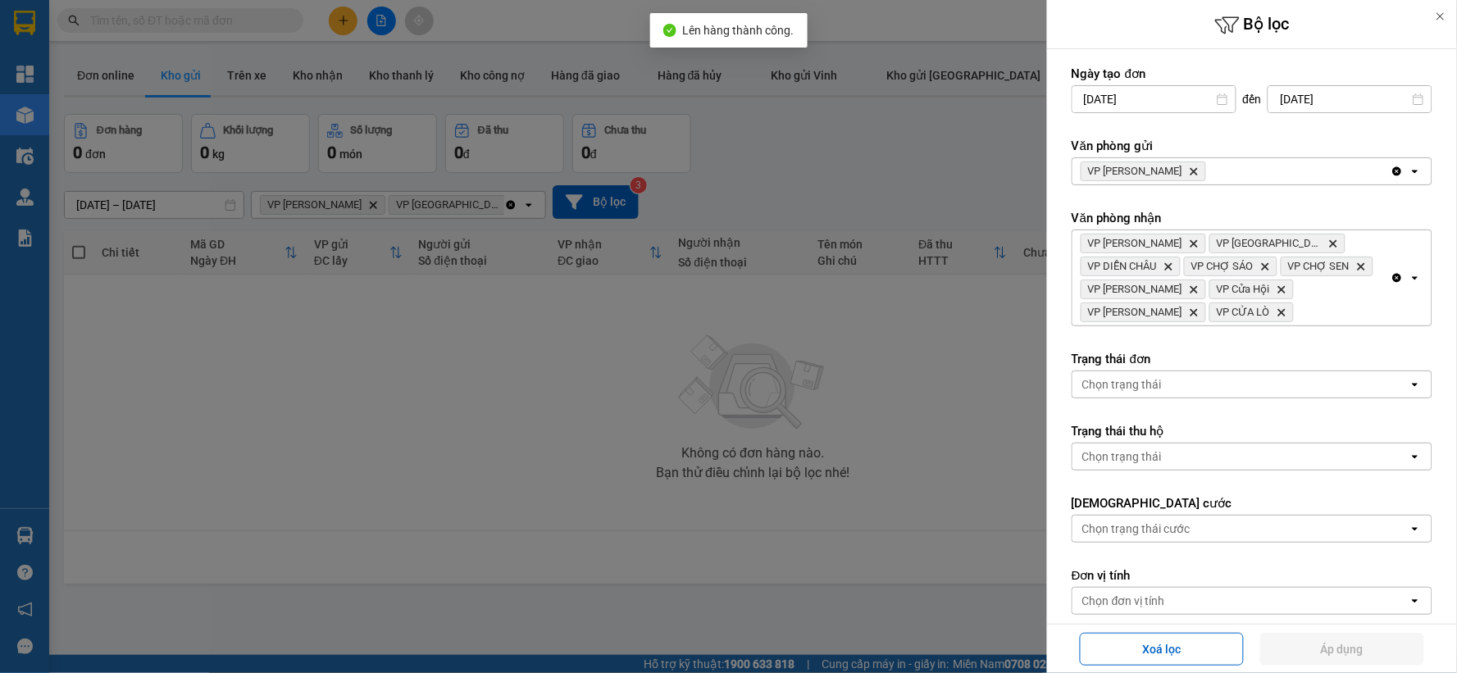
click at [1189, 170] on icon "Delete" at bounding box center [1194, 171] width 10 height 10
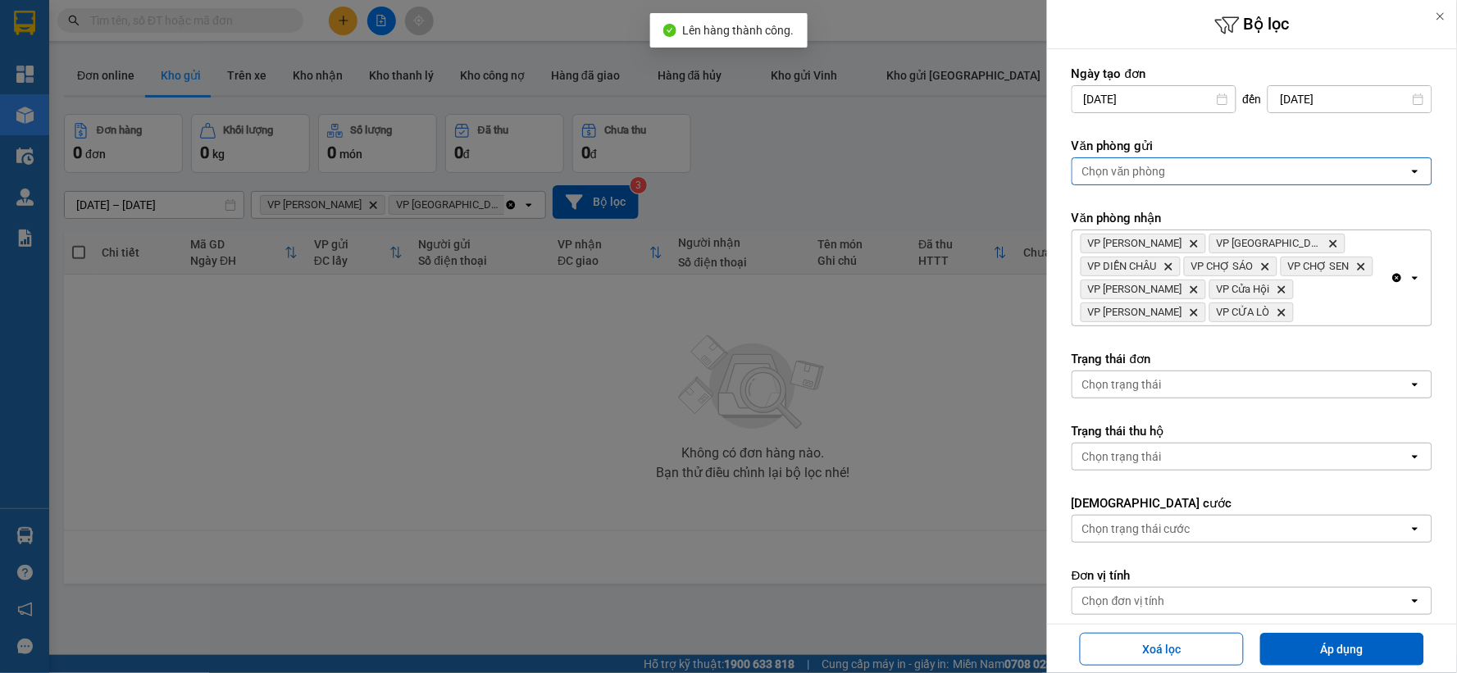
click at [1158, 170] on div "Chọn văn phòng" at bounding box center [1124, 171] width 84 height 16
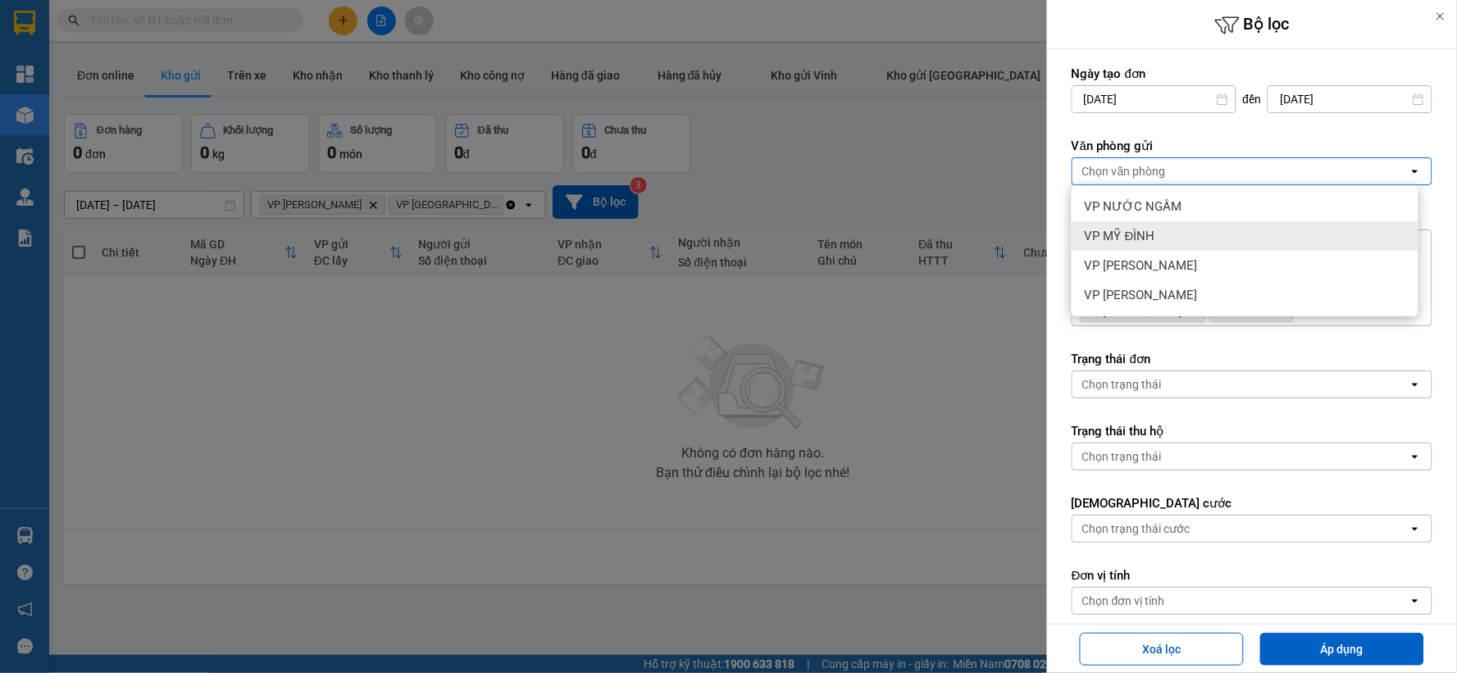
click at [1202, 236] on div "VP MỸ ĐÌNH" at bounding box center [1245, 236] width 347 height 30
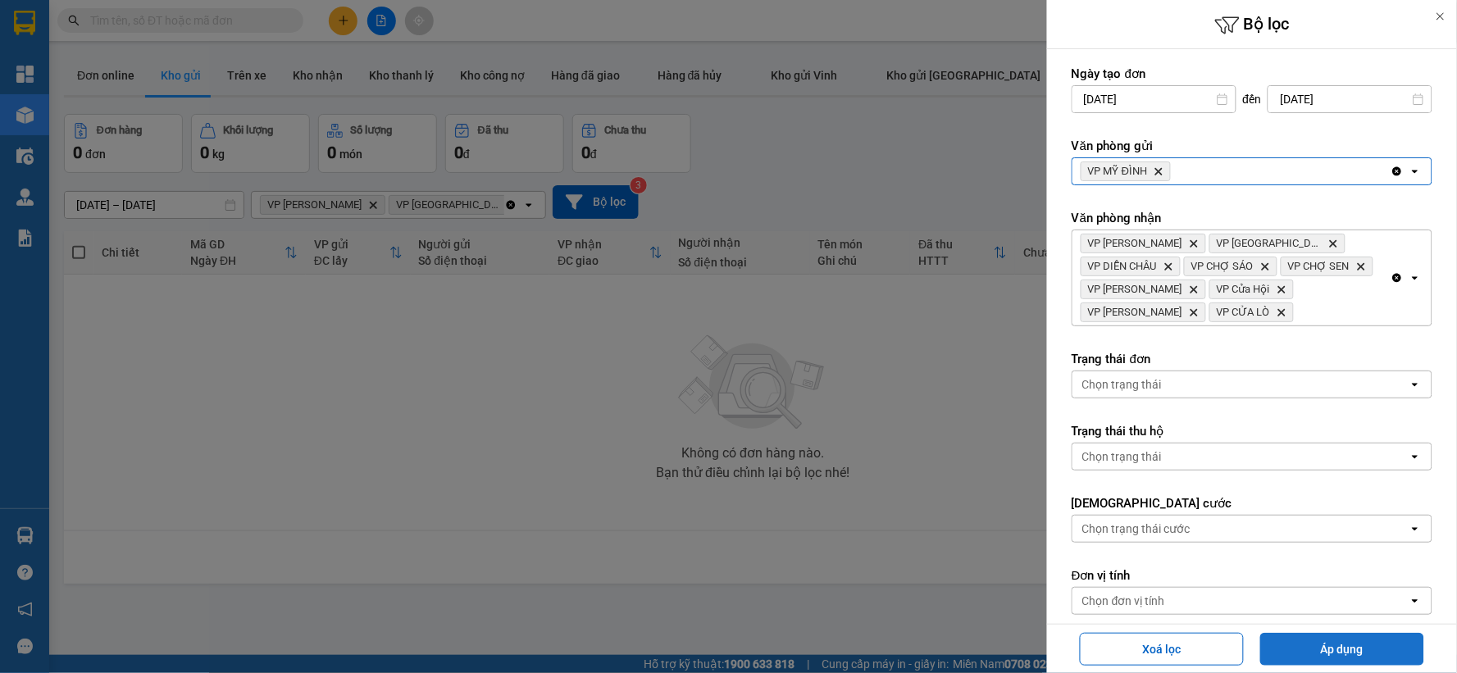
click at [1325, 642] on button "Áp dụng" at bounding box center [1342, 649] width 164 height 33
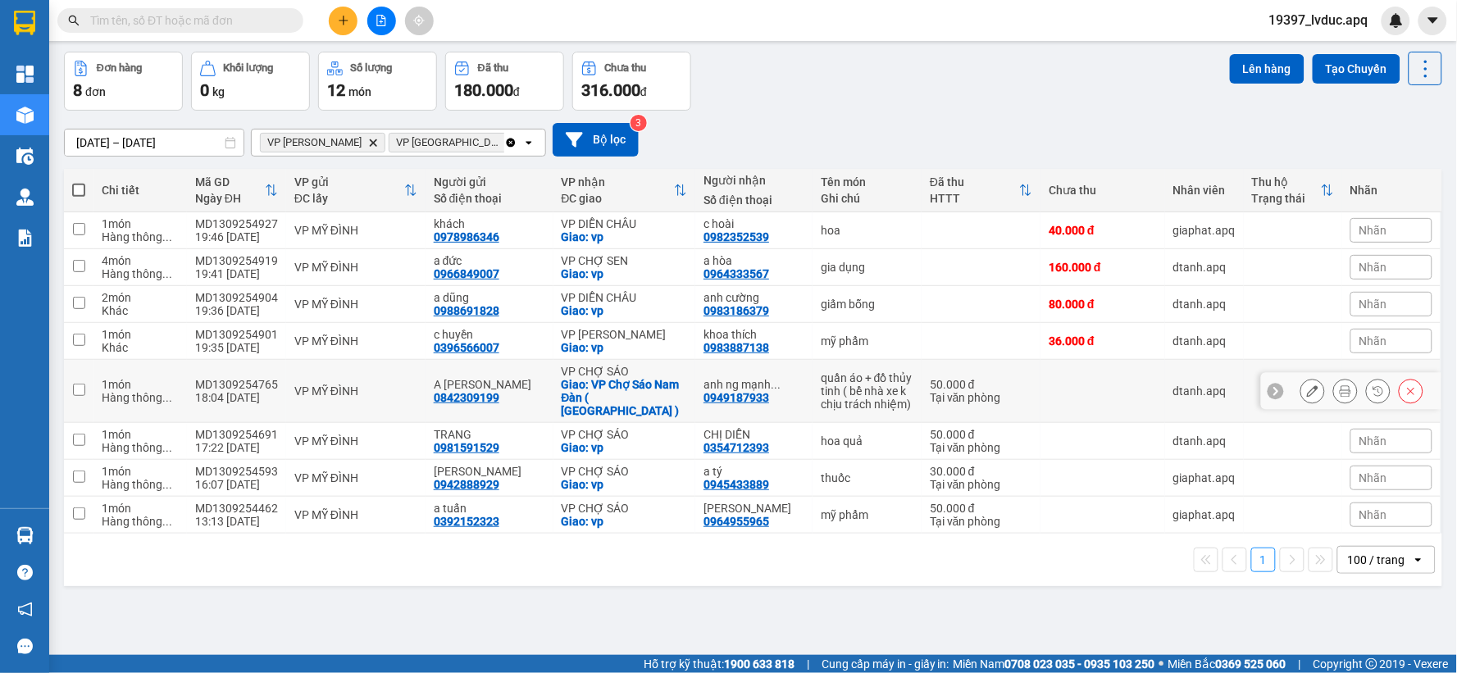
scroll to position [75, 0]
